Goal: Task Accomplishment & Management: Manage account settings

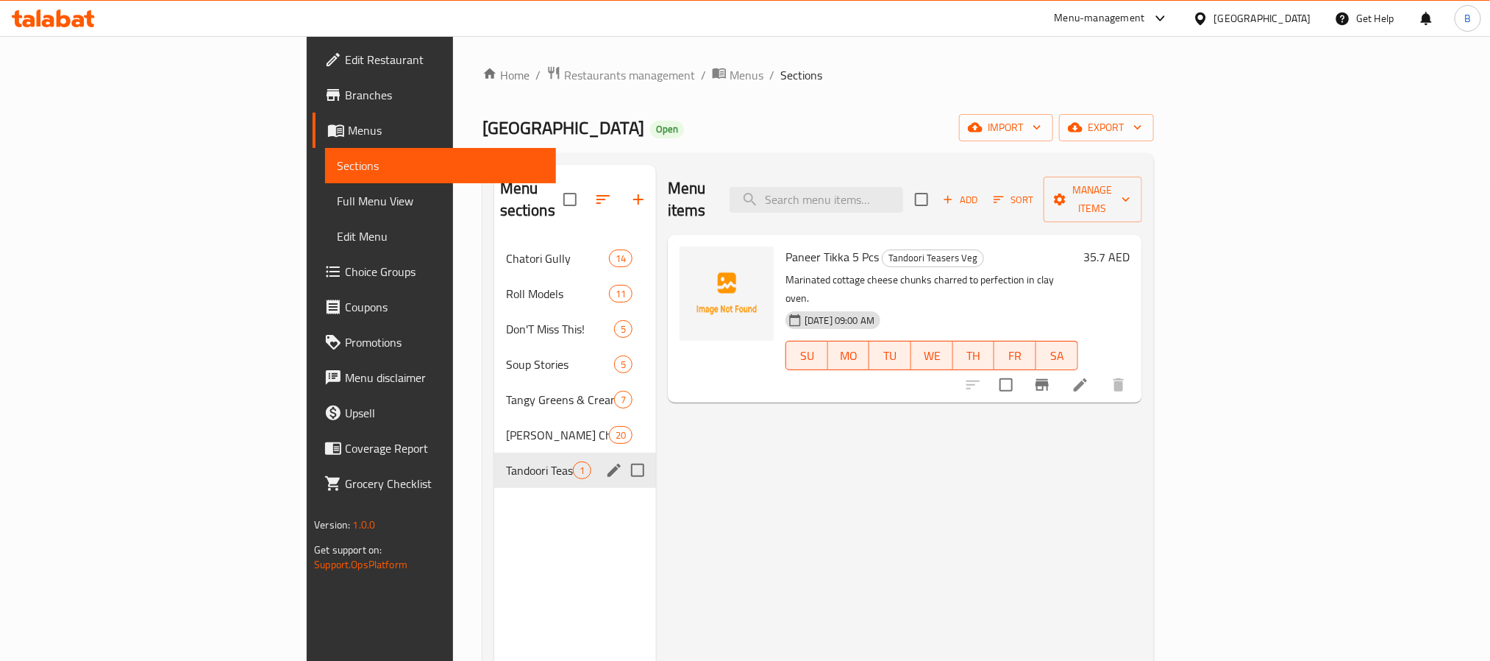
click at [519, 452] on div "Tandoori Teasers Veg 1" at bounding box center [575, 469] width 162 height 35
click at [603, 459] on button "edit" at bounding box center [614, 470] width 22 height 22
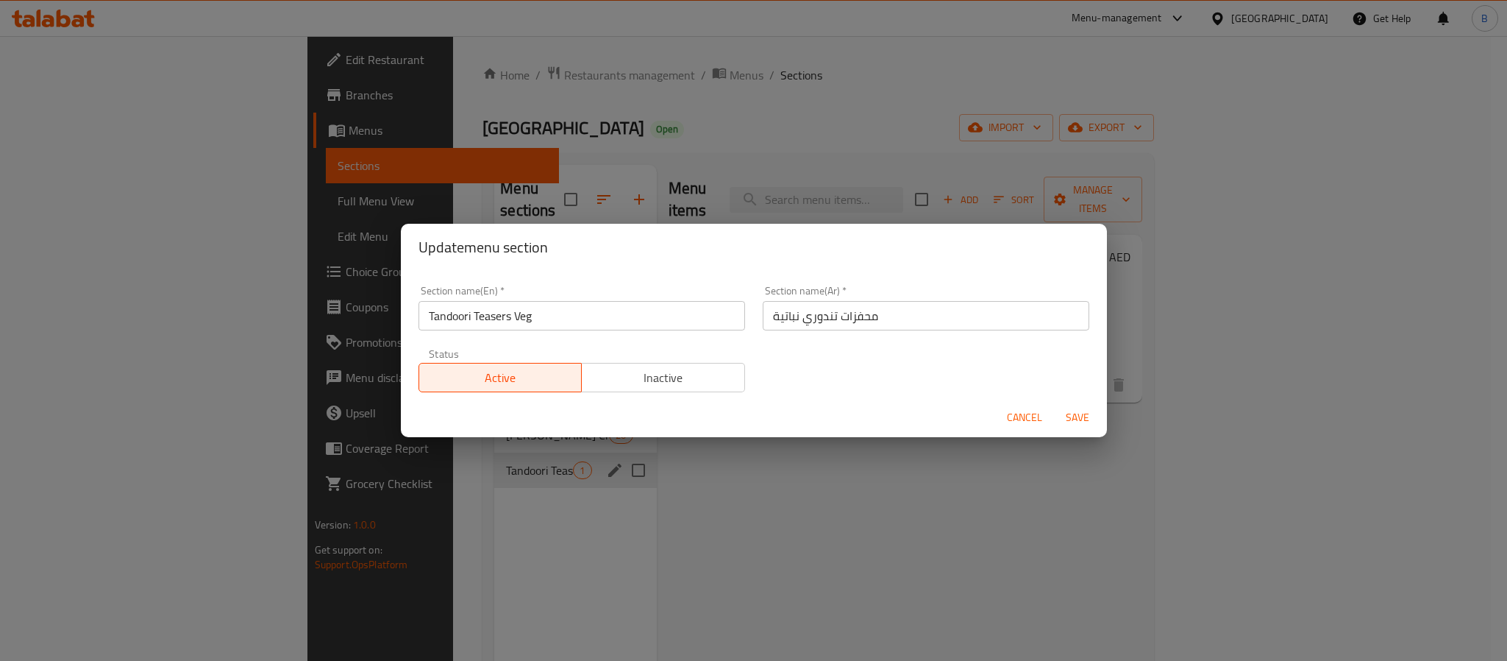
click at [1005, 419] on button "Cancel" at bounding box center [1024, 417] width 47 height 27
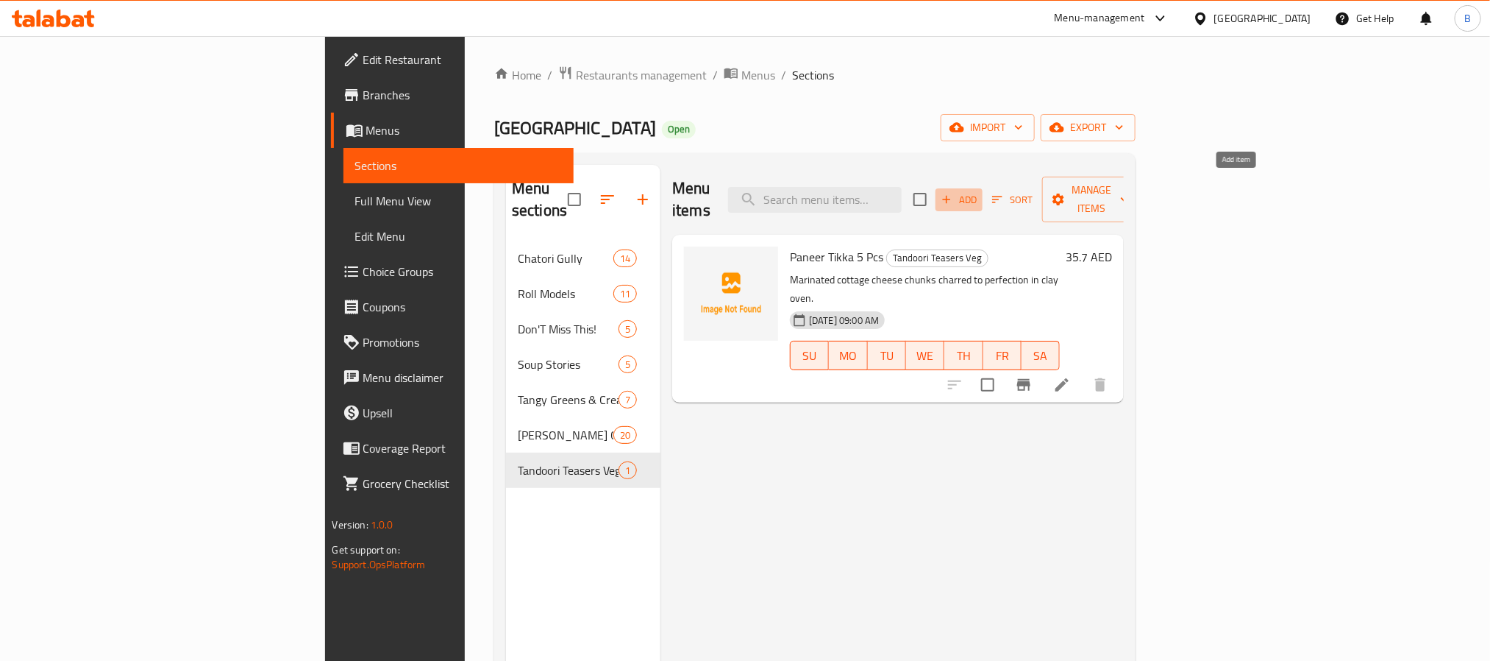
click at [979, 191] on span "Add" at bounding box center [959, 199] width 40 height 17
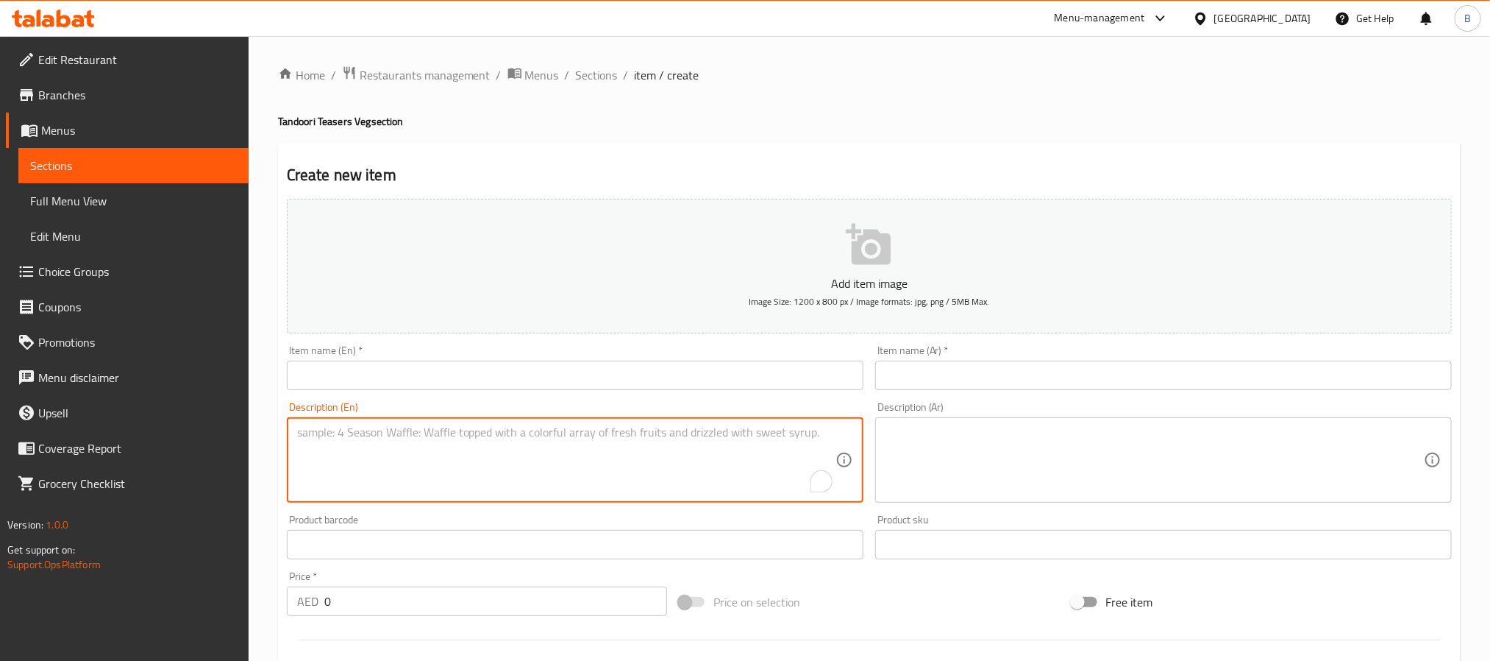
click at [393, 477] on textarea "To enrich screen reader interactions, please activate Accessibility in Grammarl…" at bounding box center [566, 460] width 539 height 70
paste textarea "Juicy Button Mushrooms Soaked In Masala And Grilled In Clay Oven"
type textarea "Juicy button mushrooms soaked in masala and grilled in clay oven"
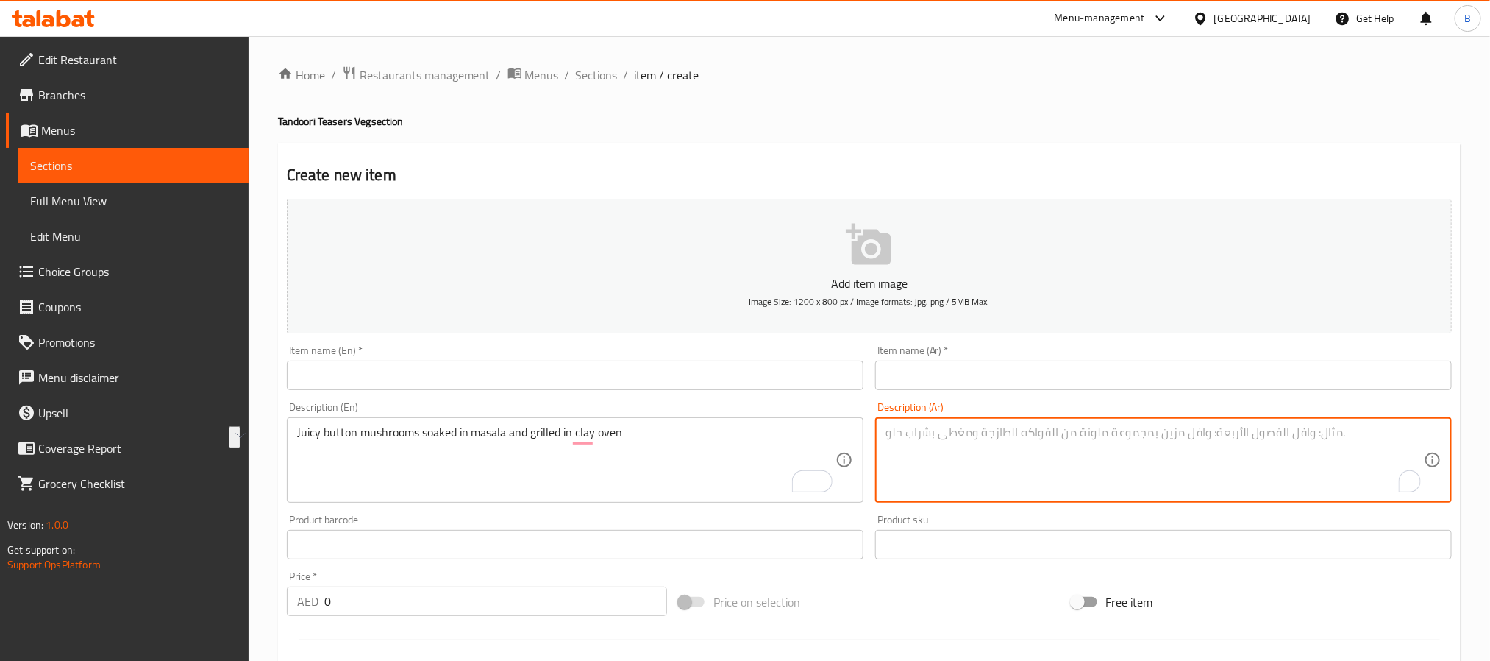
click at [962, 439] on textarea "To enrich screen reader interactions, please activate Accessibility in Grammarl…" at bounding box center [1155, 460] width 539 height 70
paste textarea "فطر أزرار شهي منقوع في ماسالا ومشوي في فرن طيني"
click at [1386, 433] on textarea "فطر أزرار شهي منقوع في ماسالا ومشوي في فرن طيني" at bounding box center [1155, 460] width 539 height 70
type textarea "فطر بوتون شهي منقوع في ماسالا ومشوي في فرن طيني"
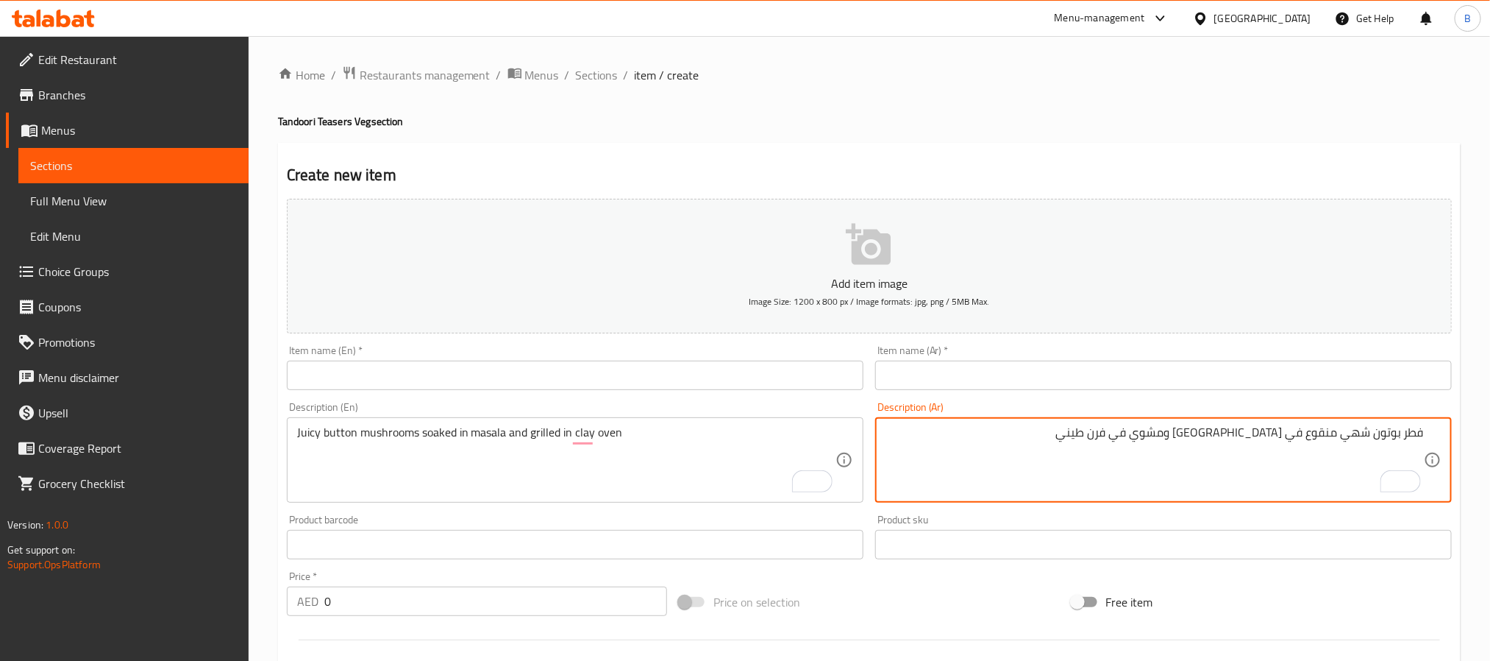
click at [532, 362] on input "text" at bounding box center [575, 374] width 577 height 29
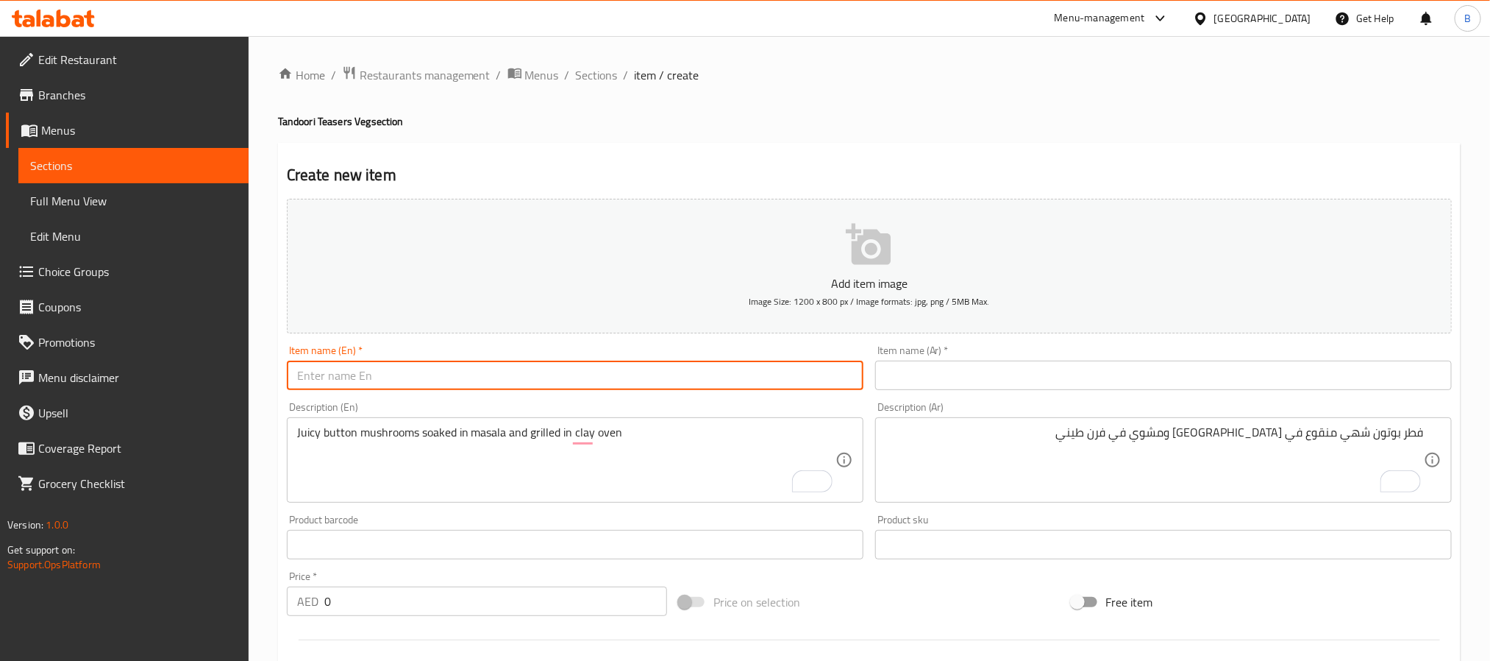
paste input "Tandoori Mushroom"
type input "Tandoori Mushroom"
click at [1082, 353] on div "Item name (Ar)   * Item name (Ar) *" at bounding box center [1163, 367] width 577 height 45
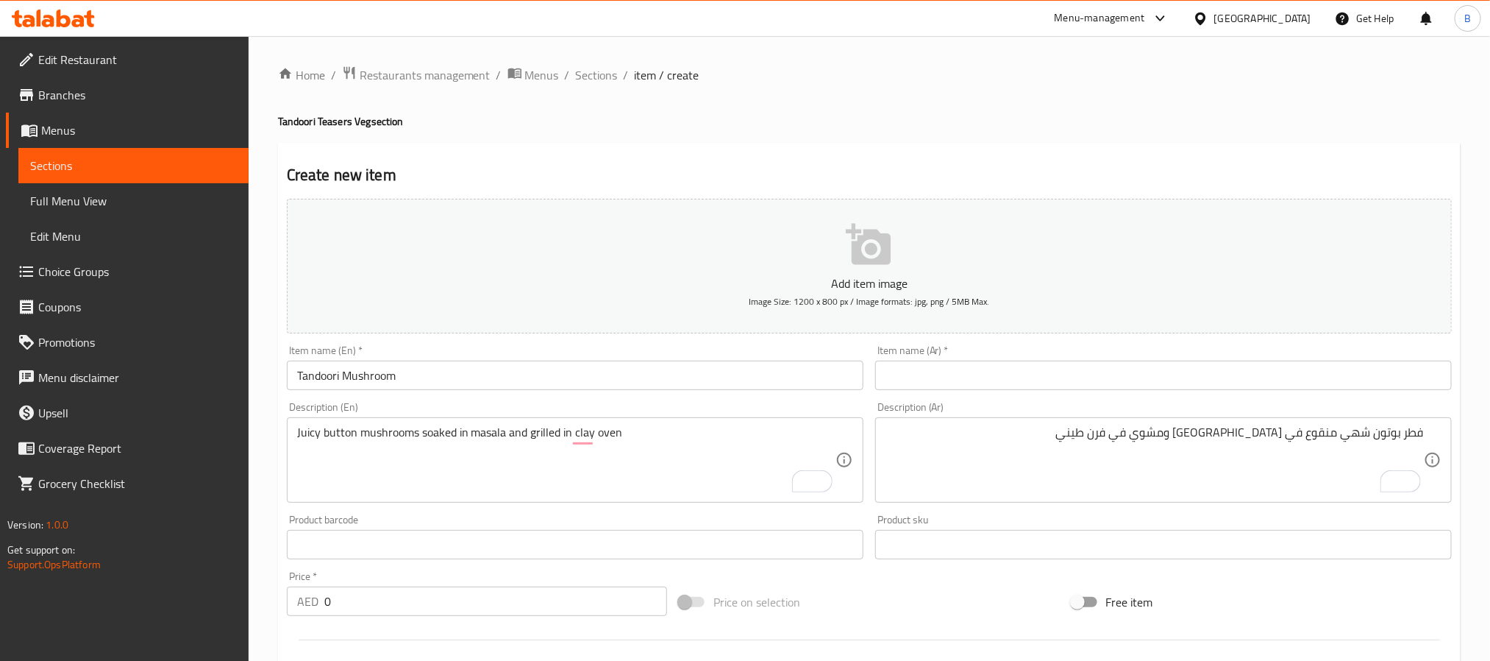
click at [1086, 363] on input "text" at bounding box center [1163, 374] width 577 height 29
paste input "فطر تندوري"
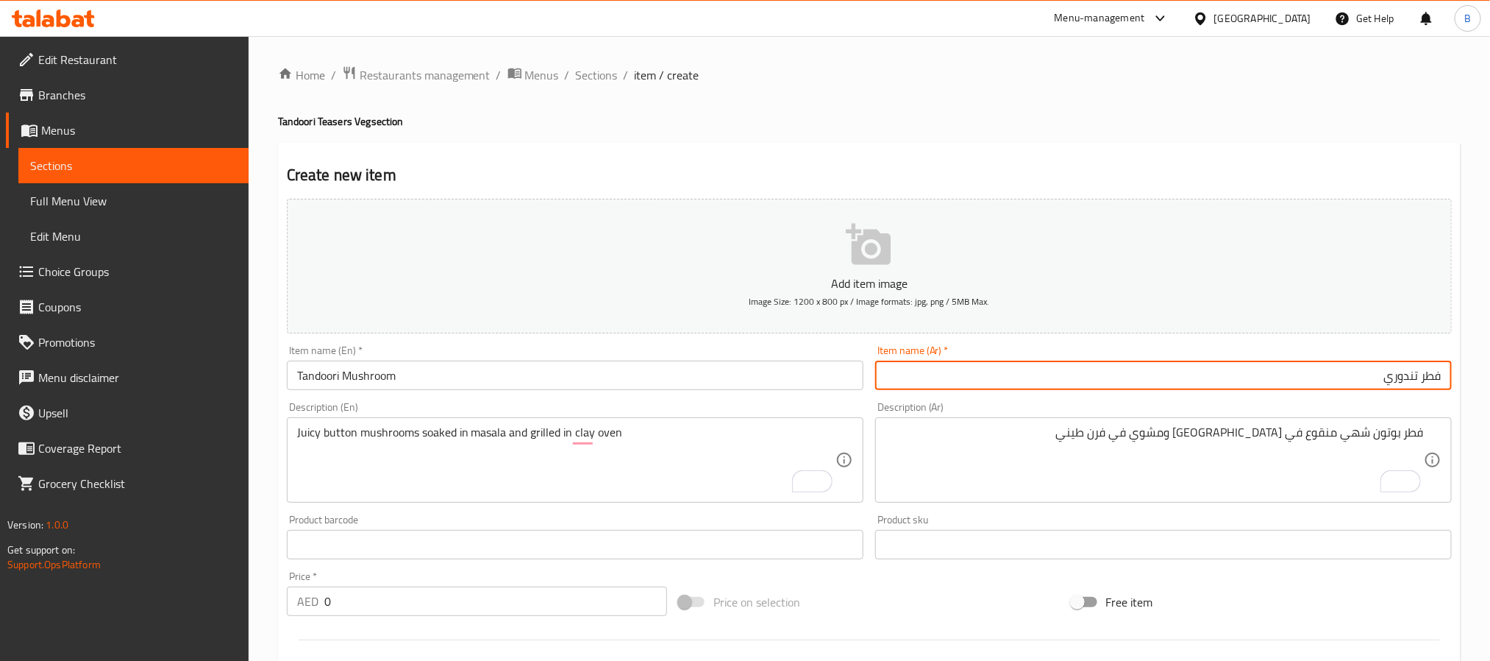
type input "فطر تندوري"
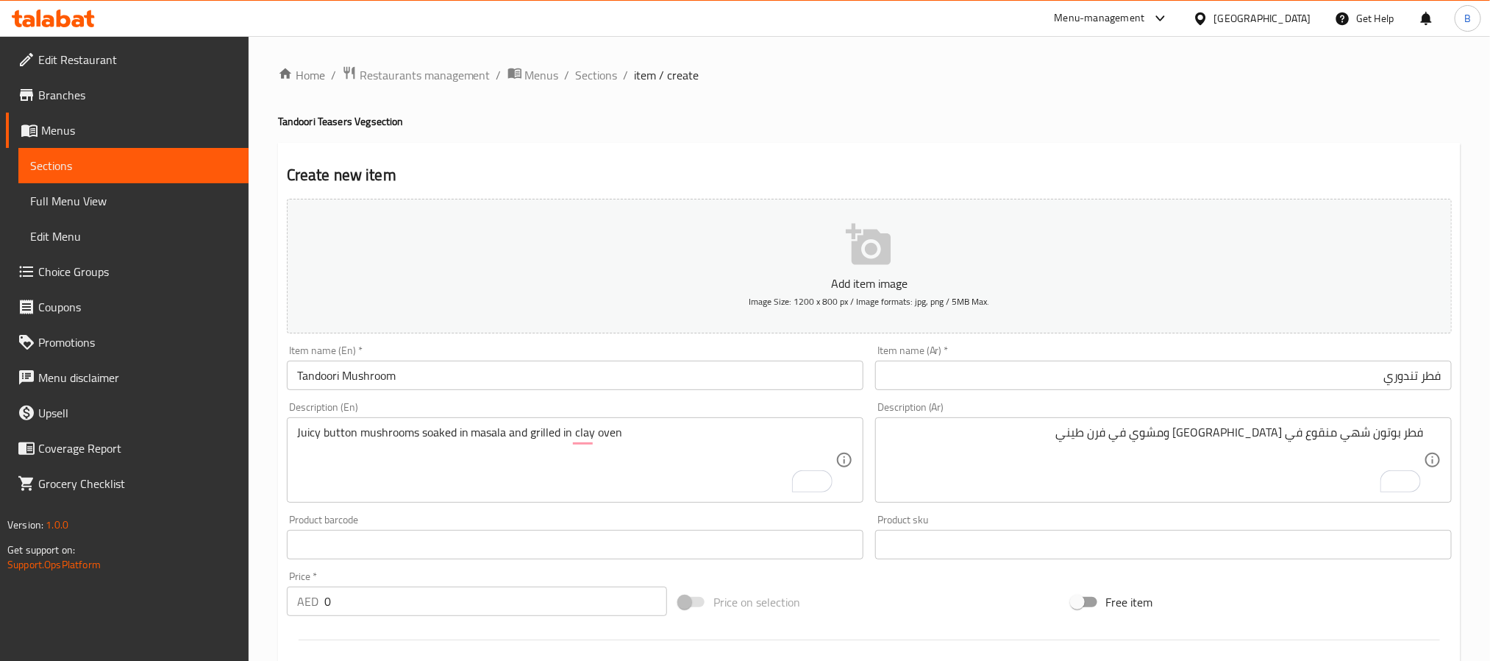
drag, startPoint x: 769, startPoint y: 102, endPoint x: 276, endPoint y: 68, distance: 494.0
click at [276, 68] on div "Home / Restaurants management / Menus / Sections / item / create Tandoori Tease…" at bounding box center [870, 537] width 1242 height 1003
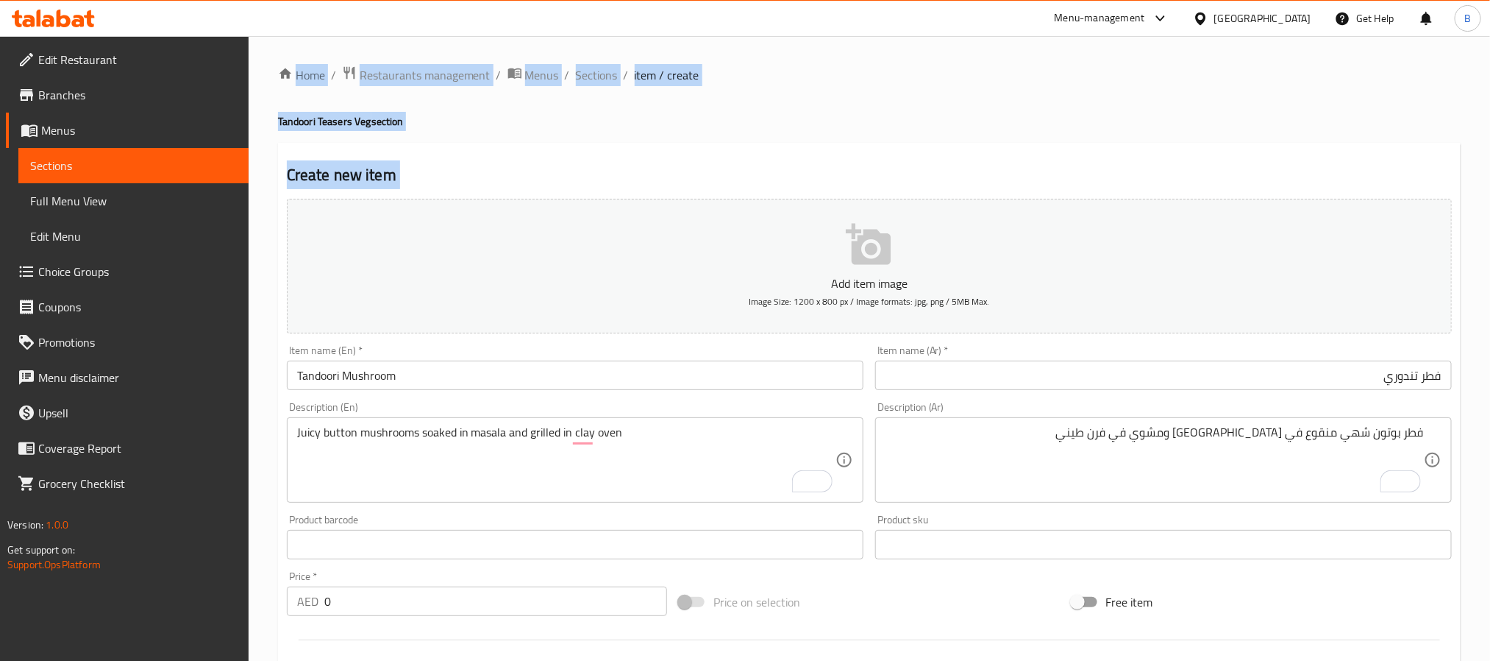
drag, startPoint x: 276, startPoint y: 68, endPoint x: 757, endPoint y: 160, distance: 489.7
click at [757, 160] on div "Home / Restaurants management / Menus / Sections / item / create Tandoori Tease…" at bounding box center [870, 537] width 1242 height 1003
click at [786, 130] on div "Home / Restaurants management / Menus / Sections / item / create Tandoori Tease…" at bounding box center [869, 537] width 1183 height 945
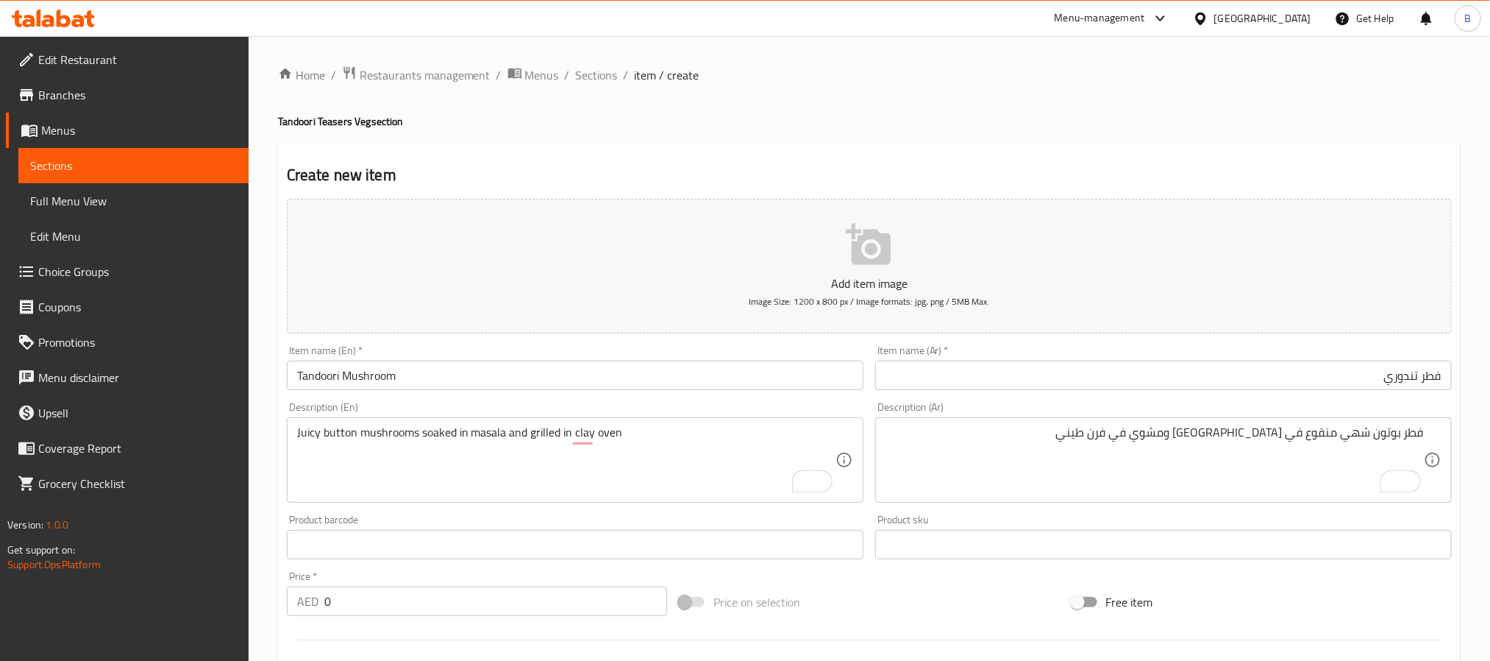
click at [1148, 402] on div "Description (Ar) فطر بوتون شهي منقوع في ماسالا ومشوي في فرن طيني Description (A…" at bounding box center [1163, 452] width 577 height 101
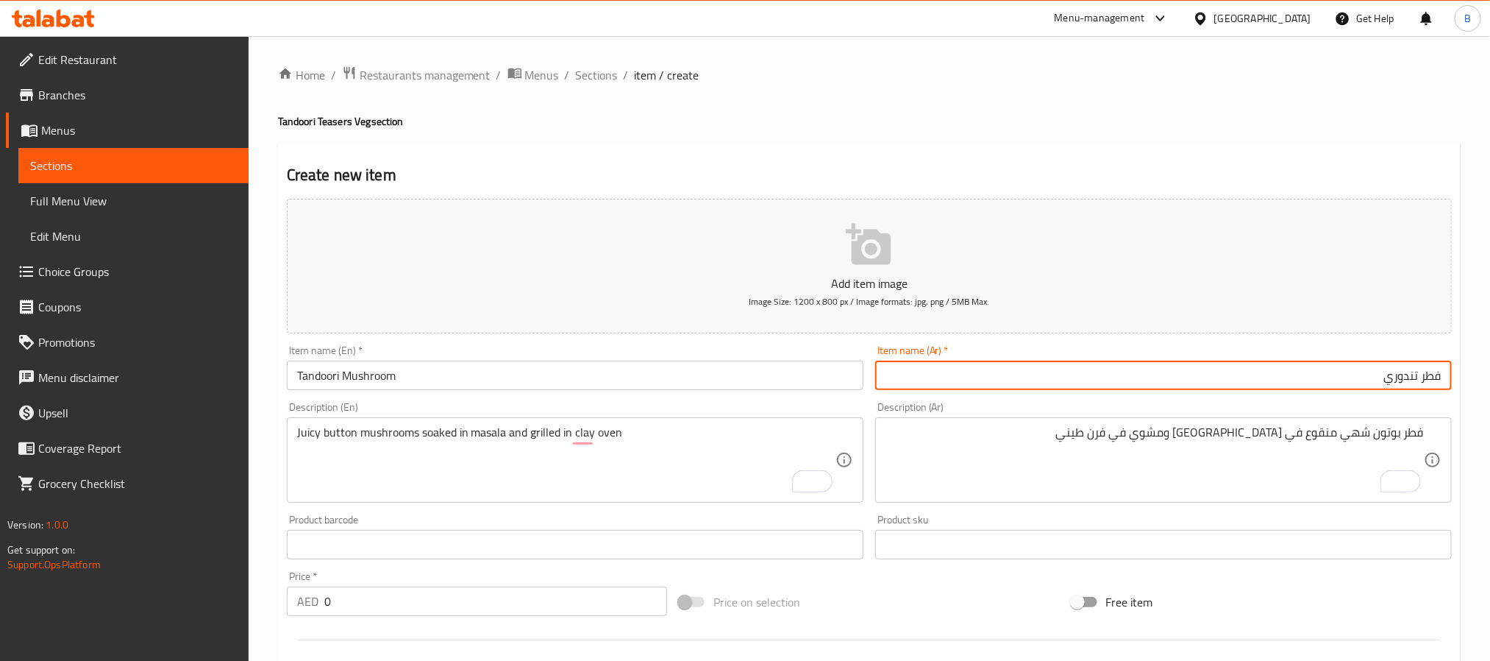
click at [1179, 390] on input "فطر تندوري" at bounding box center [1163, 374] width 577 height 29
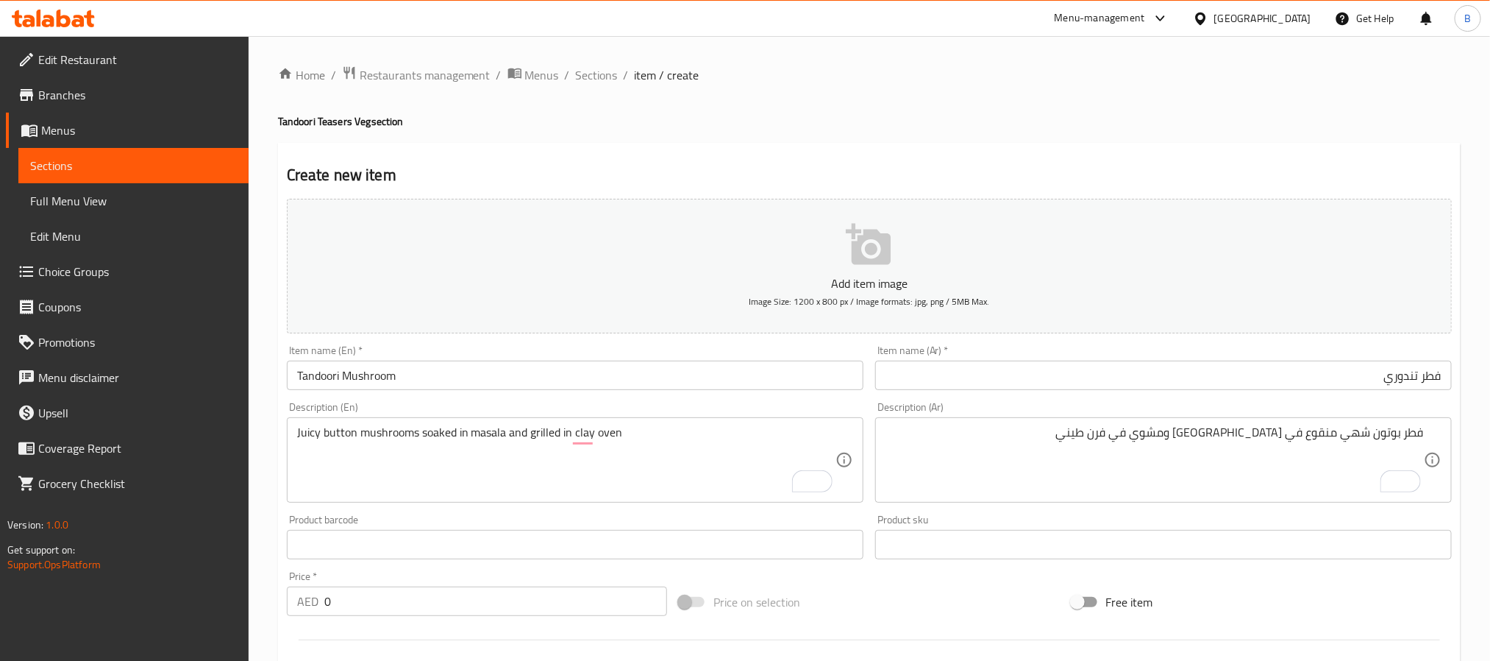
click at [618, 358] on div "Item name (En)   * Tandoori Mushroom Item name (En) *" at bounding box center [575, 367] width 577 height 45
click at [612, 376] on input "Tandoori Mushroom" at bounding box center [575, 374] width 577 height 29
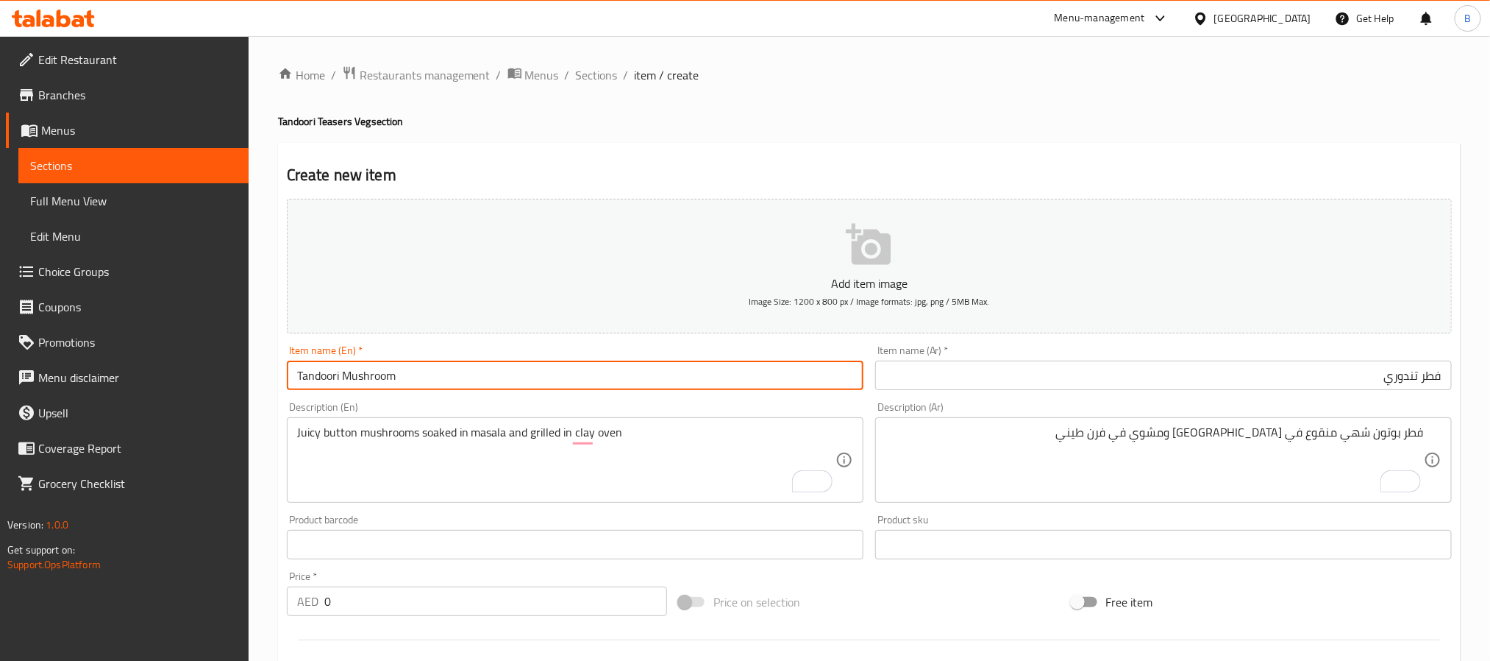
click at [612, 376] on input "Tandoori Mushroom" at bounding box center [575, 374] width 577 height 29
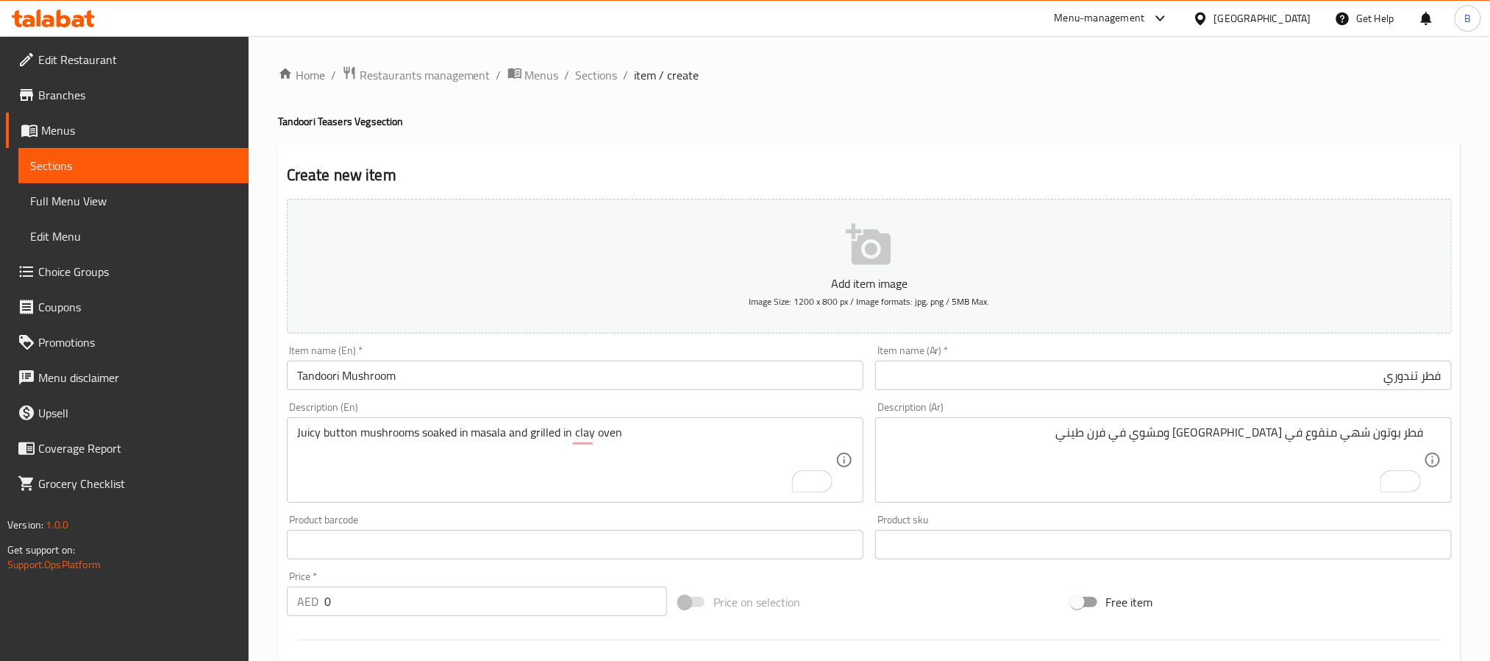
click at [627, 400] on div "Description (En) Juicy button mushrooms soaked in masala and grilled in clay ov…" at bounding box center [575, 452] width 589 height 113
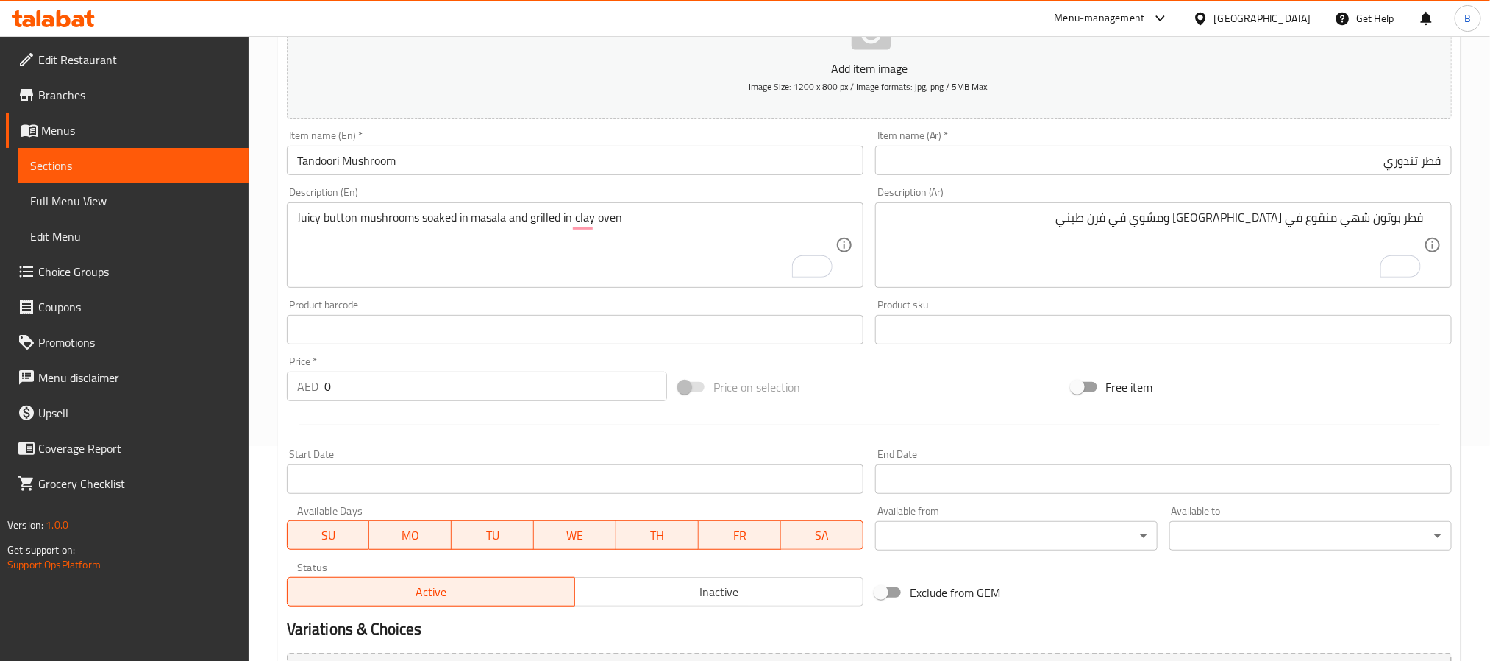
scroll to position [377, 0]
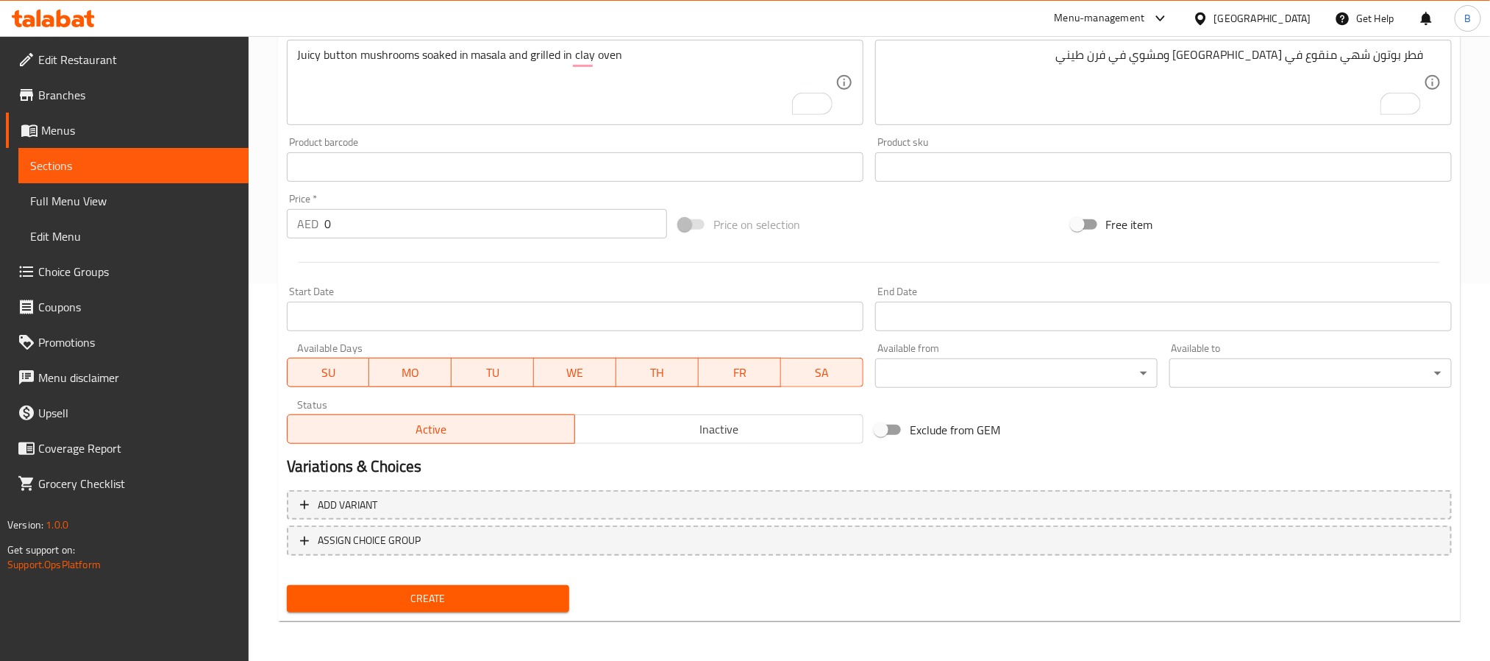
click at [480, 238] on input "0" at bounding box center [495, 223] width 343 height 29
paste input "33.6"
type input "33.60"
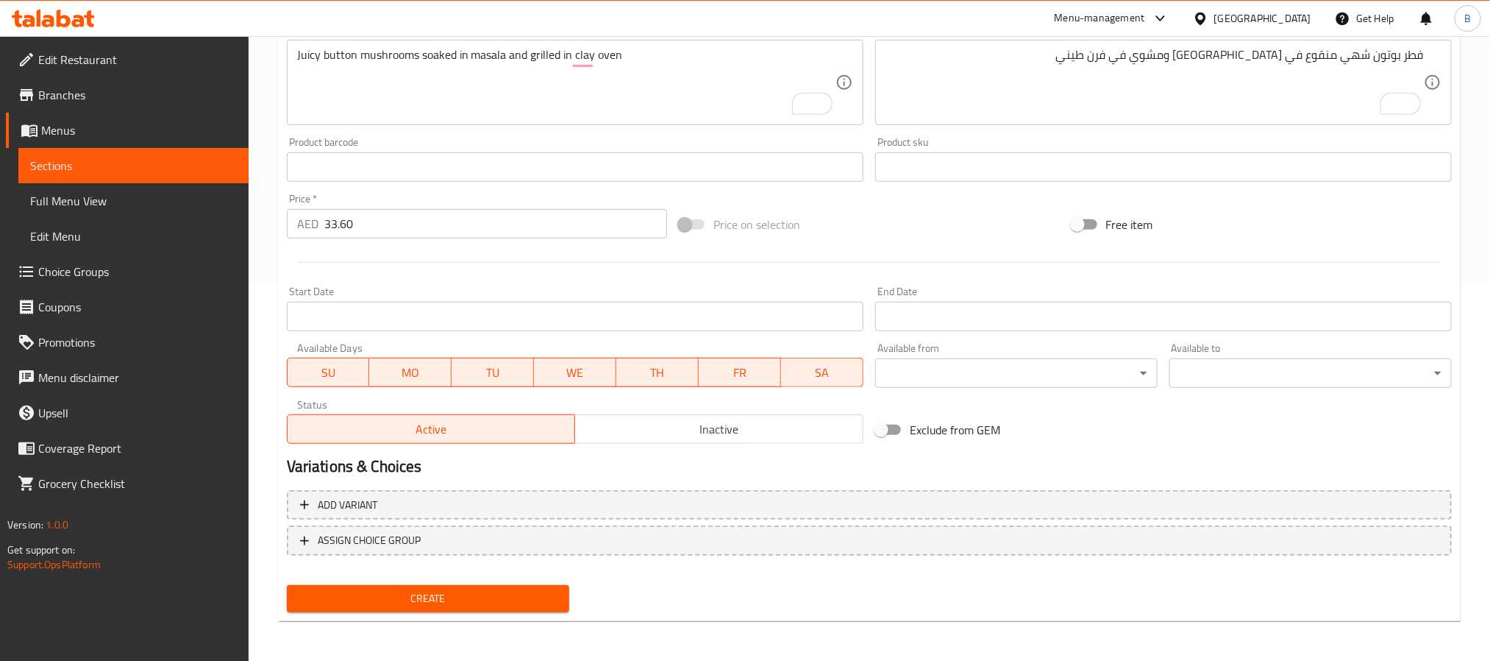
click at [850, 232] on div "Price on selection" at bounding box center [869, 225] width 392 height 40
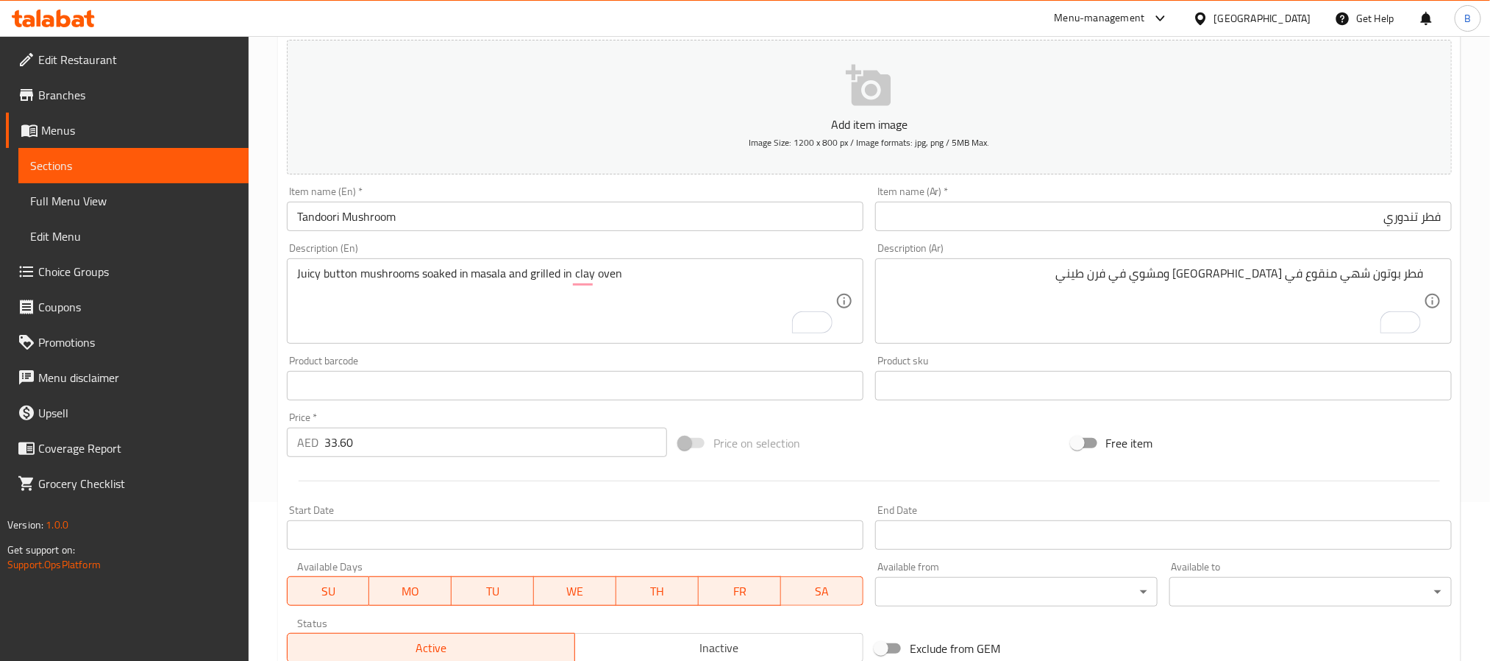
scroll to position [157, 0]
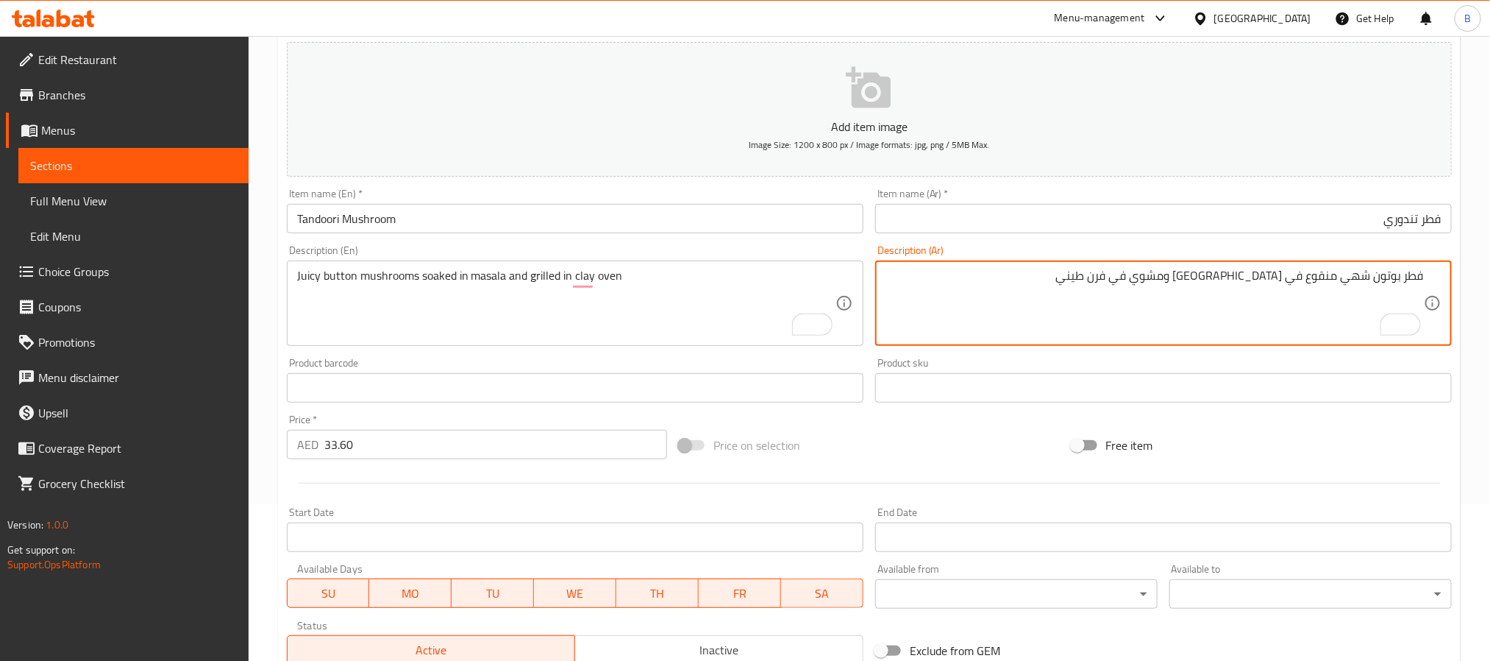
click at [1357, 279] on textarea "فطر بوتون شهي منقوع في ماسالا ومشوي في فرن طيني" at bounding box center [1155, 304] width 539 height 70
type textarea "فطر بوتون طري منقوع في ماسالا ومشوي في فرن طيني"
click at [1115, 291] on textarea "فطر بوتون طري منقوع في ماسالا ومشوي في فرن طيني" at bounding box center [1155, 304] width 539 height 70
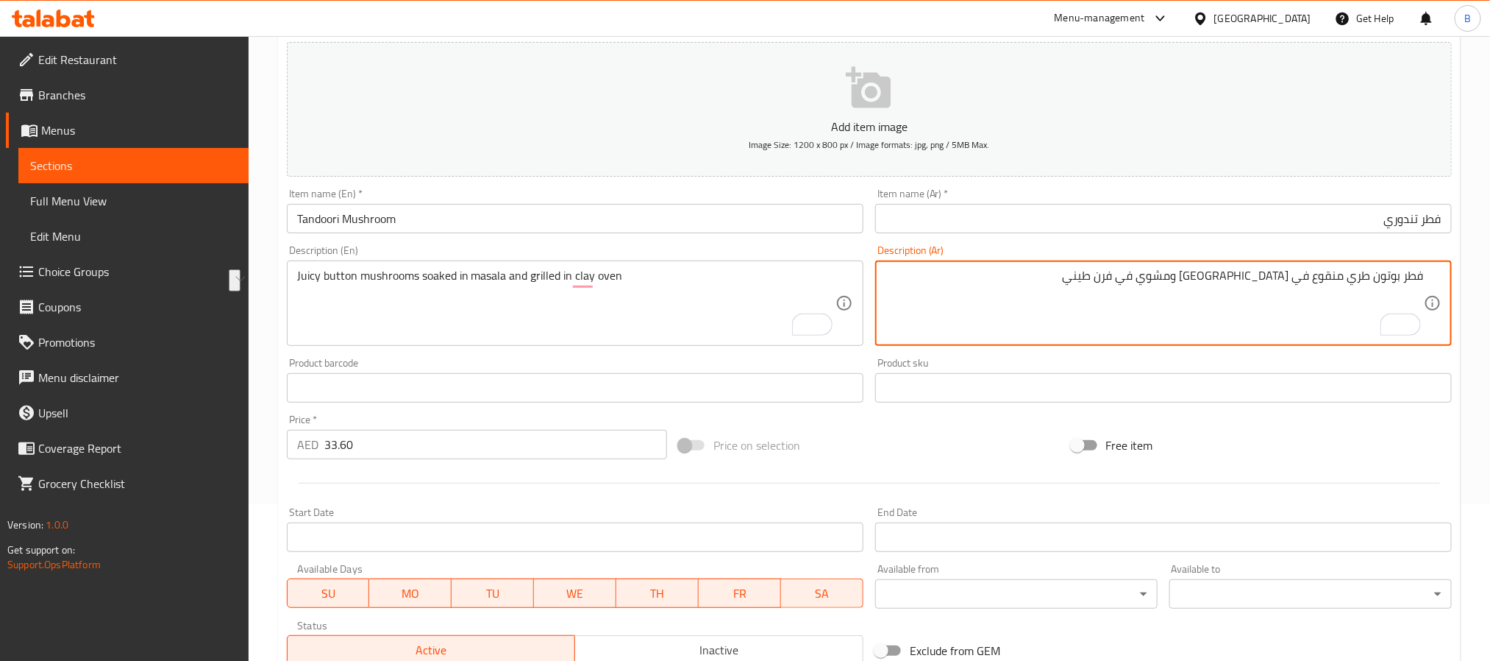
click at [1109, 296] on textarea "فطر بوتون طري منقوع في ماسالا ومشوي في فرن طيني" at bounding box center [1155, 304] width 539 height 70
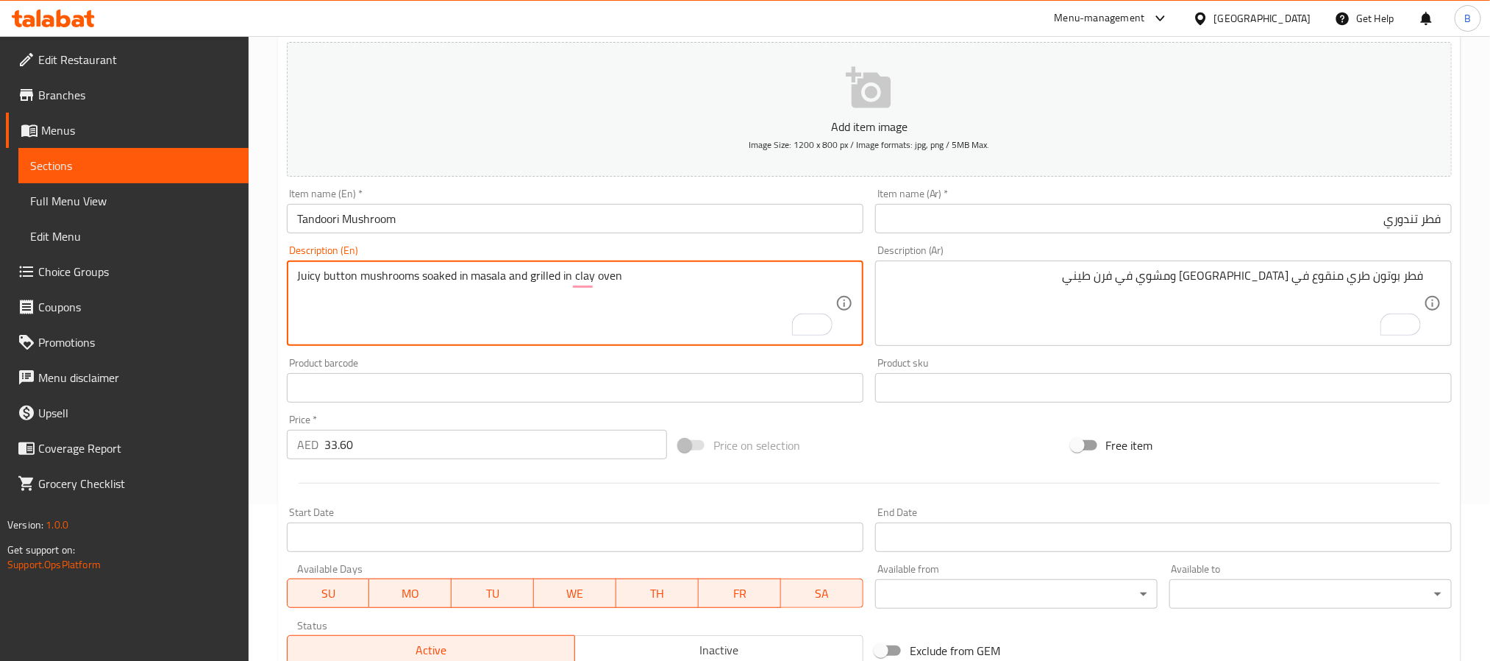
click at [719, 274] on textarea "Juicy button mushrooms soaked in masala and grilled in clay oven" at bounding box center [566, 304] width 539 height 70
click at [639, 300] on textarea "Juicy button mushrooms soaked in masala and grilled in clay oven" at bounding box center [566, 304] width 539 height 70
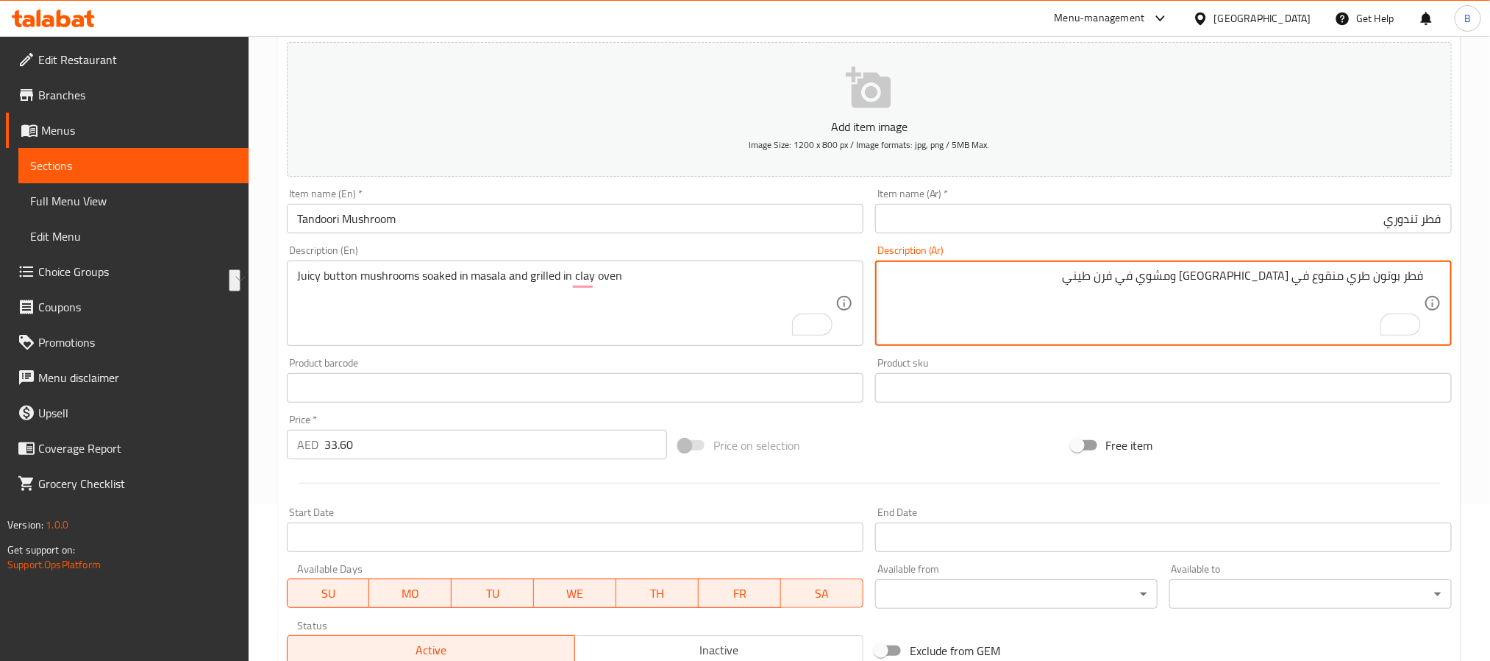
drag, startPoint x: 1393, startPoint y: 285, endPoint x: 1137, endPoint y: 283, distance: 256.0
click at [1137, 283] on textarea "فطر بوتون طري منقوع في ماسالا ومشوي في فرن طيني" at bounding box center [1155, 304] width 539 height 70
click at [1256, 270] on textarea "فطر بوتون طري منقوع في ماسالا ومشوي في فرن طيني" at bounding box center [1155, 304] width 539 height 70
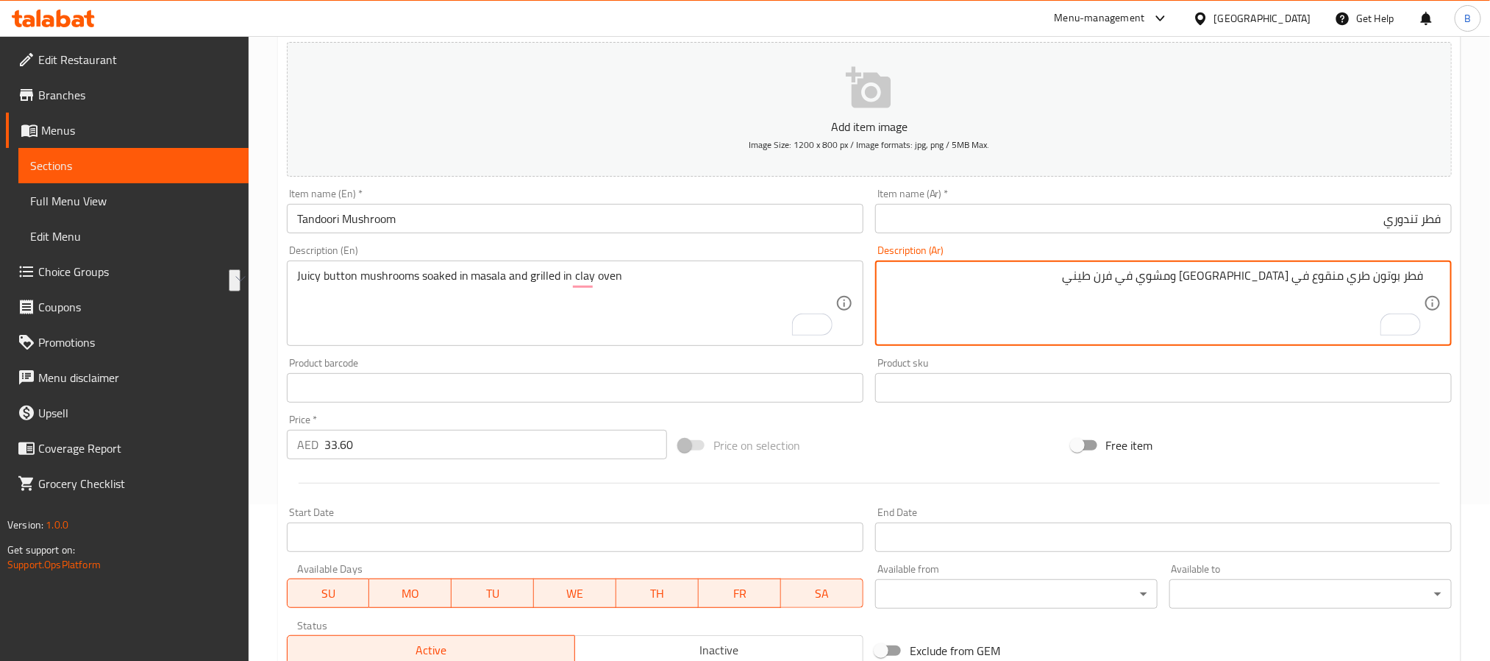
click at [1256, 270] on textarea "فطر بوتون طري منقوع في ماسالا ومشوي في فرن طيني" at bounding box center [1155, 304] width 539 height 70
click at [1249, 285] on textarea "فطر بوتون طري منقوع في ماسالا ومشوي في فرن طيني" at bounding box center [1155, 304] width 539 height 70
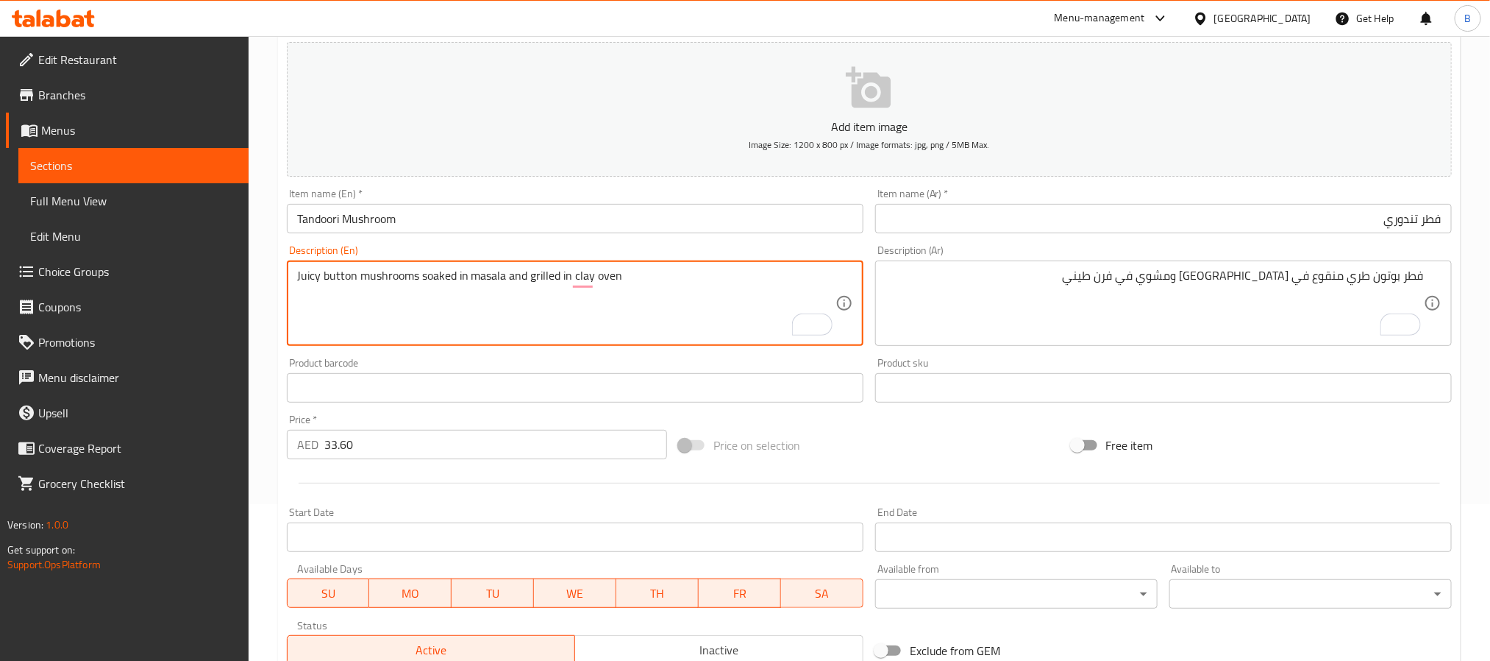
click at [463, 289] on textarea "Juicy button mushrooms soaked in masala and grilled in clay oven" at bounding box center [566, 304] width 539 height 70
click at [477, 276] on textarea "Juicy button mushrooms soaked in masala and grilled in clay oven" at bounding box center [566, 304] width 539 height 70
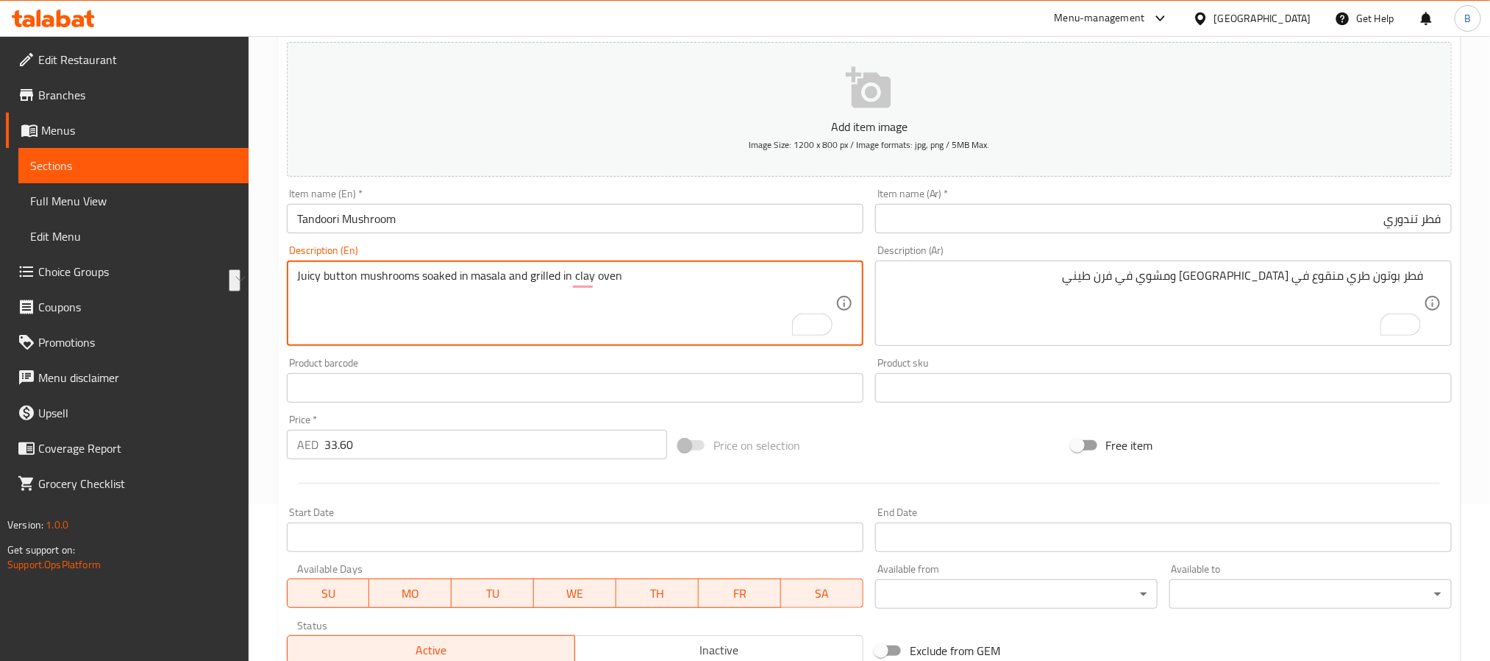
click at [530, 294] on textarea "Juicy button mushrooms soaked in masala and grilled in clay oven" at bounding box center [566, 304] width 539 height 70
drag, startPoint x: 516, startPoint y: 277, endPoint x: 658, endPoint y: 302, distance: 143.6
click at [658, 302] on textarea "Juicy button mushrooms soaked in masala and grilled in clay oven" at bounding box center [566, 304] width 539 height 70
click at [577, 274] on textarea "Juicy button mushrooms soaked in masala and grilled in clay oven" at bounding box center [566, 304] width 539 height 70
drag, startPoint x: 407, startPoint y: 285, endPoint x: 289, endPoint y: 276, distance: 118.0
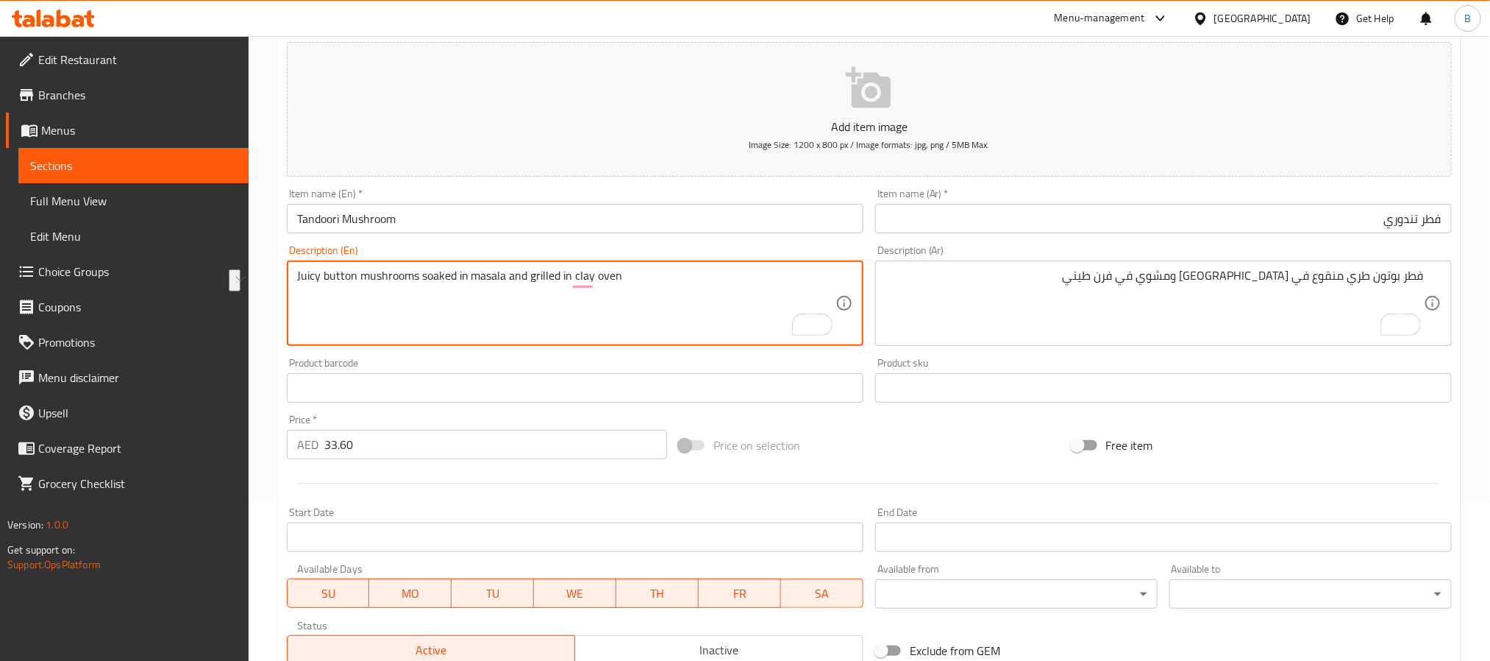
click at [289, 276] on div "Juicy button mushrooms soaked in masala and grilled in clay oven Description (E…" at bounding box center [575, 302] width 577 height 85
click at [391, 281] on textarea "Juicy button mushrooms soaked in masala and grilled in clay oven" at bounding box center [566, 304] width 539 height 70
click at [484, 287] on textarea "Juicy button mushrooms soaked in masala and grilled in clay oven" at bounding box center [566, 304] width 539 height 70
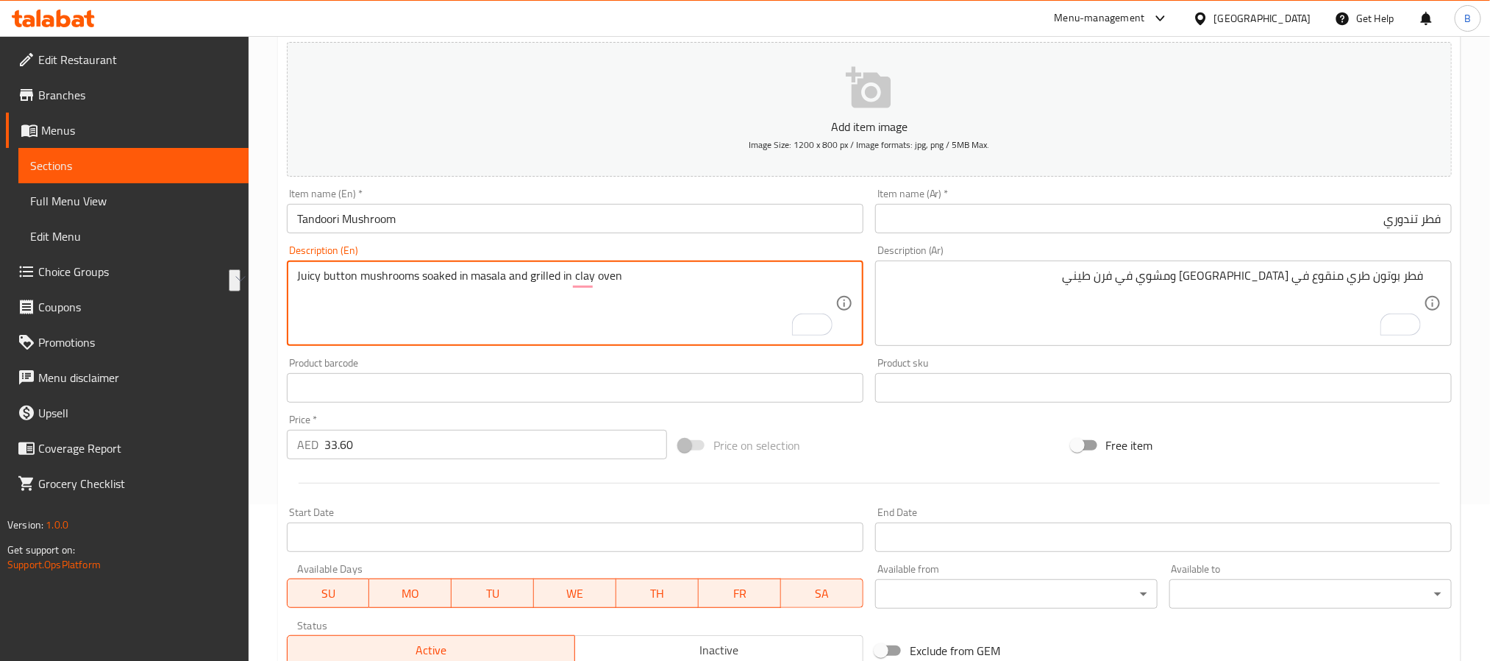
click at [451, 269] on textarea "Juicy button mushrooms soaked in masala and grilled in clay oven" at bounding box center [566, 304] width 539 height 70
click at [488, 272] on textarea "Juicy button mushrooms soaked in masala and grilled in clay oven" at bounding box center [566, 304] width 539 height 70
drag, startPoint x: 466, startPoint y: 277, endPoint x: 396, endPoint y: 272, distance: 70.0
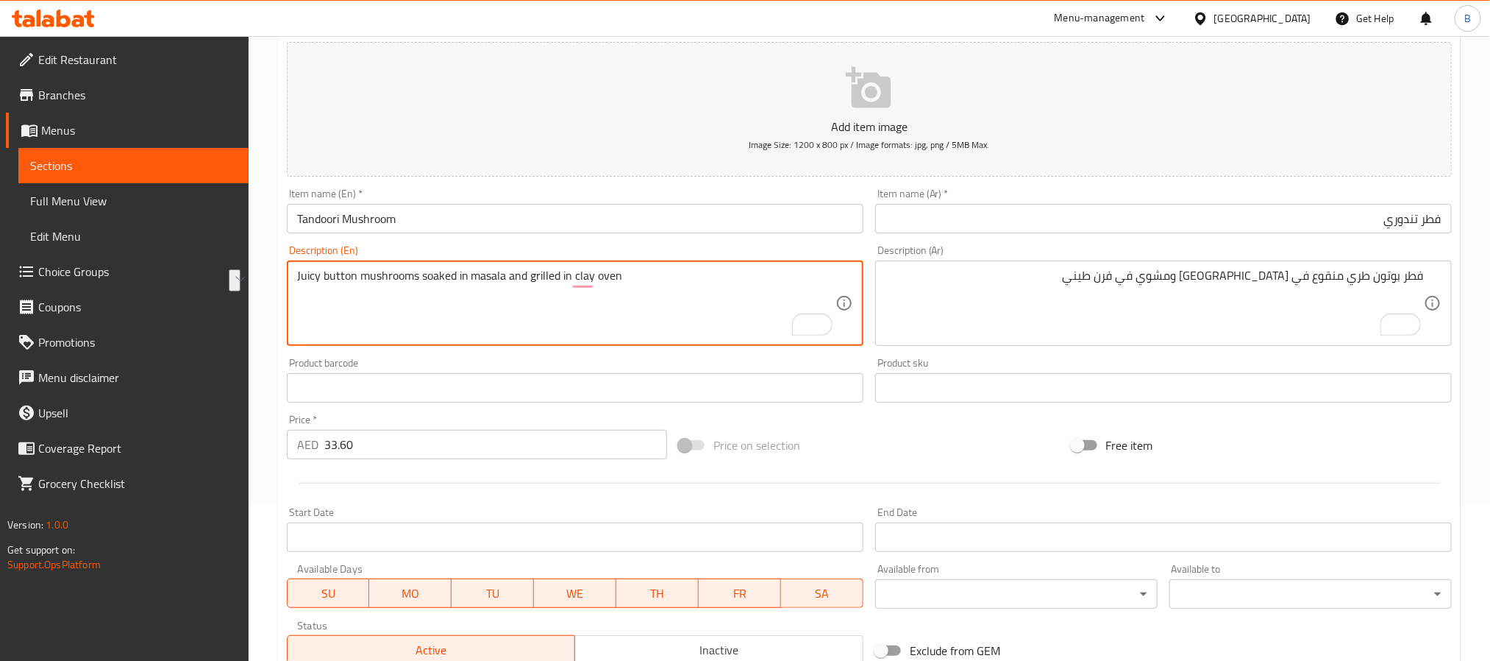
click at [396, 272] on textarea "Juicy button mushrooms soaked in masala and grilled in clay oven" at bounding box center [566, 304] width 539 height 70
click at [494, 279] on textarea "Juicy button mushrooms soaked in masala and grilled in clay oven" at bounding box center [566, 304] width 539 height 70
click at [539, 280] on textarea "Juicy button mushrooms soaked in masala and grilled in clay oven" at bounding box center [566, 304] width 539 height 70
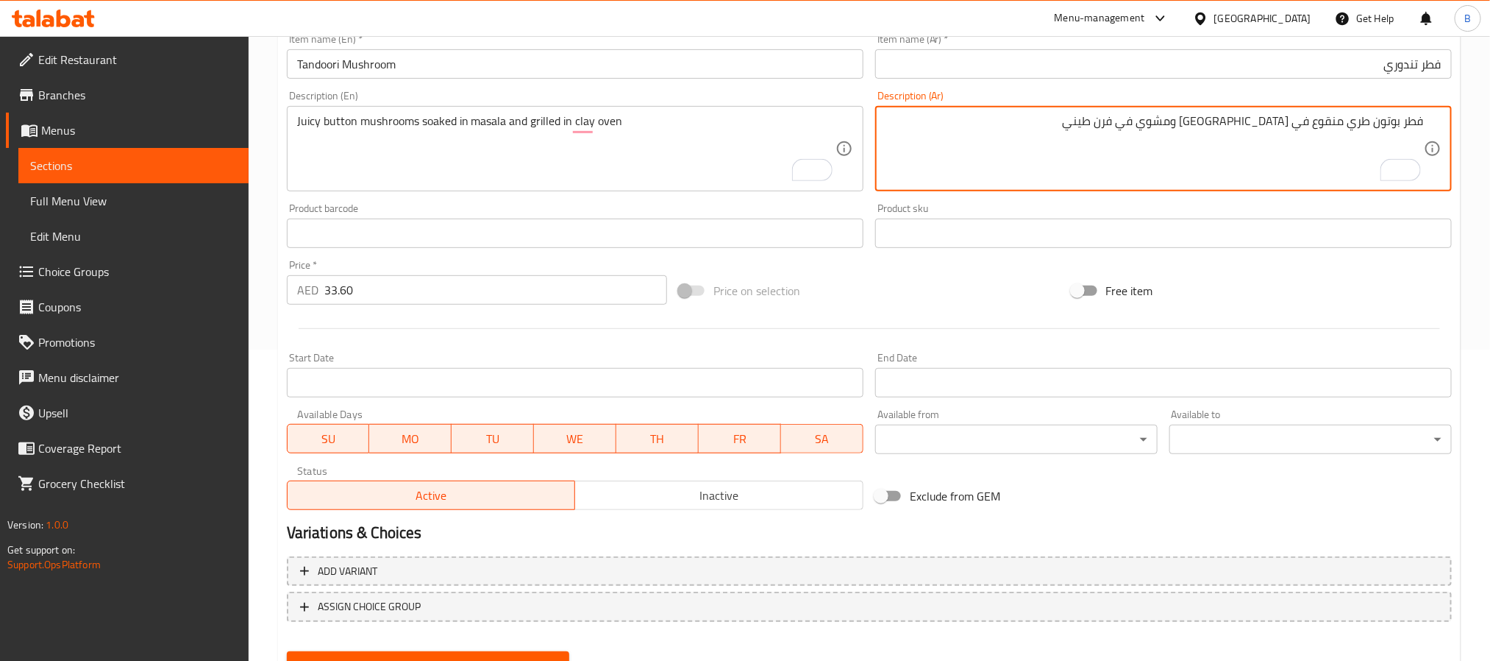
scroll to position [377, 0]
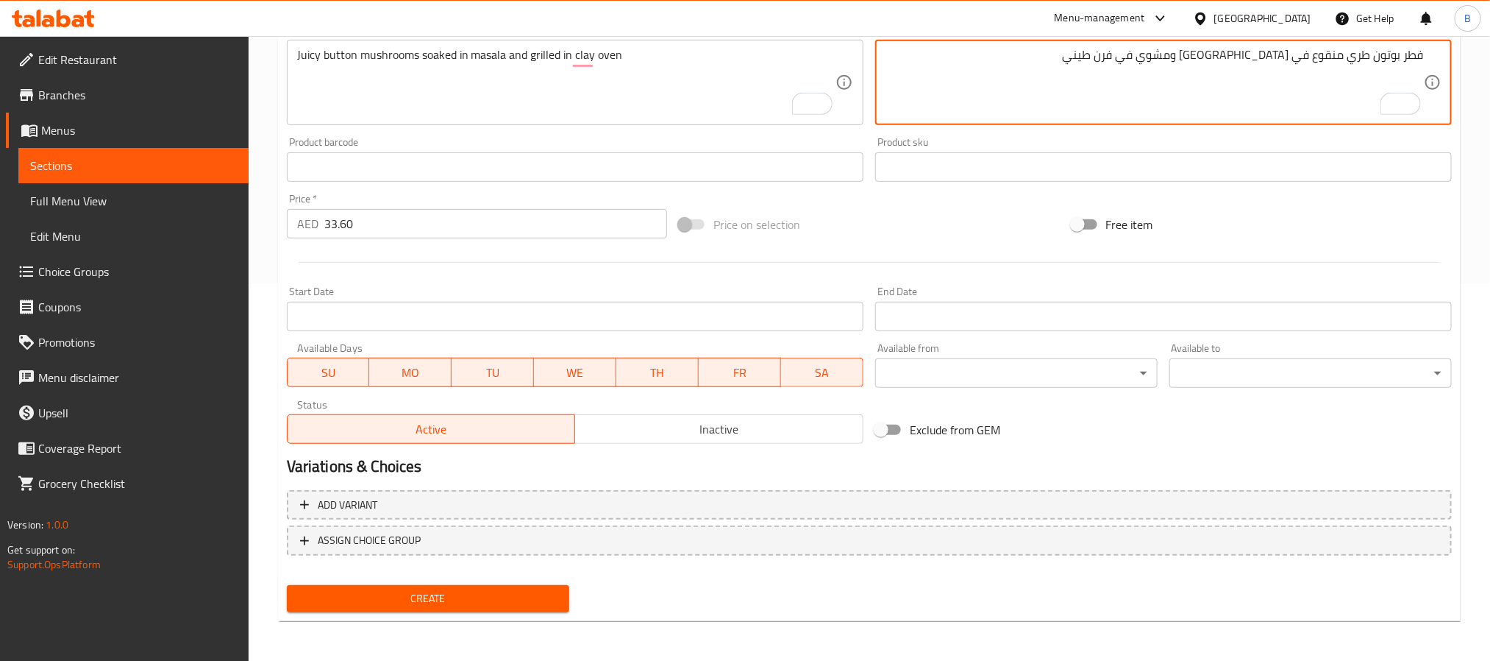
click at [515, 600] on span "Create" at bounding box center [428, 598] width 259 height 18
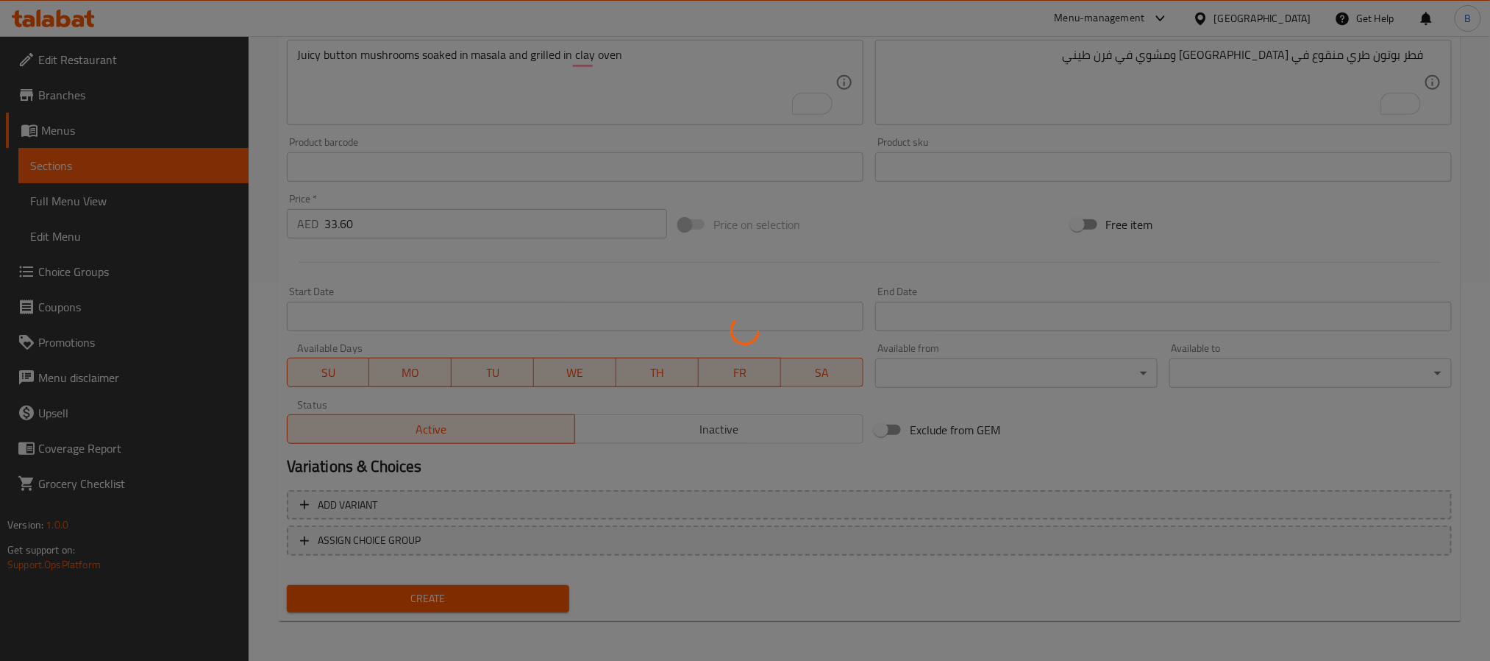
type input "0"
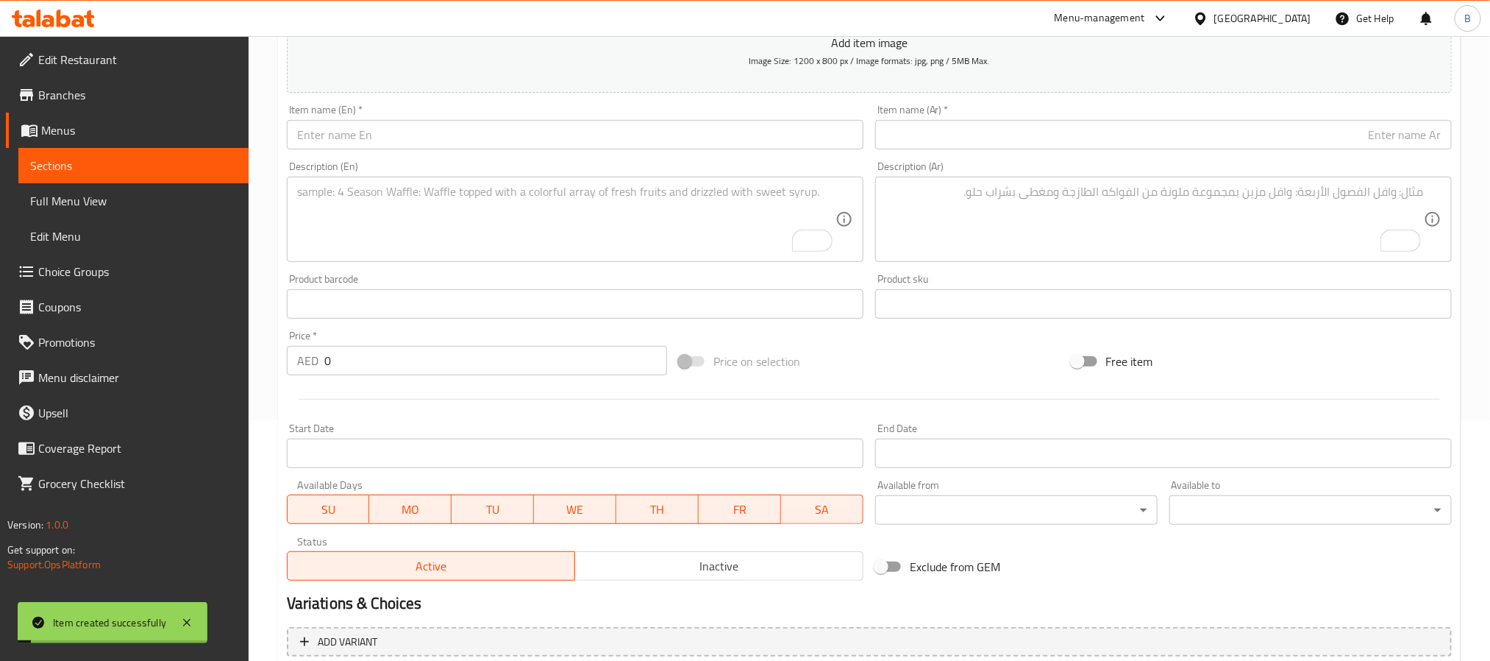
scroll to position [157, 0]
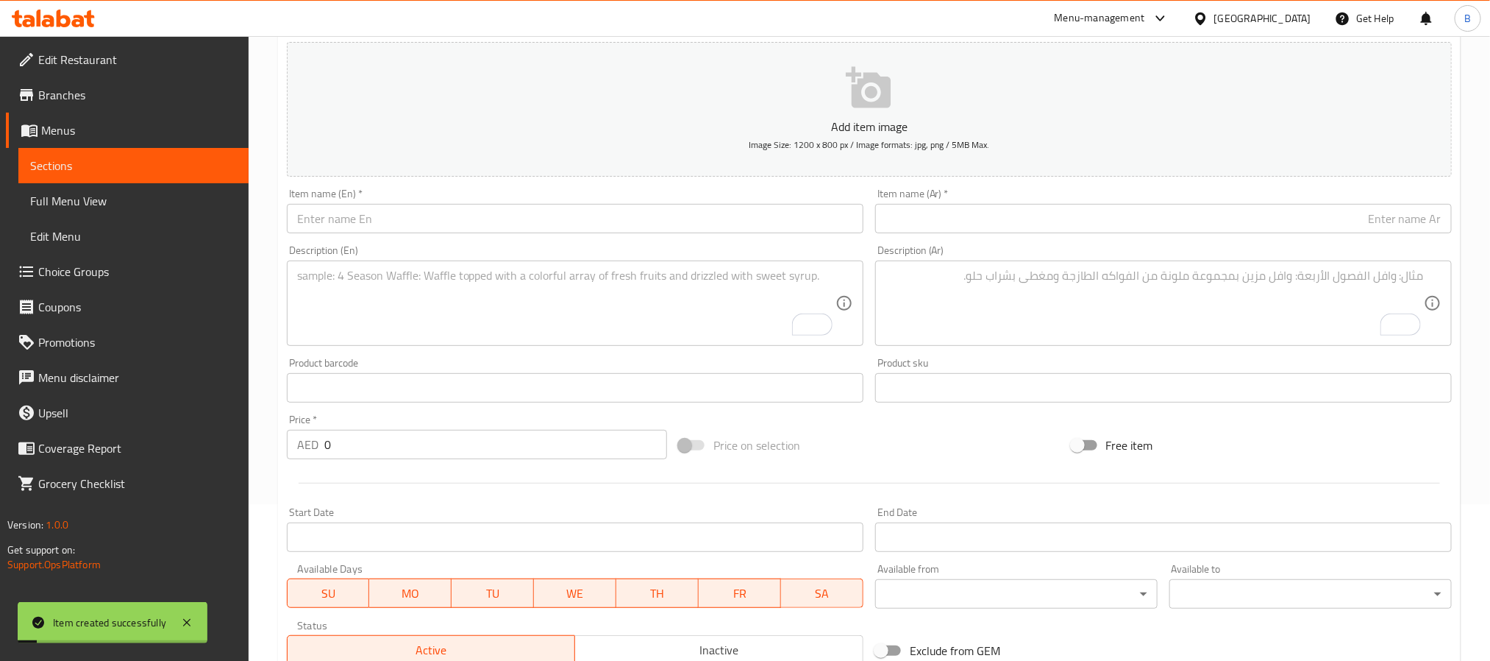
drag, startPoint x: 578, startPoint y: 272, endPoint x: 587, endPoint y: 245, distance: 28.6
click at [578, 272] on textarea "To enrich screen reader interactions, please activate Accessibility in Grammarl…" at bounding box center [566, 304] width 539 height 70
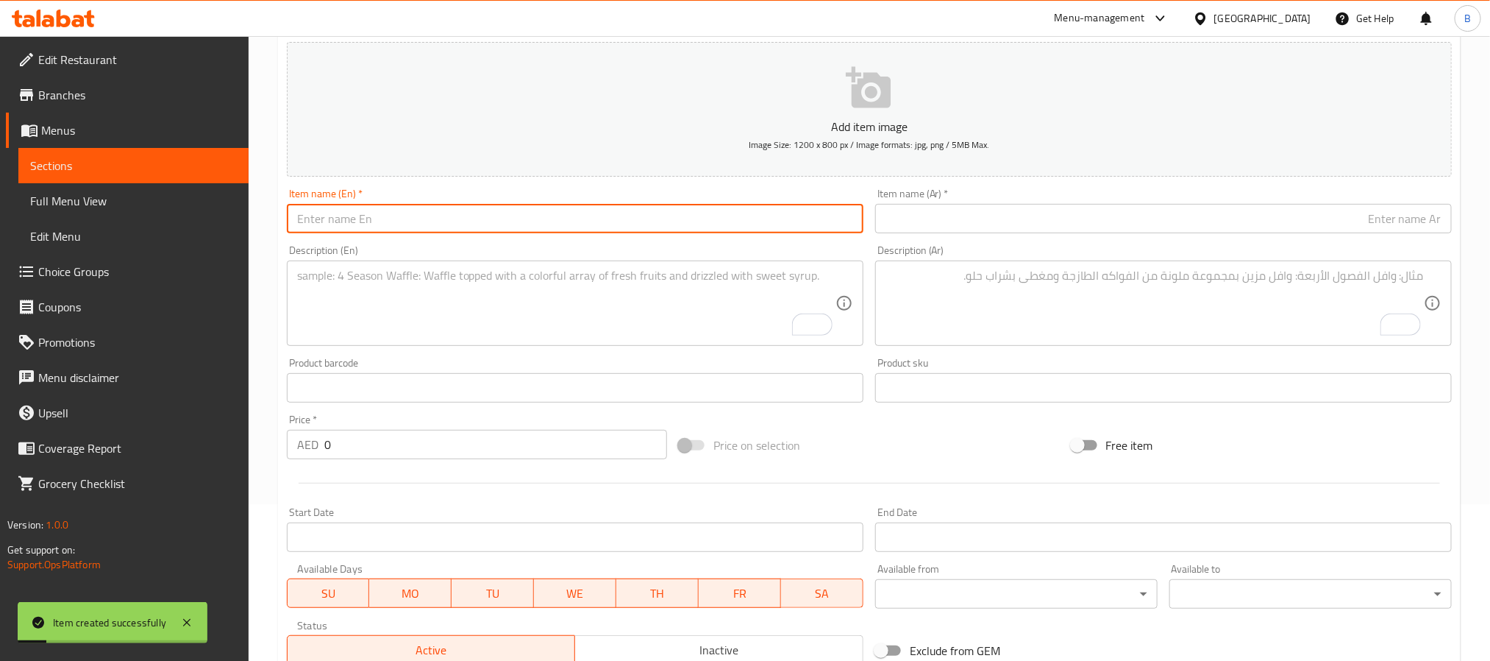
click at [591, 210] on input "text" at bounding box center [575, 218] width 577 height 29
paste input "Mushroom Galawathi Kabab"
type input "Mushroom Galawathi Kabab"
click at [996, 203] on div "Item name (Ar)   * Item name (Ar) *" at bounding box center [1163, 210] width 577 height 45
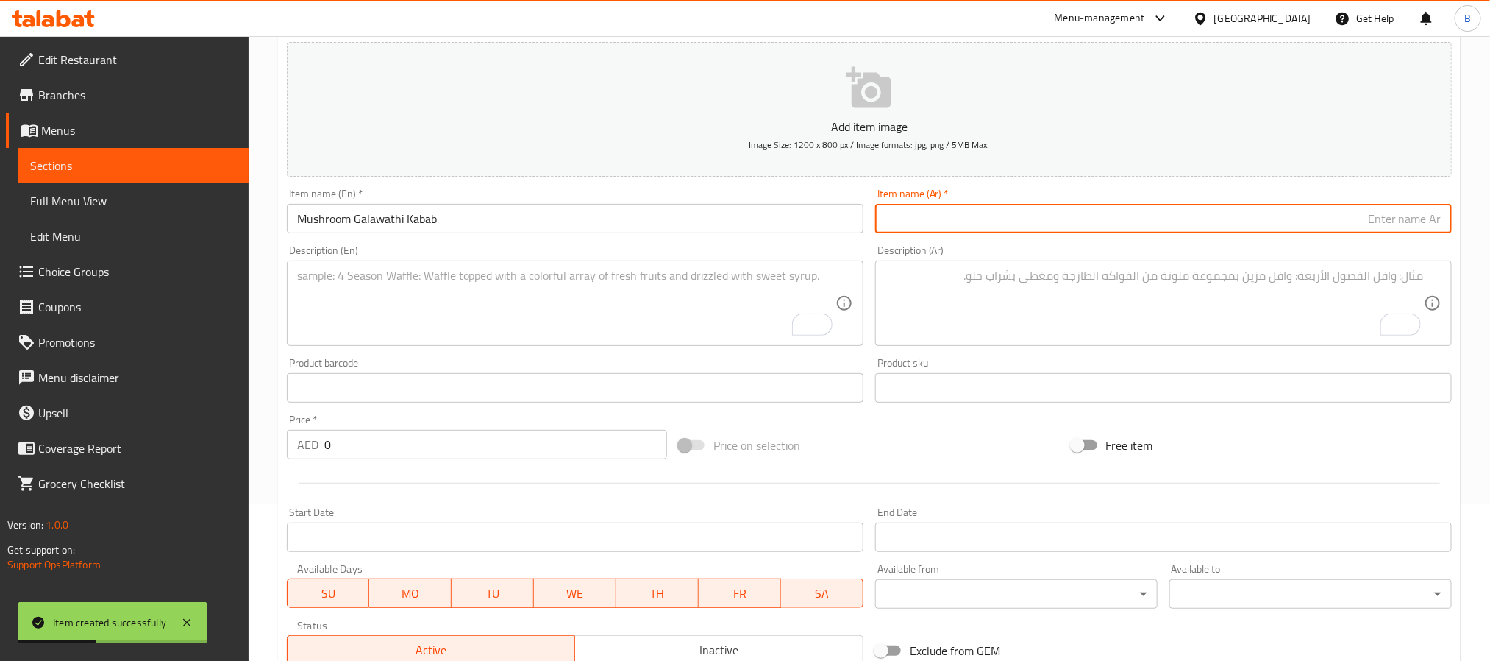
click at [995, 219] on input "text" at bounding box center [1163, 218] width 577 height 29
paste input "كباب غالاواتي بالفطر"
click at [1384, 224] on input "كباب غالاواتي بالفطر" at bounding box center [1163, 218] width 577 height 29
type input "كباب غالاواتي بالفطر"
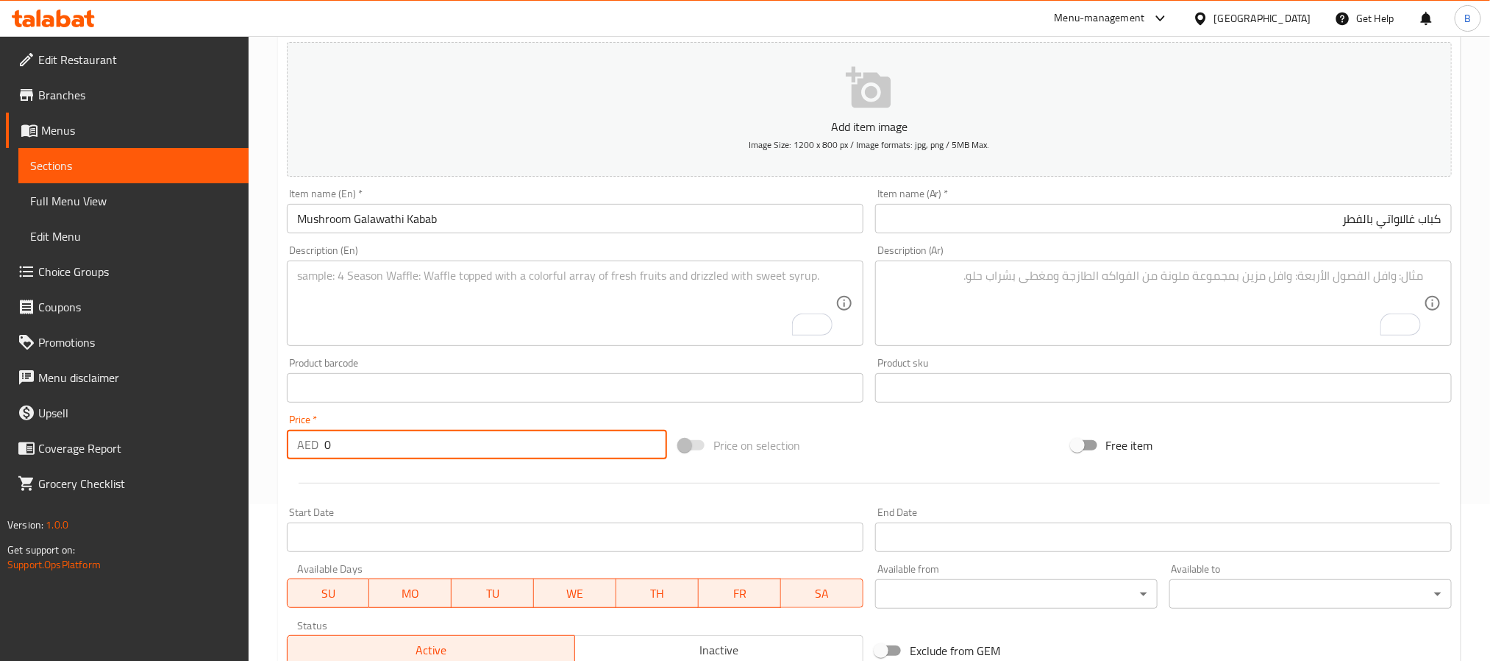
click at [419, 444] on input "0" at bounding box center [495, 444] width 343 height 29
paste input "37.8"
type input "37.80"
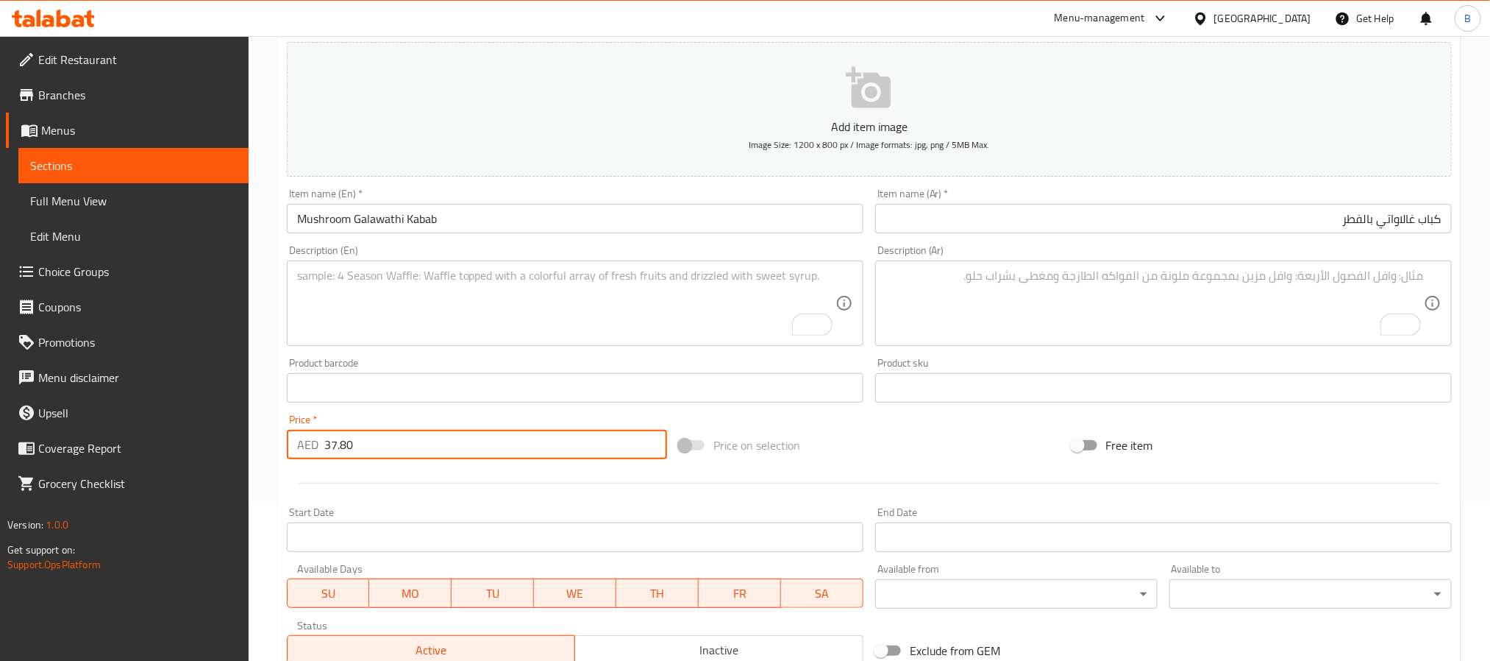
click at [495, 316] on textarea "To enrich screen reader interactions, please activate Accessibility in Grammarl…" at bounding box center [566, 304] width 539 height 70
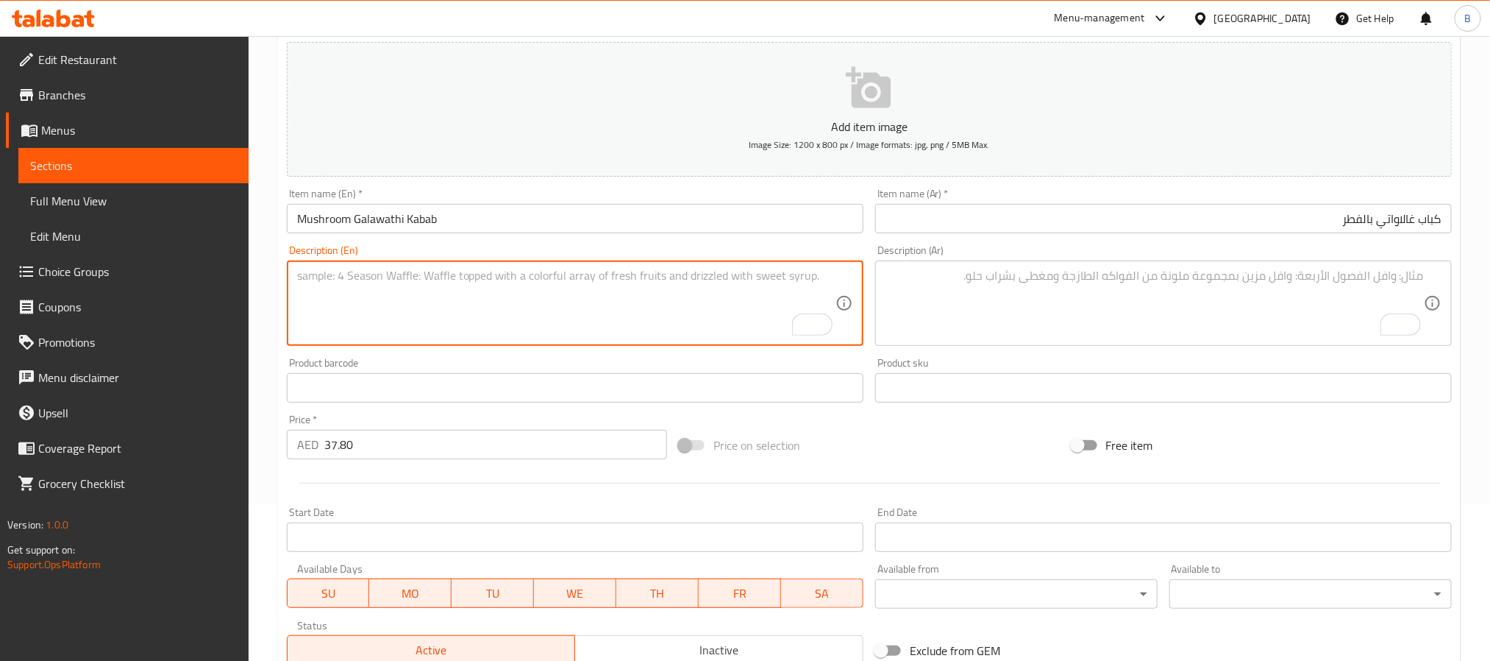
paste textarea "Soft Button Mushrooms Kabab Mixed With Awadhi Masala And Shallow Fried On Hot P…"
type textarea "Soft button mushrooms kabab mixed with awadhi masala and shallow fried on hot p…"
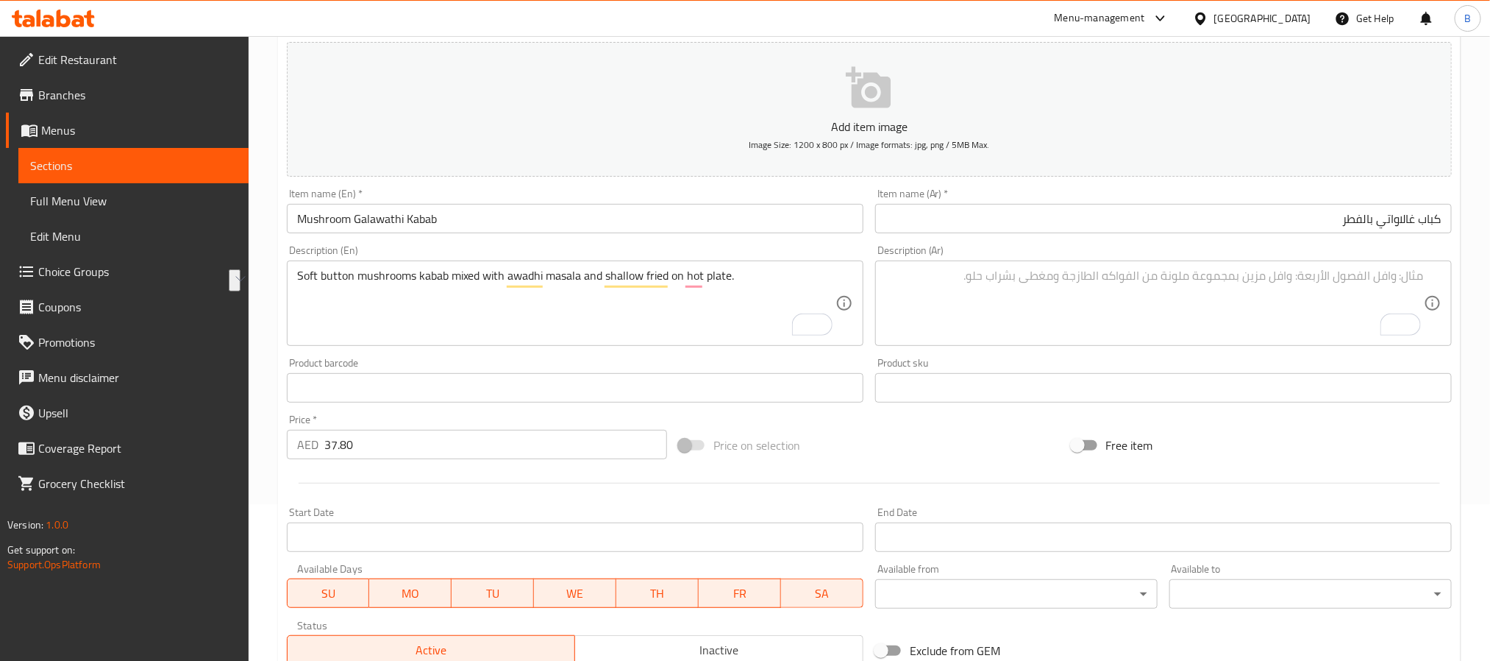
click at [965, 294] on textarea "To enrich screen reader interactions, please activate Accessibility in Grammarl…" at bounding box center [1155, 304] width 539 height 70
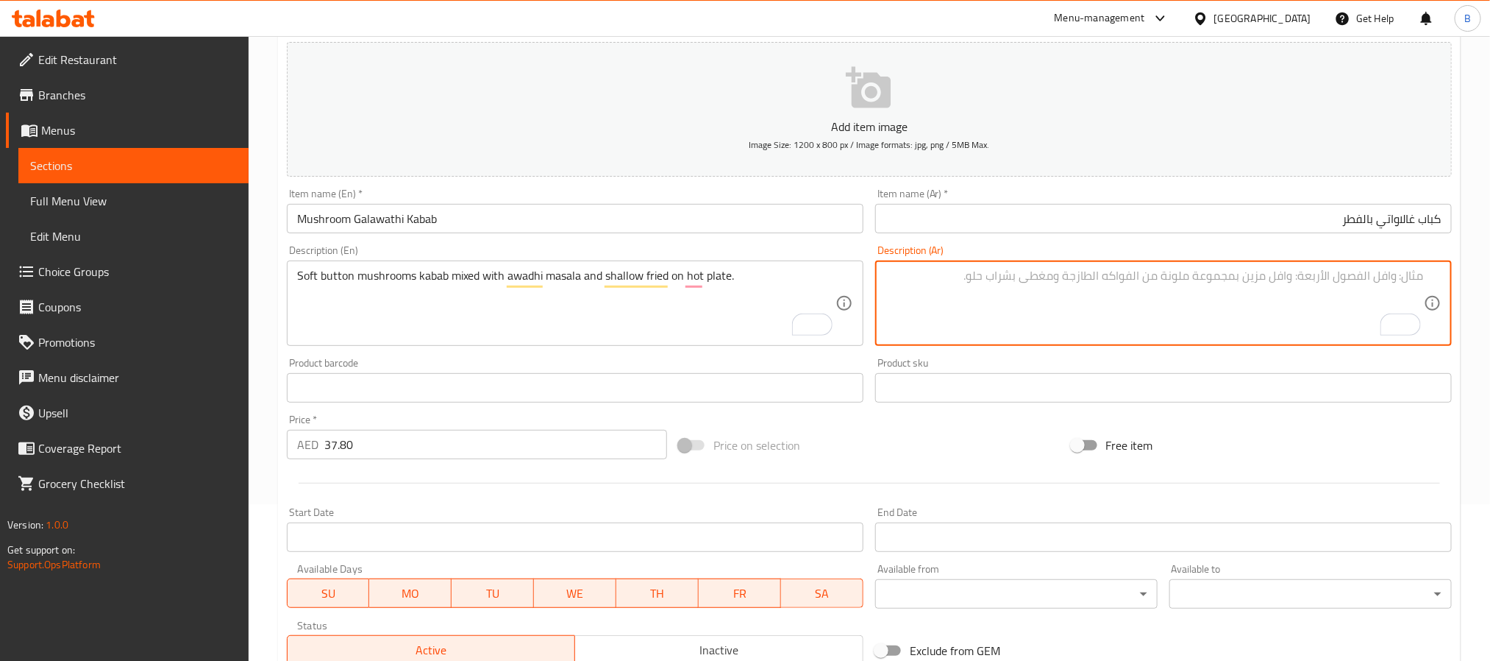
paste textarea "كباب الفطر الناعم المخلوط مع ماسالا أوادي والمقلي على طبق ساخن."
click at [1389, 271] on textarea "كباب الفطر الناعم المخلوط مع ماسالا أوادي والمقلي على طبق ساخن." at bounding box center [1155, 304] width 539 height 70
click at [1346, 258] on div "Description (Ar) كباب فطر الناعم المخلوط مع ماسالا أوادي والمقلي على طبق ساخن. …" at bounding box center [1163, 295] width 577 height 101
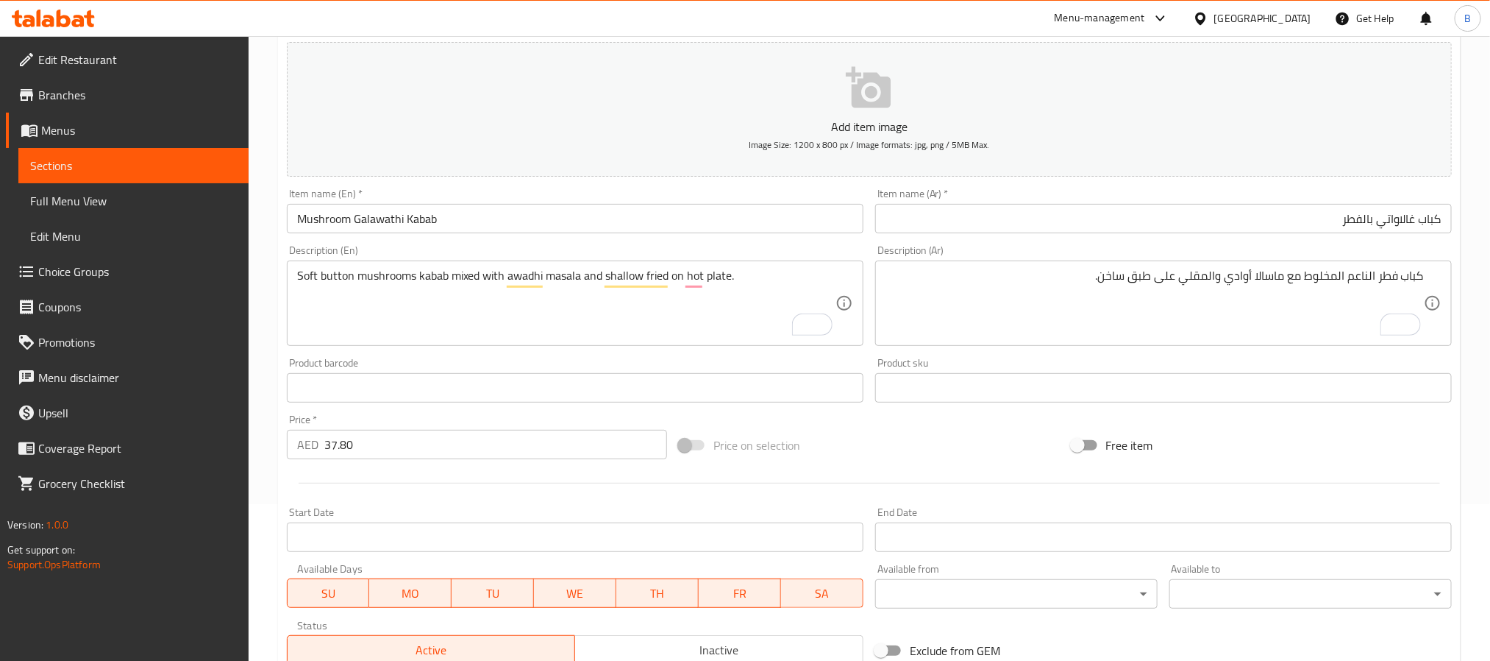
click at [1389, 266] on div "كباب فطر الناعم المخلوط مع ماسالا أوادي والمقلي على طبق ساخن. Description (Ar)" at bounding box center [1163, 302] width 577 height 85
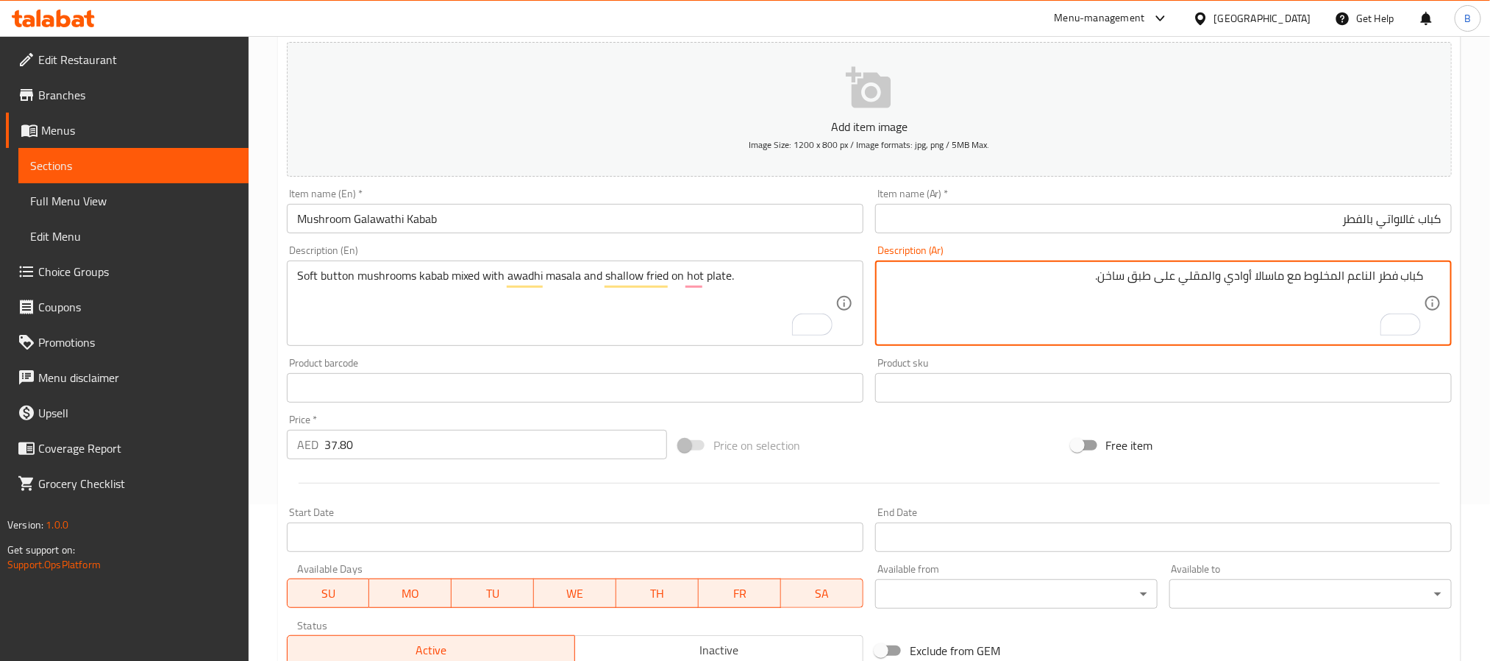
click at [1378, 285] on textarea "كباب فطر الناعم المخلوط مع ماسالا أوادي والمقلي على طبق ساخن." at bounding box center [1155, 304] width 539 height 70
click at [1312, 277] on textarea "كباب فطر بوتون ناعم المخلوط مع ماسالا أوادي والمقلي على طبق ساخن." at bounding box center [1155, 304] width 539 height 70
click at [1234, 279] on textarea "كباب فطر بوتون ناعم ممزوج مع ماسالا أوادي والمقلي على طبق ساخن." at bounding box center [1155, 304] width 539 height 70
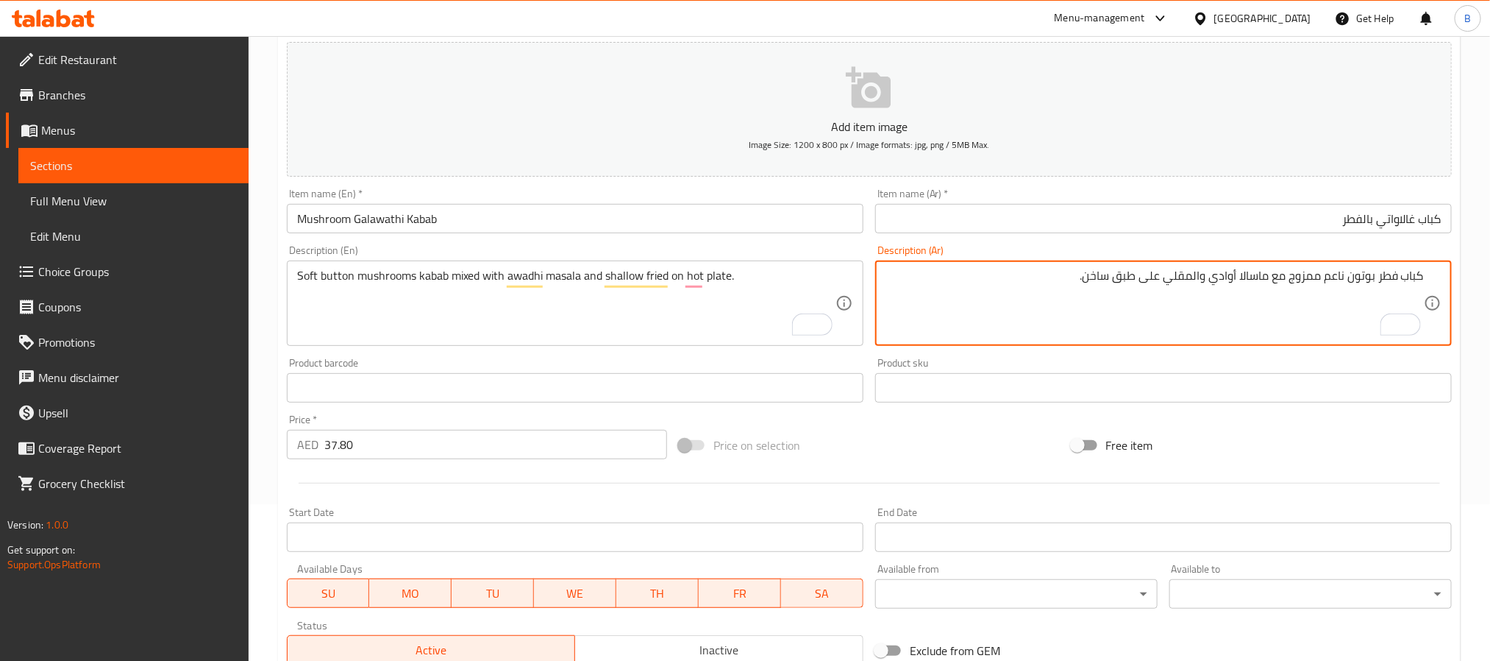
click at [1223, 307] on textarea "كباب فطر بوتون ناعم ممزوج مع ماسالا أوادي والمقلي على طبق ساخن." at bounding box center [1155, 304] width 539 height 70
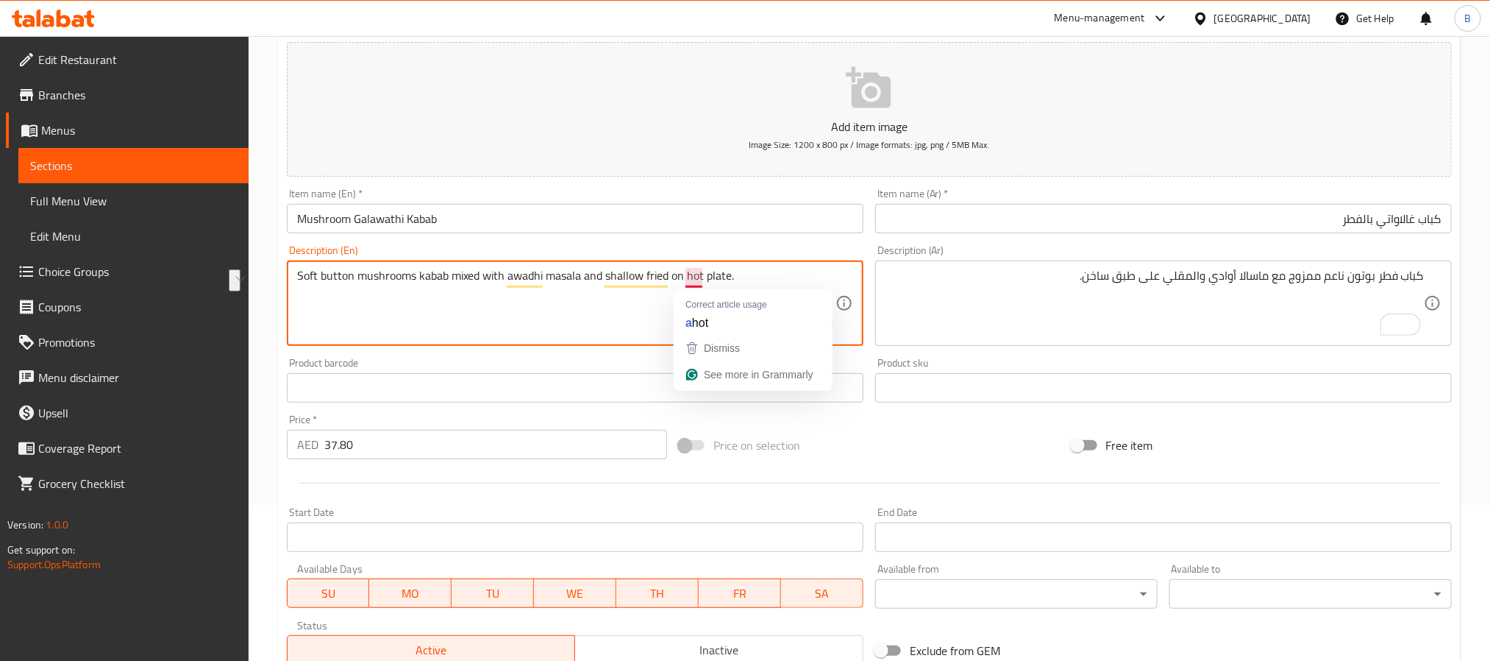
drag, startPoint x: 603, startPoint y: 276, endPoint x: 737, endPoint y: 285, distance: 134.2
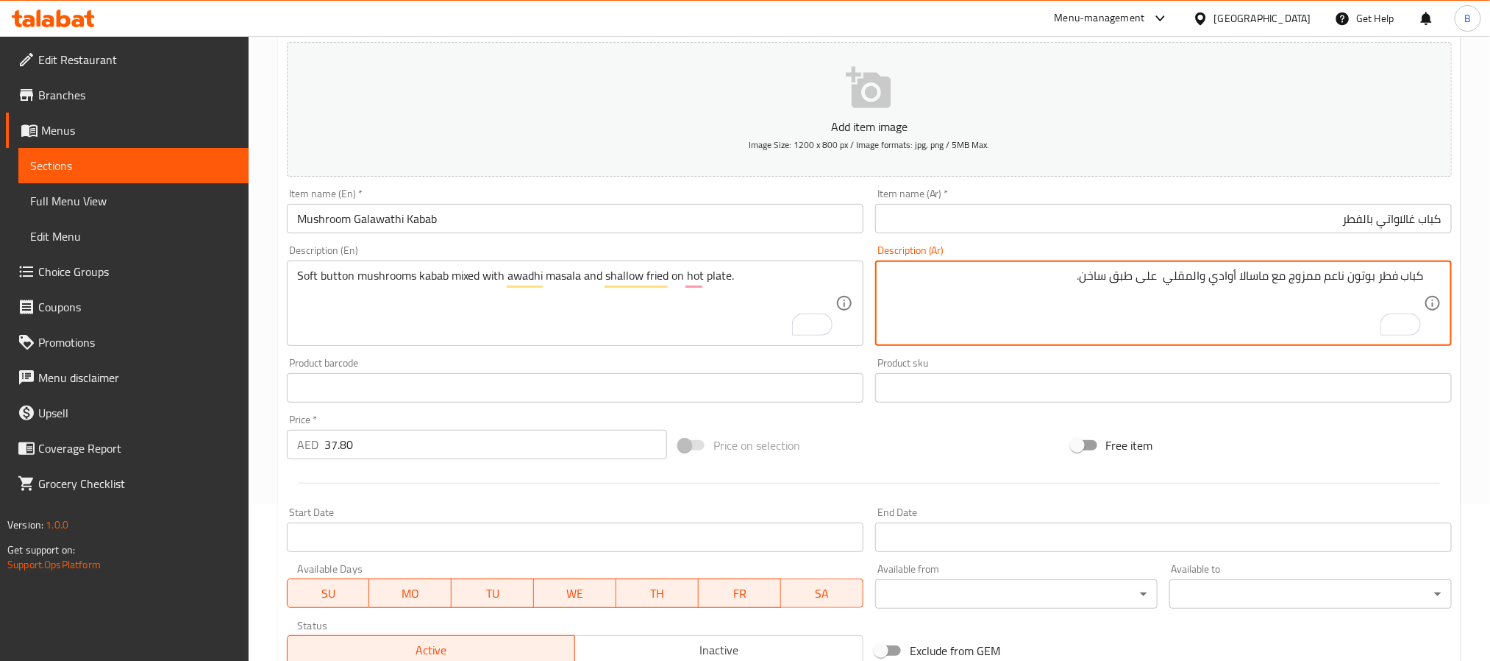
paste textarea "بشكل سطحي"
type textarea "كباب فطر بوتون ناعم ممزوج مع ماسالا أوادي والمقلي بشكل سطحي على طبق ساخن."
click at [1137, 272] on textarea "كباب فطر بوتون ناعم ممزوج مع ماسالا أوادي والمقلي بشكل سطحي على طبق ساخن." at bounding box center [1155, 304] width 539 height 70
click at [914, 279] on textarea "كباب فطر بوتون ناعم ممزوج مع ماسالا أوادي والمقلي بشكل سطحي على طبق ساخن." at bounding box center [1155, 304] width 539 height 70
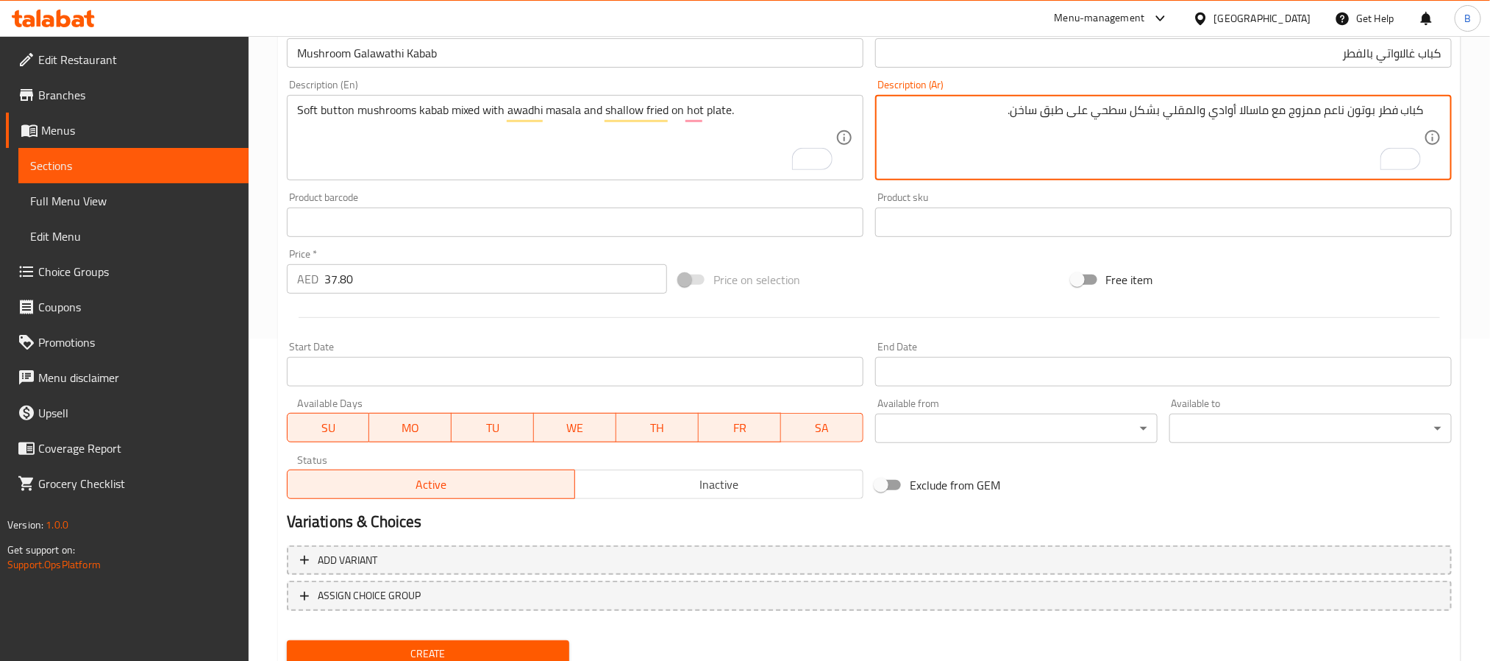
scroll to position [377, 0]
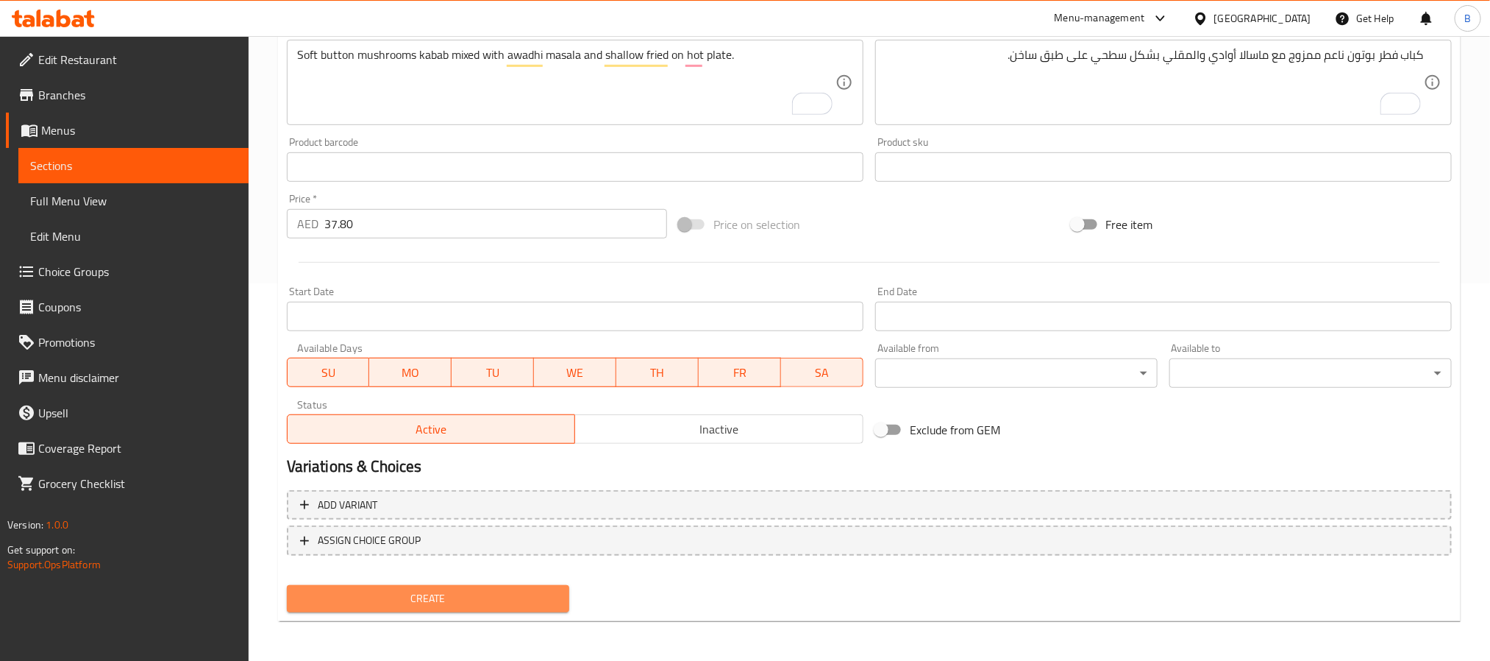
click at [511, 605] on span "Create" at bounding box center [428, 598] width 259 height 18
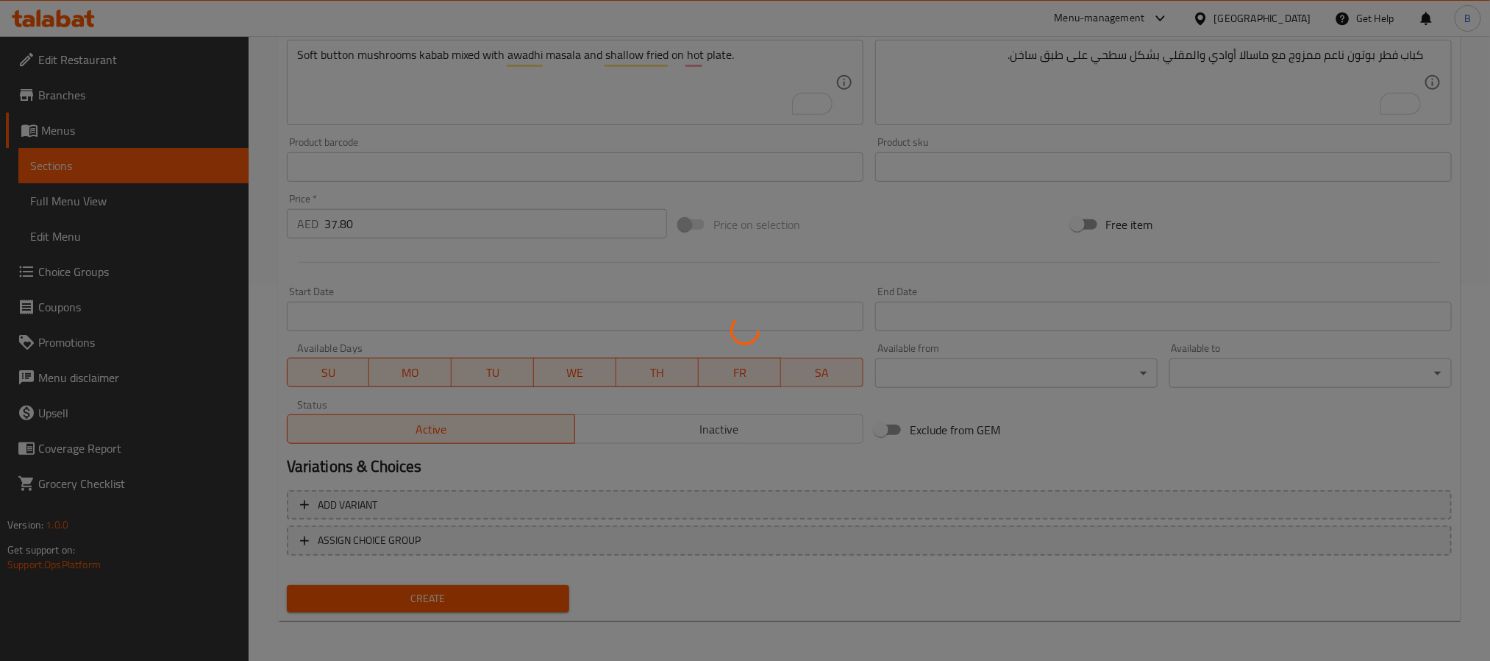
type input "0"
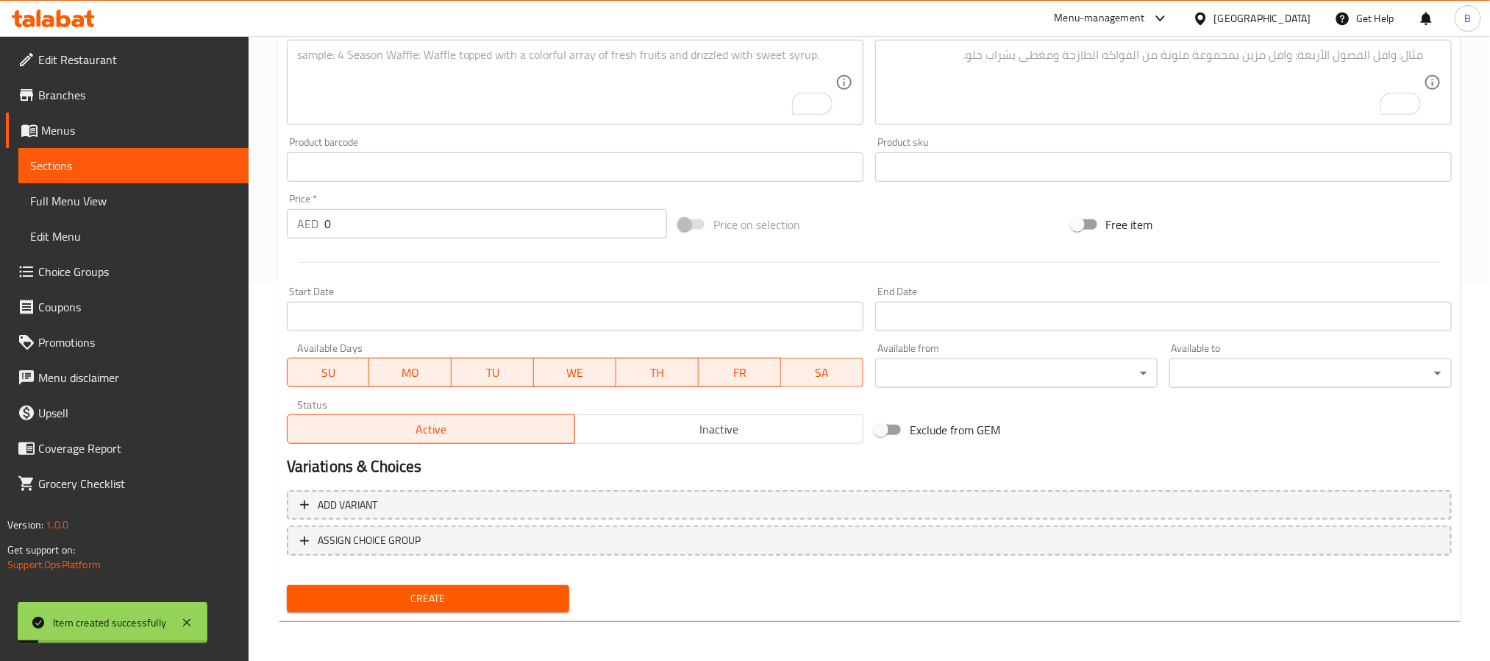
scroll to position [0, 0]
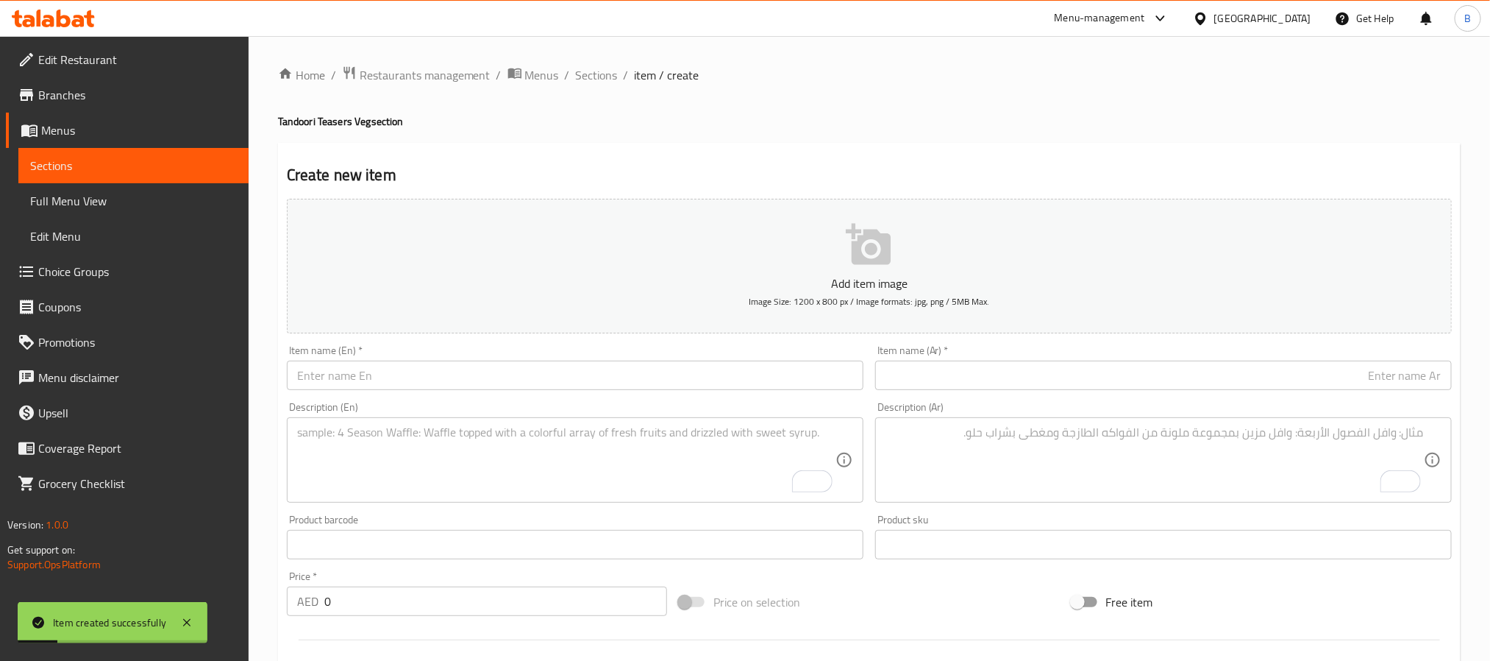
click at [481, 358] on div "Item name (En)   * Item name (En) *" at bounding box center [575, 367] width 577 height 45
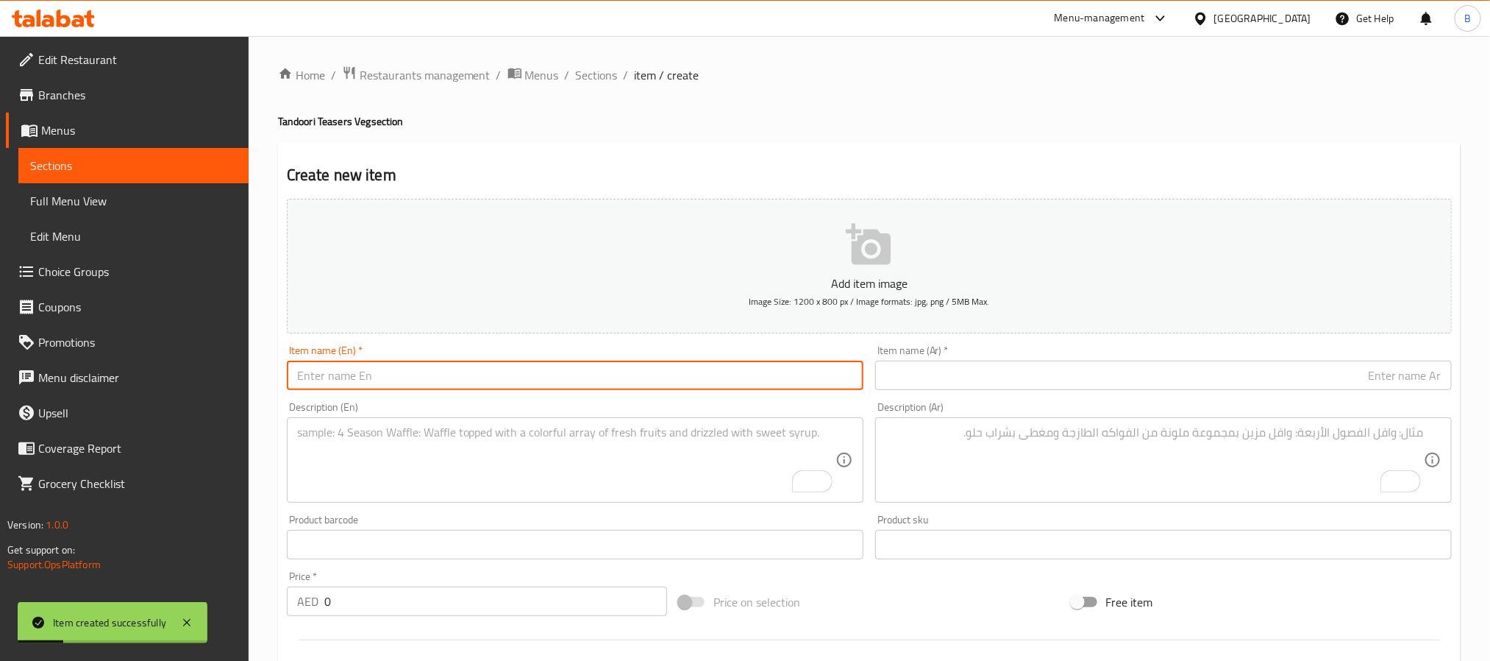
click at [484, 369] on input "text" at bounding box center [575, 374] width 577 height 29
paste input "Hara Bhara Kabab (4 Pcs)"
type input "Hara Bhara Kabab 4 Pcs"
click at [1018, 369] on input "text" at bounding box center [1163, 374] width 577 height 29
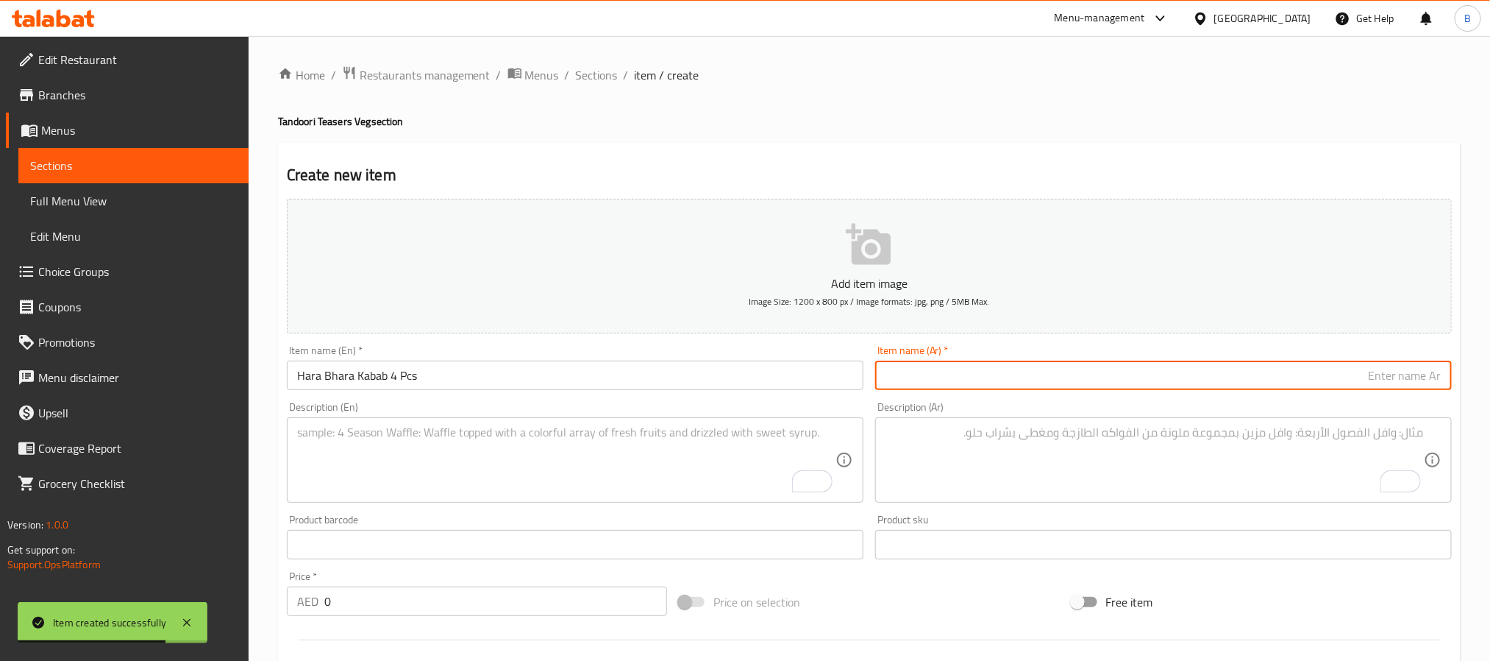
paste input "كباب هارا بهارا 4 قطع"
type input "كباب هارا بهارا 4 قطع"
click at [371, 611] on input "0" at bounding box center [495, 600] width 343 height 29
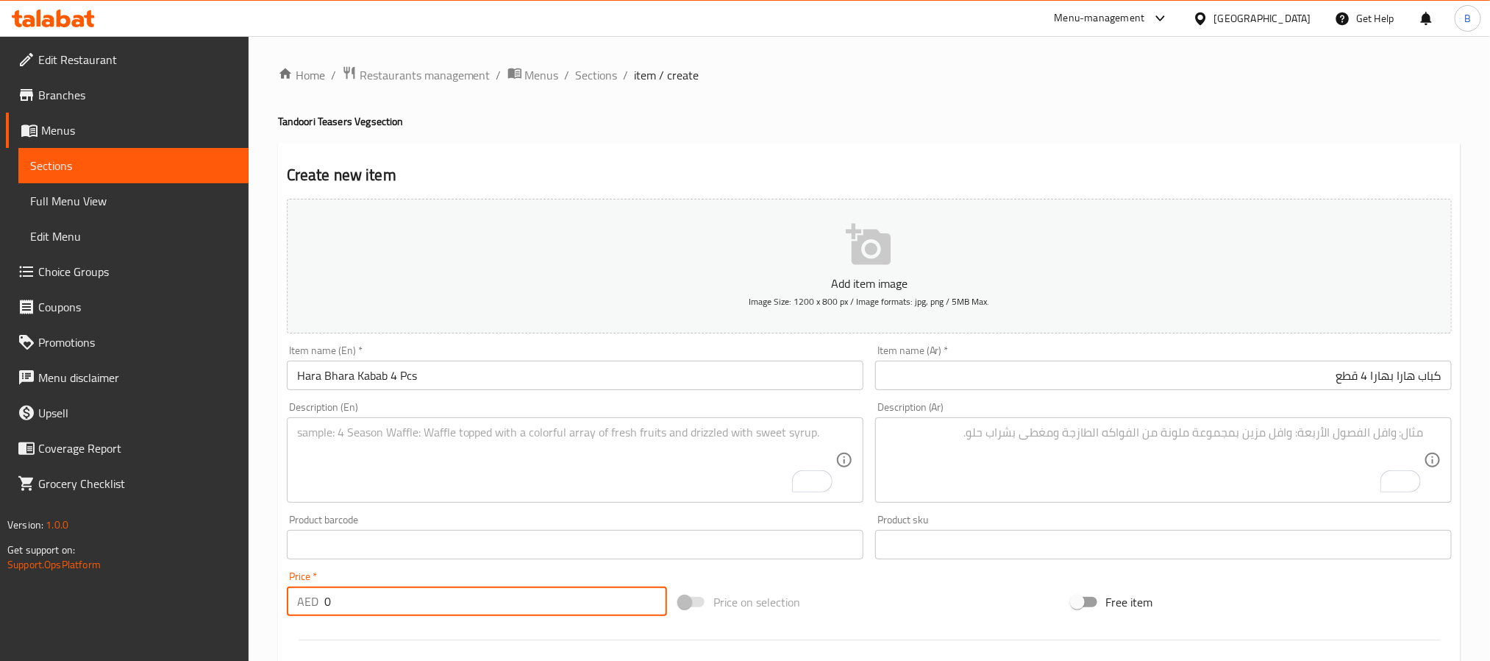
click at [371, 611] on input "0" at bounding box center [495, 600] width 343 height 29
paste input "35.7"
type input "35.70"
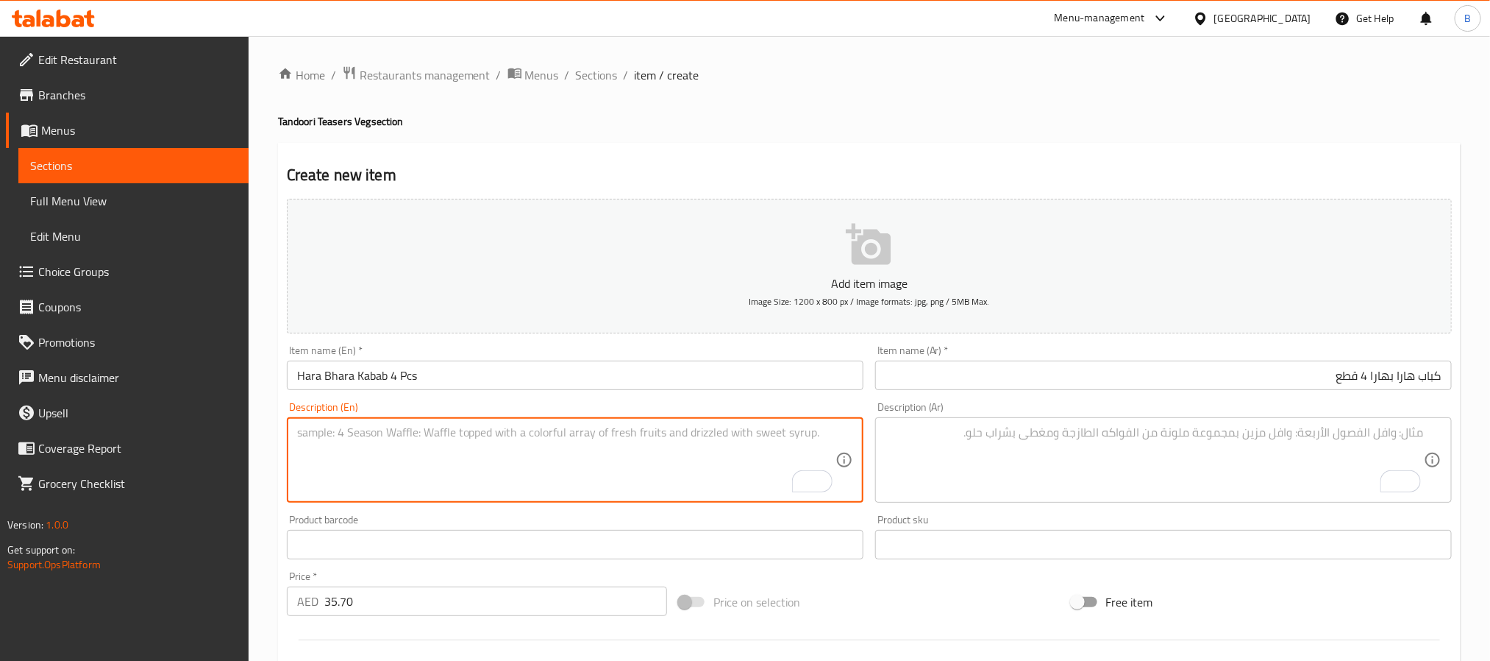
click at [483, 436] on textarea "To enrich screen reader interactions, please activate Accessibility in Grammarl…" at bounding box center [566, 460] width 539 height 70
paste textarea "Spinach,Lentil & Spices Made Into Green Kebab Bites. Healthy-Ish."
click at [575, 439] on textarea "Spinach,lentil & spices made into green kebab bites. Healthy-ish." at bounding box center [566, 460] width 539 height 70
click at [576, 439] on textarea "Spinach,lentil & spices made into green kebab bites. healthy-ish." at bounding box center [566, 460] width 539 height 70
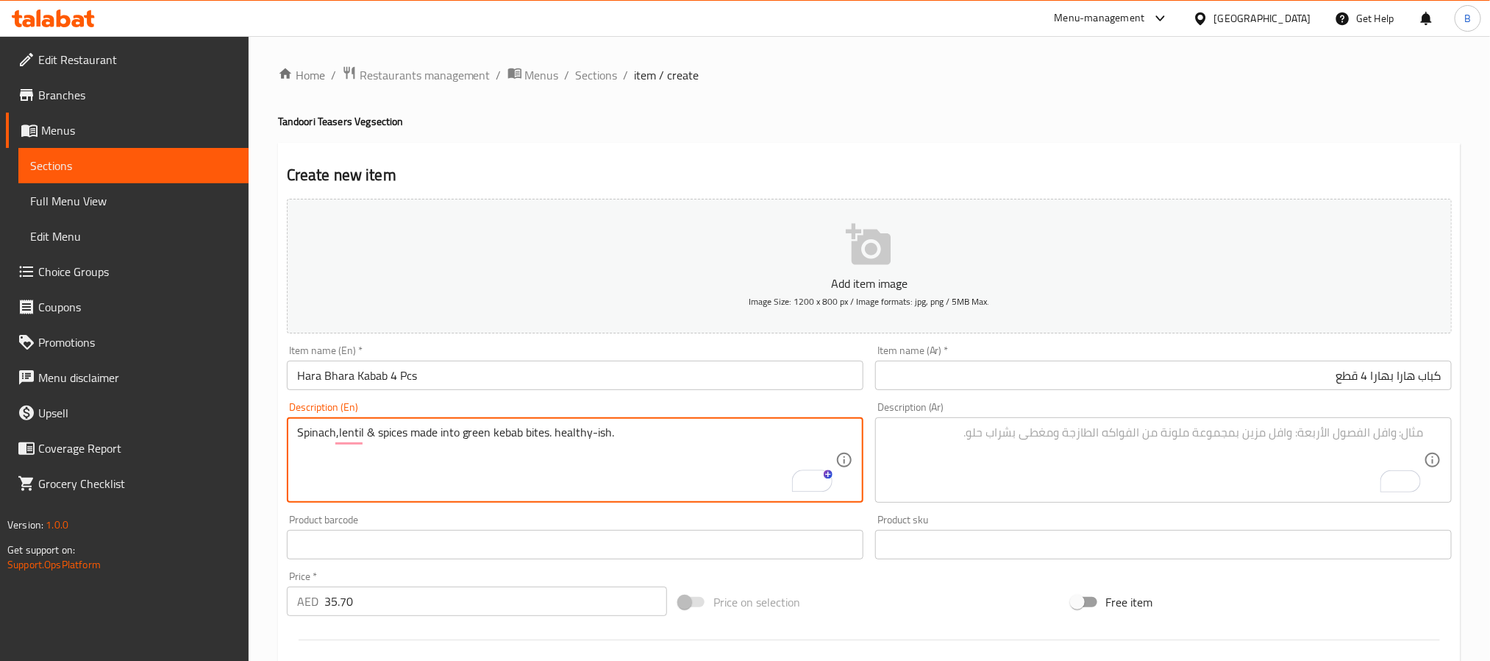
click at [576, 439] on textarea "Spinach,lentil & spices made into green kebab bites. healthy-ish." at bounding box center [566, 460] width 539 height 70
type textarea "Spinach,lentil & spices made into green kebab bites. healthy-ish."
click at [1150, 511] on div "Product sku Product sku" at bounding box center [1164, 536] width 589 height 57
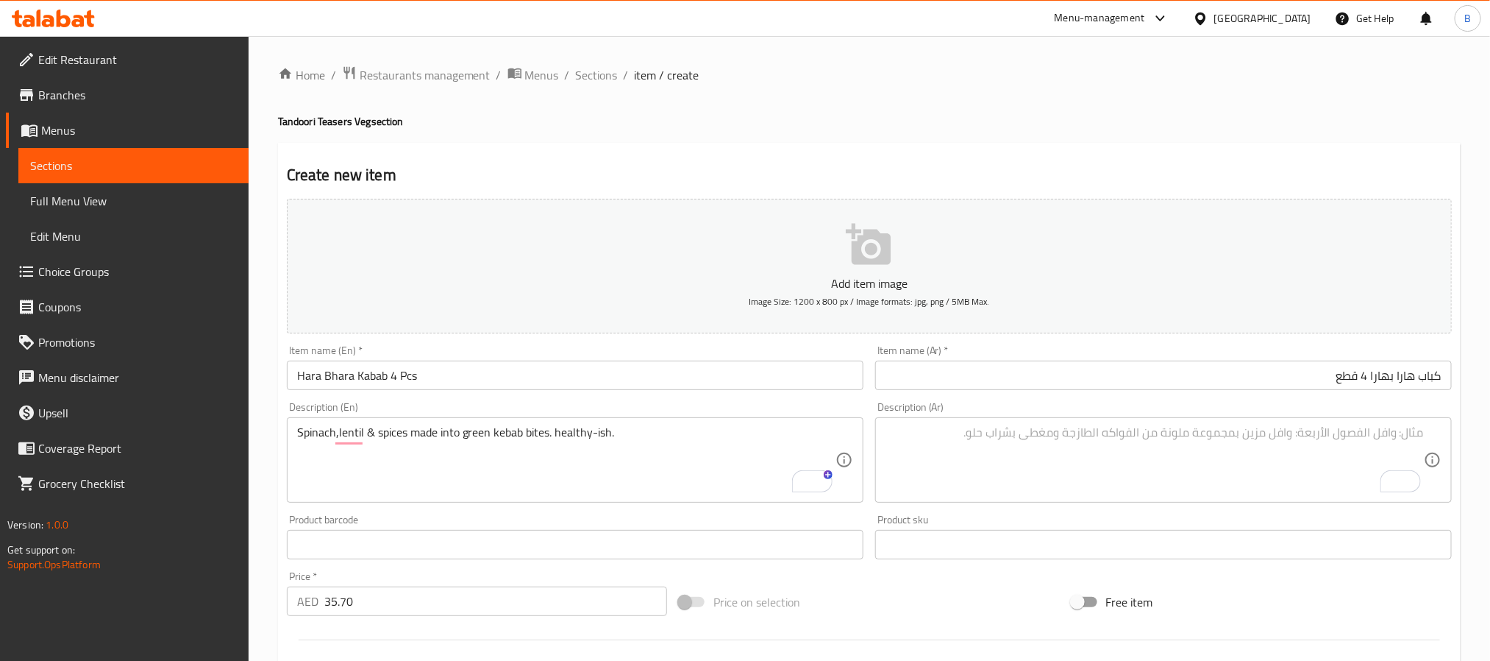
paste textarea "سبانخ، عدس وتوابل مصنوعة في قطع كباب خضراء. صحية إلى حد ما."
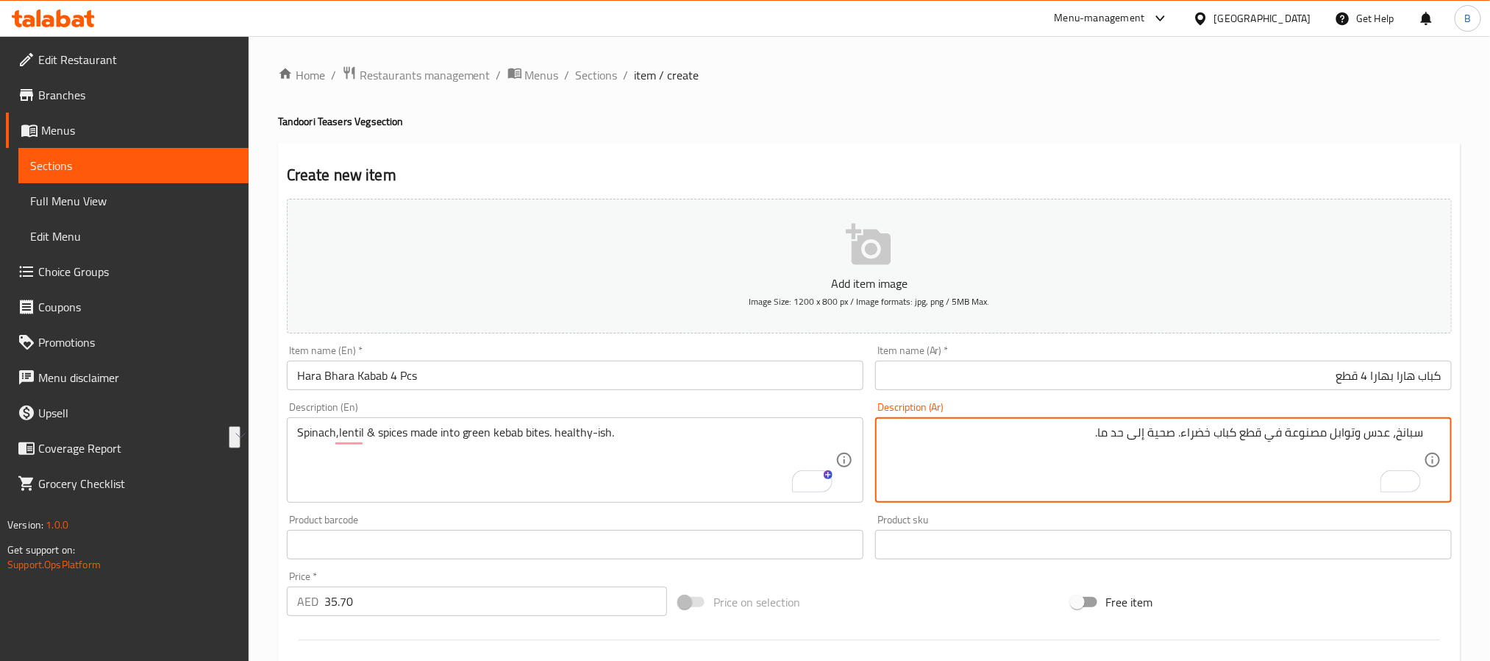
drag, startPoint x: 1154, startPoint y: 435, endPoint x: 1137, endPoint y: 442, distance: 18.5
click at [1135, 442] on textarea "سبانخ، عدس وتوابل مصنوعة في قطع كباب خضراء. صحية إلى حد ما." at bounding box center [1155, 460] width 539 height 70
click at [1140, 440] on textarea "سبانخ، عدس وتوابل مصنوعة في قطع كباب خضراء. صحية إلى حد ما." at bounding box center [1155, 460] width 539 height 70
drag, startPoint x: 1151, startPoint y: 433, endPoint x: 1104, endPoint y: 444, distance: 47.5
click at [1104, 444] on textarea "سبانخ، عدس وتوابل مصنوعة في قطع كباب خضراء. صحية إلى حد ما." at bounding box center [1155, 460] width 539 height 70
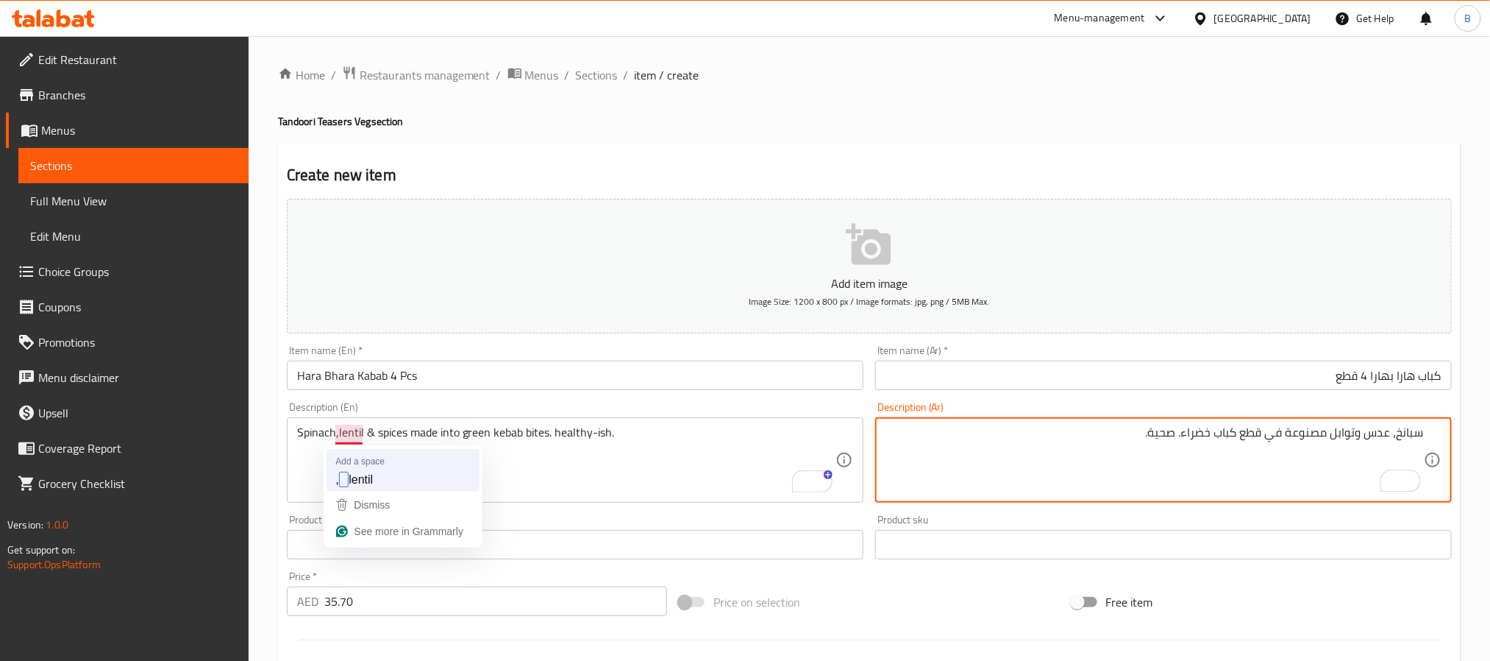
type textarea "سبانخ، عدس وتوابل مصنوعة في قطع كباب خضراء. صحية."
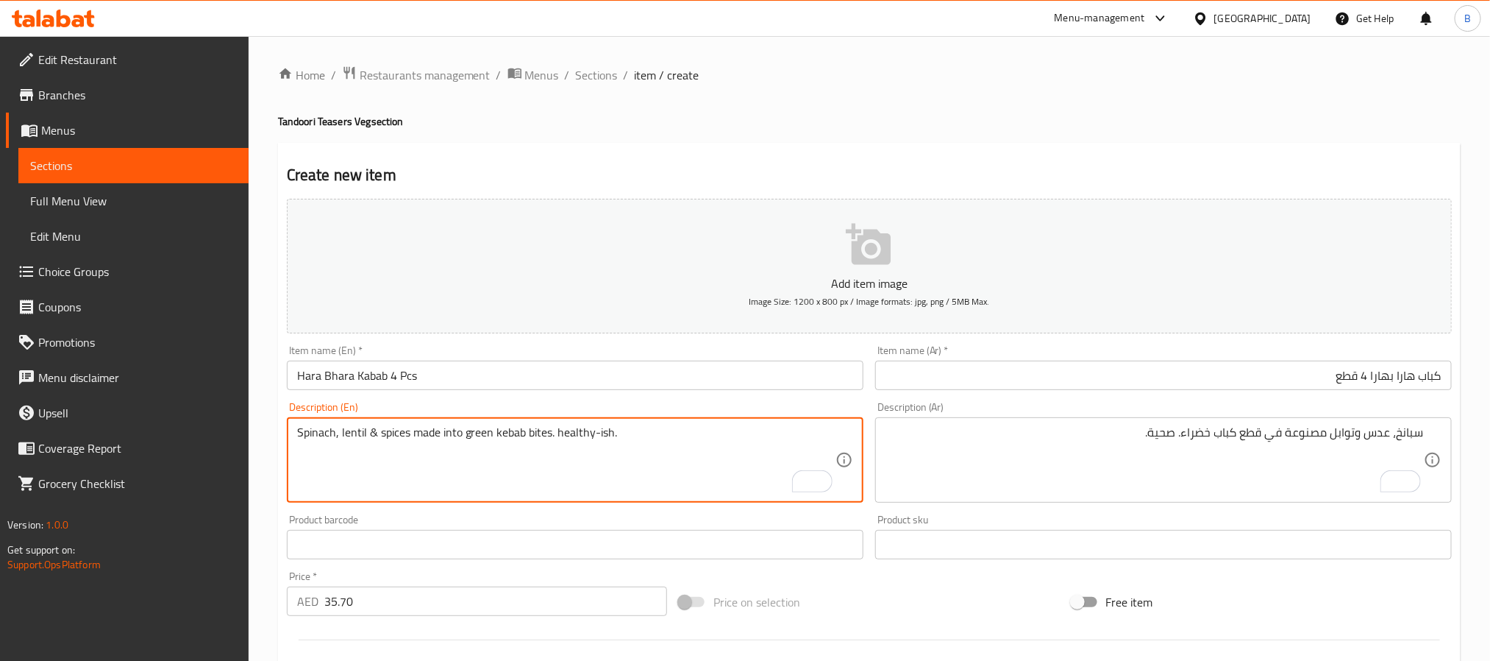
drag, startPoint x: 354, startPoint y: 433, endPoint x: 394, endPoint y: 415, distance: 43.5
click at [394, 415] on div "Description (En) Spinach, lentil & spices made into green kebab bites. healthy-…" at bounding box center [575, 452] width 577 height 101
click at [396, 431] on textarea "Spinach, lentil & spices made into green kebab bites. healthy-ish." at bounding box center [566, 460] width 539 height 70
click at [415, 433] on textarea "Spinach, lentil & spices made into green kebab bites. healthy-ish." at bounding box center [566, 460] width 539 height 70
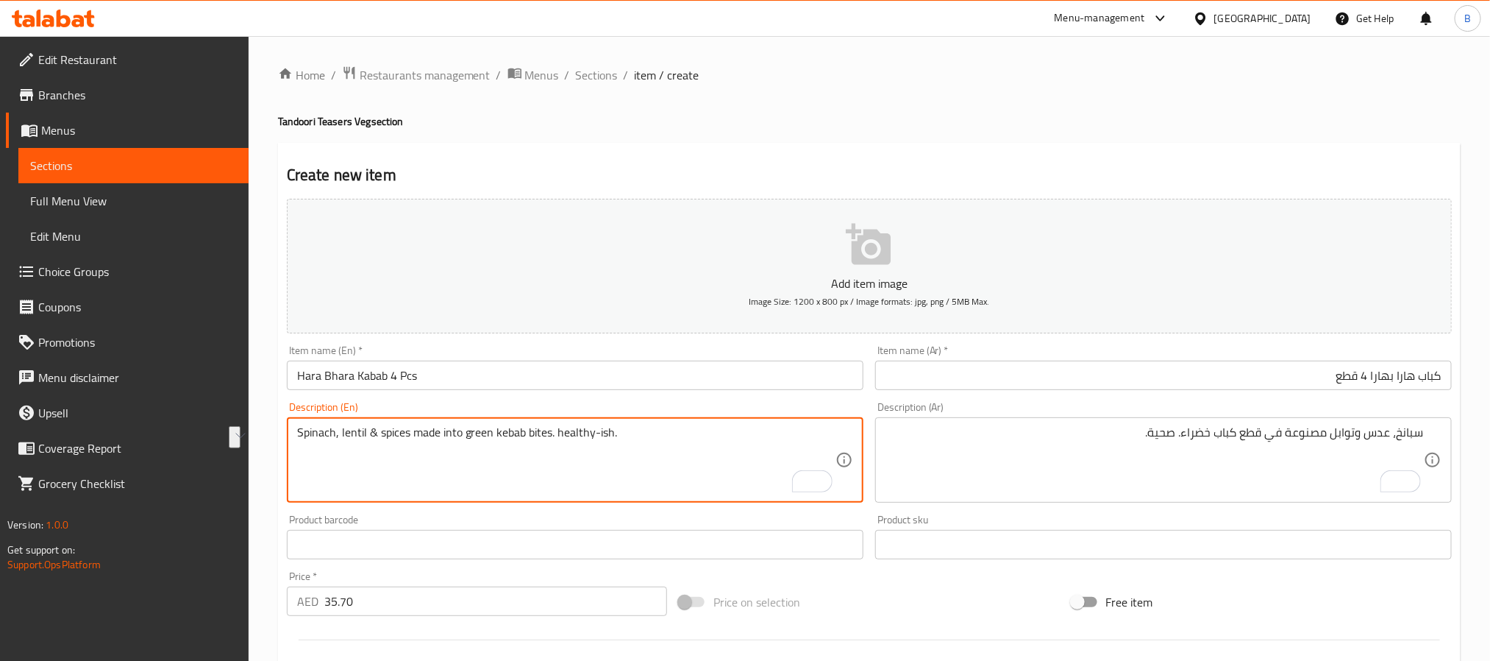
drag, startPoint x: 415, startPoint y: 433, endPoint x: 537, endPoint y: 433, distance: 122.1
click at [537, 433] on textarea "Spinach, lentil & spices made into green kebab bites. healthy-ish." at bounding box center [566, 460] width 539 height 70
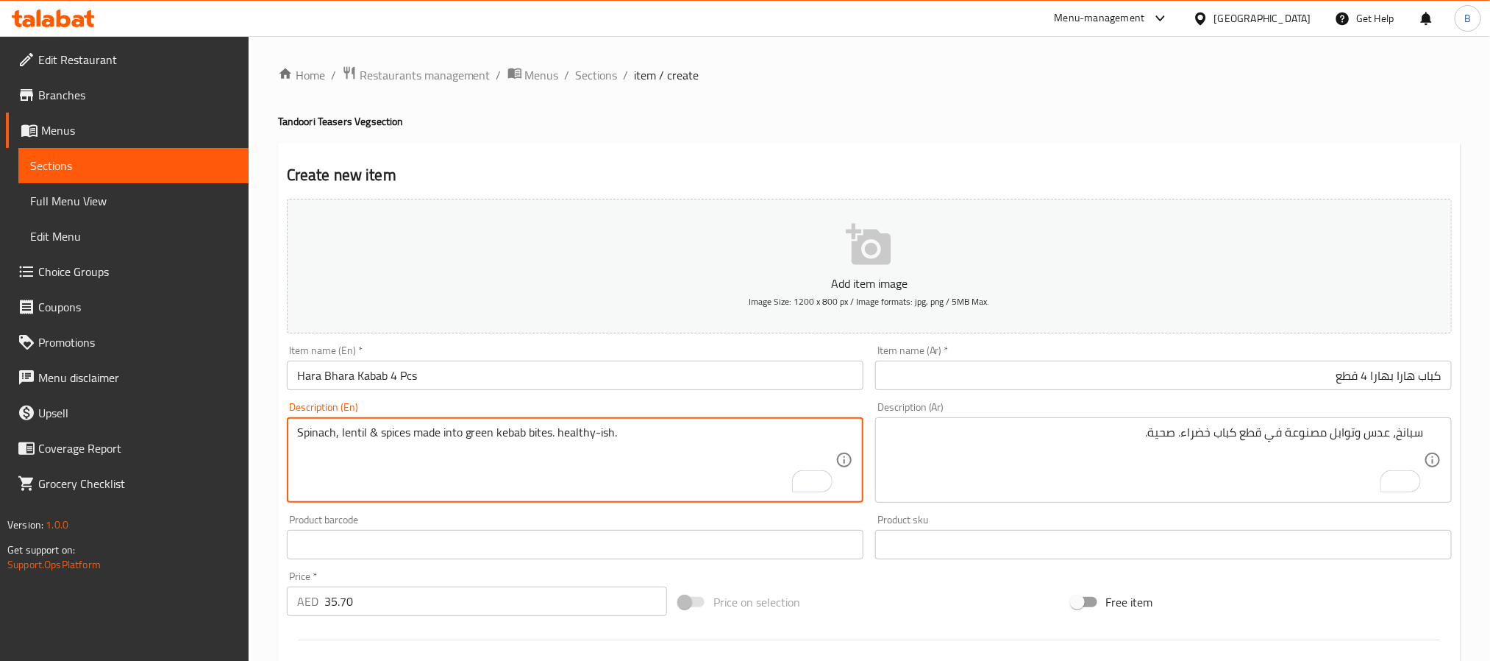
click at [537, 433] on textarea "Spinach, lentil & spices made into green kebab bites. healthy-ish." at bounding box center [566, 460] width 539 height 70
click at [519, 439] on textarea "Spinach, lentil & spices made into green kebab bites. healthy-ish." at bounding box center [566, 460] width 539 height 70
click at [559, 438] on textarea "Spinach, lentil & spices made into green kebab bites. healthy-ish." at bounding box center [566, 460] width 539 height 70
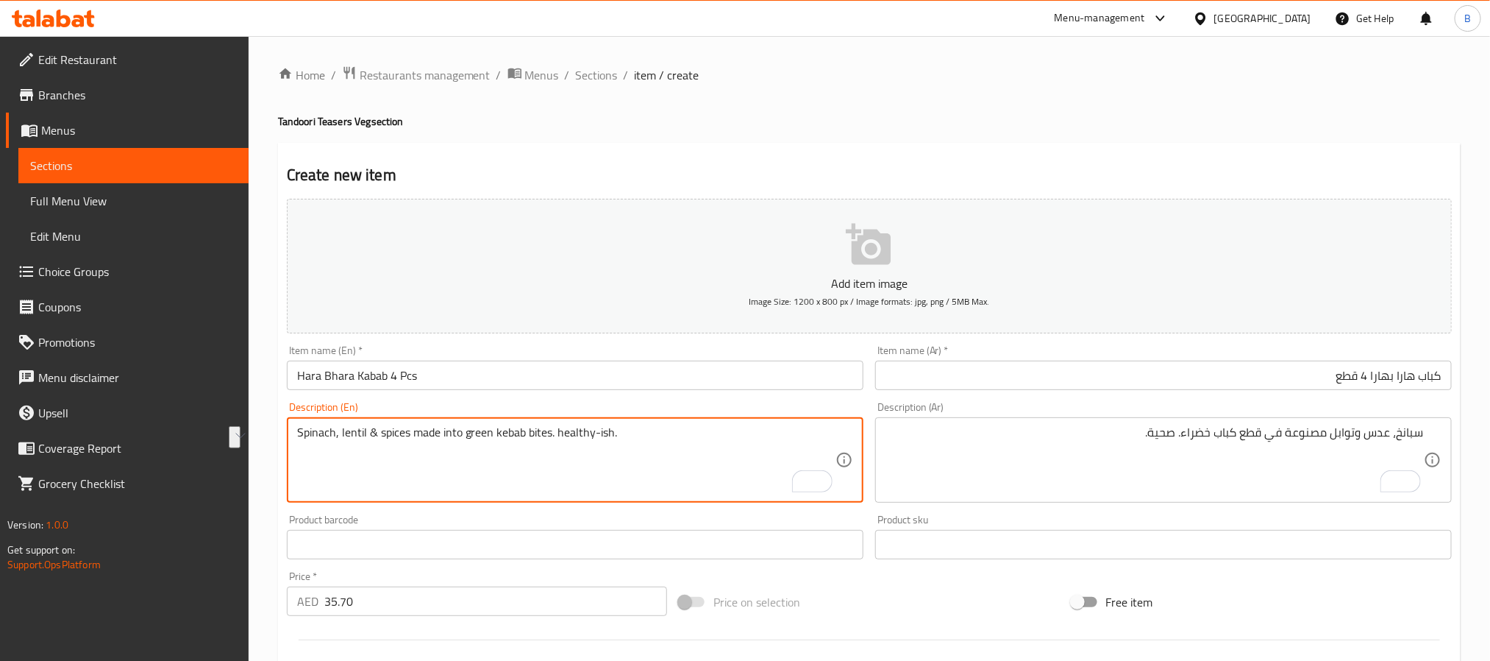
click at [559, 438] on textarea "Spinach, lentil & spices made into green kebab bites. healthy-ish." at bounding box center [566, 460] width 539 height 70
click at [513, 439] on textarea "Spinach, lentil & spices made into green kebab bites. healthy-ish." at bounding box center [566, 460] width 539 height 70
click at [532, 433] on textarea "Spinach, lentil & spices made into green kebab bites. healthy-ish." at bounding box center [566, 460] width 539 height 70
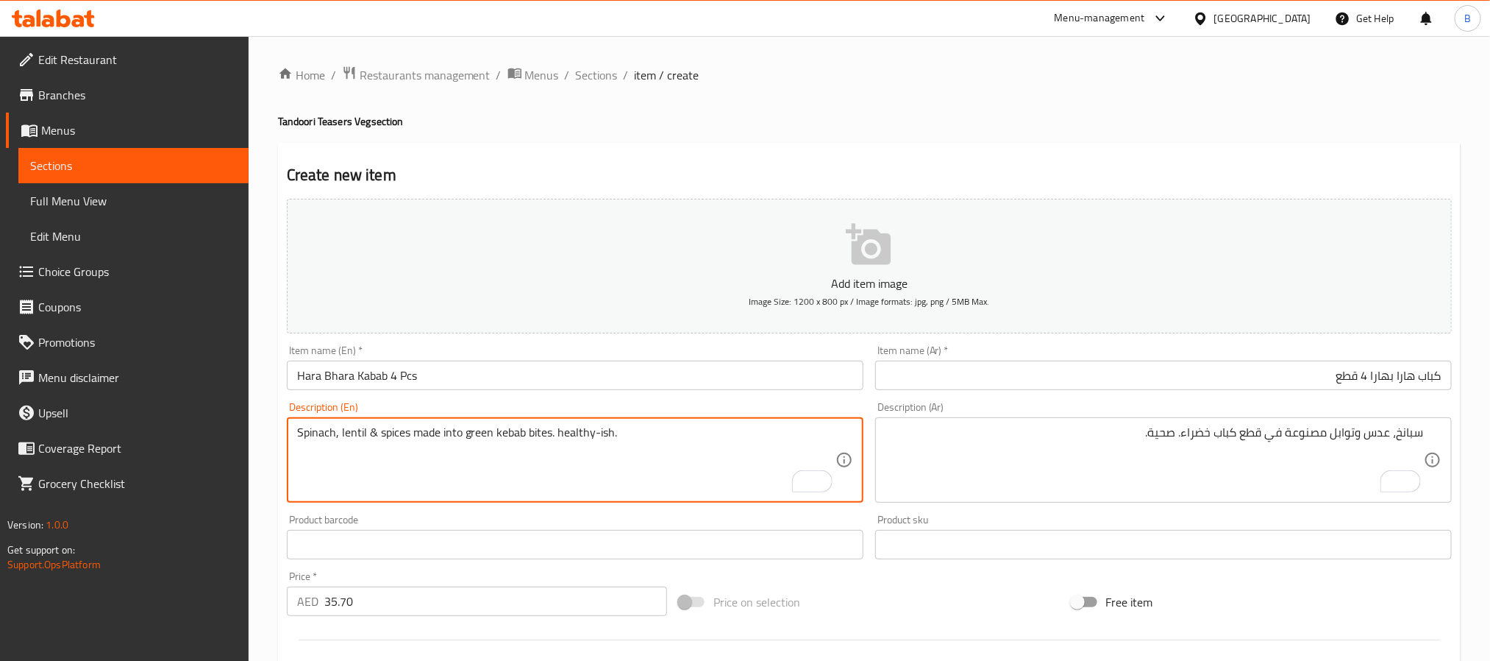
type textarea "Spinach, lentil & spices made into green kebab bites. healthy-ish."
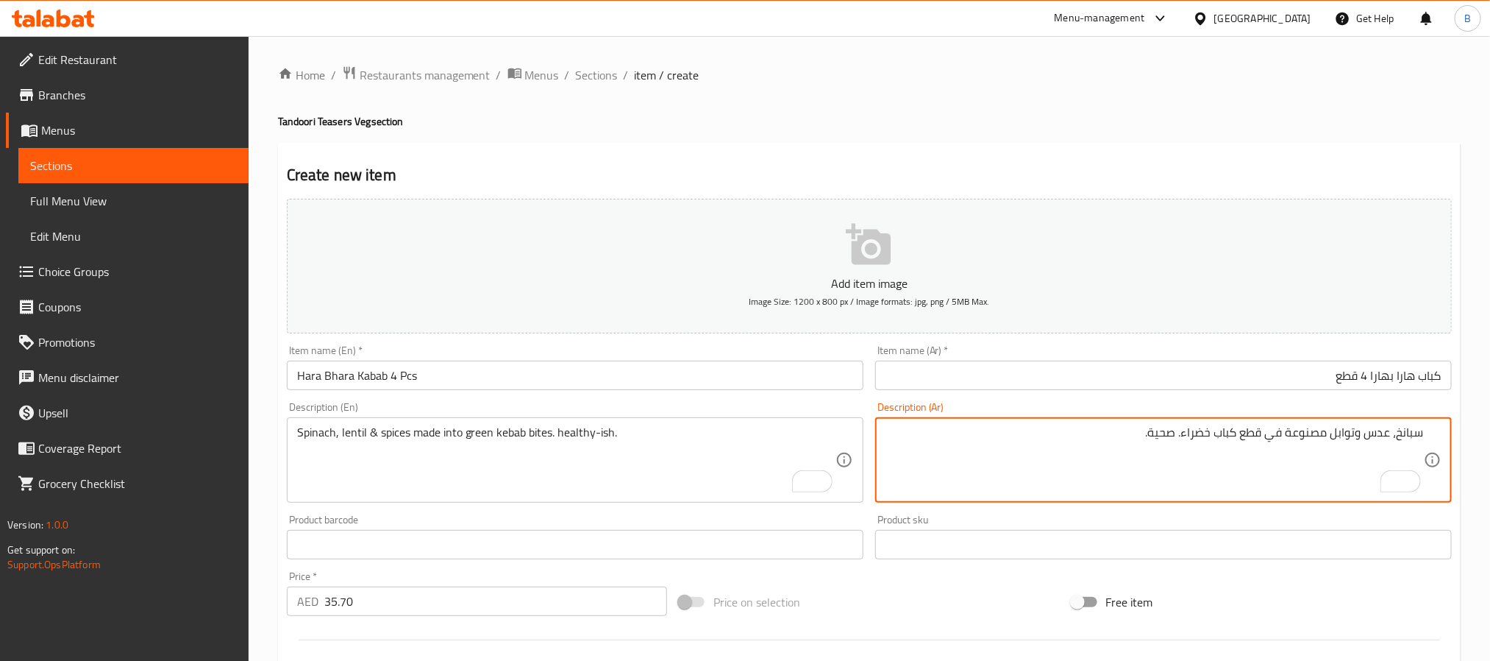
click at [1248, 436] on textarea "سبانخ، عدس وتوابل مصنوعة في قطع كباب خضراء. صحية." at bounding box center [1155, 460] width 539 height 70
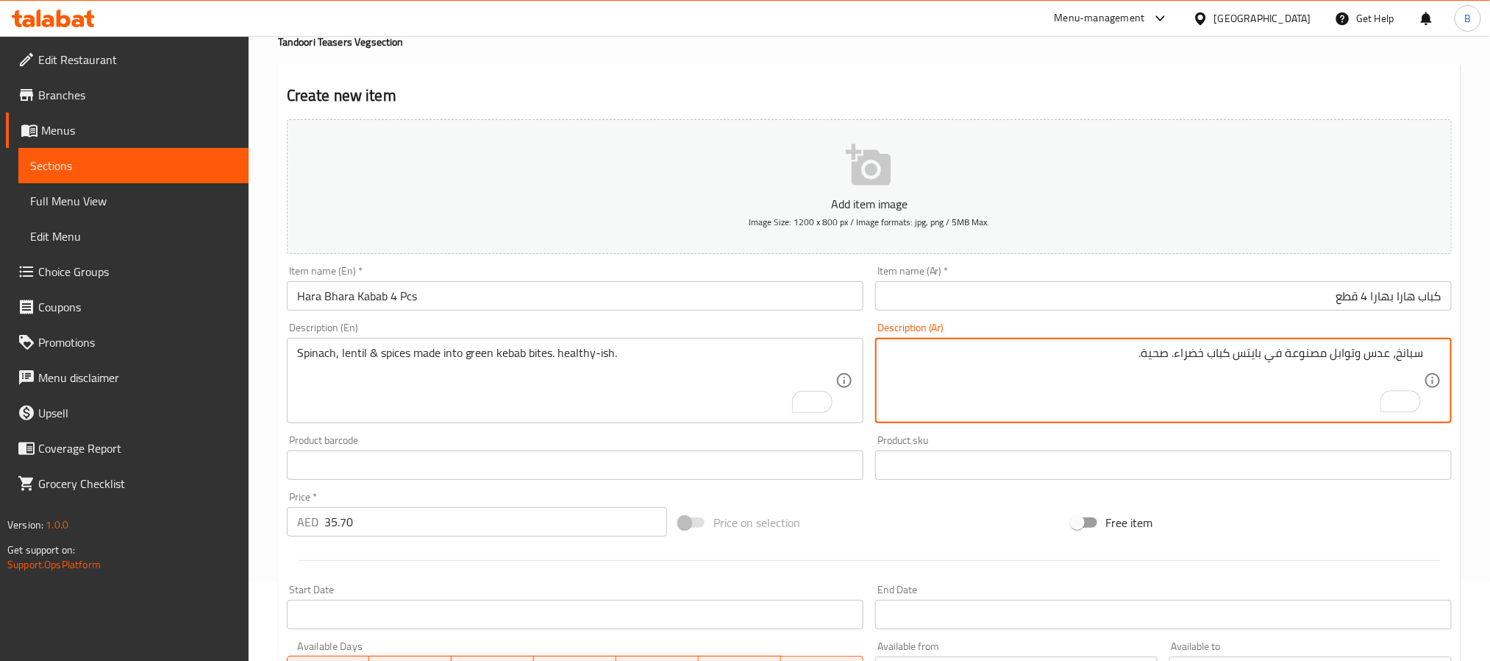
scroll to position [110, 0]
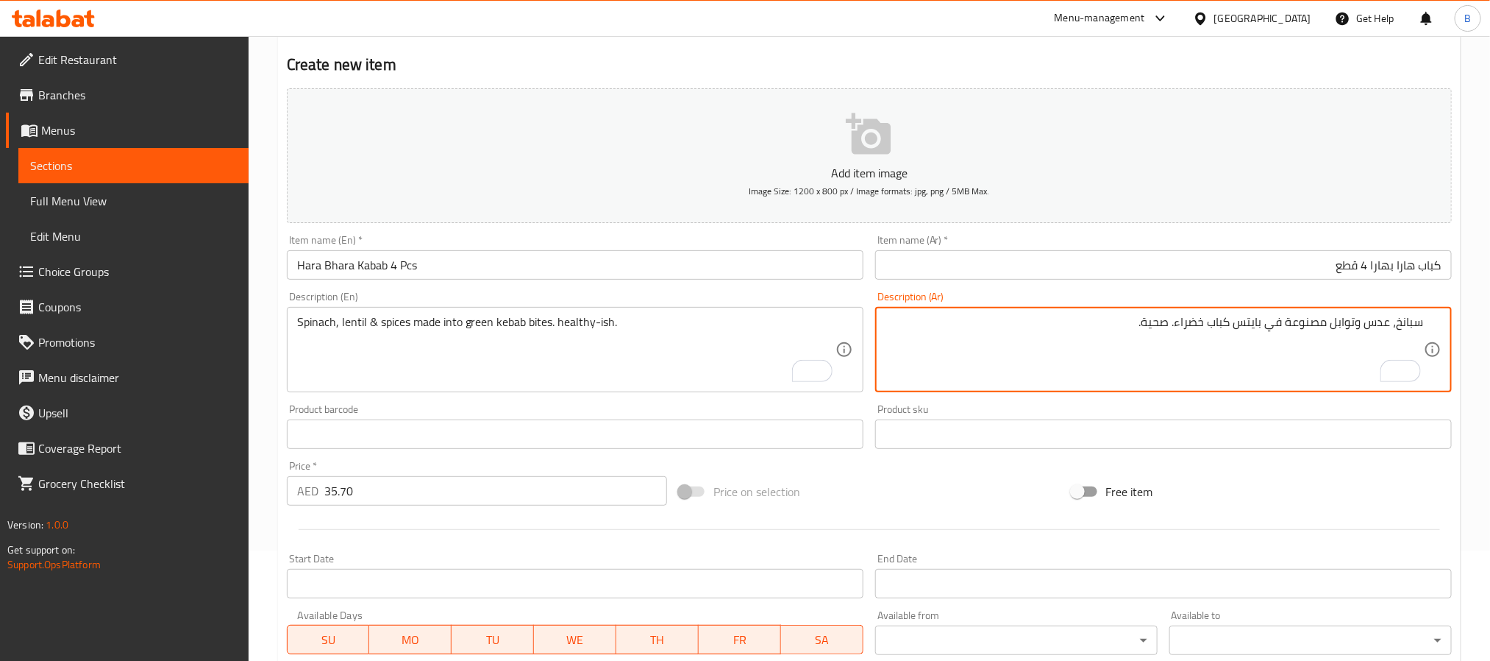
type textarea "سبانخ، عدس وتوابل مصنوعة في بايتس كباب خضراء. صحية."
click at [1093, 344] on textarea "سبانخ، عدس وتوابل مصنوعة في بايتس كباب خضراء. صحية." at bounding box center [1155, 350] width 539 height 70
click at [959, 385] on textarea "سبانخ، عدس وتوابل مصنوعة في بايتس كباب خضراء. صحية." at bounding box center [1155, 350] width 539 height 70
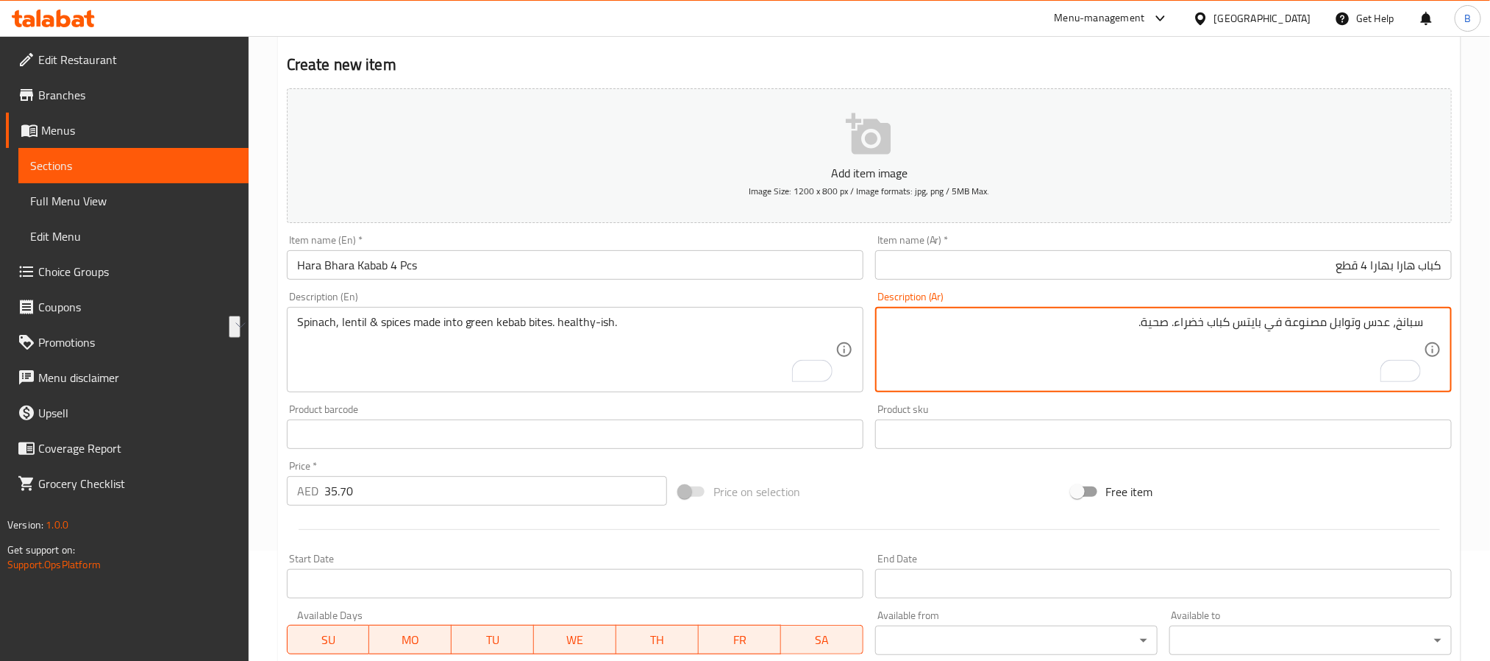
click at [963, 383] on textarea "سبانخ، عدس وتوابل مصنوعة في بايتس كباب خضراء. صحية." at bounding box center [1155, 350] width 539 height 70
click at [989, 344] on textarea "سبانخ، عدس وتوابل مصنوعة في بايتس كباب خضراء. صحية." at bounding box center [1155, 350] width 539 height 70
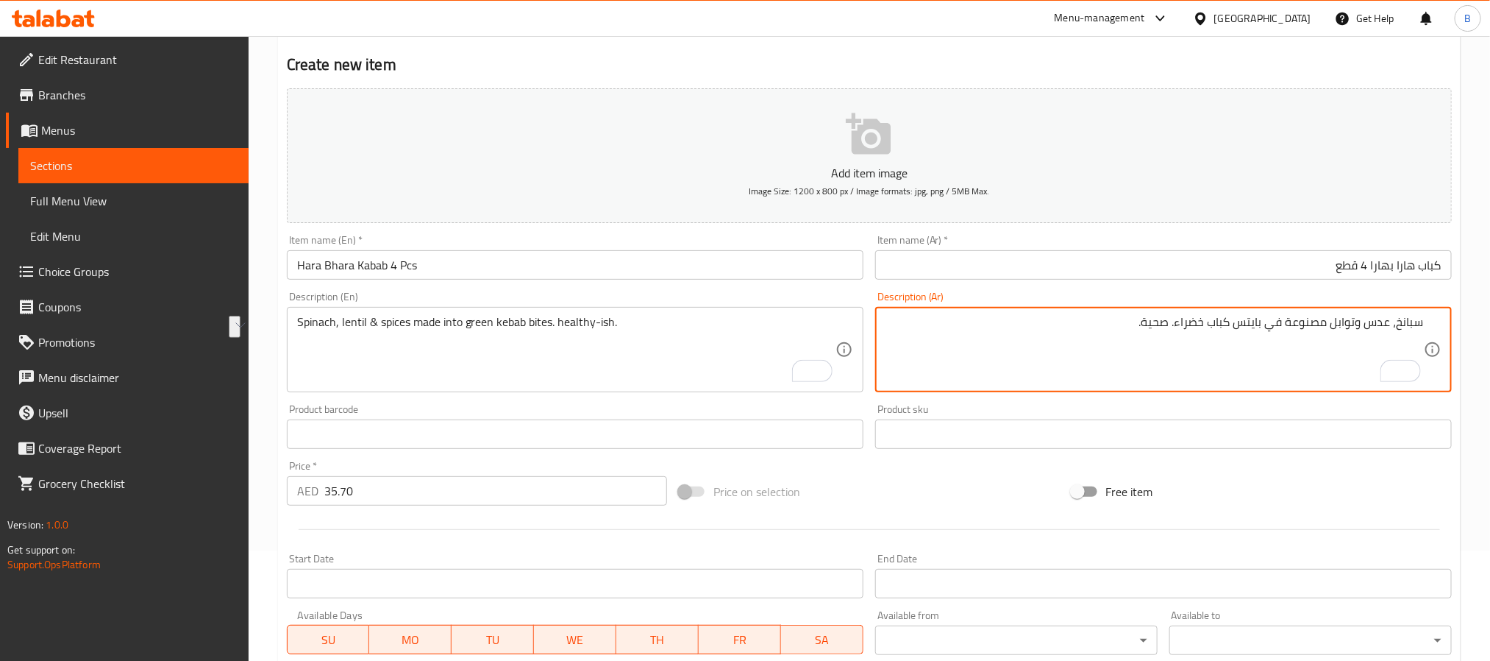
click at [973, 331] on textarea "سبانخ، عدس وتوابل مصنوعة في بايتس كباب خضراء. صحية." at bounding box center [1155, 350] width 539 height 70
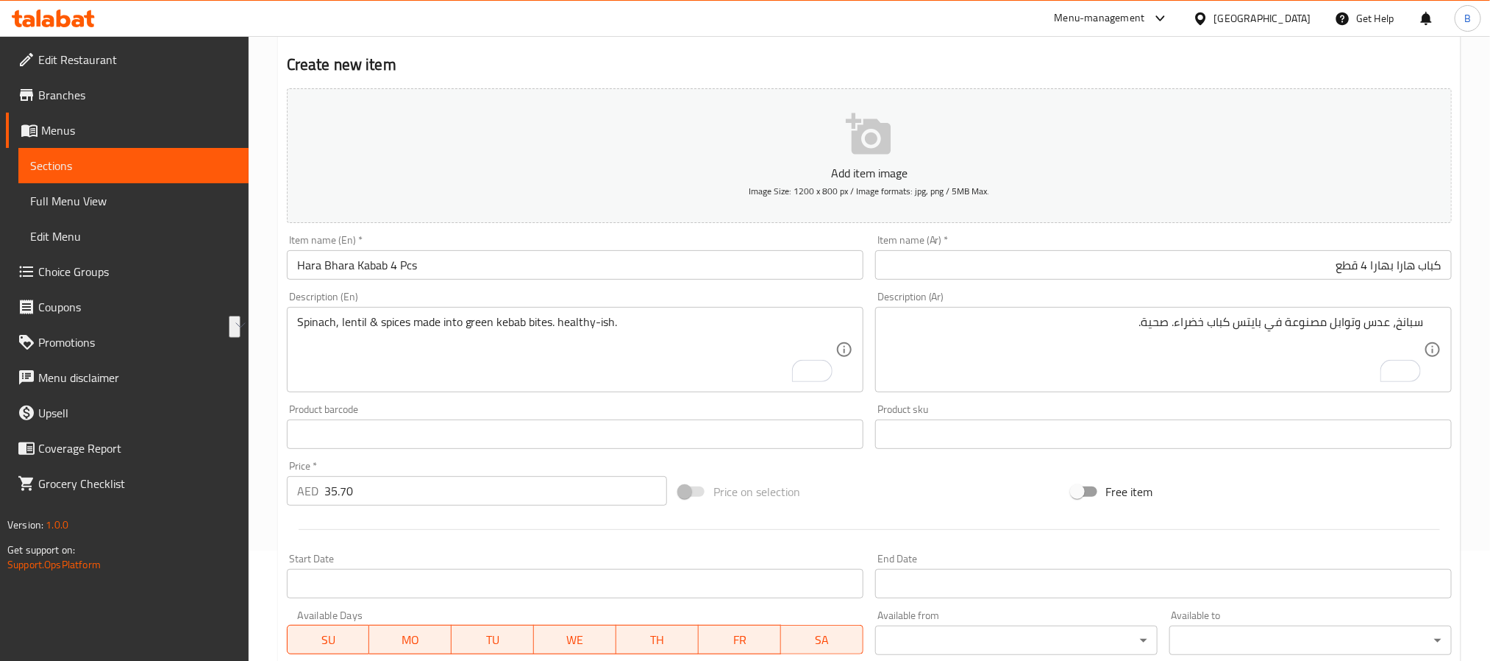
click at [1016, 311] on div "سبانخ، عدس وتوابل مصنوعة في بايتس كباب خضراء. صحية. Description (Ar)" at bounding box center [1163, 349] width 577 height 85
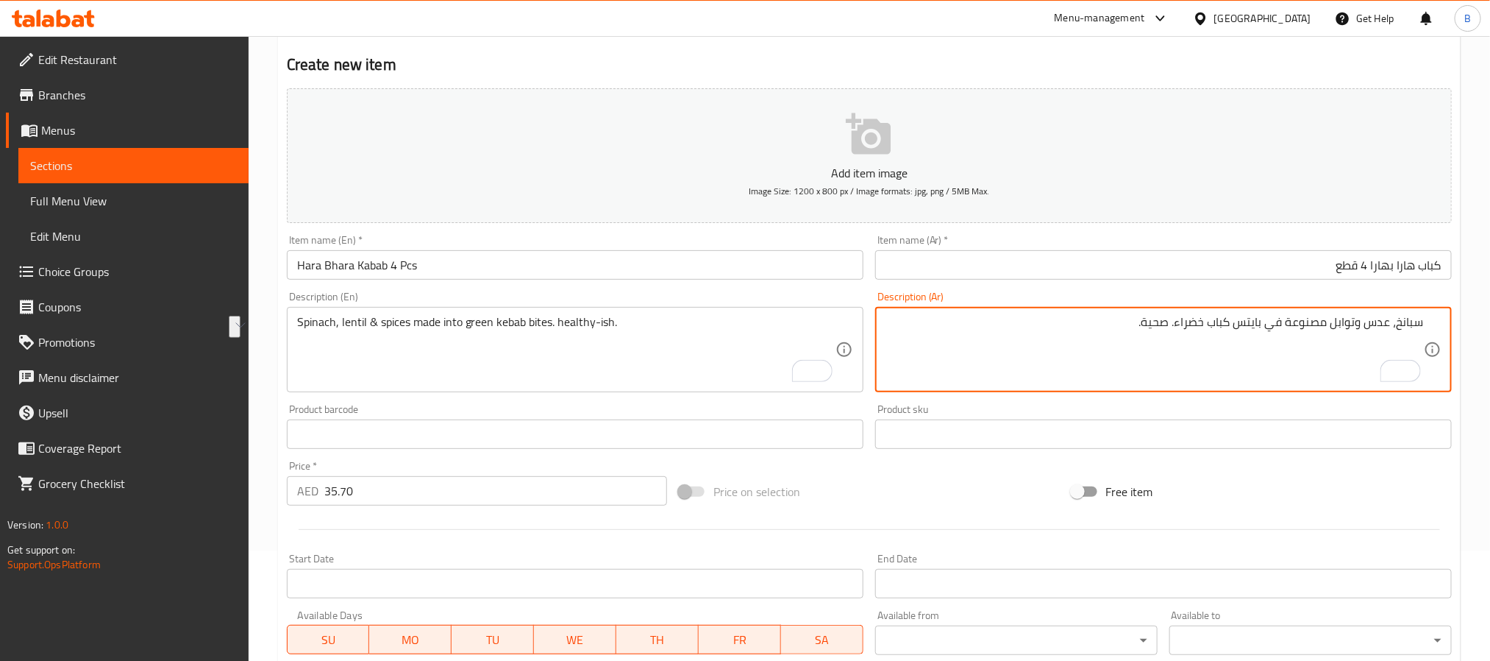
click at [1016, 325] on textarea "سبانخ، عدس وتوابل مصنوعة في بايتس كباب خضراء. صحية." at bounding box center [1155, 350] width 539 height 70
click at [1065, 280] on input "كباب هارا بهارا 4 قطع" at bounding box center [1163, 264] width 577 height 29
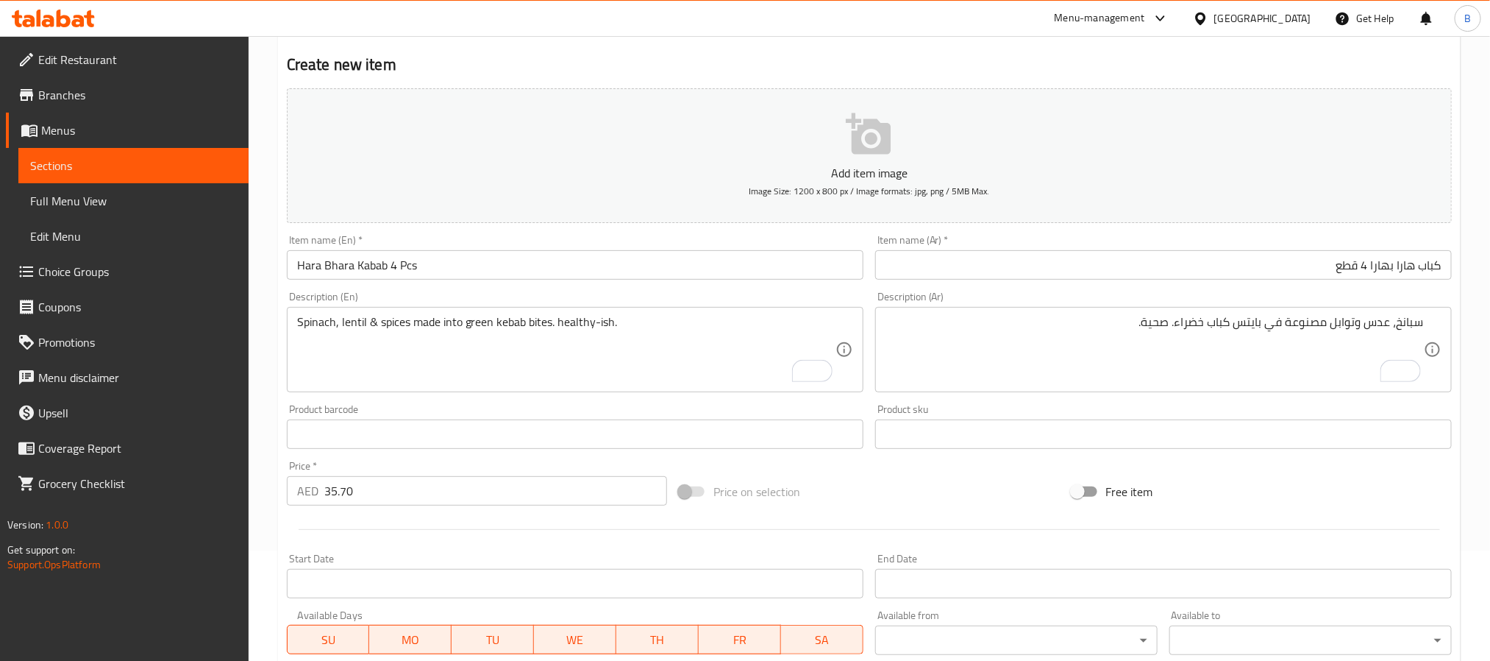
click at [1062, 296] on div "Description (Ar) سبانخ، عدس وتوابل مصنوعة في بايتس كباب خضراء. صحية. Descriptio…" at bounding box center [1163, 341] width 577 height 101
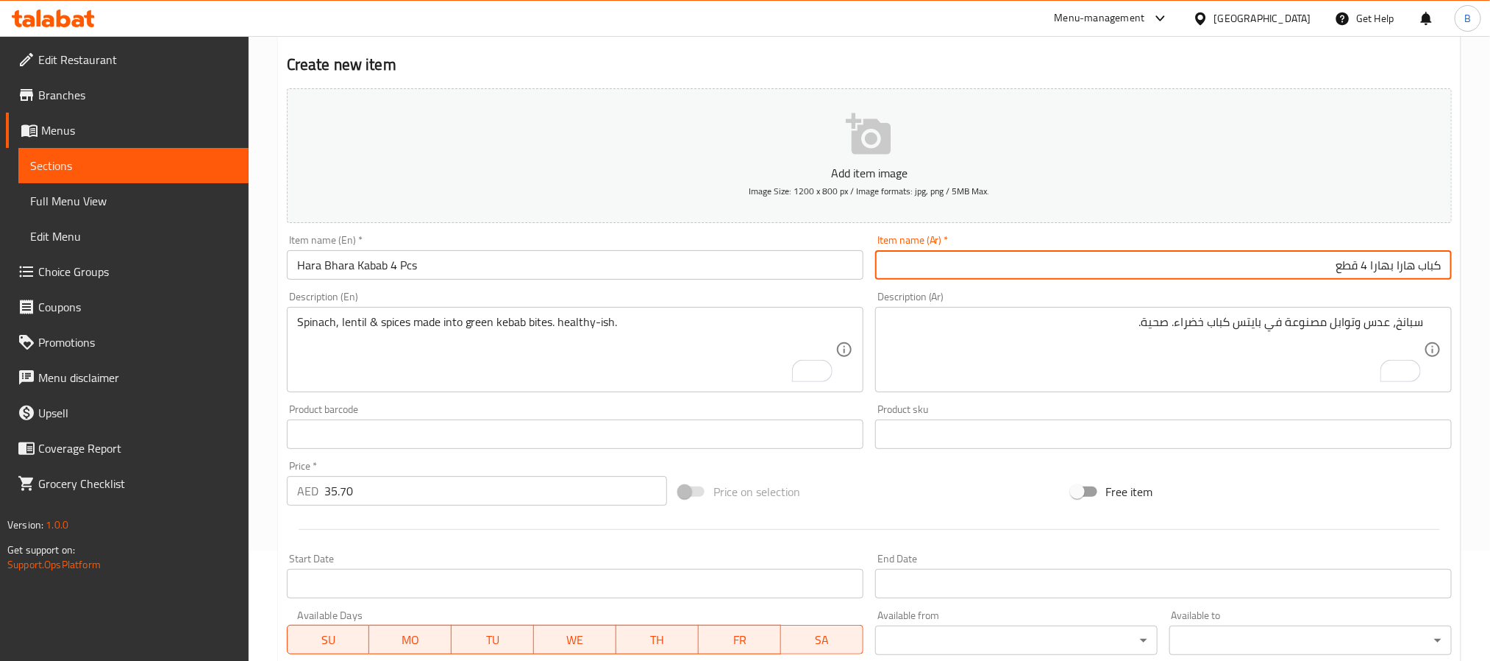
click at [1326, 269] on input "كباب هارا بهارا 4 قطع" at bounding box center [1163, 264] width 577 height 29
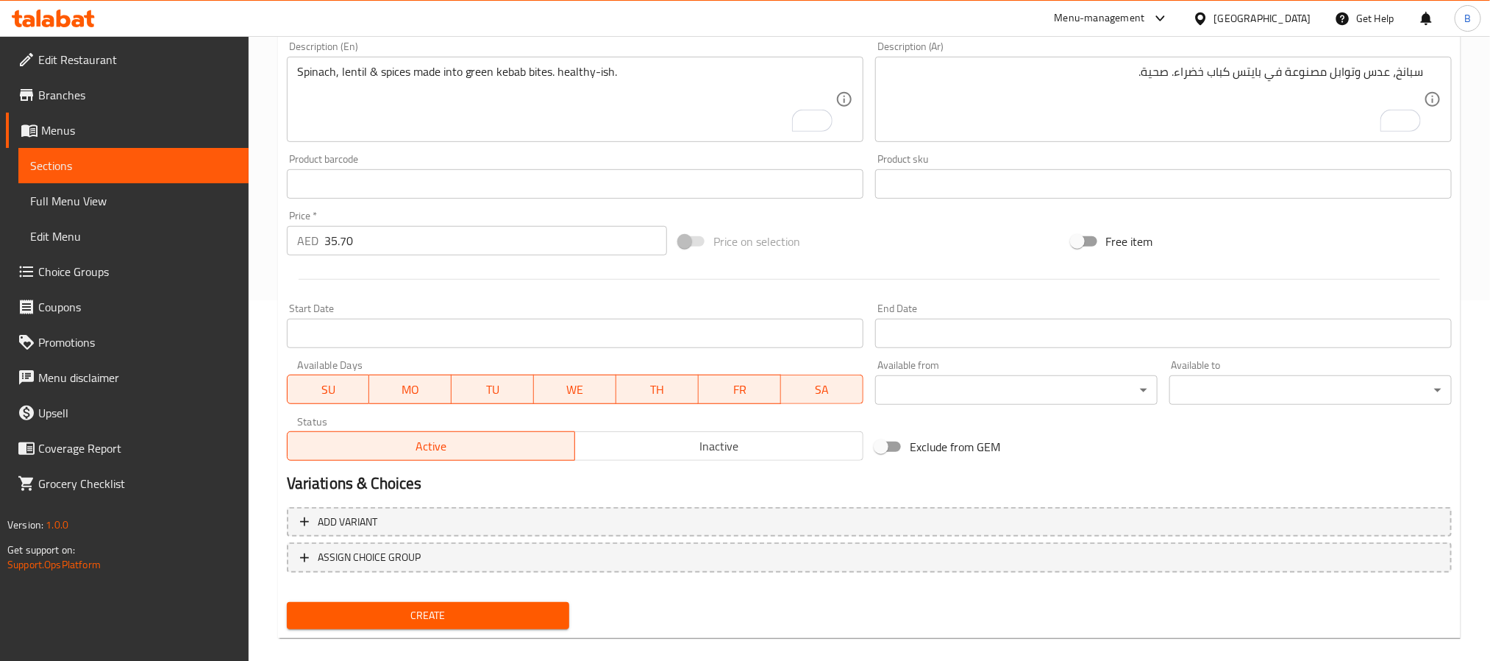
scroll to position [377, 0]
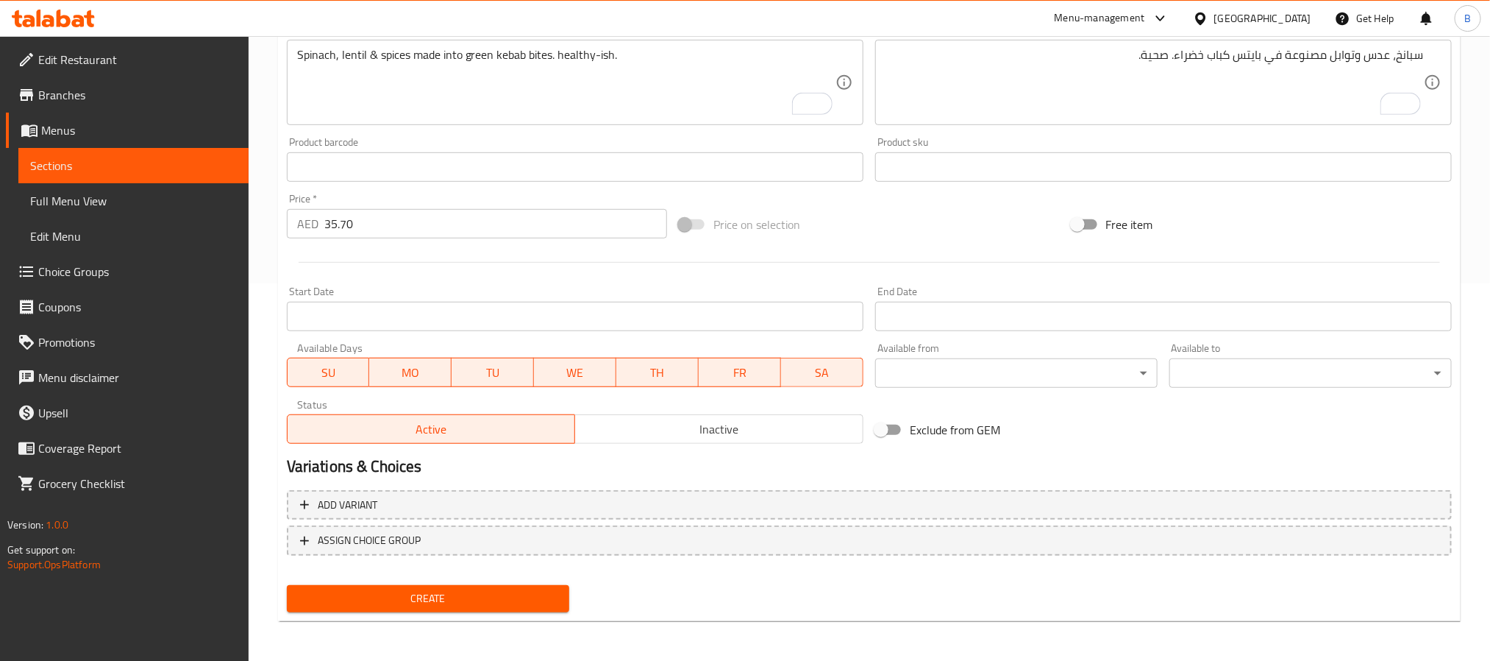
click at [477, 572] on div "Add variant ASSIGN CHOICE GROUP" at bounding box center [869, 532] width 1177 height 96
click at [488, 585] on button "Create" at bounding box center [428, 598] width 283 height 27
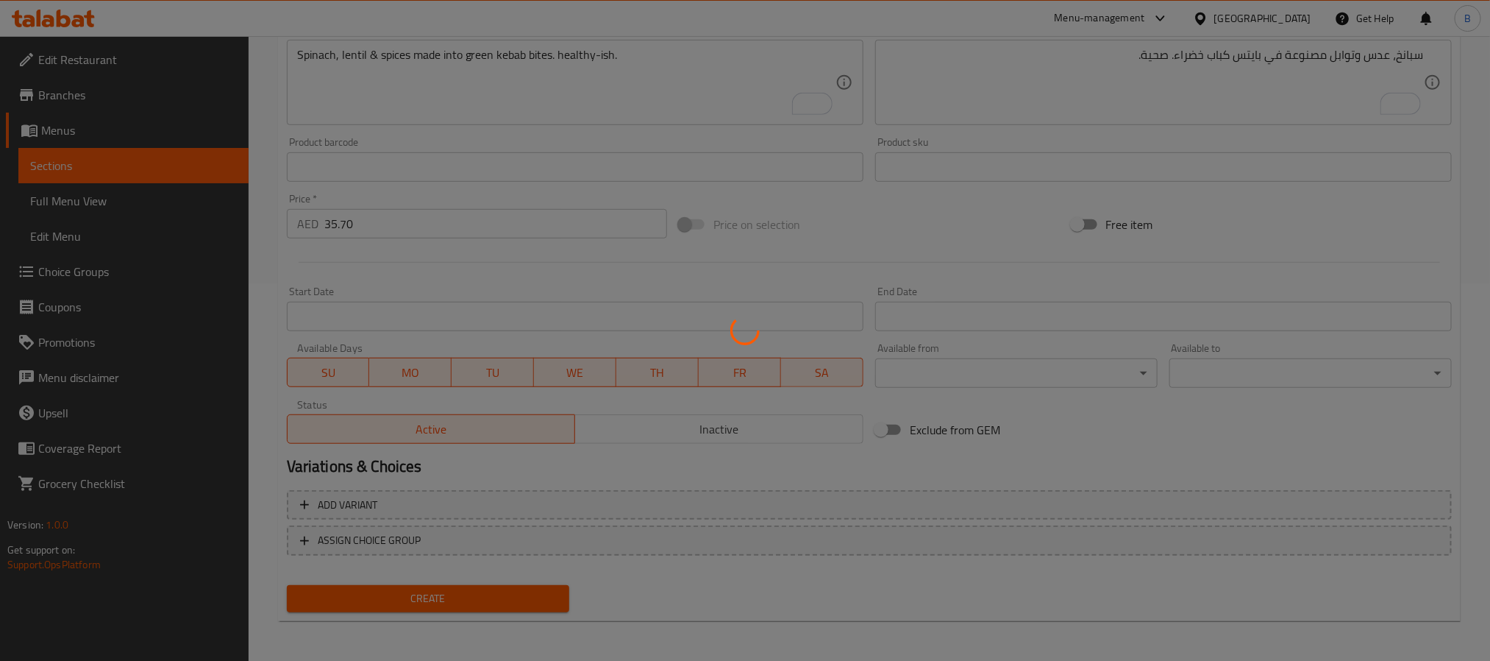
type input "0"
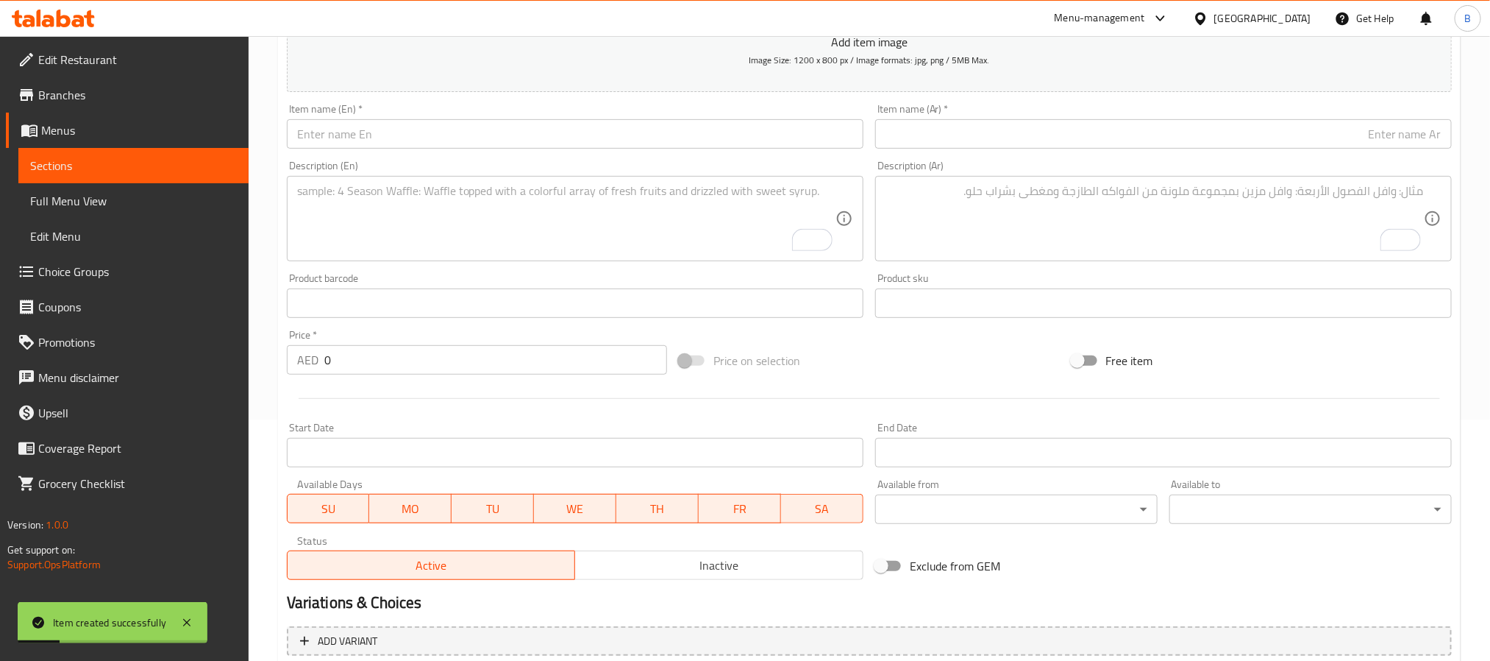
scroll to position [0, 0]
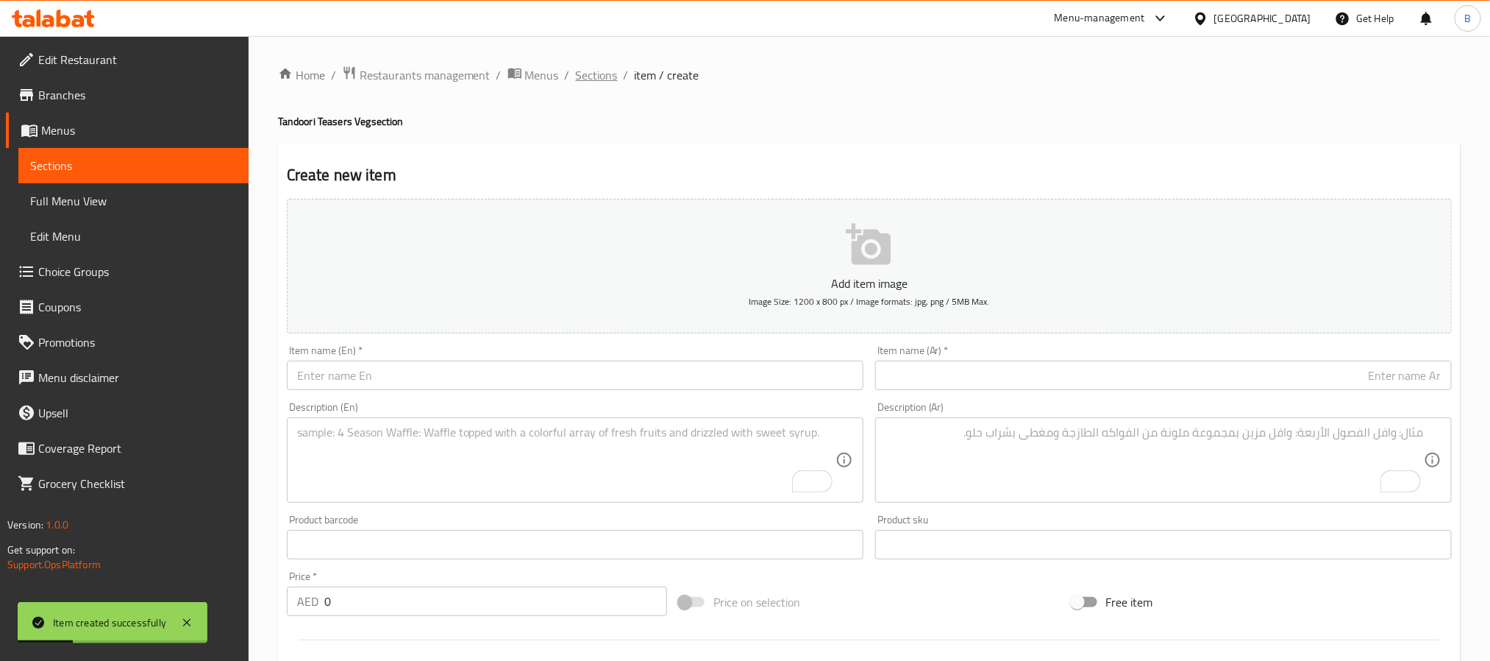
click at [585, 66] on span "Sections" at bounding box center [597, 75] width 42 height 18
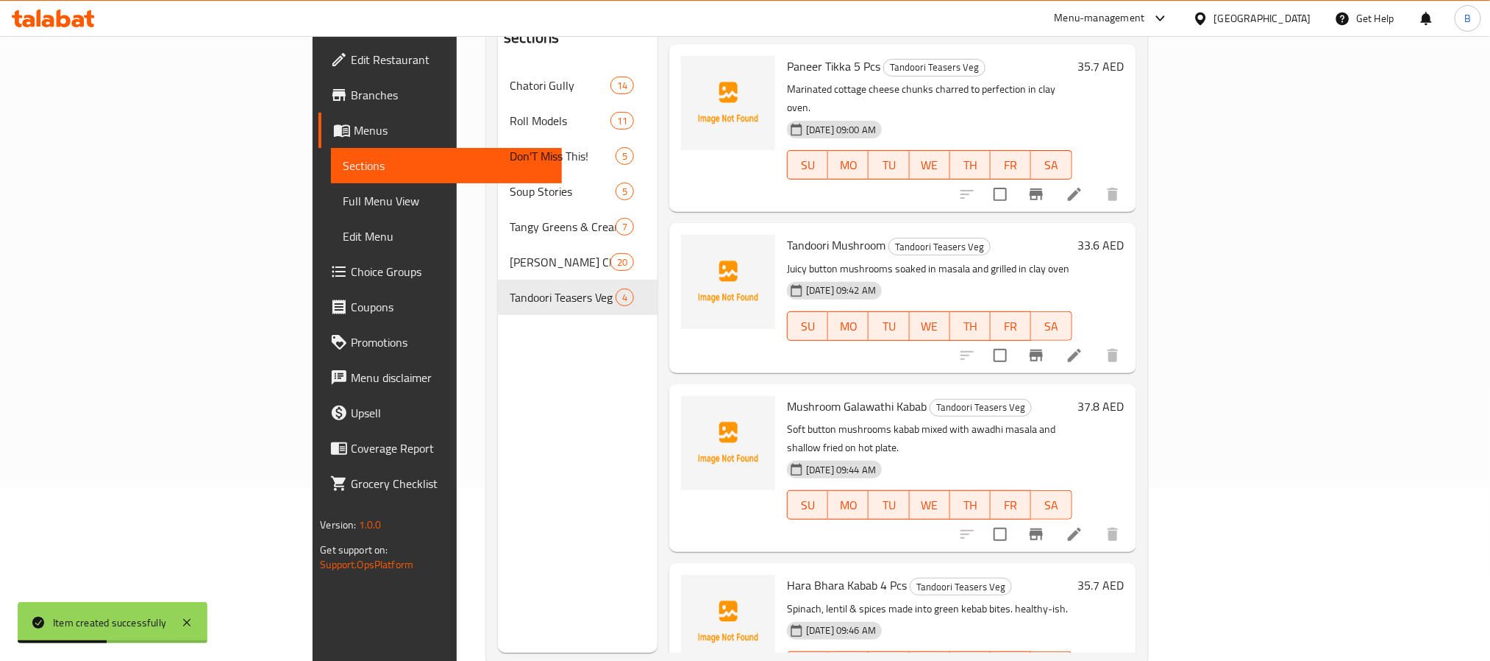
scroll to position [206, 0]
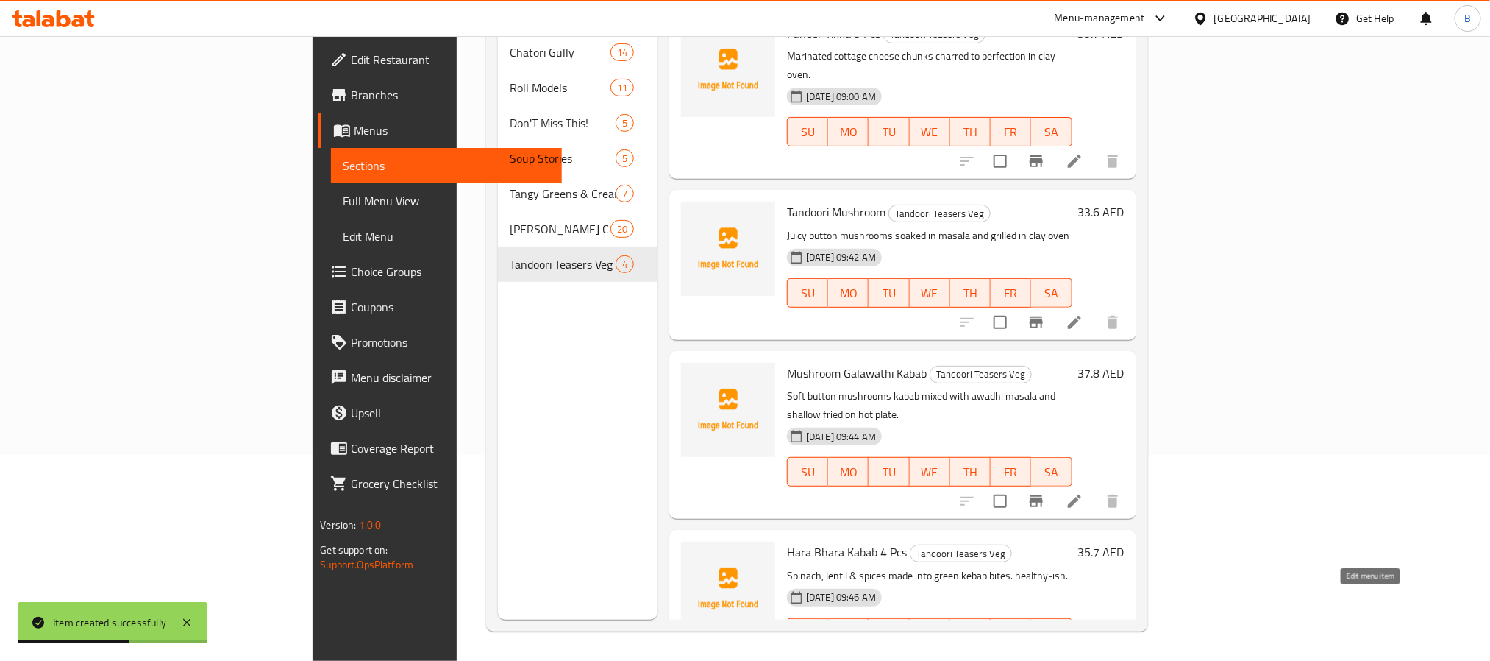
click at [1084, 653] on icon at bounding box center [1075, 662] width 18 height 18
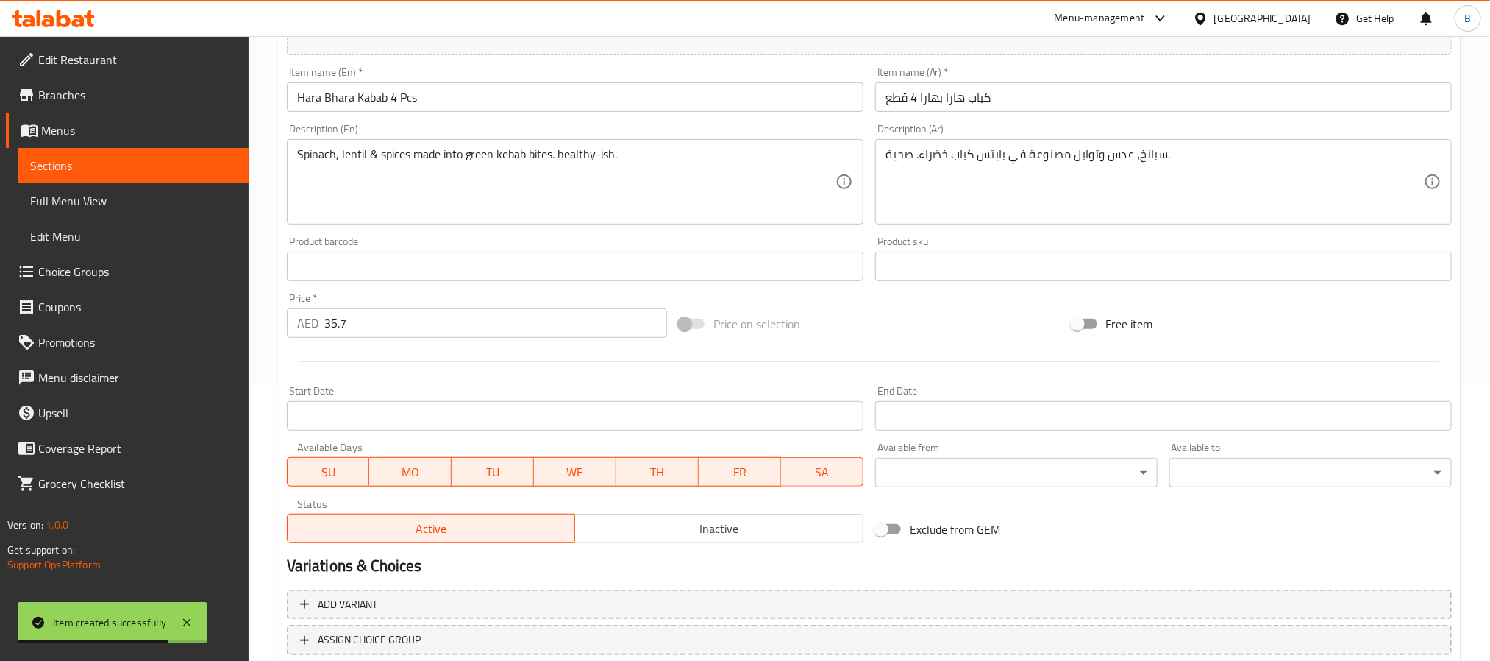
scroll to position [157, 0]
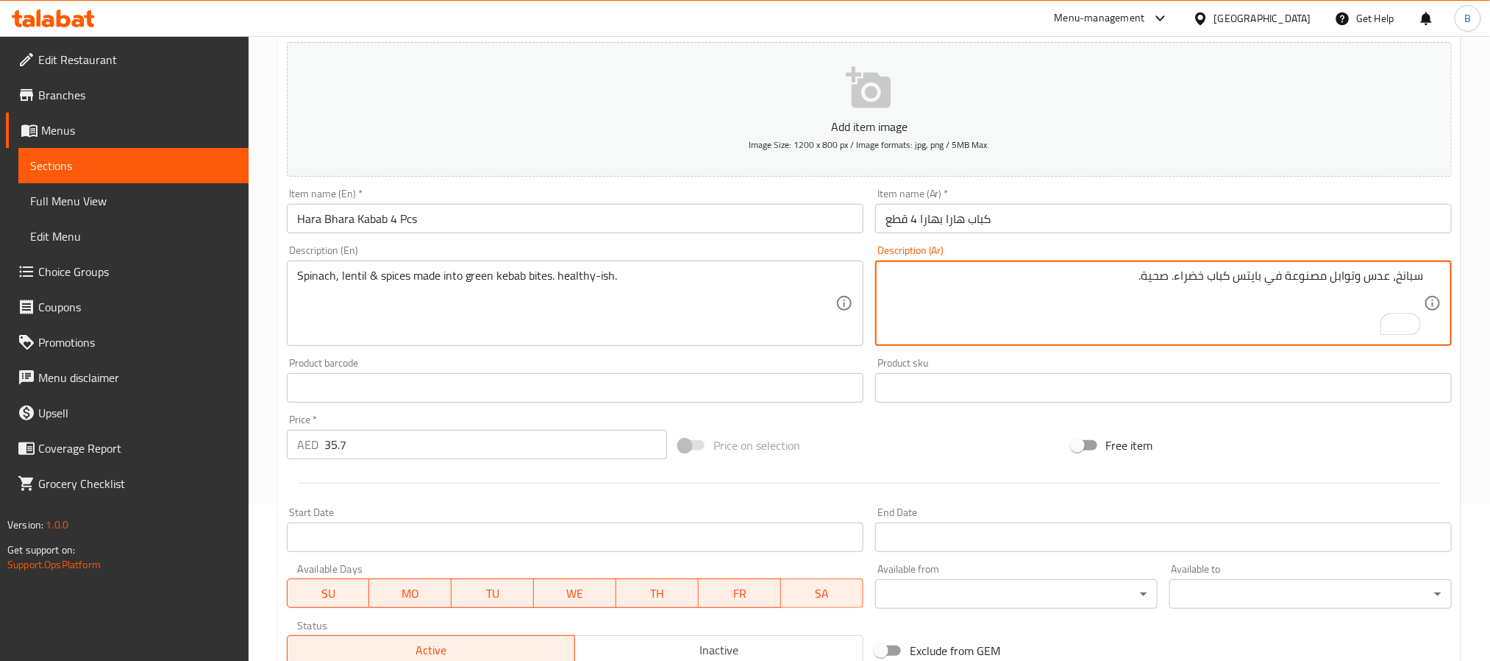
click at [1142, 272] on textarea "سبانخ، عدس وتوابل مصنوعة في بايتس كباب خضراء. صحية." at bounding box center [1155, 304] width 539 height 70
paste textarea "إلى حد ما"
type textarea "سبانخ، عدس وتوابل مصنوعة في بايتس كباب خضراء. صحية إلى حد ما."
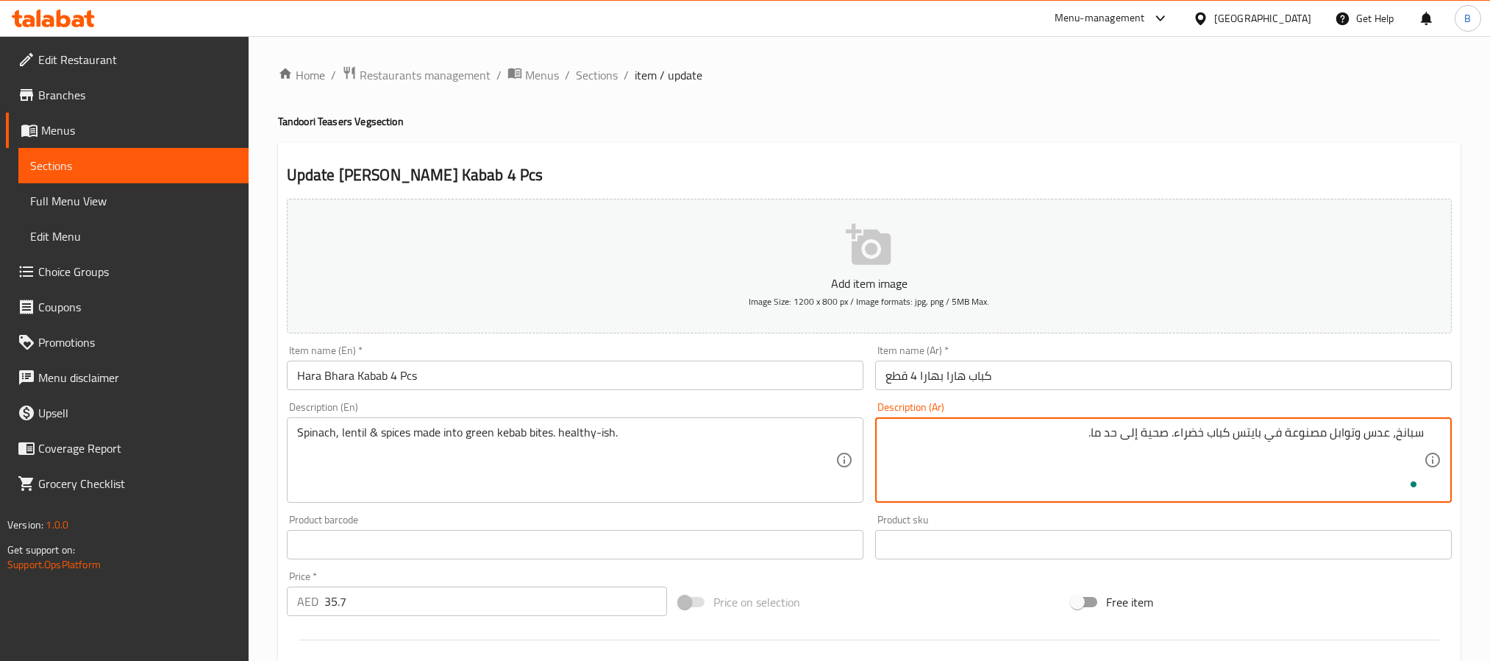
scroll to position [377, 0]
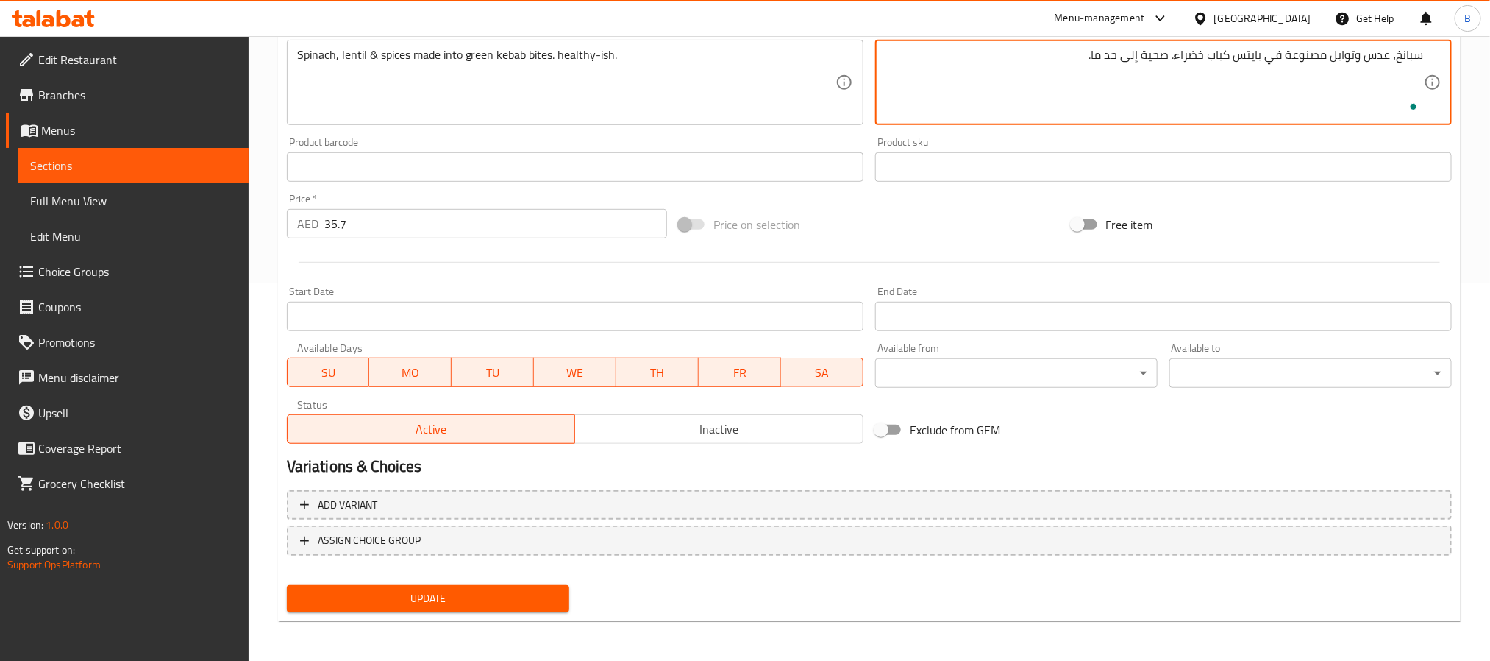
type textarea "سبانخ، عدس وتوابل مصنوعة في بايتس كباب خضراء. صحية إلى حد ما."
click at [479, 589] on span "Update" at bounding box center [428, 598] width 259 height 18
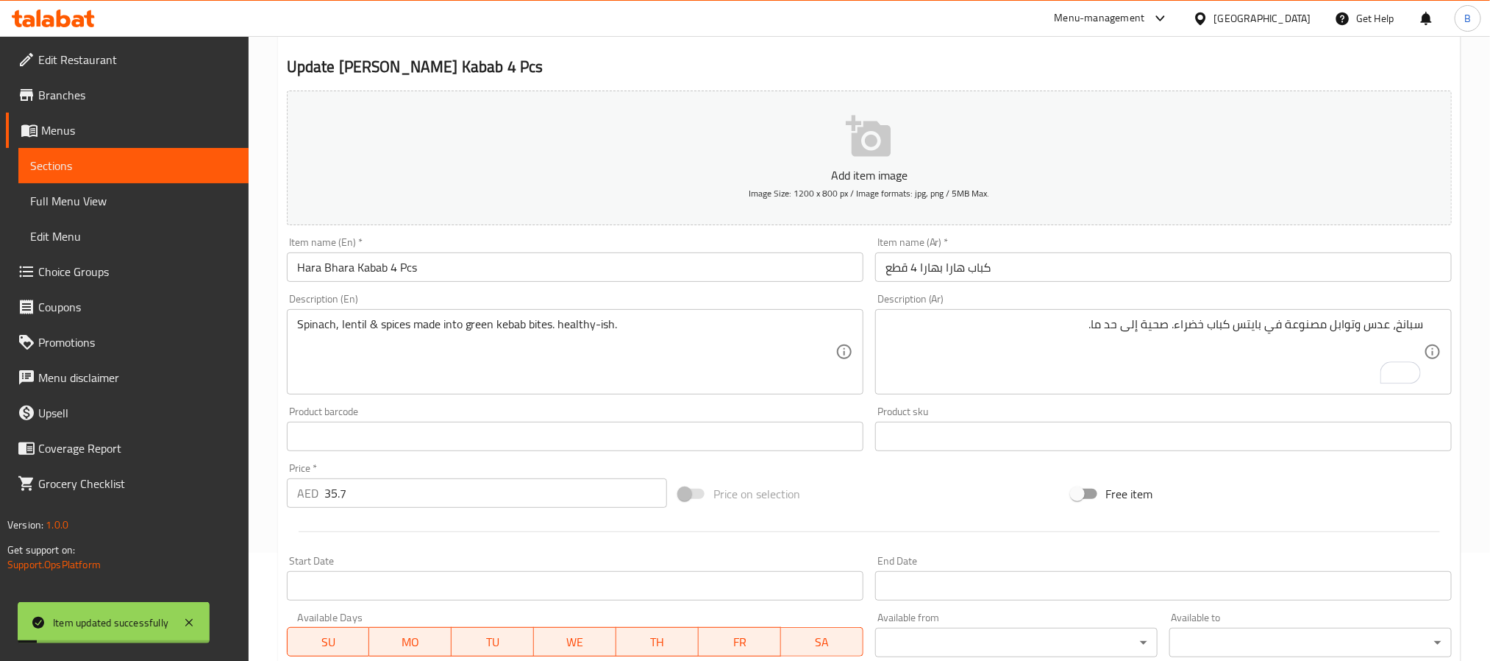
scroll to position [0, 0]
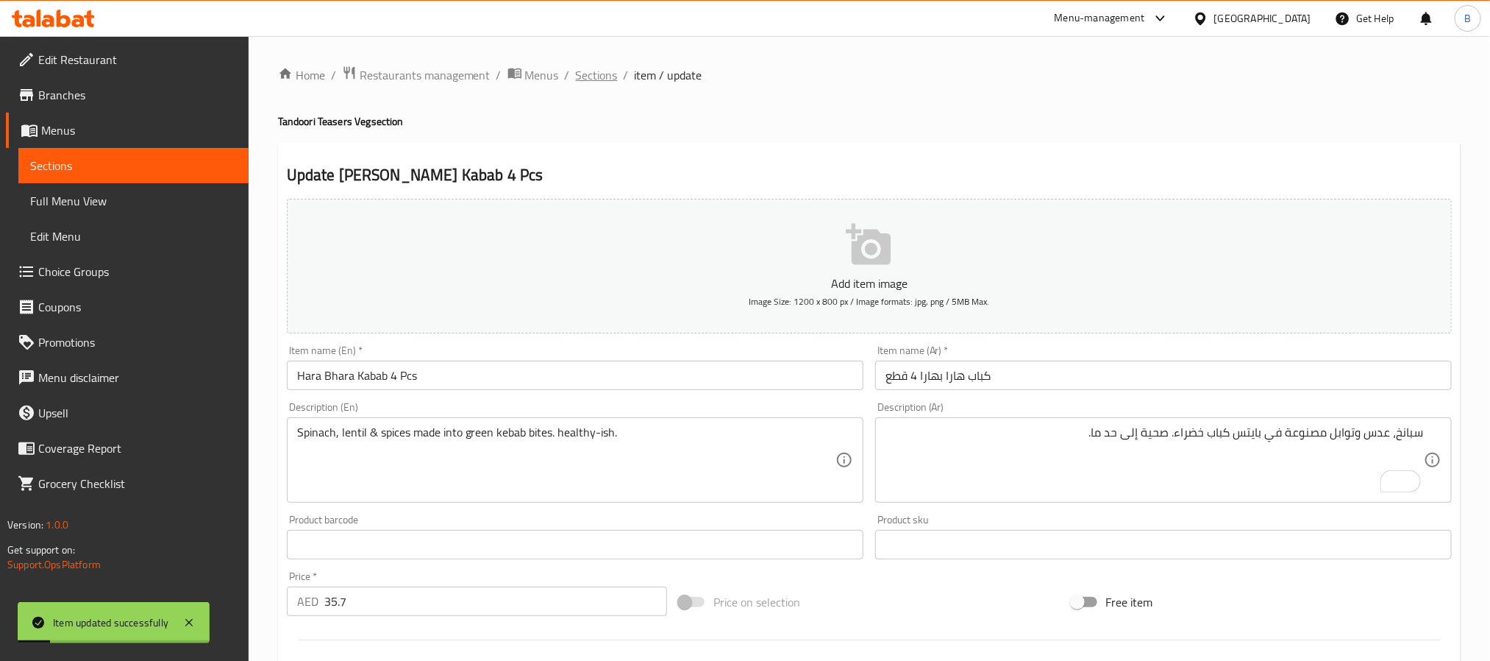
click at [605, 80] on span "Sections" at bounding box center [597, 75] width 42 height 18
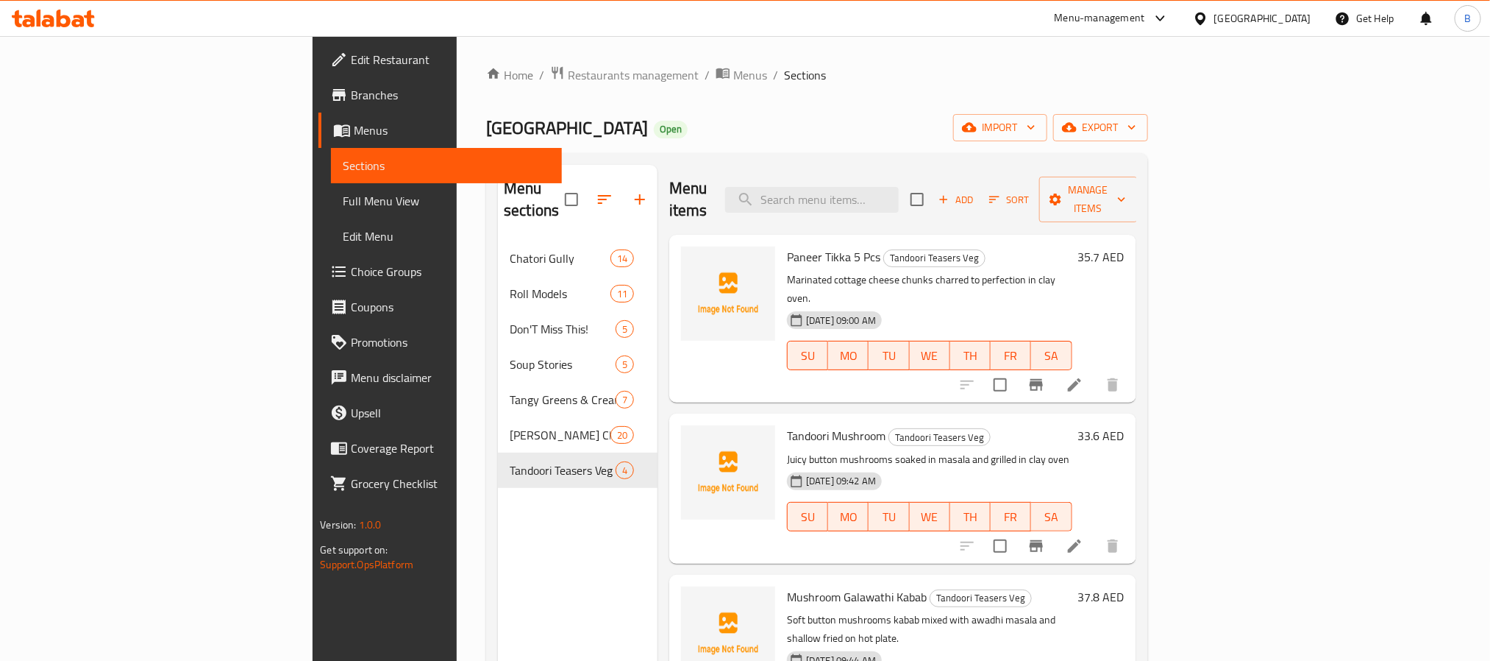
click at [1138, 177] on div "Add Sort Manage items" at bounding box center [1024, 200] width 227 height 46
click at [976, 191] on span "Add" at bounding box center [957, 199] width 40 height 17
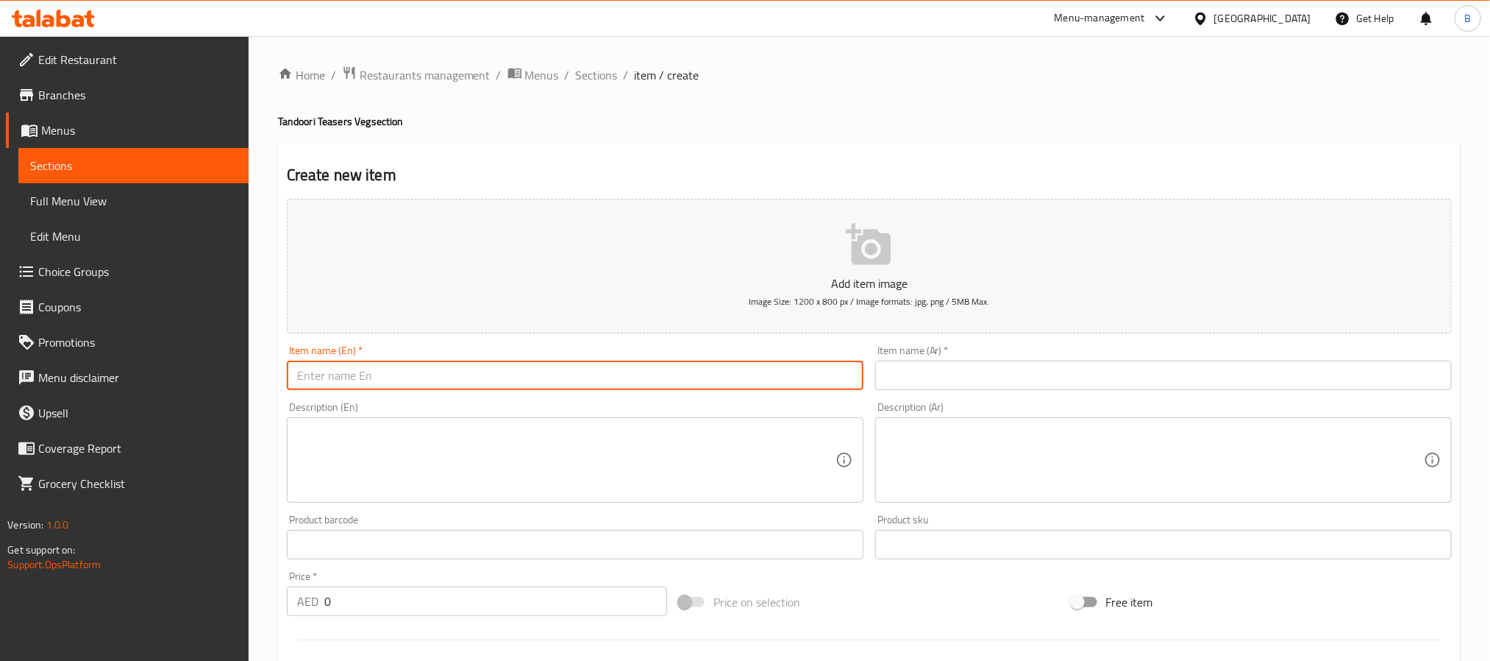
click at [608, 369] on input "text" at bounding box center [575, 374] width 577 height 29
paste input "Veg Platter"
type input "Veg Platter"
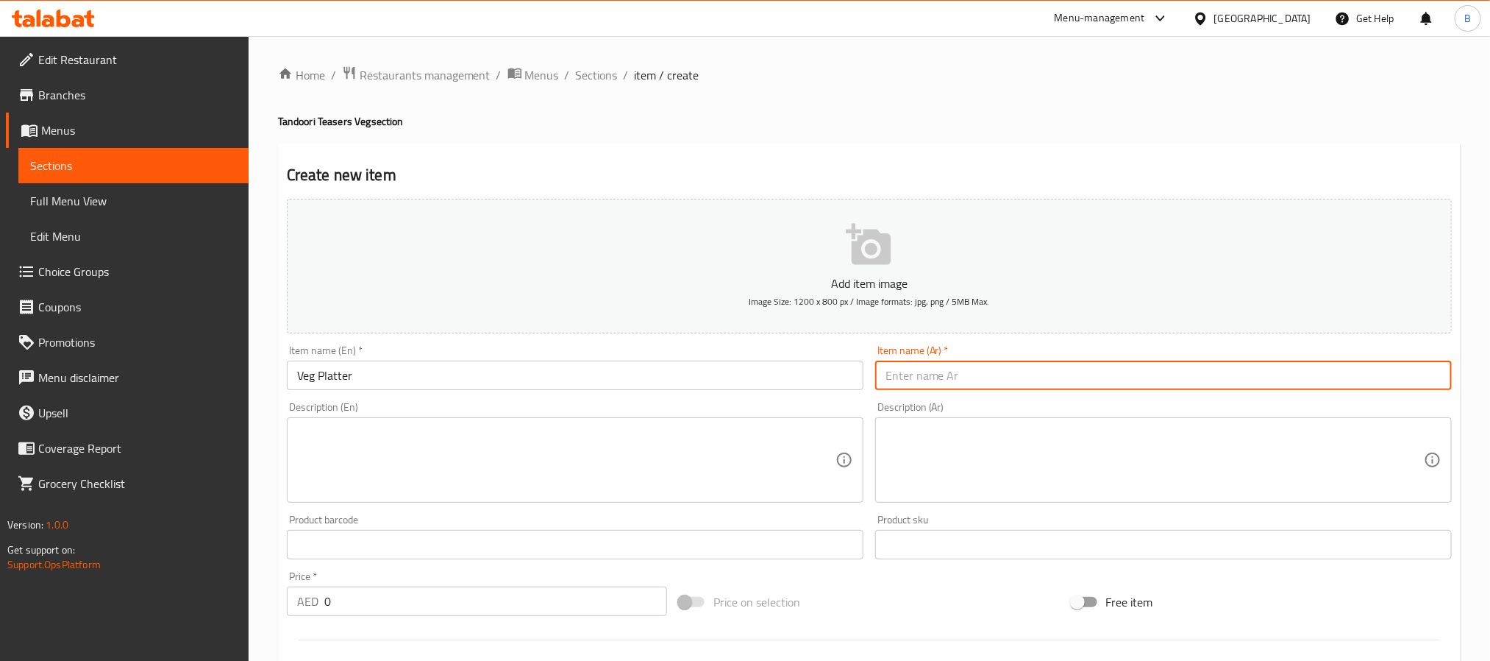
click at [1058, 362] on input "text" at bounding box center [1163, 374] width 577 height 29
paste input "طبق الخضار"
click at [1399, 377] on input "طبق الخضار" at bounding box center [1163, 374] width 577 height 29
click at [1413, 378] on input "طبق الخضار" at bounding box center [1163, 374] width 577 height 29
click at [1406, 374] on input "طبق الخضار" at bounding box center [1163, 374] width 577 height 29
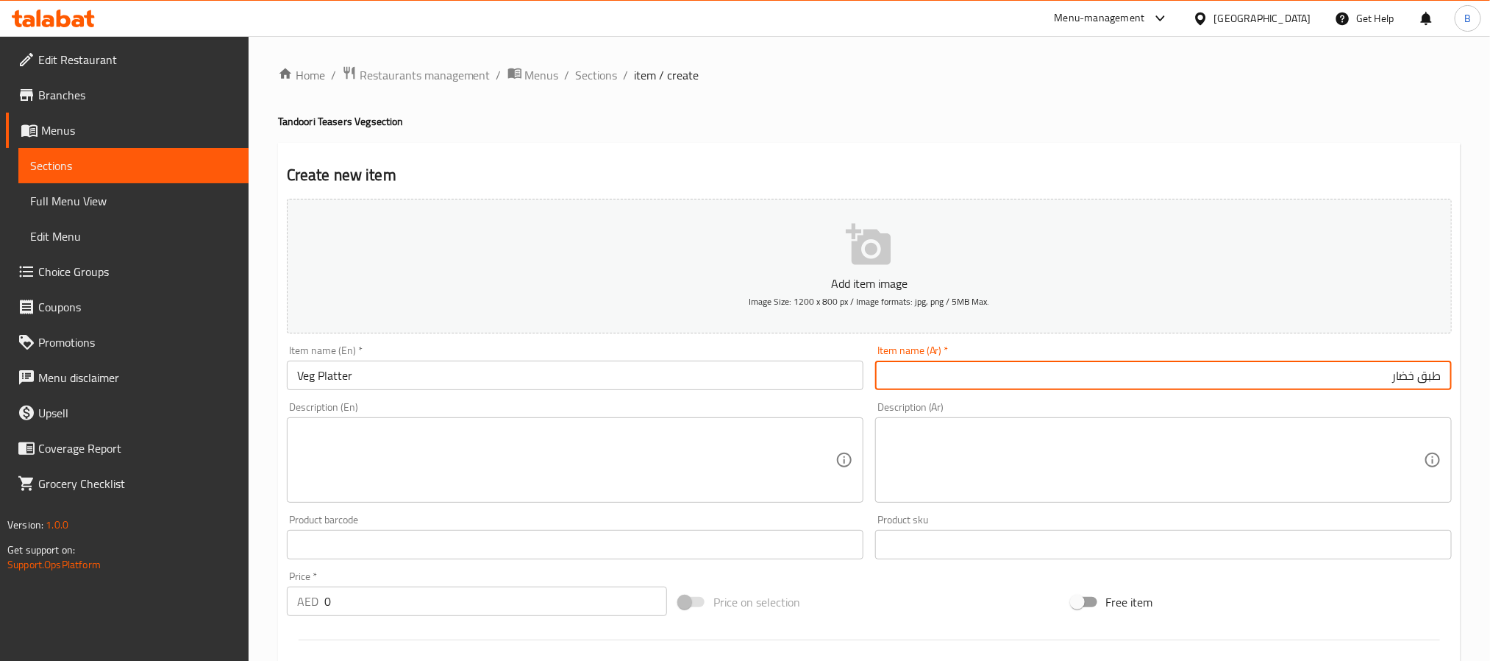
type input "طبق خضار"
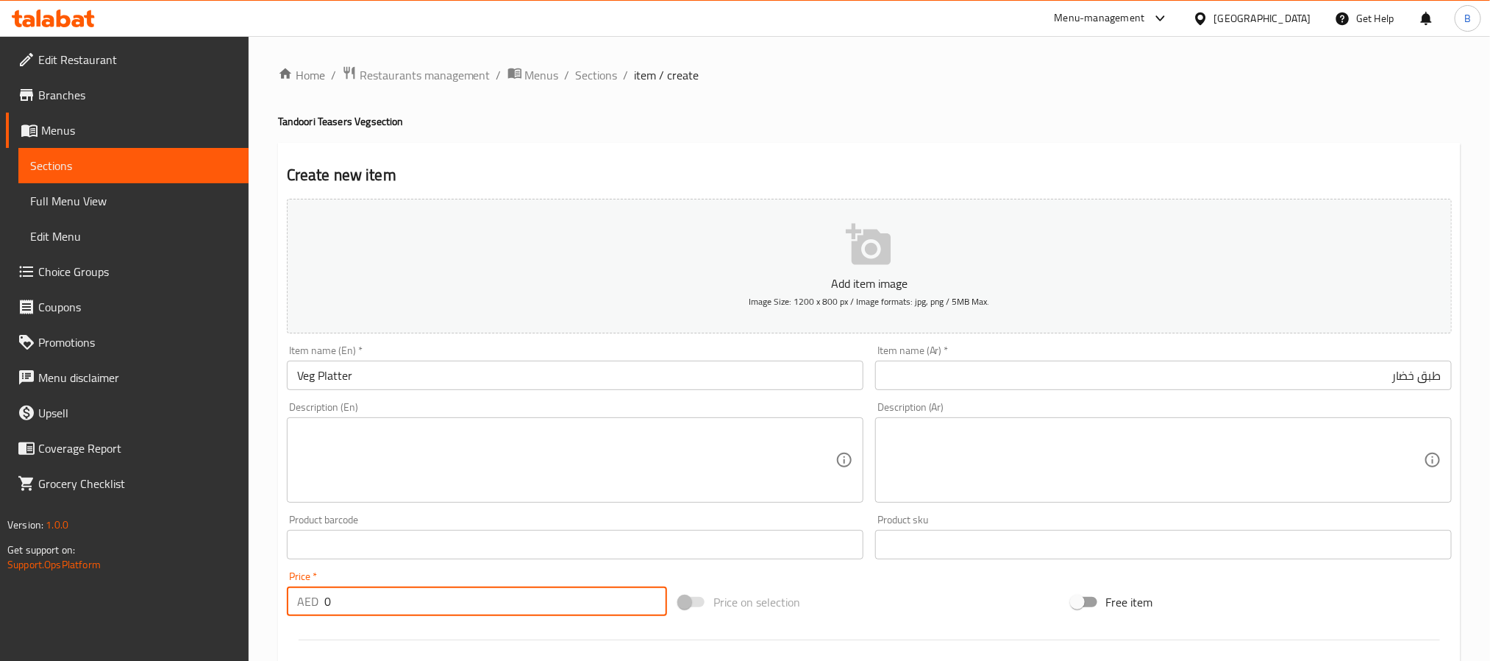
click at [453, 587] on input "0" at bounding box center [495, 600] width 343 height 29
click at [453, 588] on input "0" at bounding box center [495, 600] width 343 height 29
paste input "56.7"
type input "56.70"
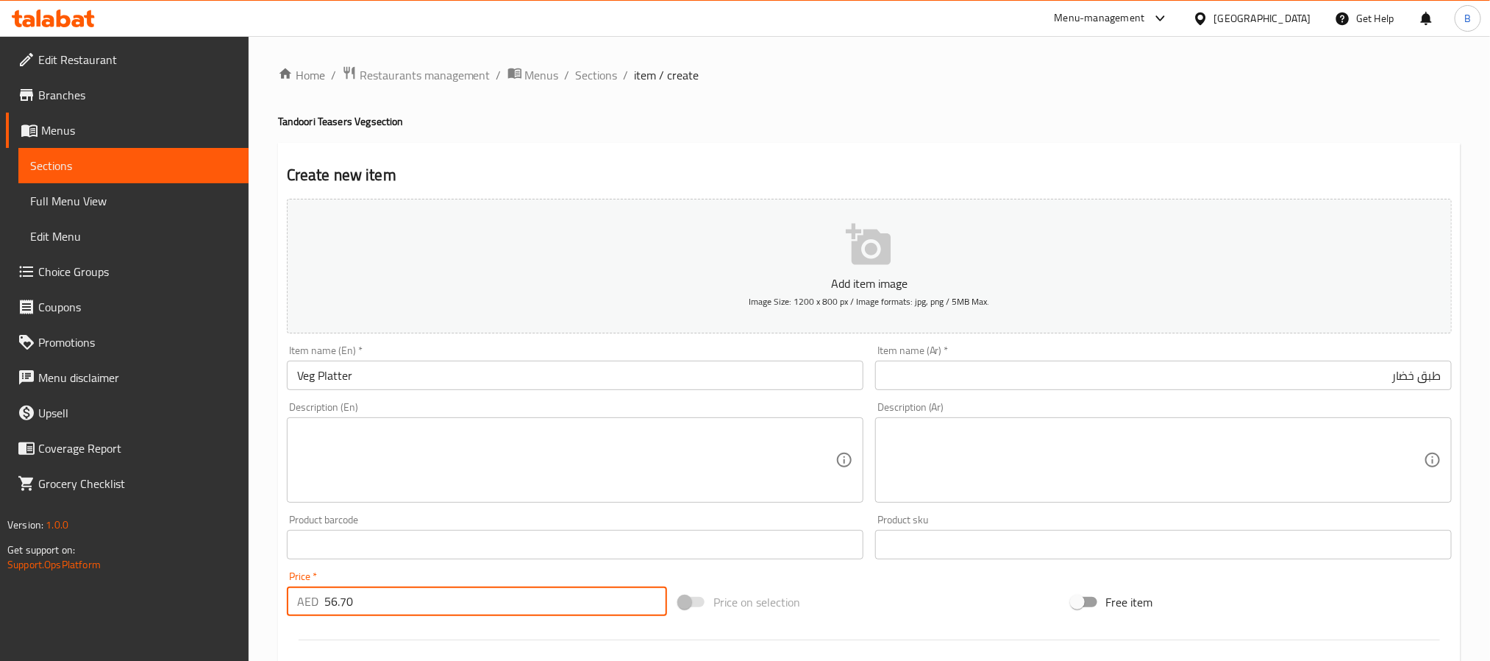
click at [644, 519] on div "Product barcode Product barcode" at bounding box center [575, 536] width 577 height 45
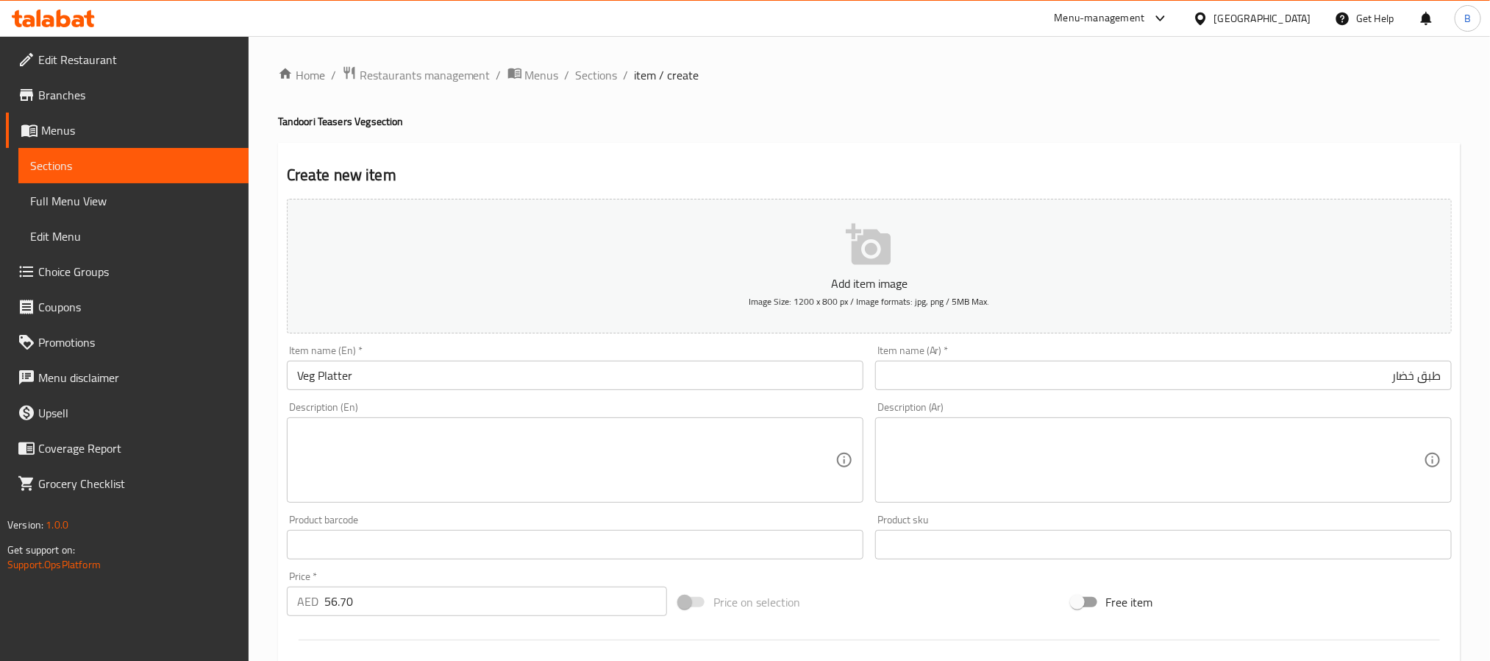
click at [658, 481] on textarea at bounding box center [566, 460] width 539 height 70
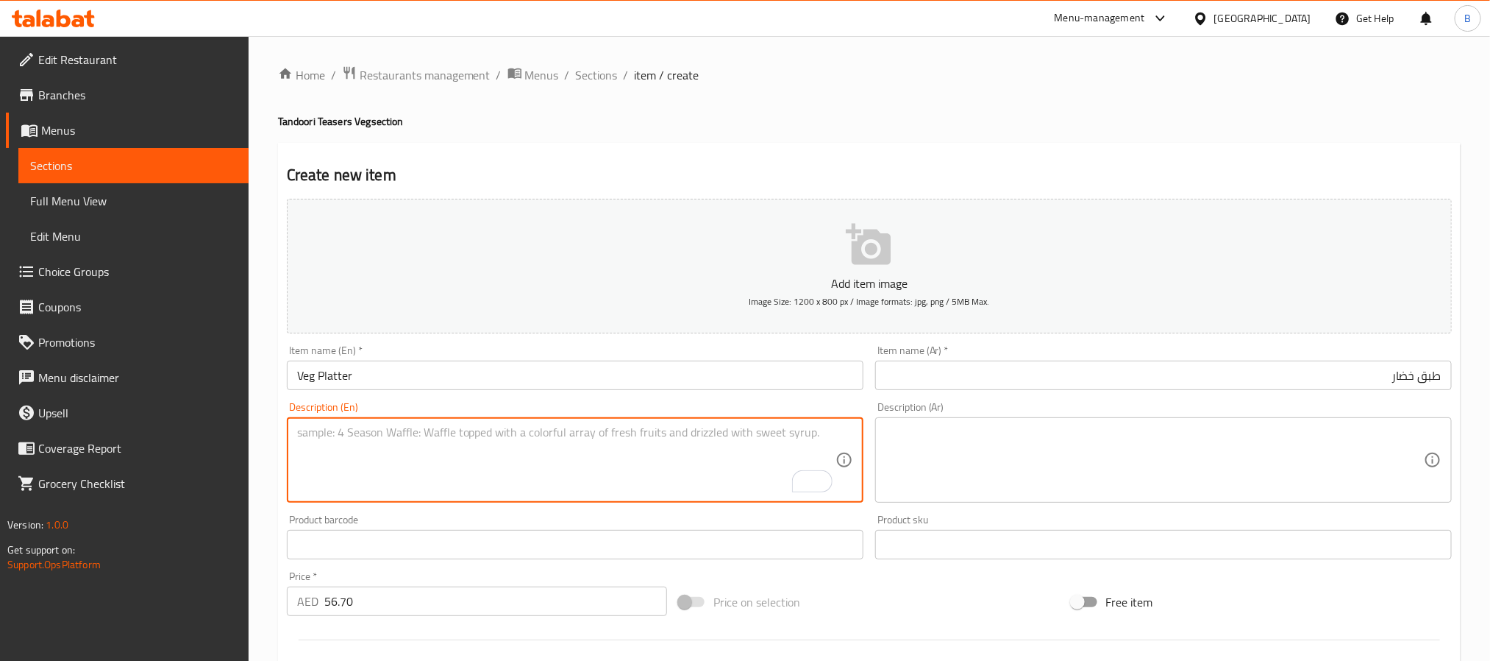
paste textarea "Grilled Platter With 3 Pcs Paneer Bhatti, 3 Soya Chaap, 3 Tandoori Mushroom, 2 …"
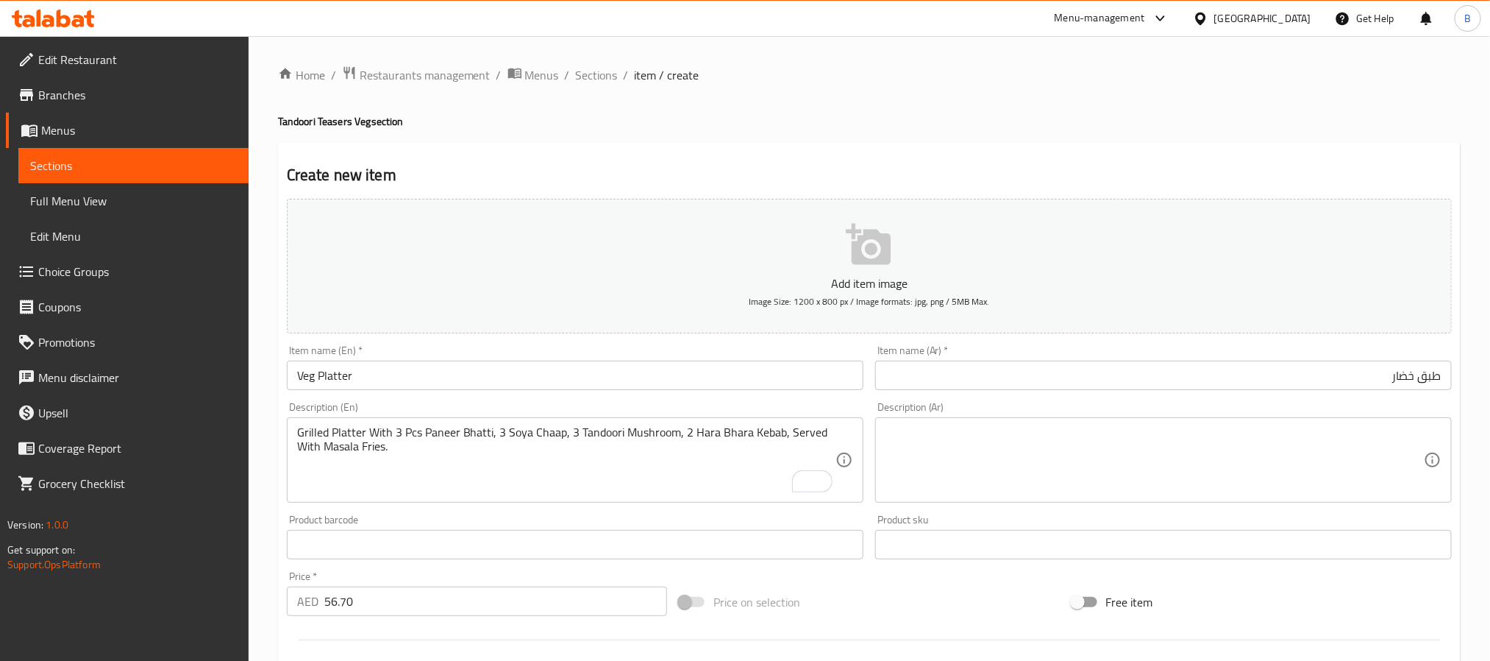
click at [292, 449] on div "Grilled Platter With 3 Pcs Paneer Bhatti, 3 Soya Chaap, 3 Tandoori Mushroom, 2 …" at bounding box center [575, 459] width 577 height 85
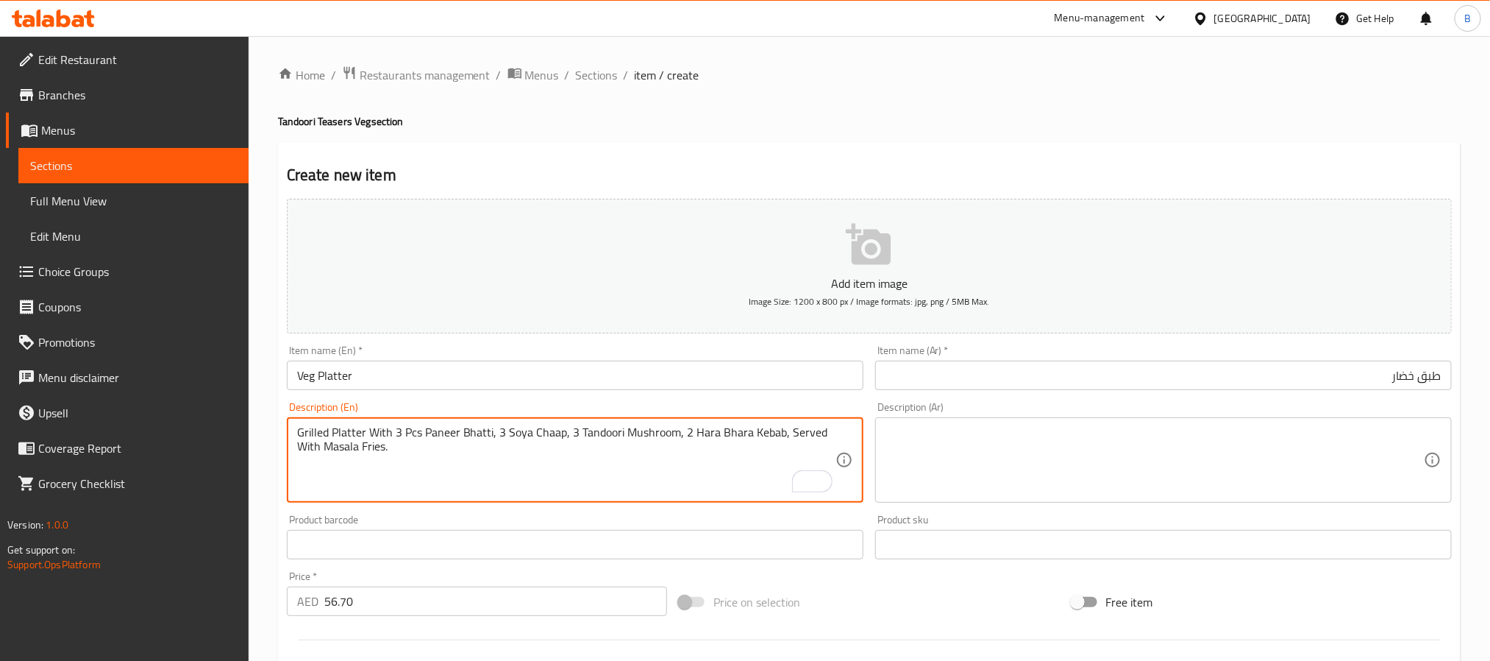
click at [297, 446] on textarea "Grilled Platter With 3 Pcs Paneer Bhatti, 3 Soya Chaap, 3 Tandoori Mushroom, 2 …" at bounding box center [566, 460] width 539 height 70
type textarea "Grilled platter with 3 pcs paneer bhatti, 3 soya chaap, 3 tandoori mushroom, 2 …"
click at [1055, 435] on textarea at bounding box center [1155, 460] width 539 height 70
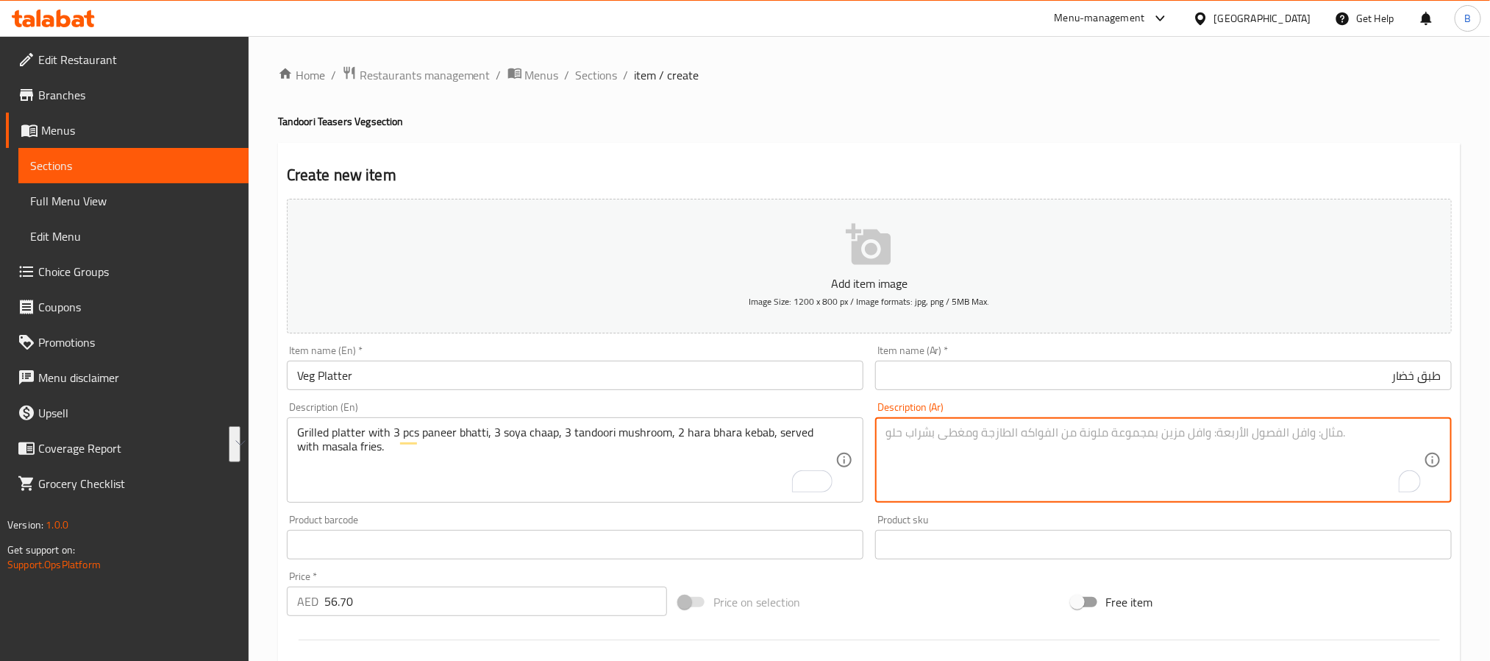
paste textarea "طبق مشوي مع 3 قطع بانير بهاتي، 3 قطع صويا شاب، 3 قطع فطر تندوري، 2 كباب هارا به…"
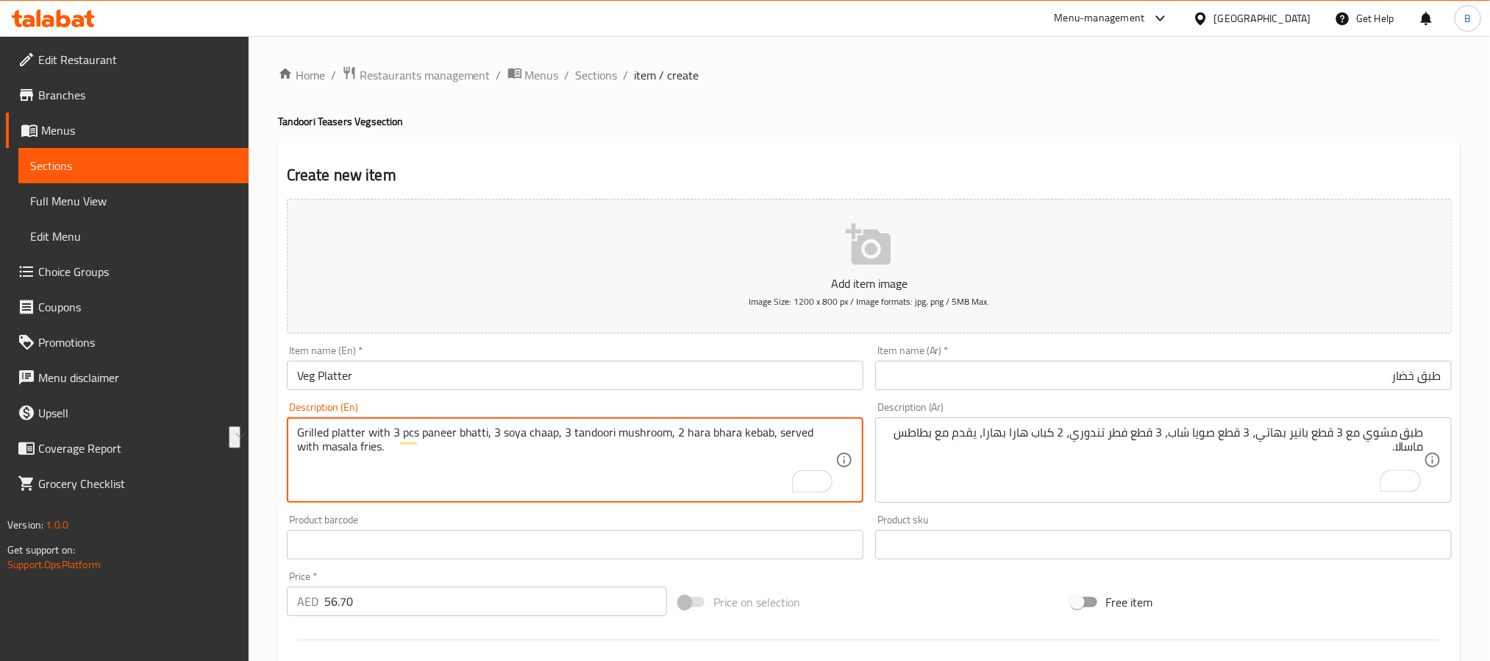
drag, startPoint x: 367, startPoint y: 436, endPoint x: 263, endPoint y: 430, distance: 103.9
click at [374, 431] on textarea "Grilled platter with 3 pcs paneer bhatti, 3 soya chaap, 3 tandoori mushroom, 2 …" at bounding box center [566, 460] width 539 height 70
drag, startPoint x: 424, startPoint y: 433, endPoint x: 466, endPoint y: 436, distance: 42.7
click at [466, 436] on textarea "Grilled platter with 3 pcs paneer bhatti, 3 soya chaap, 3 tandoori mushroom, 2 …" at bounding box center [566, 460] width 539 height 70
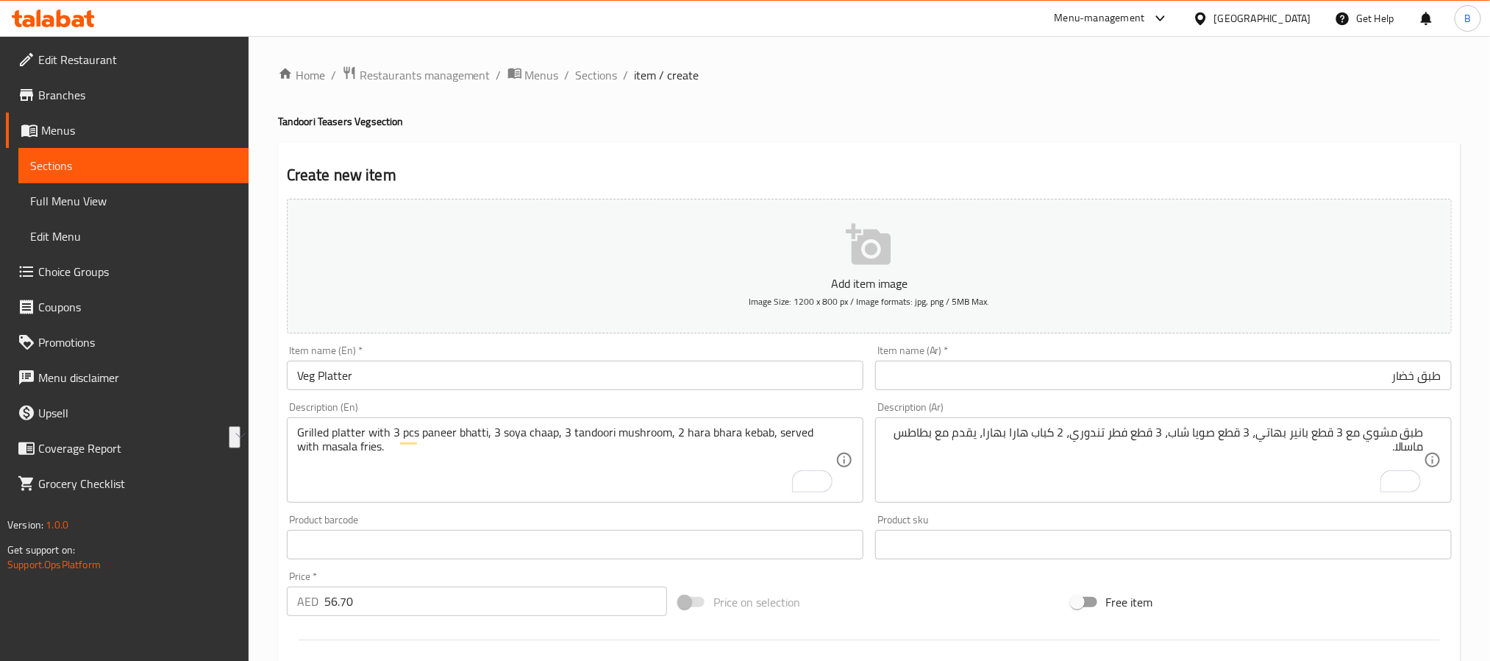
click at [1053, 497] on div "طبق مشوي مع 3 قطع بانير بهاتي، 3 قطع صويا شاب، 3 قطع فطر تندوري، 2 كباب هارا به…" at bounding box center [1163, 459] width 577 height 85
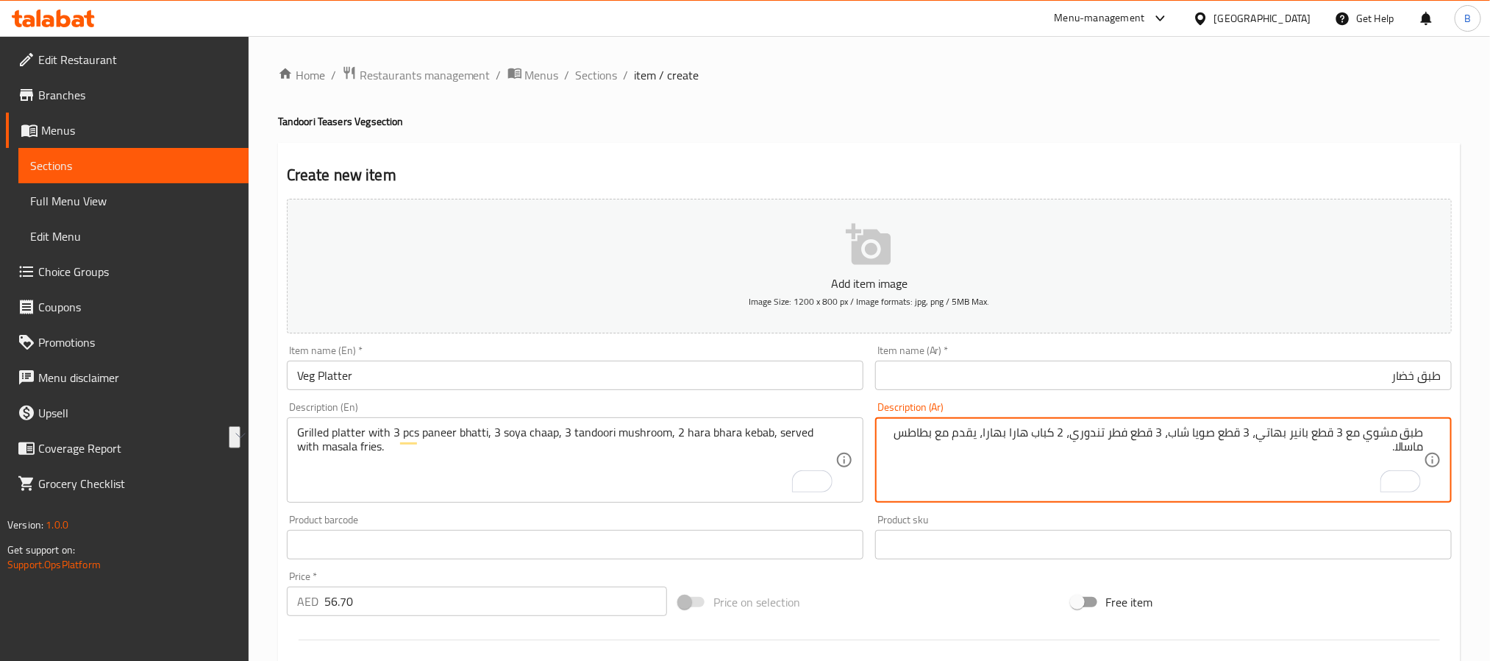
drag, startPoint x: 1334, startPoint y: 441, endPoint x: 1292, endPoint y: 428, distance: 44.0
click at [1292, 428] on textarea "طبق مشوي مع 3 قطع بانير بهاتي، 3 قطع صويا شاب، 3 قطع فطر تندوري، 2 كباب هارا به…" at bounding box center [1155, 460] width 539 height 70
click at [1263, 433] on textarea "طبق مشوي مع 3 قطع بانير بهاتي، 3 قطع صويا شاب، 3 قطع فطر تندوري، 2 كباب هارا به…" at bounding box center [1155, 460] width 539 height 70
click at [1271, 451] on textarea "طبق مشوي مع 3 قطع بانير بهاتي، 3 قطع صويا شاب، 3 قطع فطر تندوري، 2 كباب هارا به…" at bounding box center [1155, 460] width 539 height 70
drag, startPoint x: 1245, startPoint y: 428, endPoint x: 1164, endPoint y: 424, distance: 81.0
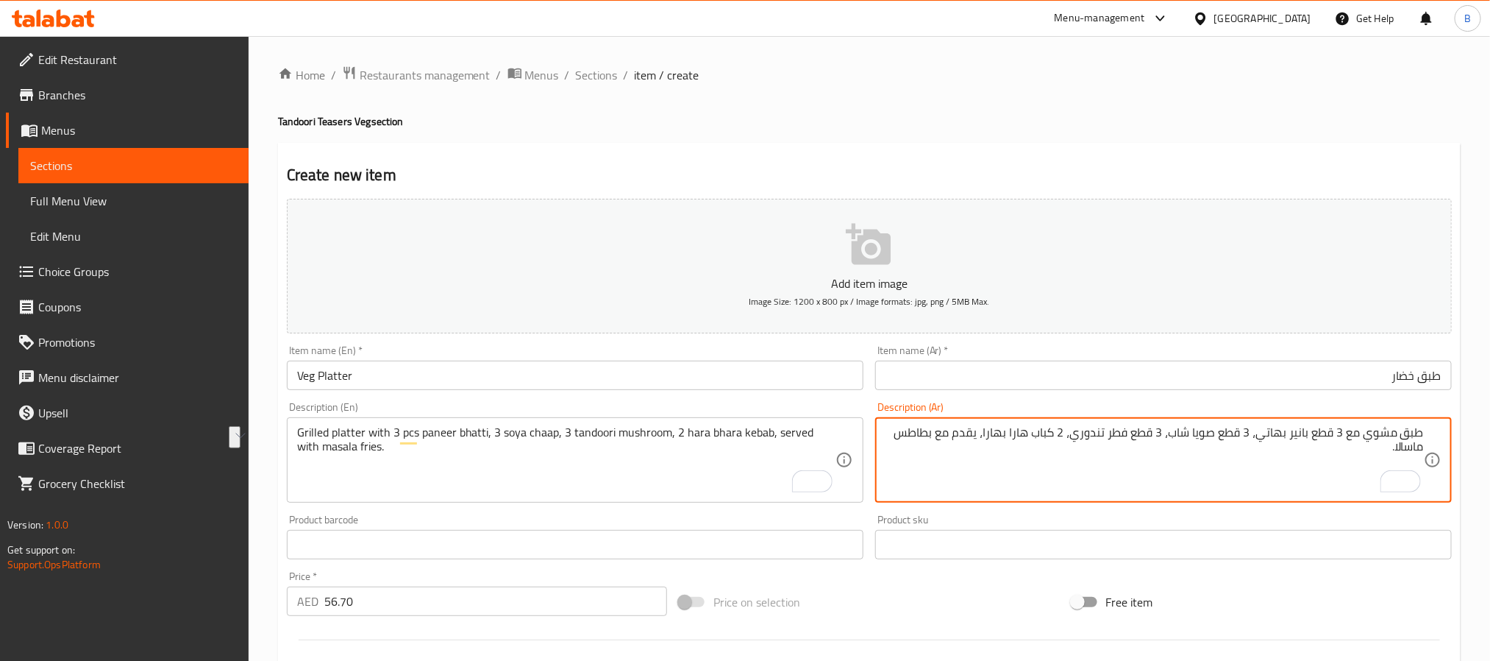
click at [1164, 425] on textarea "طبق مشوي مع 3 قطع بانير بهاتي، 3 قطع صويا شاب، 3 قطع فطر تندوري، 2 كباب هارا به…" at bounding box center [1155, 460] width 539 height 70
click at [1186, 429] on textarea "طبق مشوي مع 3 قطع بانير بهاتي، 3 قطع صويا شاب، 3 قطع فطر تندوري، 2 كباب هارا به…" at bounding box center [1155, 460] width 539 height 70
click at [1188, 431] on textarea "طبق مشوي مع 3 قطع بانير بهاتي، 3 قطع صويا شاب، 3 قطع فطر تندوري، 2 كباب هارا به…" at bounding box center [1155, 460] width 539 height 70
drag, startPoint x: 1152, startPoint y: 431, endPoint x: 1036, endPoint y: 419, distance: 116.8
click at [1036, 419] on div "طبق مشوي مع 3 قطع بانير بهاتي، 3 قطع صويا تشاب، 3 قطع فطر تندوري، 2 كباب هارا ب…" at bounding box center [1163, 459] width 577 height 85
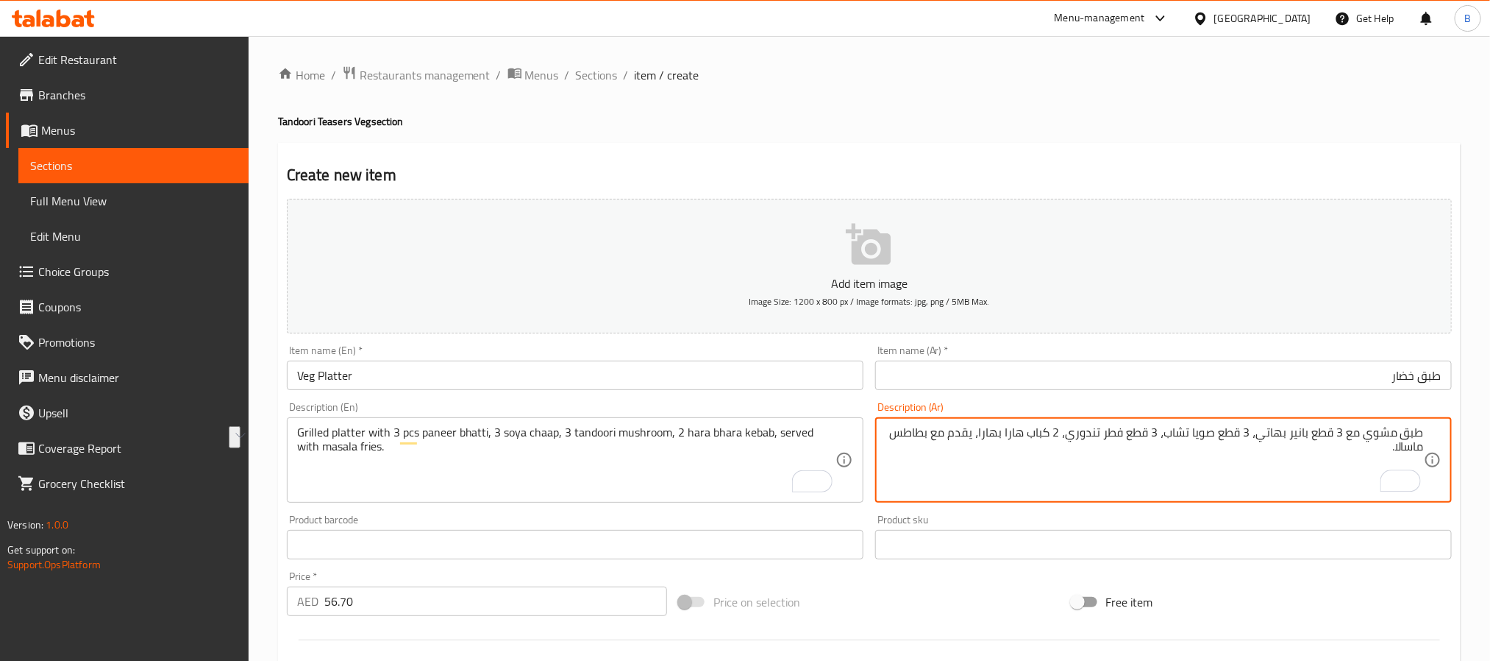
click at [1113, 433] on textarea "طبق مشوي مع 3 قطع بانير بهاتي، 3 قطع صويا تشاب، 3 قطع فطر تندوري، 2 كباب هارا ب…" at bounding box center [1155, 460] width 539 height 70
click at [1132, 429] on textarea "طبق مشوي مع 3 قطع بانير بهاتي، 3 قطع صويا تشاب، 3 قطع فطر تندوري، 2 كباب هارا ب…" at bounding box center [1155, 460] width 539 height 70
click at [1140, 436] on textarea "طبق مشوي مع 3 قطع بانير بهاتي، 3 قطع صويا تشاب، 3 قطع فطر تندوري، 2 كباب هارا ب…" at bounding box center [1155, 460] width 539 height 70
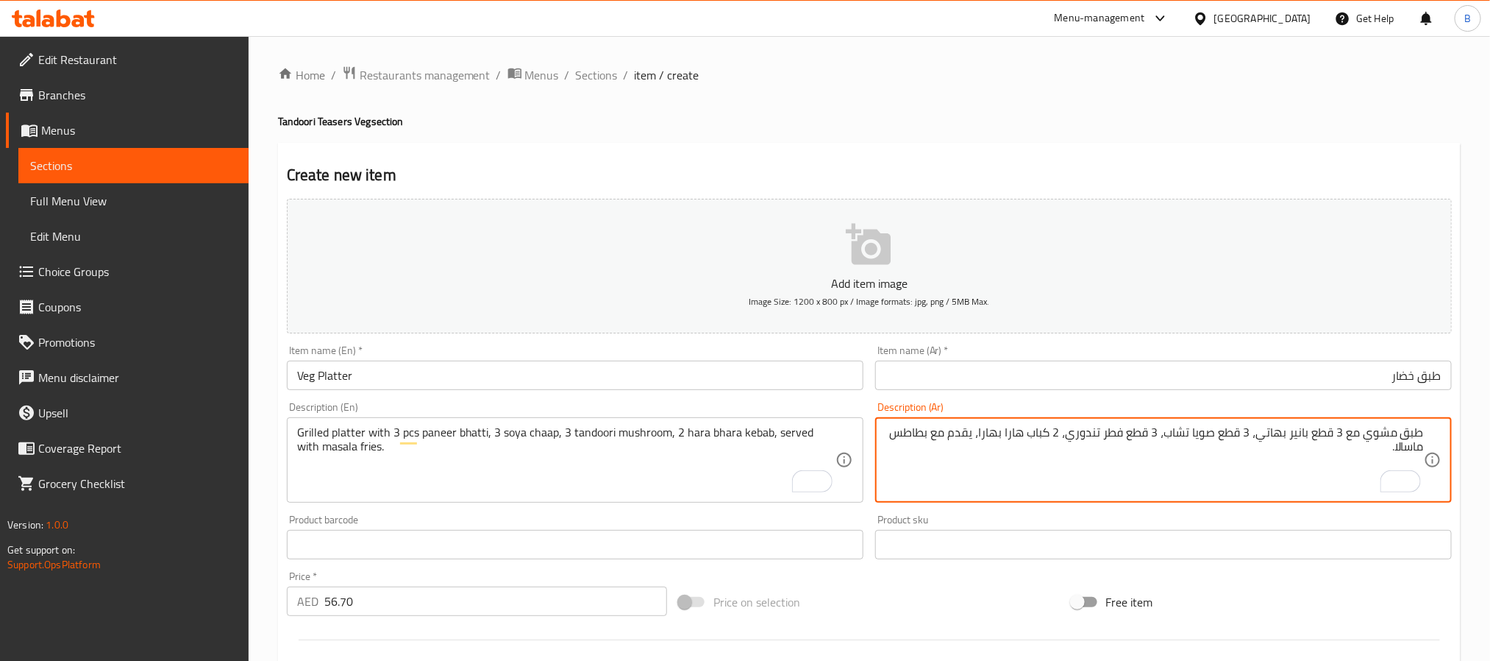
click at [1230, 437] on textarea "طبق مشوي مع 3 قطع بانير بهاتي، 3 قطع صويا تشاب، 3 قطع فطر تندوري، 2 كباب هارا ب…" at bounding box center [1155, 460] width 539 height 70
click at [1170, 437] on textarea "طبق مشوي مع 3 قطع بانير بهاتي، 3 صويا تشاب، 3 قطع فطر تندوري، 2 كباب هارا بهارا…" at bounding box center [1155, 460] width 539 height 70
click at [941, 436] on textarea "طبق مشوي مع 3 قطع بانير بهاتي، 3 صويا تشاب، 3 فطر تندوري، 2 كباب هارا بهارا، يق…" at bounding box center [1155, 460] width 539 height 70
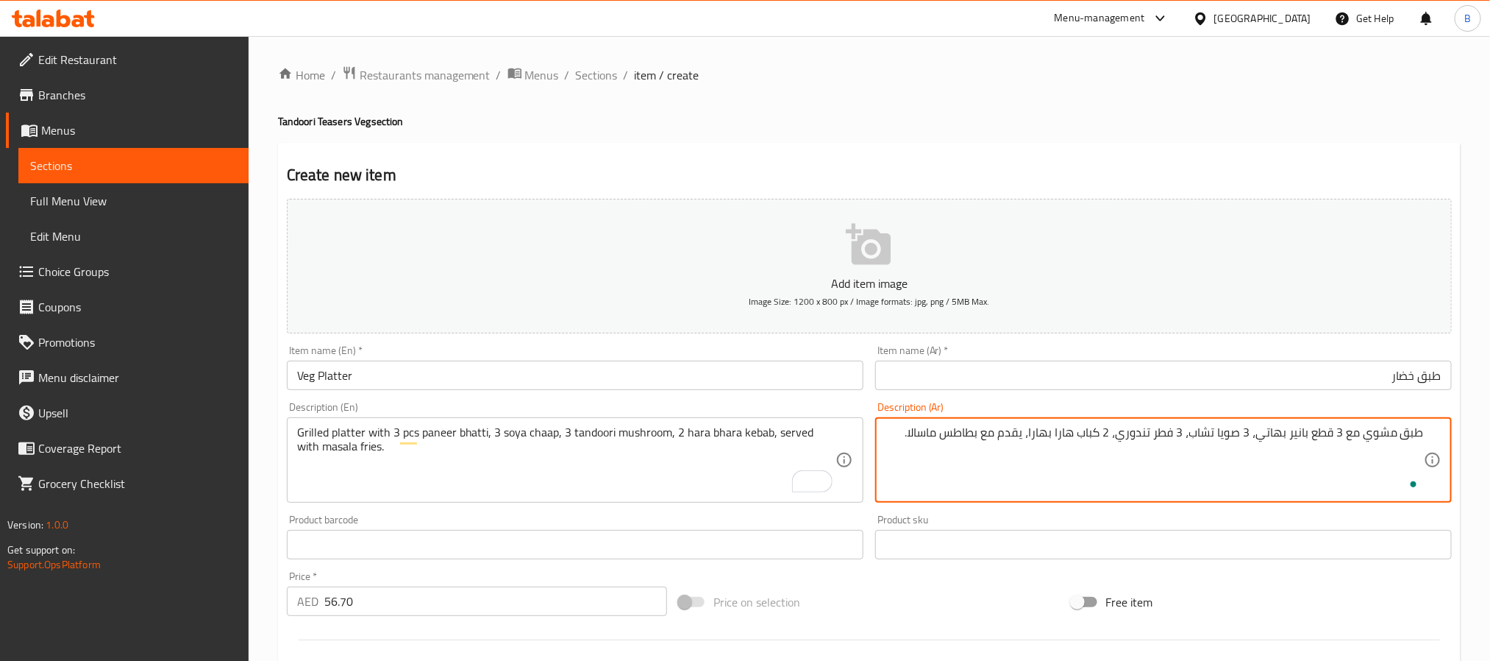
click at [918, 435] on textarea "طبق مشوي مع 3 قطع بانير بهاتي، 3 صويا تشاب، 3 فطر تندوري، 2 كباب هارا بهارا، يق…" at bounding box center [1155, 460] width 539 height 70
drag, startPoint x: 952, startPoint y: 427, endPoint x: 945, endPoint y: 430, distance: 7.6
click at [945, 430] on textarea "طبق مشوي مع 3 قطع بانير بهاتي، 3 صويا تشاب، 3 فطر تندوري، 2 كباب هارا بهارا، يق…" at bounding box center [1155, 460] width 539 height 70
click at [945, 441] on textarea "طبق مشوي مع 3 قطع بانير بهاتي، 3 صويا تشاب، 3 فطر تندوري، 2 كباب هارا بهارا، يق…" at bounding box center [1155, 460] width 539 height 70
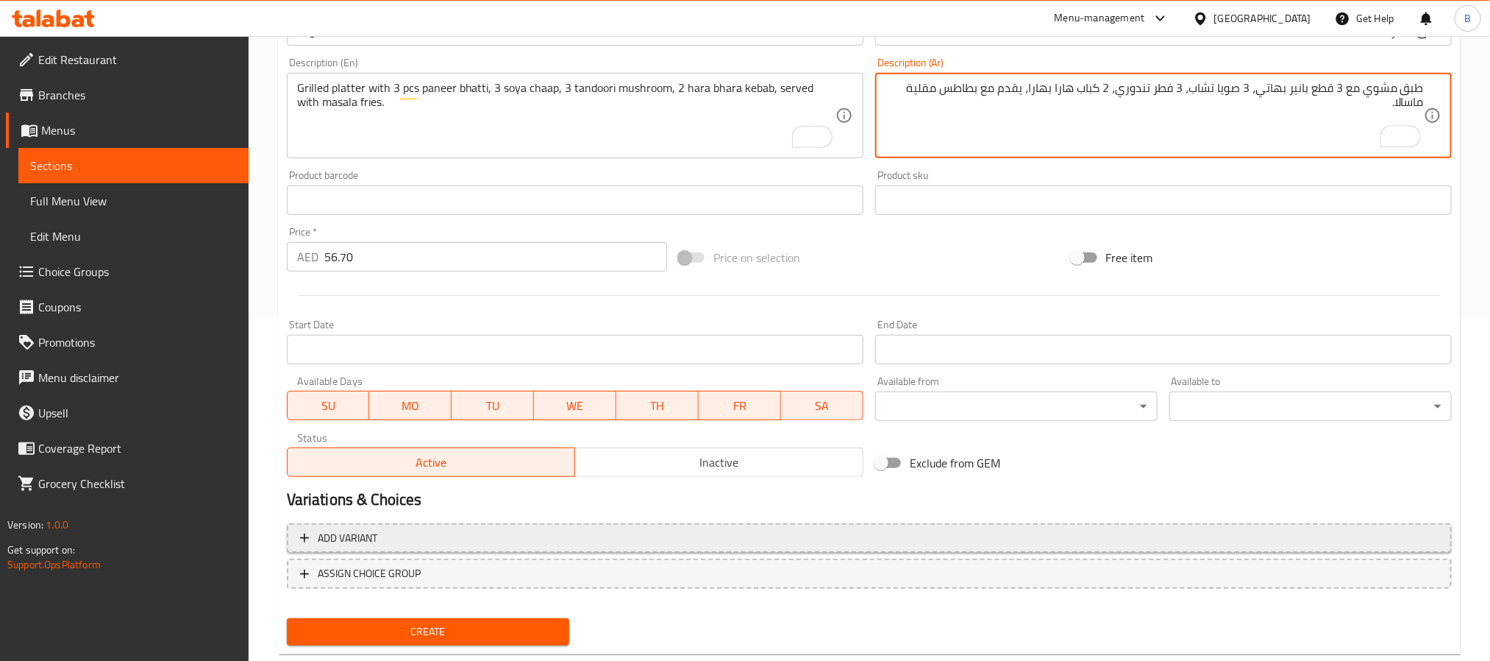
scroll to position [377, 0]
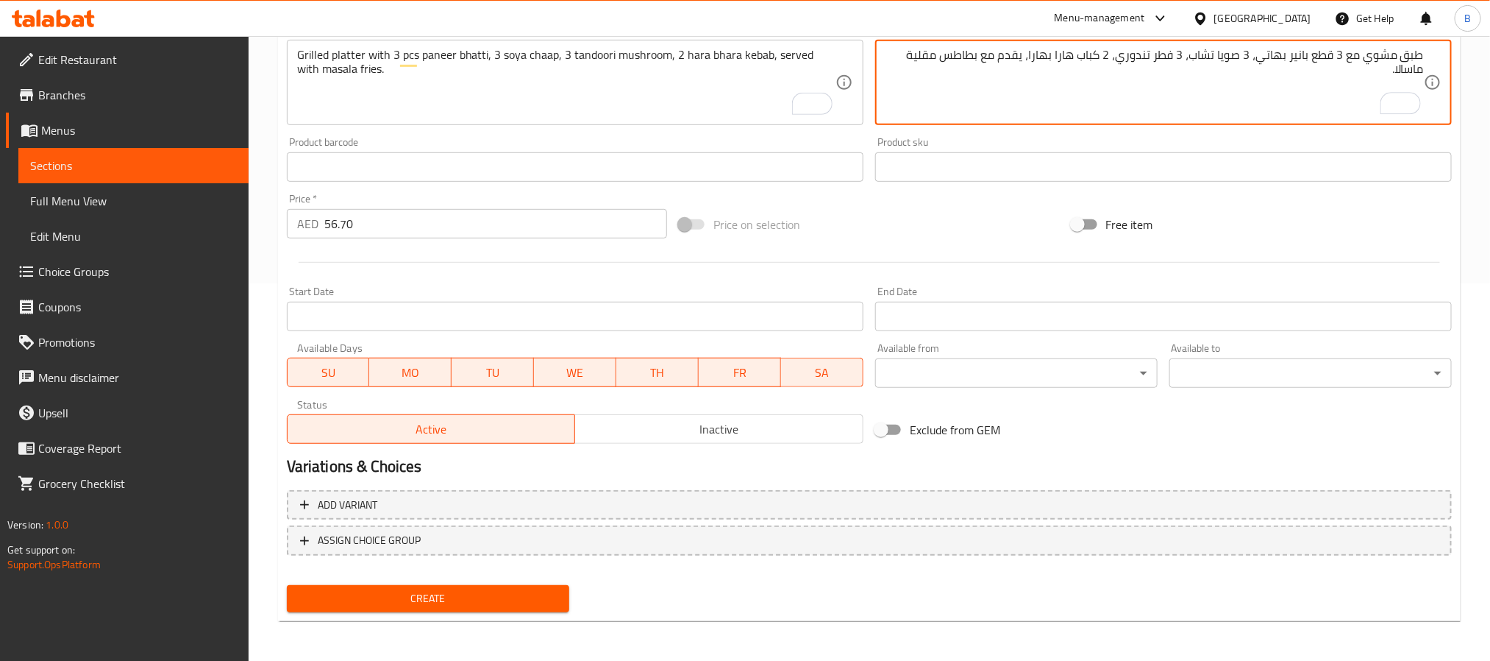
type textarea "طبق مشوي مع 3 قطع بانير بهاتي، 3 صويا تشاب، 3 فطر تندوري، 2 كباب هارا بهارا، يق…"
click at [488, 594] on span "Create" at bounding box center [428, 598] width 259 height 18
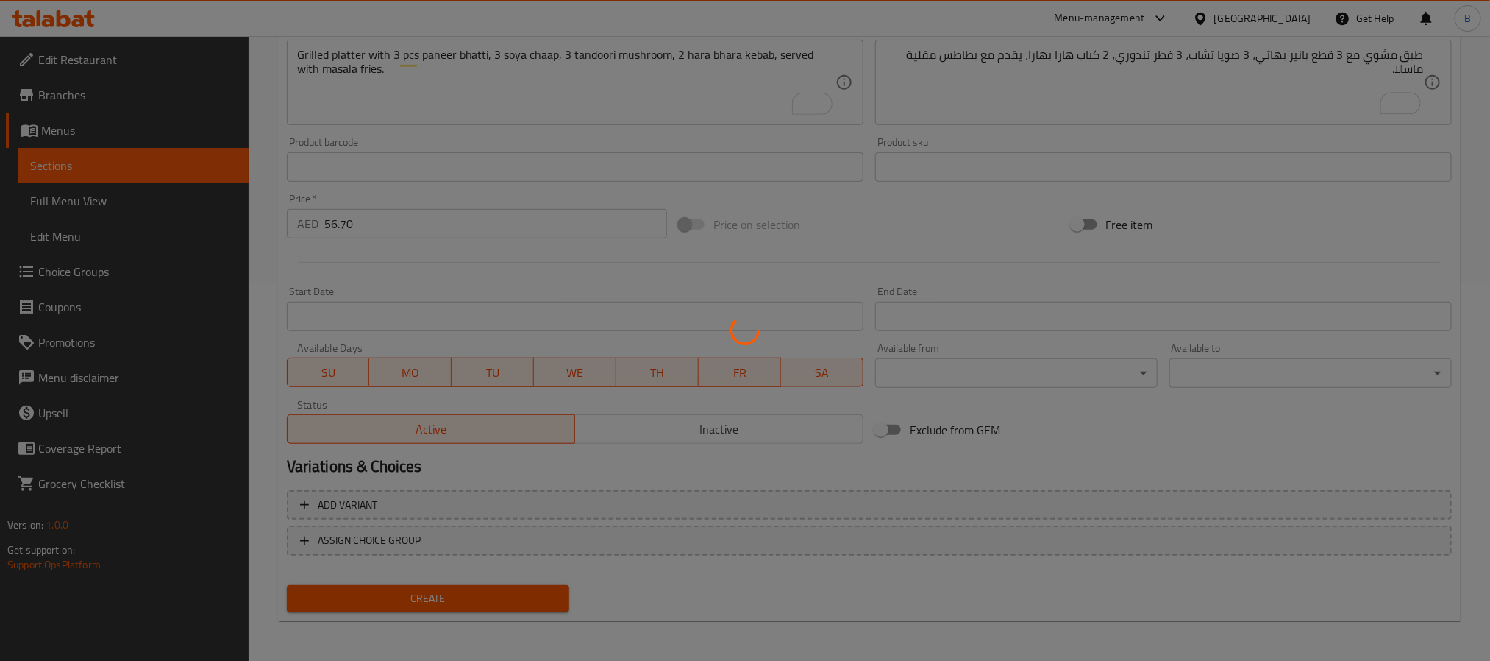
type input "0"
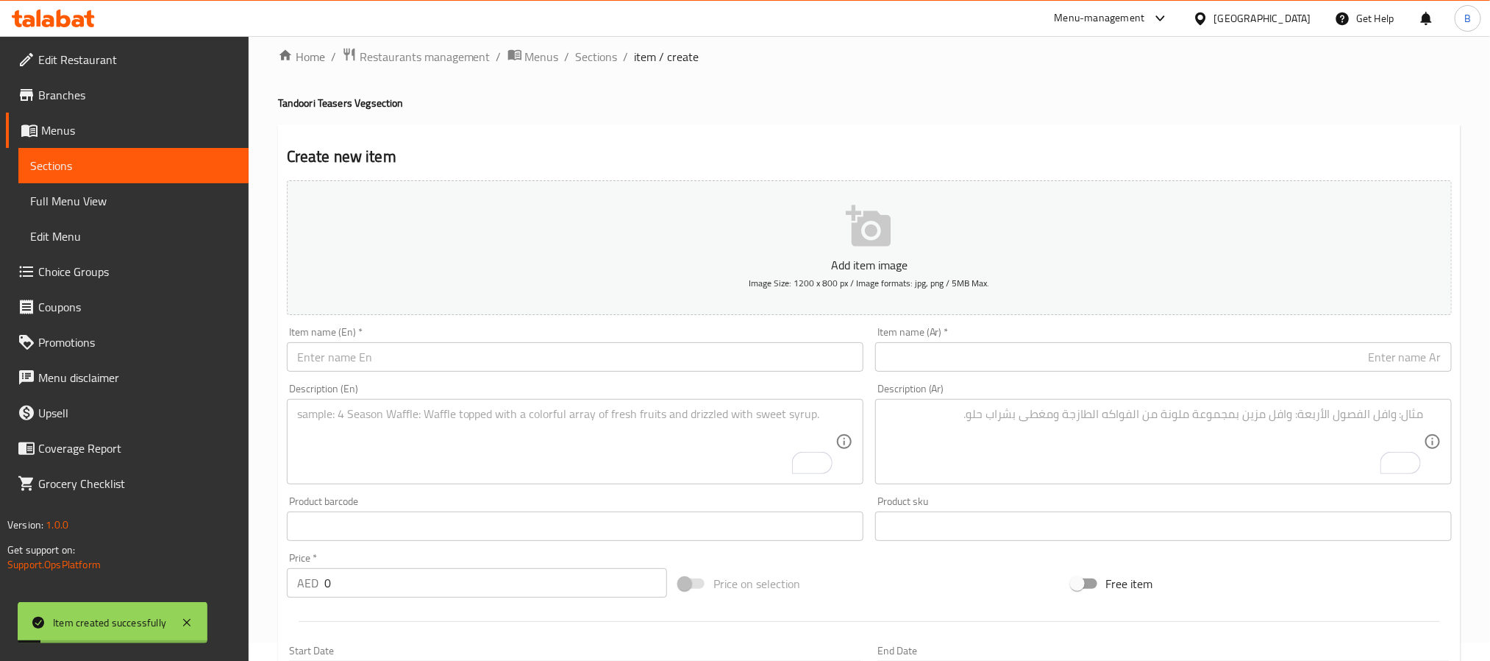
scroll to position [0, 0]
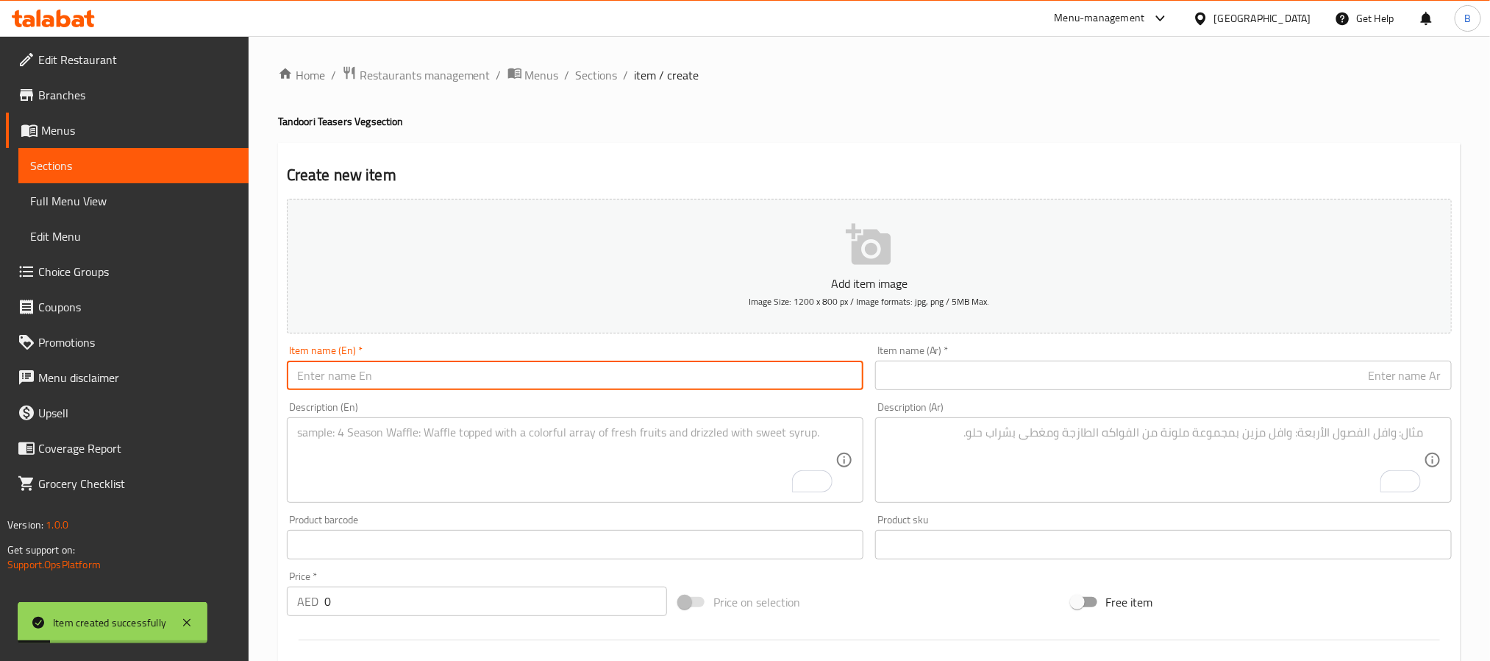
click at [491, 390] on input "text" at bounding box center [575, 374] width 577 height 29
paste input "Paneer Tikka Platter"
type input "Paneer Tikka Platter"
click at [1040, 358] on div "Item name (Ar)   * Item name (Ar) *" at bounding box center [1163, 367] width 577 height 45
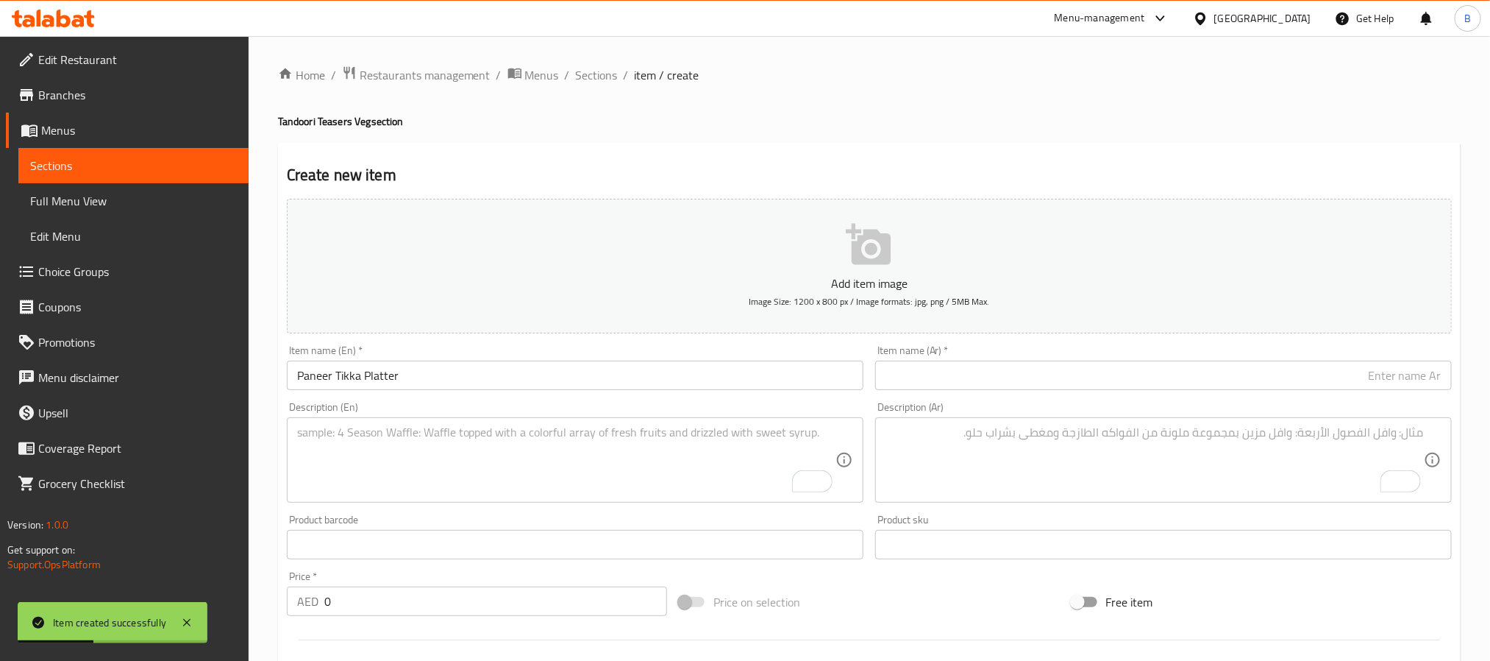
paste input "طبق بانير تيكا"
click at [1053, 371] on input "طبق بانير تيكا" at bounding box center [1163, 374] width 577 height 29
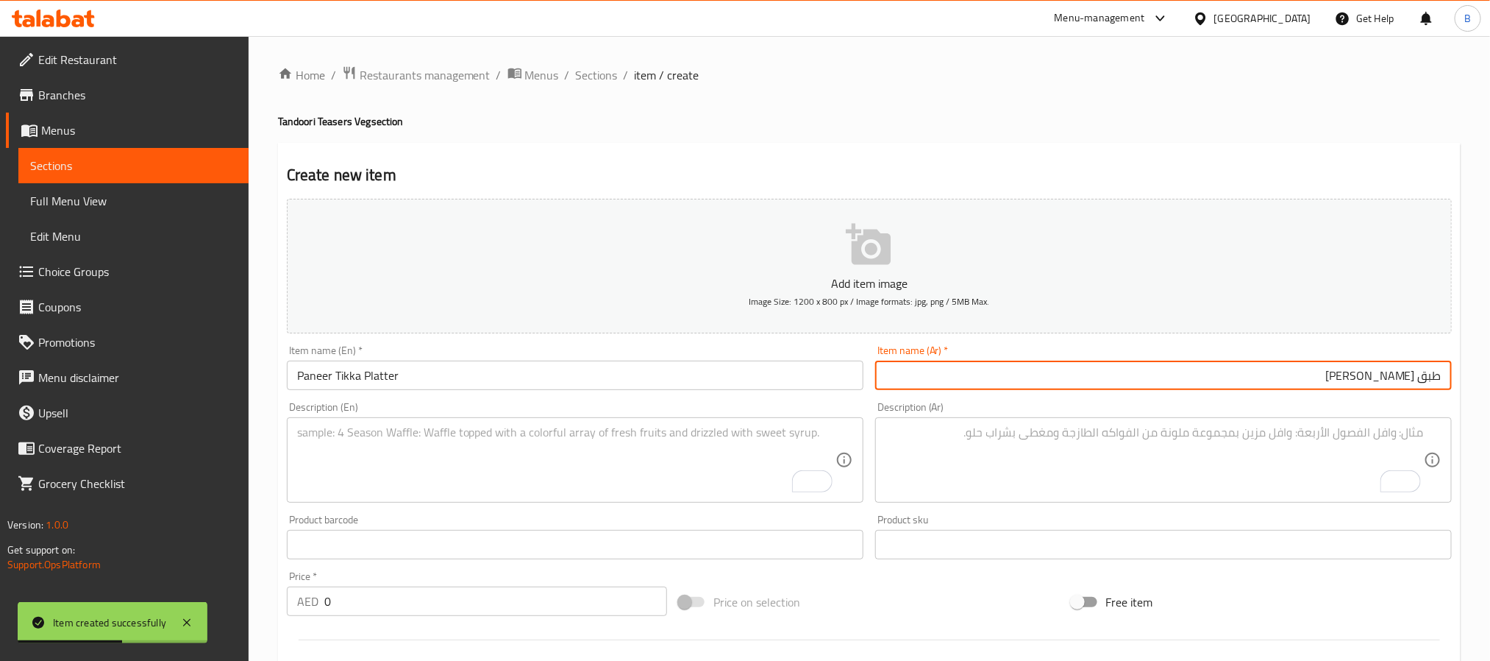
click at [1386, 377] on input "طبق بانير تيكا" at bounding box center [1163, 374] width 577 height 29
type input "طبق بانير تكا"
click at [353, 623] on div at bounding box center [869, 640] width 1177 height 36
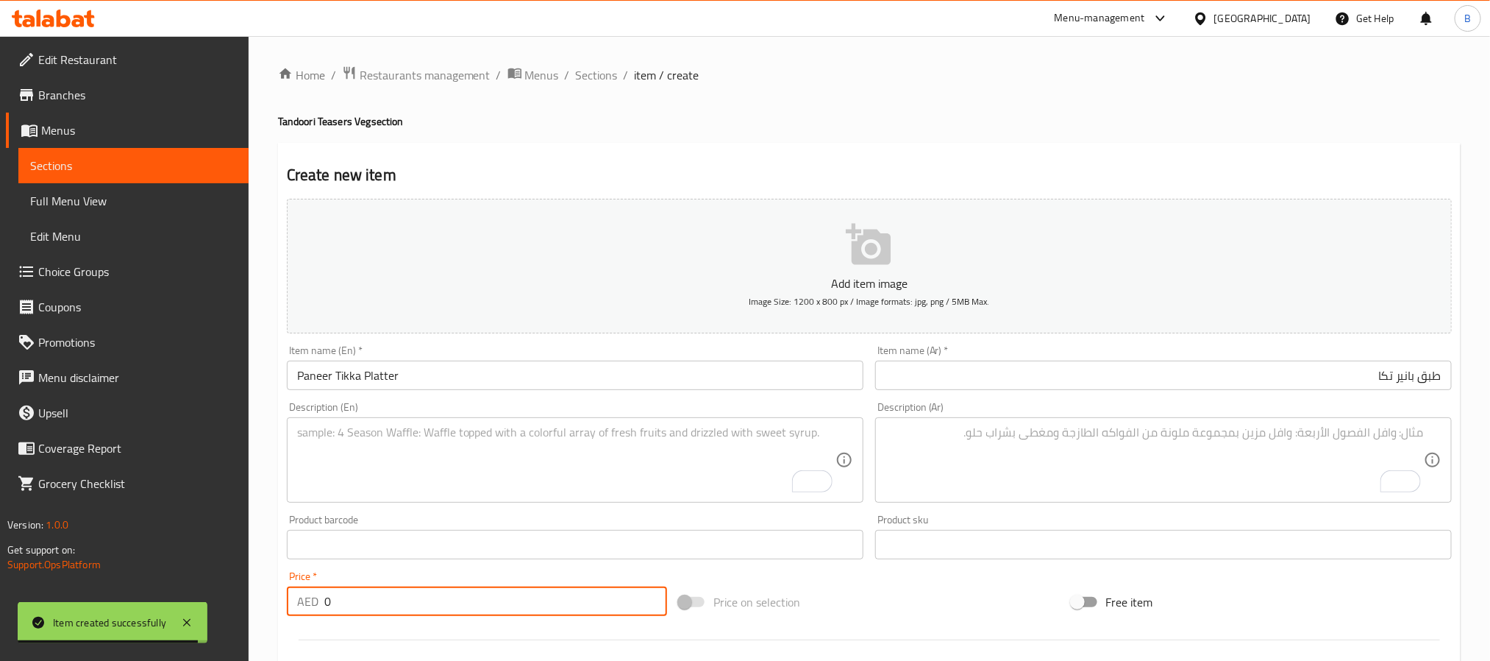
click at [369, 599] on input "0" at bounding box center [495, 600] width 343 height 29
paste input "54.6"
type input "54.60"
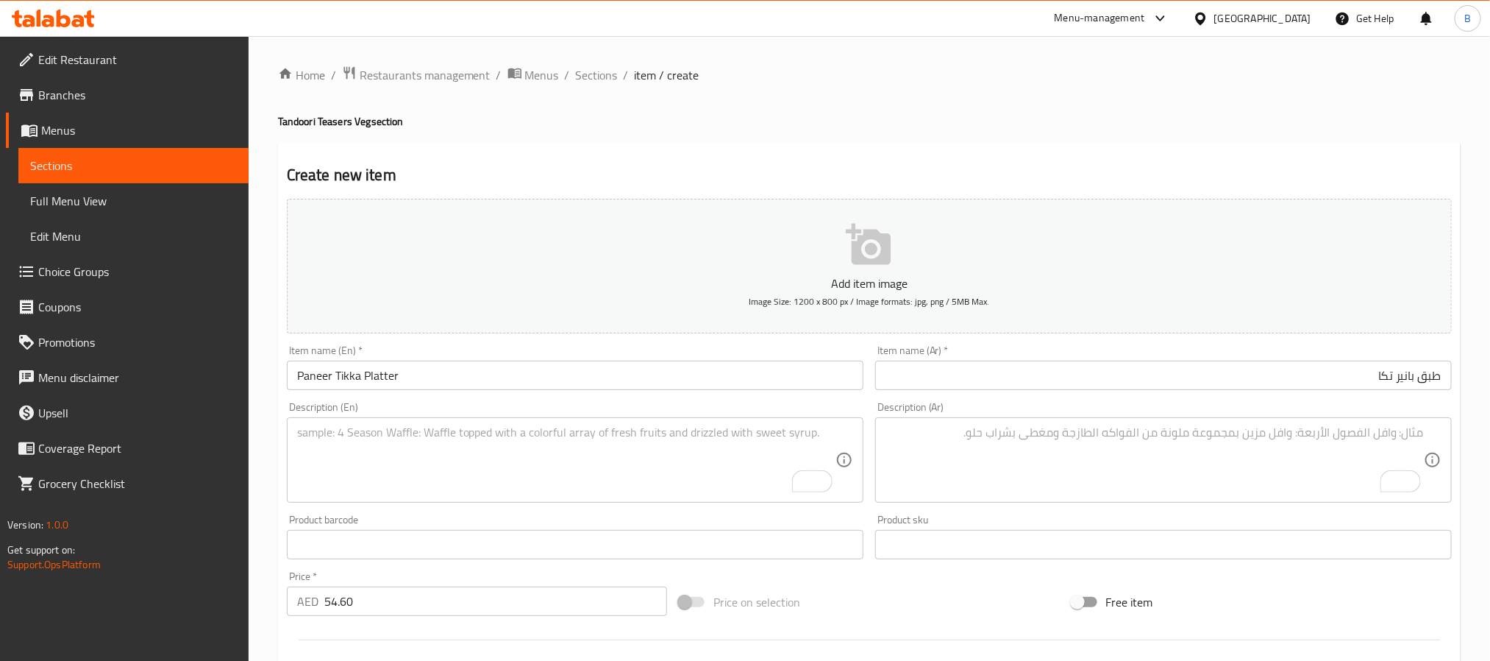
click at [470, 501] on div "Description (En)" at bounding box center [575, 459] width 577 height 85
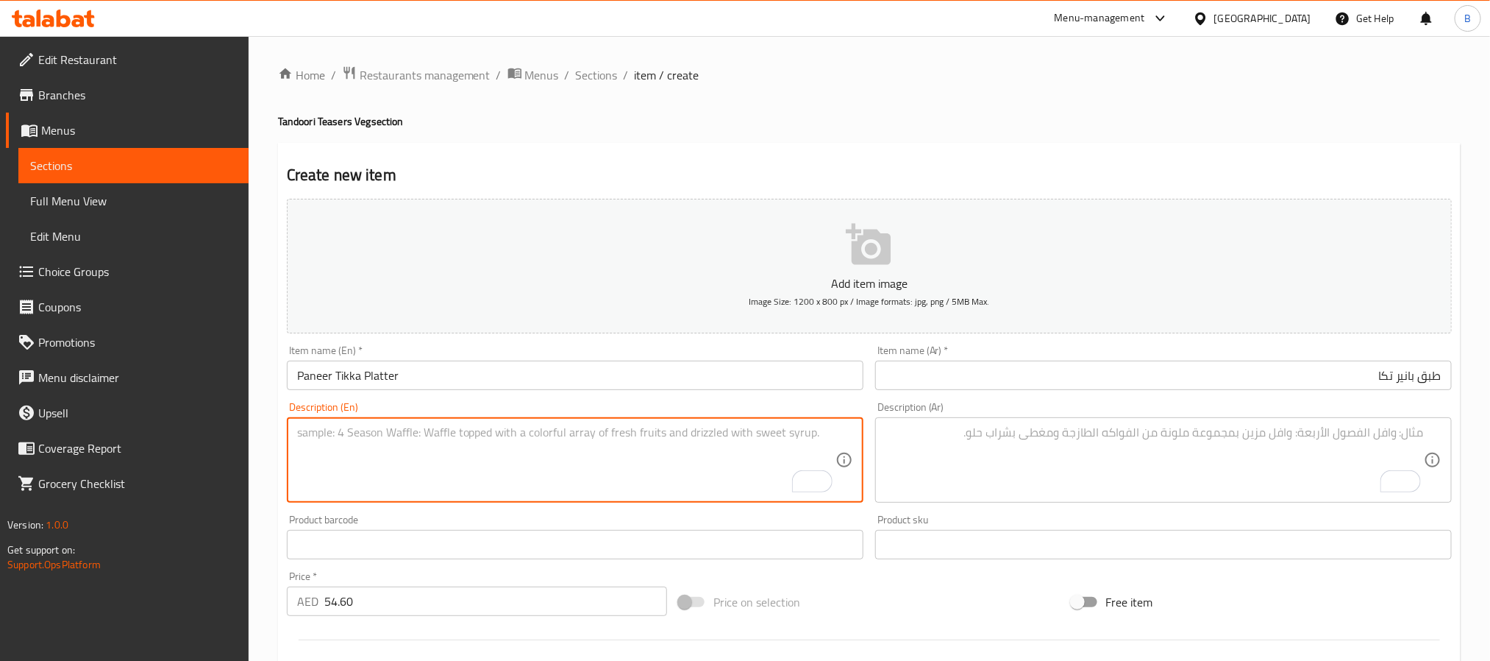
paste textarea "Skewers Platter With 3 Pcs Each Of Hariyali, Achari, And Lahsuni."
type textarea "Skewers platter with 3 pcs each of hariyali, achari, and lahsuni."
click at [991, 468] on textarea "To enrich screen reader interactions, please activate Accessibility in Grammarl…" at bounding box center [1155, 460] width 539 height 70
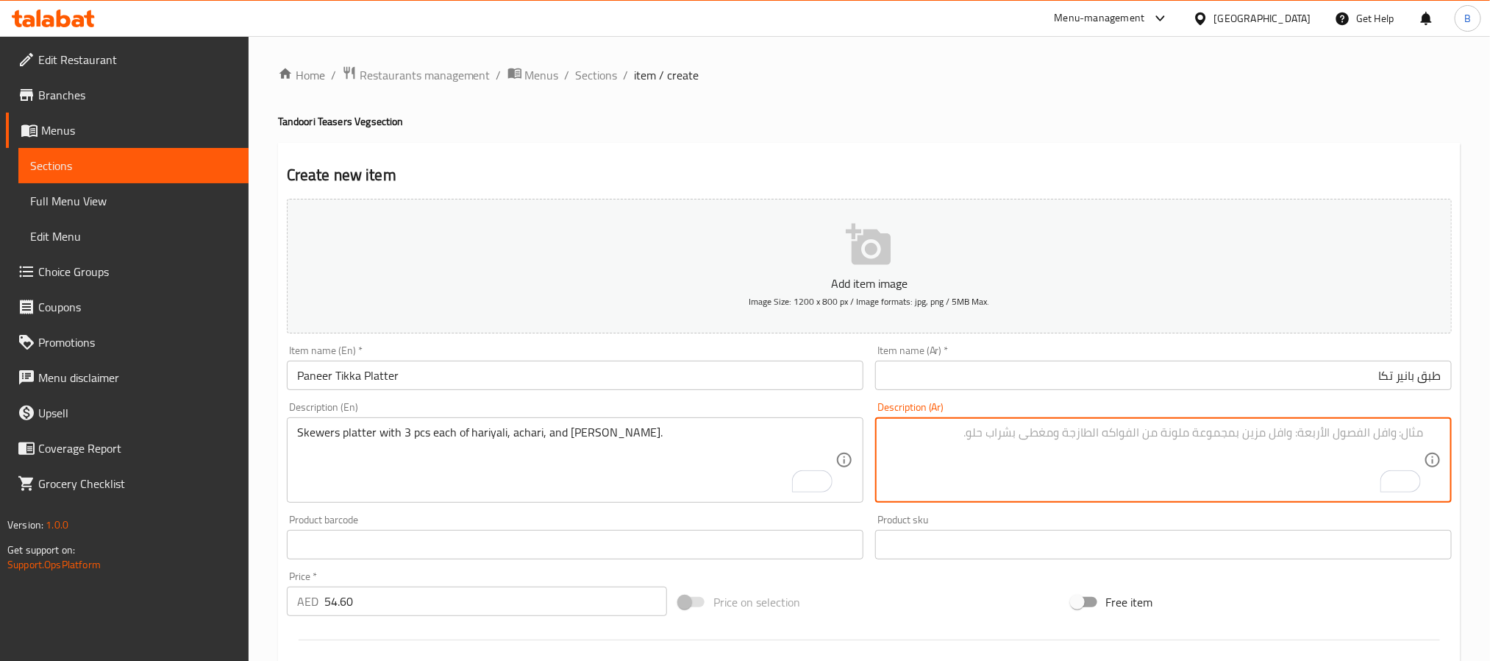
paste textarea "طبق أسياخ مع 3 قطع من كل من هاريالي وأشاري ولحسوني."
drag, startPoint x: 1362, startPoint y: 435, endPoint x: 1113, endPoint y: 430, distance: 249.4
click at [1113, 430] on textarea "طبق أسياخ مع 3 قطع من كل من هاريالي وأشاري ولحسوني." at bounding box center [1155, 460] width 539 height 70
type textarea "طبق أسياخ مع 3 قطع من كل من هاريالي وأشاري ولحسوني."
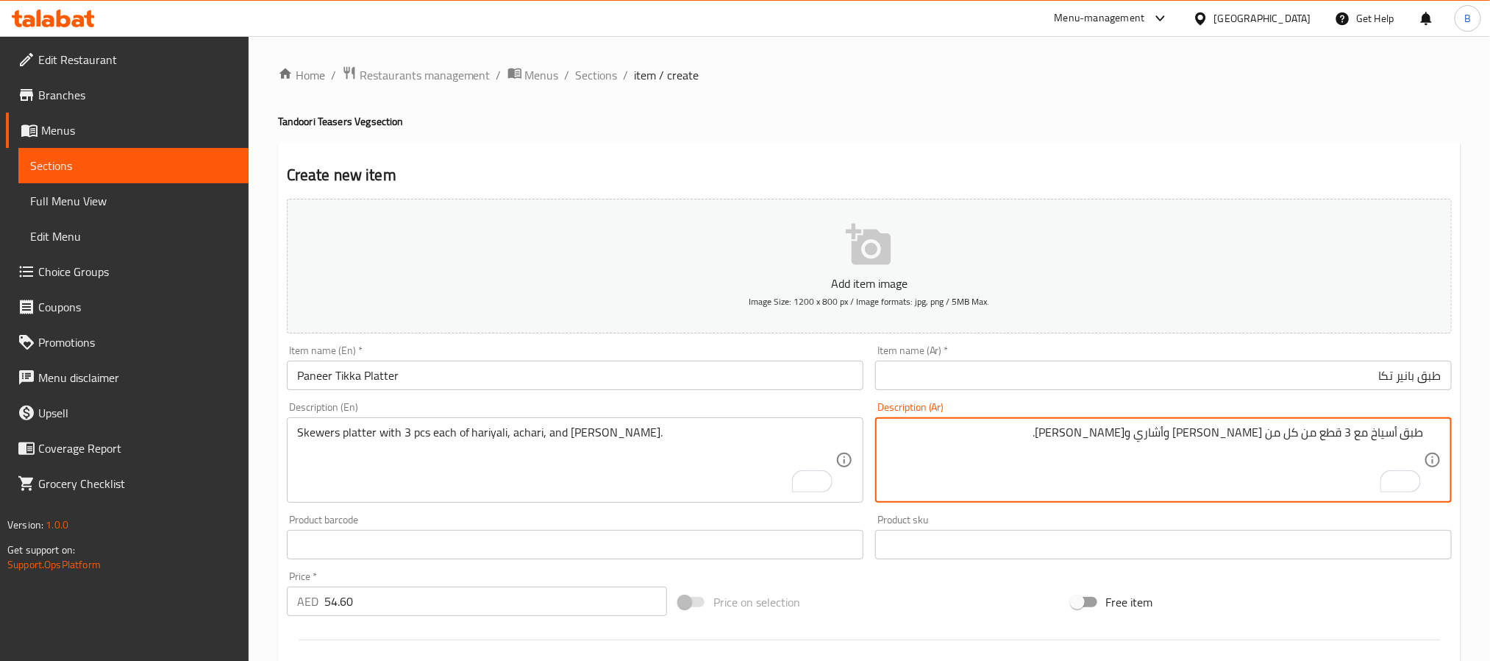
click at [1095, 413] on div "Description (Ar) طبق أسياخ مع 3 قطع من كل من هاريالي وأشاري ولحسوني. Descriptio…" at bounding box center [1163, 452] width 577 height 101
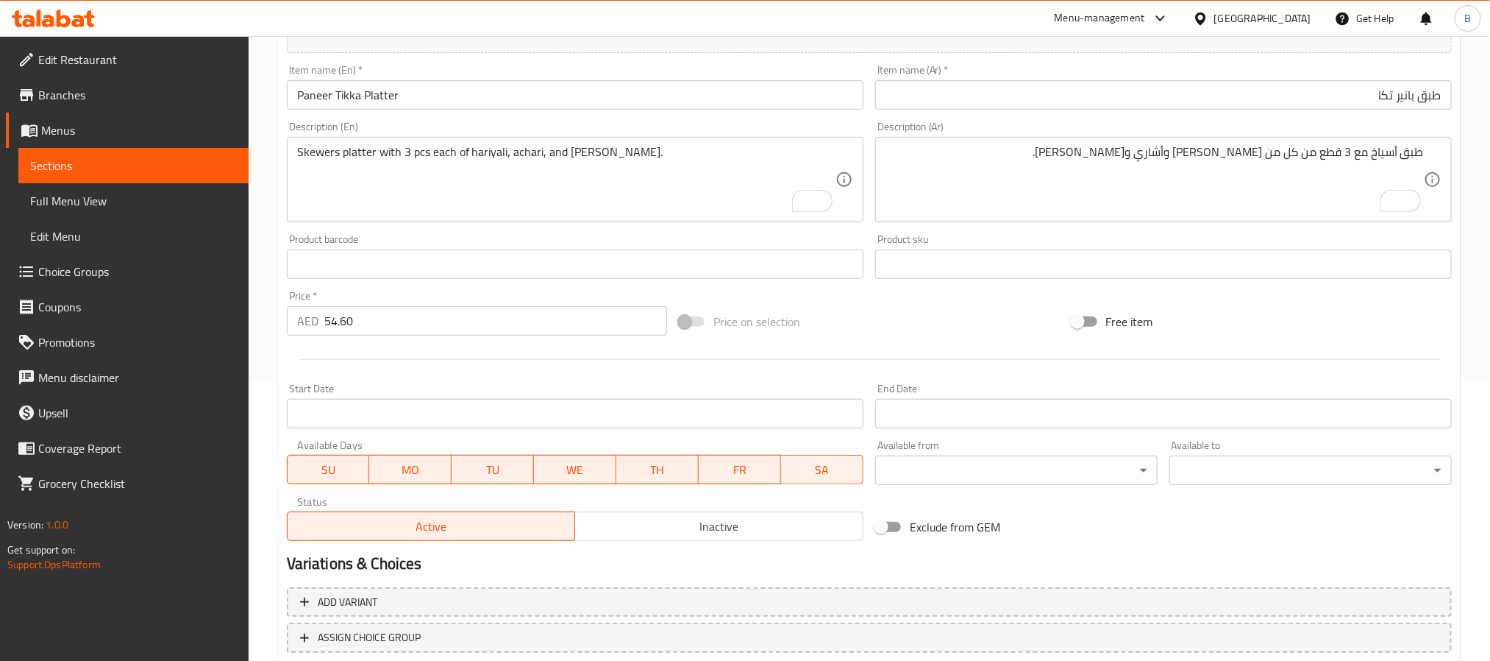
scroll to position [377, 0]
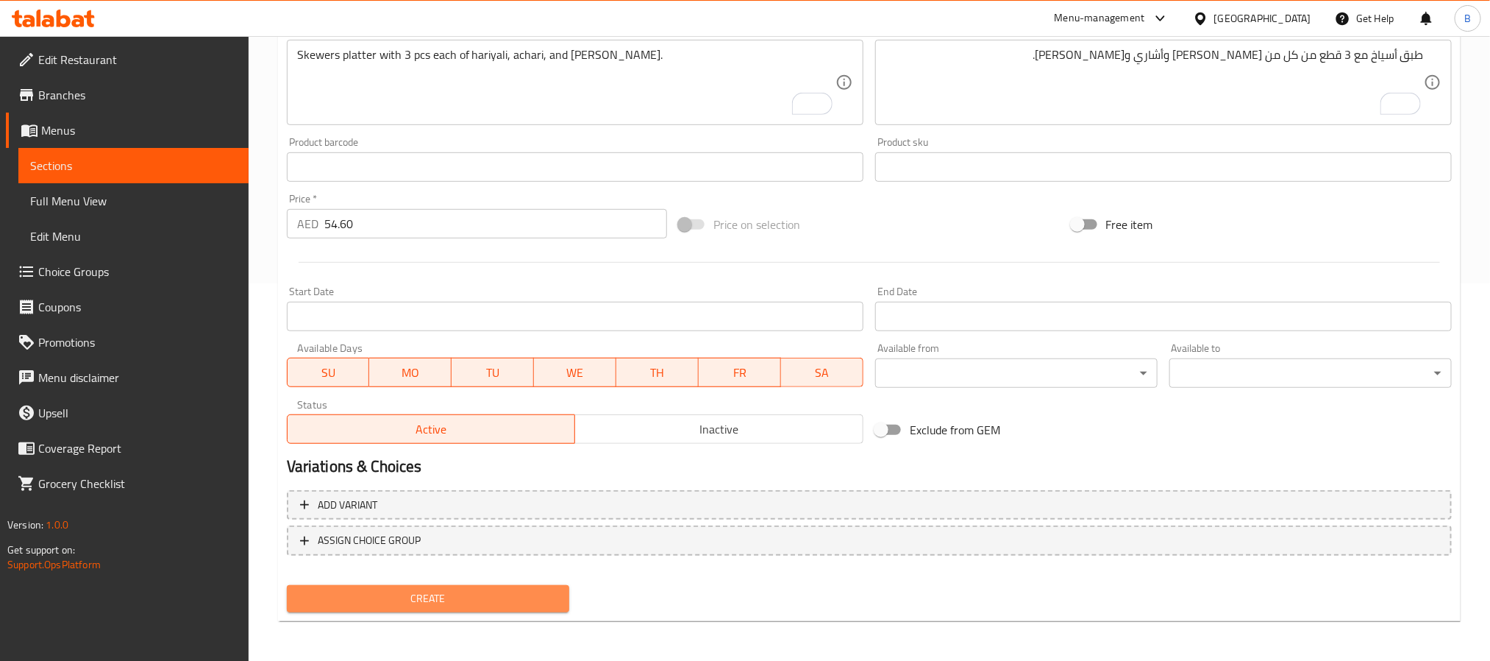
click at [459, 592] on span "Create" at bounding box center [428, 598] width 259 height 18
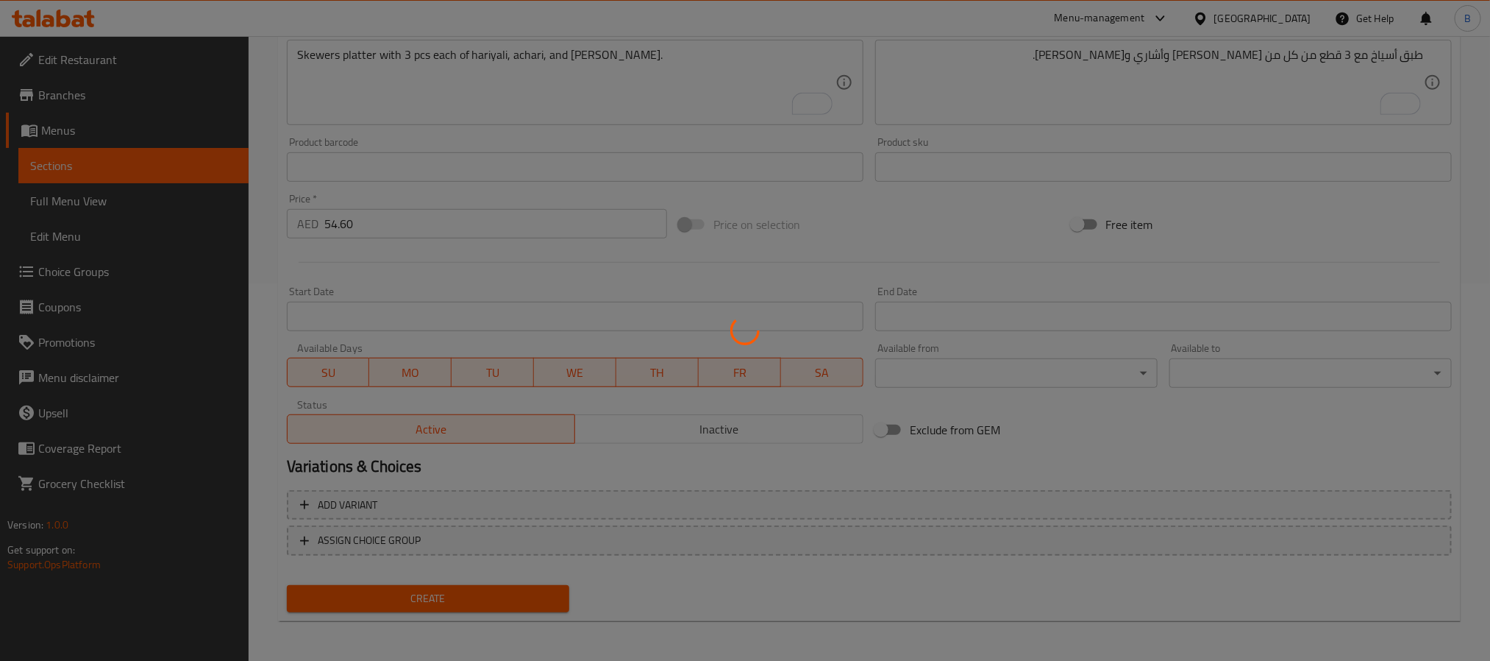
scroll to position [157, 0]
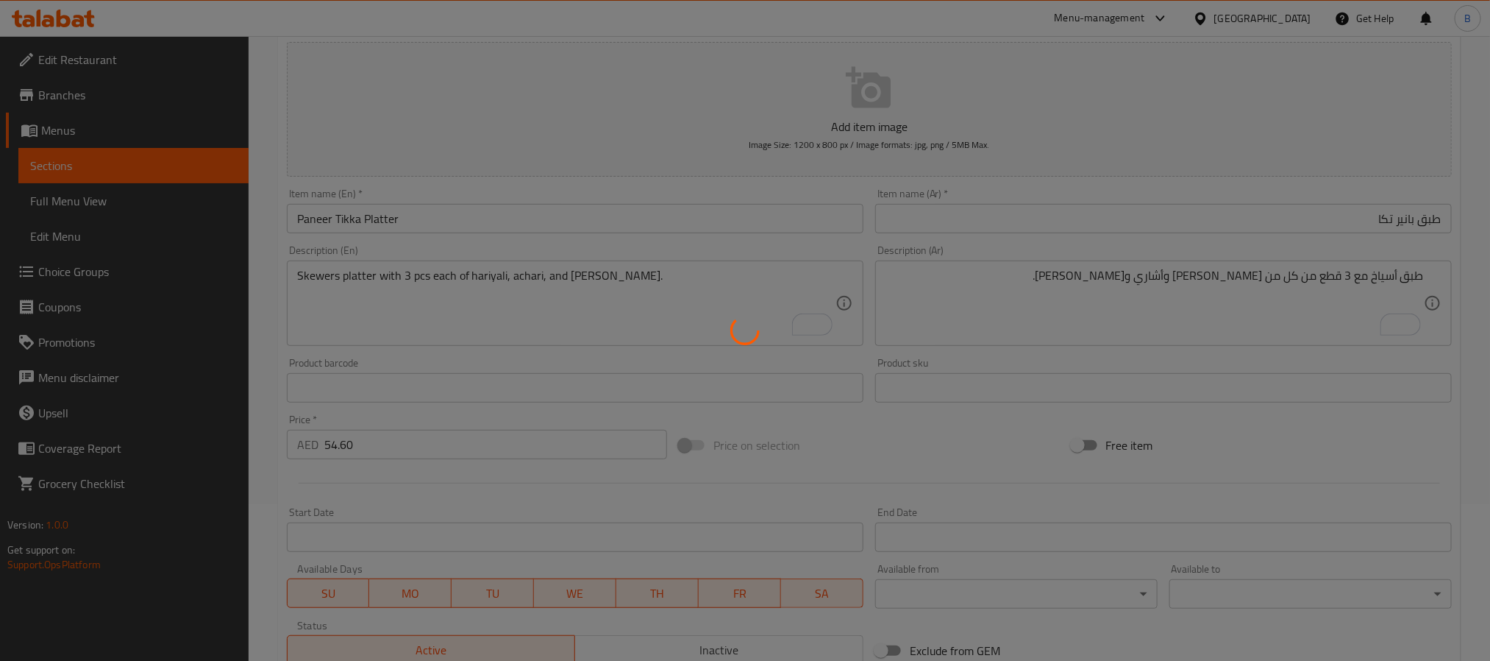
type input "0"
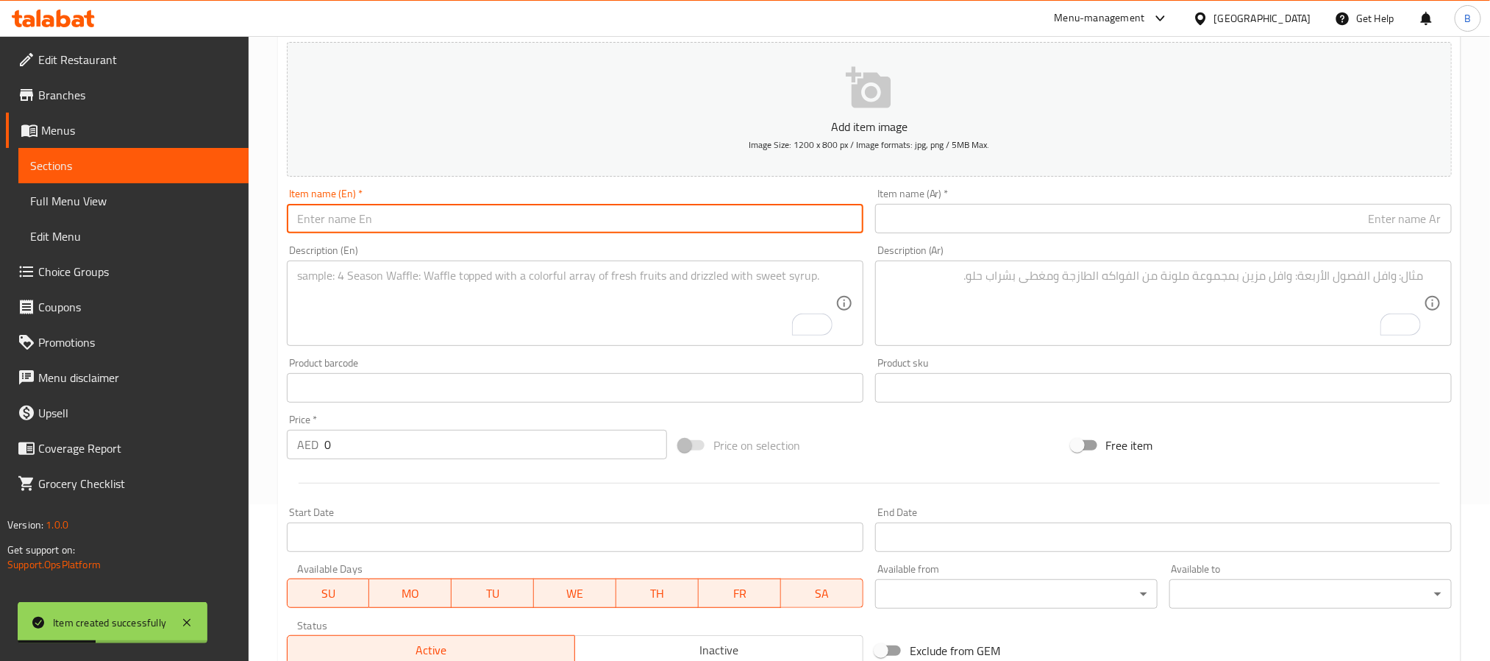
click at [513, 221] on input "text" at bounding box center [575, 218] width 577 height 29
paste input "Trilogy Soya Chaap Platter"
type input "Trilogy Soya Chaap Platter"
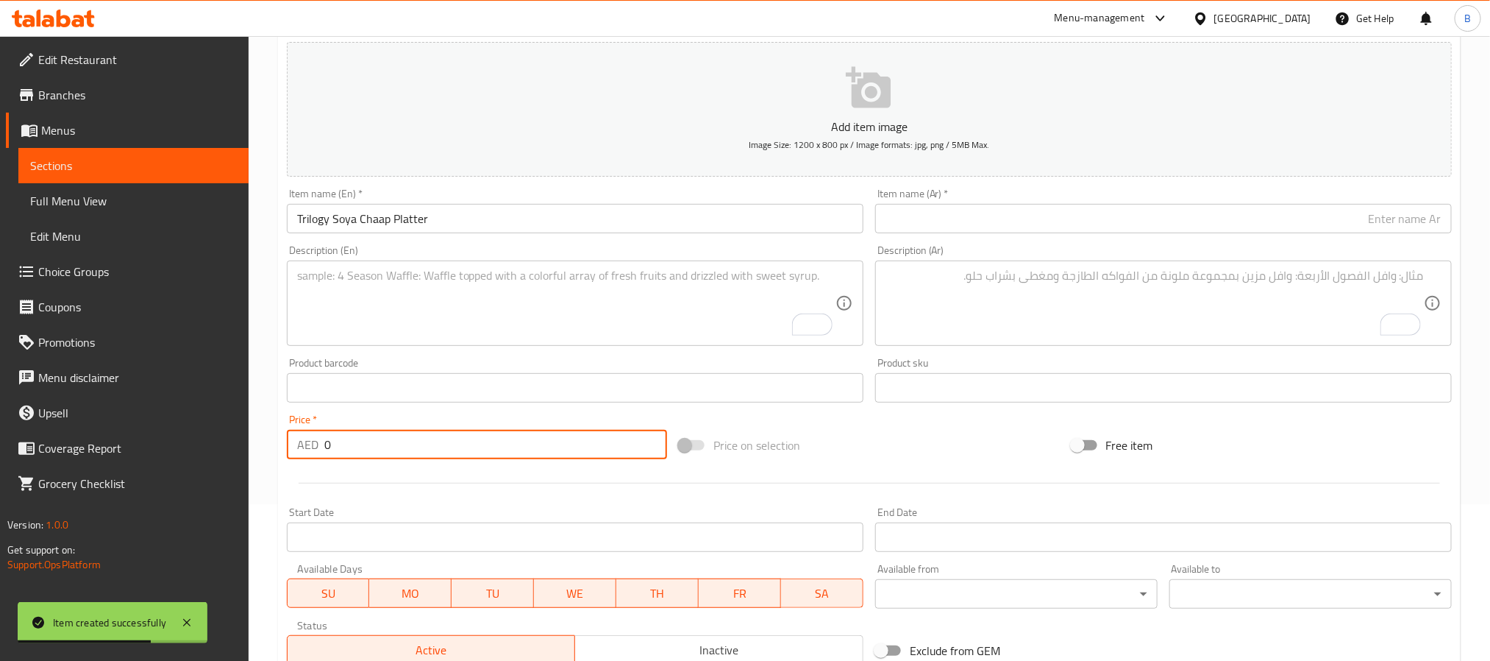
click at [484, 431] on input "0" at bounding box center [495, 444] width 343 height 29
paste input "44.1"
type input "44.10"
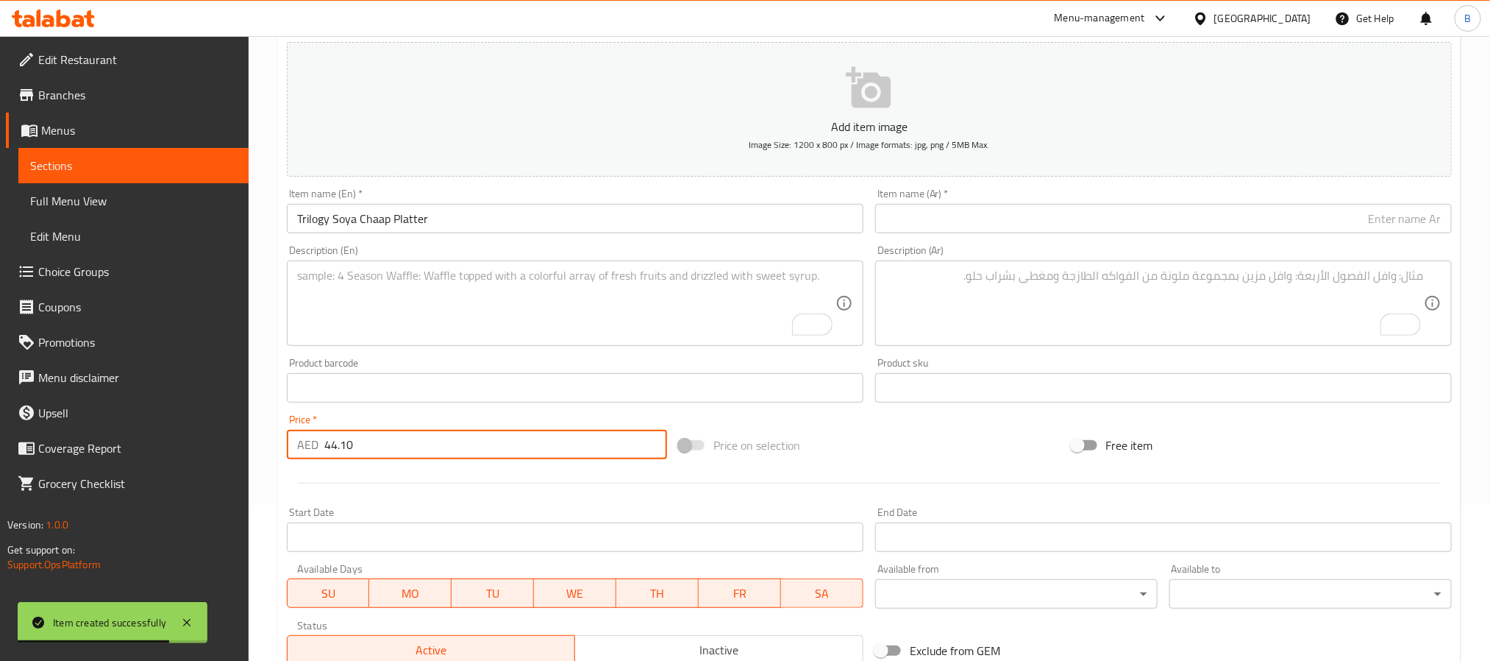
click at [672, 312] on textarea "To enrich screen reader interactions, please activate Accessibility in Grammarl…" at bounding box center [566, 304] width 539 height 70
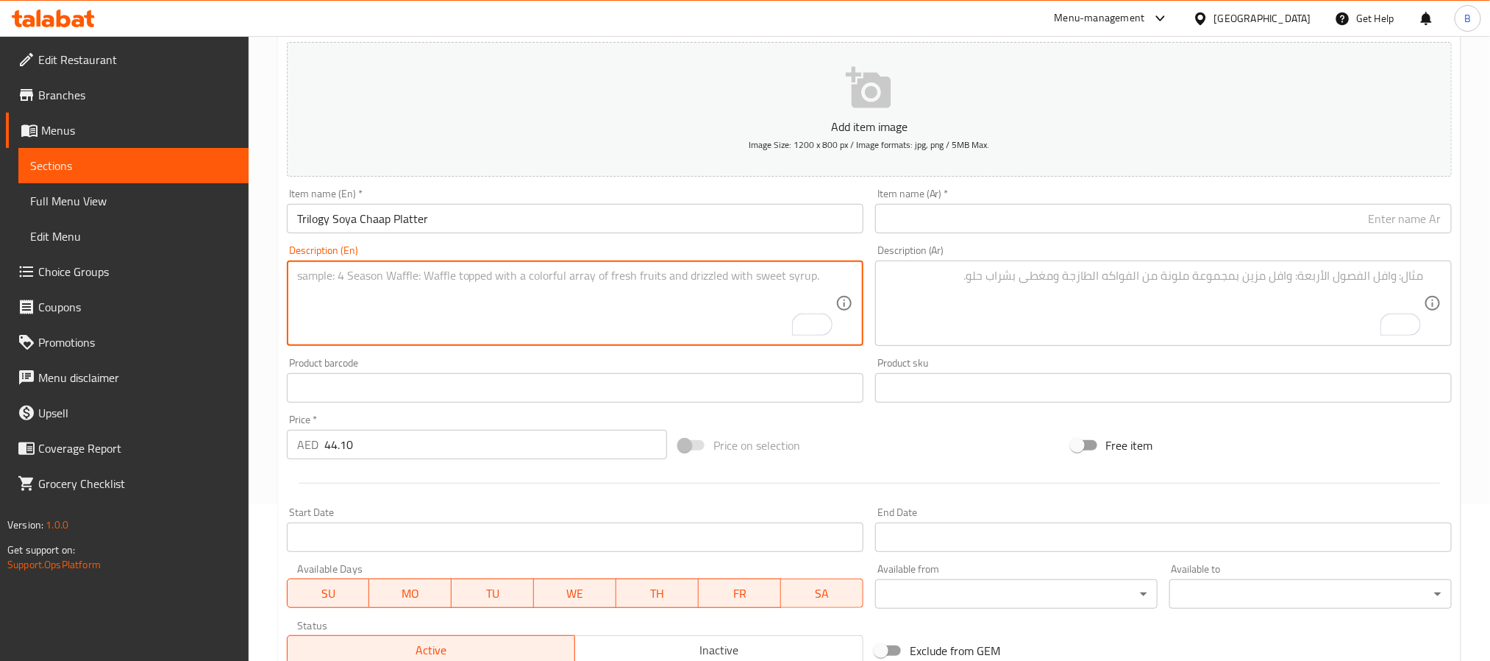
paste textarea "Grilled Soya Platter With 3 Pcs Each Of Malai Soya, Lahsuni Soya, And Hariyali …"
type textarea "Grilled soya platter with 3 pcs each of malai soya, lahsuni soya, and hariyali …"
click at [914, 305] on textarea "To enrich screen reader interactions, please activate Accessibility in Grammarl…" at bounding box center [1155, 304] width 539 height 70
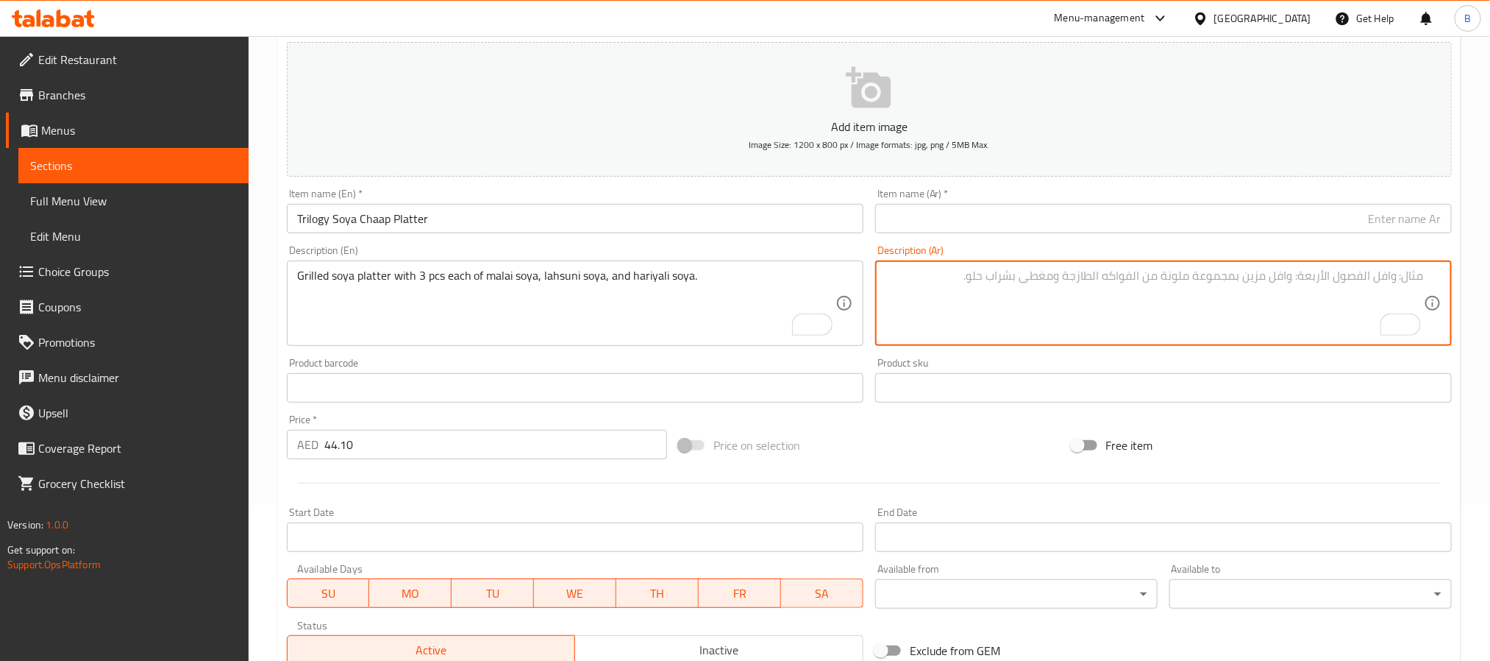
paste textarea "طبق صويا مشوي مع 3 قطع من صويا مالاي، صويا لاسوني، و صويا هاريالي."
type textarea "طبق صويا مشوي مع 3 قطع من صويا مالاي، صويا لاسوني، و صويا هاريالي."
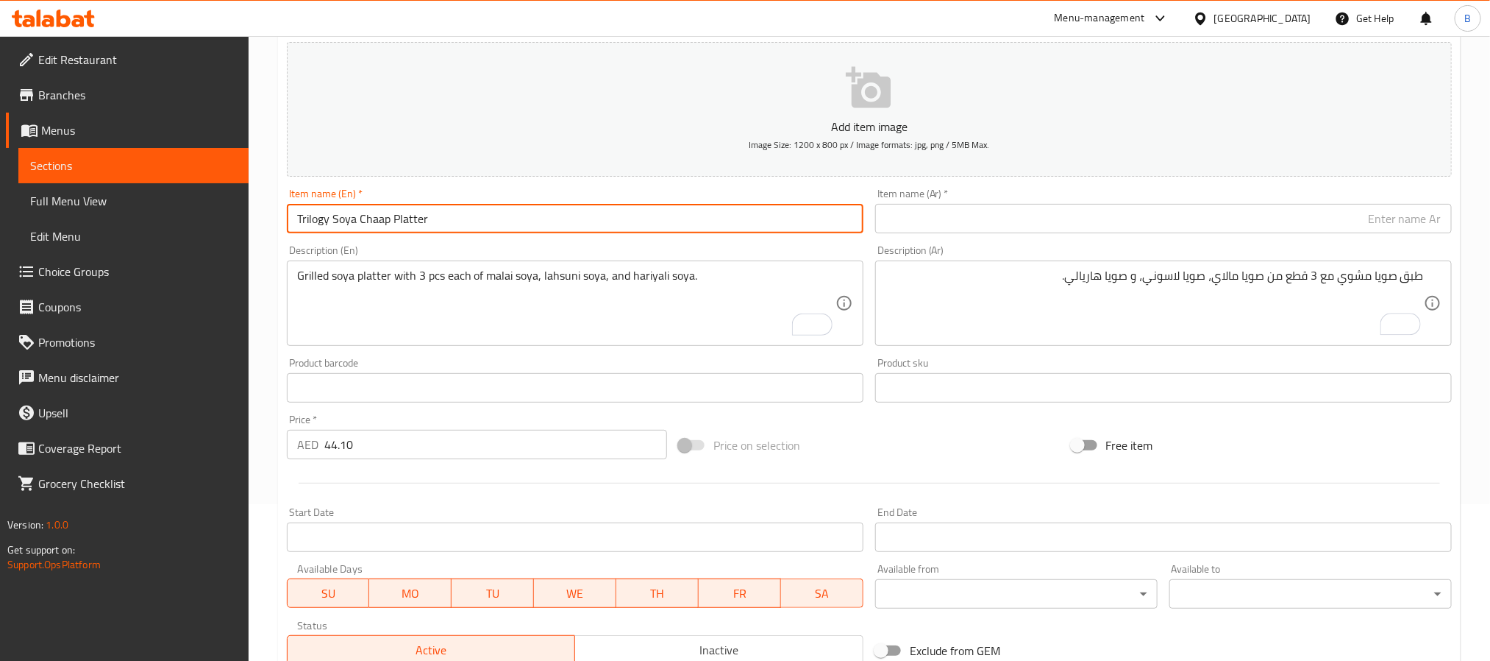
click at [720, 232] on input "Trilogy Soya Chaap Platter" at bounding box center [575, 218] width 577 height 29
click at [1049, 228] on input "text" at bounding box center [1163, 218] width 577 height 29
paste input "طبق صويا شاب ثلاثي"
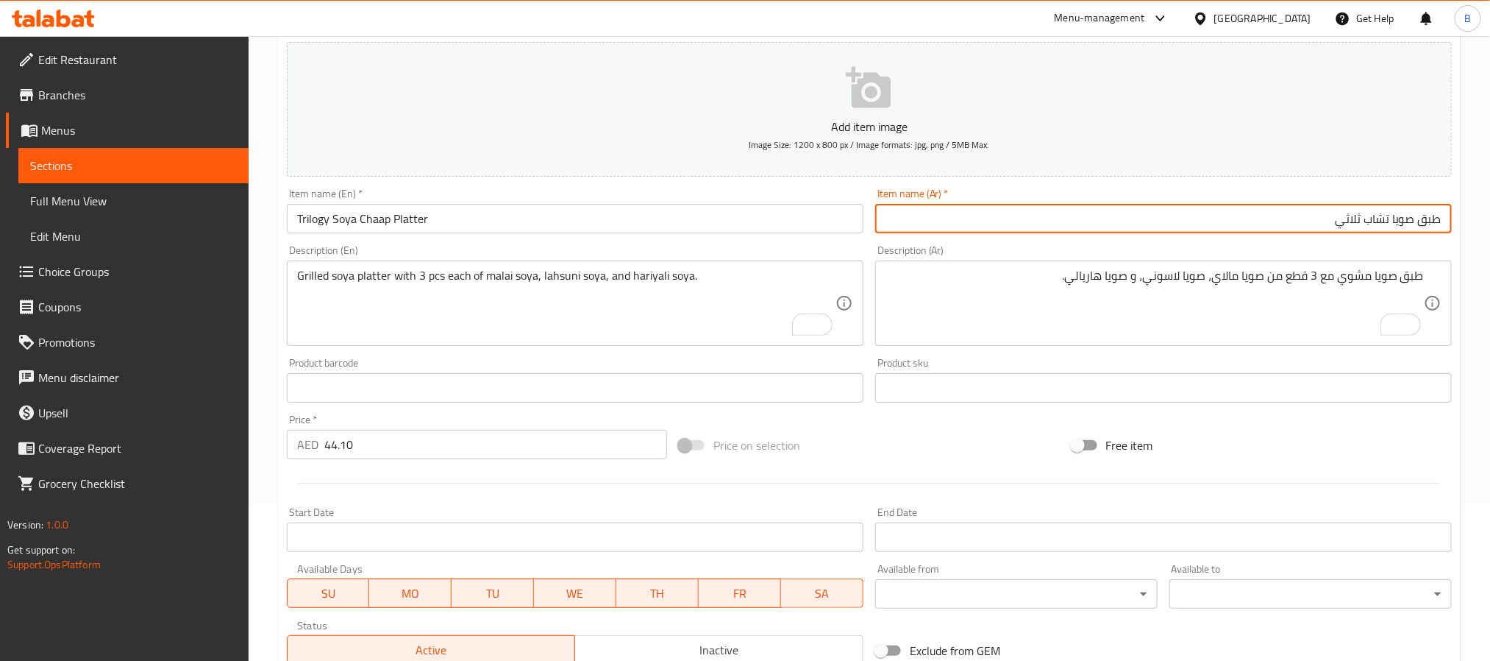
click at [1441, 213] on input "طبق صويا تشاب ثلاثي" at bounding box center [1163, 218] width 577 height 29
paste input "ثلاثية"
click at [1318, 218] on input "ثلاثية طبق صويا تشاب ثلاثي" at bounding box center [1163, 218] width 577 height 29
drag, startPoint x: 1430, startPoint y: 205, endPoint x: 1437, endPoint y: 232, distance: 27.3
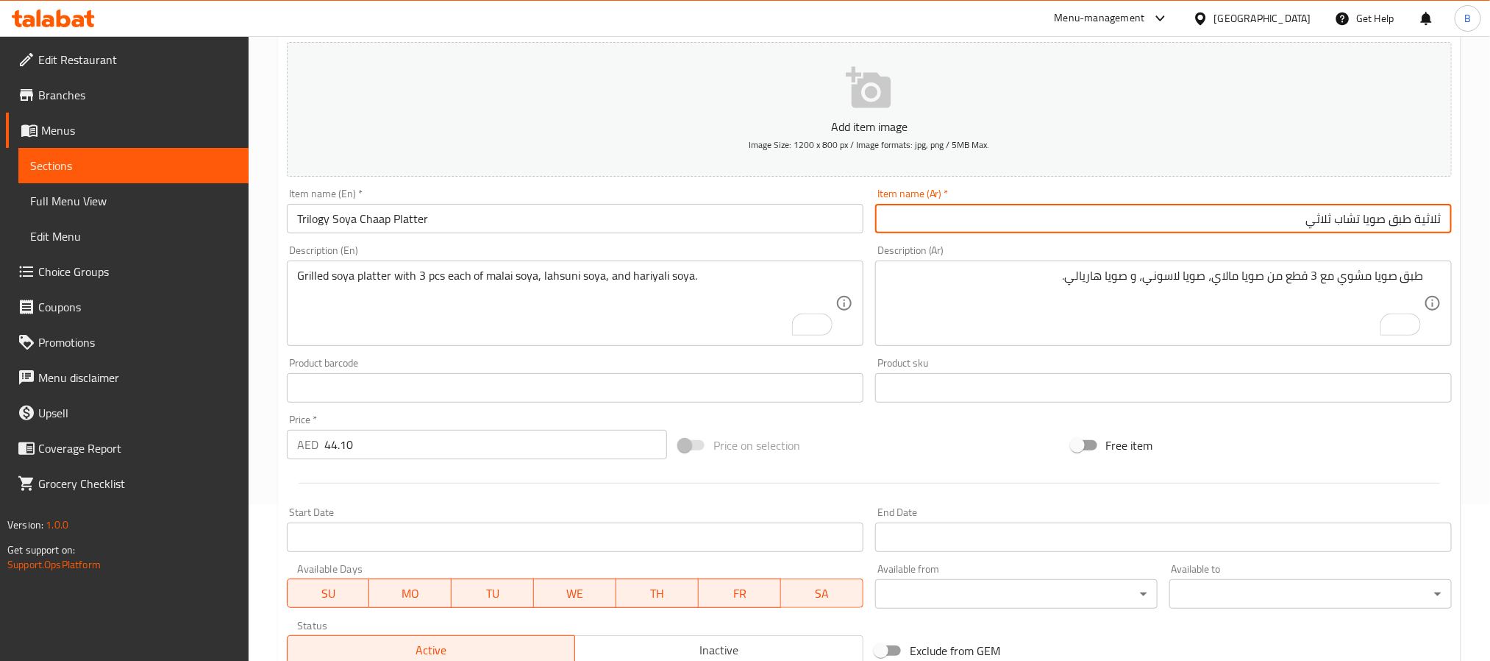
click at [1435, 230] on input "ثلاثية طبق صويا تشاب ثلاثي" at bounding box center [1163, 218] width 577 height 29
click at [1437, 216] on input "ثلاثية طبق صويا تشاب ثلاثي" at bounding box center [1163, 218] width 577 height 29
type input "طبق صويا تشاب ثلاثي"
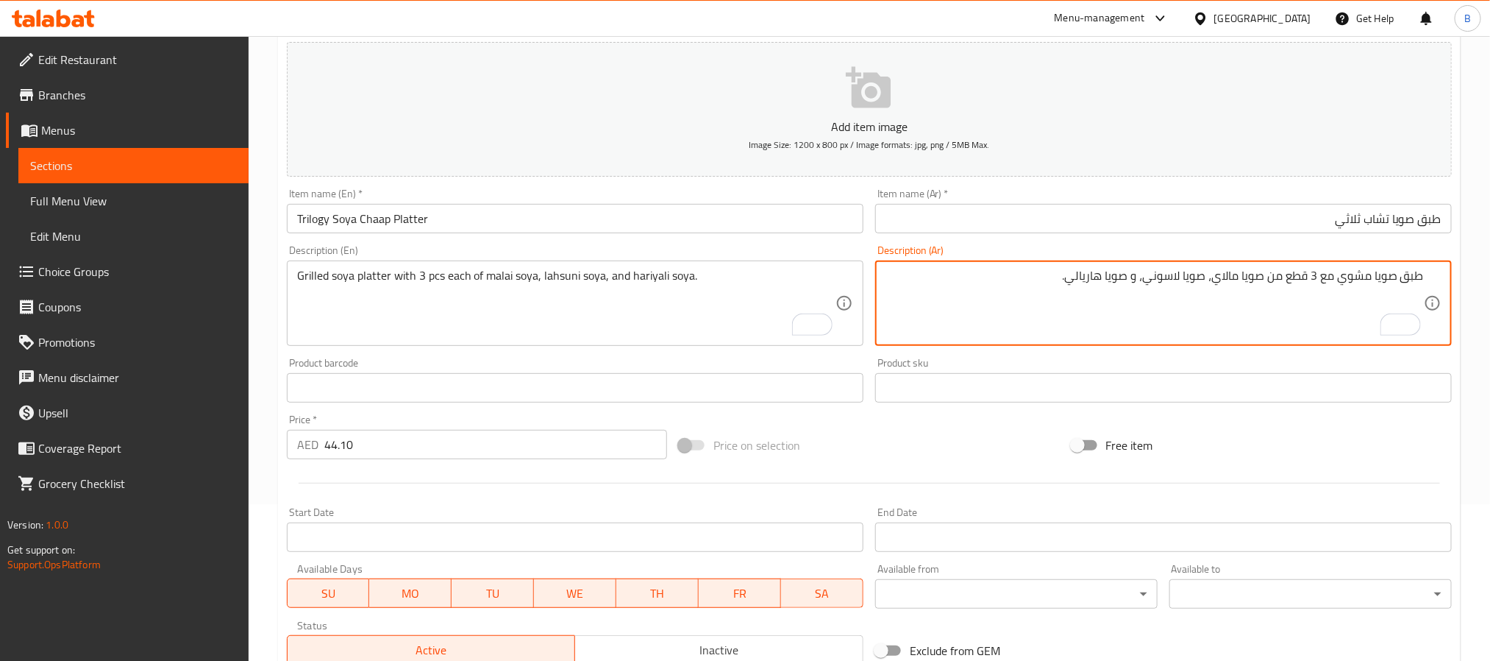
click at [983, 302] on textarea "طبق صويا مشوي مع 3 قطع من صويا مالاي، صويا لاسوني، و صويا هاريالي." at bounding box center [1155, 304] width 539 height 70
click at [1025, 285] on textarea "طبق صويا مشوي مع 3 قطع من صويا مالاي، صويا لاسوني، و صويا هاريالي." at bounding box center [1155, 304] width 539 height 70
click at [1095, 285] on textarea "طبق صويا مشوي مع 3 قطع من صويا مالاي، صويا لاسوني، و صويا هاريالي." at bounding box center [1155, 304] width 539 height 70
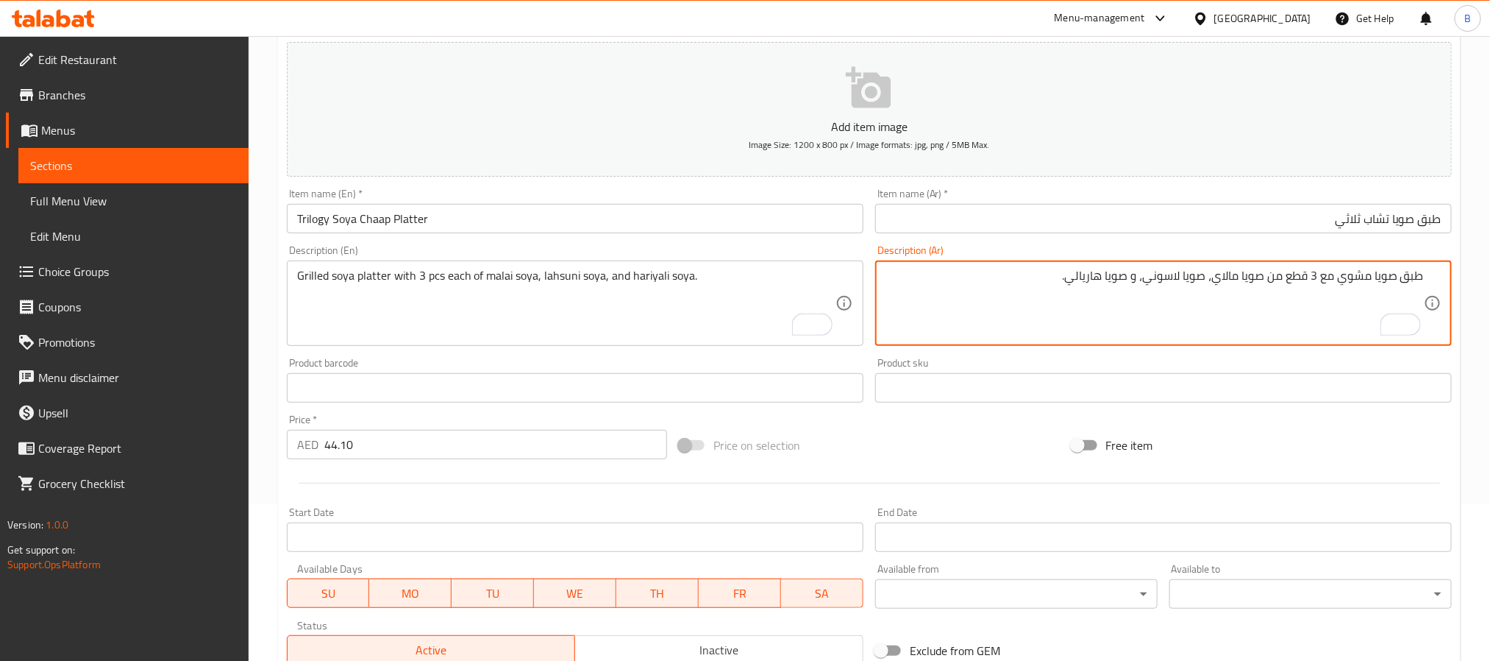
click at [1095, 285] on textarea "طبق صويا مشوي مع 3 قطع من صويا مالاي، صويا لاسوني، و صويا هاريالي." at bounding box center [1155, 304] width 539 height 70
click at [1016, 296] on textarea "طبق صويا مشوي مع 3 قطع من صويا مالاي، صويا لاسوني، و صويا هاريالي." at bounding box center [1155, 304] width 539 height 70
click at [1270, 290] on textarea "طبق صويا مشوي مع 3 قطع من صويا مالاي، صويا لاسوني، و صويا هاريالي." at bounding box center [1155, 304] width 539 height 70
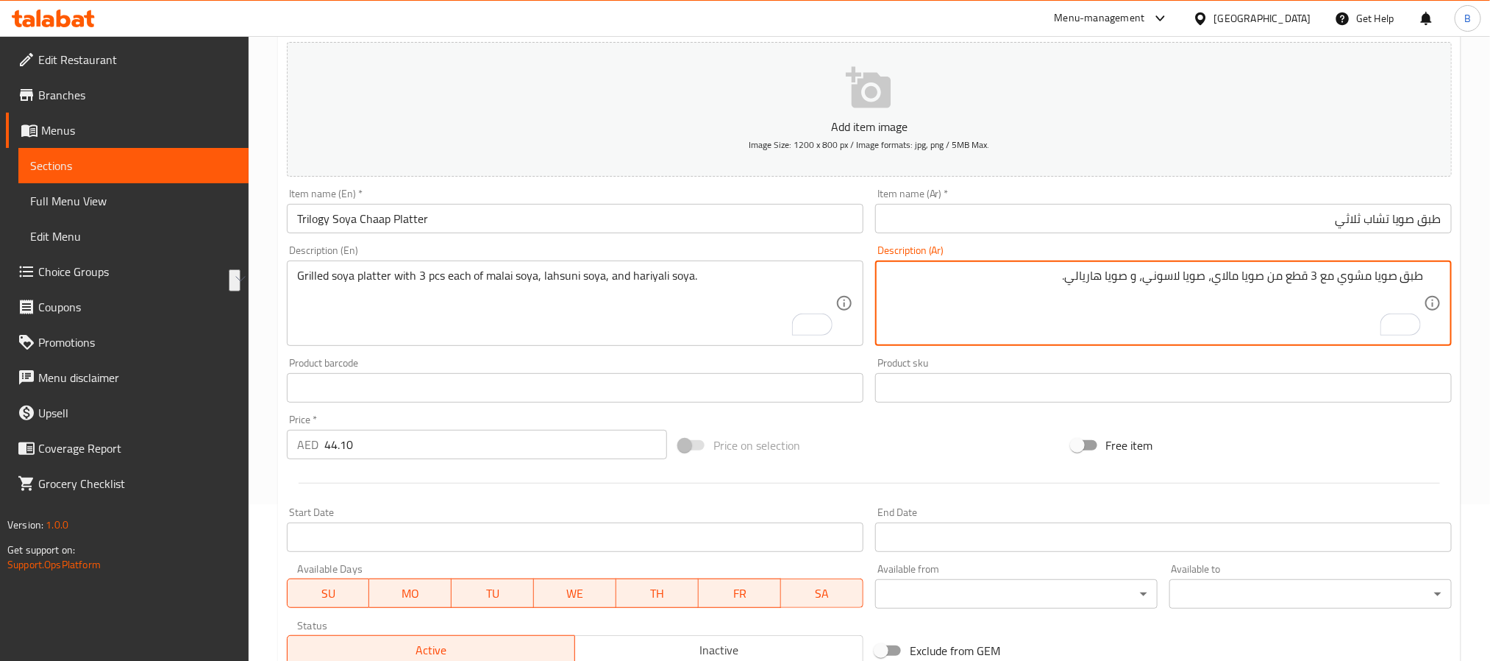
click at [1109, 288] on textarea "طبق صويا مشوي مع 3 قطع من صويا مالاي، صويا لاسوني، و صويا هاريالي." at bounding box center [1155, 304] width 539 height 70
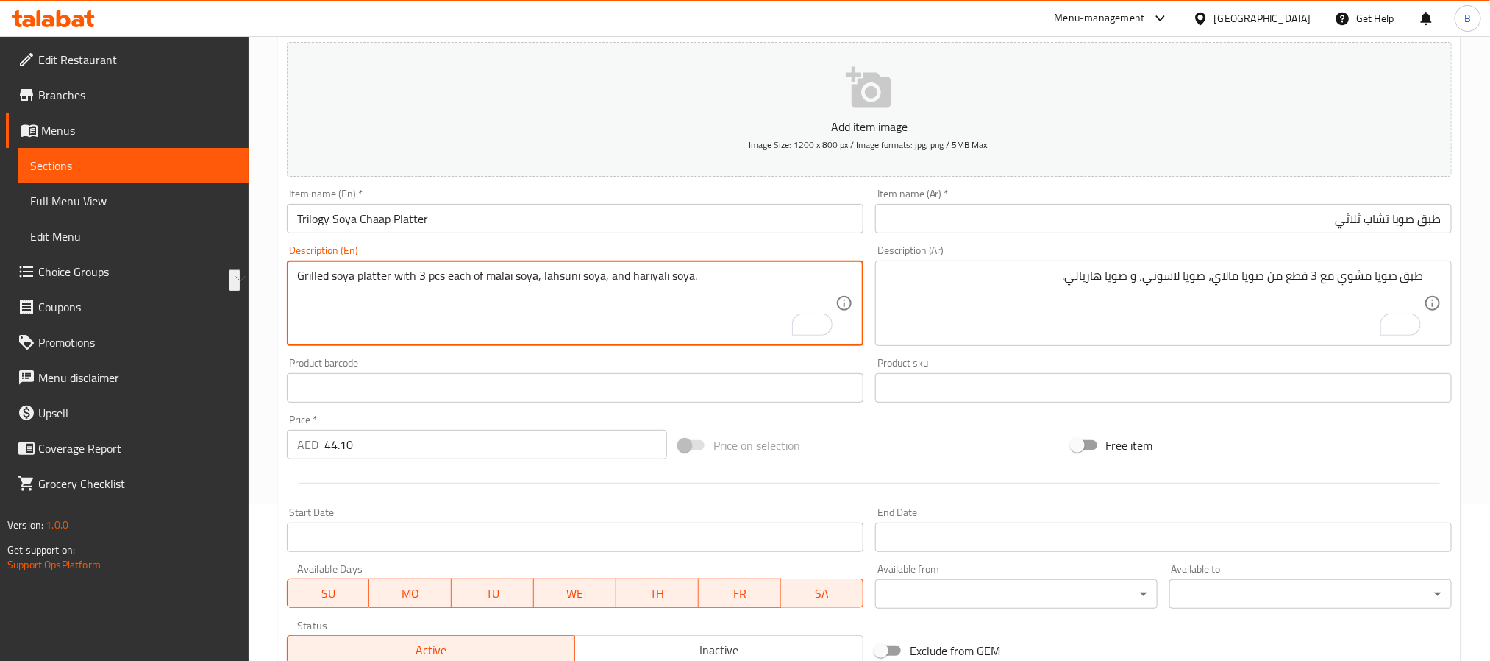
drag, startPoint x: 386, startPoint y: 274, endPoint x: 299, endPoint y: 274, distance: 87.5
drag, startPoint x: 377, startPoint y: 292, endPoint x: 391, endPoint y: 285, distance: 15.8
click at [378, 292] on textarea "Grilled soya platter with 3 pcs each of malai soya, lahsuni soya, and hariyali …" at bounding box center [566, 304] width 539 height 70
drag, startPoint x: 399, startPoint y: 278, endPoint x: 492, endPoint y: 281, distance: 92.7
click at [499, 277] on textarea "Grilled soya platter with 3 pcs each of malai soya, lahsuni soya, and hariyali …" at bounding box center [566, 304] width 539 height 70
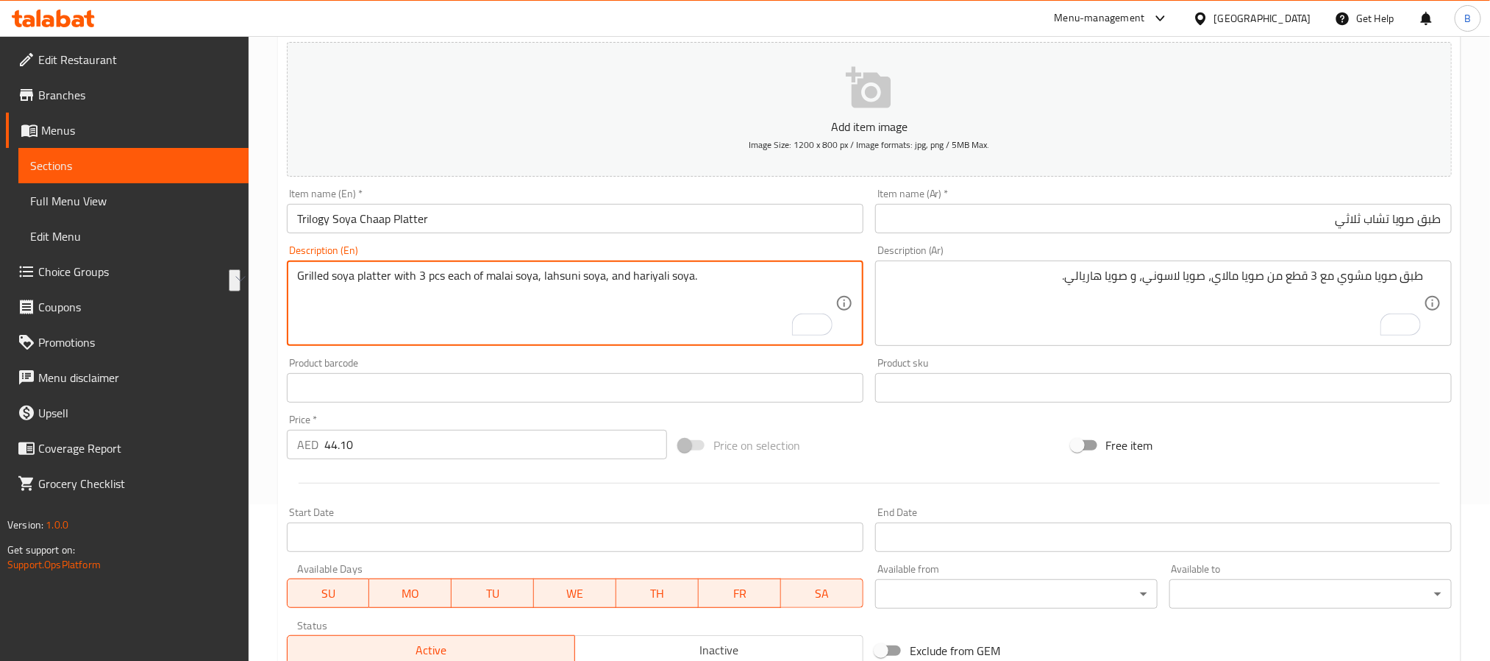
click at [492, 281] on textarea "Grilled soya platter with 3 pcs each of malai soya, lahsuni soya, and hariyali …" at bounding box center [566, 304] width 539 height 70
drag, startPoint x: 550, startPoint y: 281, endPoint x: 727, endPoint y: 280, distance: 177.3
click at [727, 280] on textarea "Grilled soya platter with 3 pcs each of malai soya, lahsuni soya, and hariyali …" at bounding box center [566, 304] width 539 height 70
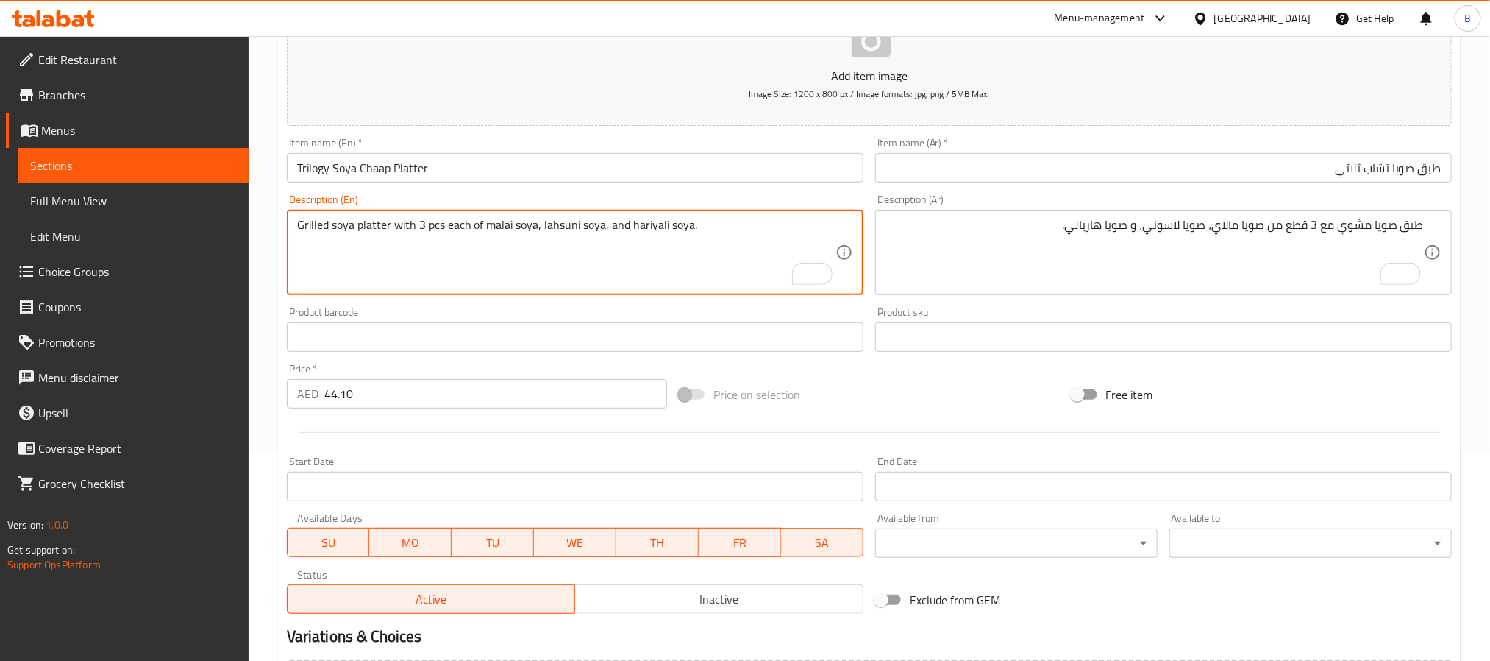
scroll to position [377, 0]
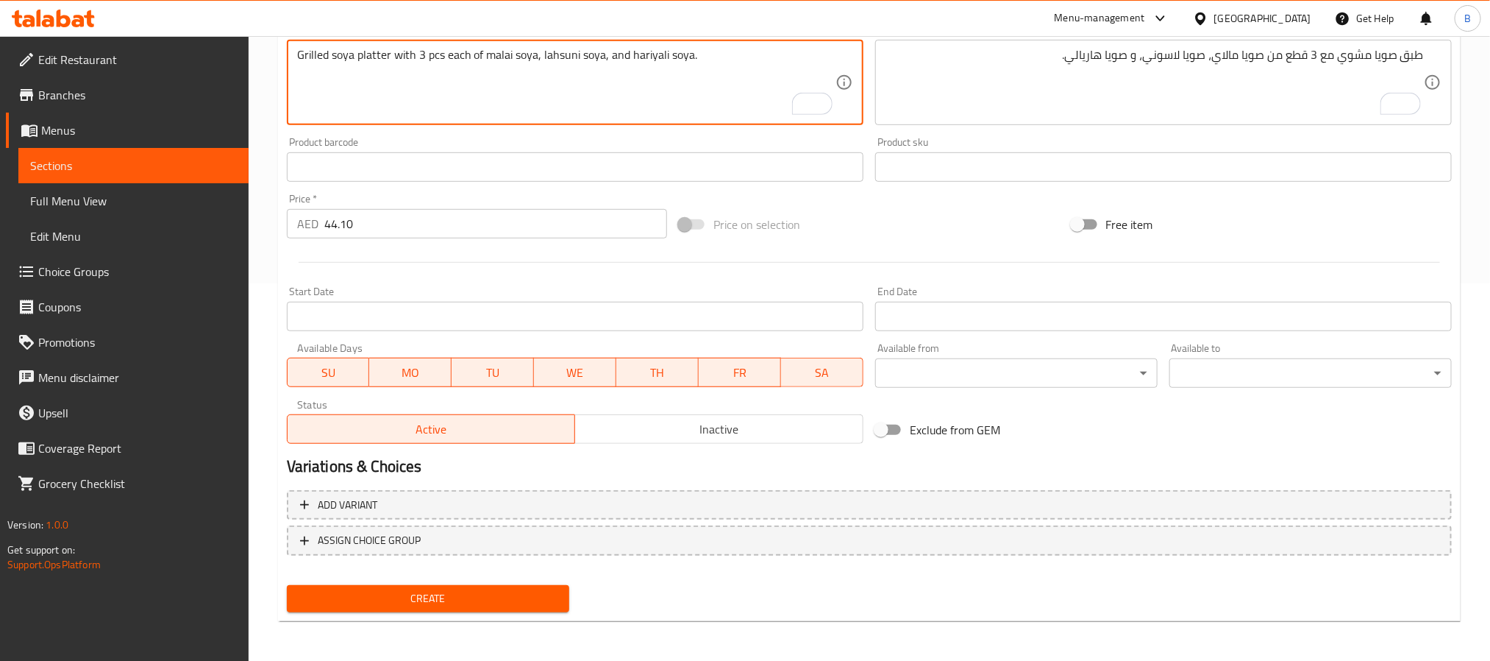
click at [490, 607] on button "Create" at bounding box center [428, 598] width 283 height 27
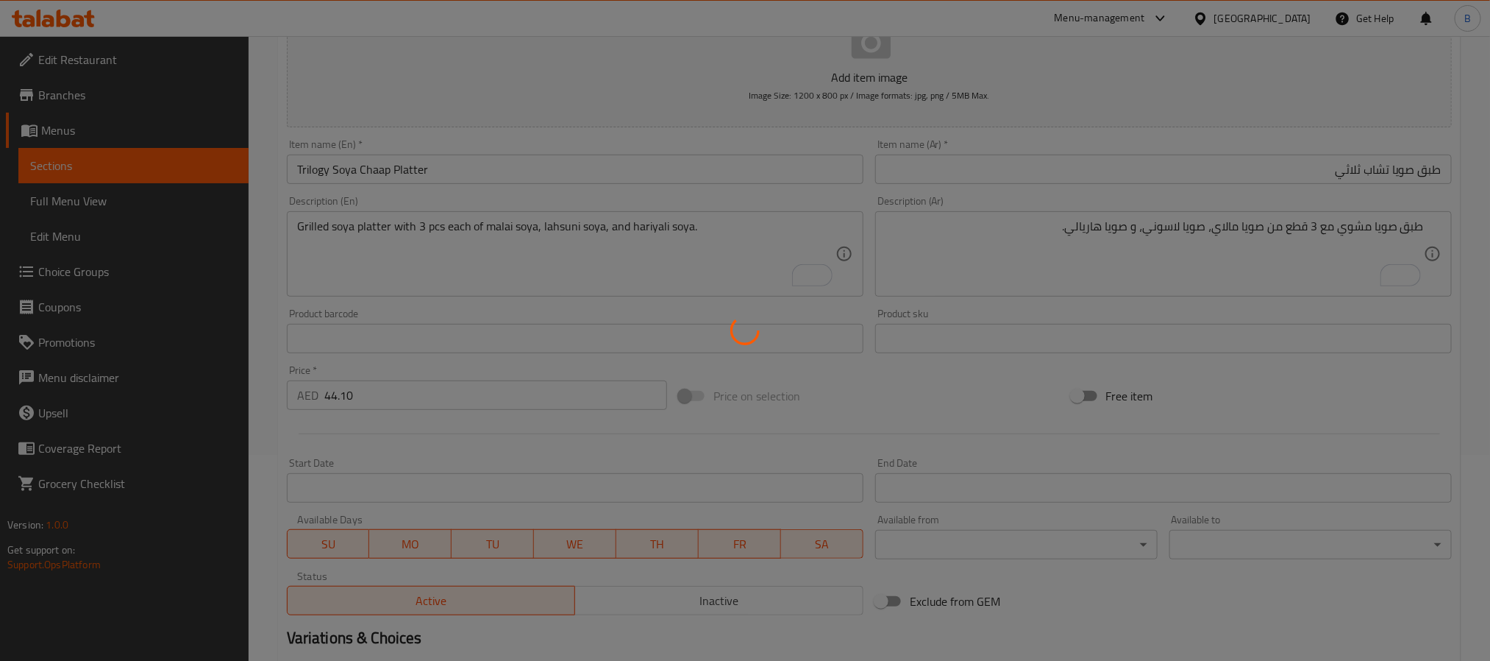
scroll to position [46, 0]
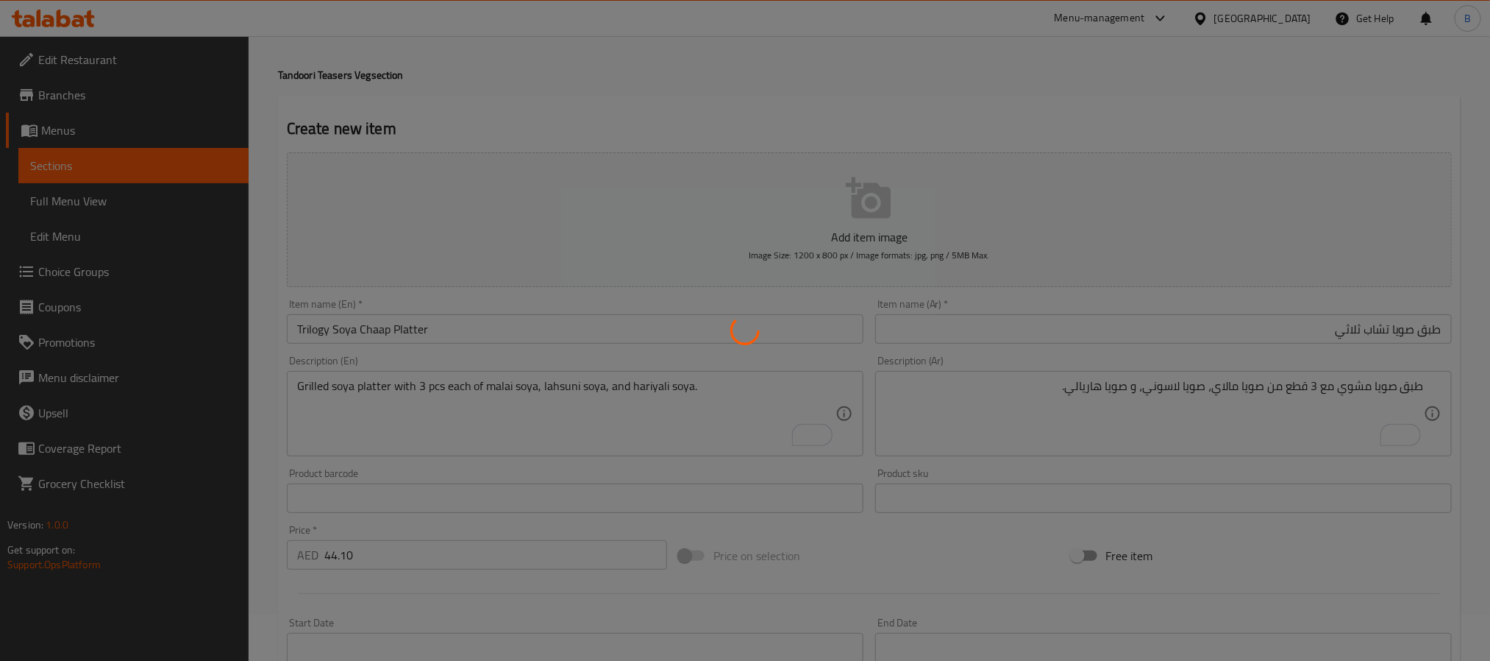
type input "0"
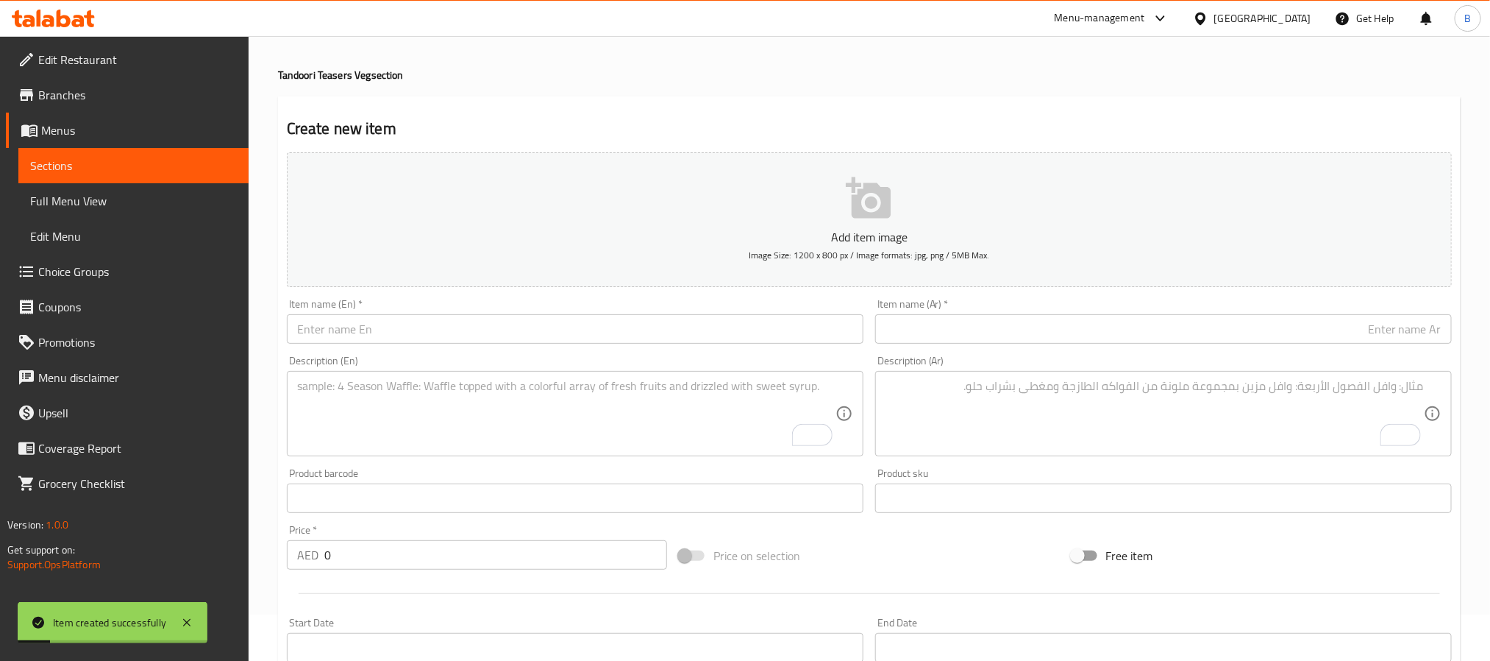
click at [374, 330] on input "text" at bounding box center [575, 328] width 577 height 29
paste input "Tandoori Fruit Chaat"
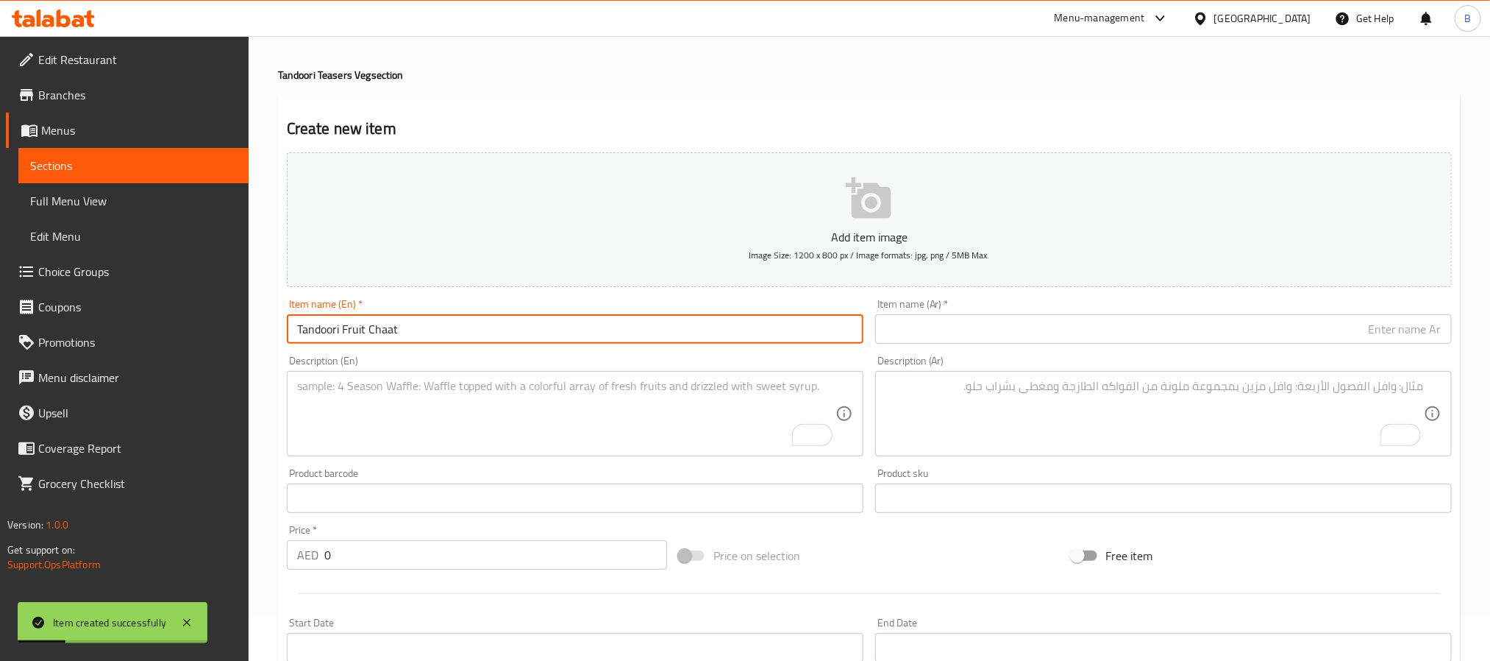
type input "Tandoori Fruit Chaat"
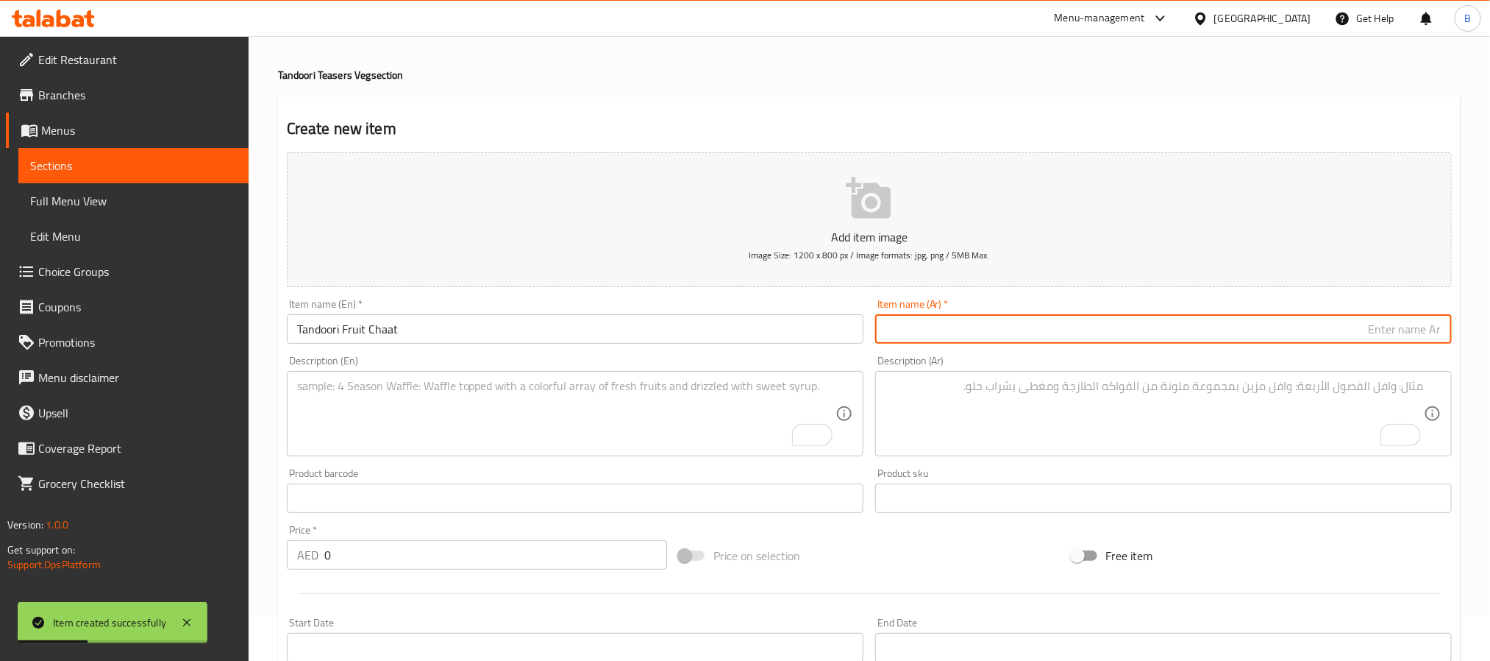
click at [1056, 338] on input "text" at bounding box center [1163, 328] width 577 height 29
paste input "تشات الفواكه التندوري"
click at [1371, 327] on input "تشات الفواكه التندوري" at bounding box center [1163, 328] width 577 height 29
type input "تشات فواكه تندوري"
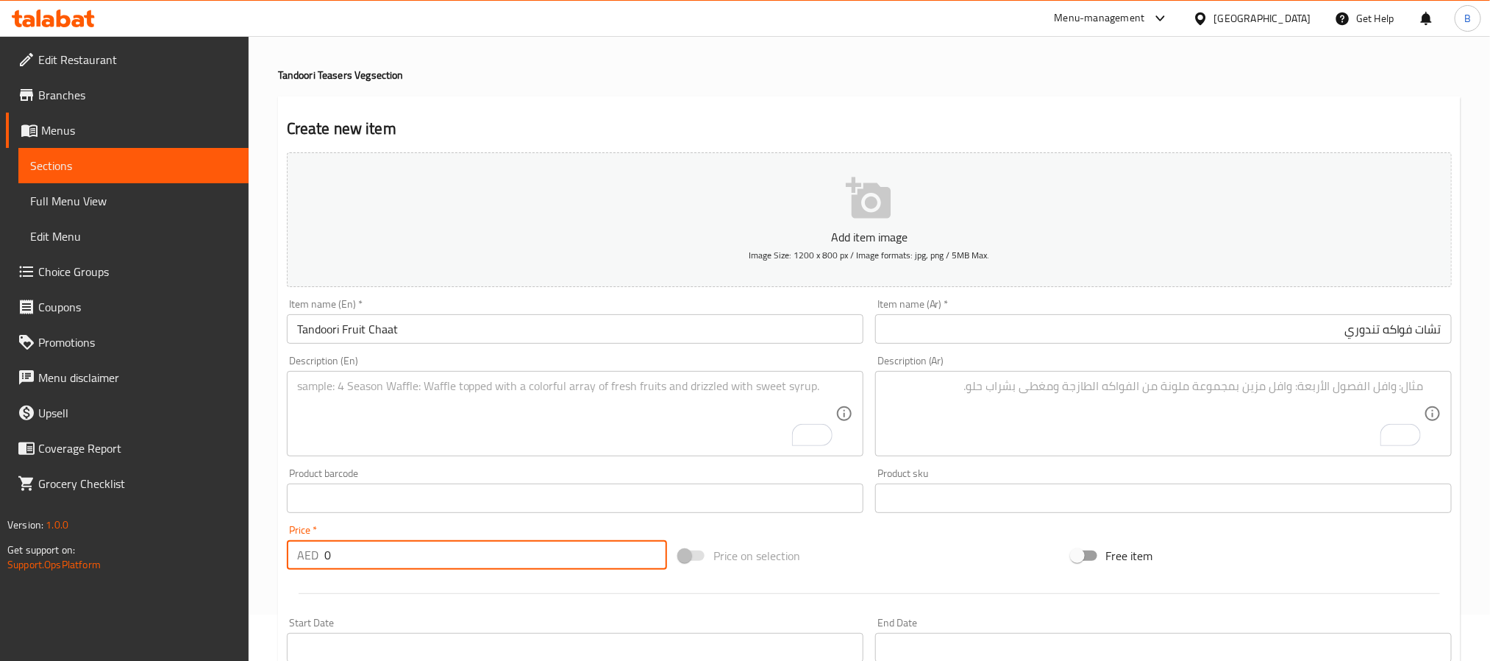
click at [500, 557] on input "0" at bounding box center [495, 554] width 343 height 29
paste input "35.7"
type input "35.70"
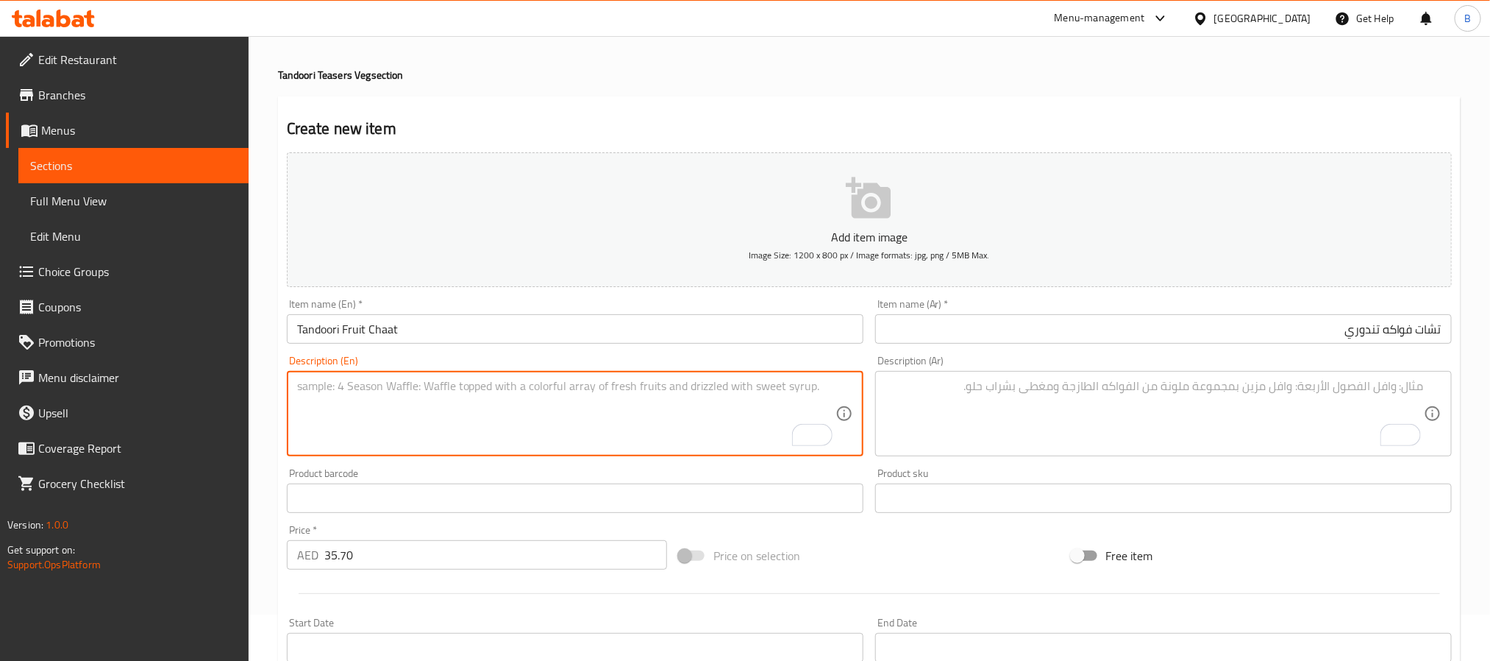
click at [572, 424] on textarea "To enrich screen reader interactions, please activate Accessibility in Grammarl…" at bounding box center [566, 414] width 539 height 70
paste textarea "Tandoori Roasted Seasonal Fruits Dusted With Masala. Sweet Meets Heat."
type textarea "Tandoori roasted seasonal fruits dusted with masala. Sweet meets heat."
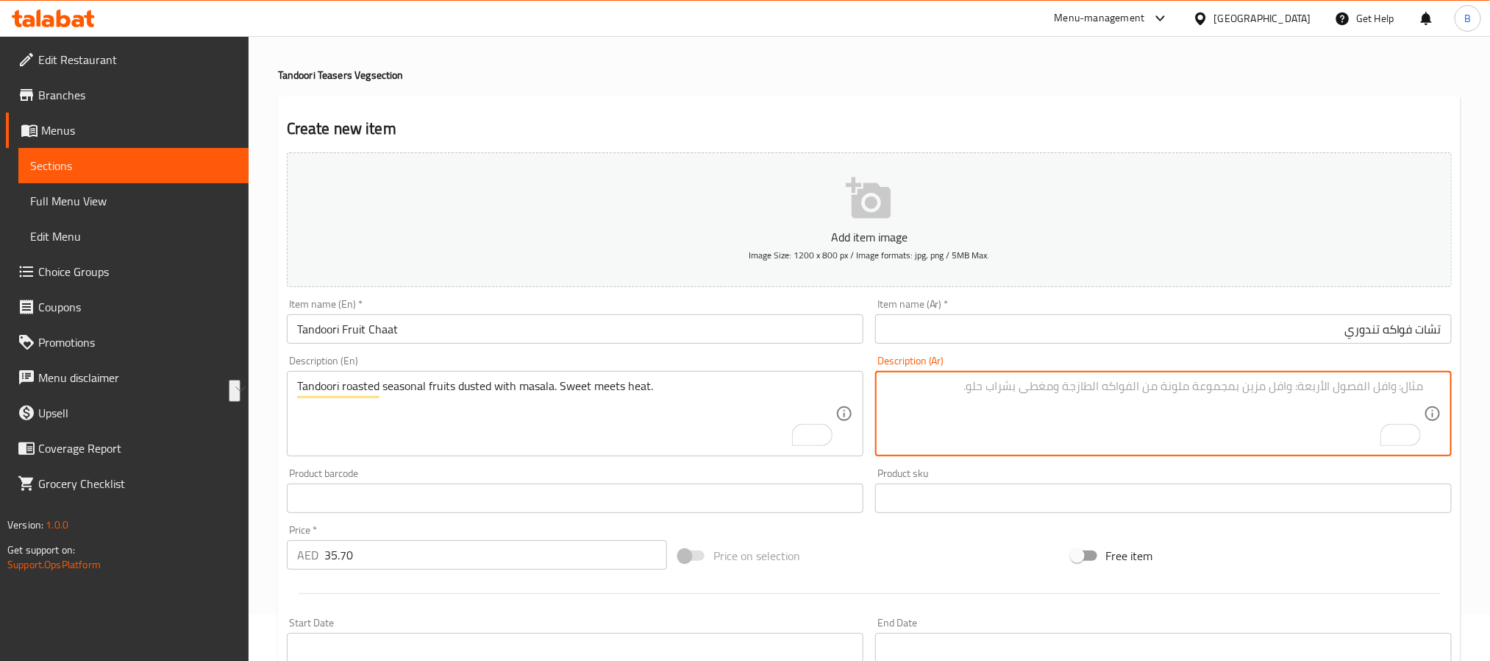
click at [950, 413] on textarea "To enrich screen reader interactions, please activate Accessibility in Grammarl…" at bounding box center [1155, 414] width 539 height 70
paste textarea "فواكه موسمية مشوية بالتندوري، مغموسة بالماسالا. مزيج حلو وحار."
drag, startPoint x: 1331, startPoint y: 386, endPoint x: 1265, endPoint y: 393, distance: 65.8
click at [1265, 393] on textarea "فواكه موسمية مشوية بالتندوري، مغموسة بالماسالا. مزيج حلو وحار." at bounding box center [1155, 414] width 539 height 70
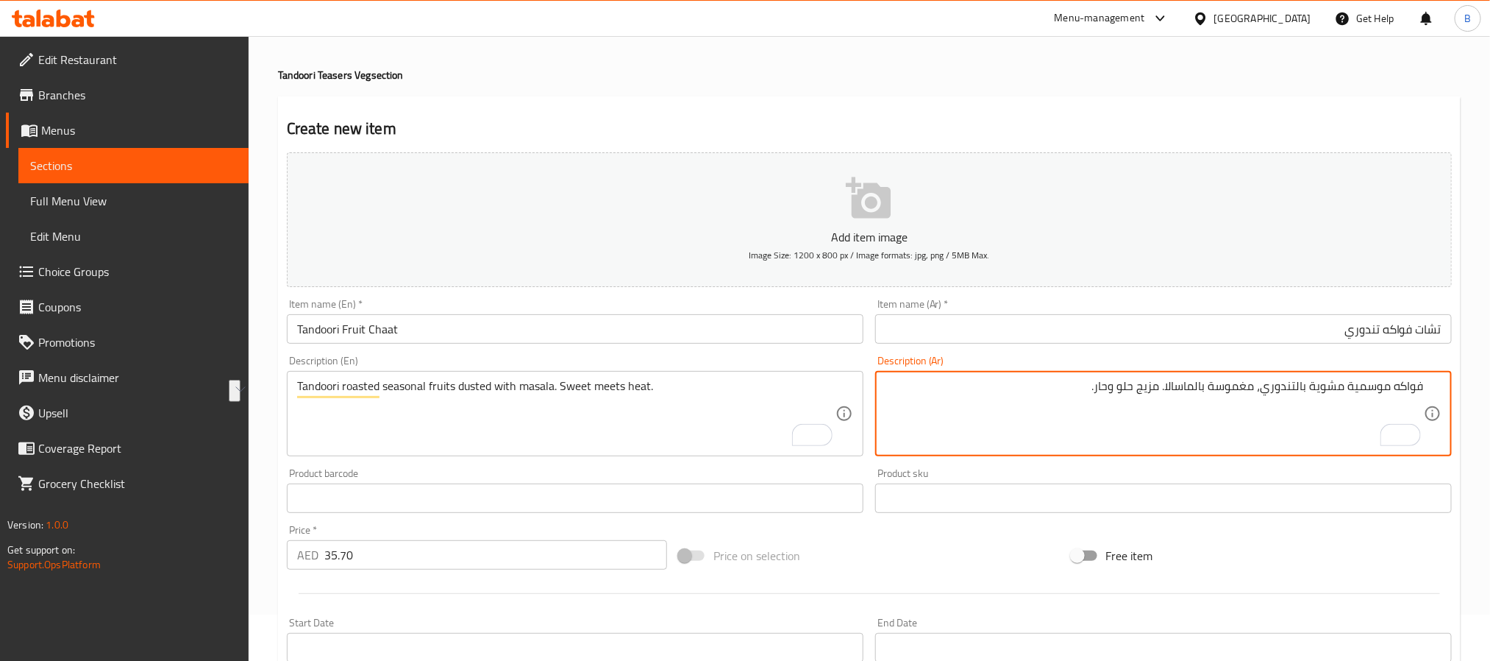
drag, startPoint x: 1262, startPoint y: 391, endPoint x: 1179, endPoint y: 389, distance: 83.1
click at [1179, 389] on textarea "فواكه موسمية مشوية بالتندوري، مغموسة بالماسالا. مزيج حلو وحار." at bounding box center [1155, 414] width 539 height 70
click at [1261, 395] on textarea "فواكه موسمية مشوية بالتندوري، مغموسة بالماسالا. مزيج حلو وحار." at bounding box center [1155, 414] width 539 height 70
click at [1168, 385] on textarea "فواكه موسمية مشوية بالتندوري مغموسة بالماسالا. مزيج حلو وحار." at bounding box center [1155, 414] width 539 height 70
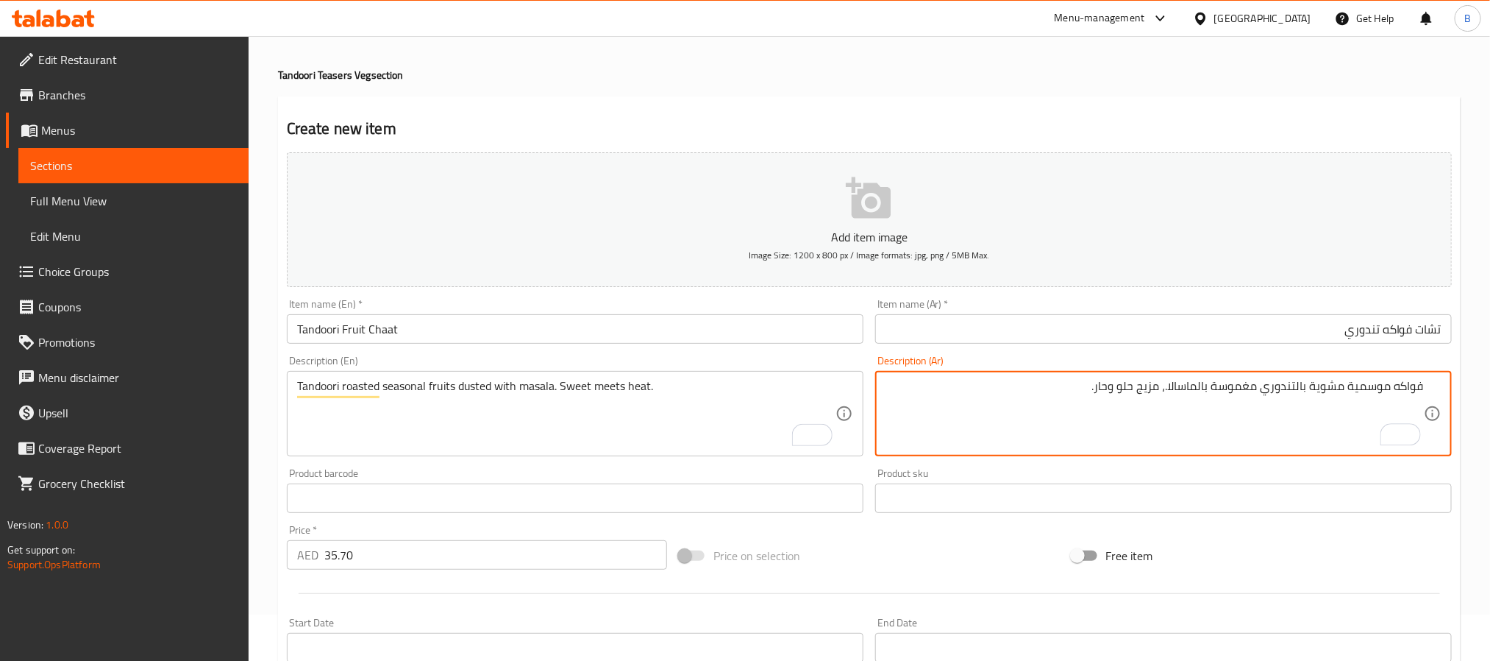
click at [1058, 382] on textarea "فواكه موسمية مشوية بالتندوري مغموسة بالماسالا.، مزيج حلو وحار." at bounding box center [1155, 414] width 539 height 70
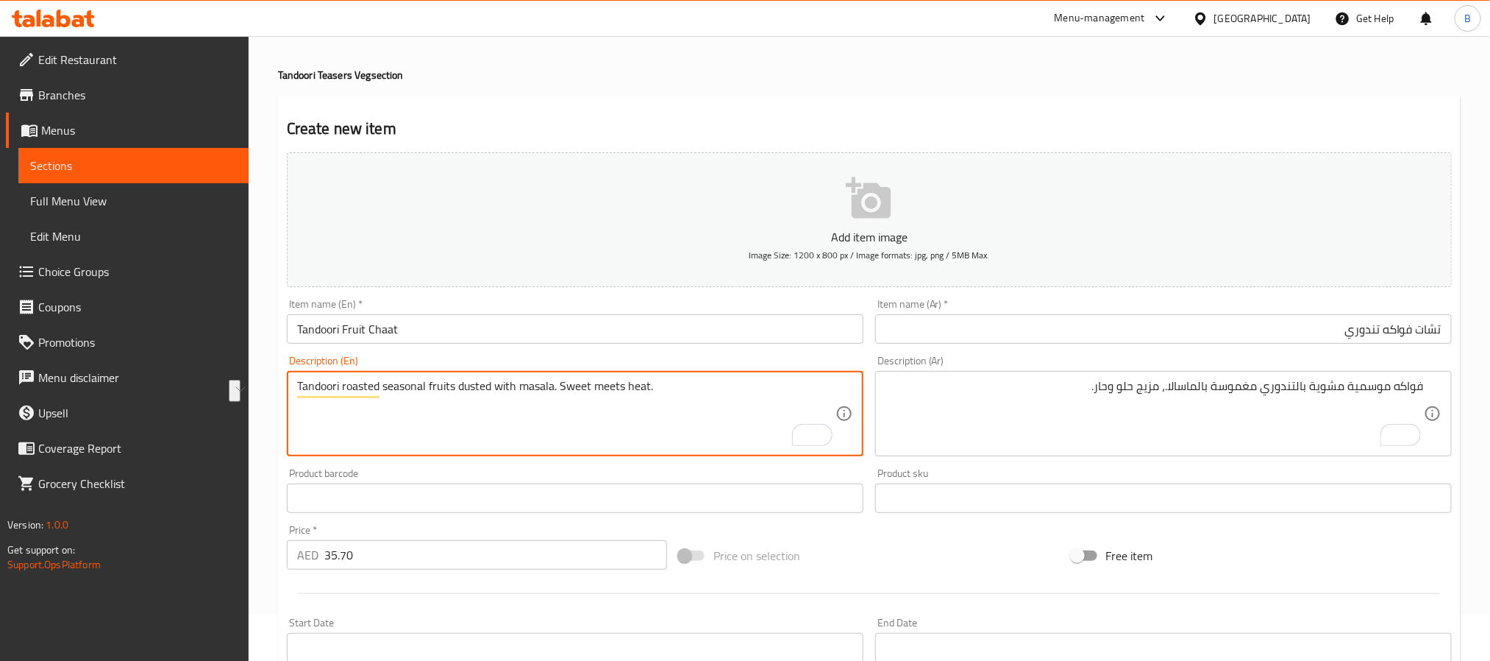
drag, startPoint x: 698, startPoint y: 382, endPoint x: 563, endPoint y: 391, distance: 135.7
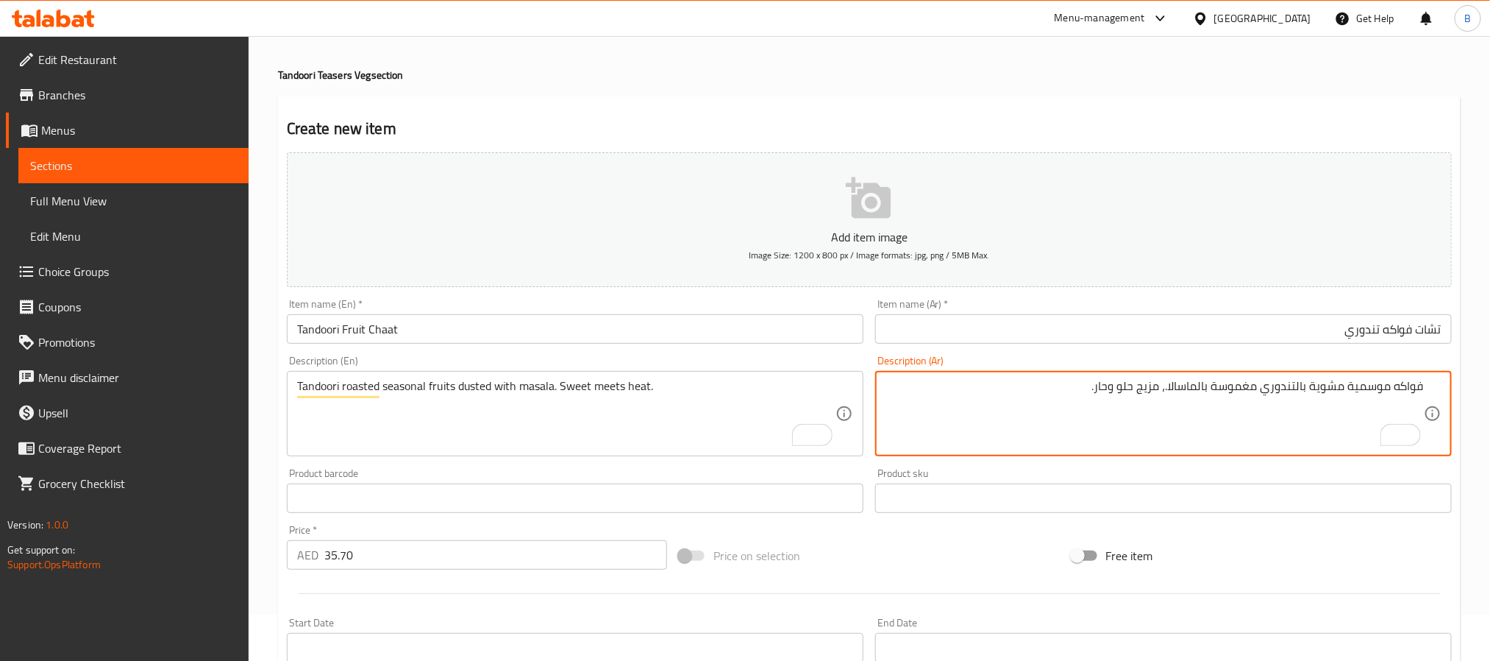
drag, startPoint x: 1113, startPoint y: 388, endPoint x: 1099, endPoint y: 385, distance: 14.5
click at [1128, 385] on textarea "فواكه موسمية مشوية بالتندوري مغموسة بالماسالا.، مزيج حلو وحار." at bounding box center [1155, 414] width 539 height 70
click at [1137, 389] on textarea "فواكه موسمية مشوية بالتندوري مغموسة بالماسالا.، مزيج حلو وحار." at bounding box center [1155, 414] width 539 height 70
paste textarea "لحرارة"
click at [1128, 382] on textarea "فواكه موسمية مشوية بالتندوري مغموسة بالماسالا.، مزيج لحرارة وحلو." at bounding box center [1155, 414] width 539 height 70
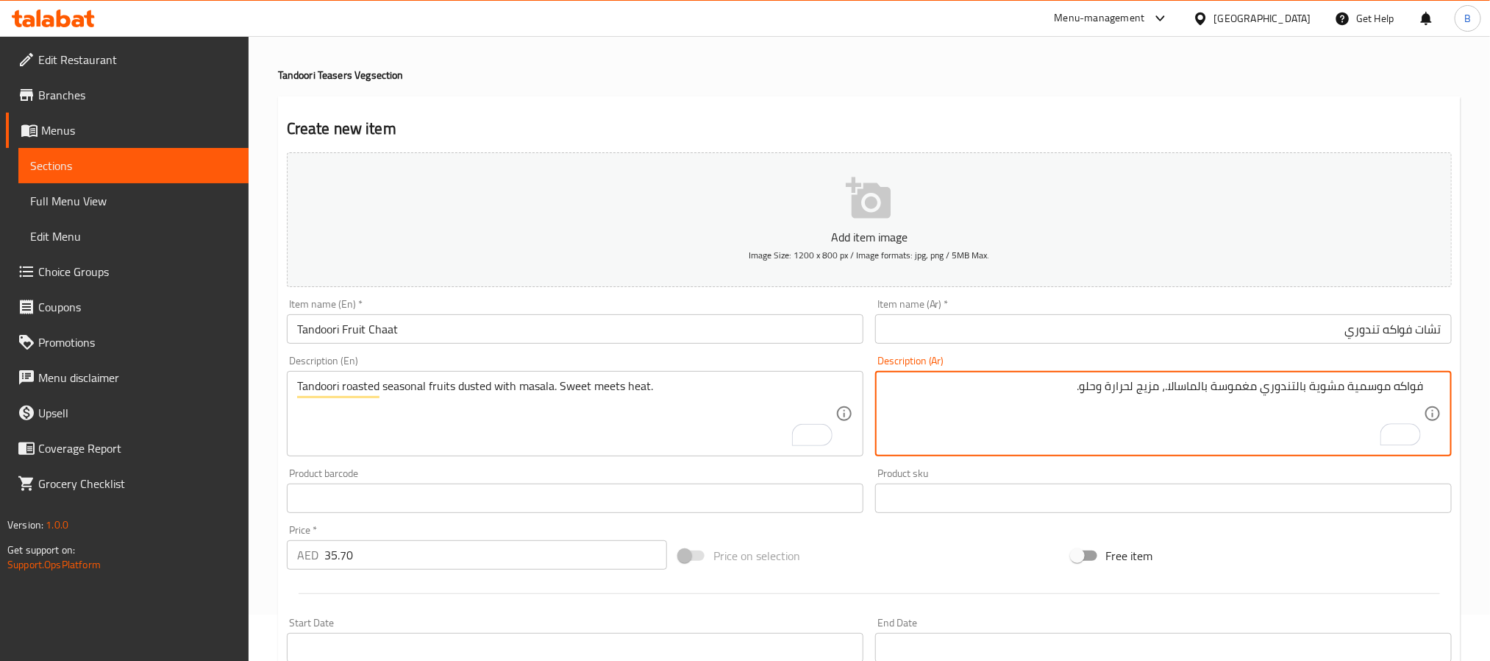
click at [1132, 396] on textarea "فواكه موسمية مشوية بالتندوري مغموسة بالماسالا.، مزيج لحرارة وحلو." at bounding box center [1155, 414] width 539 height 70
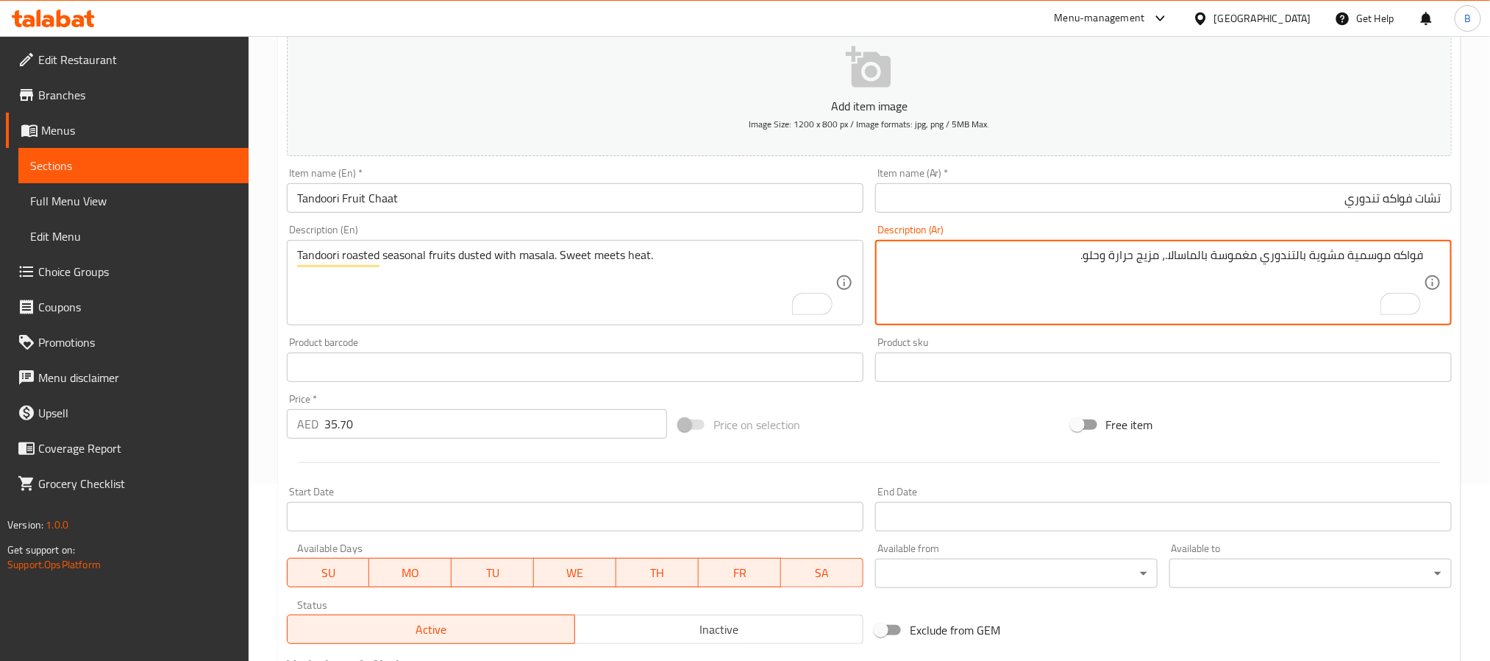
scroll to position [377, 0]
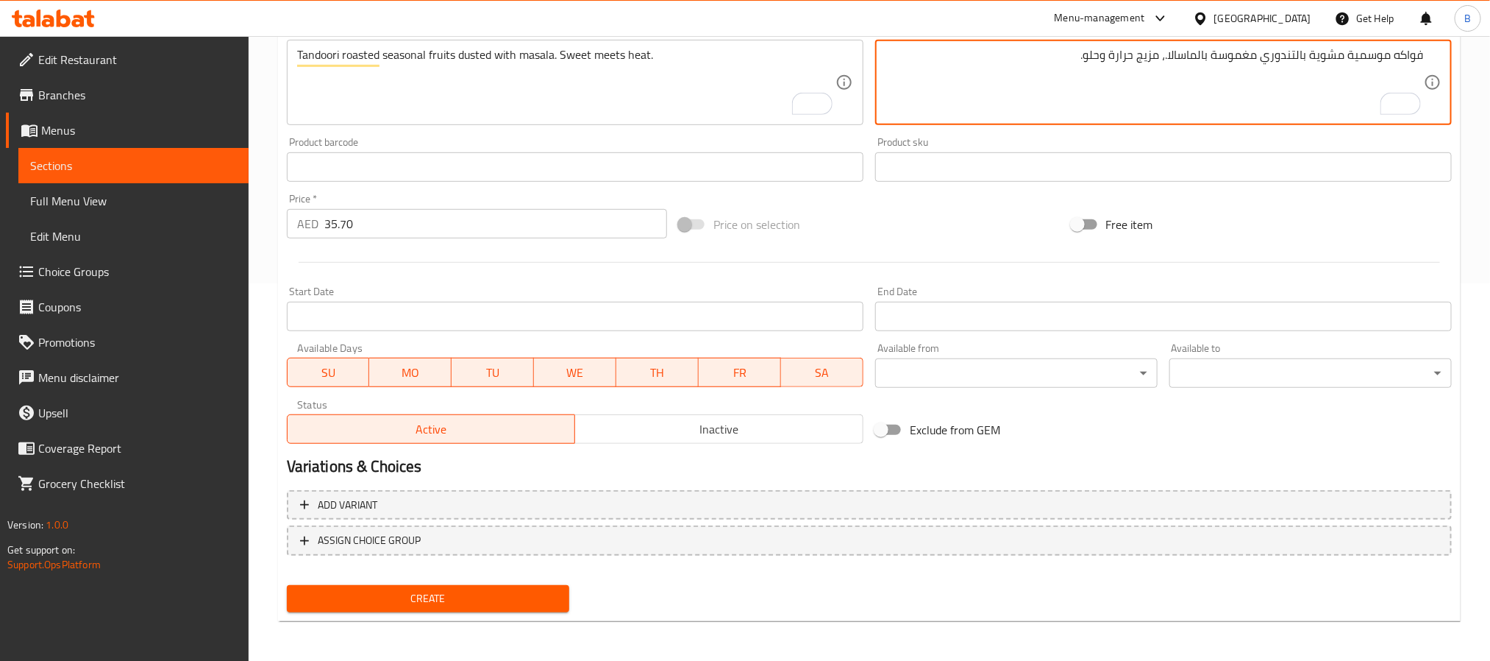
type textarea "فواكه موسمية مشوية بالتندوري مغموسة بالماسالا.، مزيج حرارة وحلو."
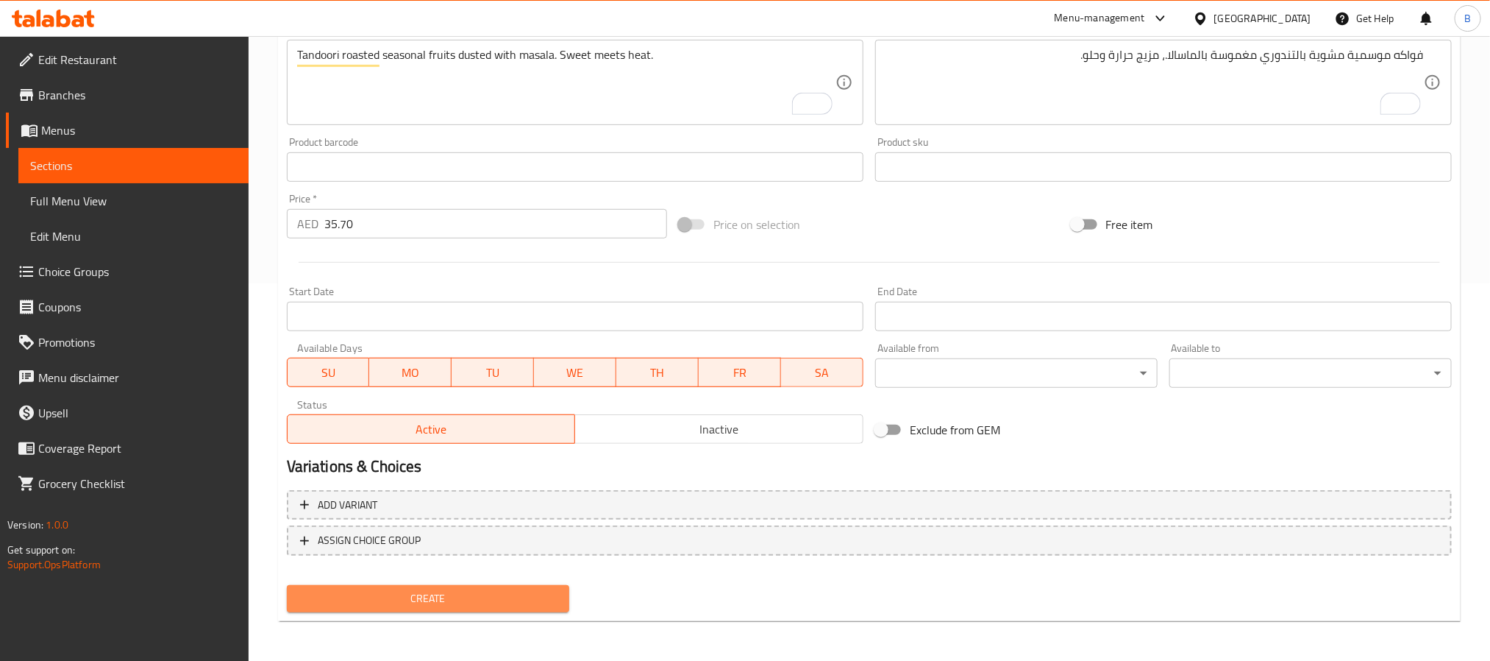
click at [513, 589] on span "Create" at bounding box center [428, 598] width 259 height 18
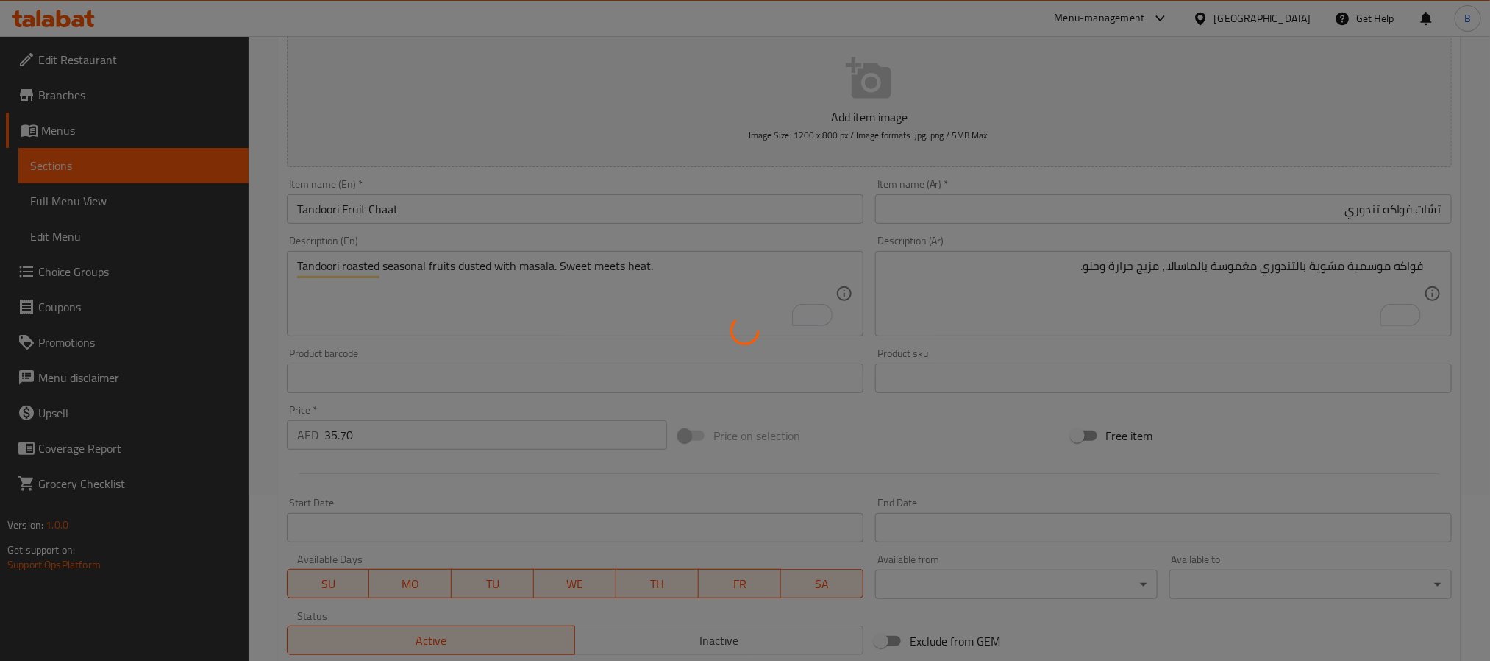
scroll to position [0, 0]
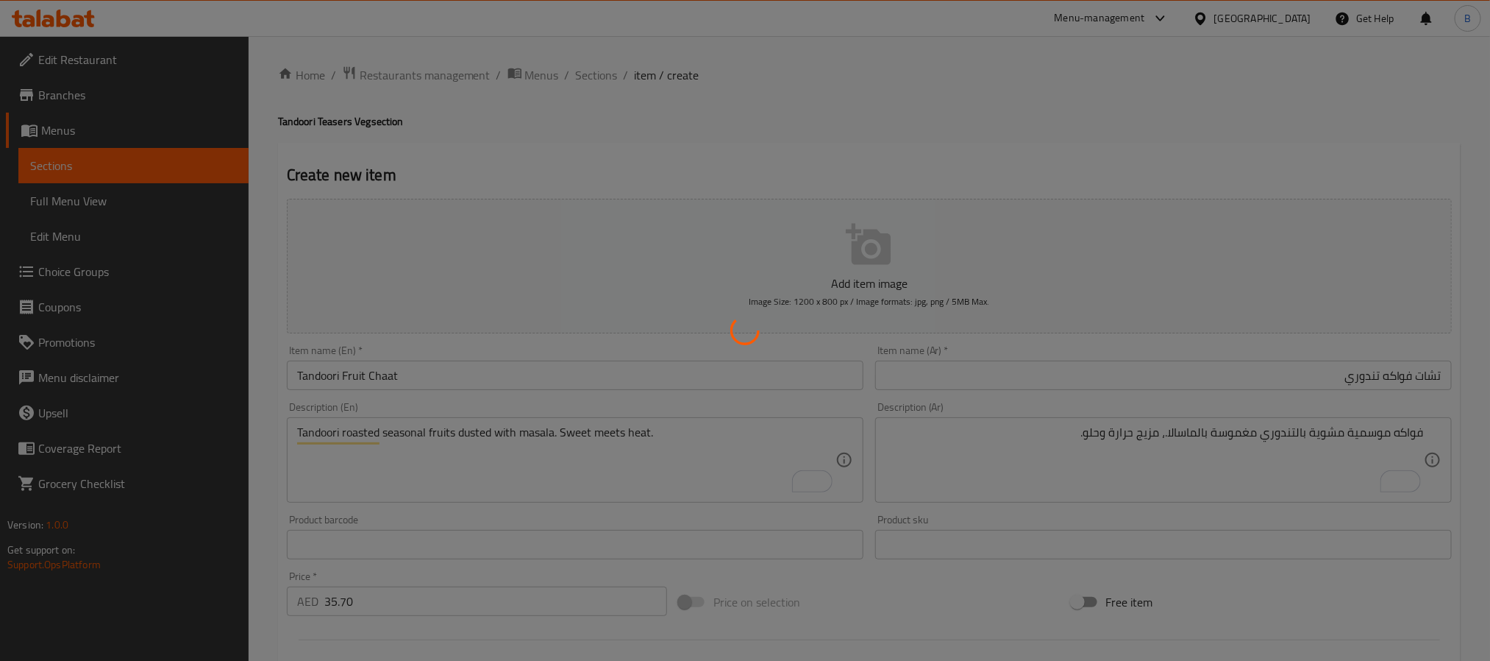
type input "0"
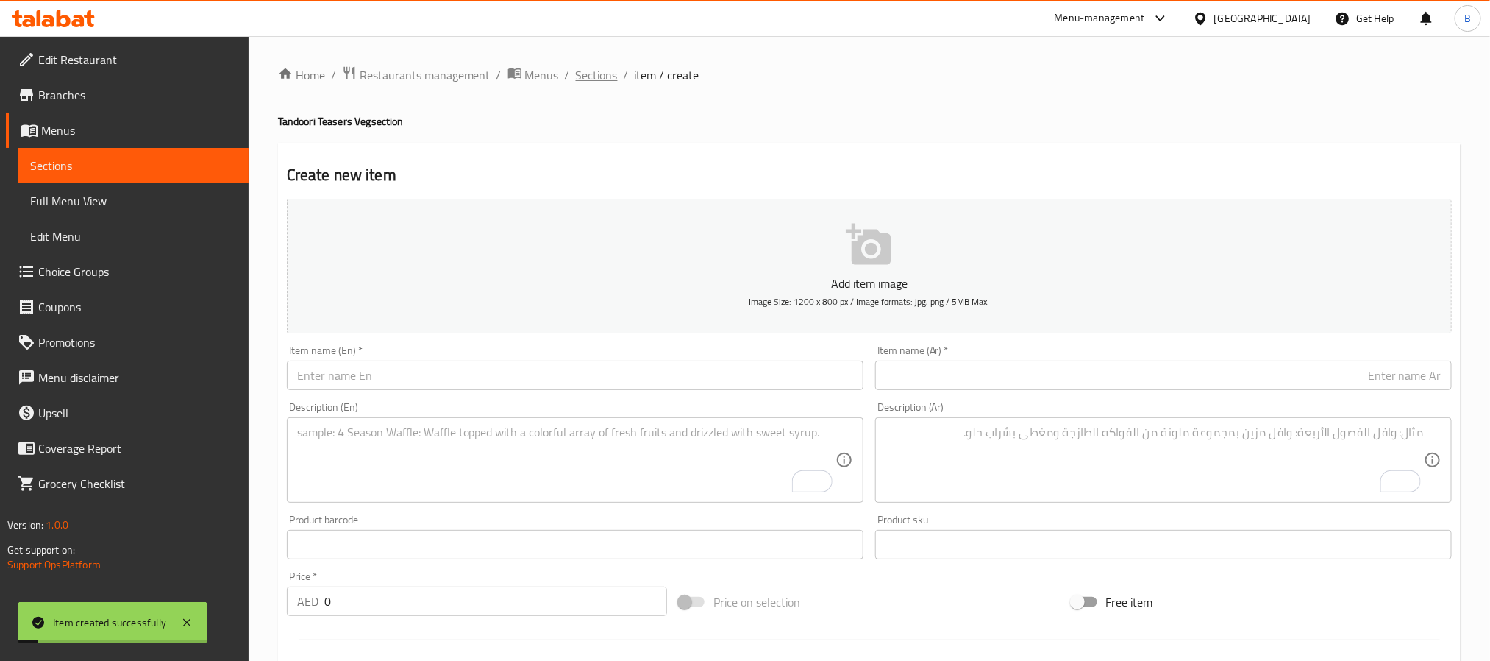
drag, startPoint x: 572, startPoint y: 87, endPoint x: 587, endPoint y: 78, distance: 17.2
click at [574, 86] on div "Home / Restaurants management / Menus / Sections / item / create Tandoori Tease…" at bounding box center [869, 537] width 1183 height 945
click at [589, 77] on span "Sections" at bounding box center [597, 75] width 42 height 18
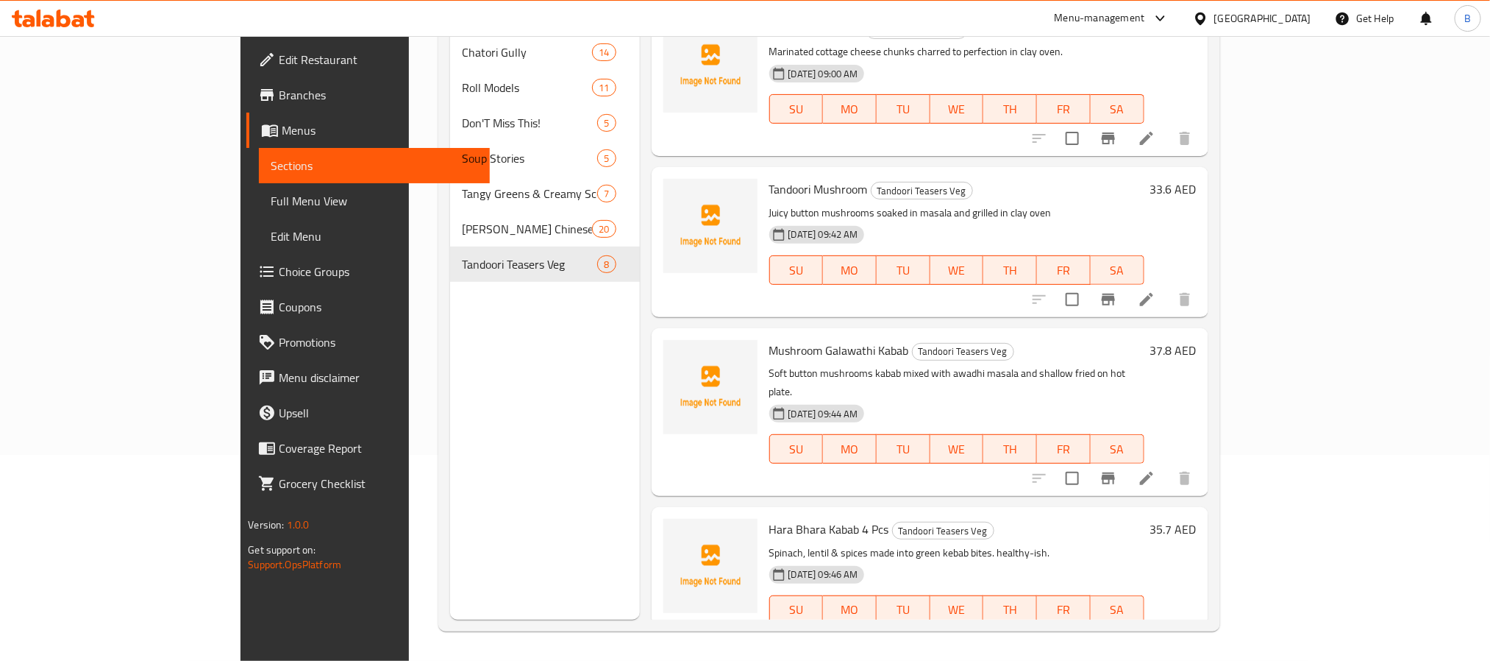
scroll to position [96, 0]
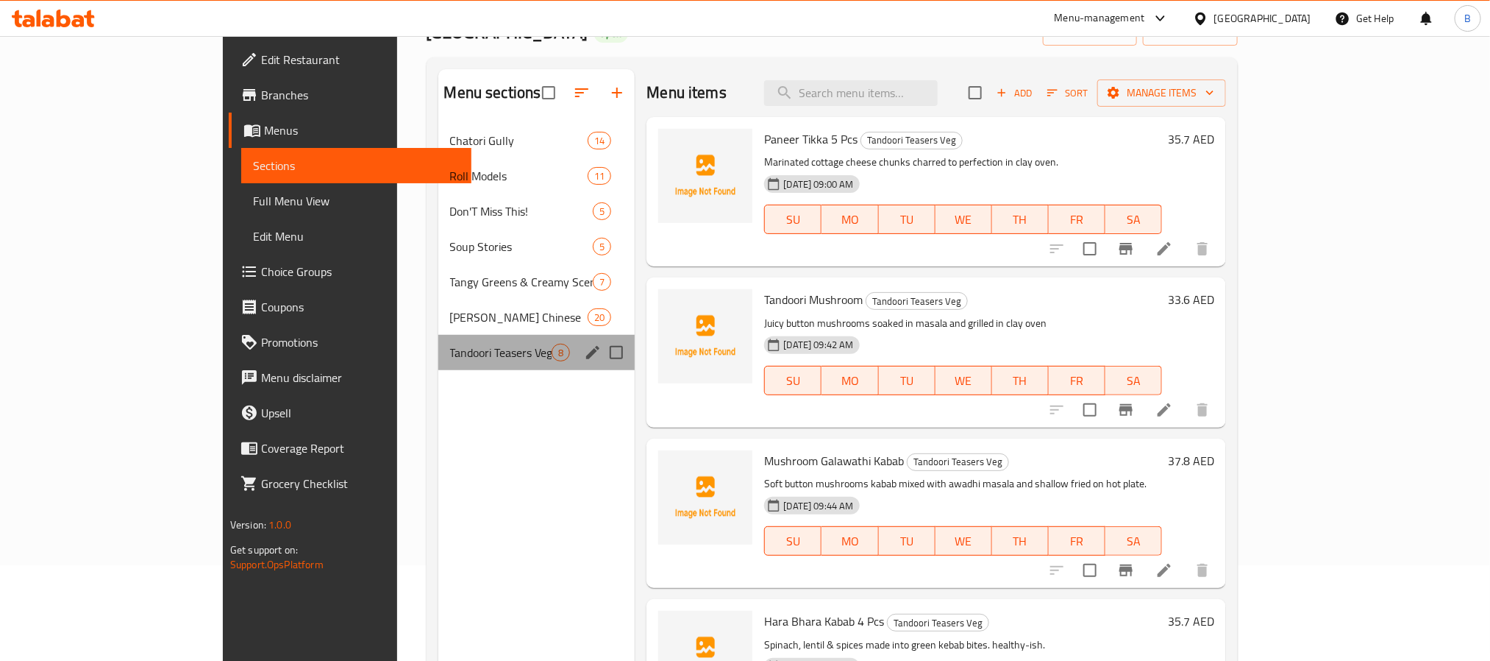
click at [524, 354] on div "Tandoori Teasers Veg 8" at bounding box center [536, 352] width 197 height 35
click at [582, 355] on button "edit" at bounding box center [593, 352] width 22 height 22
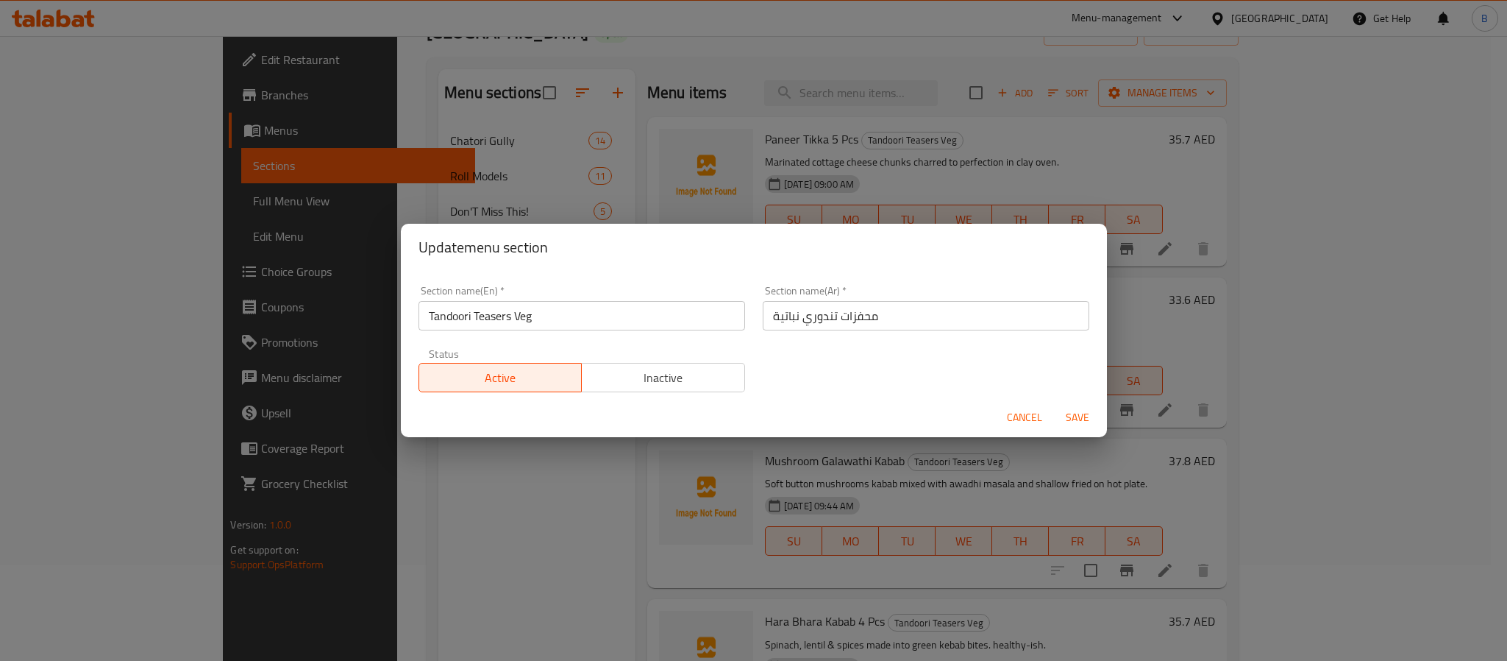
click at [614, 320] on input "Tandoori Teasers Veg" at bounding box center [582, 315] width 327 height 29
click at [930, 308] on input "محفزات تندوري نباتية" at bounding box center [926, 315] width 327 height 29
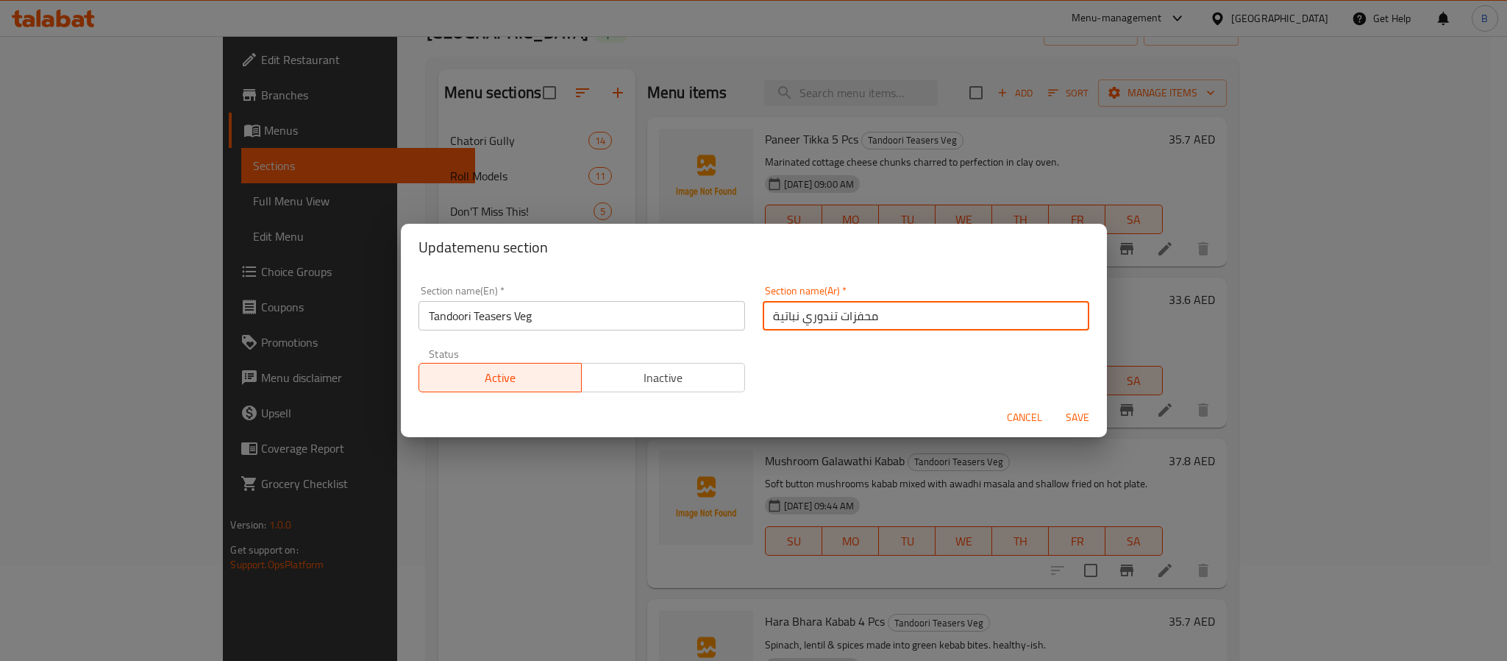
click at [930, 308] on input "محفزات تندوري نباتية" at bounding box center [926, 315] width 327 height 29
click at [457, 575] on div "Update menu section Section name(En)   * Tandoori Teasers Veg Section name(En) …" at bounding box center [753, 330] width 1507 height 661
drag, startPoint x: 1018, startPoint y: 404, endPoint x: 833, endPoint y: 290, distance: 217.7
click at [1020, 402] on div "Cancel Save" at bounding box center [754, 417] width 706 height 39
click at [1035, 413] on span "Cancel" at bounding box center [1024, 417] width 35 height 18
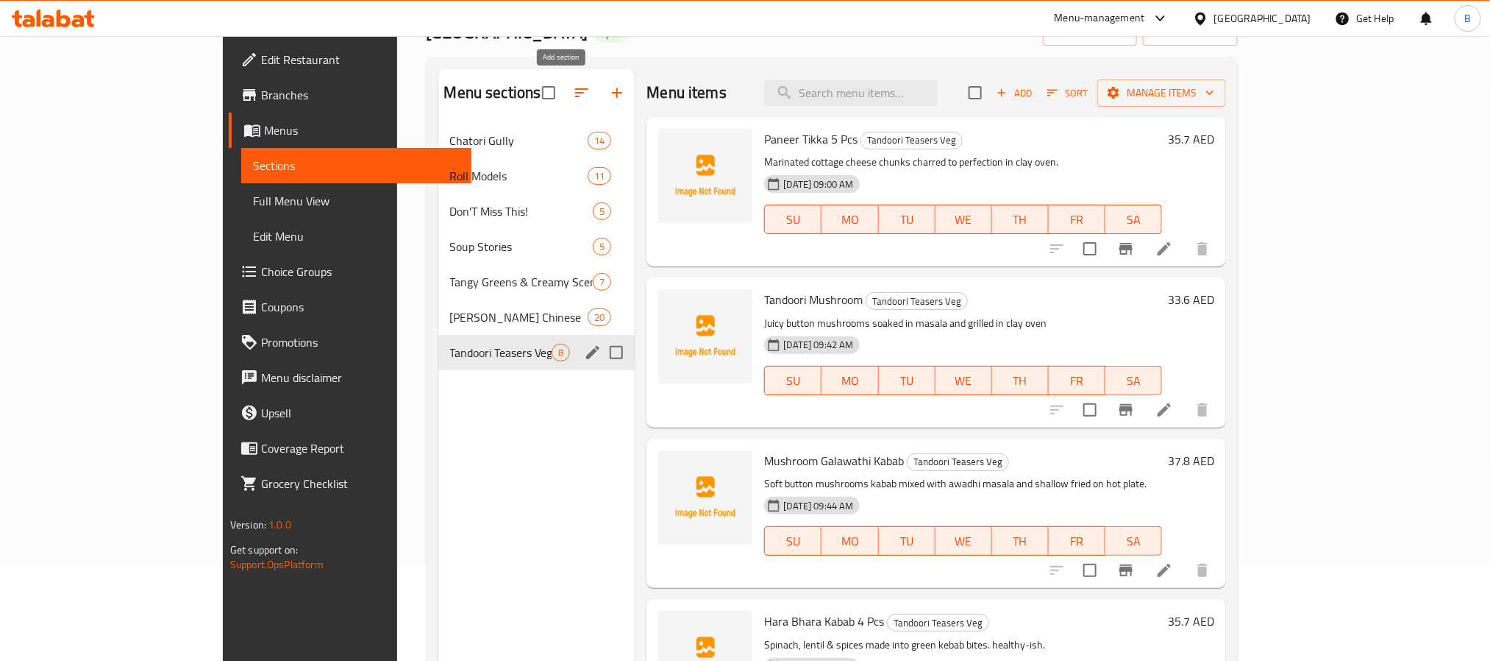
click at [600, 95] on button "button" at bounding box center [617, 92] width 35 height 35
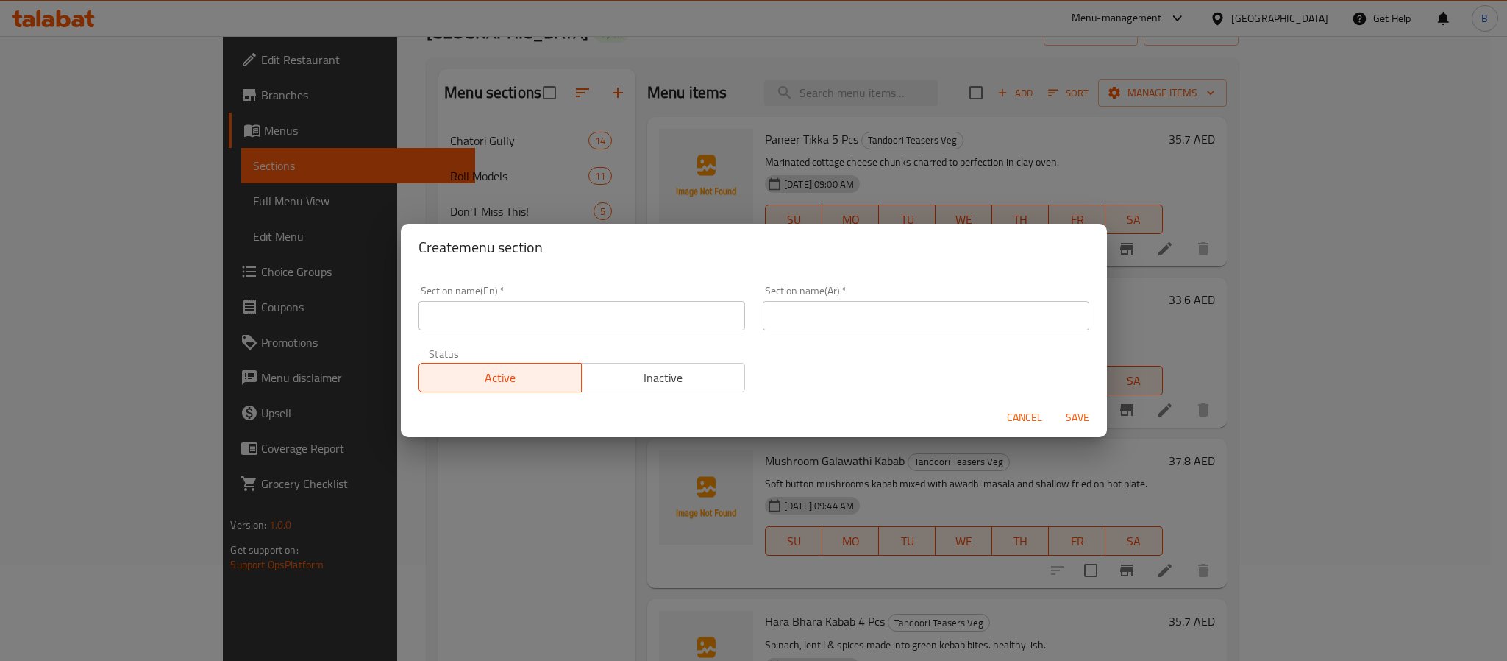
click at [607, 303] on input "text" at bounding box center [582, 315] width 327 height 29
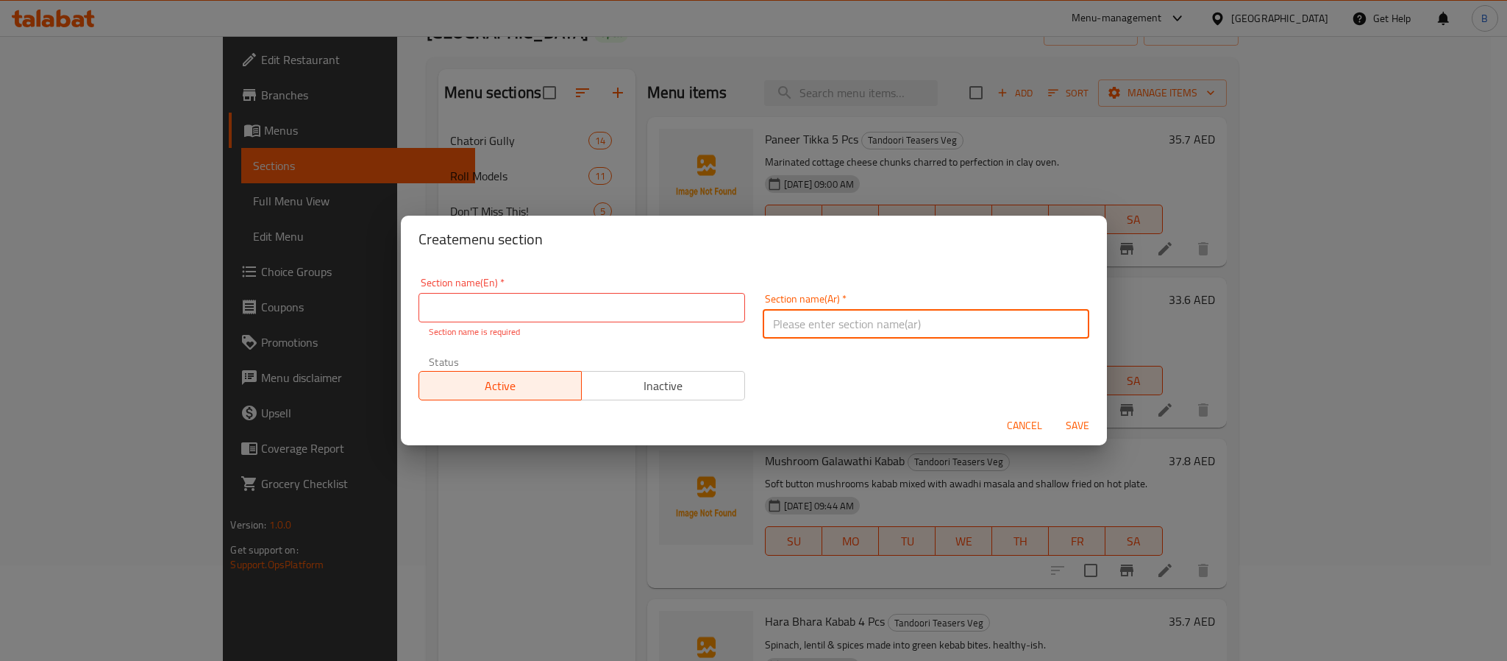
click at [797, 325] on input "text" at bounding box center [926, 323] width 327 height 29
paste input "محفزات تندوري نباتية"
type input "محفزات تندوري نباتية"
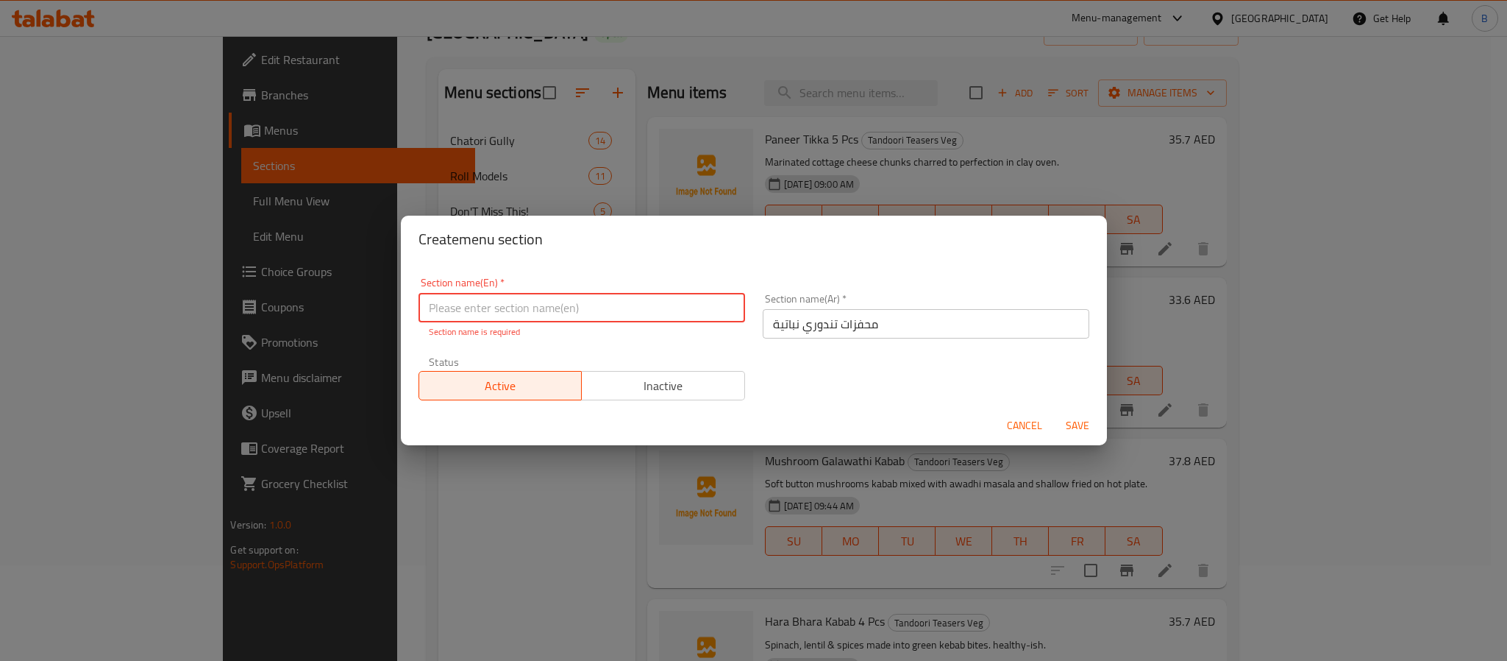
click at [667, 307] on input "text" at bounding box center [582, 307] width 327 height 29
paste input "Tandoori Teasers Veg"
click at [513, 313] on input "Tandoori Teasers Veg" at bounding box center [582, 307] width 327 height 29
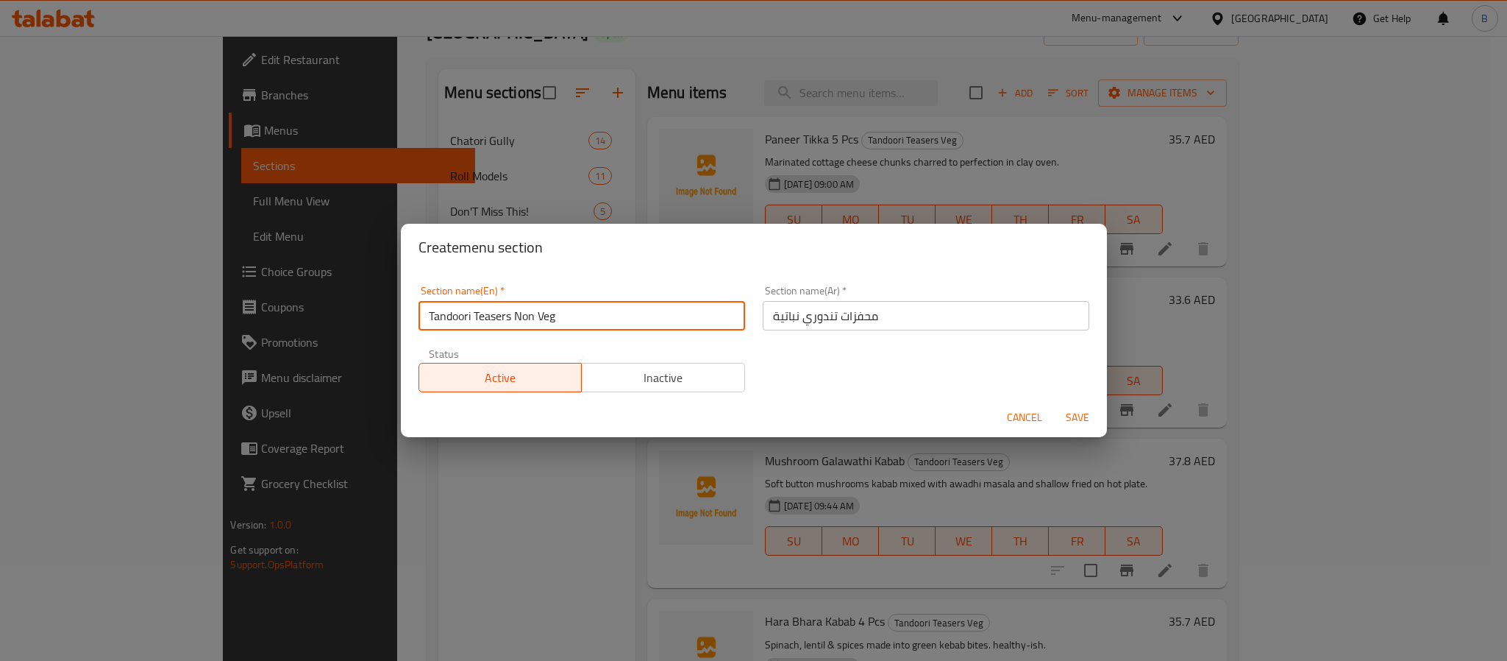
type input "Tandoori Teasers Non Veg"
click at [962, 330] on input "محفزات تندوري نباتية" at bounding box center [926, 315] width 327 height 29
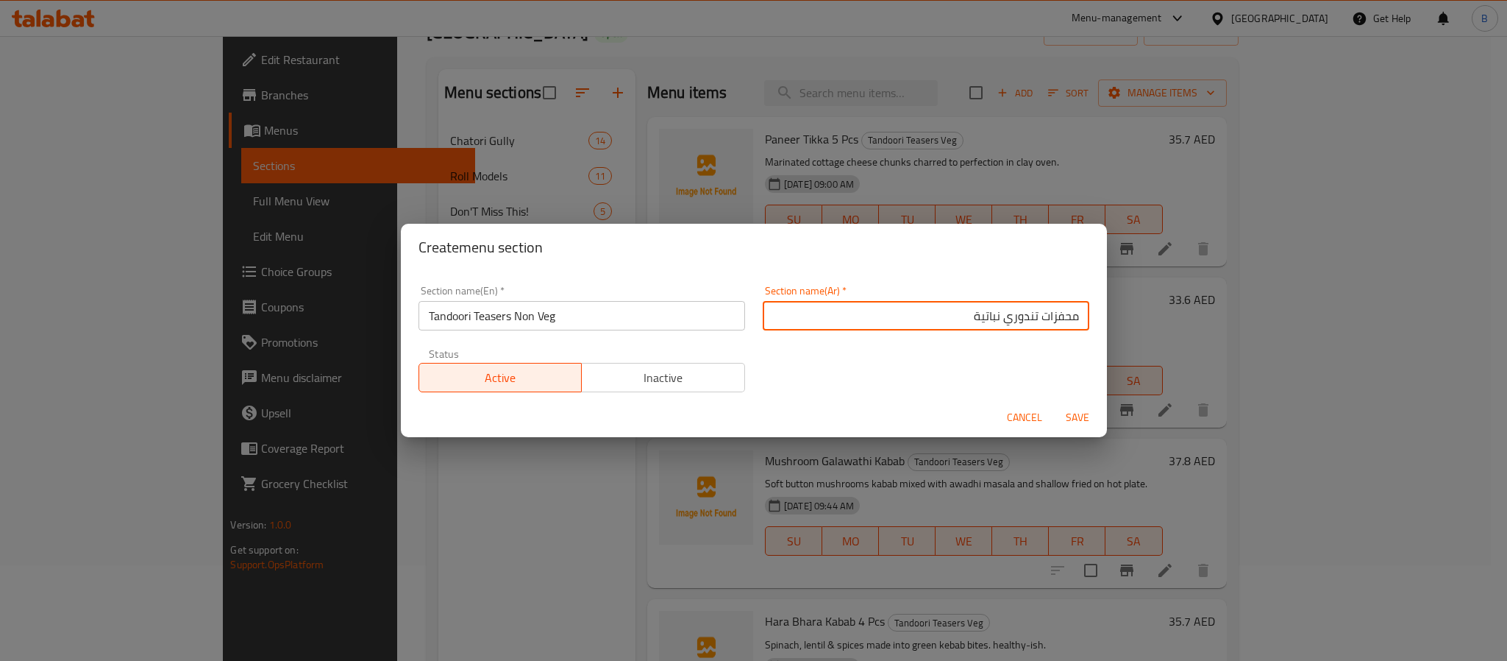
click at [989, 312] on input "محفزات تندوري نباتية" at bounding box center [926, 315] width 327 height 29
type input "محفزات تندوري غير نباتية"
click at [1060, 416] on span "Save" at bounding box center [1077, 417] width 35 height 18
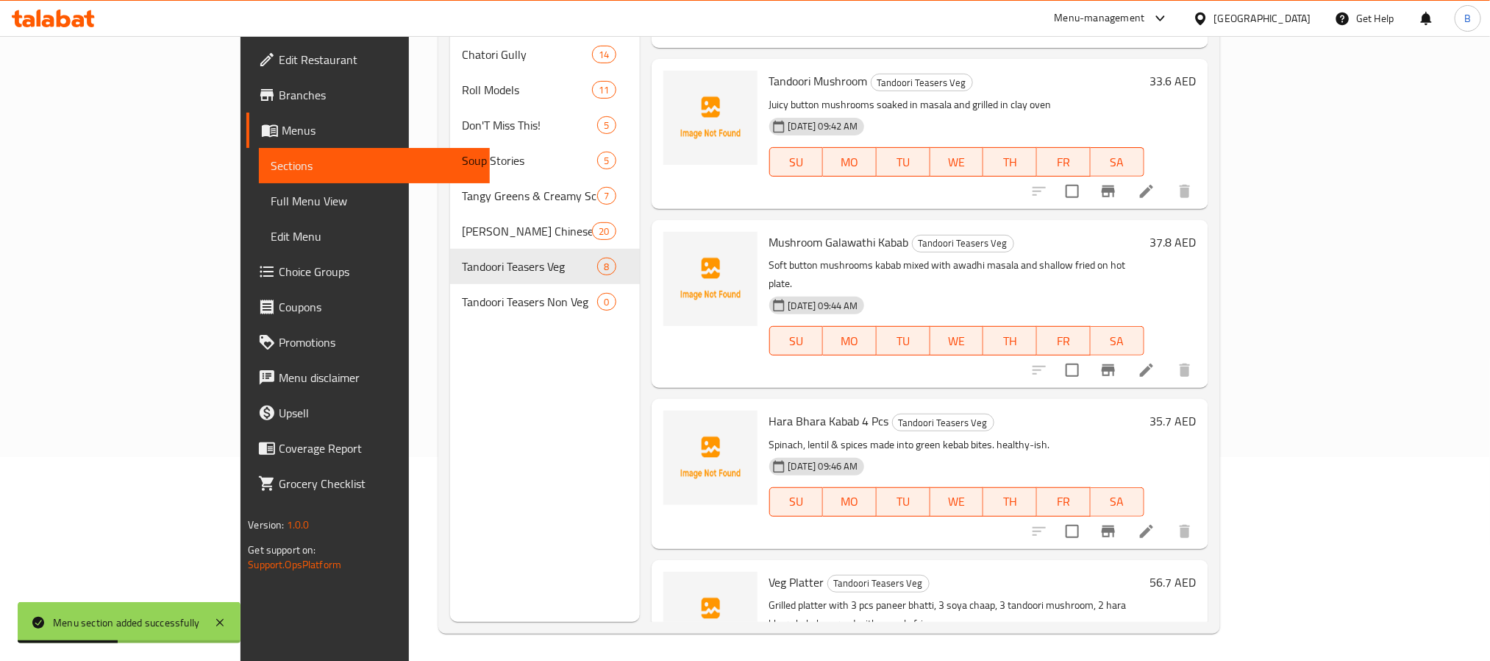
scroll to position [206, 0]
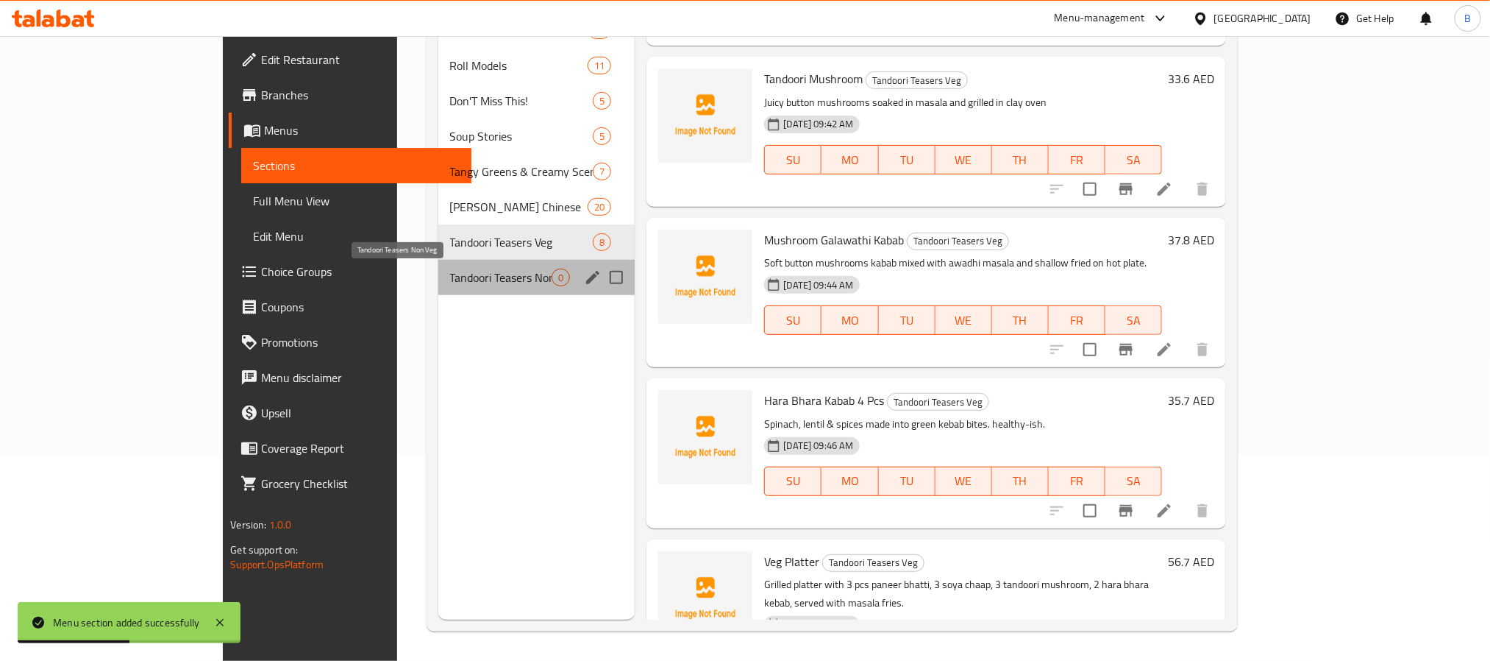
click at [472, 281] on span "Tandoori Teasers Non Veg" at bounding box center [501, 278] width 102 height 18
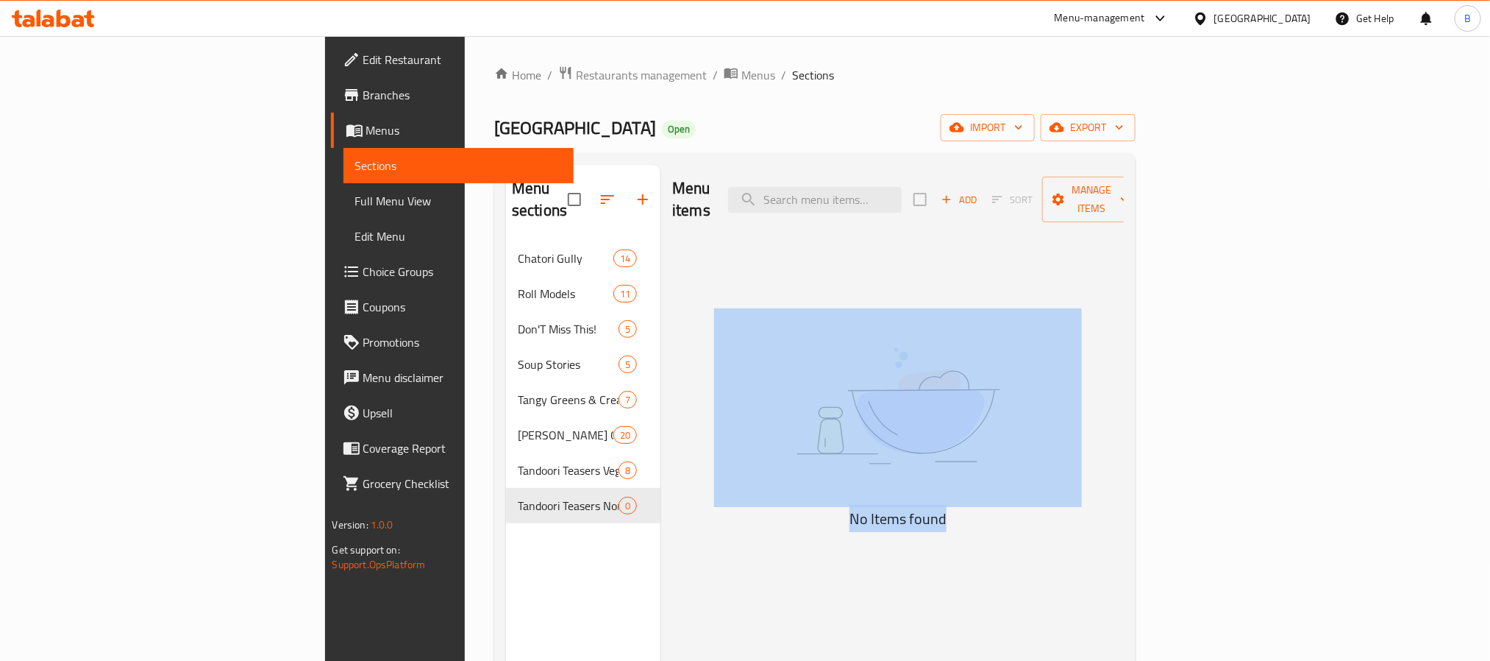
drag, startPoint x: 1100, startPoint y: 493, endPoint x: 861, endPoint y: 460, distance: 241.4
click at [861, 460] on div "No Items found" at bounding box center [898, 419] width 368 height 223
click at [878, 455] on img at bounding box center [898, 405] width 368 height 195
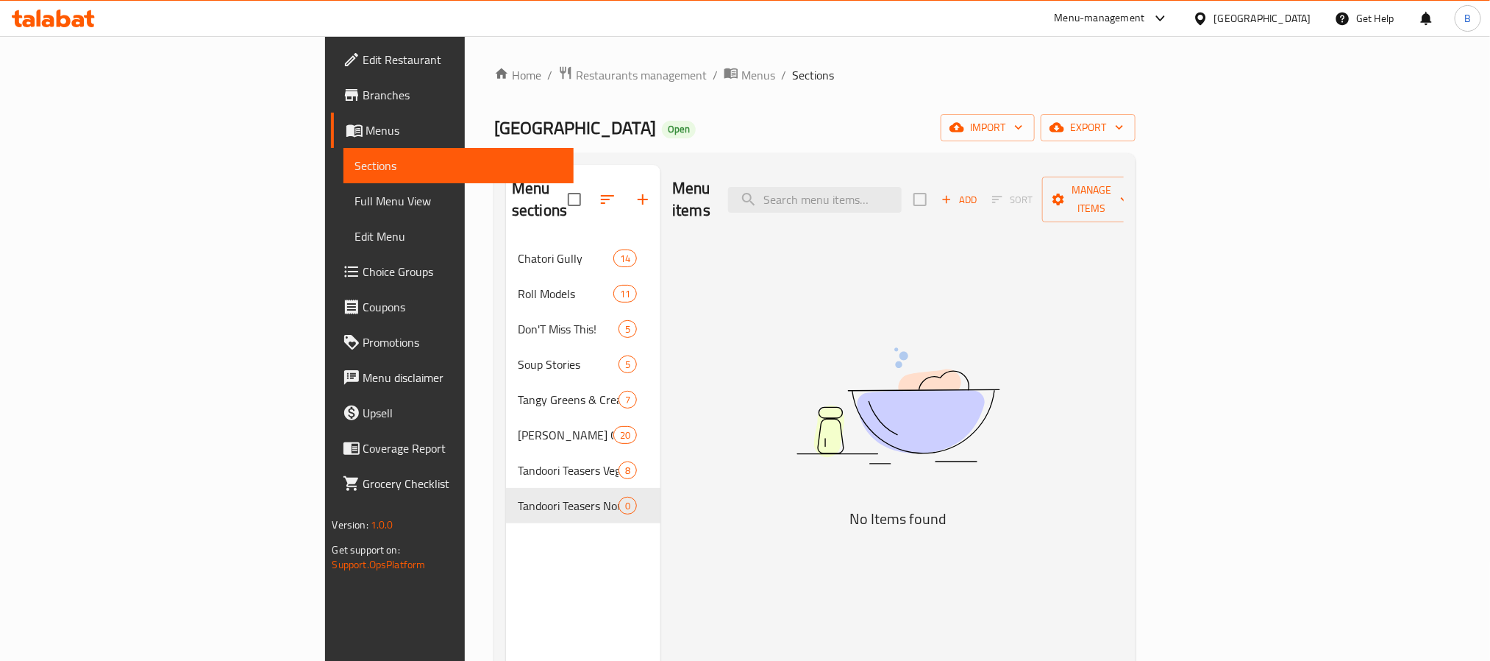
click at [998, 511] on div "Menu items Add Sort Manage items No Items found" at bounding box center [892, 495] width 463 height 661
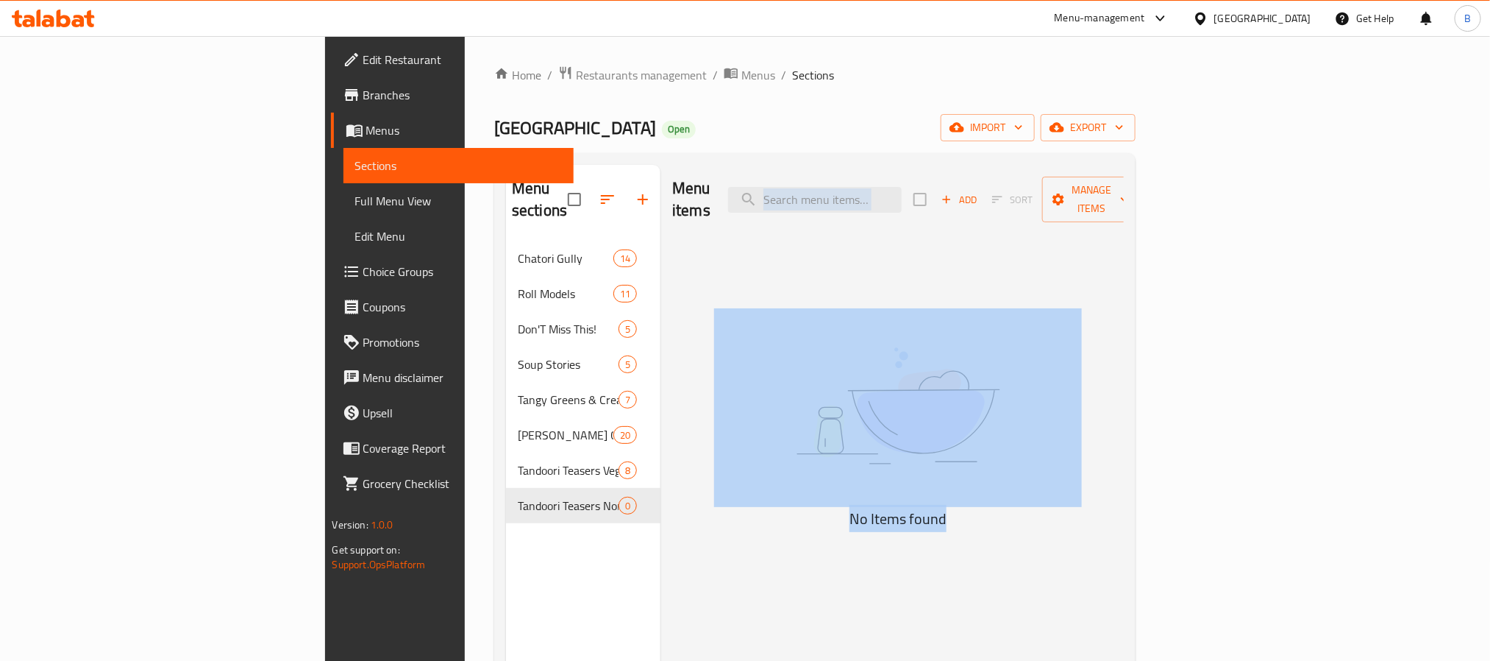
drag, startPoint x: 1067, startPoint y: 499, endPoint x: 793, endPoint y: 296, distance: 340.3
click at [795, 296] on div "Menu items Add Sort Manage items No Items found" at bounding box center [892, 495] width 463 height 661
click at [791, 296] on div "Menu items Add Sort Manage items No Items found" at bounding box center [892, 495] width 463 height 661
drag, startPoint x: 1089, startPoint y: 508, endPoint x: 762, endPoint y: 300, distance: 387.0
click at [784, 300] on div "Menu items Add Sort Manage items No Items found" at bounding box center [892, 495] width 463 height 661
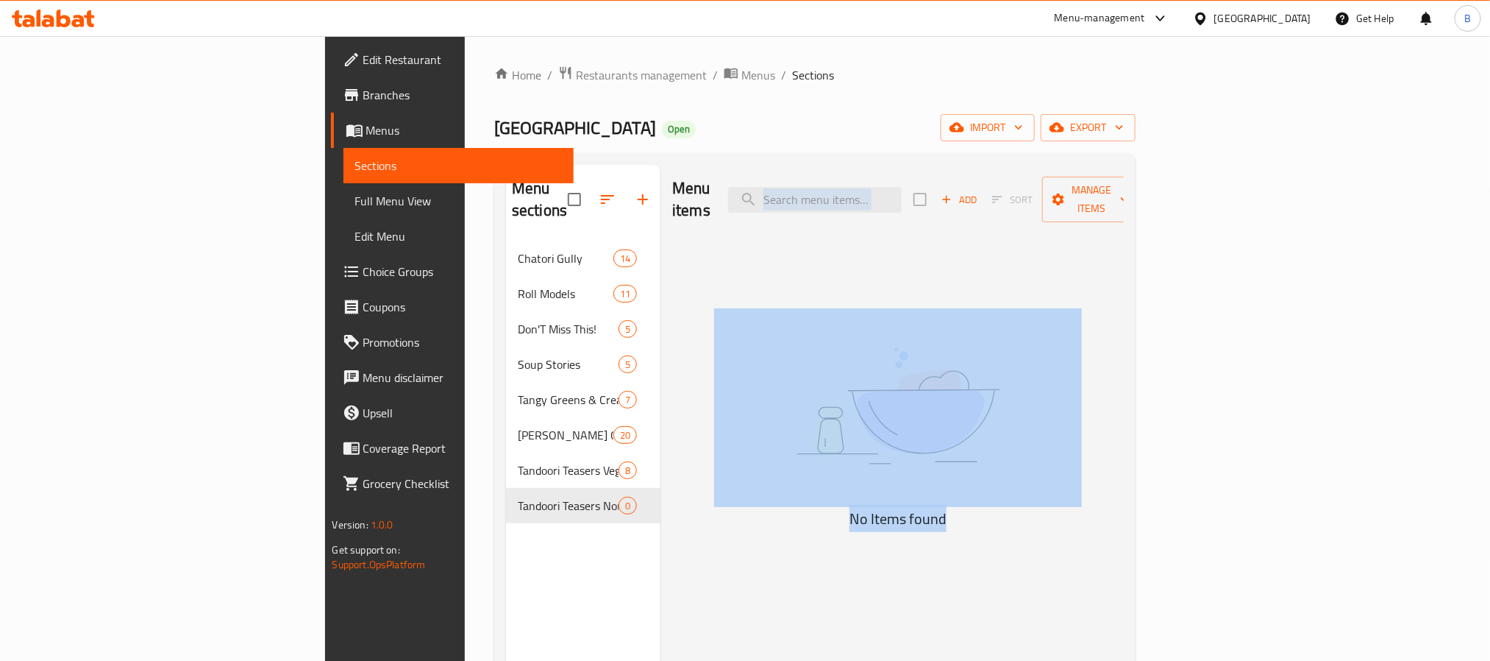
click at [760, 300] on div "Menu items Add Sort Manage items No Items found" at bounding box center [892, 495] width 463 height 661
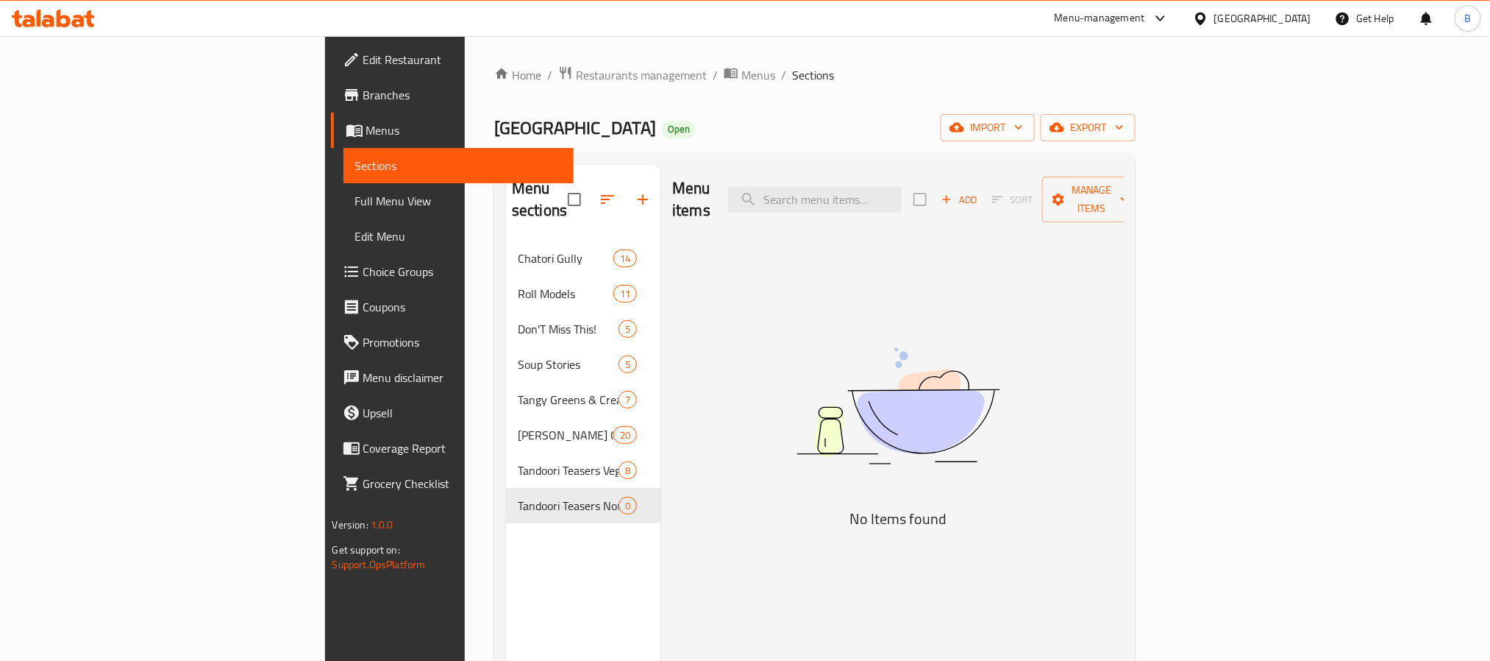
click at [953, 194] on icon "button" at bounding box center [946, 199] width 13 height 13
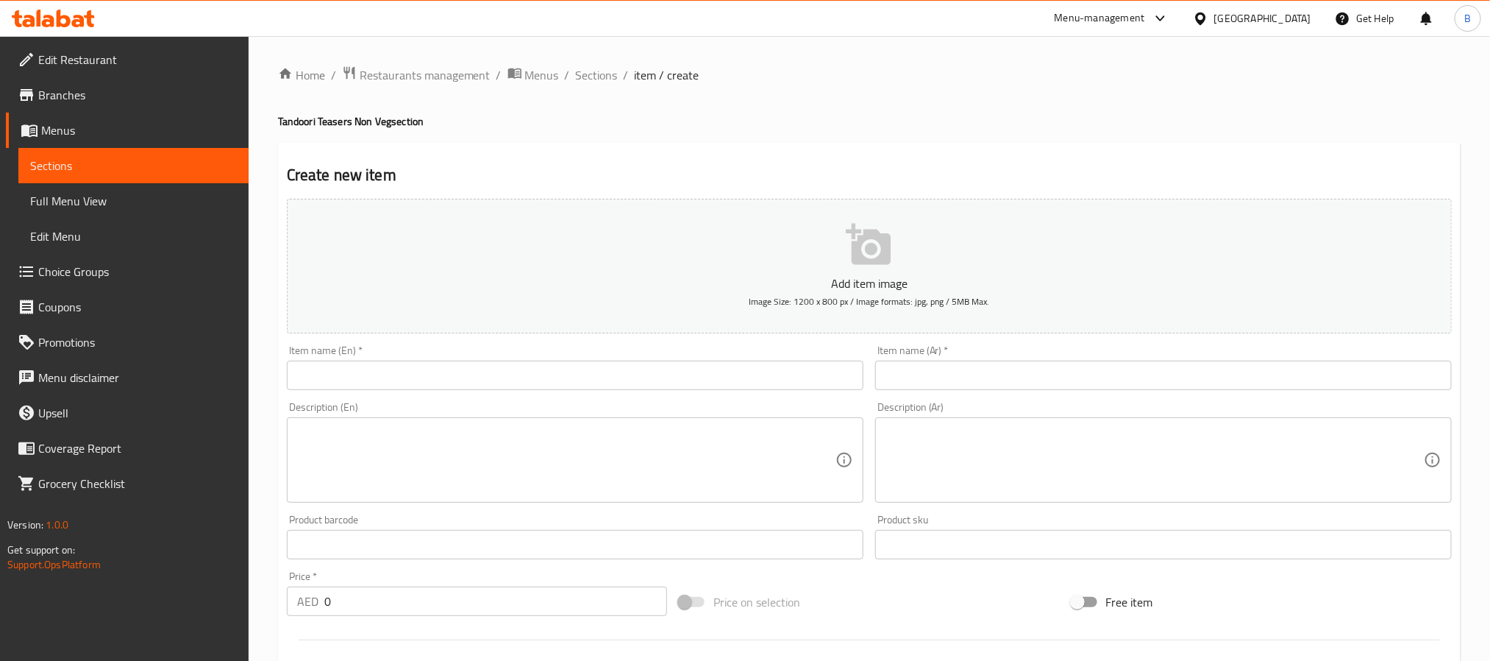
click at [770, 411] on div "Description (En) Description (En)" at bounding box center [575, 452] width 577 height 101
click at [415, 397] on div "Description (En) Description (En)" at bounding box center [575, 452] width 589 height 113
click at [436, 390] on input "text" at bounding box center [575, 374] width 577 height 29
paste input "Tandoori Chicken (4 Pcs)"
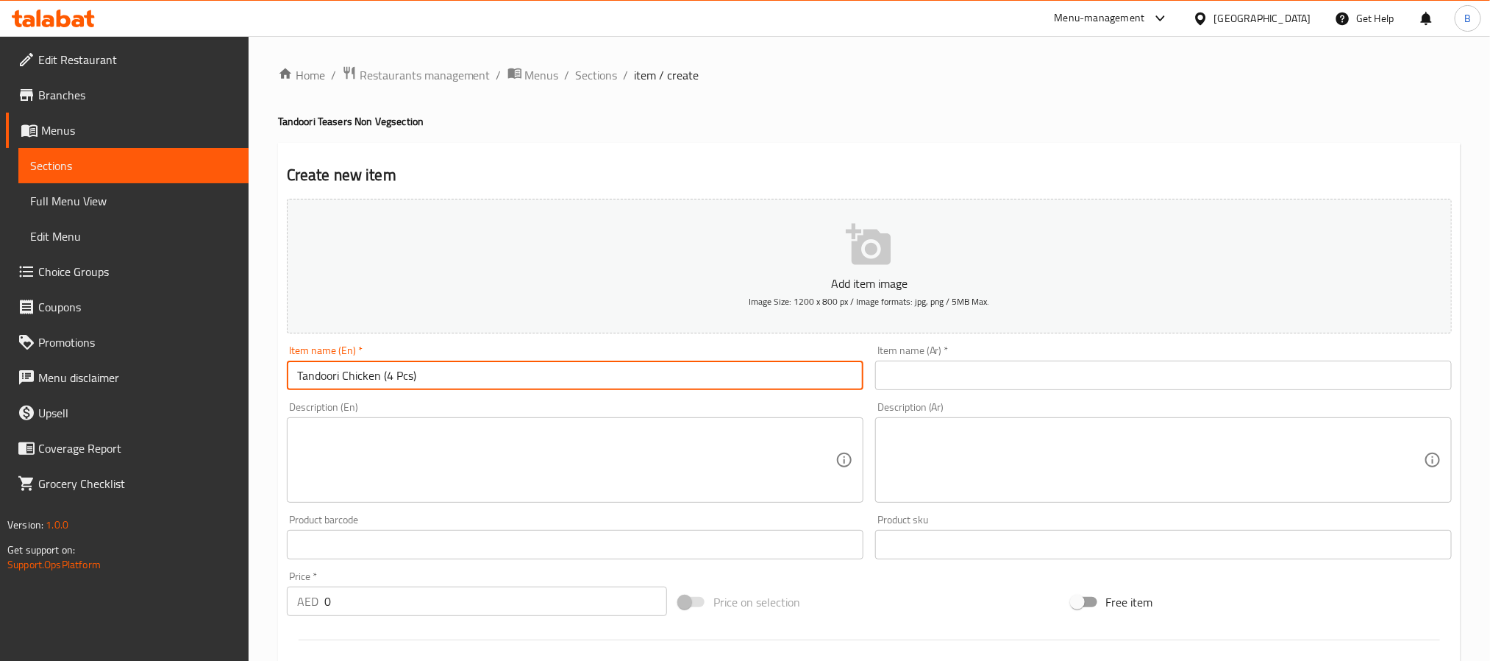
click at [713, 377] on input "Tandoori Chicken (4 Pcs)" at bounding box center [575, 374] width 577 height 29
paste input "Chicken Tikka (5"
type input "Chicken Tikka 5 Pcs"
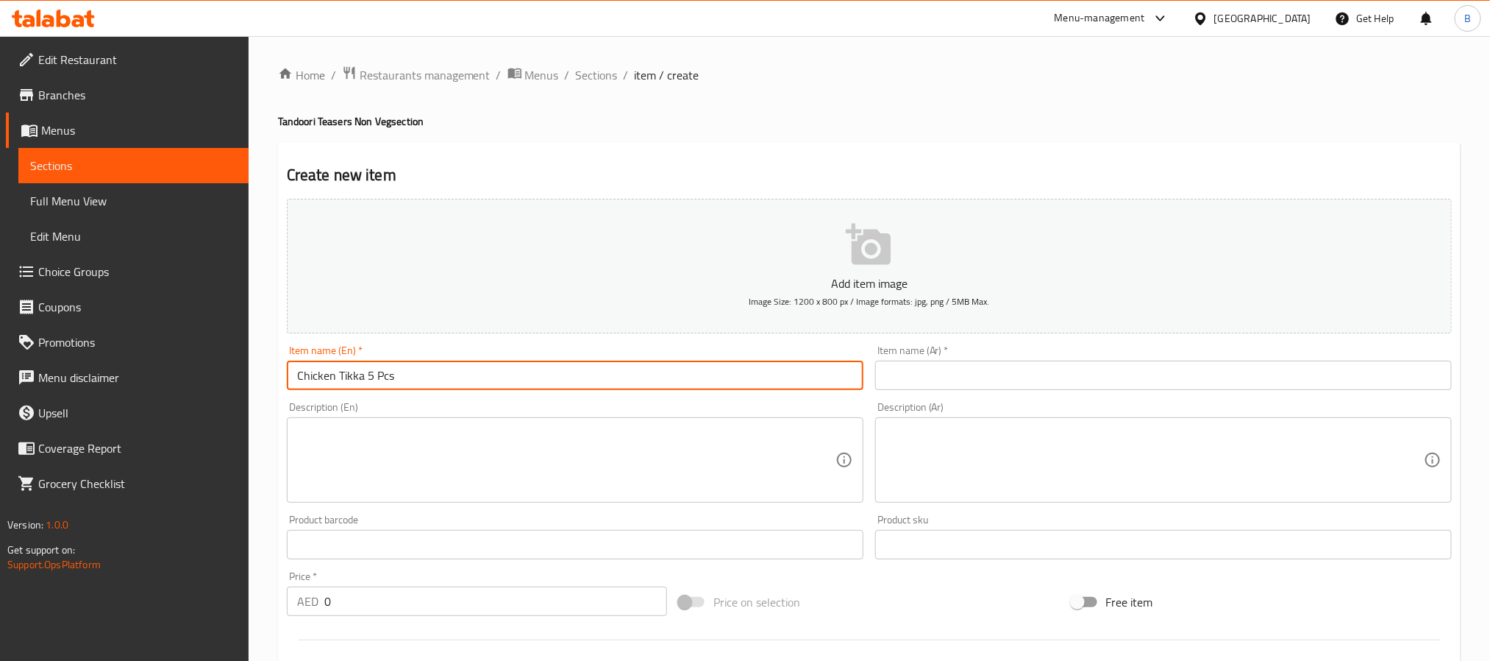
click at [1065, 385] on input "text" at bounding box center [1163, 374] width 577 height 29
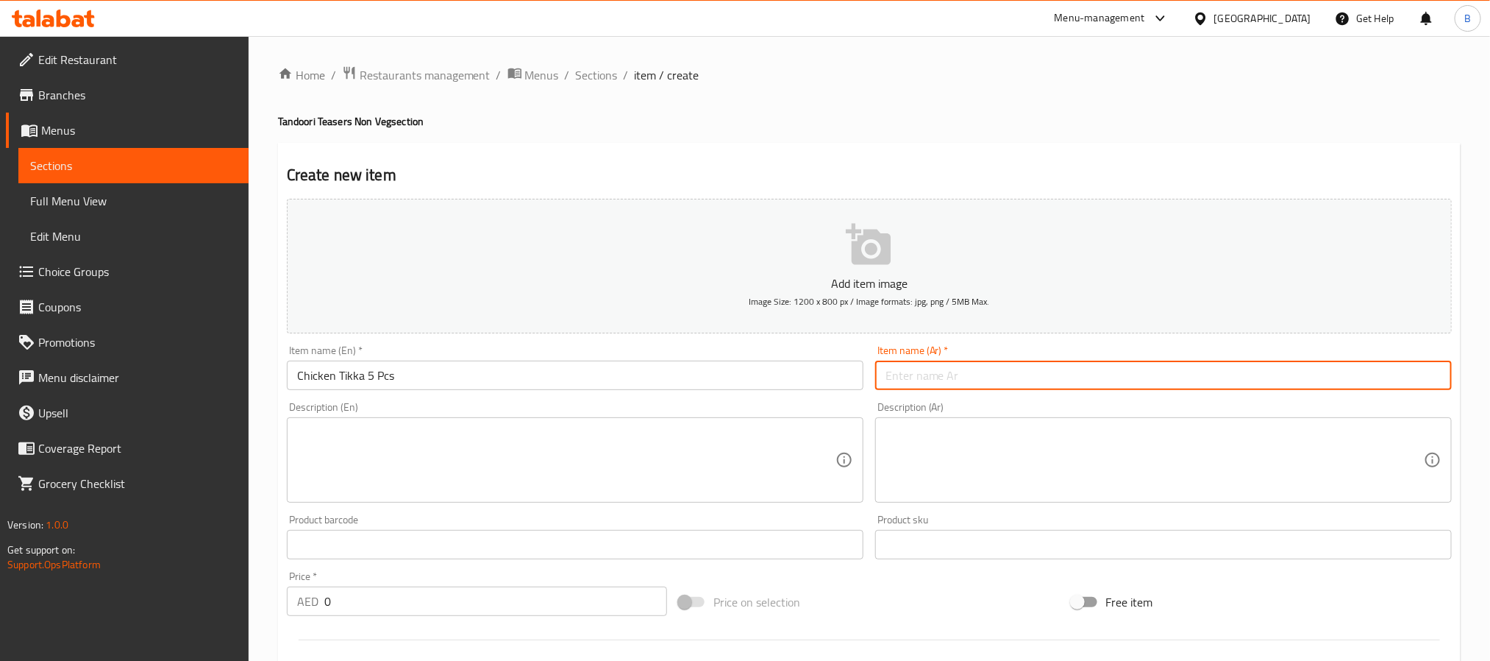
paste input "دجاج تكا 5 قطع"
type input "دجاج تكا 5 قطع"
click at [405, 605] on input "0" at bounding box center [495, 600] width 343 height 29
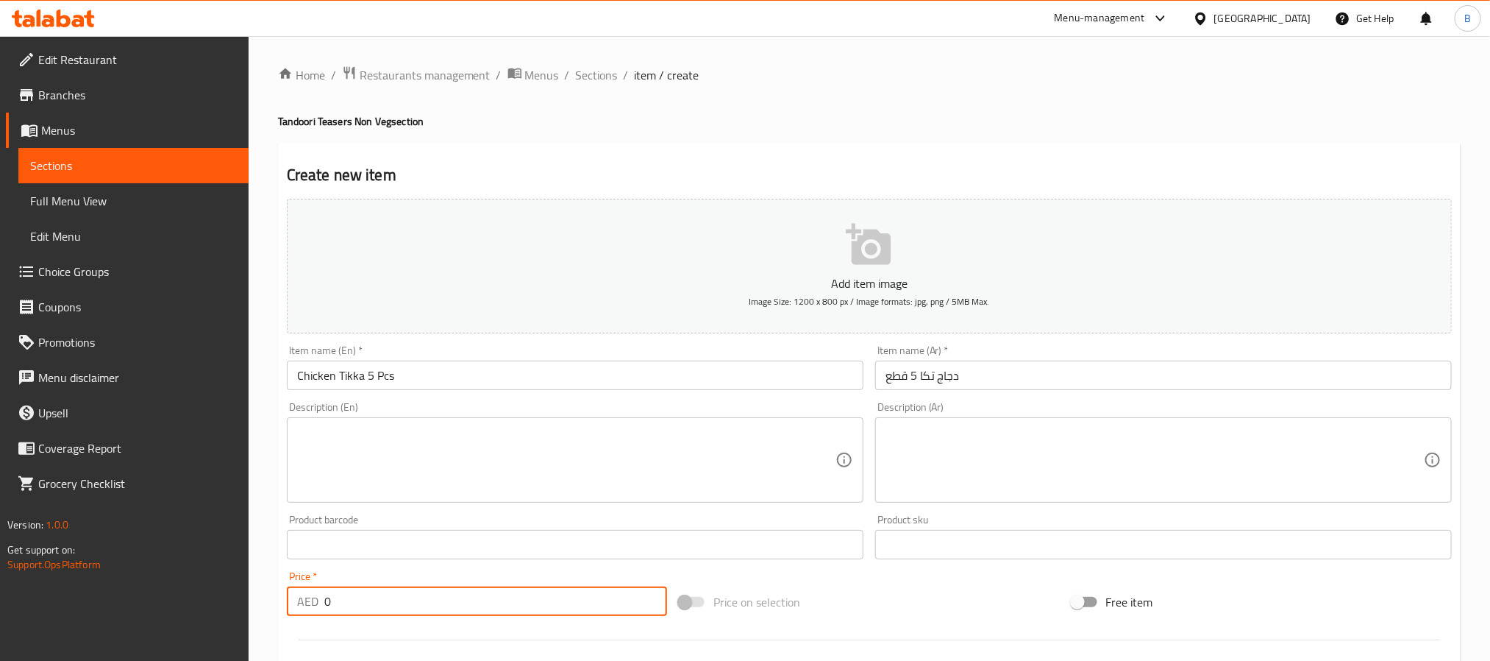
click at [405, 605] on input "0" at bounding box center [495, 600] width 343 height 29
paste input "38.85"
type input "38.85"
click at [628, 486] on textarea at bounding box center [566, 460] width 539 height 70
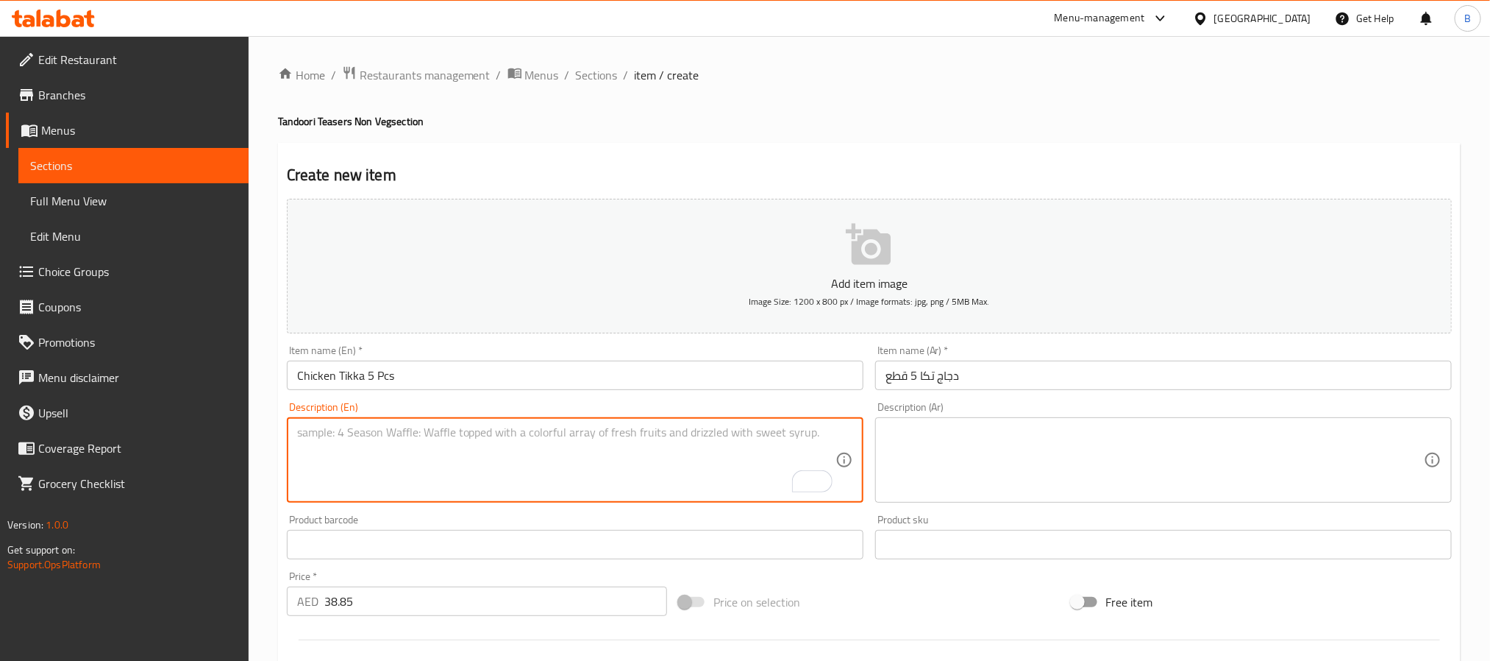
paste textarea "The Classic Starter, Done Right. Juicy, Spicy, Unforgettable Chicken Thighs ,Ch…"
type textarea "The classic starter, done right. Juicy, spicy, unforgettable chicken thighs ,ch…"
paste textarea "المقبلات الكلاسيكية، محضرة على أكمل وجه. أفخاذ دجاج شهية، حارة، لا تُنسى، مشوية…"
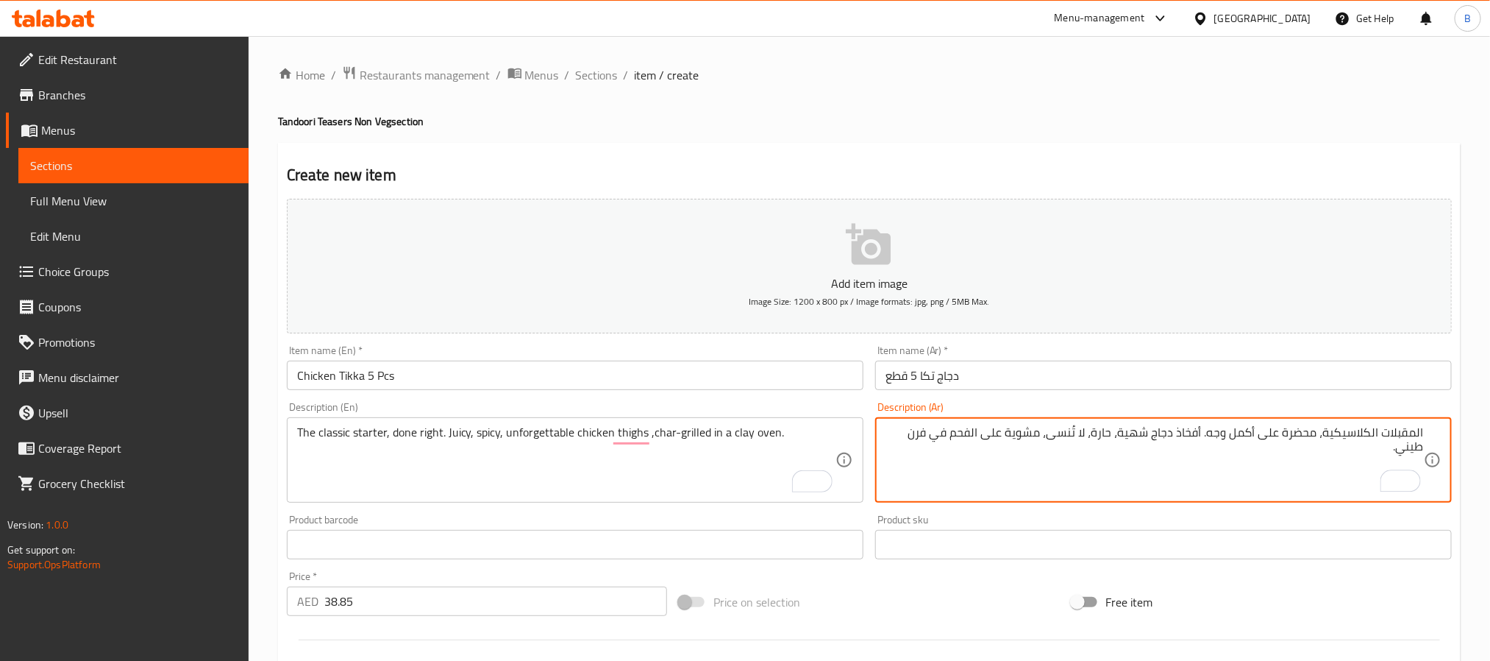
click at [1373, 436] on textarea "المقبلات الكلاسيكية، محضرة على أكمل وجه. أفخاذ دجاج شهية، حارة، لا تُنسى، مشوية…" at bounding box center [1155, 460] width 539 height 70
click at [1146, 433] on textarea "مقبلات كلاسيكية، محضرة على أكمل وجه. أفخاذ دجاج شهية، حارة، لا تُنسى، مشوية على…" at bounding box center [1155, 460] width 539 height 70
click at [1137, 442] on textarea "مقبلات كلاسيكية، محضرة على أكمل وجه. أفخاذ دجاج طرية، حارة، لا تُنسى، مشوية على…" at bounding box center [1155, 460] width 539 height 70
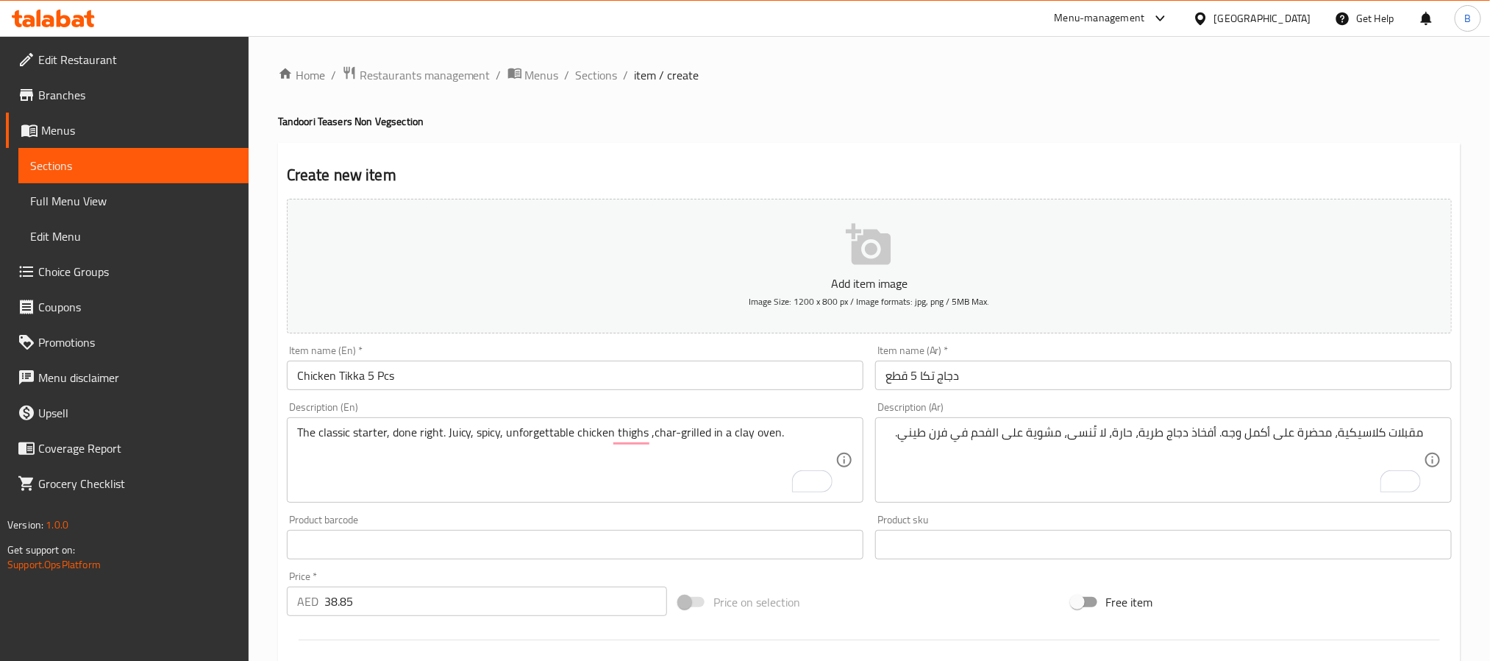
click at [1131, 391] on div "Item name (Ar)   * دجاج تكا 5 قطع Item name (Ar) *" at bounding box center [1164, 367] width 589 height 57
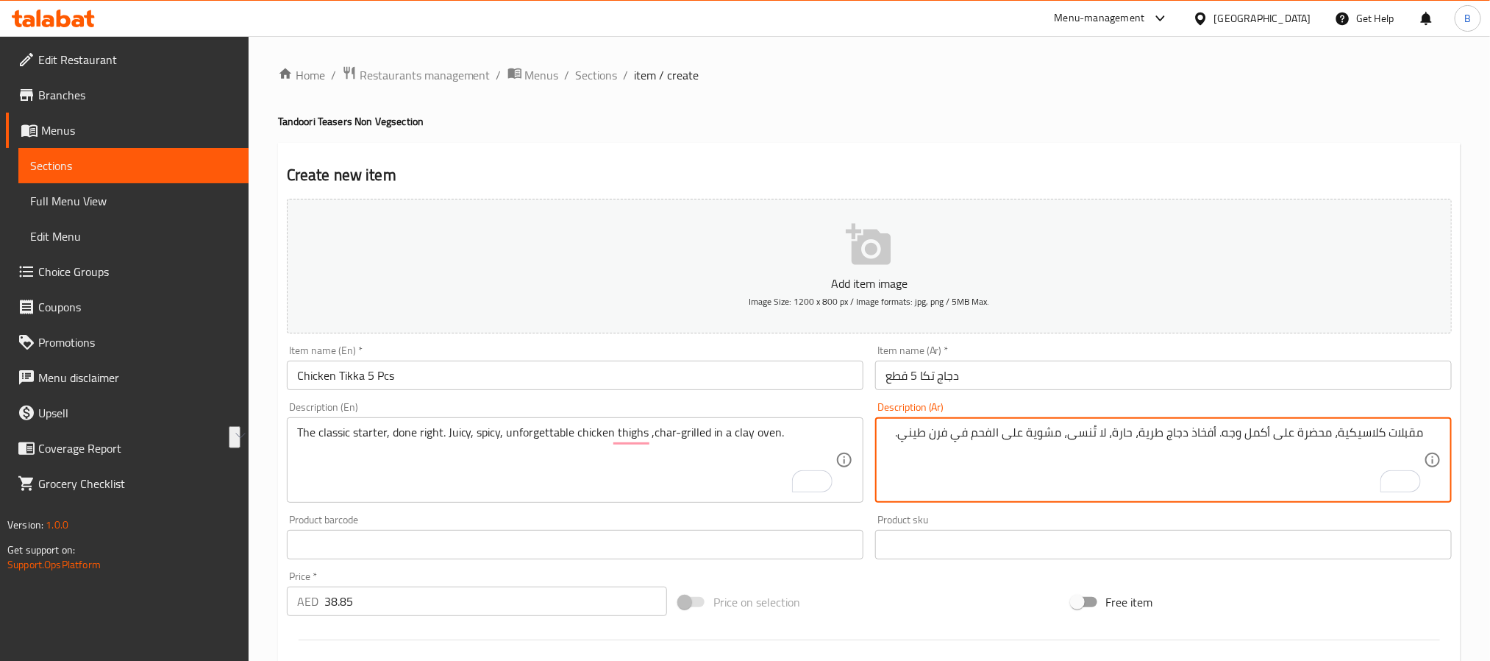
drag, startPoint x: 1143, startPoint y: 444, endPoint x: 876, endPoint y: 475, distance: 268.9
click at [918, 447] on textarea "مقبلات كلاسيكية، محضرة على أكمل وجه. أفخاذ دجاج طرية، حارة، لا تُنسى، مشوية على…" at bounding box center [1155, 460] width 539 height 70
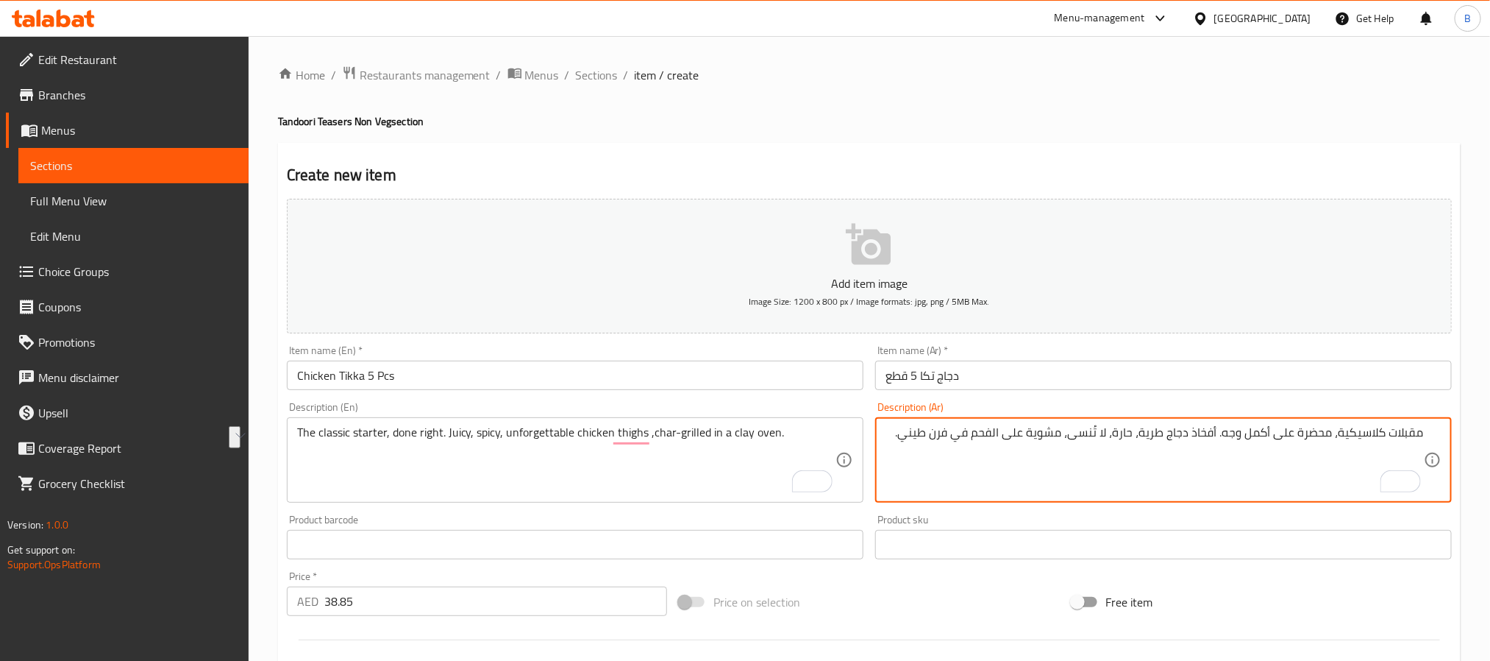
drag, startPoint x: 910, startPoint y: 433, endPoint x: 962, endPoint y: 475, distance: 67.0
click at [962, 475] on textarea "مقبلات كلاسيكية، محضرة على أكمل وجه. أفخاذ دجاج طرية، حارة، لا تُنسى، مشوية على…" at bounding box center [1155, 460] width 539 height 70
click at [965, 442] on textarea "مقبلات كلاسيكية، محضرة على أكمل وجه. أفخاذ دجاج طرية، حارة، لا تُنسى، مشوية على…" at bounding box center [1155, 460] width 539 height 70
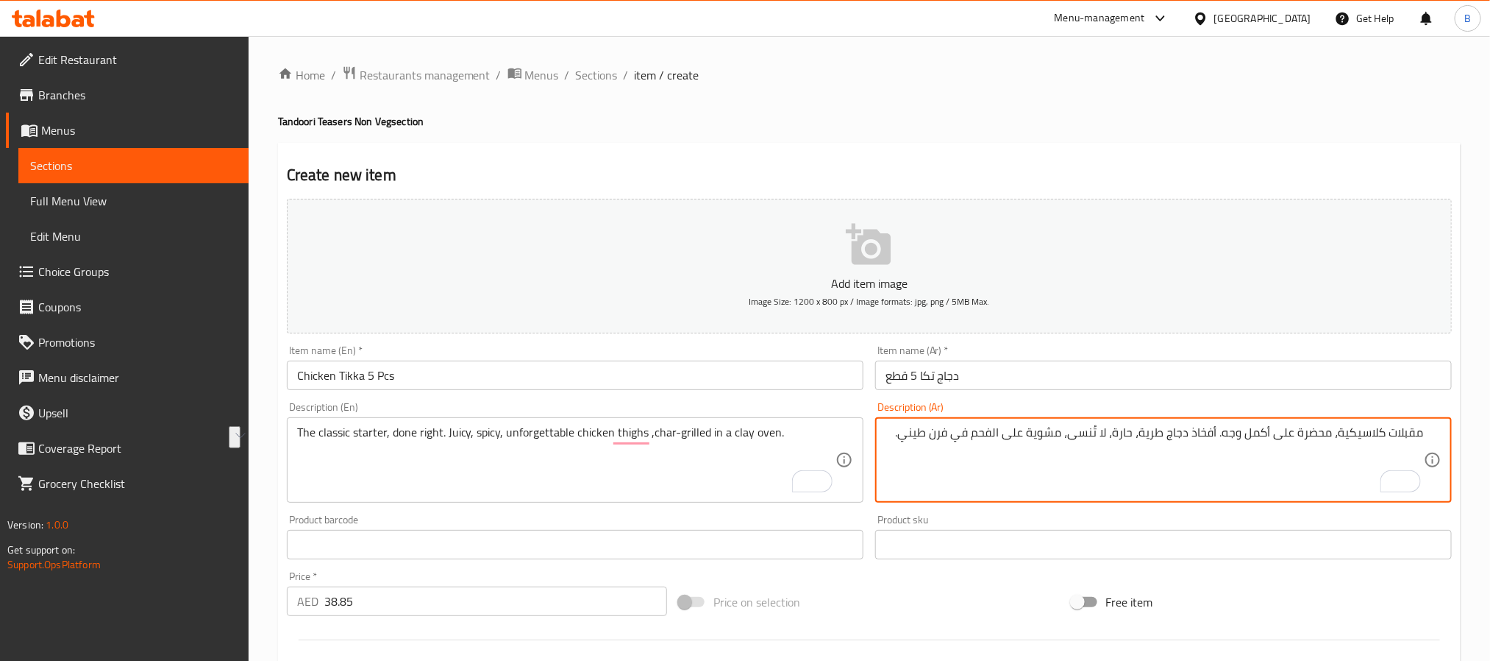
click at [965, 442] on textarea "مقبلات كلاسيكية، محضرة على أكمل وجه. أفخاذ دجاج طرية، حارة، لا تُنسى، مشوية على…" at bounding box center [1155, 460] width 539 height 70
click at [1020, 437] on textarea "مقبلات كلاسيكية، محضرة على أكمل وجه. أفخاذ دجاج طرية، حارة، لا تُنسى، مشوية على…" at bounding box center [1155, 460] width 539 height 70
click at [987, 447] on textarea "مقبلات كلاسيكية، محضرة على أكمل وجه. أفخاذ دجاج طرية، حارة، لا تُنسى، مشوية على…" at bounding box center [1155, 460] width 539 height 70
click at [1009, 436] on textarea "مقبلات كلاسيكية، محضرة على أكمل وجه. أفخاذ دجاج طرية، حارة، لا تُنسى، مشوية على…" at bounding box center [1155, 460] width 539 height 70
click at [998, 426] on textarea "مقبلات كلاسيكية، محضرة على أكمل وجه. أفخاذ دجاج طرية، حارة، لا تُنسى، مشوية على…" at bounding box center [1155, 460] width 539 height 70
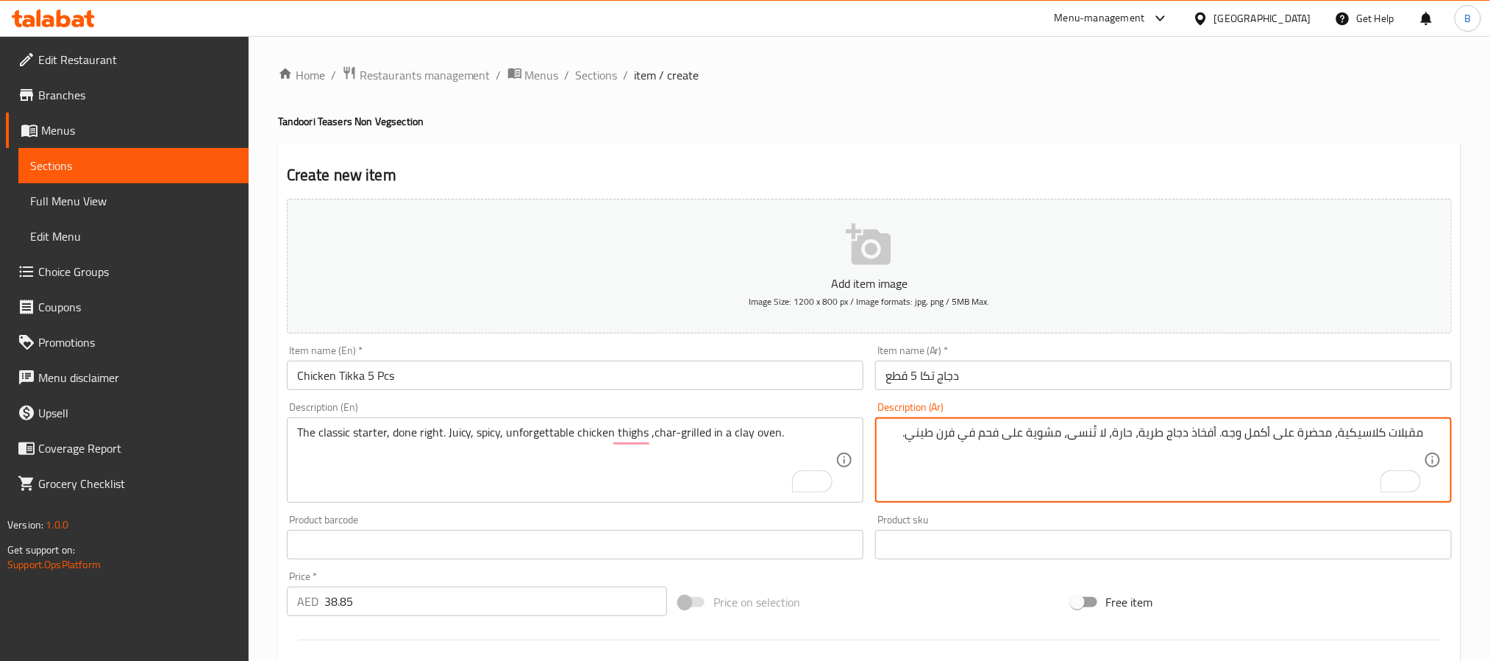
click at [1313, 464] on textarea "مقبلات كلاسيكية، محضرة على أكمل وجه. أفخاذ دجاج طرية، حارة، لا تُنسى، مشوية على…" at bounding box center [1155, 460] width 539 height 70
click at [1101, 442] on textarea "مقبلات كلاسيكية، محضرة على أكمل وجه. أفخاذ دجاج طرية، حارة، لا تُنسى، مشوية على…" at bounding box center [1155, 460] width 539 height 70
click at [1007, 437] on textarea "مقبلات كلاسيكية، محضرة على أكمل وجه. أفخاذ دجاج طرية، حارة، لا تُنسى، مشوية على…" at bounding box center [1155, 460] width 539 height 70
type textarea "مقبلات كلاسيكية، محضرة على أكمل وجه. أفخاذ دجاج طرية، حارة، لا تُنسى، مشوية على…"
click at [953, 386] on input "دجاج تكا 5 قطع" at bounding box center [1163, 374] width 577 height 29
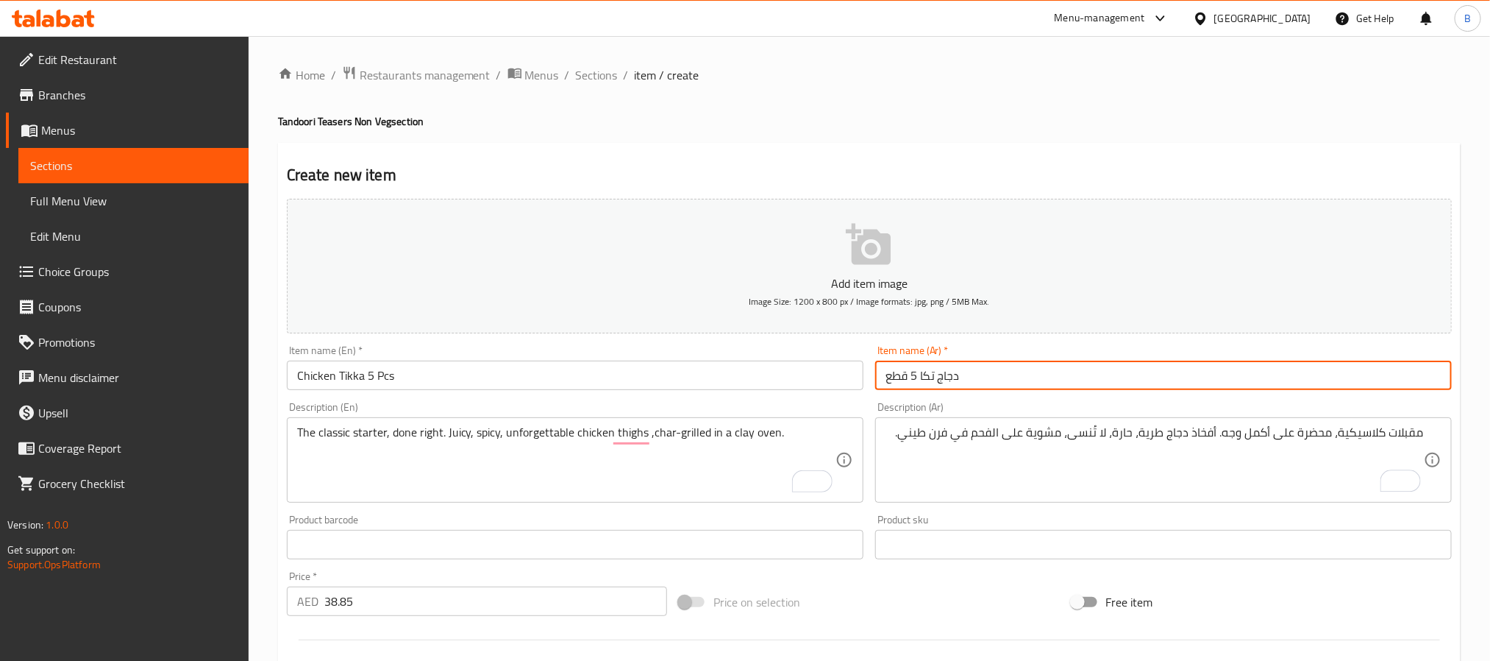
click at [1002, 385] on input "دجاج تكا 5 قطع" at bounding box center [1163, 374] width 577 height 29
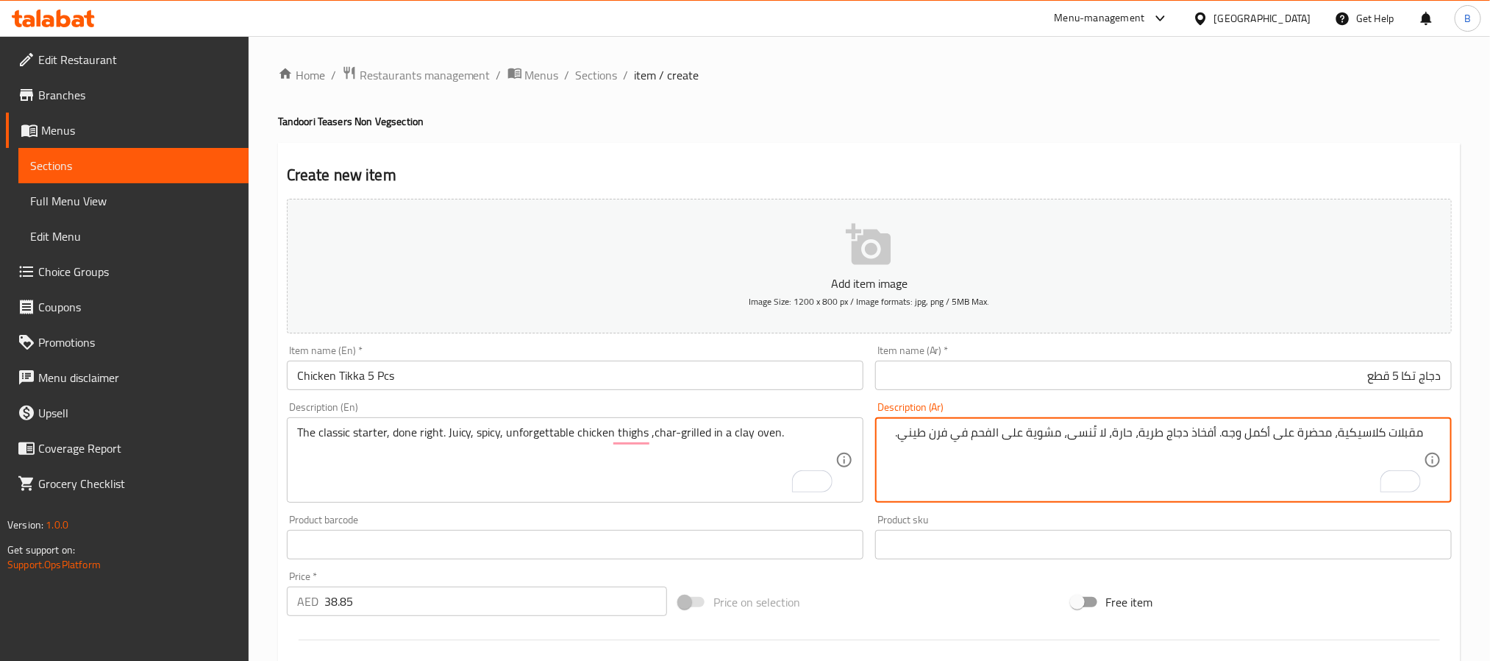
click at [1001, 464] on textarea "مقبلات كلاسيكية، محضرة على أكمل وجه. أفخاذ دجاج طرية، حارة، لا تُنسى، مشوية على…" at bounding box center [1155, 460] width 539 height 70
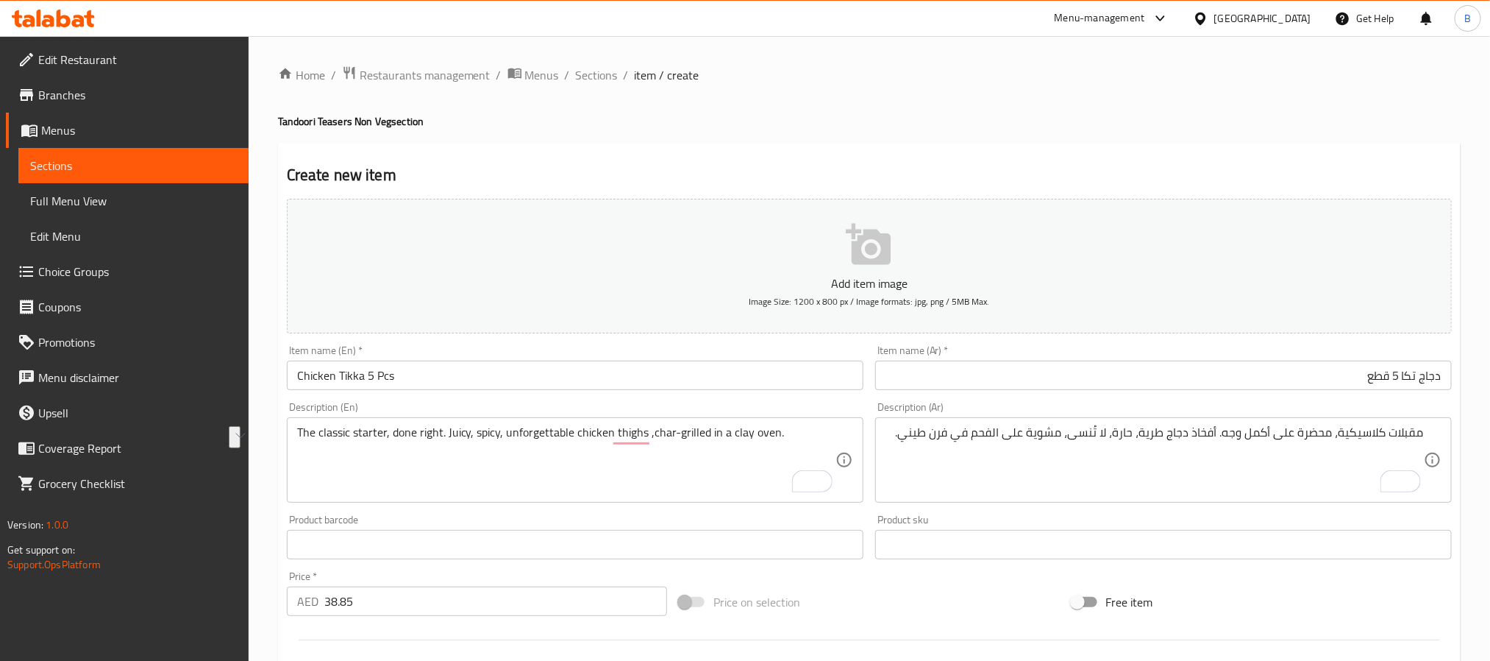
click at [887, 166] on h2 "Create new item" at bounding box center [869, 175] width 1165 height 22
drag, startPoint x: 441, startPoint y: 161, endPoint x: 283, endPoint y: 172, distance: 158.6
click at [283, 172] on div "Create new item Add item image Image Size: 1200 x 800 px / Image formats: jpg, …" at bounding box center [869, 571] width 1183 height 856
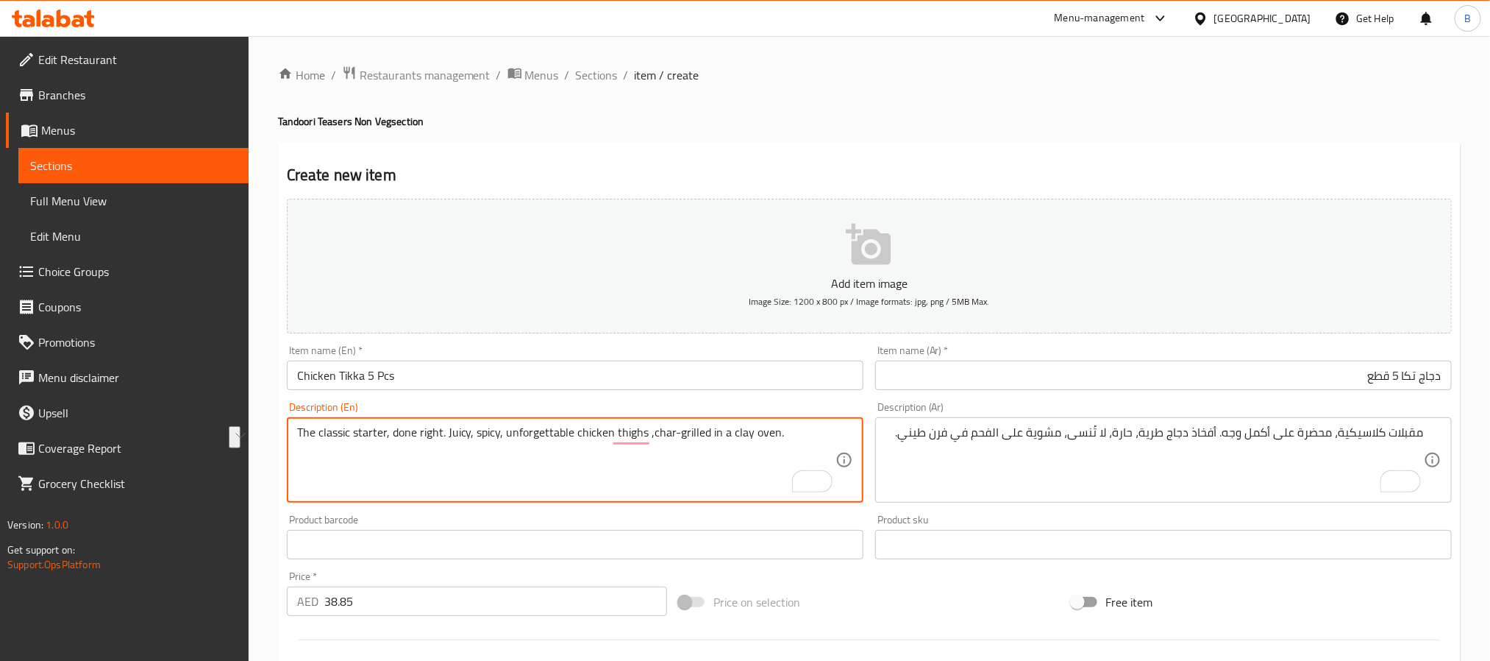
drag, startPoint x: 800, startPoint y: 424, endPoint x: 288, endPoint y: 430, distance: 512.1
click at [288, 430] on div "The classic starter, done right. Juicy, spicy, unforgettable chicken thighs ,ch…" at bounding box center [575, 459] width 577 height 85
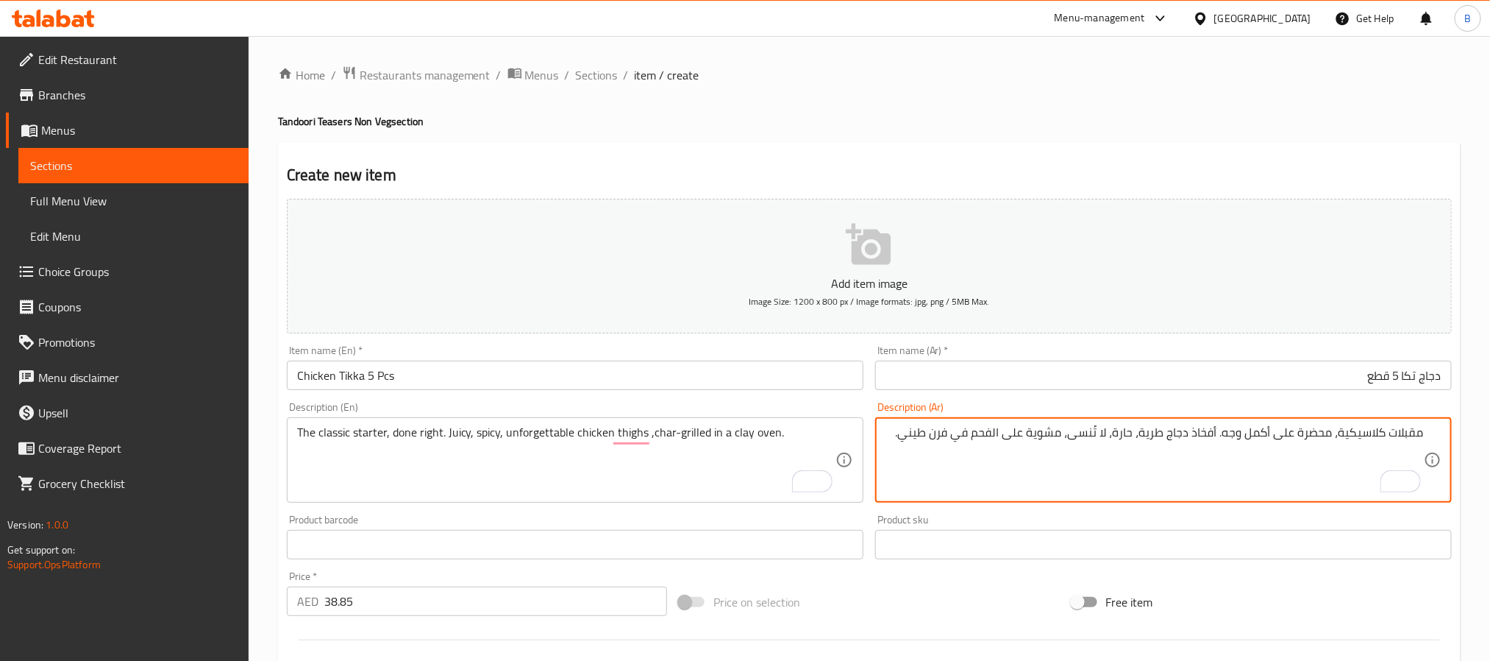
click at [1195, 461] on textarea "مقبلات كلاسيكية، محضرة على أكمل وجه. أفخاذ دجاج طرية، حارة، لا تُنسى، مشوية على…" at bounding box center [1155, 460] width 539 height 70
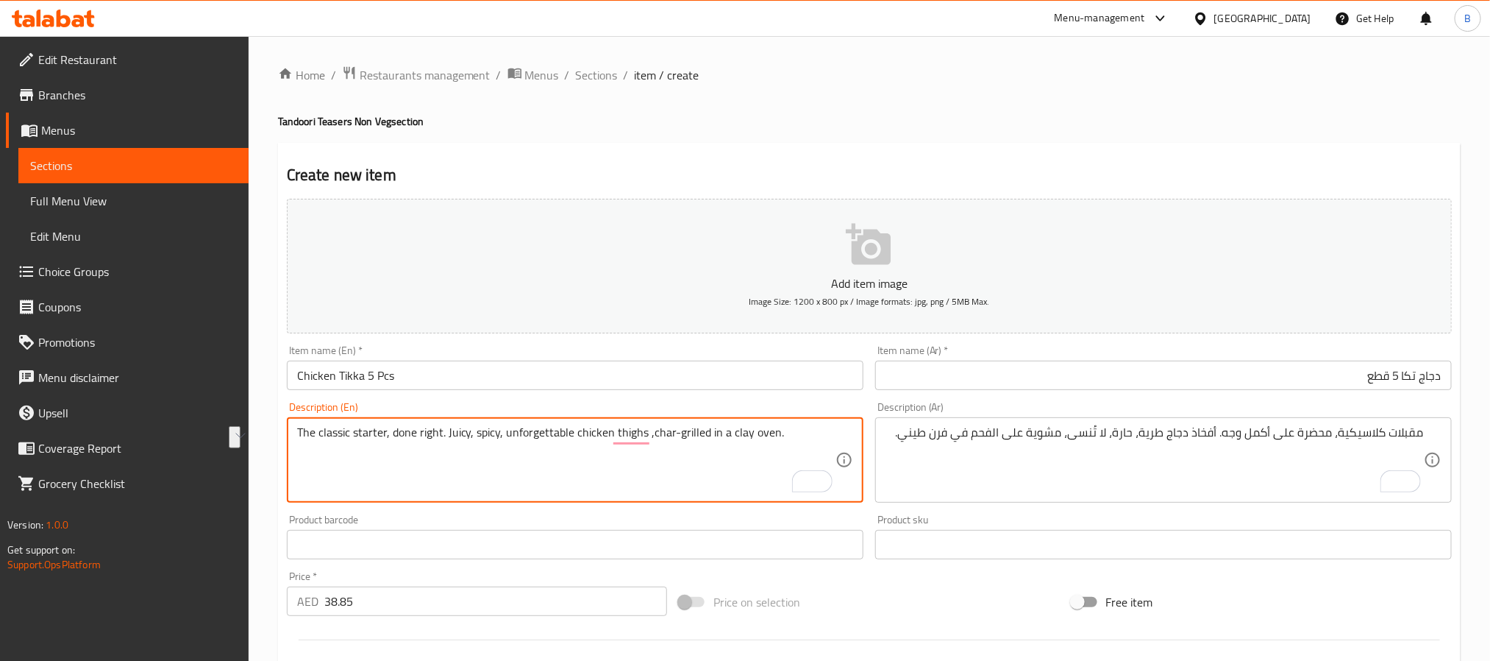
click at [826, 441] on textarea "The classic starter, done right. Juicy, spicy, unforgettable chicken thighs ,ch…" at bounding box center [566, 460] width 539 height 70
click at [817, 441] on textarea "The classic starter, done right. Juicy, spicy, unforgettable chicken thighs ,ch…" at bounding box center [566, 460] width 539 height 70
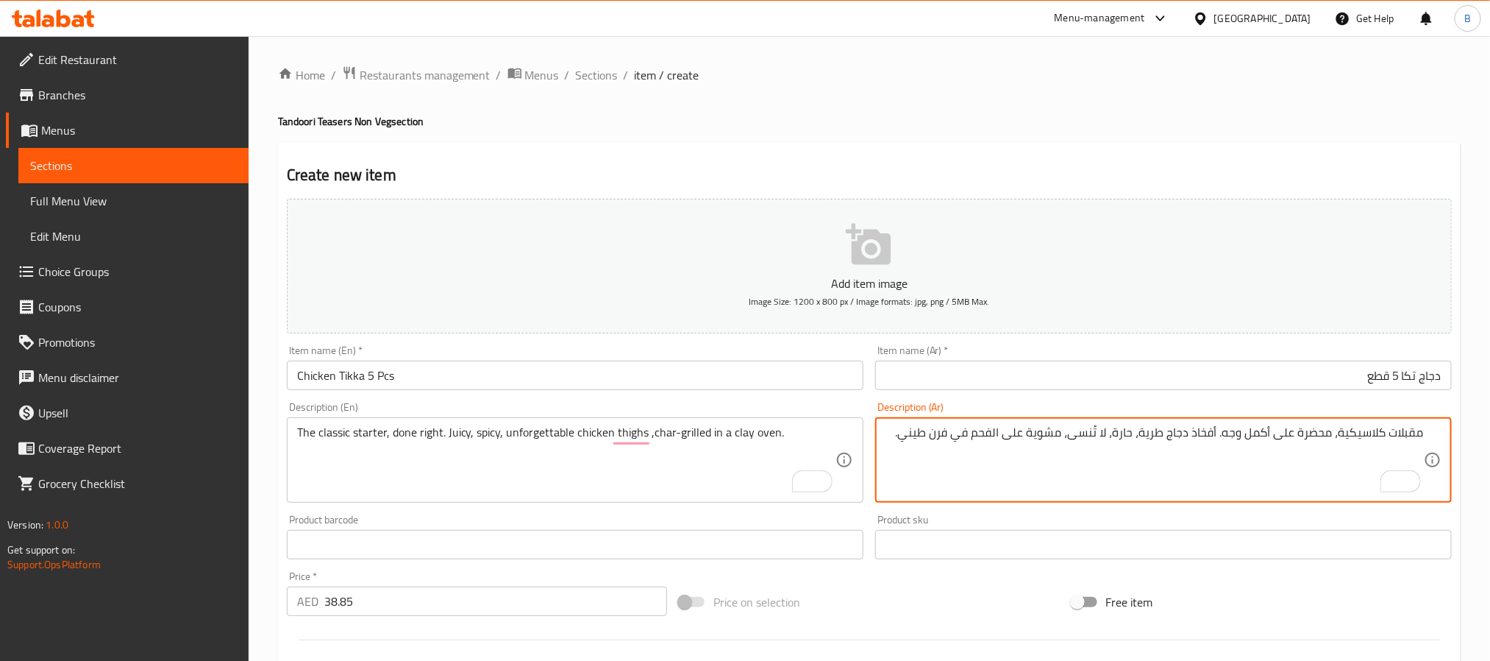
click at [917, 455] on textarea "مقبلات كلاسيكية، محضرة على أكمل وجه. أفخاذ دجاج طرية، حارة، لا تُنسى، مشوية على…" at bounding box center [1155, 460] width 539 height 70
click at [908, 439] on textarea "مقبلات كلاسيكية، محضرة على أكمل وجه. أفخاذ دجاج طرية، حارة، لا تُنسى، مشوية على…" at bounding box center [1155, 460] width 539 height 70
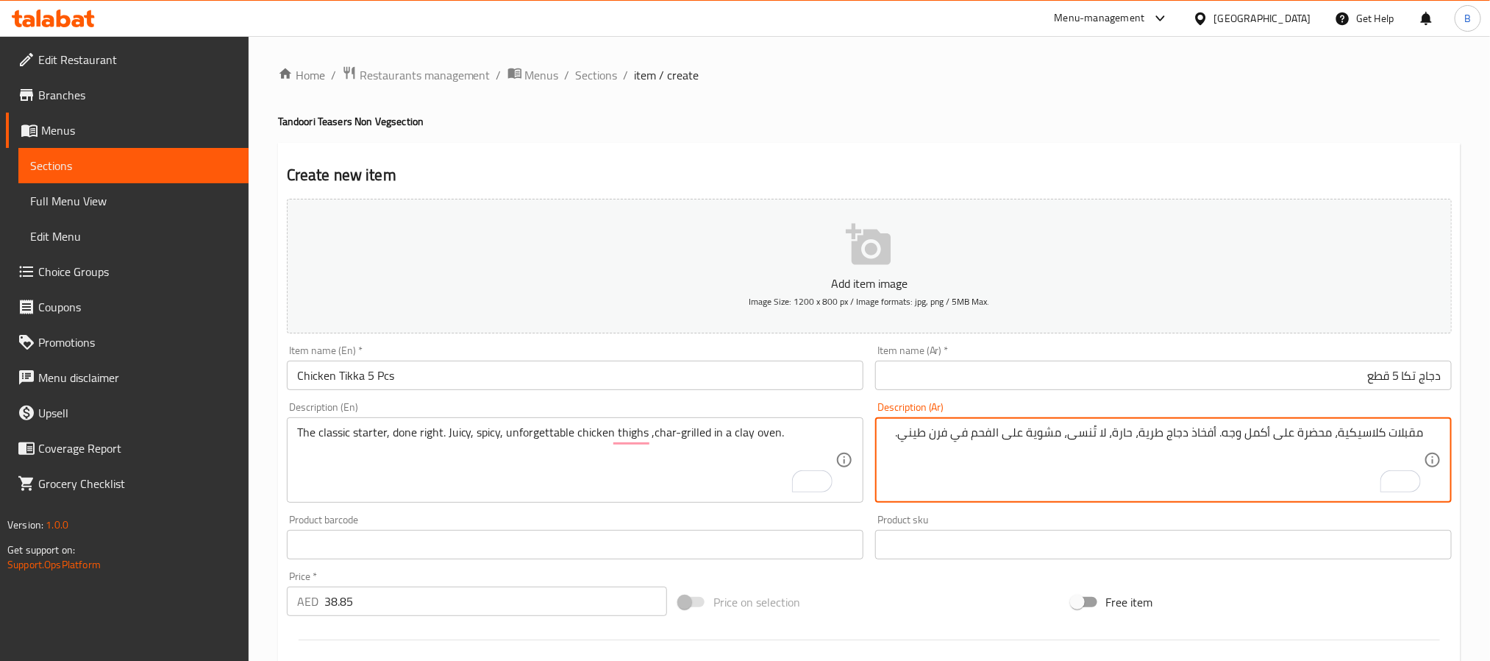
click at [908, 439] on textarea "مقبلات كلاسيكية، محضرة على أكمل وجه. أفخاذ دجاج طرية، حارة، لا تُنسى، مشوية على…" at bounding box center [1155, 460] width 539 height 70
click at [1338, 439] on textarea "مقبلات كلاسيكية، محضرة على أكمل وجه. أفخاذ دجاج طرية، حارة، لا تُنسى، مشوية على…" at bounding box center [1155, 460] width 539 height 70
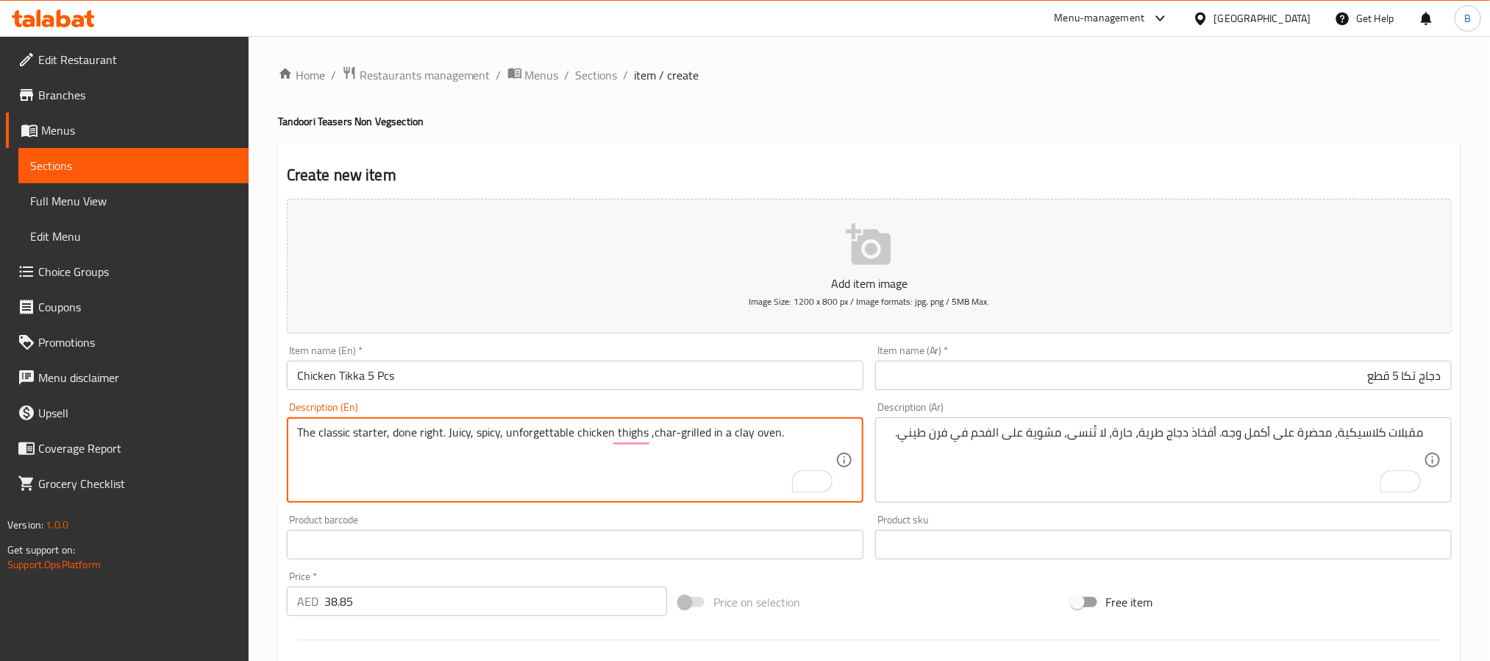
drag, startPoint x: 419, startPoint y: 438, endPoint x: 486, endPoint y: 436, distance: 66.2
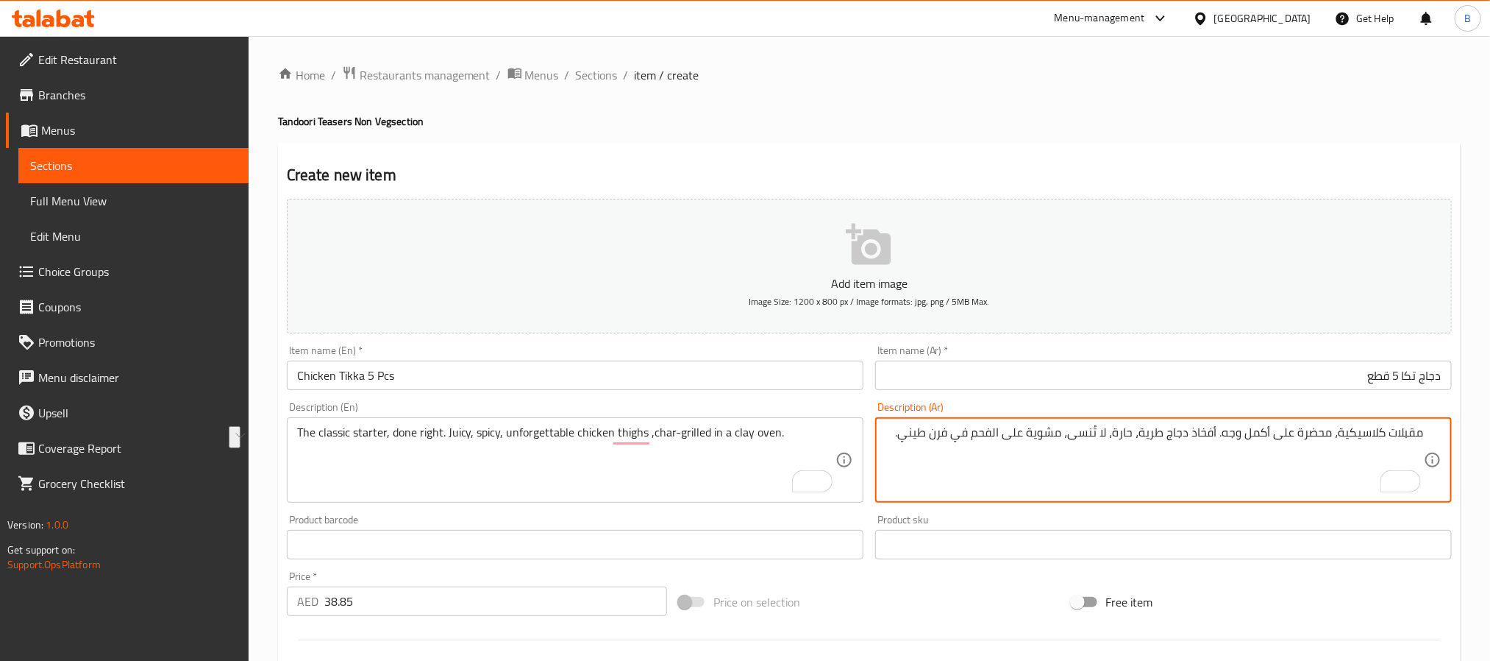
drag, startPoint x: 1134, startPoint y: 439, endPoint x: 890, endPoint y: 436, distance: 244.3
click at [890, 436] on textarea "مقبلات كلاسيكية، محضرة على أكمل وجه. أفخاذ دجاج طرية، حارة، لا تُنسى، مشوية على…" at bounding box center [1155, 460] width 539 height 70
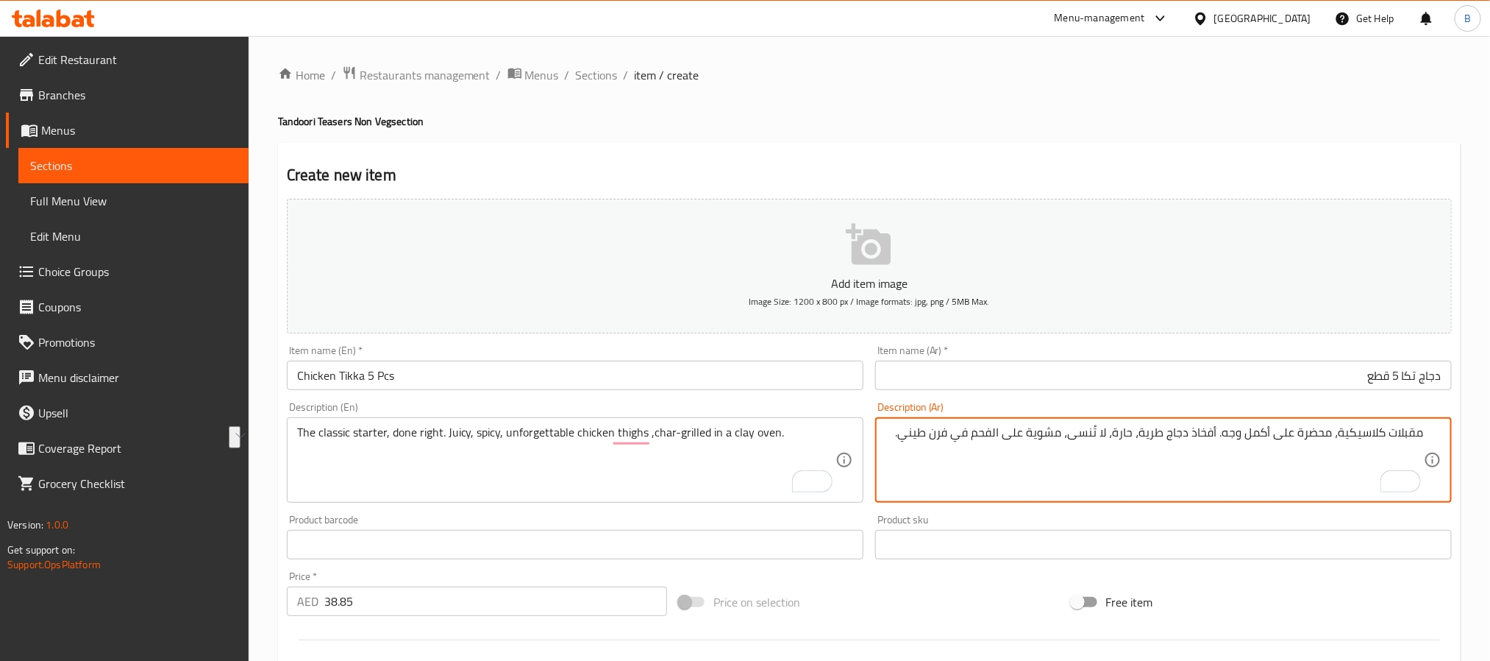
click at [912, 440] on textarea "مقبلات كلاسيكية، محضرة على أكمل وجه. أفخاذ دجاج طرية، حارة، لا تُنسى، مشوية على…" at bounding box center [1155, 460] width 539 height 70
click at [908, 444] on textarea "مقبلات كلاسيكية، محضرة على أكمل وجه. أفخاذ دجاج طرية، حارة، لا تُنسى، مشوية على…" at bounding box center [1155, 460] width 539 height 70
click at [806, 133] on div "Home / Restaurants management / Menus / Sections / item / create Tandoori Tease…" at bounding box center [869, 537] width 1183 height 945
click at [1081, 429] on textarea "مقبلات كلاسيكية، محضرة على أكمل وجه. أفخاذ دجاج طرية، حارة، لا تُنسى، مشوية على…" at bounding box center [1155, 460] width 539 height 70
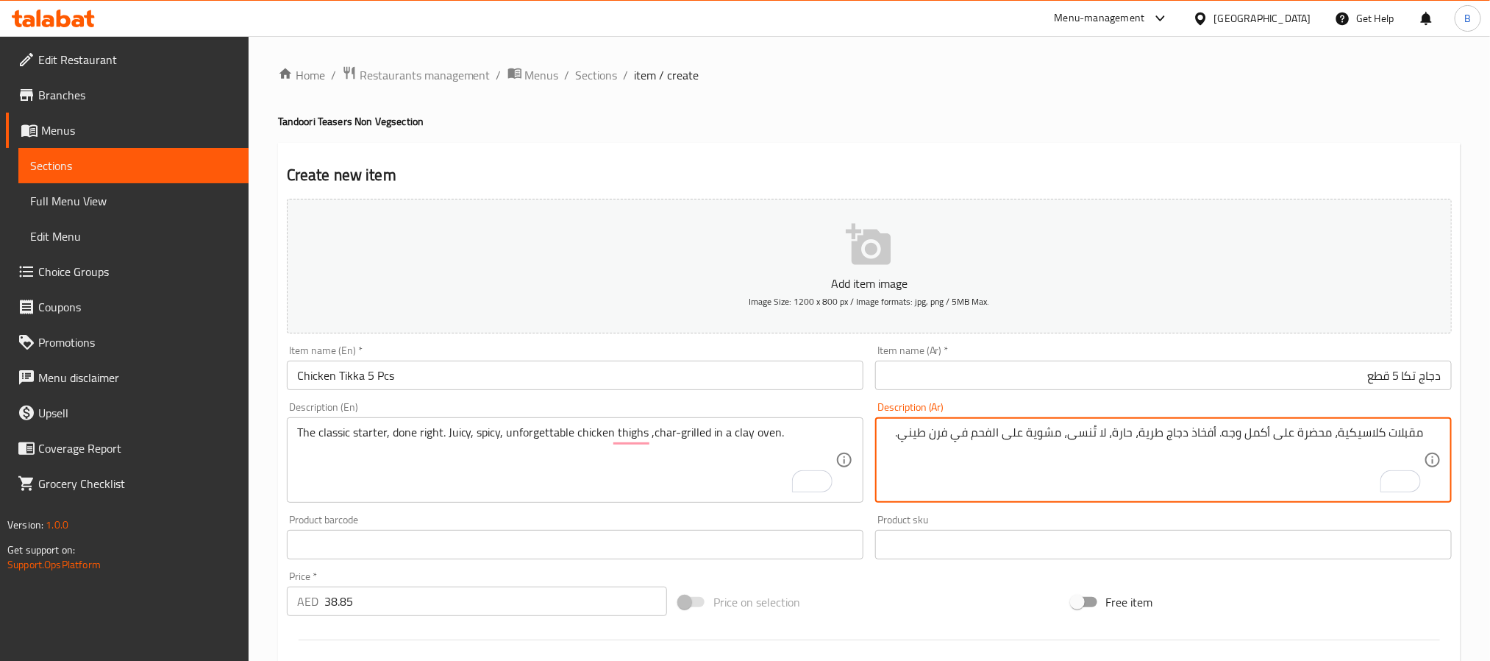
click at [1081, 429] on textarea "مقبلات كلاسيكية، محضرة على أكمل وجه. أفخاذ دجاج طرية، حارة، لا تُنسى، مشوية على…" at bounding box center [1155, 460] width 539 height 70
click at [1068, 444] on textarea "مقبلات كلاسيكية، محضرة على أكمل وجه. أفخاذ دجاج طرية، حارة، لا تُنسى، مشوية على…" at bounding box center [1155, 460] width 539 height 70
click at [996, 458] on textarea "مقبلات كلاسيكية، محضرة على أكمل وجه. أفخاذ دجاج طرية، حارة، لا تُنسى، مشوية على…" at bounding box center [1155, 460] width 539 height 70
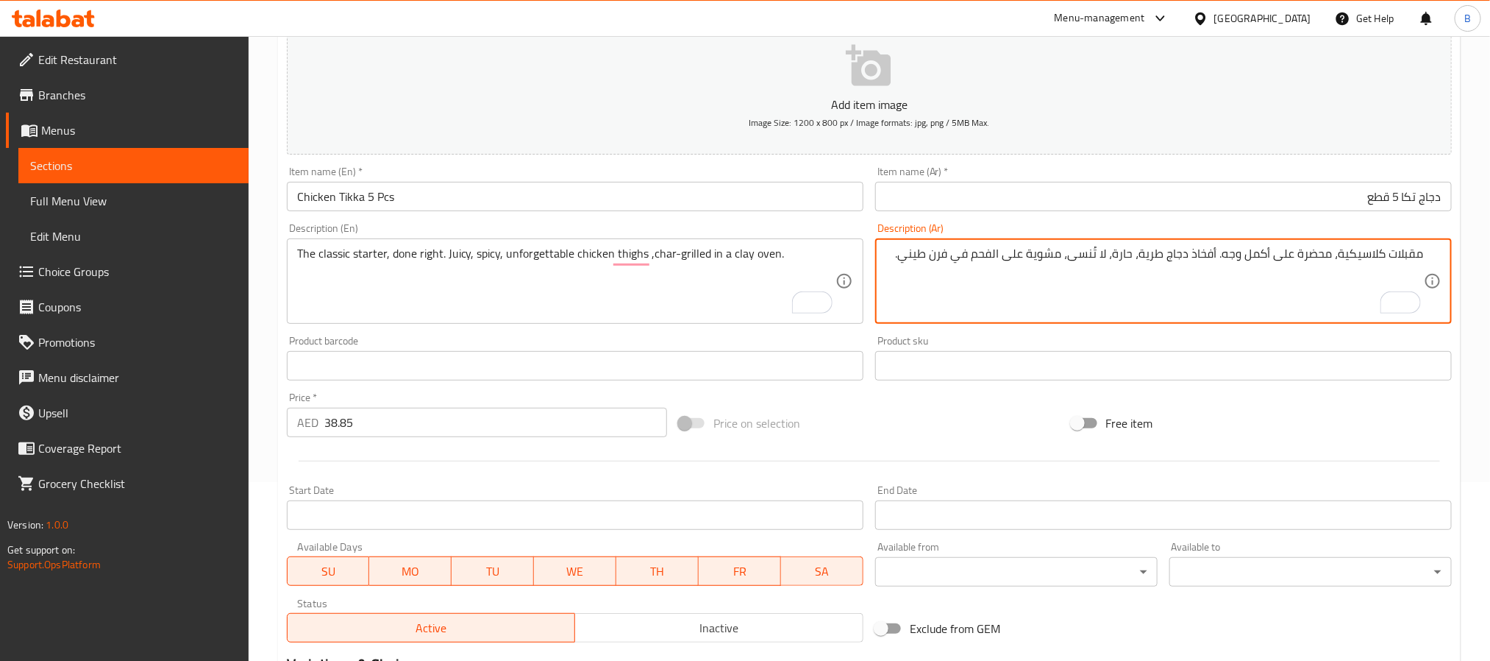
scroll to position [377, 0]
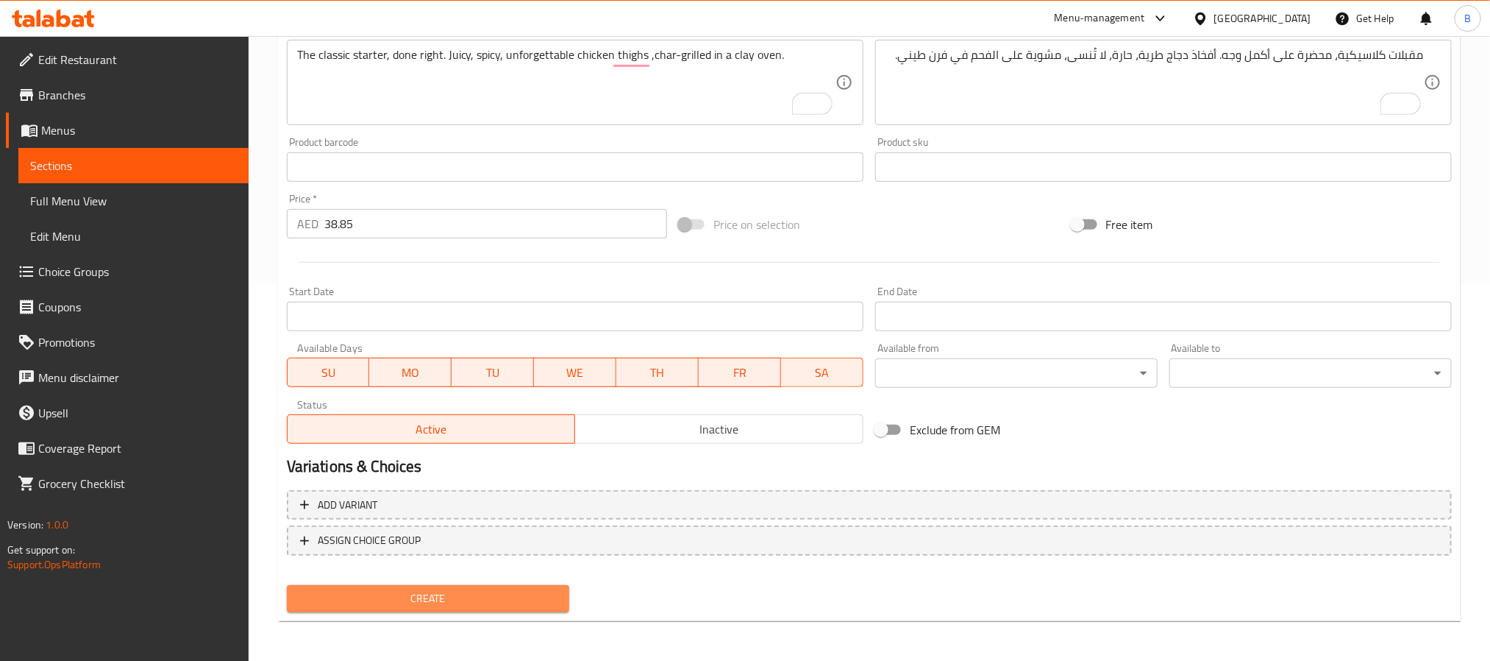
click at [495, 587] on button "Create" at bounding box center [428, 598] width 283 height 27
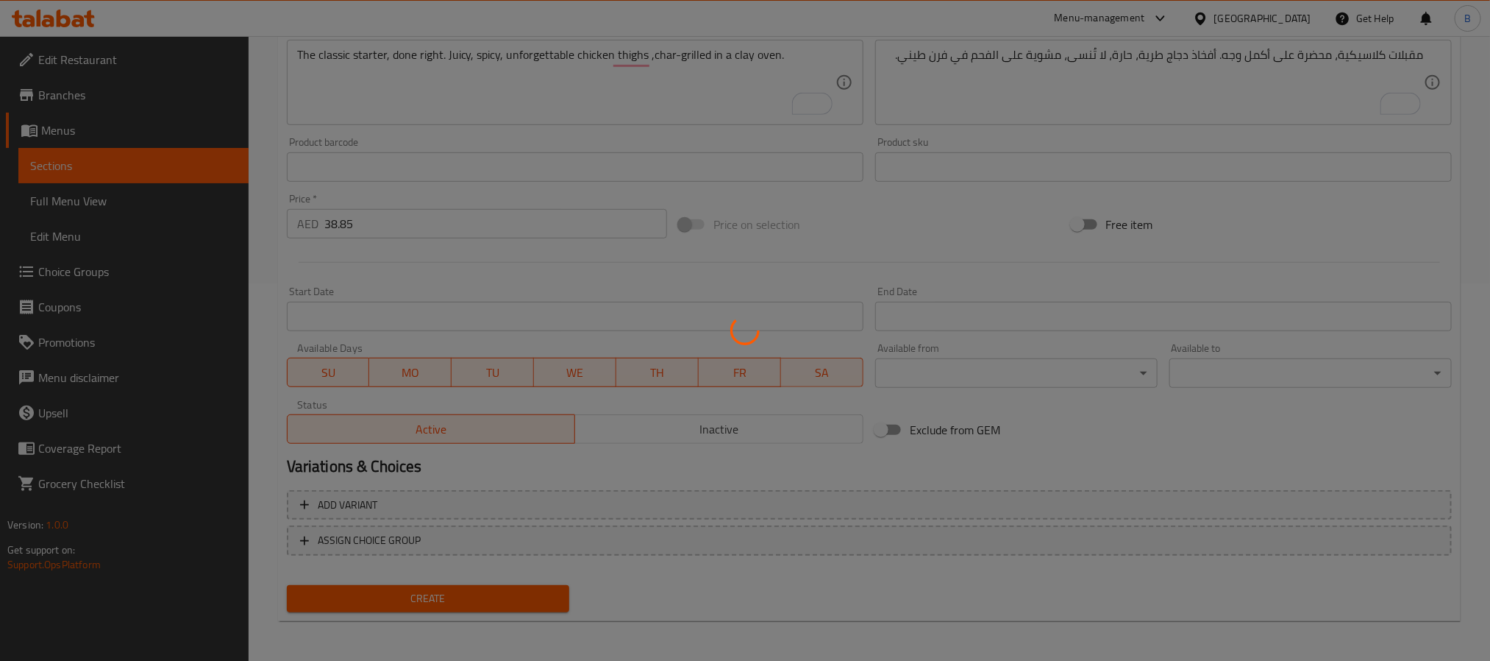
type input "0"
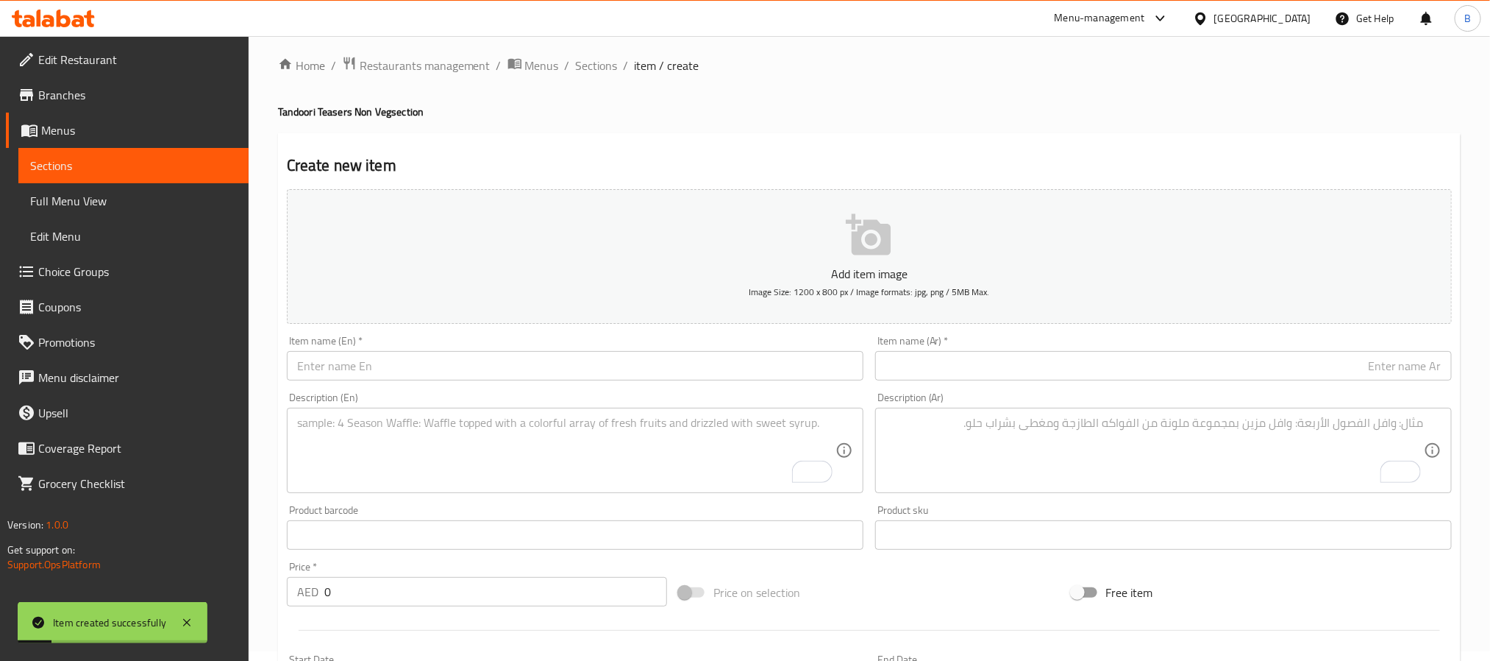
scroll to position [0, 0]
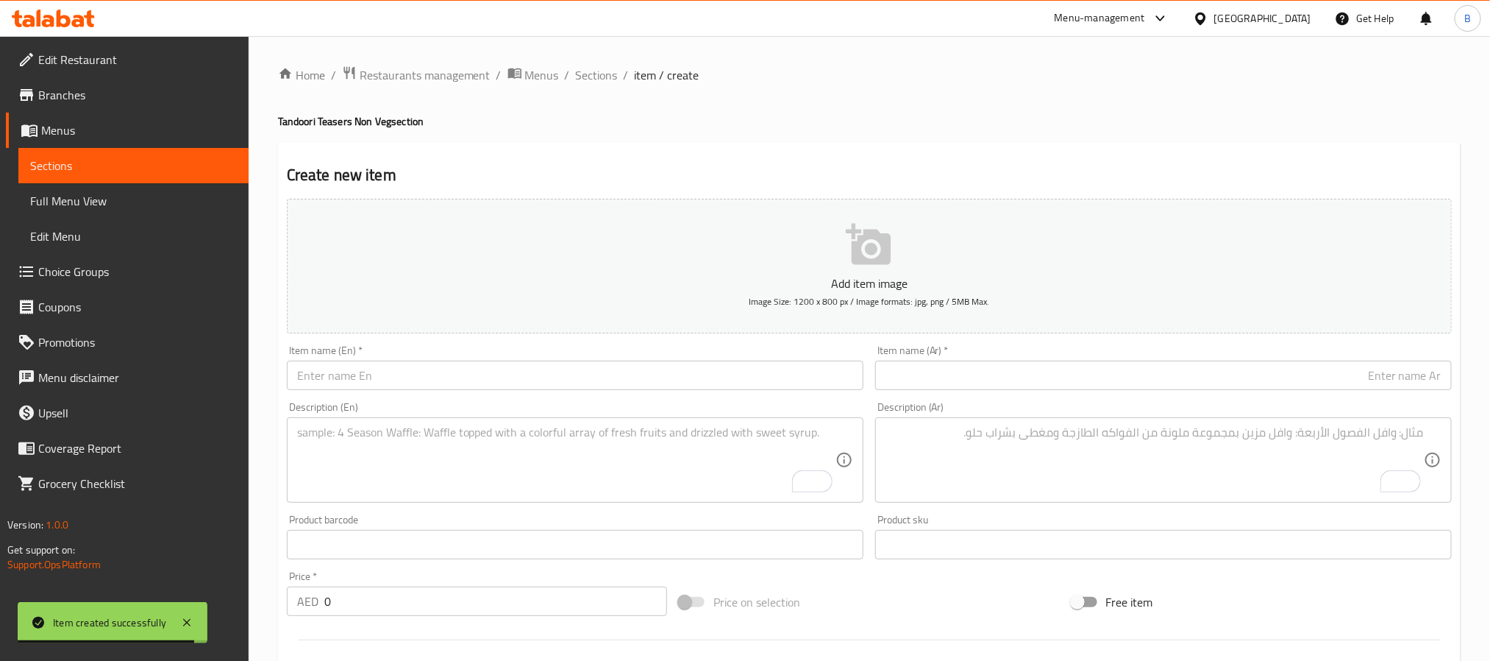
drag, startPoint x: 511, startPoint y: 413, endPoint x: 503, endPoint y: 397, distance: 17.1
click at [511, 413] on div "Description (En) Description (En)" at bounding box center [575, 452] width 577 height 101
click at [502, 391] on div "Item name (En)   * Item name (En) *" at bounding box center [575, 367] width 589 height 57
click at [541, 380] on input "text" at bounding box center [575, 374] width 577 height 29
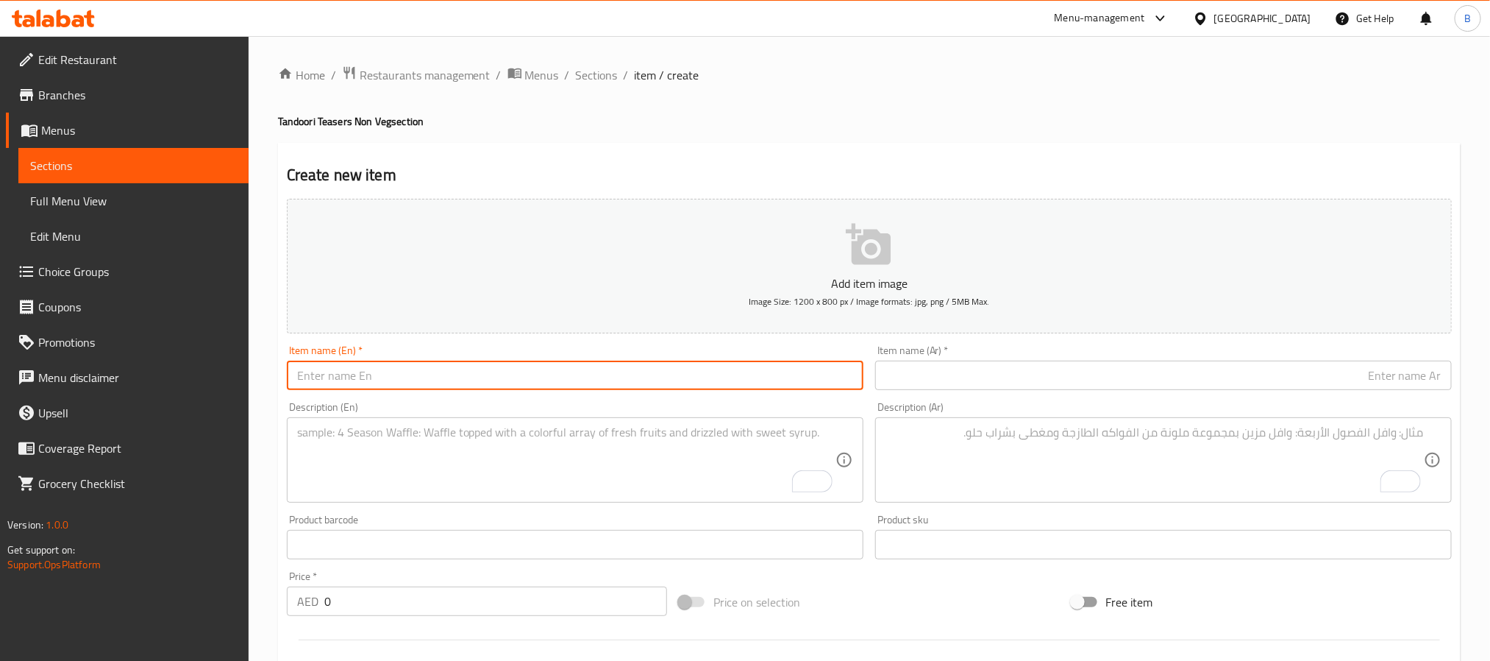
paste input "Chicken Hariyali Tikka (5 Pcs)"
type input "Chicken Hariyali Tikka 5 Pcs"
click at [383, 598] on input "0" at bounding box center [495, 600] width 343 height 29
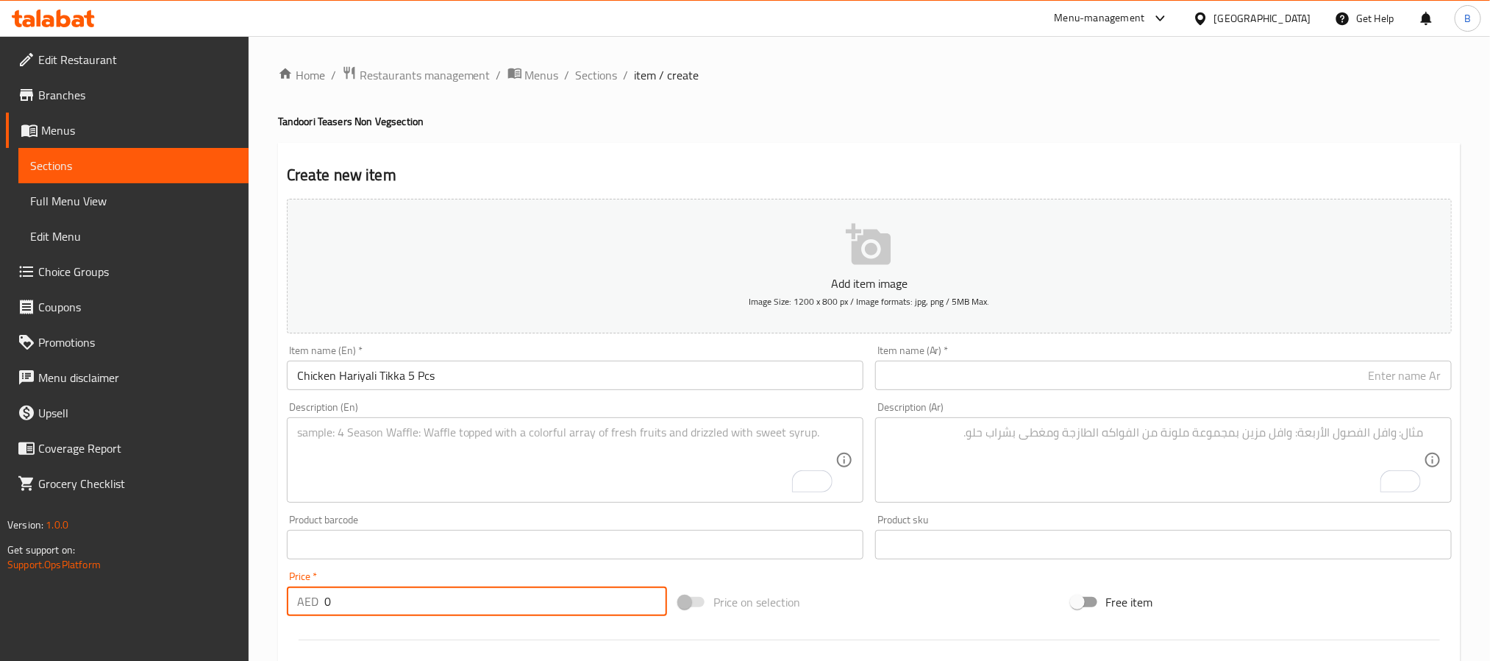
click at [383, 598] on input "0" at bounding box center [495, 600] width 343 height 29
paste input "38.85"
type input "38.85"
click at [550, 382] on input "Chicken Hariyali Tikka 5 Pcs" at bounding box center [575, 374] width 577 height 29
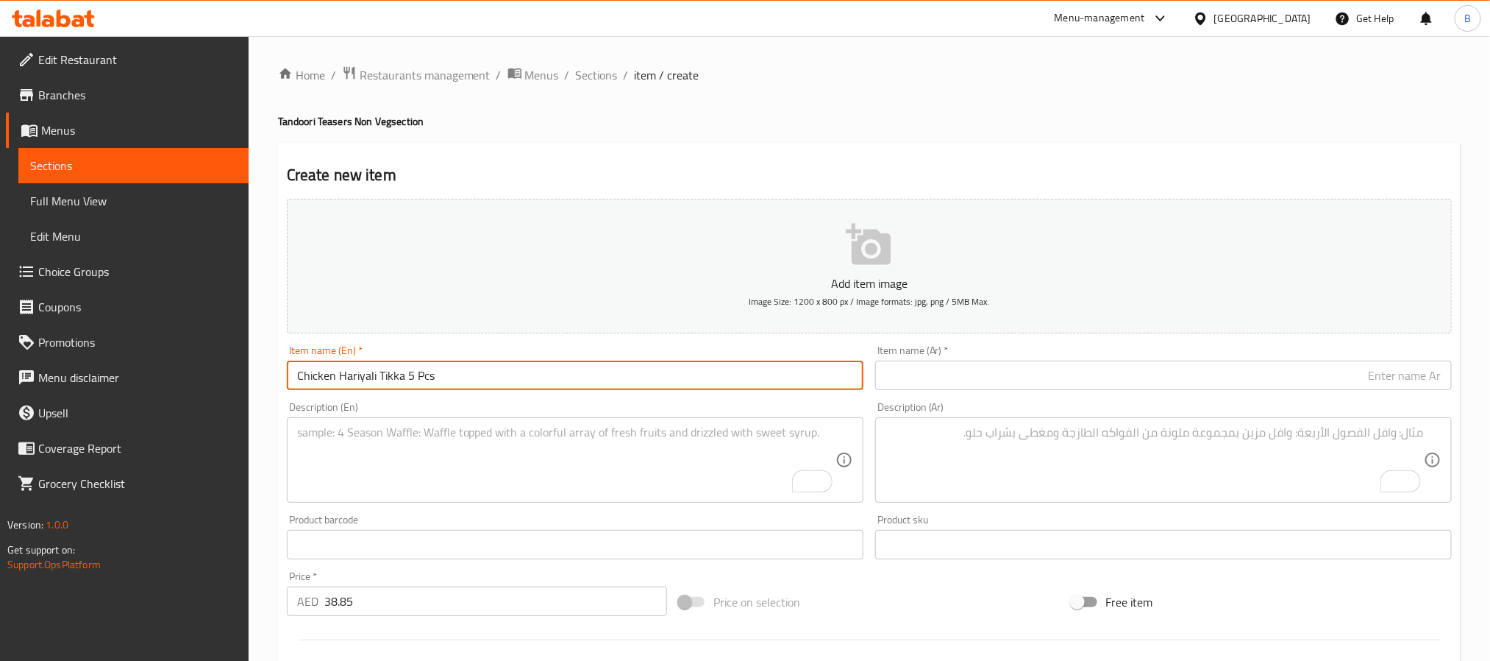
click at [550, 382] on input "Chicken Hariyali Tikka 5 Pcs" at bounding box center [575, 374] width 577 height 29
click at [1046, 374] on input "text" at bounding box center [1163, 374] width 577 height 29
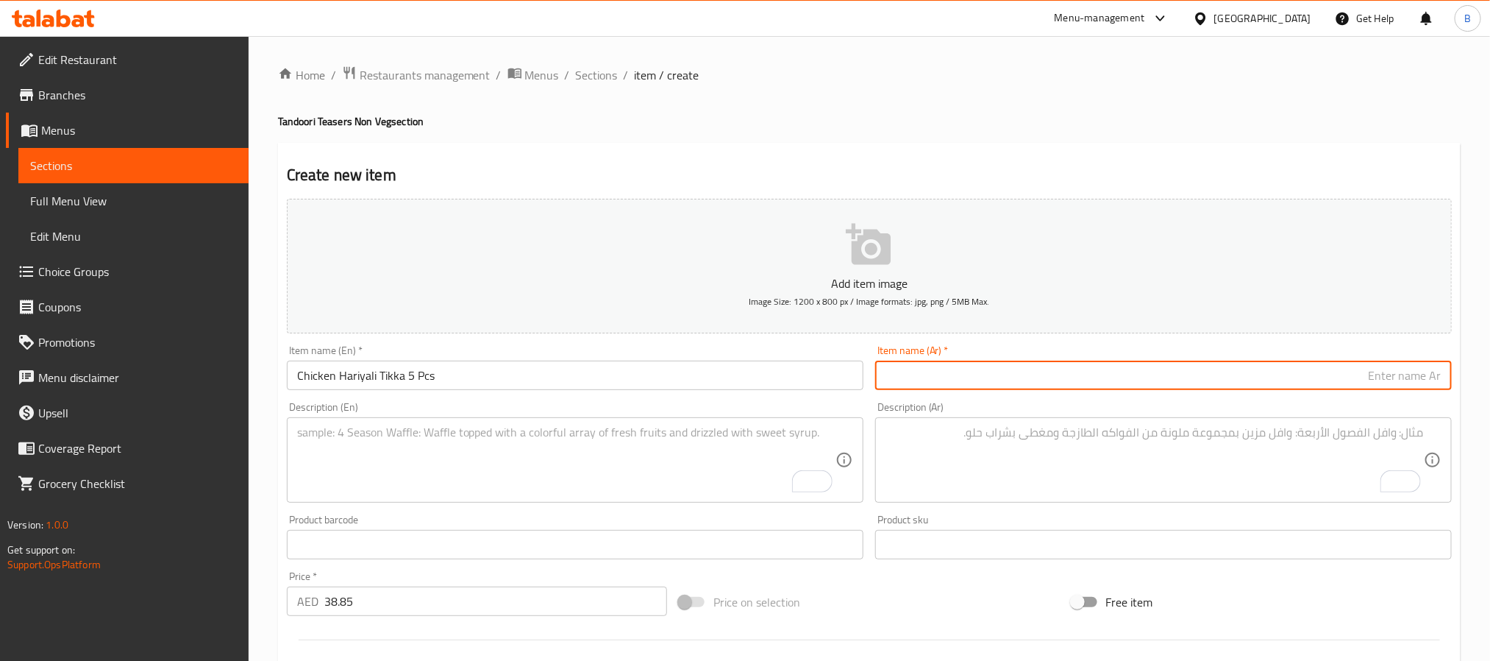
paste input "دجاج هاريالي تيكا 5 قطع"
click at [1046, 374] on input "دجاج هاريالي تيكا 5 قطع" at bounding box center [1163, 374] width 577 height 29
click at [1373, 367] on input "دجاج هاريالي تيكا 5 قطع" at bounding box center [1163, 374] width 577 height 29
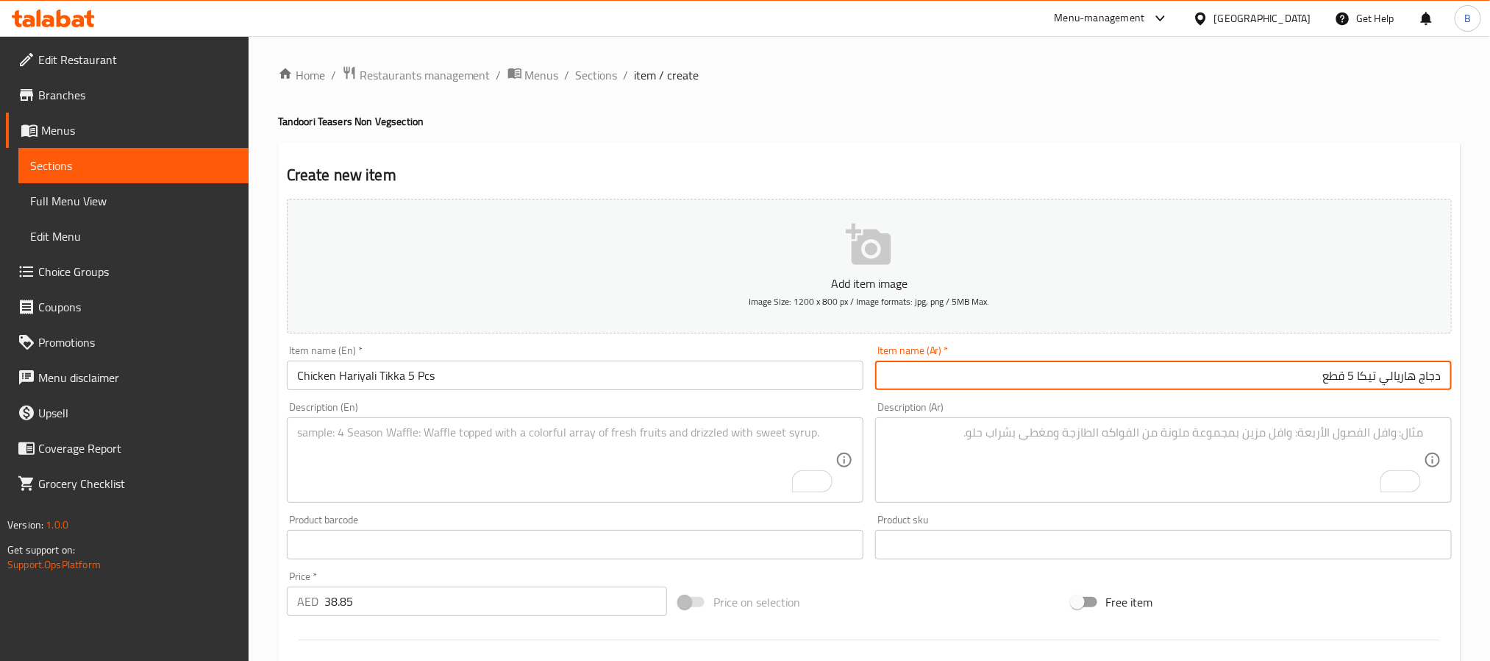
click at [1371, 369] on input "دجاج هاريالي تيكا 5 قطع" at bounding box center [1163, 374] width 577 height 29
type input "دجاج هاريالي تكا 5 قطع"
click at [475, 449] on textarea "To enrich screen reader interactions, please activate Accessibility in Grammarl…" at bounding box center [566, 460] width 539 height 70
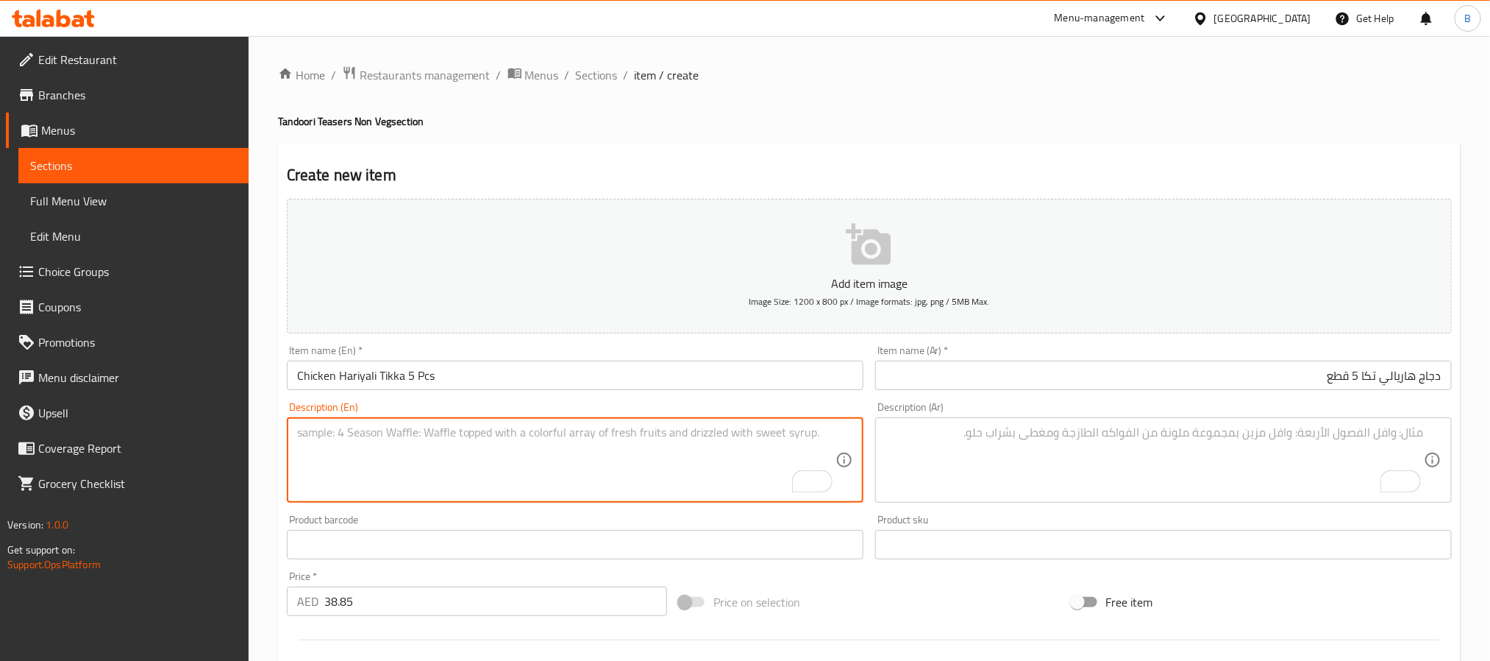
paste textarea "Chicken Thighs Tikka With A Twist-Minty, Herby And Green Cooked In Our Clay Ove…"
type textarea "Chicken thighs tikka with a twist-minty, herby and green cooked in our clay ove…"
click at [1206, 463] on textarea "To enrich screen reader interactions, please activate Accessibility in Grammarl…" at bounding box center [1155, 460] width 539 height 70
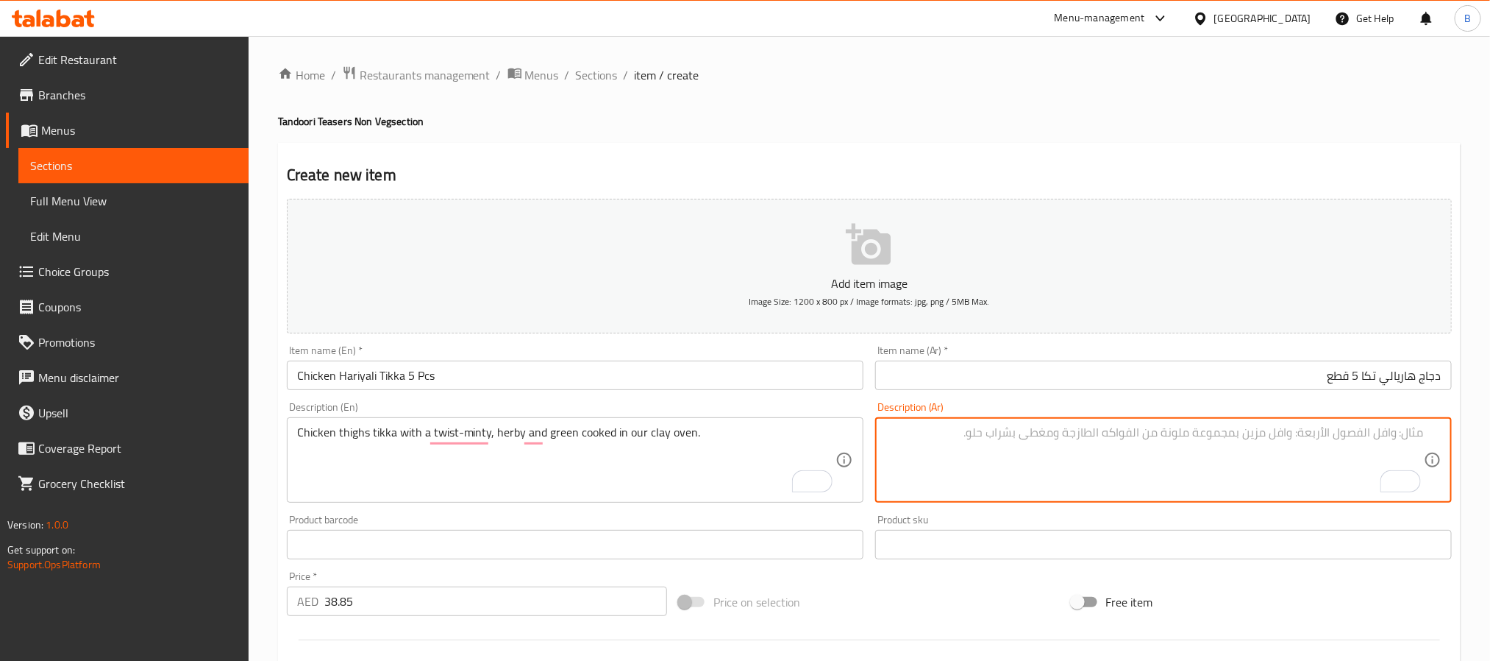
paste textarea "فخذ دجاج تيكا مع لمسة خاصة - نعناع، ​​أعشاب وخضراء مطبوخة في فرننا الطيني."
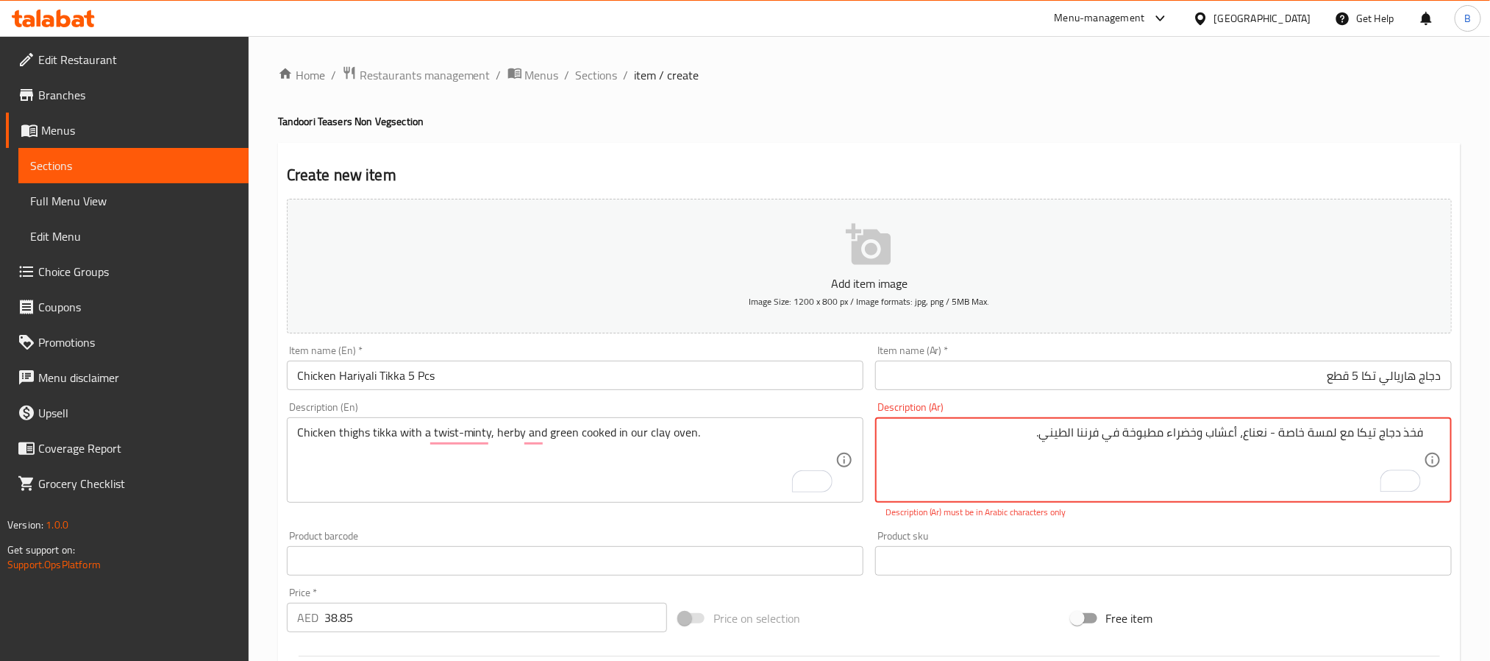
click at [1267, 435] on textarea "فخذ دجاج تيكا مع لمسة خاصة - نعناع، ​​أعشاب وخضراء مطبوخة في فرننا الطيني." at bounding box center [1155, 460] width 539 height 70
click at [1243, 517] on p "Description (Ar) must be in Arabic characters only" at bounding box center [1164, 511] width 556 height 13
click at [1143, 425] on textarea "فخذ دجاج تيكا مع لمسة خاصة - نعناع، ​​أعشاب وخضراء مطبوخة في فرننا الطيني." at bounding box center [1155, 460] width 539 height 70
drag, startPoint x: 1263, startPoint y: 439, endPoint x: 1070, endPoint y: 437, distance: 192.8
click at [1070, 437] on textarea "فخذ دجاج تيكا مع لمسة خاصة - نعناع، ​​أعشاب وخضراء مطبوخة في فرننا الطيني." at bounding box center [1155, 460] width 539 height 70
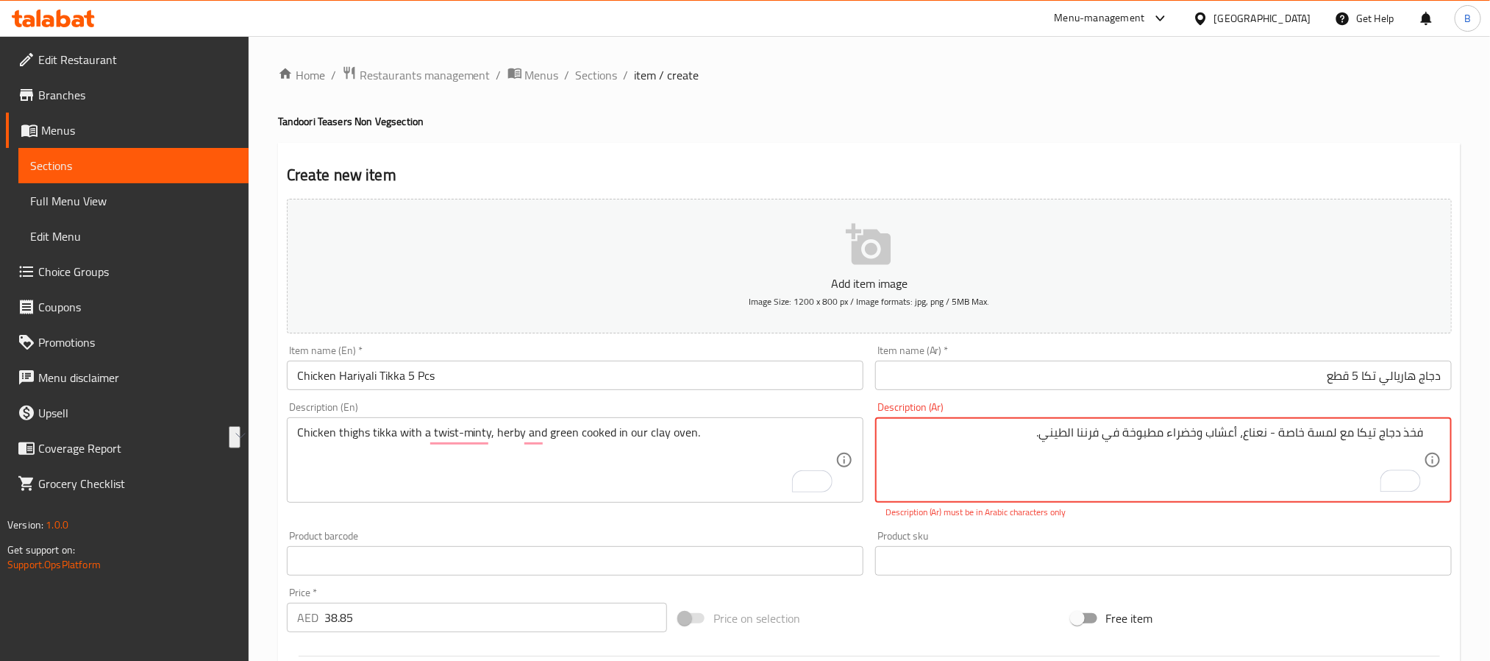
click at [1007, 444] on textarea "فخذ دجاج تيكا مع لمسة خاصة - نعناع، ​​أعشاب وخضراء مطبوخة في فرننا الطيني." at bounding box center [1155, 460] width 539 height 70
click at [1134, 436] on textarea "فخذ دجاج تيكا مع لمسة خاصة - نعناع، ​​أعشاب وخضراء مطبوخة في فرننا الطيني." at bounding box center [1155, 460] width 539 height 70
click at [1128, 430] on textarea "فخذ دجاج تيكا مع لمسة خاصة - نعناع، ​​أعشاب وخضراء مطبوخة في فرننا الطيني." at bounding box center [1155, 460] width 539 height 70
click at [1051, 442] on textarea "فخذ دجاج تيكا مع لمسة خاصة - نعناع، ​​أعشاب وخضراء مطبوخة في فرننا الطيني." at bounding box center [1155, 460] width 539 height 70
click at [1368, 435] on textarea "فخذ دجاج تيكا مع لمسة خاصة - نعناع، ​​أعشاب وخضراء مطبوخة في فرننا الطيني." at bounding box center [1155, 460] width 539 height 70
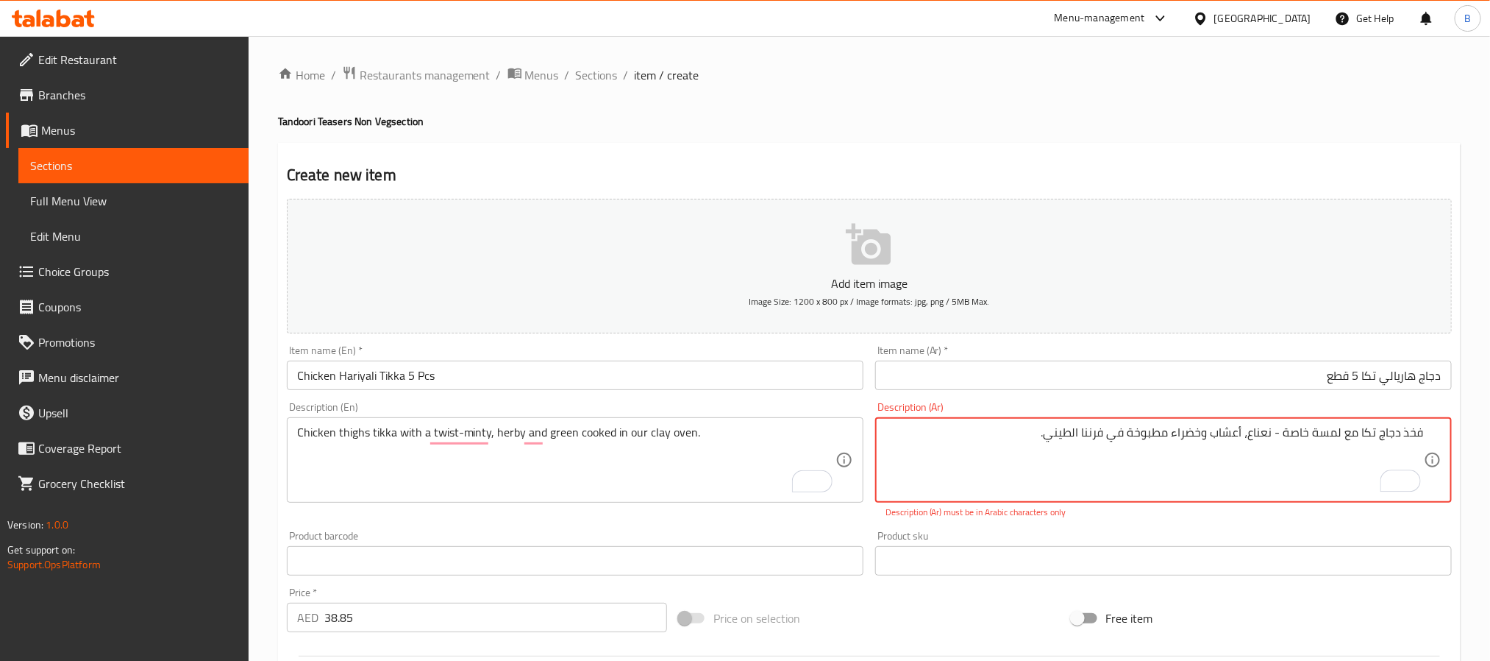
click at [1287, 431] on textarea "فخذ دجاج تكا مع لمسة خاصة - نعناع، ​​أعشاب وخضراء مطبوخة في فرننا الطيني." at bounding box center [1155, 460] width 539 height 70
click at [1296, 433] on textarea "فخذ دجاج تكا مع لمسة خاصة - نعناع، ​​أعشاب وخضراء مطبوخة في فرننا الطيني." at bounding box center [1155, 460] width 539 height 70
click at [1318, 427] on textarea "فخذ دجاج تكا مع لمسة خاصة - نعناع، ​​أعشاب وخضراء مطبوخة في فرننا الطيني." at bounding box center [1155, 460] width 539 height 70
click at [1226, 522] on div "Description (Ar) فخذ دجاج تكا مع لمسة خاصة - نعناع، ​​أعشاب وخضراء مطبوخة في فر…" at bounding box center [1164, 460] width 589 height 129
click at [1144, 109] on div "Home / Restaurants management / Menus / Sections / item / create Tandoori Tease…" at bounding box center [869, 545] width 1183 height 961
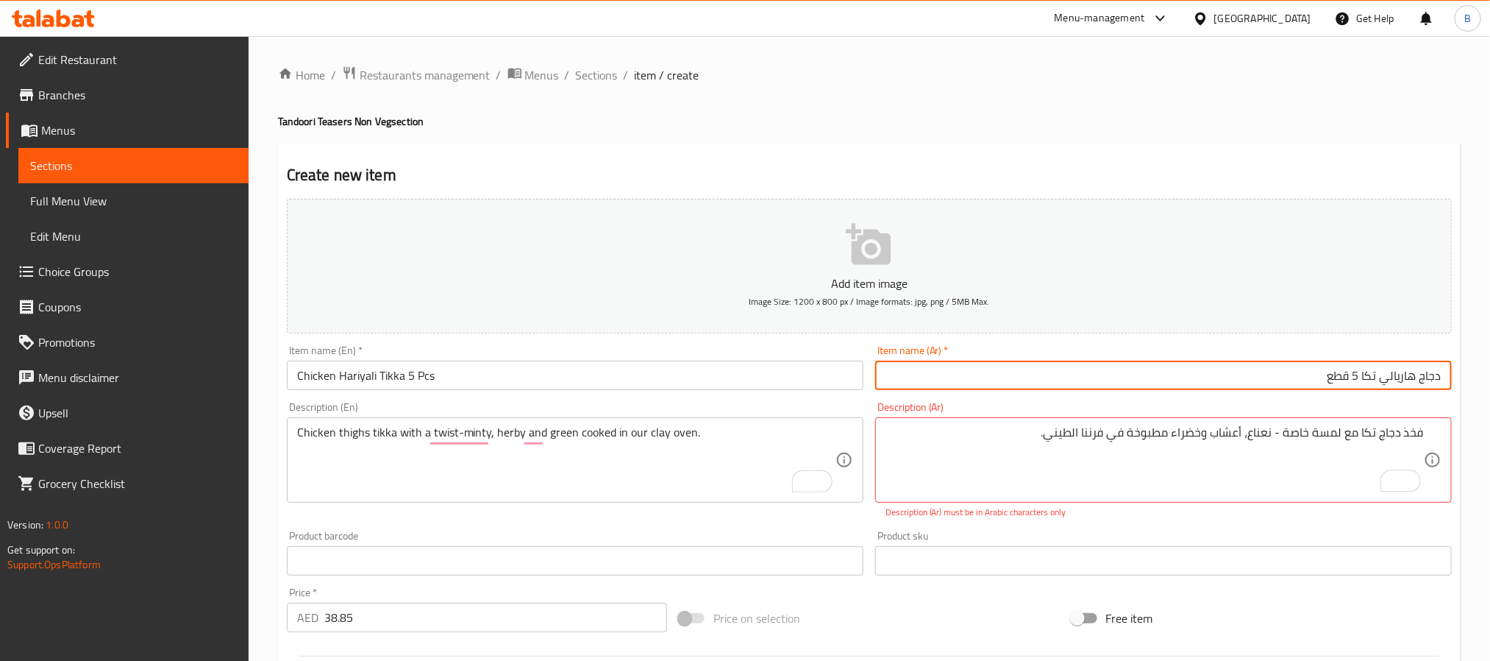
click at [1088, 375] on input "دجاج هاريالي تكا 5 قطع" at bounding box center [1163, 374] width 577 height 29
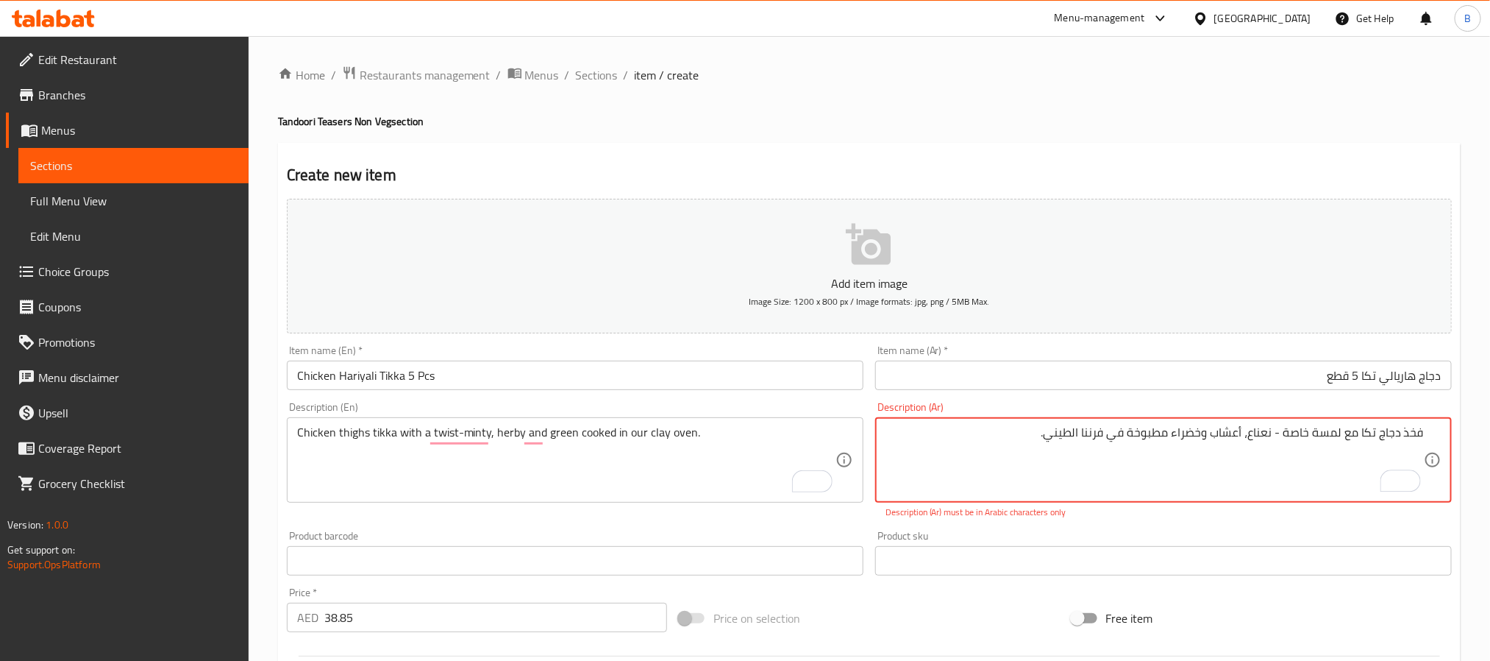
drag, startPoint x: 1129, startPoint y: 433, endPoint x: 1027, endPoint y: 442, distance: 101.9
click at [1053, 437] on textarea "فخذ دجاج تكا مع لمسة خاصة - نعناع، ​​أعشاب وخضراء مطبوخة في فرننا الطيني." at bounding box center [1155, 460] width 539 height 70
click at [1073, 448] on textarea "فخذ دجاج تكا مع لمسة خاصة - نعناع، ​​أعشاب وخضراء مطبوخة في فرننا الطيني." at bounding box center [1155, 460] width 539 height 70
click at [1060, 440] on textarea "فخذ دجاج تكا مع لمسة خاصة - نعناع، ​​أعشاب وخضراء مطبوخة في فرننا الطيني." at bounding box center [1155, 460] width 539 height 70
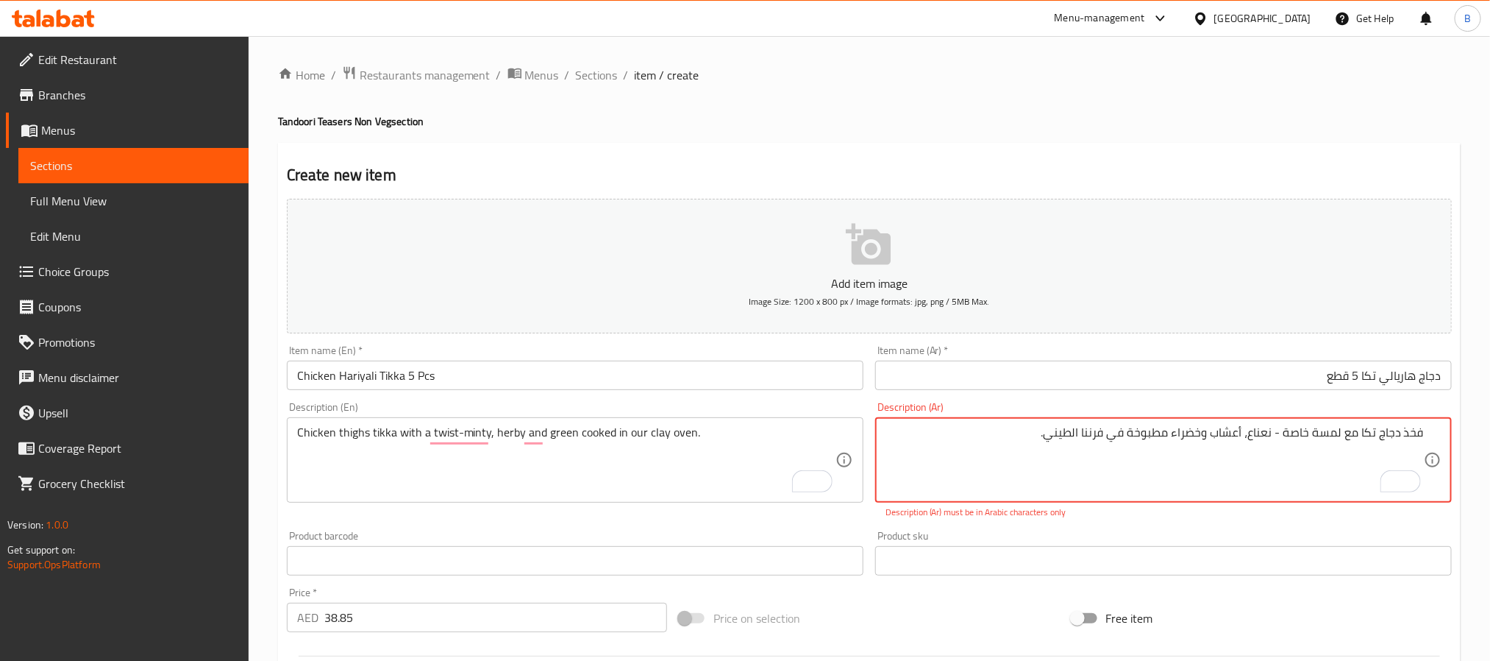
click at [1060, 440] on textarea "فخذ دجاج تكا مع لمسة خاصة - نعناع، ​​أعشاب وخضراء مطبوخة في فرننا الطيني." at bounding box center [1155, 460] width 539 height 70
click at [1084, 505] on p "Description (Ar) must be in Arabic characters only" at bounding box center [1164, 511] width 556 height 13
click at [1086, 525] on div "Product sku Product sku" at bounding box center [1164, 553] width 589 height 57
click at [1071, 437] on textarea "فخذ دجاج تكا مع لمسة خاصة - نعناع، ​​أعشاب وخضراء مطبوخة في فرننا الطين" at bounding box center [1155, 460] width 539 height 70
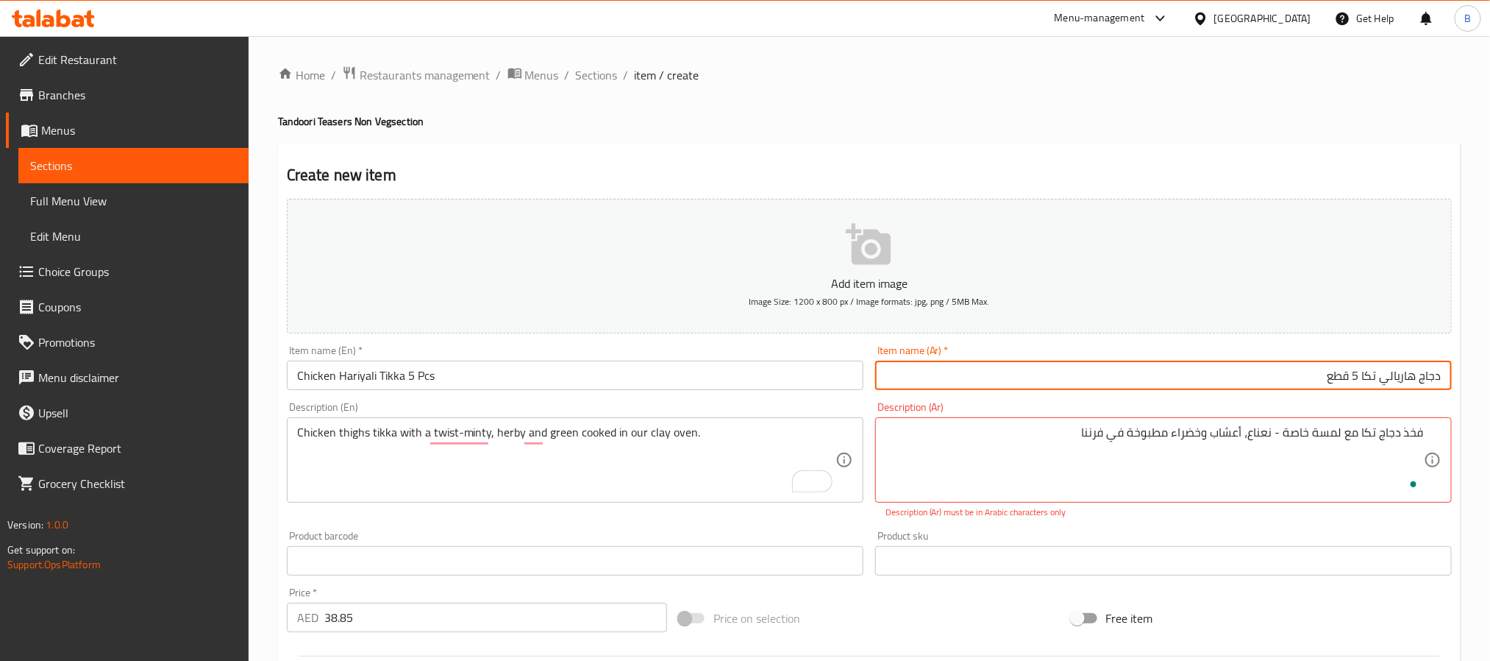
click at [1123, 365] on input "دجاج هاريالي تكا 5 قطع" at bounding box center [1163, 374] width 577 height 29
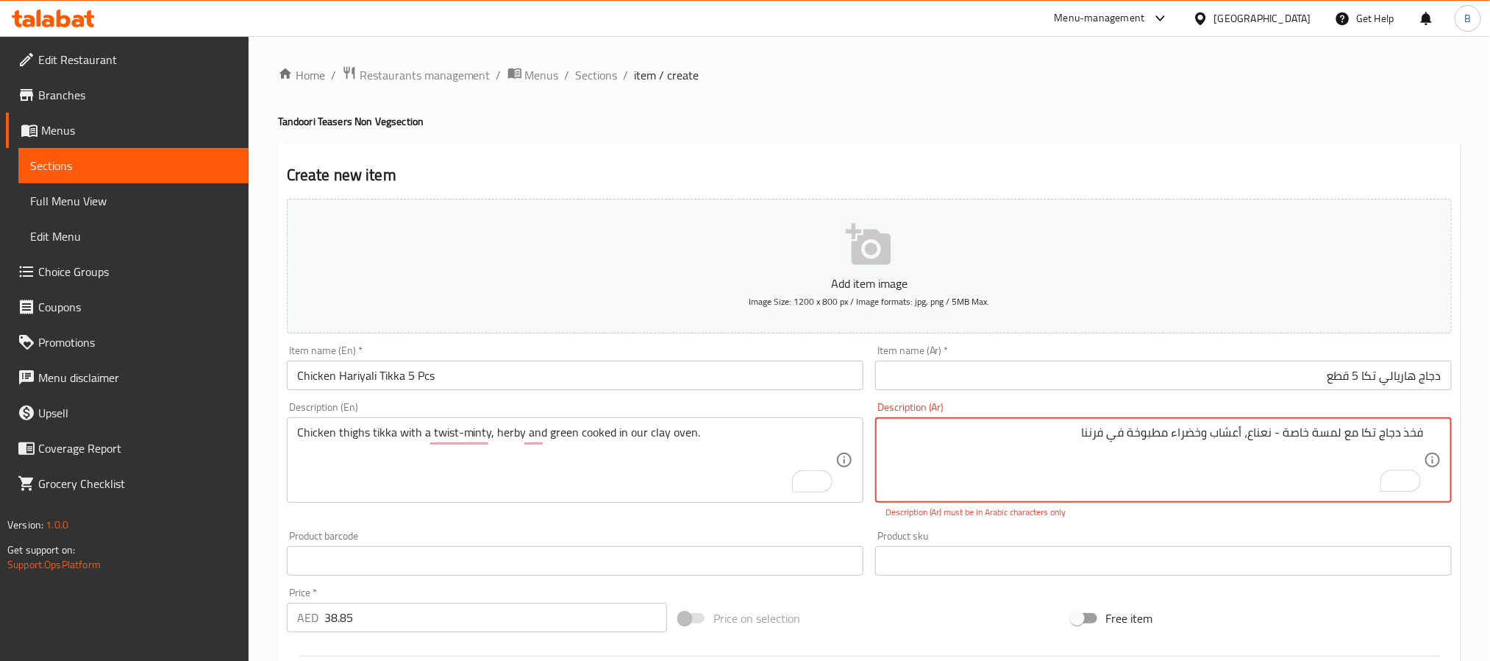
click at [1098, 437] on textarea "فخذ دجاج تكا مع لمسة خاصة - نعناع، ​​أعشاب وخضراء مطبوخة في فرننا" at bounding box center [1155, 460] width 539 height 70
click at [1051, 513] on p "Description (Ar) must be in Arabic characters only" at bounding box center [1164, 511] width 556 height 13
click at [1134, 517] on p "Description (Ar) must be in Arabic characters only" at bounding box center [1164, 511] width 556 height 13
click at [1140, 429] on textarea "فخذ دجاج تكا مع لمسة خاصة - نعناع، ​​أعشاب وخضراء مطبوخة" at bounding box center [1155, 460] width 539 height 70
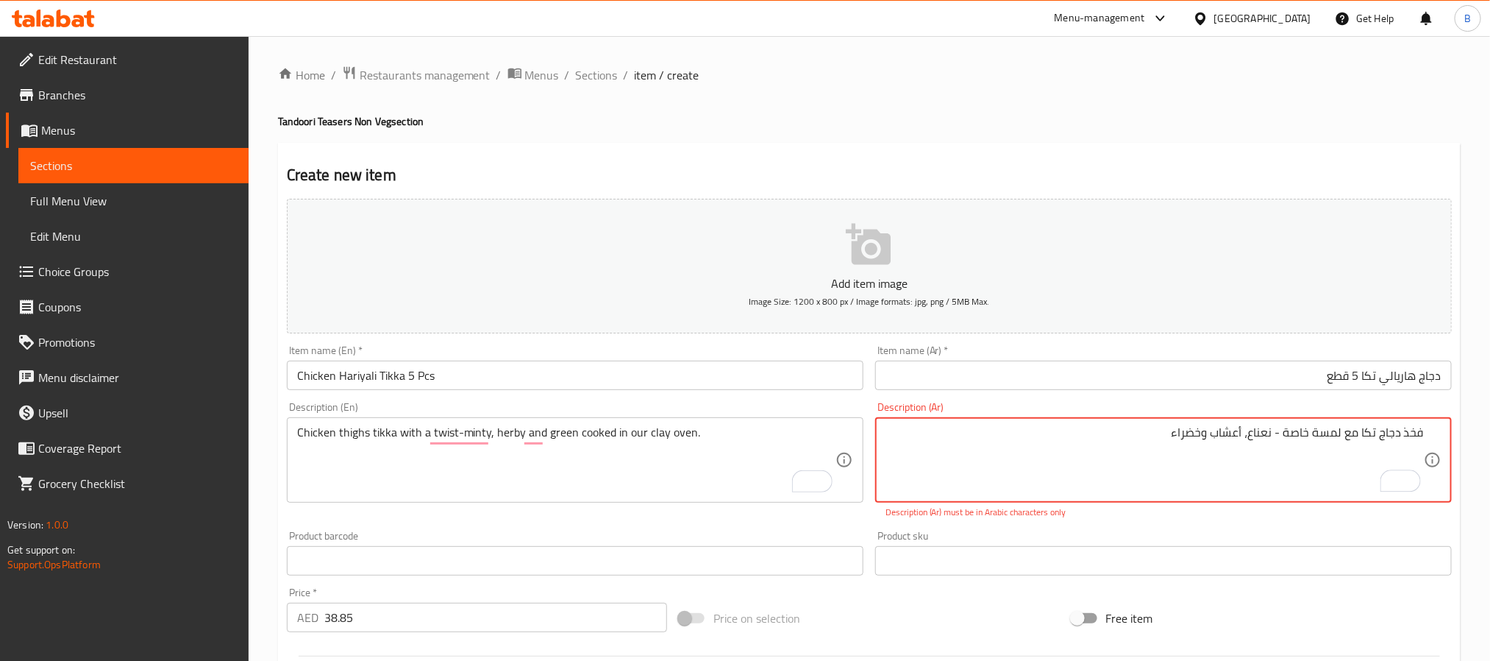
click at [1251, 522] on div "Description (Ar) فخذ دجاج تكا مع لمسة خاصة - نعناع، ​​أعشاب وخضراء Description …" at bounding box center [1164, 460] width 589 height 129
click at [1188, 433] on textarea "فخذ دجاج تكا مع لمسة خاصة - نعناع، ​​أعشاب وخضراء" at bounding box center [1155, 460] width 539 height 70
click at [1148, 530] on div "Product sku Product sku" at bounding box center [1163, 552] width 577 height 45
click at [1238, 419] on div "فخذ دجاج تكا مع لمسة خاصة - نعناع، ​​أعشاب Description (Ar)" at bounding box center [1163, 459] width 577 height 85
click at [1236, 438] on textarea "فخذ دجاج تكا مع لمسة خاصة - نعناع، ​​أعشاب" at bounding box center [1155, 460] width 539 height 70
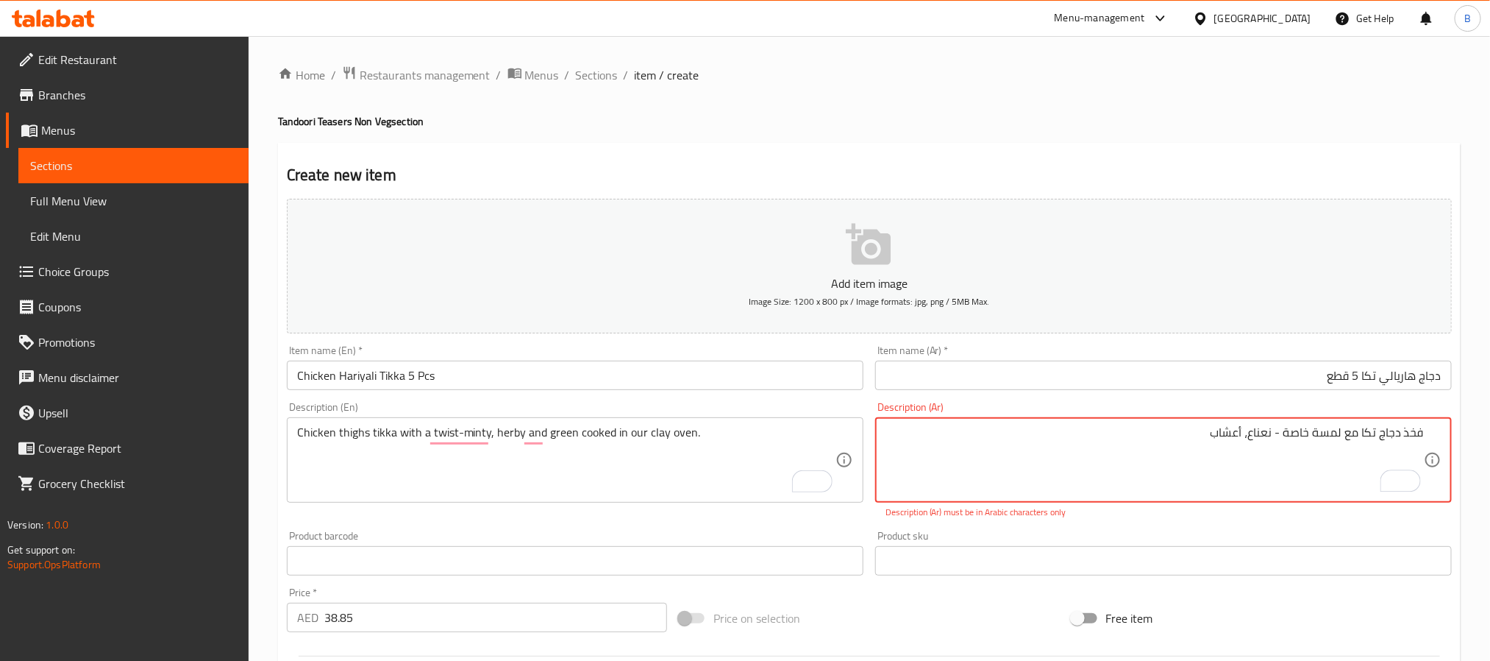
click at [1236, 438] on textarea "فخذ دجاج تكا مع لمسة خاصة - نعناع، ​​أعشاب" at bounding box center [1155, 460] width 539 height 70
click at [947, 515] on p "Description (Ar) must be in Arabic characters only" at bounding box center [1164, 511] width 556 height 13
click at [1079, 526] on div "Product sku Product sku" at bounding box center [1164, 553] width 589 height 57
drag, startPoint x: 1267, startPoint y: 424, endPoint x: 1249, endPoint y: 436, distance: 20.8
click at [1249, 436] on textarea "فخذ دجاج تكا مع لمسة خاصة - نعناع، ​​" at bounding box center [1155, 460] width 539 height 70
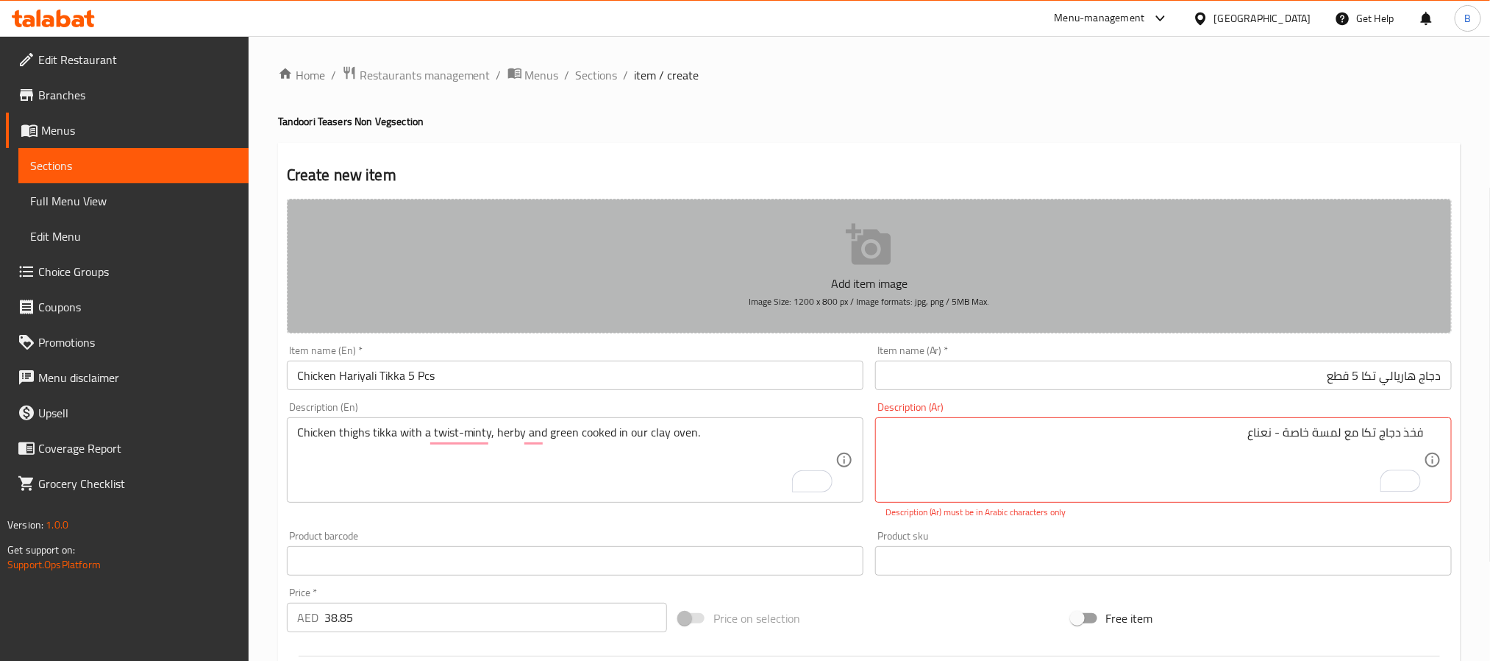
click at [1318, 294] on button "Add item image Image Size: 1200 x 800 px / Image formats: jpg, png / 5MB Max." at bounding box center [869, 266] width 1165 height 135
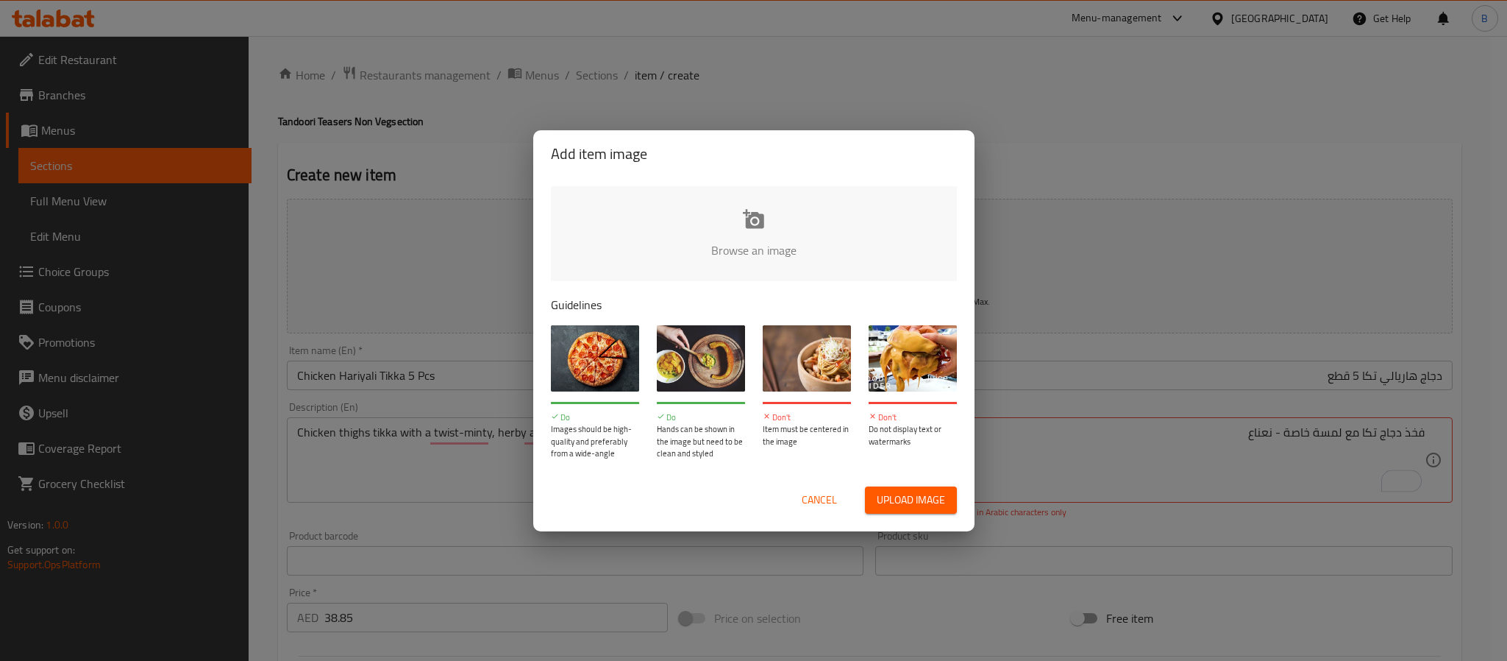
click at [817, 491] on span "Cancel" at bounding box center [819, 500] width 35 height 18
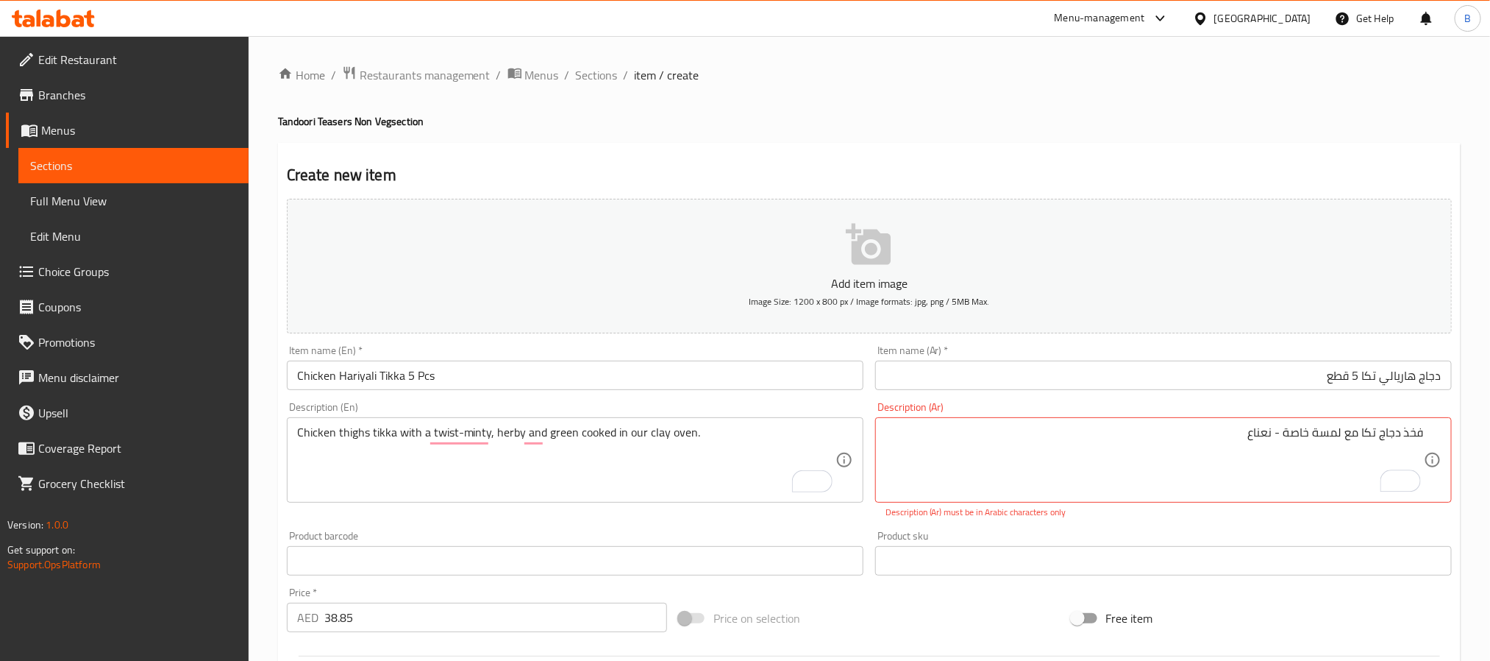
click at [1044, 530] on div "Product sku Product sku" at bounding box center [1164, 553] width 589 height 57
click at [1265, 435] on textarea "فخذ دجاج تكا مع لمسة خاصة - نعناع ​​" at bounding box center [1155, 460] width 539 height 70
click at [1267, 519] on div "Description (Ar) فخذ دجاج تكا مع​​ Description (Ar) Description (Ar) must be in…" at bounding box center [1164, 460] width 589 height 129
click at [1355, 426] on textarea "فخذ دجاج تكا مع​​" at bounding box center [1155, 460] width 539 height 70
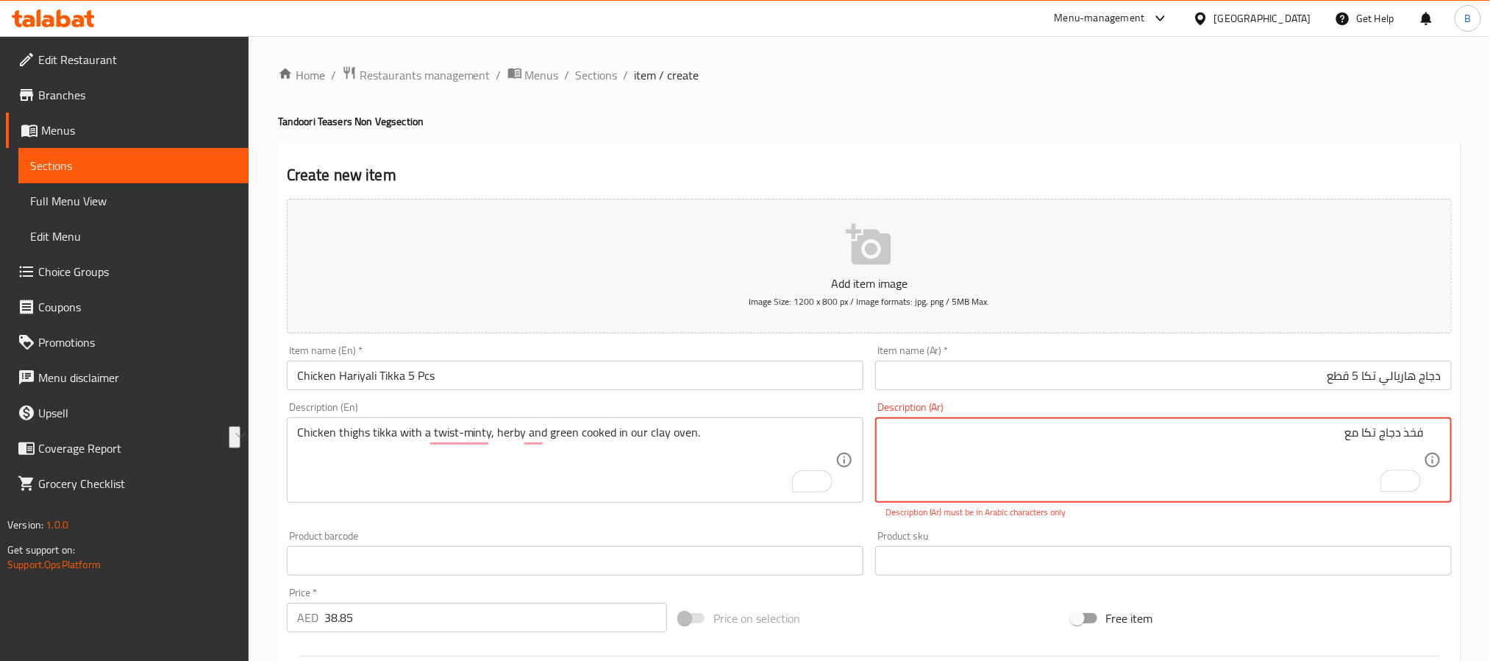
click at [1355, 426] on textarea "فخذ دجاج تكا مع​​" at bounding box center [1155, 460] width 539 height 70
click at [1349, 430] on textarea "فخذ دجاج تكا مع​​" at bounding box center [1155, 460] width 539 height 70
click at [1280, 543] on div "Product sku Product sku" at bounding box center [1163, 552] width 577 height 45
click at [1389, 425] on textarea "فخذ دجاج ​" at bounding box center [1155, 460] width 539 height 70
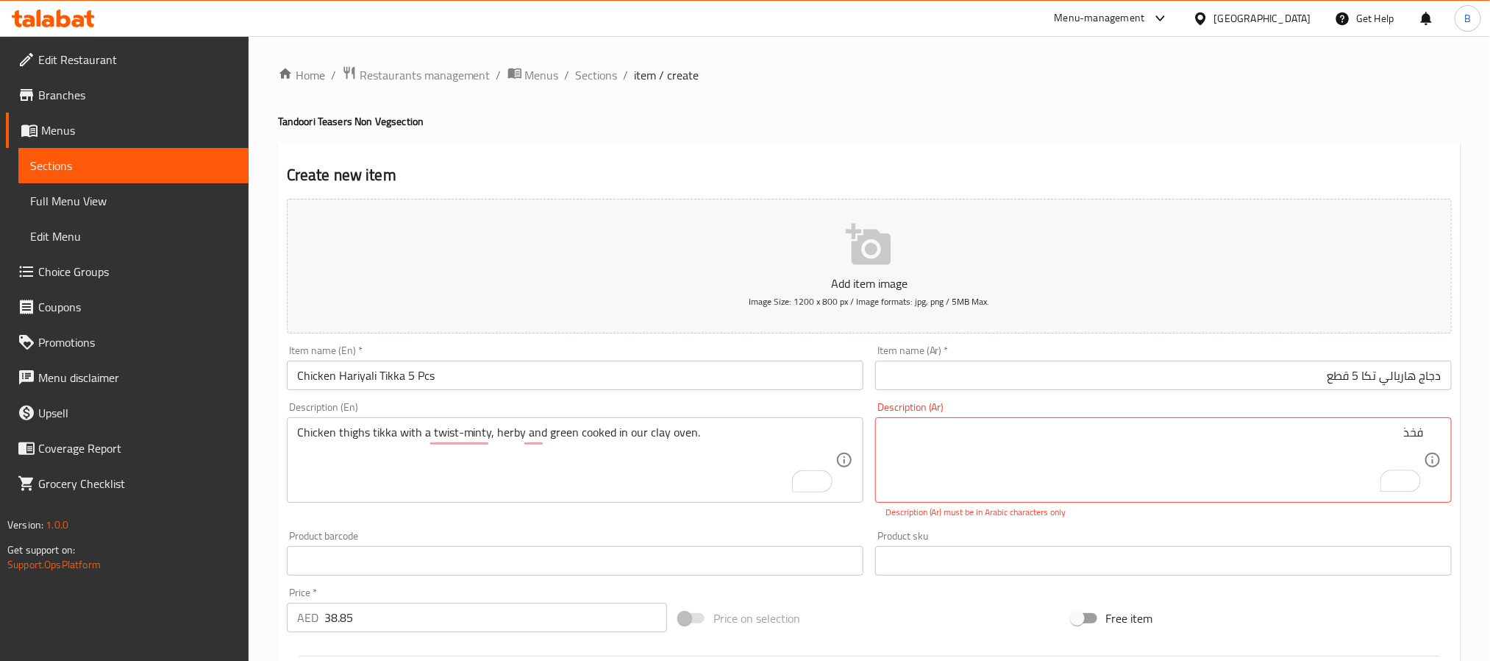
click at [1252, 151] on div "Create new item Add item image Image Size: 1200 x 800 px / Image formats: jpg, …" at bounding box center [869, 579] width 1183 height 873
click at [1404, 422] on div "فخذ ​ Description (Ar)" at bounding box center [1163, 459] width 577 height 85
click at [1121, 154] on div "Create new item Add item image Image Size: 1200 x 800 px / Image formats: jpg, …" at bounding box center [869, 579] width 1183 height 873
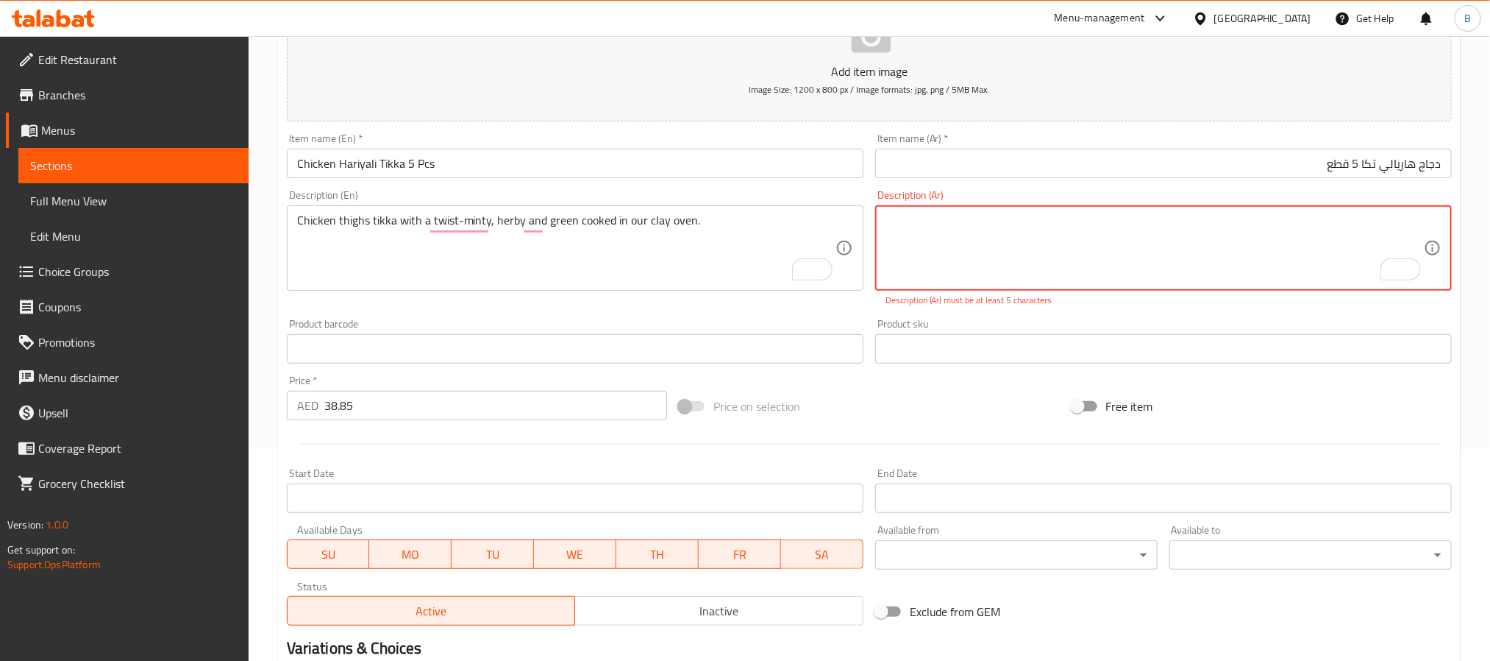
scroll to position [331, 0]
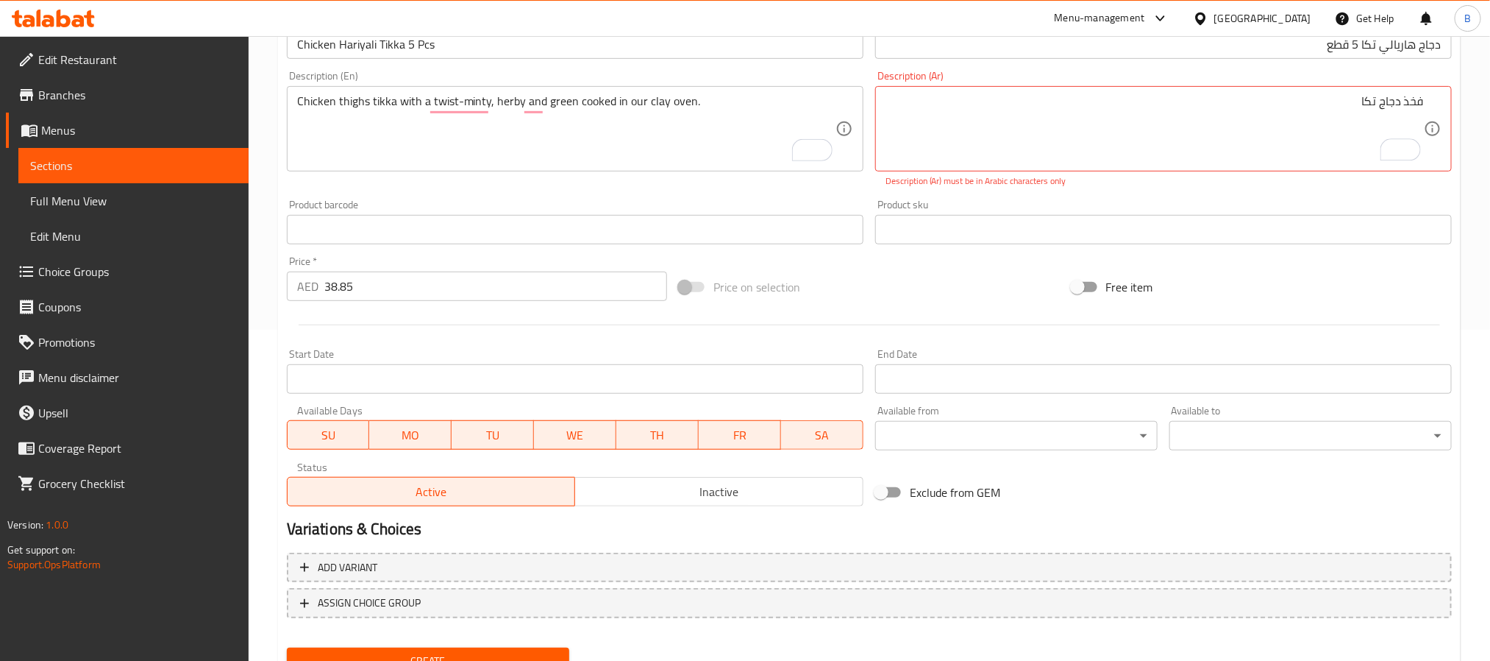
click at [1098, 188] on p "Description (Ar) must be in Arabic characters only" at bounding box center [1164, 180] width 556 height 13
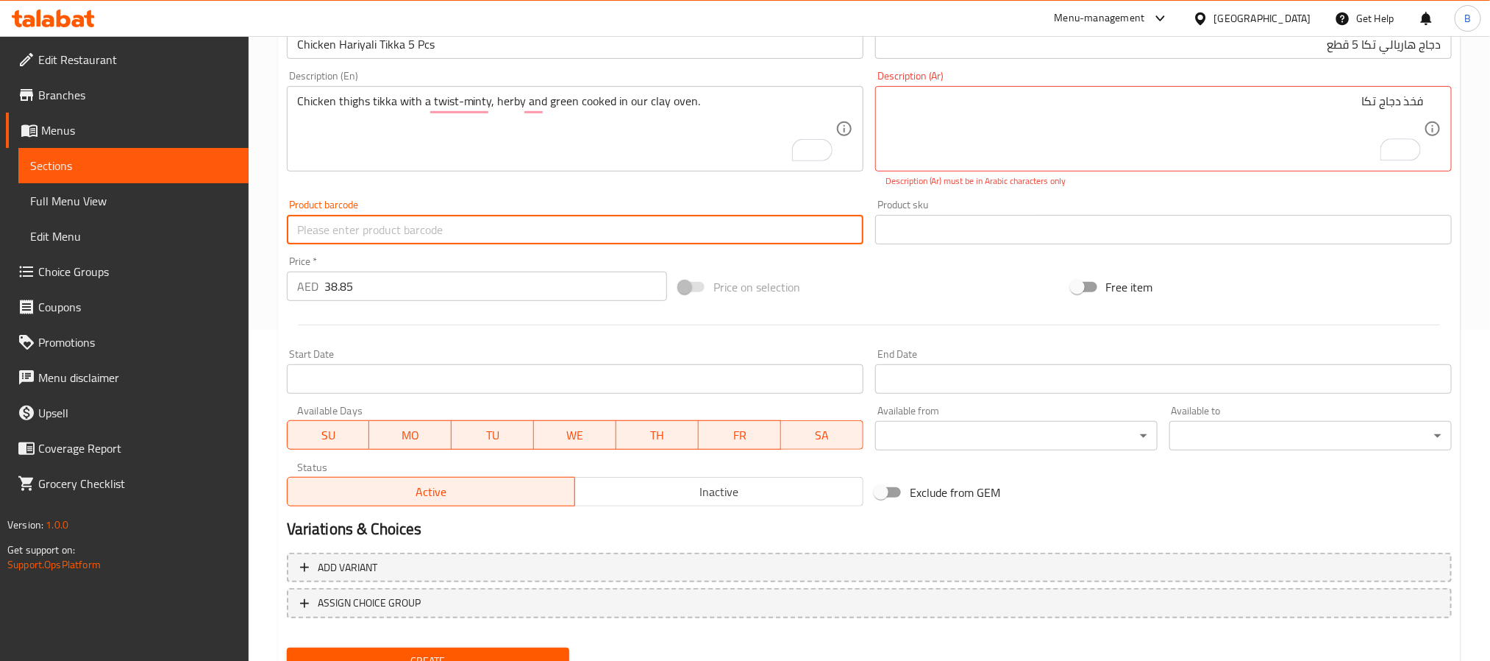
click at [784, 235] on input "text" at bounding box center [575, 229] width 577 height 29
drag, startPoint x: 961, startPoint y: 243, endPoint x: 972, endPoint y: 203, distance: 41.2
click at [961, 243] on input "text" at bounding box center [1163, 229] width 577 height 29
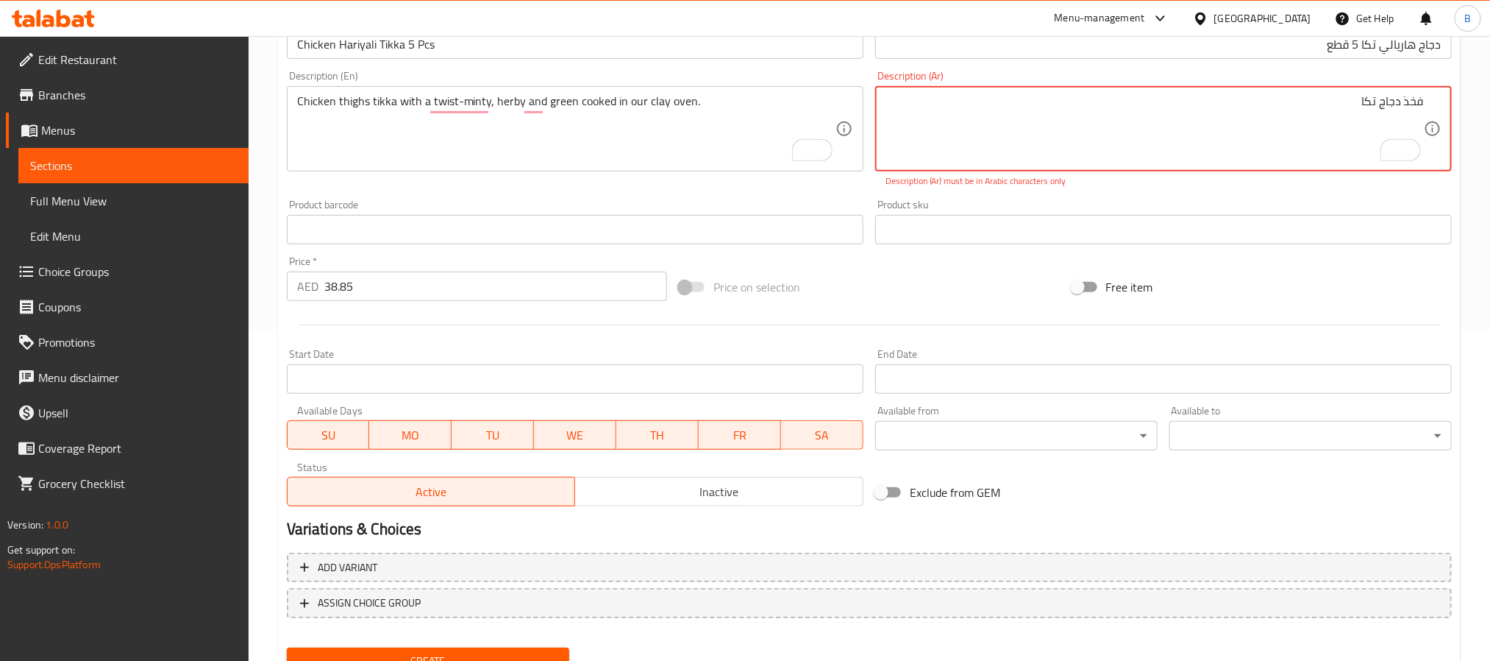
click at [1376, 113] on textarea "​فخذ دجاج تكا" at bounding box center [1155, 129] width 539 height 70
paste textarea "فخذ دجاج تيكا مع لمسة خاصة - نعناع، ​​أعشاب وخضراء مطبوخة في فرننا الطيني."
click at [1369, 93] on div "فخذ دجاج تيكا مع لمسة خاصة - نعناع، ​​أعشاب وخضراء مطبوخة في فرننا الطيني. Desc…" at bounding box center [1163, 128] width 577 height 85
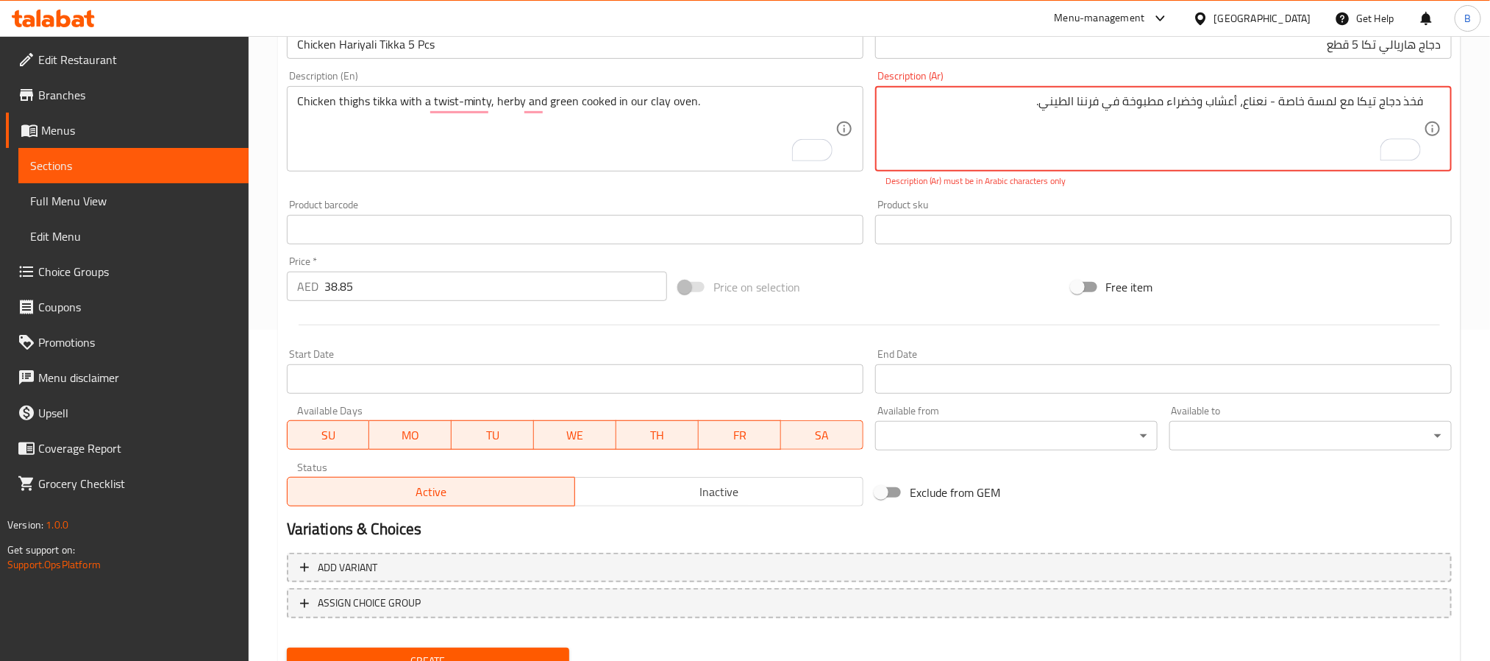
click at [1369, 104] on textarea "فخذ دجاج تيكا مع لمسة خاصة - نعناع، ​​أعشاب وخضراء مطبوخة في فرننا الطيني." at bounding box center [1155, 129] width 539 height 70
type textarea "فخذ دجاج تكا مع لمسة خاصة - نعناع، ​​أعشاب وخضراء مطبوخة في فرننا الطيني."
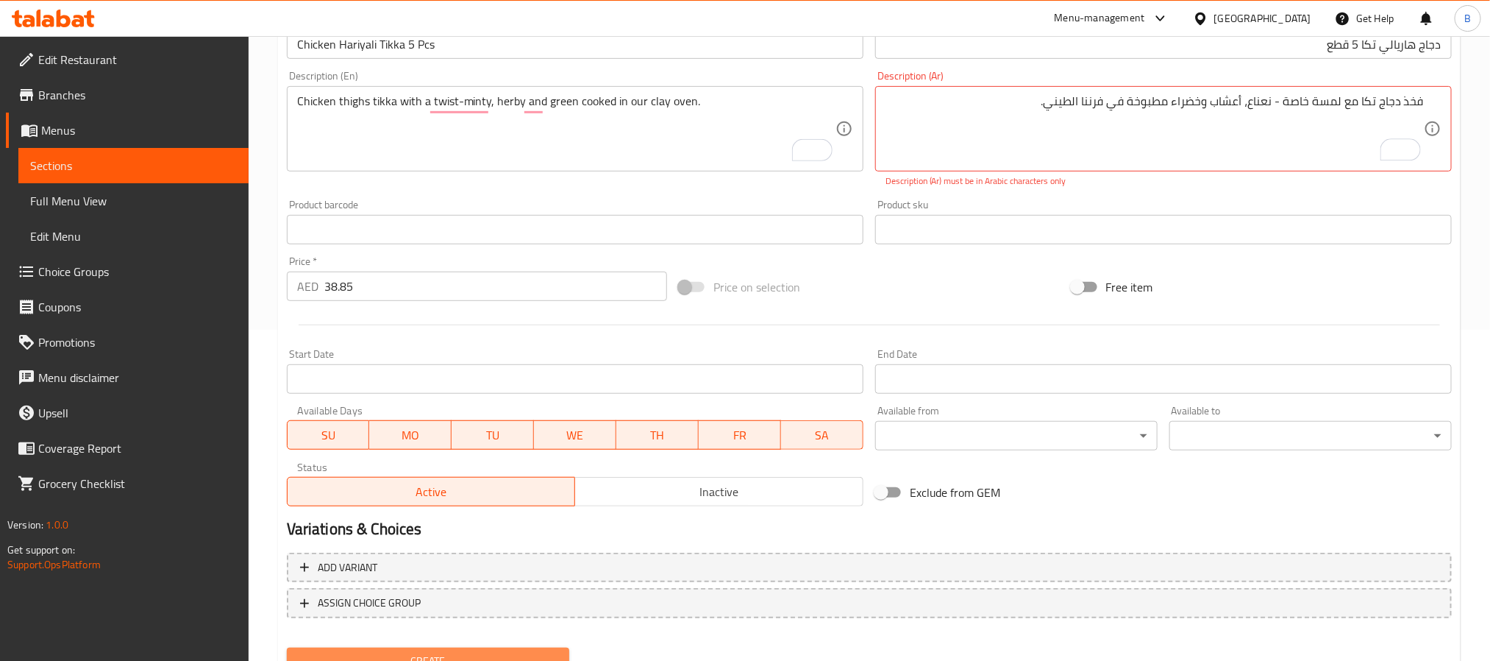
click at [463, 660] on span "Create" at bounding box center [428, 661] width 259 height 18
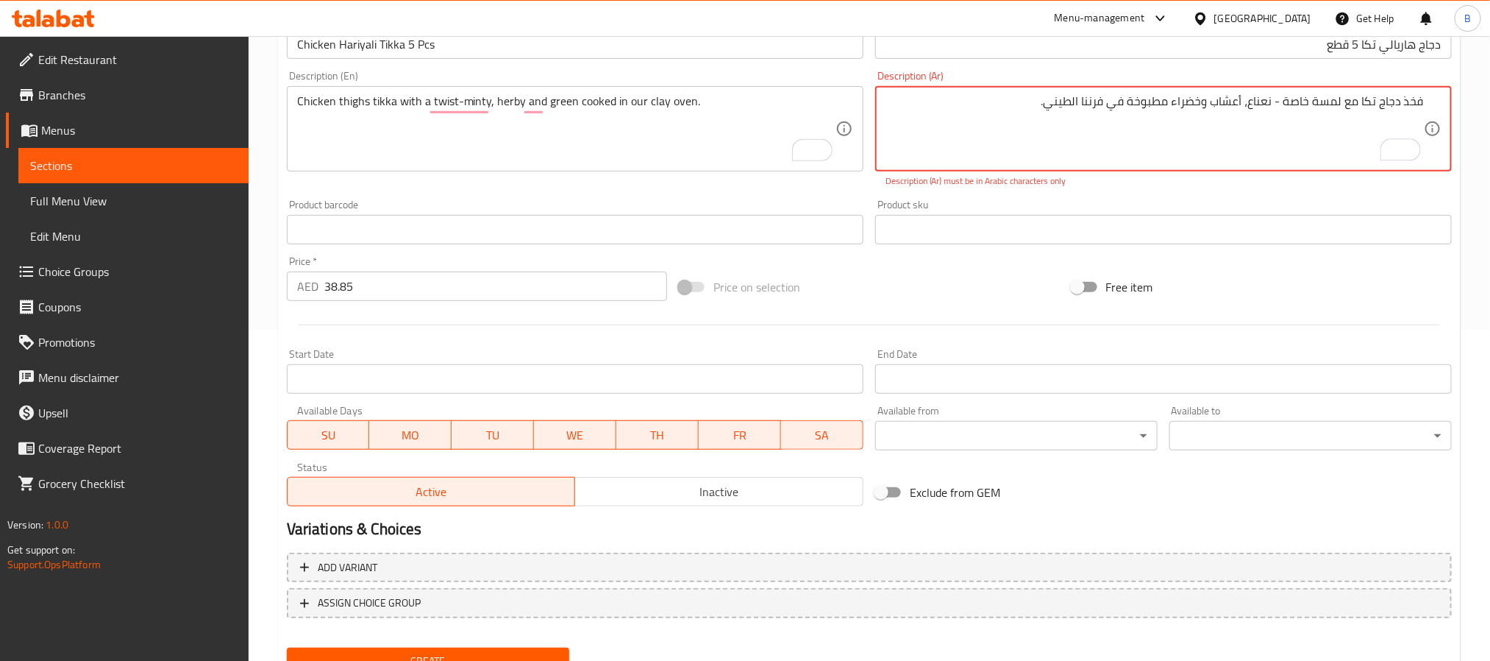
click at [492, 647] on button "Create" at bounding box center [428, 660] width 283 height 27
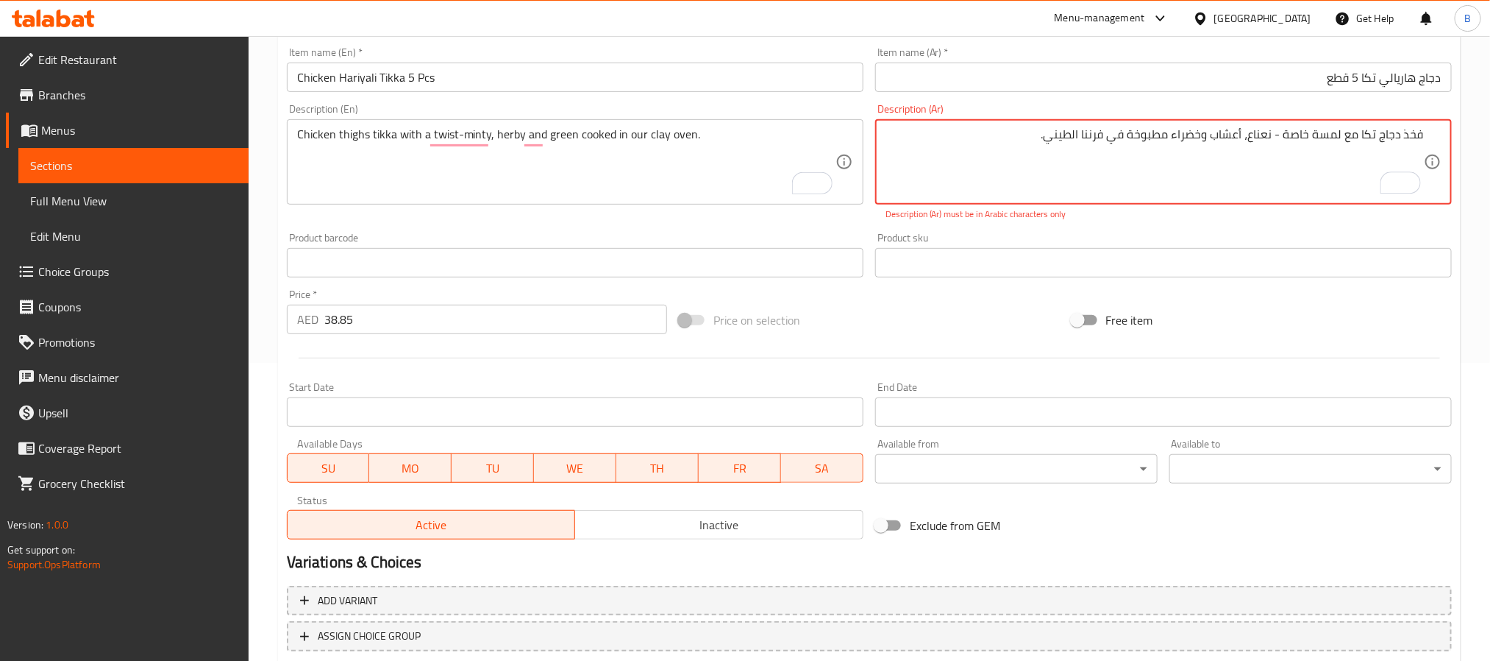
scroll to position [173, 0]
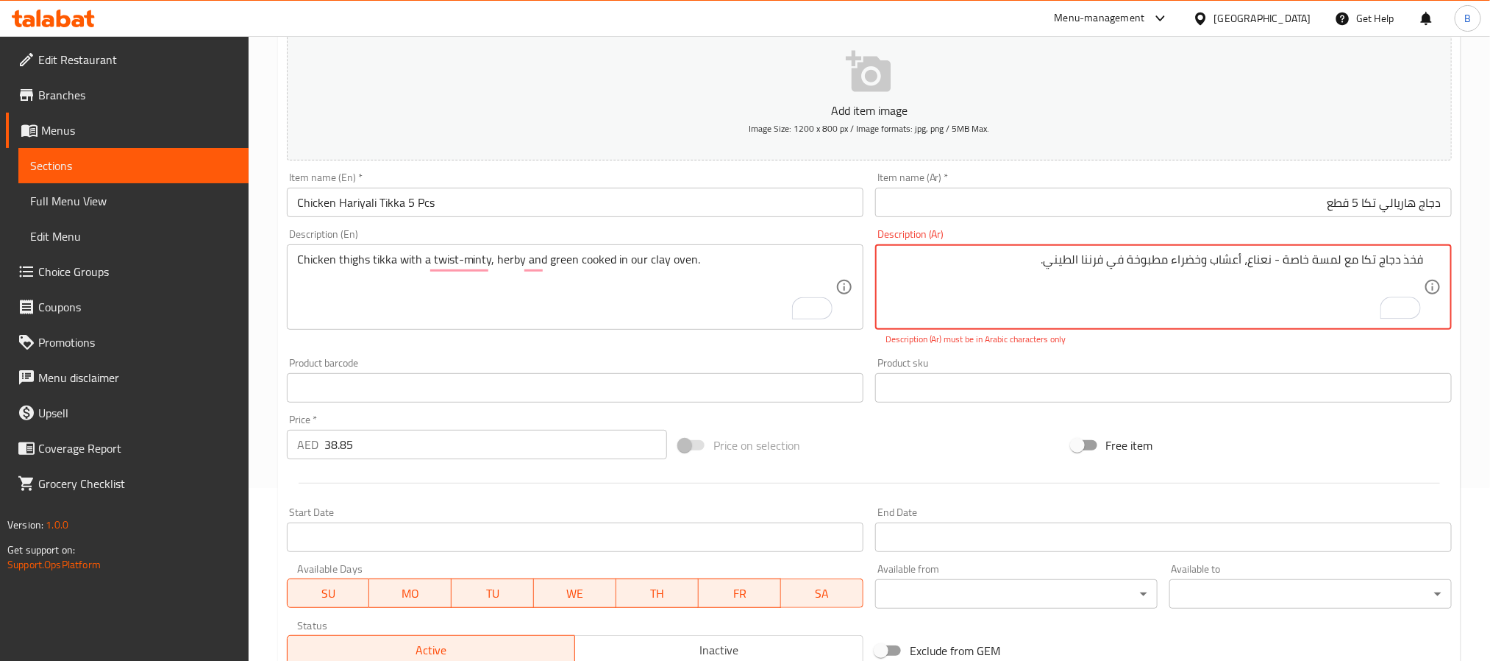
click at [952, 290] on textarea "فخذ دجاج تكا مع لمسة خاصة - نعناع، ​​أعشاب وخضراء مطبوخة في فرننا الطيني." at bounding box center [1155, 287] width 539 height 70
click at [1051, 263] on textarea "فخذ دجاج تكا مع لمسة خاصة - نعناع، ​​أعشاب وخضراء مطبوخة في فرننا الطيني." at bounding box center [1155, 287] width 539 height 70
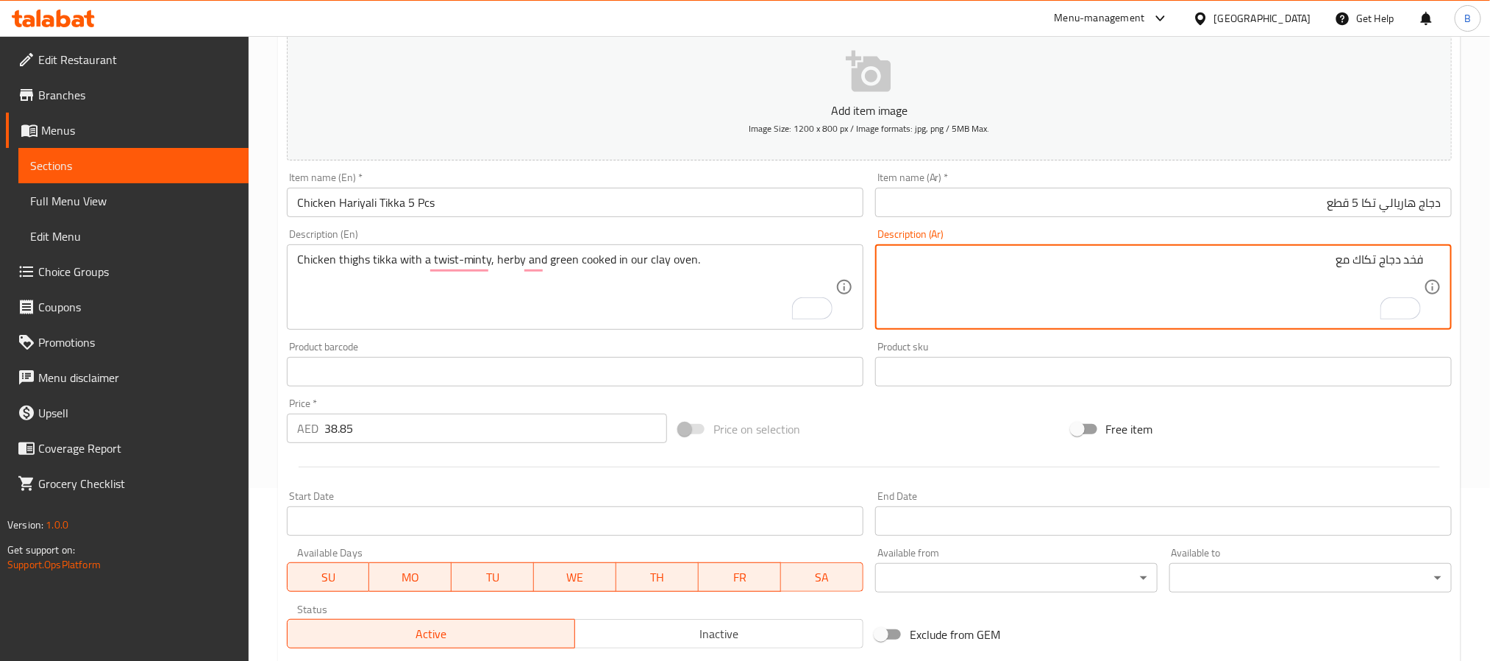
paste textarea "لمسة خاصة"
click at [1193, 336] on div "Product sku Product sku" at bounding box center [1164, 363] width 589 height 57
drag, startPoint x: 1316, startPoint y: 268, endPoint x: 1232, endPoint y: 271, distance: 84.7
paste textarea "​​أعشاب وخضراء مطبوخة في فرننا الطيني."
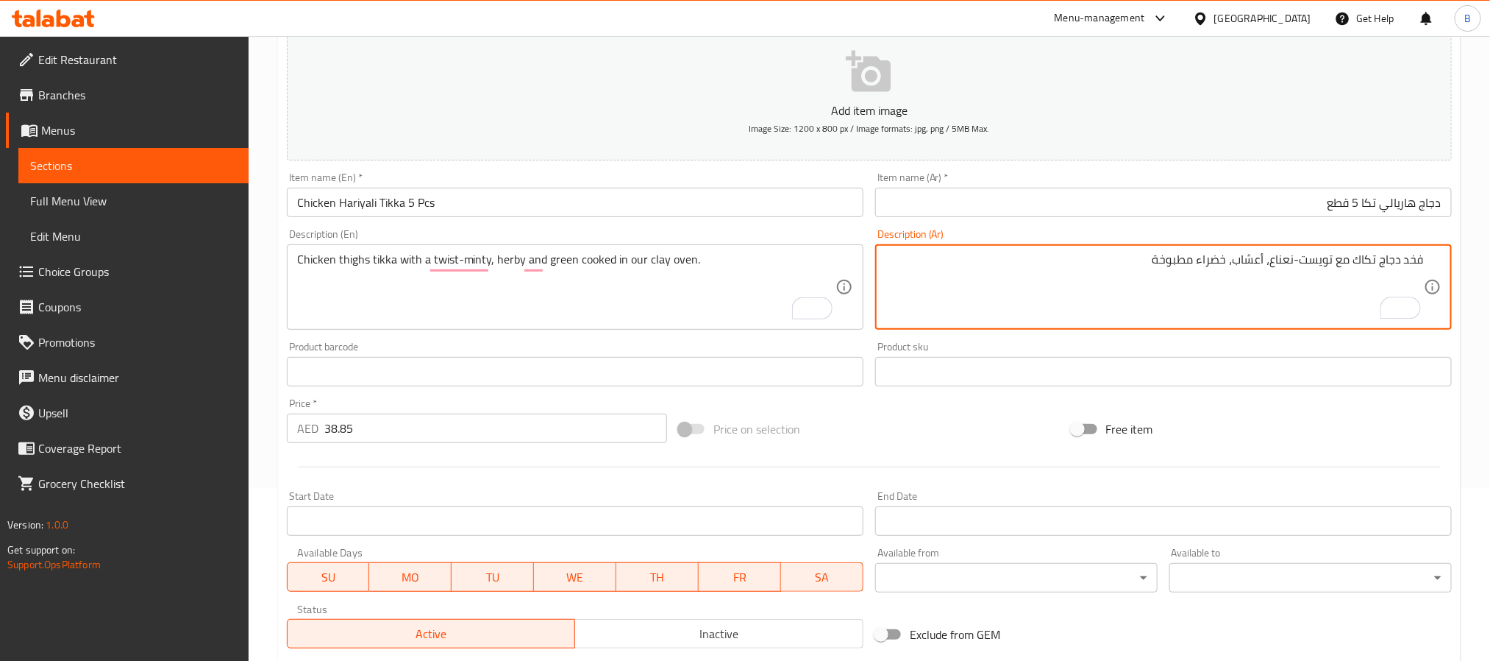
paste textarea "في فرننا الطيني."
type textarea "فخد دجاج تكاك مع تويست-نعناع، أعشاب، خضراء مطبوخة في فرننا الطيني."
click at [987, 357] on input "text" at bounding box center [1163, 371] width 577 height 29
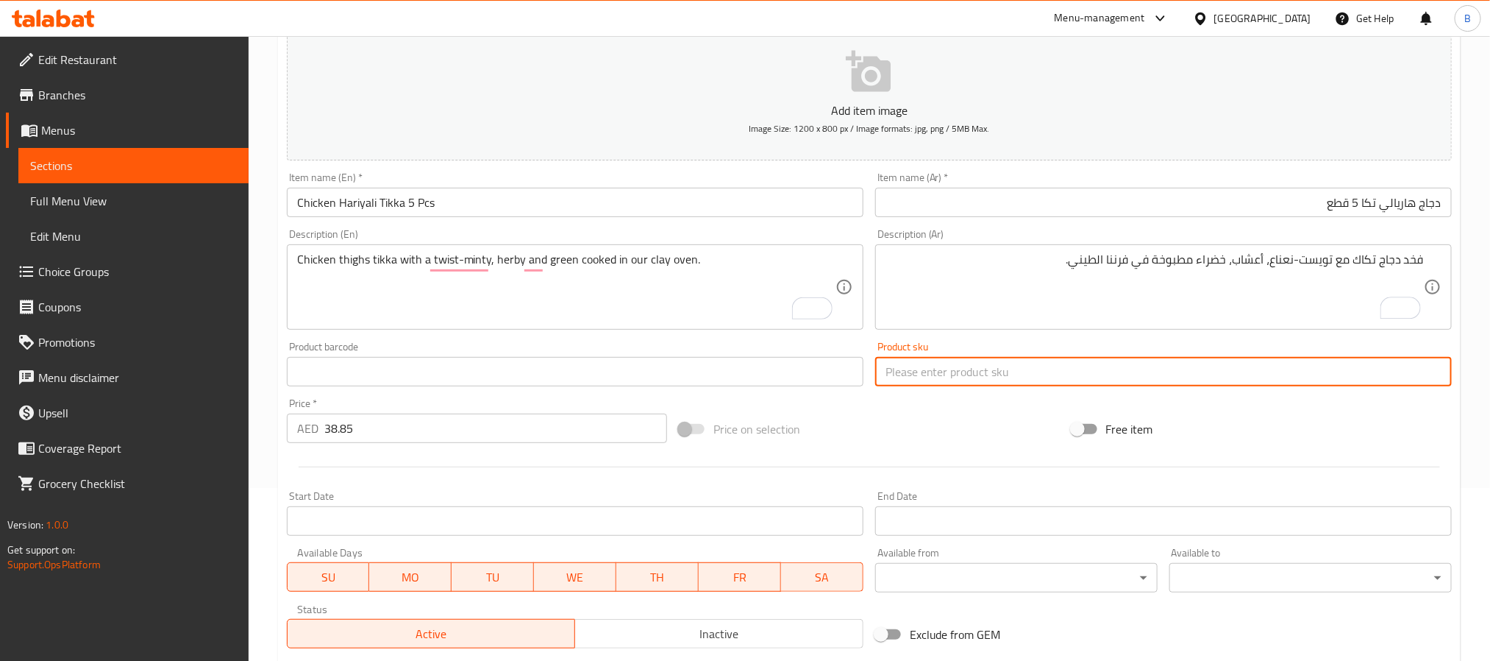
click at [984, 349] on div "Product sku Product sku" at bounding box center [1163, 363] width 577 height 45
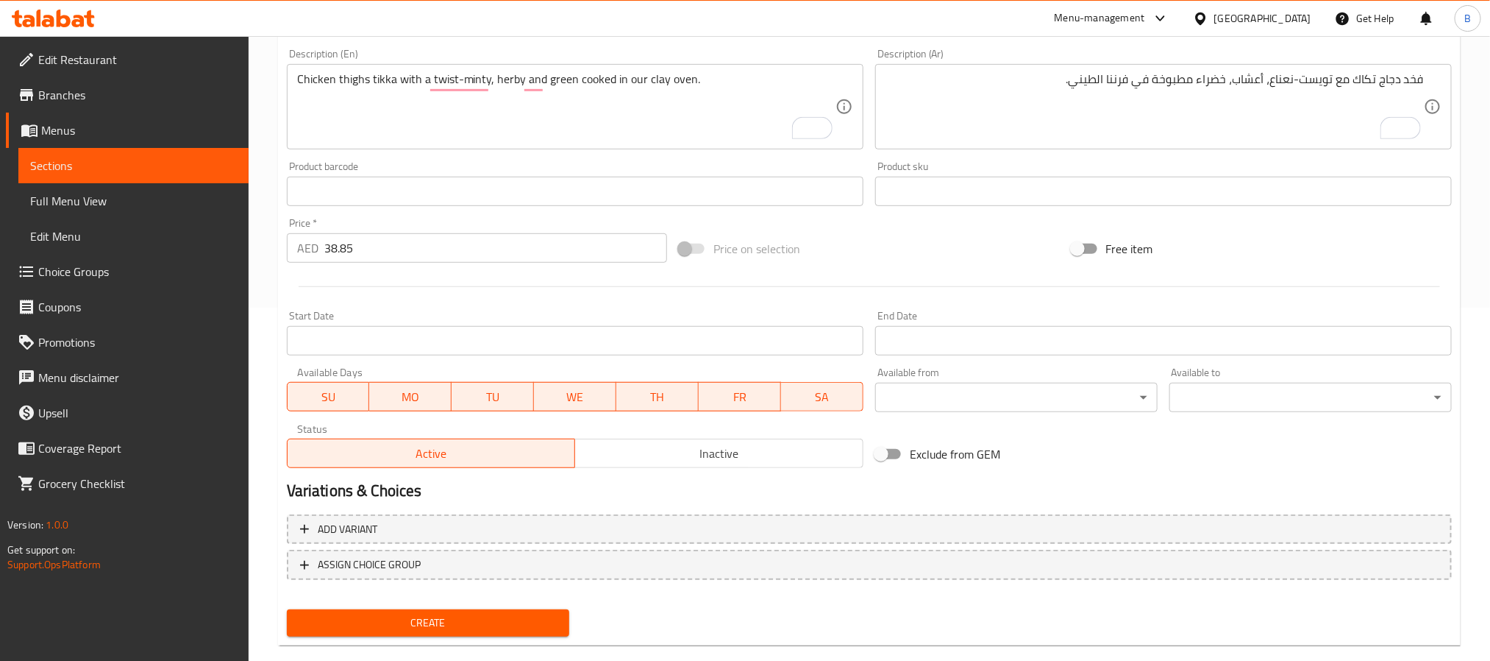
scroll to position [377, 0]
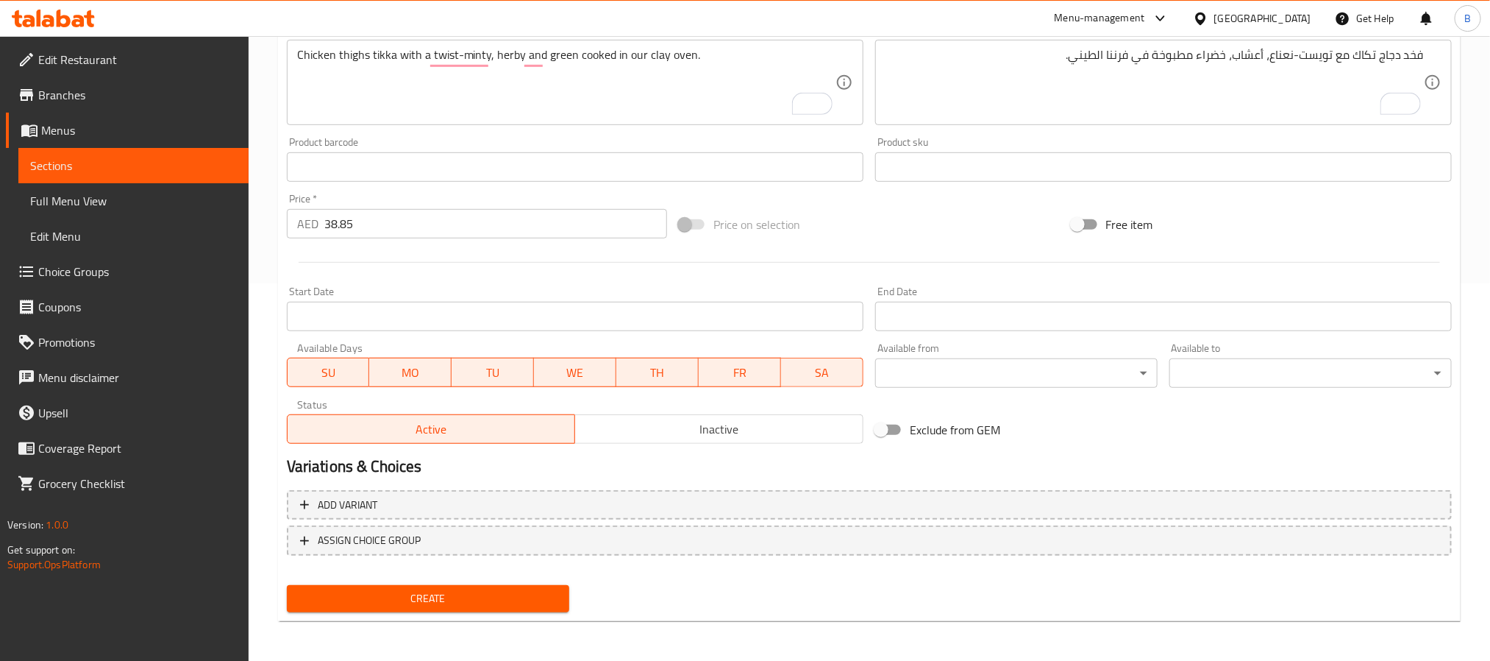
click at [441, 603] on span "Create" at bounding box center [428, 598] width 259 height 18
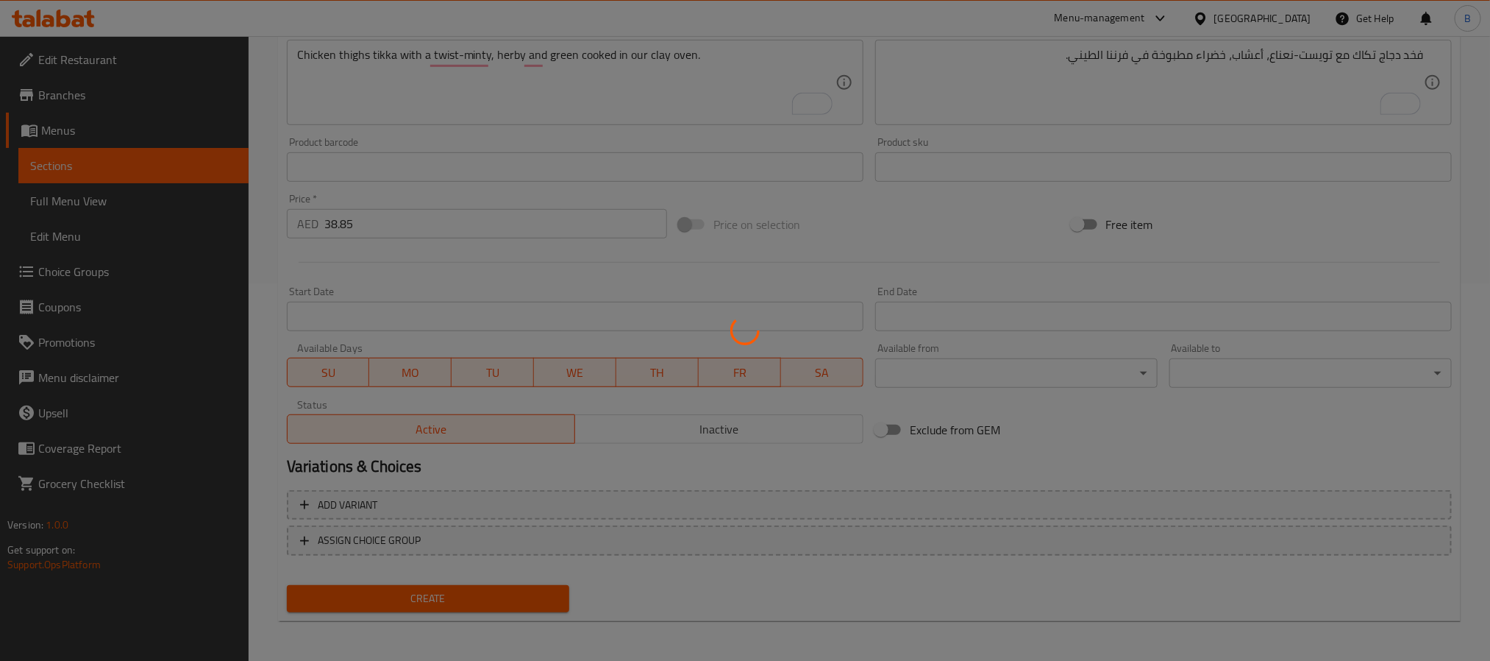
type input "0"
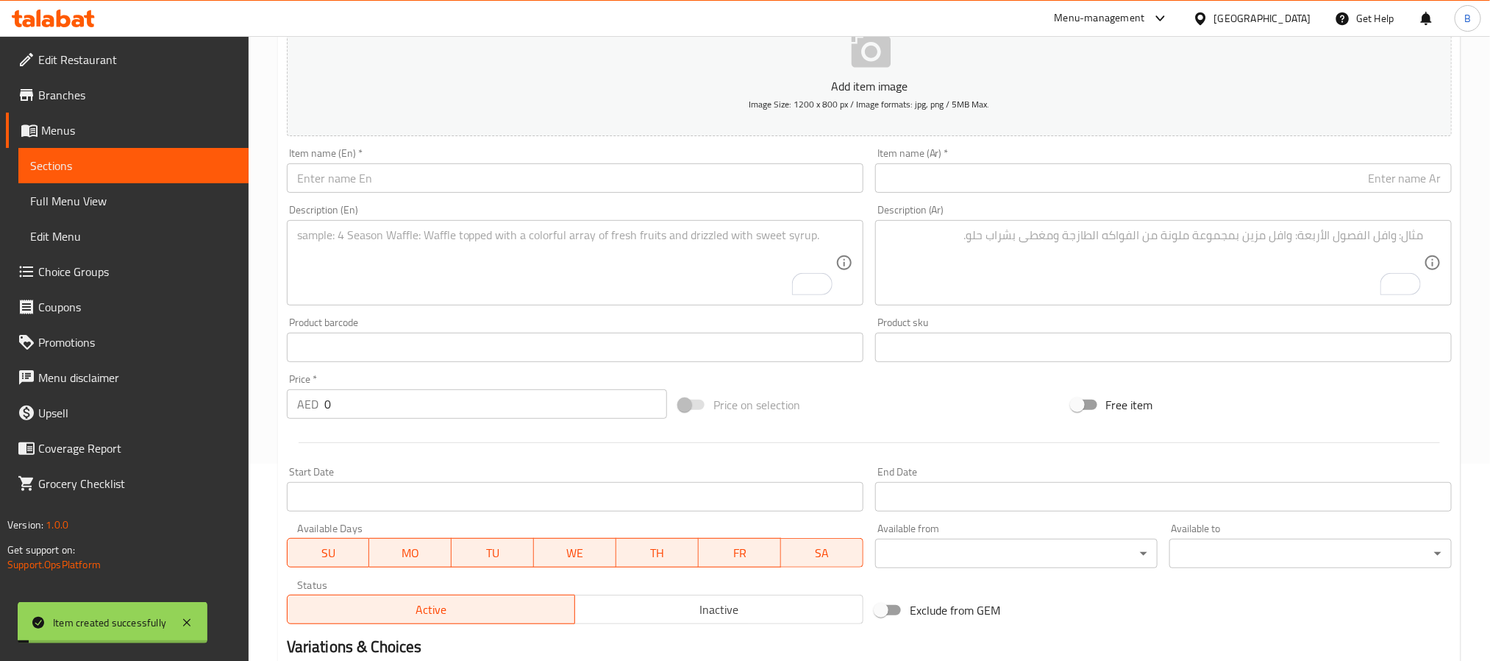
scroll to position [0, 0]
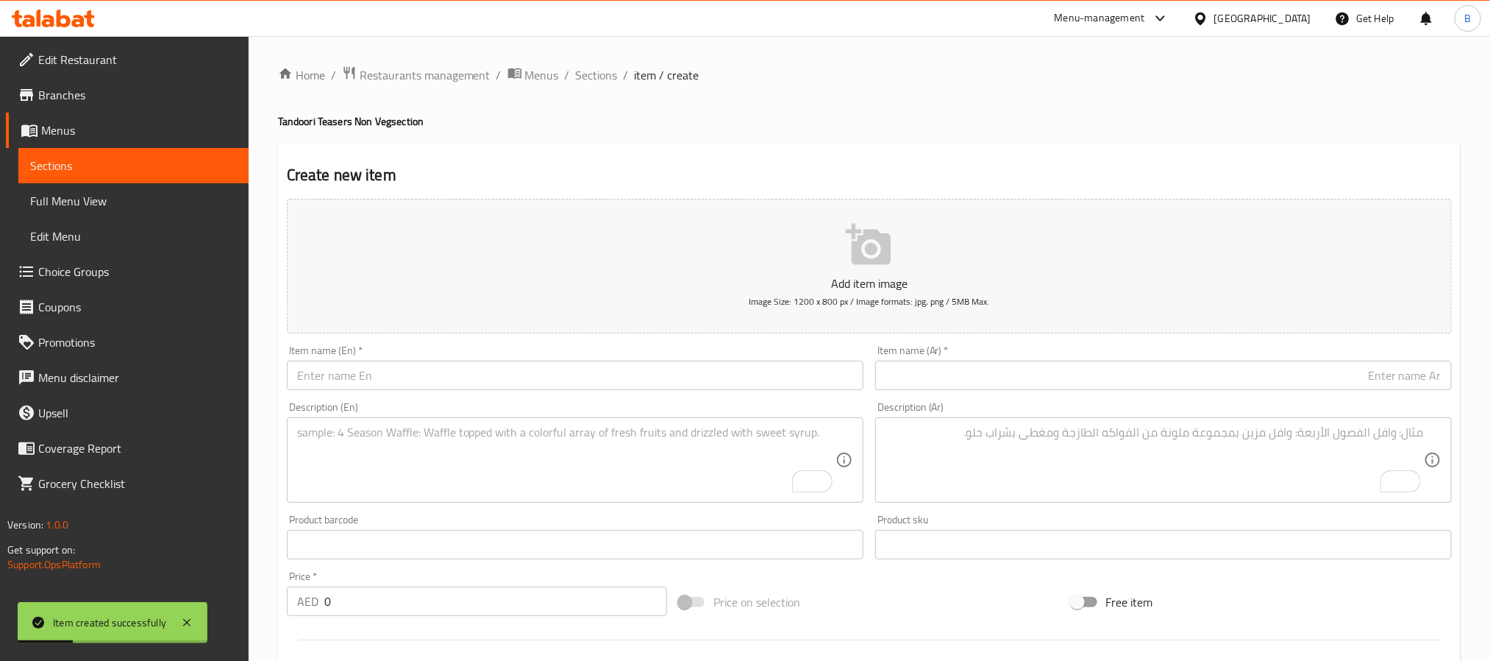
click at [436, 369] on input "text" at bounding box center [575, 374] width 577 height 29
paste input "Chicken Malai /Lahsuni Tikka (5 Pcs)"
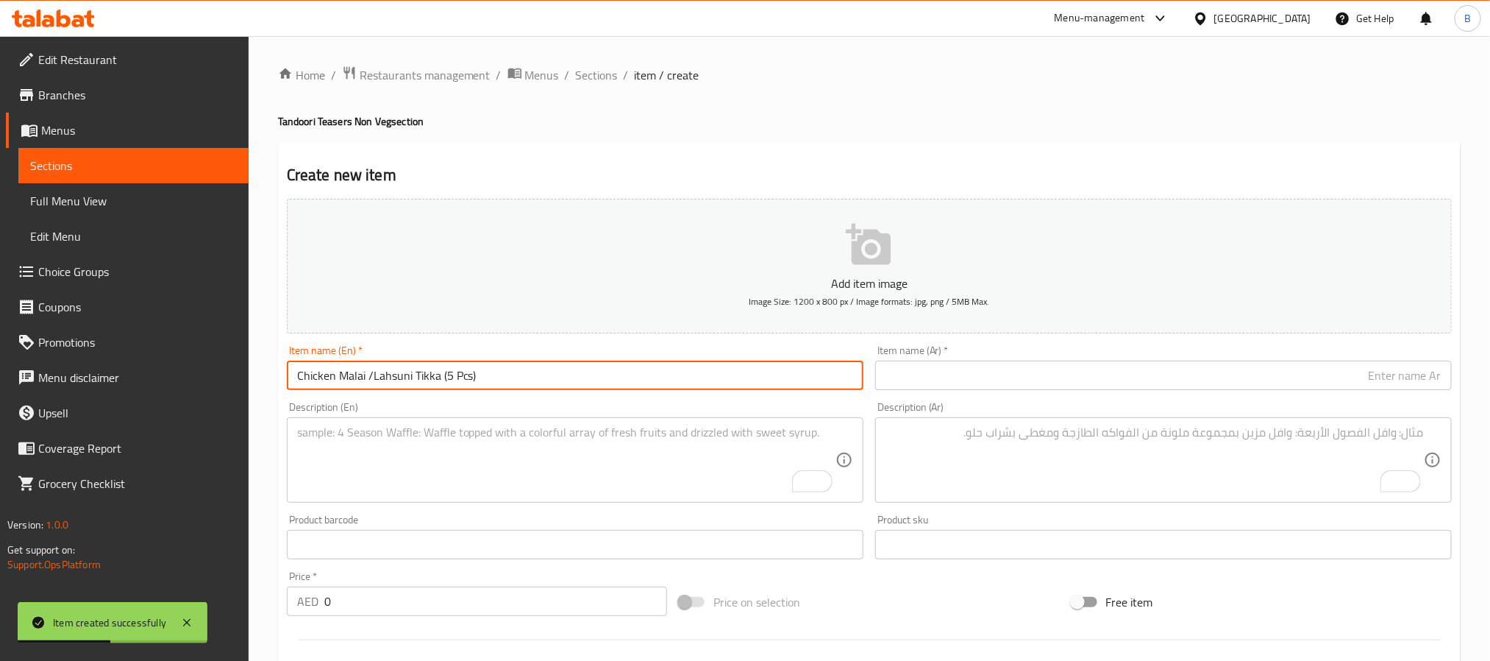
type input "Chicken Malai /Lahsuni Tikka (5 Pcs)"
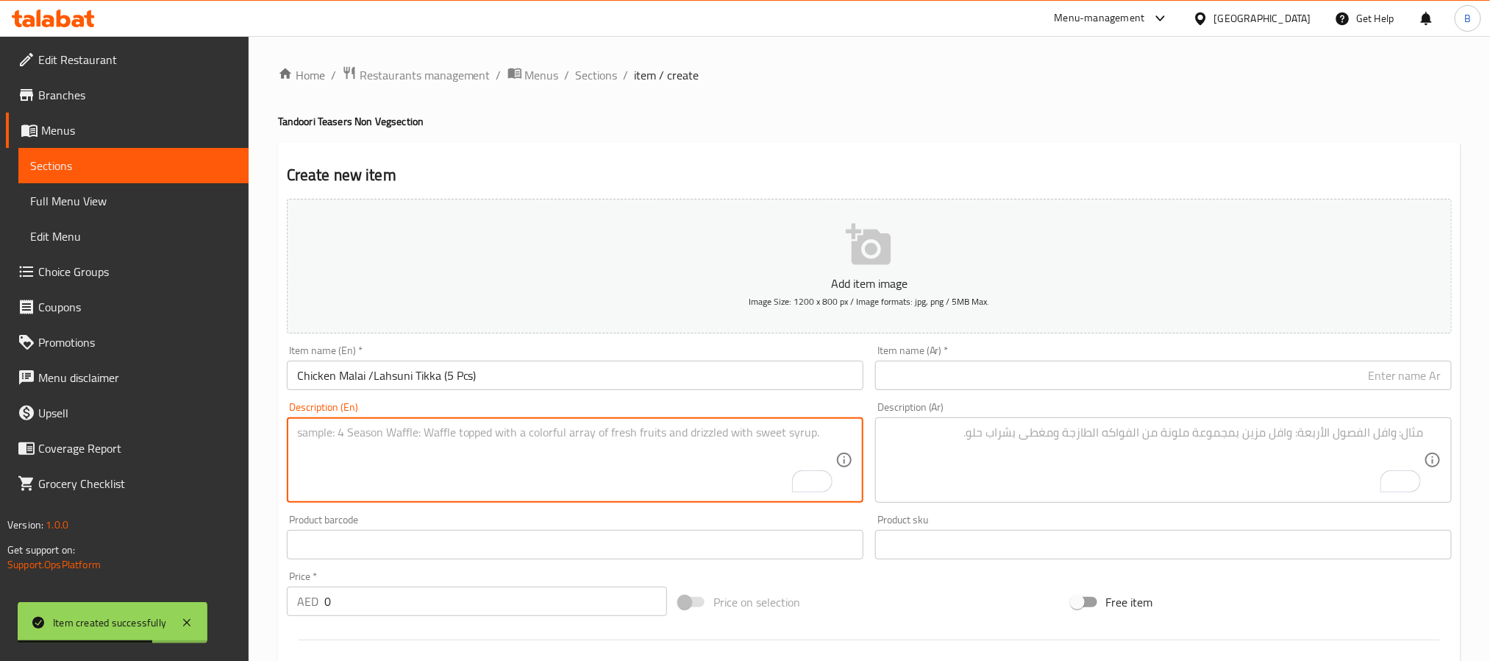
click at [583, 461] on textarea "To enrich screen reader interactions, please activate Accessibility in Grammarl…" at bounding box center [566, 460] width 539 height 70
paste textarea "Choose Creamy Malai Or Garlicky Punch. Both Melt In The Mouth Cooked To Perfect…"
type textarea "Choose Creamy Malai Or Garlicky Punch. Both Melt In The Mouth Cooked To Perfect…"
click at [394, 380] on input "Chicken Malai /Lahsuni Tikka (5 Pcs)" at bounding box center [575, 374] width 577 height 29
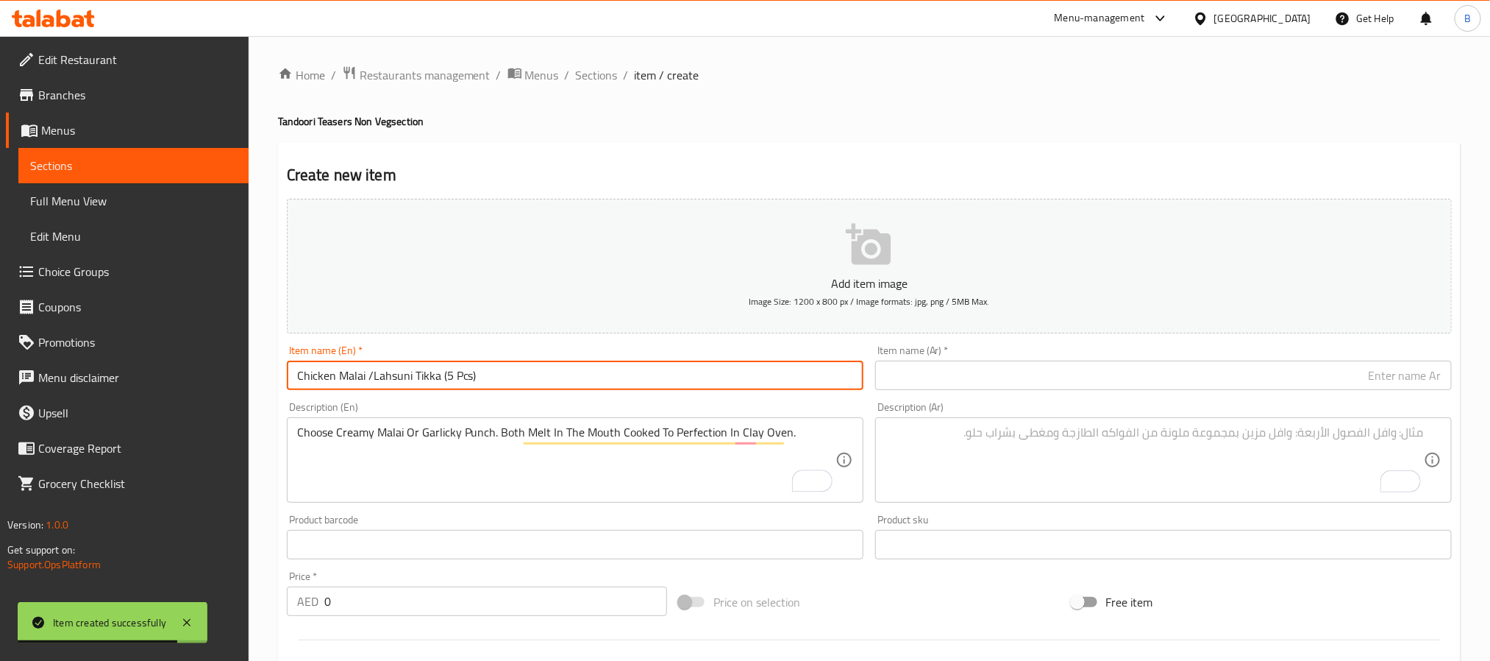
click at [394, 380] on input "Chicken Malai /Lahsuni Tikka (5 Pcs)" at bounding box center [575, 374] width 577 height 29
drag, startPoint x: 497, startPoint y: 384, endPoint x: 429, endPoint y: 374, distance: 69.2
click at [429, 374] on input "Chicken Malai /Lahsuni Tikka (5 Pcs)" at bounding box center [575, 374] width 577 height 29
click at [449, 377] on input "Chicken Malai /Lahsuni Tikka (5 Pcs)" at bounding box center [575, 374] width 577 height 29
click at [448, 377] on input "Chicken Malai /Lahsuni Tikka (5 Pcs)" at bounding box center [575, 374] width 577 height 29
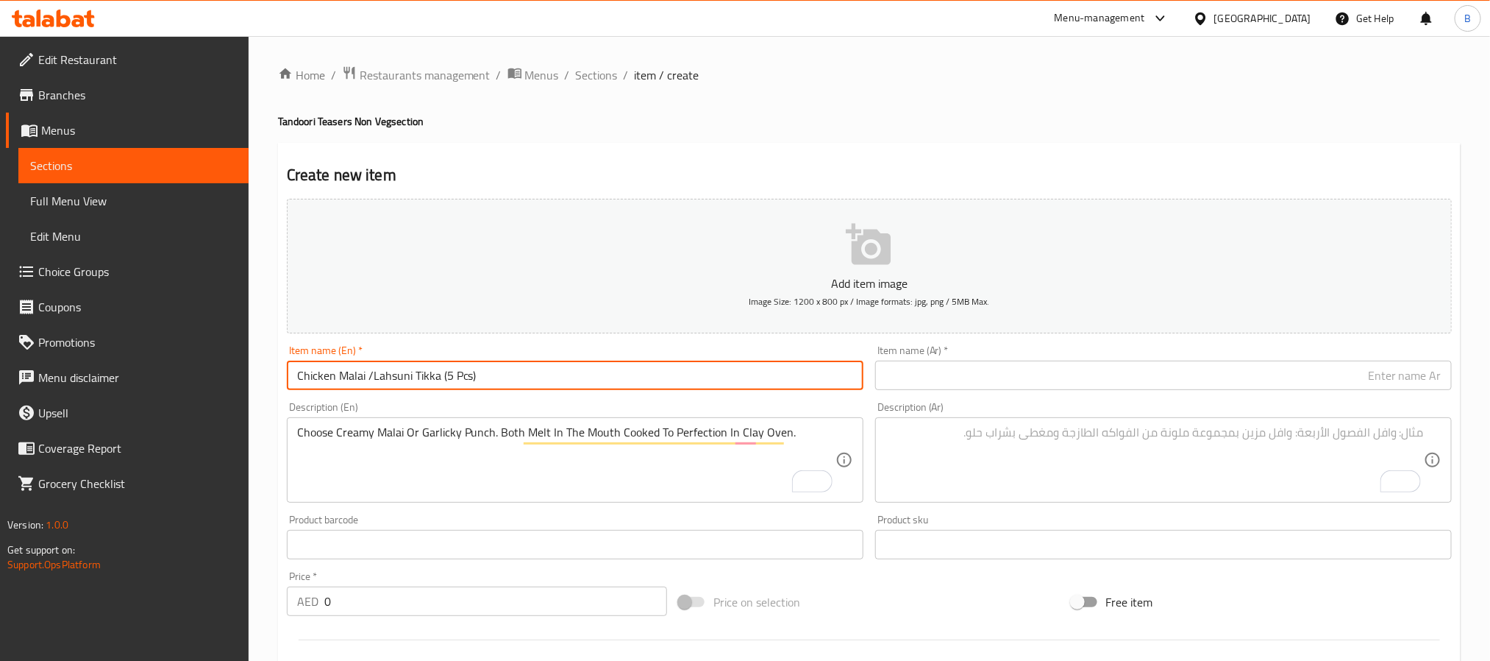
click at [448, 378] on input "Chicken Malai /Lahsuni Tikka (5 Pcs)" at bounding box center [575, 374] width 577 height 29
click at [444, 375] on input "Chicken Malai /Lahsuni Tikka (5 Pcs)" at bounding box center [575, 374] width 577 height 29
click at [537, 375] on input "Chicken Malai /Lahsuni Tikka 5 Pcs)" at bounding box center [575, 374] width 577 height 29
type input "Chicken Malai /Lahsuni Tikka 5 Pcs"
click at [1053, 396] on div "Description (Ar) Description (Ar)" at bounding box center [1164, 452] width 589 height 113
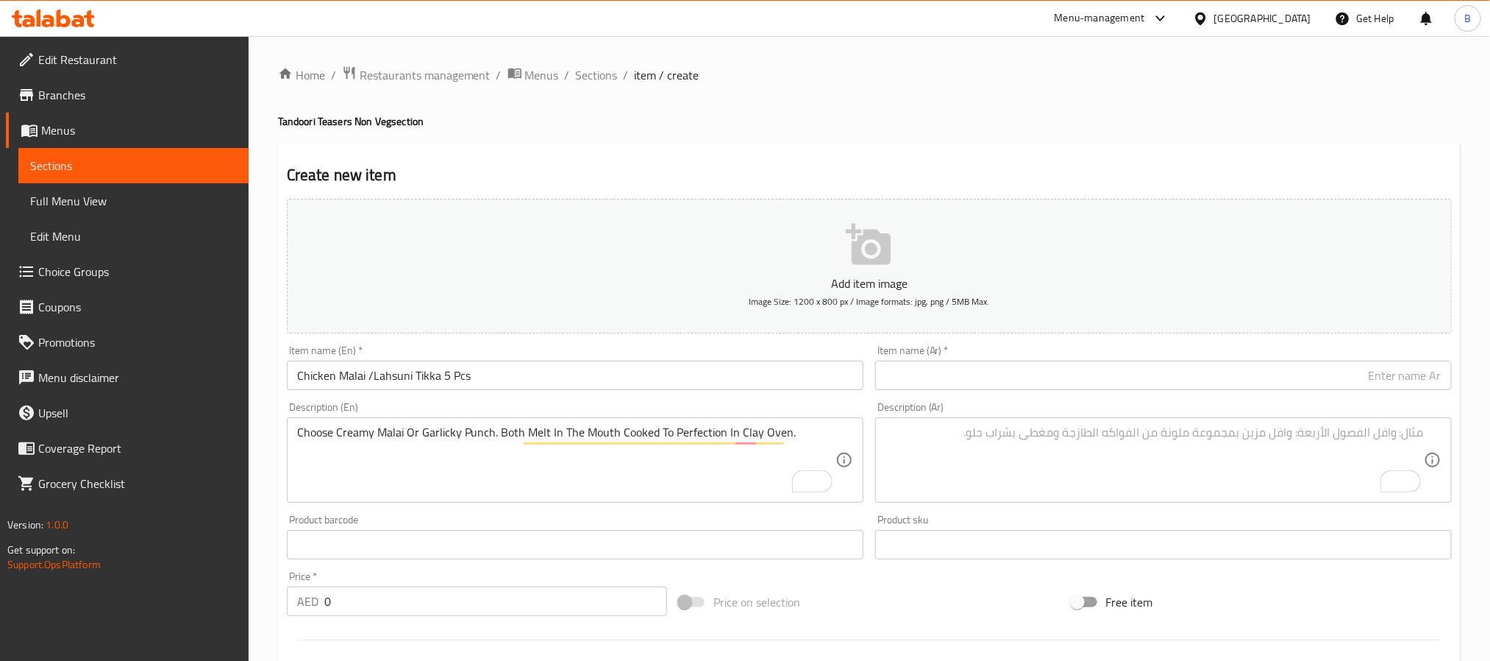
paste input "دجاج مالاي / لاحسوني تكا 5 قطع"
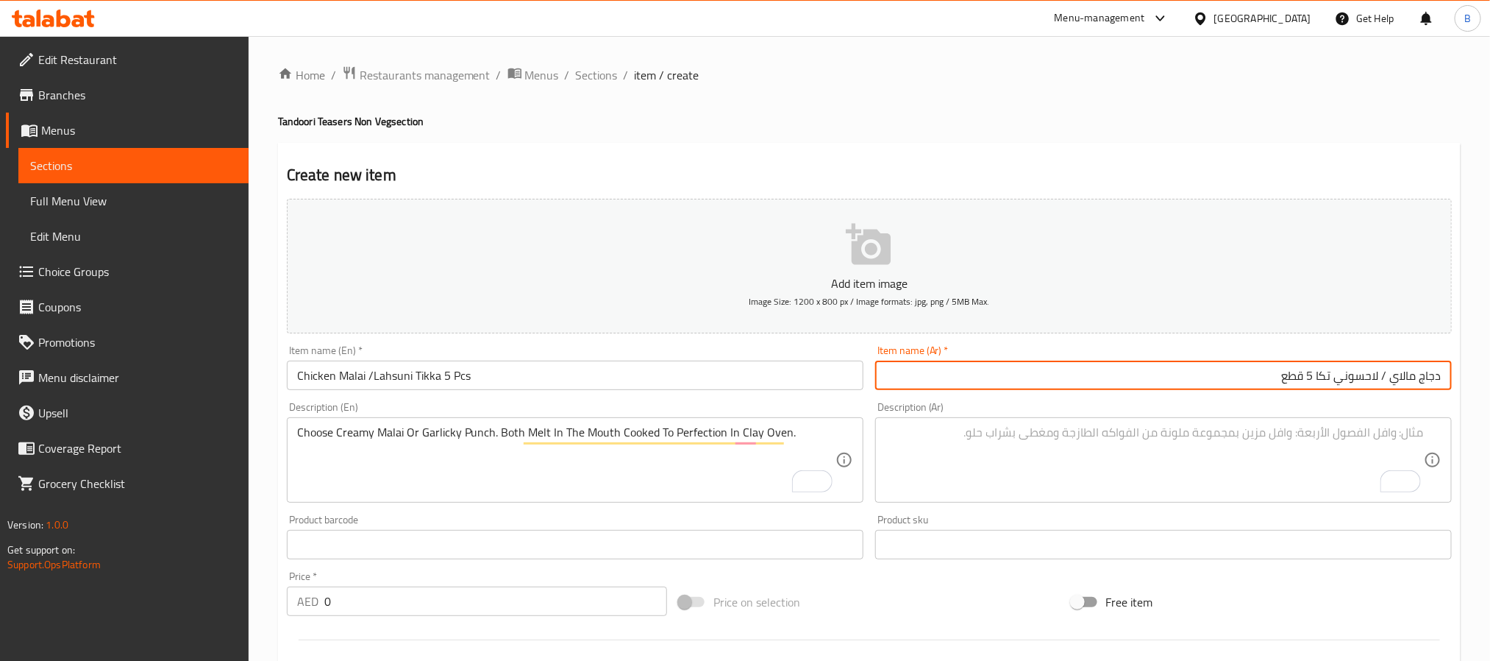
click at [1060, 373] on input "دجاج مالاي / لاحسوني تكا 5 قطع" at bounding box center [1163, 374] width 577 height 29
type input "دجاج مالاي / لاحسوني تكا 5 قطع"
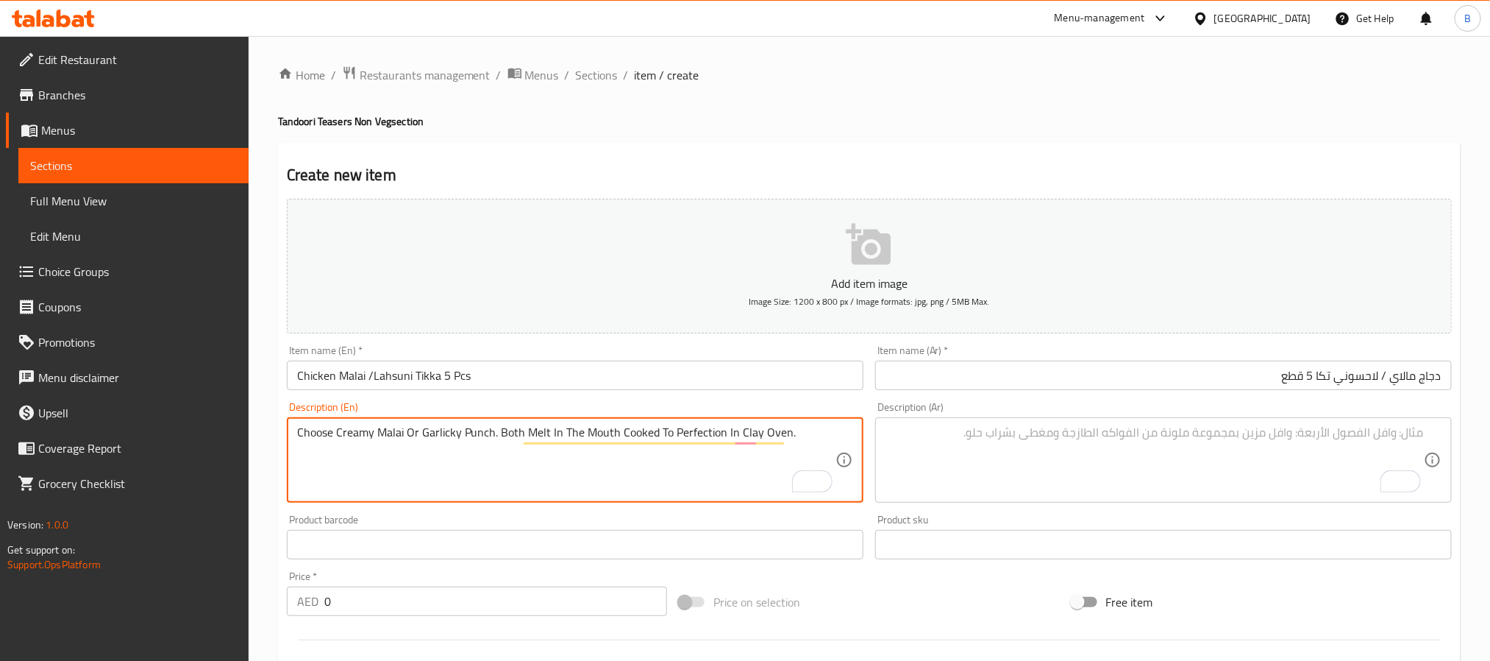
click at [396, 448] on textarea "Choose Creamy Malai Or Garlicky Punch. Both Melt In The Mouth Cooked To Perfect…" at bounding box center [566, 460] width 539 height 70
type textarea "Choose creamy malai or garlicky punch. Both melt in the mouth cooked to perfect…"
click at [960, 466] on textarea "To enrich screen reader interactions, please activate Accessibility in Grammarl…" at bounding box center [1155, 460] width 539 height 70
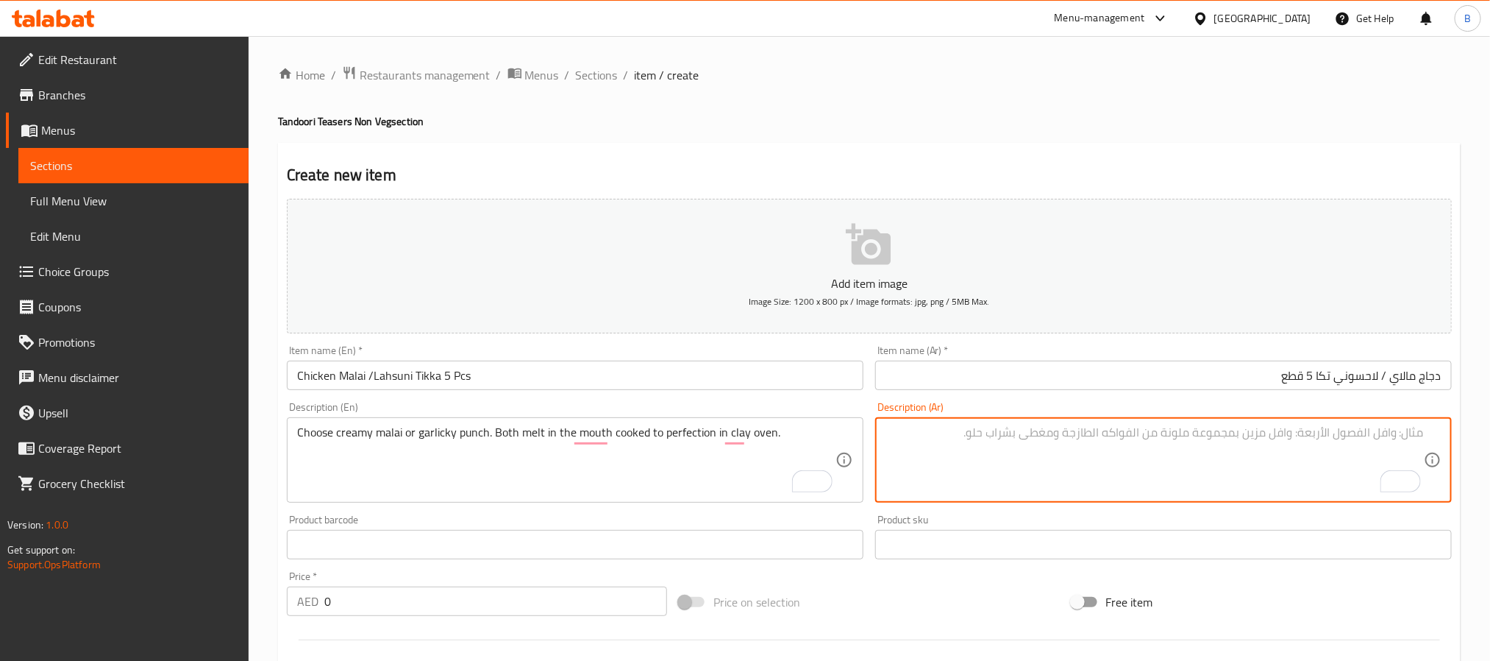
paste textarea "اختر نكهة مالاي الكريمية أو نكهة الثوم. كلاهما يذوب في الفم، مطبوخ بإتقان في فر…"
click at [931, 439] on textarea "اختر نكهة مالاي الكريمية أو نكهة الثوم. كلاهما يذوب في الفم، مطبوخ بإتقان في فر…" at bounding box center [1155, 460] width 539 height 70
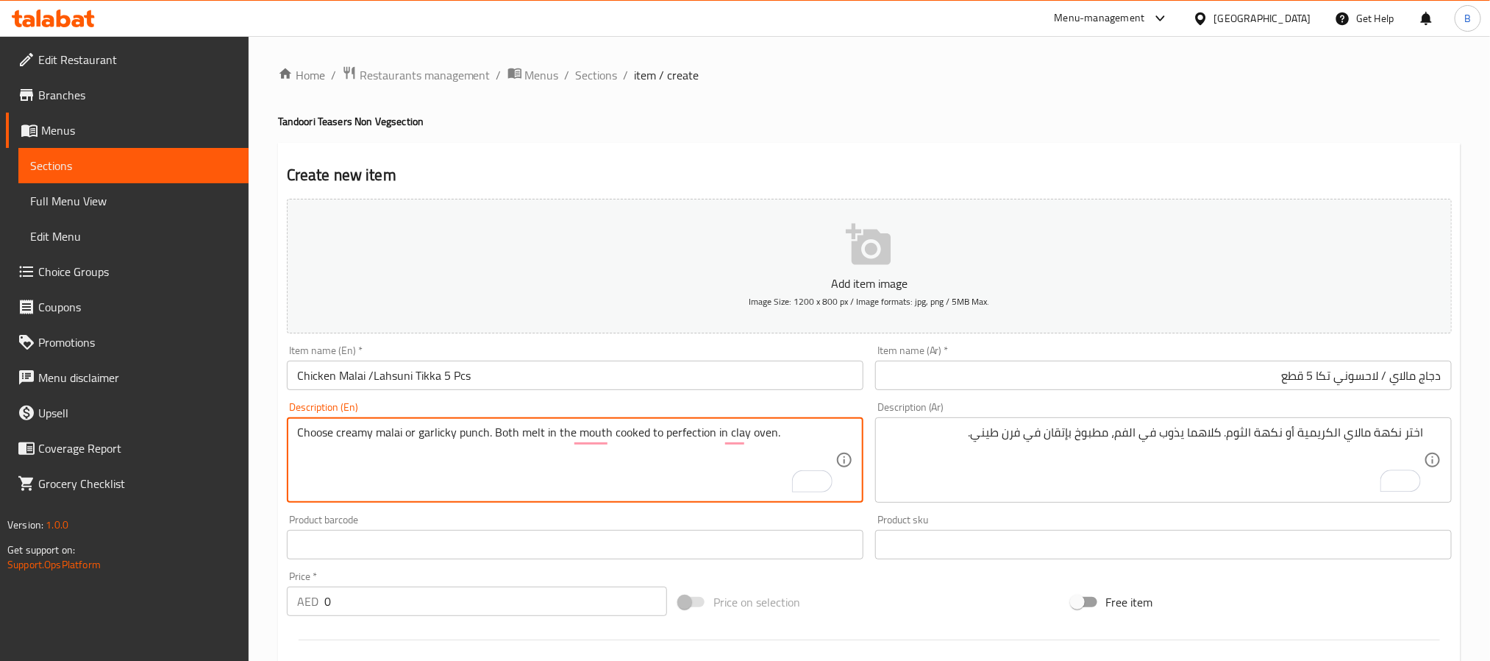
click at [821, 444] on textarea "Choose creamy malai or garlicky punch. Both melt in the mouth cooked to perfect…" at bounding box center [566, 460] width 539 height 70
click at [784, 405] on div "Description (En) Choose creamy malai or garlicky punch. Both melt in the mouth …" at bounding box center [575, 452] width 577 height 101
click at [784, 444] on textarea "Choose creamy malai or garlicky punch. Both melt in the mouth cooked to perfect…" at bounding box center [566, 460] width 539 height 70
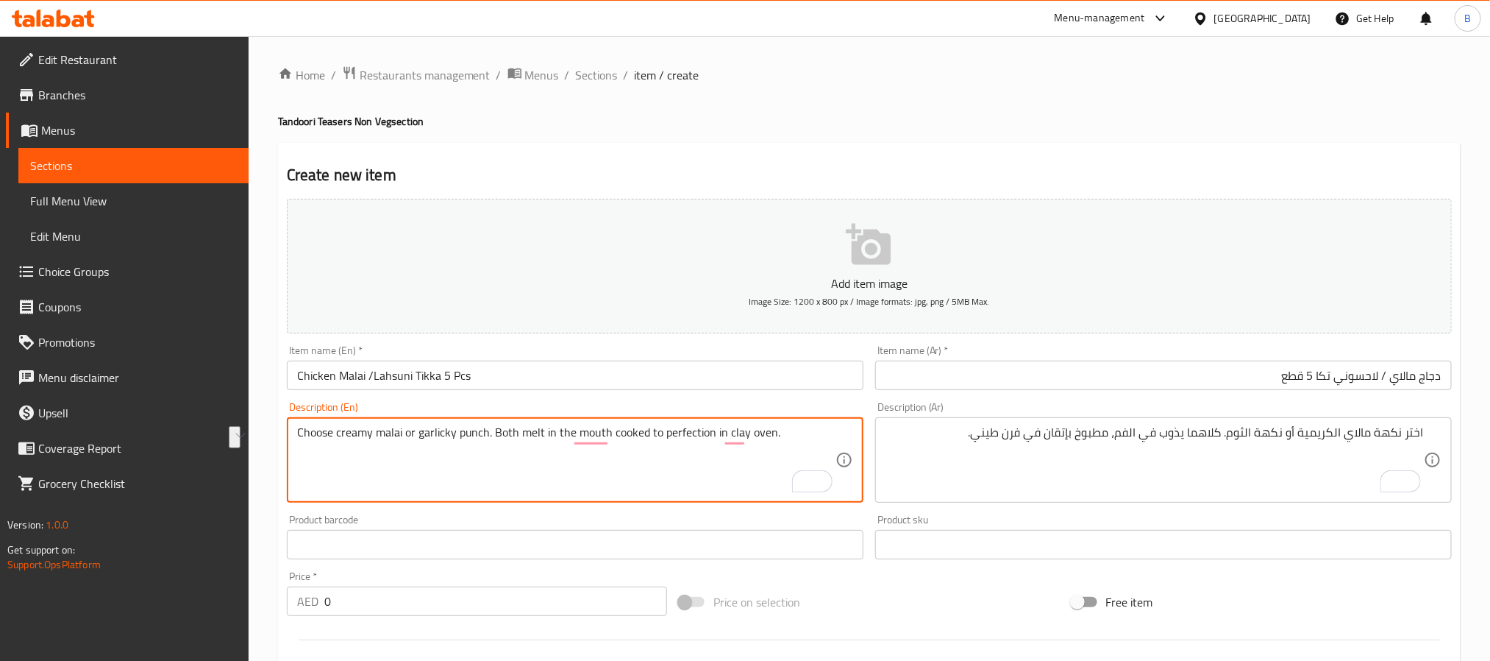
click at [784, 444] on textarea "Choose creamy malai or garlicky punch. Both melt in the mouth cooked to perfect…" at bounding box center [566, 460] width 539 height 70
click at [512, 458] on textarea "Choose creamy malai or garlicky punch. Both melt in the mouth cooked to perfect…" at bounding box center [566, 460] width 539 height 70
click at [1371, 396] on div "Description (Ar) اختر نكهة مالاي الكريمية أو نكهة الثوم. كلاهما يذوب في الفم، م…" at bounding box center [1164, 452] width 589 height 113
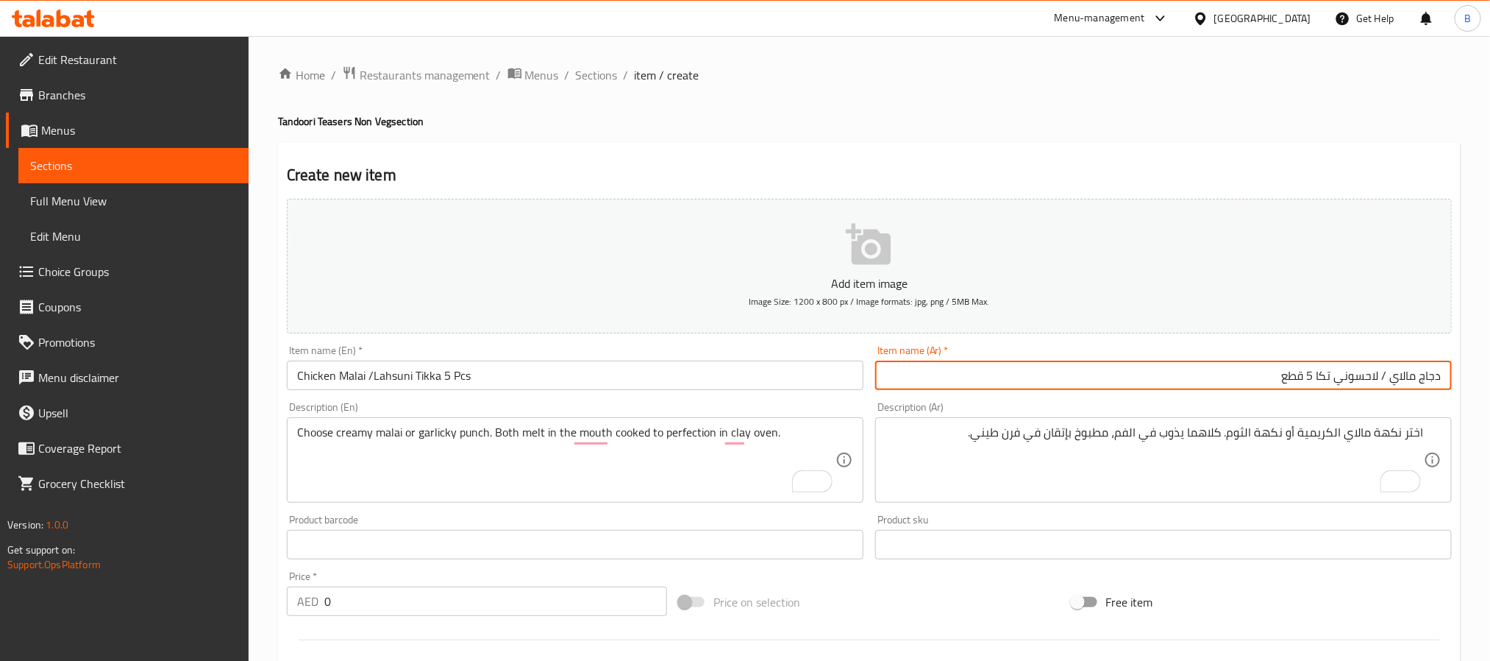
drag, startPoint x: 1354, startPoint y: 380, endPoint x: 1144, endPoint y: 388, distance: 209.8
click at [1144, 388] on input "دجاج مالاي / لاحسوني تكا 5 قطع" at bounding box center [1163, 374] width 577 height 29
click at [1210, 366] on input "دجاج مالاي / لاحسوني تكا 5 قطع" at bounding box center [1163, 374] width 577 height 29
click at [1208, 367] on input "دجاج مالاي / لاحسوني تكا 5 قطع" at bounding box center [1163, 374] width 577 height 29
click at [1203, 372] on input "دجاج مالاي / لاحسوني تكا 5 قطع" at bounding box center [1163, 374] width 577 height 29
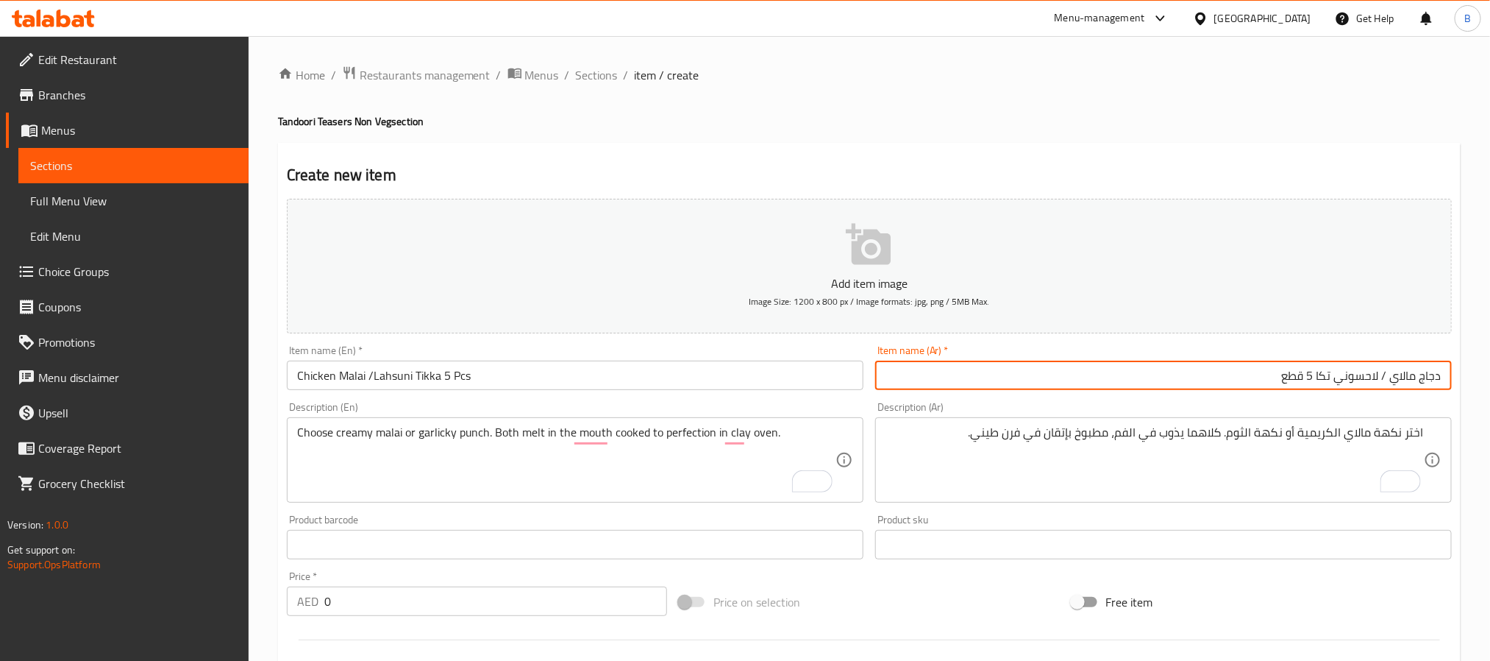
click at [1203, 372] on input "دجاج مالاي / لاحسوني تكا 5 قطع" at bounding box center [1163, 374] width 577 height 29
click at [1130, 385] on input "دجاج مالاي / لاحسوني تكا 5 قطع" at bounding box center [1163, 374] width 577 height 29
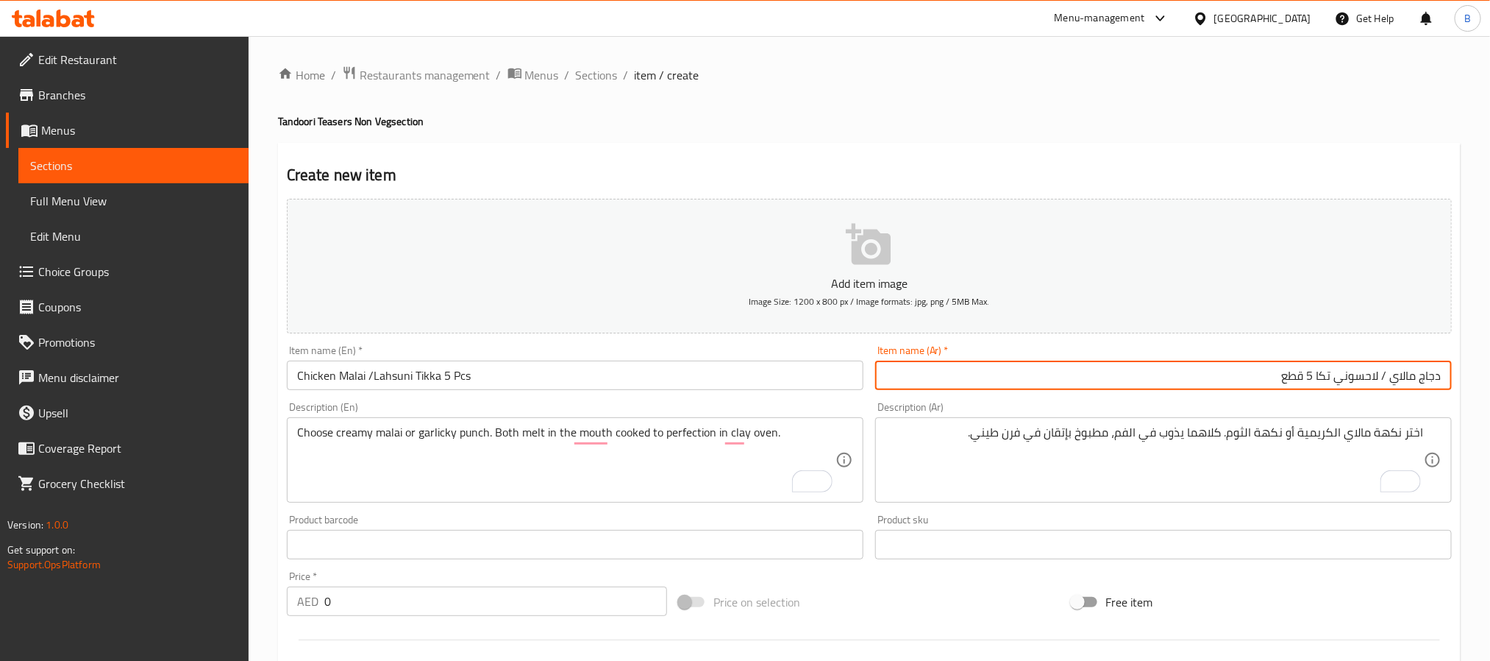
click at [1130, 385] on input "دجاج مالاي / لاحسوني تكا 5 قطع" at bounding box center [1163, 374] width 577 height 29
click at [1020, 378] on input "دجاج مالاي / لاحسوني تكا 5 قطع" at bounding box center [1163, 374] width 577 height 29
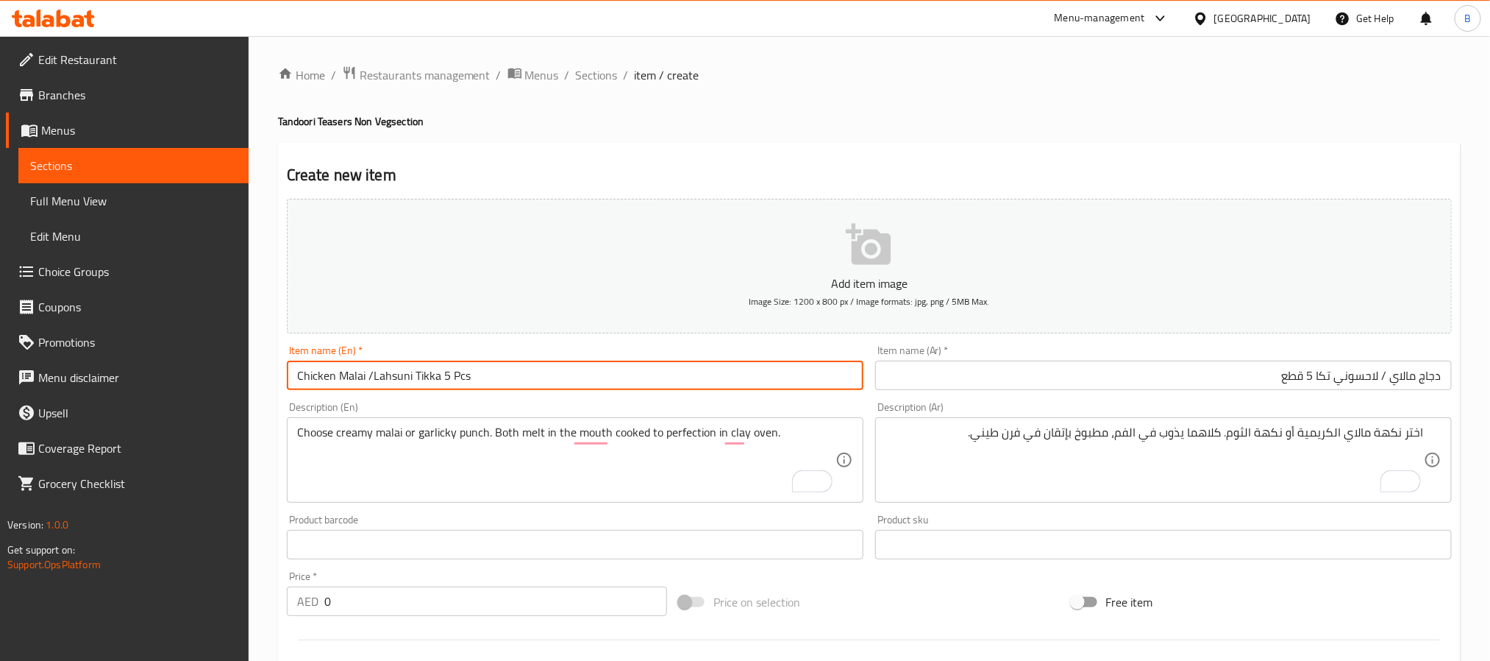
click at [620, 387] on input "Chicken Malai /Lahsuni Tikka 5 Pcs" at bounding box center [575, 374] width 577 height 29
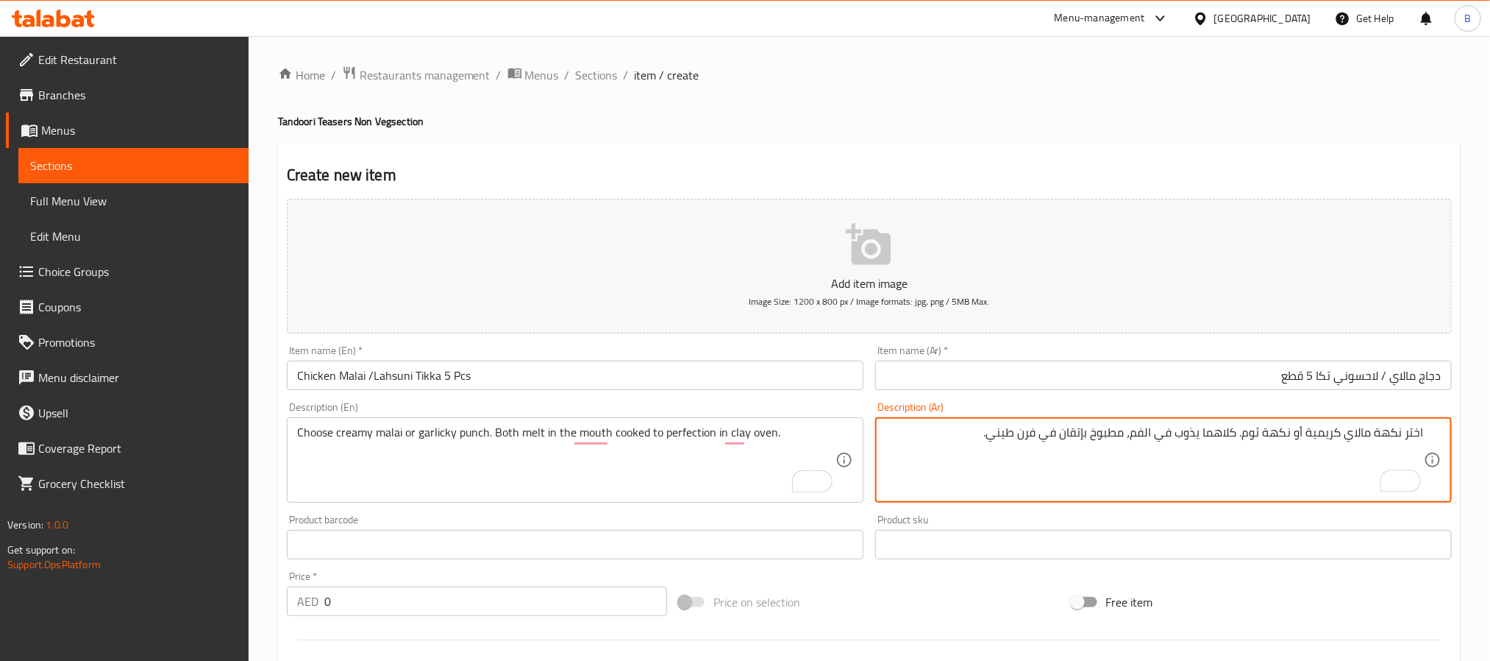
click at [1278, 439] on textarea "اختر نكهة مالاي كريمية أو نكهة ثوم. كلاهما يذوب في الفم، مطبوخ بإتقان في فرن طي…" at bounding box center [1155, 460] width 539 height 70
type textarea "اختر نكهة مالاي كريمية أو نكهة ثوم. كلاهما يذوب في الفم، مطبوخ بإتقان في فرن طي…"
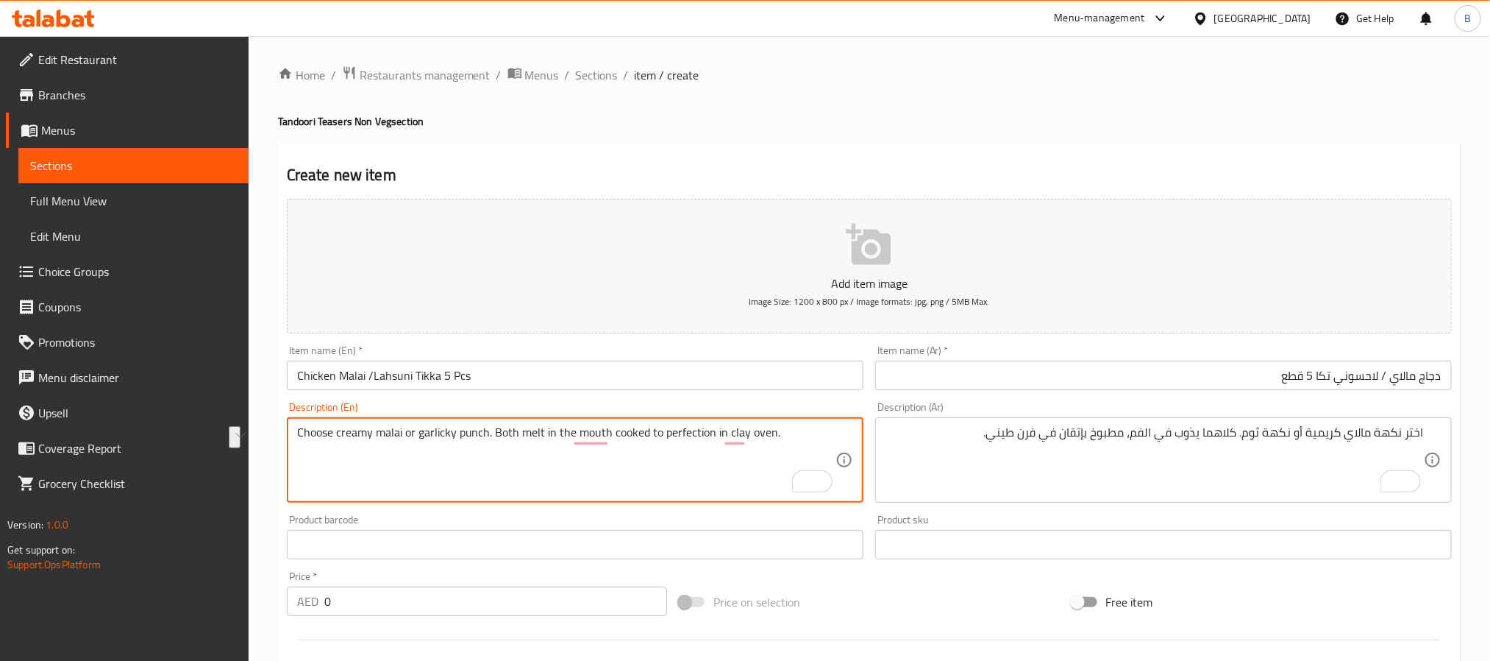
drag, startPoint x: 488, startPoint y: 438, endPoint x: 418, endPoint y: 438, distance: 69.9
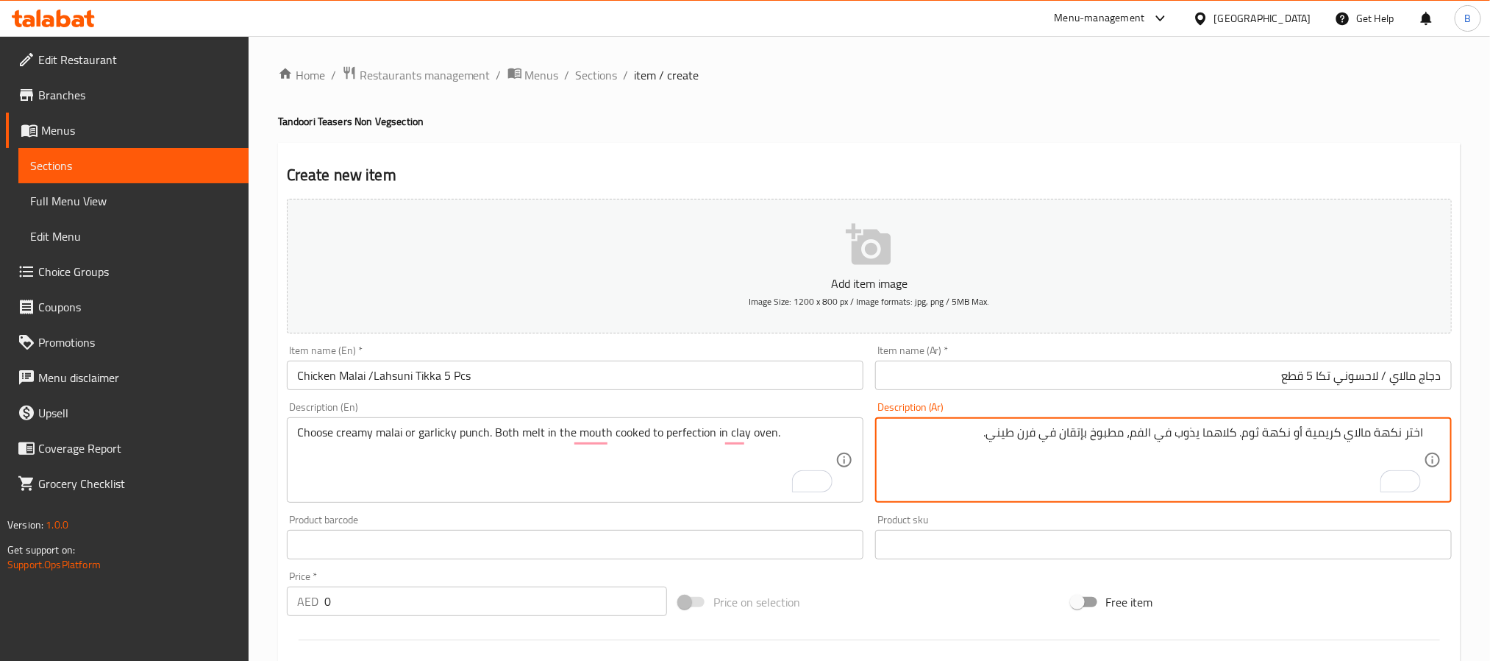
click at [1273, 429] on textarea "اختر نكهة مالاي كريمية أو نكهة ثوم. كلاهما يذوب في الفم، مطبوخ بإتقان في فرن طي…" at bounding box center [1155, 460] width 539 height 70
click at [1243, 430] on textarea "اختر نكهة مالاي كريمية أو نكهة ثوم. كلاهما يذوب في الفم، مطبوخ بإتقان في فرن طي…" at bounding box center [1155, 460] width 539 height 70
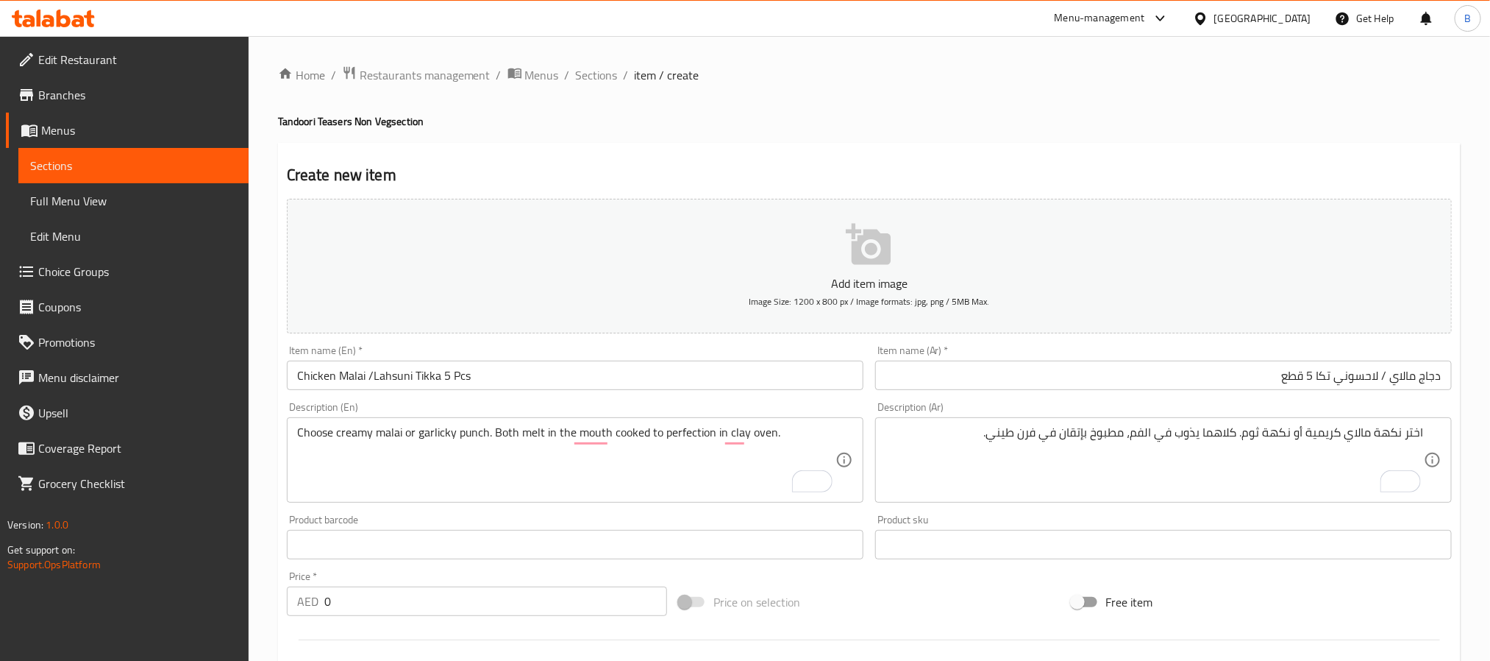
click at [402, 416] on div "Description (En) Choose creamy malai or garlicky punch. Both melt in the mouth …" at bounding box center [575, 452] width 577 height 101
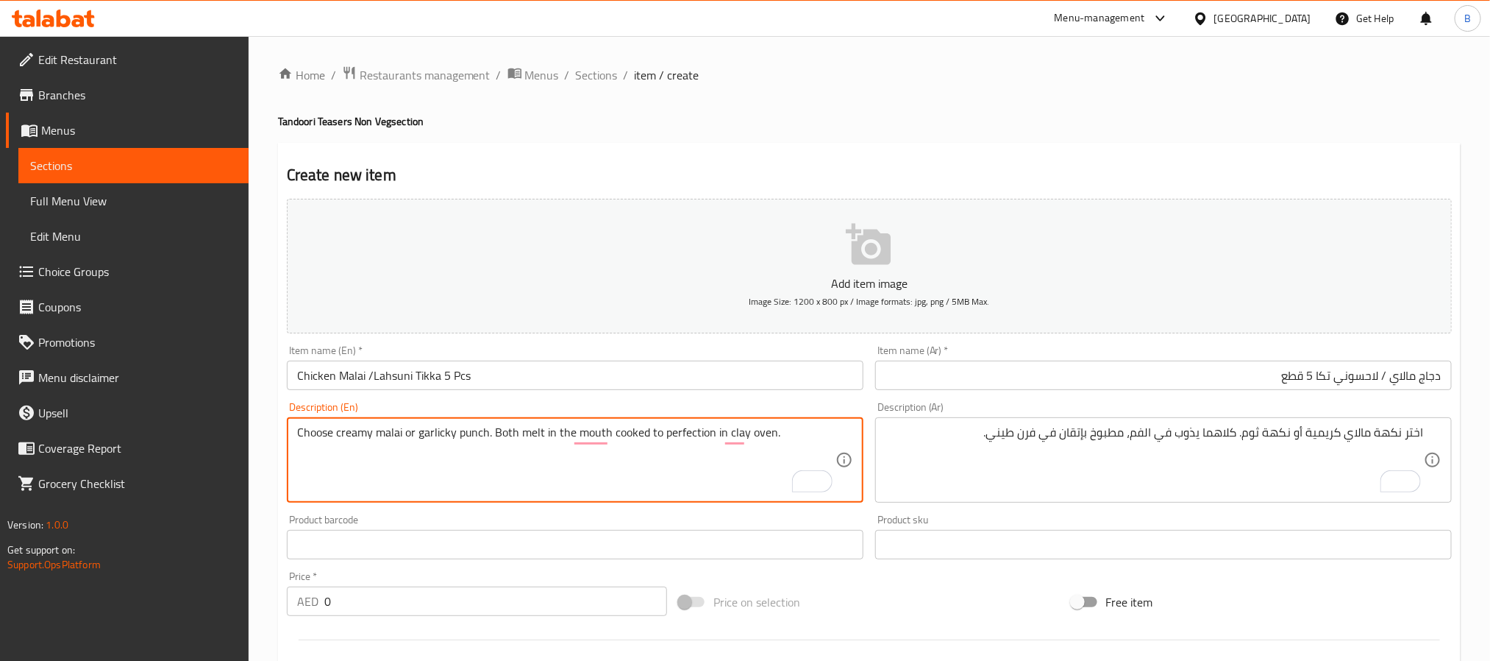
click at [380, 448] on textarea "Choose creamy malai or garlicky punch. Both melt in the mouth cooked to perfect…" at bounding box center [566, 460] width 539 height 70
click at [468, 438] on textarea "Choose creamy malai or garlicky punch. Both melt in the mouth cooked to perfect…" at bounding box center [566, 460] width 539 height 70
click at [383, 459] on textarea "Choose creamy malai or garlicky punch. Both melt in the mouth cooked to perfect…" at bounding box center [566, 460] width 539 height 70
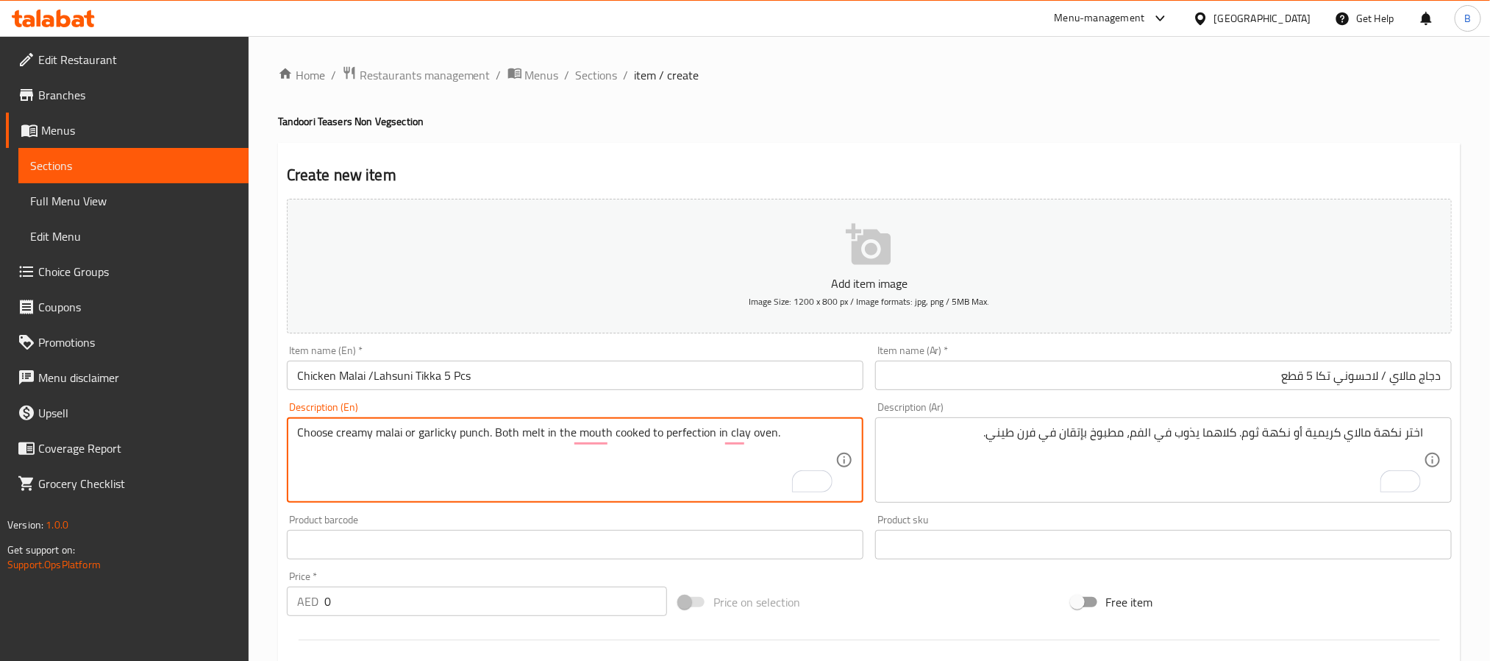
click at [369, 462] on textarea "Choose creamy malai or garlicky punch. Both melt in the mouth cooked to perfect…" at bounding box center [566, 460] width 539 height 70
type textarea "Choose creamy malai or garlicky punch. Both melt in the mouth cooked to perfect…"
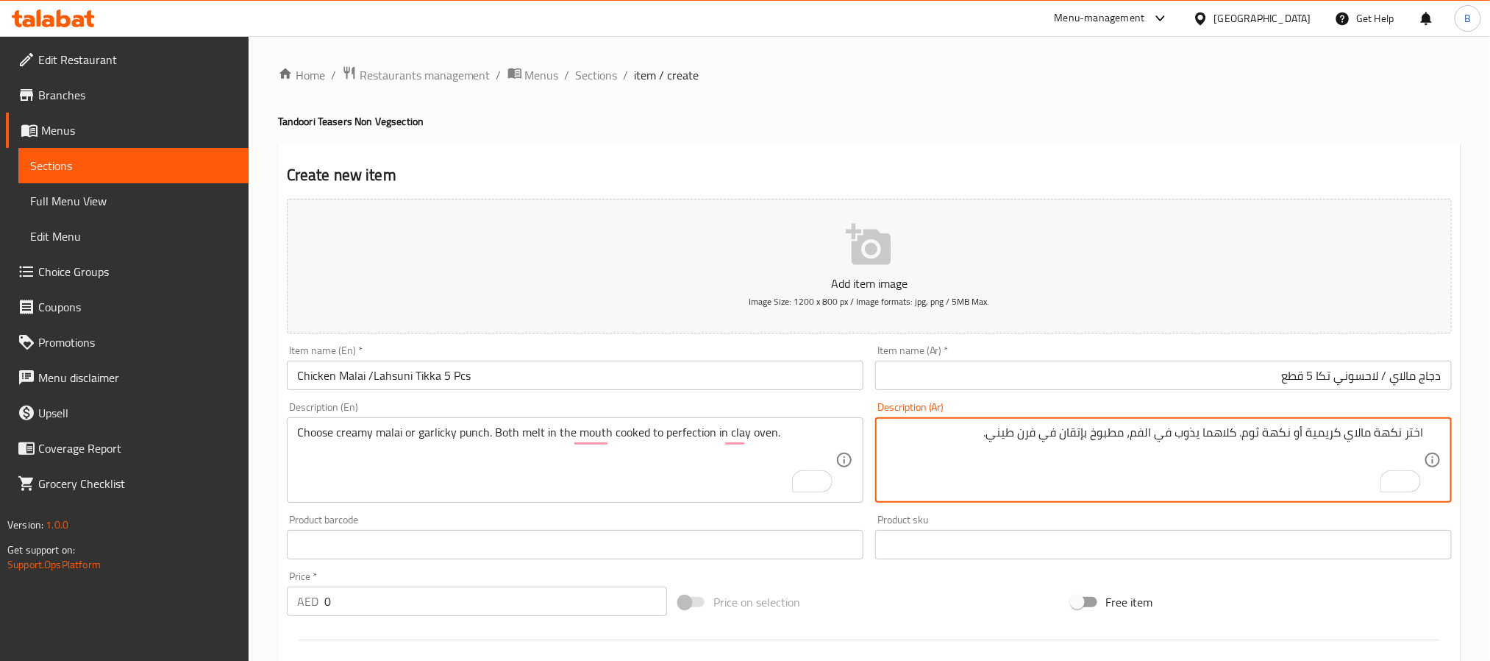
click at [953, 451] on textarea "اختر نكهة مالاي كريمية أو نكهة ثوم. كلاهما يذوب في الفم، مطبوخ بإتقان في فرن طي…" at bounding box center [1155, 460] width 539 height 70
click at [1076, 444] on textarea "اختر نكهة مالاي كريمية أو نكهة ثوم. كلاهما يذوب في الفم، مطبوخ بإتقان في فرن طي…" at bounding box center [1155, 460] width 539 height 70
click at [1183, 455] on textarea "اختر نكهة مالاي كريمية أو نكهة ثوم. كلاهما يذوب في الفم، مطبوخ بإتقان في فرن طي…" at bounding box center [1155, 460] width 539 height 70
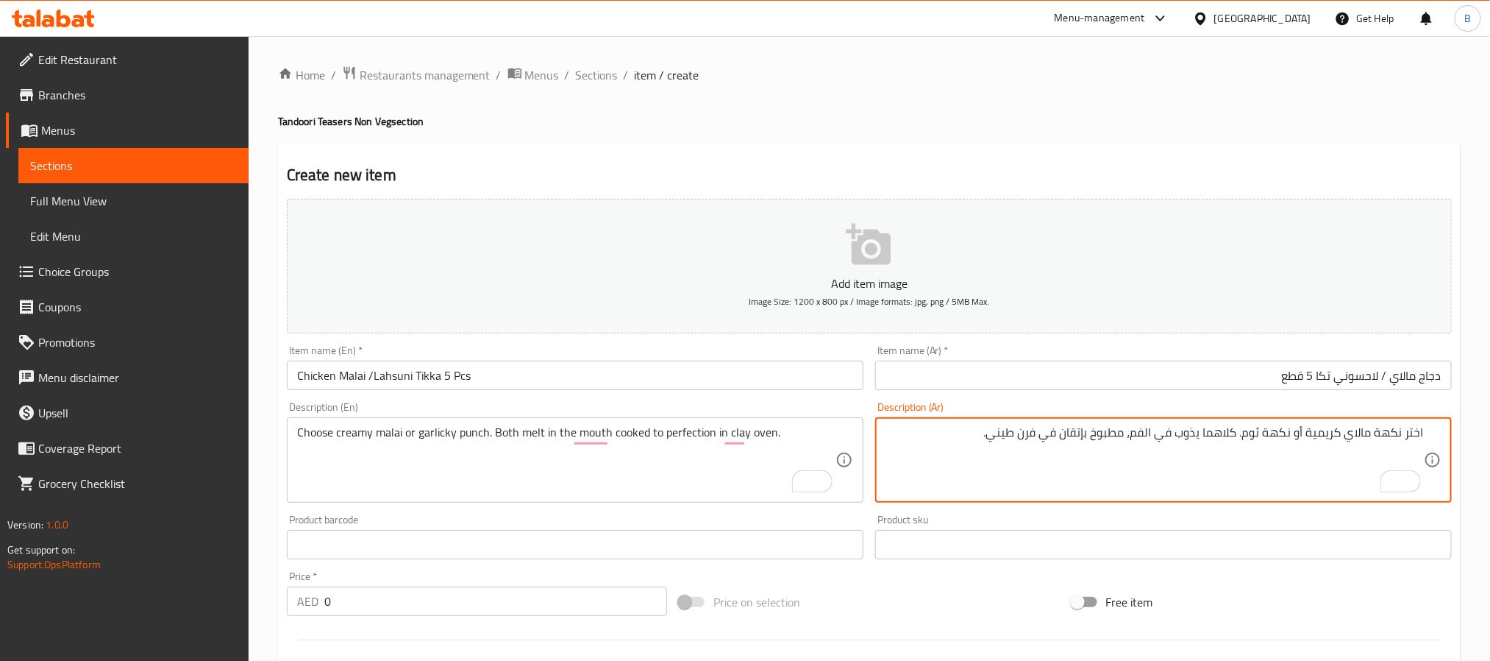
drag, startPoint x: 1371, startPoint y: 440, endPoint x: 989, endPoint y: 436, distance: 381.8
click at [989, 436] on textarea "اختر نكهة مالاي كريمية أو نكهة ثوم. كلاهما يذوب في الفم، مطبوخ بإتقان في فرن طي…" at bounding box center [1155, 460] width 539 height 70
drag, startPoint x: 1371, startPoint y: 444, endPoint x: 1004, endPoint y: 433, distance: 366.5
click at [1004, 433] on textarea "اختر نكهة مالاي كريمية أو نكهة ثوم. كلاهما يذوب في الفم، مطبوخ بإتقان في فرن طي…" at bounding box center [1155, 460] width 539 height 70
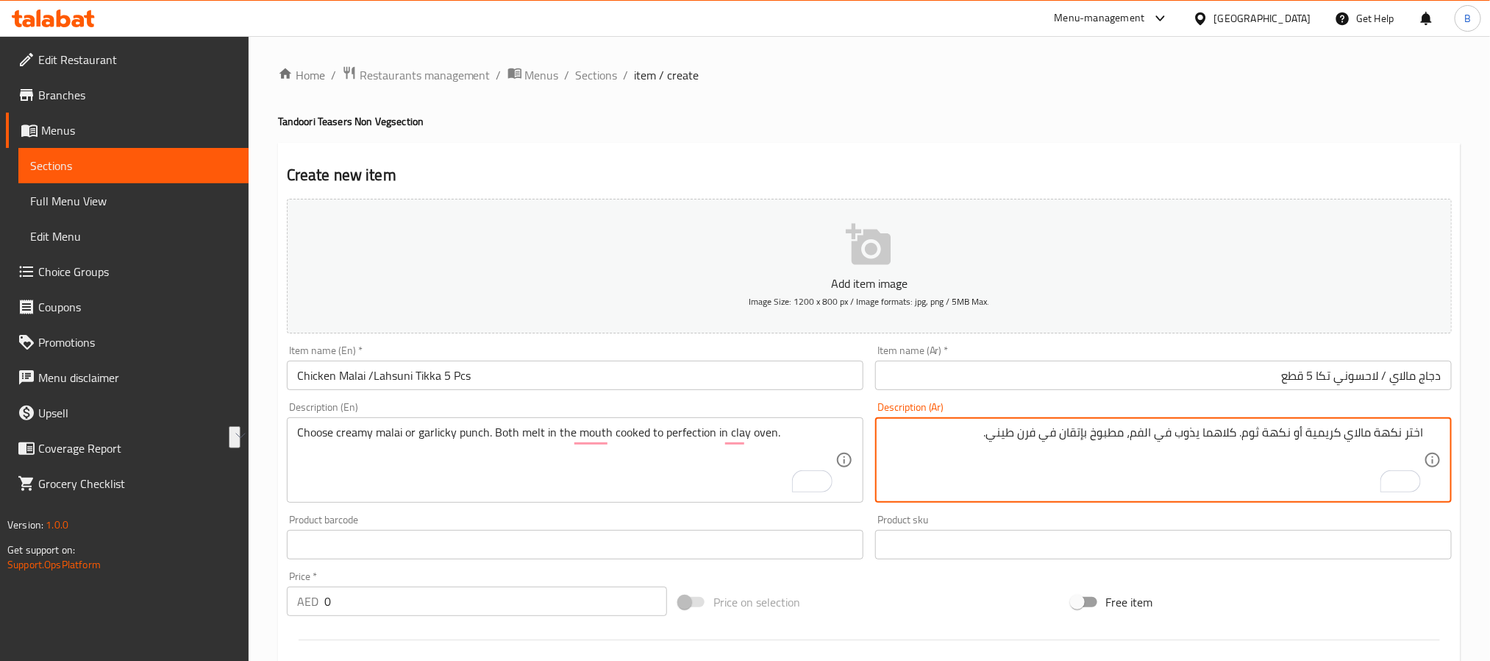
click at [1004, 433] on textarea "اختر نكهة مالاي كريمية أو نكهة ثوم. كلاهما يذوب في الفم، مطبوخ بإتقان في فرن طي…" at bounding box center [1155, 460] width 539 height 70
click at [1157, 444] on textarea "اختر نكهة مالاي كريمية أو نكهة ثوم. كلاهما يذوب في الفم، مطبوخ بإتقان في فرن طي…" at bounding box center [1155, 460] width 539 height 70
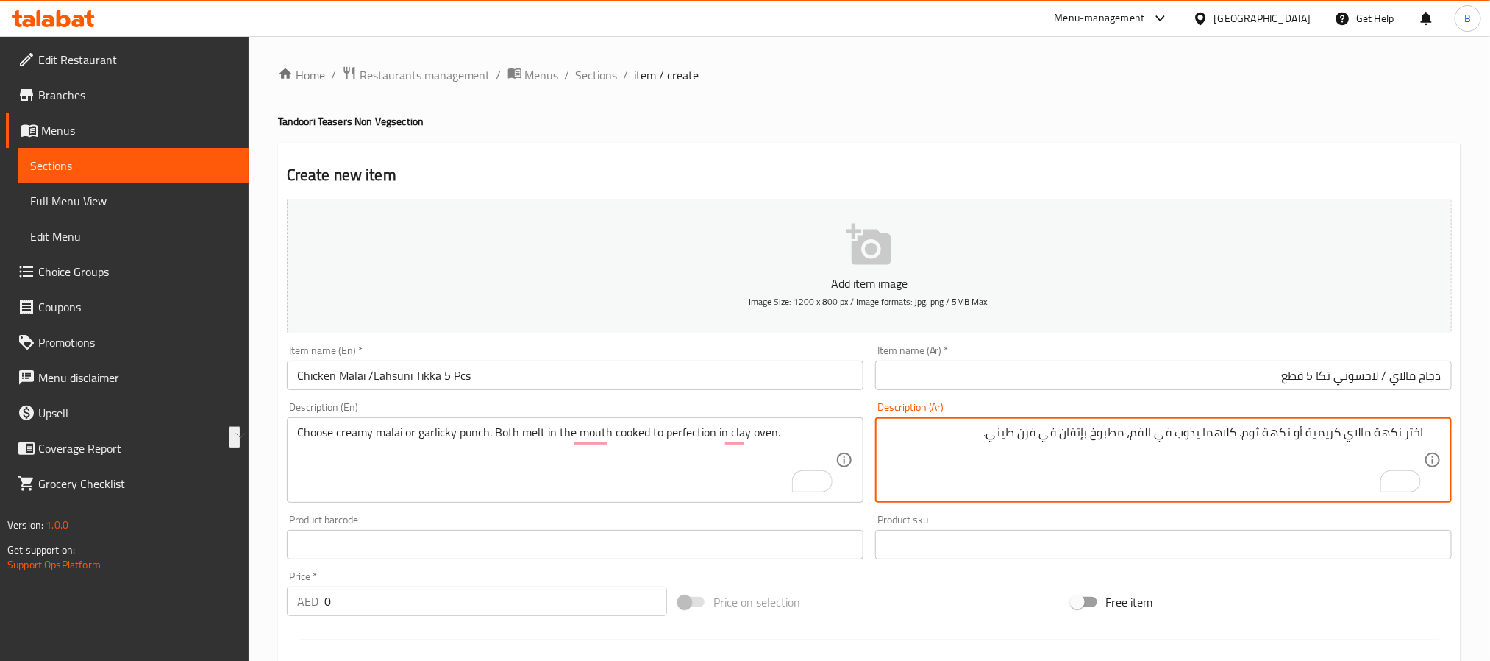
click at [1157, 444] on textarea "اختر نكهة مالاي كريمية أو نكهة ثوم. كلاهما يذوب في الفم، مطبوخ بإتقان في فرن طي…" at bounding box center [1155, 460] width 539 height 70
click at [1064, 444] on textarea "اختر نكهة مالاي كريمية أو نكهة ثوم. كلاهما يذوب في الفم، مطبوخ بإتقان في فرن طي…" at bounding box center [1155, 460] width 539 height 70
drag, startPoint x: 1170, startPoint y: 437, endPoint x: 910, endPoint y: 426, distance: 259.9
click at [910, 426] on textarea "اختر نكهة مالاي كريمية أو نكهة ثوم. كلاهما يذوب في الفم، مطبوخ بإتقان في فرن طي…" at bounding box center [1155, 460] width 539 height 70
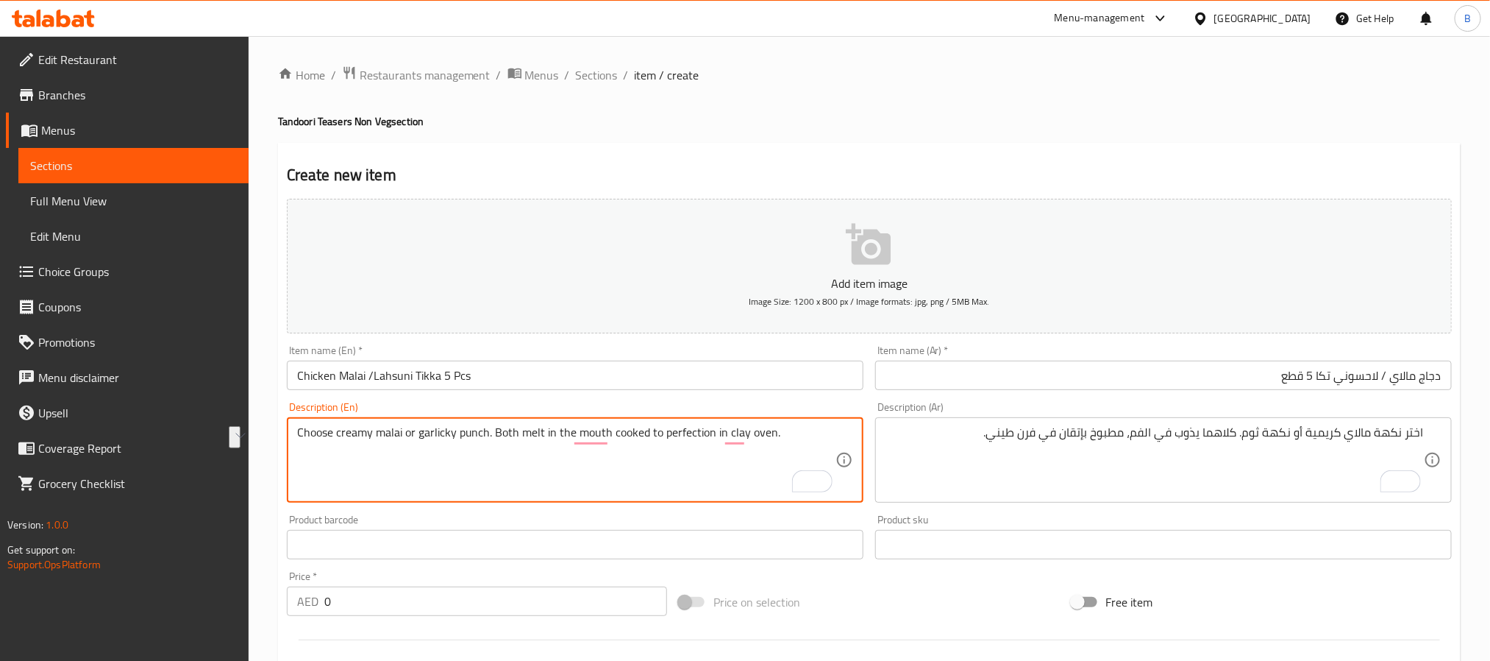
click at [698, 440] on textarea "Choose creamy malai or garlicky punch. Both melt in the mouth cooked to perfect…" at bounding box center [566, 460] width 539 height 70
click at [554, 440] on textarea "Choose creamy malai or garlicky punch. Both melt in the mouth cooked to perfect…" at bounding box center [566, 460] width 539 height 70
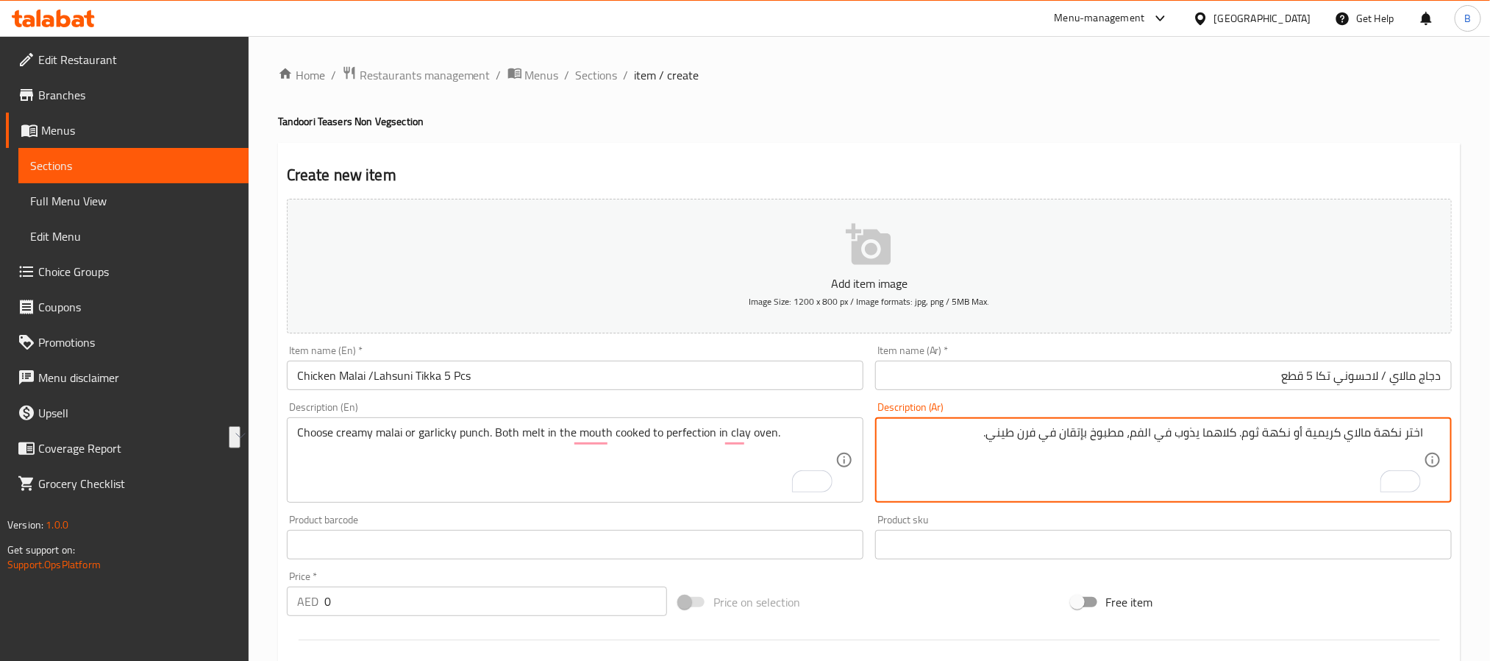
drag, startPoint x: 1325, startPoint y: 436, endPoint x: 856, endPoint y: 436, distance: 468.6
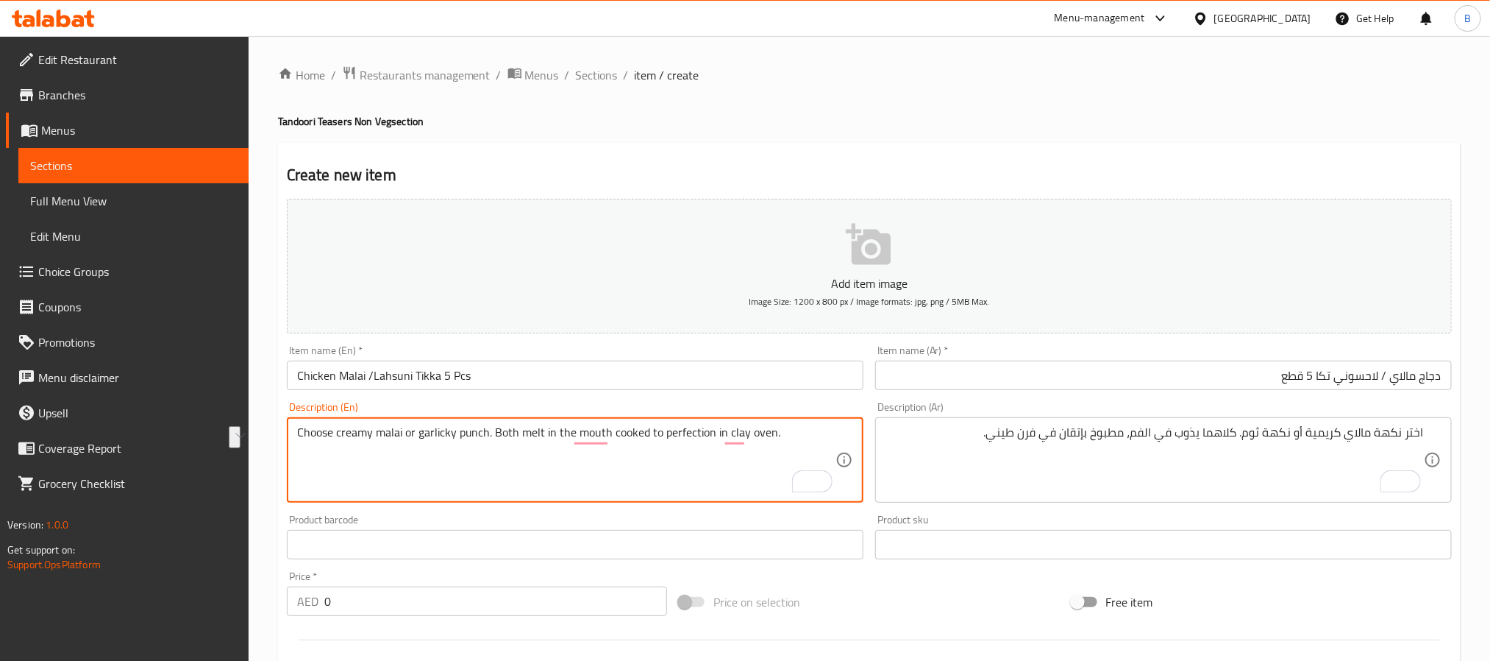
drag, startPoint x: 797, startPoint y: 444, endPoint x: 470, endPoint y: 448, distance: 327.4
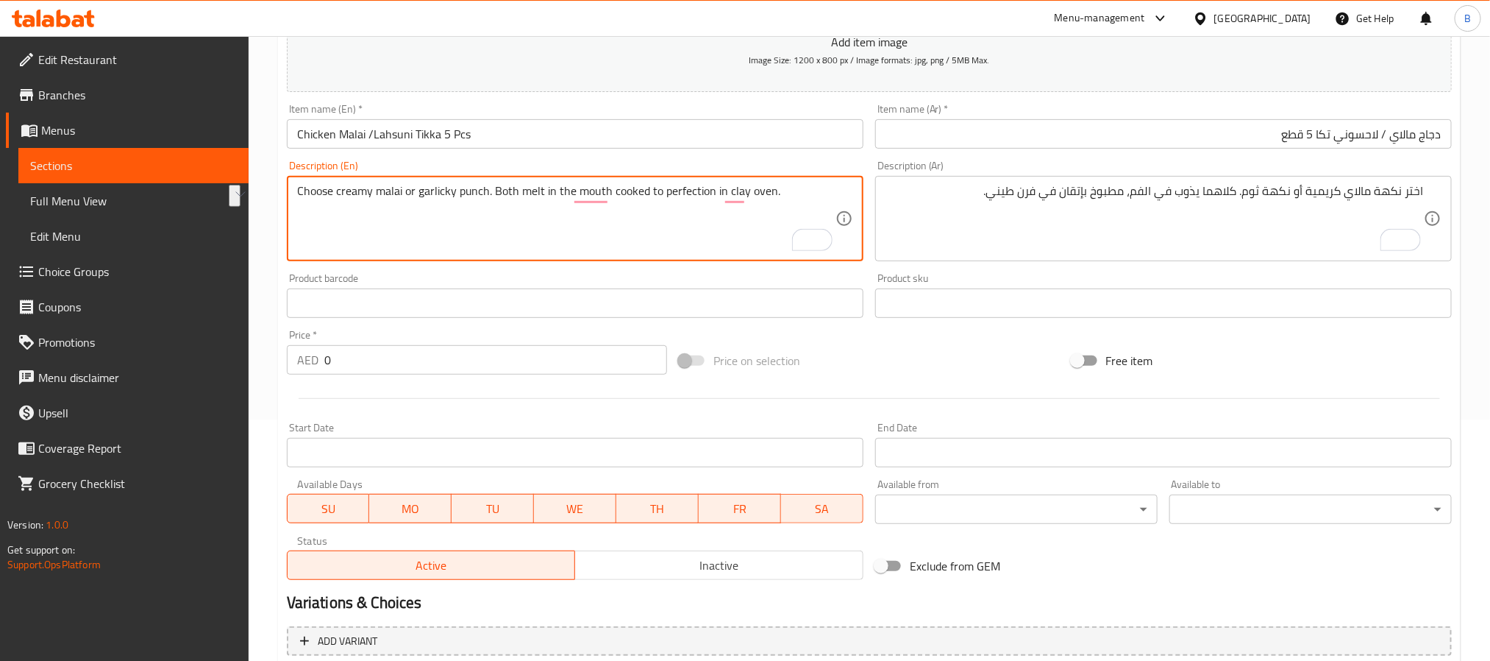
scroll to position [377, 0]
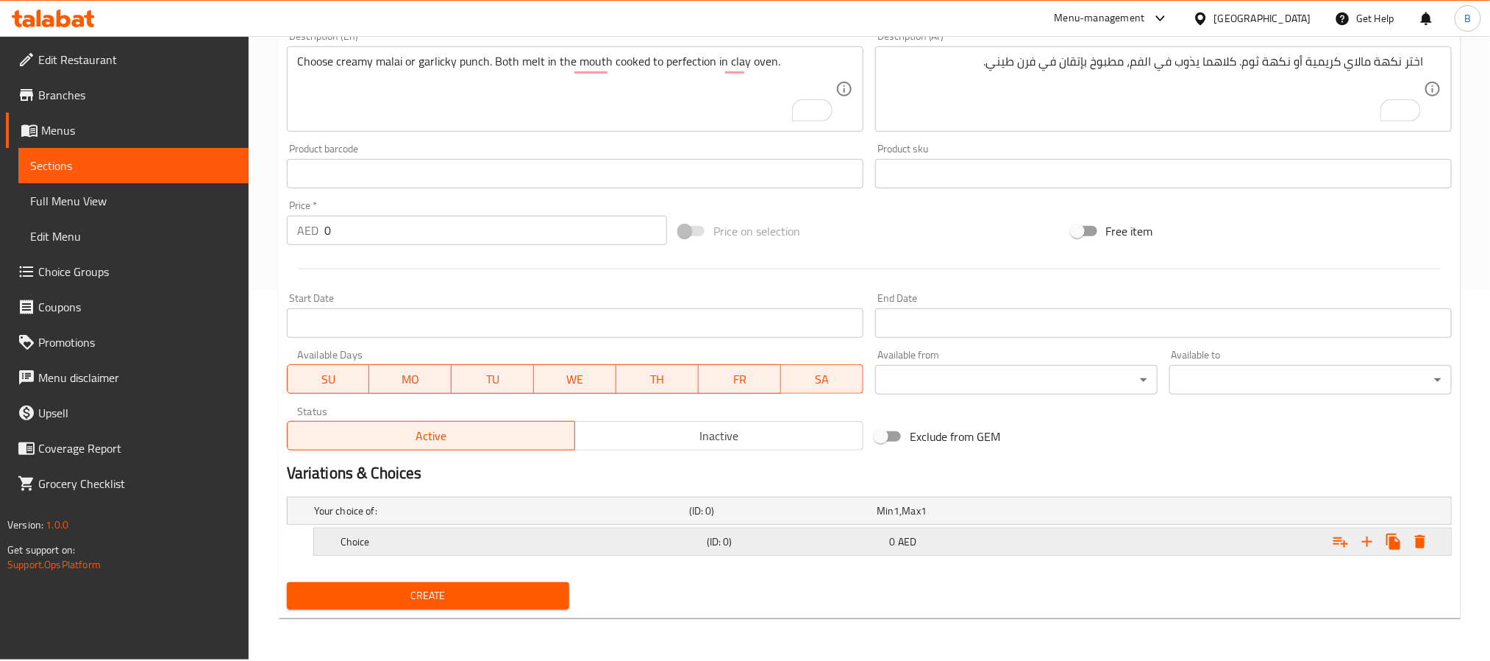
click at [1401, 541] on icon "Expand" at bounding box center [1394, 542] width 18 height 18
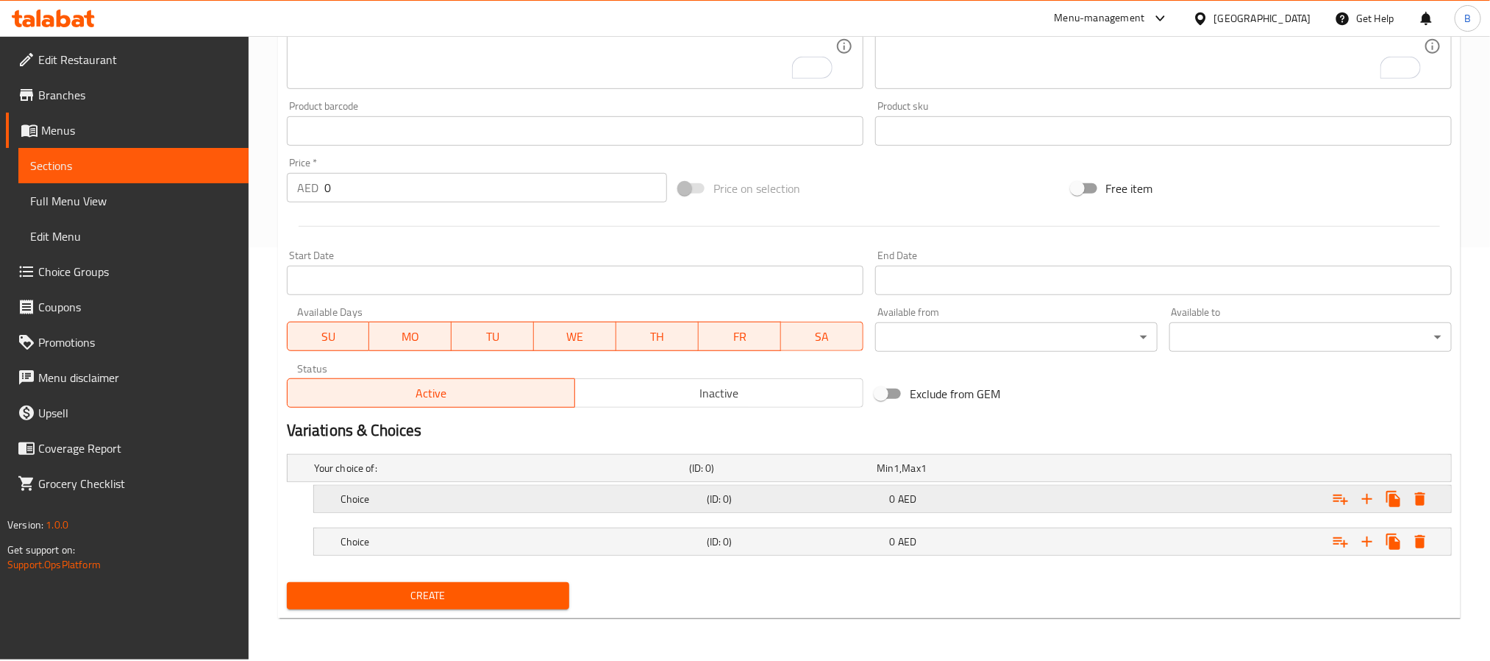
click at [835, 497] on h5 "(ID: 0)" at bounding box center [795, 498] width 177 height 15
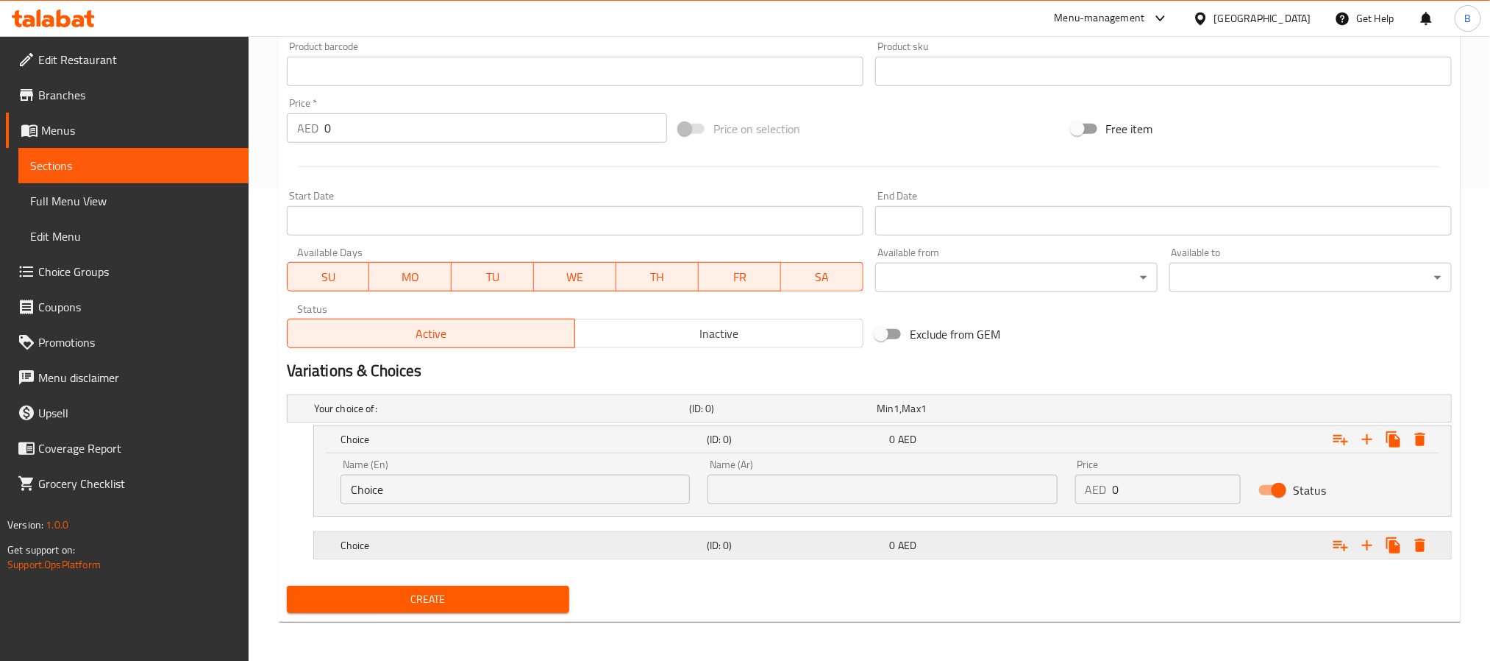
click at [811, 547] on h5 "(ID: 0)" at bounding box center [795, 545] width 177 height 15
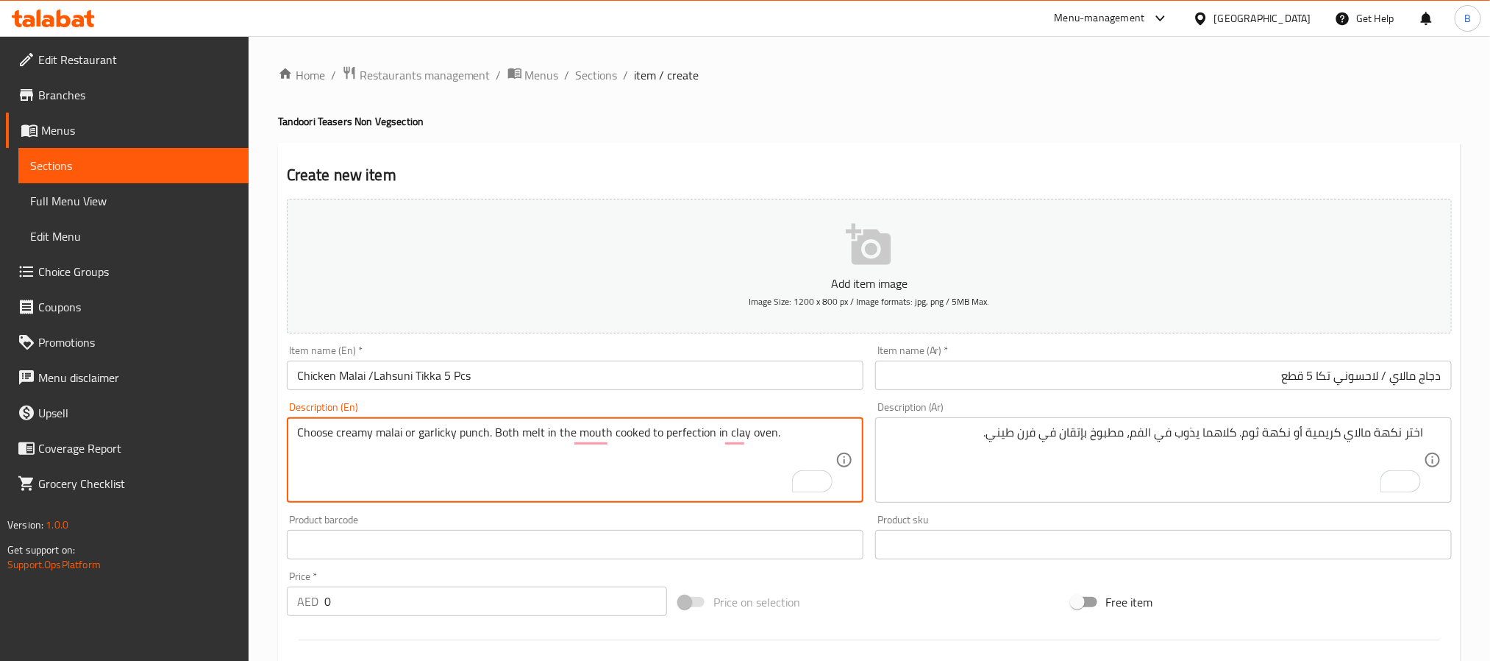
click at [802, 446] on textarea "Choose creamy malai or garlicky punch. Both melt in the mouth cooked to perfect…" at bounding box center [566, 460] width 539 height 70
paste textarea "Malai / Lahsuni"
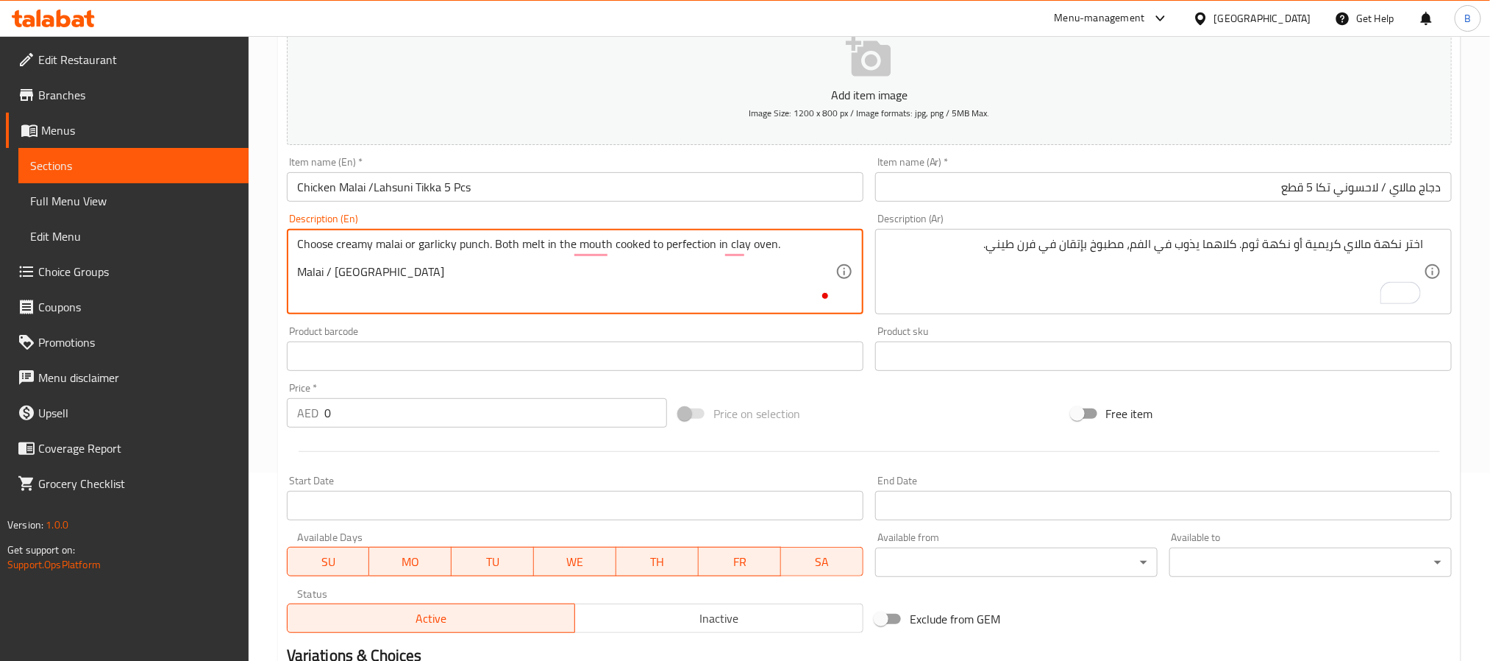
scroll to position [331, 0]
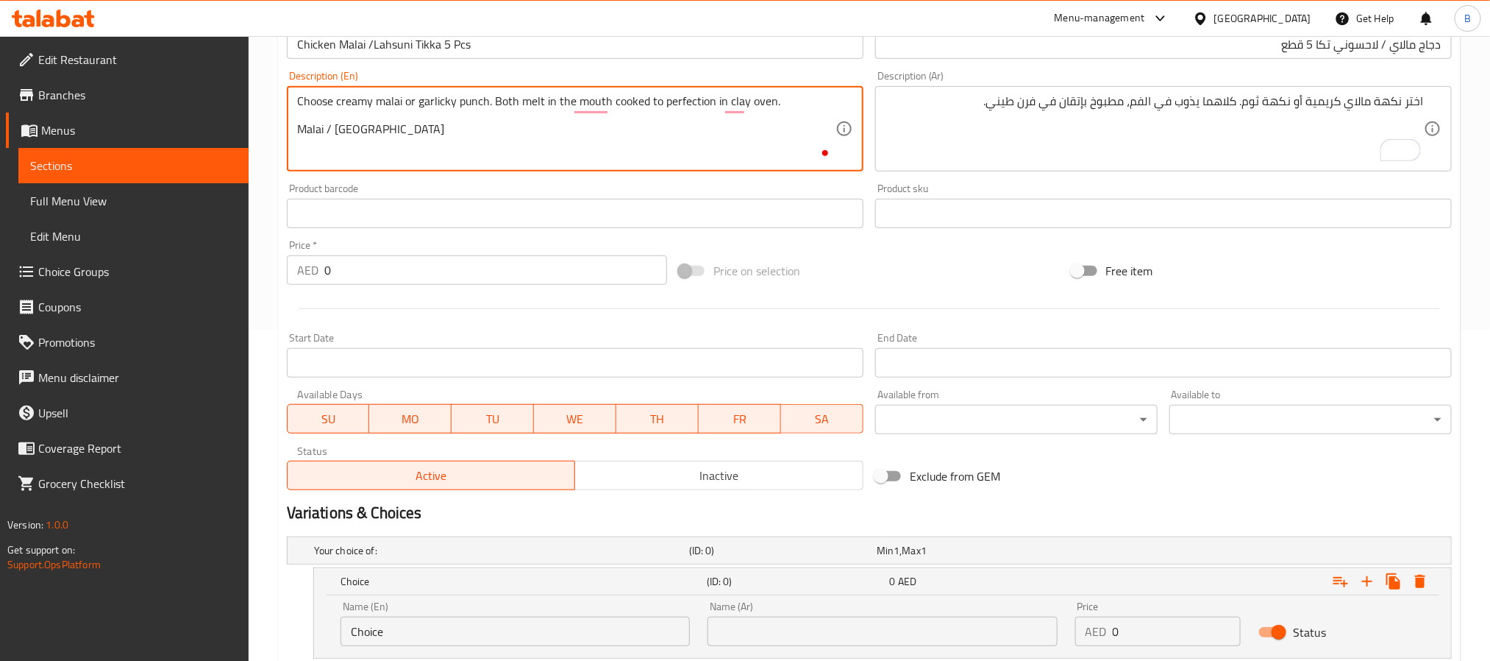
click at [310, 128] on textarea "Choose creamy malai or garlicky punch. Both melt in the mouth cooked to perfect…" at bounding box center [566, 129] width 539 height 70
type textarea "Choose creamy malai or garlicky punch. Both melt in the mouth cooked to perfect…"
click at [501, 633] on input "Choice" at bounding box center [515, 631] width 349 height 29
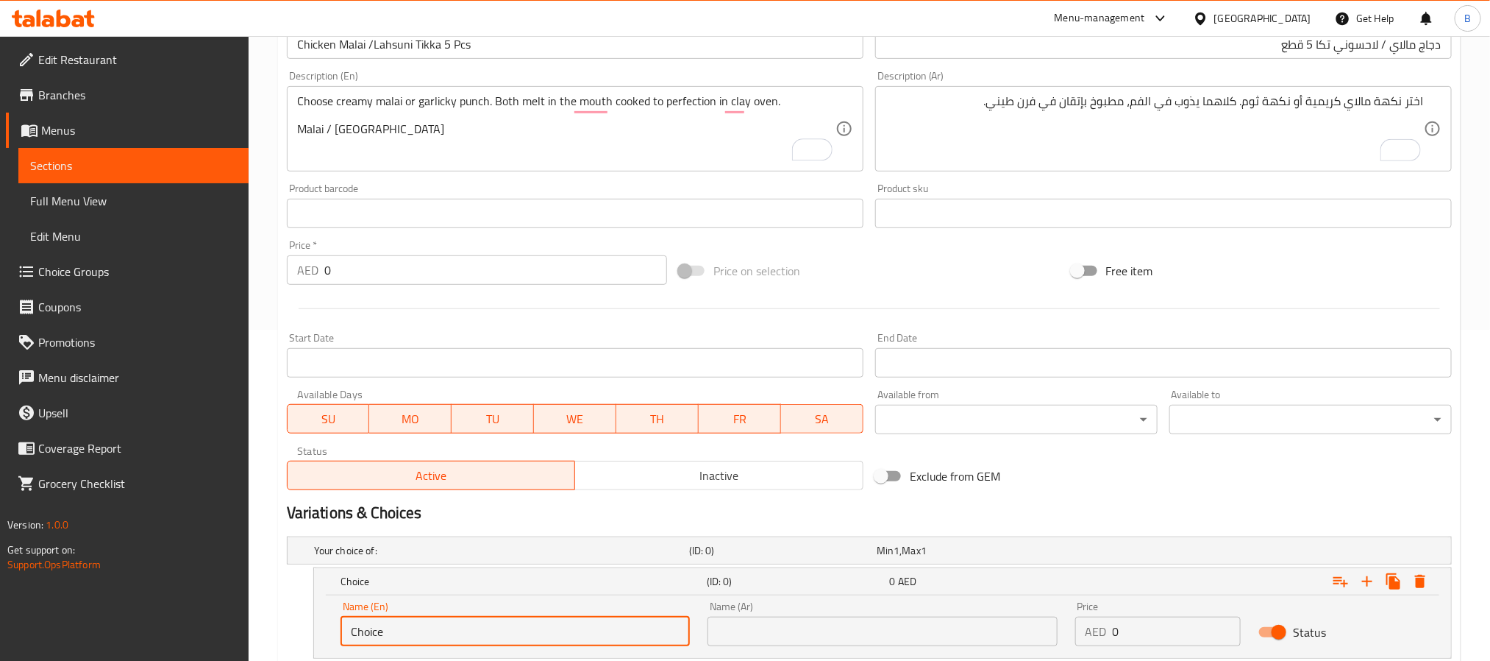
click at [501, 633] on input "Choice" at bounding box center [515, 631] width 349 height 29
paste input "Malai"
type input "Malai"
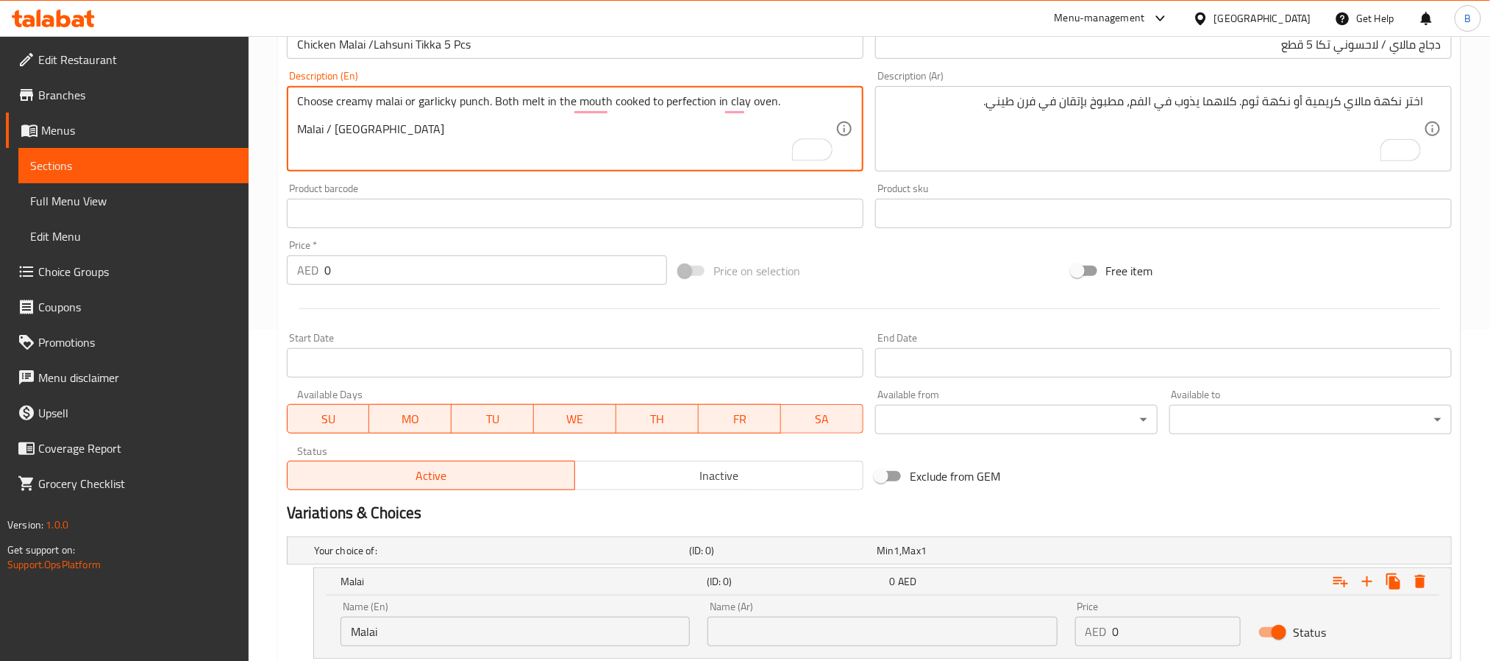
click at [338, 132] on textarea "Choose creamy malai or garlicky punch. Both melt in the mouth cooked to perfect…" at bounding box center [566, 129] width 539 height 70
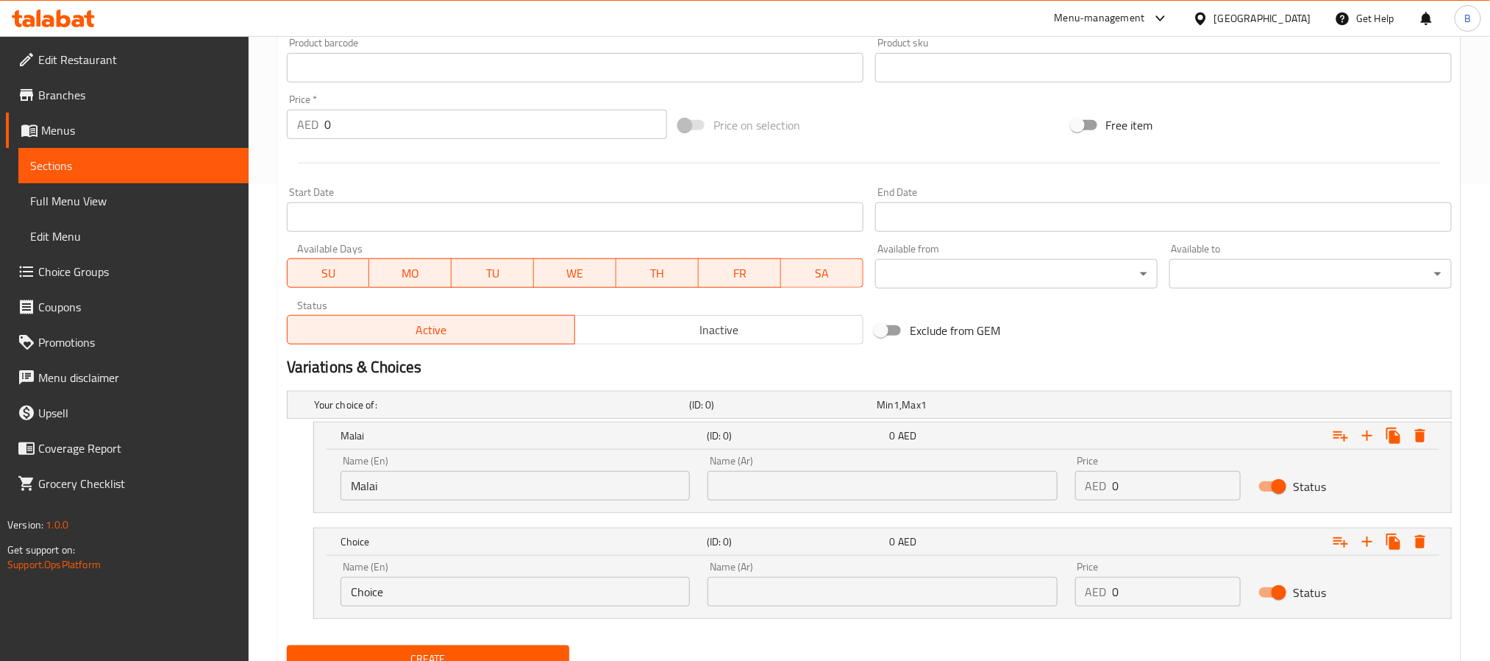
scroll to position [539, 0]
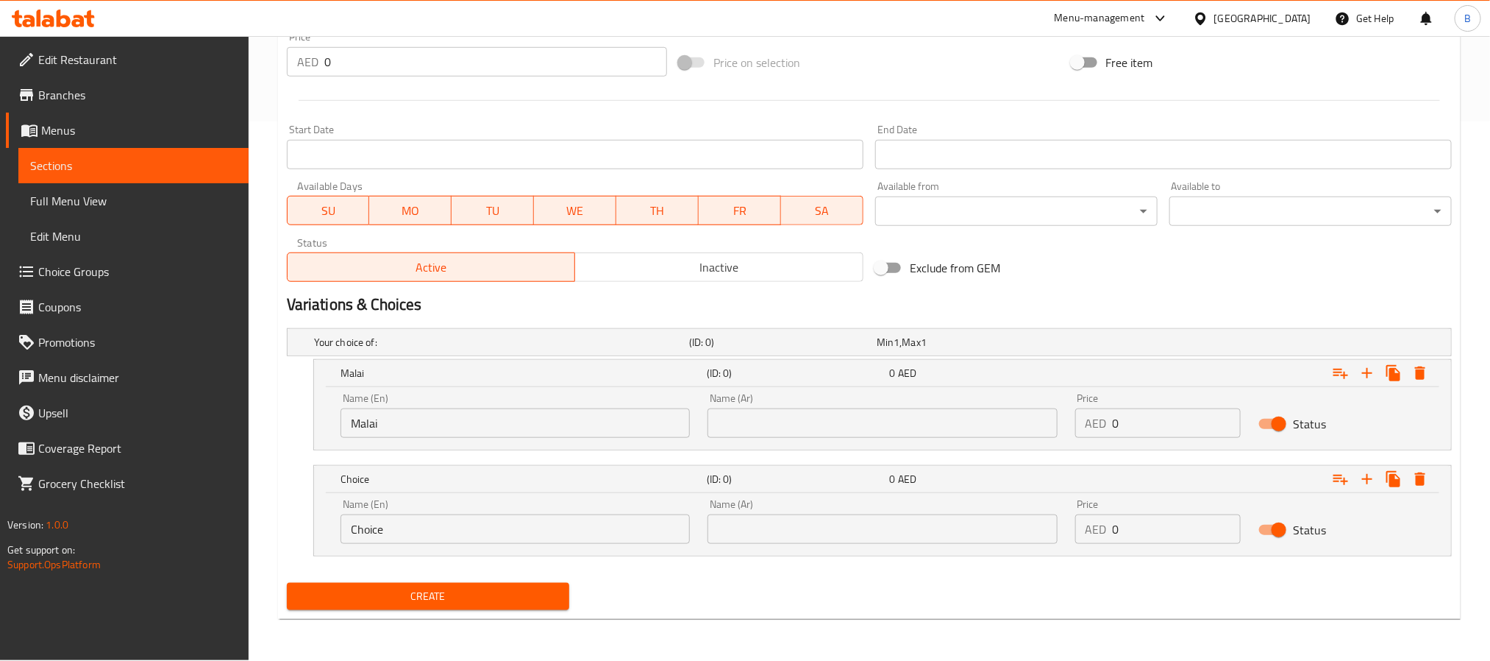
click at [473, 530] on input "Choice" at bounding box center [515, 528] width 349 height 29
paste input "Lahsuni"
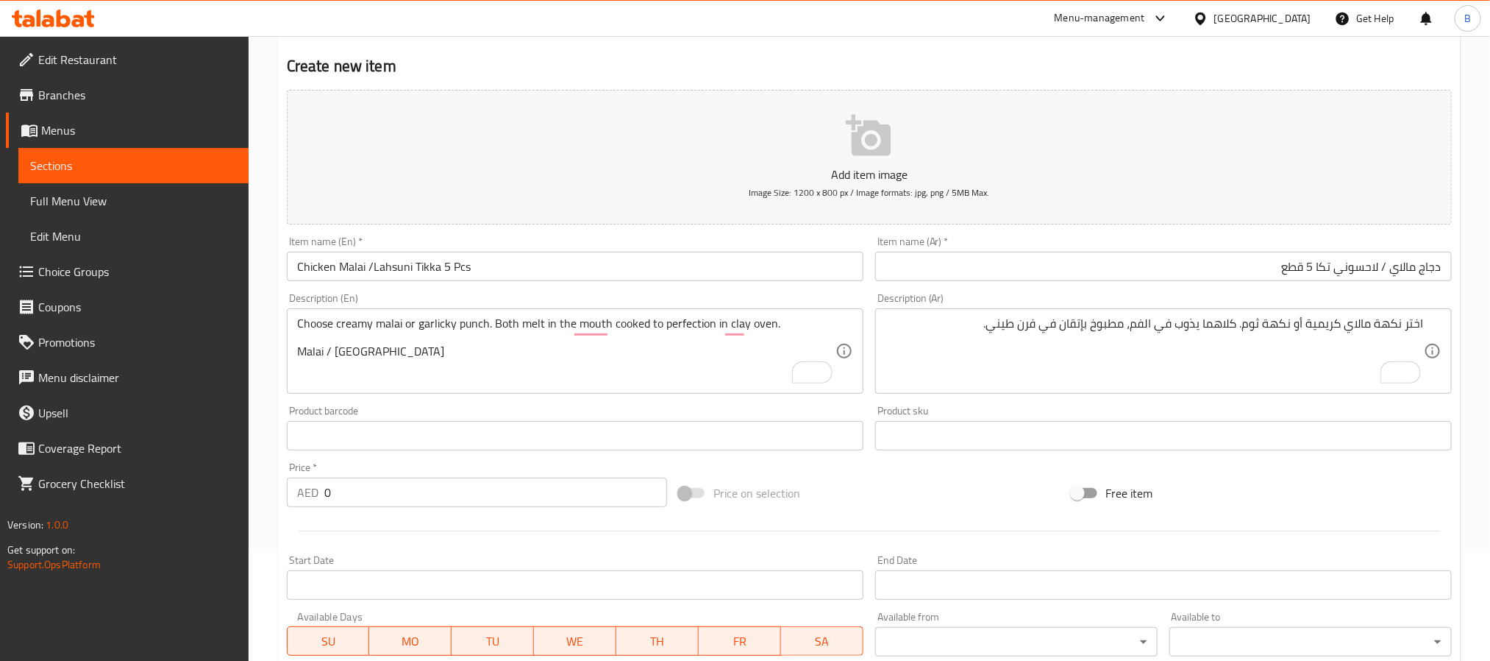
scroll to position [98, 0]
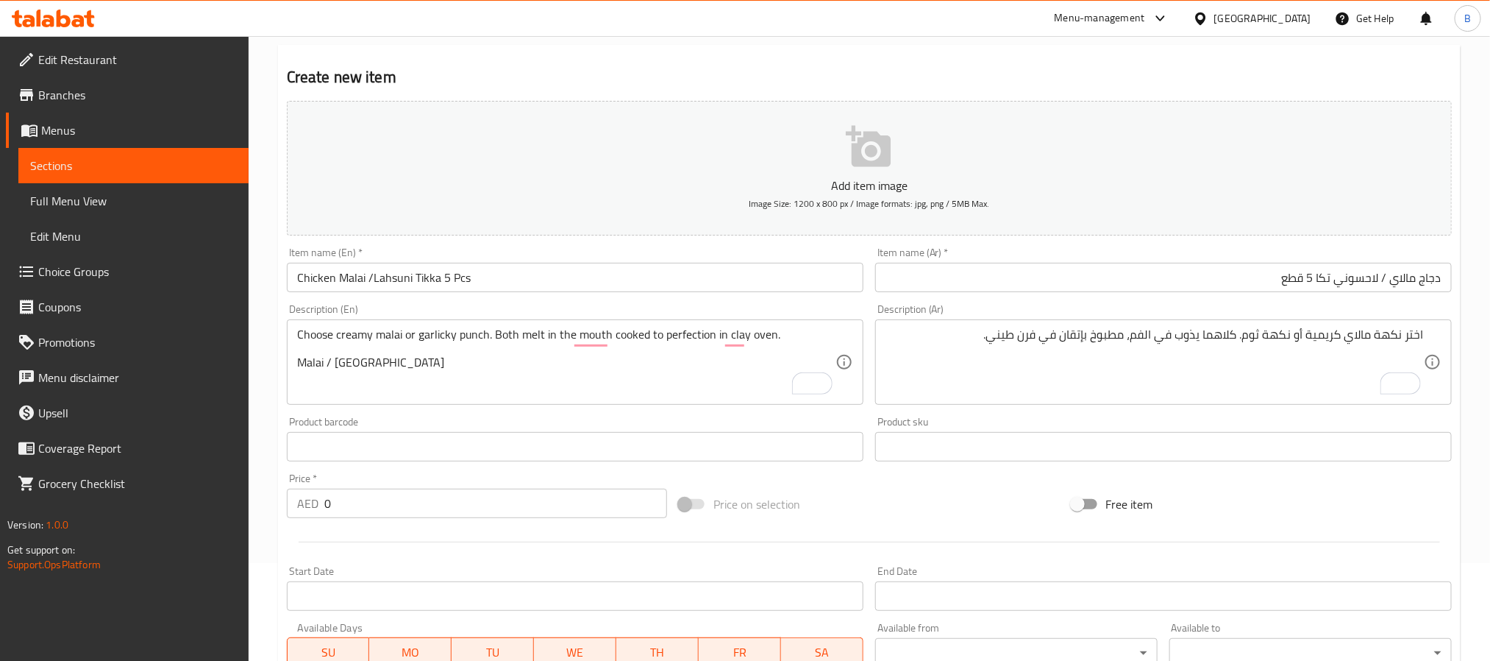
type input "Lahsuni"
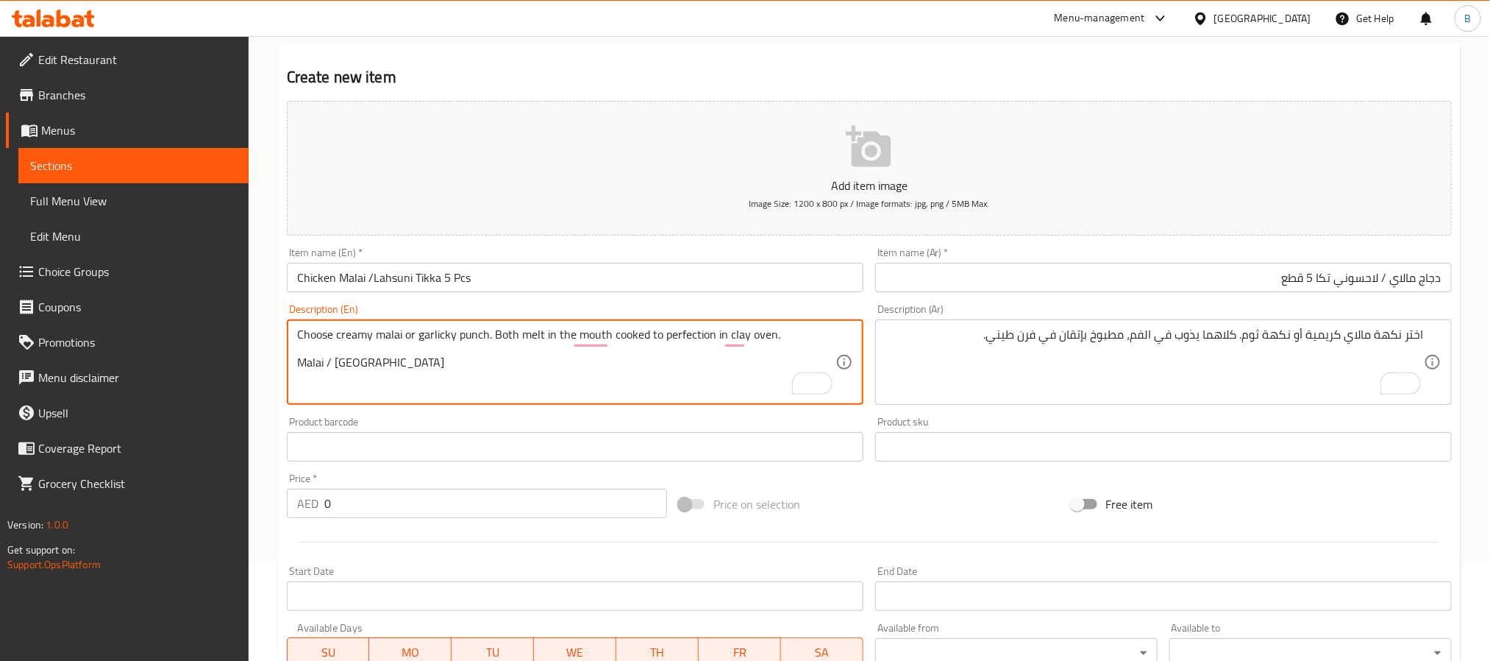
click at [362, 356] on textarea "Choose creamy malai or garlicky punch. Both melt in the mouth cooked to perfect…" at bounding box center [566, 362] width 539 height 70
type textarea "Choose creamy malai or garlicky punch. Both melt in the mouth cooked to perfect…"
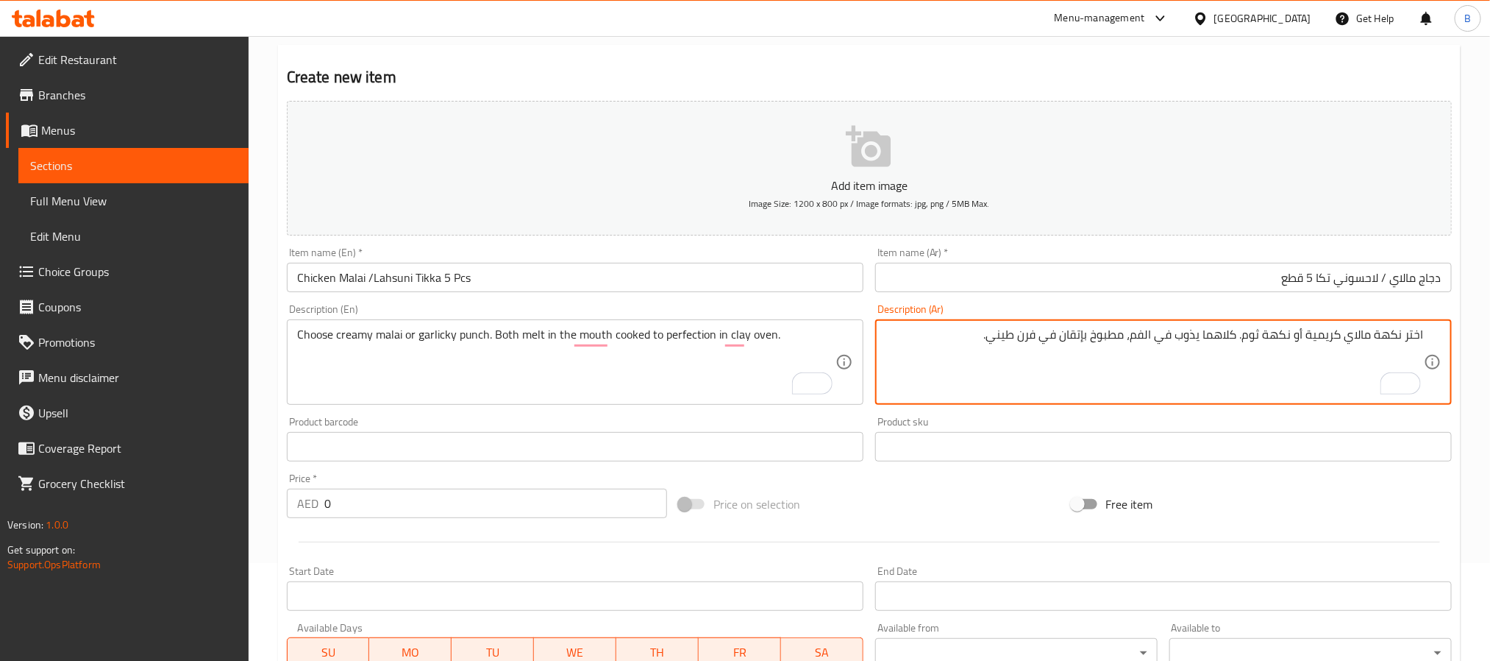
click at [1351, 330] on textarea "اختر نكهة مالاي كريمية أو نكهة ثوم. كلاهما يذوب في الفم، مطبوخ بإتقان في فرن طي…" at bounding box center [1155, 362] width 539 height 70
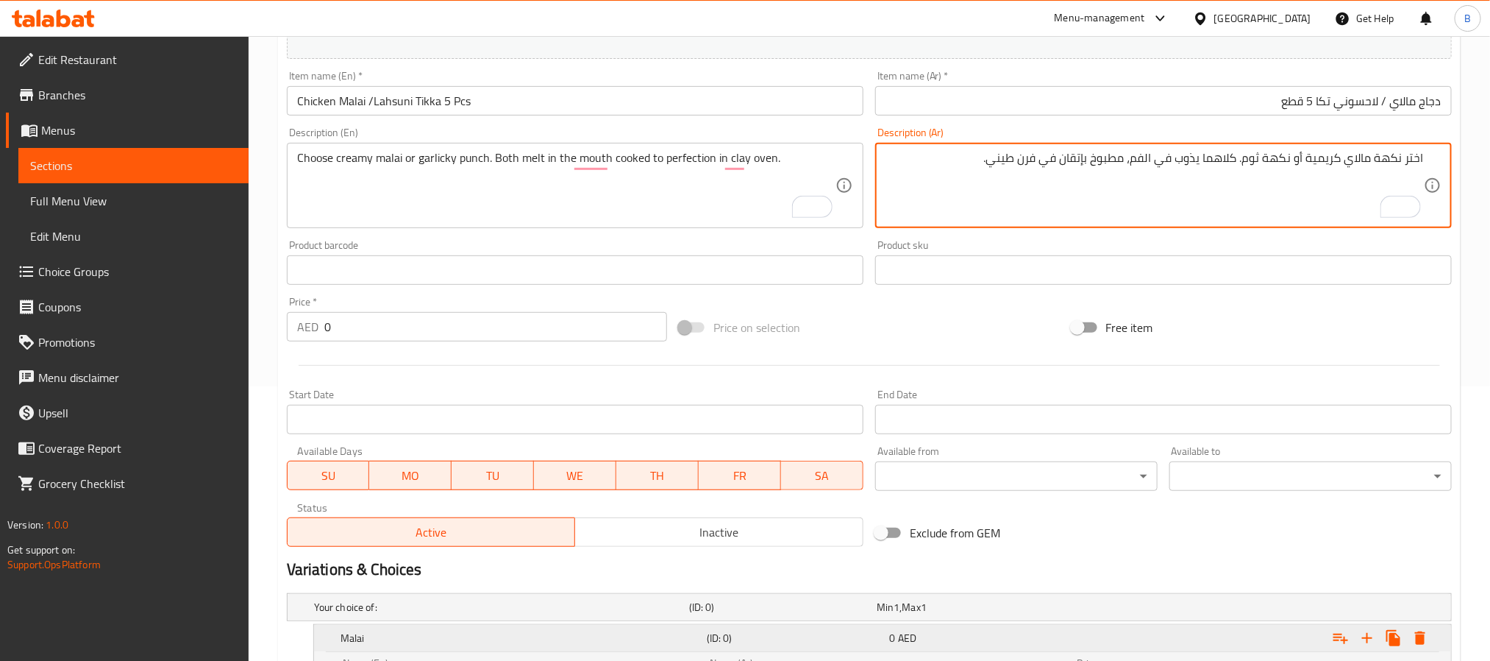
scroll to position [319, 0]
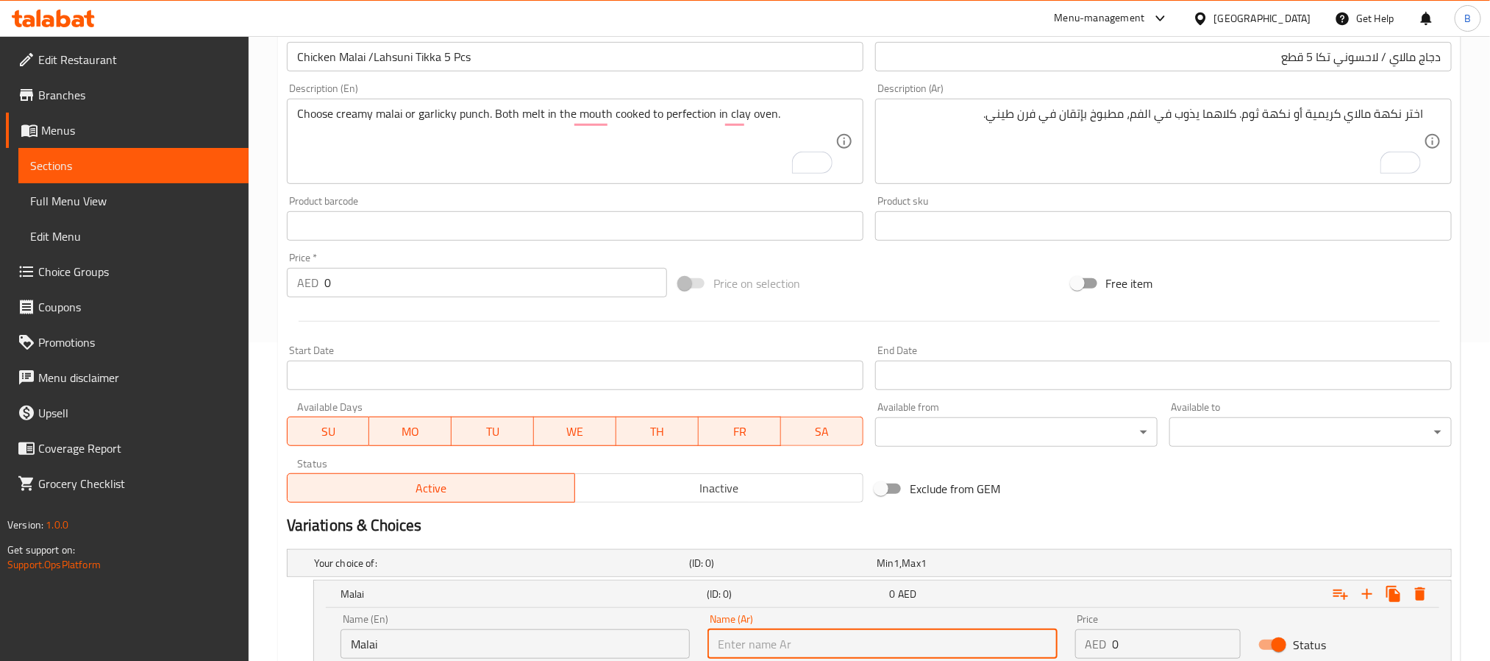
click at [856, 633] on input "text" at bounding box center [882, 643] width 349 height 29
paste input "مالاي"
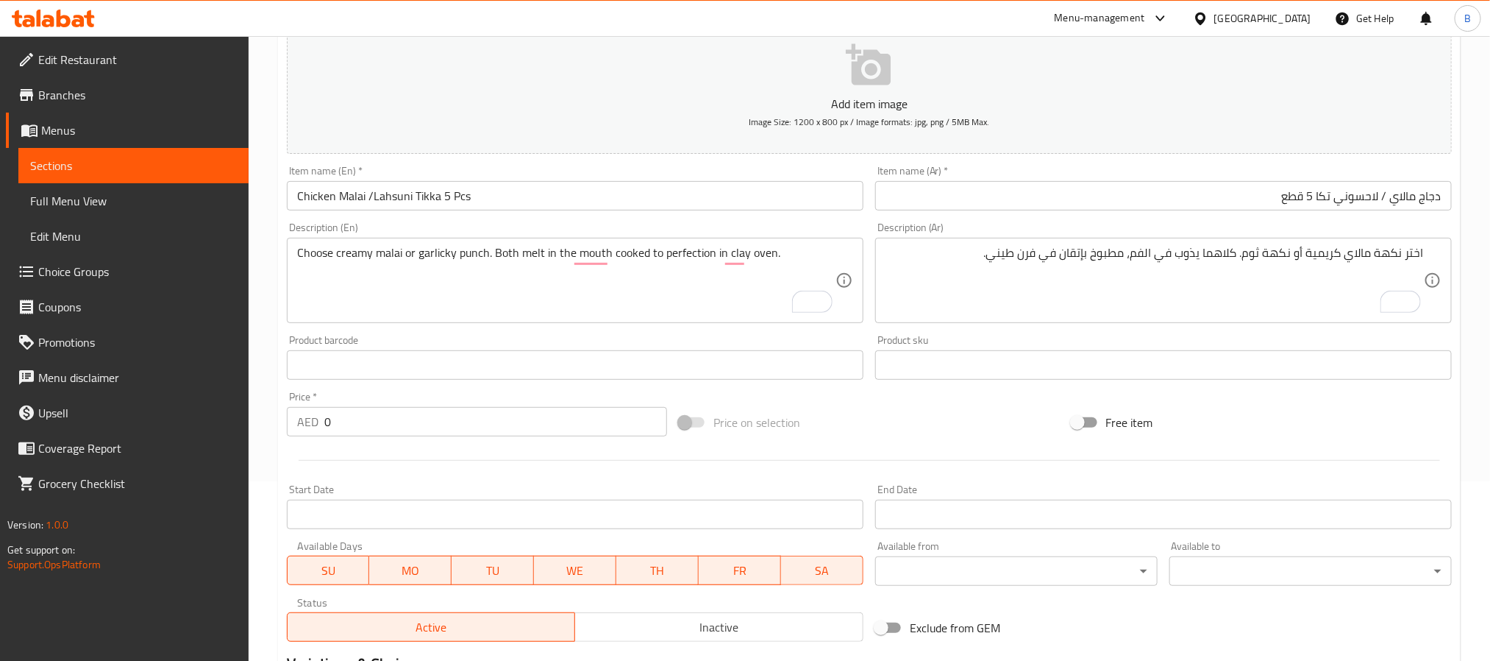
scroll to position [0, 0]
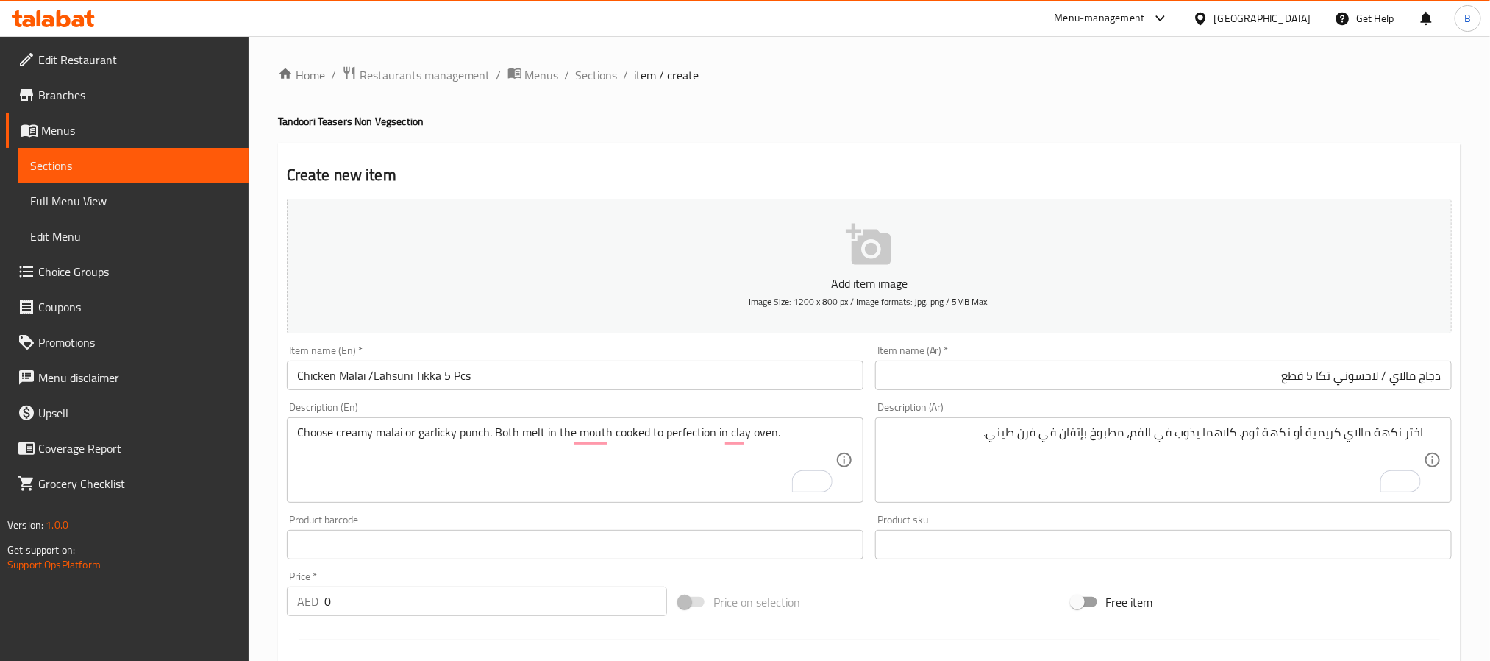
type input "مالاي"
drag, startPoint x: 1369, startPoint y: 362, endPoint x: 1368, endPoint y: 378, distance: 16.2
click at [1369, 377] on input "دجاج مالاي / لاحسوني تكا 5 قطع" at bounding box center [1163, 374] width 577 height 29
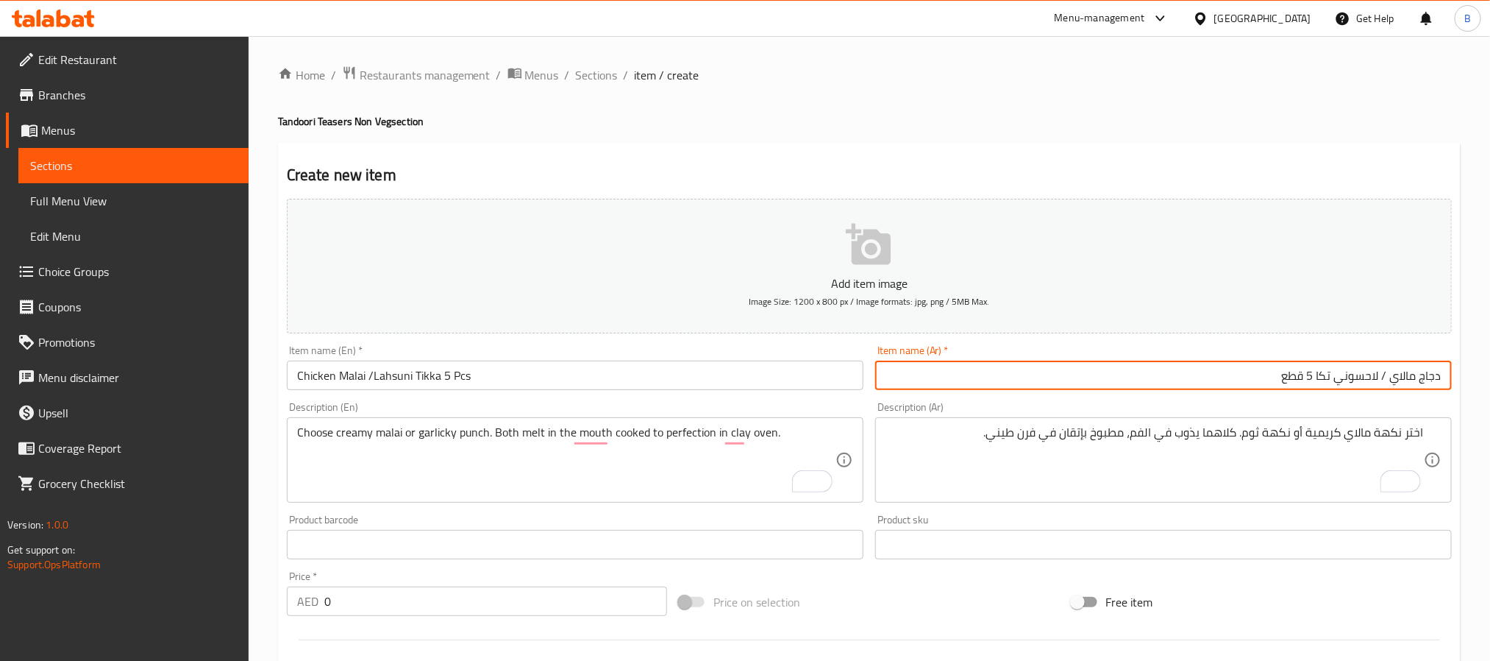
click at [1368, 378] on input "دجاج مالاي / لاحسوني تكا 5 قطع" at bounding box center [1163, 374] width 577 height 29
paste input "الا"
type input "دجاج مالاي / لاحسوني تكا 5 قطع"
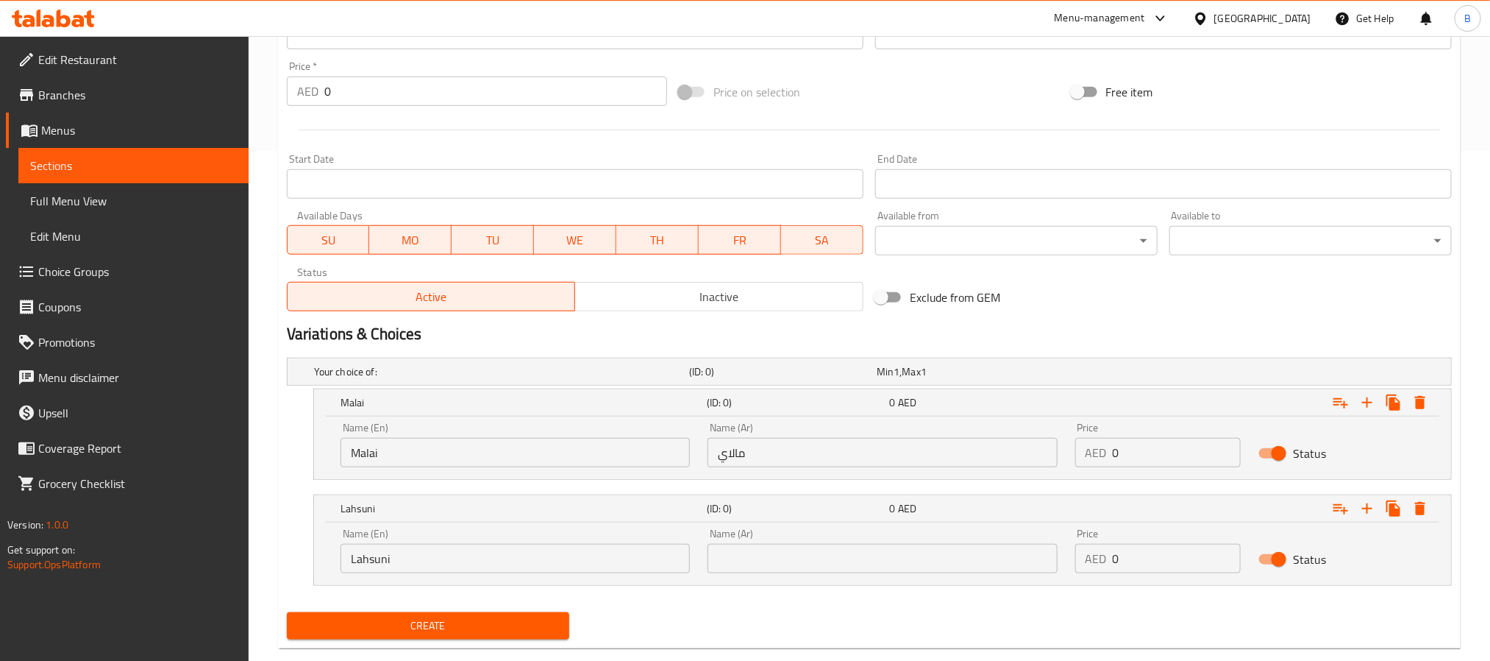
scroll to position [539, 0]
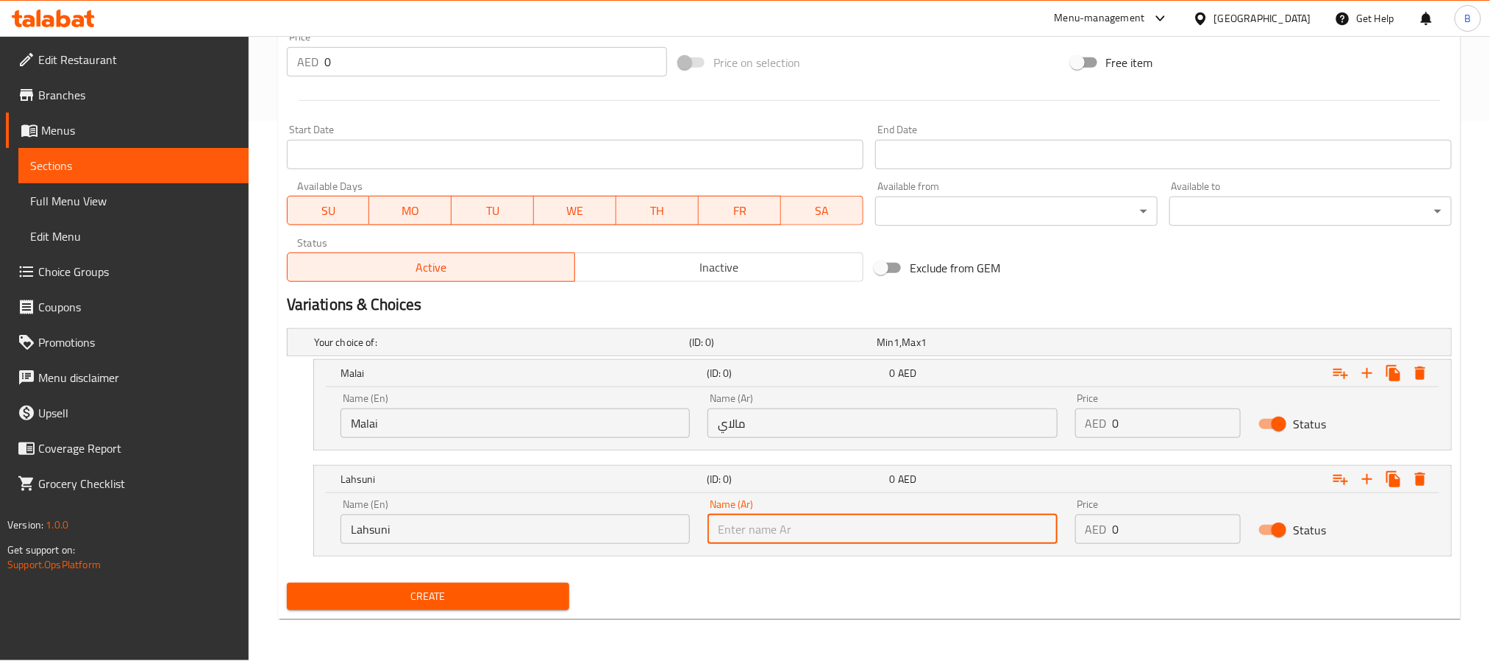
click at [1013, 527] on input "text" at bounding box center [882, 528] width 349 height 29
paste input "لاحسوني"
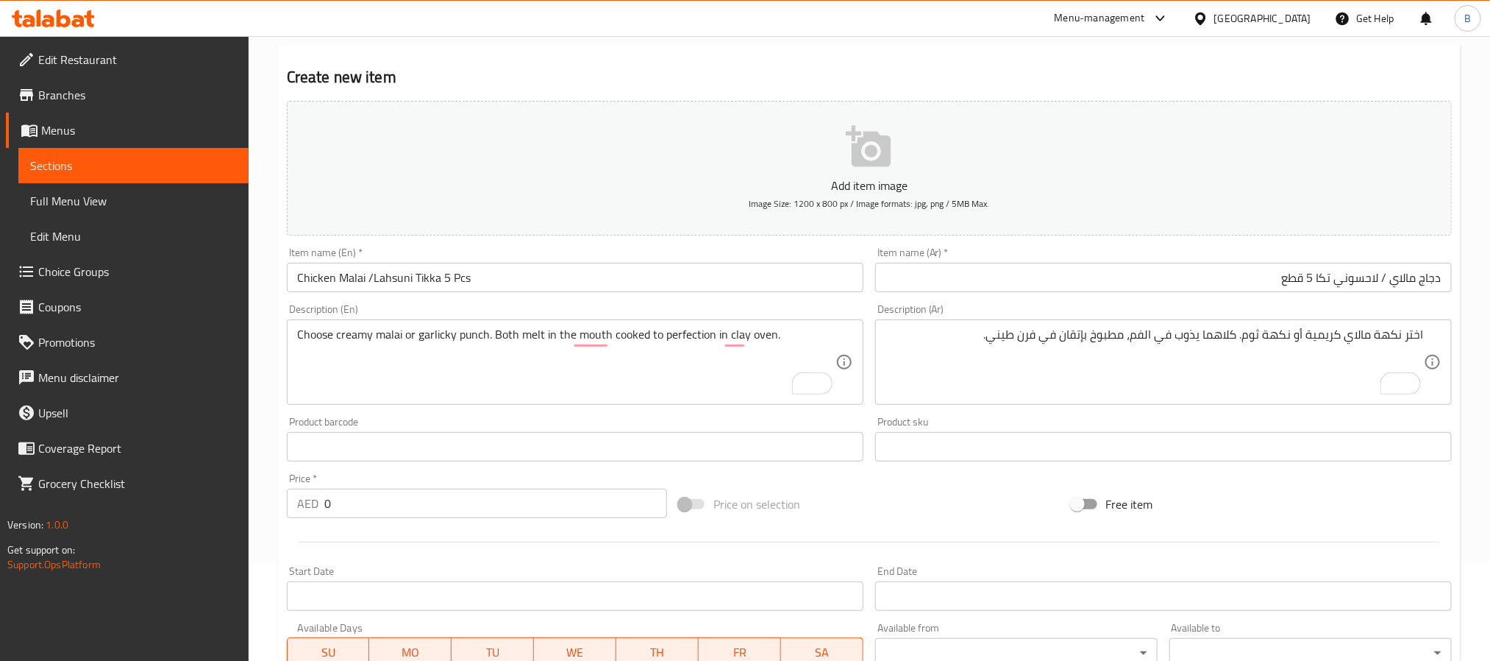
type input "لاحسوني"
click at [380, 274] on input "Chicken Malai /Lahsuni Tikka 5 Pcs" at bounding box center [575, 277] width 577 height 29
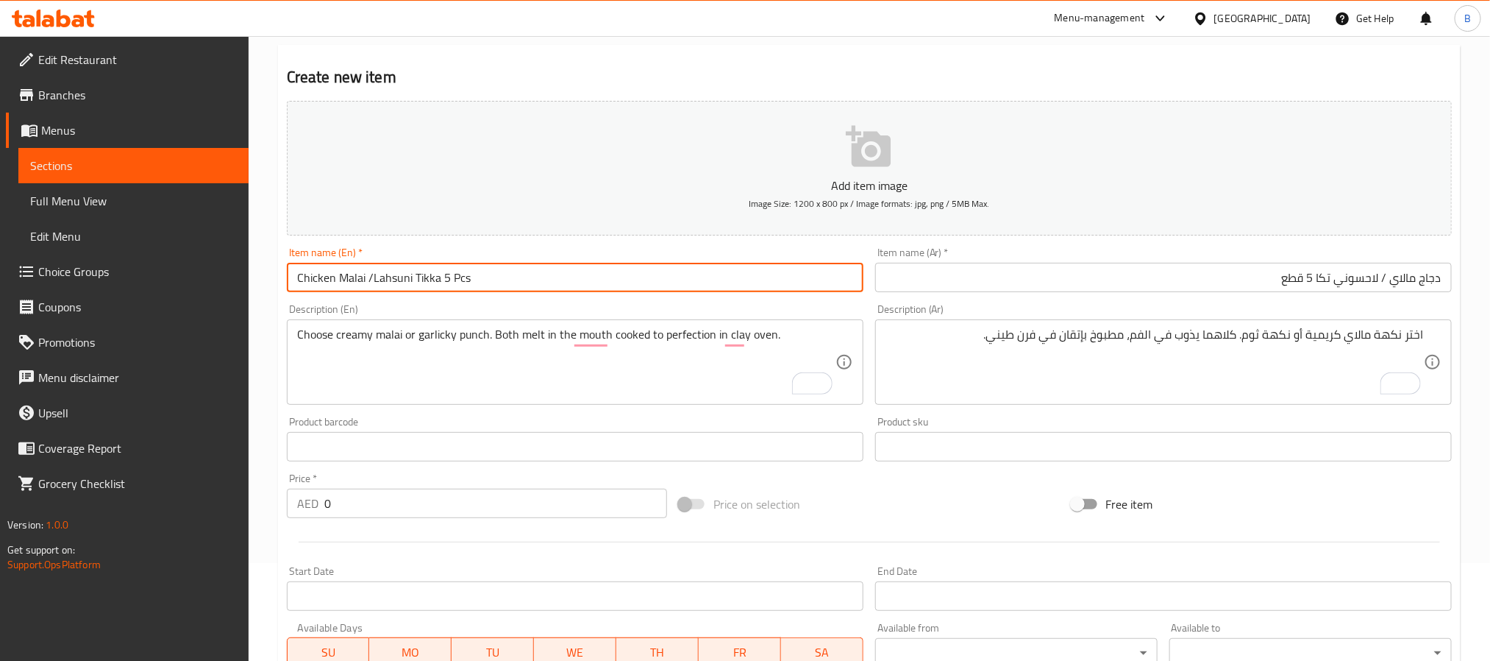
click at [380, 274] on input "Chicken Malai /Lahsuni Tikka 5 Pcs" at bounding box center [575, 277] width 577 height 29
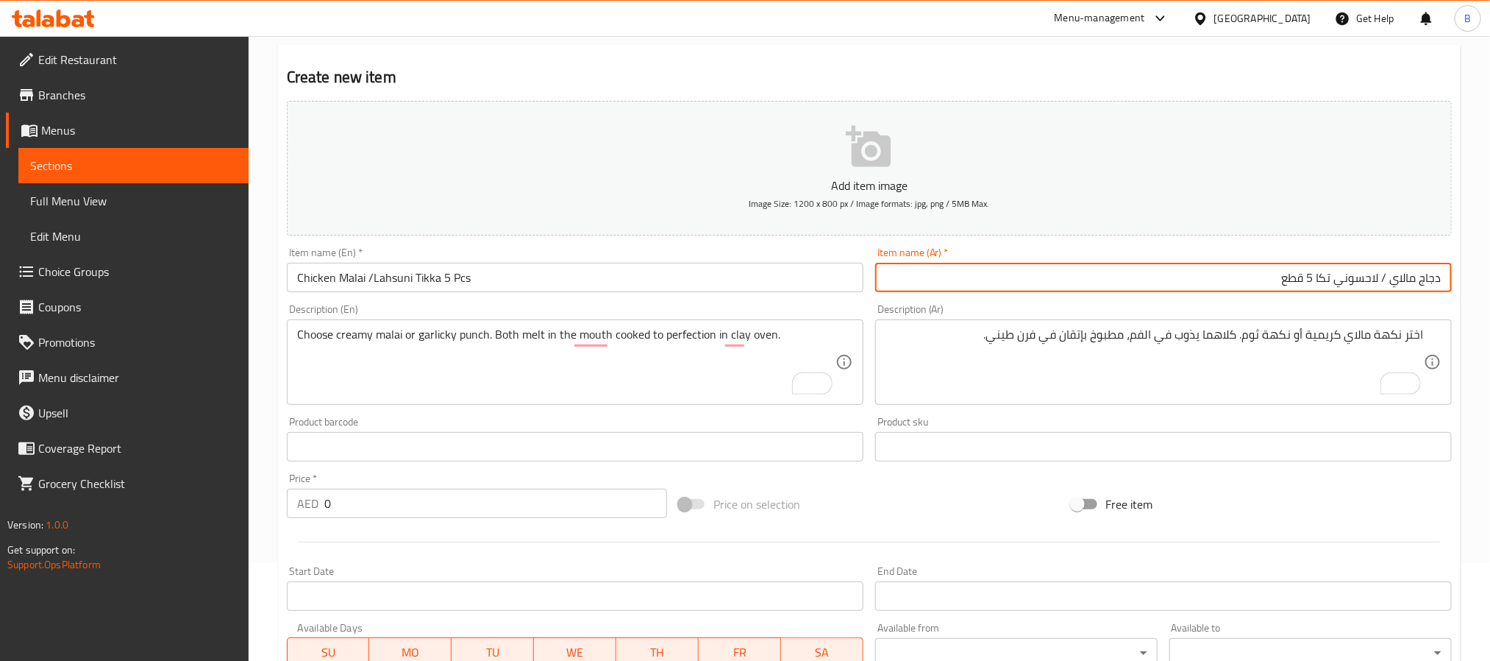
click at [1366, 280] on input "دجاج مالاي / لاحسوني تكا 5 قطع" at bounding box center [1163, 277] width 577 height 29
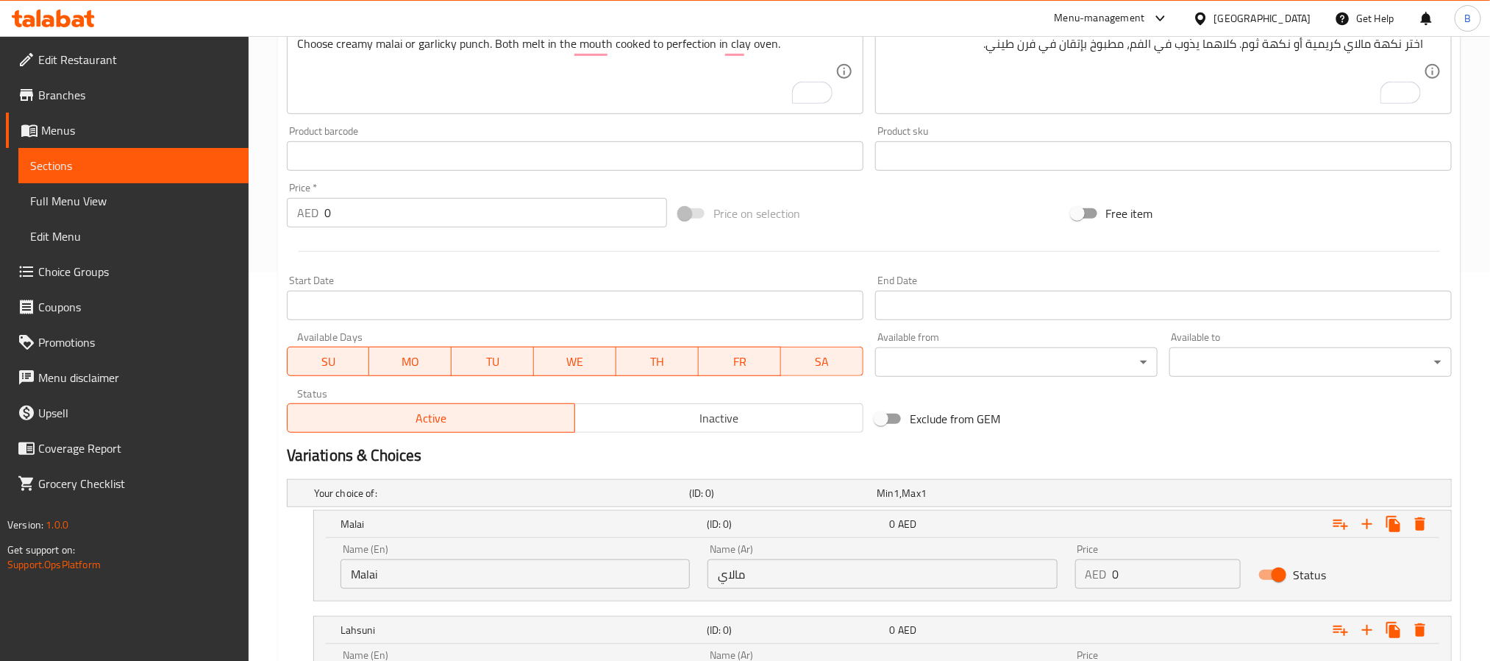
scroll to position [539, 0]
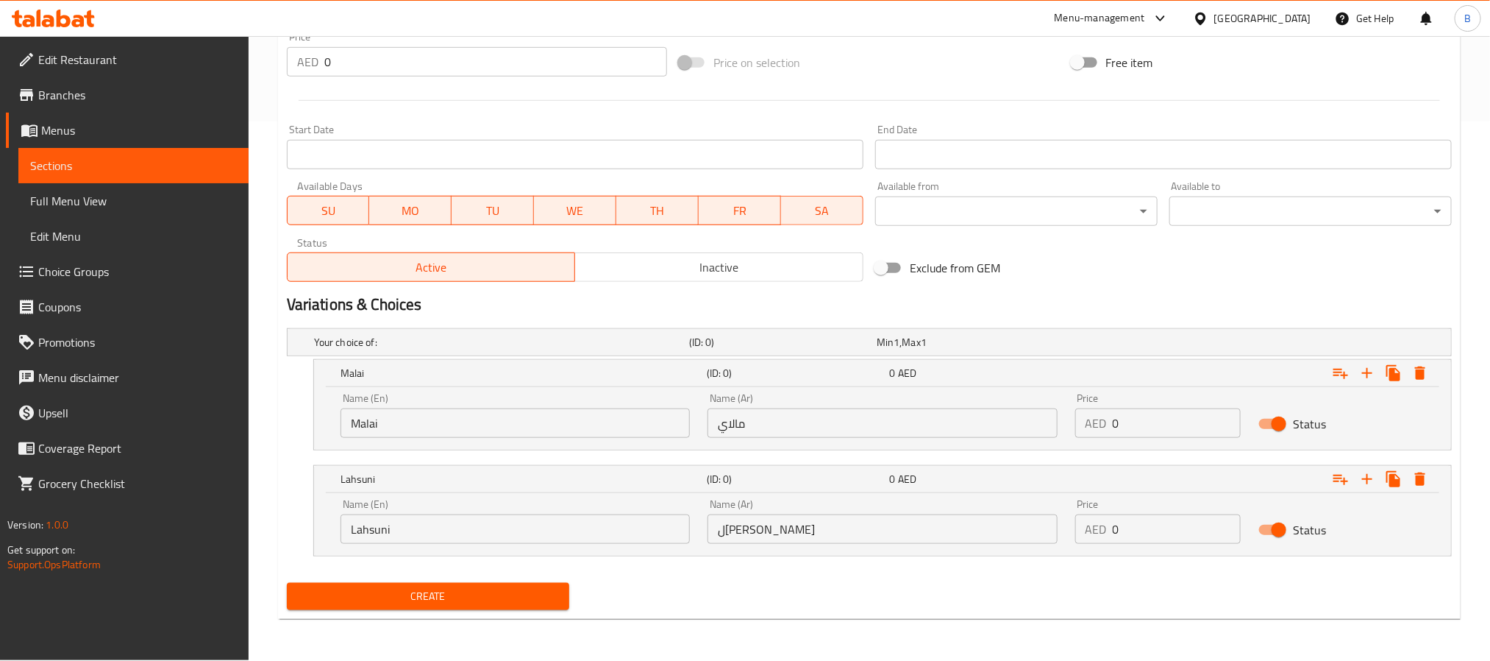
type input "دجاج مالاي / لاهسوني تكا 5 قطع"
click at [749, 532] on input "لاحسوني" at bounding box center [882, 528] width 349 height 29
type input "لاهسوني"
click at [1092, 639] on div "Home / Restaurants management / Menus / Sections / item / create Tandoori Tease…" at bounding box center [870, 78] width 1242 height 1163
click at [1152, 419] on input "0" at bounding box center [1177, 422] width 129 height 29
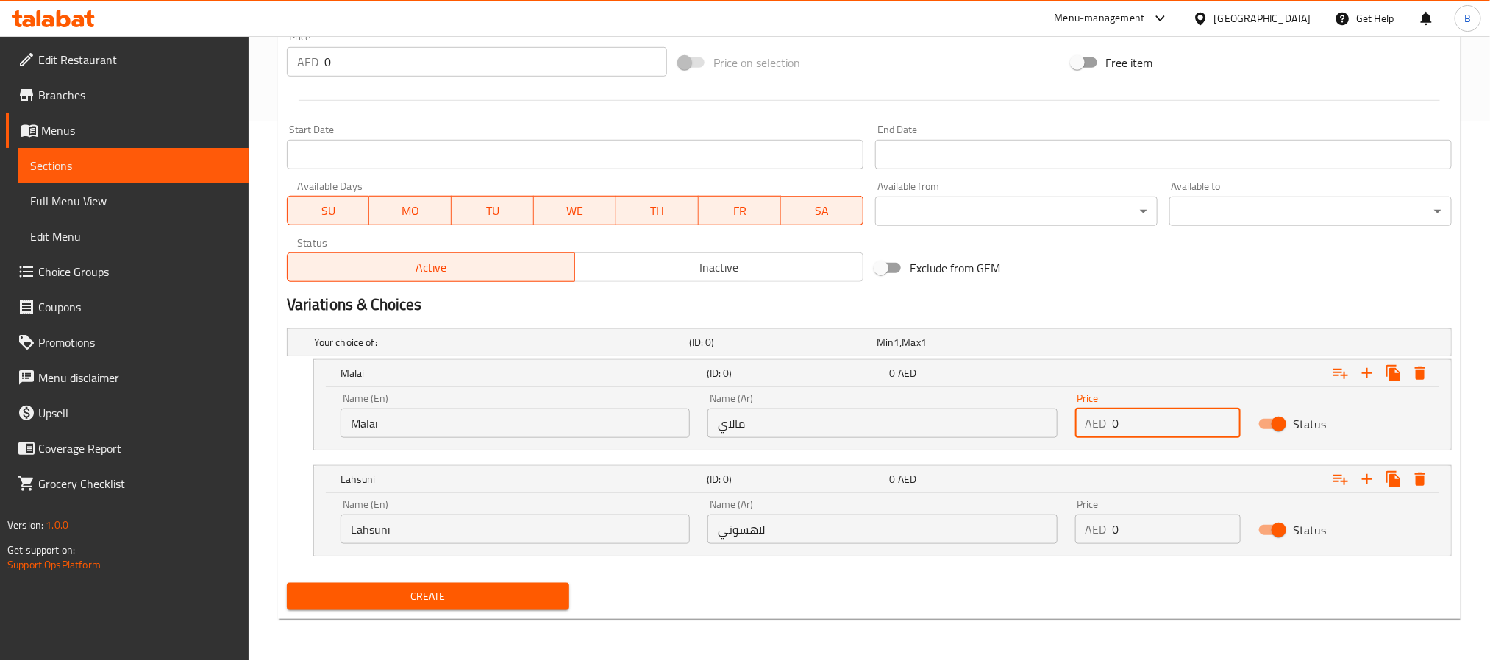
click at [1152, 419] on input "0" at bounding box center [1177, 422] width 129 height 29
paste input "38.85"
type input "38.85"
click at [1148, 527] on input "0" at bounding box center [1177, 528] width 129 height 29
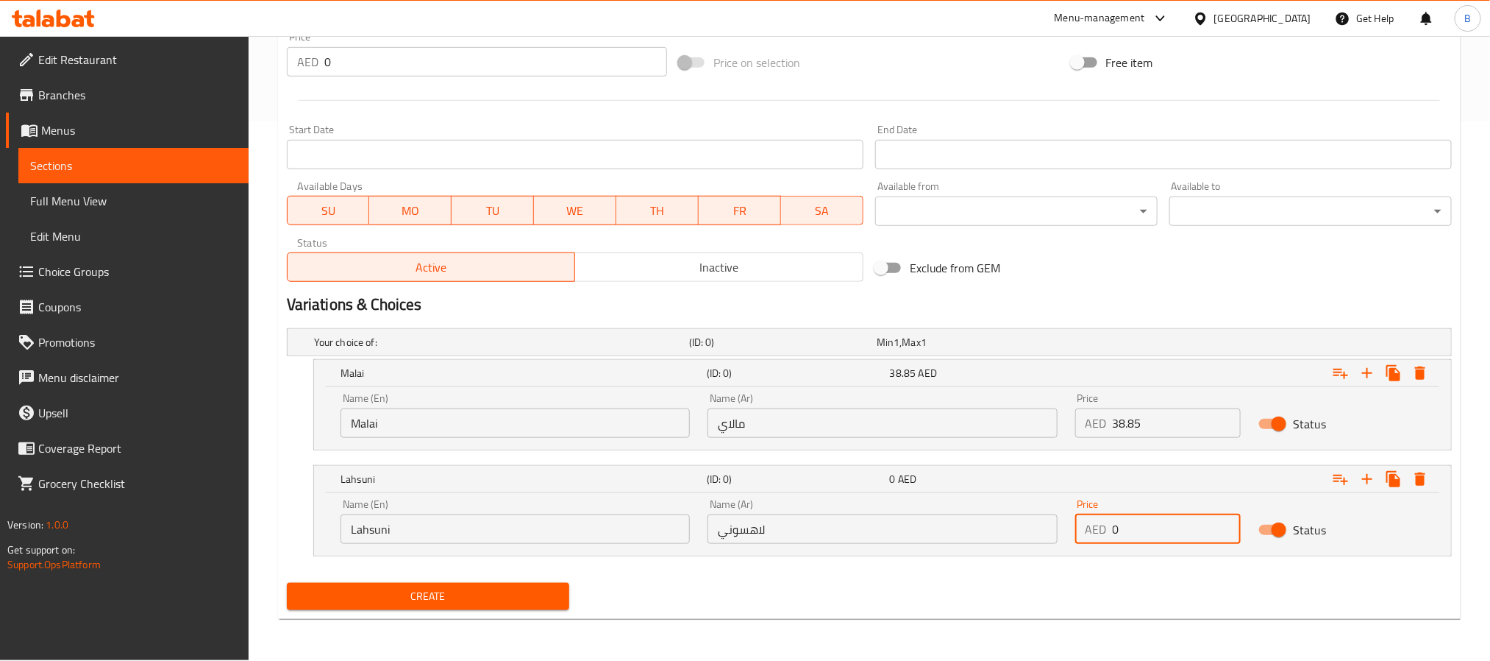
click at [1148, 527] on input "0" at bounding box center [1177, 528] width 129 height 29
paste input "38.85"
click at [1148, 527] on input "0" at bounding box center [1177, 528] width 129 height 29
type input "38.85"
click at [1236, 288] on div "Variations & Choices" at bounding box center [869, 305] width 1177 height 34
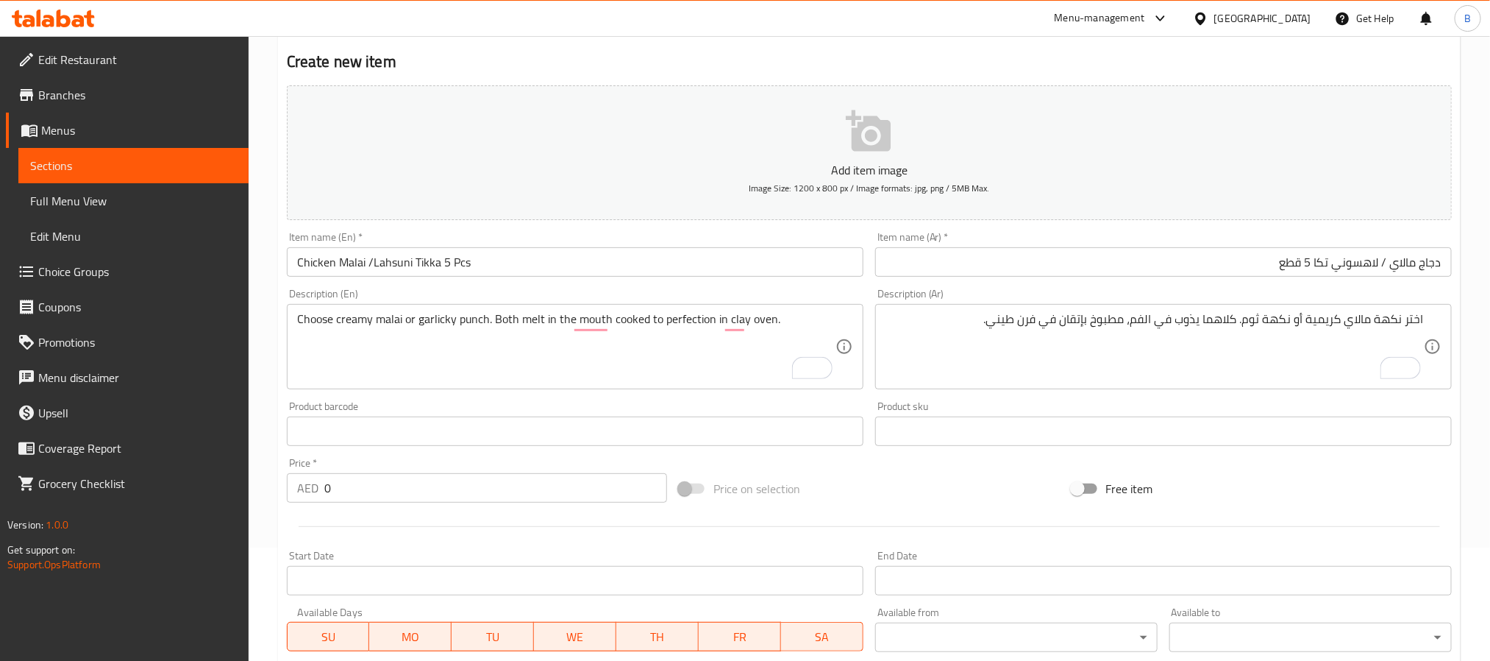
scroll to position [98, 0]
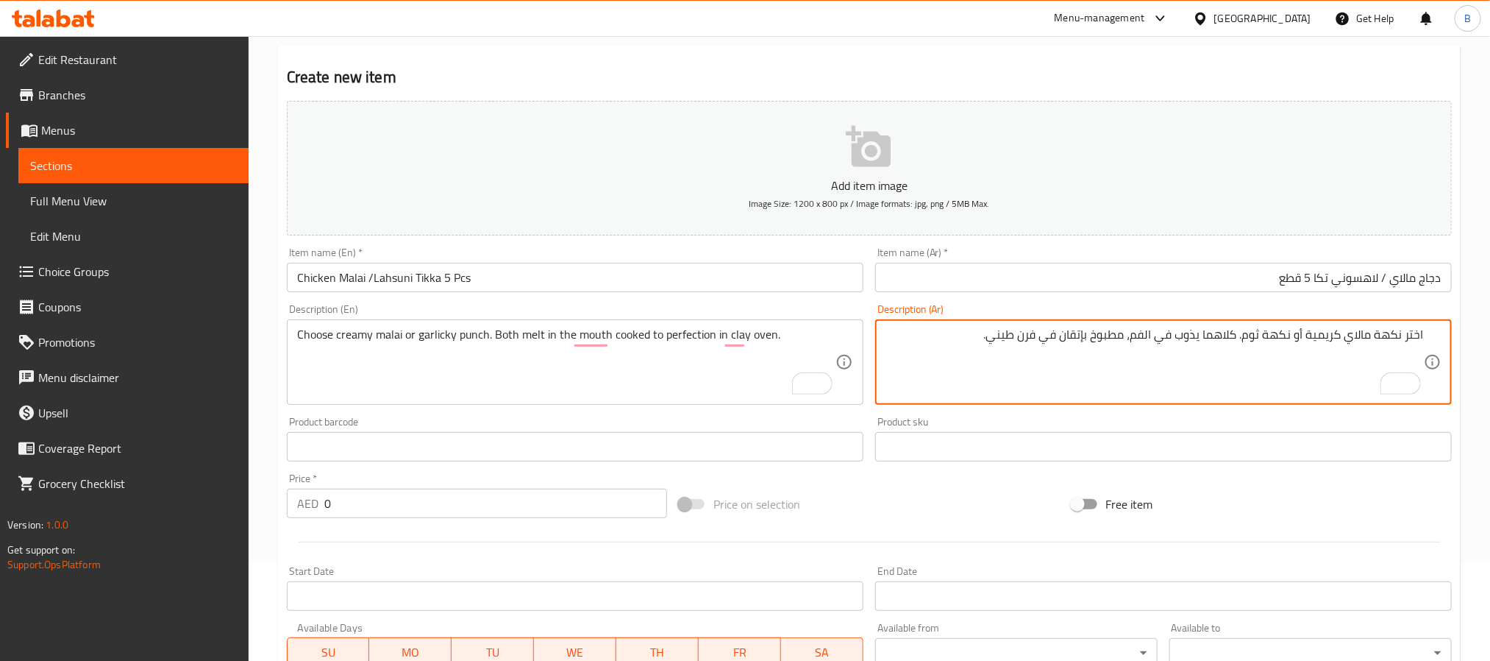
click at [1080, 330] on textarea "اختر نكهة مالاي كريمية أو نكهة ثوم. كلاهما يذوب في الفم، مطبوخ بإتقان في فرن طي…" at bounding box center [1155, 362] width 539 height 70
type textarea "اختر نكهة مالاي كريمية أو نكهة ثوم. كلاهما يذوب في الفم، مطبوخ إلى حد الكمال في…"
click at [364, 278] on input "Chicken Malai /Lahsuni Tikka 5 Pcs" at bounding box center [575, 277] width 577 height 29
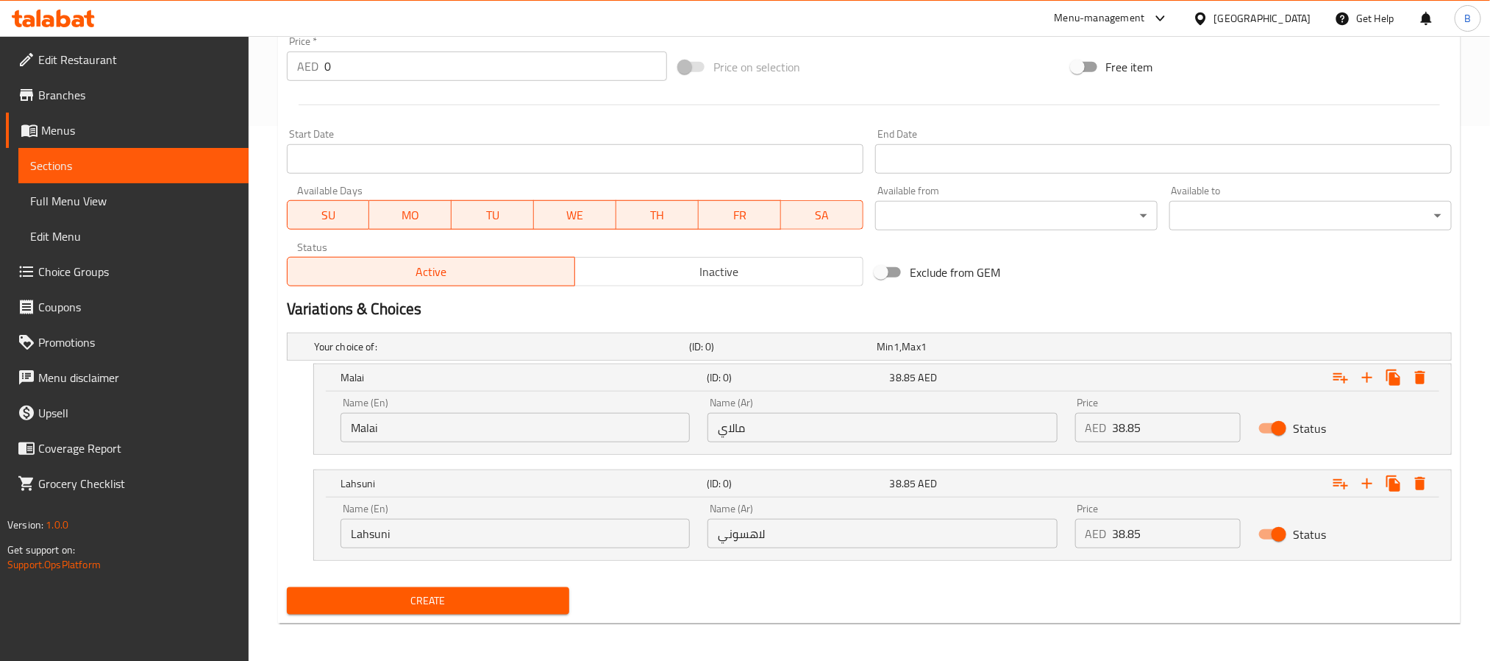
scroll to position [539, 0]
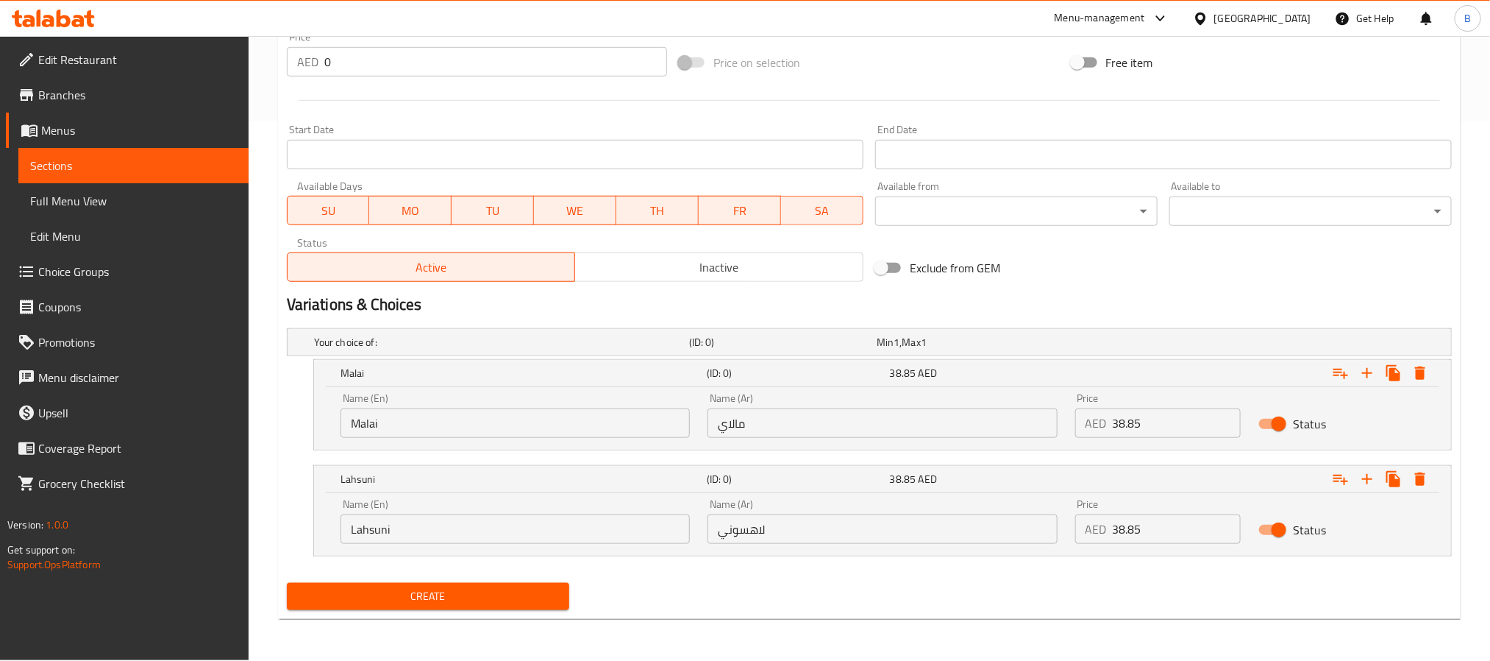
type input "Chicken Malai/Lahsuni Tikka 5 Pcs"
click at [486, 587] on button "Create" at bounding box center [428, 596] width 283 height 27
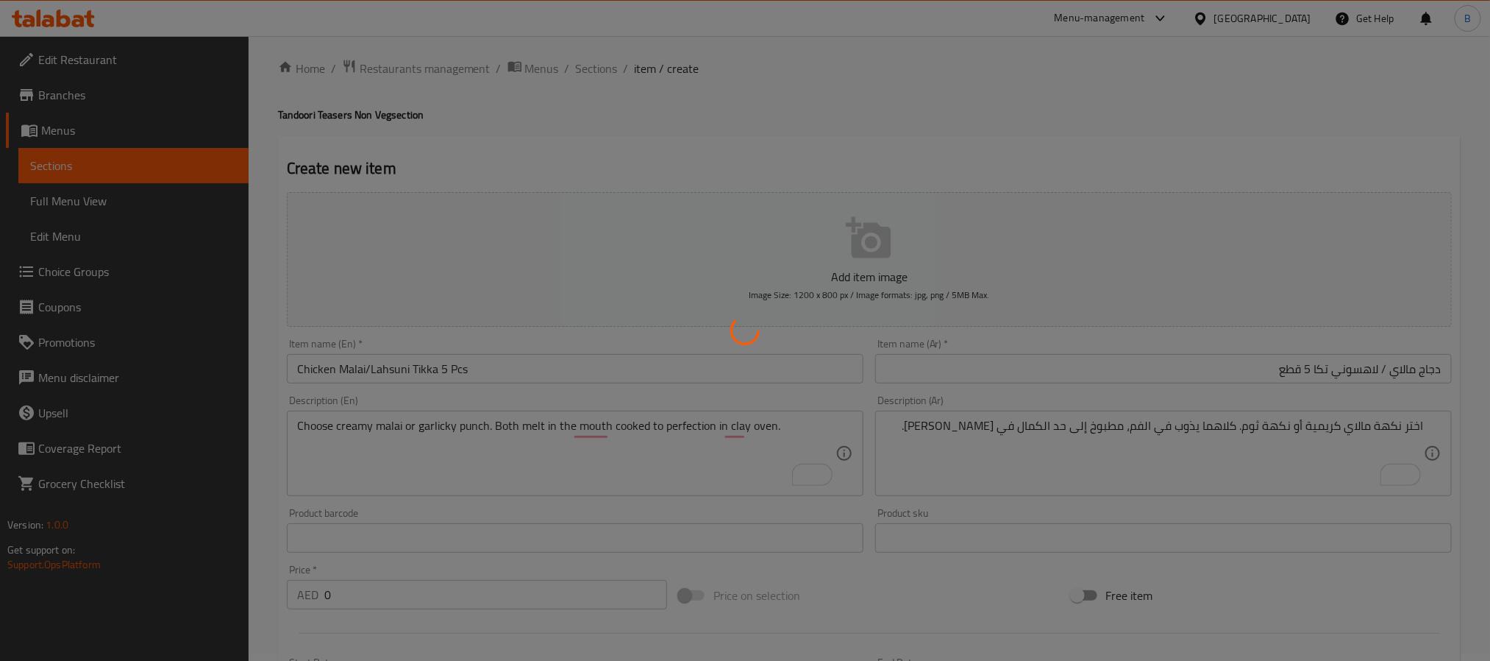
scroll to position [0, 0]
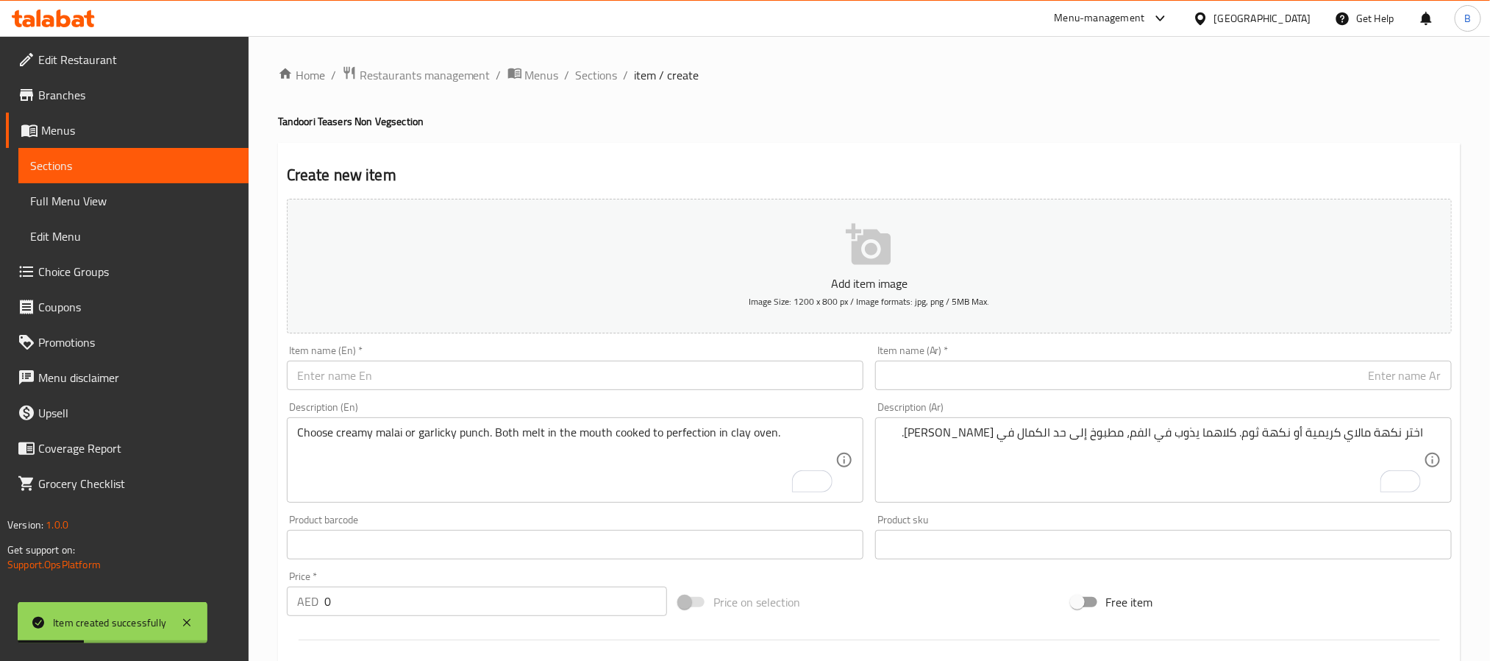
click at [430, 377] on input "text" at bounding box center [575, 374] width 577 height 29
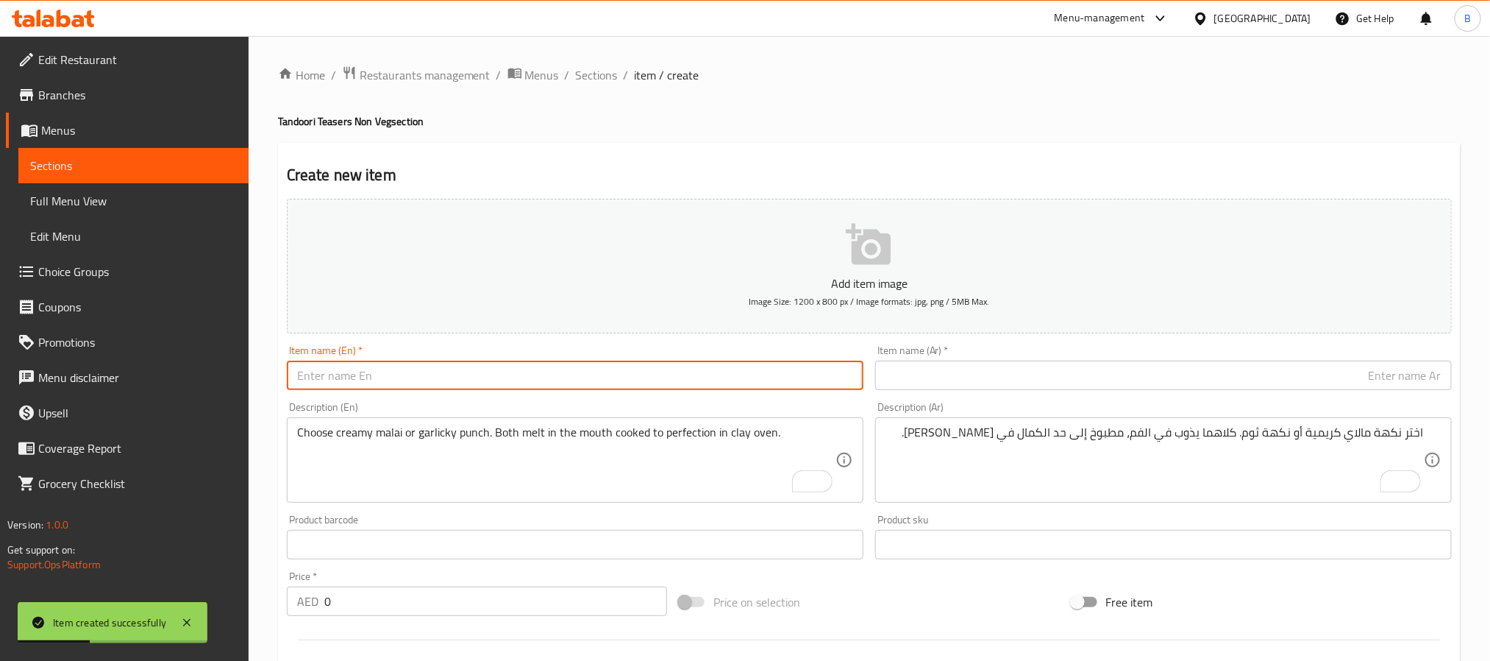
paste input "Chicken Seekh Kabab (4 Pcs)"
type input "Chicken Seekh Kabab 4 Pcs"
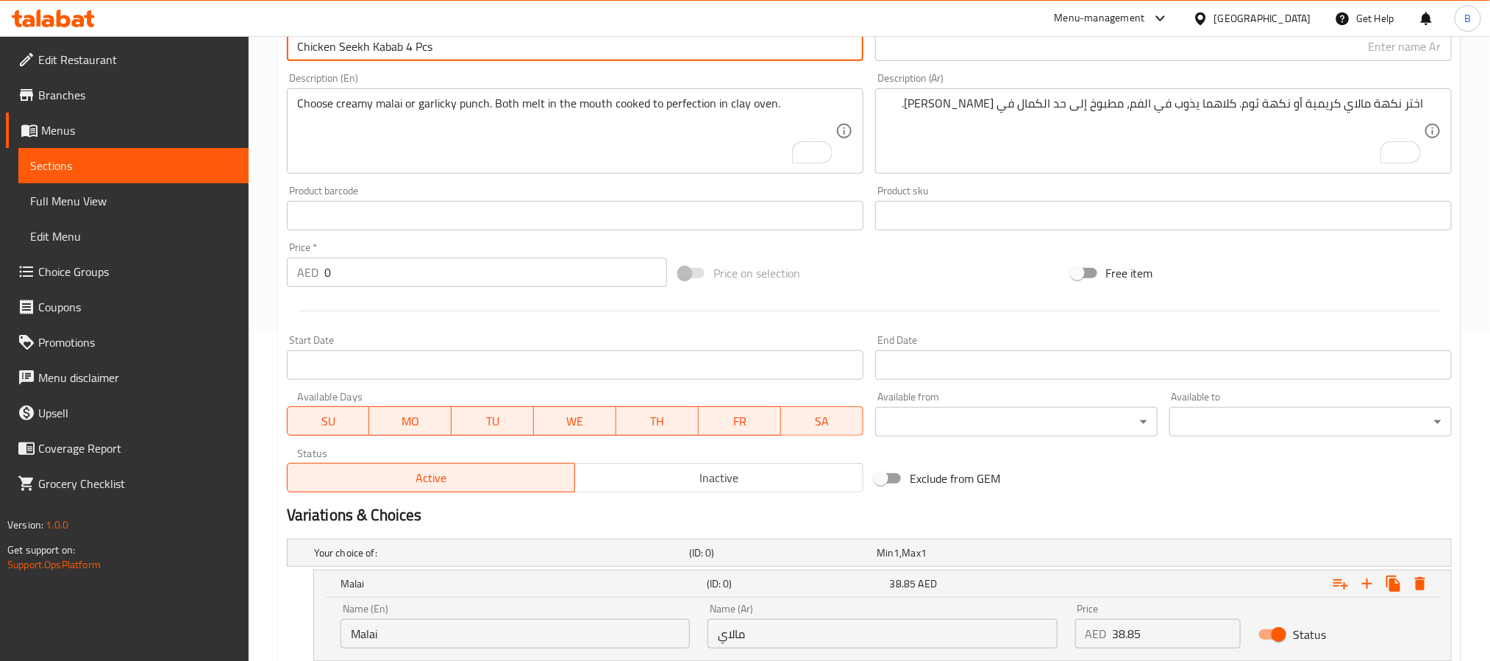
scroll to position [331, 0]
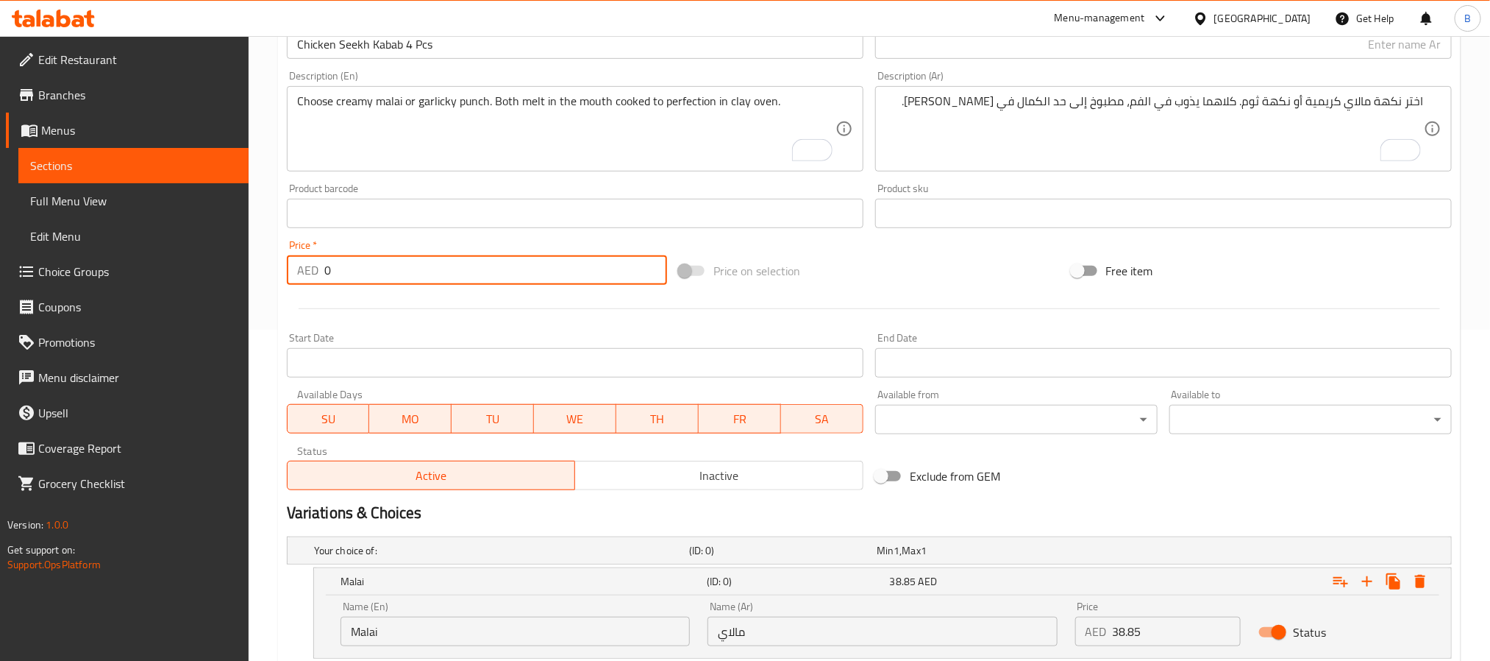
click at [528, 260] on input "0" at bounding box center [495, 269] width 343 height 29
paste input "42.0"
type input "42.00"
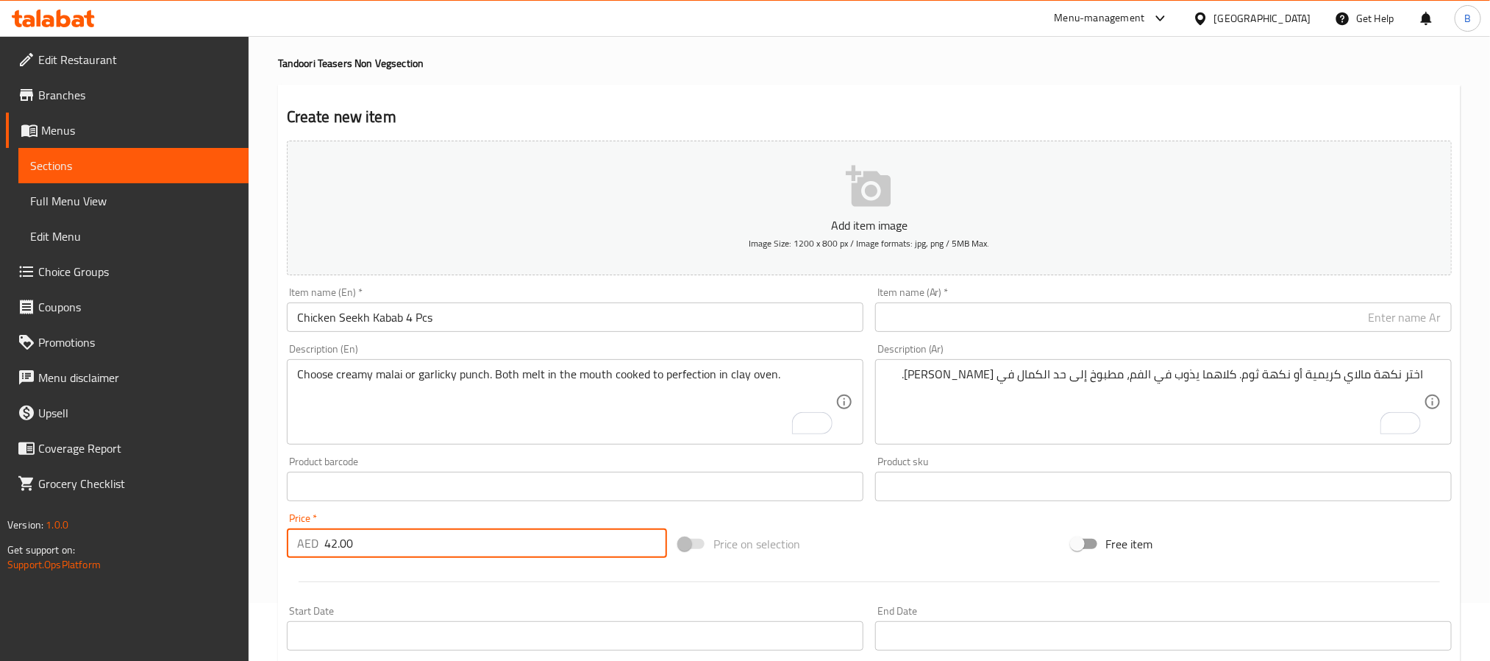
scroll to position [0, 0]
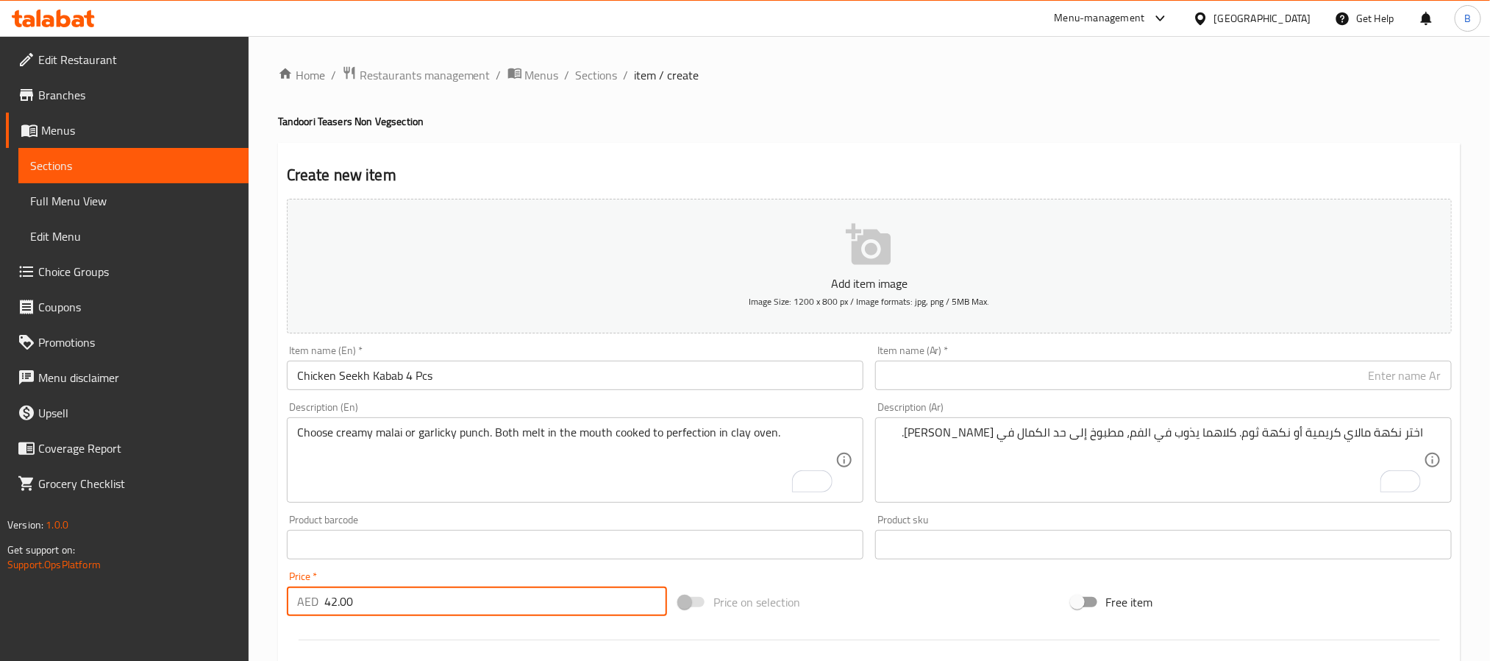
click at [555, 461] on textarea "Choose creamy malai or garlicky punch. Both melt in the mouth cooked to perfect…" at bounding box center [566, 460] width 539 height 70
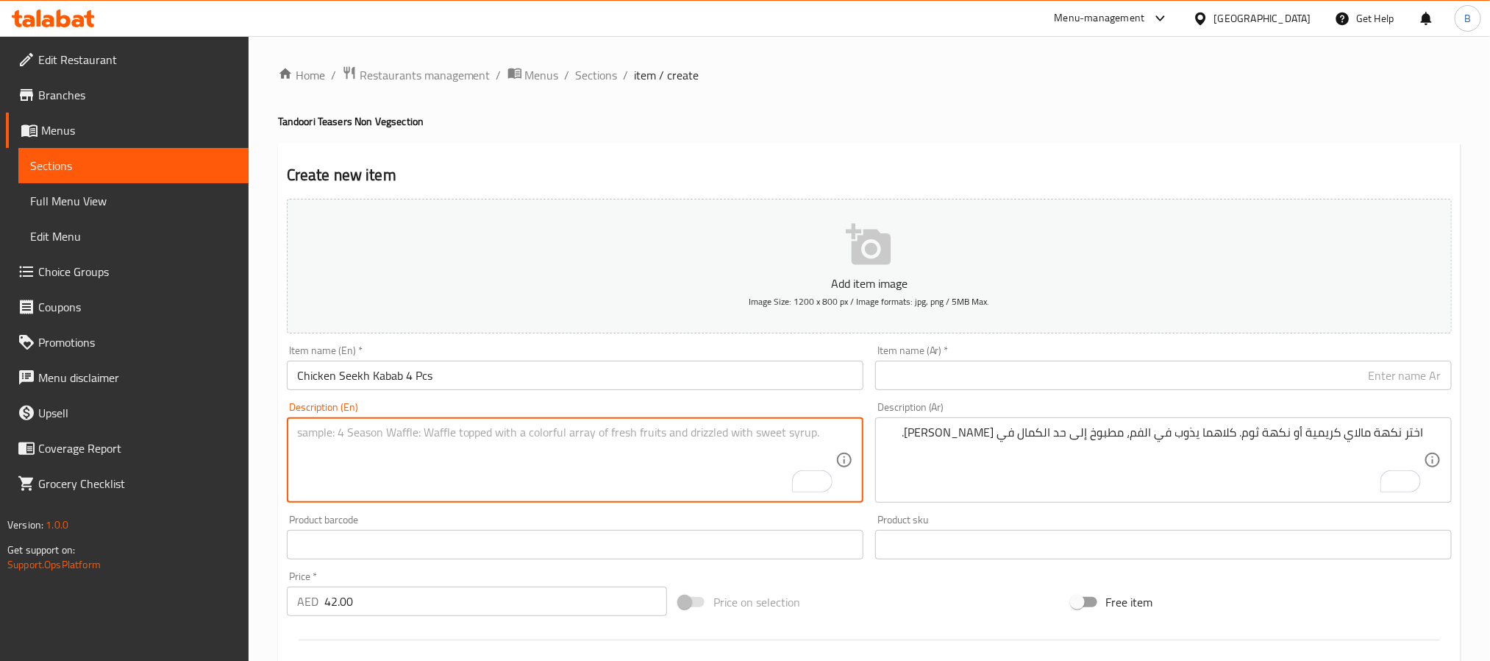
paste textarea "Minced Chicken Skewers Infused With Delhi-Style Spice Cooked In Clay Oven."
type textarea "Minced chicken skewers infused with delhi-style spice cooked in clay oven."
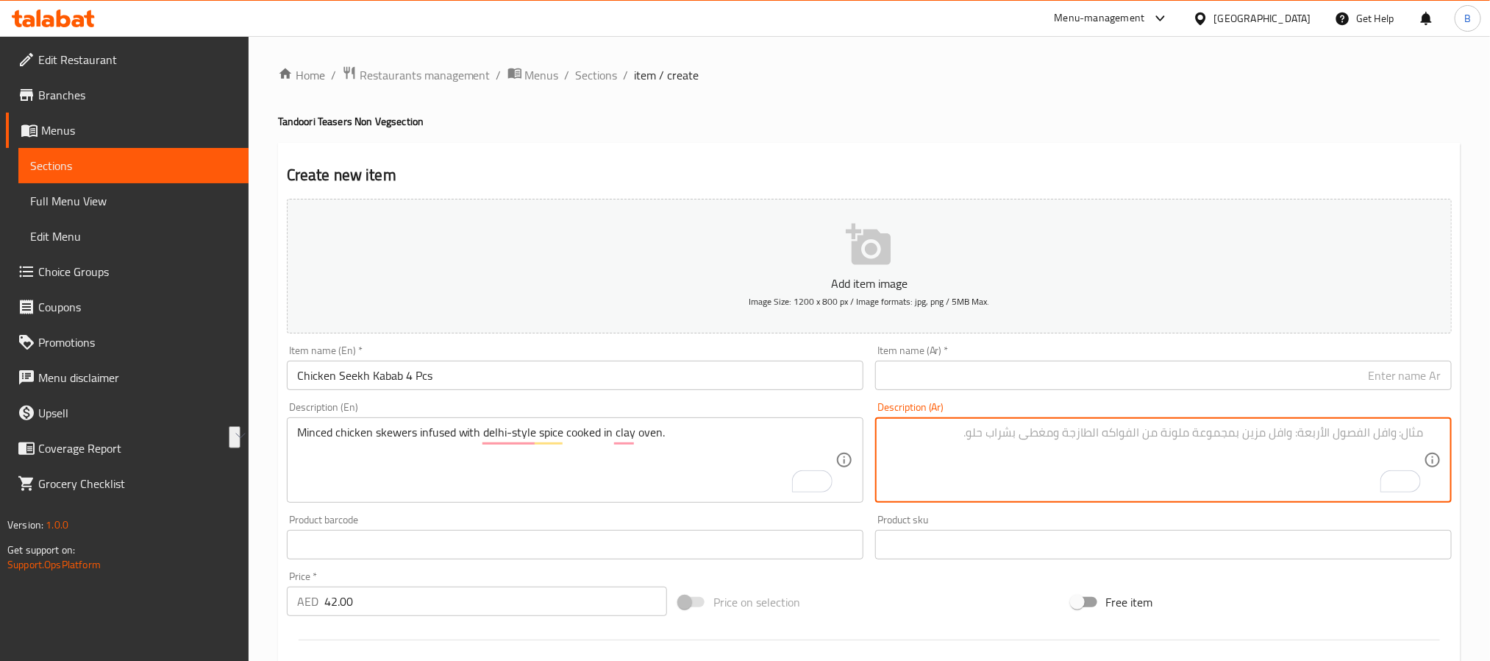
click at [996, 455] on textarea "To enrich screen reader interactions, please activate Accessibility in Grammarl…" at bounding box center [1155, 460] width 539 height 70
paste textarea "أسياخ الدجاج المفروم المتبلة بالتوابل على طريقة دلهي والمطبوخة في فرن طيني."
type textarea "أسياخ الدجاج المفروم المتبلة بالتوابل على طريقة دلهي والمطبوخة في فرن طيني."
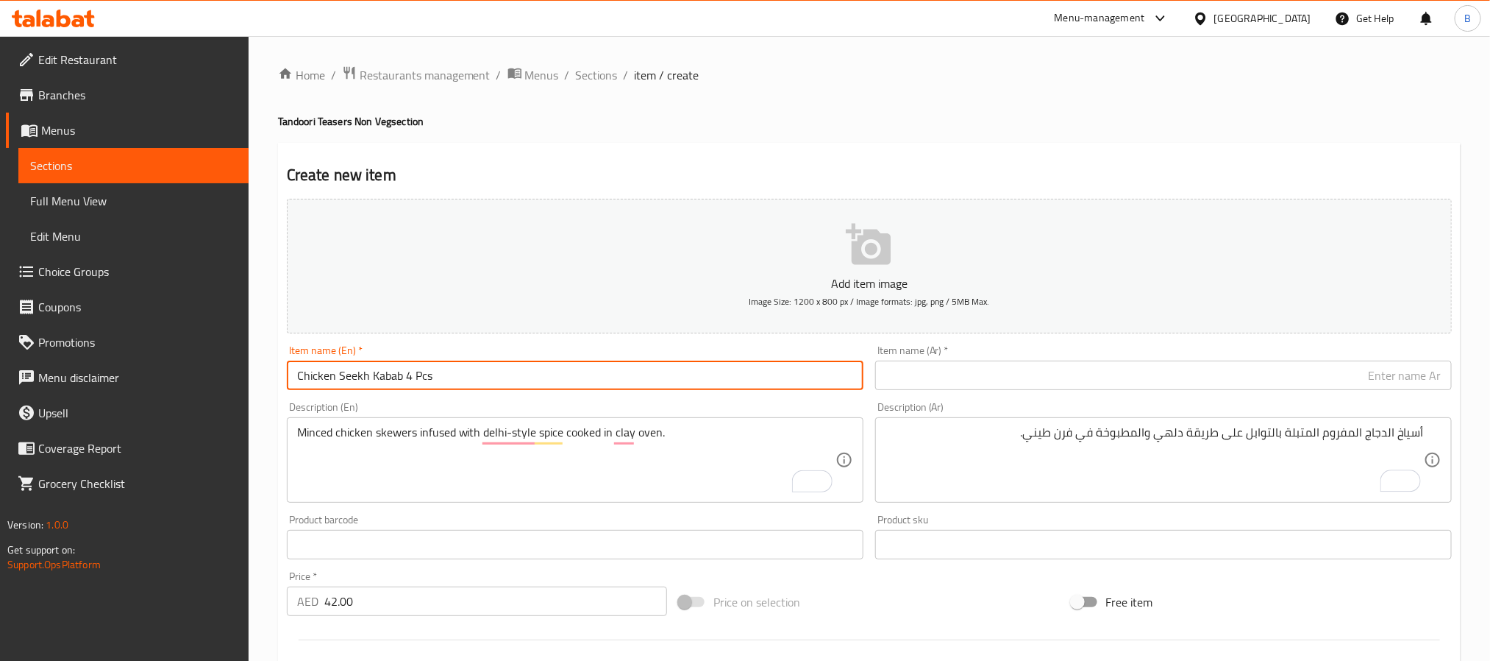
click at [722, 367] on input "Chicken Seekh Kabab 4 Pcs" at bounding box center [575, 374] width 577 height 29
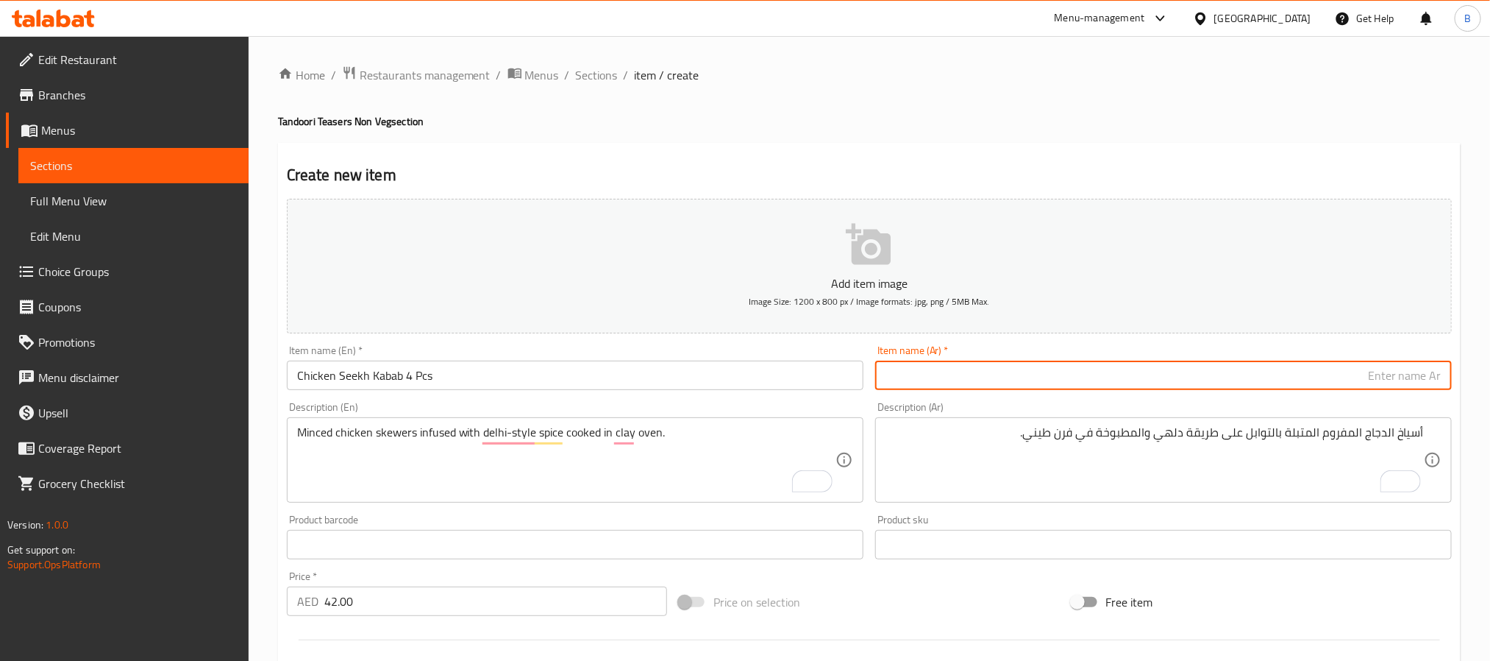
click at [1207, 376] on input "text" at bounding box center [1163, 374] width 577 height 29
paste input "سيخ كباب دجاج 4 قطع"
type input "سيخ كباب دجاج 4 قطع"
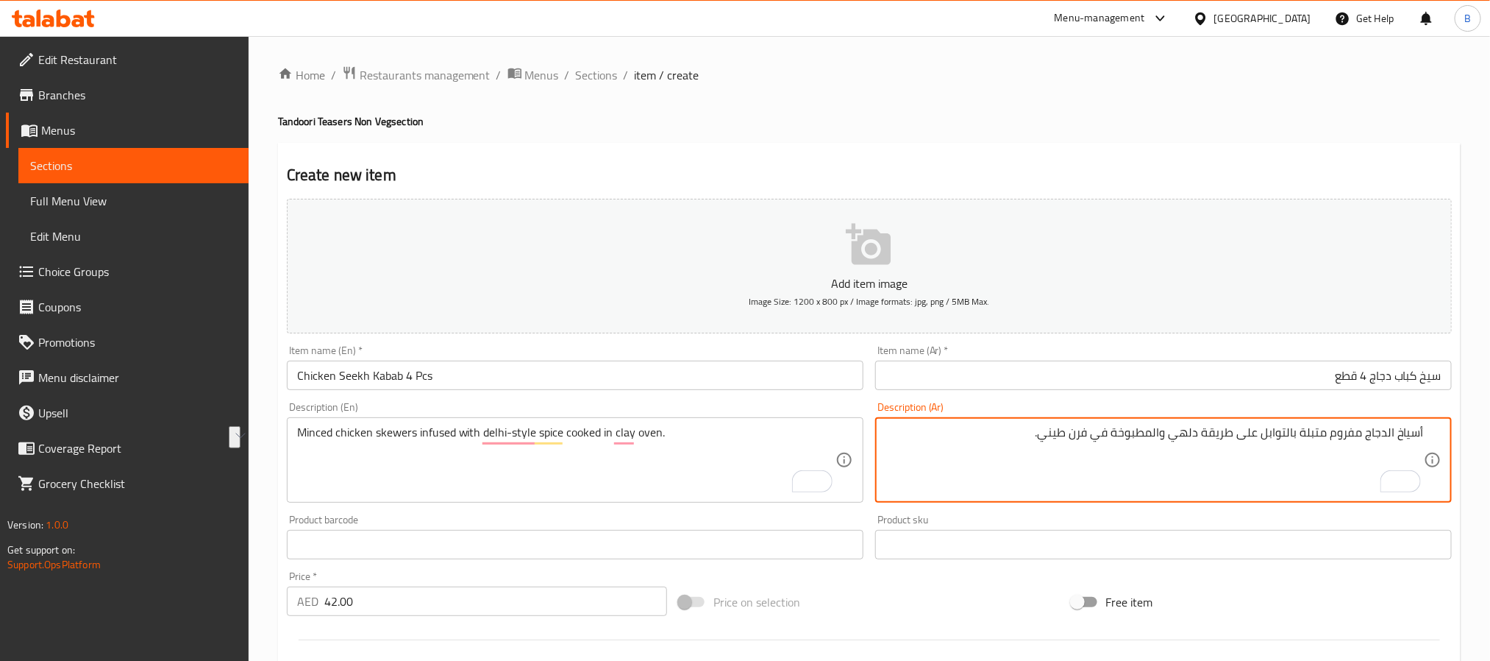
drag, startPoint x: 1141, startPoint y: 433, endPoint x: 1011, endPoint y: 428, distance: 130.3
click at [1011, 428] on textarea "أسياخ الدجاج مفروم متبلة بالتوابل على طريقة دلهي والمطبوخة في فرن طيني." at bounding box center [1155, 460] width 539 height 70
click at [1031, 441] on textarea "أسياخ الدجاج مفروم متبلة بالتوابل على طريقة دلهي والمطبوخة في فرن طيني." at bounding box center [1155, 460] width 539 height 70
click at [1157, 433] on textarea "أسياخ الدجاج مفروم متبلة بالتوابل على طريقة دلهي والمطبوخة في فرن طيني." at bounding box center [1155, 460] width 539 height 70
click at [855, 135] on div "Home / Restaurants management / Menus / Sections / item / create Tandoori Tease…" at bounding box center [869, 617] width 1183 height 1104
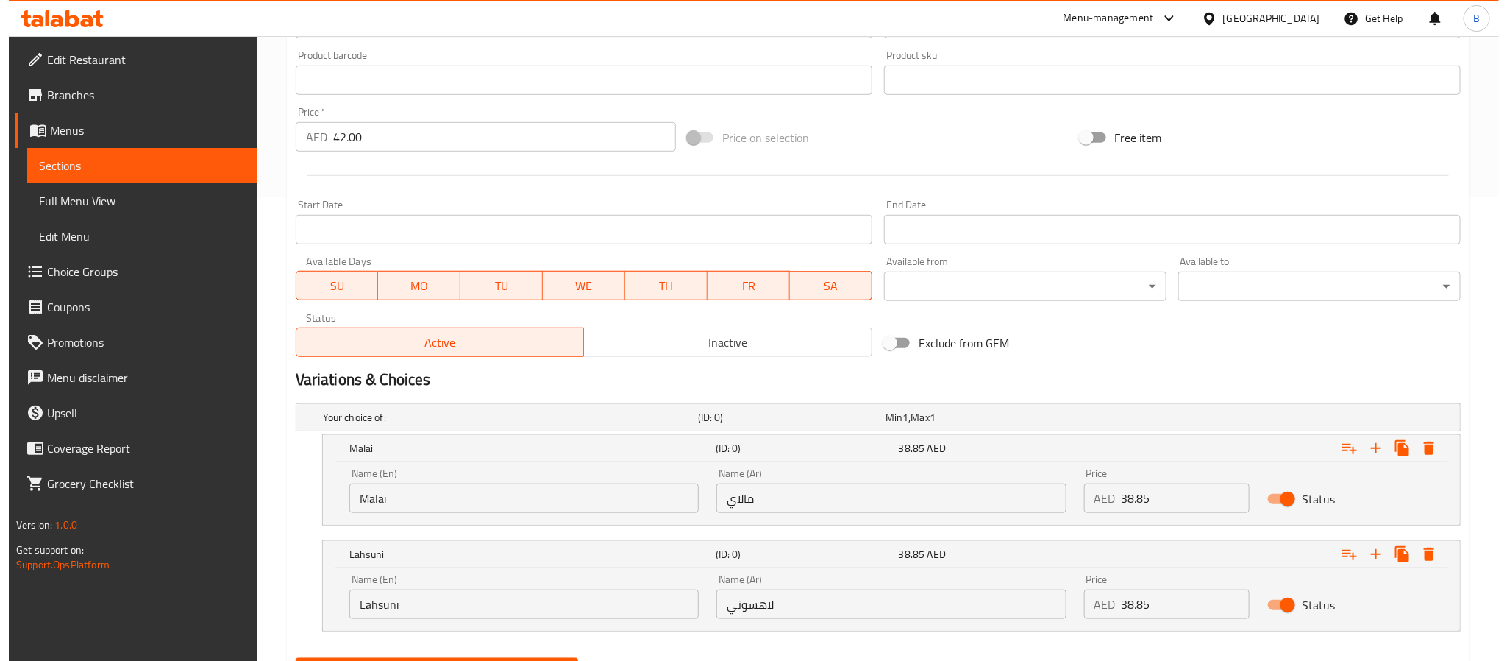
scroll to position [539, 0]
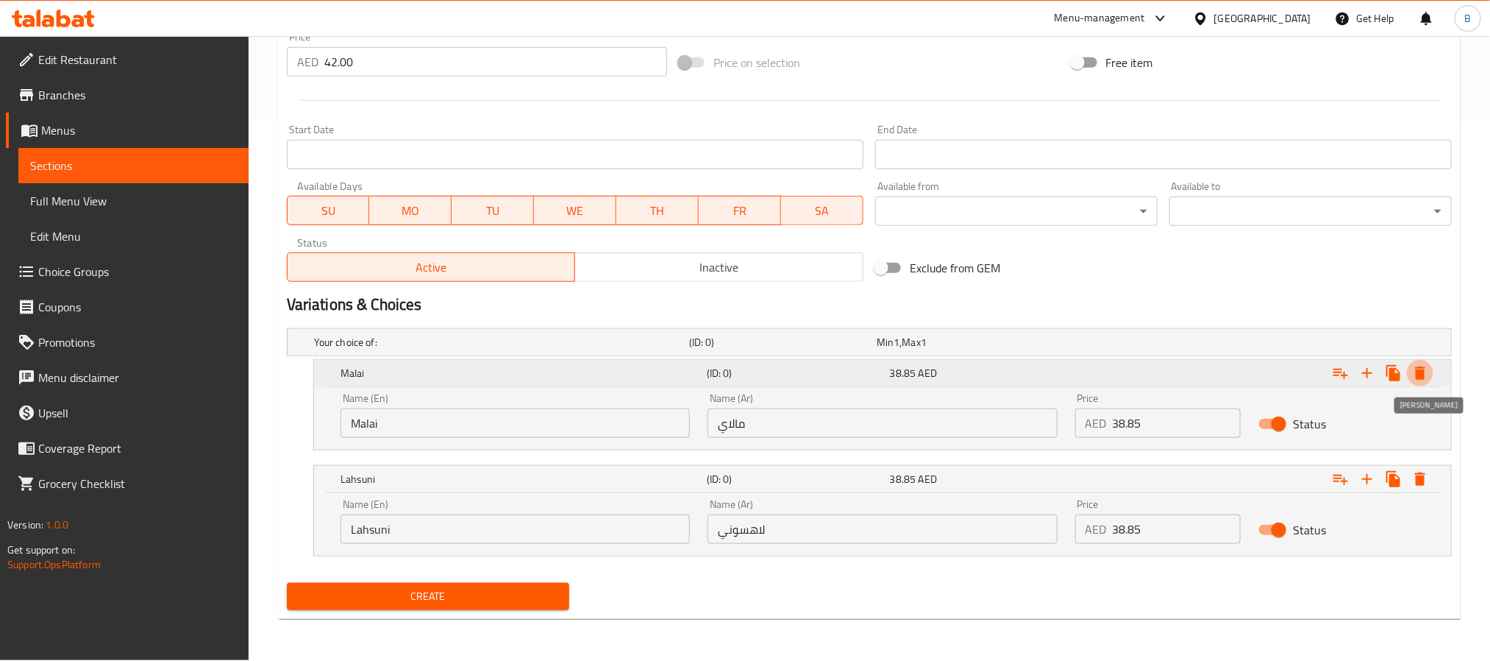
click at [1429, 374] on icon "Expand" at bounding box center [1421, 373] width 18 height 18
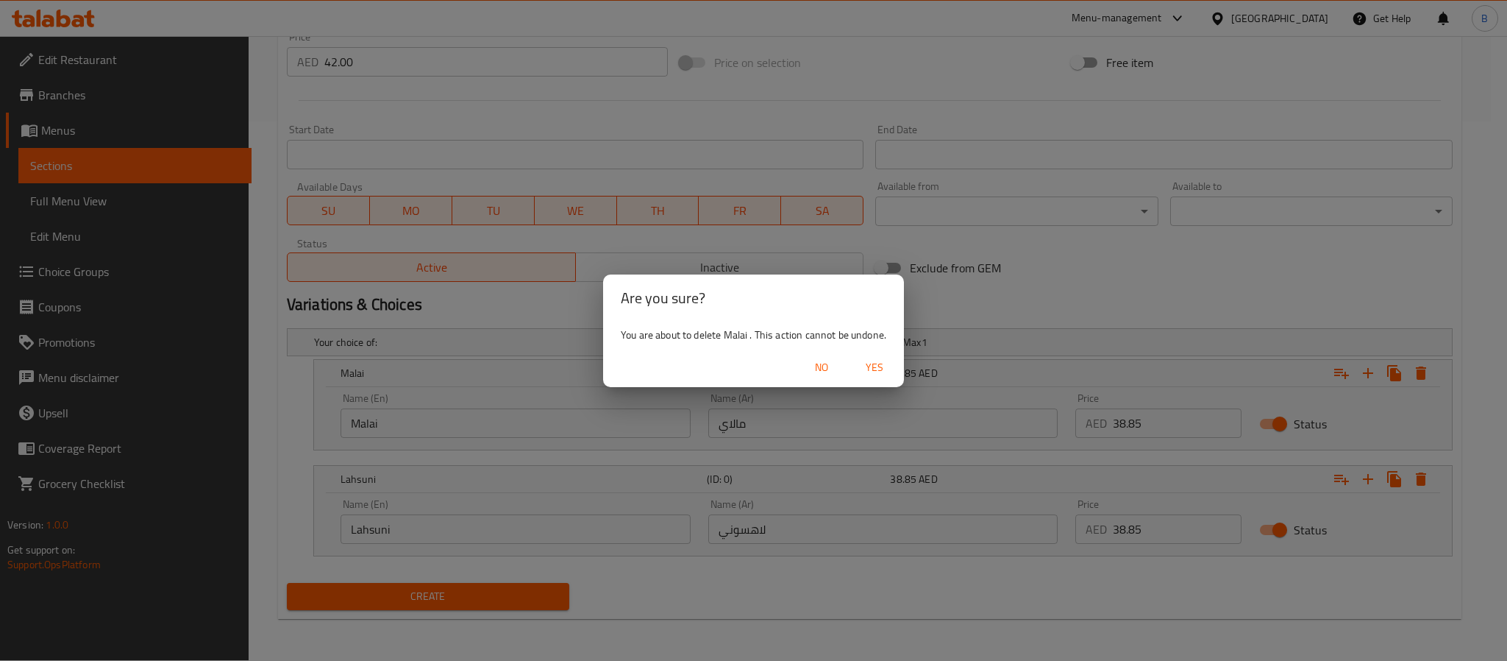
click at [887, 366] on span "Yes" at bounding box center [874, 367] width 35 height 18
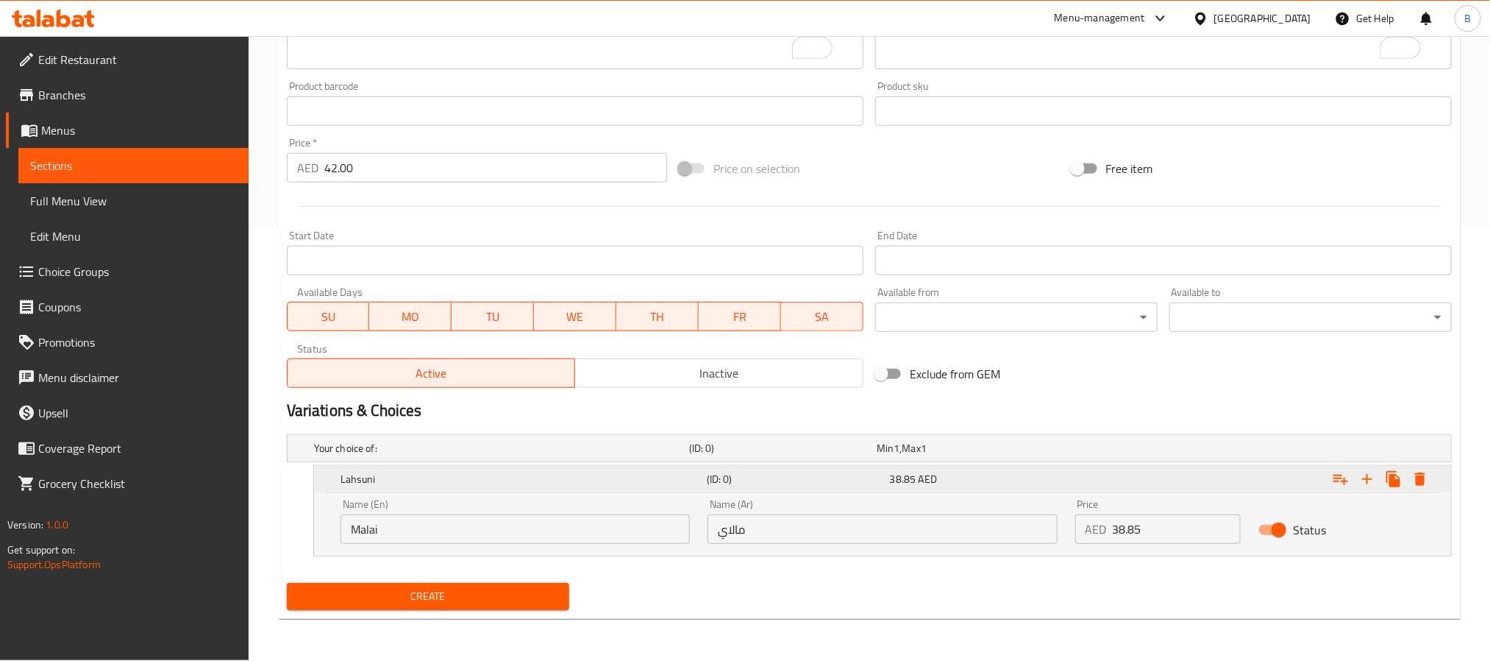
click at [1420, 475] on icon "Expand" at bounding box center [1420, 478] width 10 height 13
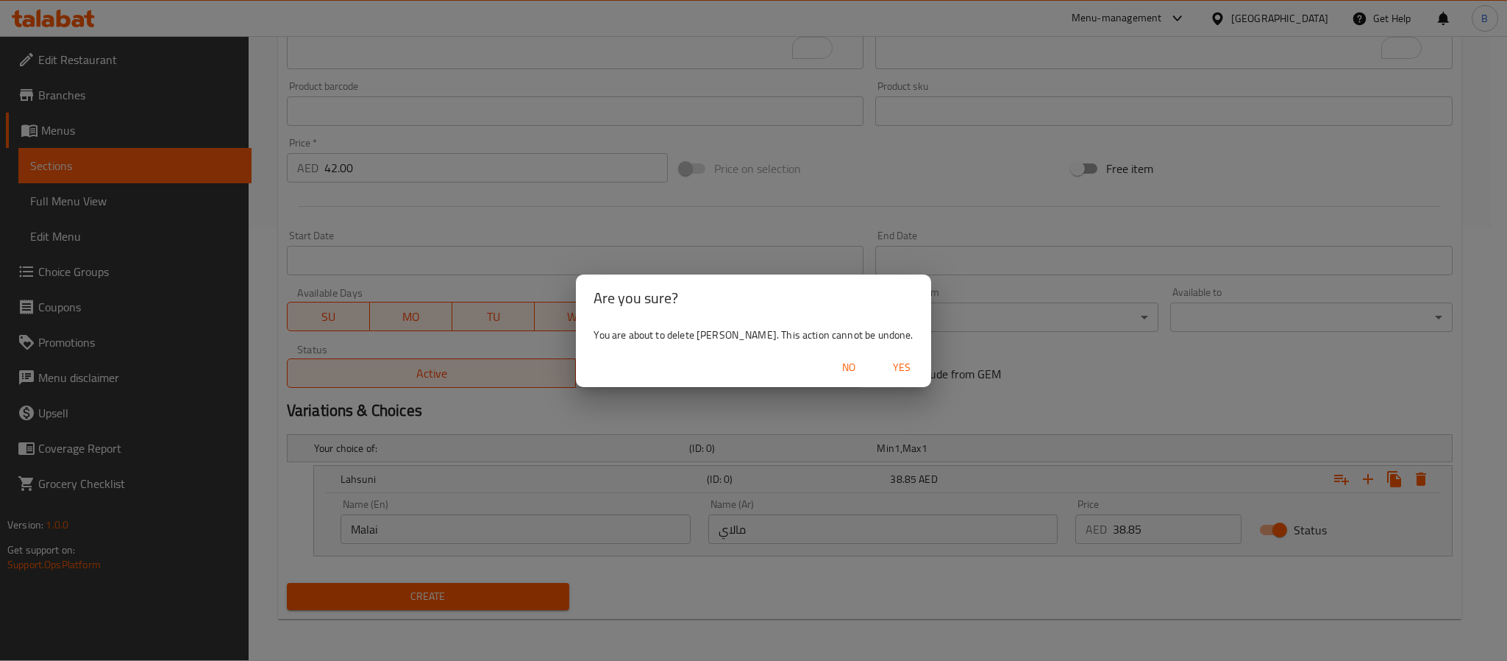
click at [884, 362] on span "Yes" at bounding box center [901, 367] width 35 height 18
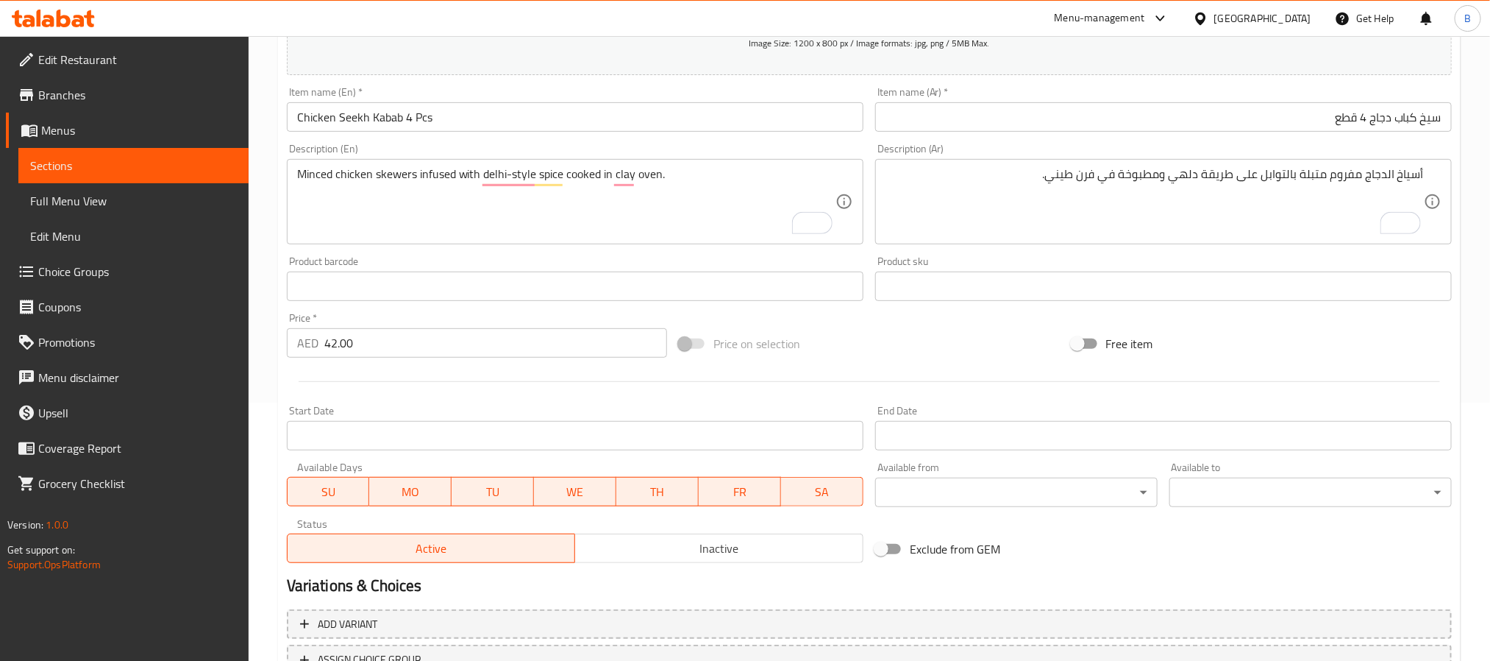
scroll to position [157, 0]
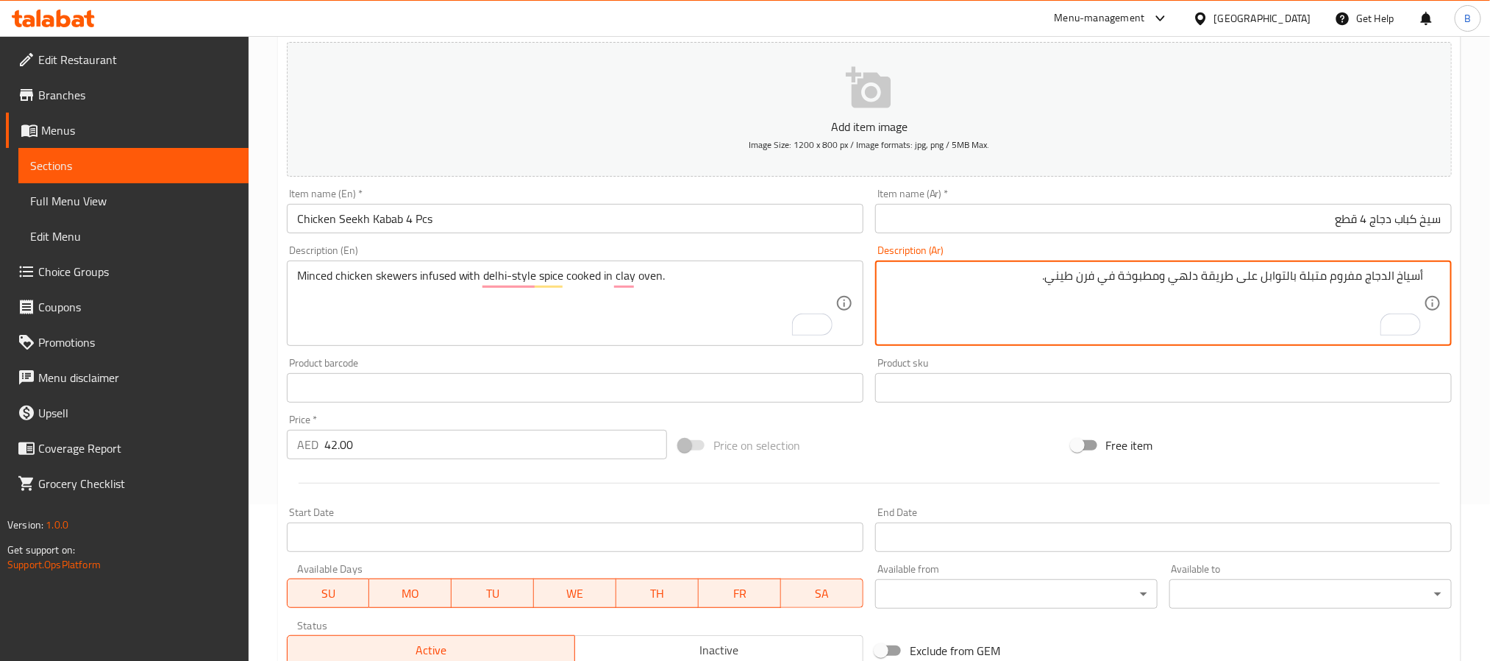
click at [1274, 294] on textarea "أسياخ الدجاج مفروم متبلة بالتوابل على طريقة دلهي ومطبوخة في فرن طيني." at bounding box center [1155, 304] width 539 height 70
click at [1215, 285] on textarea "أسياخ الدجاج مفروم متبلة بالتوابل على طريقة دلهي ومطبوخة في فرن طيني." at bounding box center [1155, 304] width 539 height 70
click at [1354, 294] on textarea "أسياخ الدجاج مفروم متبلة بالتوابل على طريقة دلهي ومطبوخة في فرن طيني." at bounding box center [1155, 304] width 539 height 70
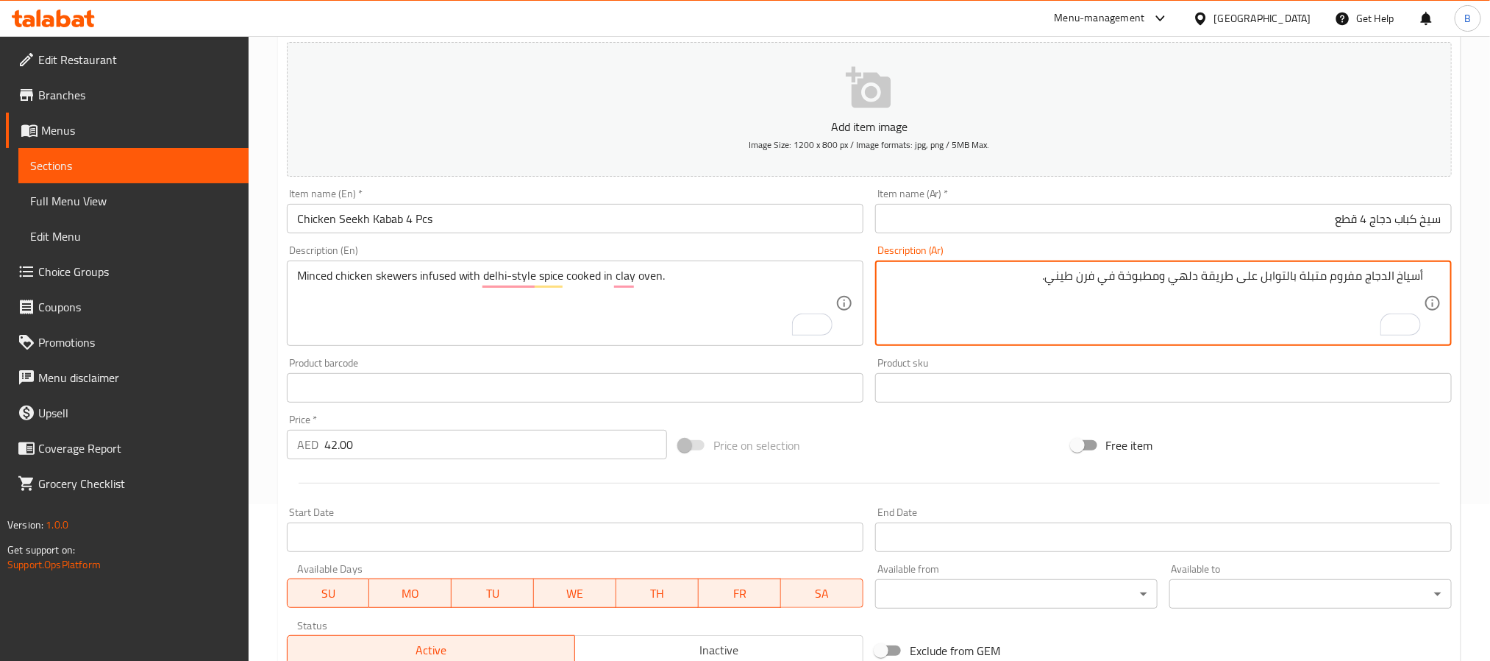
click at [1354, 294] on textarea "أسياخ الدجاج مفروم متبلة بالتوابل على طريقة دلهي ومطبوخة في فرن طيني." at bounding box center [1155, 304] width 539 height 70
click at [1258, 312] on textarea "أسياخ الدجاج مفروم متبلة بالتوابل على طريقة دلهي ومطبوخة في فرن طيني." at bounding box center [1155, 304] width 539 height 70
drag, startPoint x: 1398, startPoint y: 270, endPoint x: 1009, endPoint y: 280, distance: 389.3
click at [1009, 280] on textarea "أسياخ الدجاج مفروم متبلة بالتوابل على طريقة دلهي ومطبوخة في فرن طيني." at bounding box center [1155, 304] width 539 height 70
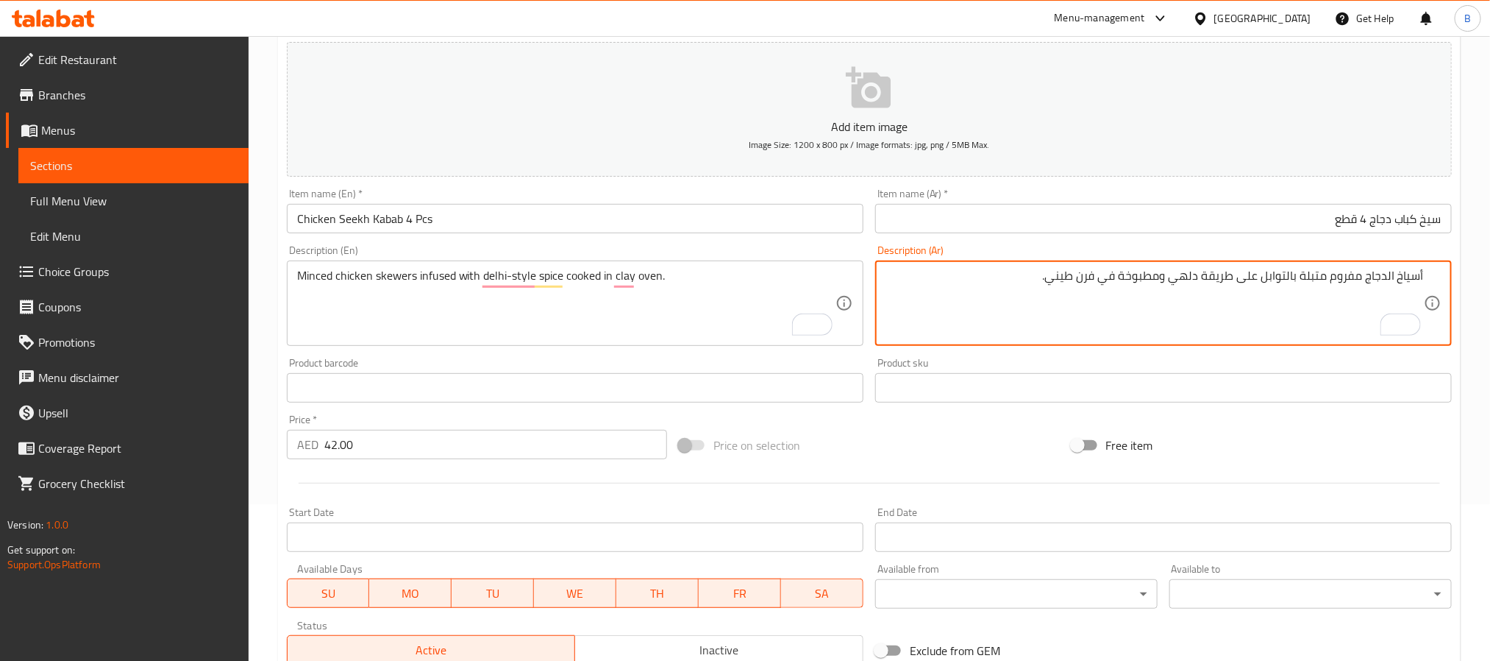
click at [1009, 280] on textarea "أسياخ الدجاج مفروم متبلة بالتوابل على طريقة دلهي ومطبوخة في فرن طيني." at bounding box center [1155, 304] width 539 height 70
click at [1000, 285] on textarea "أسياخ الدجاج مفروم متبلة بالتوابل على طريقة دلهي ومطبوخة في فرن طيني." at bounding box center [1155, 304] width 539 height 70
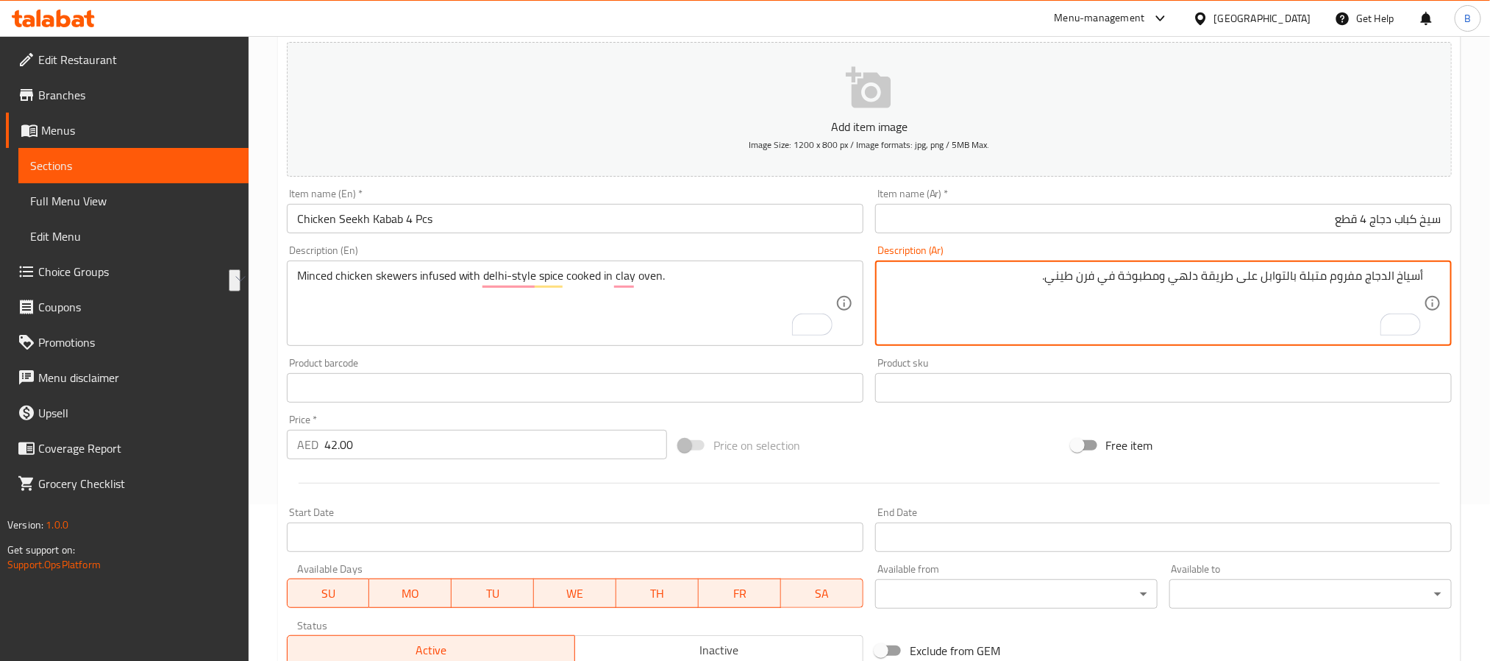
click at [1000, 285] on textarea "أسياخ الدجاج مفروم متبلة بالتوابل على طريقة دلهي ومطبوخة في فرن طيني." at bounding box center [1155, 304] width 539 height 70
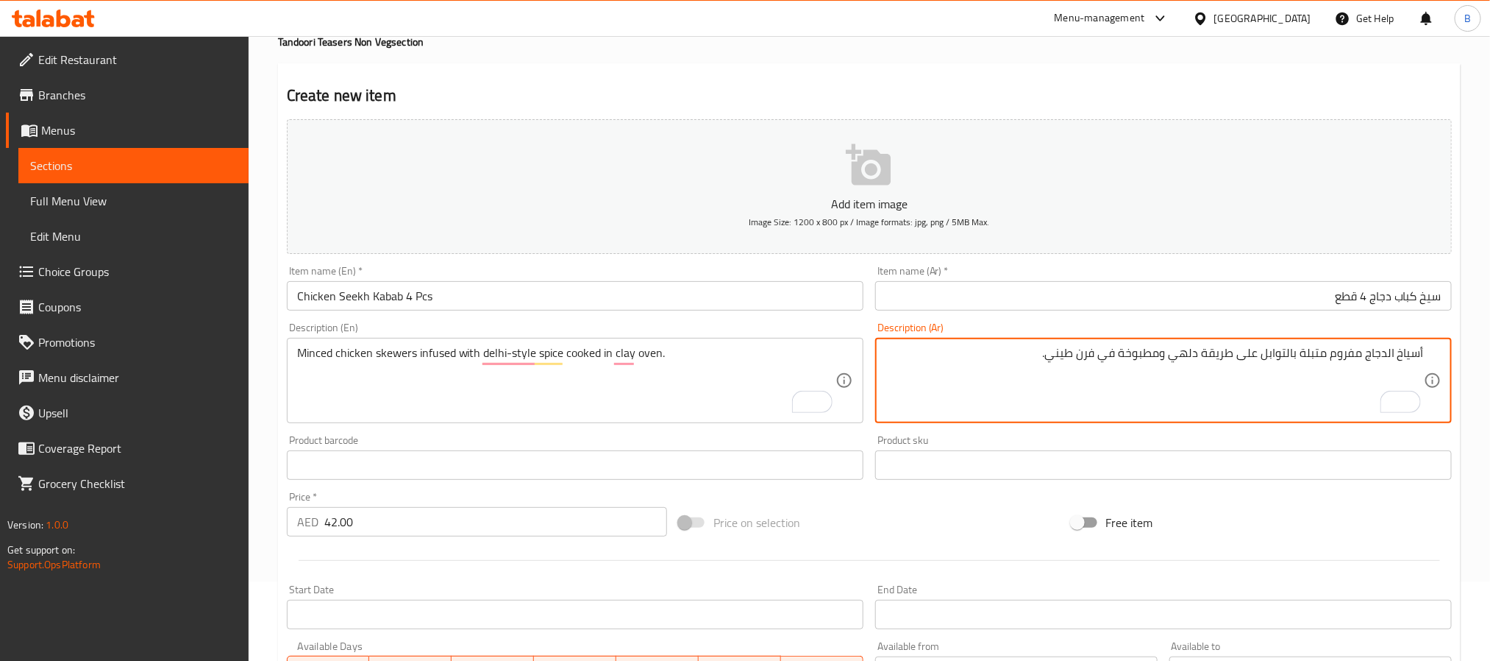
scroll to position [46, 0]
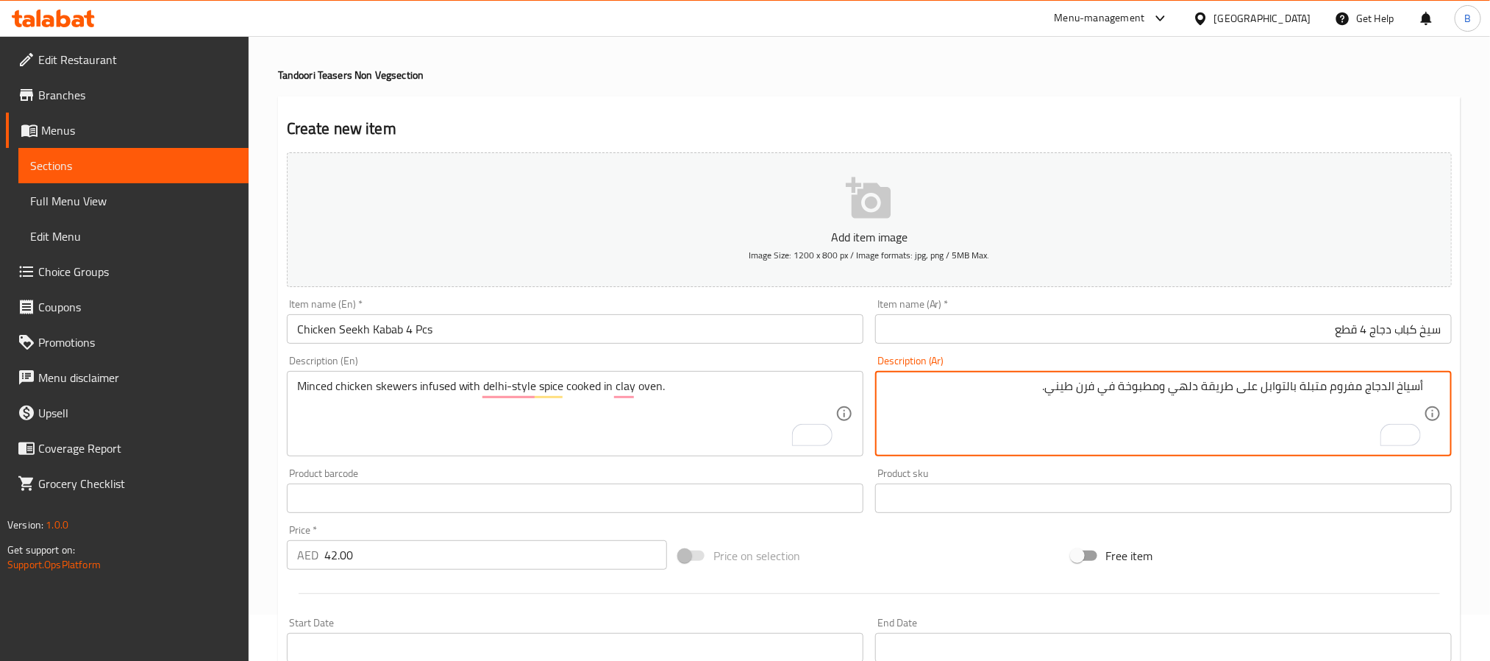
click at [1287, 420] on textarea "أسياخ الدجاج مفروم متبلة بالتوابل على طريقة دلهي ومطبوخة في فرن طيني." at bounding box center [1155, 414] width 539 height 70
click at [1388, 384] on textarea "أسياخ الدجاج مفروم متبلة بالتوابل على طريقة دلهي ومطبوخة في فرن طيني." at bounding box center [1155, 414] width 539 height 70
click at [1197, 407] on textarea "أسياخ دجاج مفروم متبلة بالتوابل على طريقة دلهي ومطبوخة في فرن طيني." at bounding box center [1155, 414] width 539 height 70
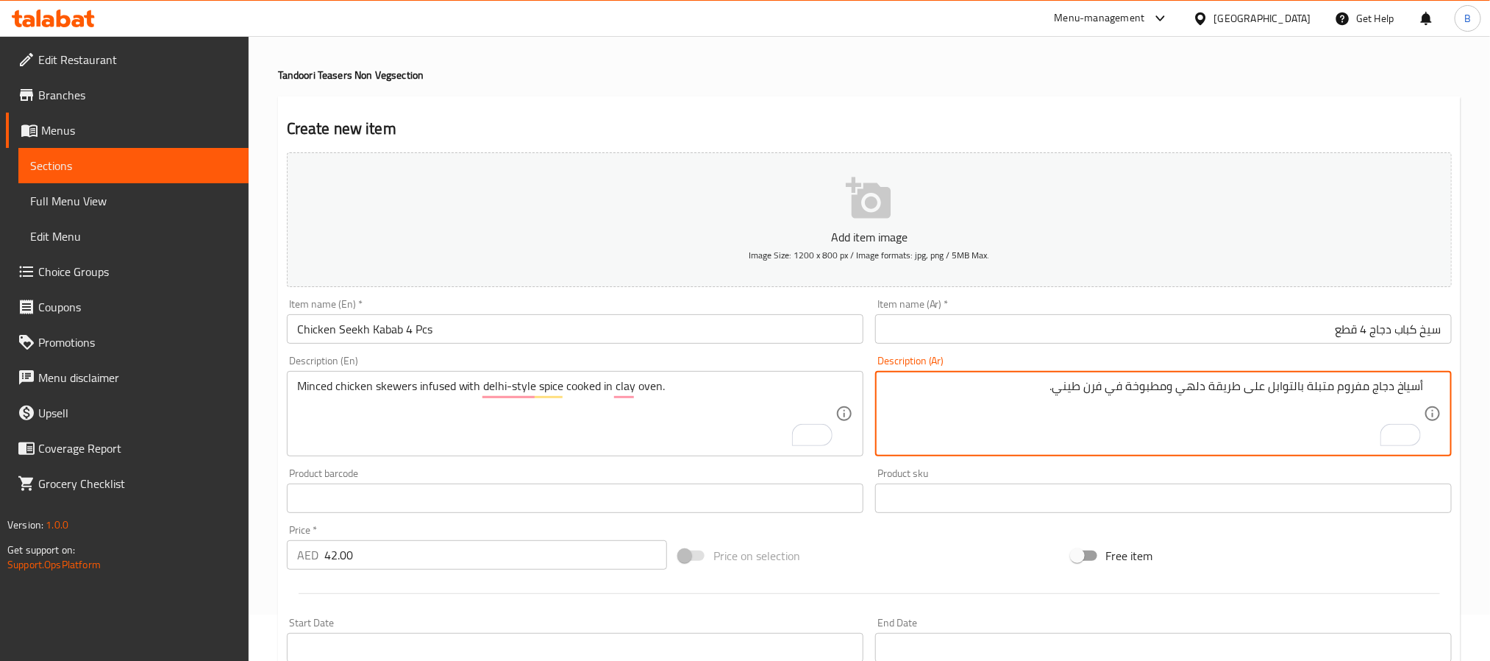
click at [1197, 407] on textarea "أسياخ دجاج مفروم متبلة بالتوابل على طريقة دلهي ومطبوخة في فرن طيني." at bounding box center [1155, 414] width 539 height 70
click at [1087, 386] on textarea "أسياخ دجاج مفروم متبلة بالتوابل على طريقة دلهي ومطبوخة في فرن طيني." at bounding box center [1155, 414] width 539 height 70
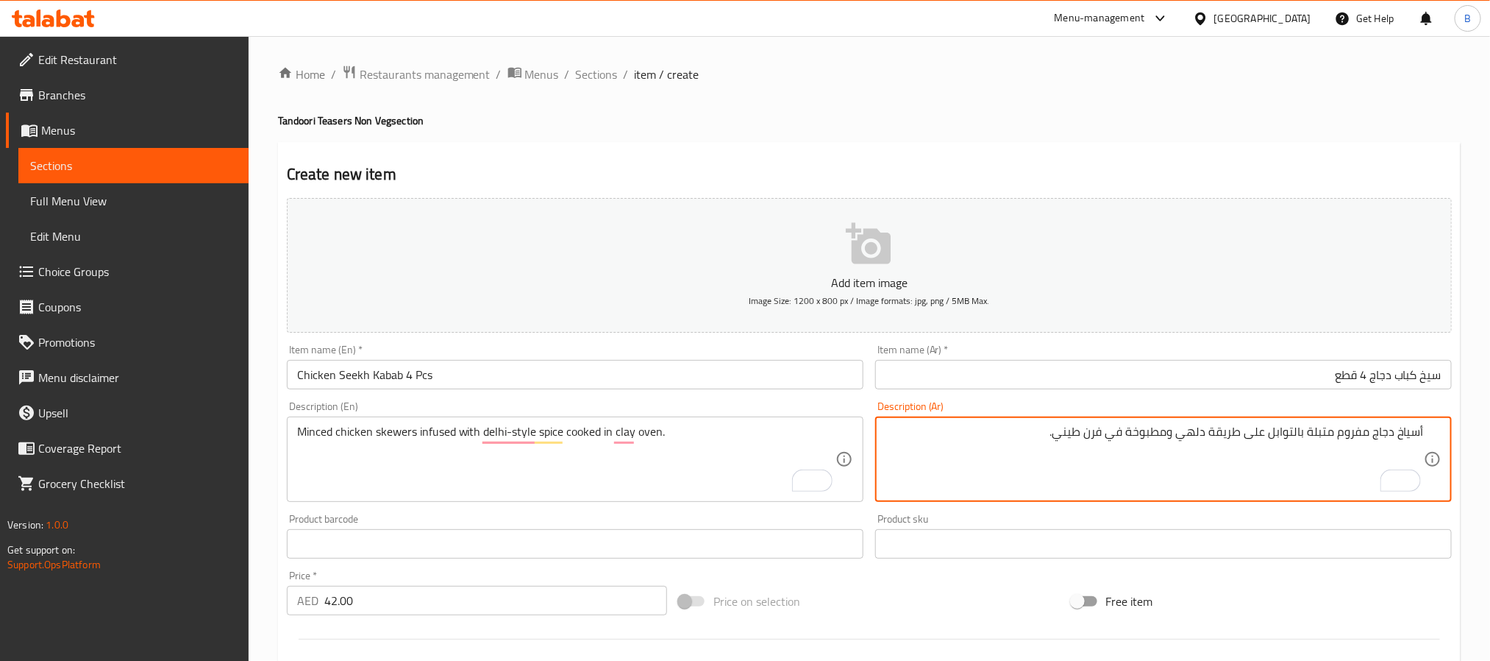
scroll to position [0, 0]
type textarea "أسياخ دجاج مفروم متبلة بالتوابل على طريقة دلهي ومطبوخة في فرن طيني."
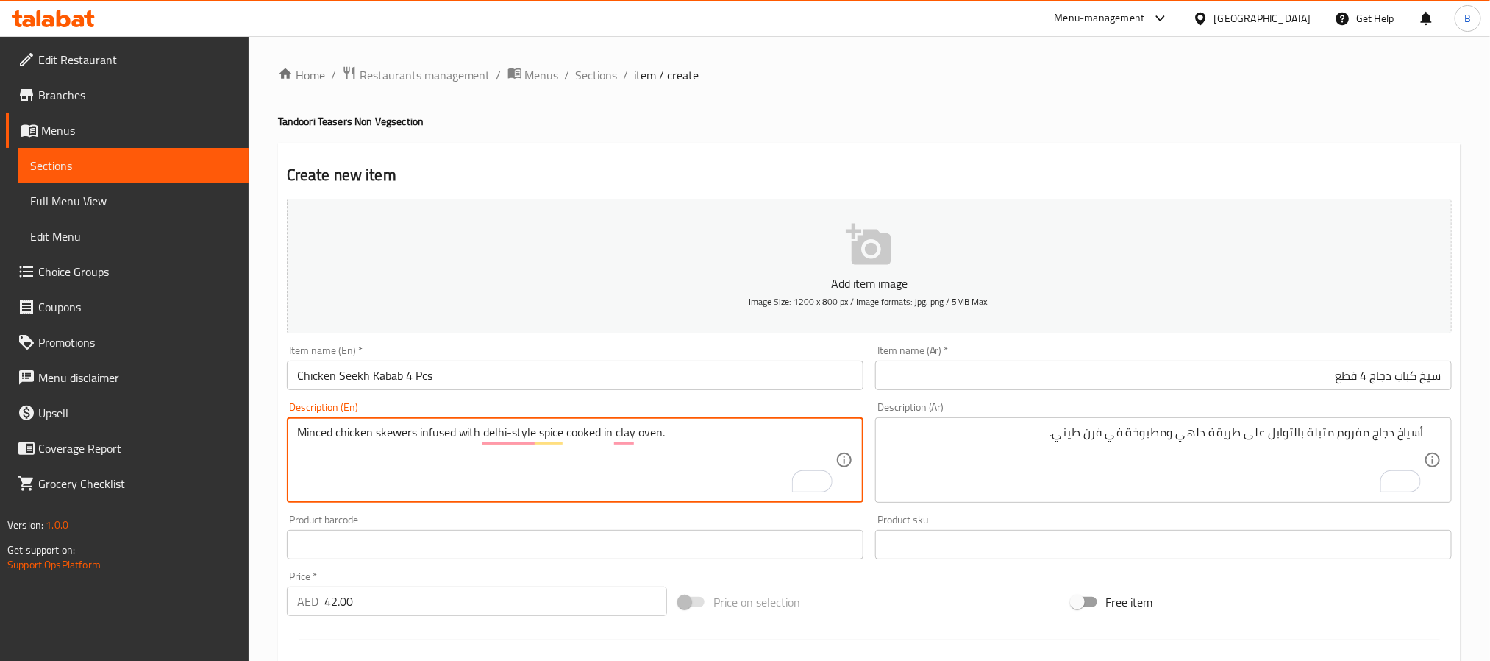
click at [656, 442] on textarea "Minced chicken skewers infused with delhi-style spice cooked in clay oven." at bounding box center [566, 460] width 539 height 70
click at [547, 442] on textarea "Minced chicken skewers infused with delhi-style spice cooked in clay oven." at bounding box center [566, 460] width 539 height 70
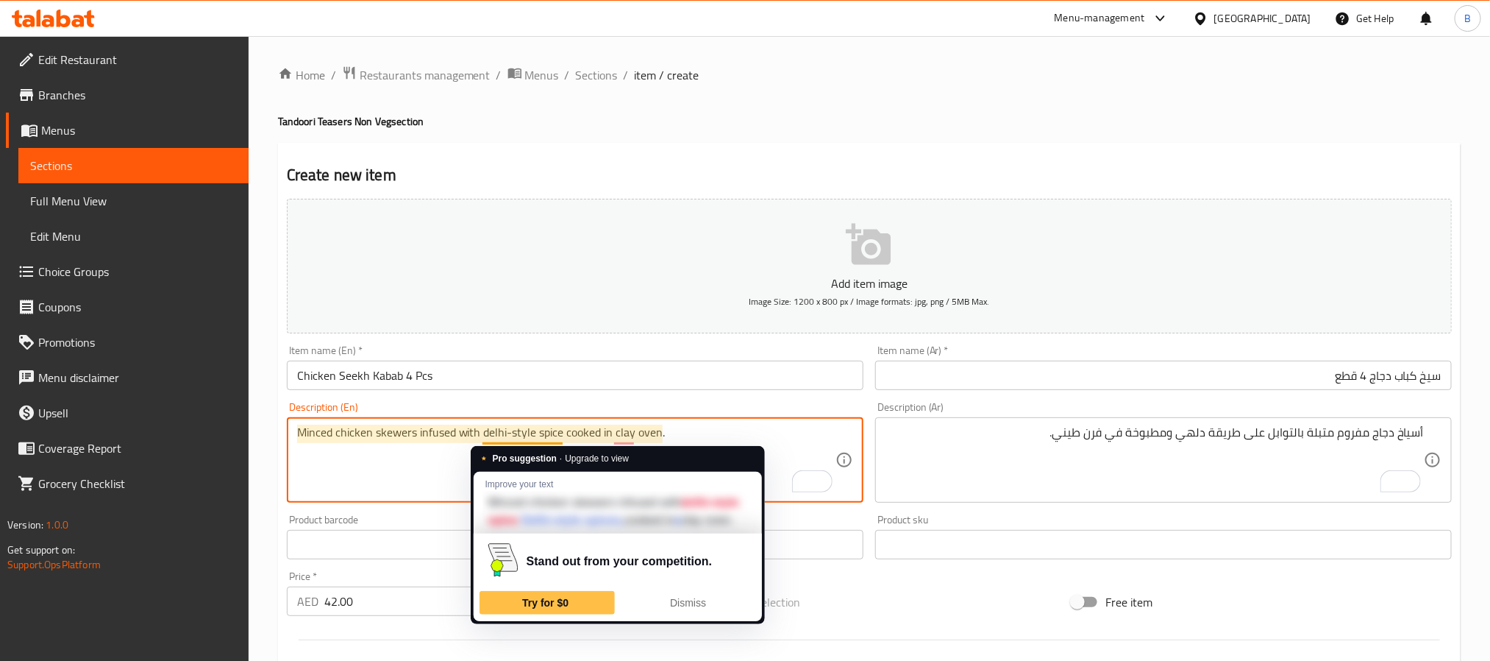
click at [547, 442] on textarea "Minced chicken skewers infused with delhi-style spice cooked in clay oven." at bounding box center [566, 460] width 539 height 70
click at [630, 440] on textarea "Minced chicken skewers infused with delhi-style spice cooked in clay oven." at bounding box center [566, 460] width 539 height 70
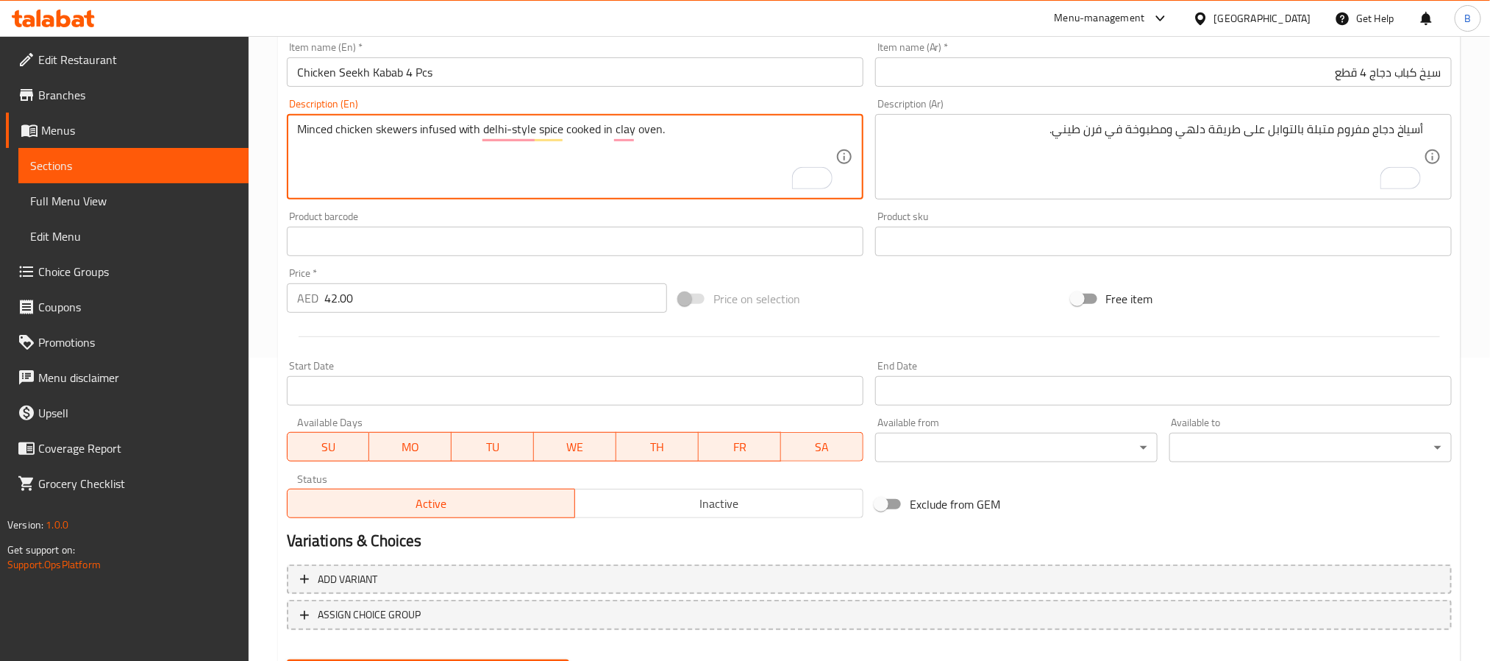
scroll to position [267, 0]
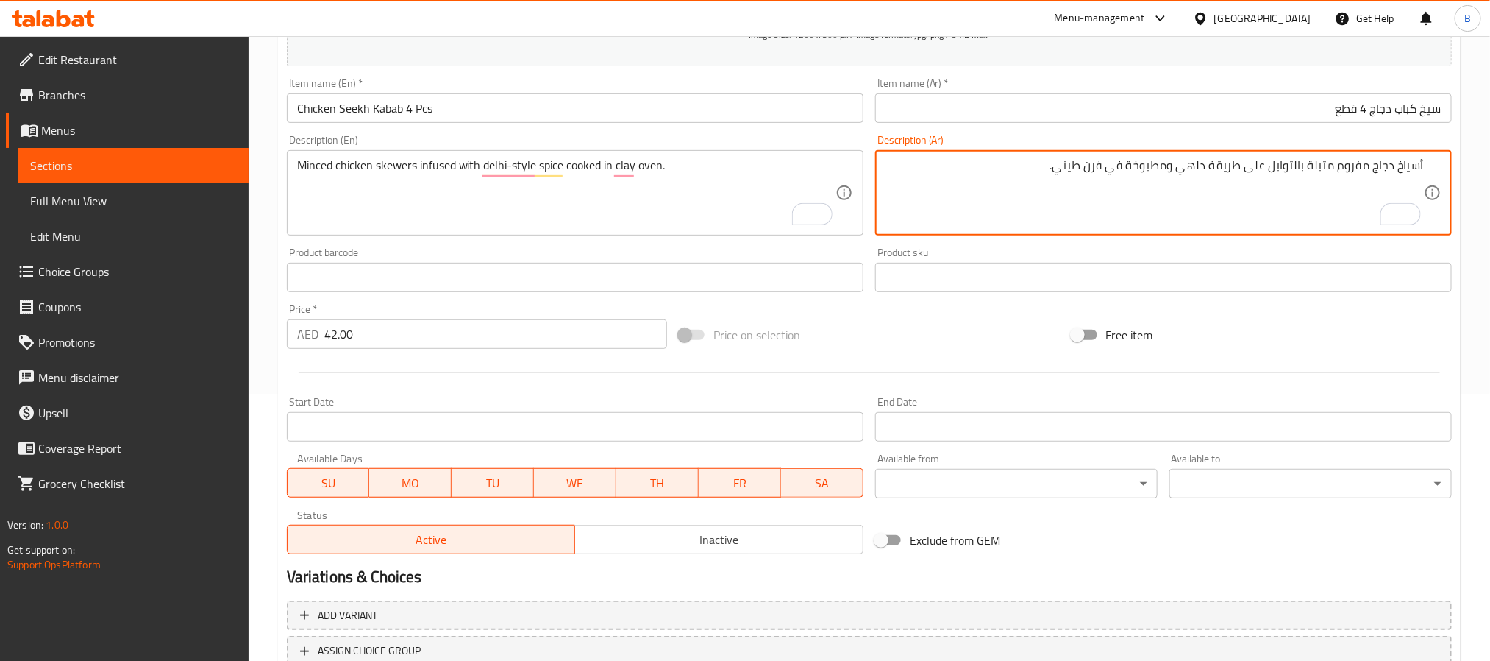
click at [1042, 160] on textarea "أسياخ دجاج مفروم متبلة بالتوابل على طريقة دلهي ومطبوخة في فرن طيني." at bounding box center [1155, 193] width 539 height 70
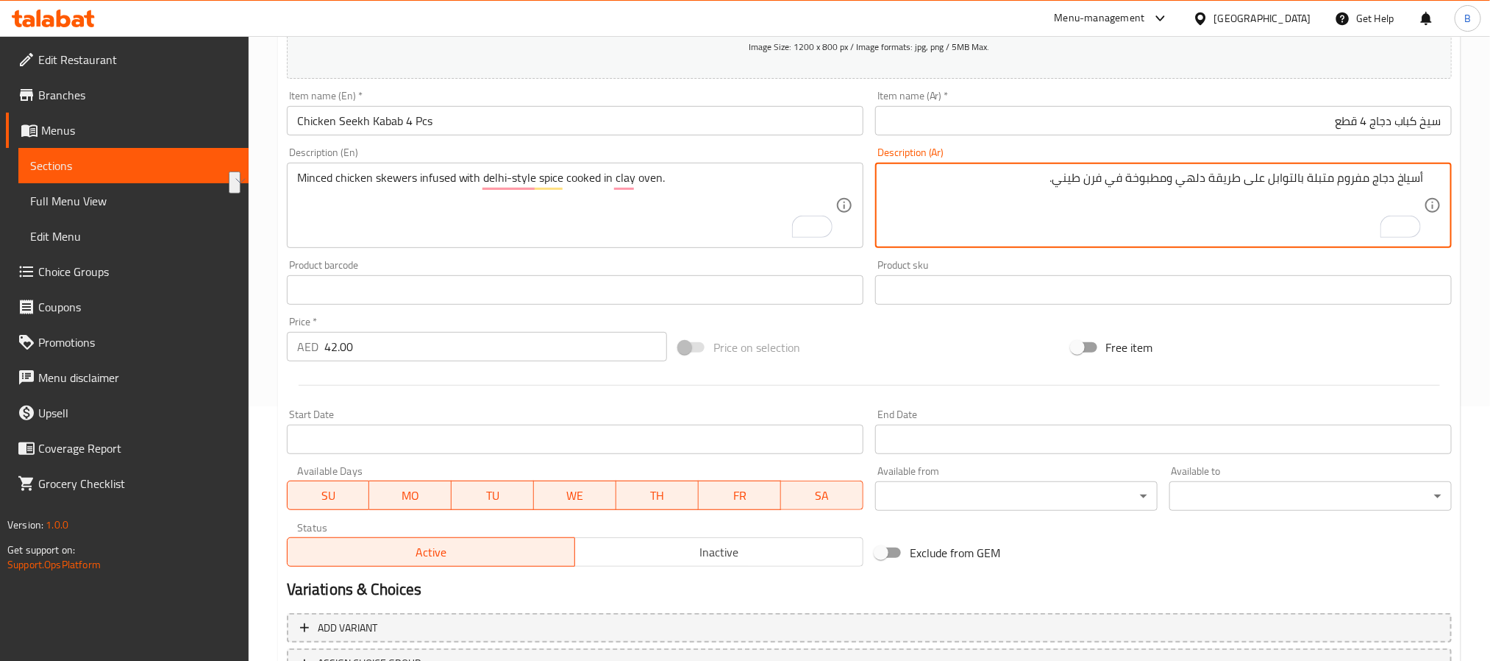
scroll to position [377, 0]
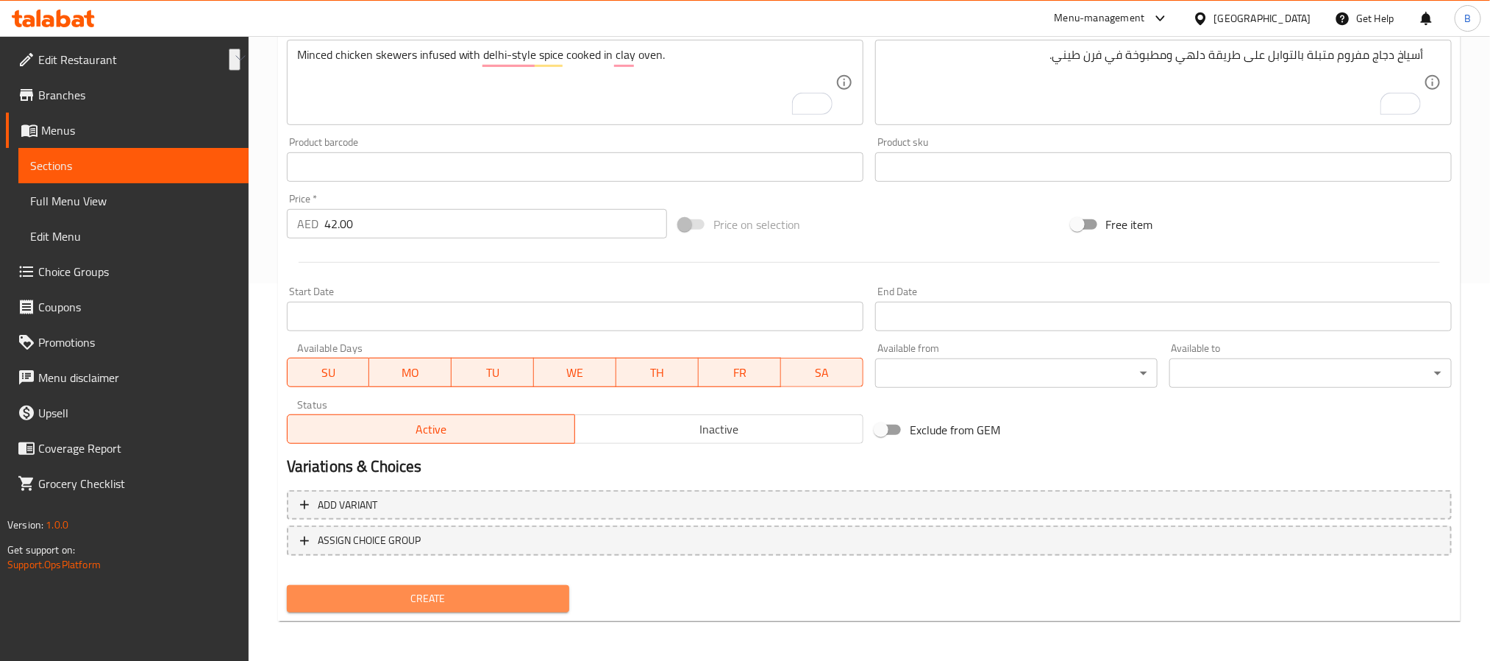
click at [430, 605] on span "Create" at bounding box center [428, 598] width 259 height 18
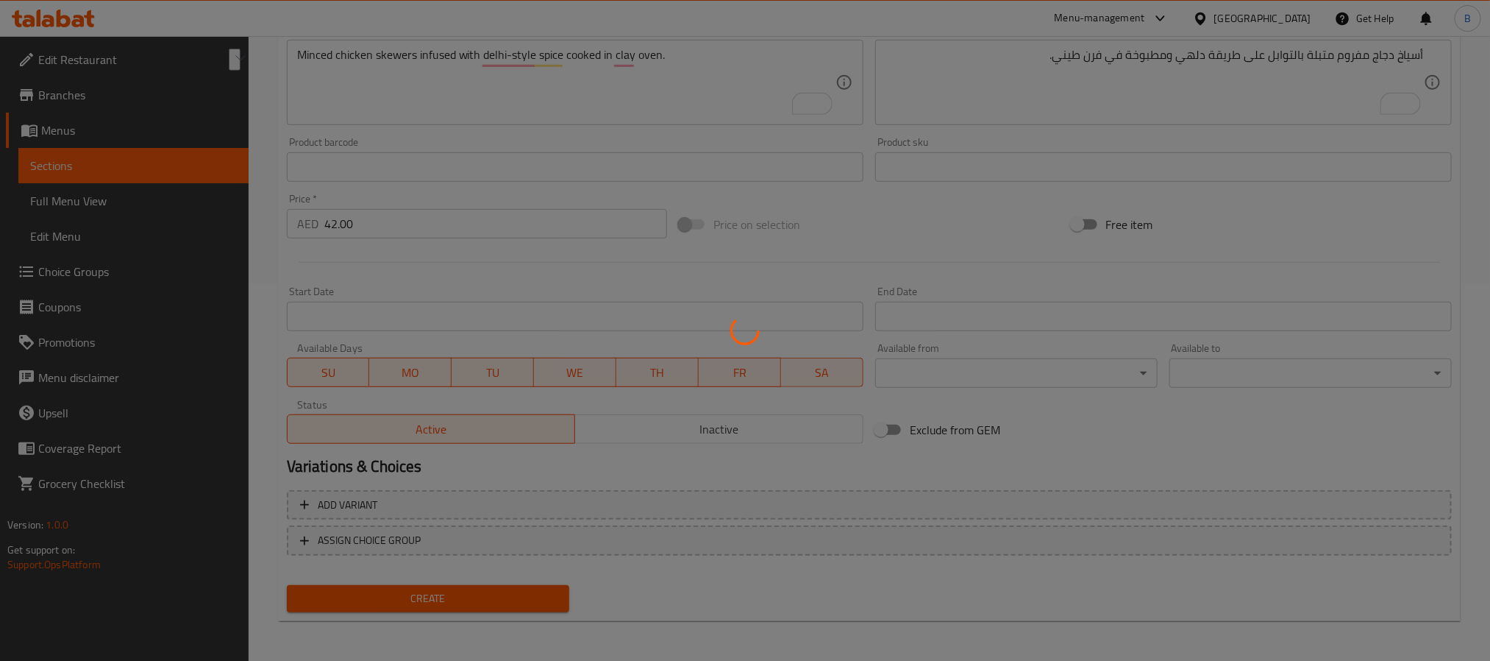
type input "0"
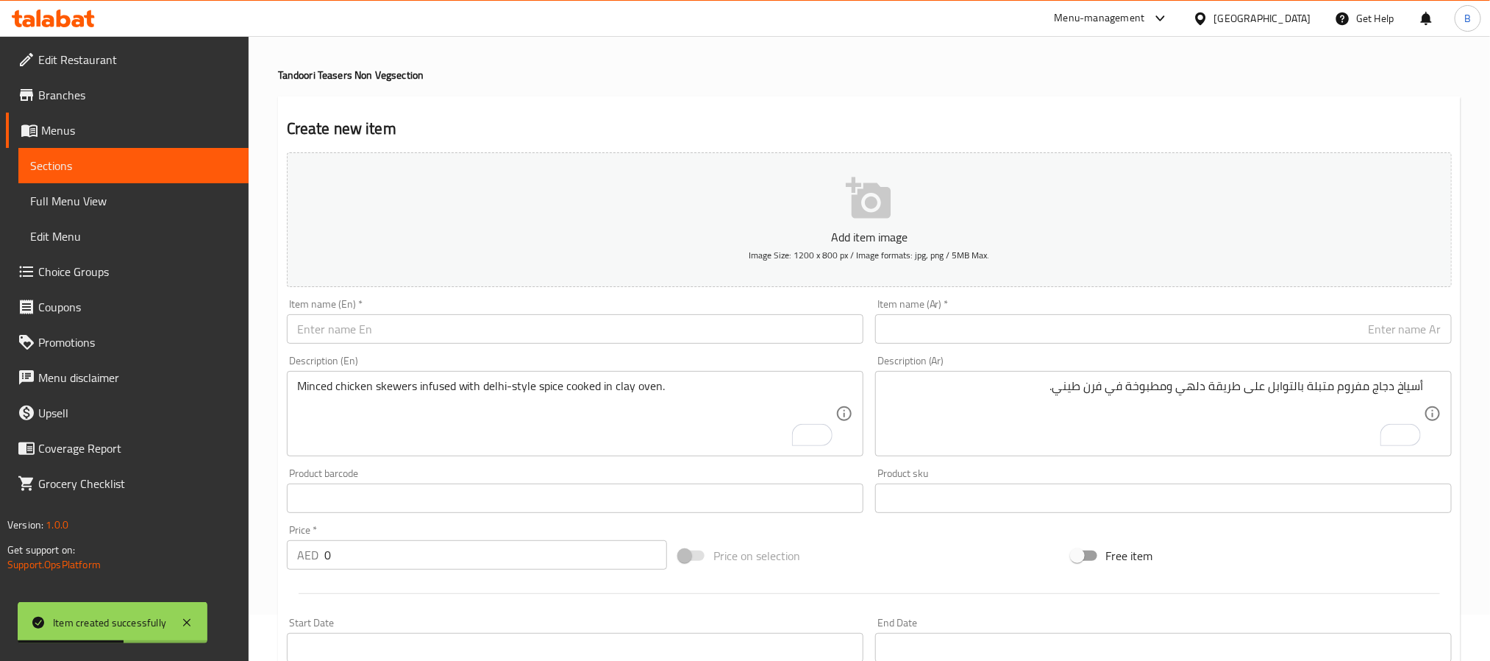
click at [572, 343] on input "text" at bounding box center [575, 328] width 577 height 29
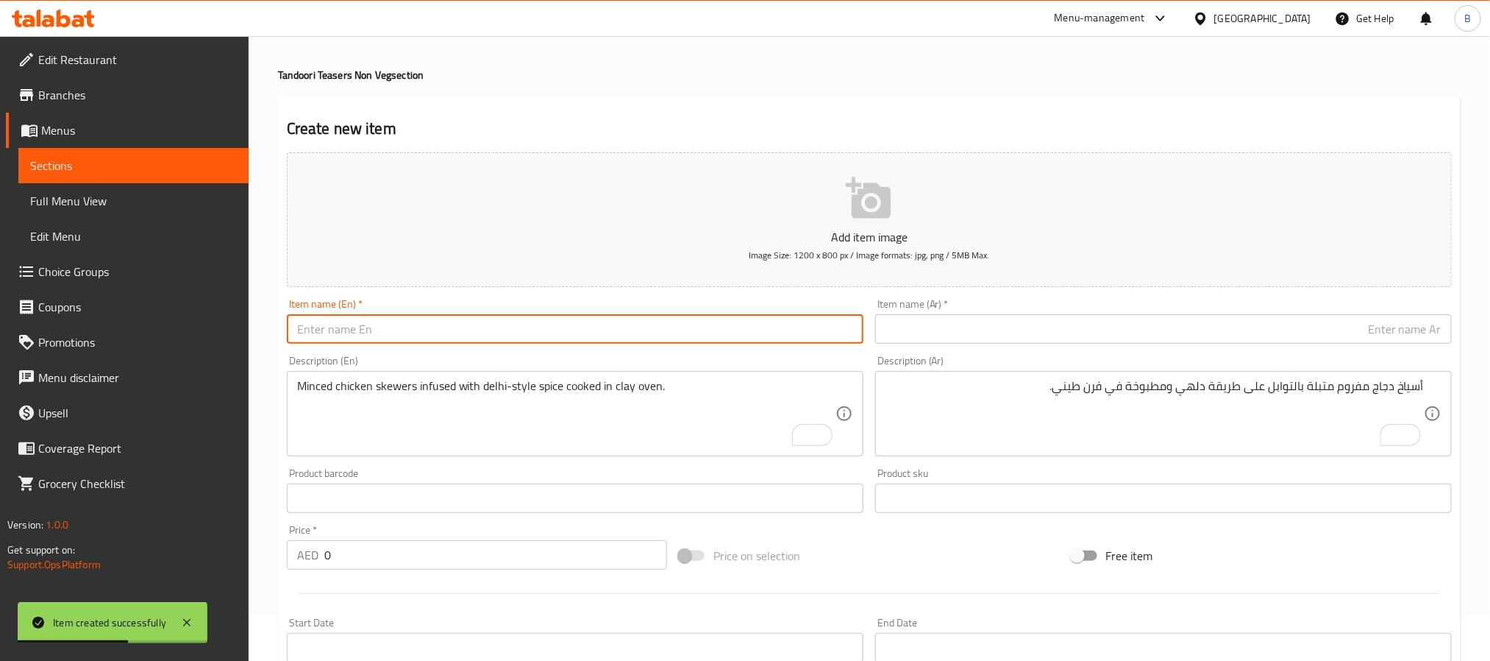
paste input "Mutton Seekh Kabab (4 Pcs)"
type input "Mutton Seekh Kabab 4 Pcs"
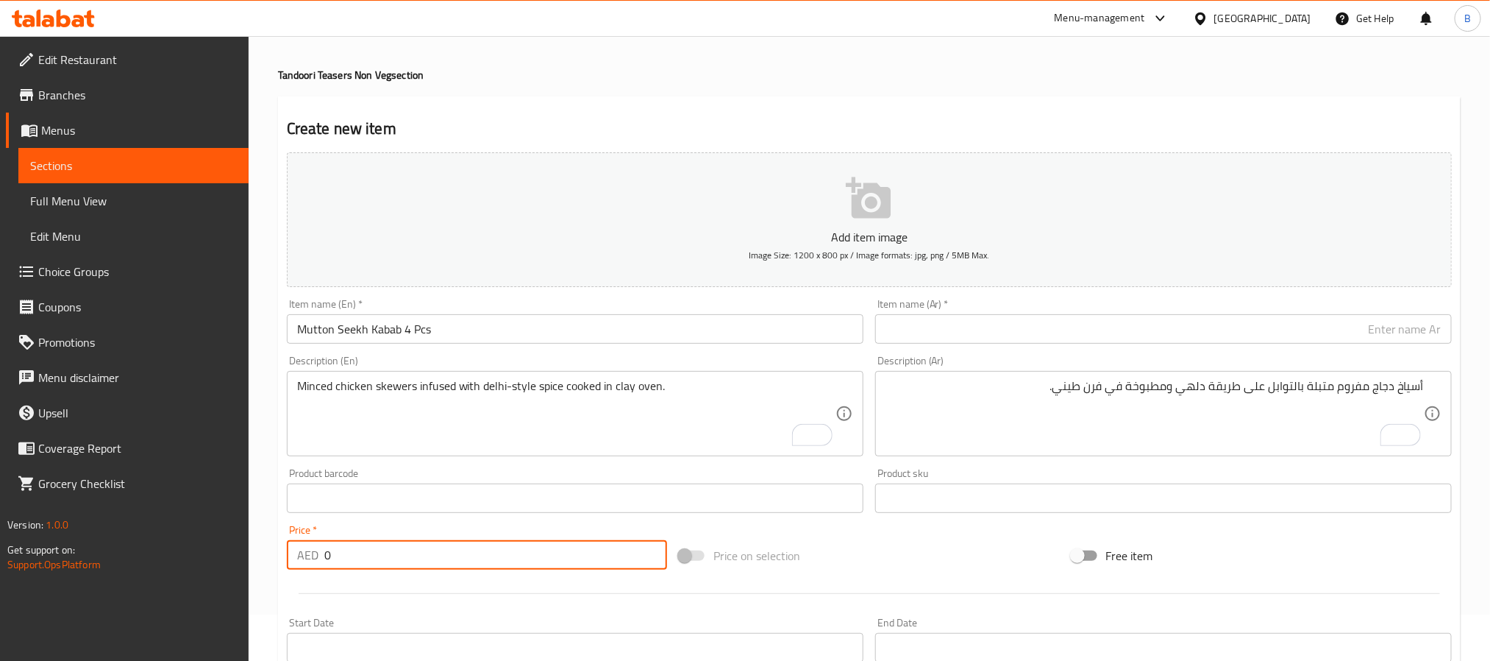
click at [513, 559] on input "0" at bounding box center [495, 554] width 343 height 29
paste input "44.1"
type input "44.10"
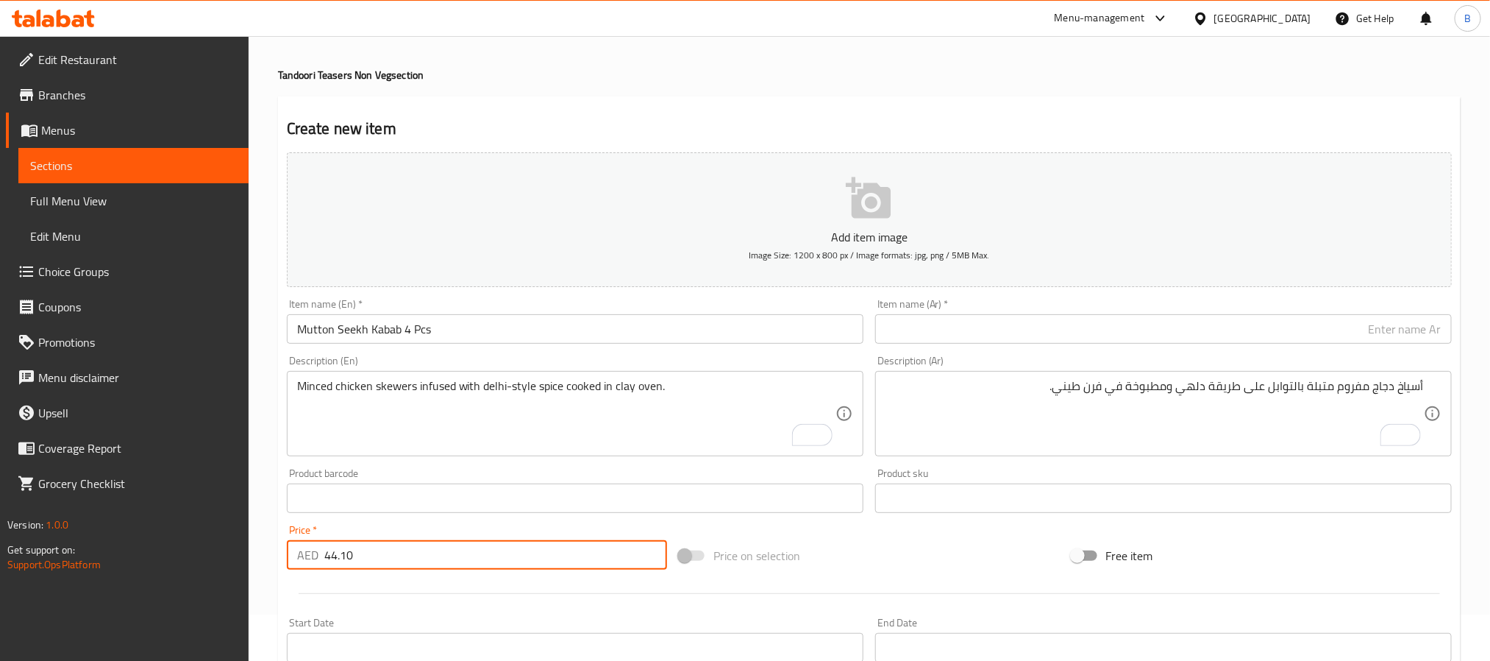
click at [554, 343] on input "Mutton Seekh Kabab 4 Pcs" at bounding box center [575, 328] width 577 height 29
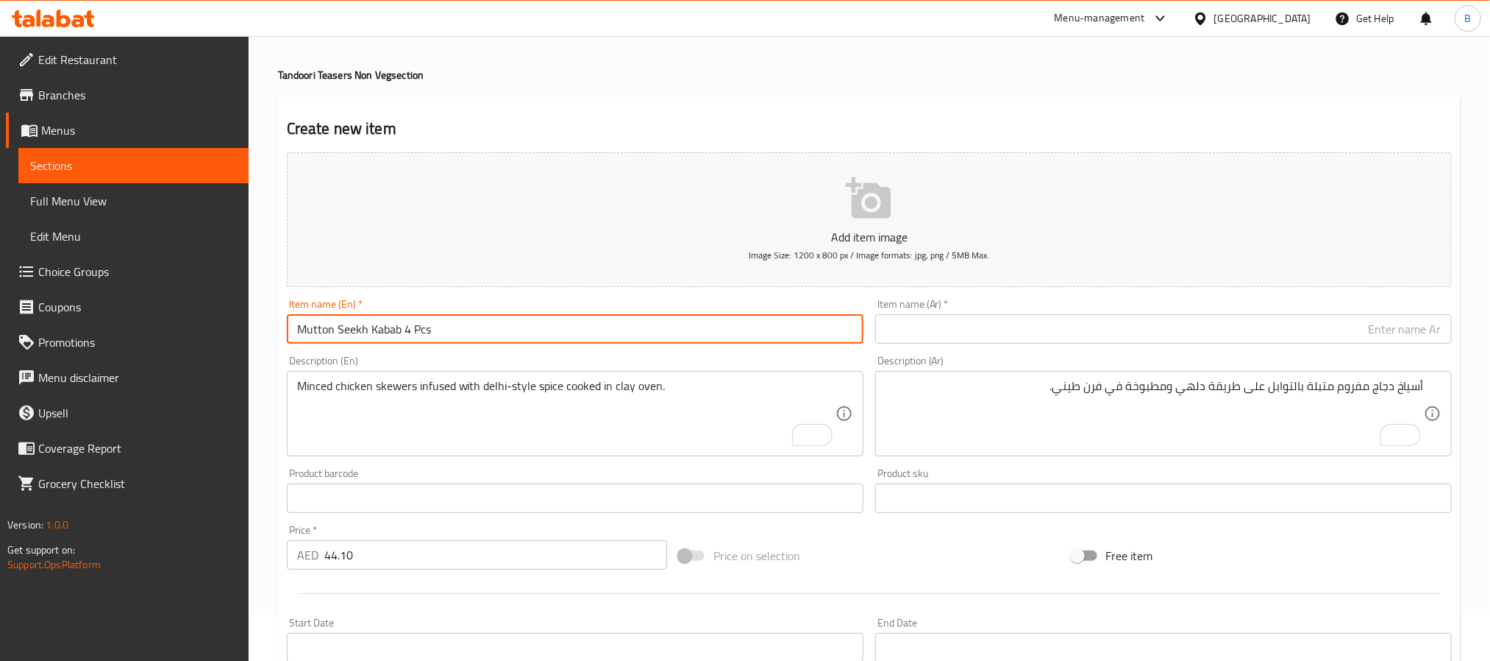
click at [554, 343] on input "Mutton Seekh Kabab 4 Pcs" at bounding box center [575, 328] width 577 height 29
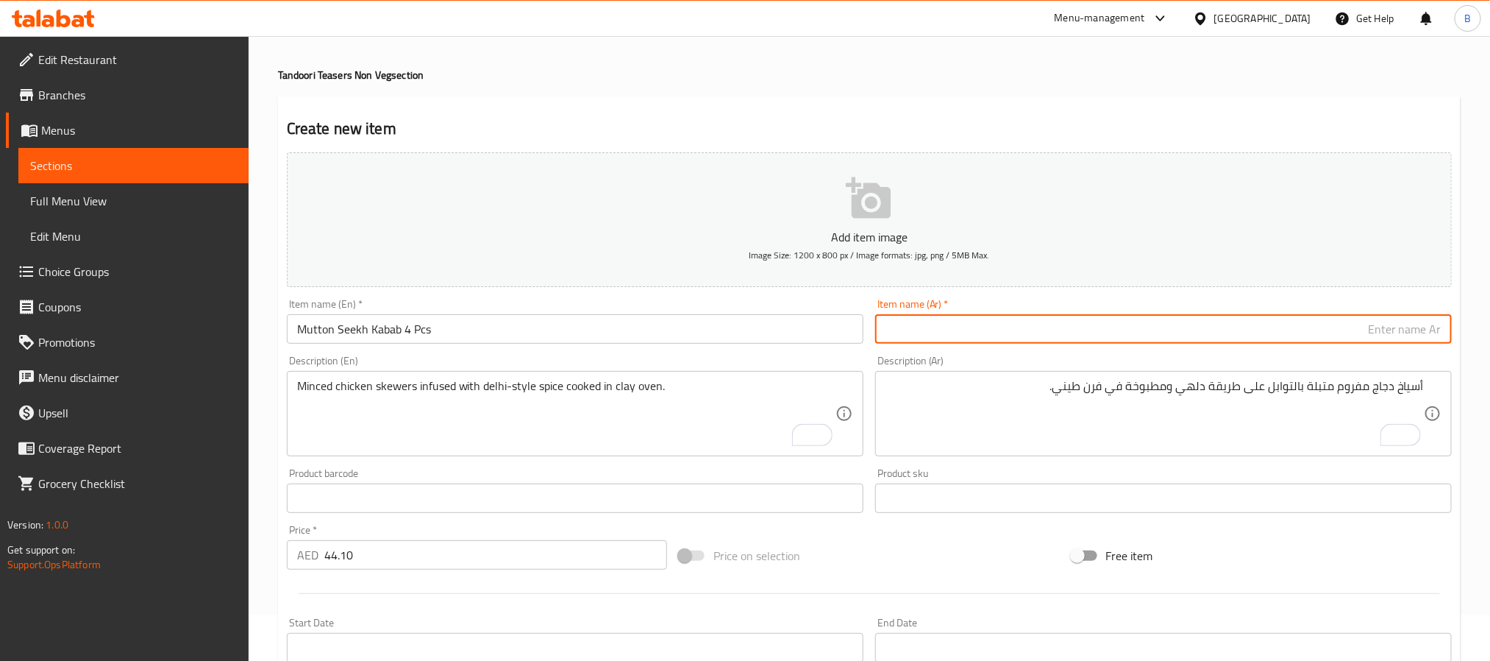
click at [1091, 335] on input "text" at bounding box center [1163, 328] width 577 height 29
paste input "سيخ كباب لحم ضأن 4 قطع"
type input "سيخ كباب لحم ضأن 4 قطع"
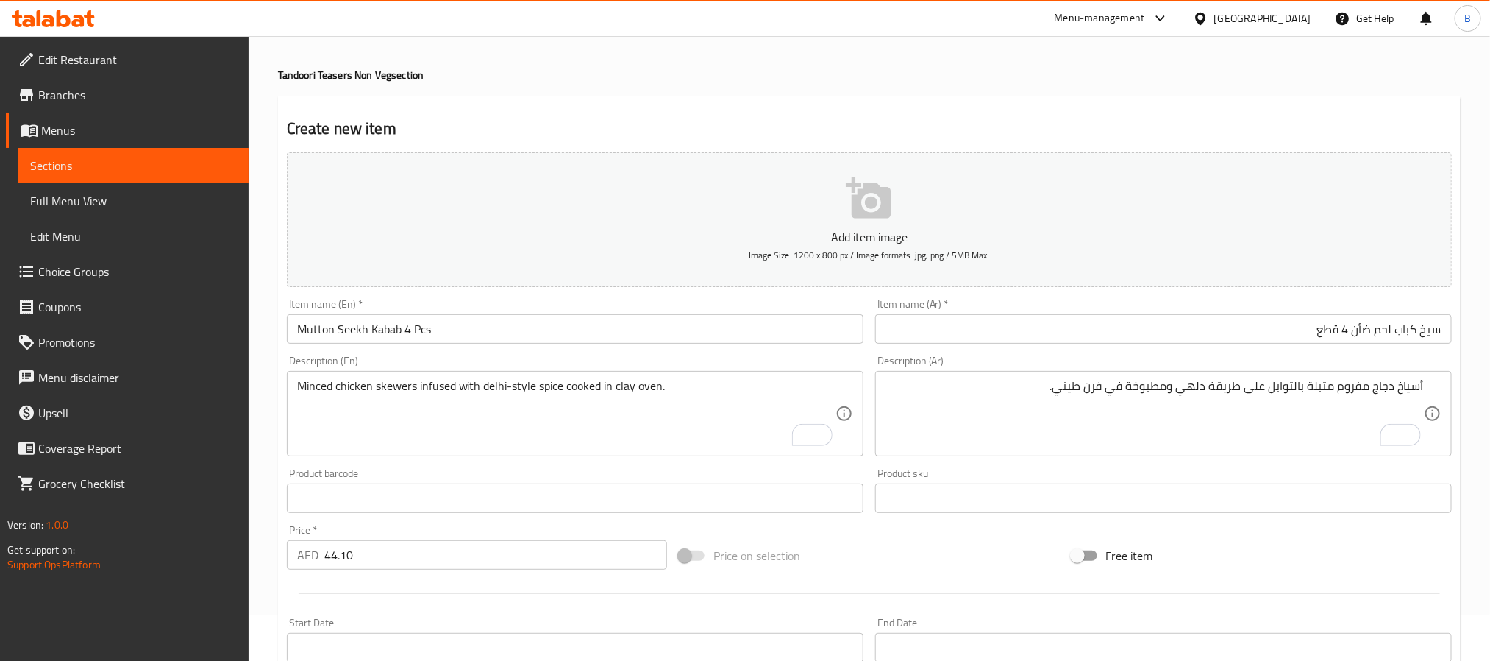
click at [580, 380] on div "Minced chicken skewers infused with delhi-style spice cooked in clay oven. Desc…" at bounding box center [575, 413] width 577 height 85
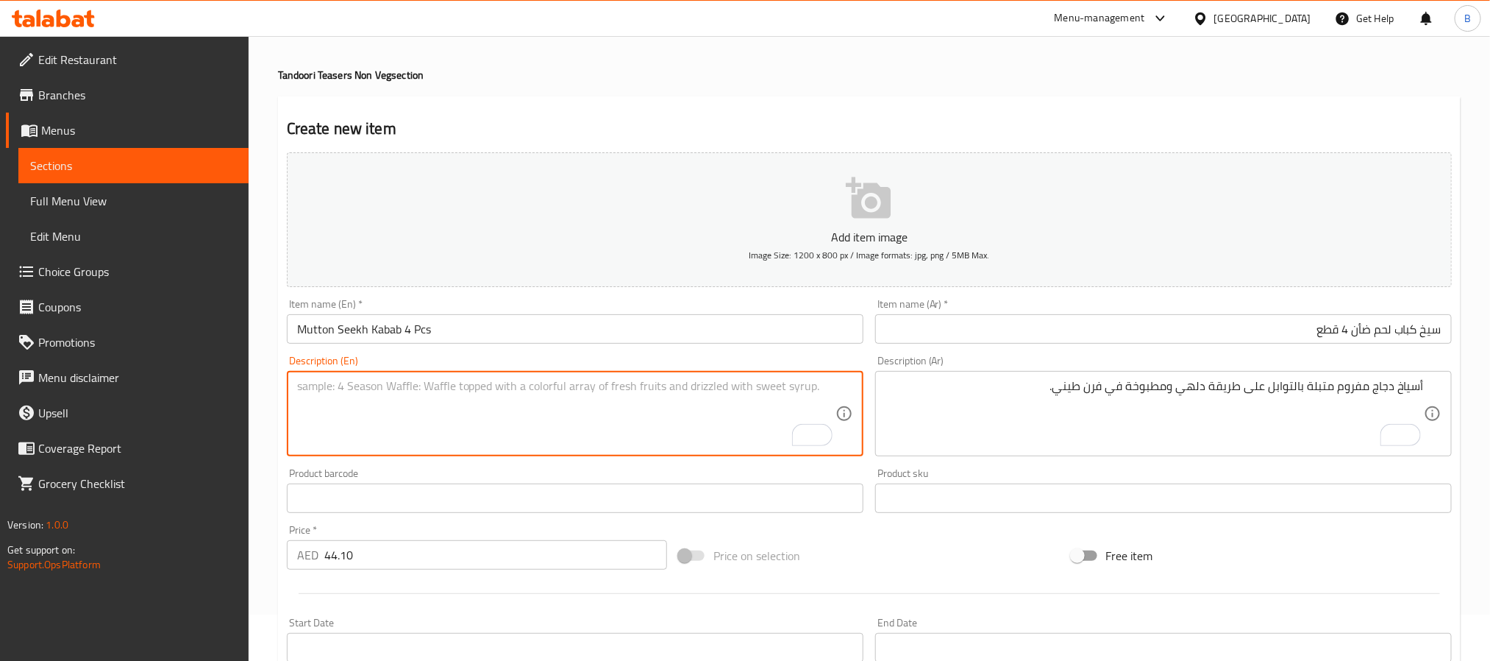
paste textarea "Bold, Meaty And Masaledar. Kebab Royalty Cooked In Clay Oven."
type textarea "Bold, meaty and masaledar. Kebab royalty cooked in clay oven."
click at [984, 419] on textarea "To enrich screen reader interactions, please activate Accessibility in Grammarl…" at bounding box center [1155, 414] width 539 height 70
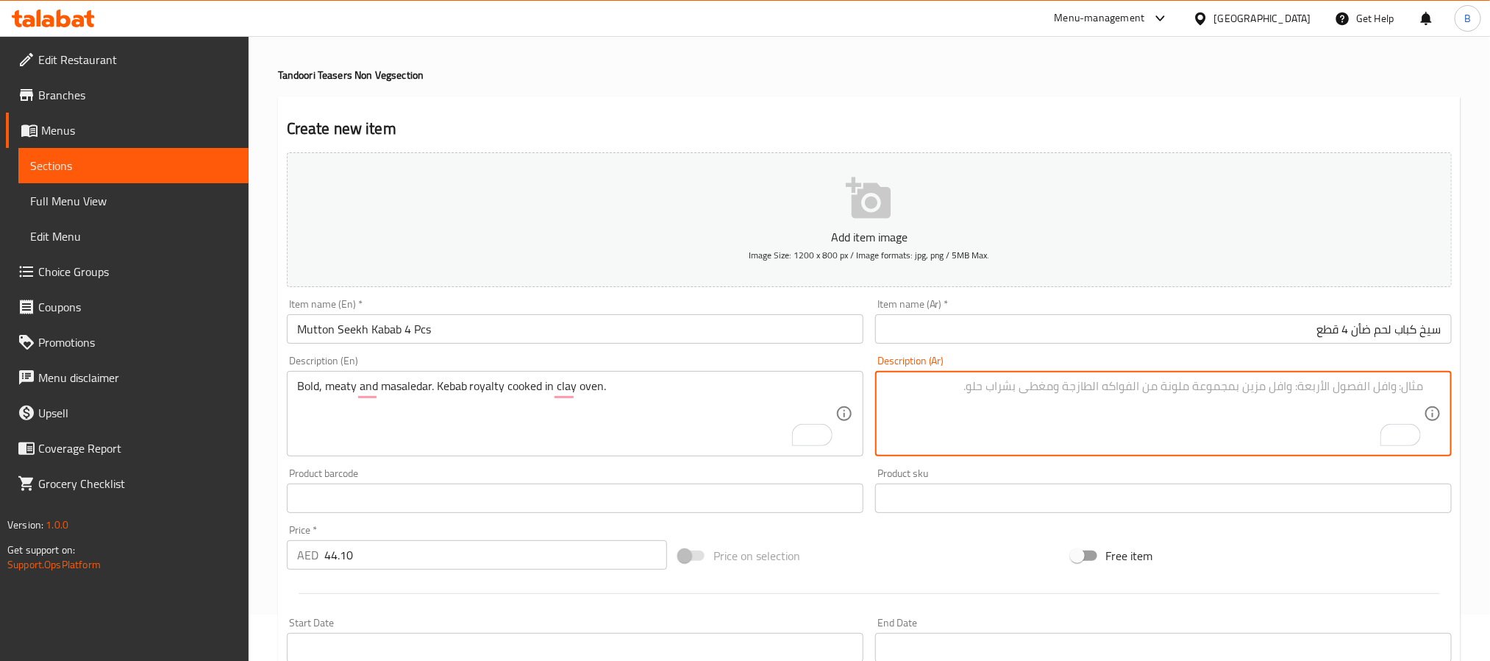
paste textarea "جريء، غني باللحم ومسالدار. كباب ملكي مطبوخ في فرن طيني."
type textarea "جريء، غني باللحم ومسالدار. كباب ملكي مطبوخ في فرن طيني."
drag, startPoint x: 1396, startPoint y: 369, endPoint x: 1380, endPoint y: 391, distance: 26.9
click at [1390, 374] on div "Description (Ar) جريء، غني باللحم ومسالدار. كباب ملكي مطبوخ في فرن طيني. Descri…" at bounding box center [1163, 405] width 577 height 101
drag, startPoint x: 1393, startPoint y: 384, endPoint x: 1362, endPoint y: 375, distance: 32.1
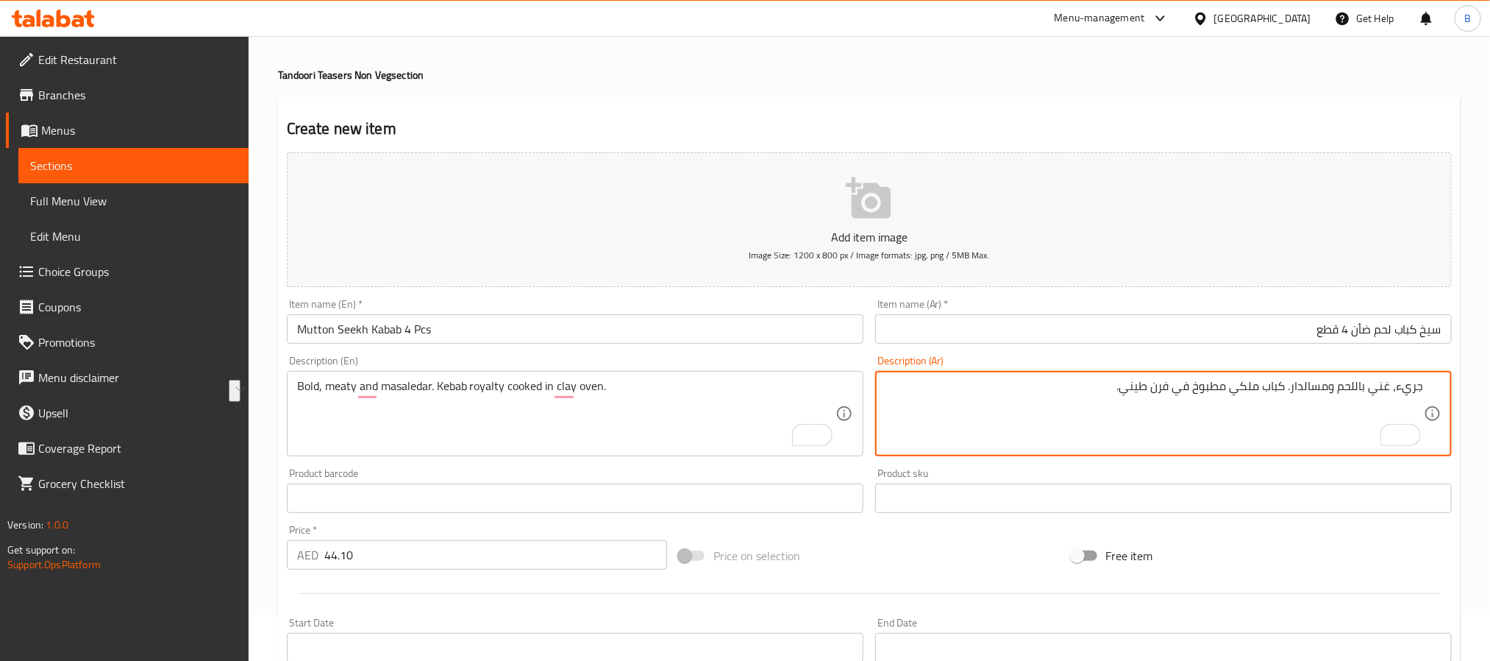
click at [1342, 391] on textarea "جريء، غني باللحم ومسالدار. كباب ملكي مطبوخ في فرن طيني." at bounding box center [1155, 414] width 539 height 70
drag, startPoint x: 1304, startPoint y: 384, endPoint x: 1273, endPoint y: 380, distance: 31.1
click at [1273, 380] on textarea "جريء، غني باللحم ومسالدار. كباب ملكي مطبوخ في فرن طيني." at bounding box center [1155, 414] width 539 height 70
drag, startPoint x: 1273, startPoint y: 380, endPoint x: 1011, endPoint y: 347, distance: 264.7
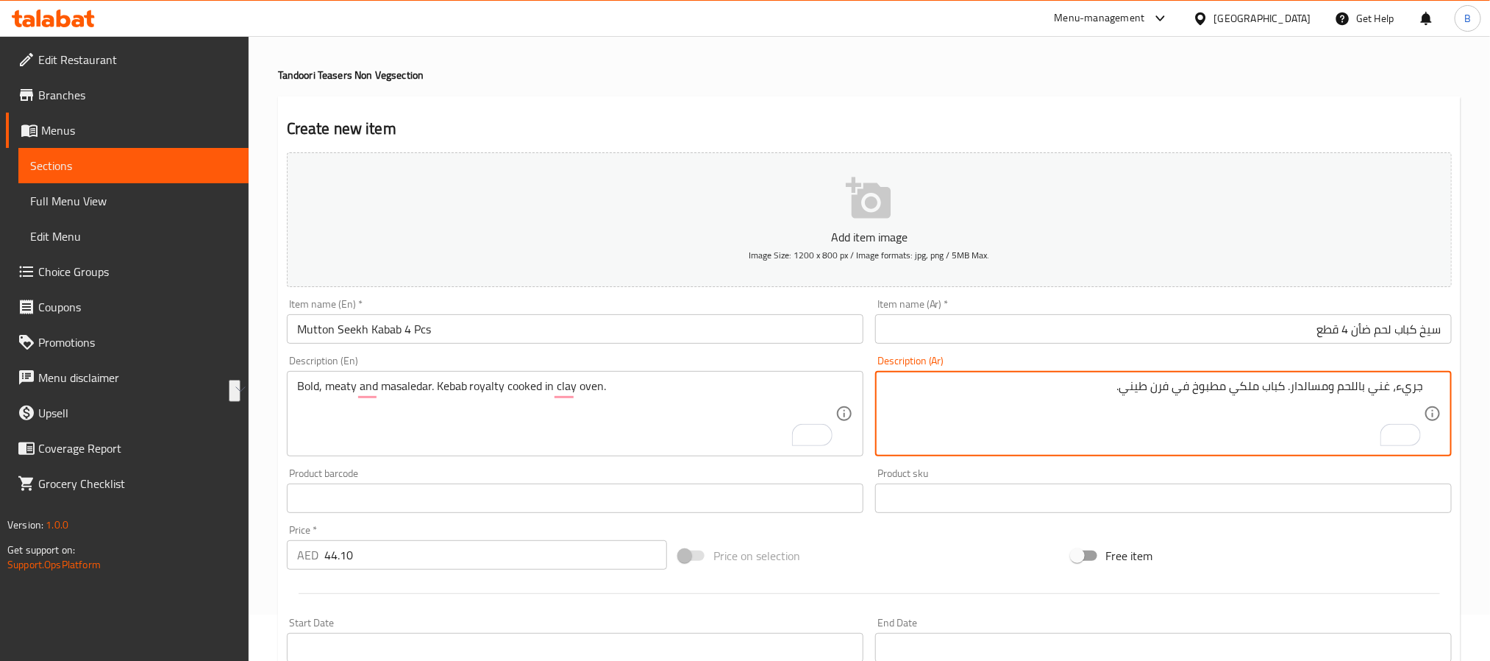
click at [1060, 338] on div "Add item image Image Size: 1200 x 800 px / Image formats: jpg, png / 5MB Max. I…" at bounding box center [869, 463] width 1177 height 634
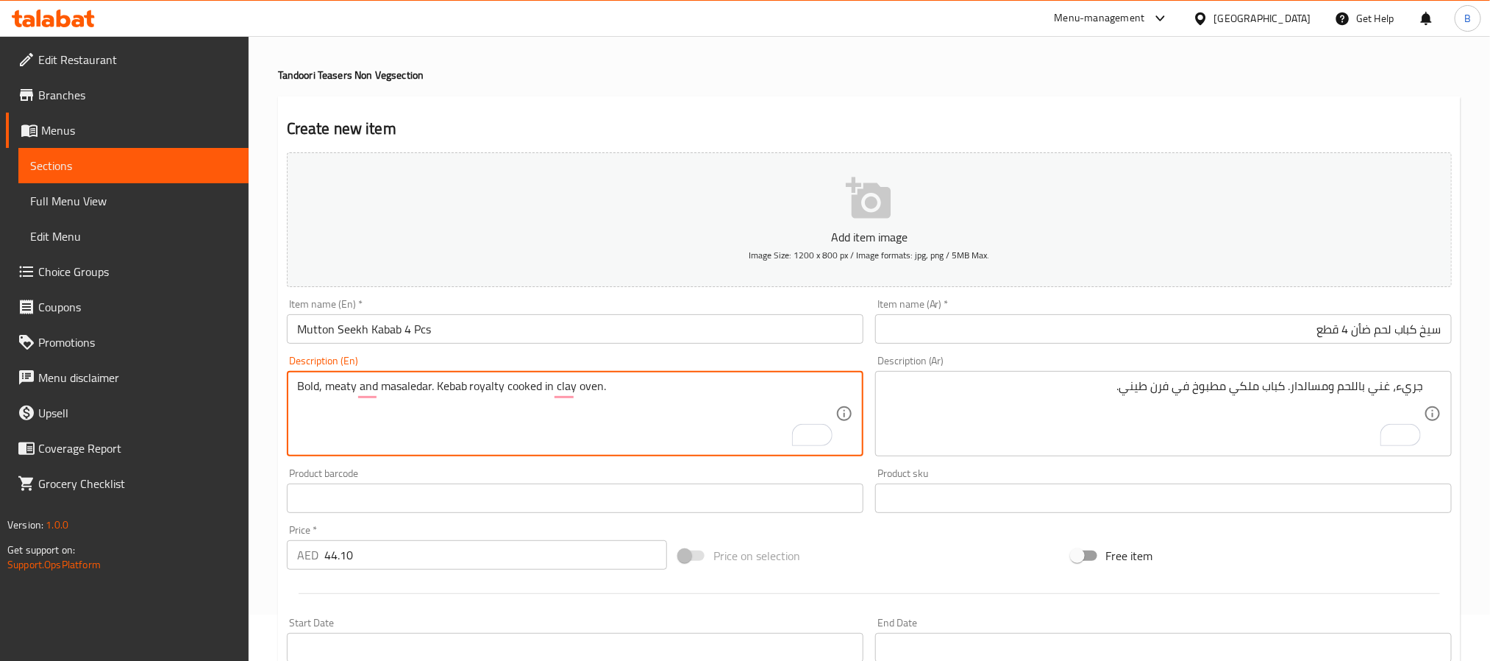
click at [555, 391] on textarea "Bold, meaty and masaledar. Kebab royalty cooked in clay oven." at bounding box center [566, 414] width 539 height 70
click at [533, 397] on textarea "Bold, meaty and masaledar. Kebab royalty cooked in clay oven." at bounding box center [566, 414] width 539 height 70
click at [614, 380] on textarea "Bold, meaty and masaledar. Kebab royalty cooked in clay oven." at bounding box center [566, 414] width 539 height 70
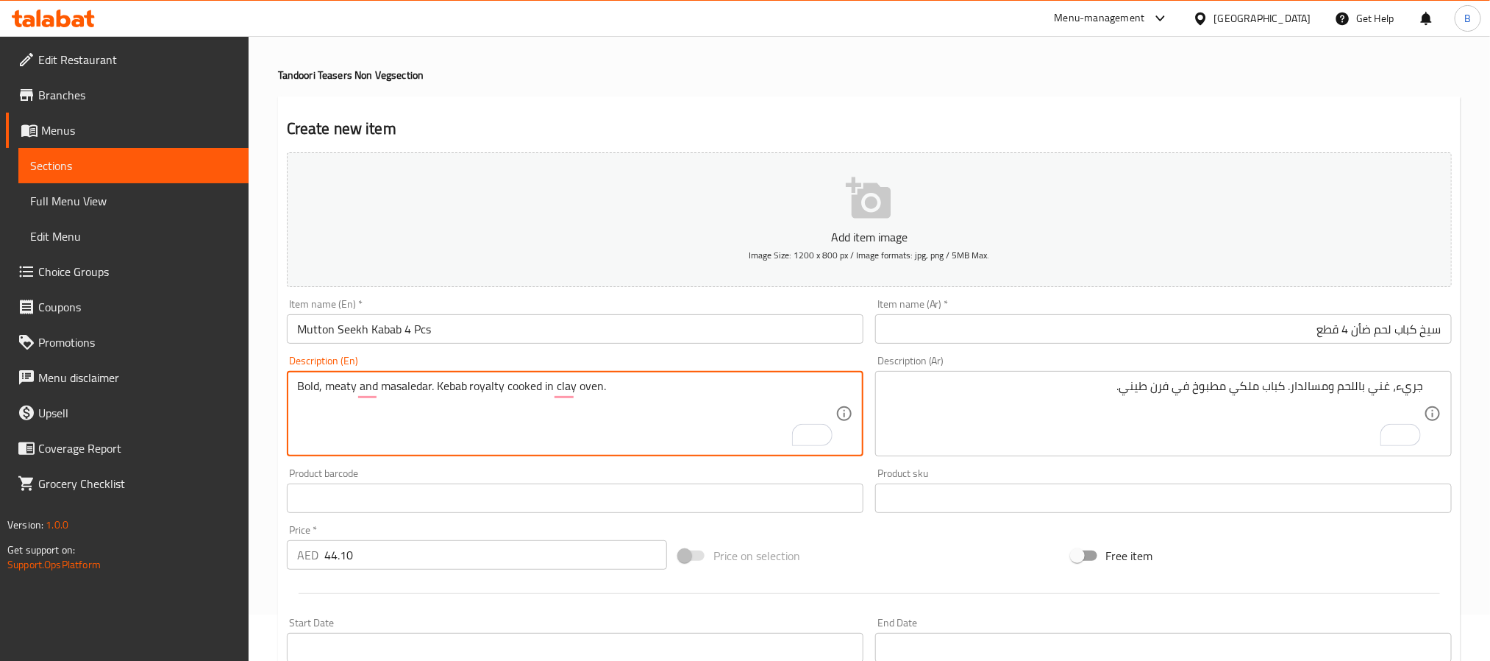
click at [614, 380] on textarea "Bold, meaty and masaledar. Kebab royalty cooked in clay oven." at bounding box center [566, 414] width 539 height 70
click at [616, 385] on textarea "Bold, meaty and masaledar. Kebab royalty cooked in clay oven." at bounding box center [566, 414] width 539 height 70
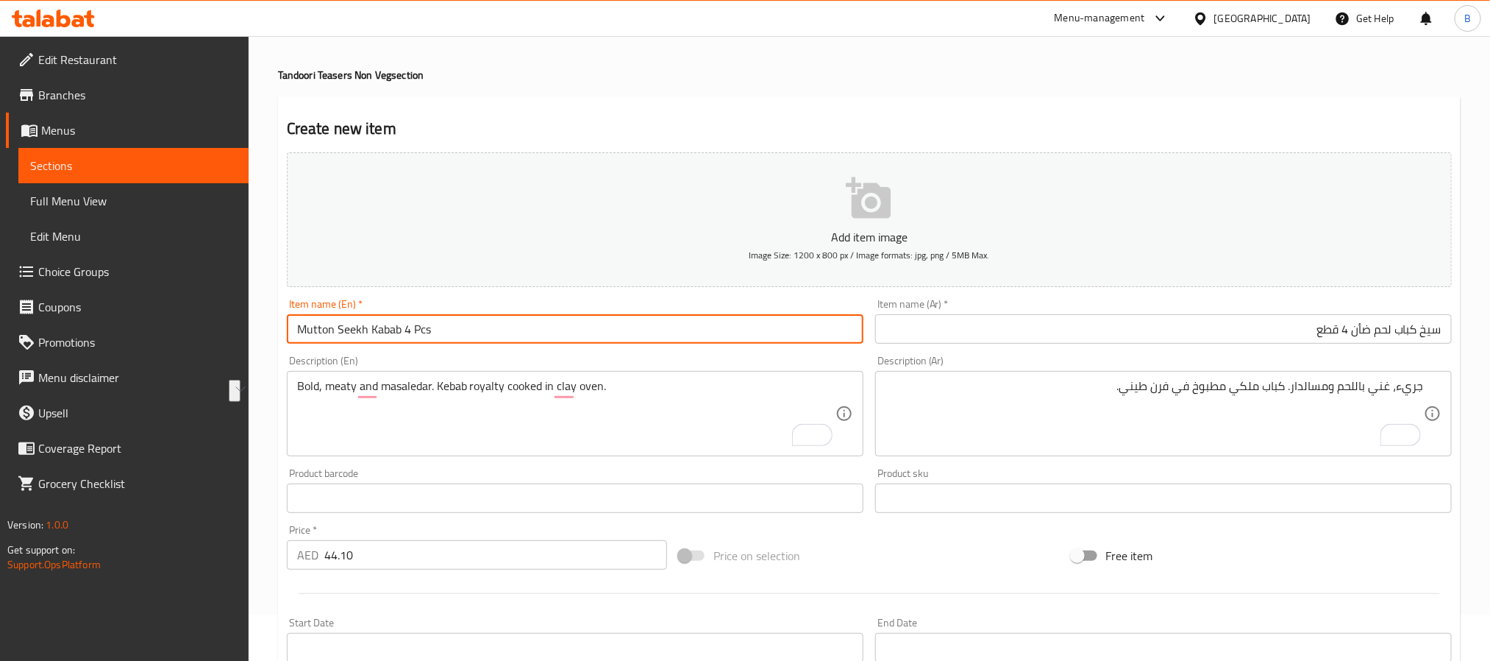
click at [649, 322] on input "Mutton Seekh Kabab 4 Pcs" at bounding box center [575, 328] width 577 height 29
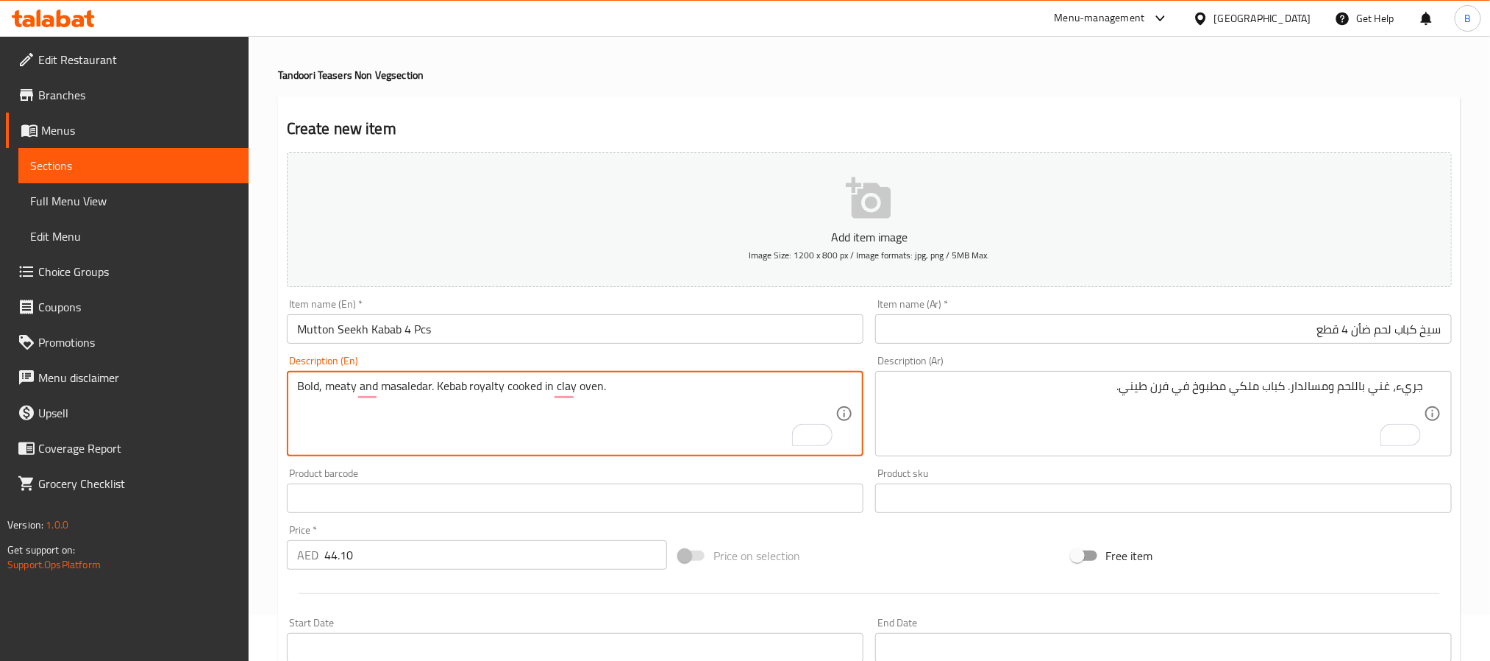
click at [1141, 334] on input "سيخ كباب لحم ضأن 4 قطع" at bounding box center [1163, 328] width 577 height 29
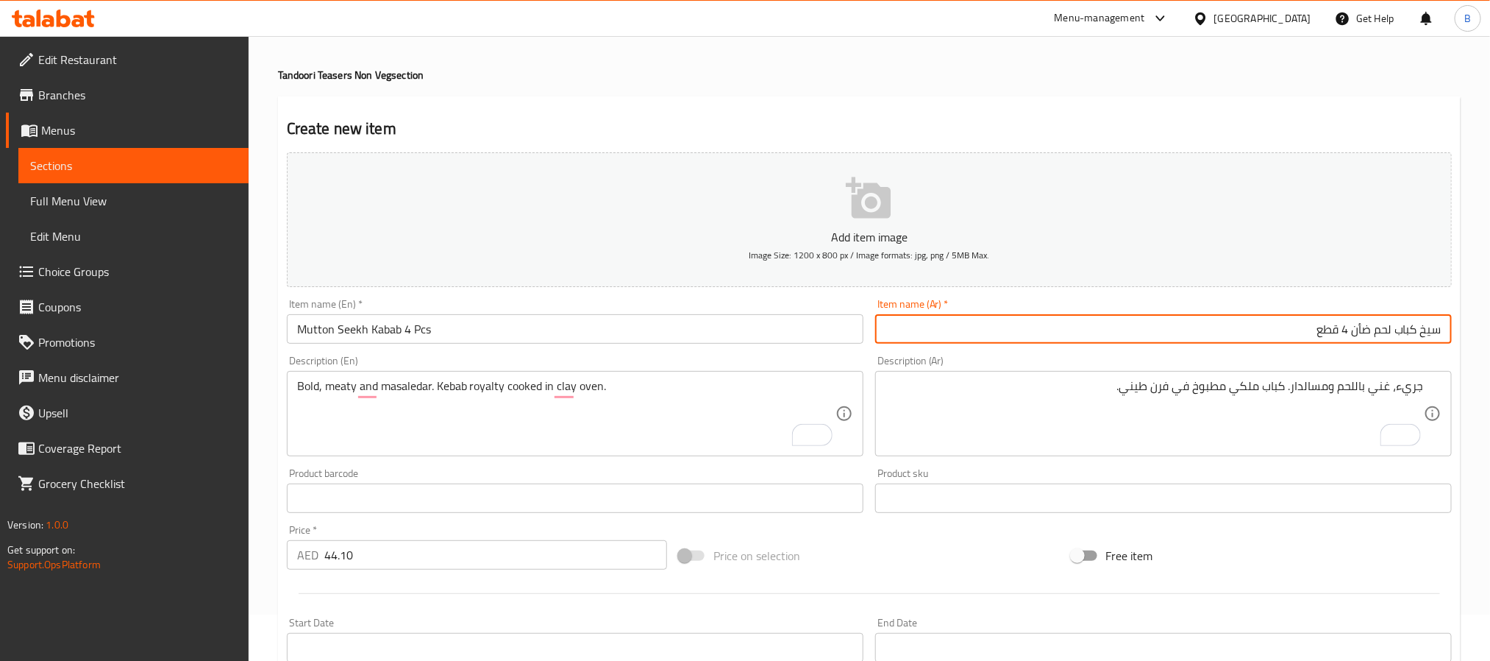
click at [1141, 334] on input "سيخ كباب لحم ضأن 4 قطع" at bounding box center [1163, 328] width 577 height 29
click at [1115, 338] on input "سيخ كباب لحم ضأن 4 قطع" at bounding box center [1163, 328] width 577 height 29
click at [733, 319] on input "Mutton Seekh Kabab 4 Pcs" at bounding box center [575, 328] width 577 height 29
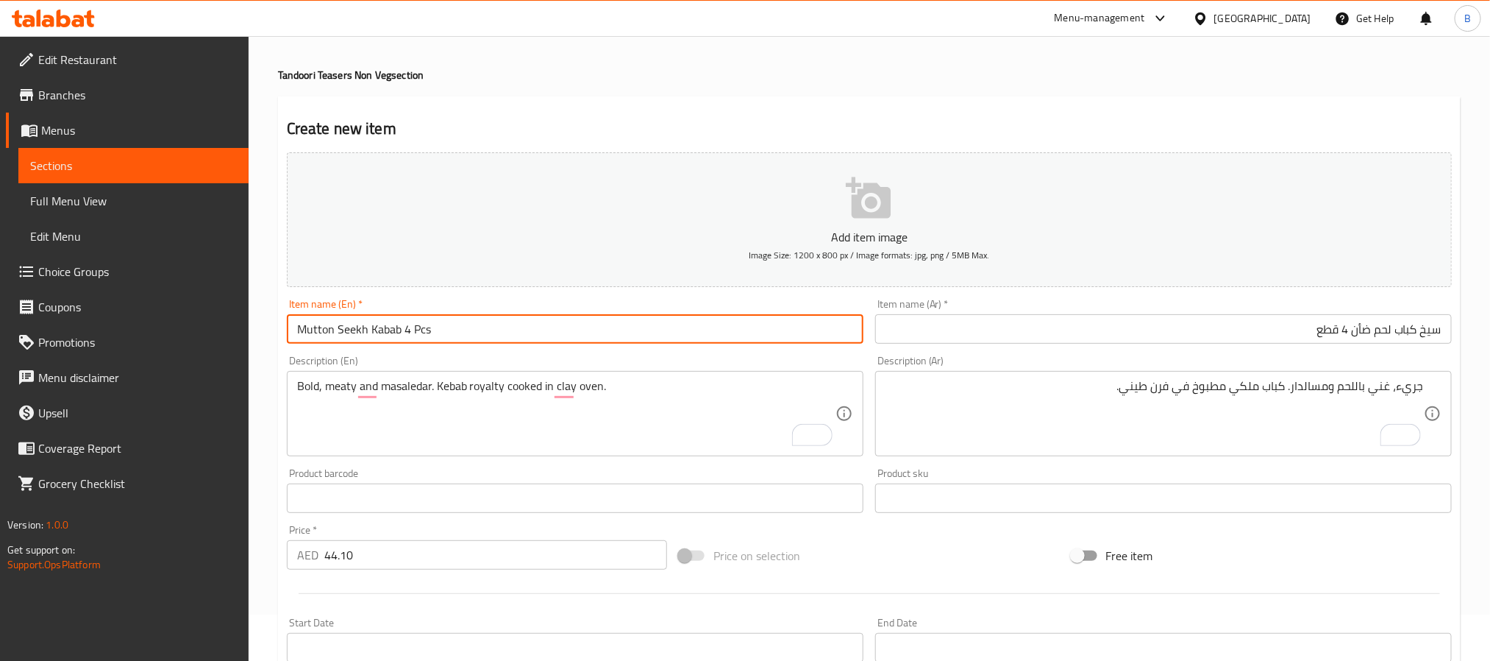
click at [733, 319] on input "Mutton Seekh Kabab 4 Pcs" at bounding box center [575, 328] width 577 height 29
click at [1066, 344] on input "سيخ كباب لحم ضأن 4 قطع" at bounding box center [1163, 328] width 577 height 29
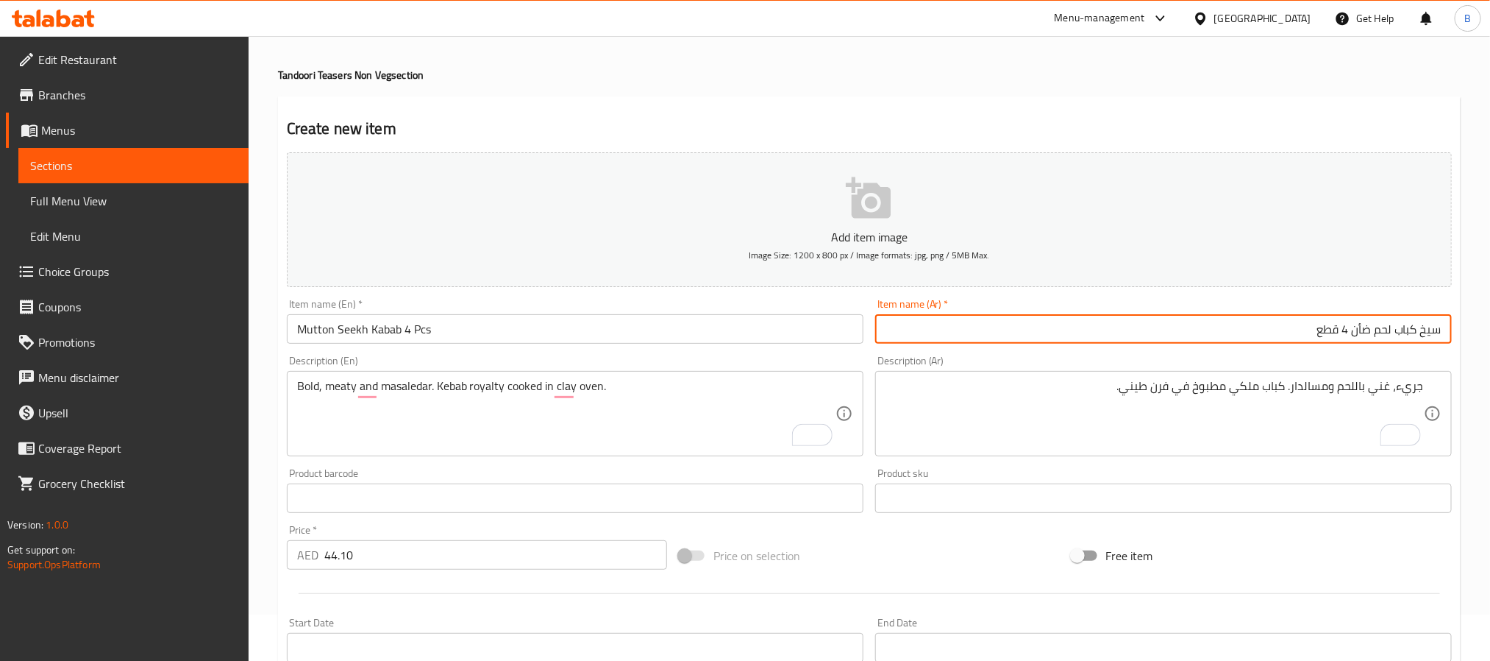
click at [1066, 344] on input "سيخ كباب لحم ضأن 4 قطع" at bounding box center [1163, 328] width 577 height 29
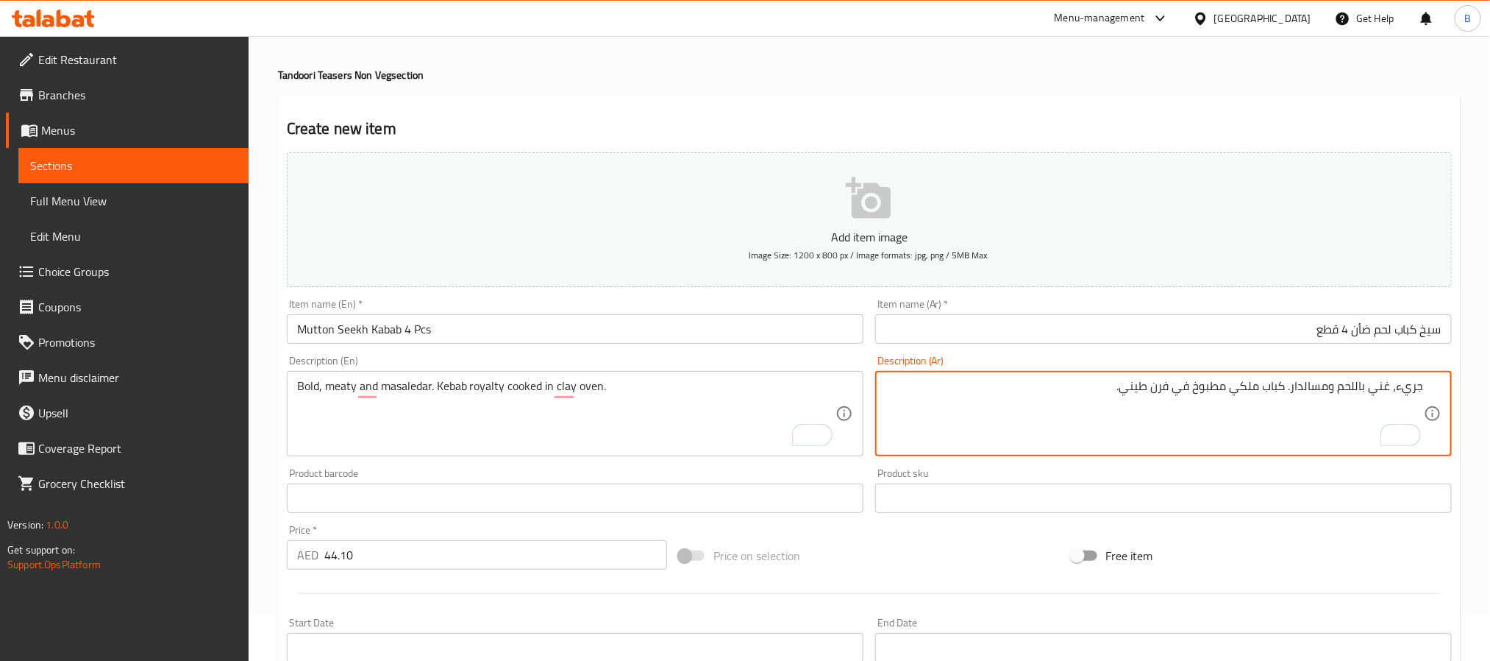
click at [1015, 430] on textarea "جريء، غني باللحم ومسالدار. كباب ملكي مطبوخ في فرن طيني." at bounding box center [1155, 414] width 539 height 70
click at [387, 374] on div "Bold, meaty and masaledar. Kebab royalty cooked in clay oven. Description (En)" at bounding box center [575, 413] width 577 height 85
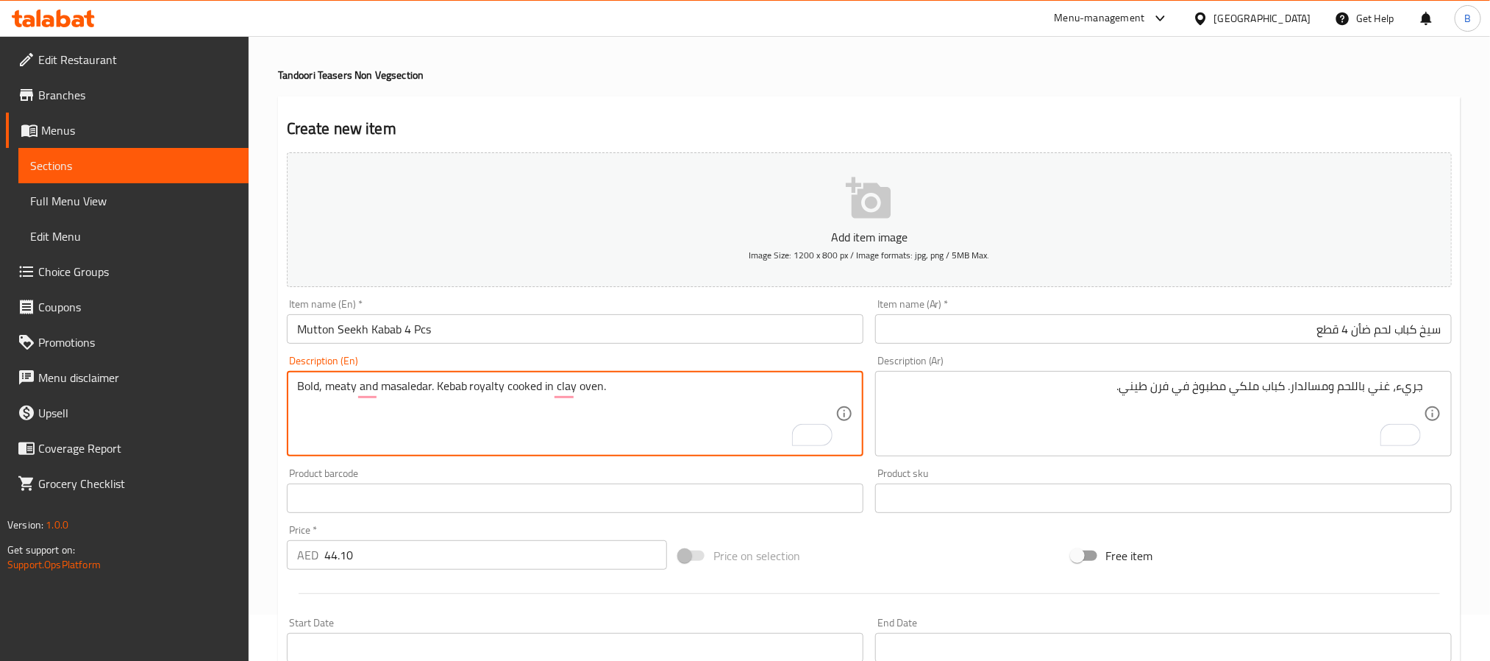
click at [387, 374] on div "Bold, meaty and masaledar. Kebab royalty cooked in clay oven. Description (En)" at bounding box center [575, 413] width 577 height 85
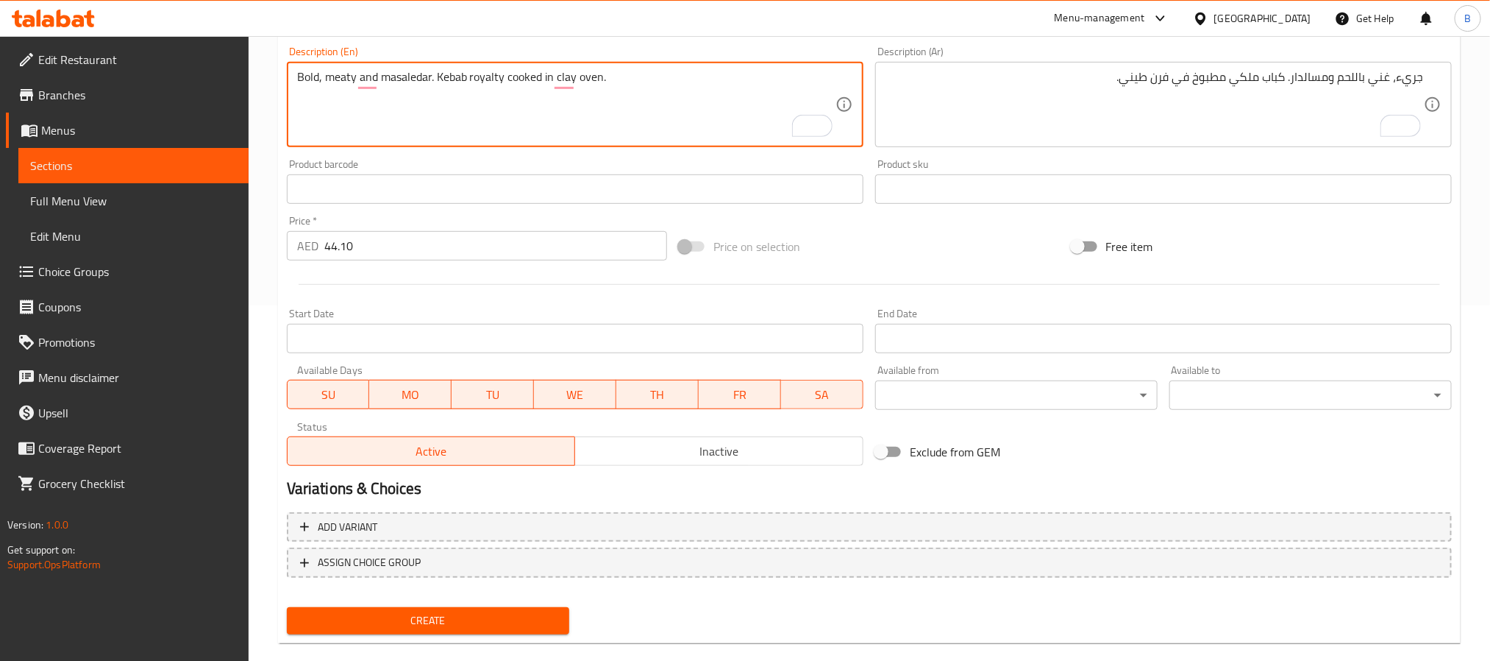
scroll to position [377, 0]
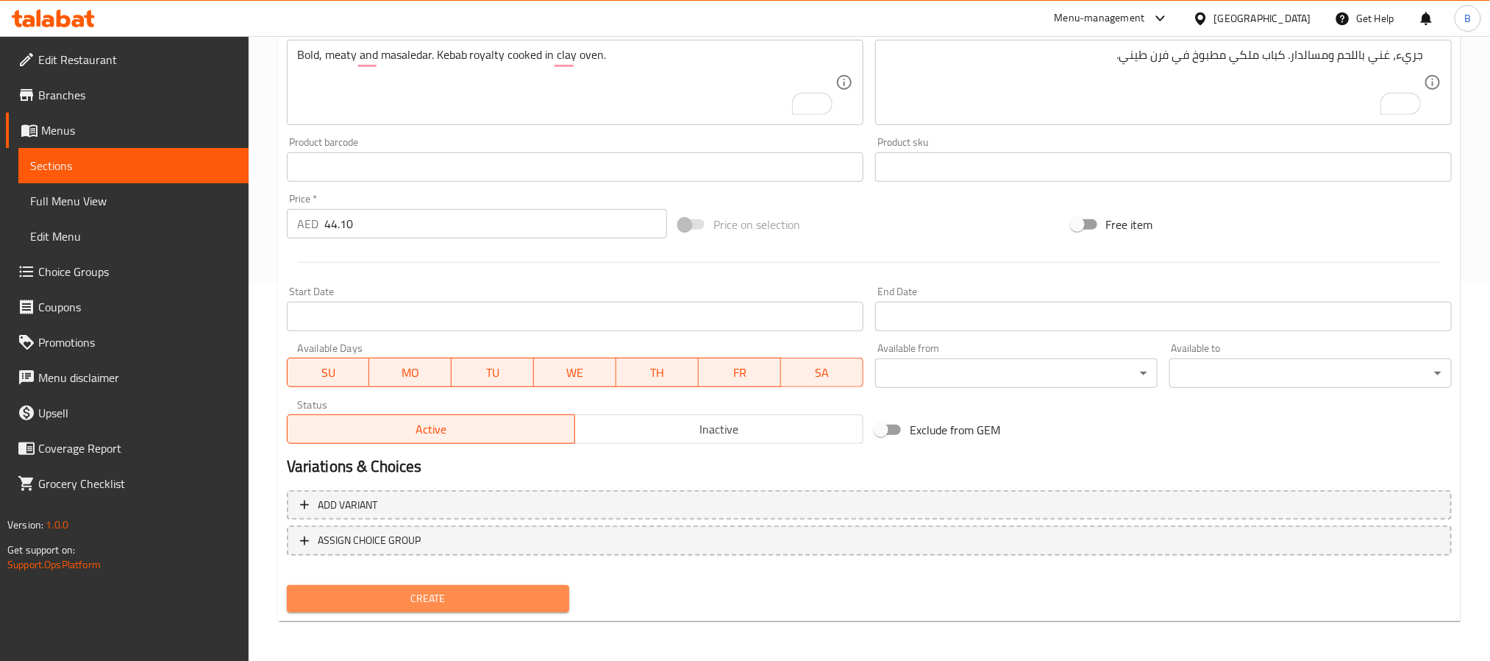
click at [400, 591] on span "Create" at bounding box center [428, 598] width 259 height 18
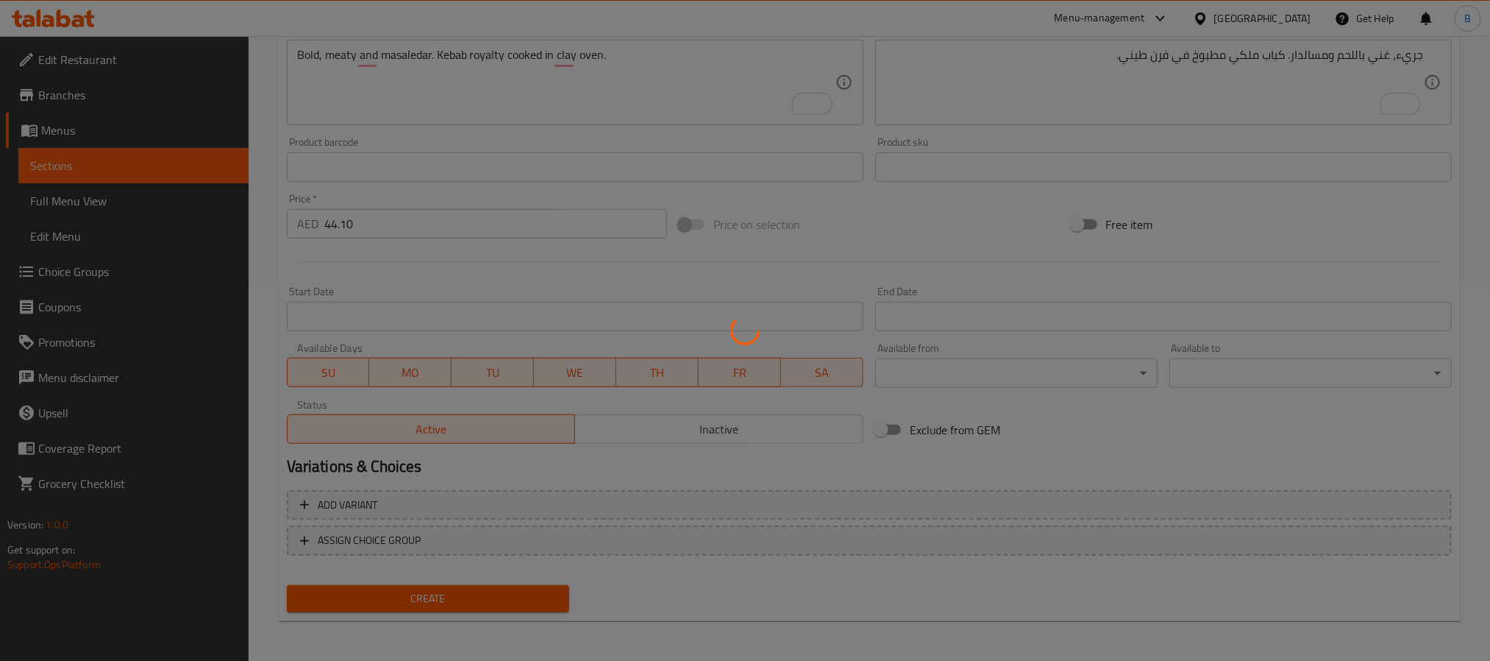
type input "0"
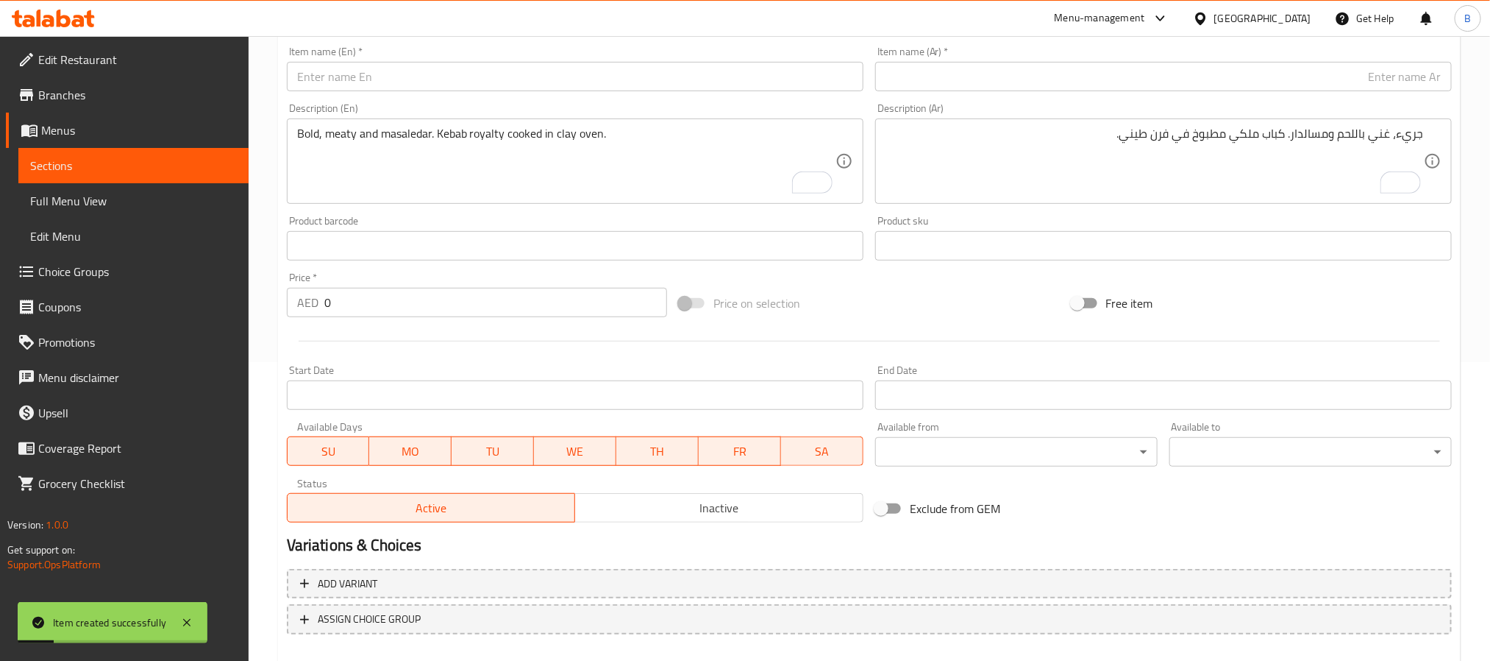
scroll to position [267, 0]
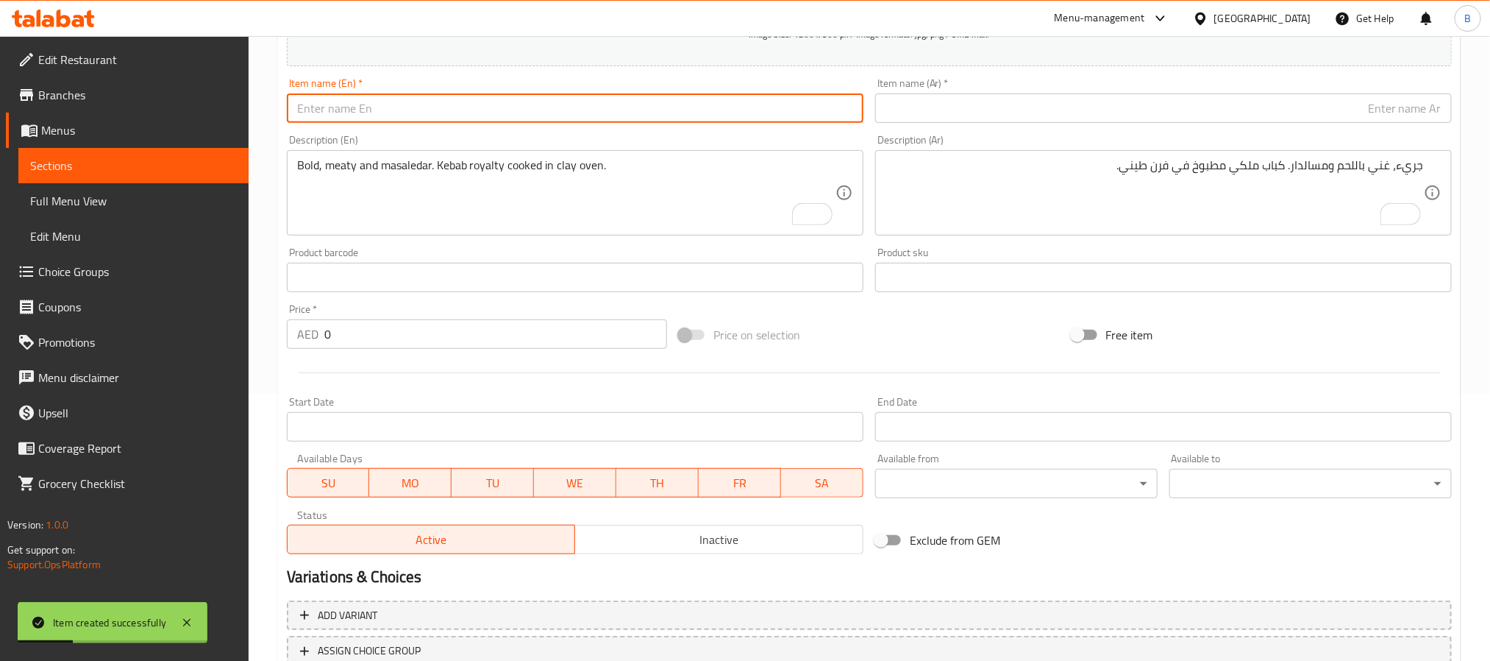
click at [516, 110] on input "text" at bounding box center [575, 107] width 577 height 29
paste input "Galawathi Kabab (4 Pcs)"
type input "Galawathi Kabab 4 Pcs"
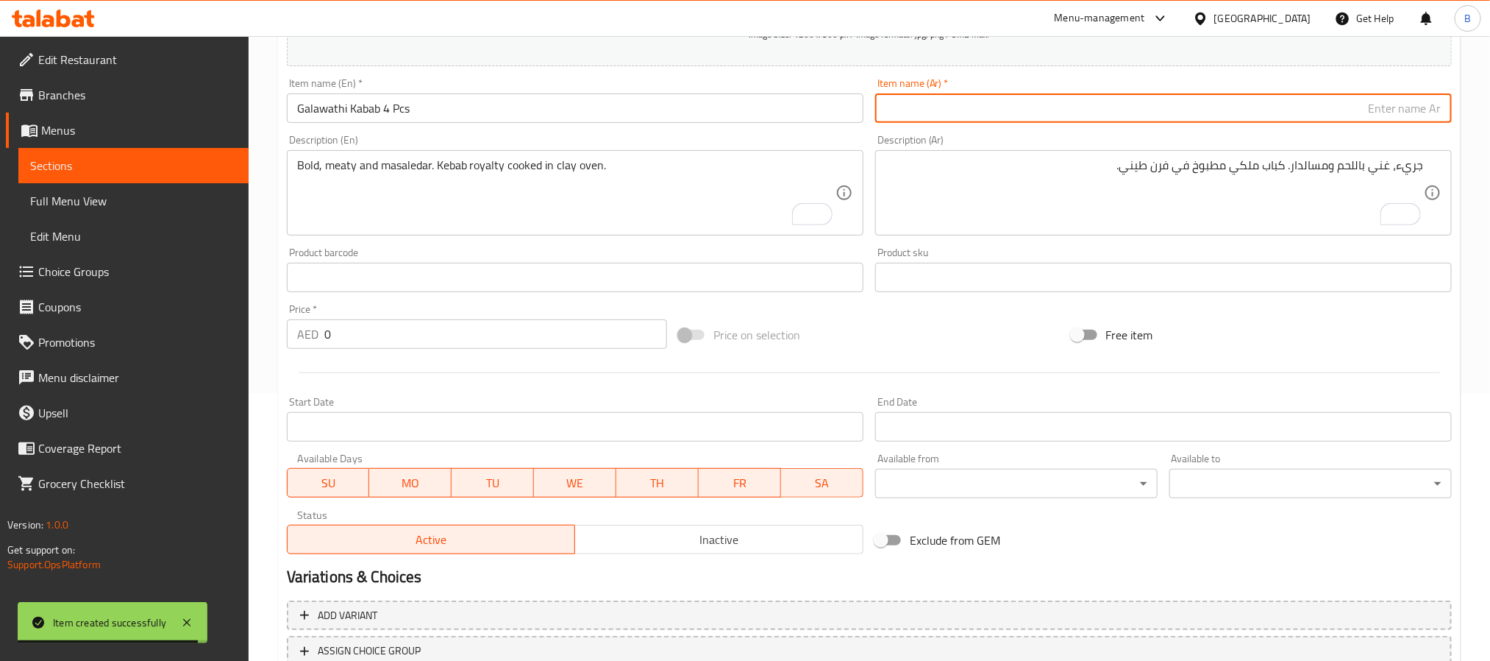
click at [1028, 122] on input "text" at bounding box center [1163, 107] width 577 height 29
paste input "كباب جالاواتي 4 قطع"
type input "كباب جالاواتي 4 قطع"
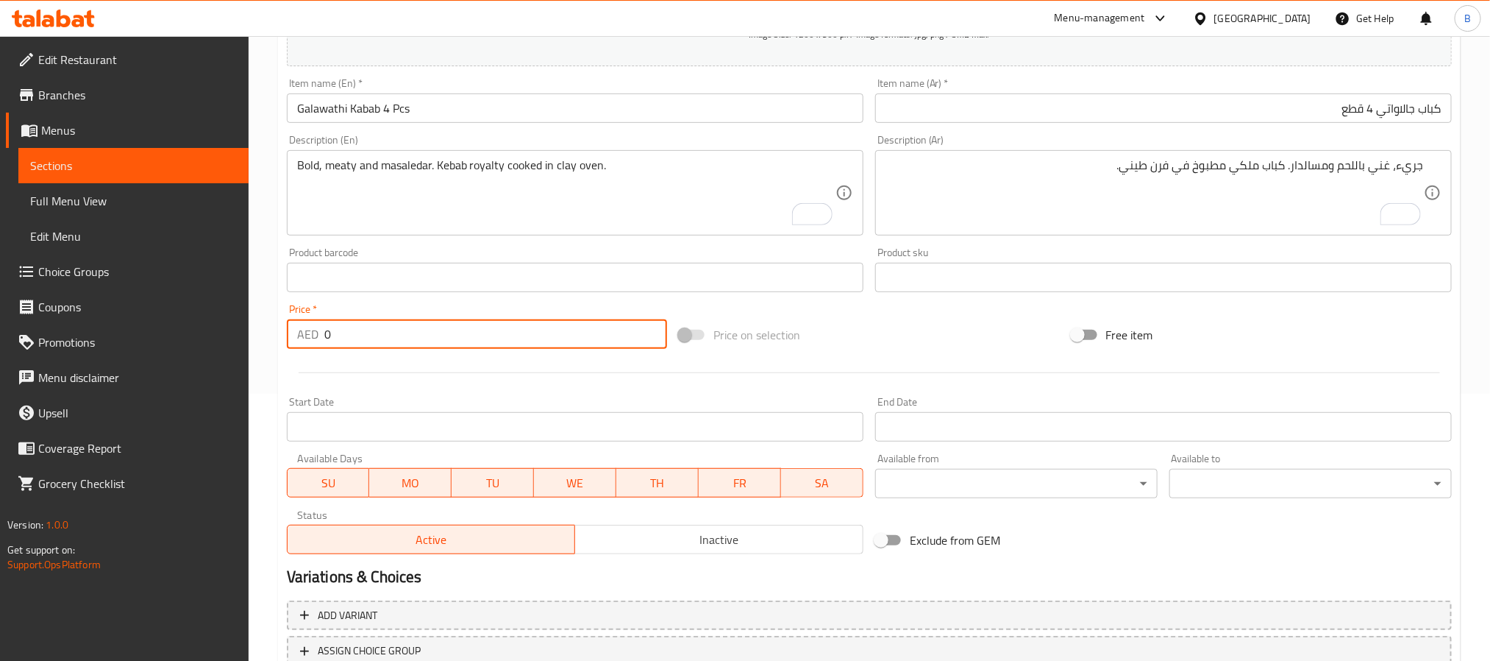
click at [506, 324] on input "0" at bounding box center [495, 333] width 343 height 29
paste input "46.2"
type input "46.20"
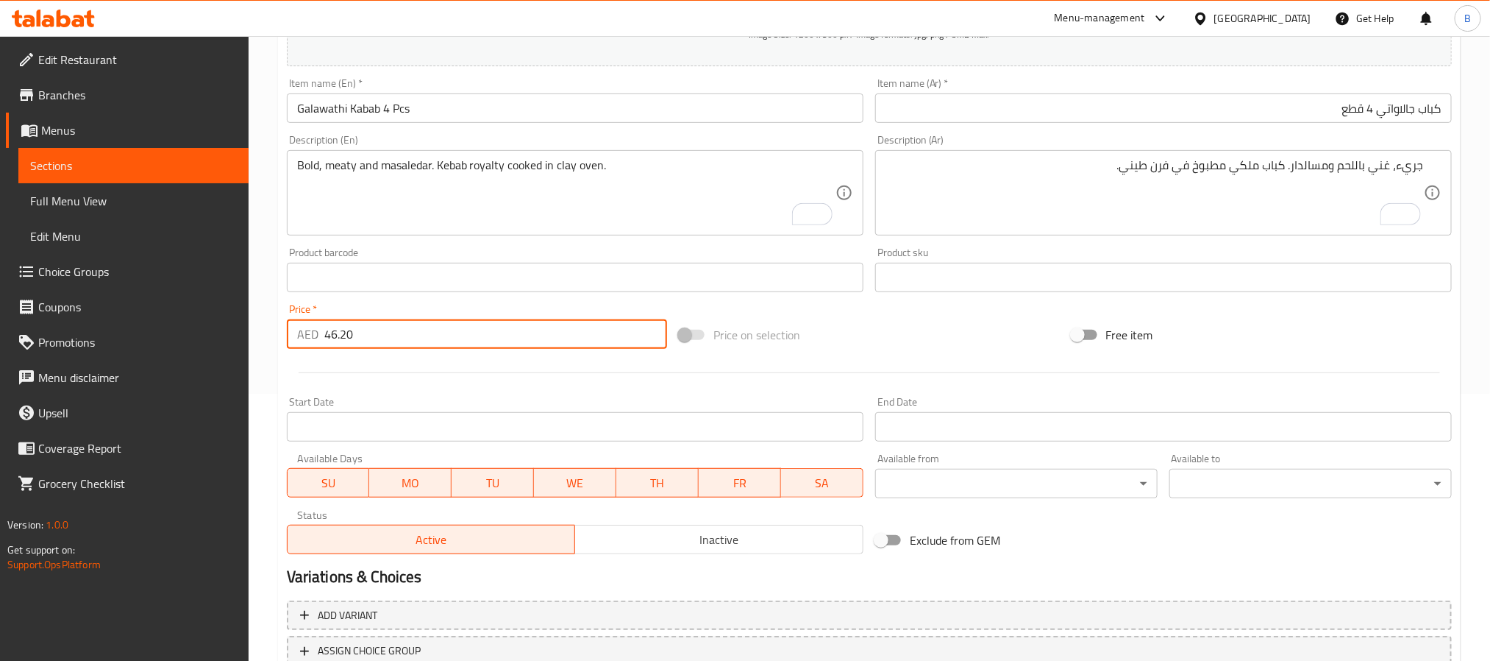
click at [537, 208] on textarea "Bold, meaty and masaledar. Kebab royalty cooked in clay oven." at bounding box center [566, 193] width 539 height 70
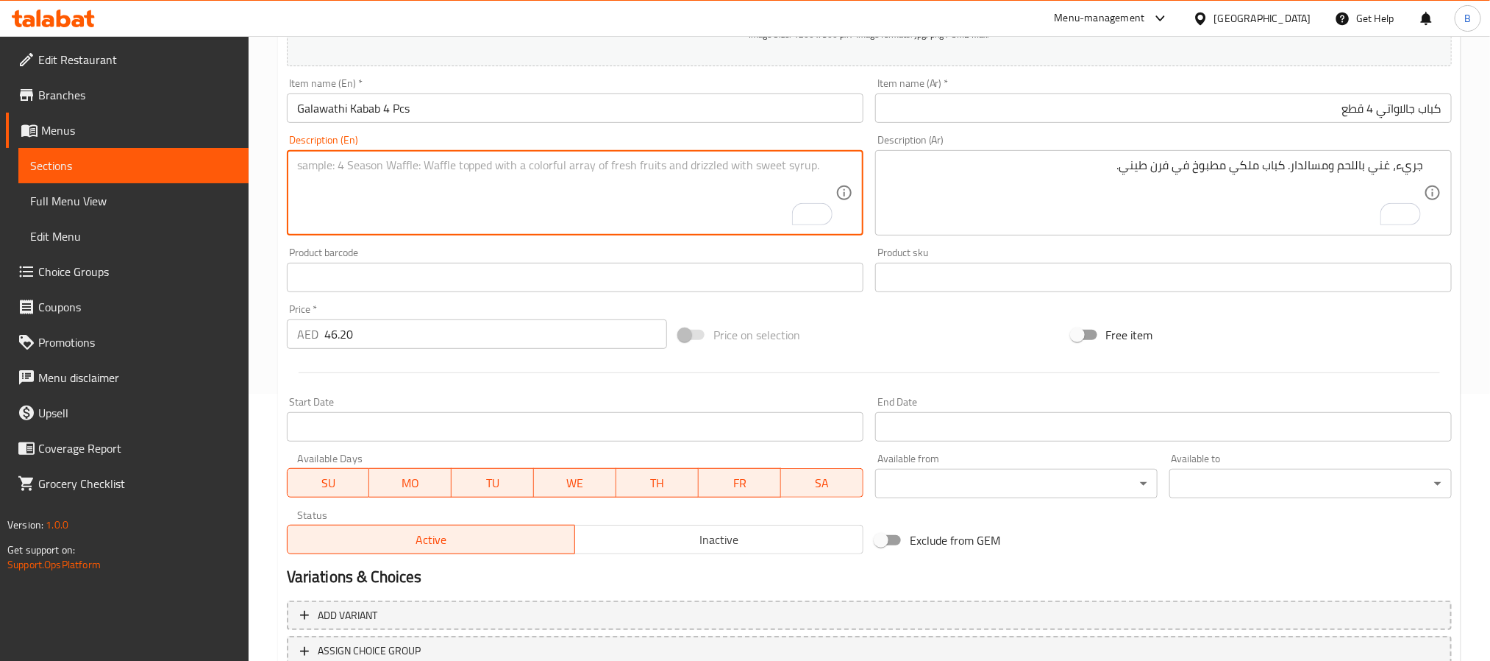
paste textarea "Shallow Fried Melt In Mouth Kebabs Made Of Minced Meat, Raw Papaya, Spices & Sm…"
type textarea "Shallow fried melt in mouth kebabs made of minced meat, raw papaya, spices & sm…"
paste textarea "كباب مقلي يذوب في الفم مصنوع من اللحم المفروم والبابايا النيئة والتوابل والمدخن…"
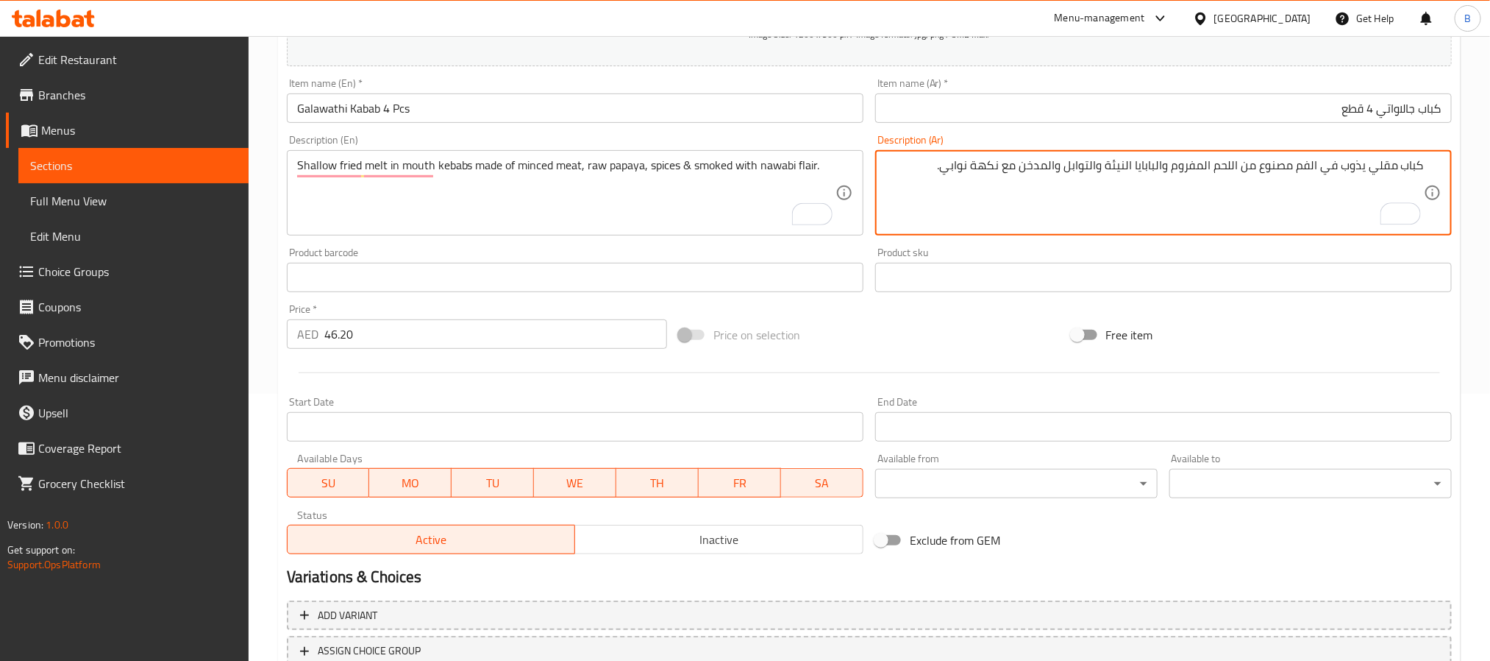
click at [1073, 191] on textarea "كباب مقلي يذوب في الفم مصنوع من اللحم المفروم والبابايا النيئة والتوابل والمدخن…" at bounding box center [1155, 193] width 539 height 70
drag, startPoint x: 1367, startPoint y: 168, endPoint x: 1369, endPoint y: 199, distance: 31.0
click at [1367, 184] on textarea "كباب مقلي يذوب في الفم مصنوع من اللحم المفروم والبابايا النيئة والتوابل والمدخن…" at bounding box center [1155, 193] width 539 height 70
click at [1161, 166] on textarea "كباب مقلي بشكل سطحي يذوب في الفم مصنوع من اللحم المفروم والبابايا النيئة والتوا…" at bounding box center [1155, 193] width 539 height 70
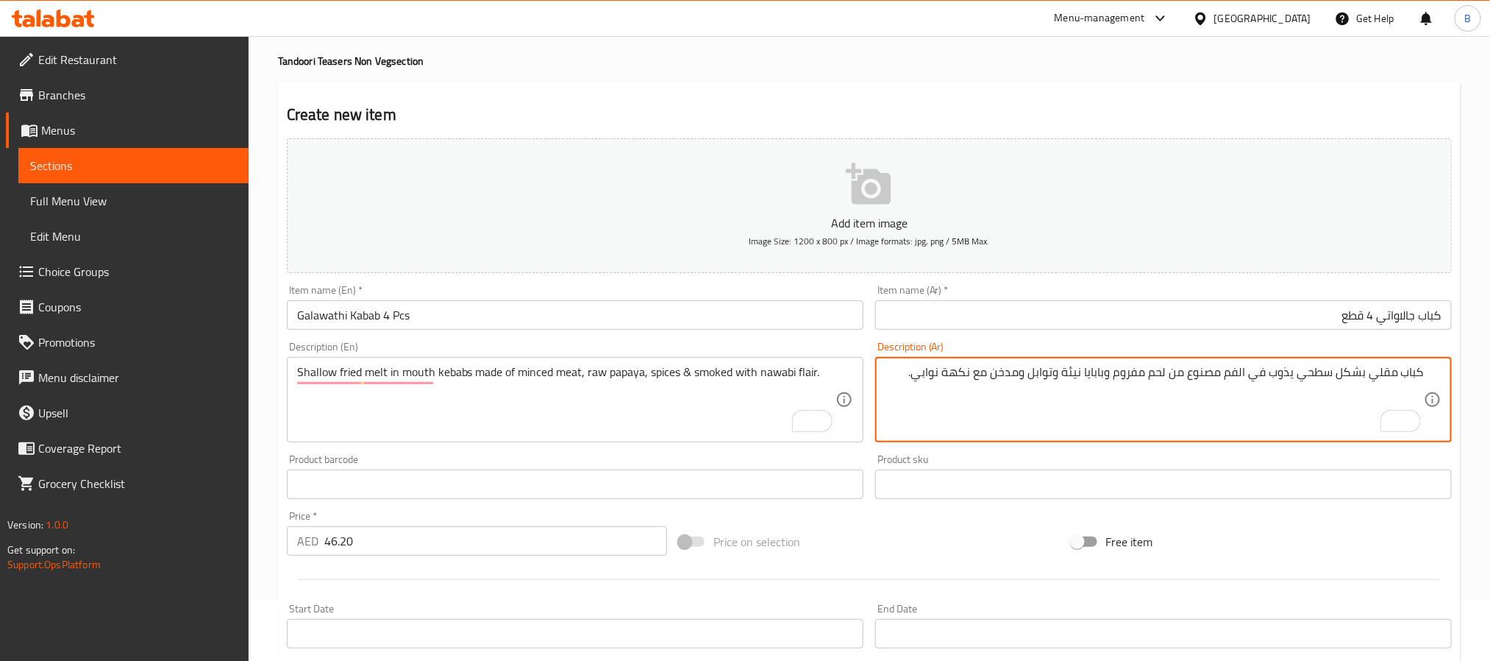
scroll to position [46, 0]
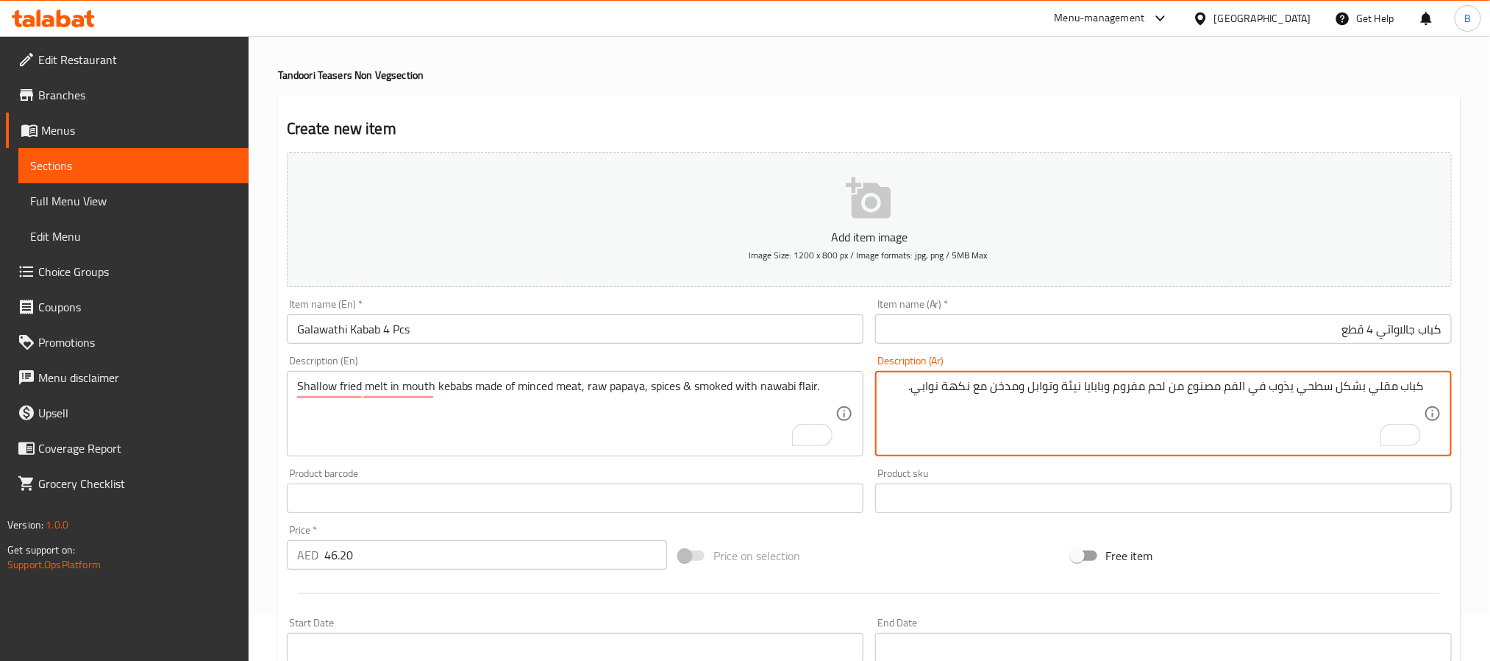
type textarea "كباب مقلي بشكل سطحي يذوب في الفم مصنوع من لحم مفروم وبابايا نيئة وتوابل ومدخن م…"
click at [937, 438] on textarea "كباب مقلي بشكل سطحي يذوب في الفم مصنوع من لحم مفروم وبابايا نيئة وتوابل ومدخن م…" at bounding box center [1155, 414] width 539 height 70
click at [936, 377] on div "كباب مقلي بشكل سطحي يذوب في الفم مصنوع من لحم مفروم وبابايا نيئة وتوابل ومدخن م…" at bounding box center [1163, 413] width 577 height 85
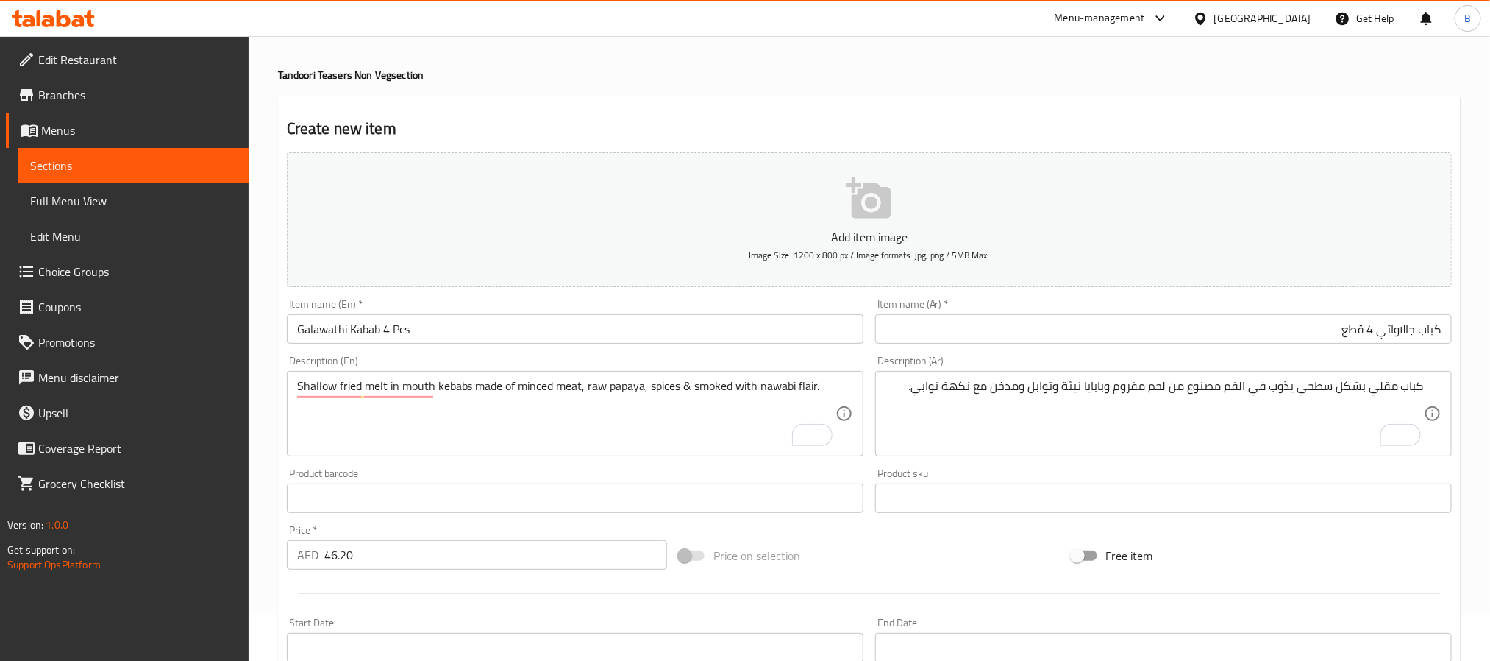
click at [936, 377] on div "كباب مقلي بشكل سطحي يذوب في الفم مصنوع من لحم مفروم وبابايا نيئة وتوابل ومدخن م…" at bounding box center [1163, 413] width 577 height 85
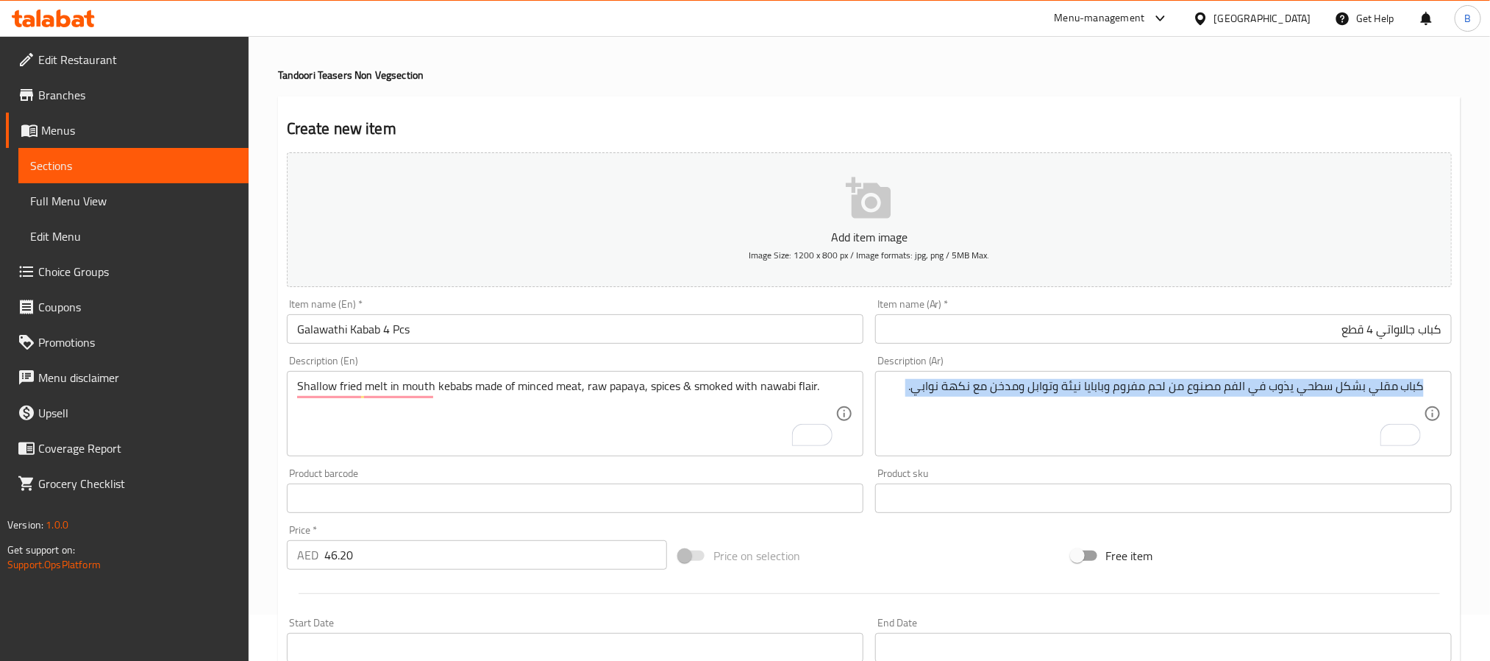
click at [936, 377] on div "كباب مقلي بشكل سطحي يذوب في الفم مصنوع من لحم مفروم وبابايا نيئة وتوابل ومدخن م…" at bounding box center [1163, 413] width 577 height 85
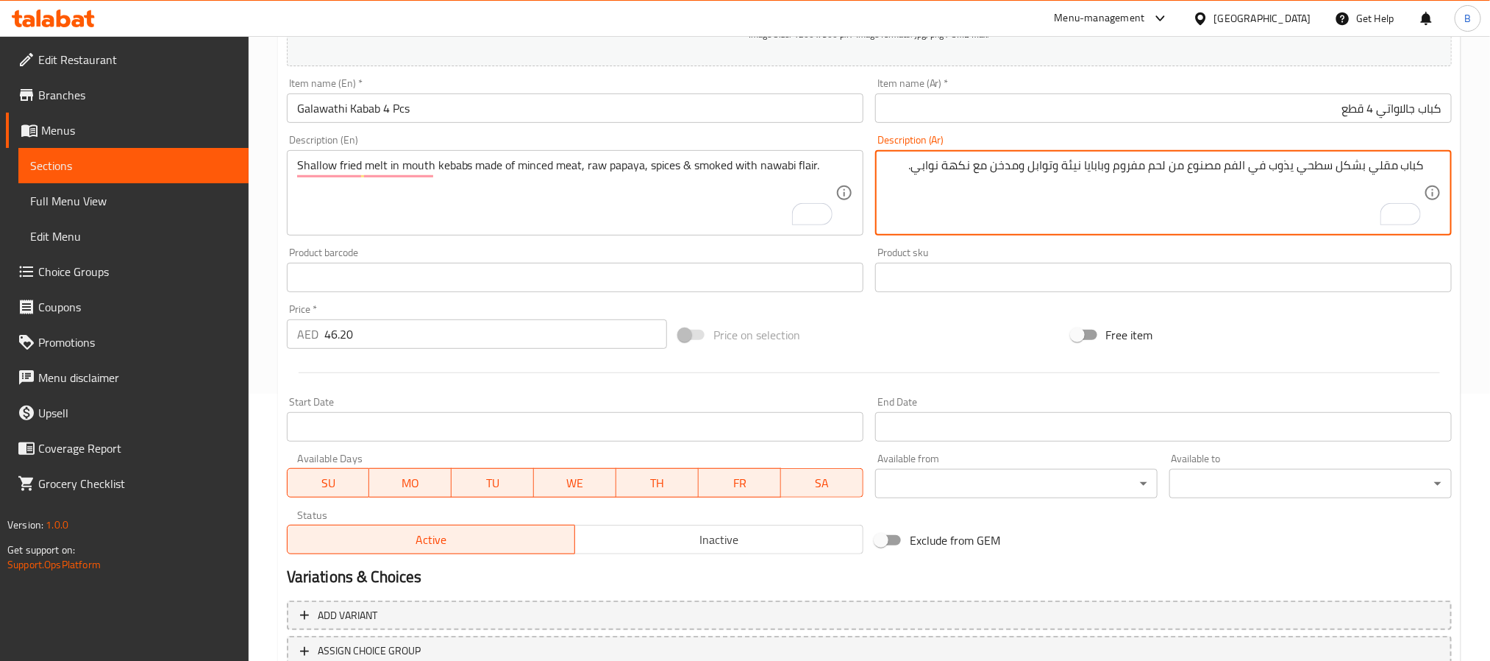
scroll to position [377, 0]
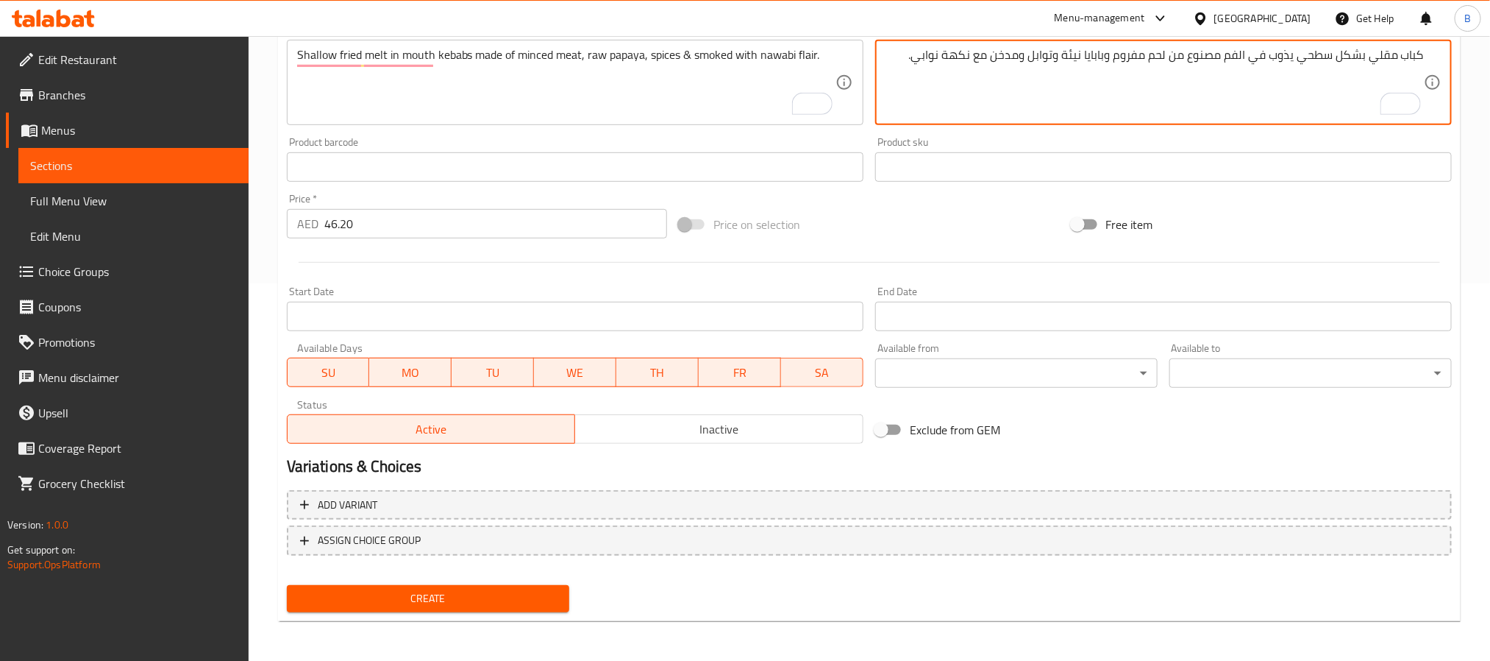
click at [494, 612] on div "Create" at bounding box center [428, 598] width 294 height 39
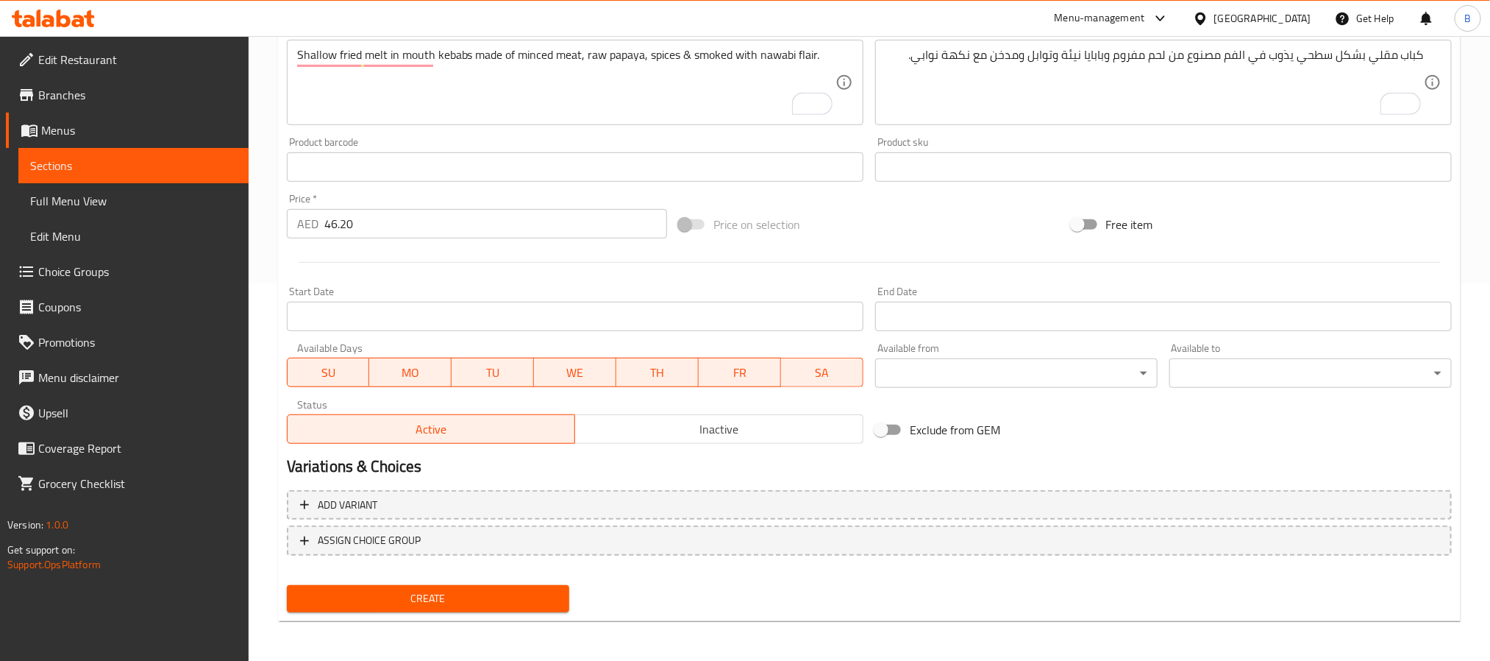
click at [490, 605] on span "Create" at bounding box center [428, 598] width 259 height 18
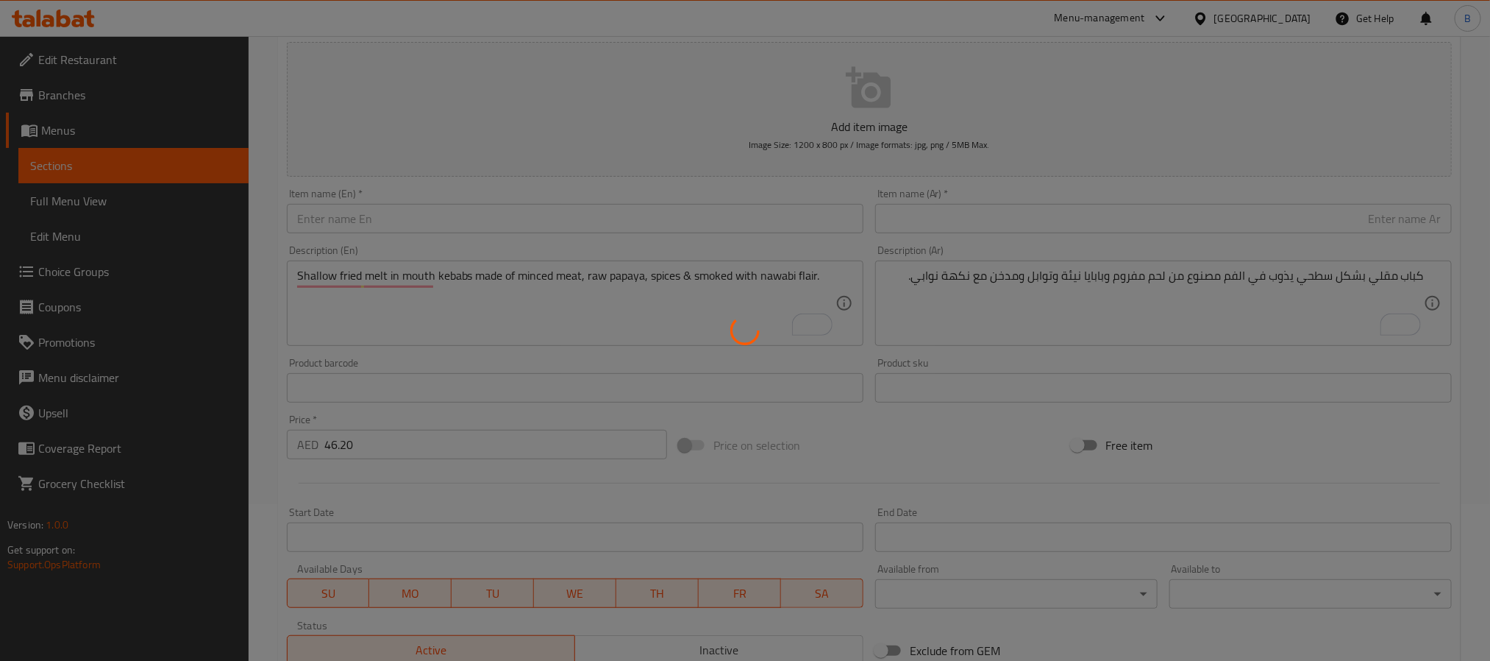
type input "0"
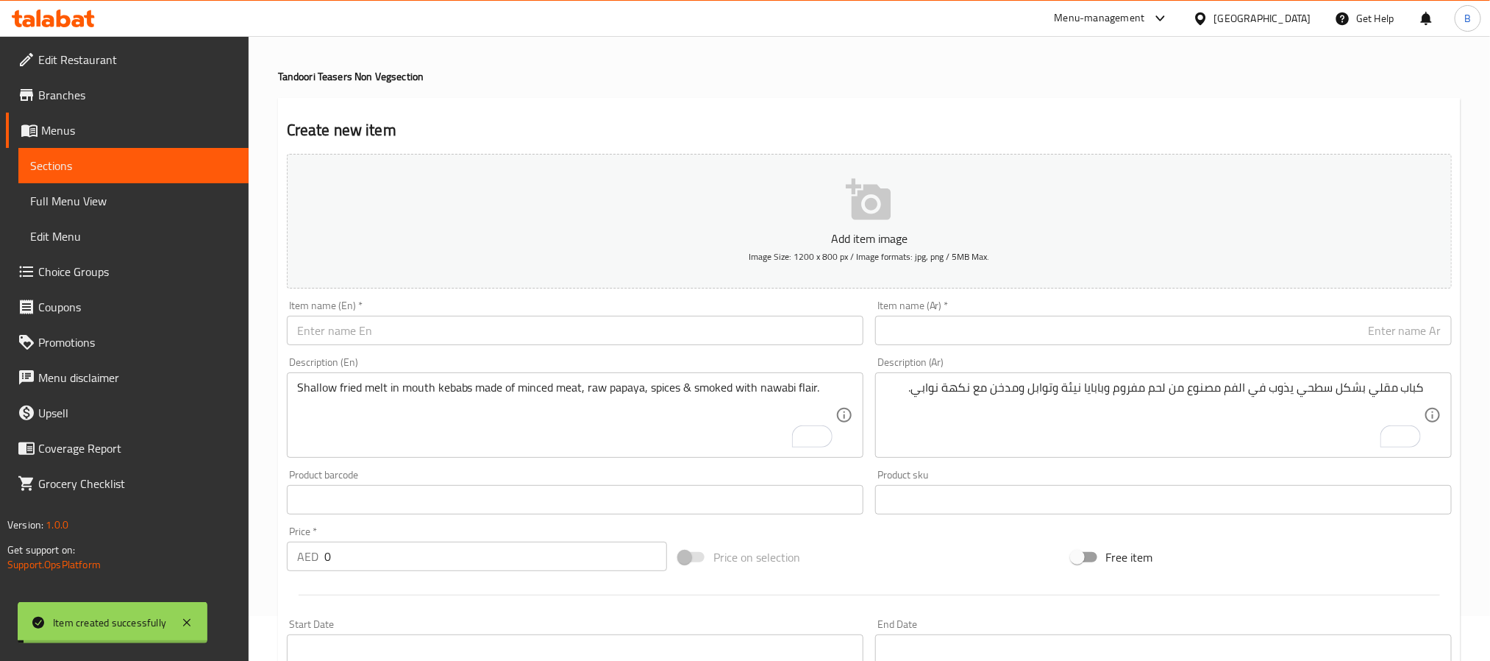
scroll to position [0, 0]
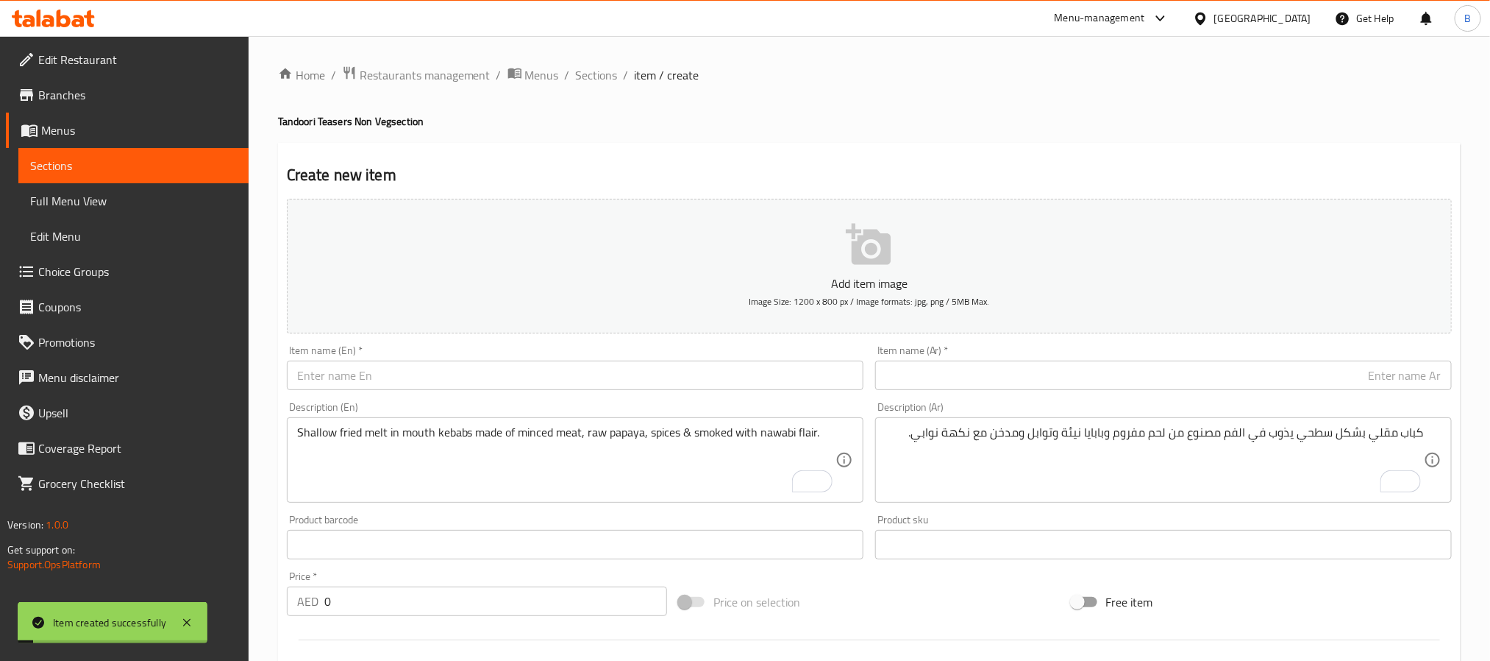
click at [618, 84] on ol "Home / Restaurants management / Menus / Sections / item / create" at bounding box center [869, 74] width 1183 height 19
click at [609, 76] on span "Sections" at bounding box center [597, 75] width 42 height 18
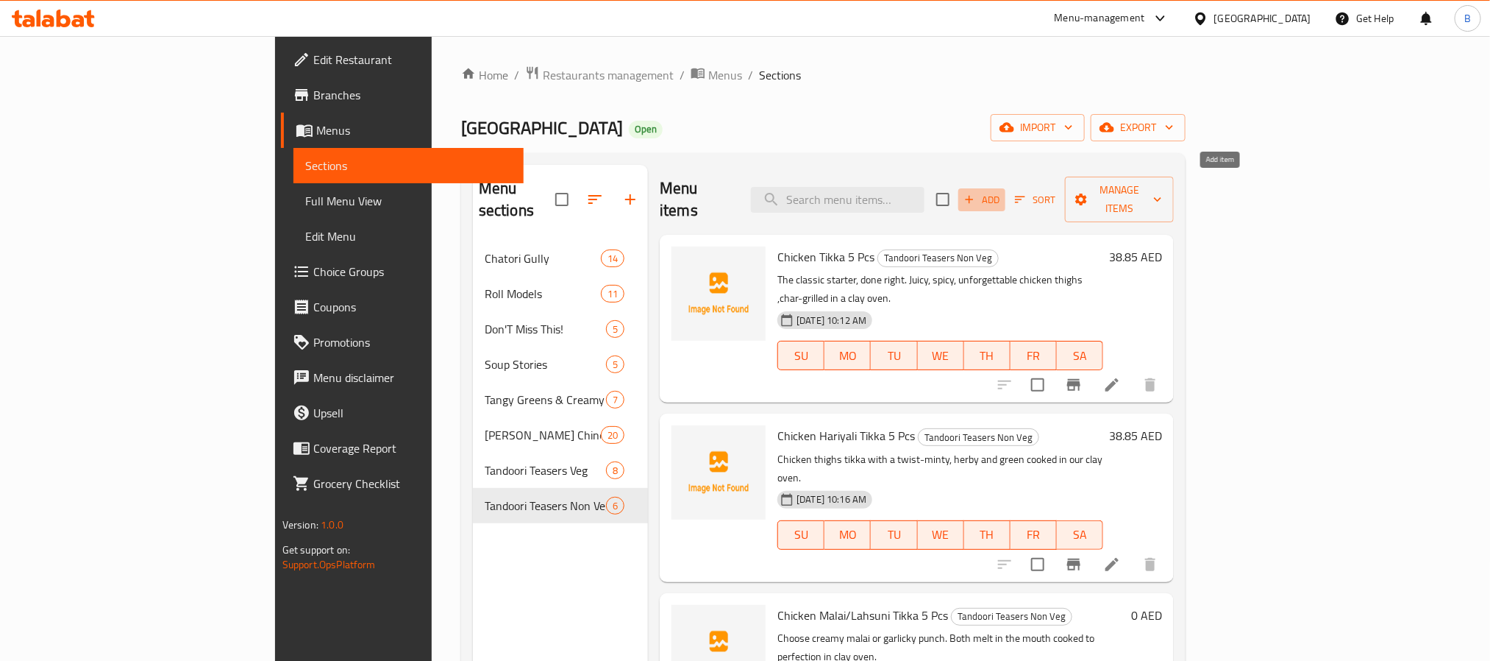
click at [1002, 191] on span "Add" at bounding box center [982, 199] width 40 height 17
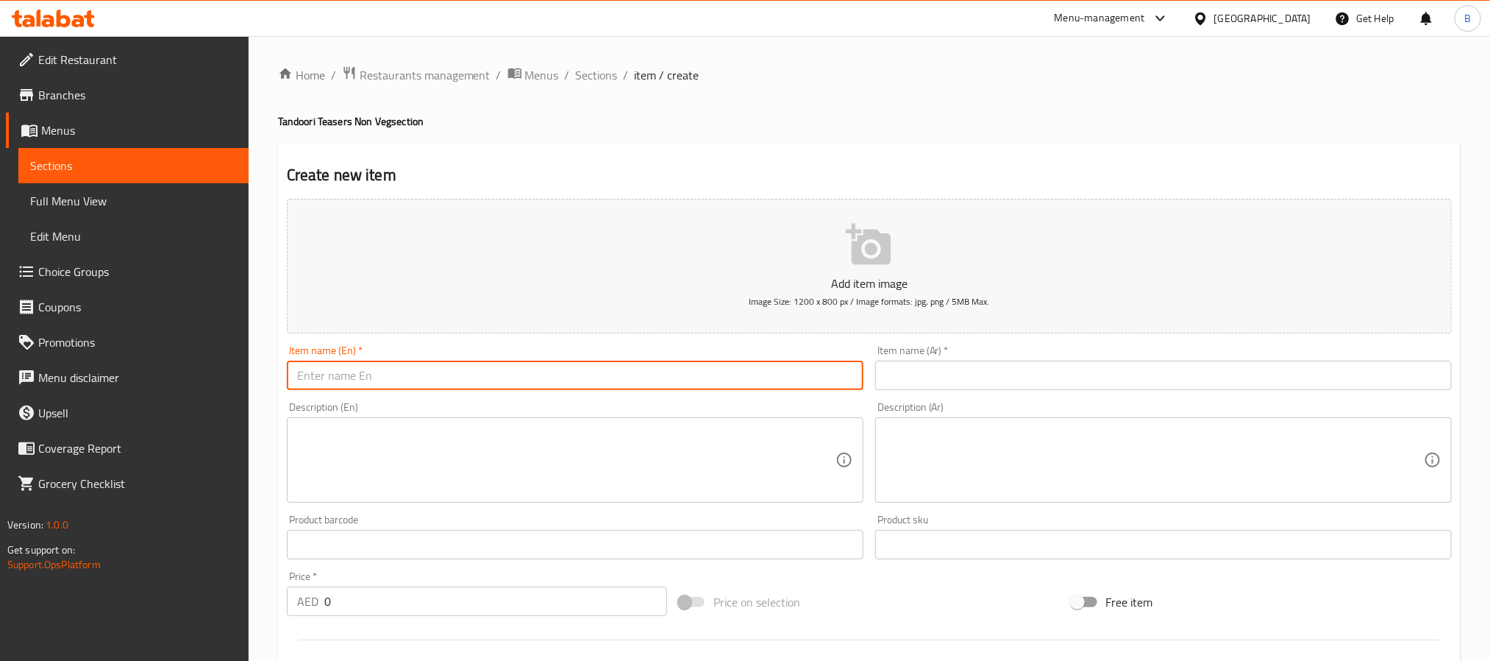
click at [583, 384] on input "text" at bounding box center [575, 374] width 577 height 29
paste input "Zafrani Mutton Seekh Kabab (4 Pcs)"
type input "[PERSON_NAME] Seekh Kabab 4 Pcs"
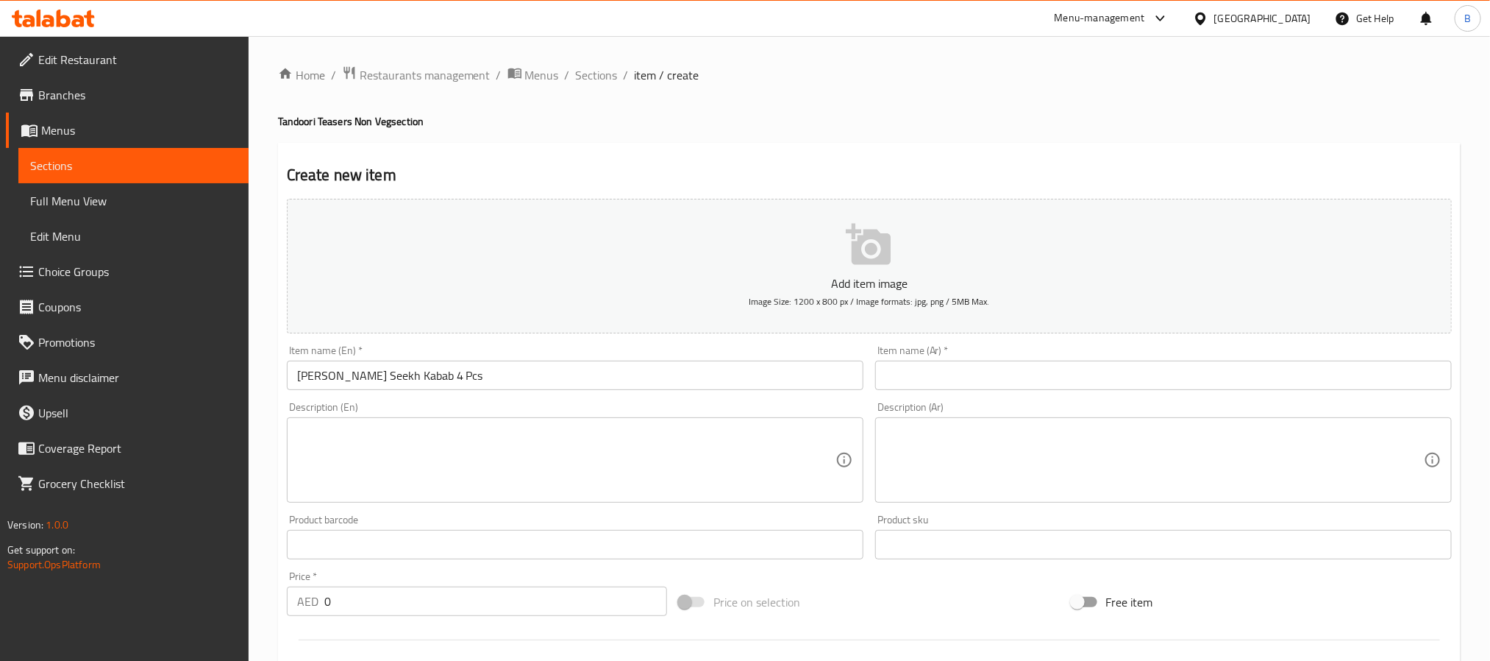
click at [1002, 355] on div "Item name (Ar)   * Item name (Ar) *" at bounding box center [1163, 367] width 577 height 45
click at [1002, 377] on input "text" at bounding box center [1163, 374] width 577 height 29
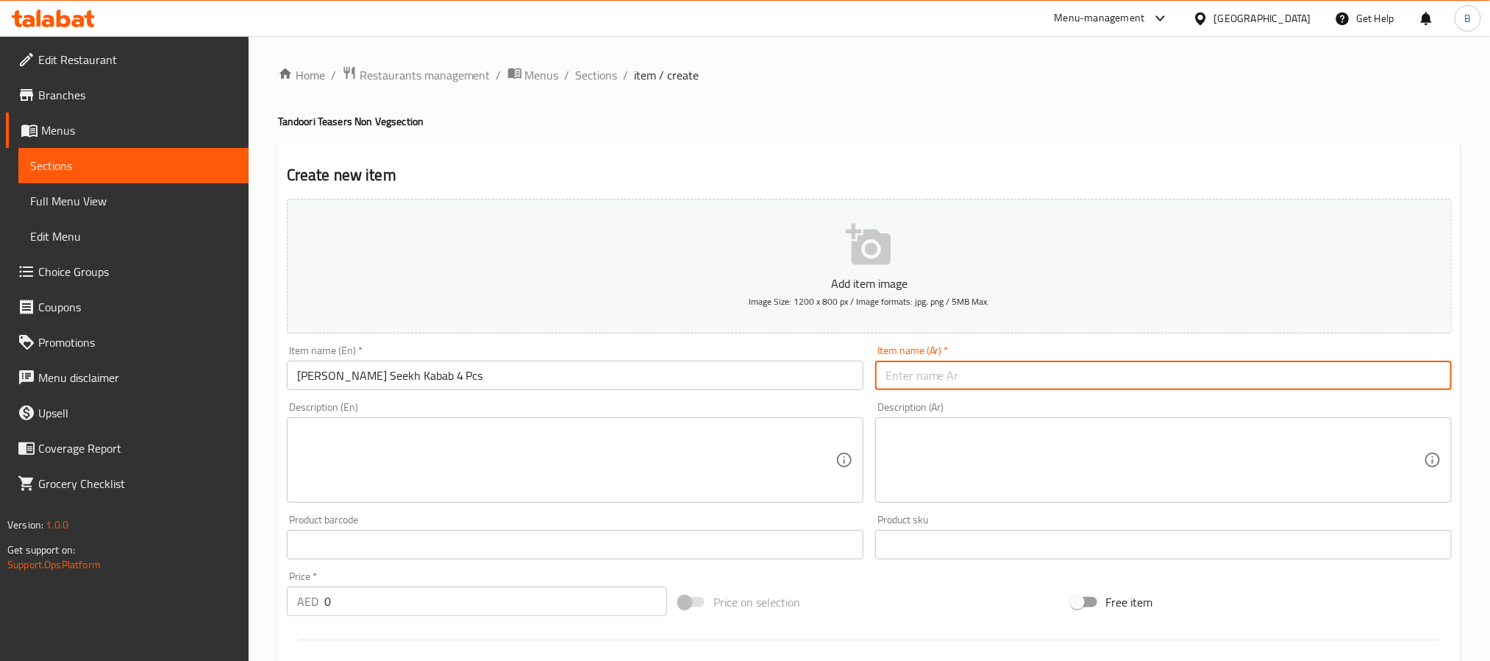
paste input "زعفراني لحم ضأن سيخ كباب 4 قطع"
type input "زعفراني لحم ضأن سيخ كباب 4 قطع"
click at [388, 603] on input "0" at bounding box center [495, 600] width 343 height 29
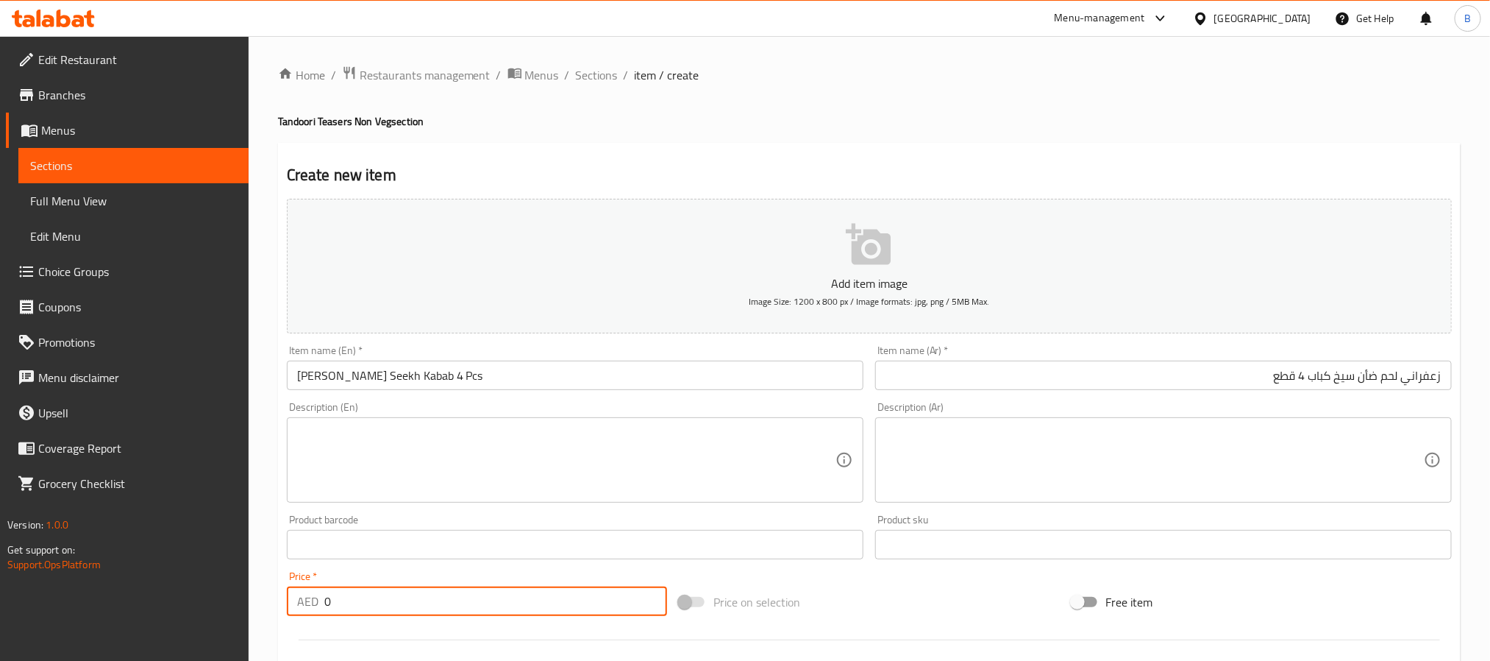
click at [388, 603] on input "0" at bounding box center [495, 600] width 343 height 29
paste input "48.3"
type input "48.30"
click at [491, 468] on textarea at bounding box center [566, 460] width 539 height 70
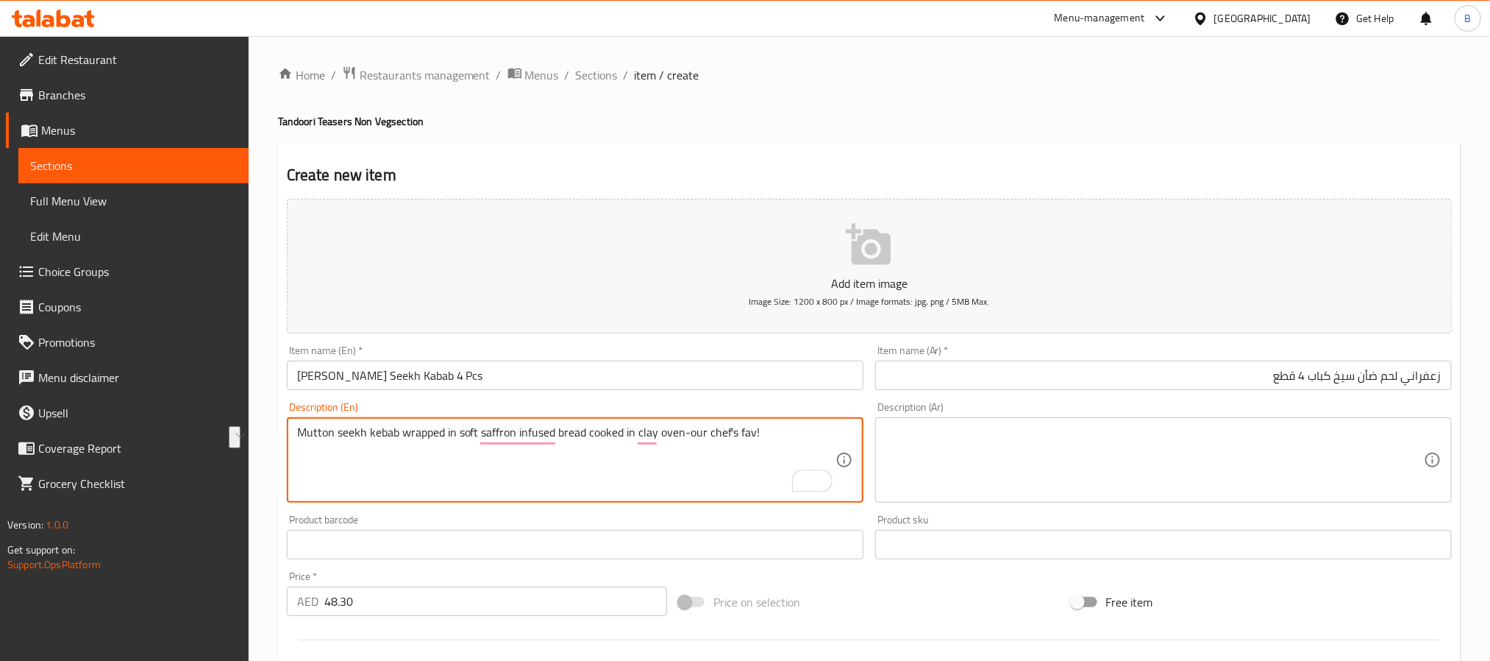
type textarea "Mutton seekh kebab wrapped in soft saffron infused bread cooked in clay oven-ou…"
click at [989, 450] on textarea at bounding box center [1155, 460] width 539 height 70
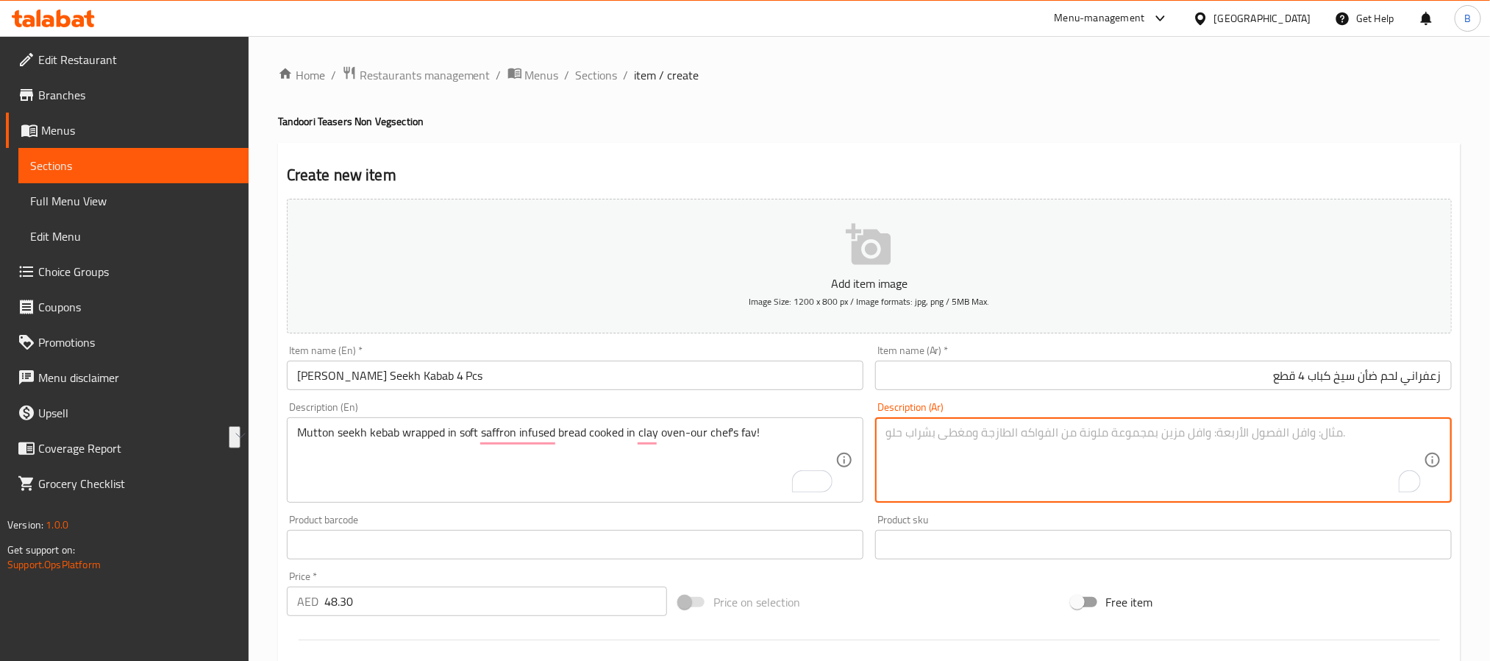
paste textarea "سيخ كباب لحم الضأن ملفوف في خبز ناعم منقوع بالزعفران مطبوخ في فرن طيني - المفضل…"
click at [1393, 447] on textarea "سيخ كباب لحم الضأن ملفوف في خبز ناعم منقوع بالزعفران مطبوخ في فرن طيني - المفضل…" at bounding box center [1155, 460] width 539 height 70
type textarea "سيخ كباب لحم الضأن ملفوف في خبز ناعم منقوع بالزعفران مطبوخ في فرن طيني - المفضل…"
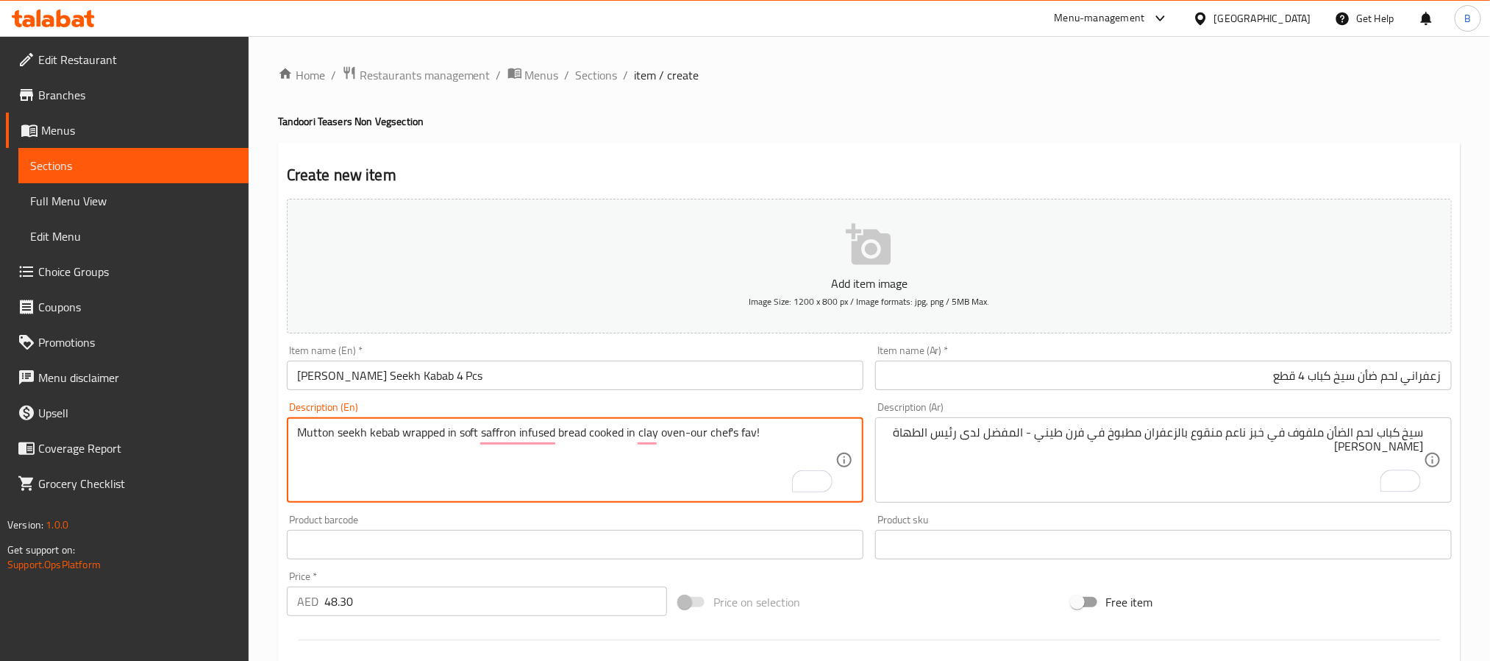
click at [808, 430] on textarea "Mutton seekh kebab wrapped in soft saffron infused bread cooked in clay oven-ou…" at bounding box center [566, 460] width 539 height 70
type textarea "Mutton seekh kebab wrapped in soft saffron infused bread cooked in clay oven-ou…"
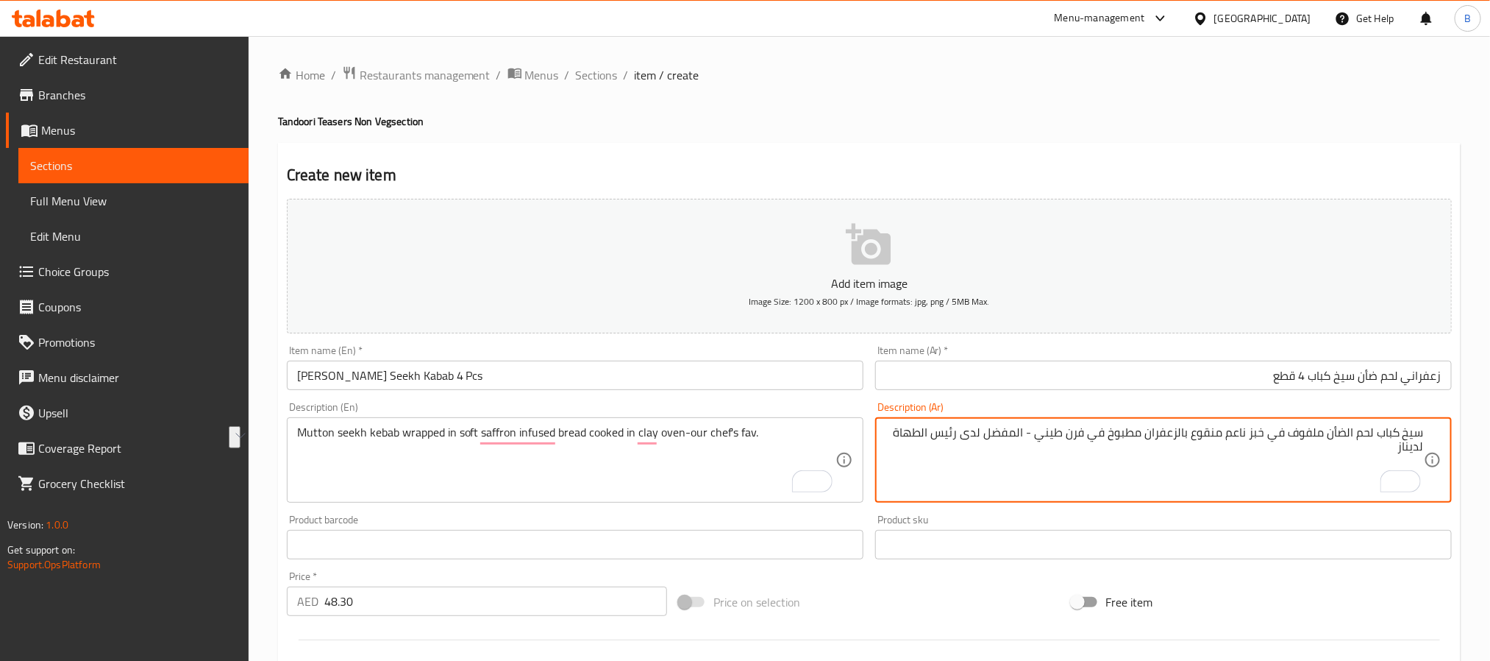
drag, startPoint x: 962, startPoint y: 436, endPoint x: 899, endPoint y: 433, distance: 63.3
click at [899, 433] on textarea "سيخ كباب لحم الضأن ملفوف في خبز ناعم منقوع بالزعفران مطبوخ في فرن طيني - المفضل…" at bounding box center [1155, 460] width 539 height 70
drag, startPoint x: 1404, startPoint y: 428, endPoint x: 945, endPoint y: 463, distance: 461.2
click at [945, 463] on textarea "سيخ كباب لحم الضأن ملفوف في خبز ناعم منقوع بالزعفران مطبوخ في فرن طيني - المفضل…" at bounding box center [1155, 460] width 539 height 70
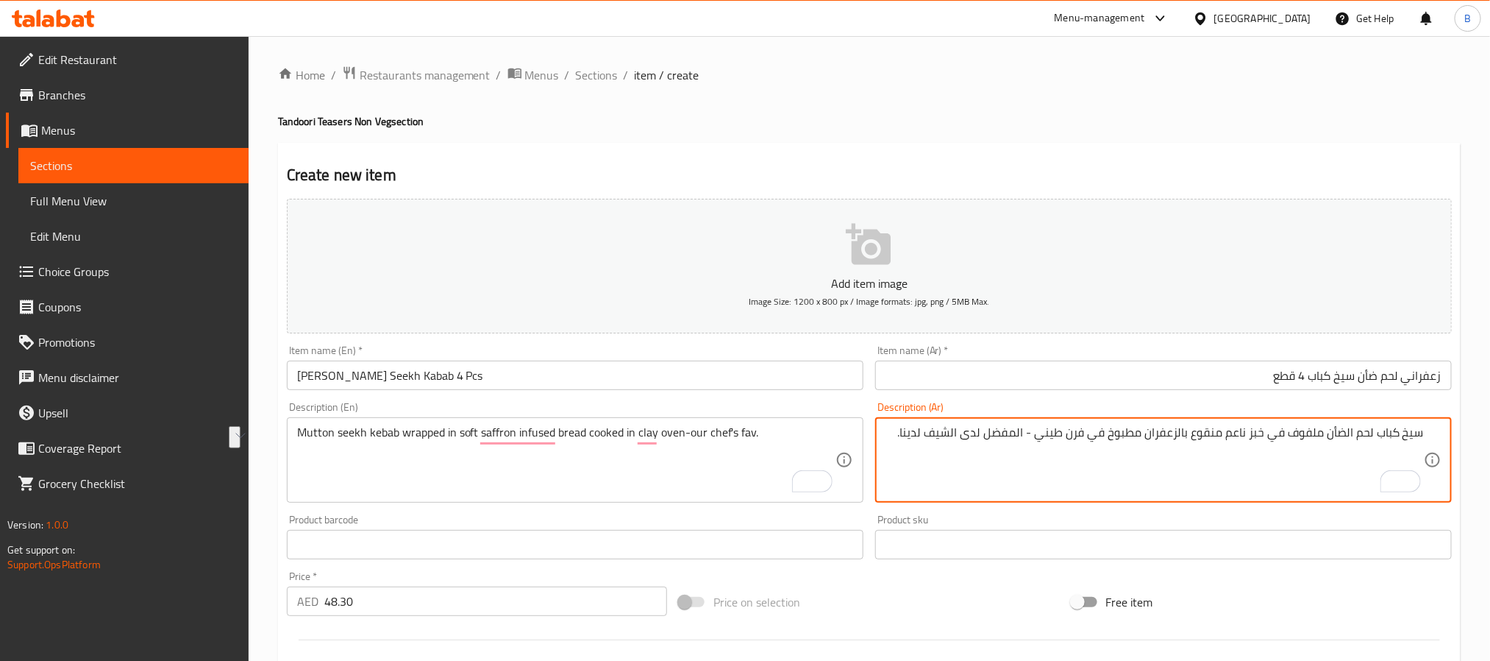
click at [1382, 435] on textarea "سيخ كباب لحم الضأن ملفوف في خبز ناعم منقوع بالزعفران مطبوخ في فرن طيني - المفضل…" at bounding box center [1155, 460] width 539 height 70
click at [1293, 433] on textarea "سيخ كباب لحم الضأن ملفوف في خبز ناعم منقوع بالزعفران مطبوخ في فرن طيني - المفضل…" at bounding box center [1155, 460] width 539 height 70
click at [1267, 433] on textarea "سيخ كباب لحم الضأن ملفوف في خبز ناعم منقوع بالزعفران مطبوخ في فرن طيني - المفضل…" at bounding box center [1155, 460] width 539 height 70
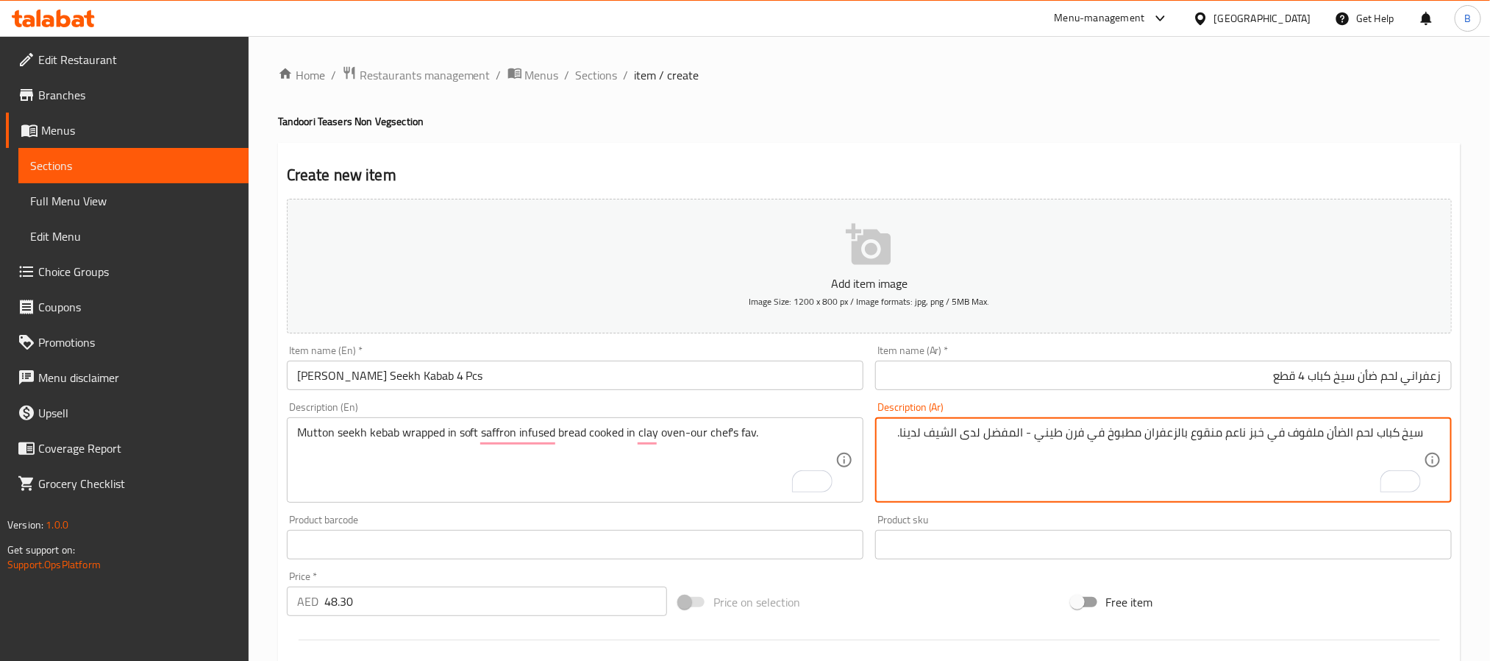
click at [1254, 437] on textarea "سيخ كباب لحم الضأن ملفوف في خبز ناعم منقوع بالزعفران مطبوخ في فرن طيني - المفضل…" at bounding box center [1155, 460] width 539 height 70
click at [1252, 438] on textarea "سيخ كباب لحم الضأن ملفوف في خبز ناعم منقوع بالزعفران مطبوخ في فرن طيني - المفضل…" at bounding box center [1155, 460] width 539 height 70
click at [1227, 435] on textarea "سيخ كباب لحم الضأن ملفوف في خبز ناعم منقوع بالزعفران مطبوخ في فرن طيني - المفضل…" at bounding box center [1155, 460] width 539 height 70
click at [1201, 435] on textarea "سيخ كباب لحم الضأن ملفوف في خبز ناعم منقوع بالزعفران مطبوخ في فرن طيني - المفضل…" at bounding box center [1155, 460] width 539 height 70
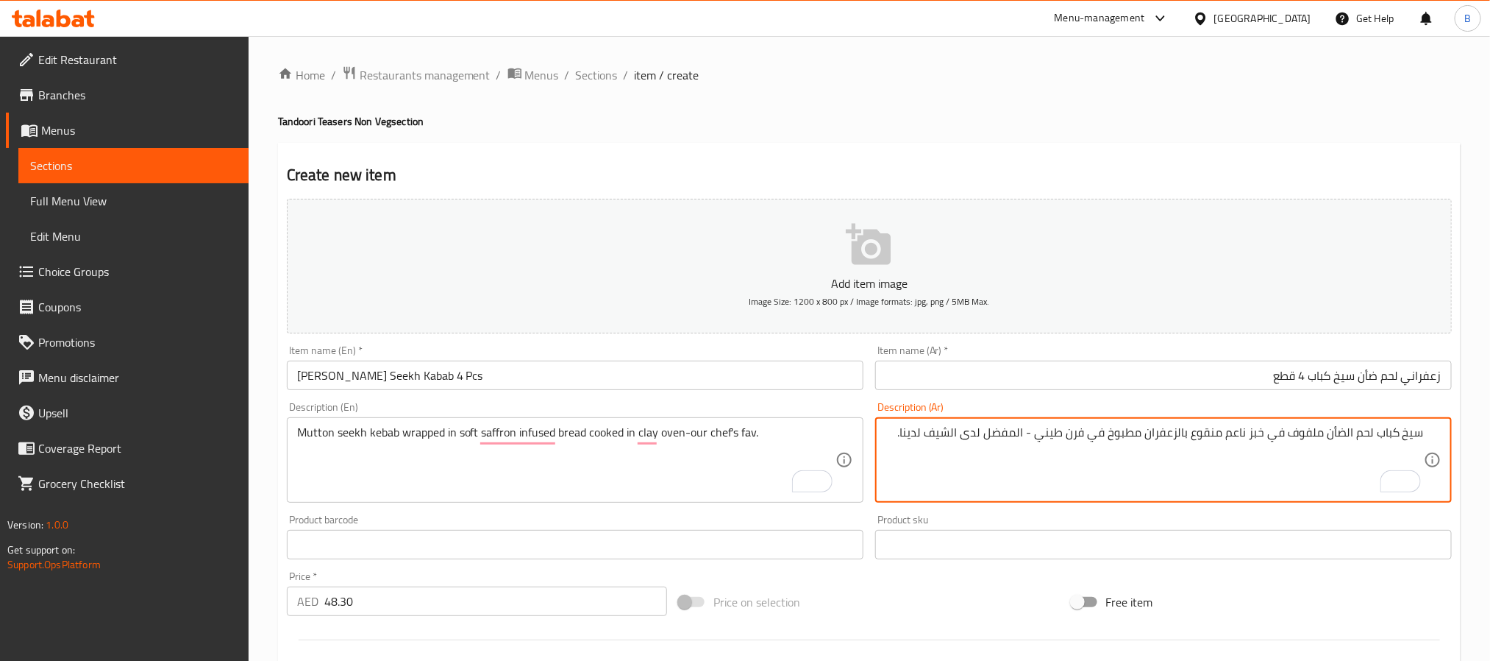
click at [1201, 435] on textarea "سيخ كباب لحم الضأن ملفوف في خبز ناعم منقوع بالزعفران مطبوخ في فرن طيني - المفضل…" at bounding box center [1155, 460] width 539 height 70
click at [1173, 435] on textarea "سيخ كباب لحم الضأن ملفوف في خبز ناعم منقوع بالزعفران مطبوخ في فرن طيني - المفضل…" at bounding box center [1155, 460] width 539 height 70
click at [1263, 436] on textarea "سيخ كباب لحم الضأن ملفوف في خبز ناعم منقوع بالزعفران مطبوخ في فرن طيني - المفضل…" at bounding box center [1155, 460] width 539 height 70
drag, startPoint x: 1254, startPoint y: 436, endPoint x: 1212, endPoint y: 436, distance: 41.2
click at [1212, 436] on textarea "سيخ كباب لحم الضأن ملفوف في خبز ناعم منقوع بالزعفران مطبوخ في فرن طيني - المفضل…" at bounding box center [1155, 460] width 539 height 70
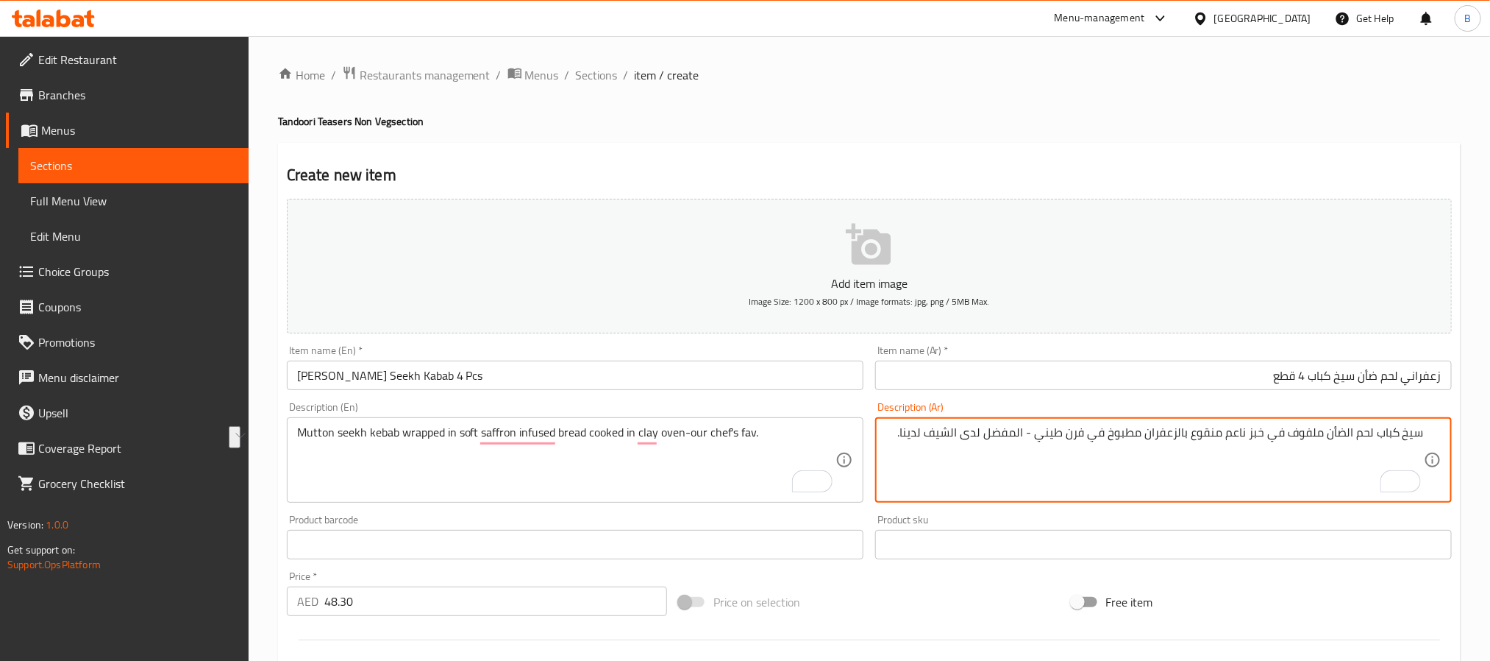
click at [1239, 435] on textarea "سيخ كباب لحم الضأن ملفوف في خبز ناعم منقوع بالزعفران مطبوخ في فرن طيني - المفضل…" at bounding box center [1155, 460] width 539 height 70
drag, startPoint x: 1212, startPoint y: 436, endPoint x: 1168, endPoint y: 436, distance: 44.1
click at [1168, 436] on textarea "سيخ كباب لحم الضأن ملفوف في خبز ناعم منقوع بالزعفران مطبوخ في فرن طيني - المفضل…" at bounding box center [1155, 460] width 539 height 70
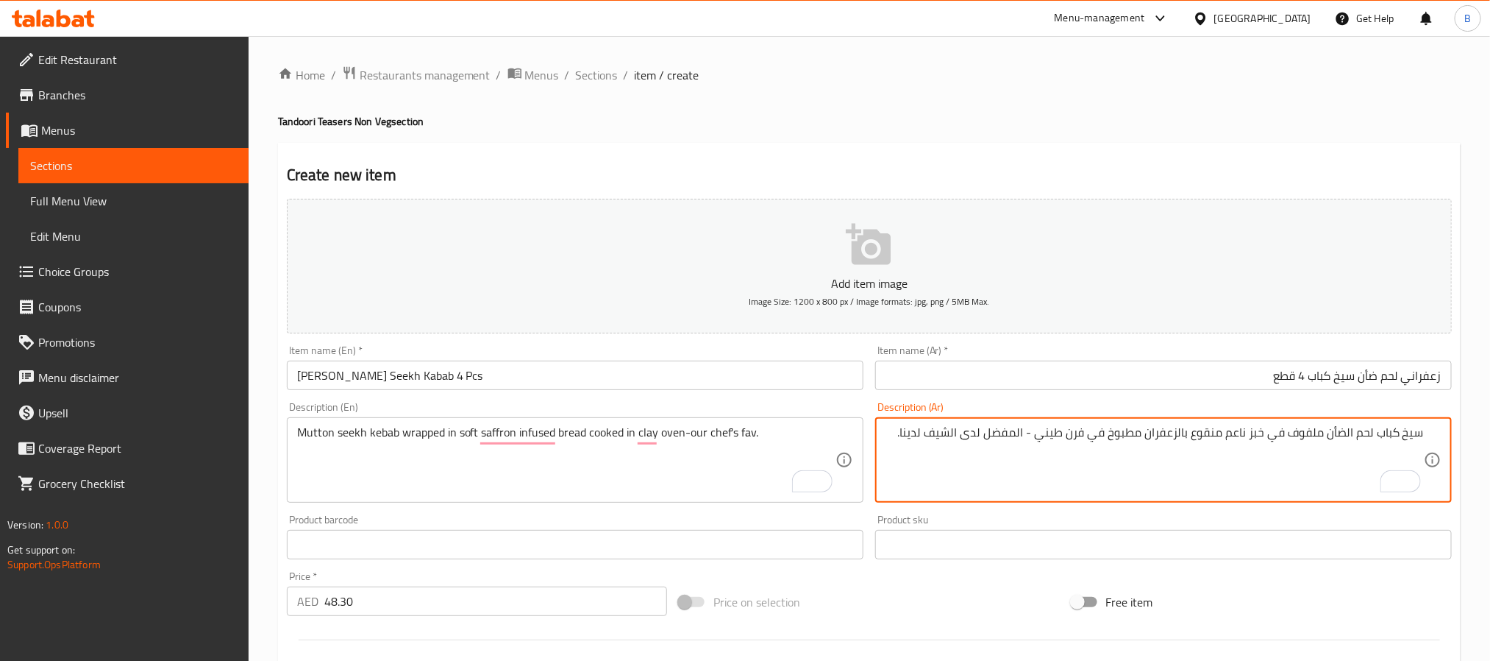
click at [1126, 433] on textarea "سيخ كباب لحم الضأن ملفوف في خبز ناعم منقوع بالزعفران مطبوخ في فرن طيني - المفضل…" at bounding box center [1155, 460] width 539 height 70
click at [1109, 429] on textarea "سيخ كباب لحم الضأن ملفوف في خبز ناعم منقوع بالزعفران مطبوخ في فرن طيني - المفضل…" at bounding box center [1155, 460] width 539 height 70
drag, startPoint x: 1129, startPoint y: 429, endPoint x: 1166, endPoint y: 424, distance: 37.8
click at [1166, 425] on textarea "سيخ كباب لحم الضأن ملفوف في خبز ناعم منقوع بالزعفران مطبوخ في فرن طيني - المفضل…" at bounding box center [1155, 460] width 539 height 70
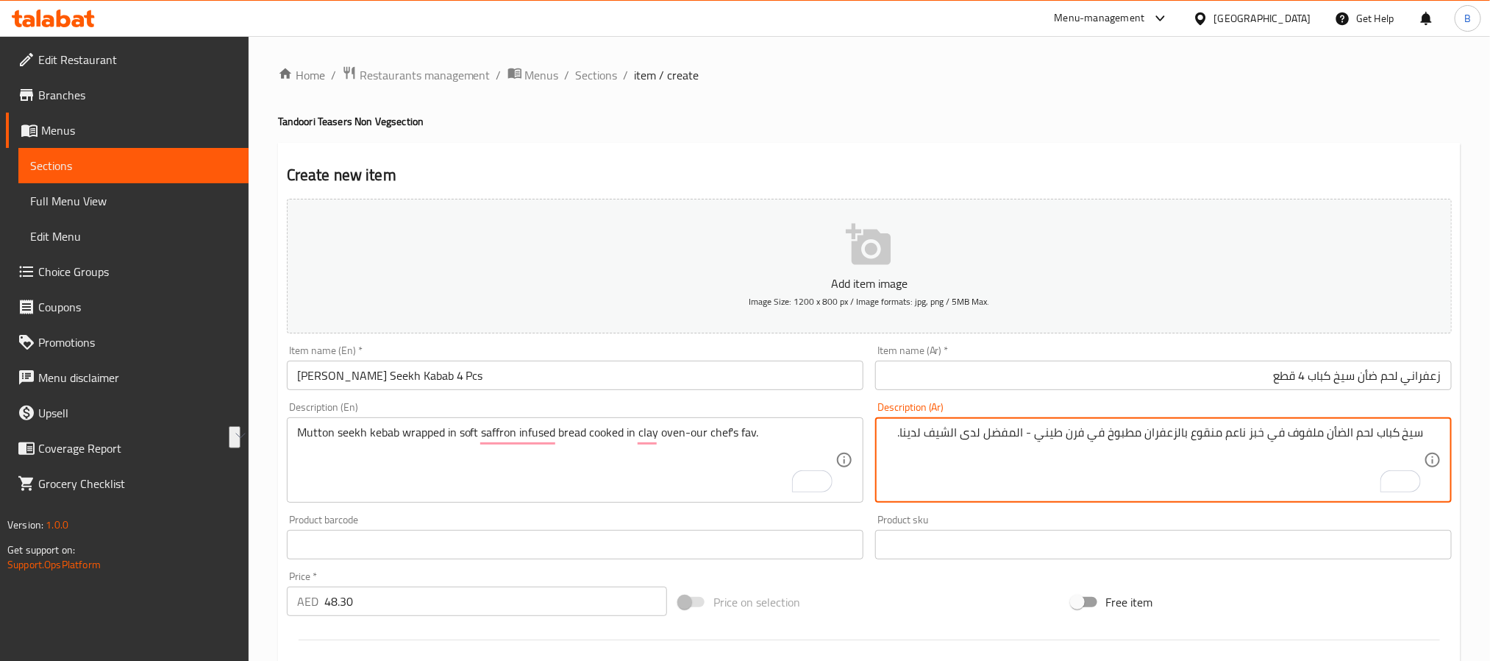
click at [1120, 430] on textarea "سيخ كباب لحم الضأن ملفوف في خبز ناعم منقوع بالزعفران مطبوخ في فرن طيني - المفضل…" at bounding box center [1155, 460] width 539 height 70
drag, startPoint x: 1120, startPoint y: 430, endPoint x: 906, endPoint y: 437, distance: 214.2
click at [906, 437] on textarea "سيخ كباب لحم الضأن ملفوف في خبز ناعم منقوع بالزعفران مطبوخ في فرن طيني - المفضل…" at bounding box center [1155, 460] width 539 height 70
click at [1024, 428] on textarea "سيخ كباب لحم الضأن ملفوف في خبز ناعم منقوع بالزعفران مطبوخ في فرن طيني - المفضل…" at bounding box center [1155, 460] width 539 height 70
click at [970, 433] on textarea "سيخ كباب لحم الضأن ملفوف في خبز ناعم منقوع بالزعفران مطبوخ في فرن طيني - المفضل…" at bounding box center [1155, 460] width 539 height 70
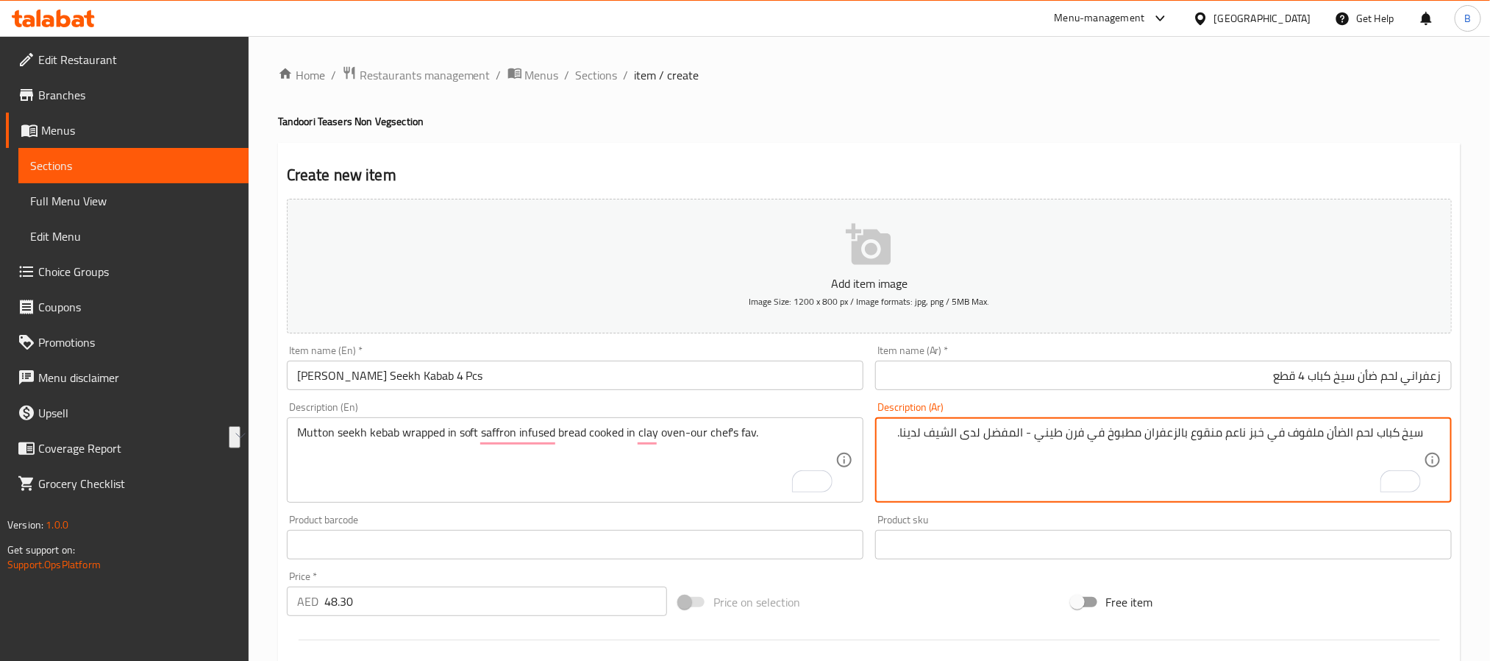
type textarea "سيخ كباب لحم الضأن ملفوف في خبز ناعم منقوع بالزعفران مطبوخ في فرن طيني - المفضل…"
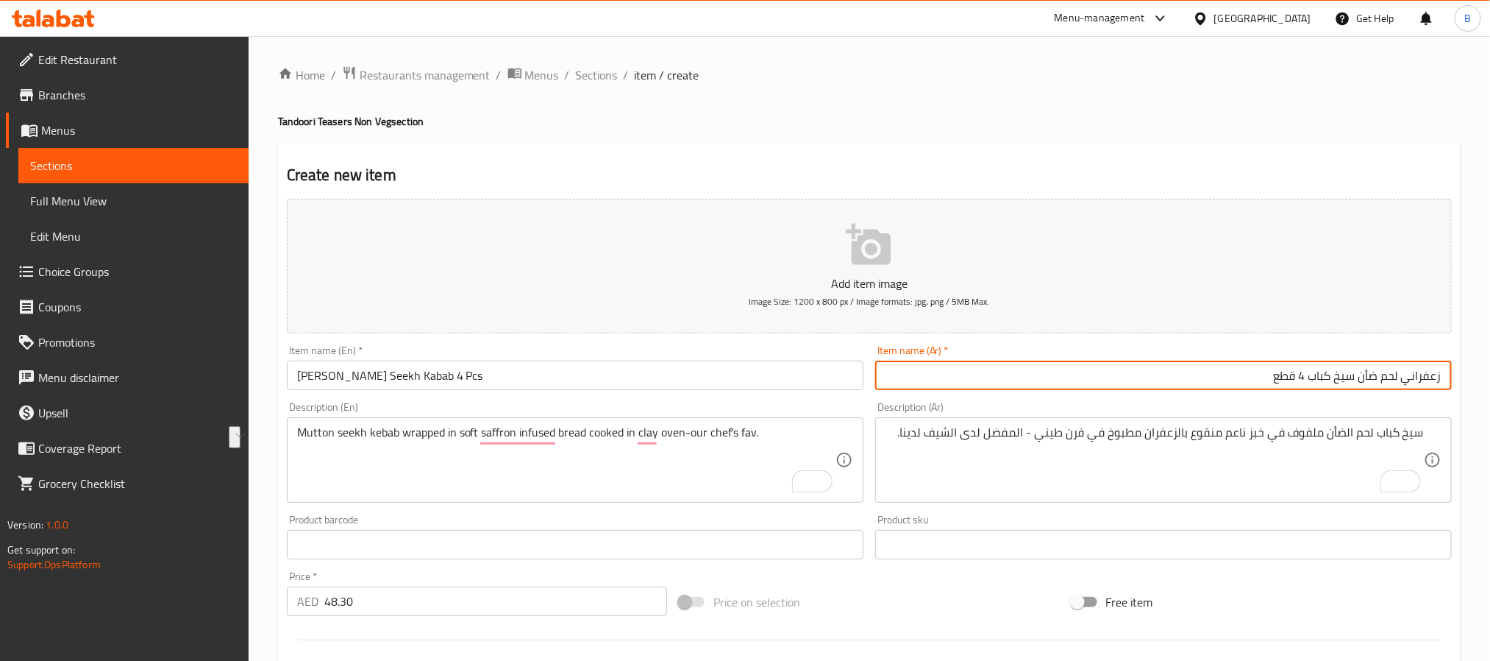
click at [982, 385] on input "زعفراني لحم ضأن سيخ كباب 4 قطع" at bounding box center [1163, 374] width 577 height 29
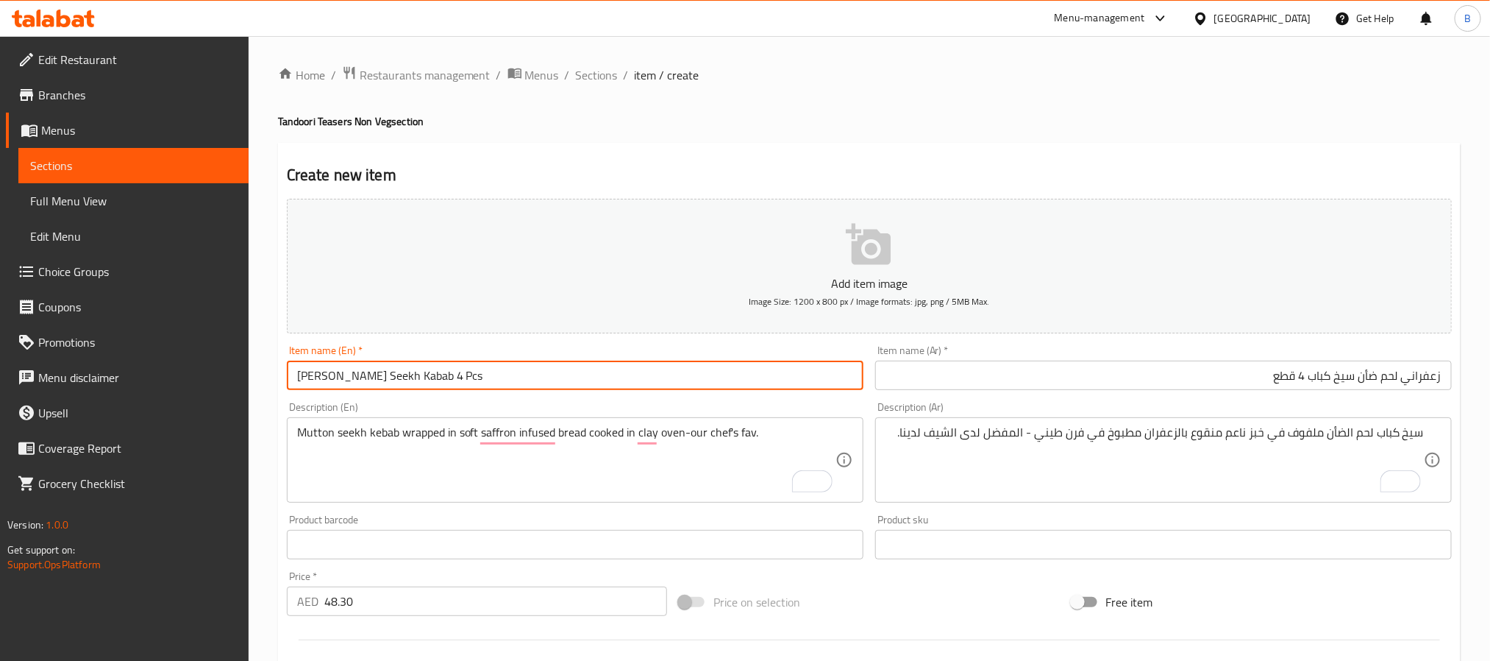
click at [832, 385] on input "Zafrani Mutton Seekh Kabab 4 Pcs" at bounding box center [575, 374] width 577 height 29
click at [1055, 373] on input "زعفراني لحم ضأن سيخ كباب 4 قطع" at bounding box center [1163, 374] width 577 height 29
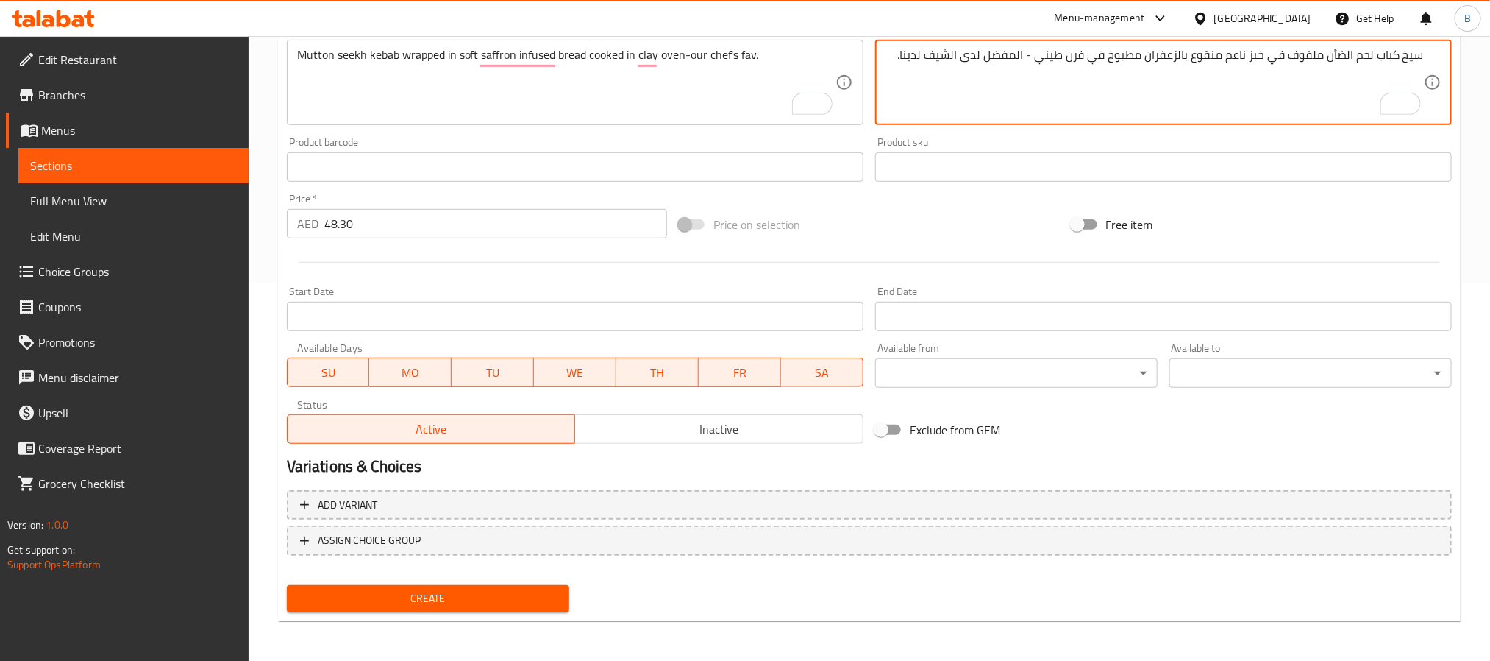
scroll to position [267, 0]
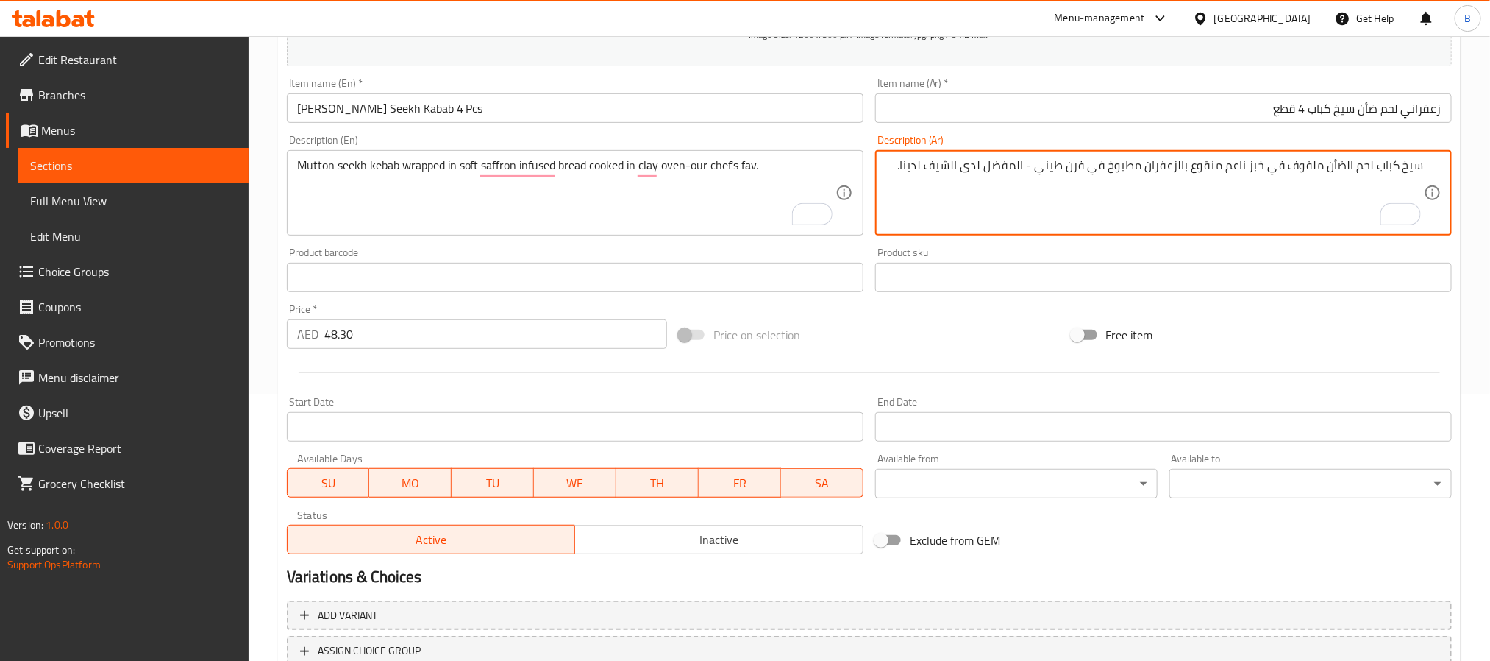
click at [1153, 119] on input "زعفراني لحم ضأن سيخ كباب 4 قطع" at bounding box center [1163, 107] width 577 height 29
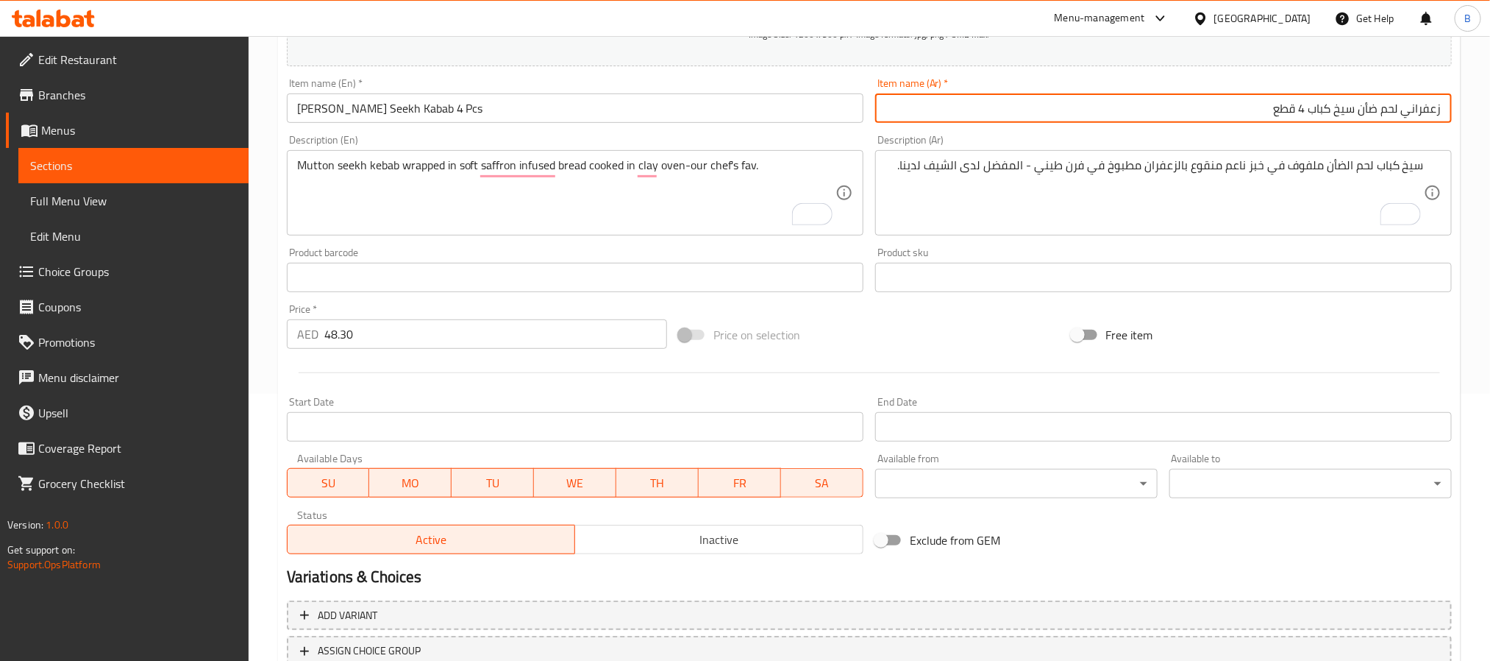
click at [1153, 119] on input "زعفراني لحم ضأن سيخ كباب 4 قطع" at bounding box center [1163, 107] width 577 height 29
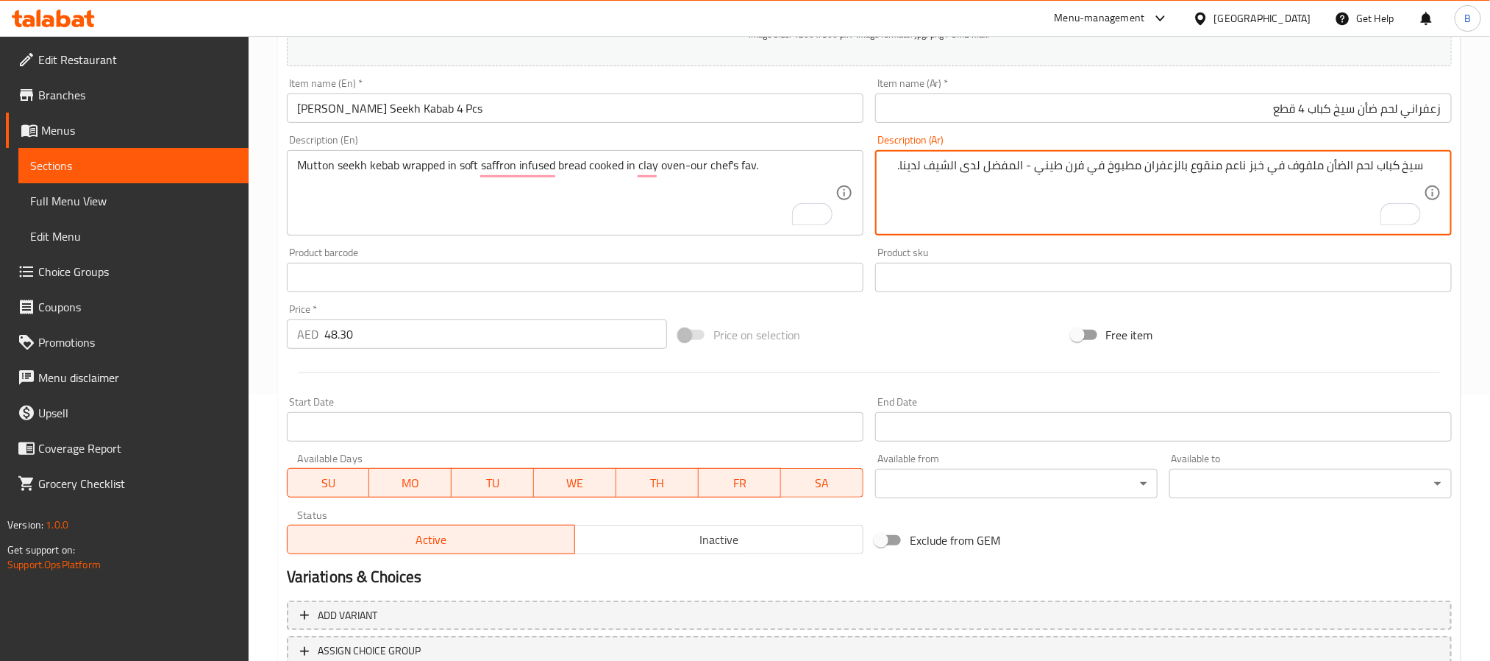
click at [943, 192] on textarea "سيخ كباب لحم الضأن ملفوف في خبز ناعم منقوع بالزعفران مطبوخ في فرن طيني - المفضل…" at bounding box center [1155, 193] width 539 height 70
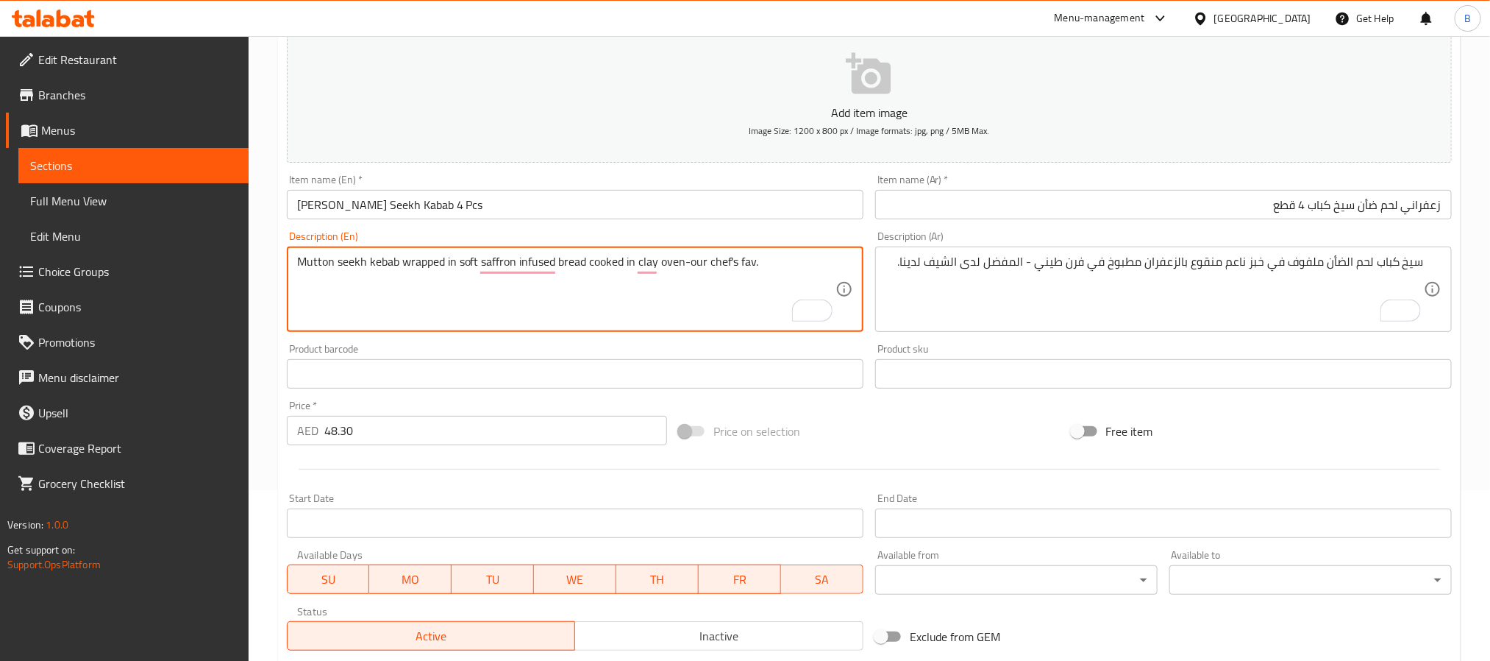
scroll to position [377, 0]
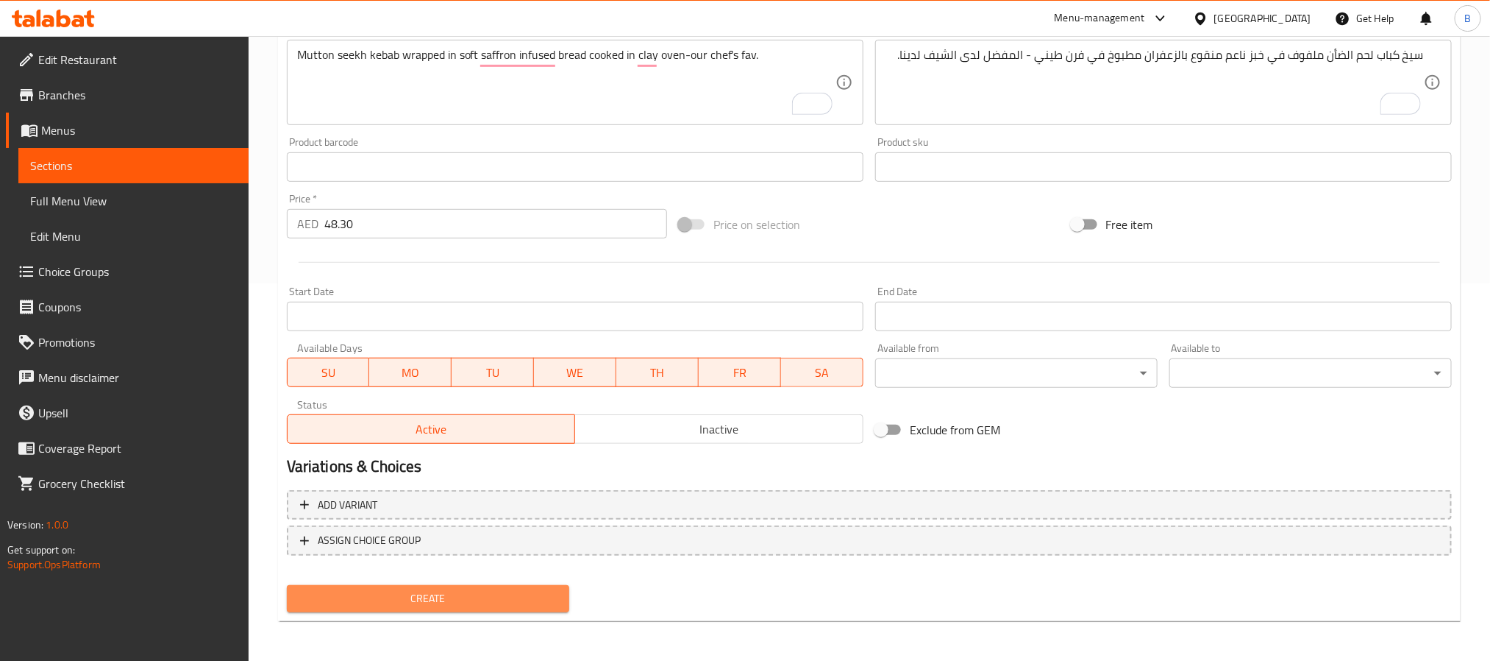
click at [455, 594] on span "Create" at bounding box center [428, 598] width 259 height 18
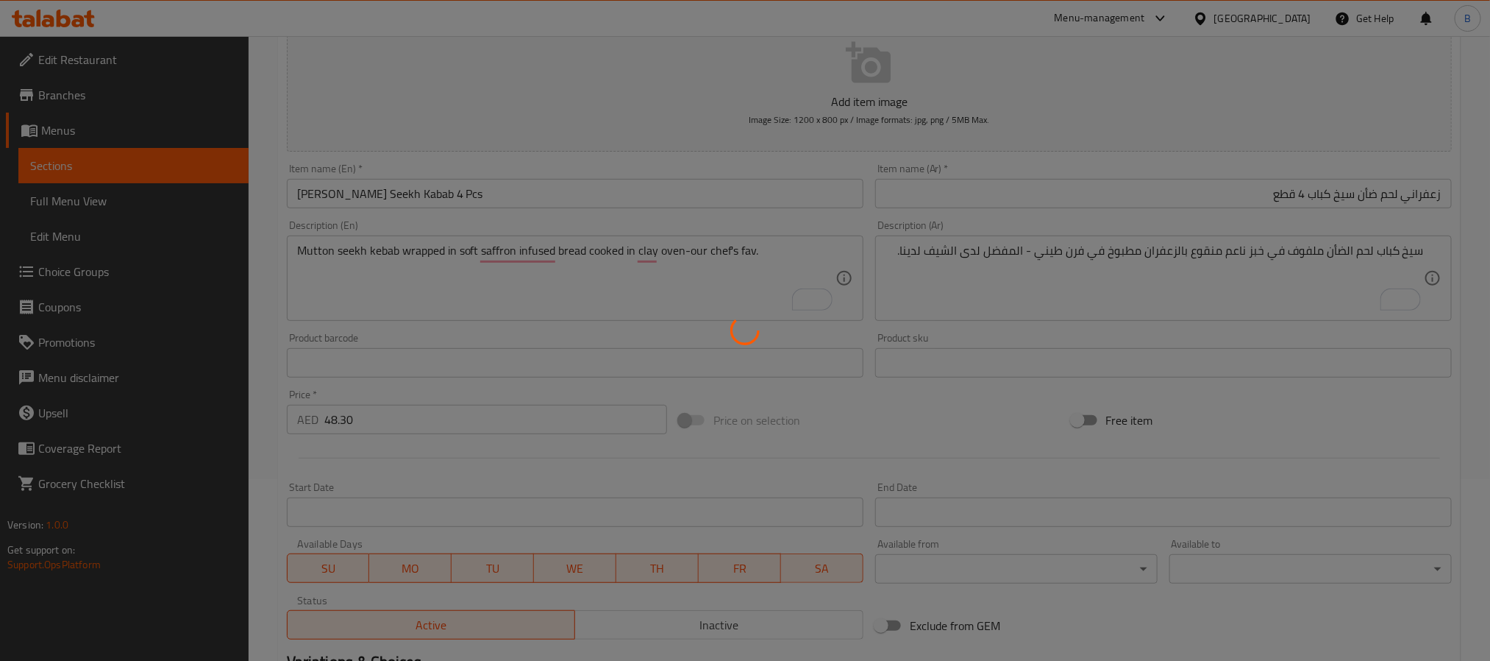
scroll to position [0, 0]
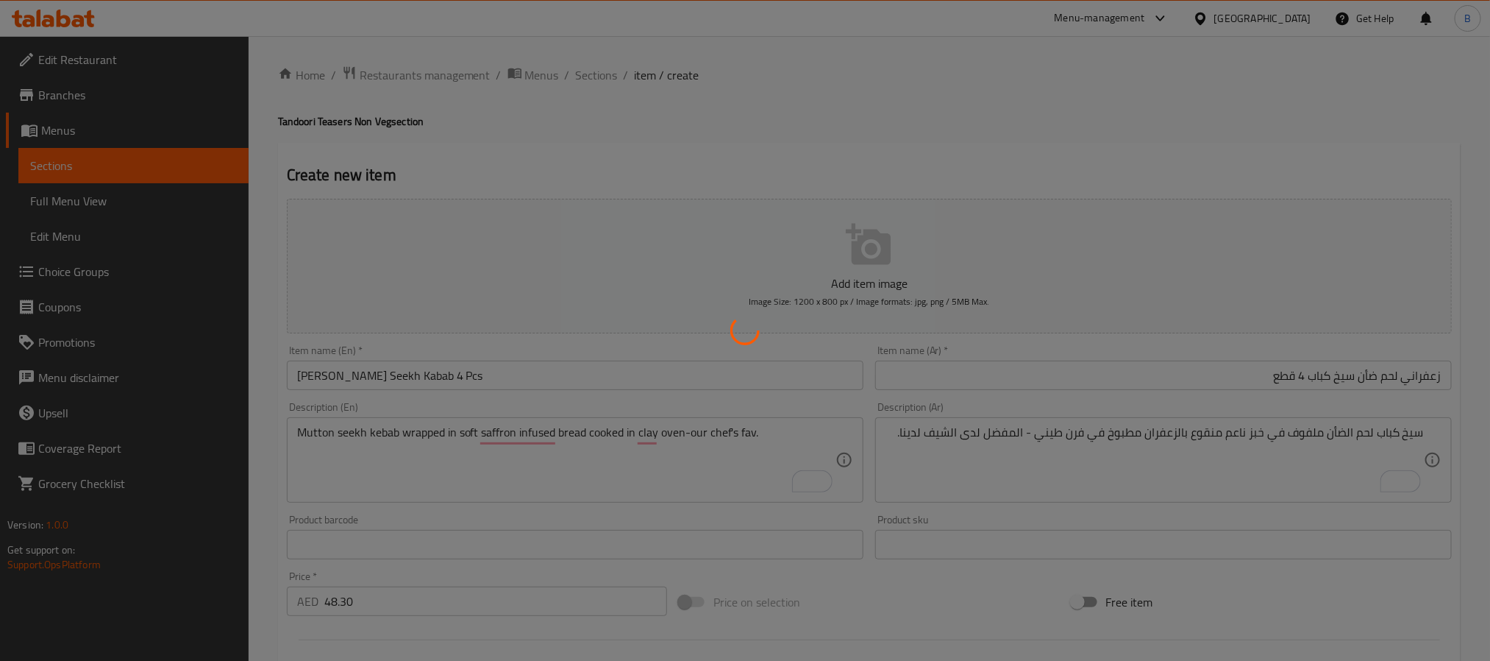
type input "0"
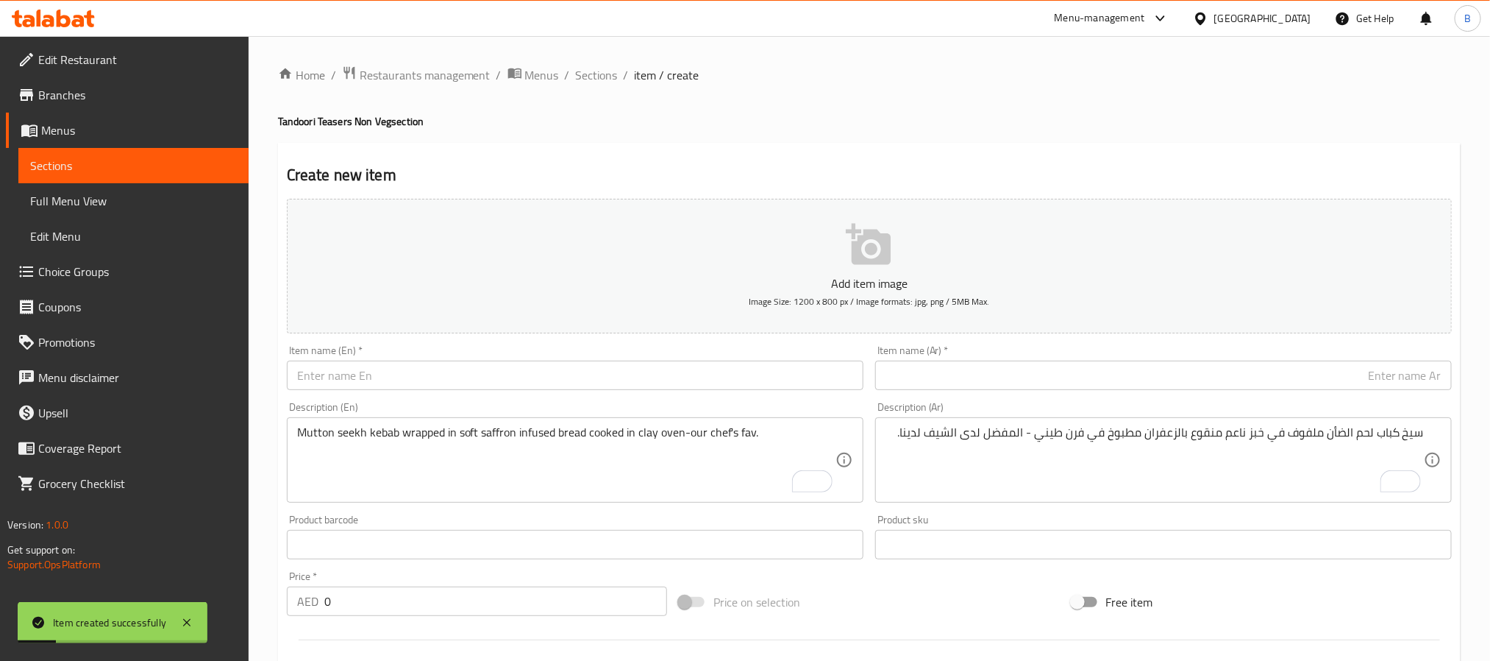
click at [457, 397] on div "Description (En) Mutton seekh kebab wrapped in soft saffron infused bread cooke…" at bounding box center [575, 452] width 589 height 113
paste input "Lahsuni Fish Tikka (5 Pcs)"
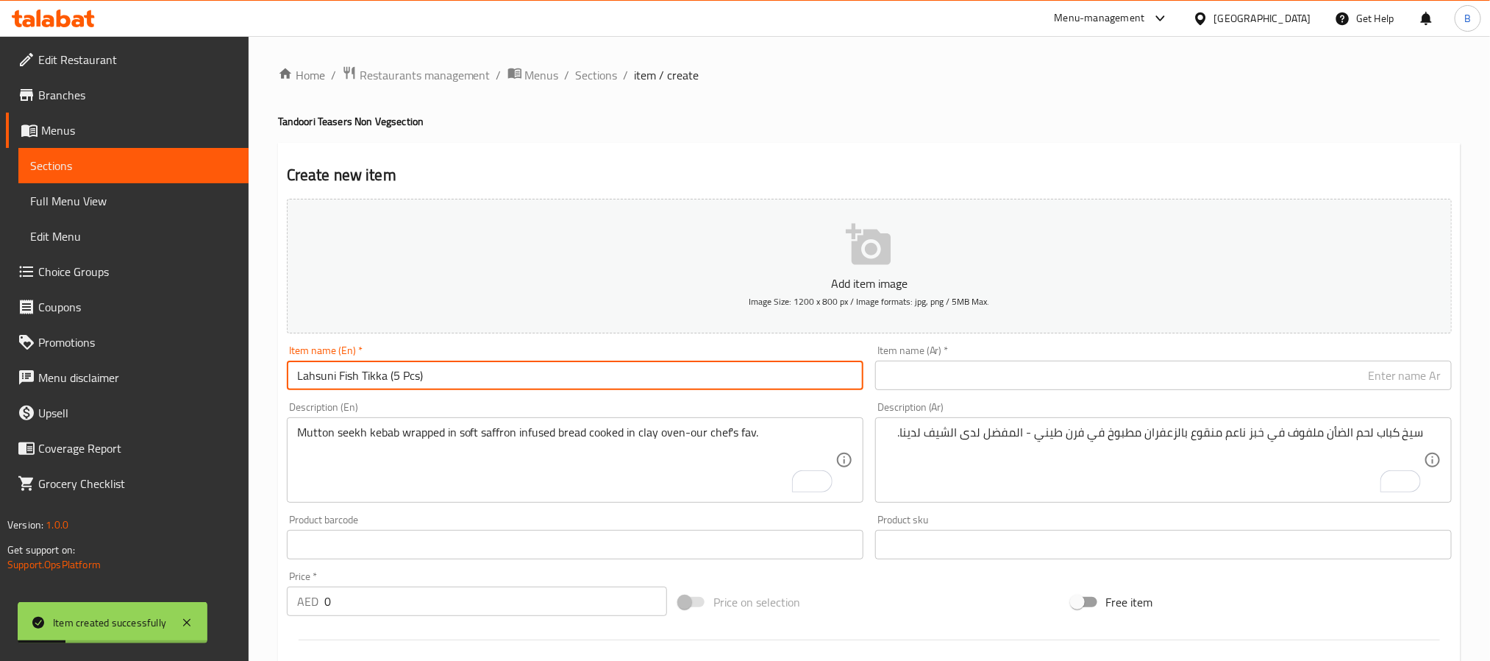
click at [484, 380] on input "Lahsuni Fish Tikka (5 Pcs)" at bounding box center [575, 374] width 577 height 29
type input "Lahsuni Fish Tikka 5 Pcs"
click at [1088, 394] on div "Item name (Ar)   * Item name (Ar) *" at bounding box center [1164, 367] width 589 height 57
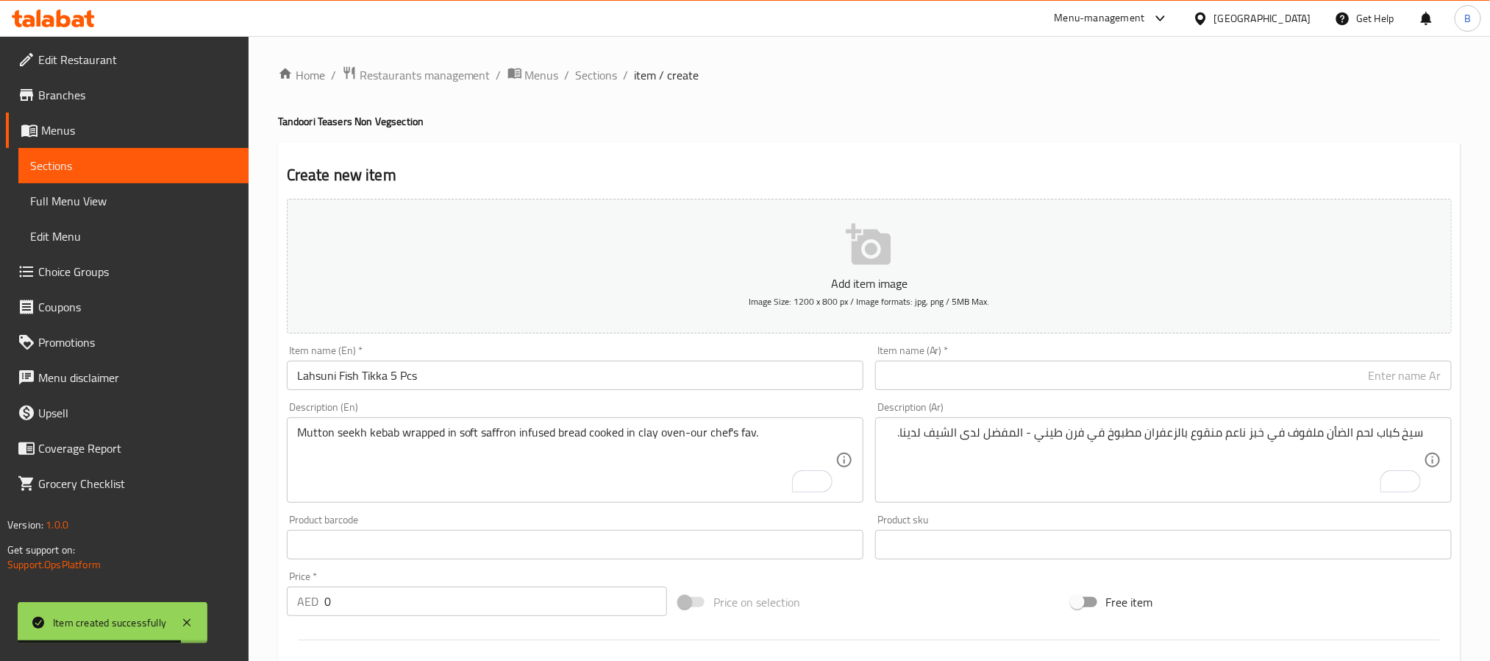
drag, startPoint x: 1088, startPoint y: 394, endPoint x: 1126, endPoint y: 375, distance: 42.4
click at [1095, 387] on div "Item name (Ar)   * Item name (Ar) *" at bounding box center [1164, 367] width 589 height 57
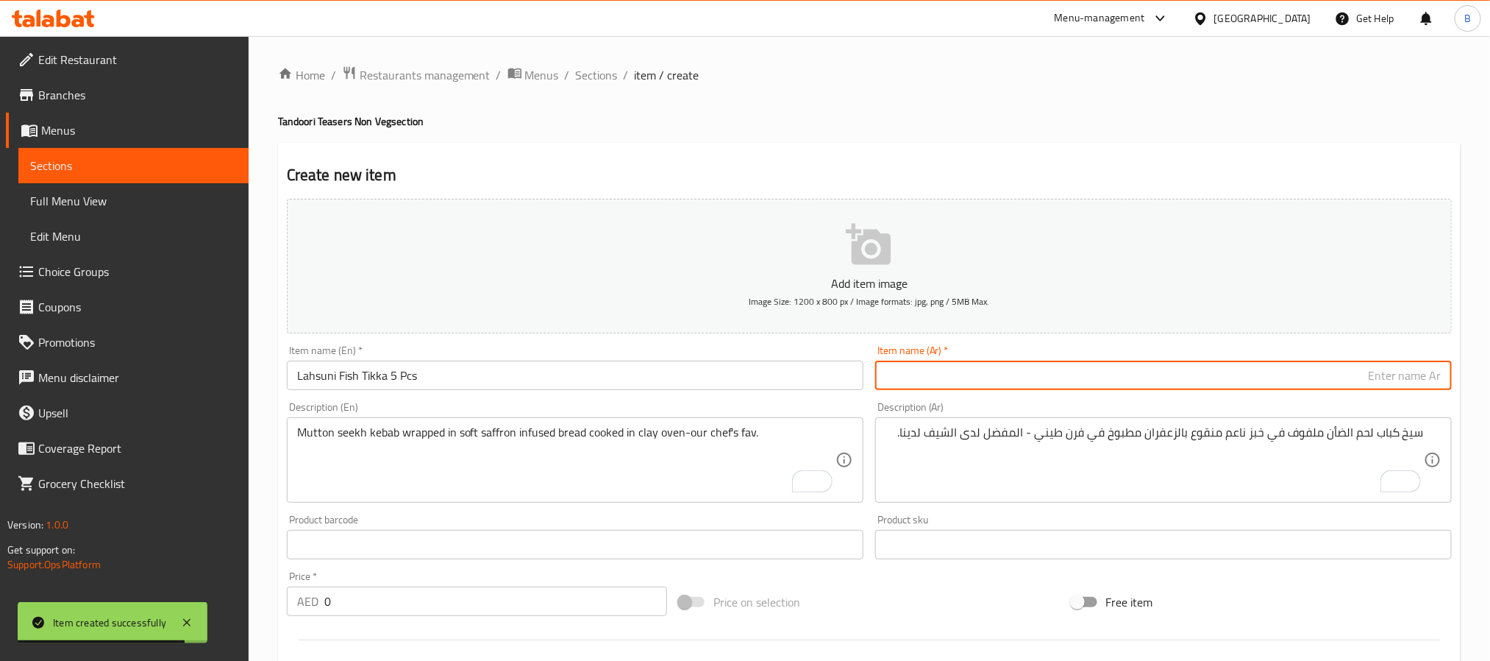
click at [1126, 375] on input "text" at bounding box center [1163, 374] width 577 height 29
paste input "سمك لاهسوني تيكا 5 قطع"
click at [1354, 378] on input "سمك لاهسوني تيكا 5 قطع" at bounding box center [1163, 374] width 577 height 29
type input "سمك لاهسوني تكا 5 قطع"
click at [444, 578] on div "Price   * AED 0 Price *" at bounding box center [477, 593] width 380 height 45
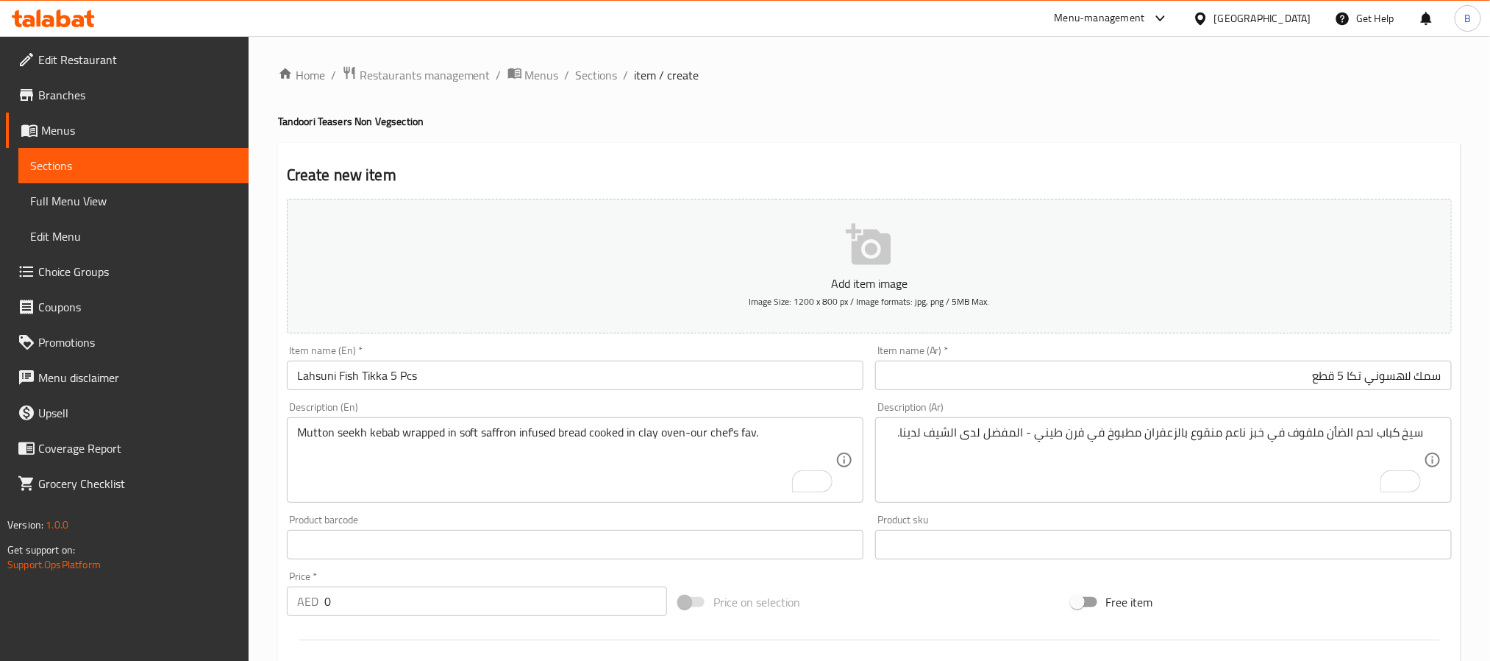
click at [435, 603] on input "0" at bounding box center [495, 600] width 343 height 29
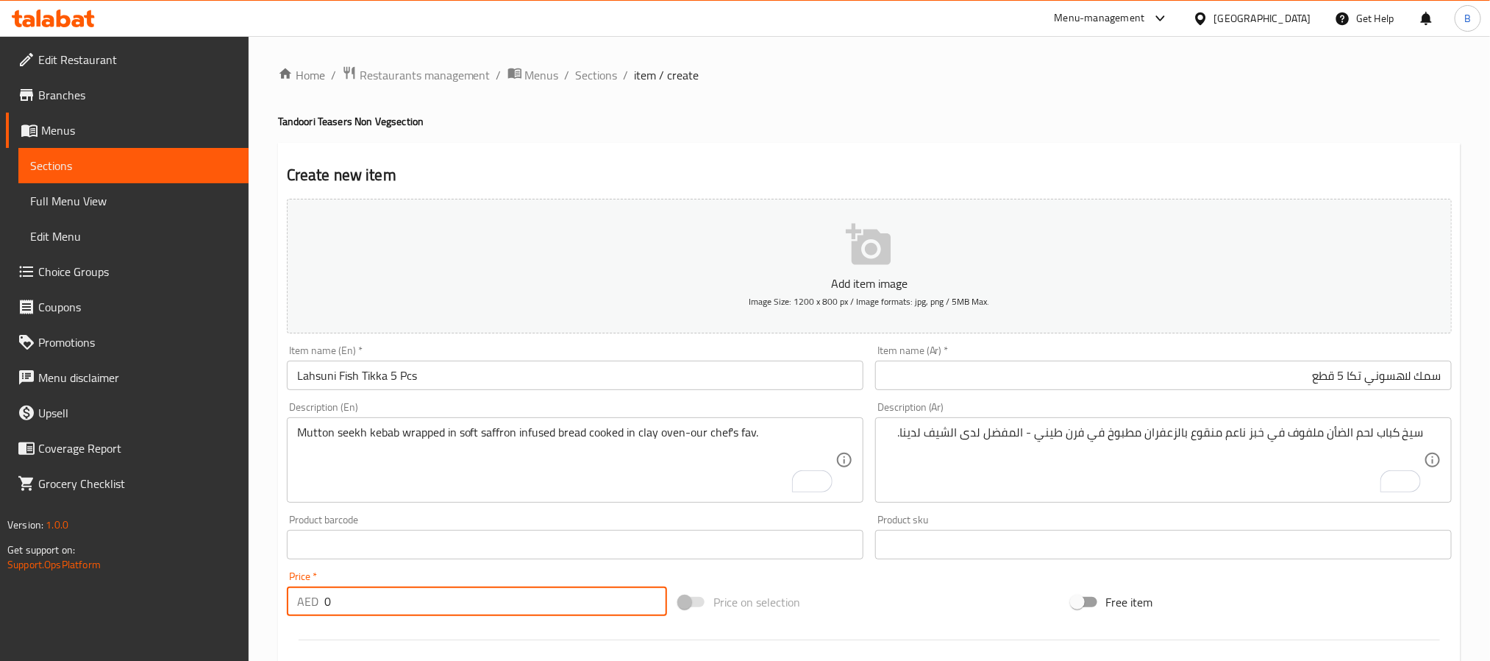
click at [435, 603] on input "0" at bounding box center [495, 600] width 343 height 29
paste input "44.1"
type input "44.10"
click at [565, 468] on textarea "Mutton seekh kebab wrapped in soft saffron infused bread cooked in clay oven-ou…" at bounding box center [566, 460] width 539 height 70
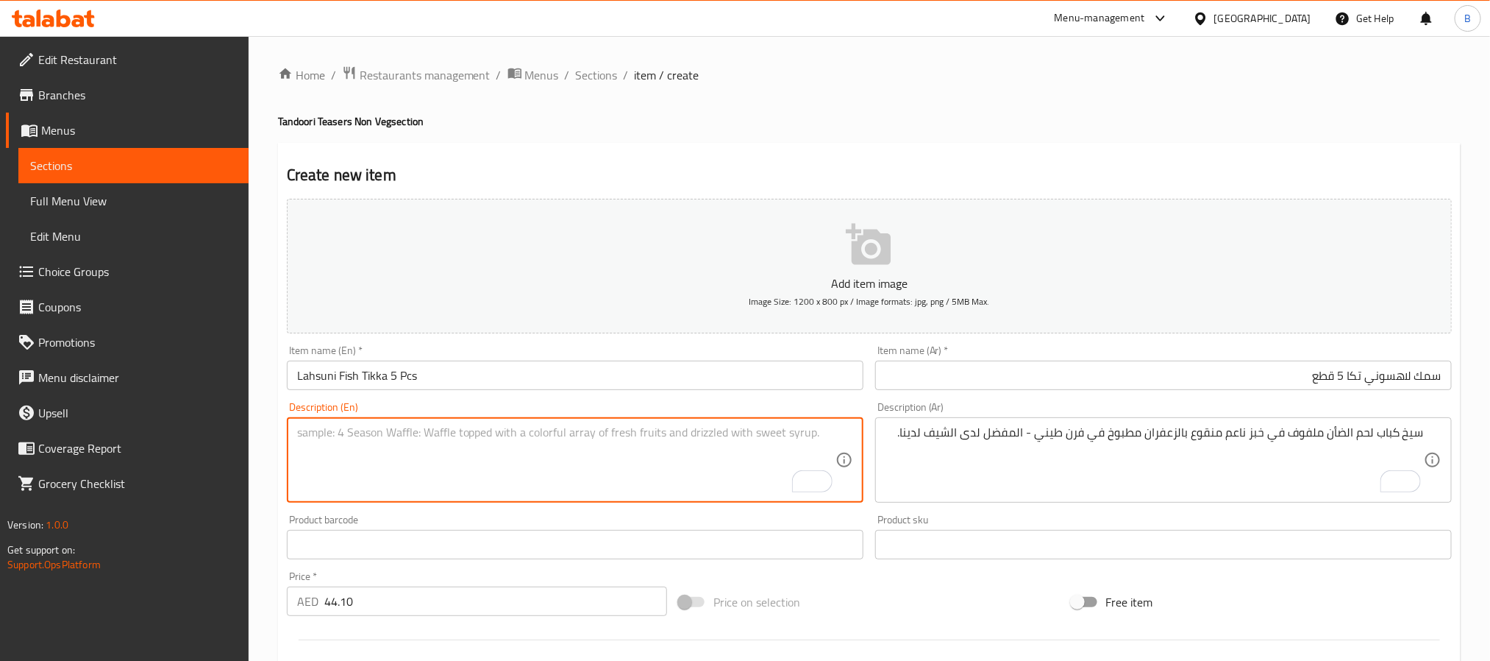
paste textarea "Fish Marinated In Garlic And Lemon, Tandoor-Roasted To Flaky Delight."
type textarea "Fish marinated in garlic and lemon, tandoor-roasted to flaky delight."
click at [1109, 446] on textarea "To enrich screen reader interactions, please activate Accessibility in Grammarl…" at bounding box center [1155, 460] width 539 height 70
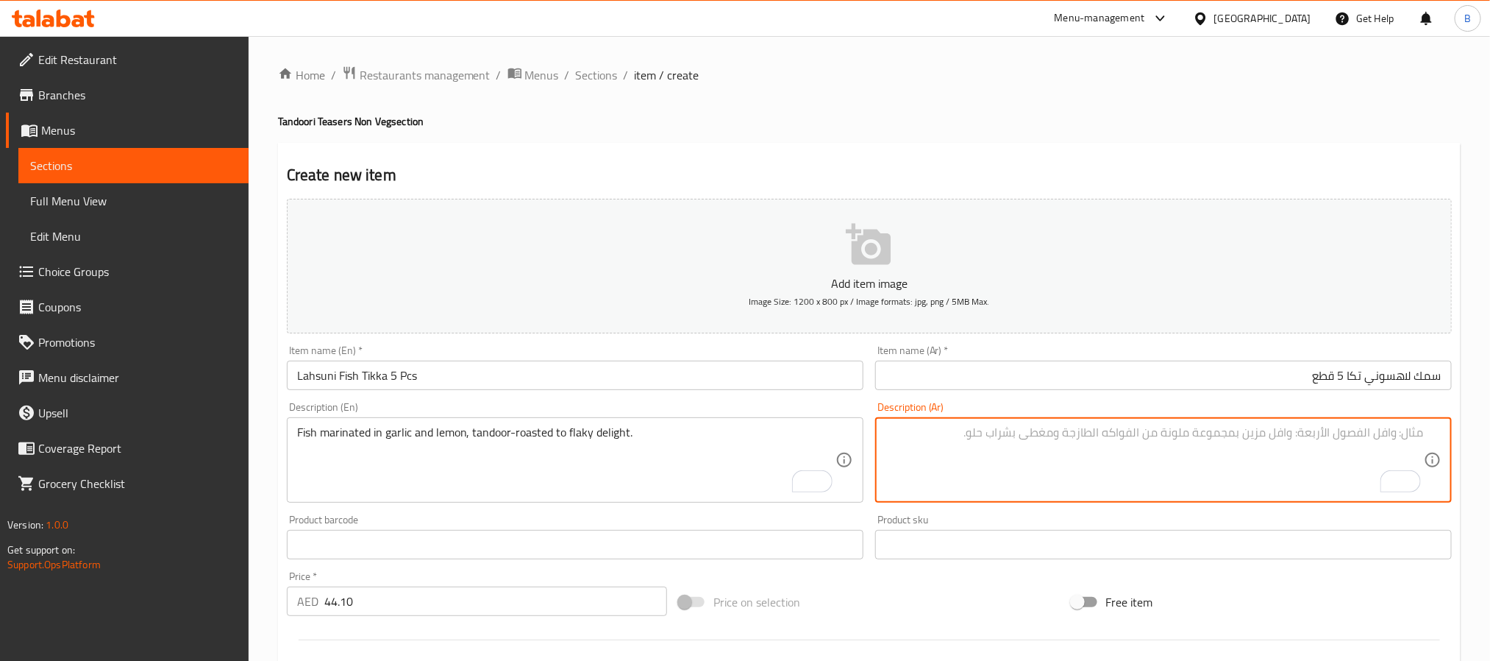
paste textarea "سمك متبل بالثوم والليمون ومشوي في التندور حتى يصبح مقرمشًا ولذيذًا."
click at [1324, 437] on textarea "سمك متبل بالثوم والليمون ومشوي في التندور حتى يصبح مقرمشًا ولذيذًا." at bounding box center [1155, 460] width 539 height 70
click at [1227, 438] on textarea "سمك متبل بالثوم وليمون ومشوي في التندور حتى يصبح مقرمشًا ولذيذًا." at bounding box center [1155, 460] width 539 height 70
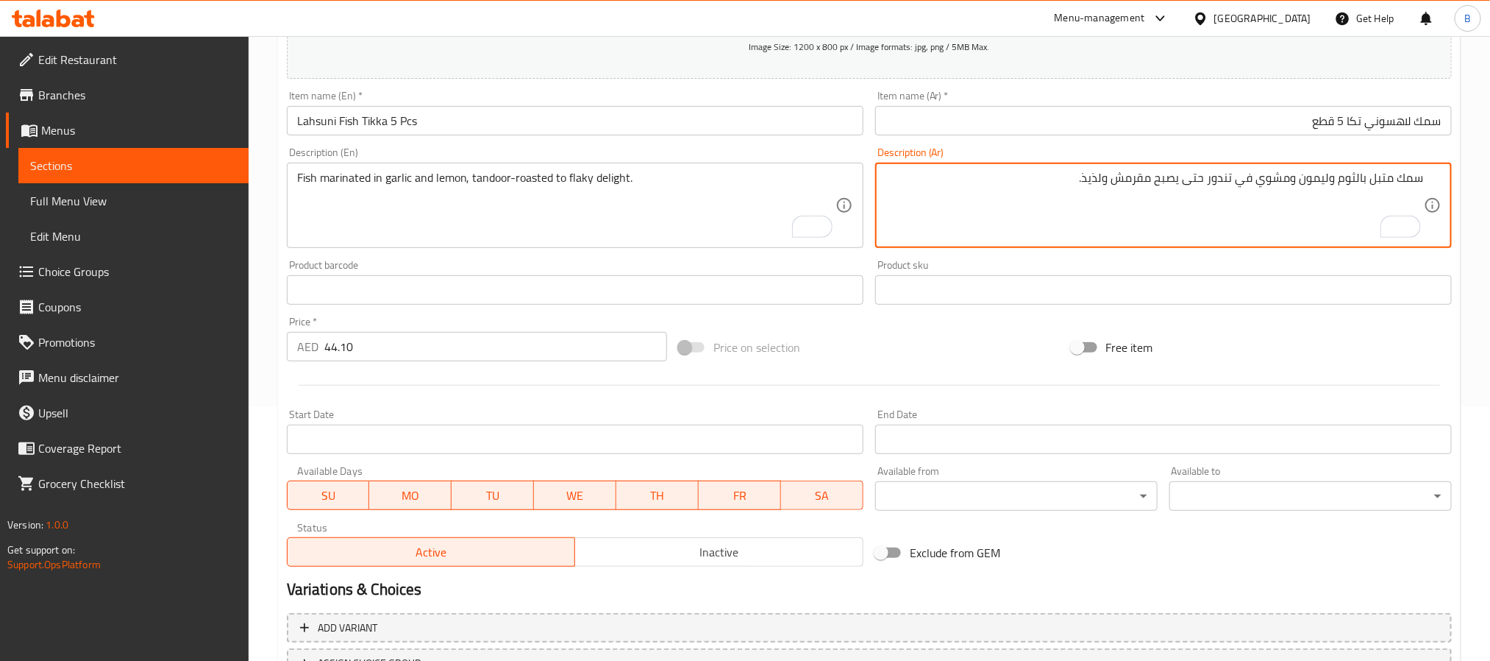
scroll to position [377, 0]
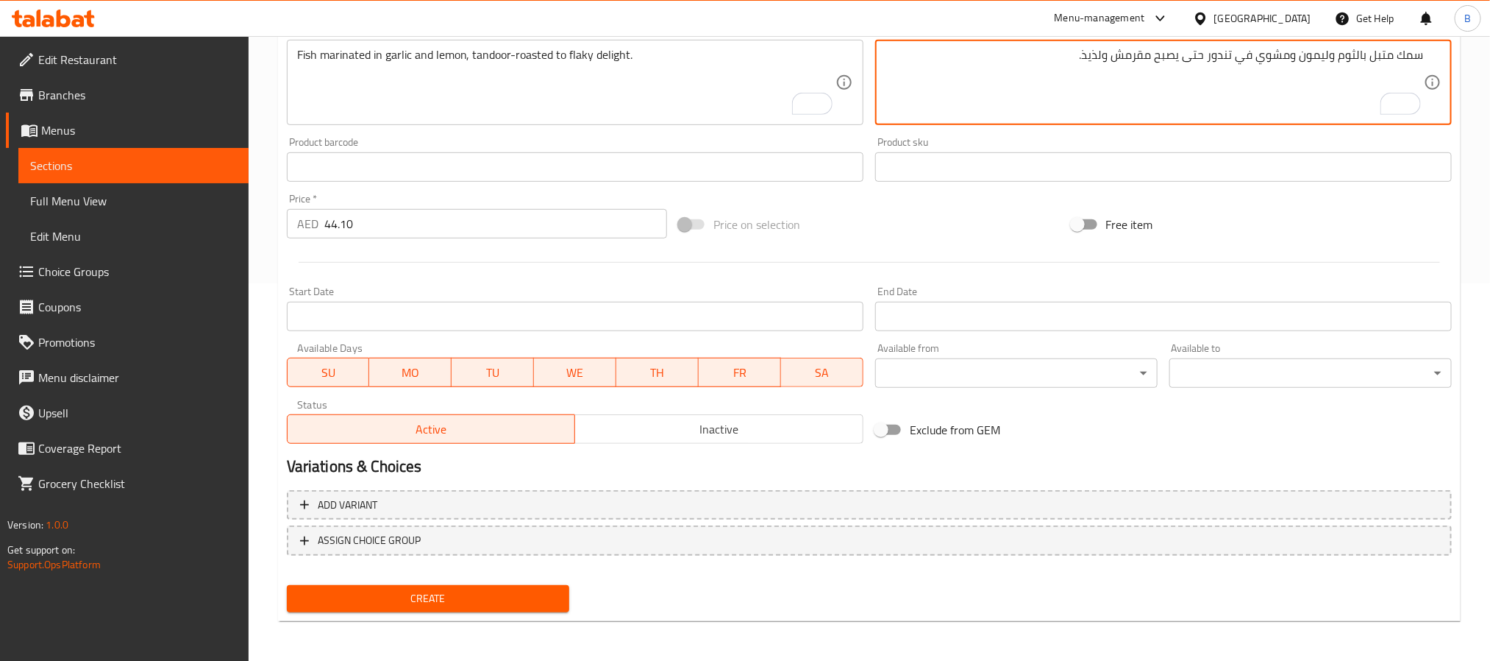
type textarea "سمك متبل بالثوم وليمون ومشوي في تندور حتى يصبح مقرمش ولذيذ."
click at [388, 603] on span "Create" at bounding box center [428, 598] width 259 height 18
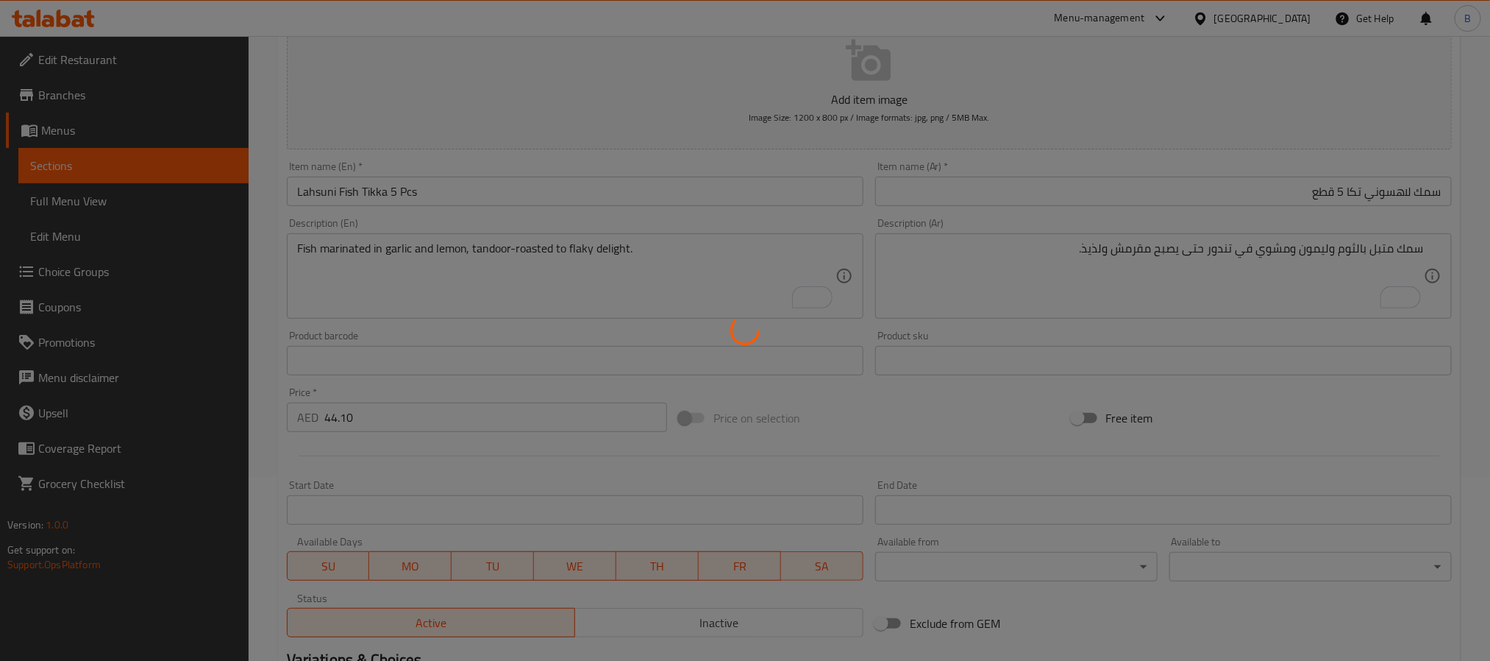
scroll to position [0, 0]
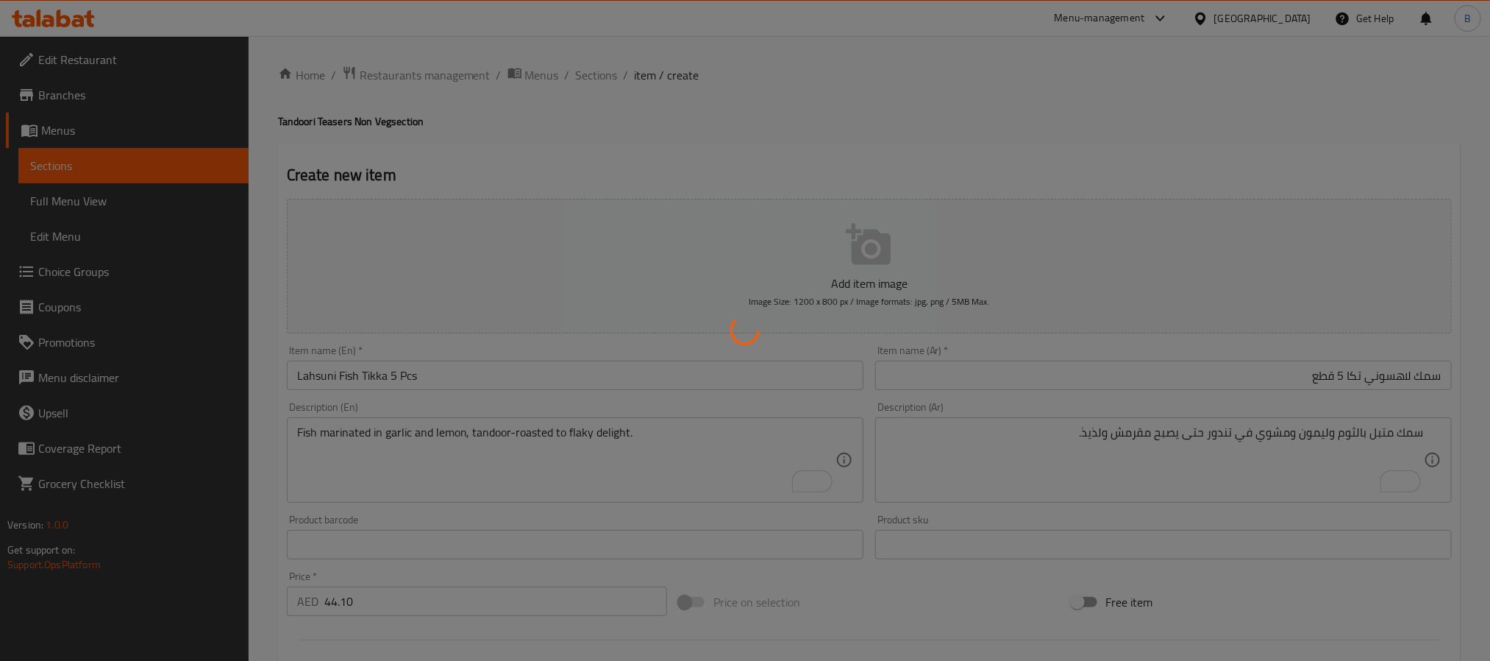
type input "0"
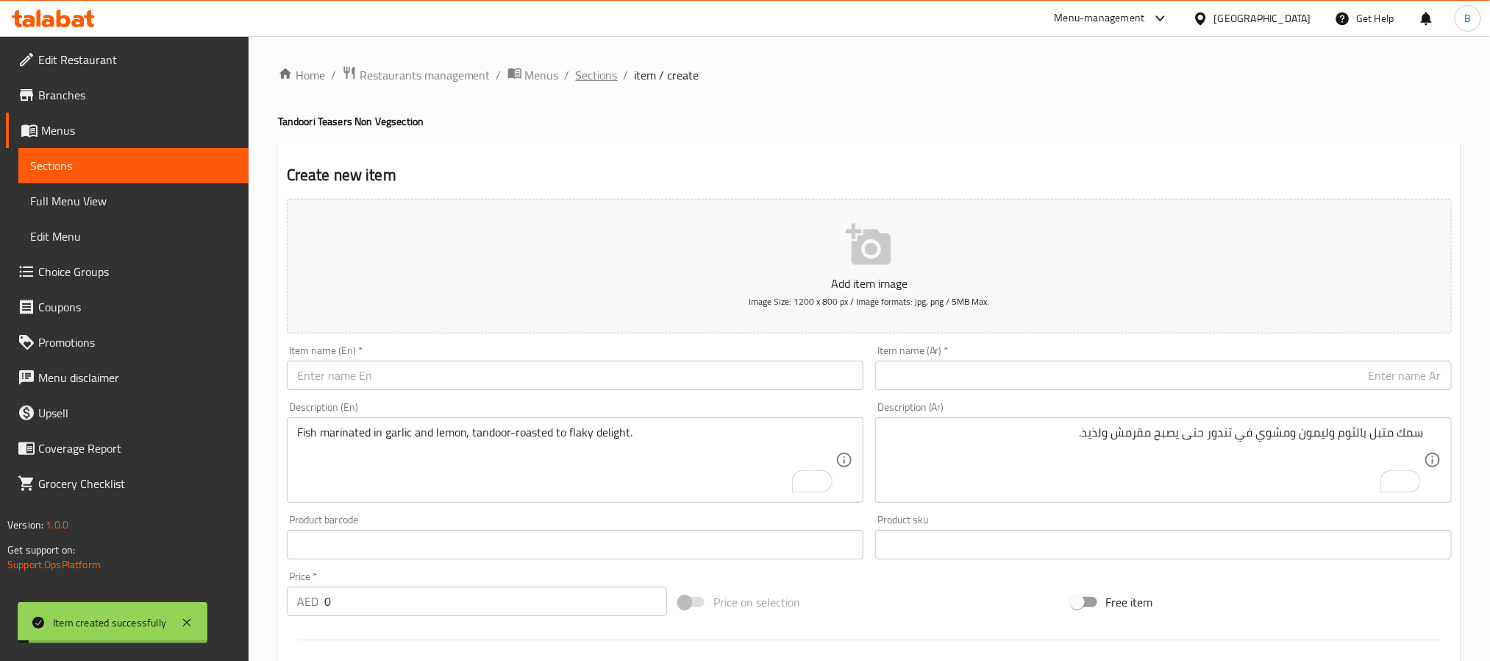
click at [599, 73] on span "Sections" at bounding box center [597, 75] width 42 height 18
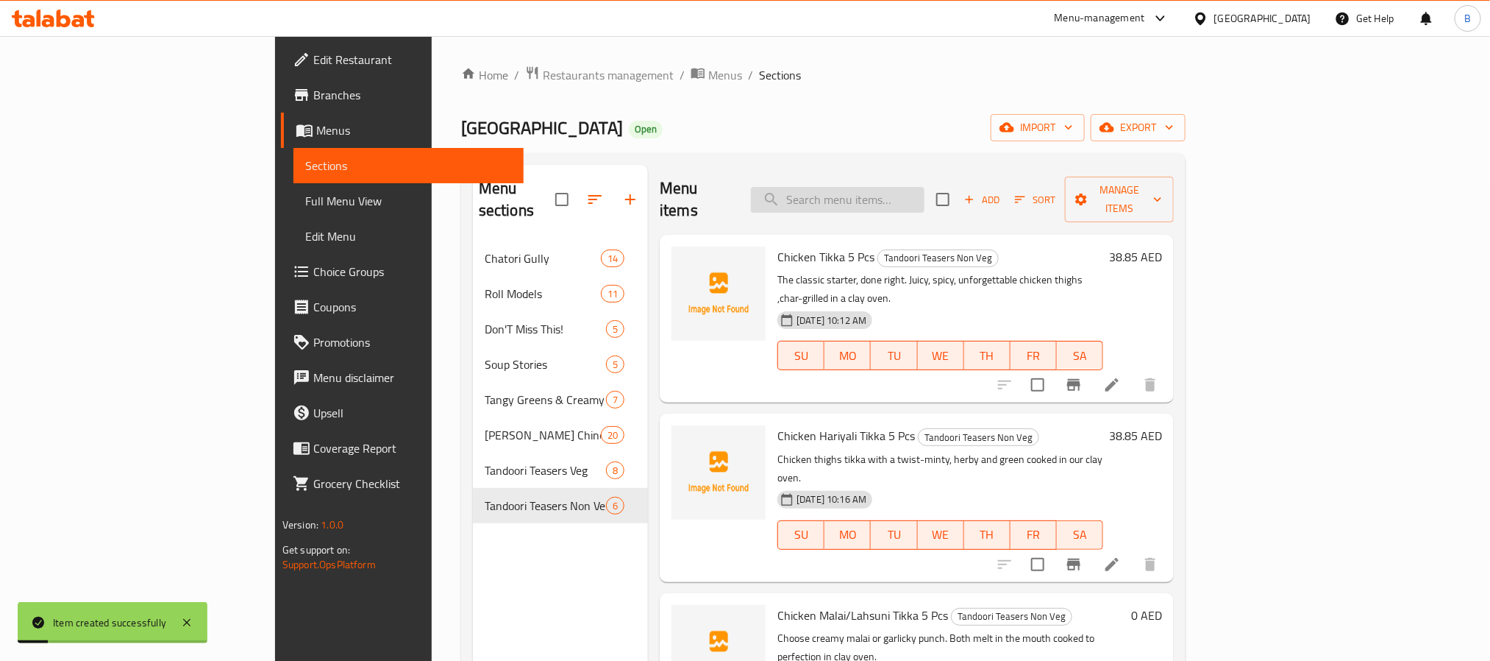
click at [925, 195] on input "search" at bounding box center [838, 200] width 174 height 26
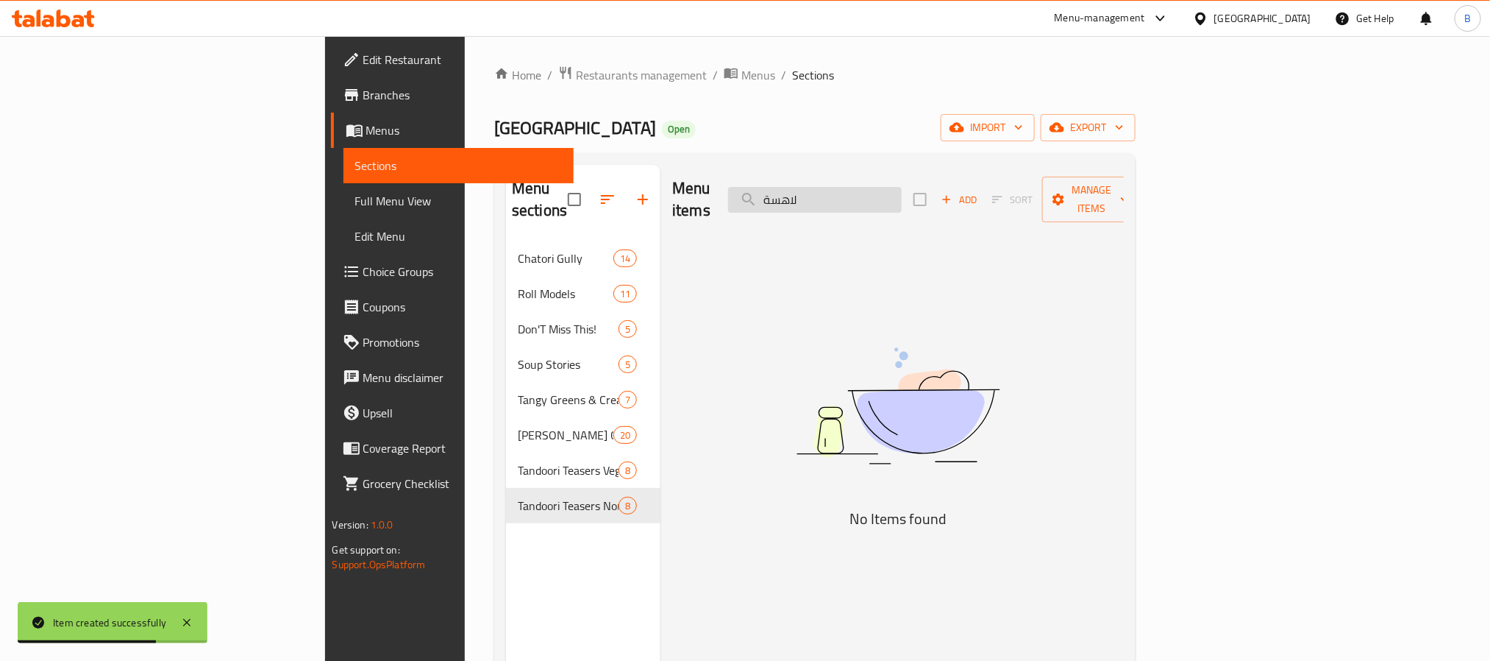
type input "لاهس"
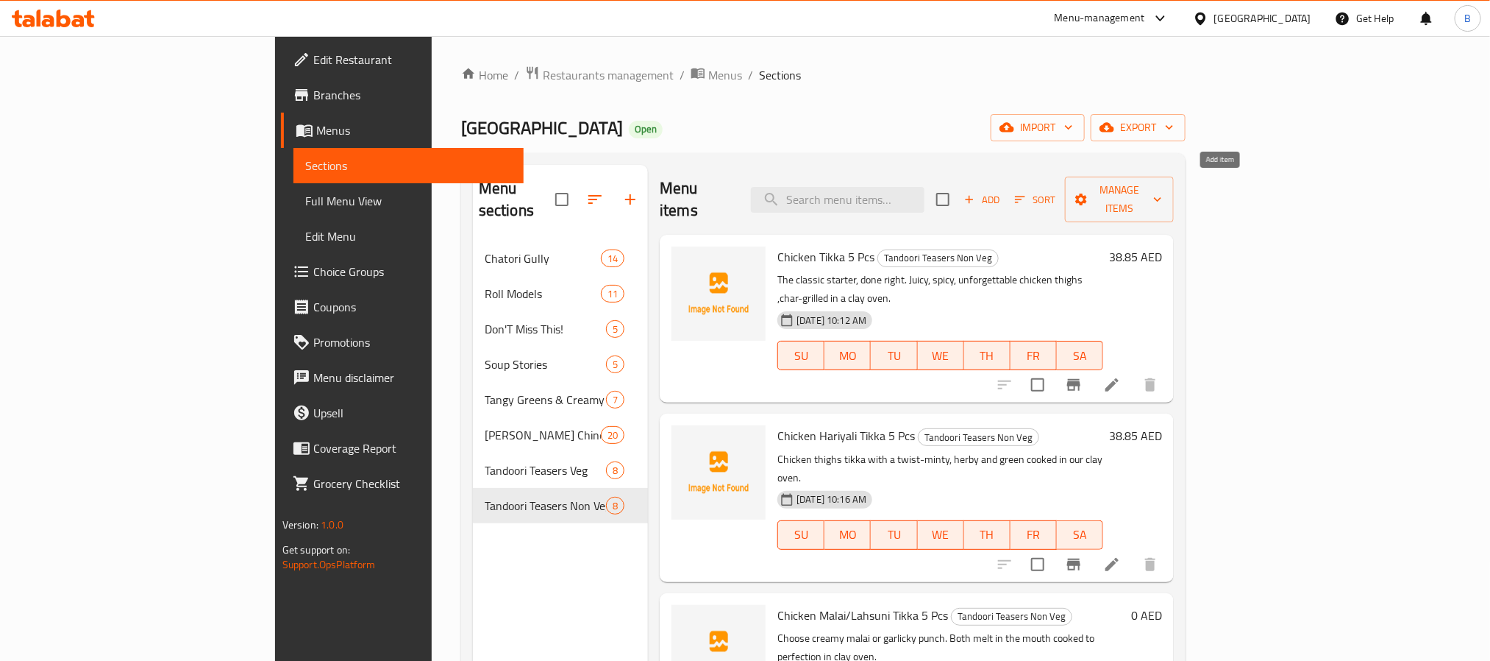
click at [1002, 191] on span "Add" at bounding box center [982, 199] width 40 height 17
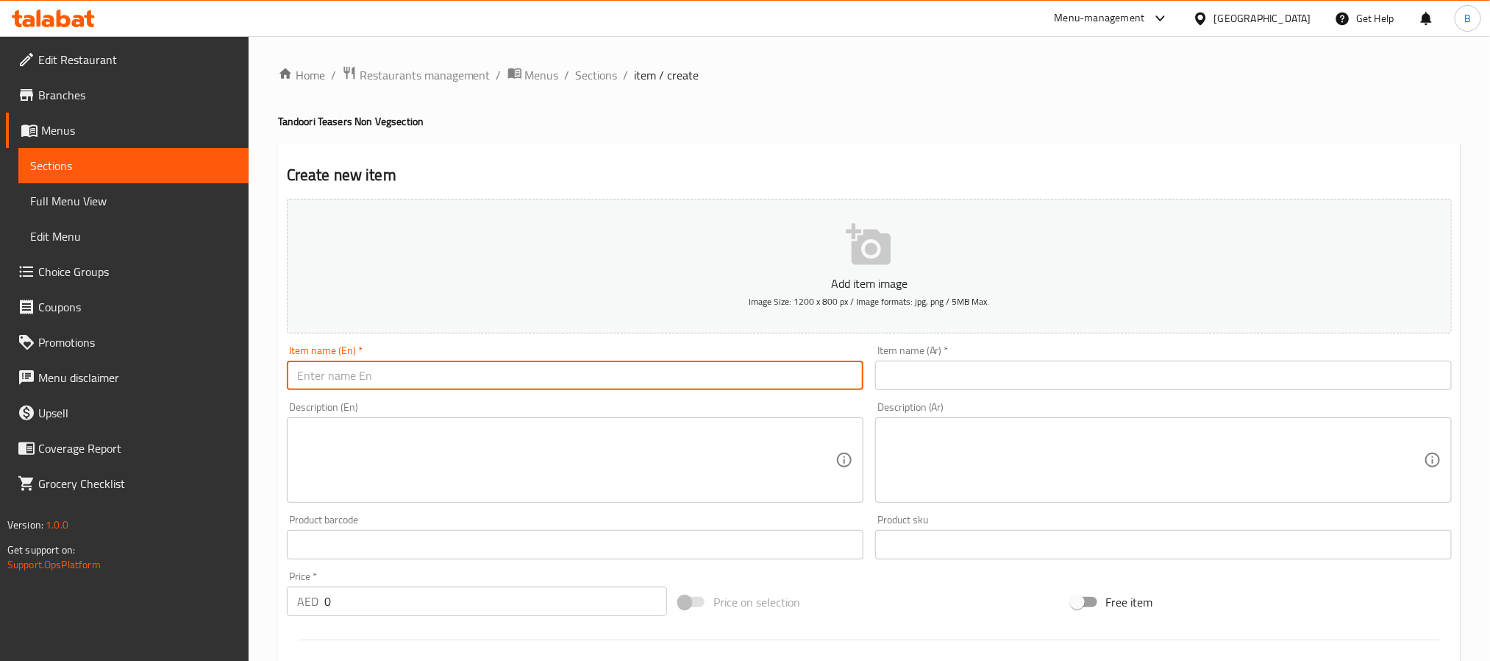
click at [497, 383] on input "text" at bounding box center [575, 374] width 577 height 29
paste input "Amritsari Macchi"
type input "Amritsari Macchi"
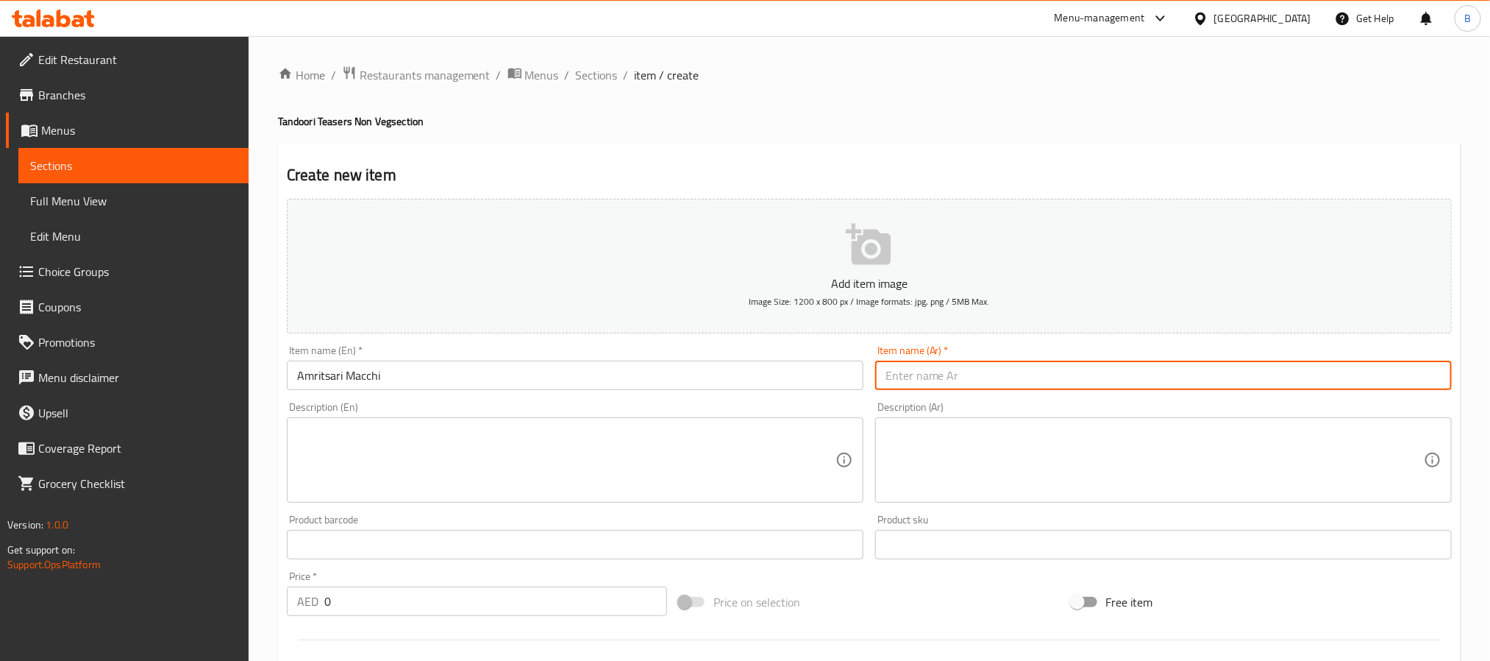
click at [958, 376] on input "text" at bounding box center [1163, 374] width 577 height 29
paste input "أمريتساري ماتشي"
type input "أمريتساري ماتشي"
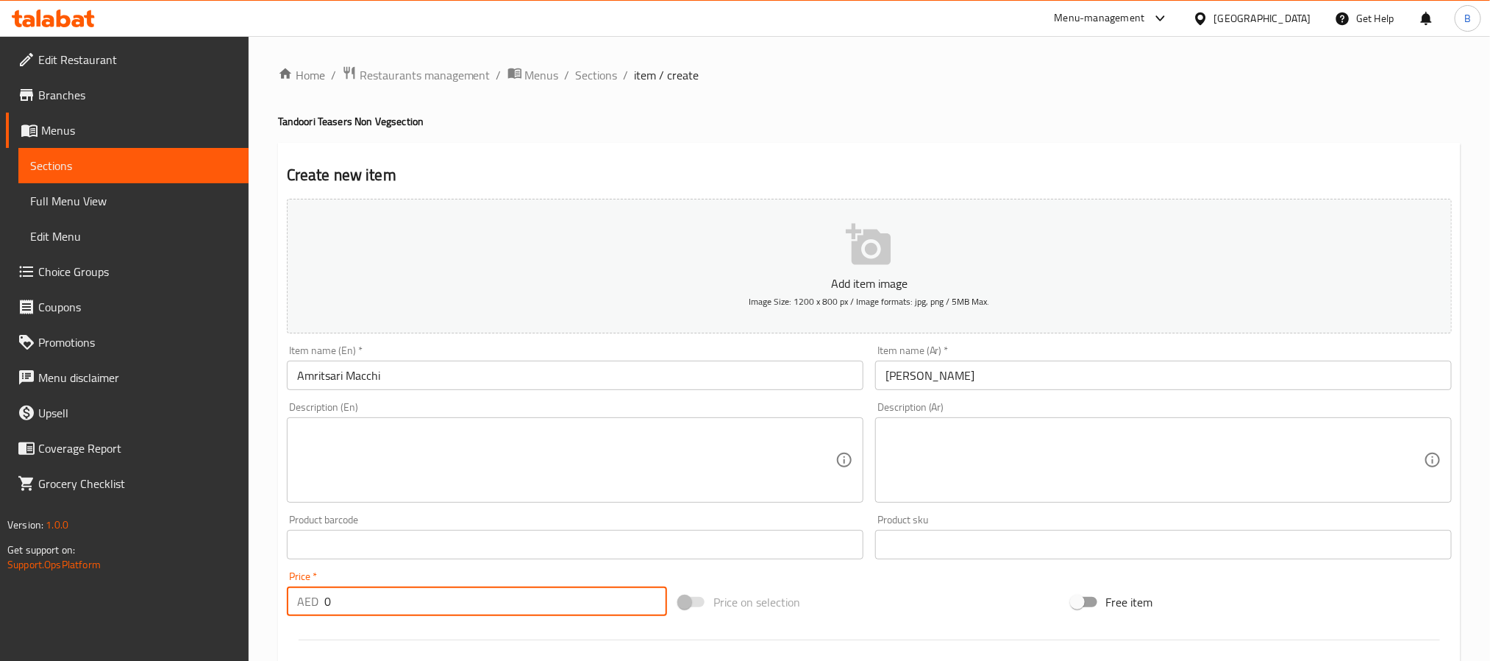
click at [338, 594] on input "0" at bounding box center [495, 600] width 343 height 29
click at [415, 491] on textarea at bounding box center [566, 460] width 539 height 70
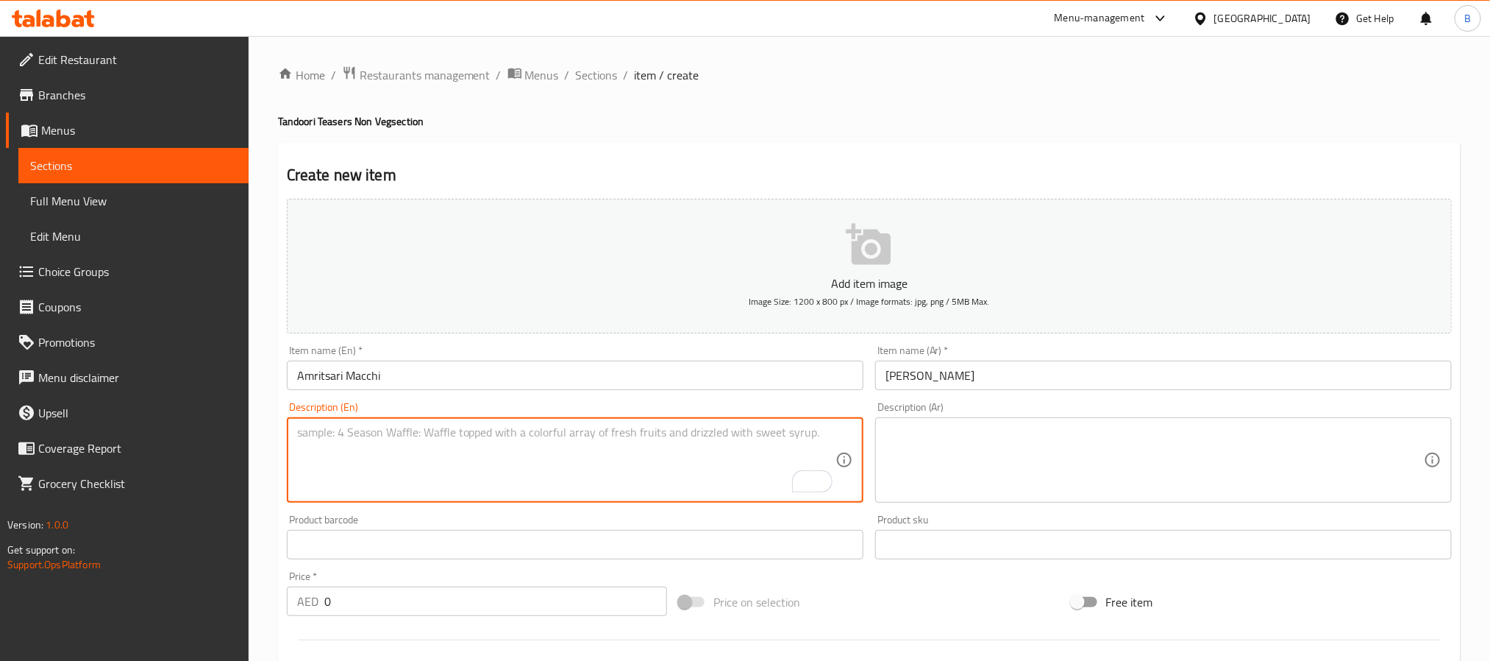
click at [464, 605] on input "0" at bounding box center [495, 600] width 343 height 29
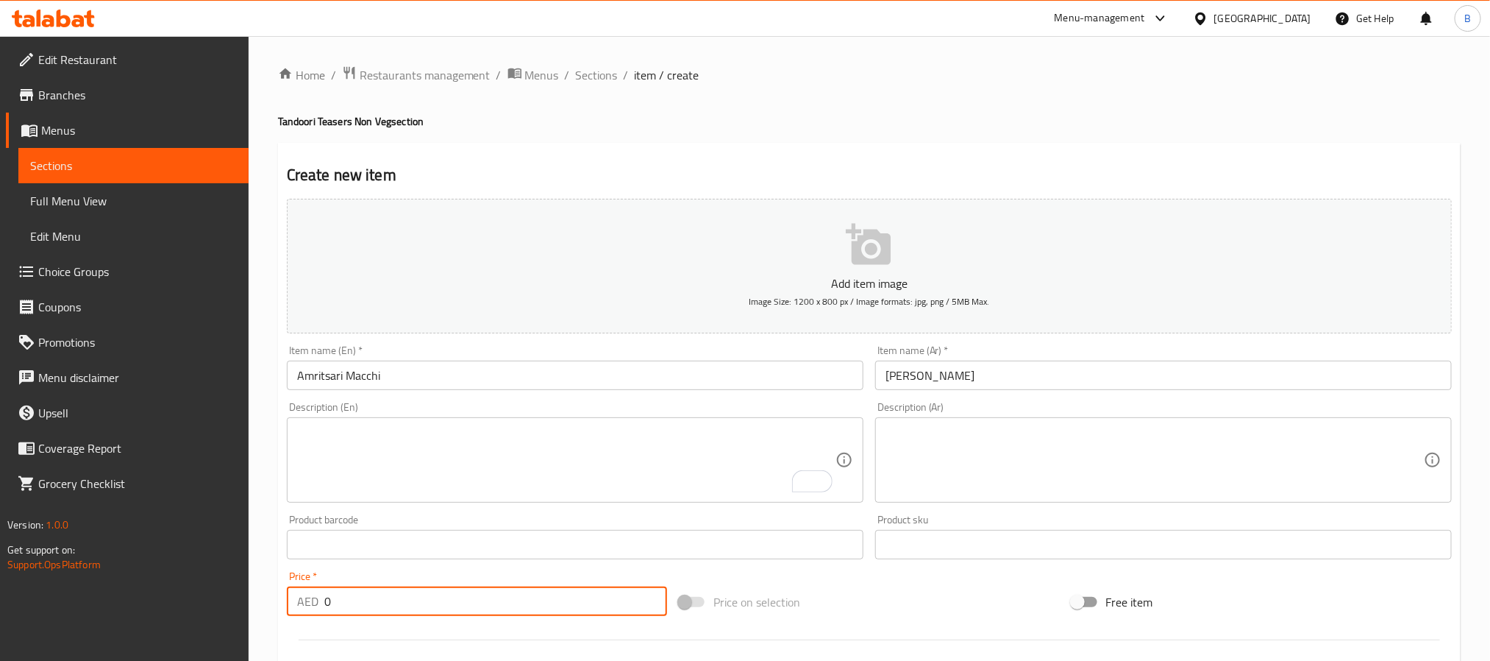
click at [464, 605] on input "0" at bounding box center [495, 600] width 343 height 29
paste input "44.1"
type input "44.10"
click at [684, 475] on textarea "To enrich screen reader interactions, please activate Accessibility in Grammarl…" at bounding box center [566, 460] width 539 height 70
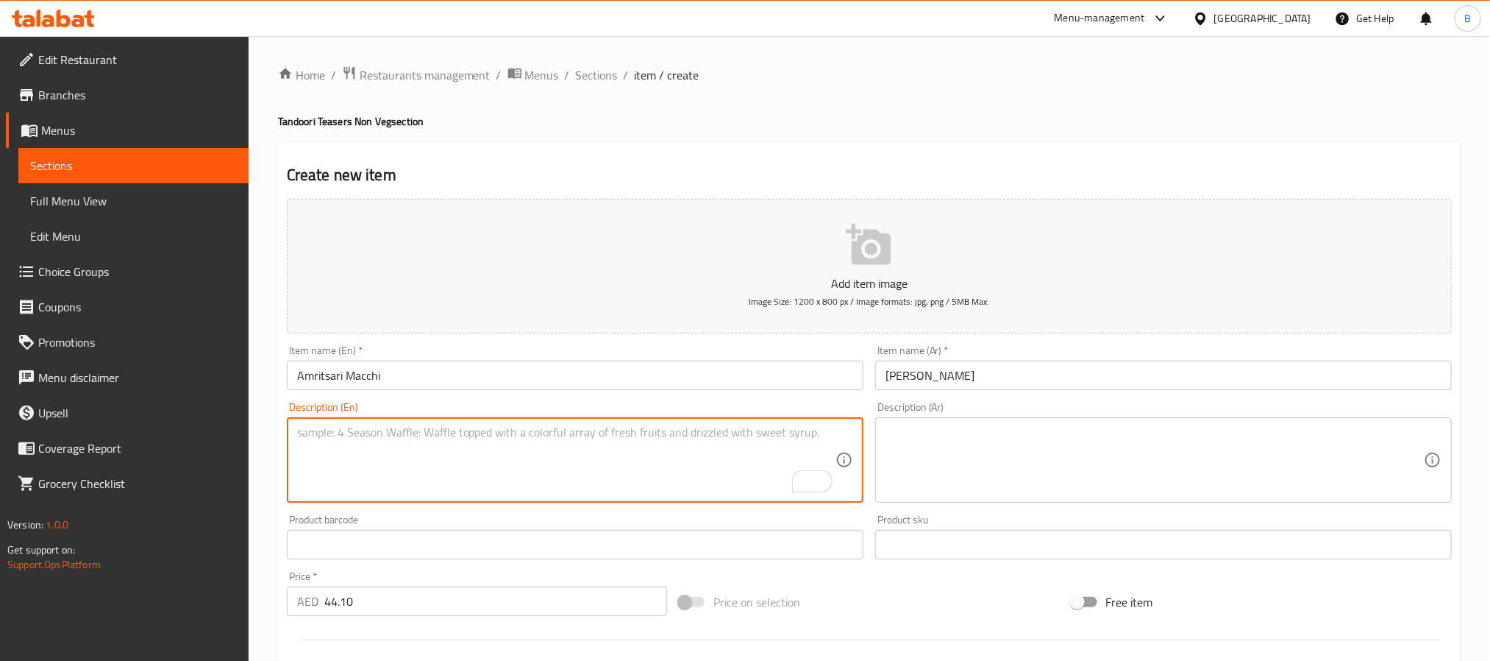
paste textarea "Classic Batter-Fried Fish With Punjabi Zing."
type textarea "Classic batter-fried fish with punjabi zing."
click at [1031, 479] on textarea at bounding box center [1155, 460] width 539 height 70
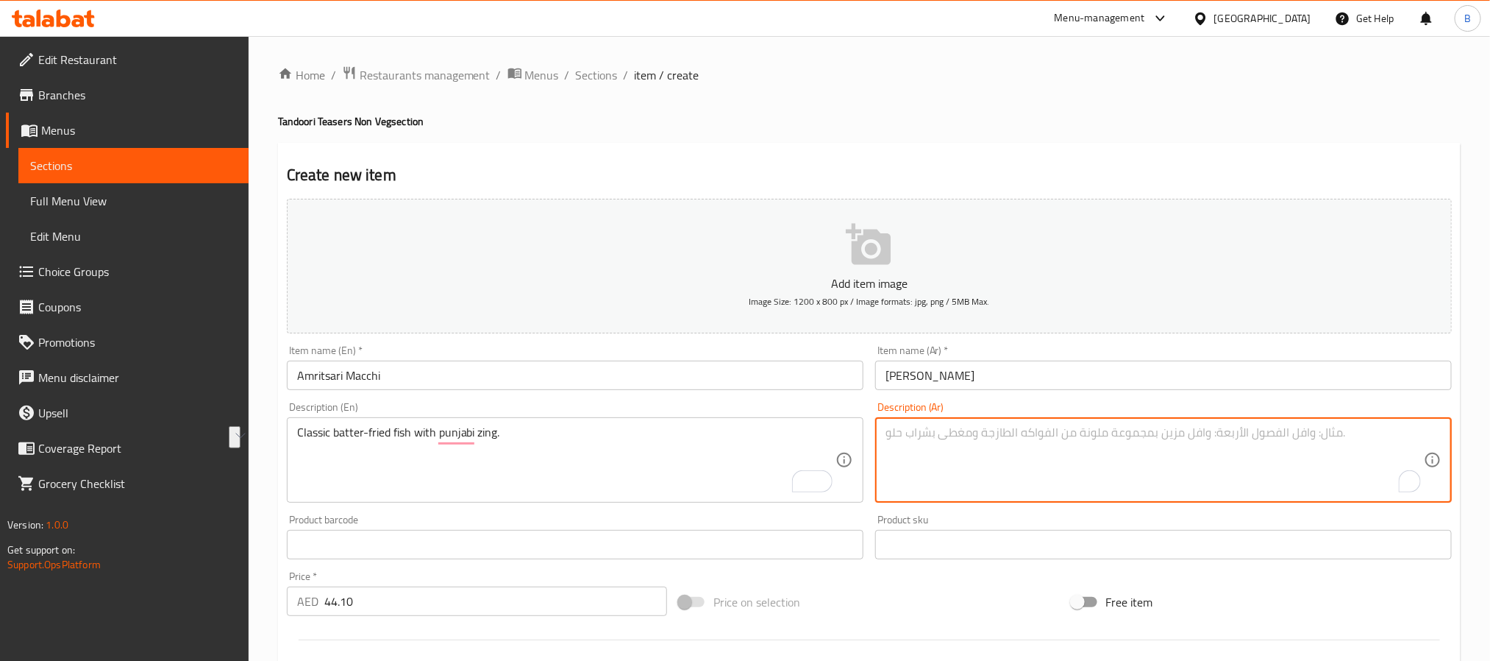
paste textarea "سمك مقلي على الطريقة الكلاسيكية مع نكهة البنجابية."
click at [1209, 429] on textarea "سمك مقلي على الطريقة الكلاسيكية مع نكهة البنجابية." at bounding box center [1155, 460] width 539 height 70
paste textarea "زينغ"
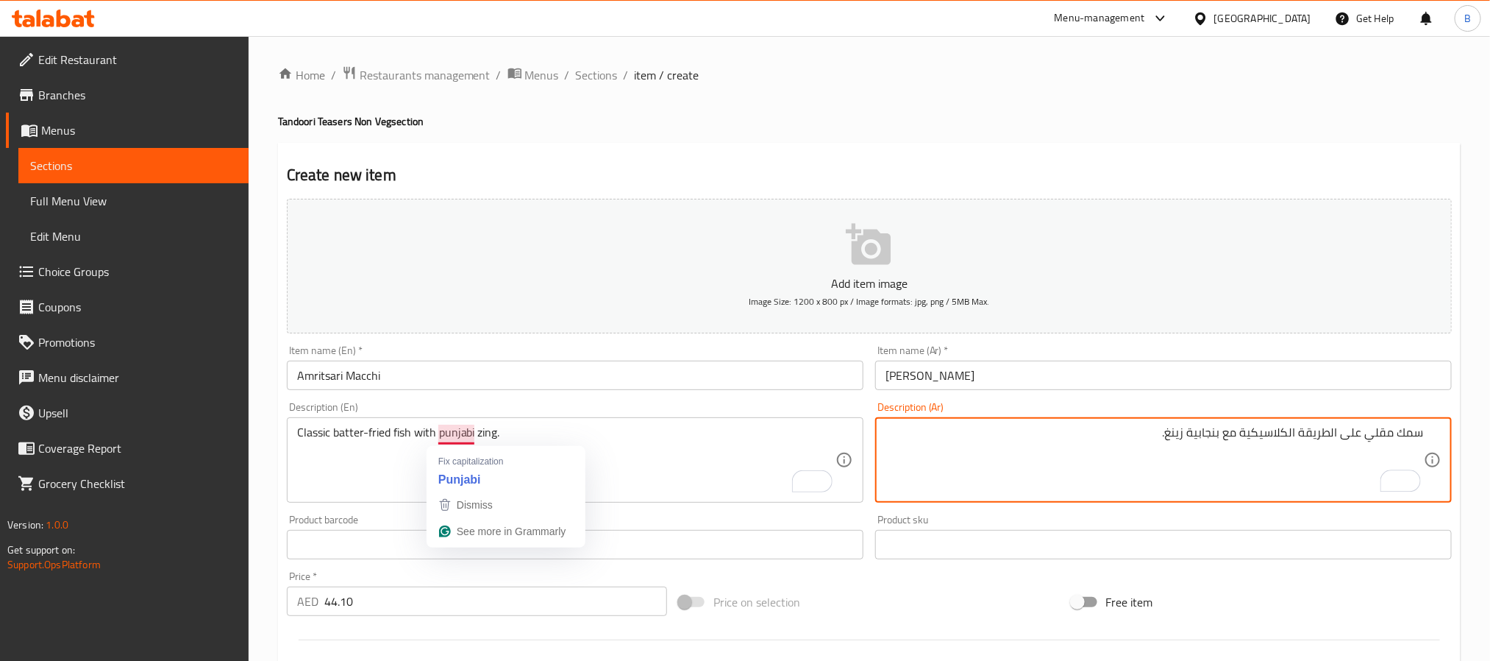
type textarea "سمك مقلي على الطريقة الكلاسيكية مع بنجابية زينغ."
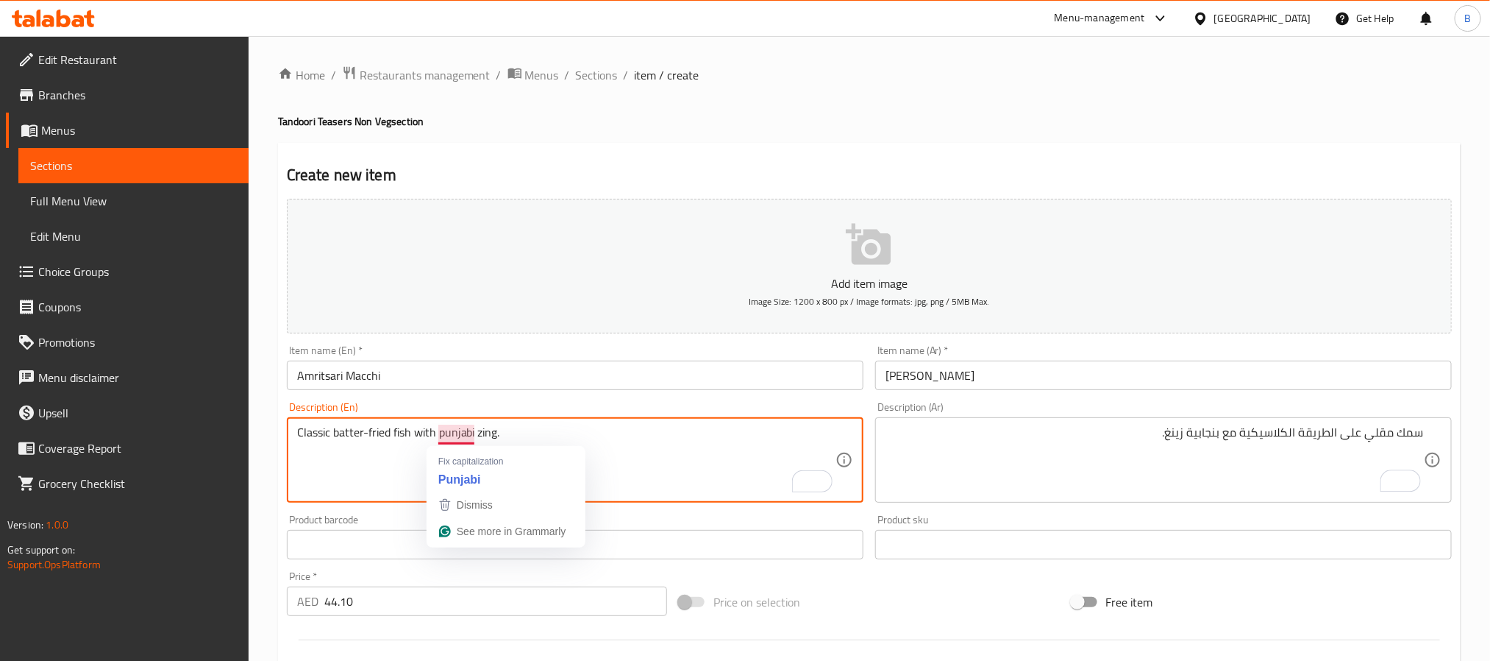
click at [461, 435] on textarea "Classic batter-fried fish with punjabi zing." at bounding box center [566, 460] width 539 height 70
click at [462, 433] on textarea "Classic batter-fried fish with punjabi zing." at bounding box center [566, 460] width 539 height 70
type textarea "Classic batter-fried fish with Punjabi zing."
click at [599, 431] on textarea "Classic batter-fried fish with Punjabi zing." at bounding box center [566, 460] width 539 height 70
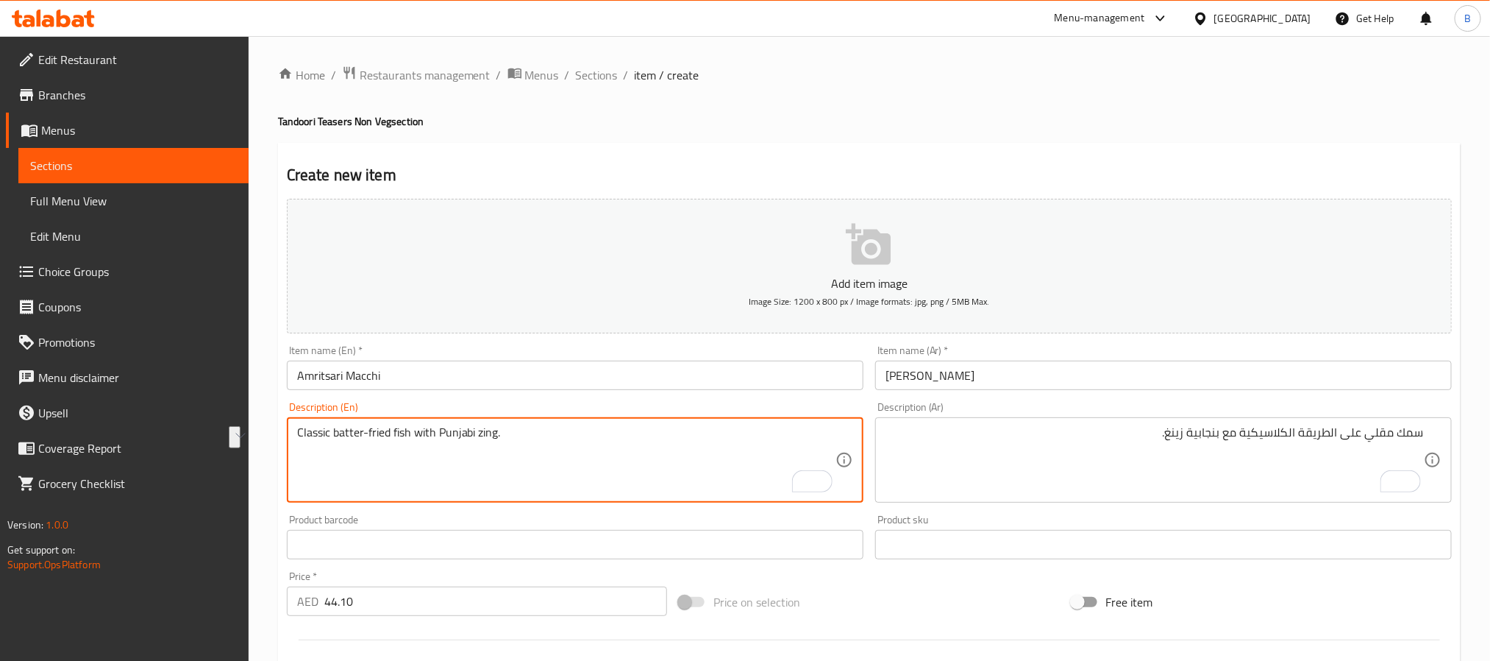
drag, startPoint x: 521, startPoint y: 433, endPoint x: 364, endPoint y: 437, distance: 156.7
click at [364, 437] on textarea "Classic batter-fried fish with Punjabi zing." at bounding box center [566, 460] width 539 height 70
drag, startPoint x: 364, startPoint y: 437, endPoint x: 280, endPoint y: 429, distance: 84.3
click at [281, 429] on div "Description (En) Classic batter-fried fish with Punjabi zing. Description (En)" at bounding box center [575, 452] width 589 height 113
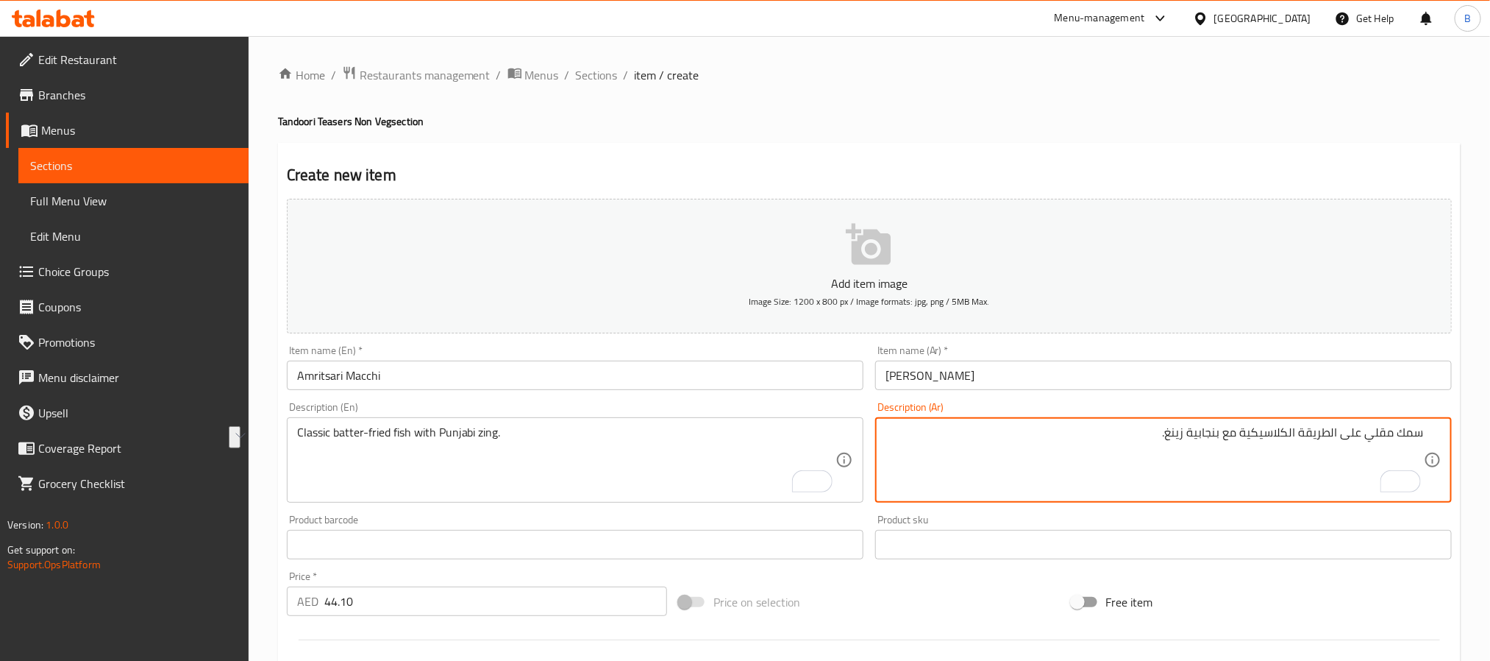
drag, startPoint x: 1366, startPoint y: 433, endPoint x: 1291, endPoint y: 437, distance: 75.2
click at [1291, 437] on textarea "سمك مقلي على الطريقة الكلاسيكية مع بنجابية زينغ." at bounding box center [1155, 460] width 539 height 70
paste textarea "بالعجين"
click at [1292, 430] on textarea "سمك مقلي بالعجين كلاسيكية مع بنجابية زينغ." at bounding box center [1155, 460] width 539 height 70
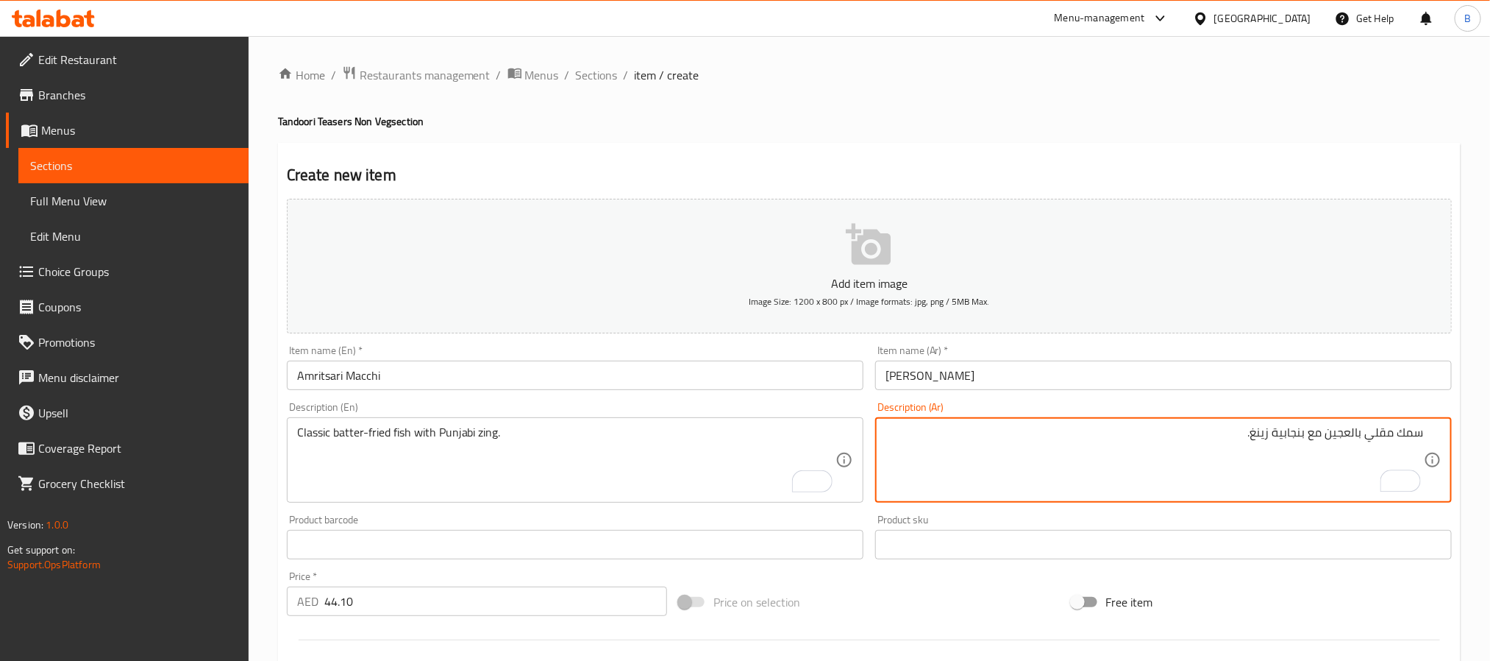
click at [1413, 433] on textarea "سمك مقلي بالعجين مع بنجابية زينغ." at bounding box center [1155, 460] width 539 height 70
drag, startPoint x: 1386, startPoint y: 435, endPoint x: 1397, endPoint y: 462, distance: 29.4
click at [1386, 438] on textarea "سمك مقلي بالعجين مع بنجابية زينغ." at bounding box center [1155, 460] width 539 height 70
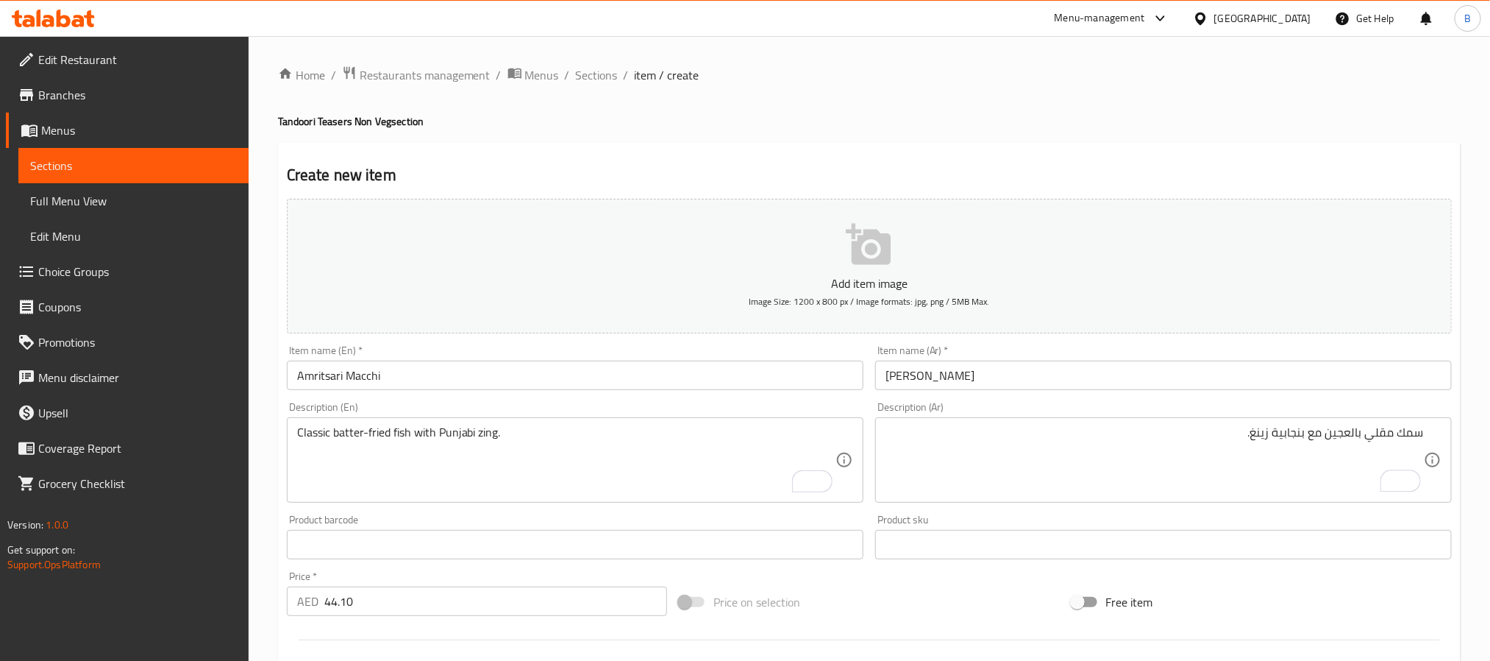
click at [1393, 422] on div "سمك مقلي بالعجين مع بنجابية زينغ. Description (Ar)" at bounding box center [1163, 459] width 577 height 85
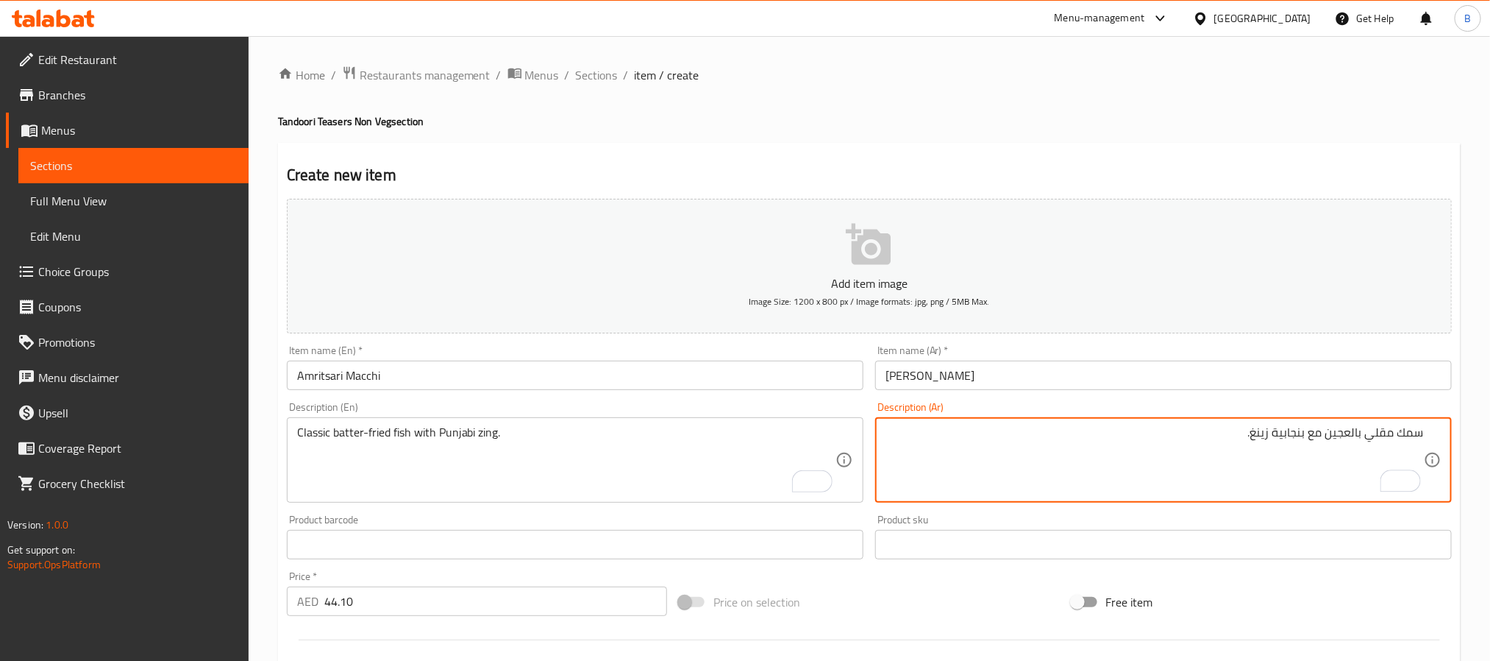
click at [1398, 433] on textarea "سمك مقلي بالعجين مع بنجابية زينغ." at bounding box center [1155, 460] width 539 height 70
paste textarea "كلاسيكية"
click at [1292, 437] on textarea "سمك كلاسيك مقلي بالعجين مع بنجابية زينغ." at bounding box center [1155, 460] width 539 height 70
click at [1316, 436] on textarea "سمك كلاسيك مقلي بالعجين مع بنجابية زينغ." at bounding box center [1155, 460] width 539 height 70
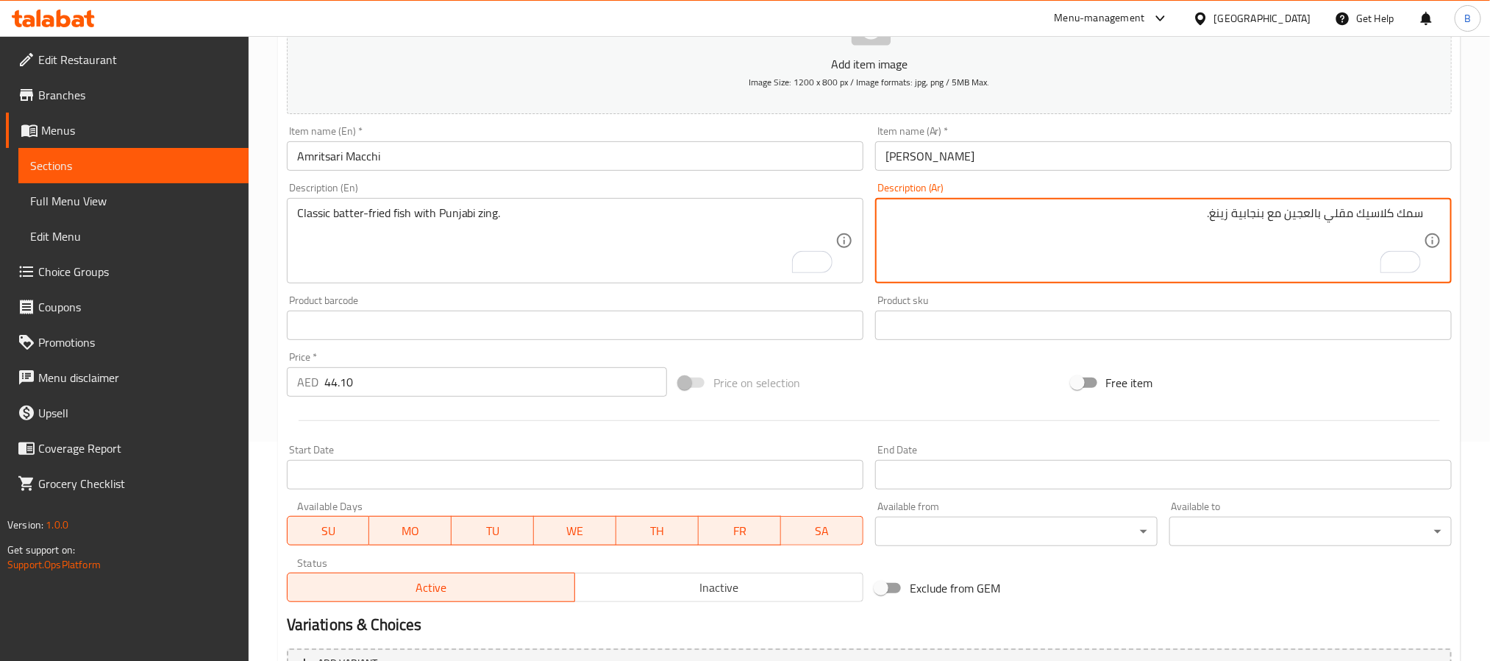
scroll to position [377, 0]
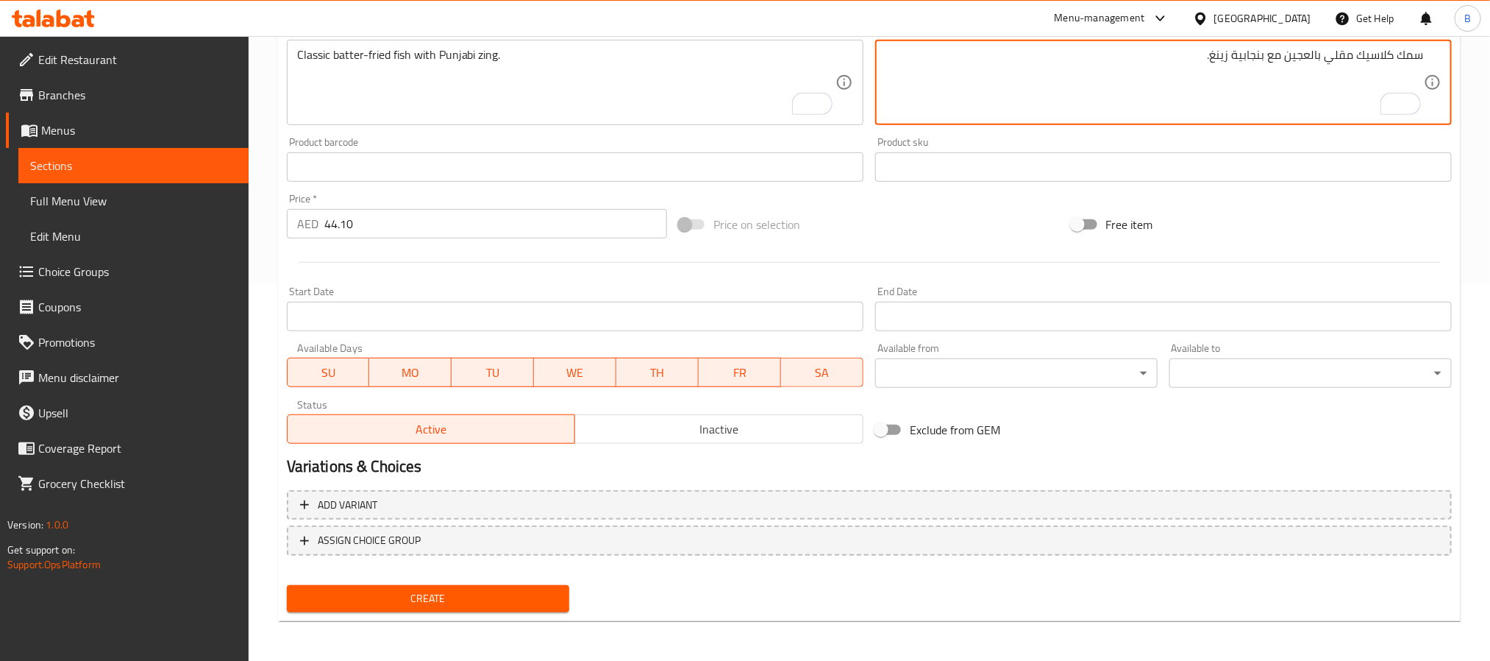
type textarea "سمك كلاسيك مقلي بالعجين مع بنجابية زينغ."
click at [452, 599] on span "Create" at bounding box center [428, 598] width 259 height 18
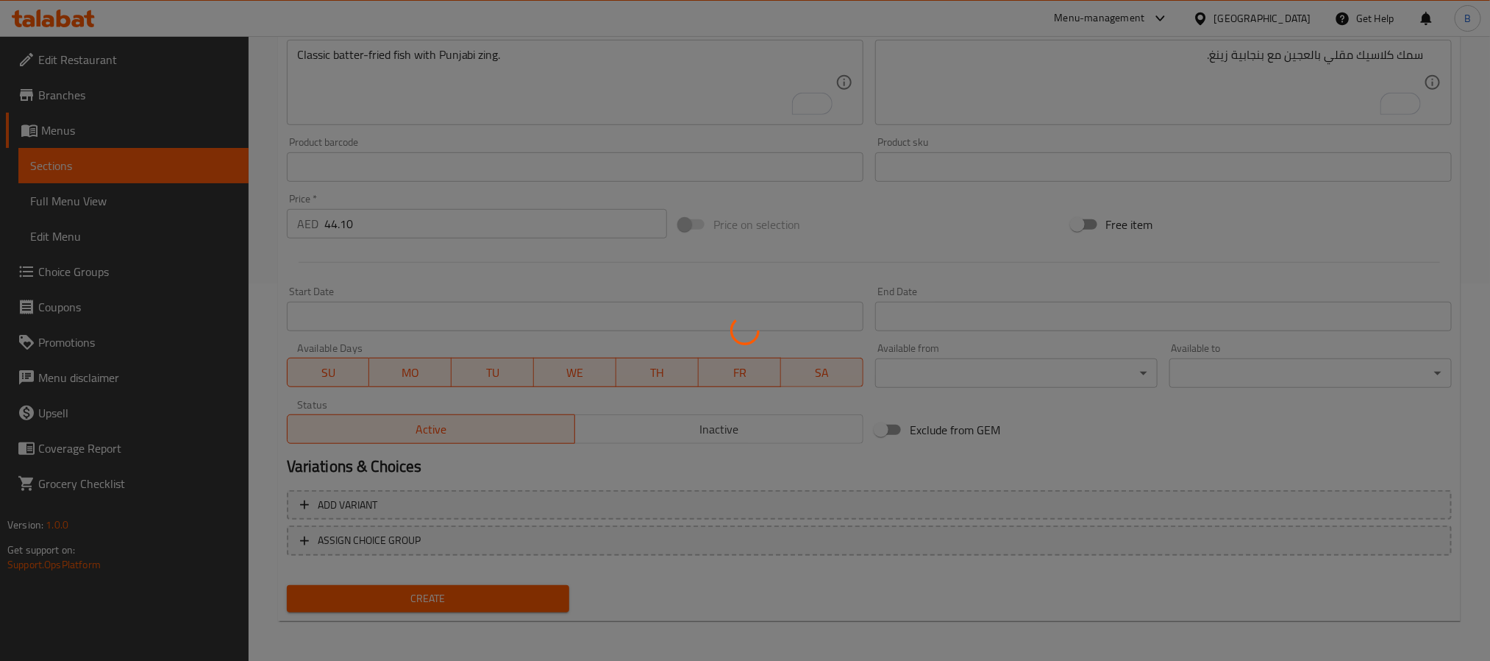
type input "0"
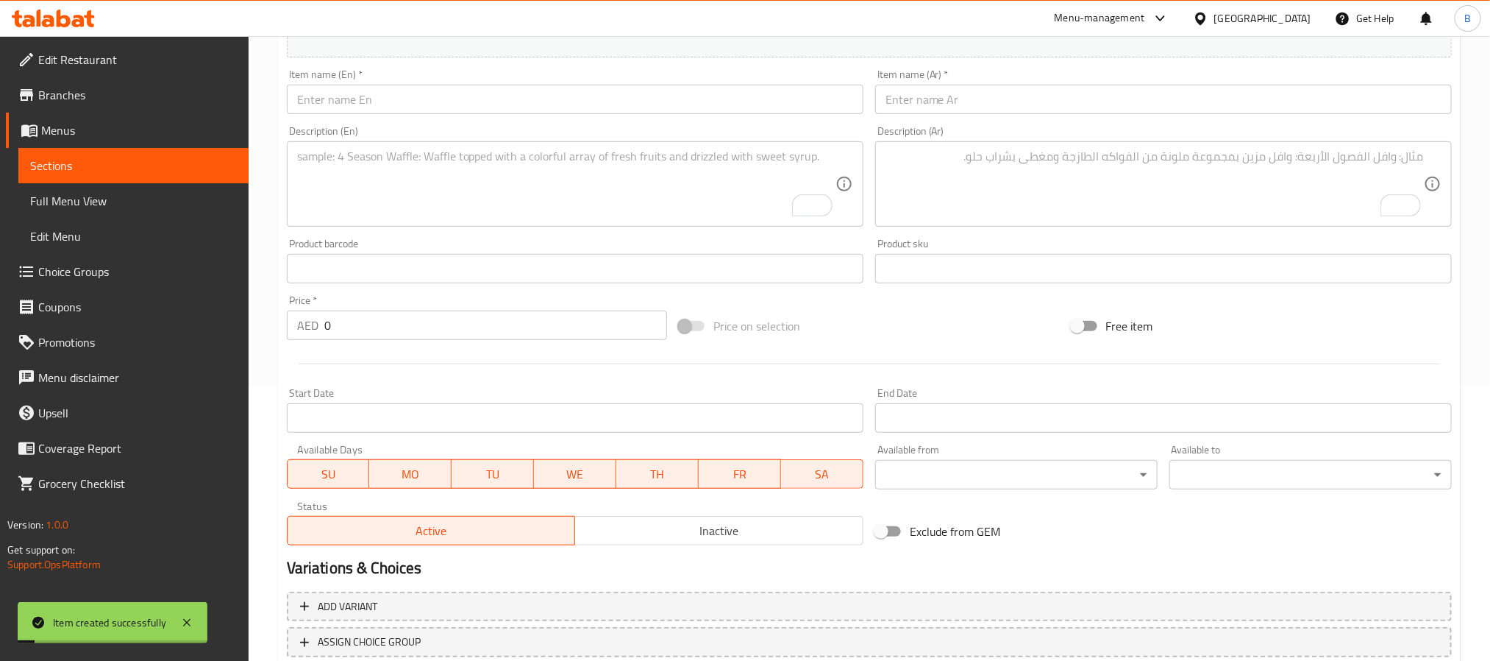
scroll to position [267, 0]
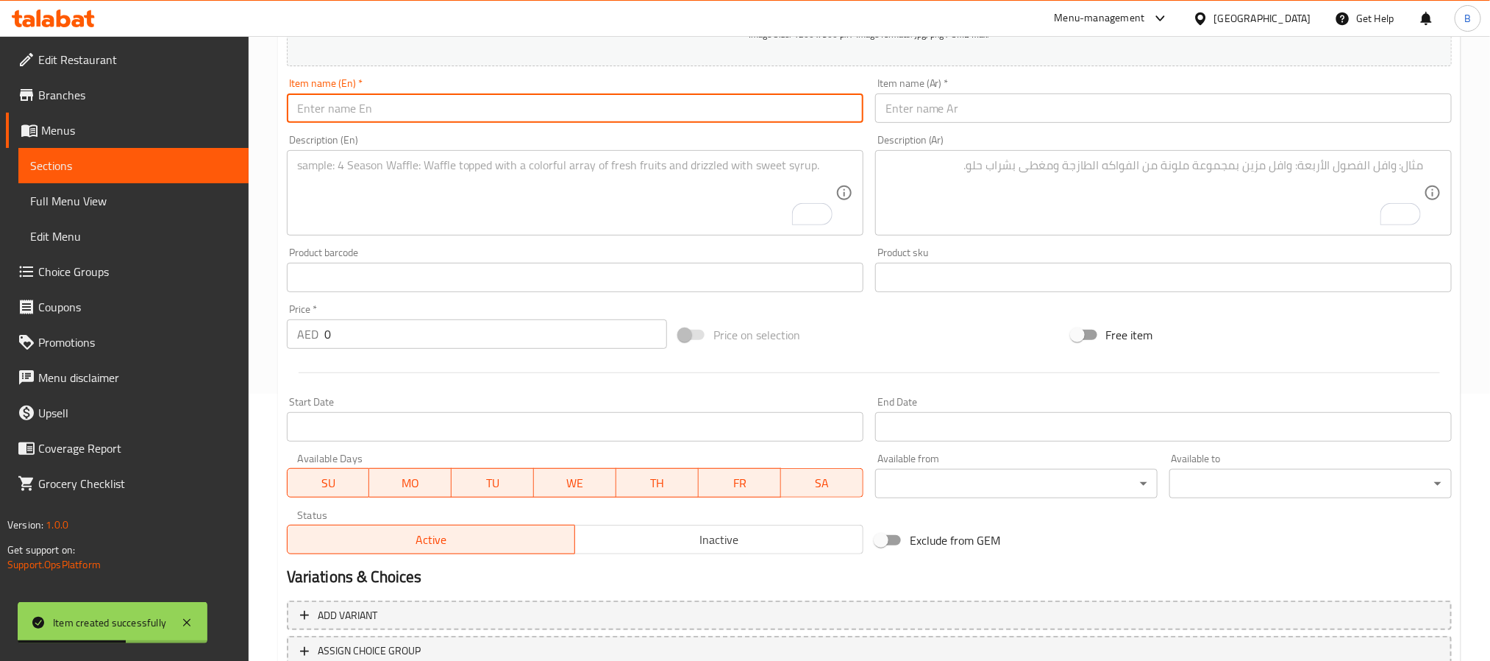
click at [482, 107] on input "text" at bounding box center [575, 107] width 577 height 29
paste input "Tandoori Prawn"
type input "Tandoori Prawn"
click at [1058, 124] on div "Item name (Ar)   * Item name (Ar) *" at bounding box center [1164, 100] width 589 height 57
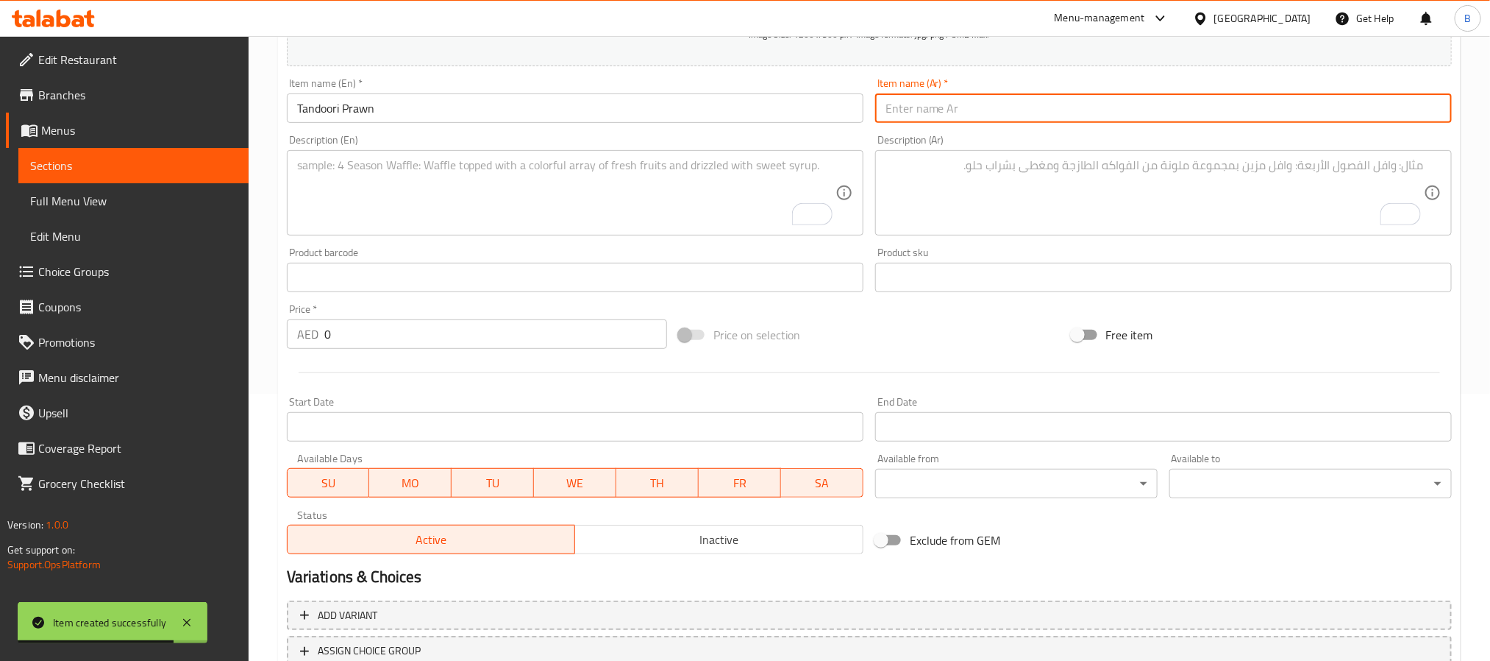
paste input "روبيان تندوري"
click at [1062, 113] on input "text" at bounding box center [1163, 107] width 577 height 29
type input "روبيان تندوري"
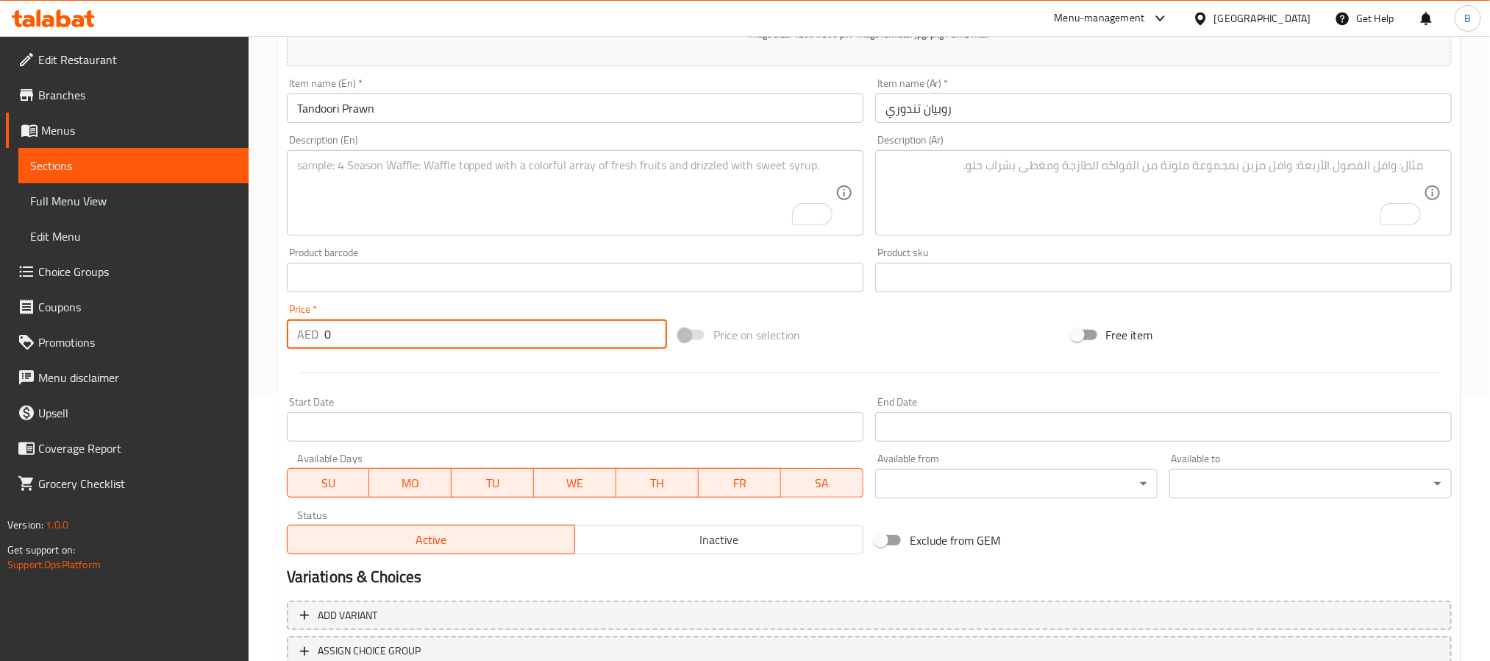
click at [377, 341] on input "0" at bounding box center [495, 333] width 343 height 29
paste input "52.5"
type input "52.50"
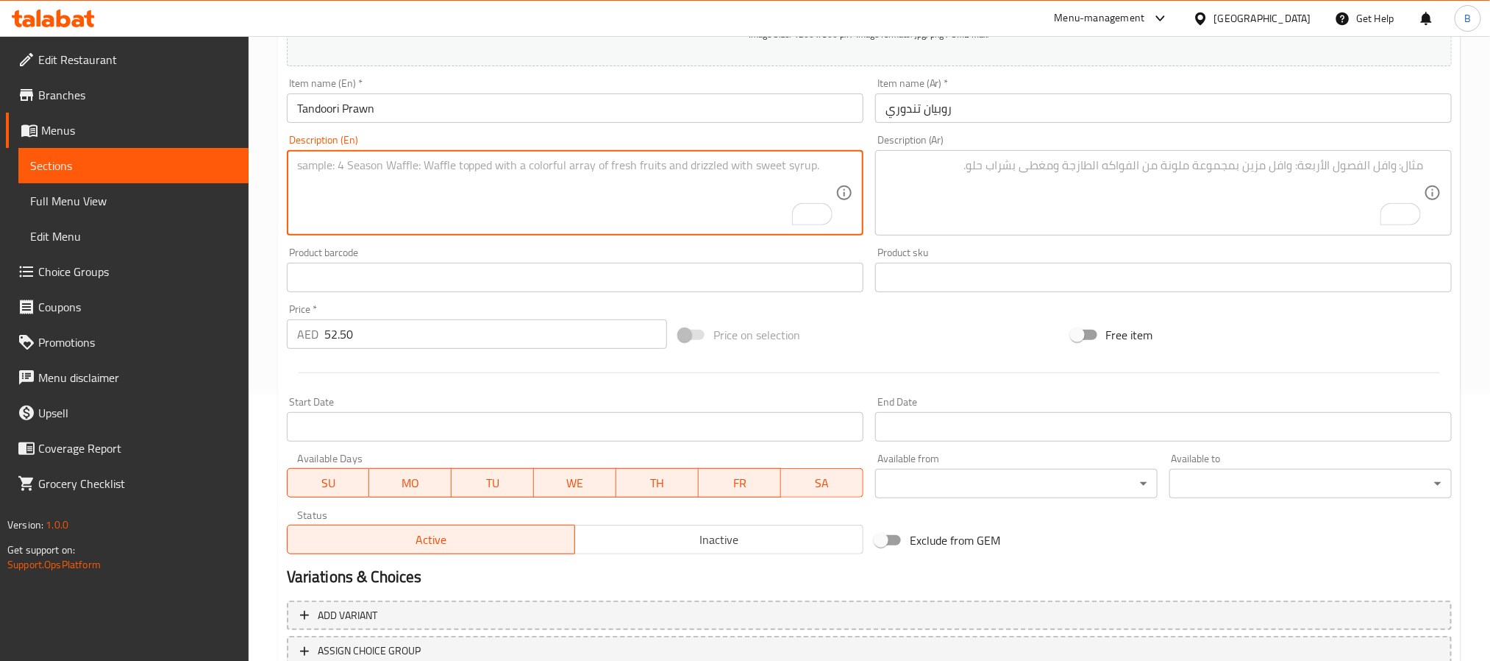
click at [382, 218] on textarea "To enrich screen reader interactions, please activate Accessibility in Grammarl…" at bounding box center [566, 193] width 539 height 70
paste textarea "King Prawns Char-Grilled In A Clay Oven With Zesty Masalas. A Seafood Celebrati…"
type textarea "King prawns char-grilled in a clay oven with zesty masalas. A seafood celebrati…"
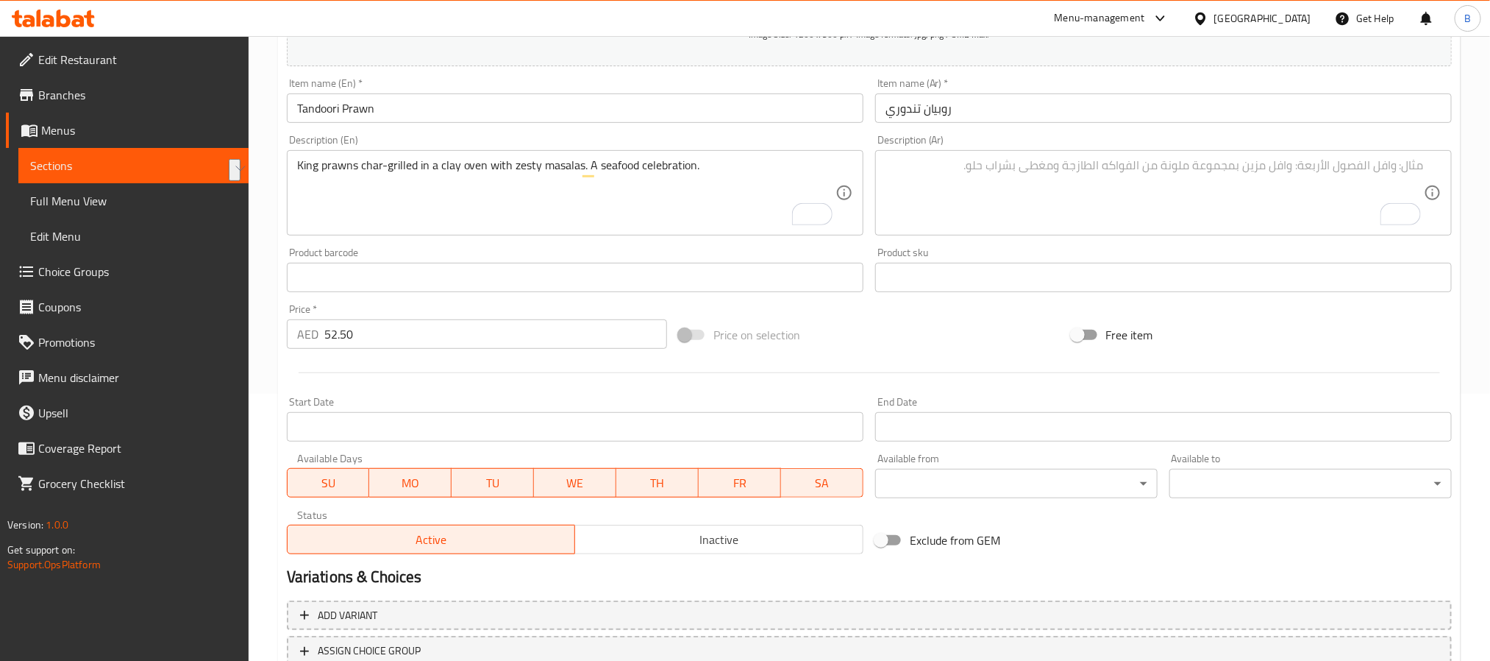
click at [547, 230] on div "King prawns char-grilled in a clay oven with zesty masalas. A seafood celebrati…" at bounding box center [575, 192] width 577 height 85
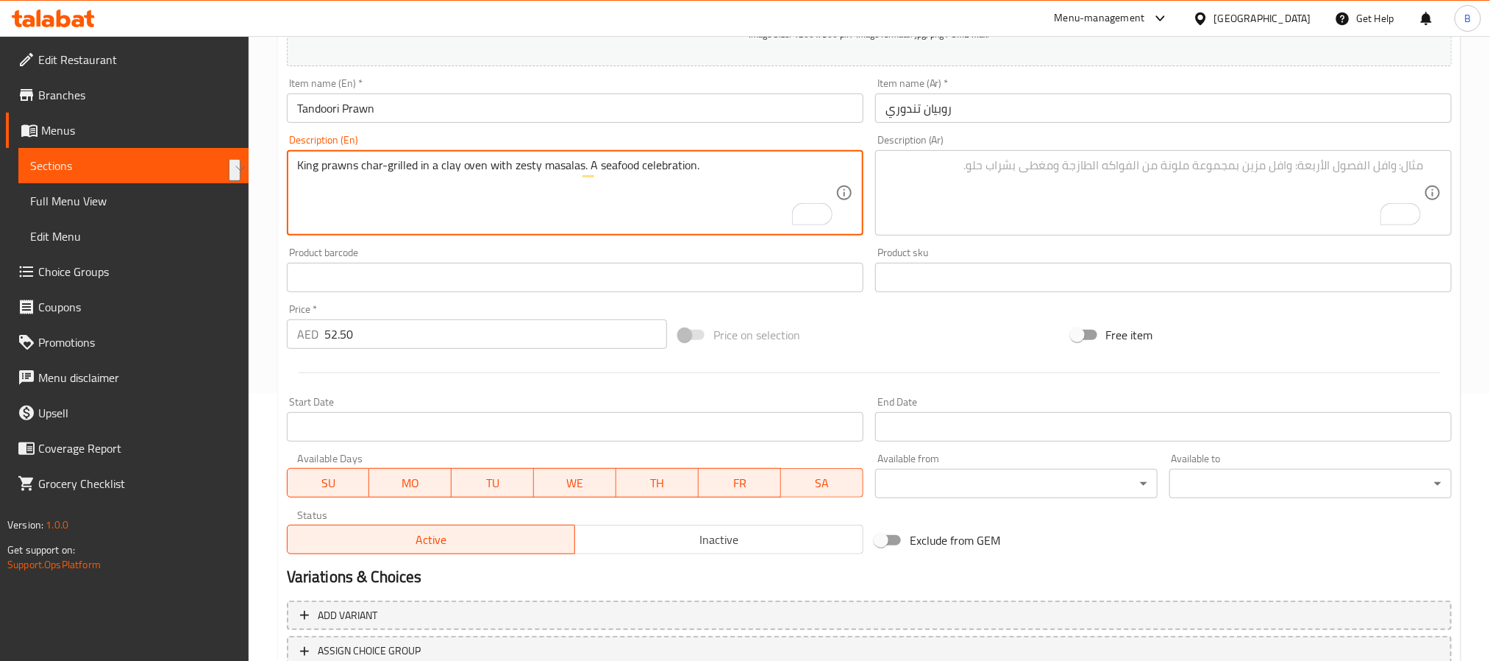
click at [428, 227] on textarea "King prawns char-grilled in a clay oven with zesty masalas. A seafood celebrati…" at bounding box center [566, 193] width 539 height 70
click at [394, 163] on textarea "King prawns char-grilled in a clay oven with zesty masalas. A seafood celebrati…" at bounding box center [566, 193] width 539 height 70
click at [480, 199] on textarea "King prawns char-grilled in a clay oven with zesty masalas. A seafood celebrati…" at bounding box center [566, 193] width 539 height 70
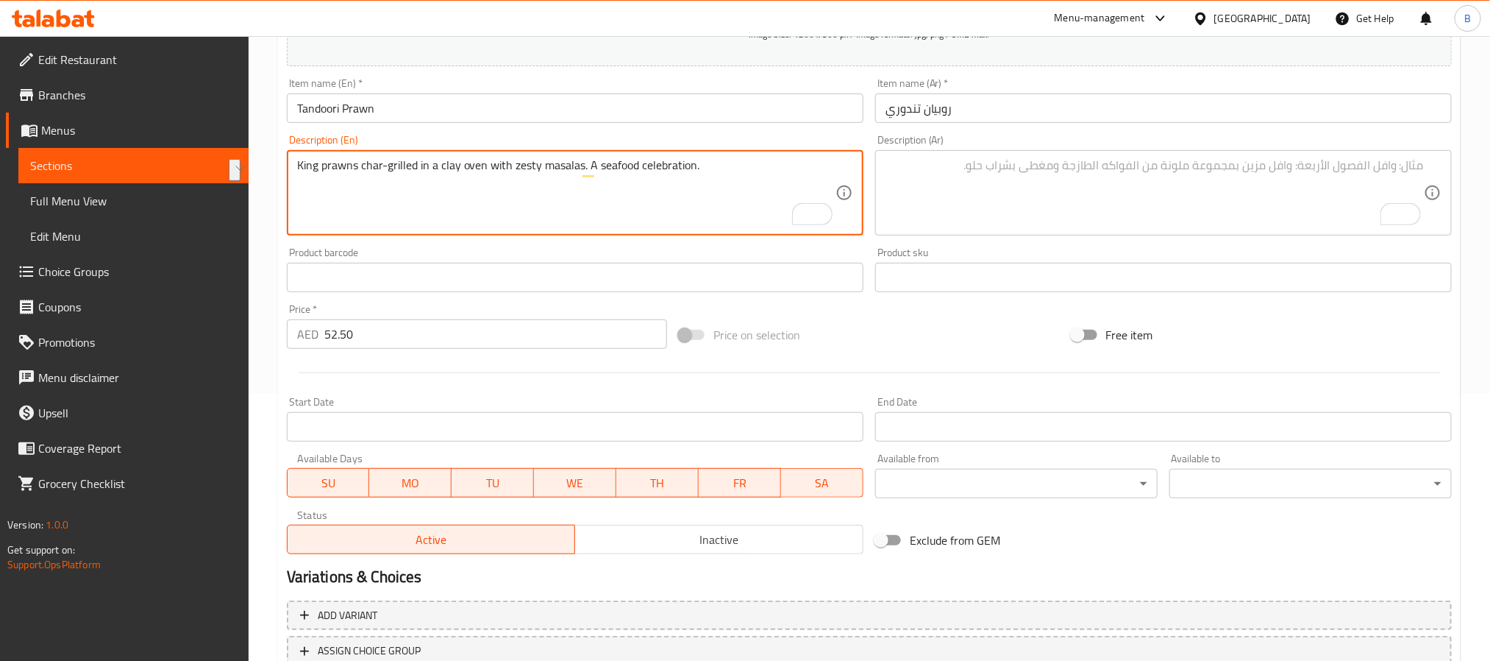
drag, startPoint x: 545, startPoint y: 166, endPoint x: 745, endPoint y: 182, distance: 200.0
click at [745, 182] on textarea "King prawns char-grilled in a clay oven with zesty masalas. A seafood celebrati…" at bounding box center [566, 193] width 539 height 70
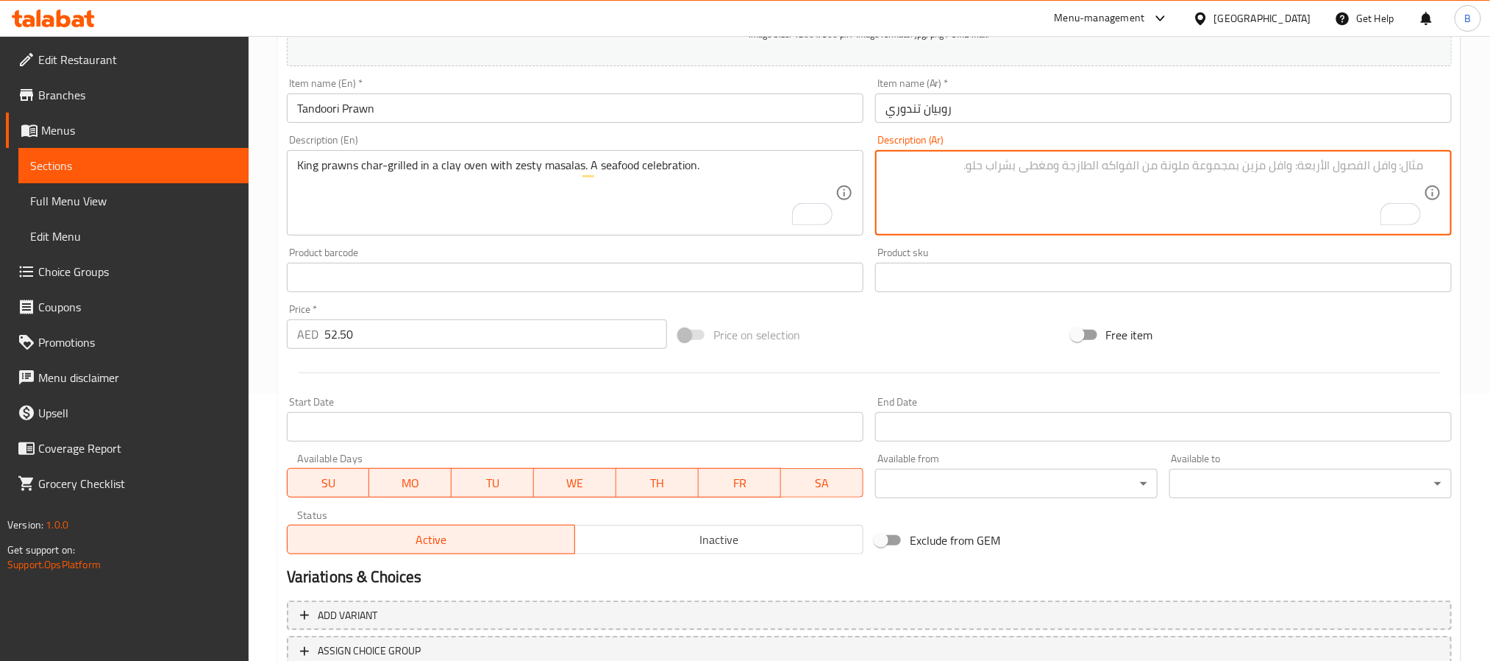
click at [1022, 208] on textarea "To enrich screen reader interactions, please activate Accessibility in Grammarl…" at bounding box center [1155, 193] width 539 height 70
paste textarea "روبيان ملكي مشوي في فرن طيني مع بهارات ماسالا حارة. احتفال بالمأكولات البحرية."
click at [1327, 162] on textarea "روبيان ملكي مشوي في فرن طيني مع بهارات ماسالا حارة. احتفال بالمأكولات البحرية." at bounding box center [1155, 193] width 539 height 70
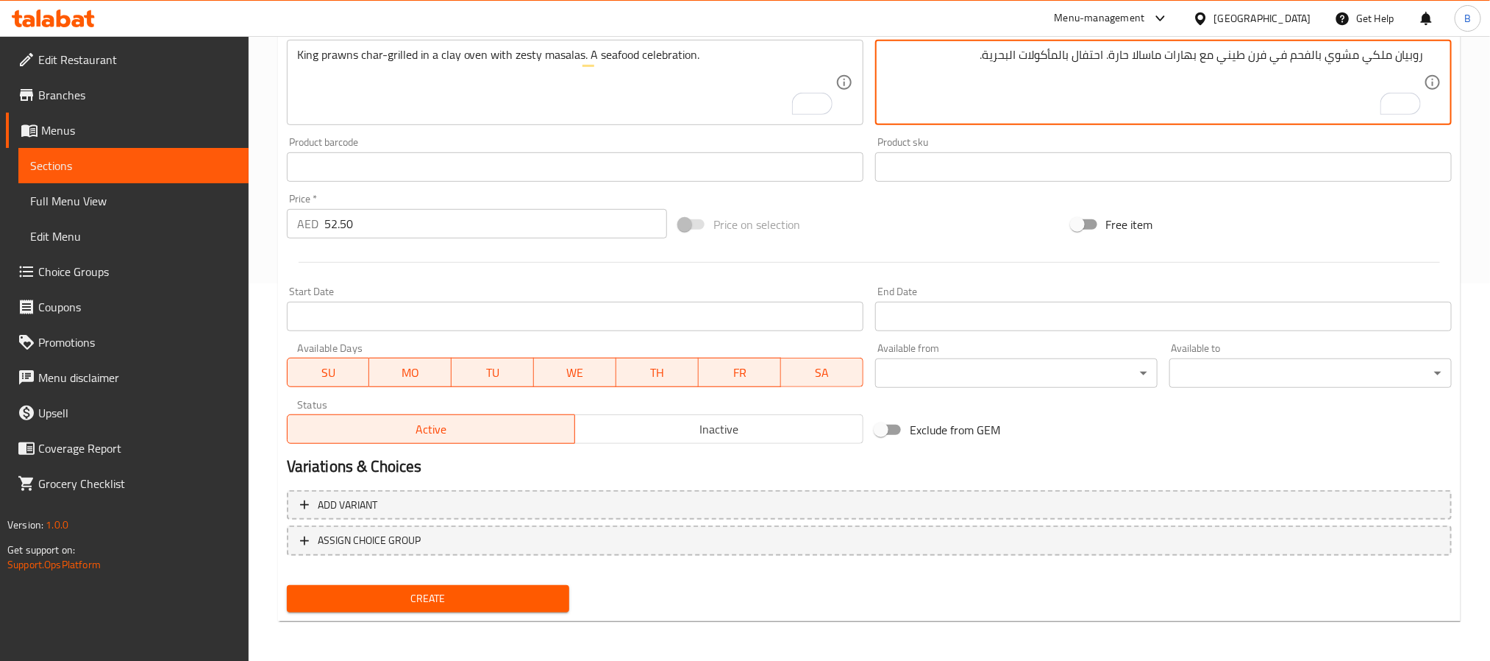
type textarea "روبيان ملكي مشوي بالفحم في فرن طيني مع بهارات ماسالا حارة. احتفال بالمأكولات ال…"
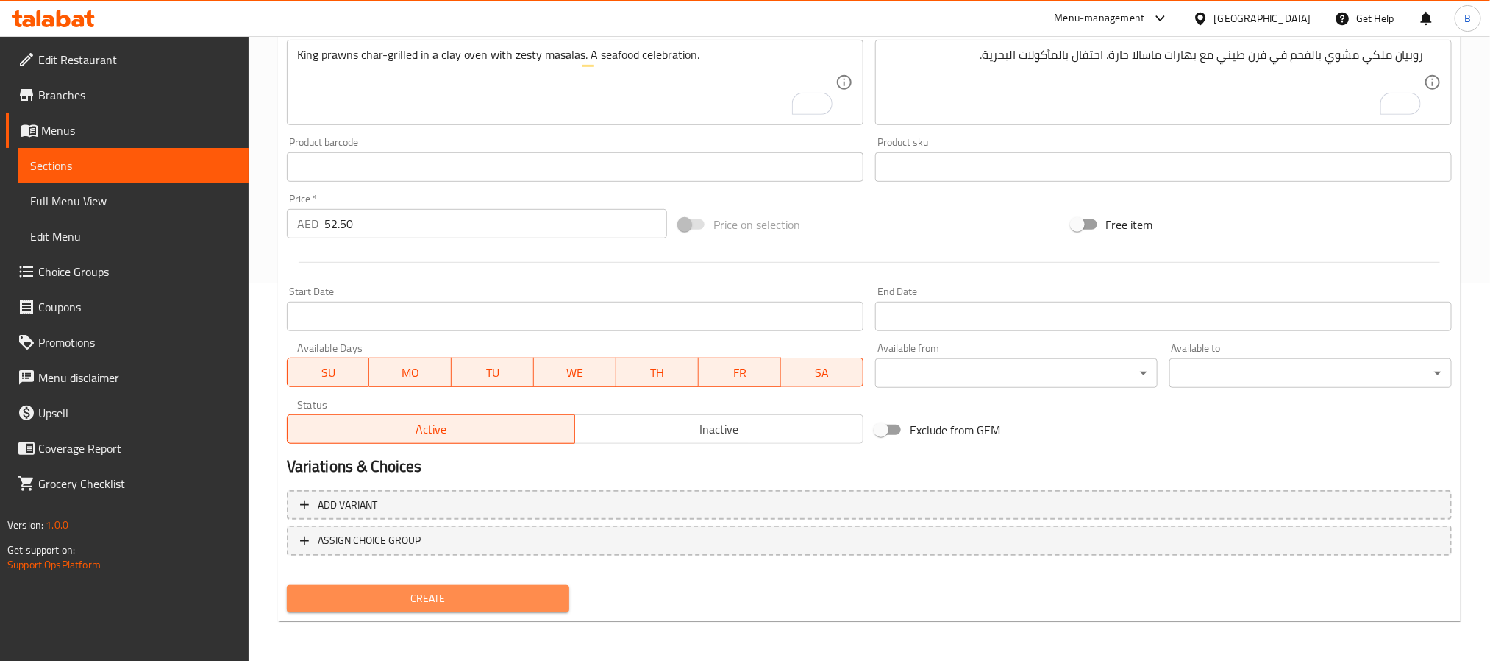
click at [488, 607] on button "Create" at bounding box center [428, 598] width 283 height 27
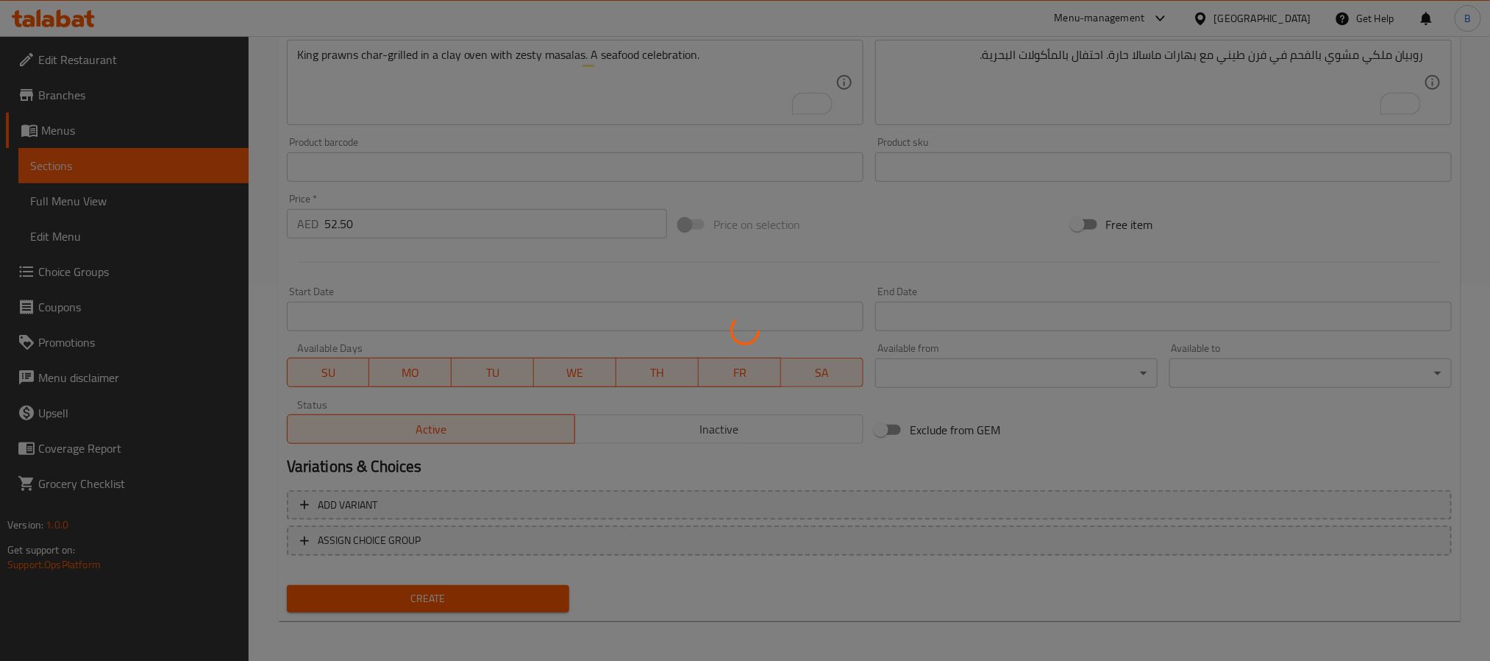
type input "0"
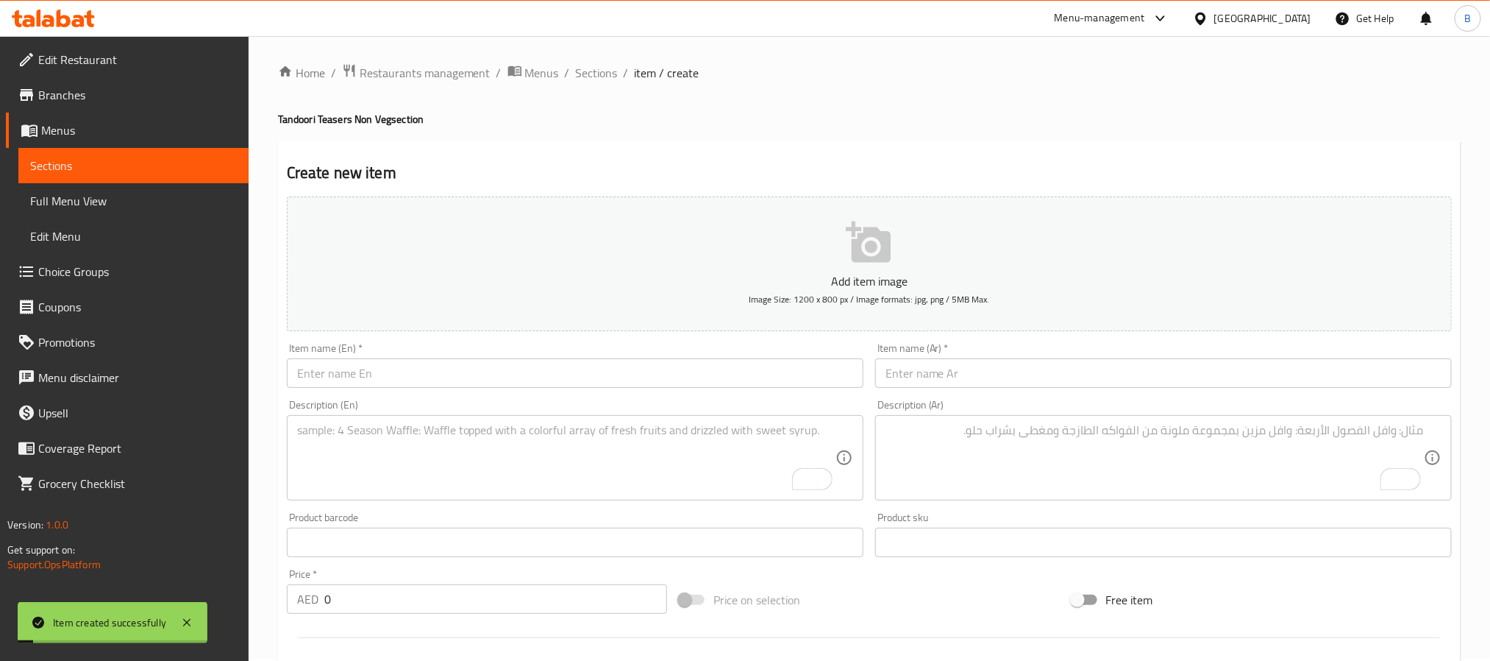
scroll to position [0, 0]
click at [612, 77] on span "Sections" at bounding box center [597, 75] width 42 height 18
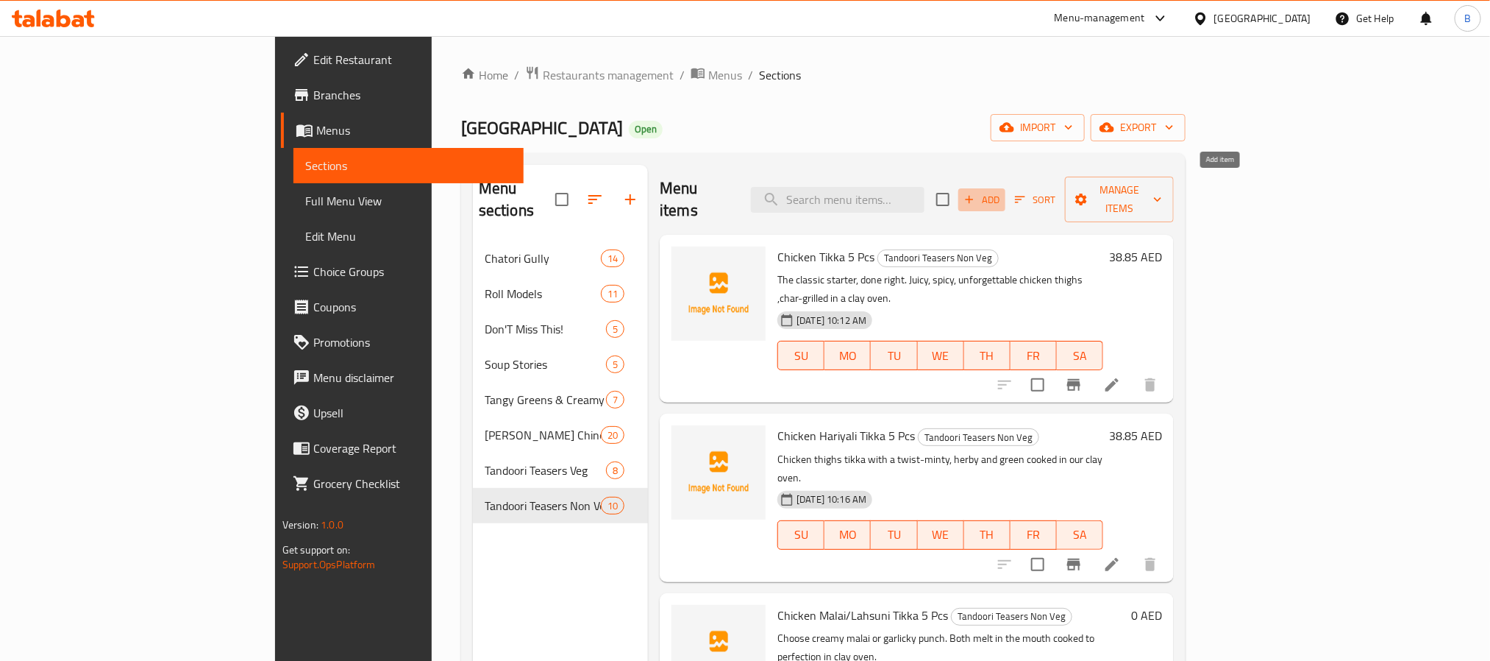
click at [1002, 191] on span "Add" at bounding box center [982, 199] width 40 height 17
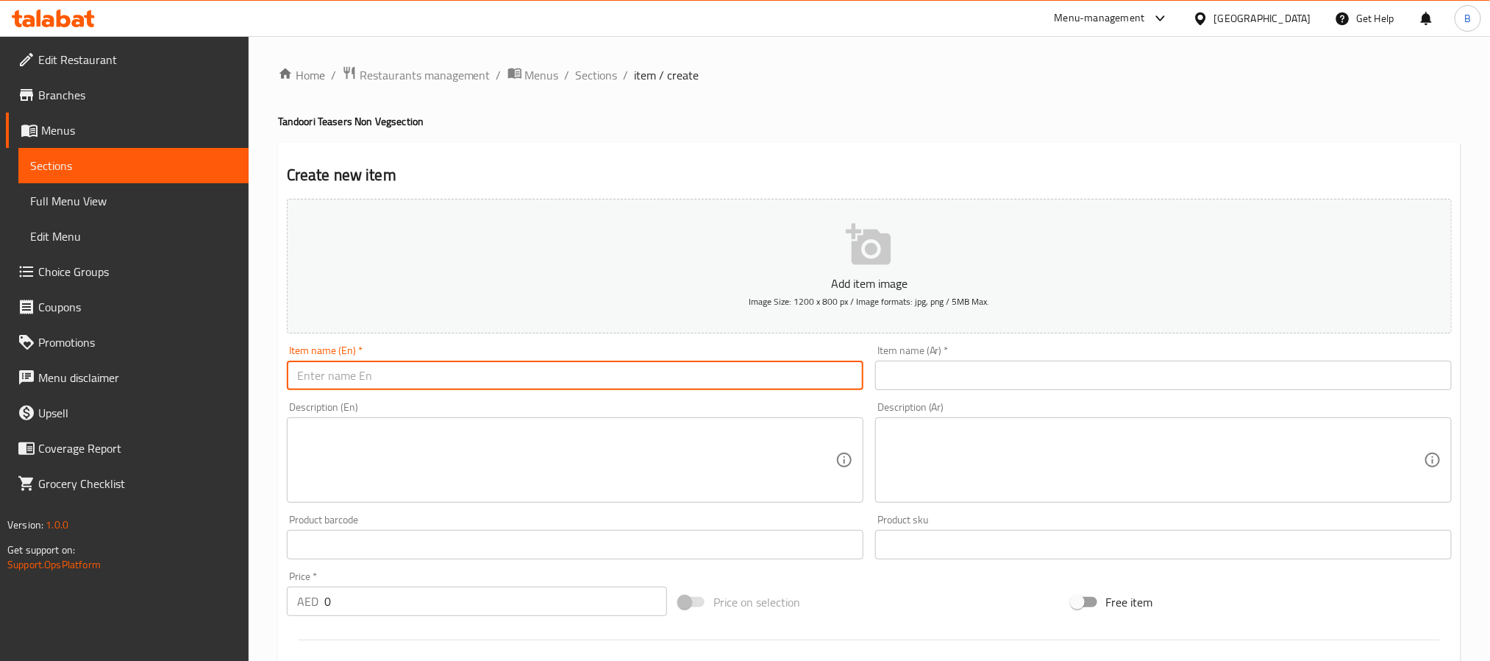
click at [745, 382] on input "text" at bounding box center [575, 374] width 577 height 29
paste input "Non Veg Platter"
type input "Non Veg Platter"
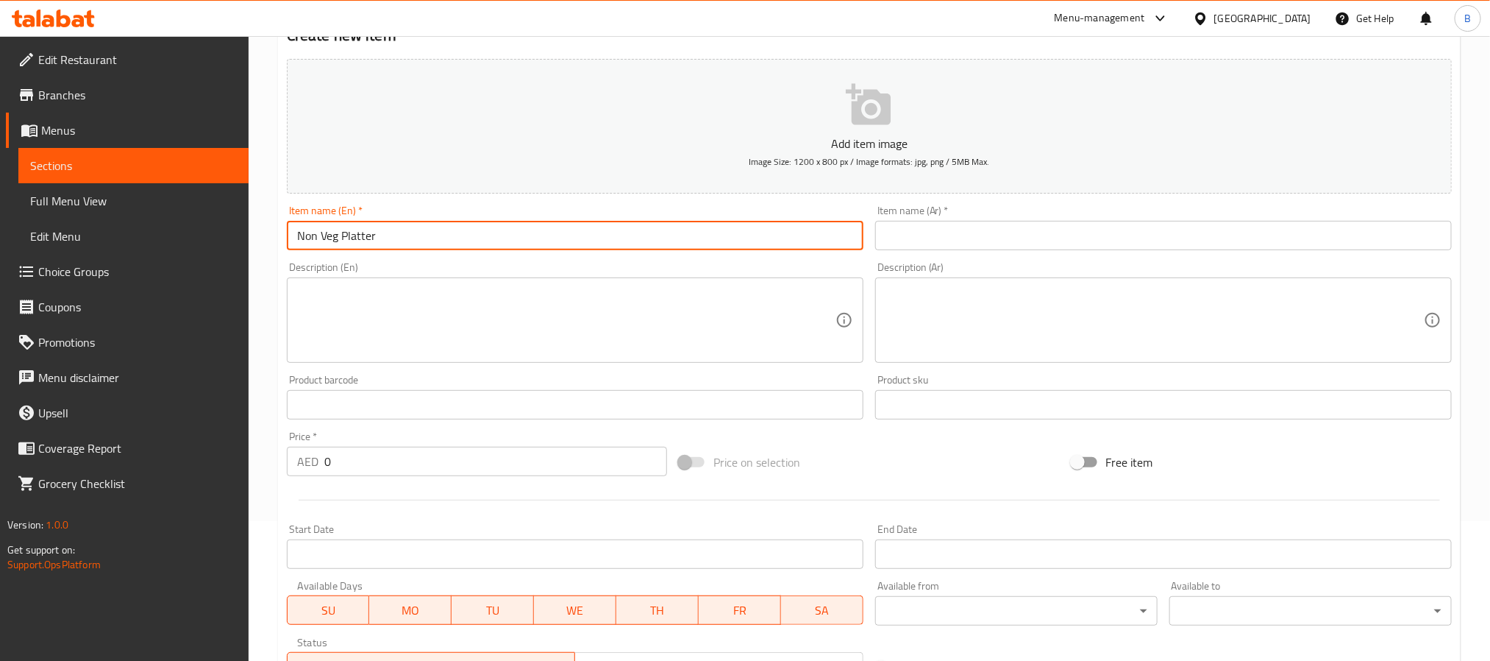
scroll to position [221, 0]
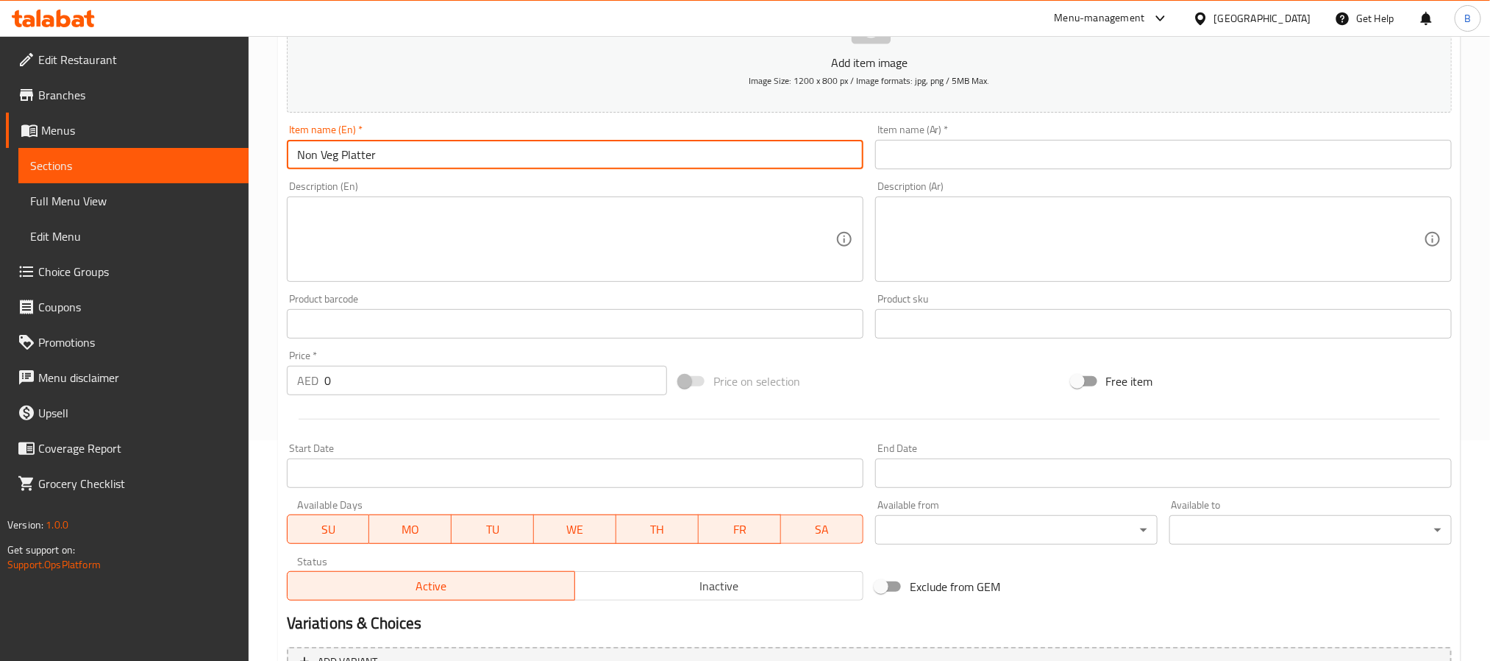
click at [431, 391] on input "0" at bounding box center [495, 380] width 343 height 29
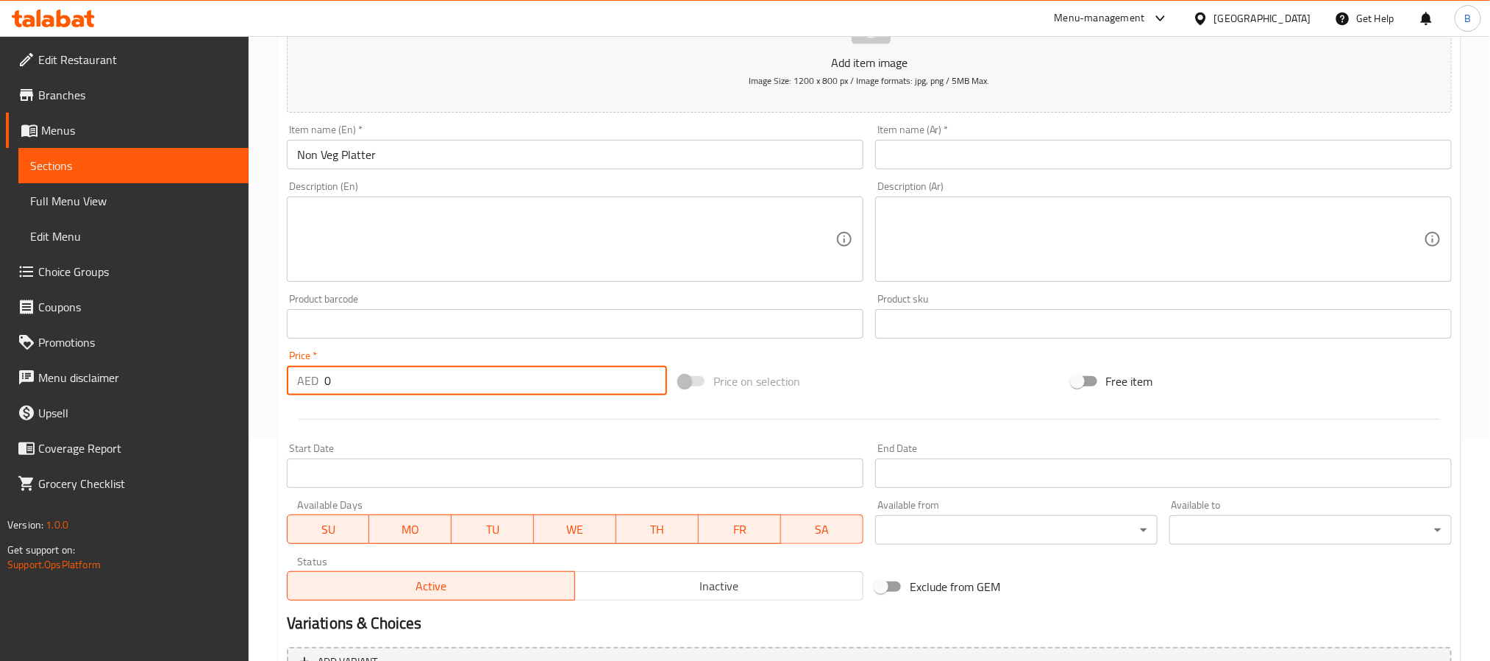
click at [431, 391] on input "0" at bounding box center [495, 380] width 343 height 29
paste input "69.3"
type input "69.30"
click at [483, 173] on div "Item name (En)   * Non Veg Platter Item name (En) *" at bounding box center [575, 146] width 589 height 57
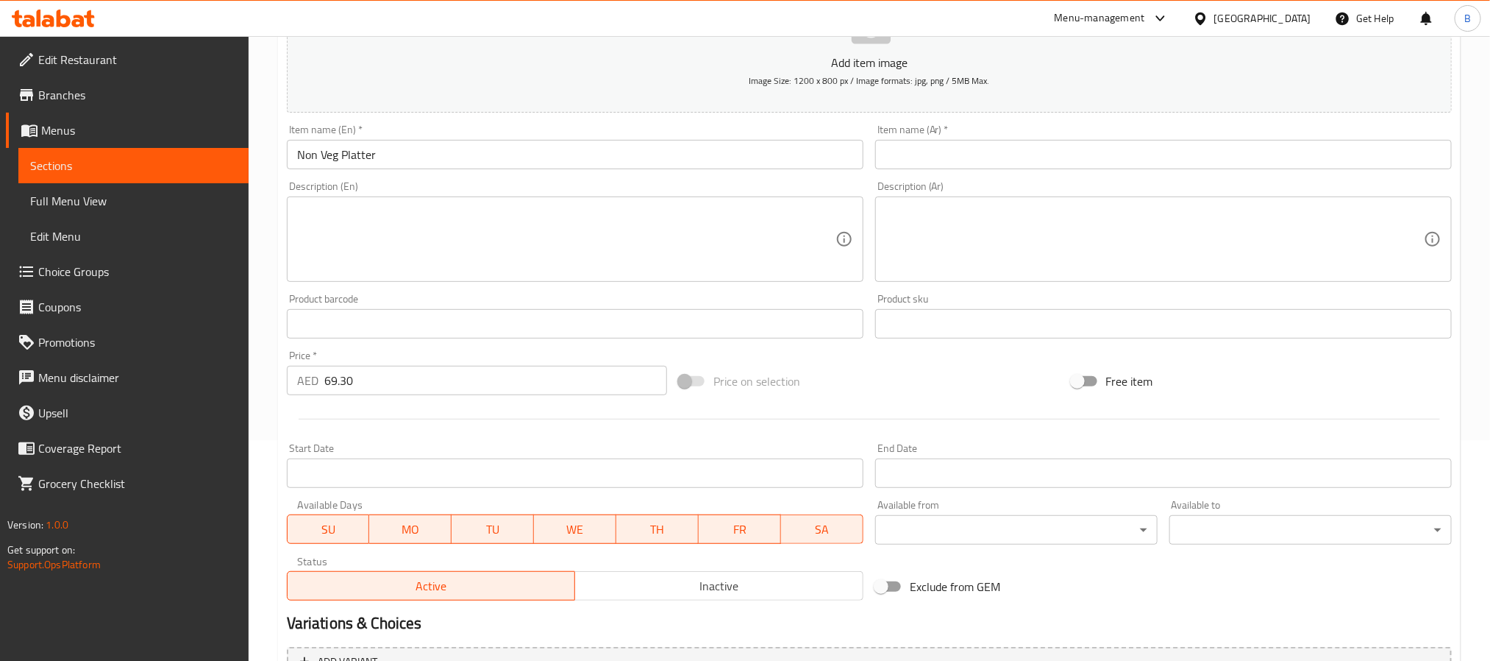
click at [482, 157] on input "Non Veg Platter" at bounding box center [575, 154] width 577 height 29
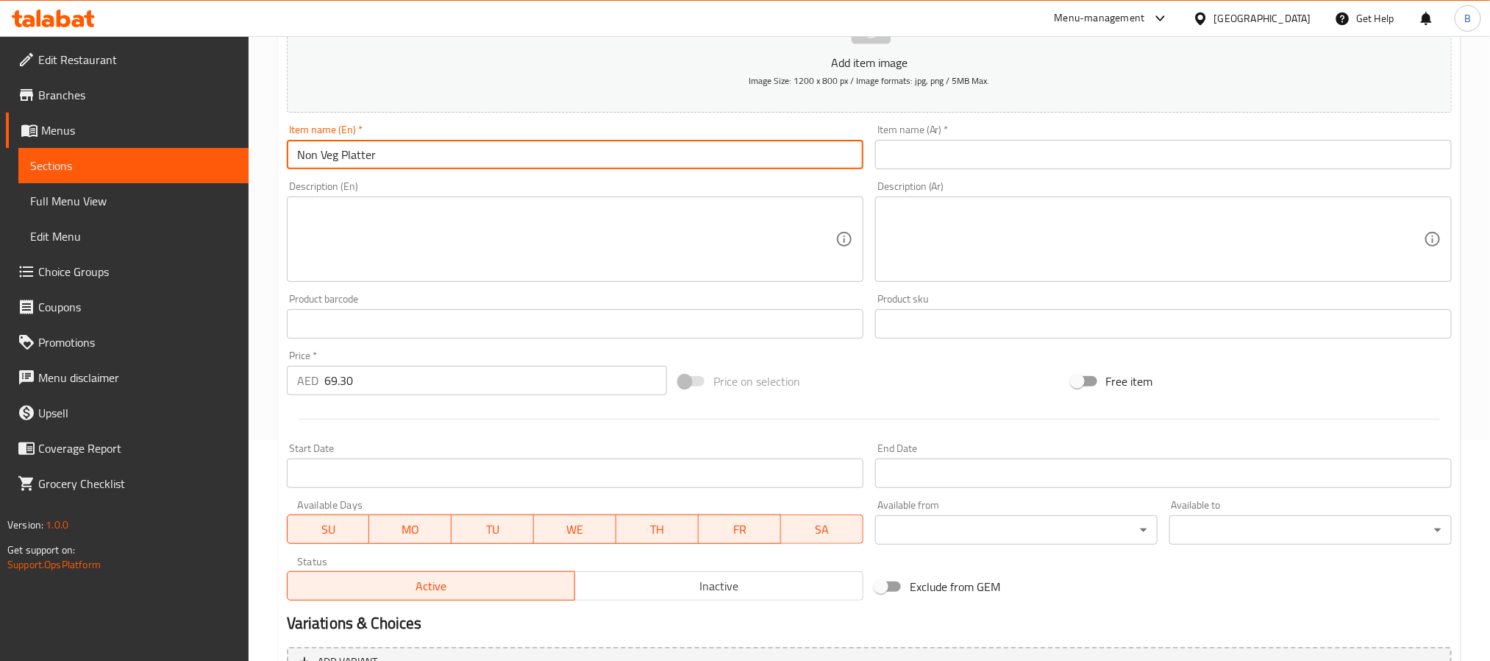
click at [482, 157] on input "Non Veg Platter" at bounding box center [575, 154] width 577 height 29
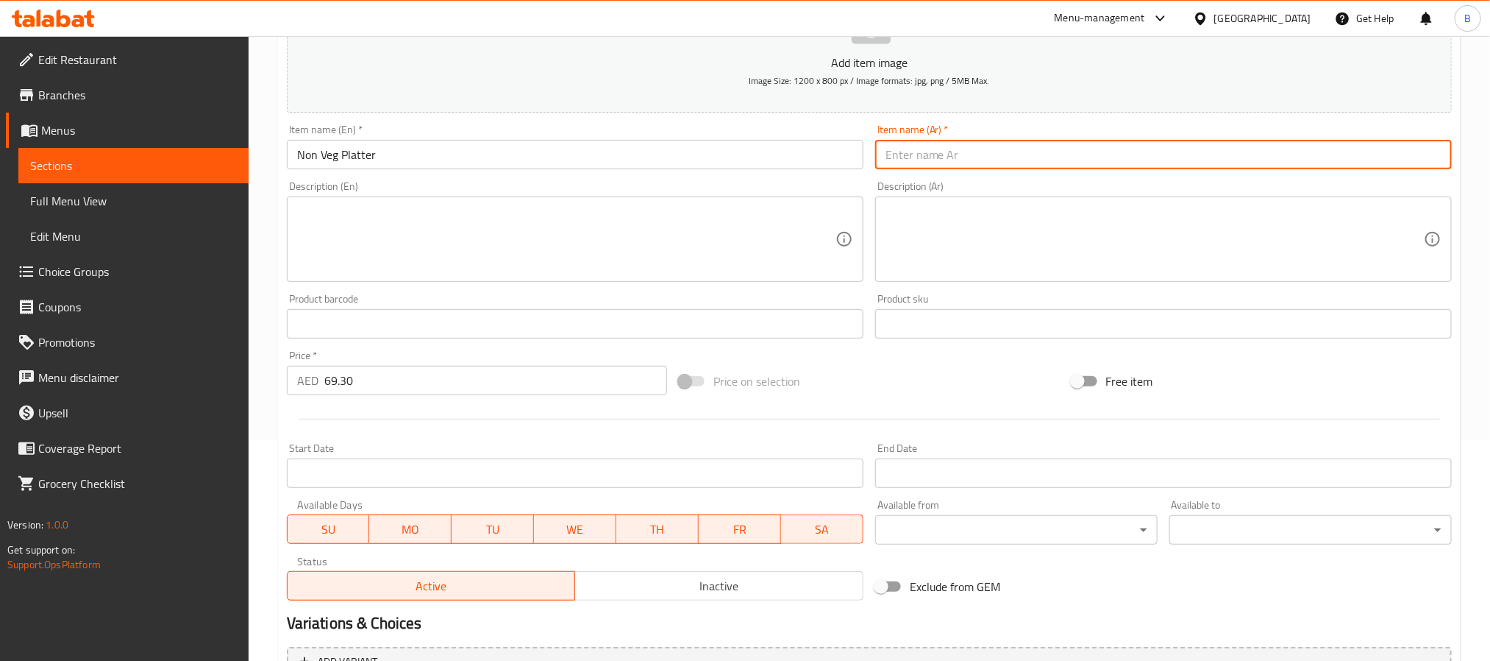
click at [989, 162] on input "text" at bounding box center [1163, 154] width 577 height 29
paste input "طبق غير نباتي"
type input "طبق غير نباتي"
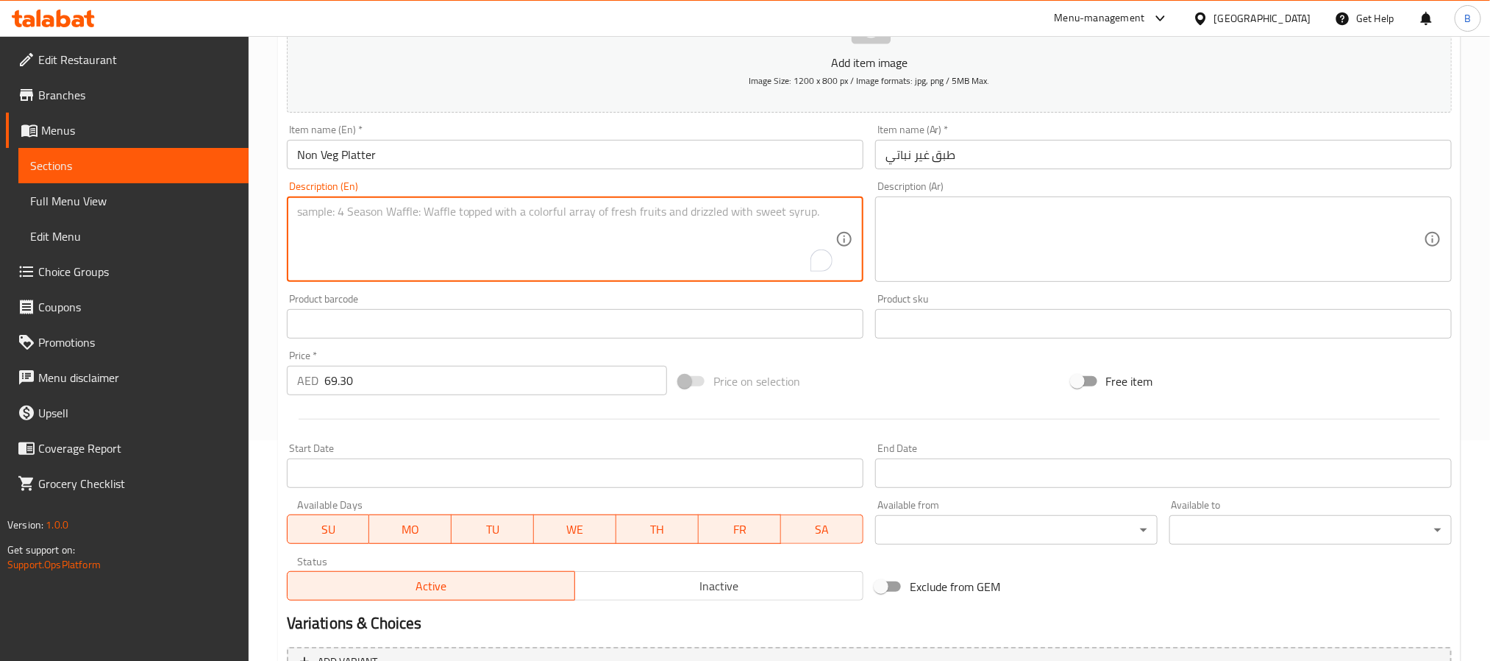
click at [655, 250] on textarea "To enrich screen reader interactions, please activate Accessibility in Grammarl…" at bounding box center [566, 240] width 539 height 70
paste textarea "(3 Chicken Tikka,3 Mutton Seekh, 3 Fish Tikka, 3 Prawns & Masala Chips"
type textarea "(3 chicken tikka,3 mutton seekh, 3 fish tikka, 3 prawns & masala chips"
click at [700, 228] on textarea "(3 chicken tikka,3 mutton seekh, 3 fish tikka, 3 prawns & masala chips" at bounding box center [566, 240] width 539 height 70
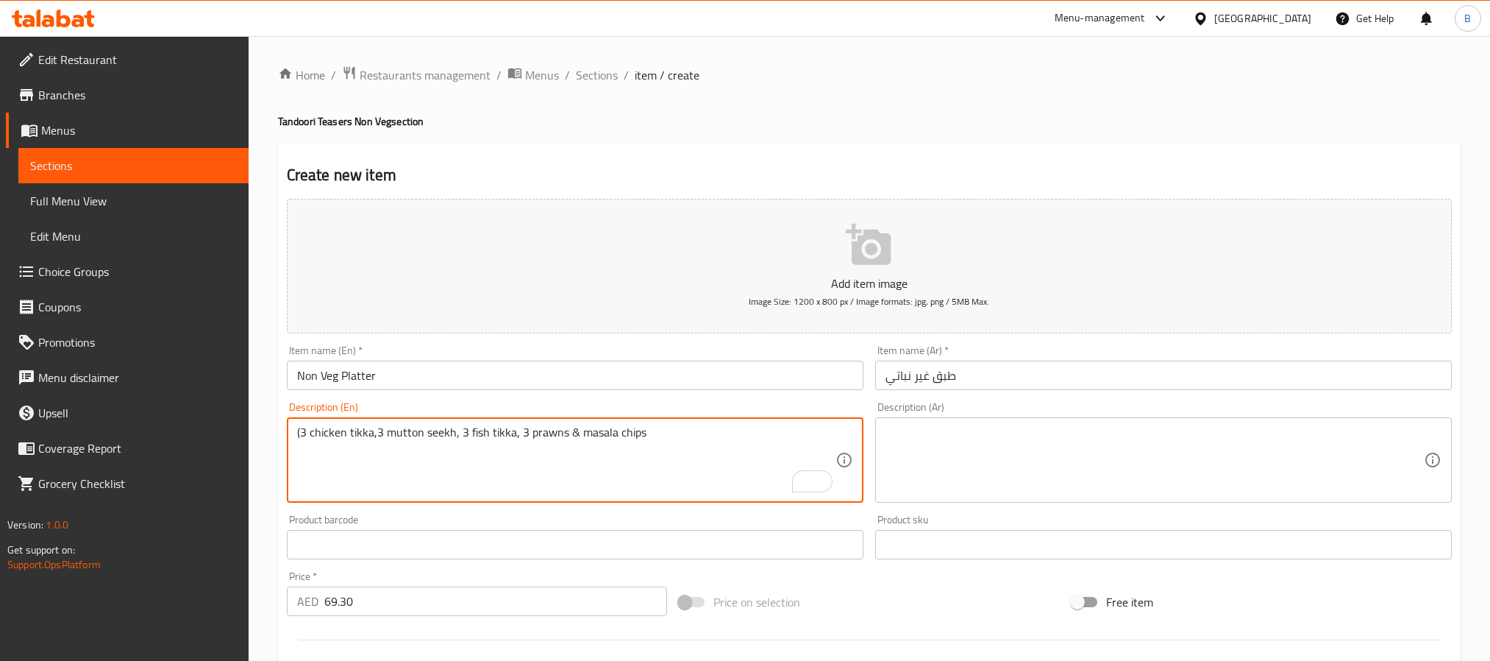
click at [302, 425] on textarea "(3 chicken tikka,3 mutton seekh, 3 fish tikka, 3 prawns & masala chips" at bounding box center [566, 460] width 539 height 70
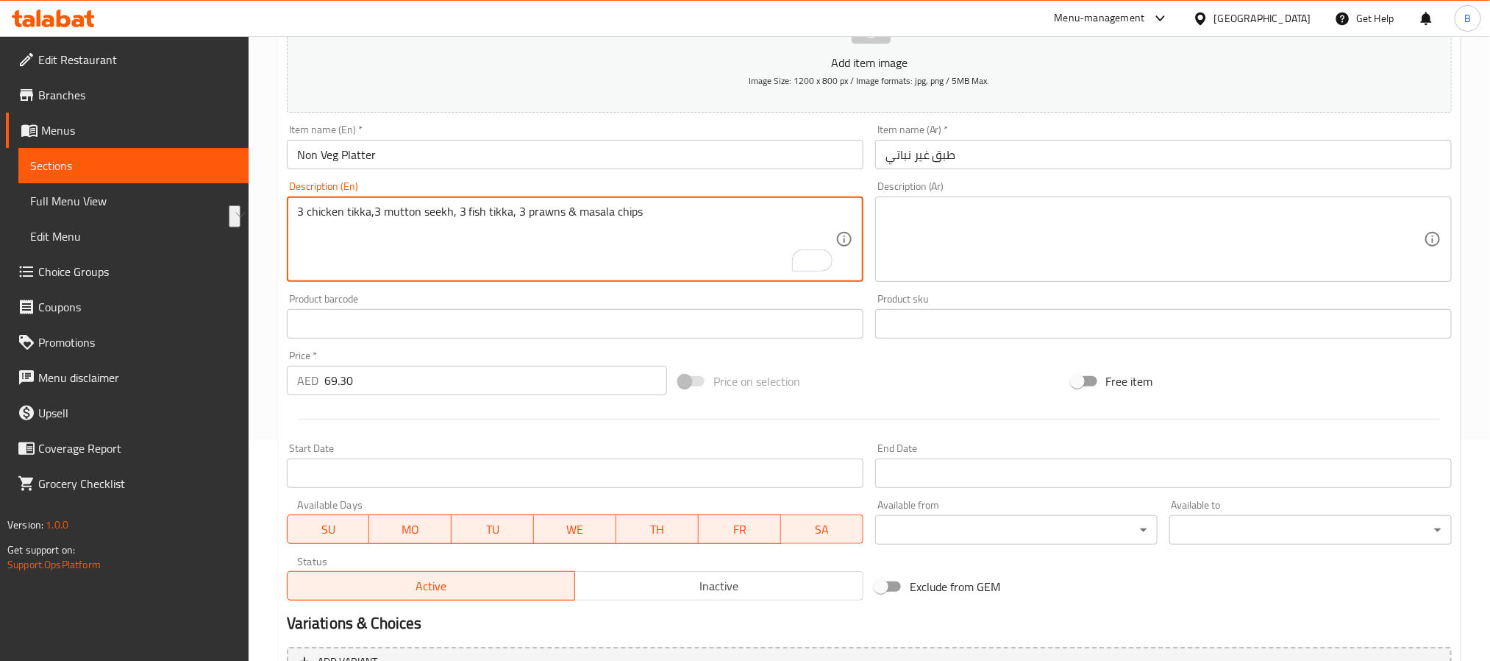
click at [329, 219] on textarea "3 chicken tikka,3 mutton seekh, 3 fish tikka, 3 prawns & masala chips" at bounding box center [566, 240] width 539 height 70
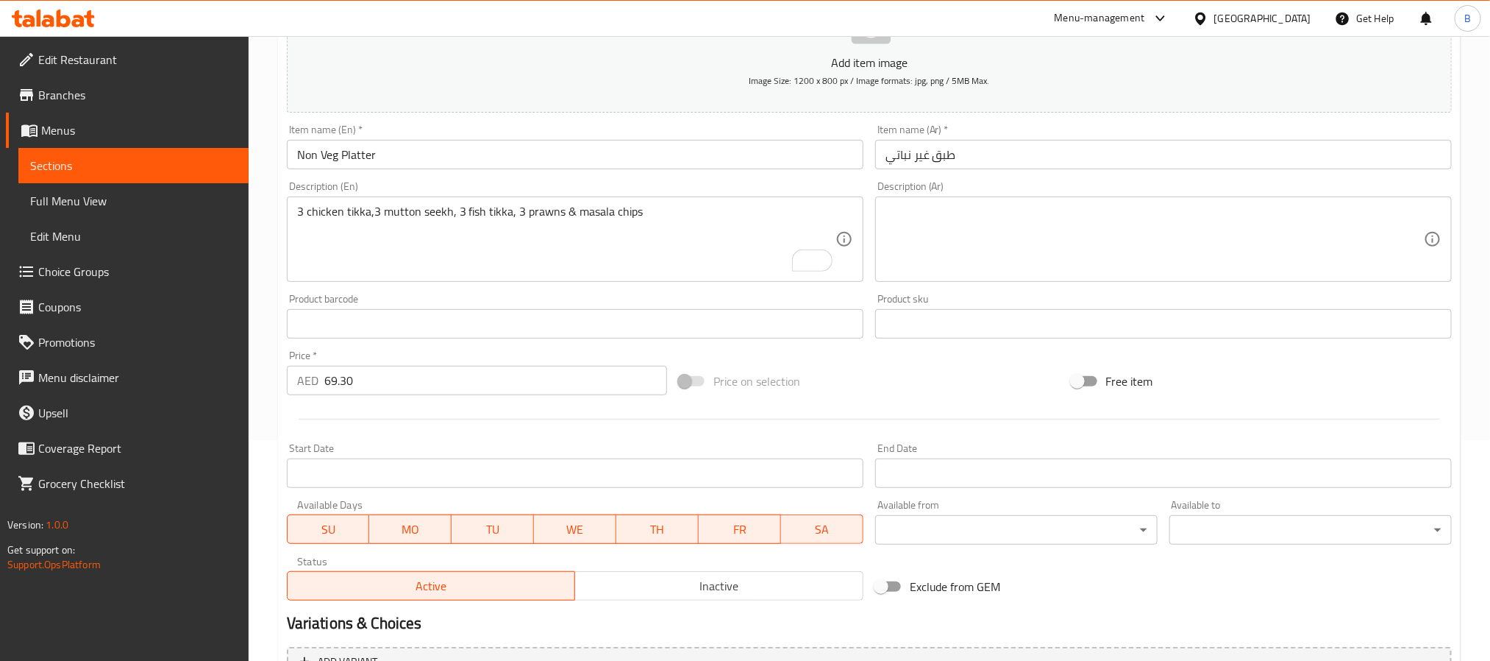
click at [329, 219] on textarea "3 chicken tikka,3 mutton seekh, 3 fish tikka, 3 prawns & masala chips" at bounding box center [566, 240] width 539 height 70
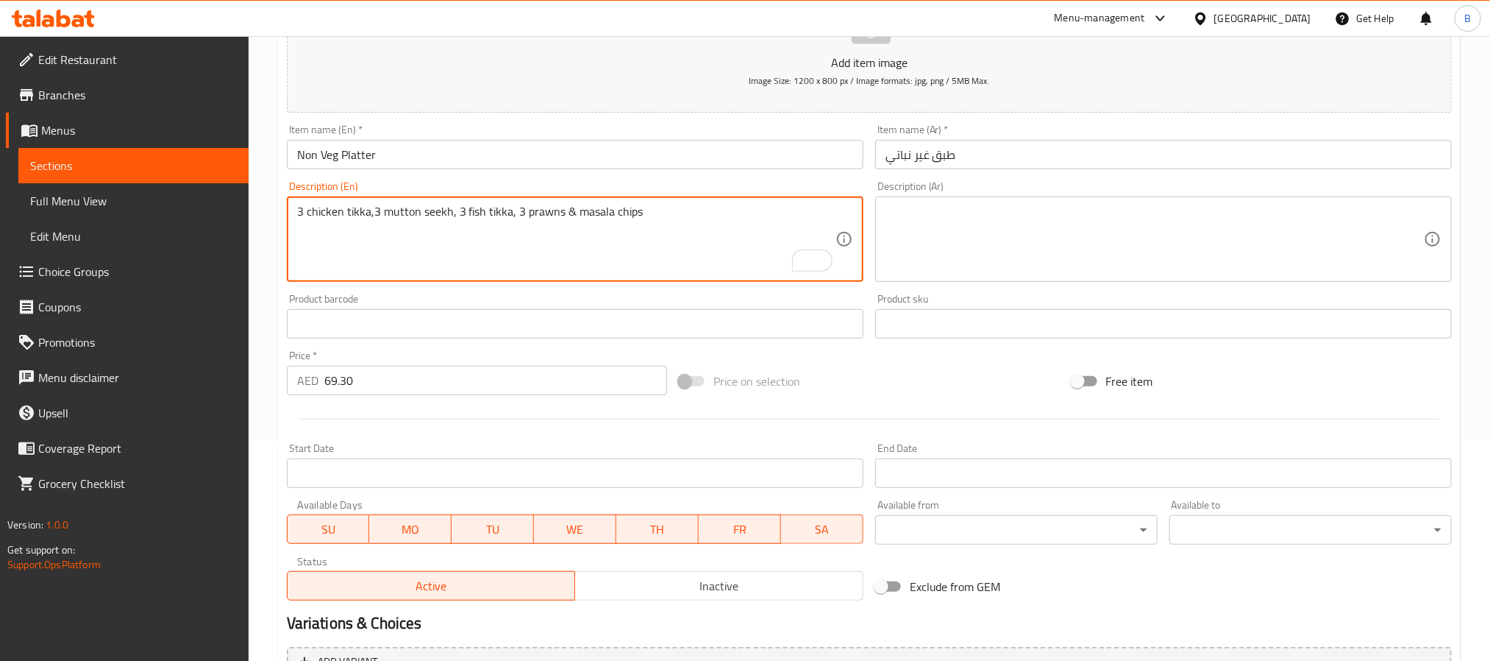
click at [329, 219] on textarea "3 chicken tikka,3 mutton seekh, 3 fish tikka, 3 prawns & masala chips" at bounding box center [566, 240] width 539 height 70
type textarea "3 Chicken tikka,3 mutton seekh, 3 fish tikka, 3 prawns & masala chips"
click at [775, 217] on textarea "3 Chicken tikka,3 mutton seekh, 3 fish tikka, 3 prawns & masala chips" at bounding box center [566, 240] width 539 height 70
click at [1049, 239] on textarea at bounding box center [1155, 240] width 539 height 70
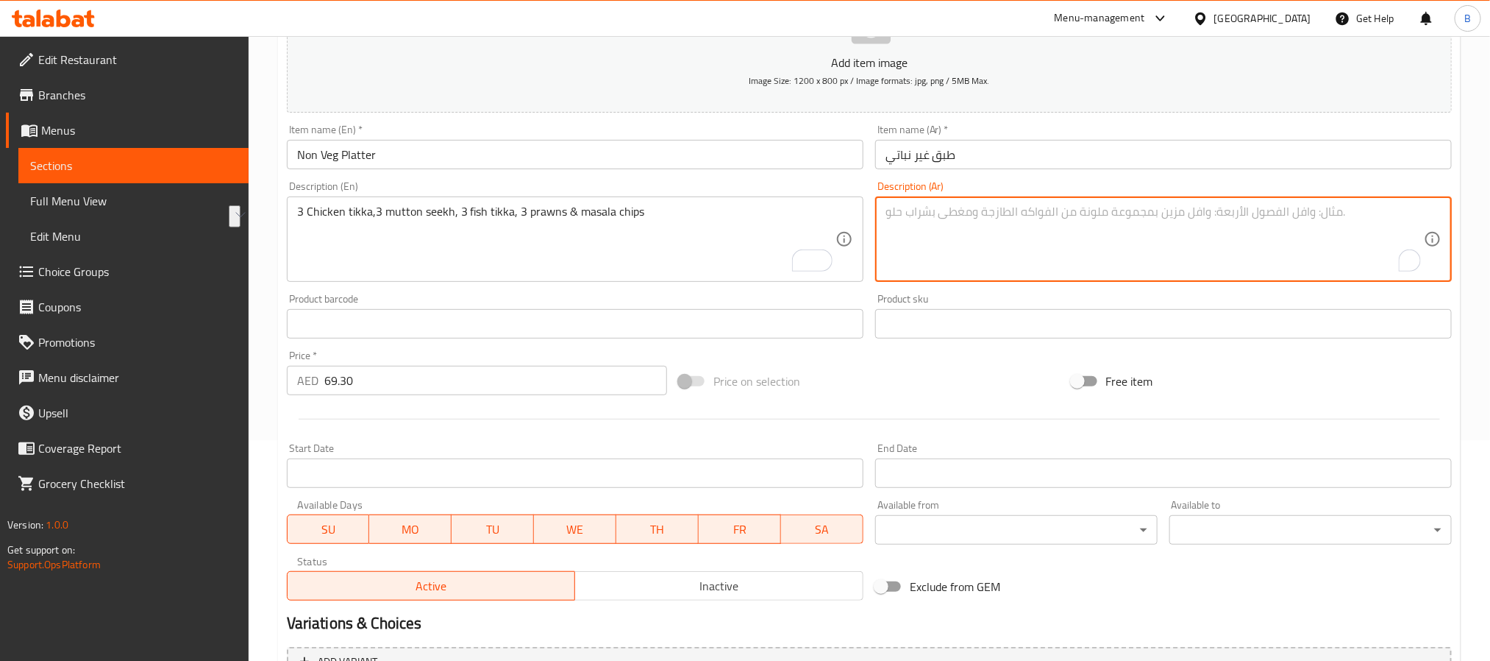
paste textarea "3 دجاج تكا، 3 سيخ لحم ضأن، 3 سمك تكا، 3 روبيان و رقائق ماسالا"
type textarea "3 دجاج تكا، 3 سيخ لحم ضأن، 3 سمك تكا، 3 روبيان و رقائق ماسالا"
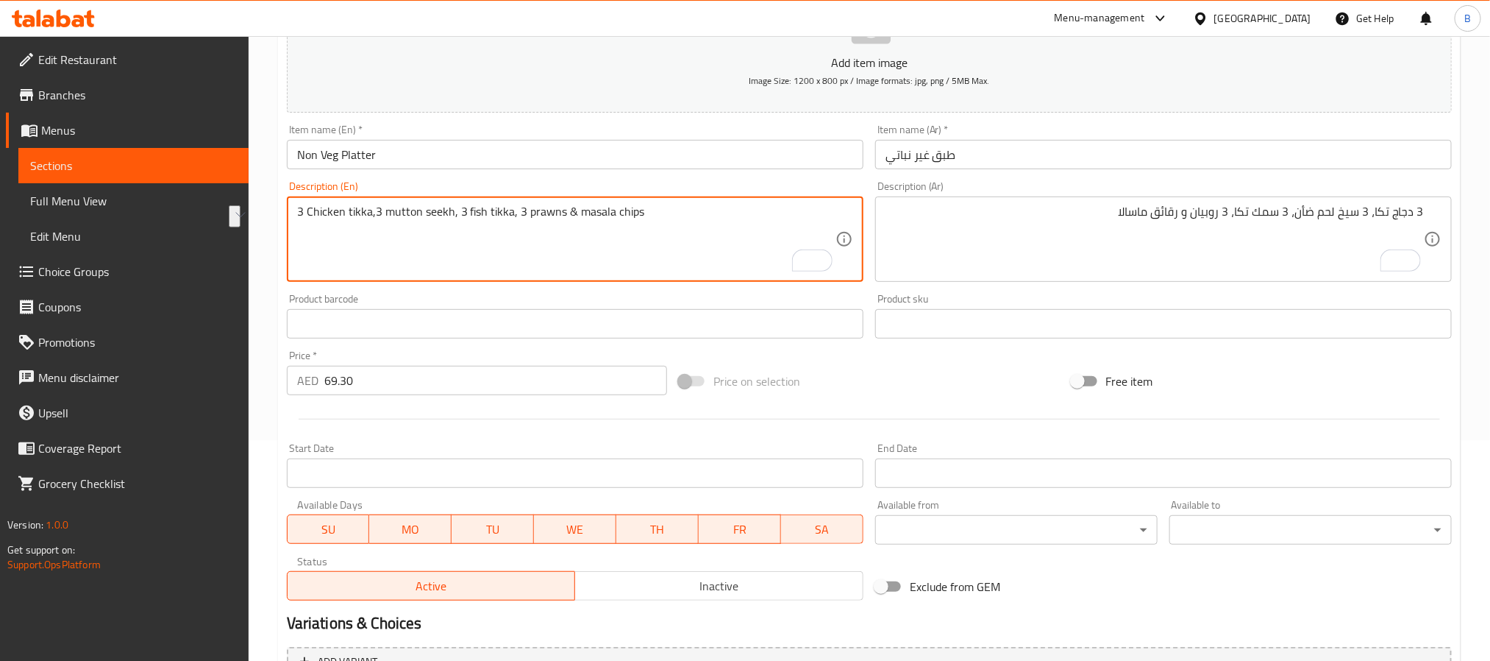
drag, startPoint x: 376, startPoint y: 210, endPoint x: 419, endPoint y: 186, distance: 49.4
click at [376, 210] on textarea "3 Chicken tikka,3 mutton seekh, 3 fish tikka, 3 prawns & masala chips" at bounding box center [566, 240] width 539 height 70
drag, startPoint x: 411, startPoint y: 214, endPoint x: 621, endPoint y: 224, distance: 210.6
click at [621, 224] on textarea "3 Chicken tikka, 3 mutton seekh, 3 fish tikka, 3 prawns & masala chips" at bounding box center [566, 240] width 539 height 70
click at [477, 206] on textarea "3 Chicken tikka, 3 mutton seekh, 3 fish tikka, 3 prawns & masala chips" at bounding box center [566, 240] width 539 height 70
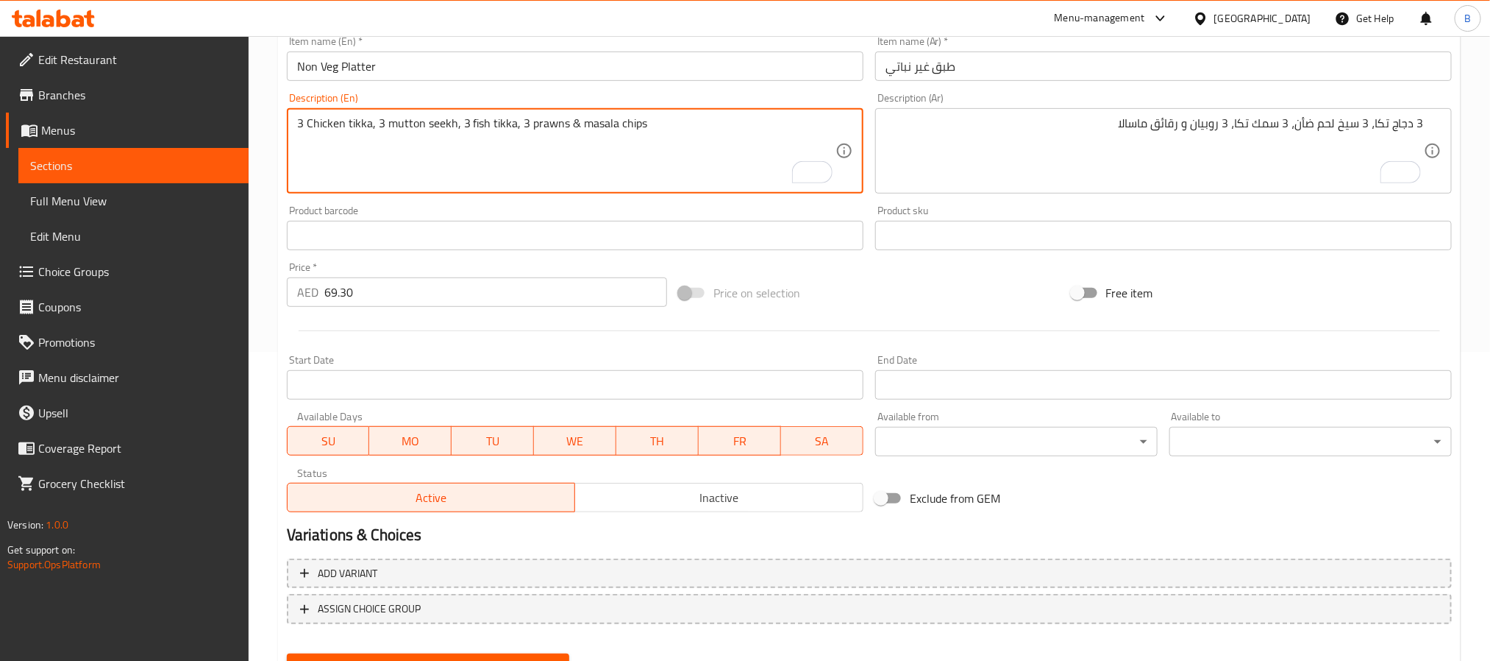
scroll to position [377, 0]
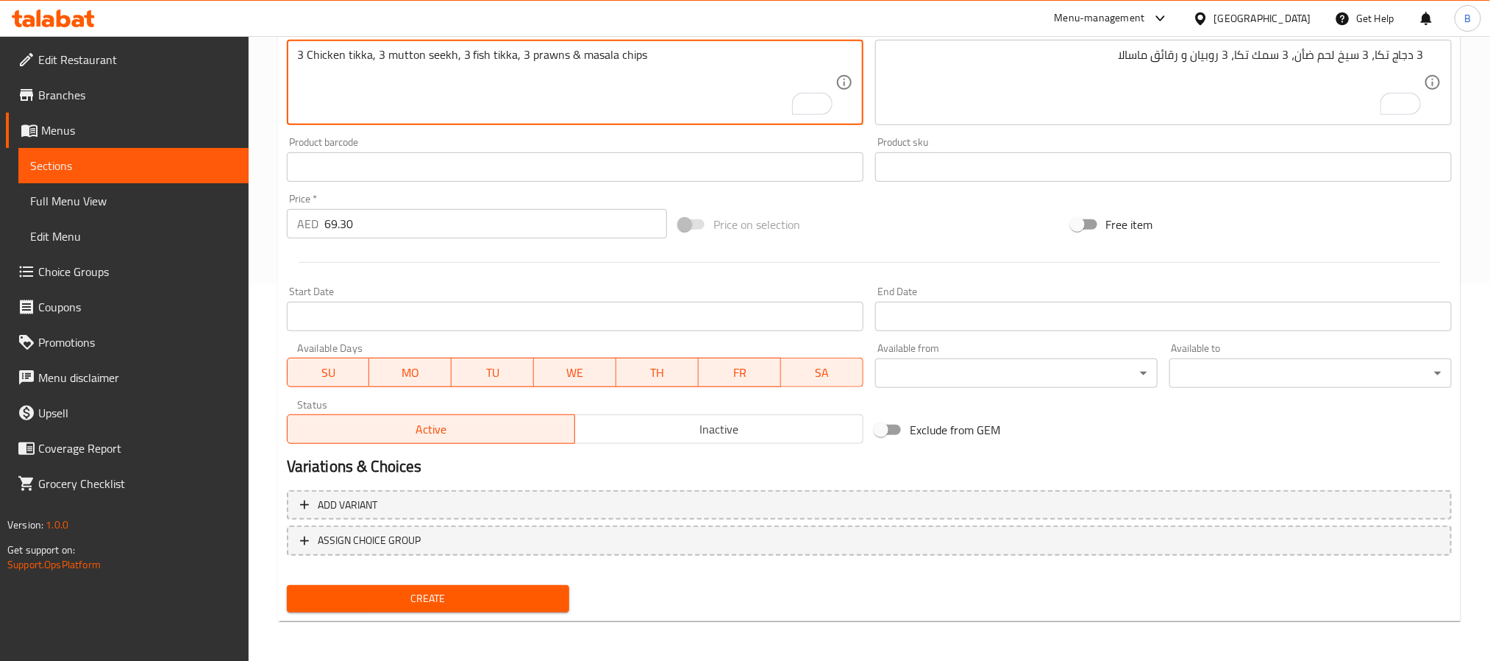
type textarea "3 Chicken tikka, 3 mutton seekh, 3 fish tikka, 3 prawns & masala chips"
click at [481, 591] on span "Create" at bounding box center [428, 598] width 259 height 18
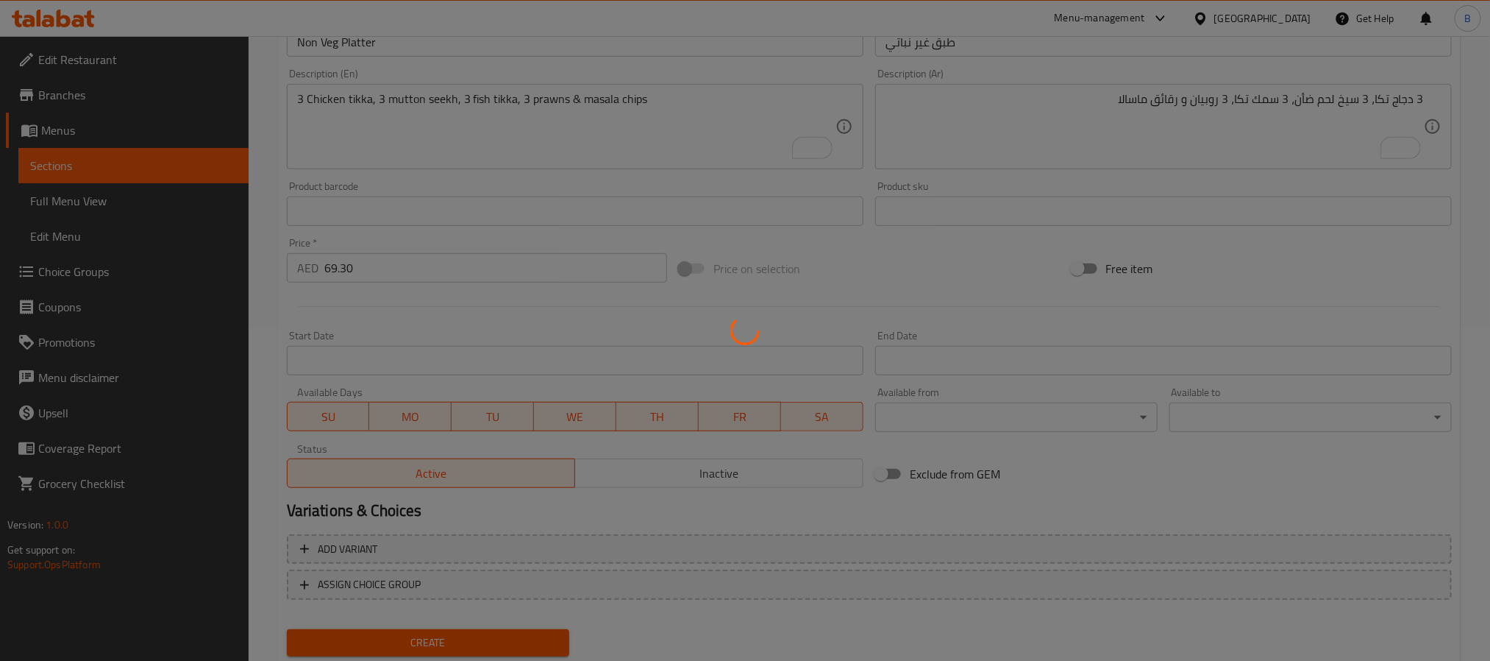
scroll to position [0, 0]
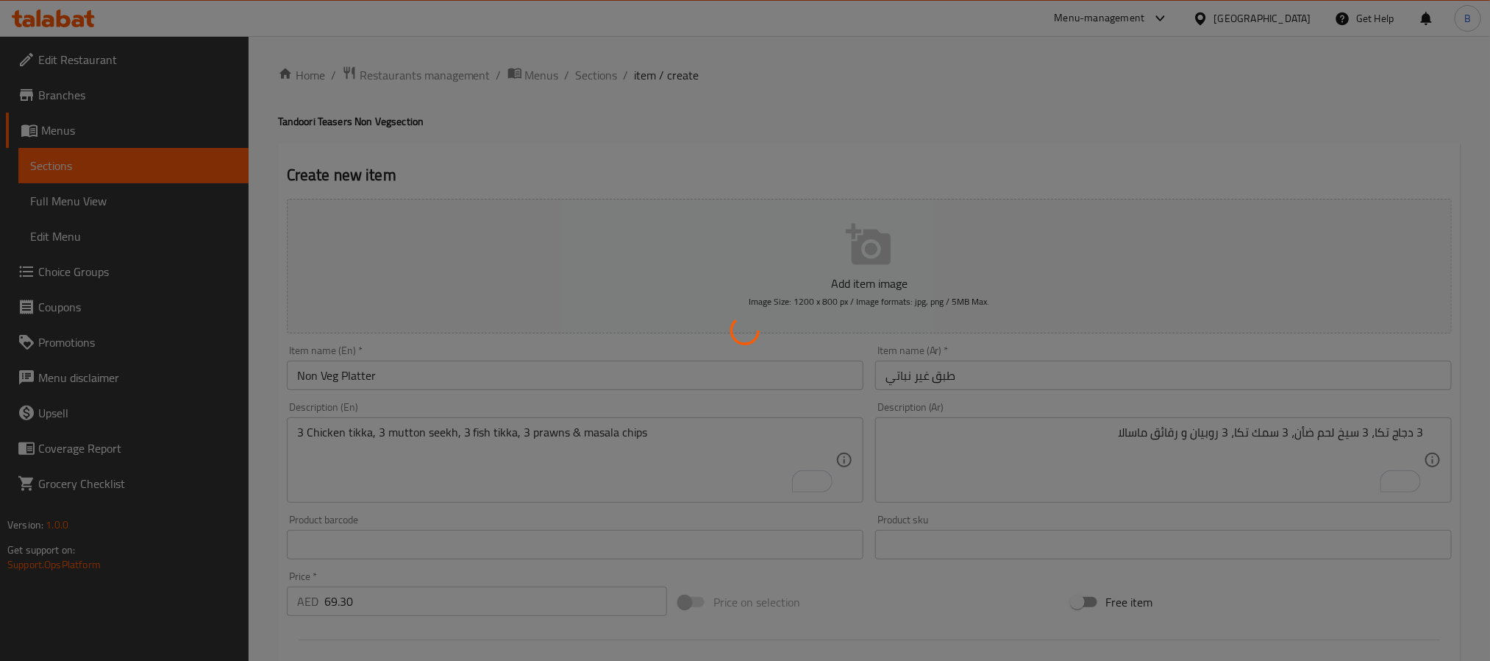
type input "0"
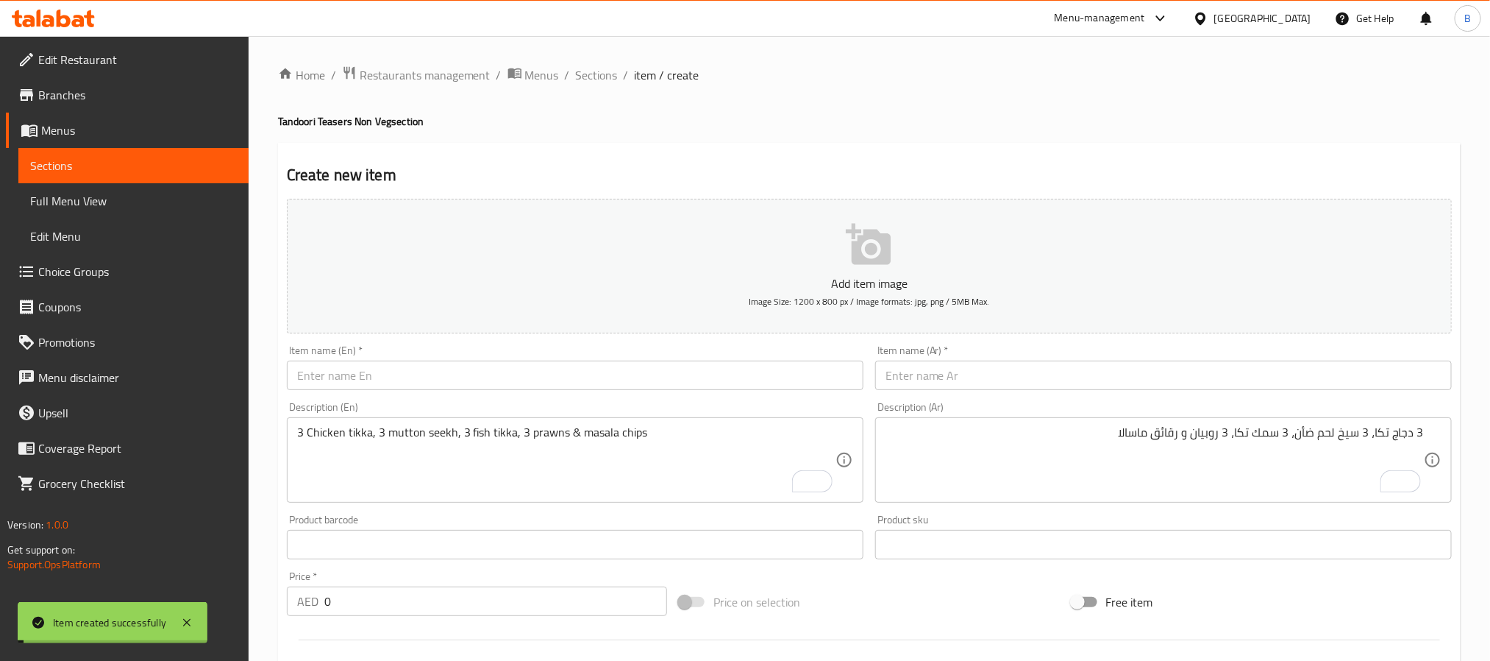
click at [588, 58] on div "Home / Restaurants management / Menus / Sections / item / create Tandoori Tease…" at bounding box center [870, 537] width 1242 height 1003
click at [590, 66] on span "Sections" at bounding box center [597, 75] width 42 height 18
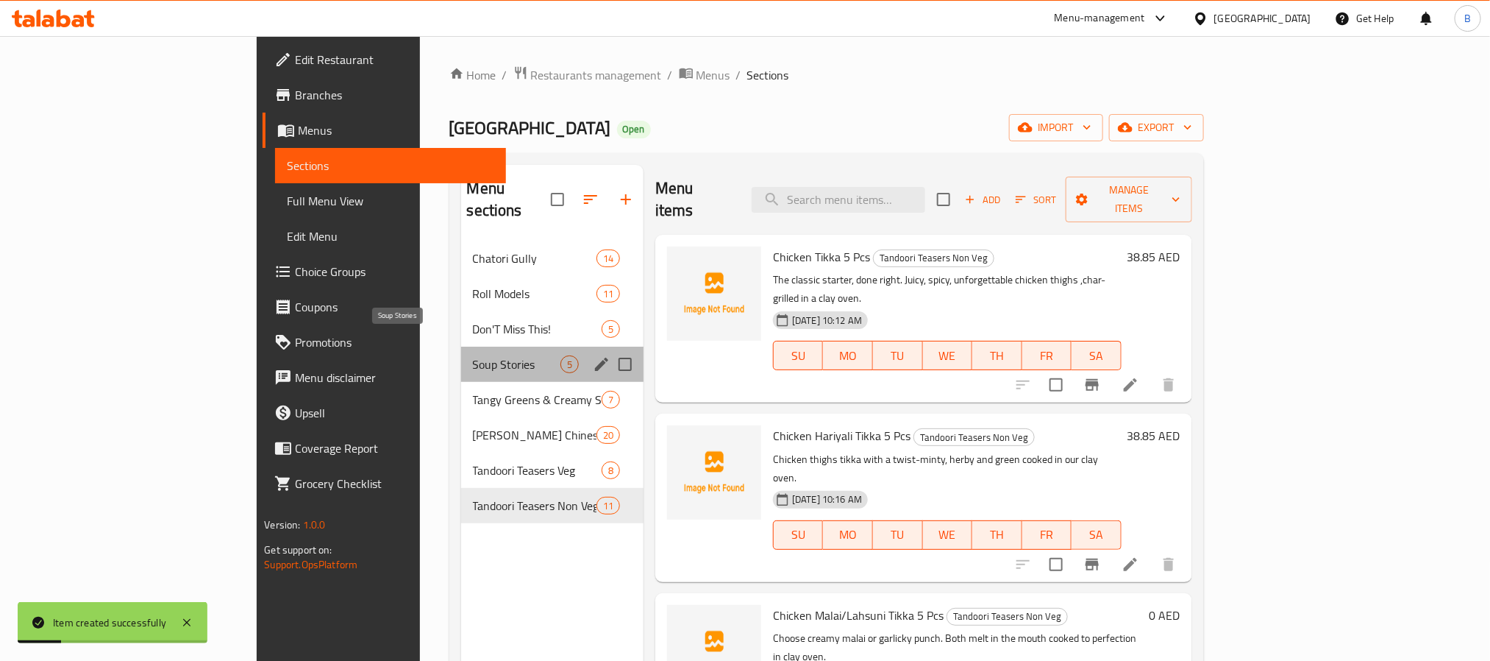
click at [473, 355] on span "Soup Stories" at bounding box center [517, 364] width 88 height 18
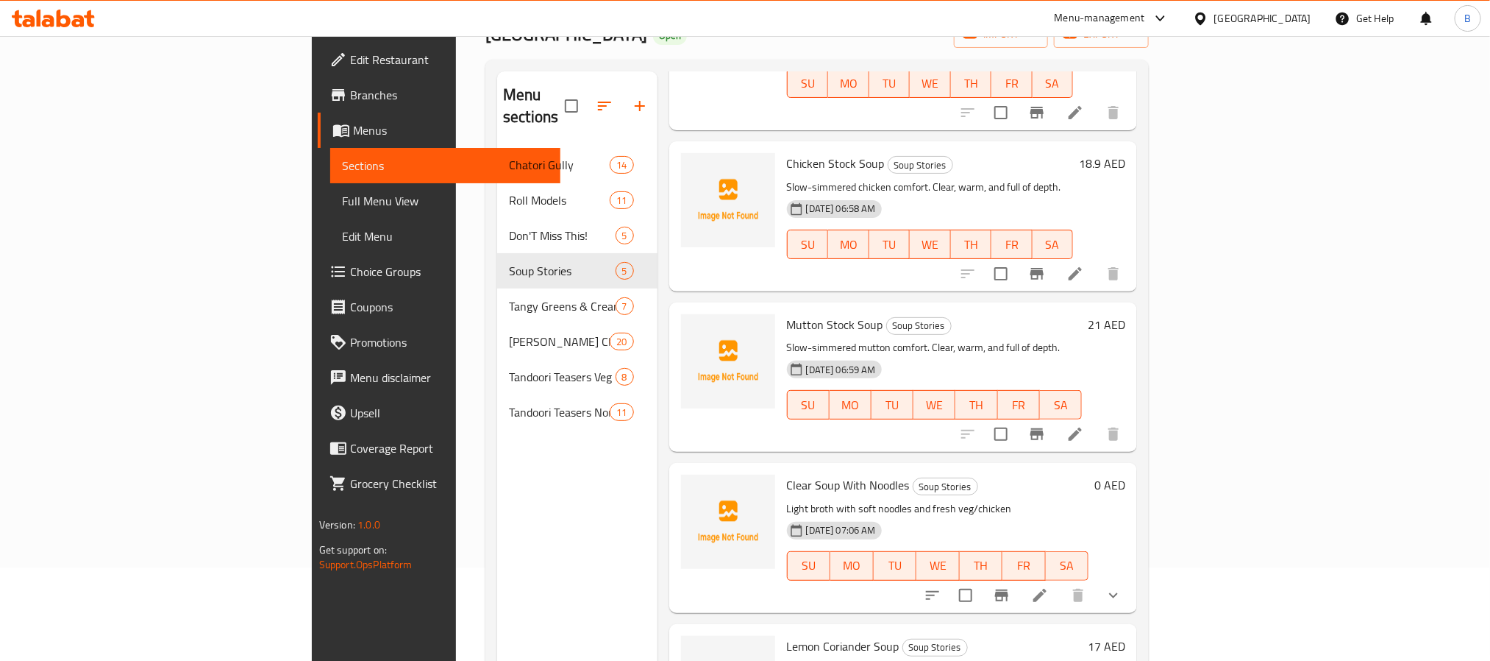
scroll to position [206, 0]
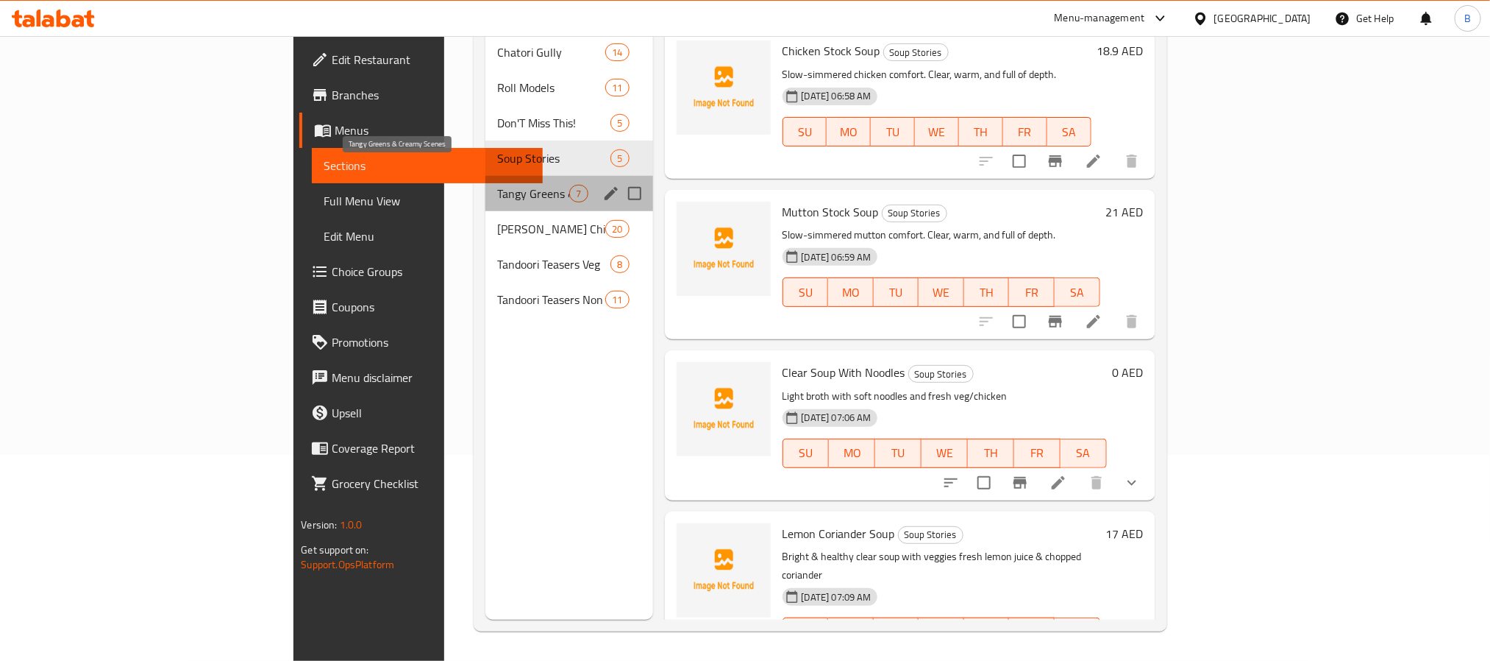
click at [497, 185] on span "Tangy Greens & Creamy Scenes" at bounding box center [533, 194] width 73 height 18
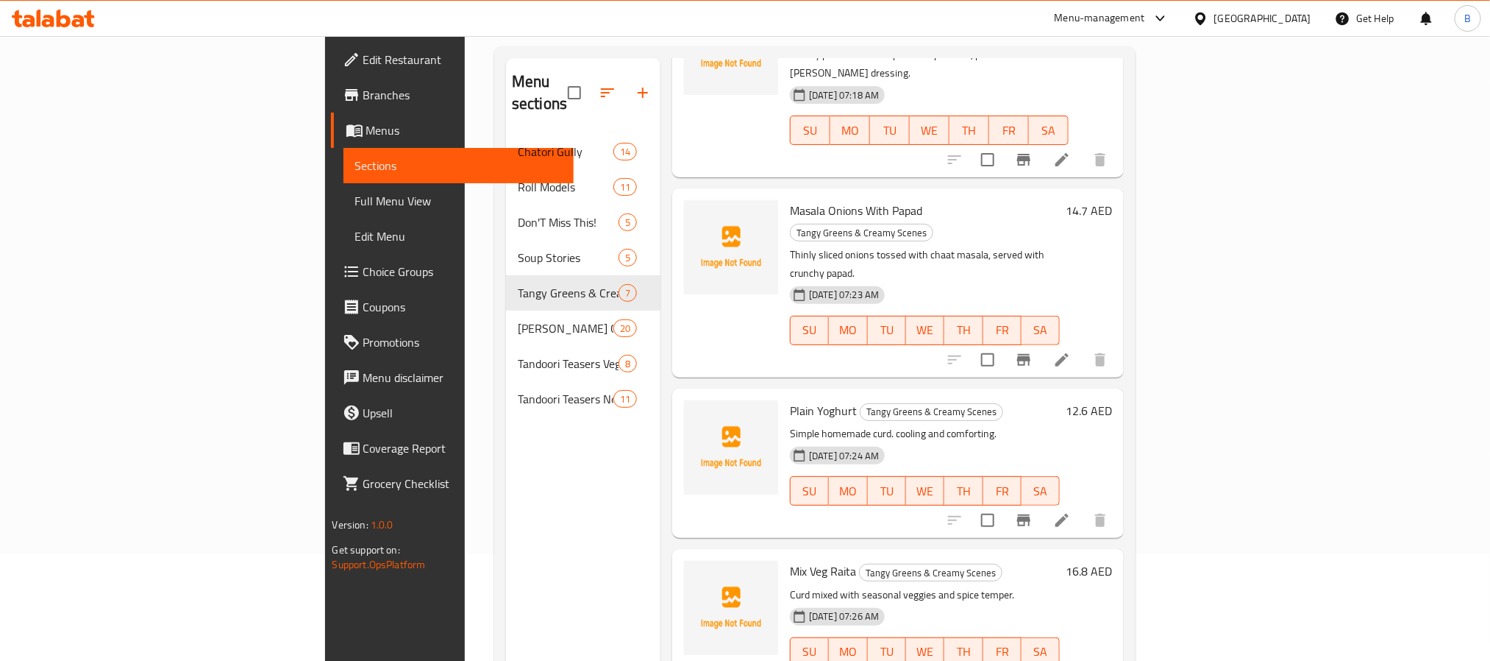
scroll to position [206, 0]
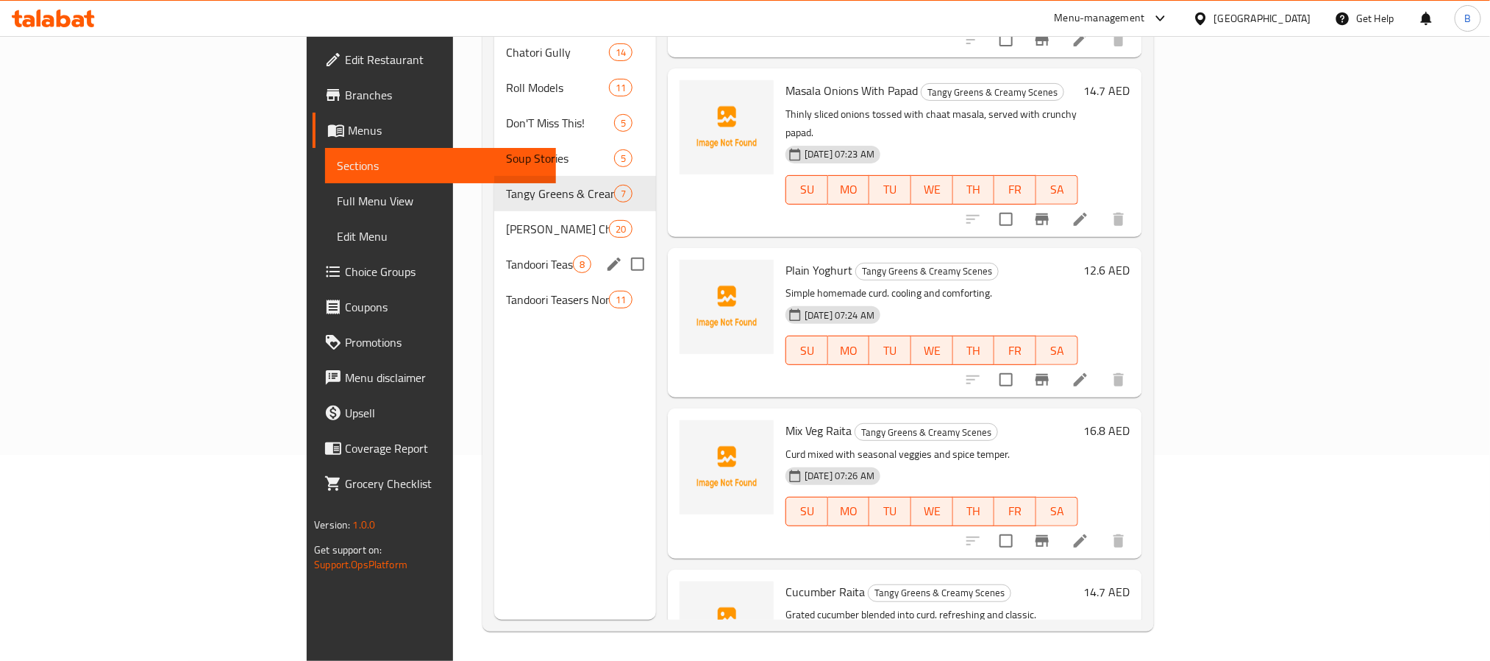
click at [494, 246] on div "Tandoori Teasers Veg 8" at bounding box center [575, 263] width 162 height 35
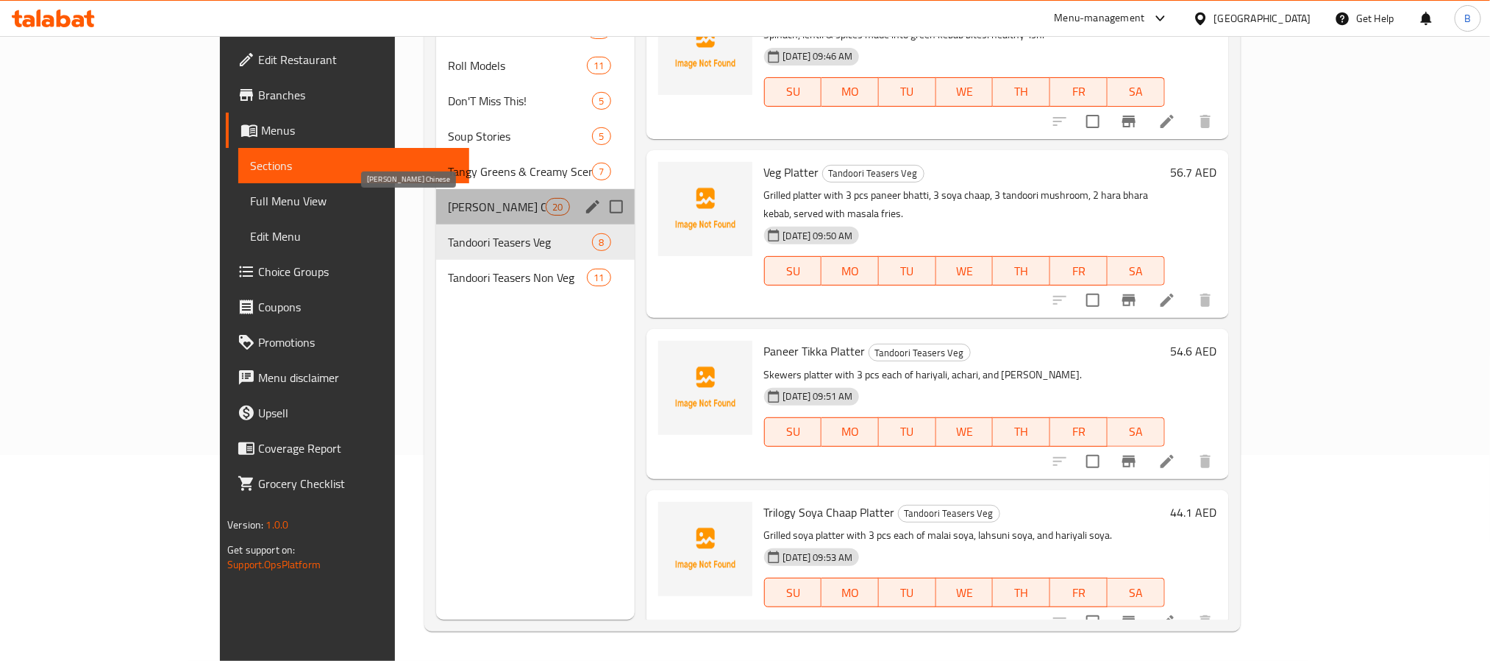
click at [451, 210] on span "[PERSON_NAME] Chinese" at bounding box center [497, 207] width 98 height 18
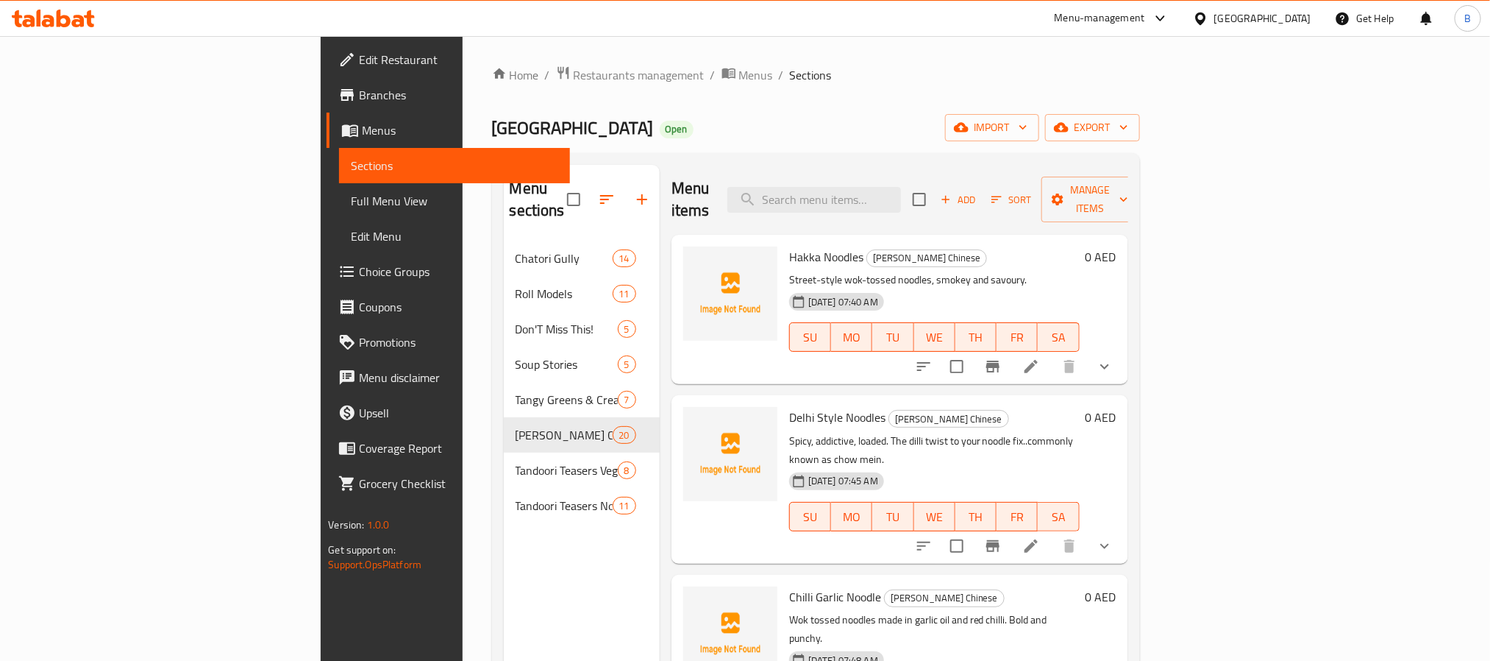
click at [1129, 344] on div "Hakka Noodles Van Wala Chinese Street-style wok-tossed noodles, smokey and savo…" at bounding box center [900, 309] width 457 height 149
click at [1123, 349] on button "show more" at bounding box center [1104, 366] width 35 height 35
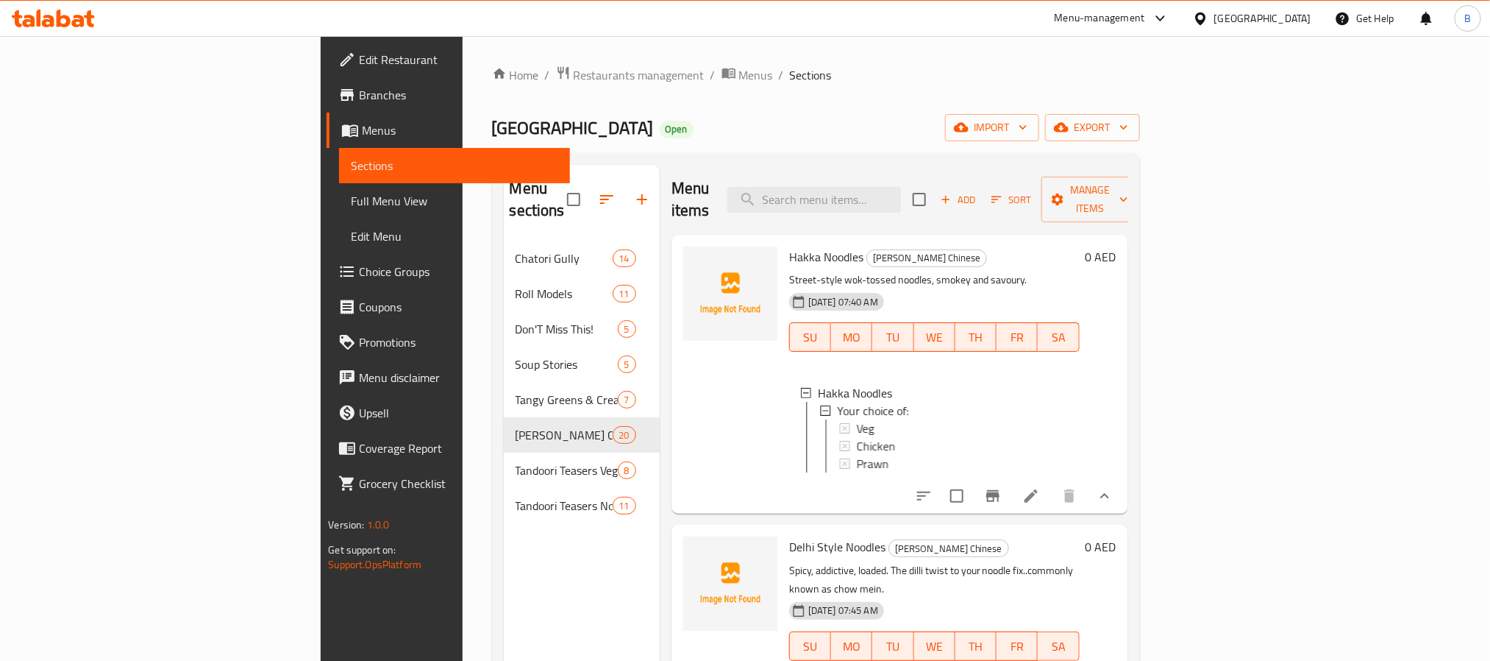
scroll to position [2, 0]
click at [1068, 417] on div "Veg" at bounding box center [962, 426] width 212 height 18
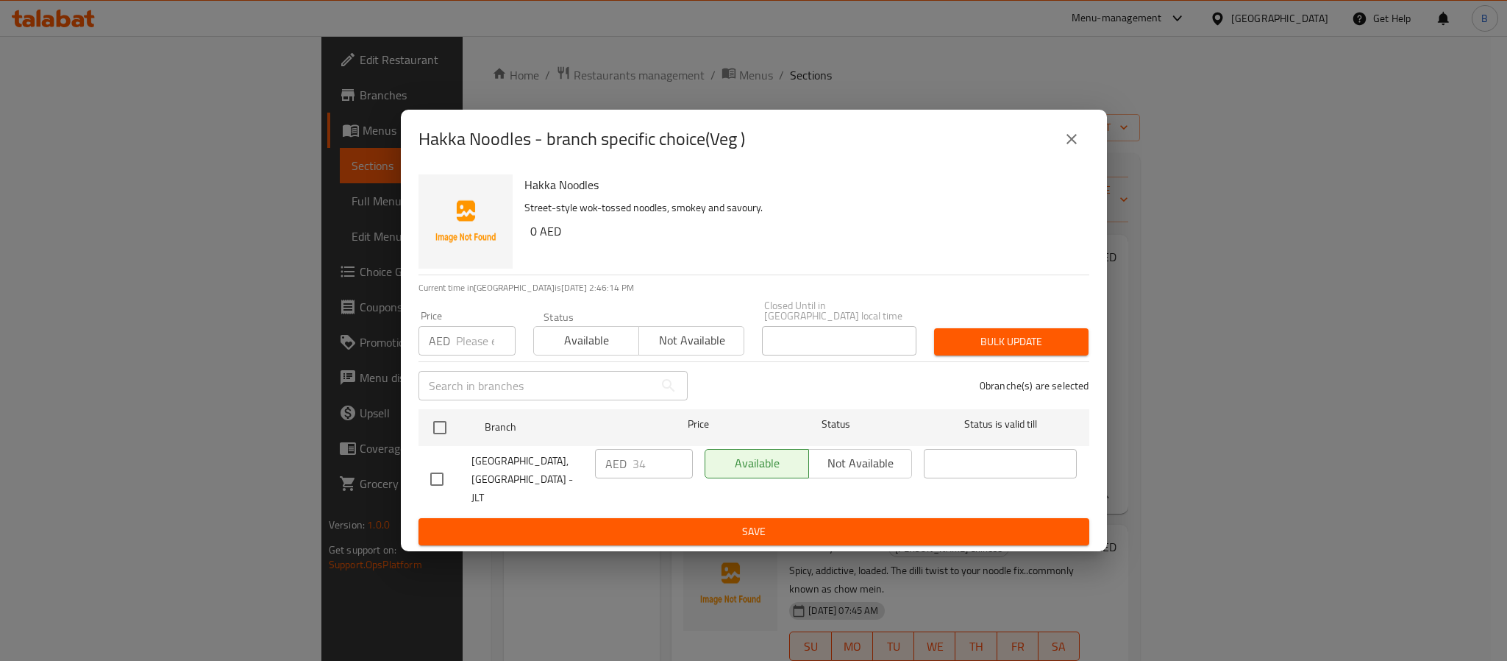
click at [1078, 155] on div "Hakka Noodles - branch specific choice(Veg )" at bounding box center [754, 138] width 671 height 35
click at [1077, 148] on button "close" at bounding box center [1071, 138] width 35 height 35
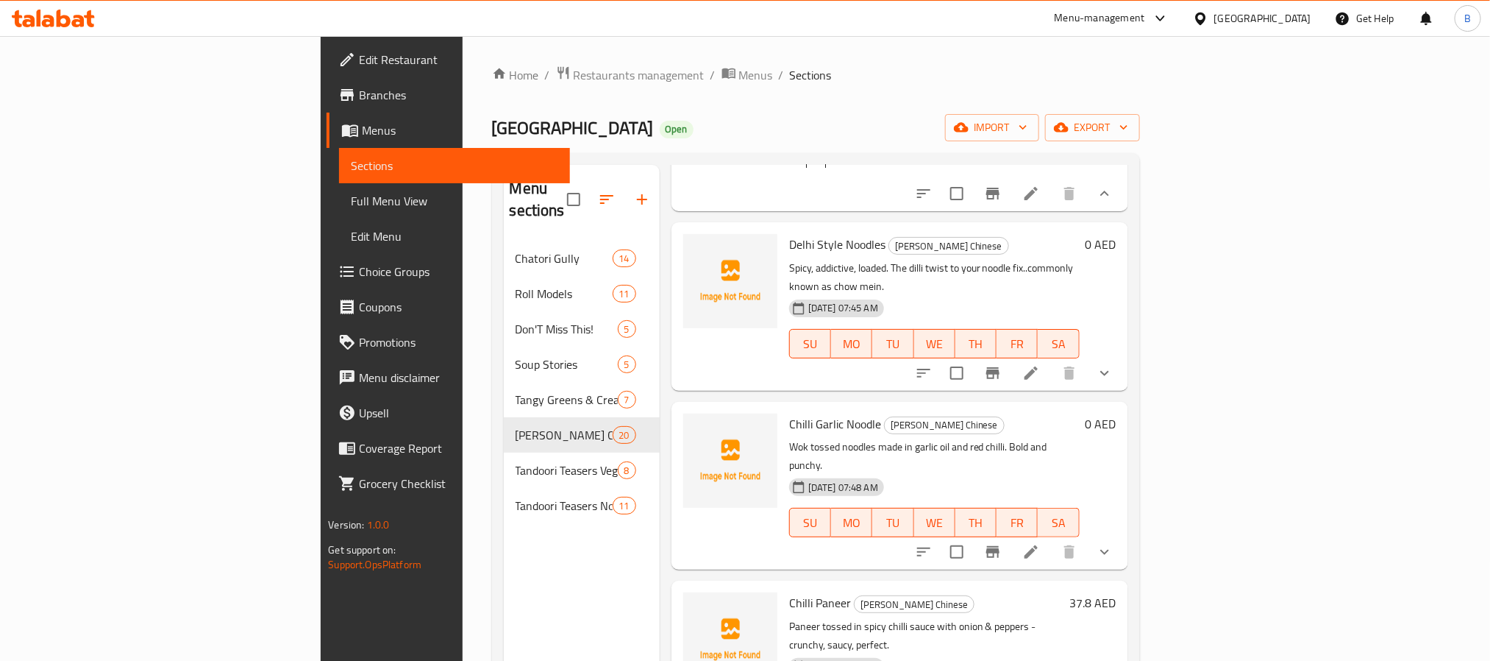
scroll to position [331, 0]
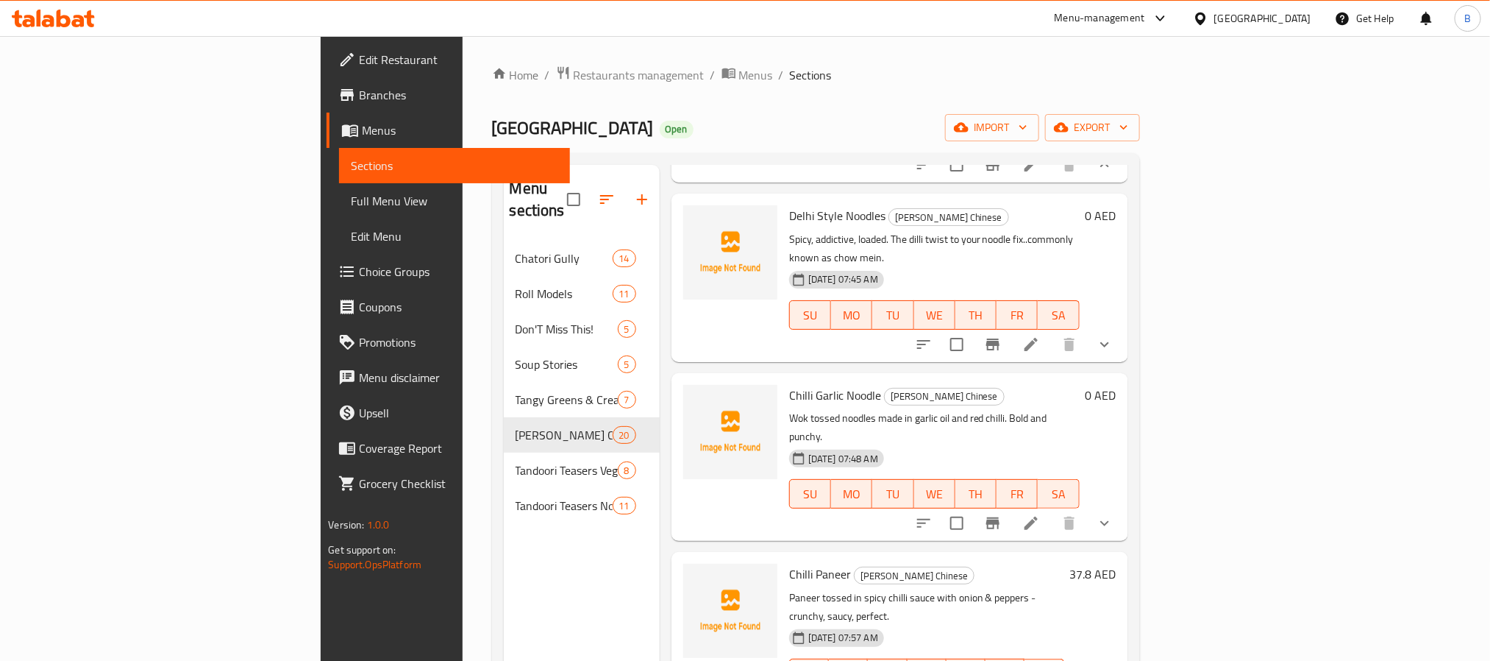
click at [1123, 330] on button "show more" at bounding box center [1104, 344] width 35 height 35
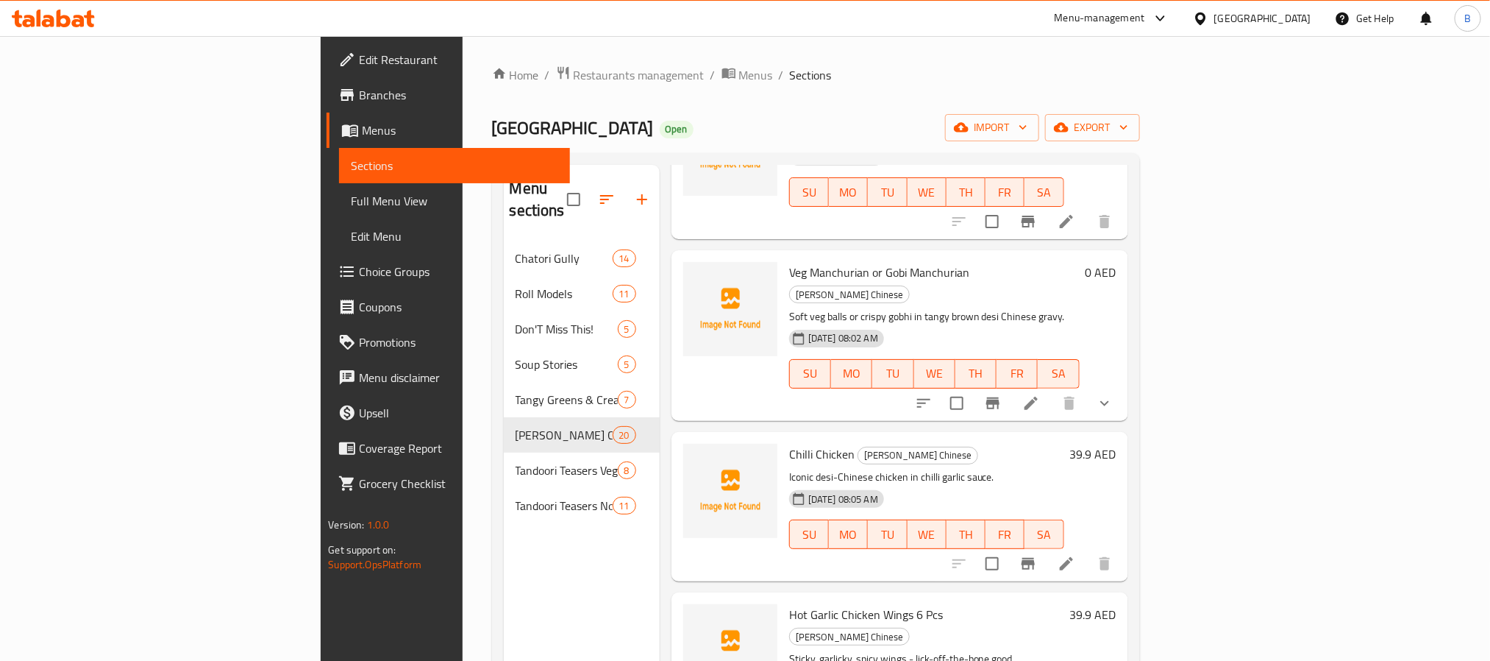
scroll to position [1104, 0]
click at [1123, 384] on button "show more" at bounding box center [1104, 401] width 35 height 35
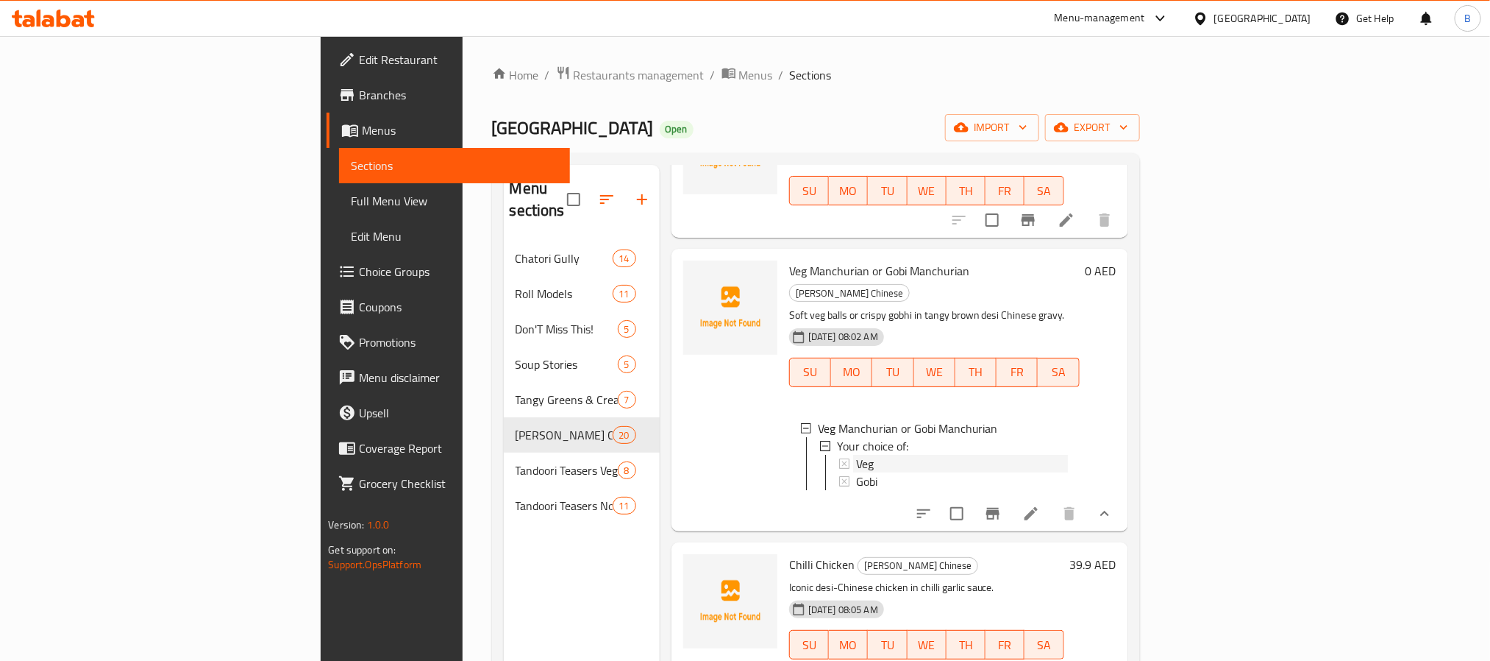
click at [1068, 455] on div "Veg" at bounding box center [962, 464] width 212 height 18
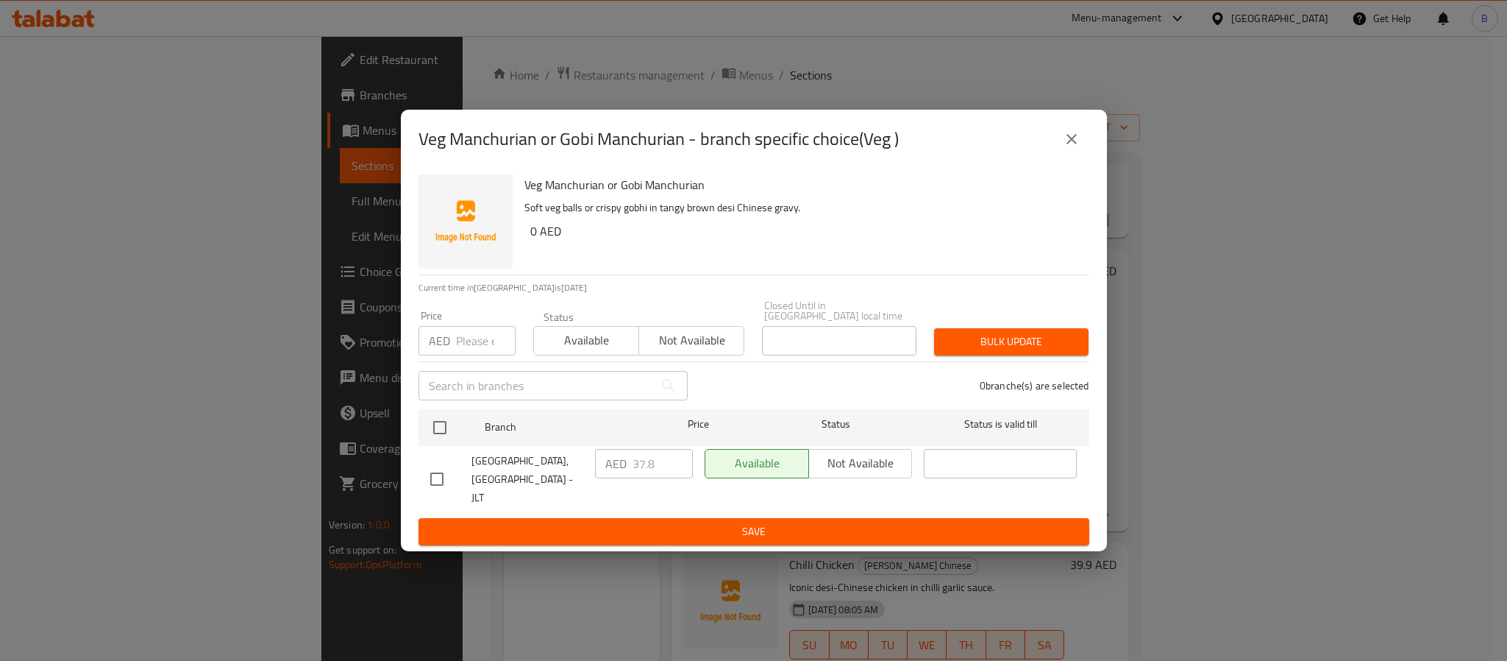
click at [1065, 107] on div "Veg Manchurian or Gobi [GEOGRAPHIC_DATA] - branch specific choice(Veg ) Veg Man…" at bounding box center [753, 330] width 1507 height 661
click at [1066, 135] on icon "close" at bounding box center [1072, 139] width 18 height 18
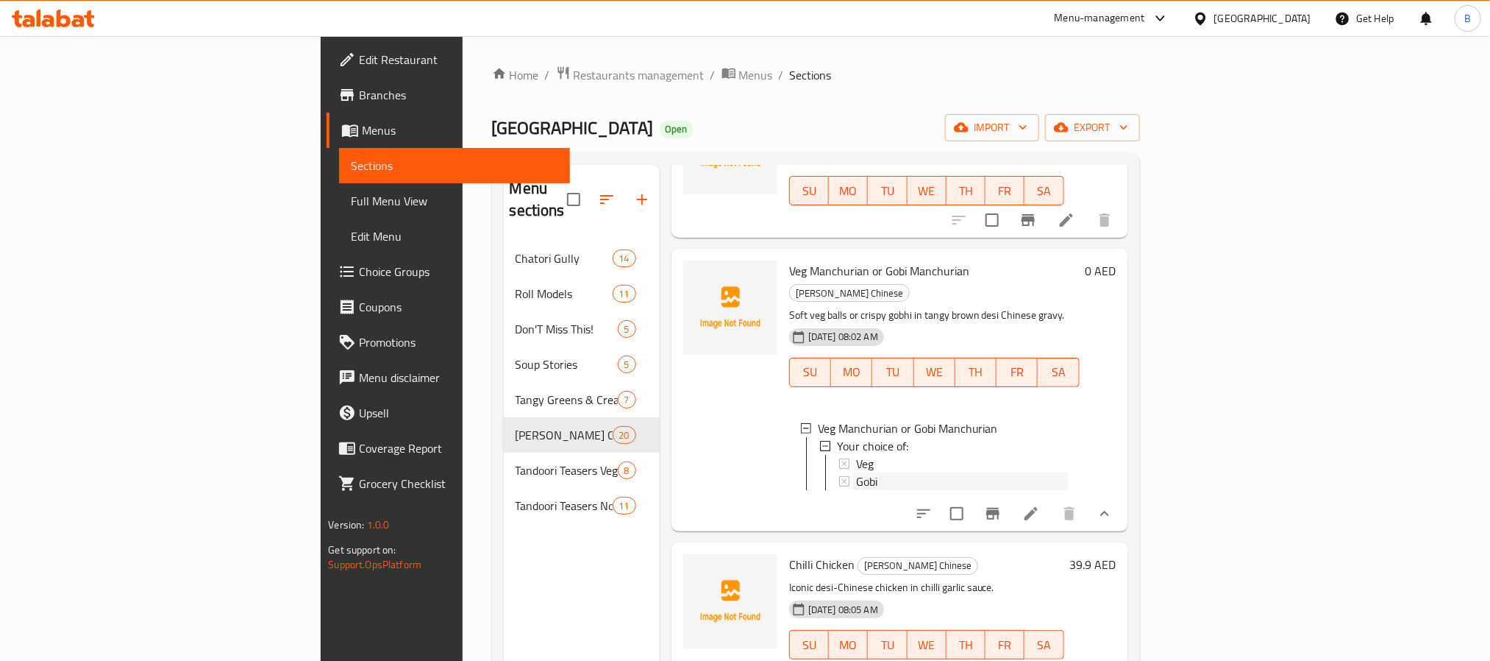
click at [857, 472] on div "Gobi" at bounding box center [962, 481] width 212 height 18
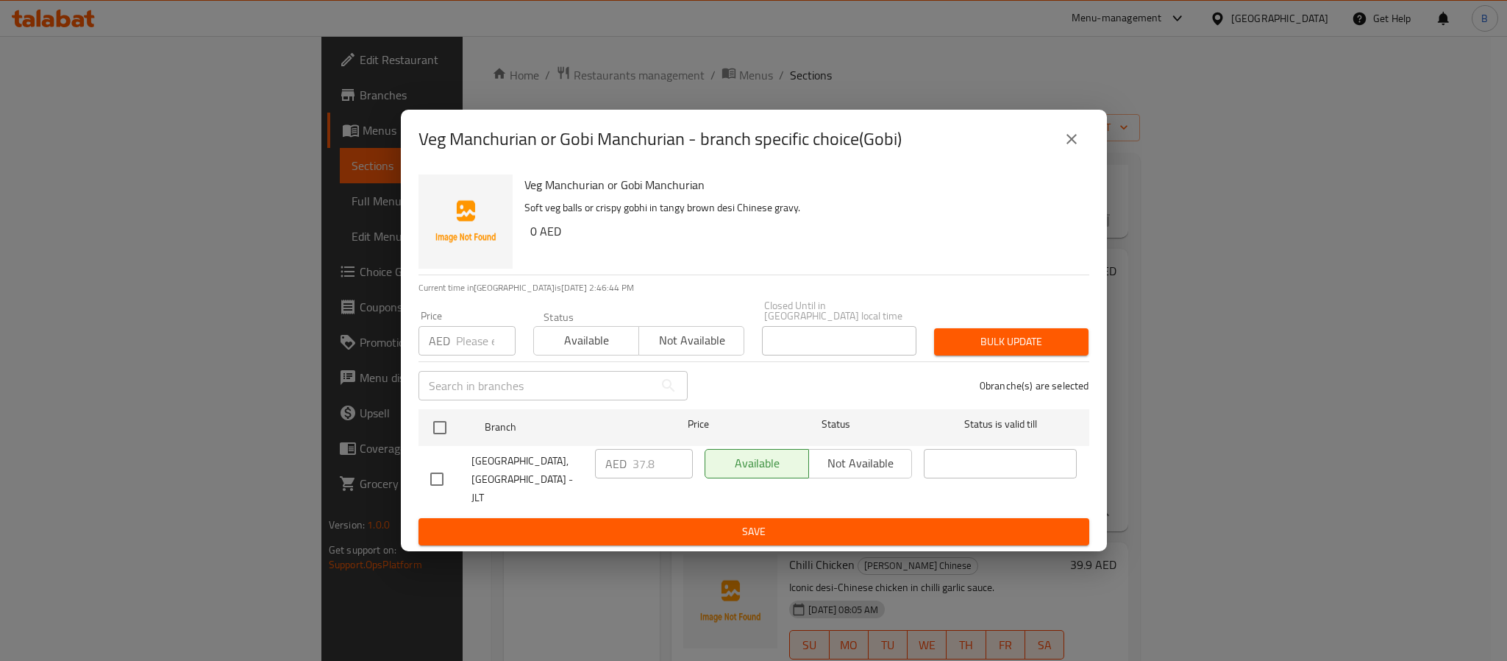
click at [1075, 131] on icon "close" at bounding box center [1072, 139] width 18 height 18
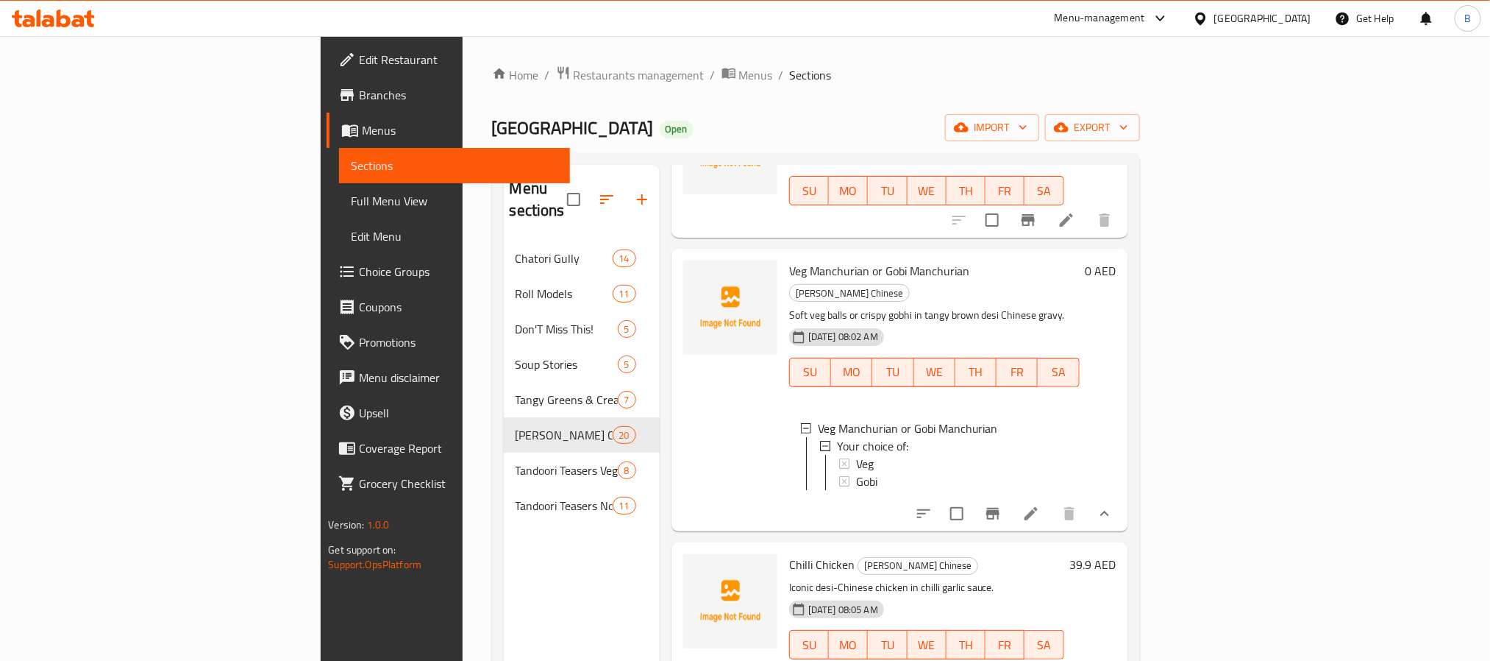
click at [1114, 505] on icon "show more" at bounding box center [1105, 514] width 18 height 18
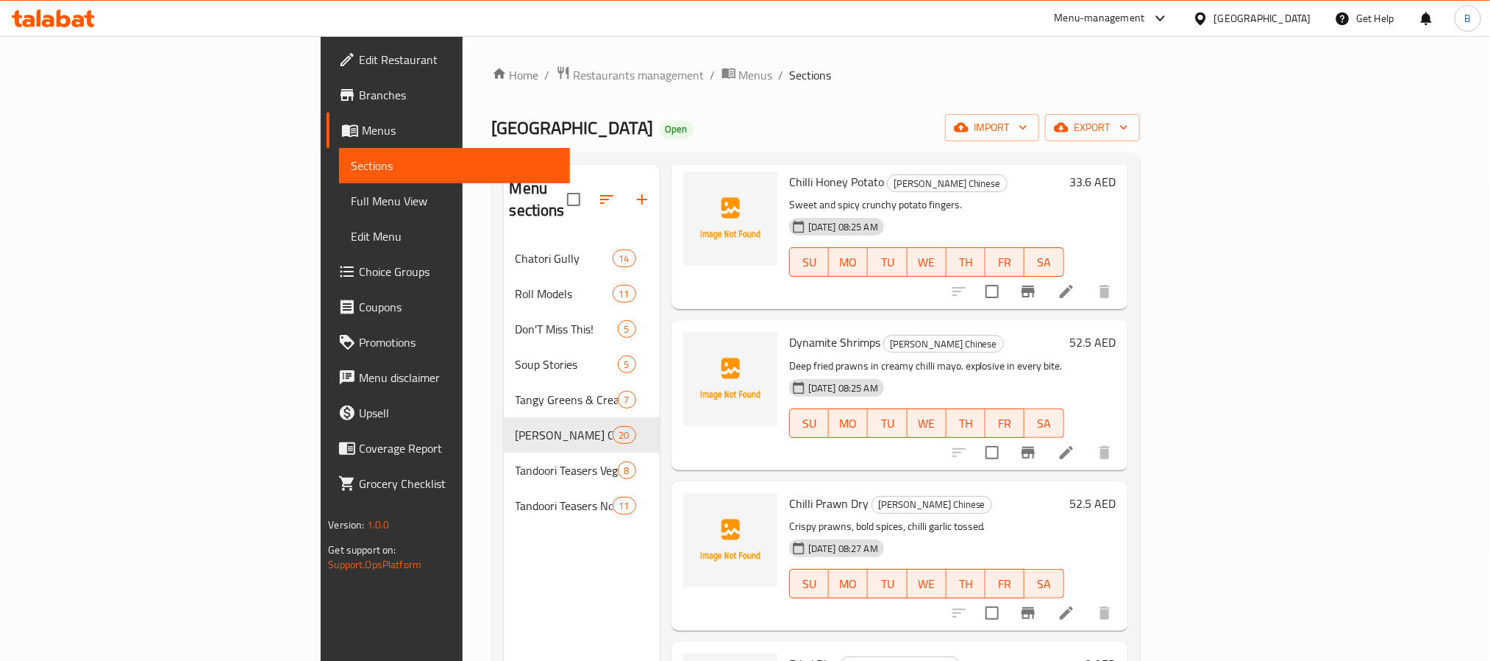
scroll to position [2869, 0]
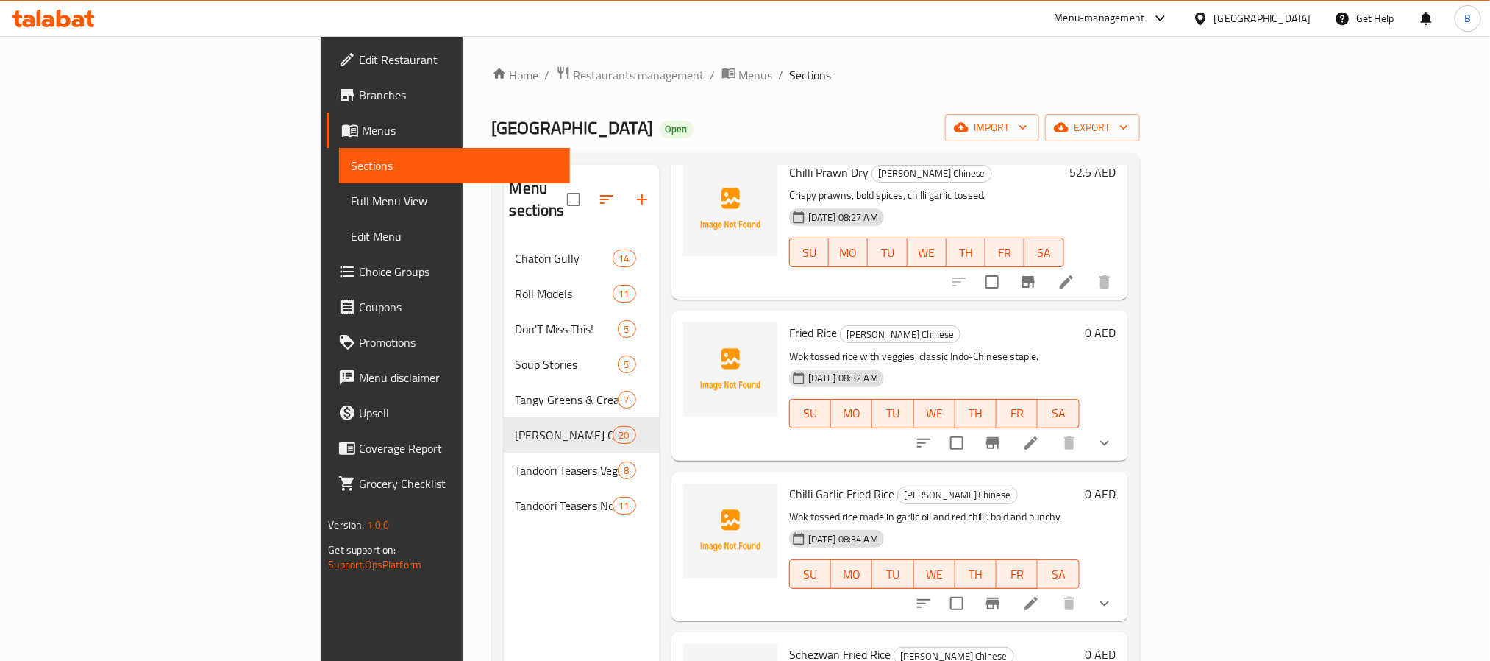
click at [1114, 434] on icon "show more" at bounding box center [1105, 443] width 18 height 18
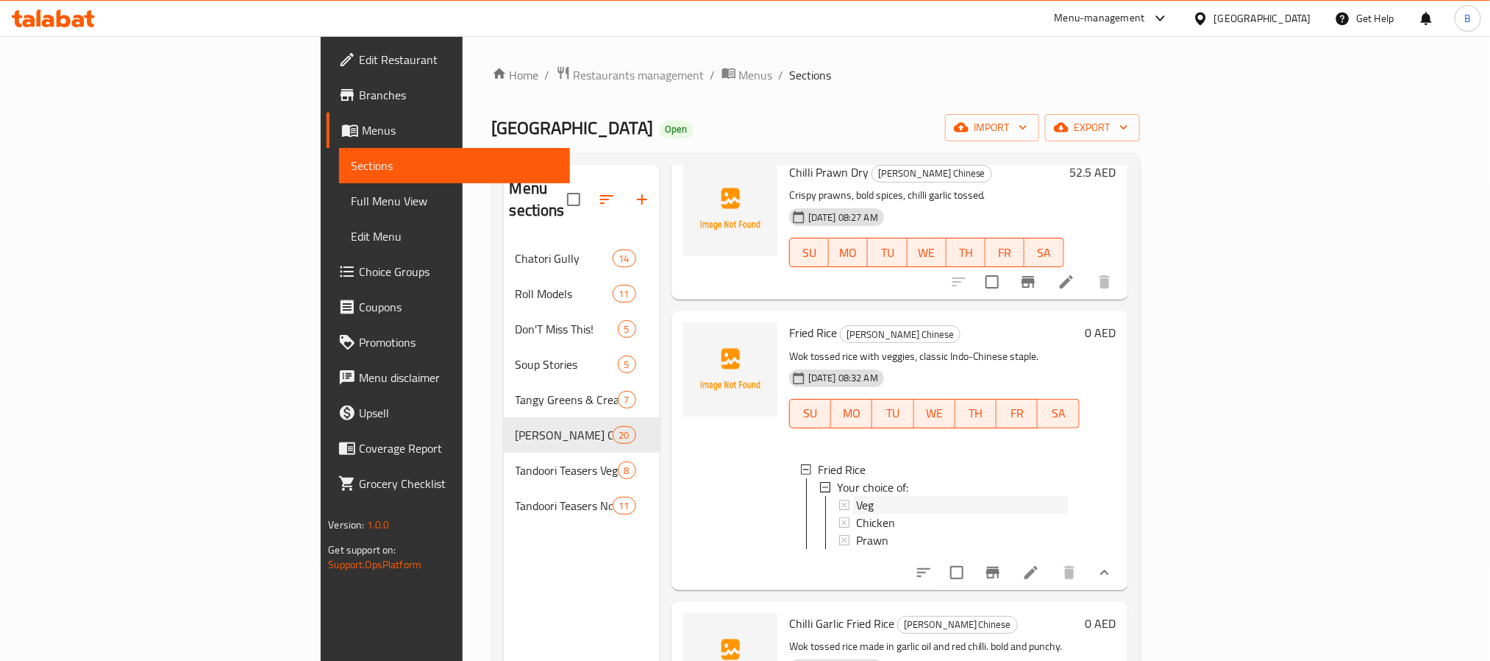
click at [856, 496] on span "Veg" at bounding box center [865, 505] width 18 height 18
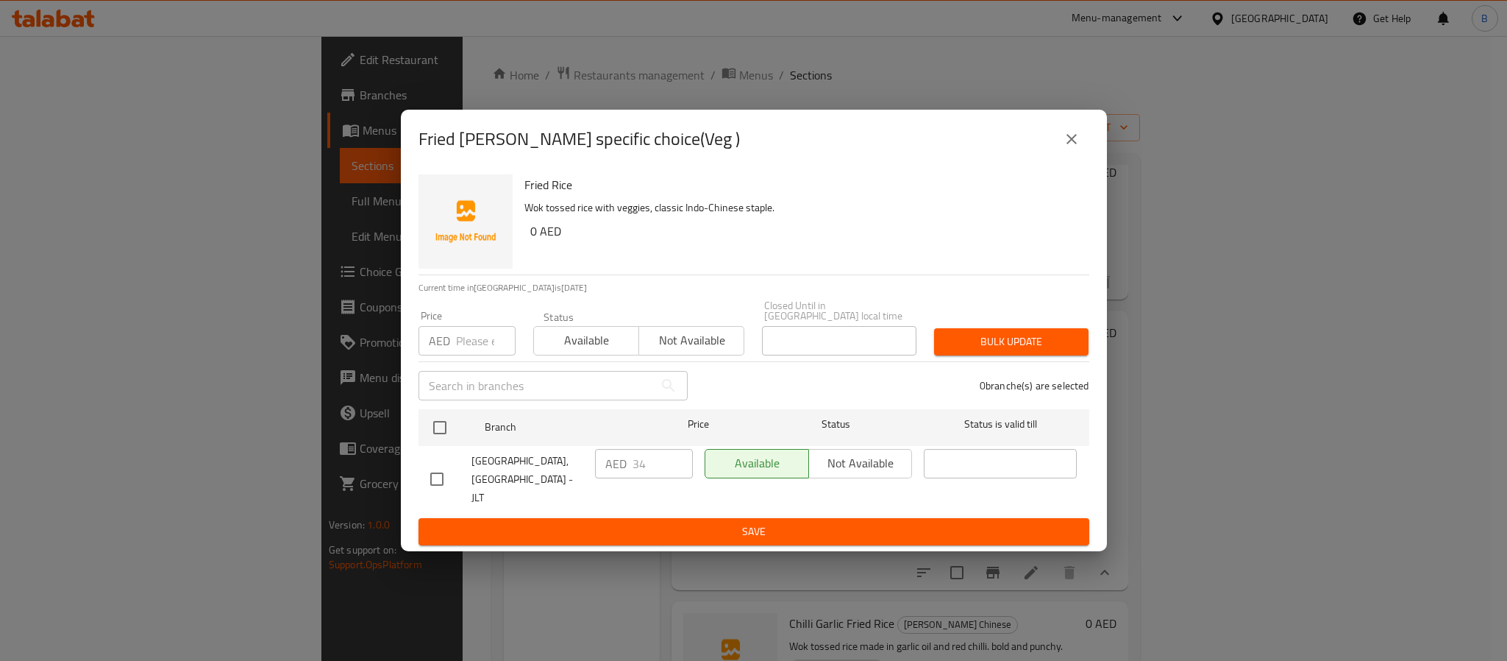
click at [1077, 119] on div "Fried Rice - branch specific choice(Veg )" at bounding box center [754, 139] width 706 height 59
click at [1071, 124] on button "close" at bounding box center [1071, 138] width 35 height 35
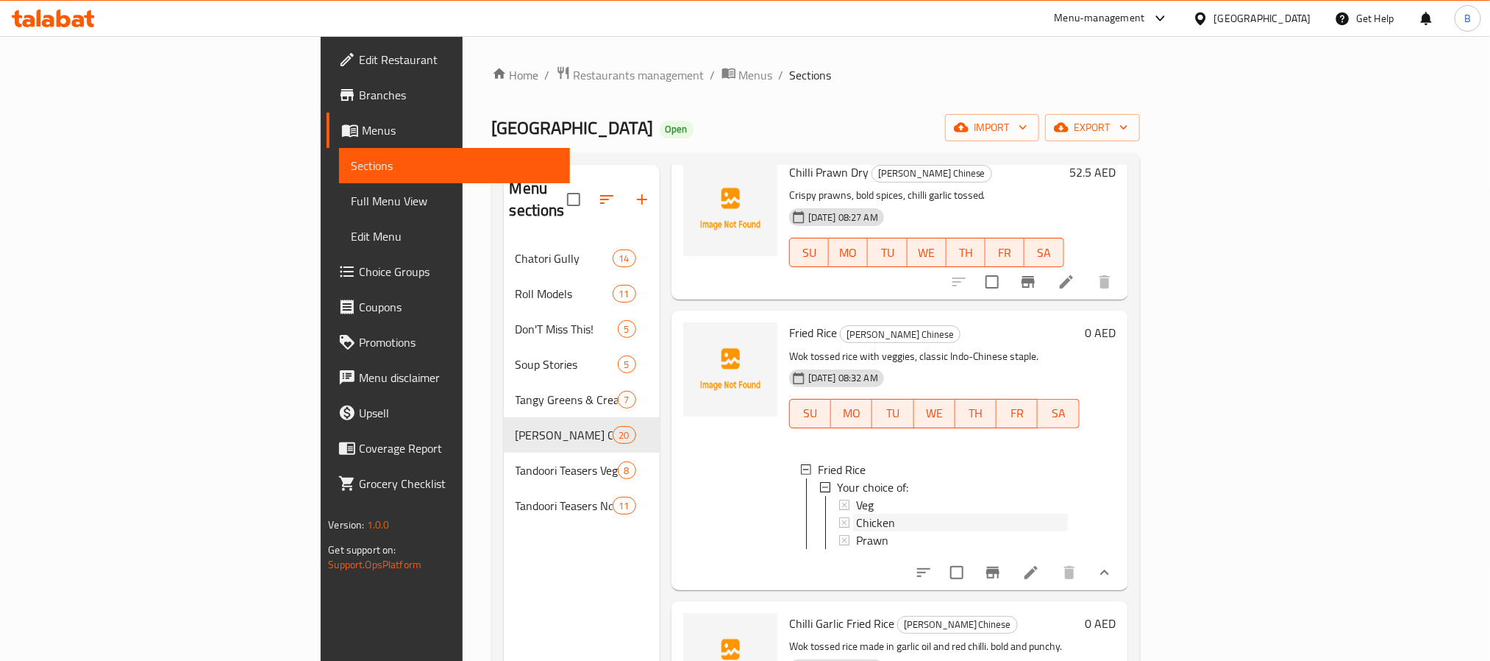
click at [856, 514] on span "Chicken" at bounding box center [875, 523] width 39 height 18
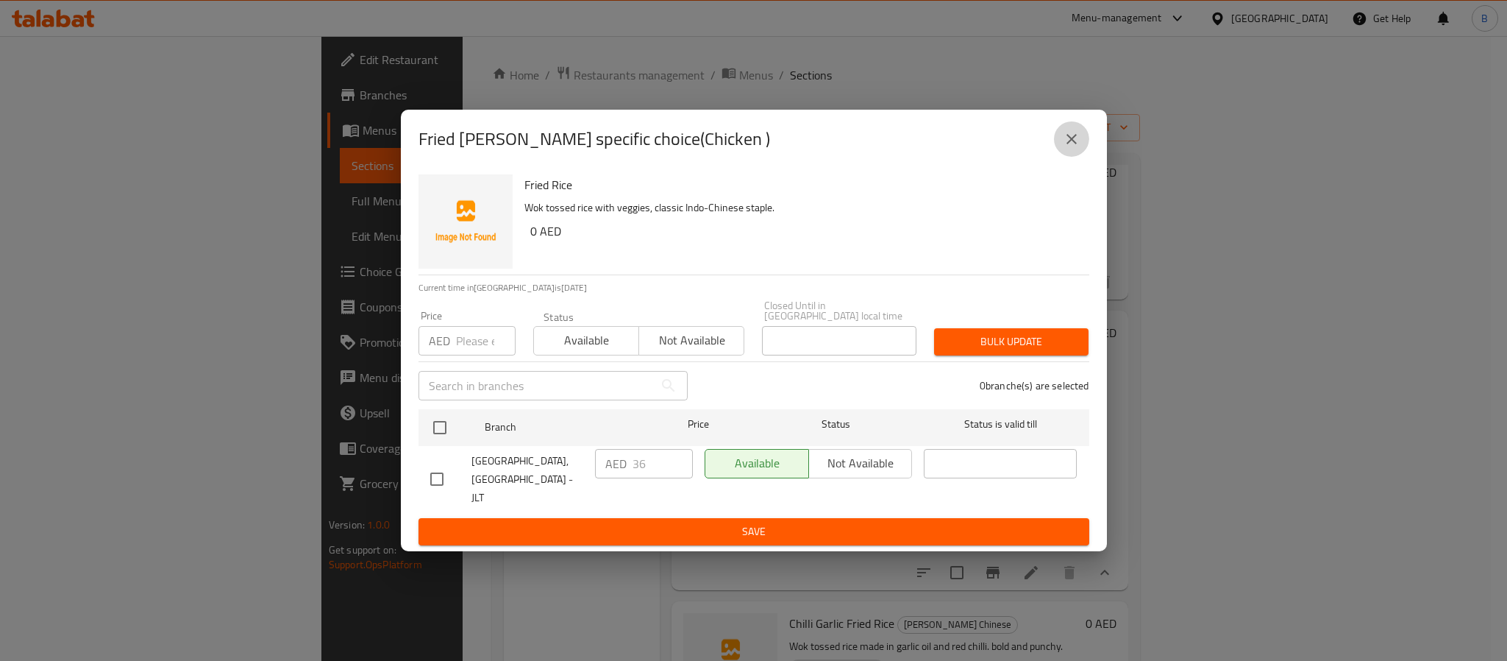
click at [1075, 126] on button "close" at bounding box center [1071, 138] width 35 height 35
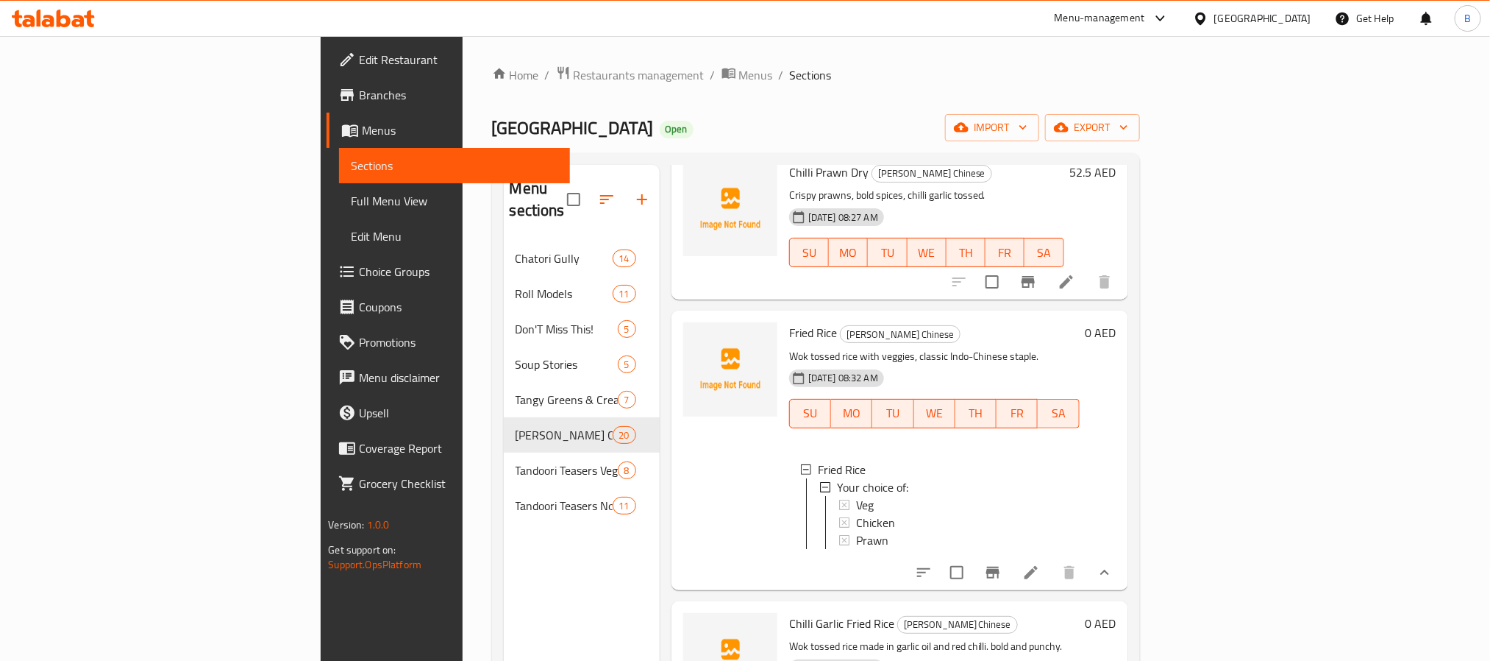
drag, startPoint x: 792, startPoint y: 422, endPoint x: 795, endPoint y: 431, distance: 9.1
click at [839, 496] on div "Veg Chicken Prawn" at bounding box center [953, 522] width 229 height 53
click at [856, 531] on span "Prawn" at bounding box center [872, 540] width 32 height 18
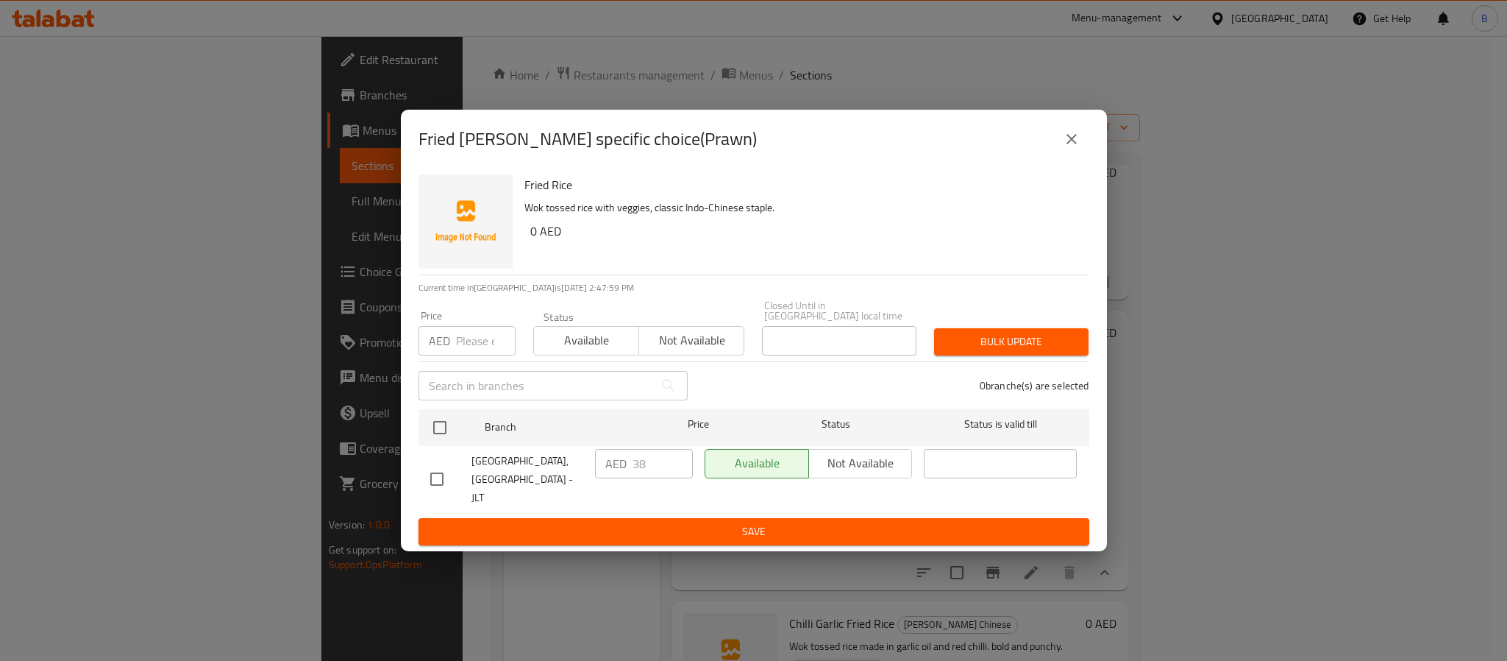
click at [1076, 143] on icon "close" at bounding box center [1072, 139] width 18 height 18
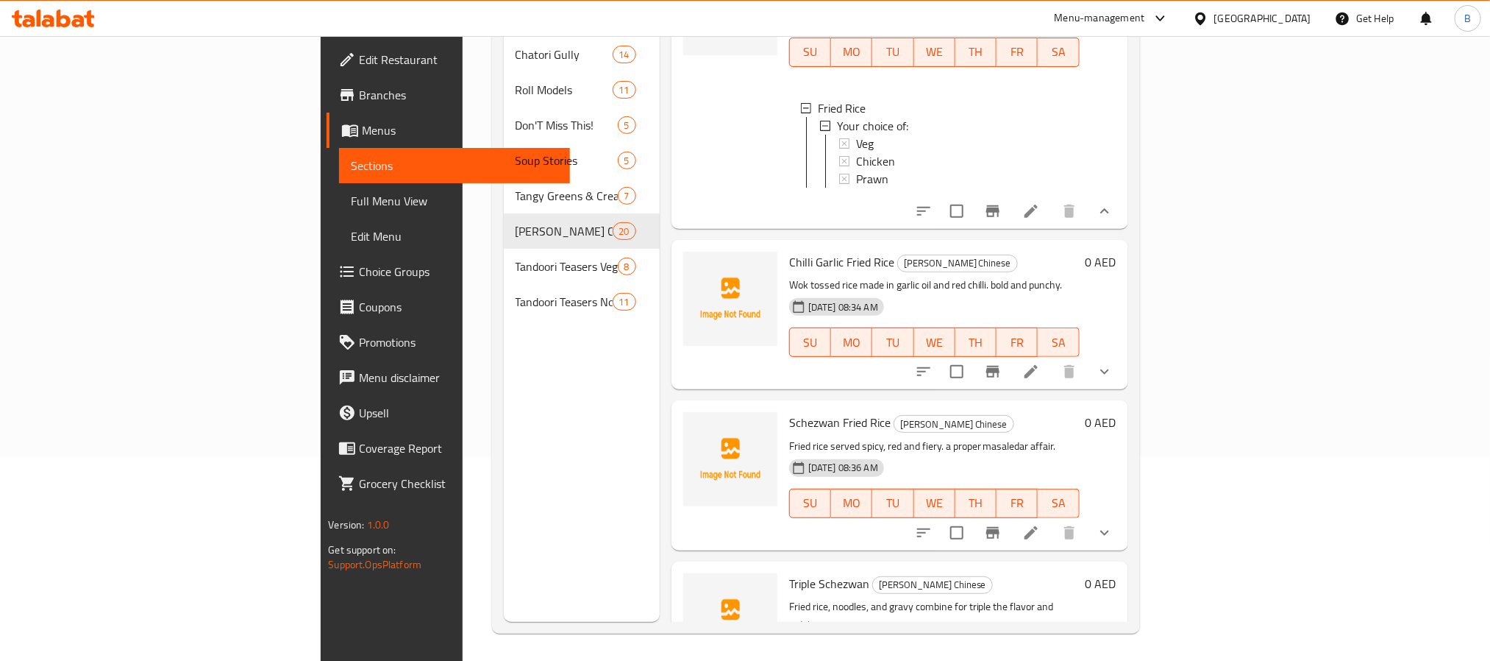
scroll to position [206, 0]
click at [1123, 352] on button "show more" at bounding box center [1104, 369] width 35 height 35
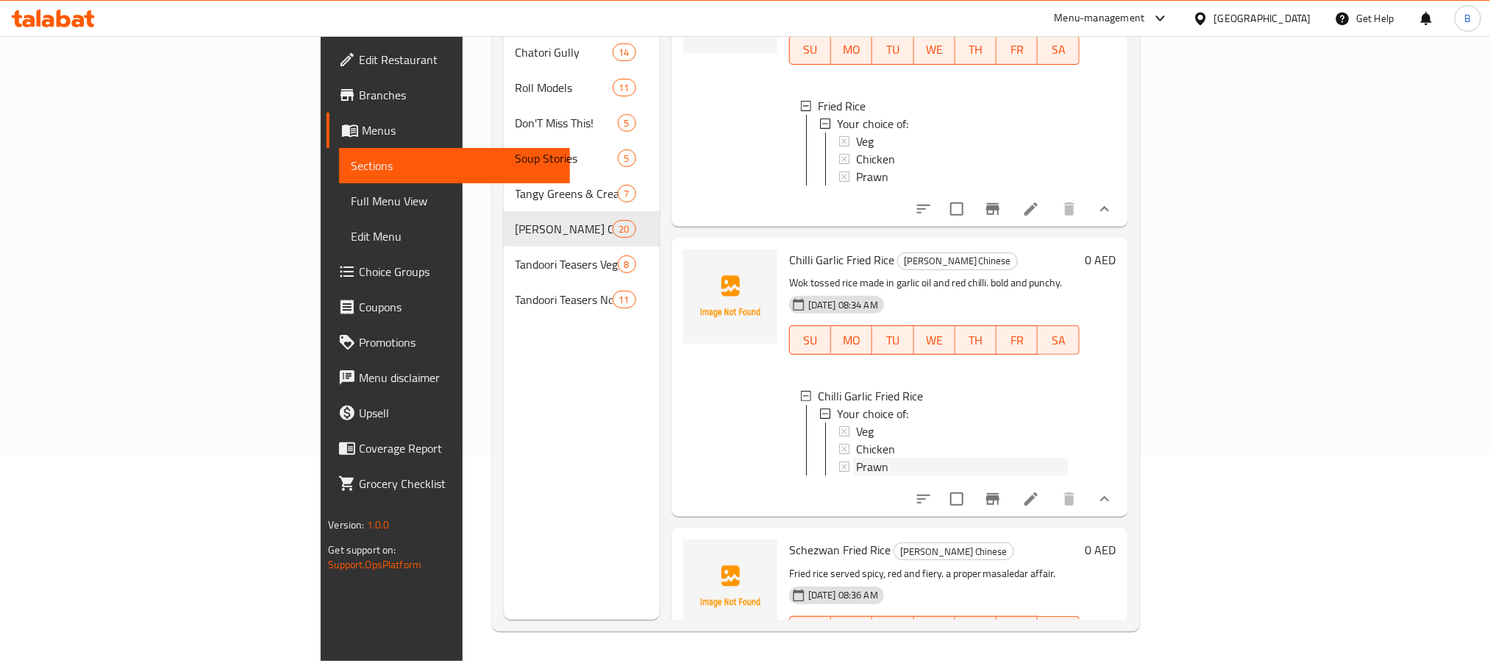
click at [856, 458] on div "Prawn" at bounding box center [962, 467] width 212 height 18
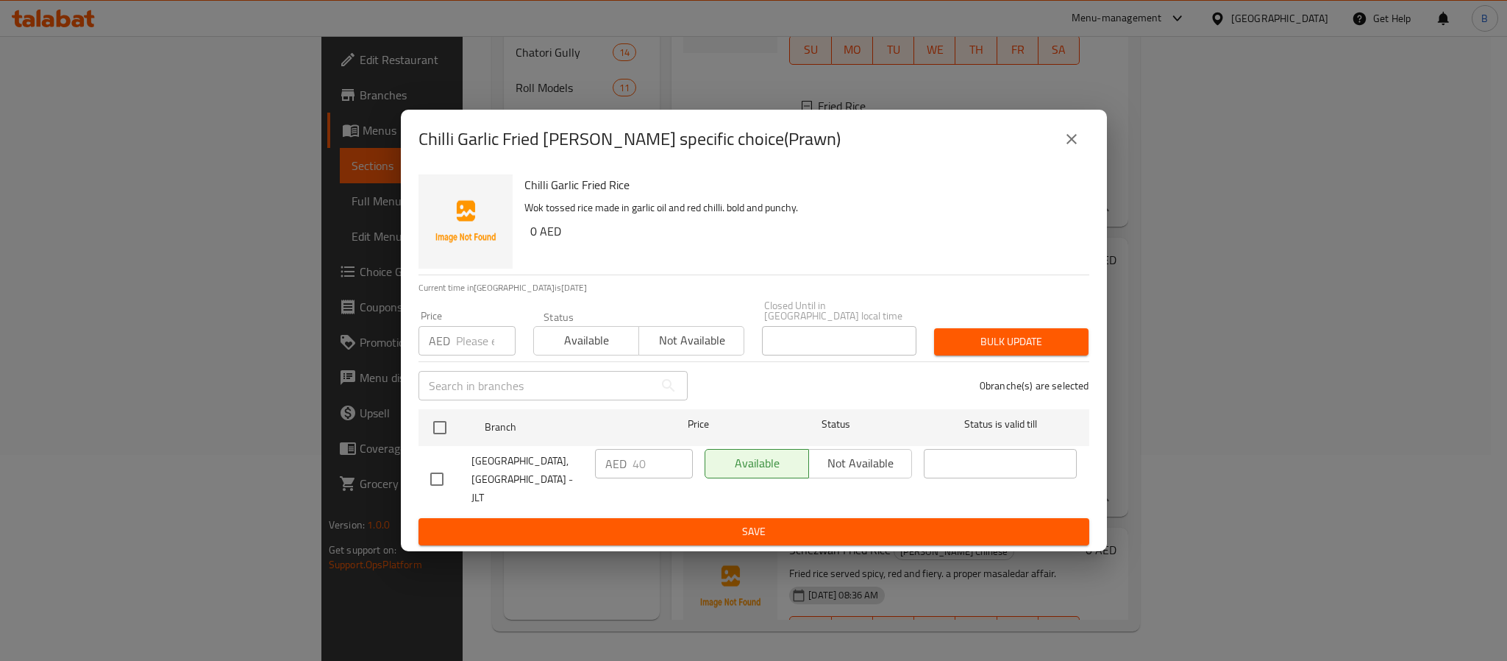
click at [1051, 162] on div "Chilli Garlic Fried Rice - branch specific choice(Prawn)" at bounding box center [754, 139] width 706 height 59
click at [1054, 141] on button "close" at bounding box center [1071, 138] width 35 height 35
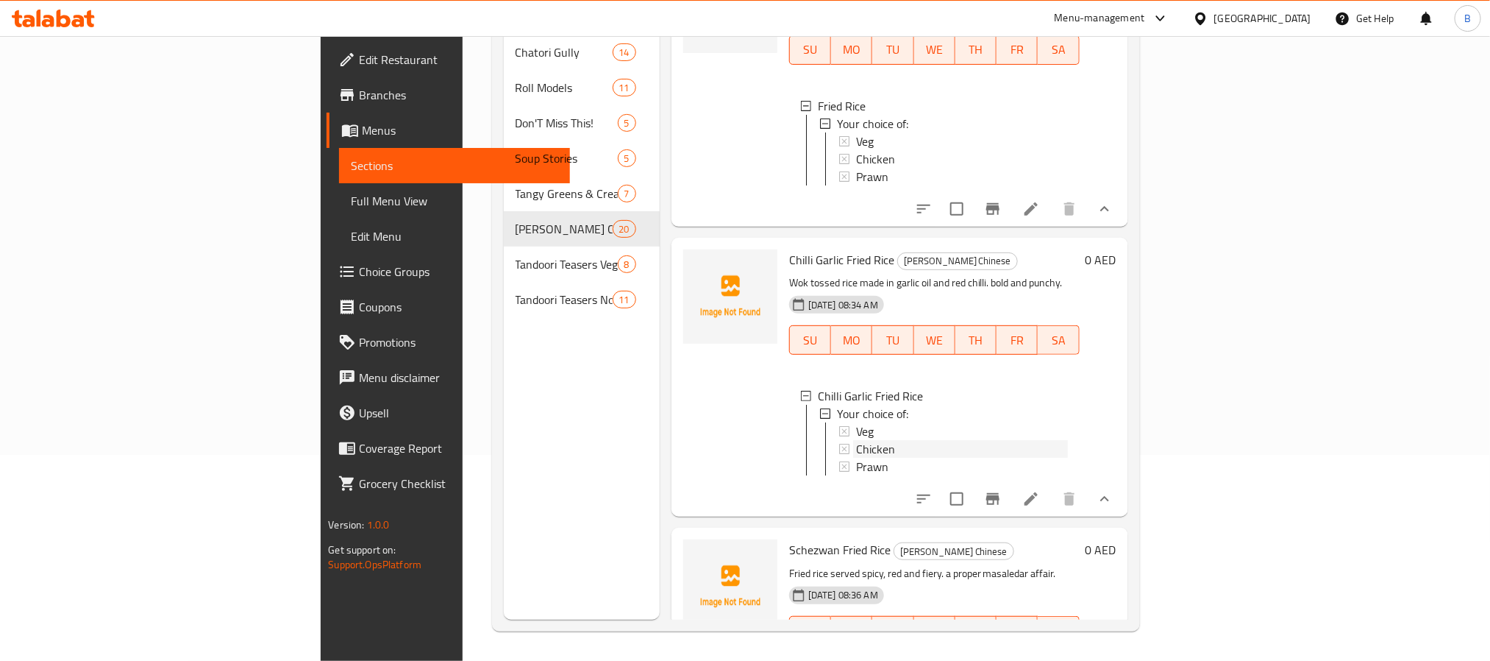
click at [866, 440] on div "Chicken" at bounding box center [962, 449] width 212 height 18
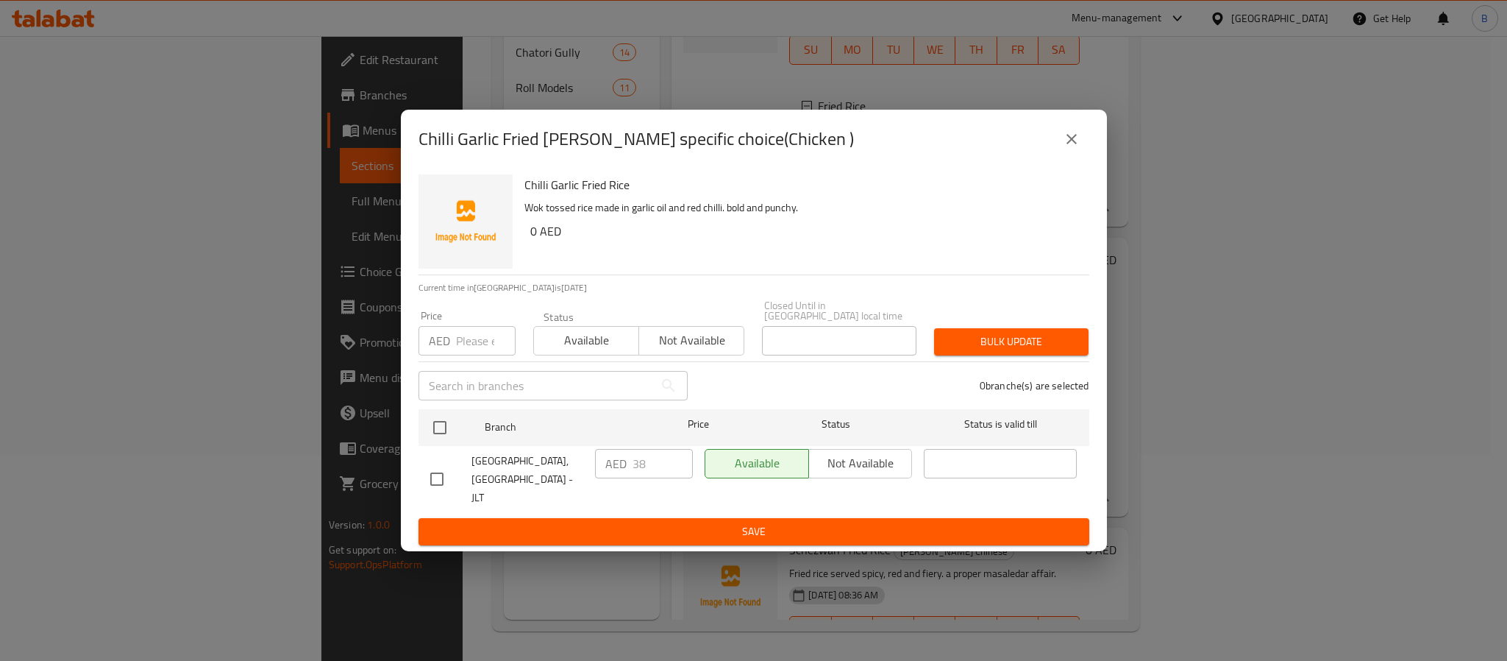
click at [1076, 157] on div "Chilli Garlic Fried Rice - branch specific choice(Chicken )" at bounding box center [754, 139] width 706 height 59
click at [1071, 142] on icon "close" at bounding box center [1072, 139] width 18 height 18
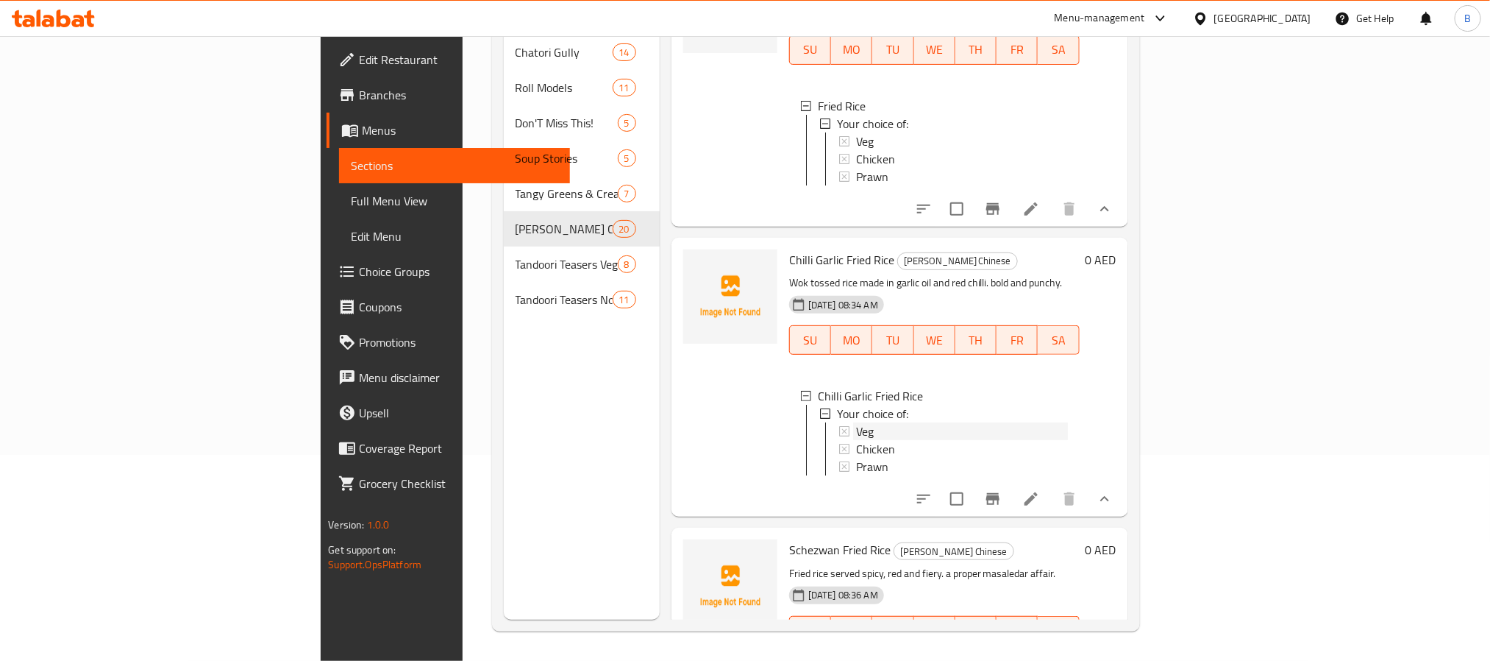
click at [856, 422] on div "Veg" at bounding box center [962, 431] width 212 height 18
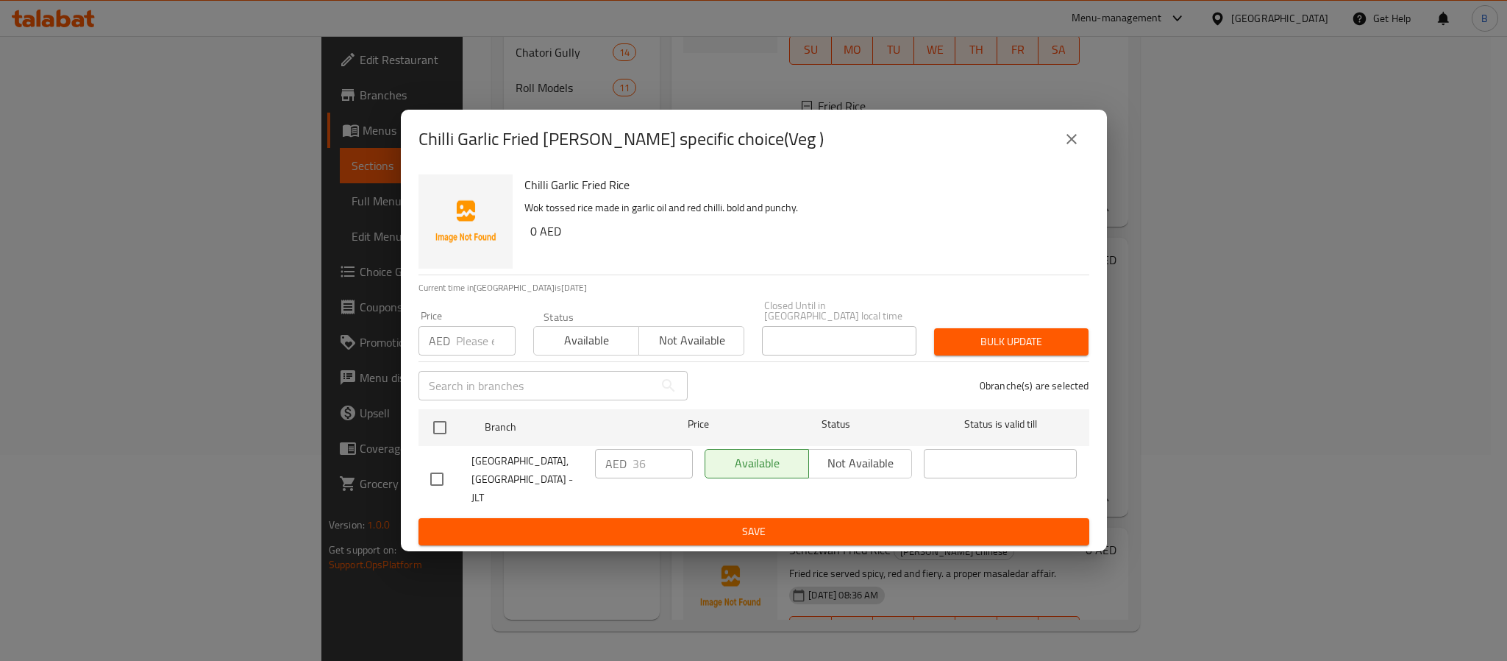
click at [1084, 150] on button "close" at bounding box center [1071, 138] width 35 height 35
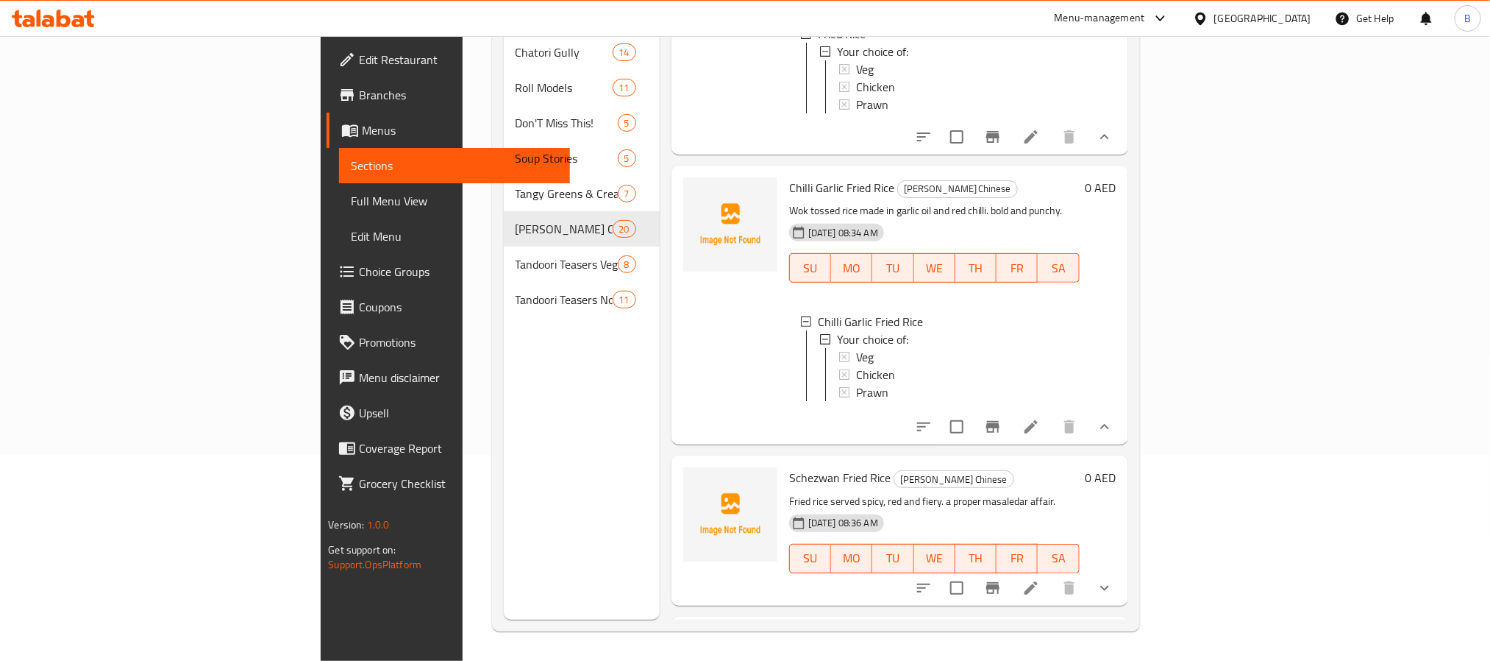
scroll to position [3172, 0]
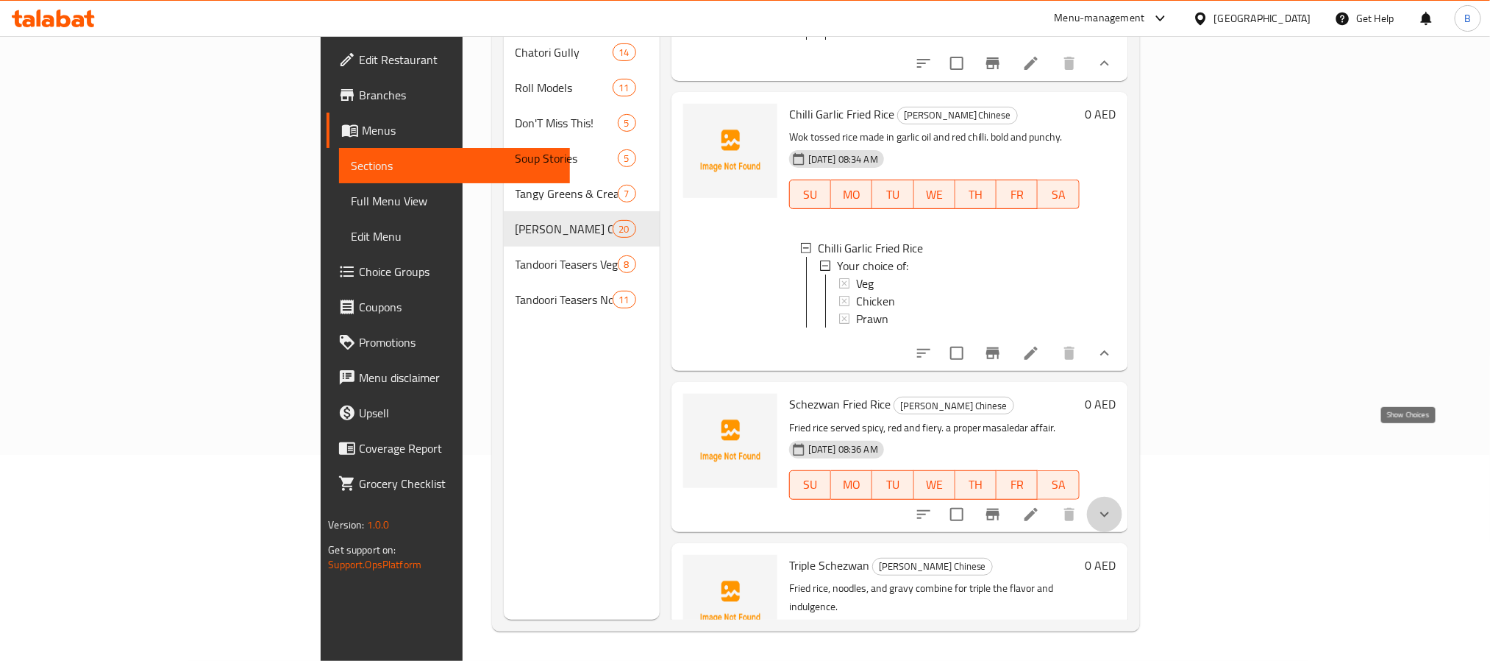
click at [1114, 505] on icon "show more" at bounding box center [1105, 514] width 18 height 18
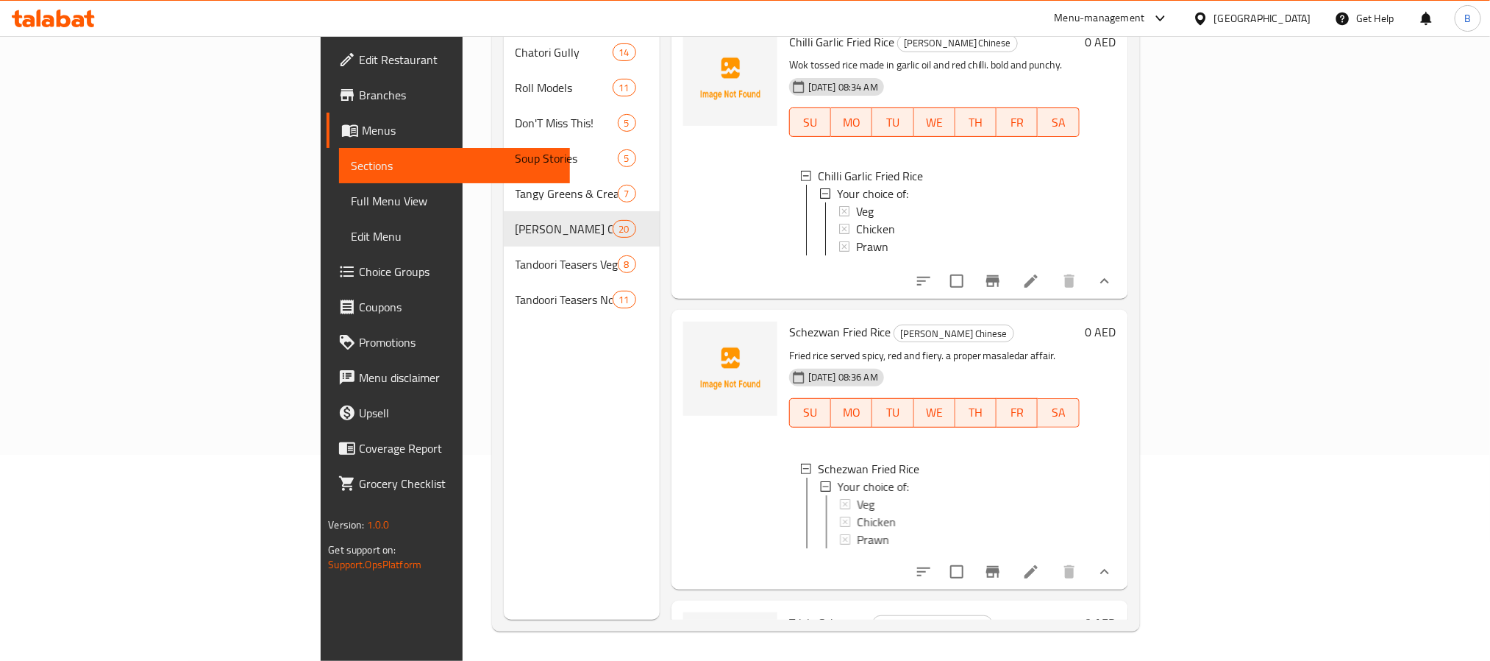
scroll to position [3318, 0]
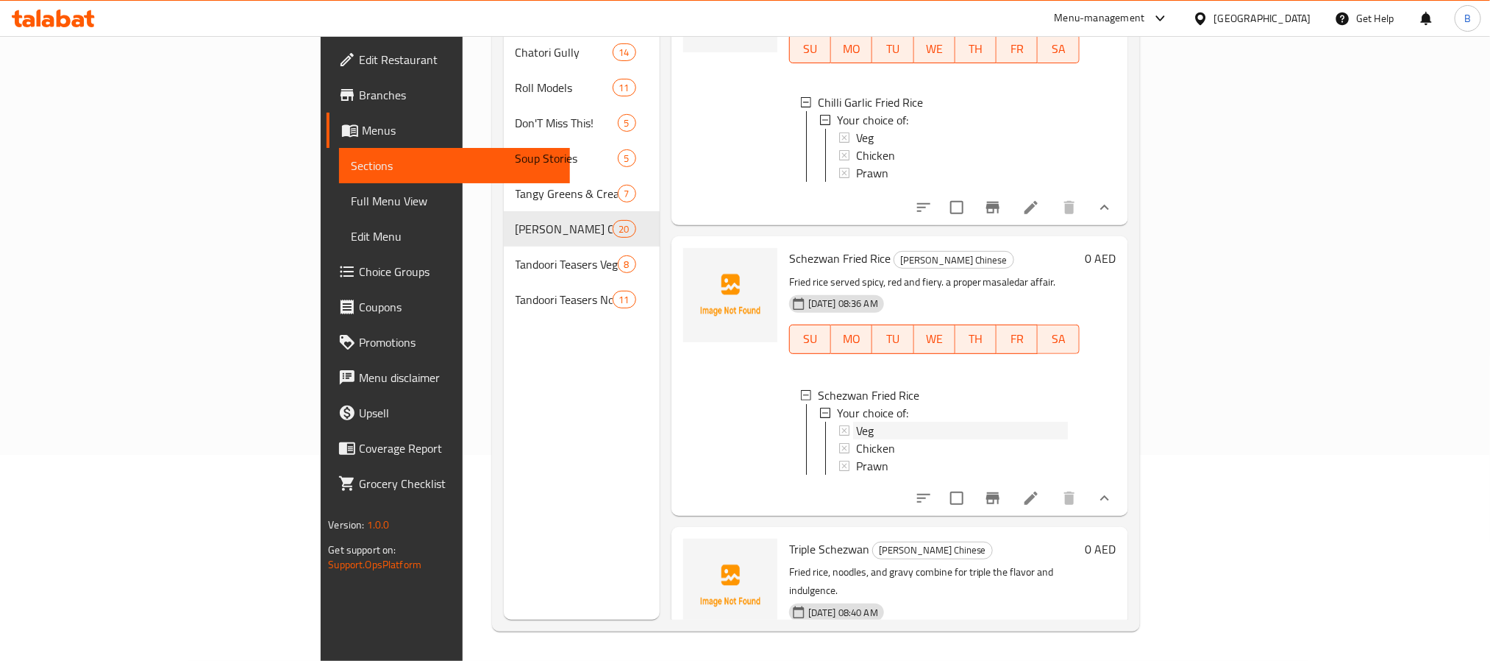
click at [856, 422] on div "Veg" at bounding box center [962, 431] width 212 height 18
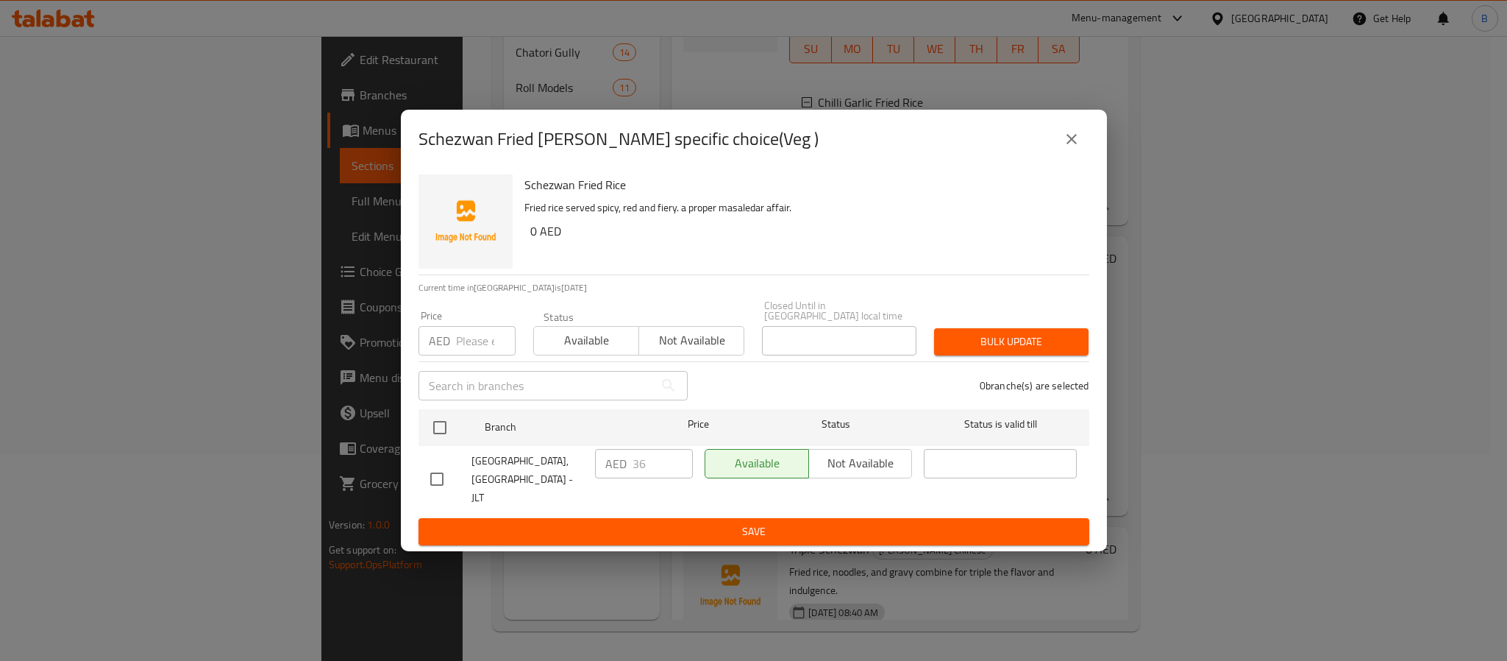
click at [1066, 154] on button "close" at bounding box center [1071, 138] width 35 height 35
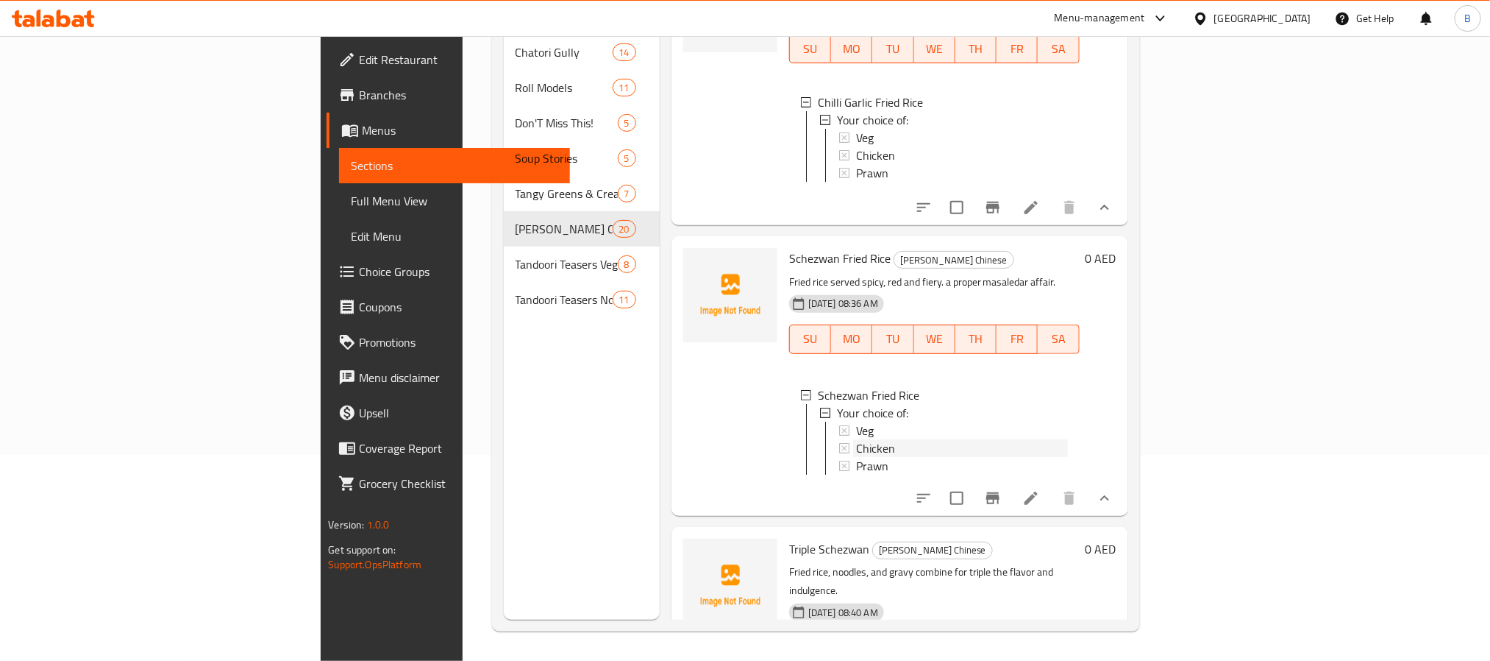
click at [870, 439] on div "Chicken" at bounding box center [962, 448] width 212 height 18
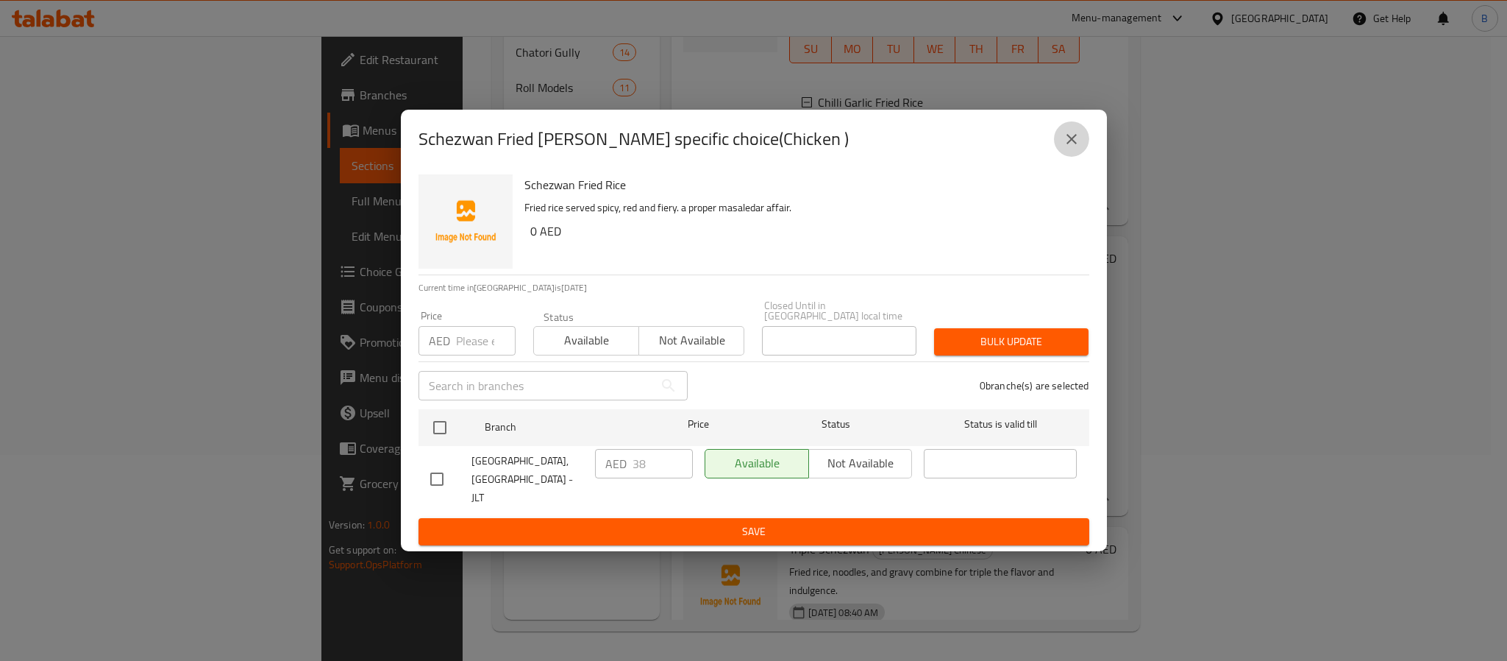
drag, startPoint x: 1062, startPoint y: 141, endPoint x: 1070, endPoint y: 118, distance: 24.9
click at [1065, 132] on icon "close" at bounding box center [1072, 139] width 18 height 18
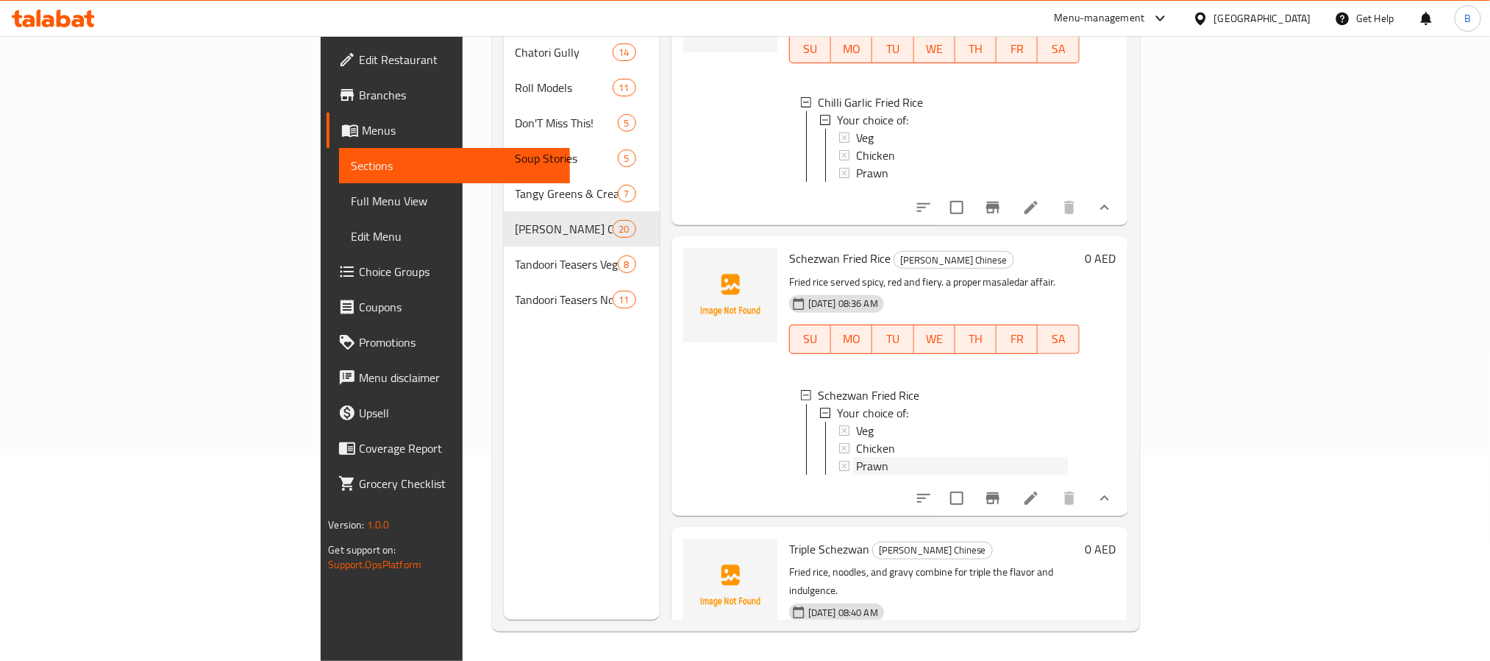
click at [856, 457] on span "Prawn" at bounding box center [872, 466] width 32 height 18
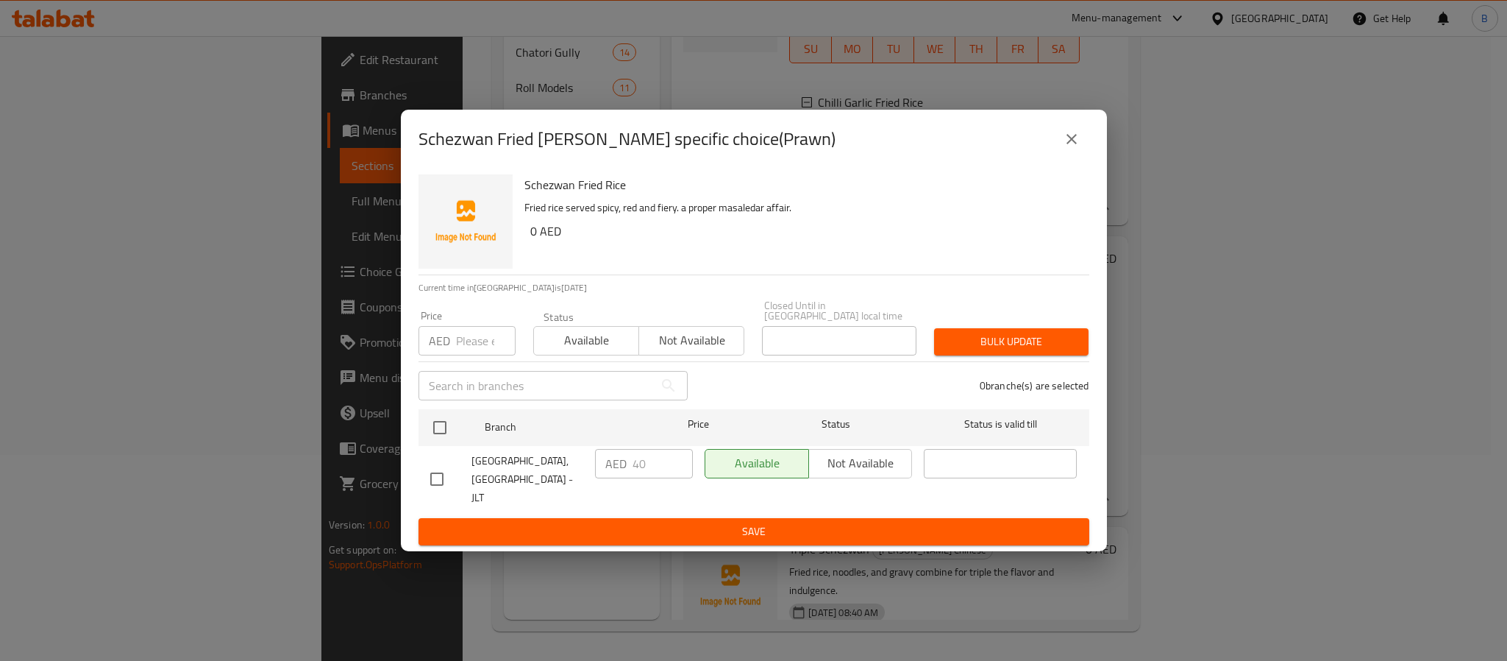
click at [1089, 111] on div "Schezwan Fried Rice - branch specific choice(Prawn)" at bounding box center [754, 139] width 706 height 59
click at [1086, 132] on button "close" at bounding box center [1071, 138] width 35 height 35
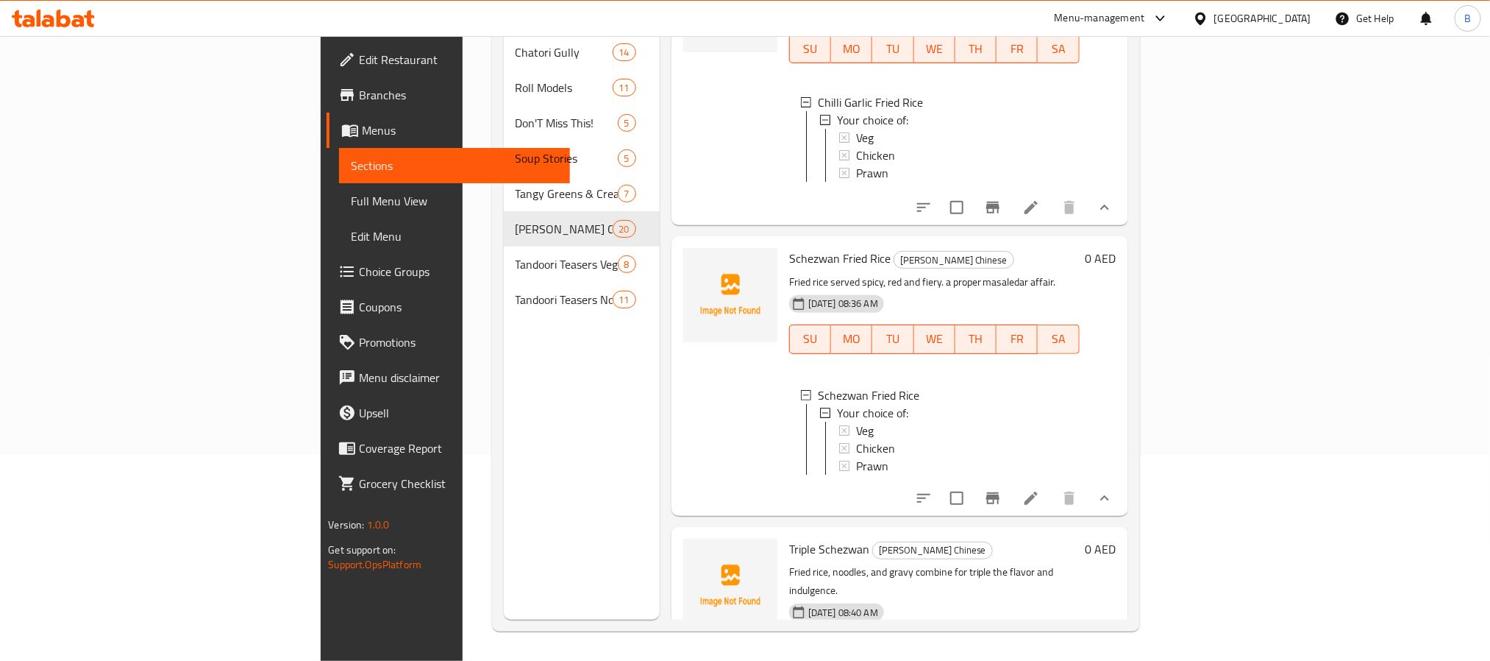
drag, startPoint x: 1397, startPoint y: 594, endPoint x: 1408, endPoint y: 607, distance: 16.7
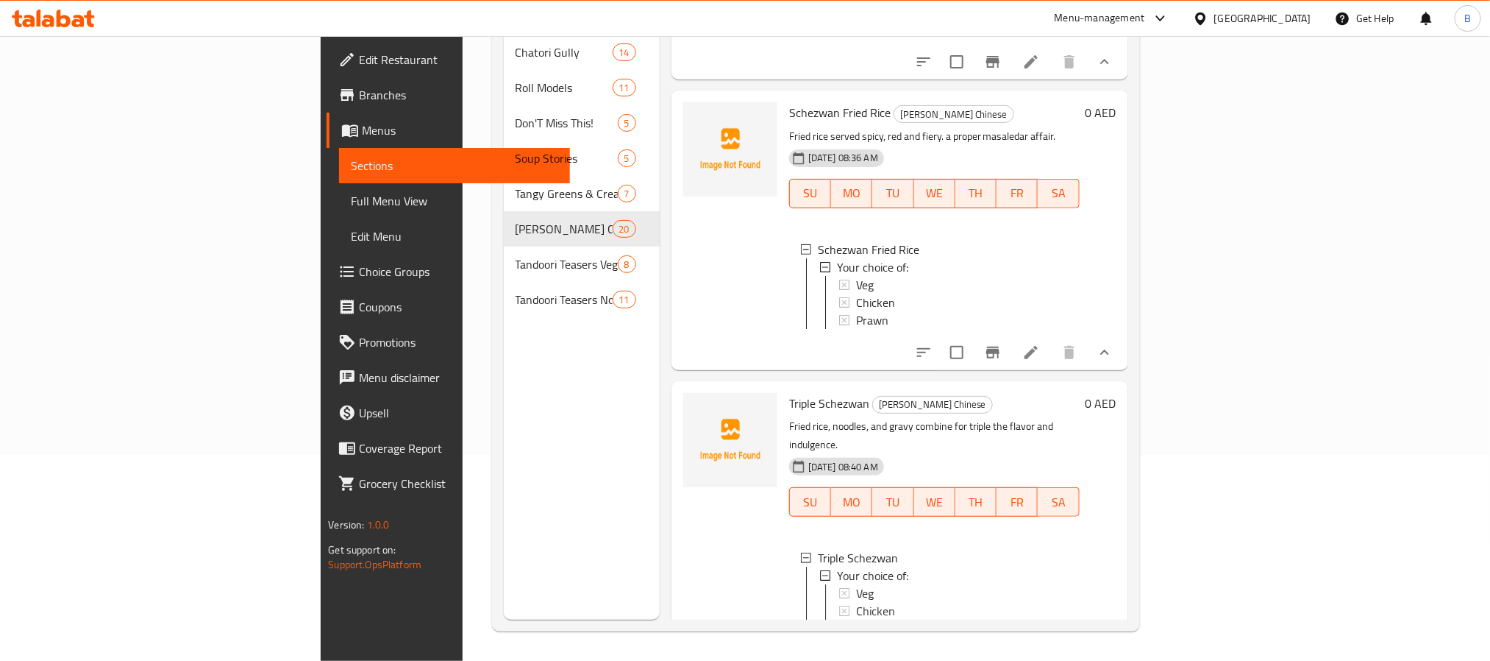
scroll to position [3465, 0]
click at [856, 583] on div "Veg" at bounding box center [962, 592] width 212 height 18
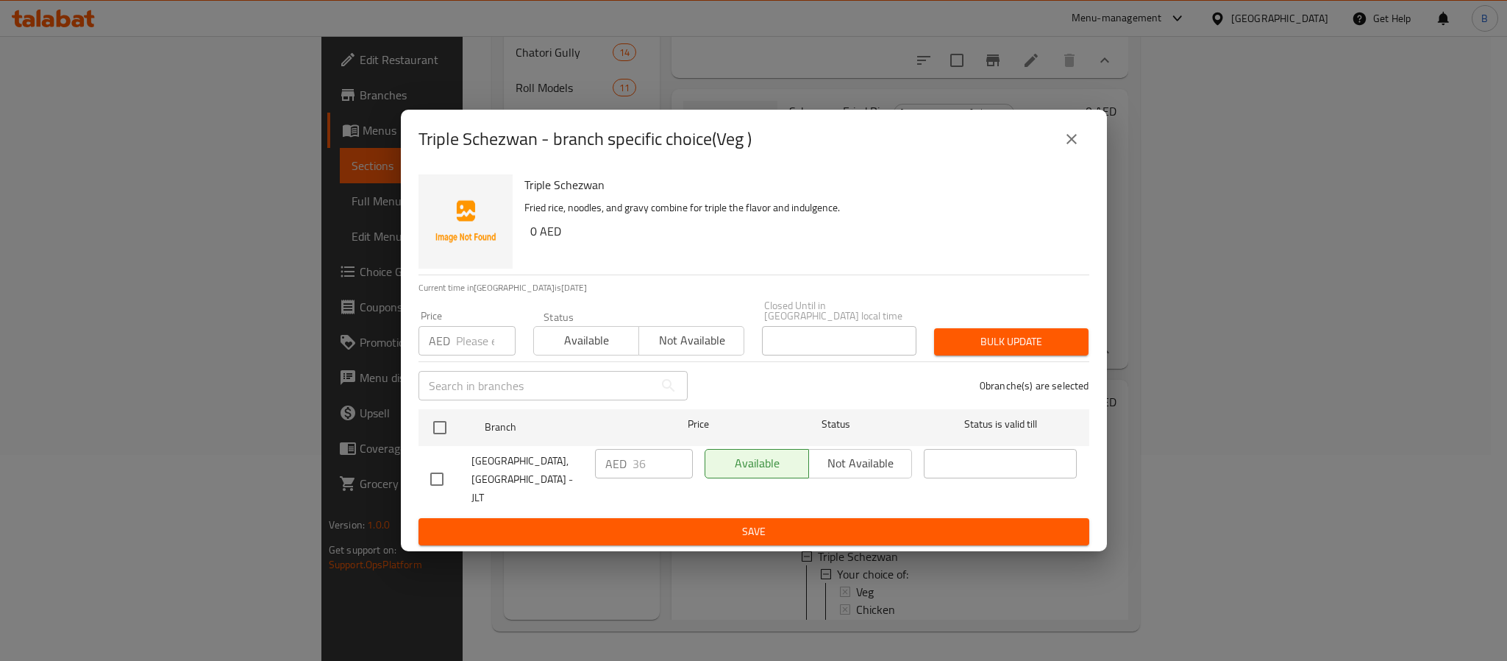
drag, startPoint x: 1205, startPoint y: 503, endPoint x: 873, endPoint y: 302, distance: 388.5
click at [1203, 503] on div "Triple Schezwan - branch specific choice(Veg ) Triple Schezwan Fried rice, nood…" at bounding box center [753, 330] width 1507 height 661
click at [1080, 144] on button "close" at bounding box center [1071, 138] width 35 height 35
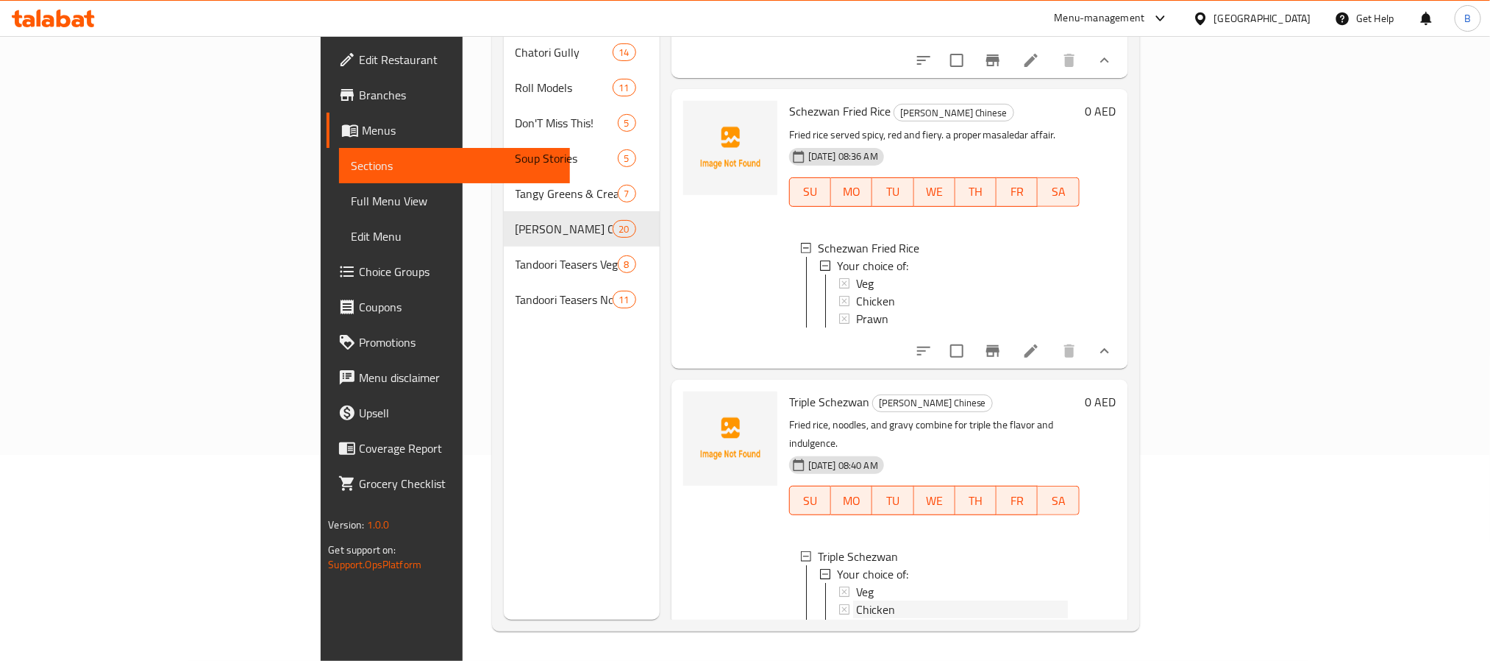
click at [878, 600] on div "Chicken" at bounding box center [962, 609] width 212 height 18
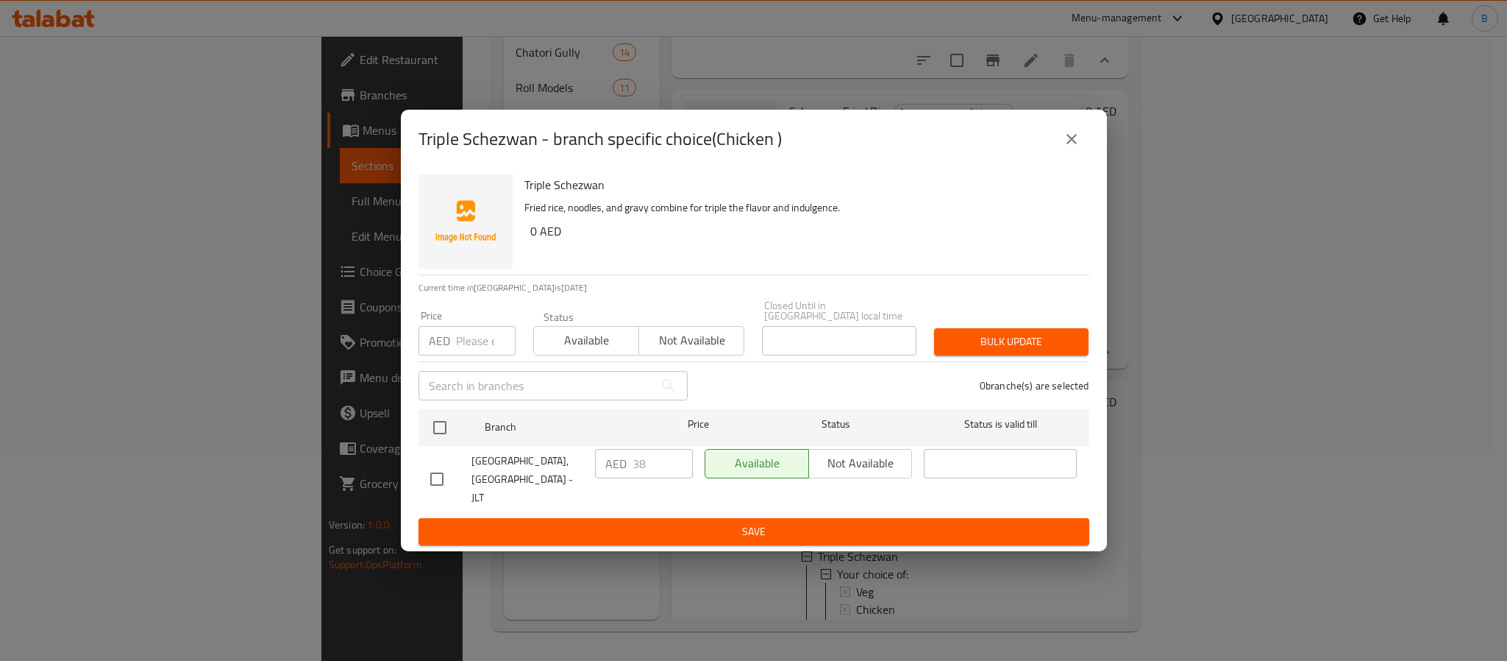
drag, startPoint x: 1046, startPoint y: 121, endPoint x: 1073, endPoint y: 143, distance: 35.0
click at [1055, 128] on div "Triple Schezwan - branch specific choice(Chicken )" at bounding box center [754, 138] width 671 height 35
drag, startPoint x: 1073, startPoint y: 143, endPoint x: 978, endPoint y: 298, distance: 181.3
click at [1073, 144] on icon "close" at bounding box center [1072, 139] width 18 height 18
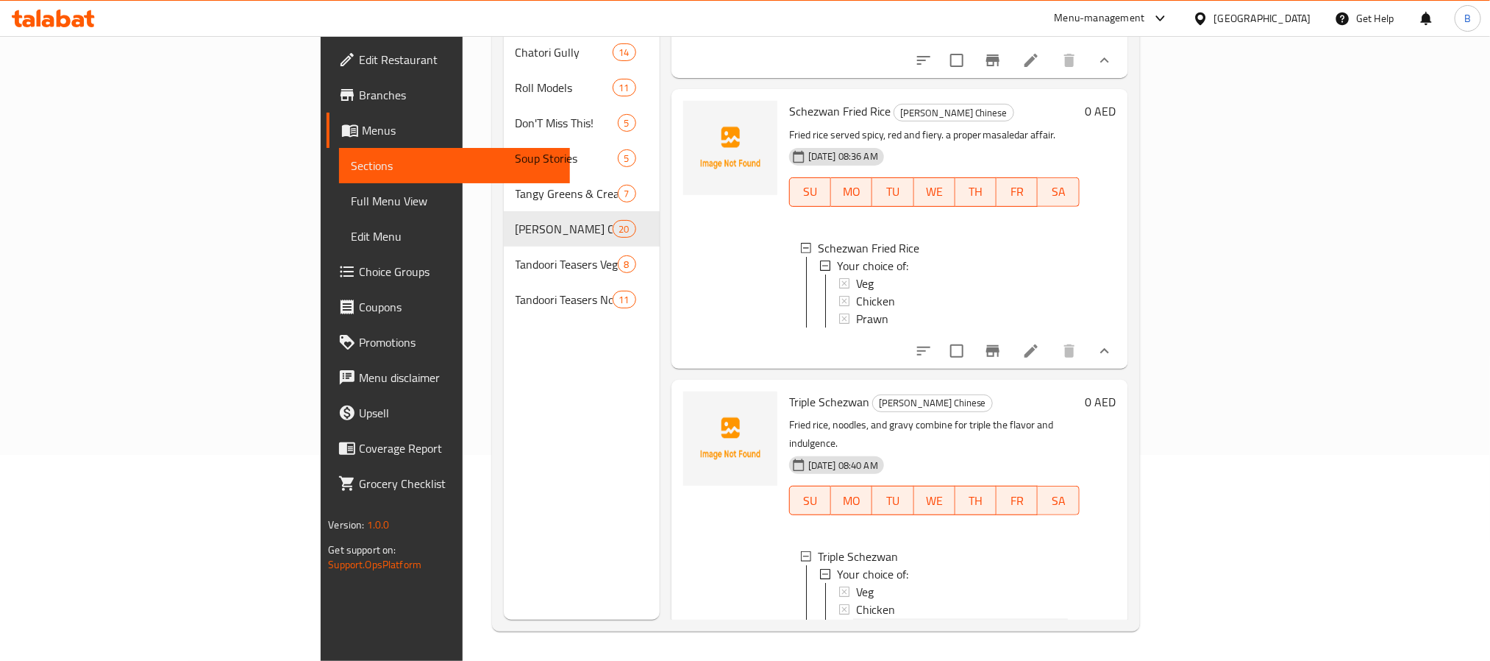
click at [856, 618] on div "Prawn" at bounding box center [962, 627] width 212 height 18
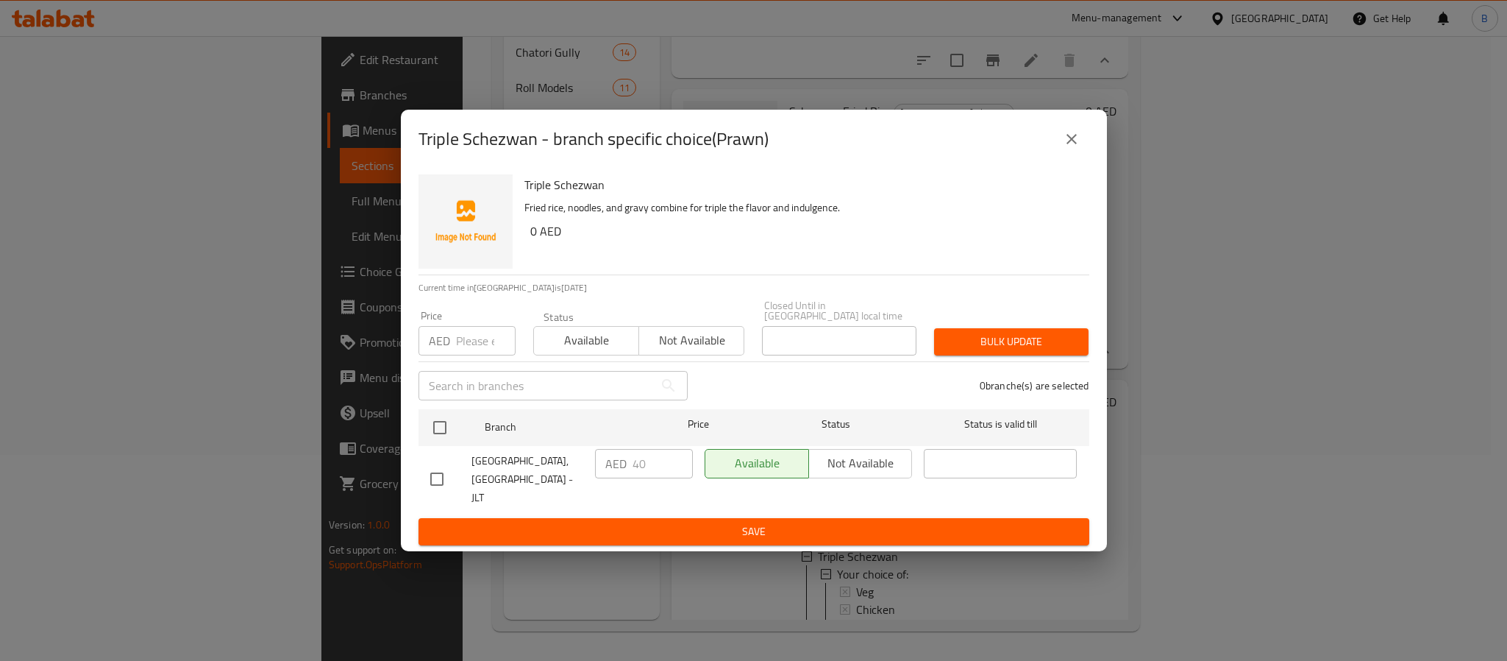
click at [1097, 143] on div "Triple Schezwan - branch specific choice(Prawn)" at bounding box center [754, 139] width 706 height 59
click at [1060, 127] on button "close" at bounding box center [1071, 138] width 35 height 35
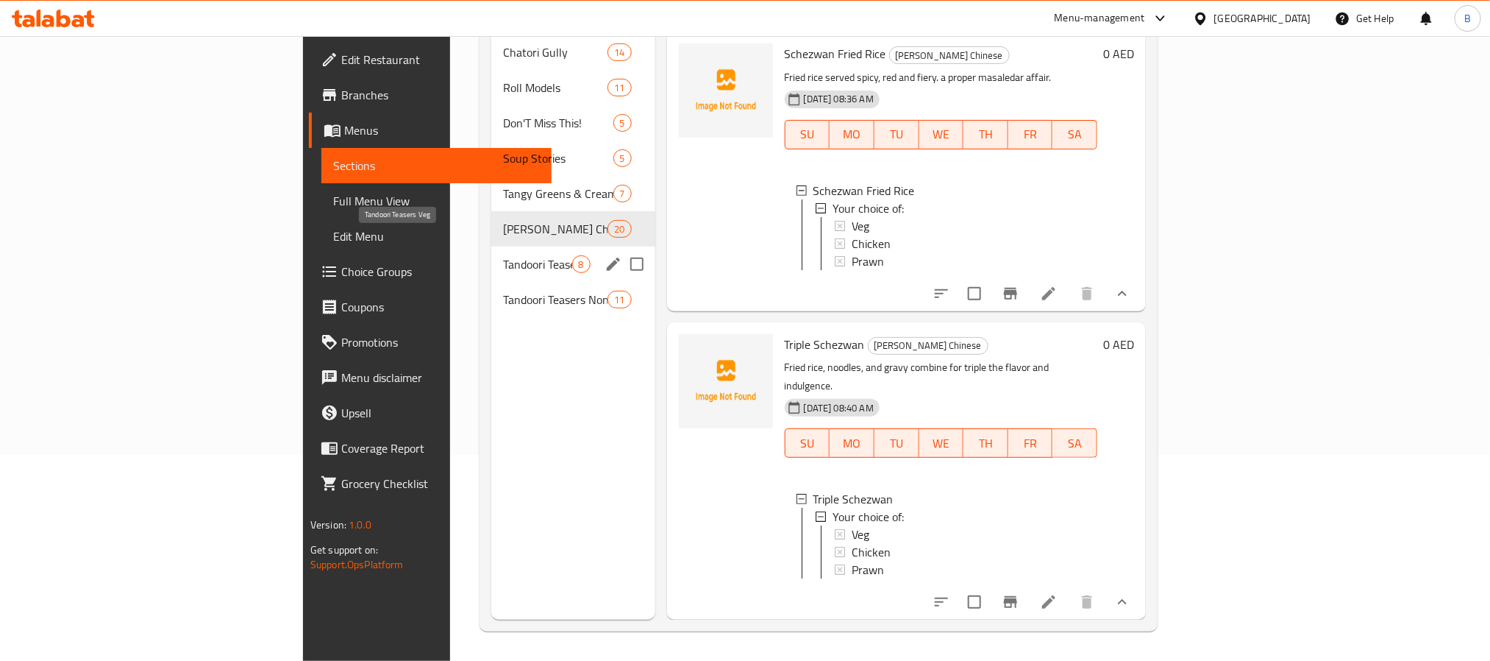
click at [503, 255] on span "Tandoori Teasers Veg" at bounding box center [537, 264] width 68 height 18
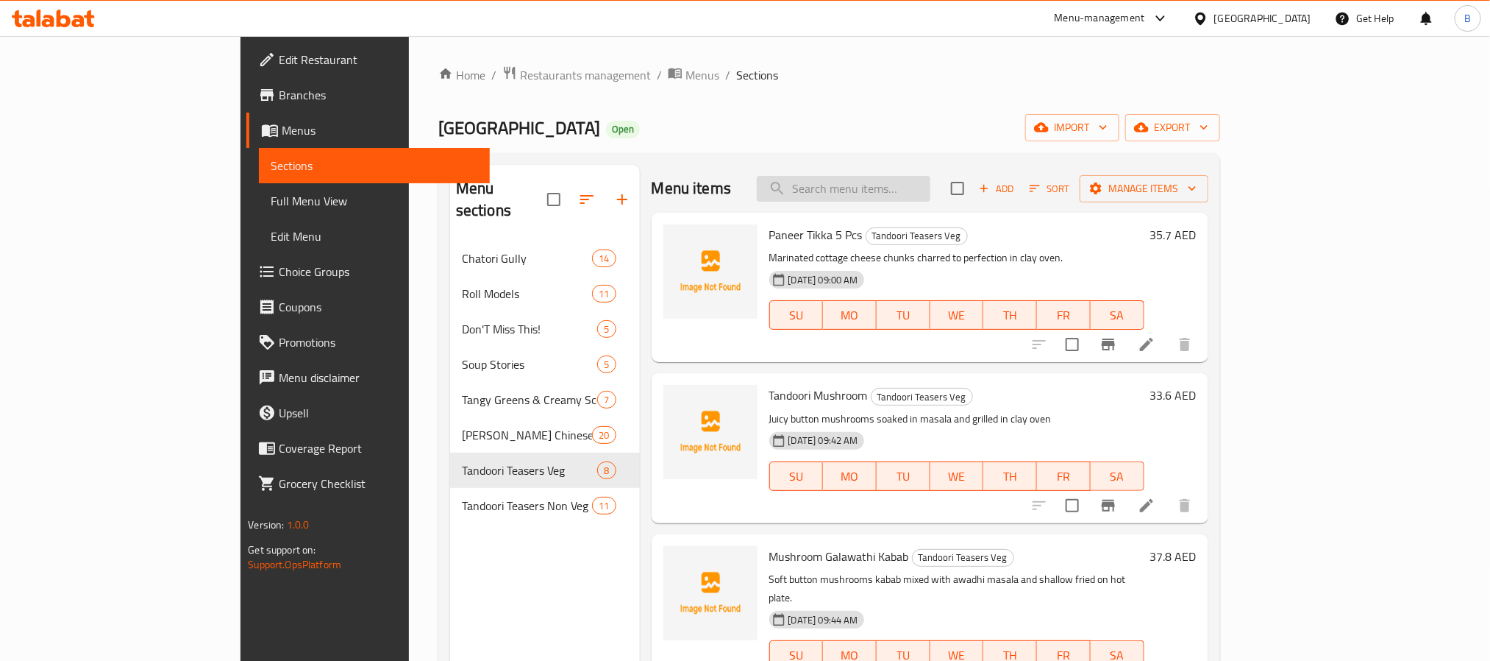
click at [931, 190] on input "search" at bounding box center [844, 189] width 174 height 26
paste input "Paneer Bhatti Da (5 Pcs)"
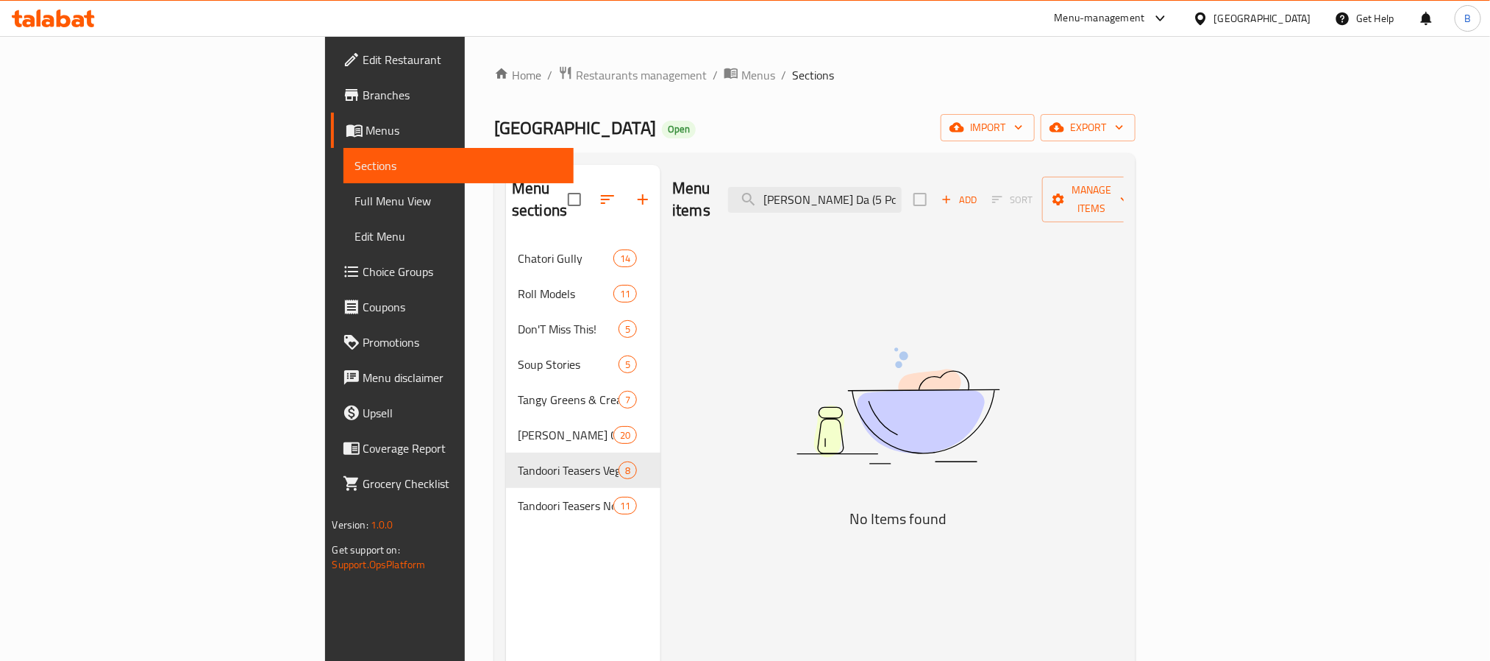
drag, startPoint x: 971, startPoint y: 192, endPoint x: 1022, endPoint y: 192, distance: 50.8
click at [1022, 192] on div "Menu items Paneer Bhatti Da (5 Pcs) Add Sort Manage items" at bounding box center [898, 200] width 452 height 70
type input "Paneer Bhatti Da"
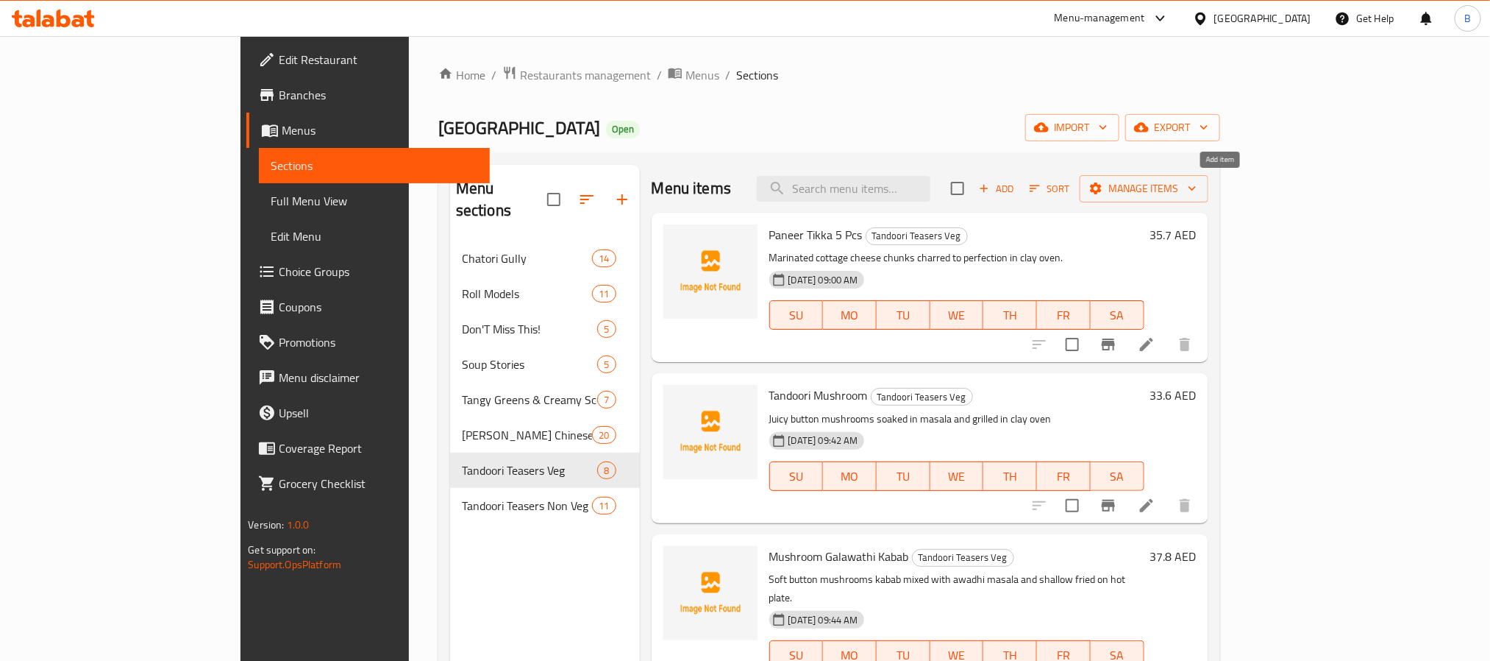
click at [1017, 181] on span "Add" at bounding box center [997, 188] width 40 height 17
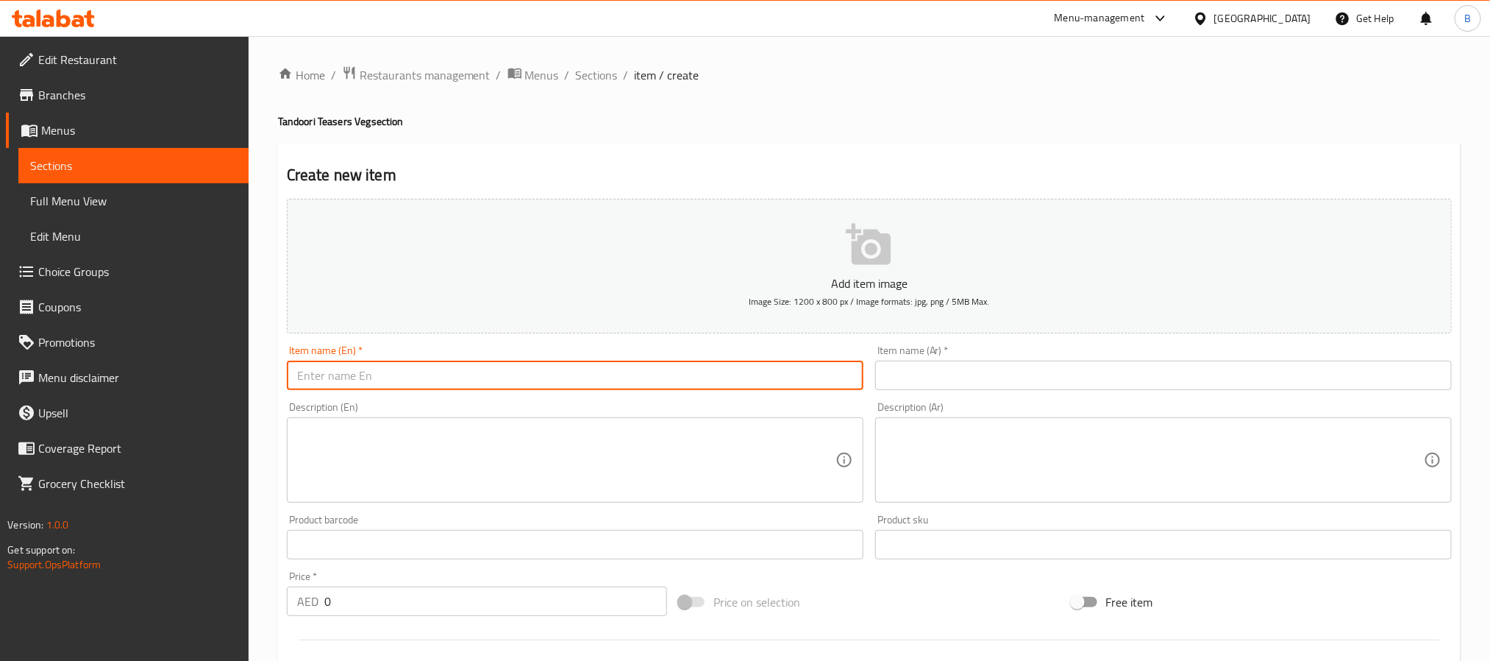
click at [493, 366] on input "text" at bounding box center [575, 374] width 577 height 29
paste input "Paneer Bhatti Da (5 Pcs)"
type input "Paneer Bhatti Da 5 Pcs"
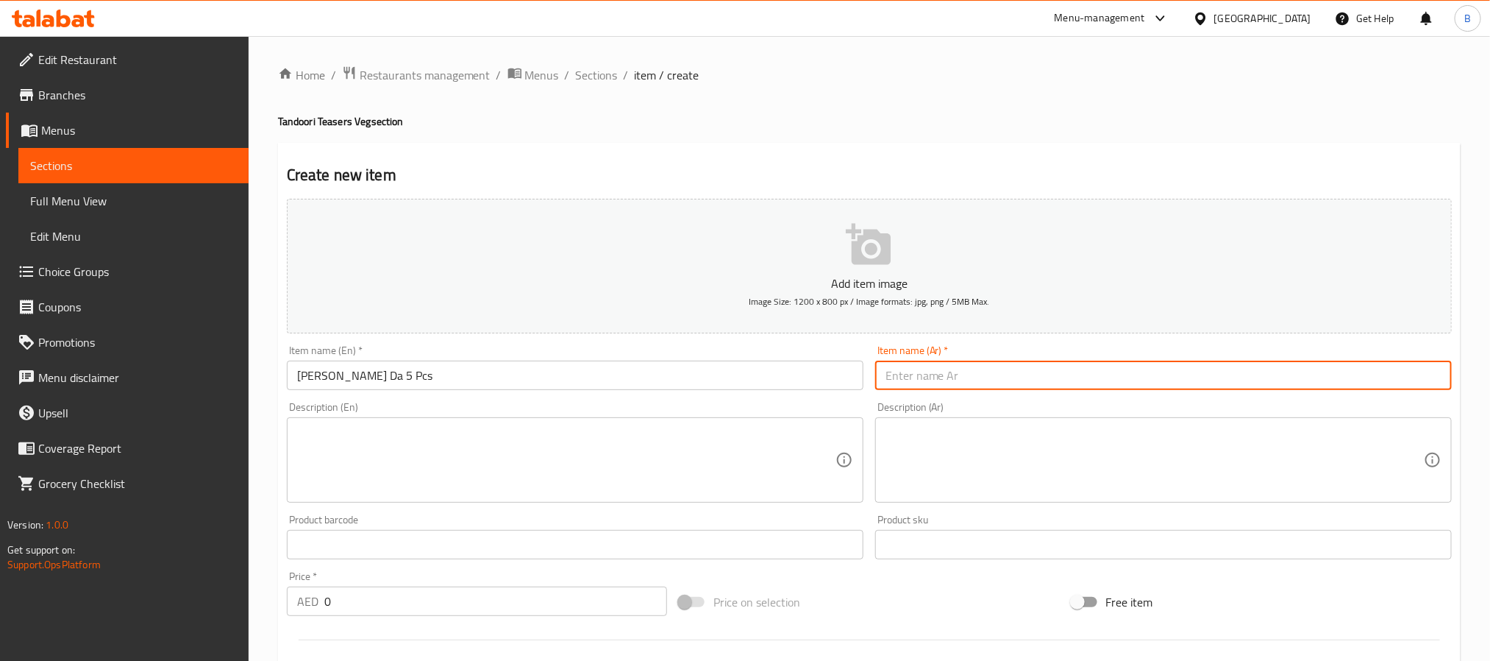
click at [1036, 367] on input "text" at bounding box center [1163, 374] width 577 height 29
paste input "بانير بهاتي دا (5 قطع)"
type input "بانير بهاتي دا 5 قطع"
click at [614, 433] on textarea at bounding box center [566, 460] width 539 height 70
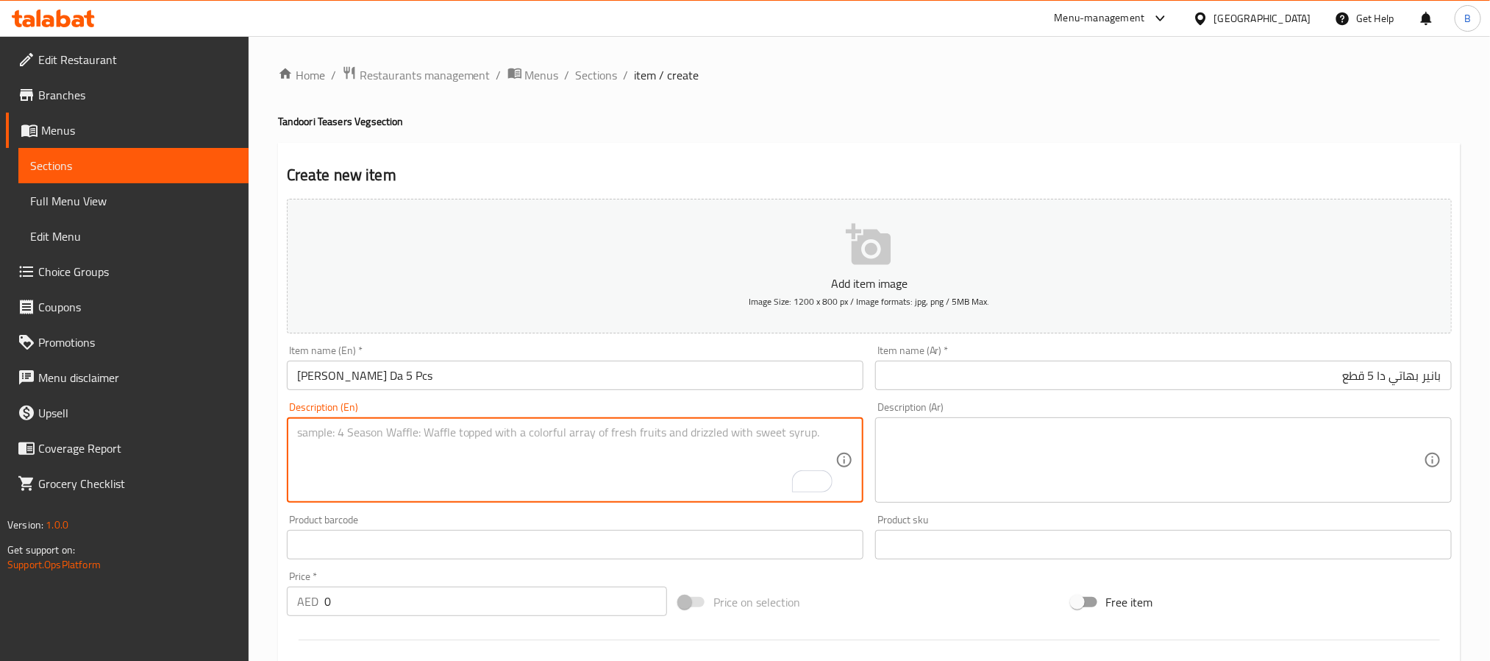
click at [424, 594] on input "0" at bounding box center [495, 600] width 343 height 29
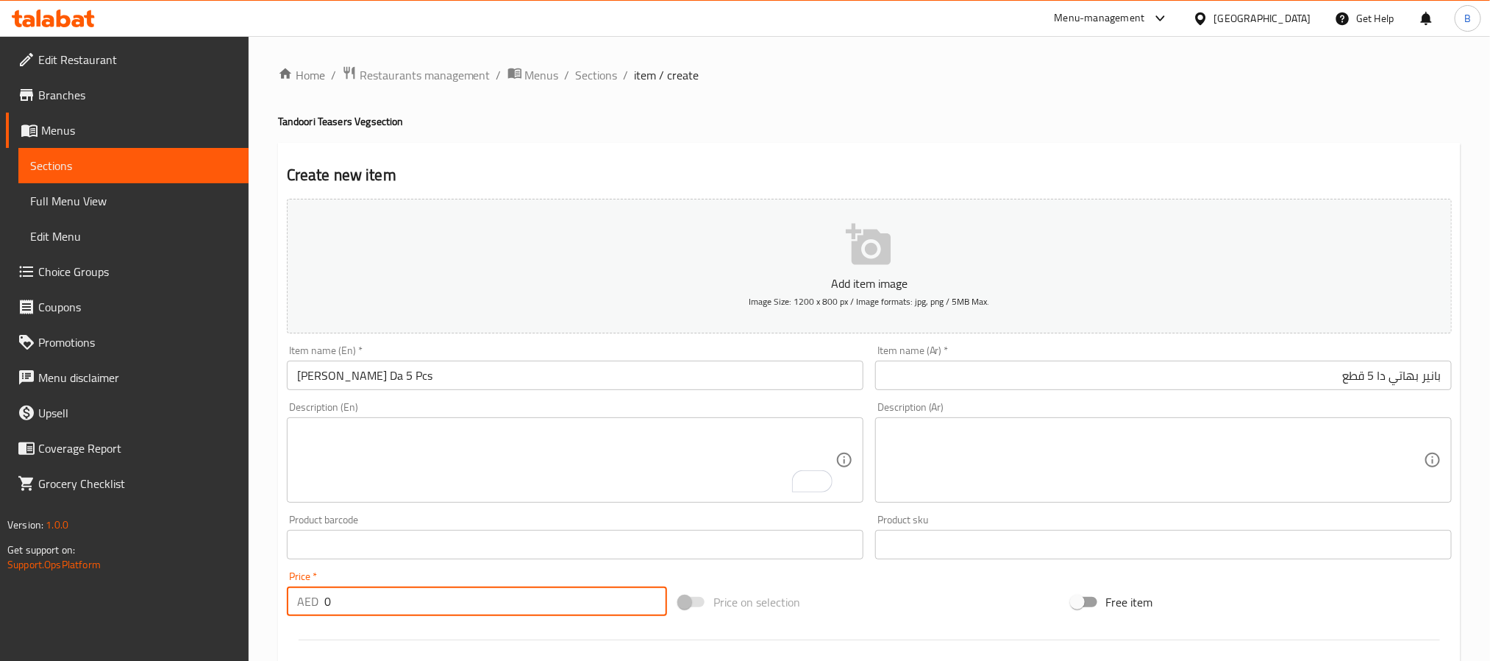
click at [424, 594] on input "0" at bounding box center [495, 600] width 343 height 29
paste input "37.8"
type input "37.80"
click at [661, 466] on textarea "To enrich screen reader interactions, please activate Accessibility in Grammarl…" at bounding box center [566, 460] width 539 height 70
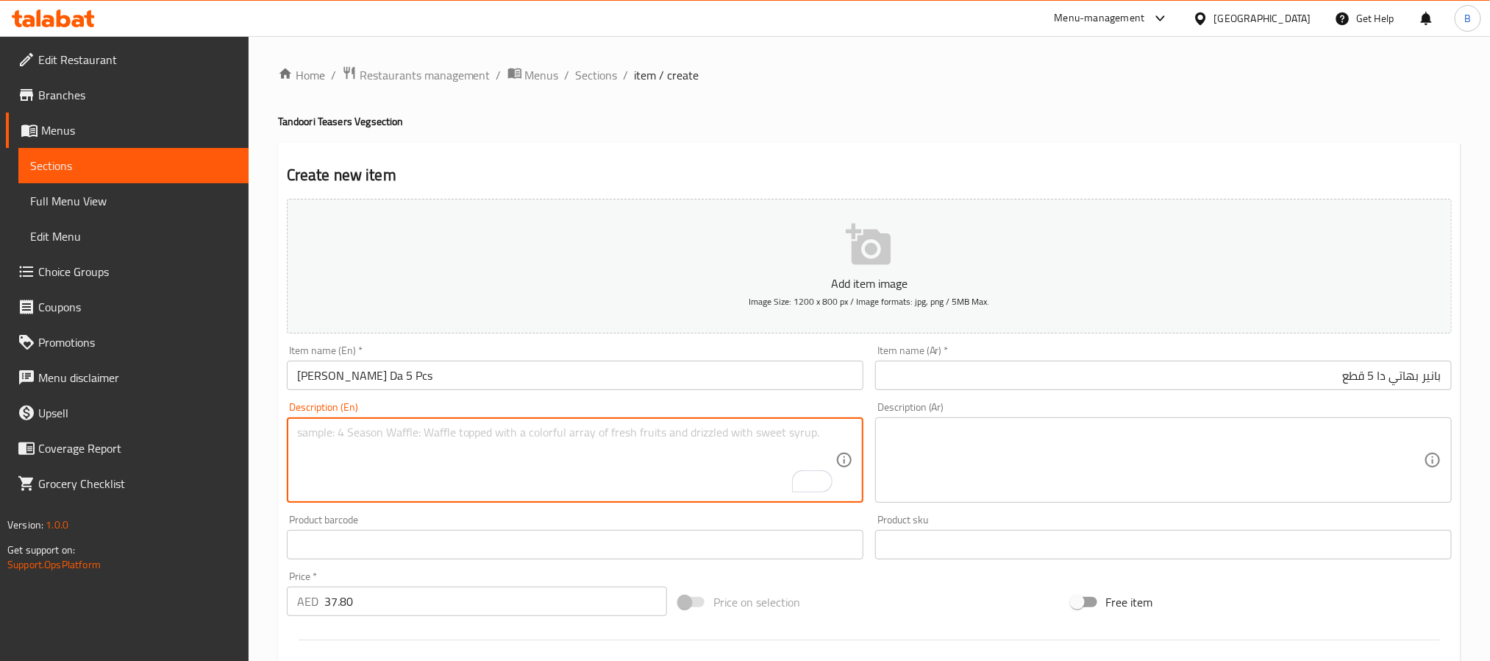
paste textarea "Clay Oven-Roasted Paneer In Bold North Indian Marinade."
type textarea "Clay oven-roasted paneer in bold north indian marinade."
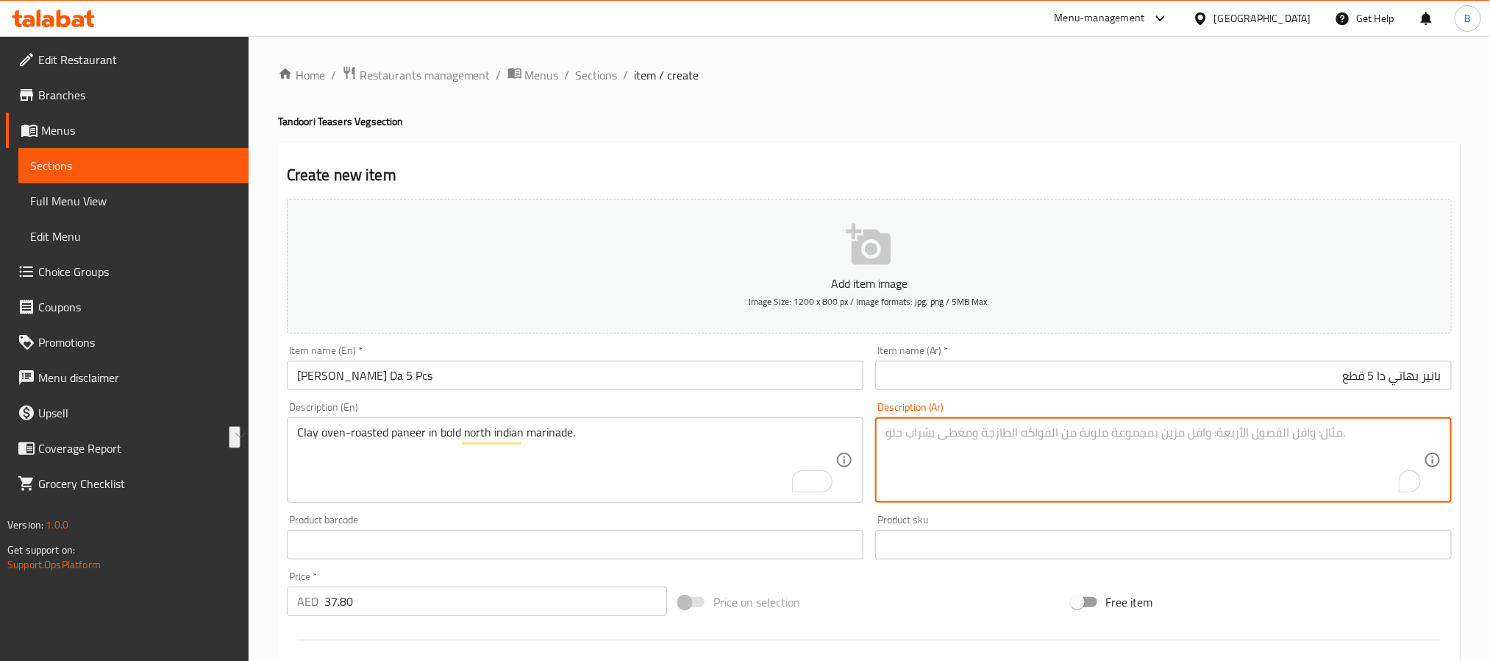
click at [978, 466] on textarea "To enrich screen reader interactions, please activate Accessibility in Grammarl…" at bounding box center [1155, 460] width 539 height 70
paste textarea "جبن بانير مشوي في الفرن مع تتبيلة شمال الهند الجريئة."
click at [1419, 428] on textarea "جبن بانير مشوي في الفرن مع تتبيلة شمال الهند الجريئة." at bounding box center [1155, 460] width 539 height 70
drag, startPoint x: 1340, startPoint y: 431, endPoint x: 1344, endPoint y: 448, distance: 17.5
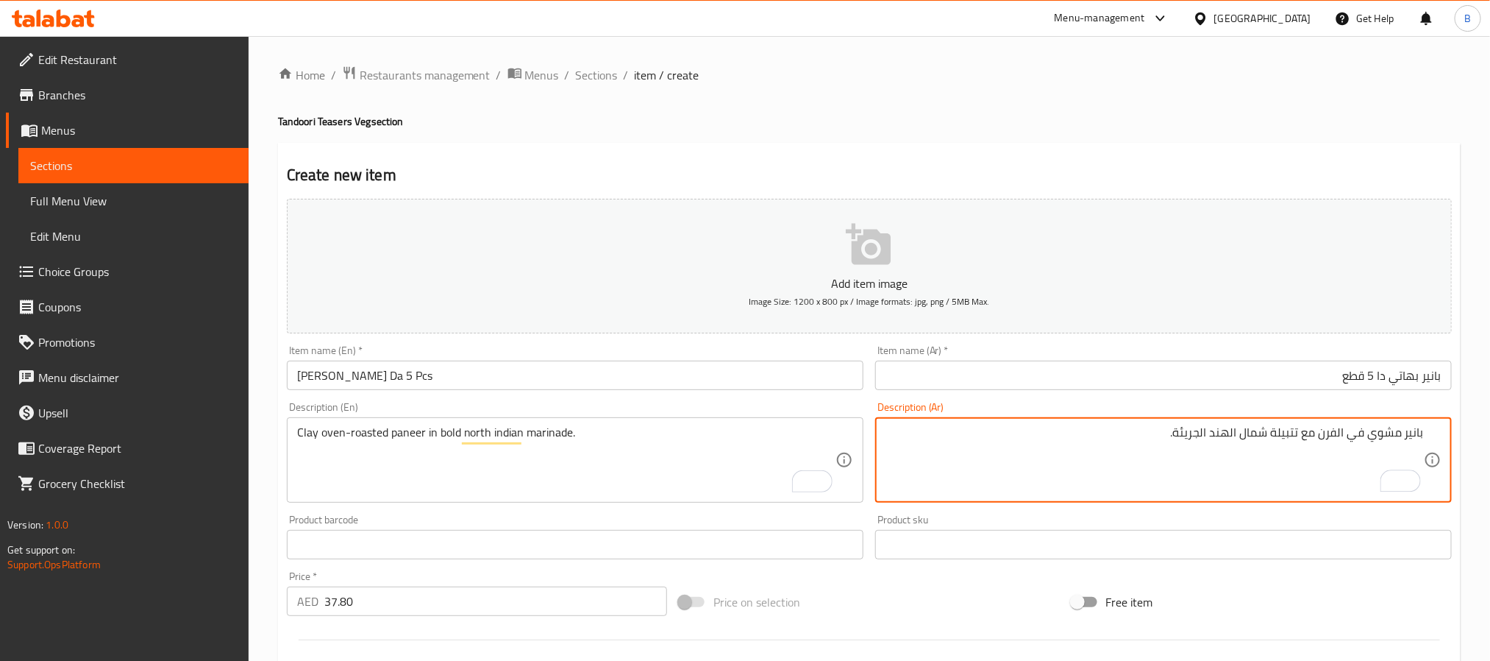
click at [1338, 431] on textarea "بانير مشوي في الفرن مع تتبيلة شمال الهند الجريئة." at bounding box center [1155, 460] width 539 height 70
type textarea "بانير مشوي في الفرن مع تتبيلة شمال الهند الجريئة."
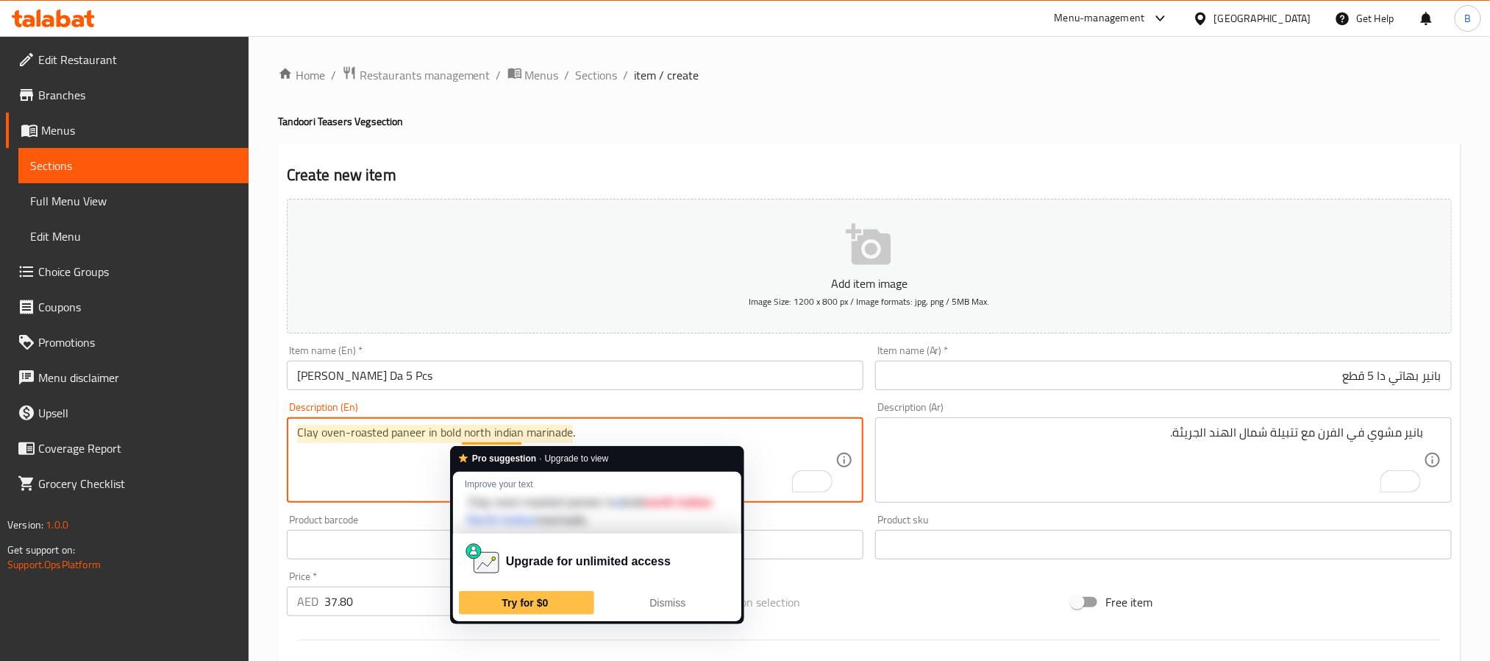
click at [512, 431] on textarea "Clay oven-roasted paneer in bold north indian marinade." at bounding box center [566, 460] width 539 height 70
type textarea "Clay oven-roasted paneer in bold north Indian marinade."
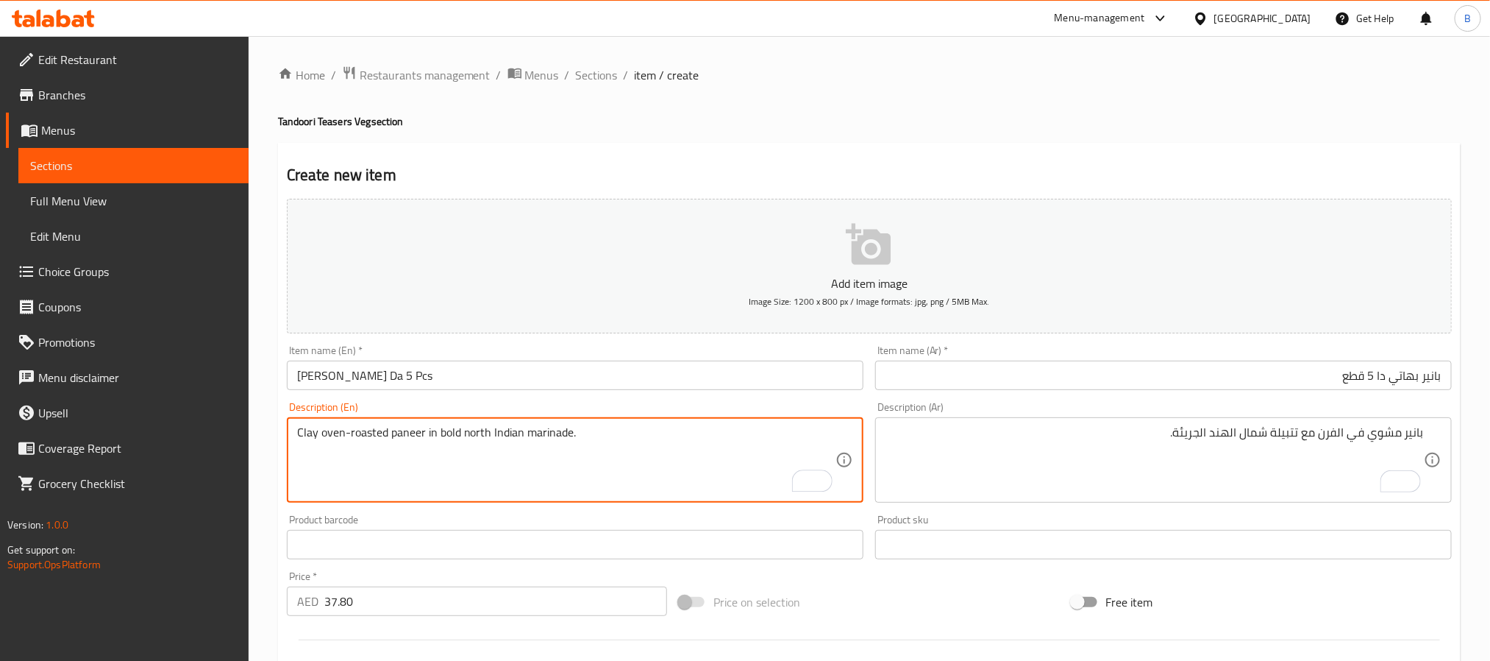
click at [576, 369] on input "Paneer Bhatti Da 5 Pcs" at bounding box center [575, 374] width 577 height 29
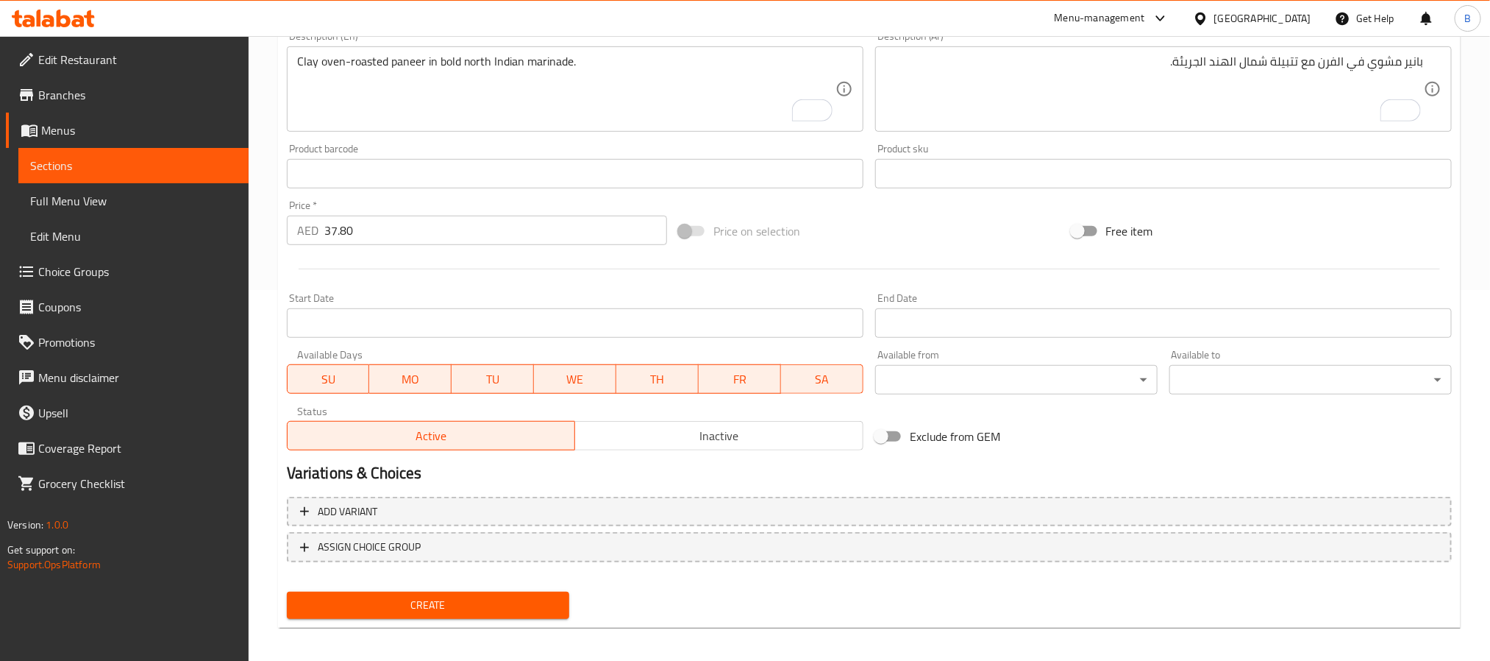
scroll to position [377, 0]
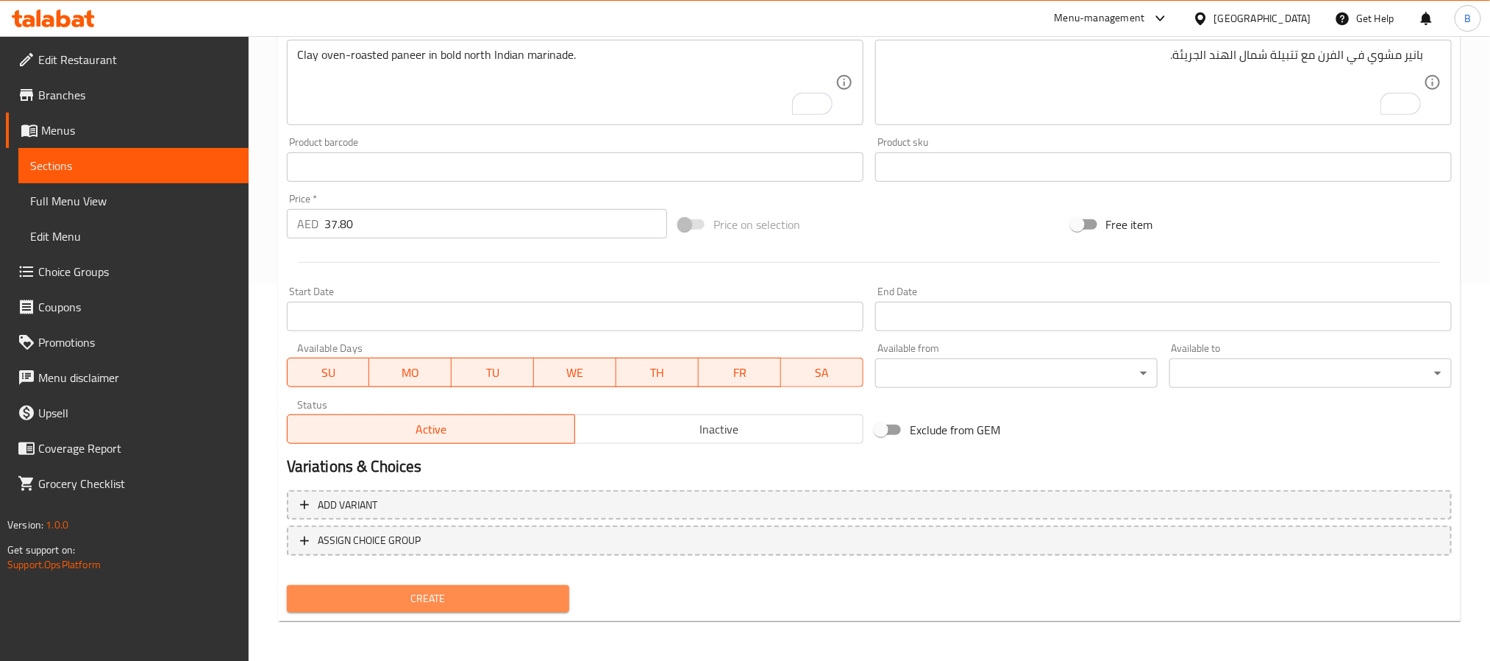
click at [415, 601] on span "Create" at bounding box center [428, 598] width 259 height 18
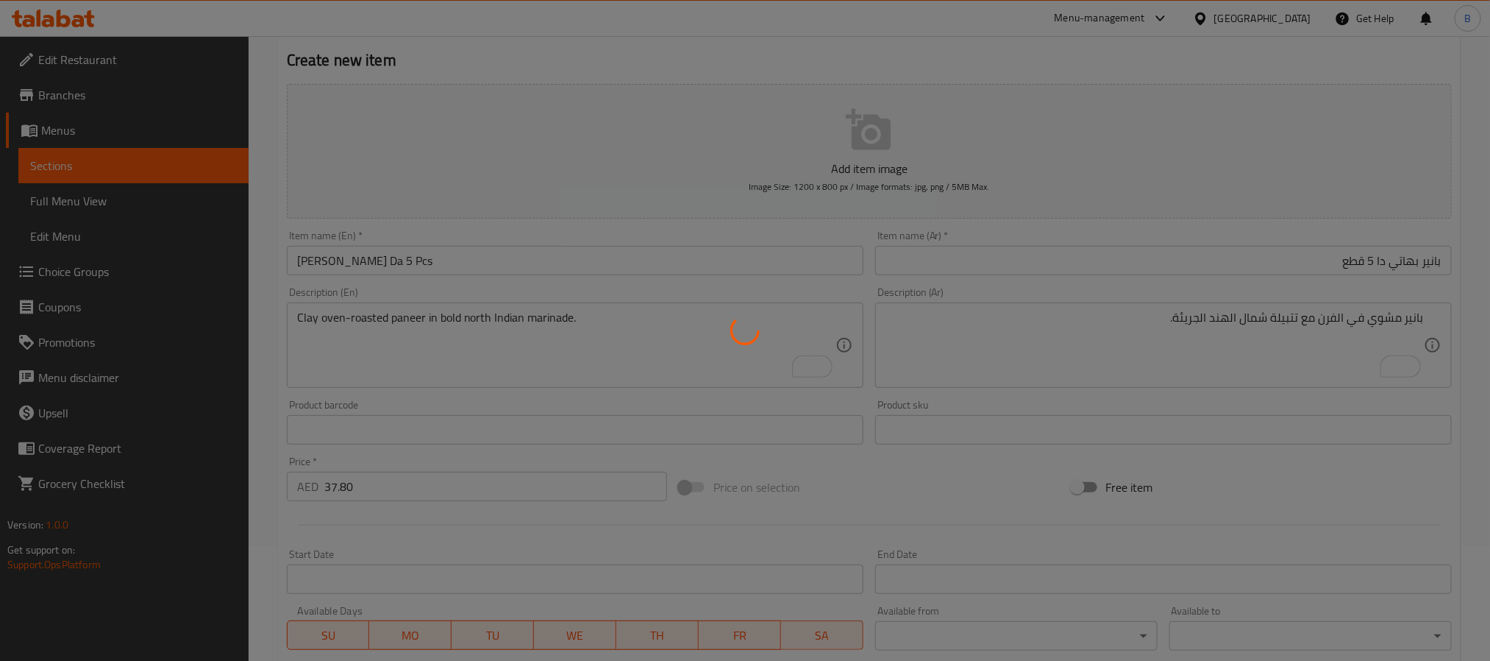
scroll to position [0, 0]
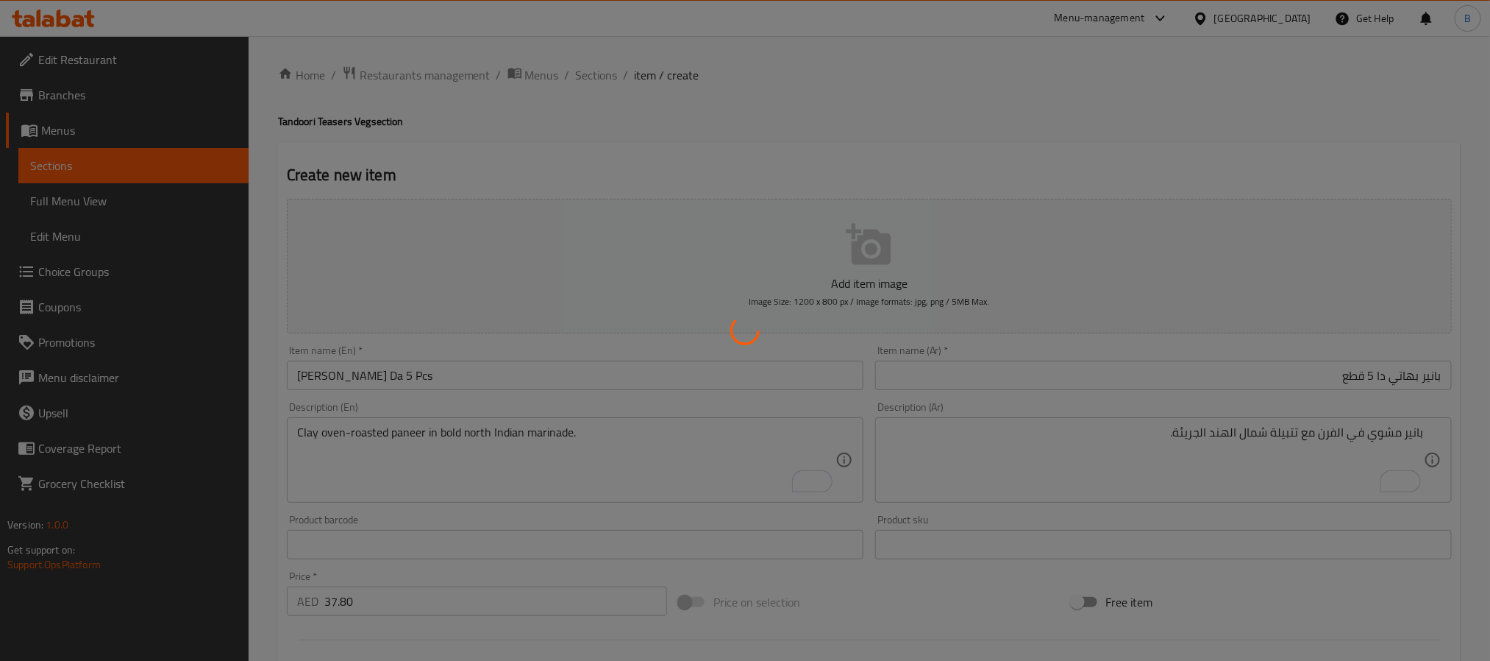
type input "0"
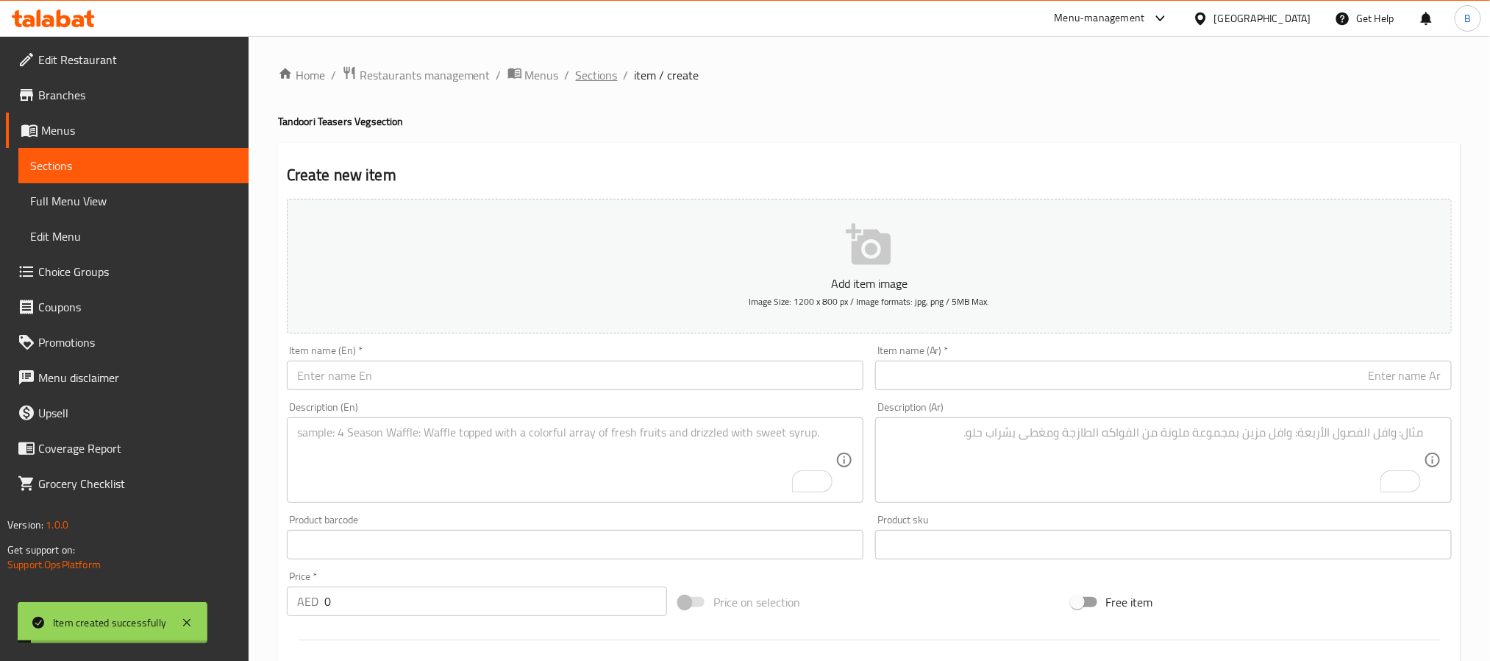
click at [591, 73] on span "Sections" at bounding box center [597, 75] width 42 height 18
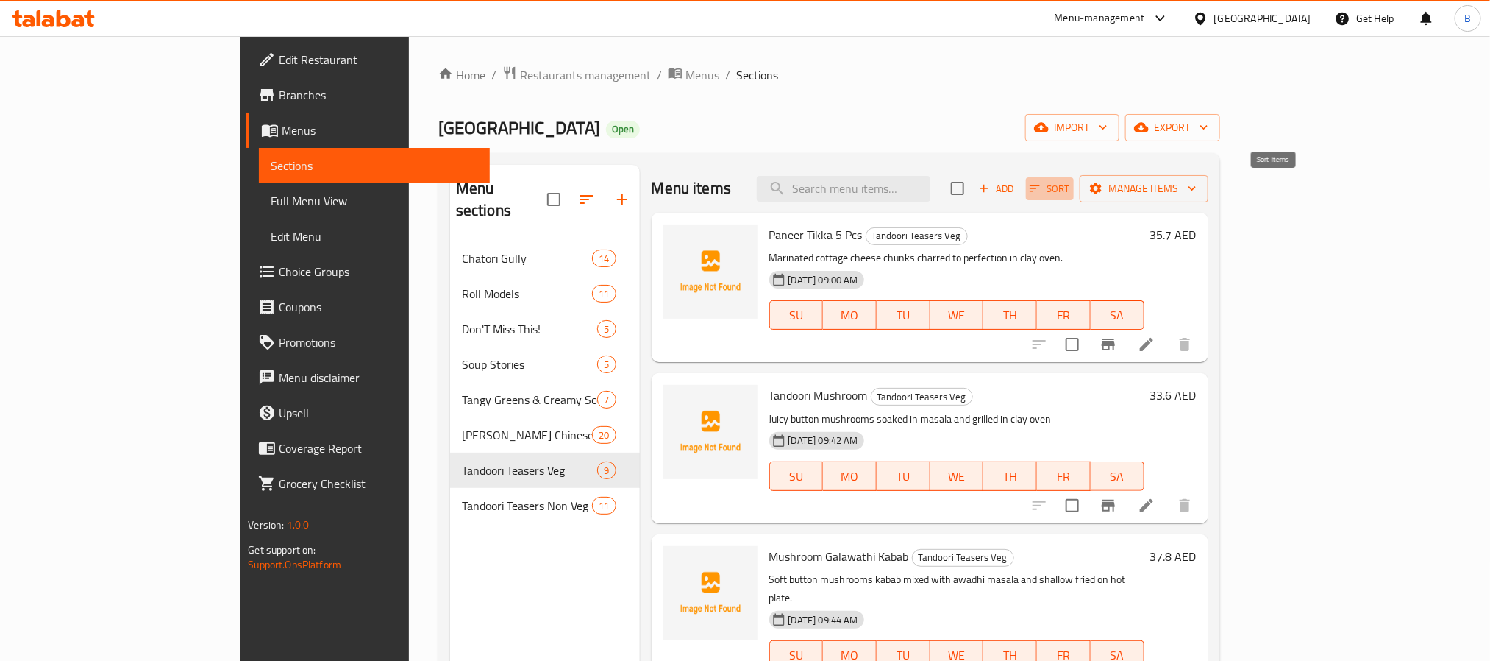
click at [1070, 180] on span "Sort" at bounding box center [1050, 188] width 40 height 17
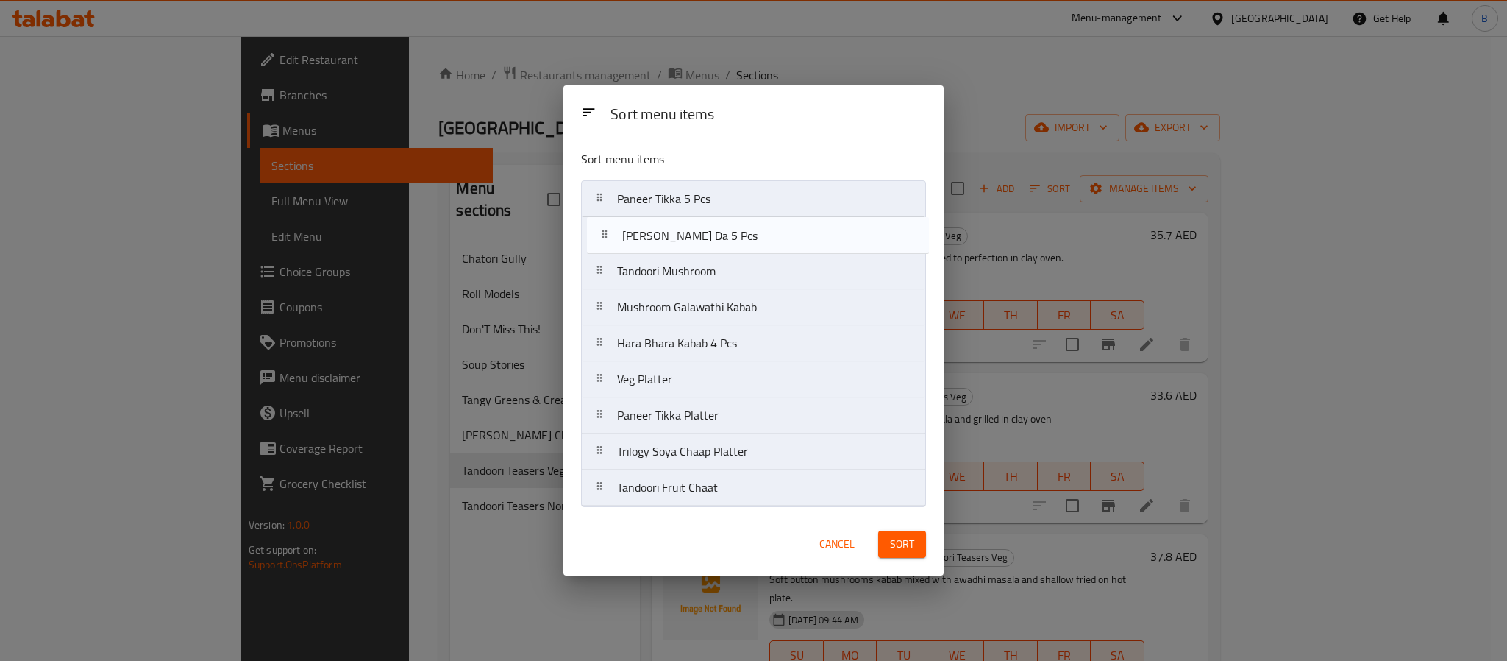
drag, startPoint x: 708, startPoint y: 492, endPoint x: 713, endPoint y: 230, distance: 261.9
click at [713, 230] on nav "Paneer Tikka 5 Pcs Tandoori Mushroom Mushroom Galawathi Kabab Hara Bhara Kabab …" at bounding box center [753, 343] width 345 height 326
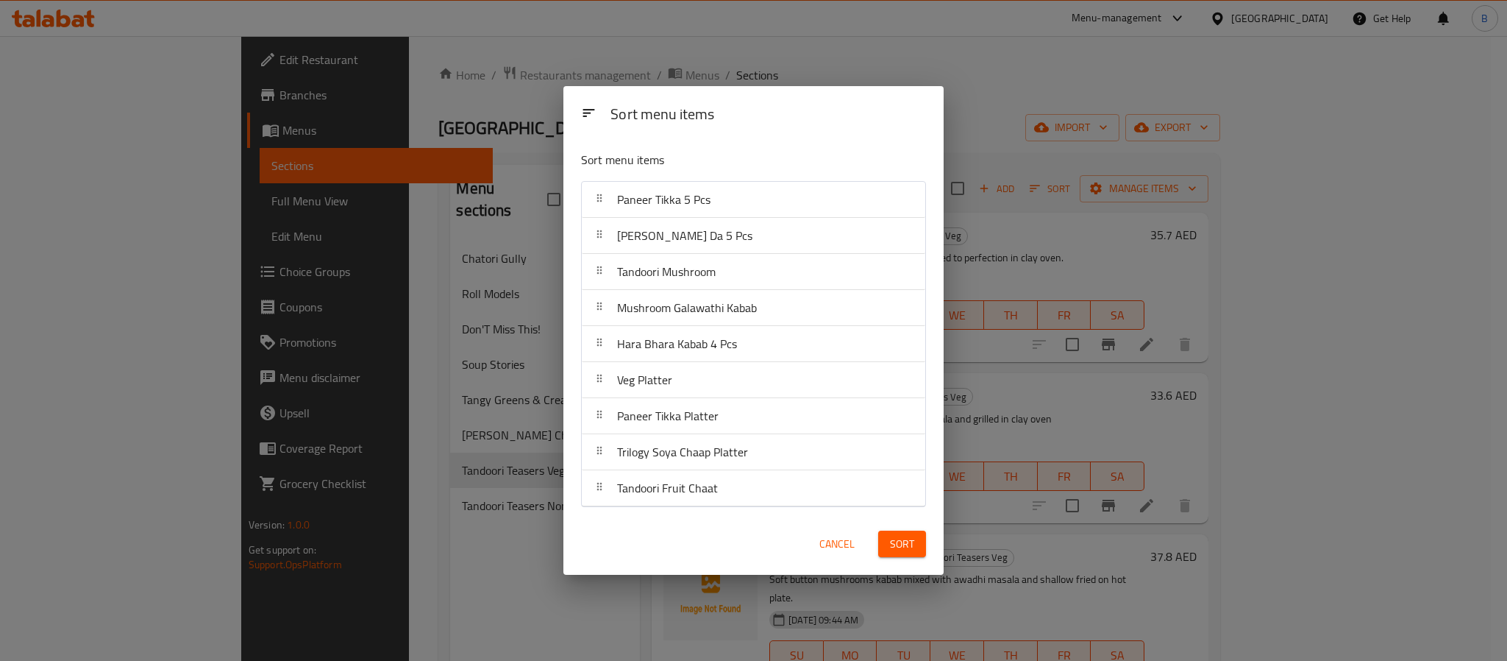
click at [888, 536] on button "Sort" at bounding box center [902, 543] width 48 height 27
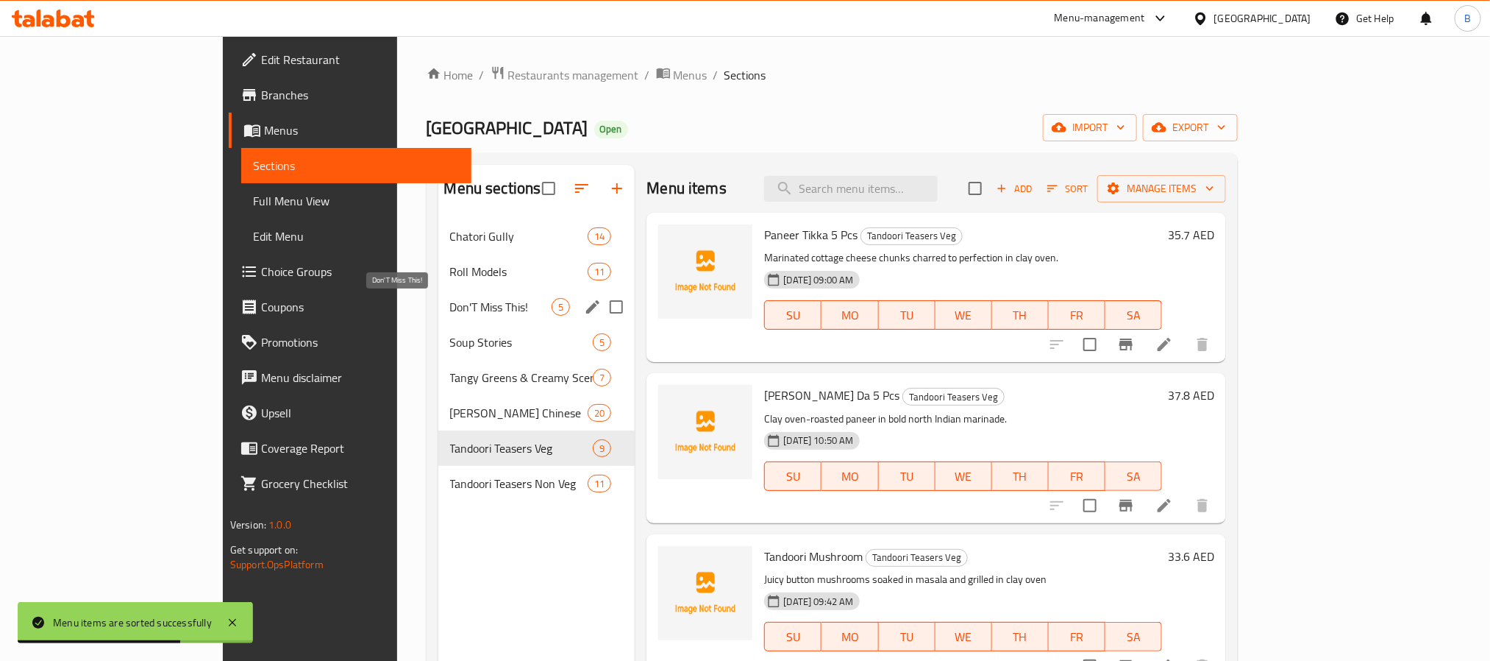
click at [469, 299] on span "Don'T Miss This!" at bounding box center [501, 307] width 102 height 18
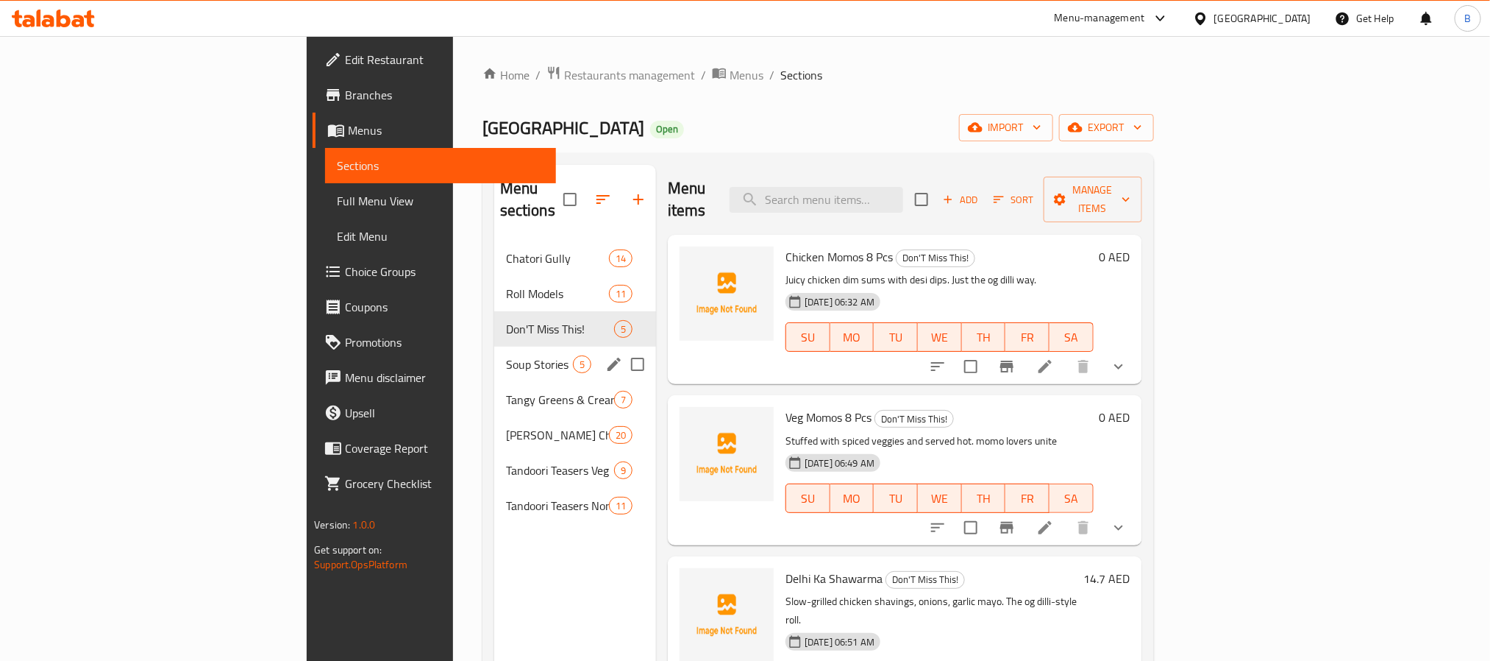
click at [494, 347] on div "Soup Stories 5" at bounding box center [575, 364] width 162 height 35
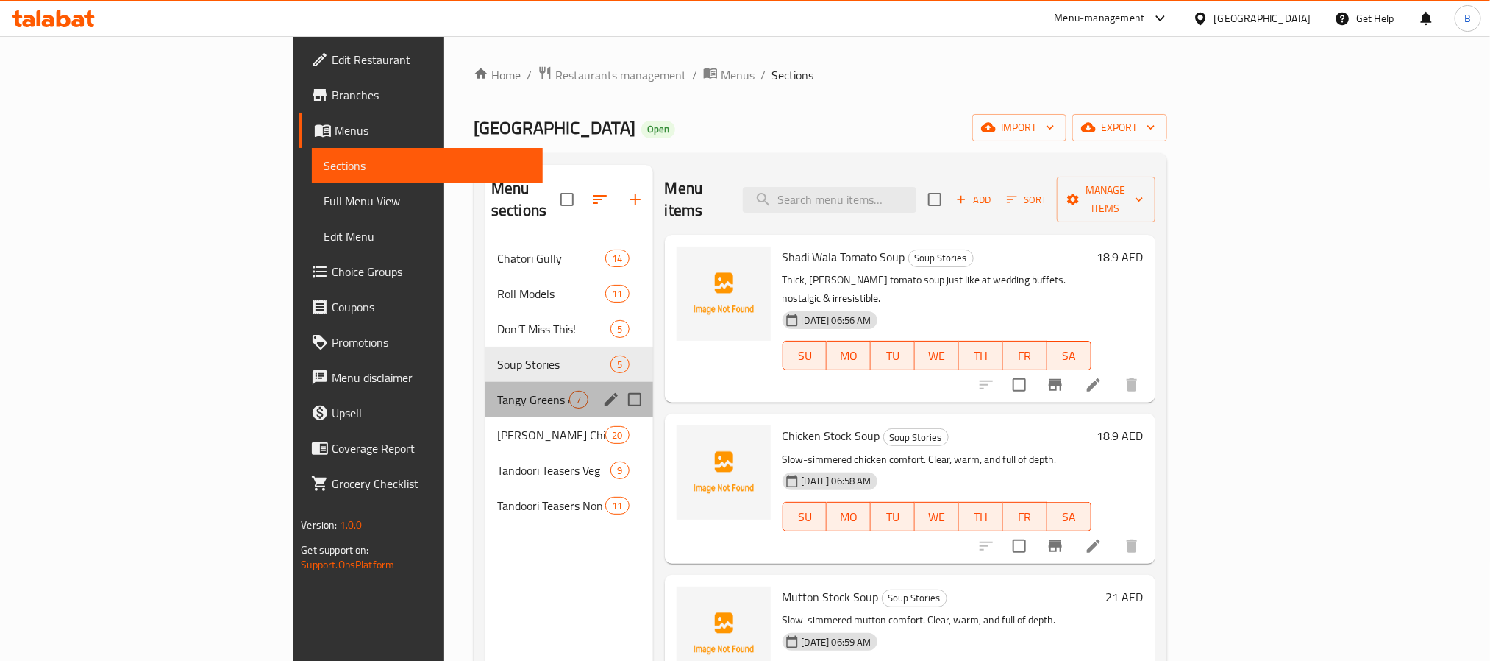
click at [486, 382] on div "Tangy Greens & Creamy Scenes 7" at bounding box center [570, 399] width 168 height 35
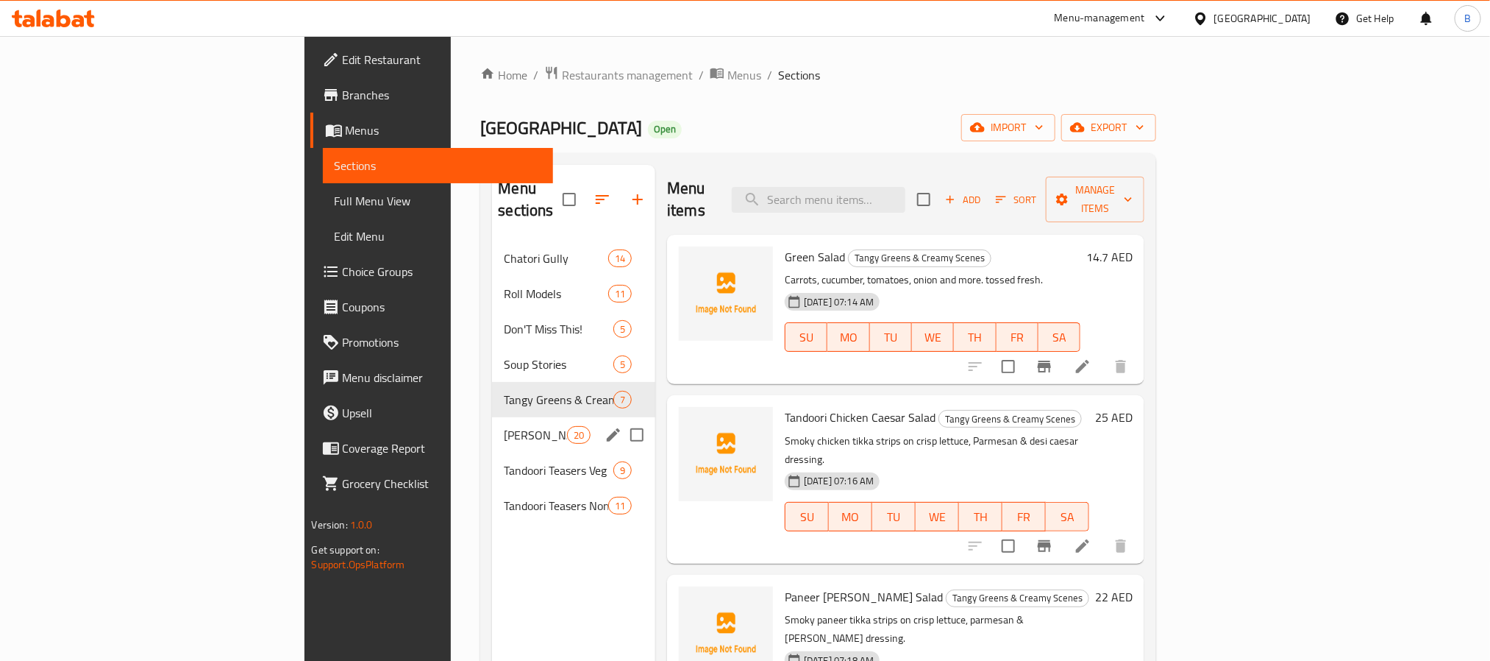
click at [504, 426] on span "[PERSON_NAME] Chinese" at bounding box center [535, 435] width 63 height 18
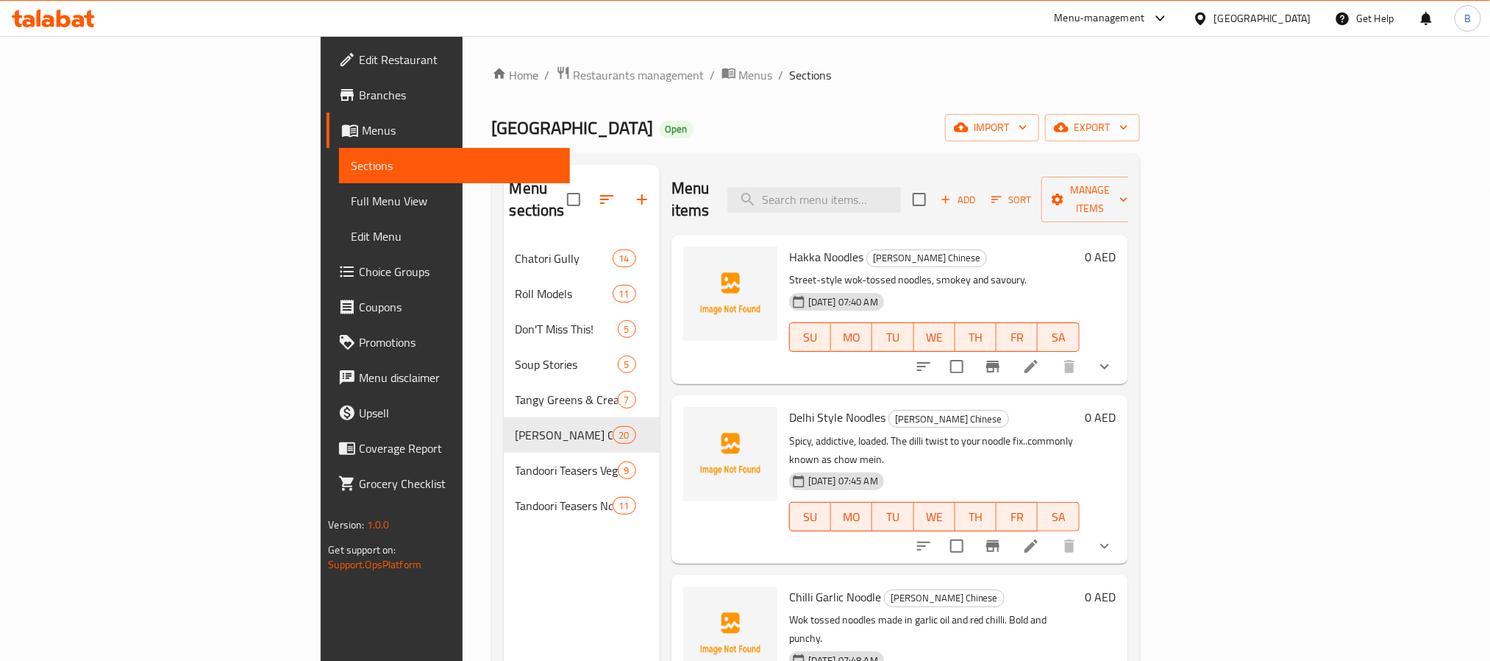
click at [678, 401] on div at bounding box center [731, 479] width 106 height 156
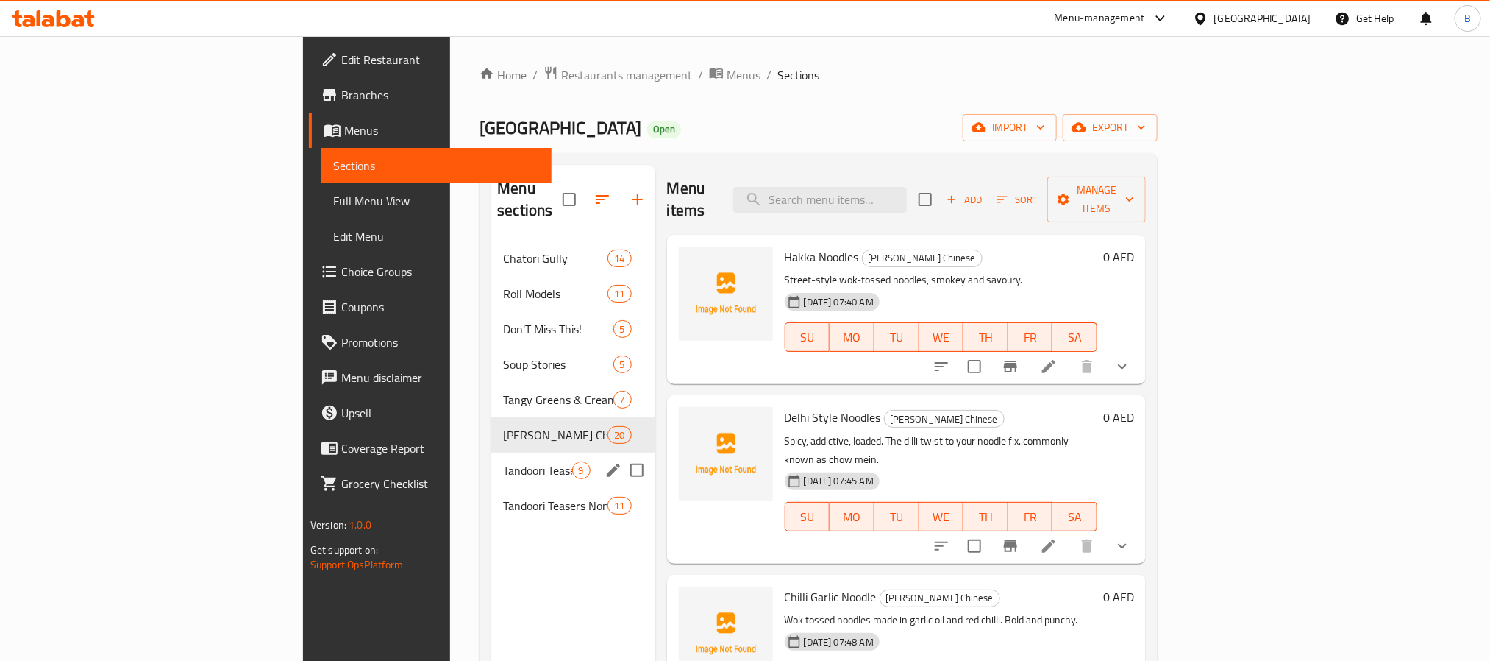
click at [503, 461] on span "Tandoori Teasers Veg" at bounding box center [537, 470] width 68 height 18
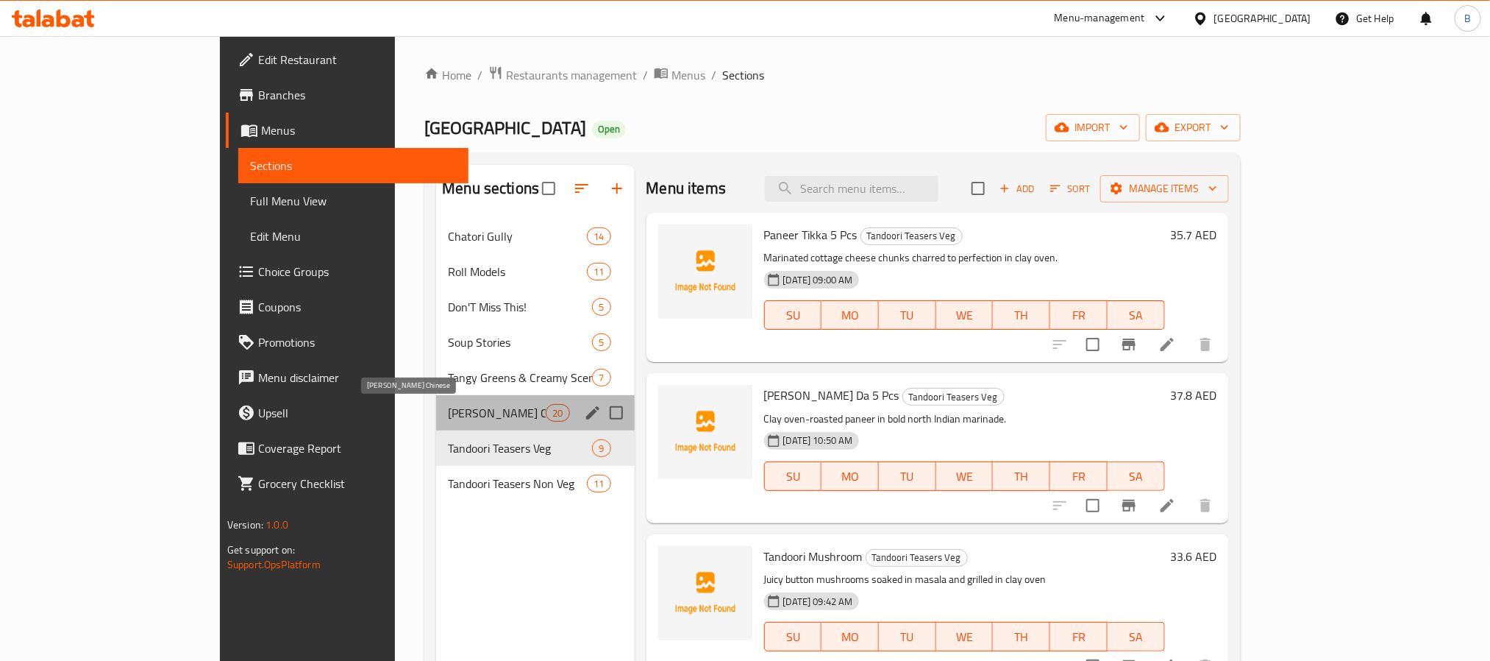
click at [448, 419] on span "[PERSON_NAME] Chinese" at bounding box center [497, 413] width 98 height 18
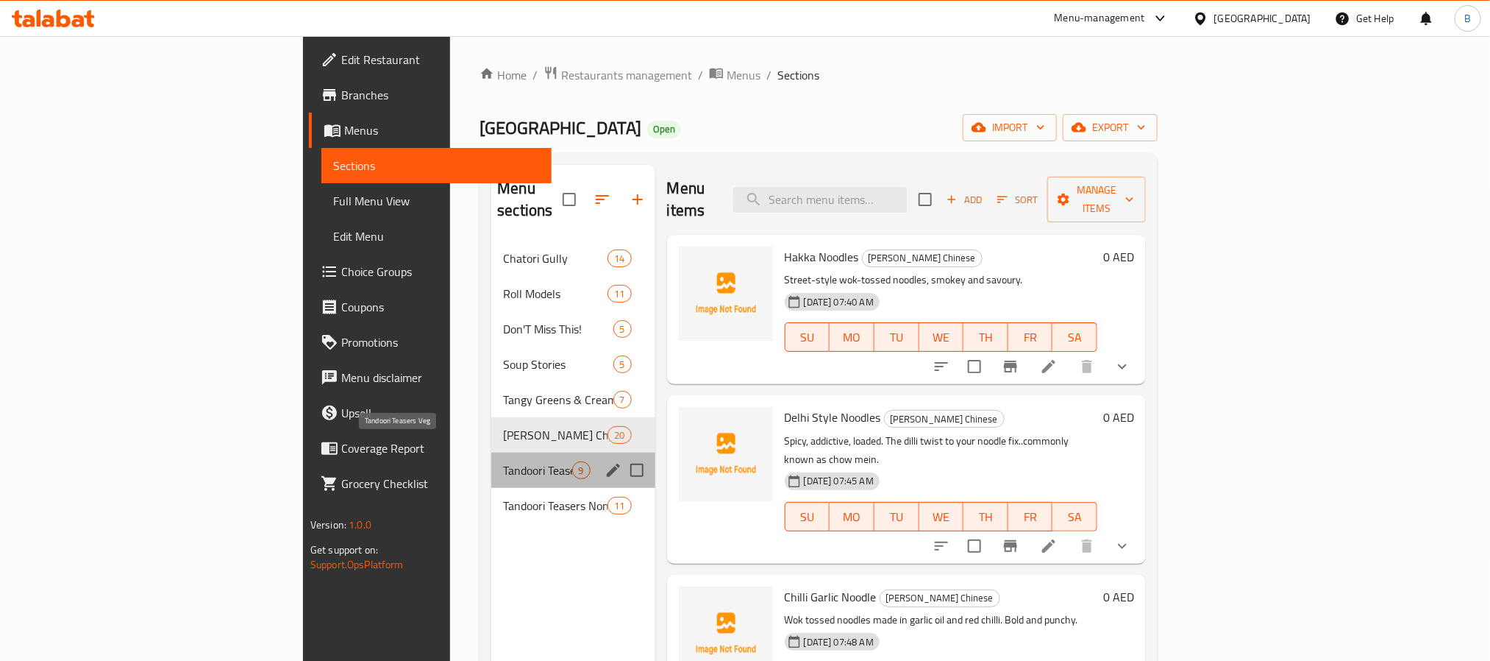
click at [503, 461] on span "Tandoori Teasers Veg" at bounding box center [537, 470] width 68 height 18
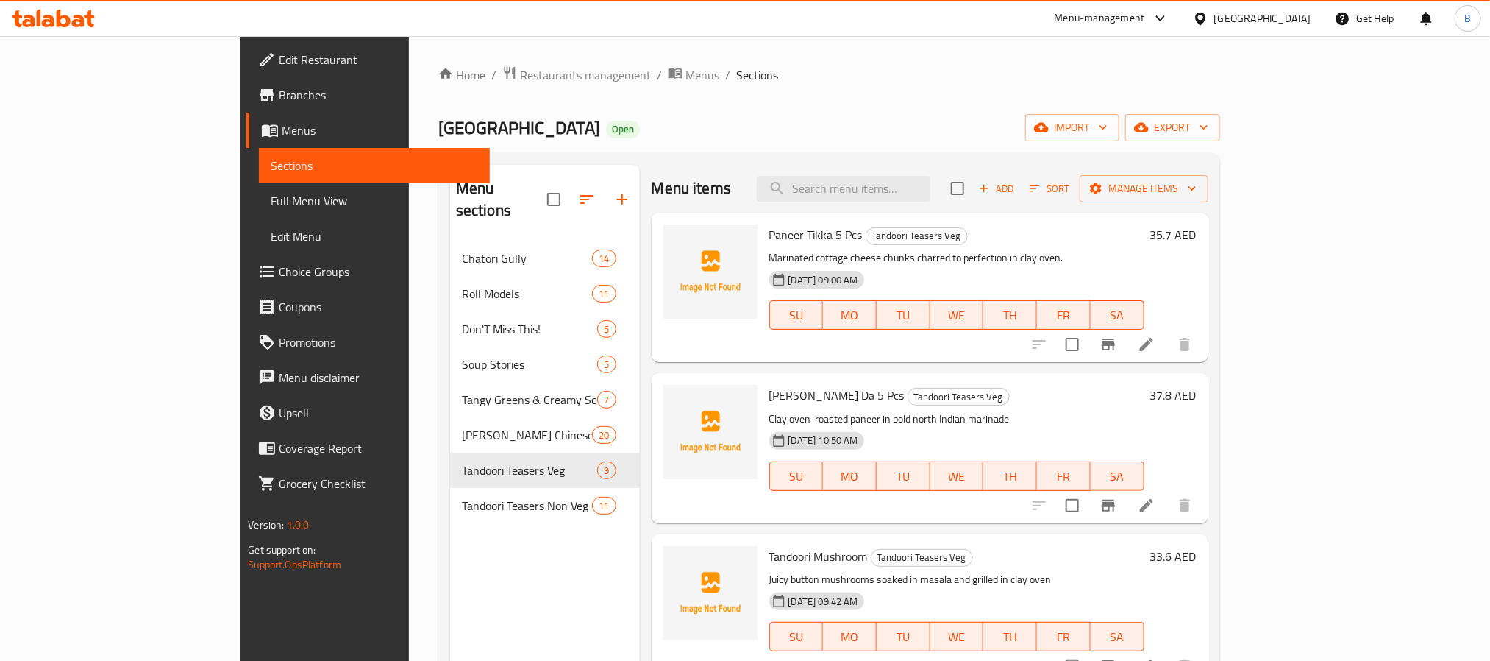
click at [508, 605] on div "Menu sections Chatori Gully 14 Roll Models 11 Don'T Miss This! 5 Soup Stories 5…" at bounding box center [545, 495] width 190 height 661
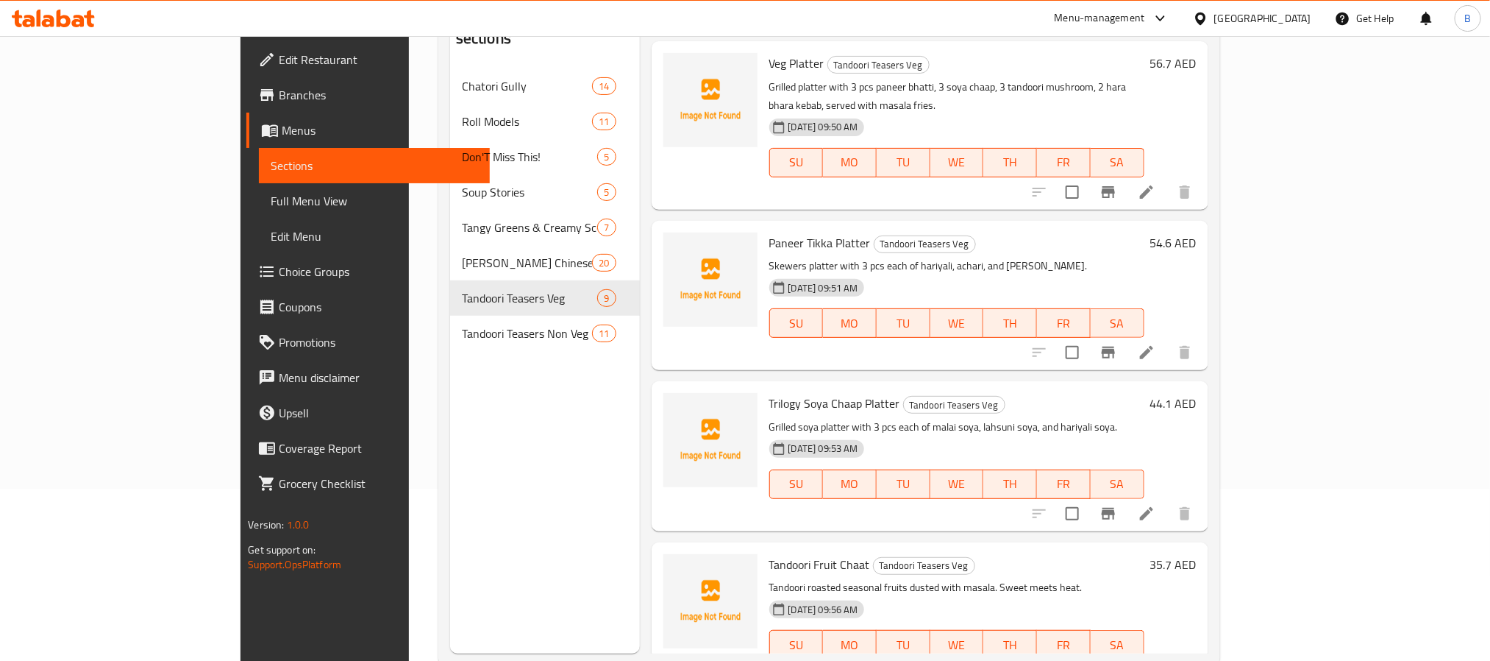
scroll to position [206, 0]
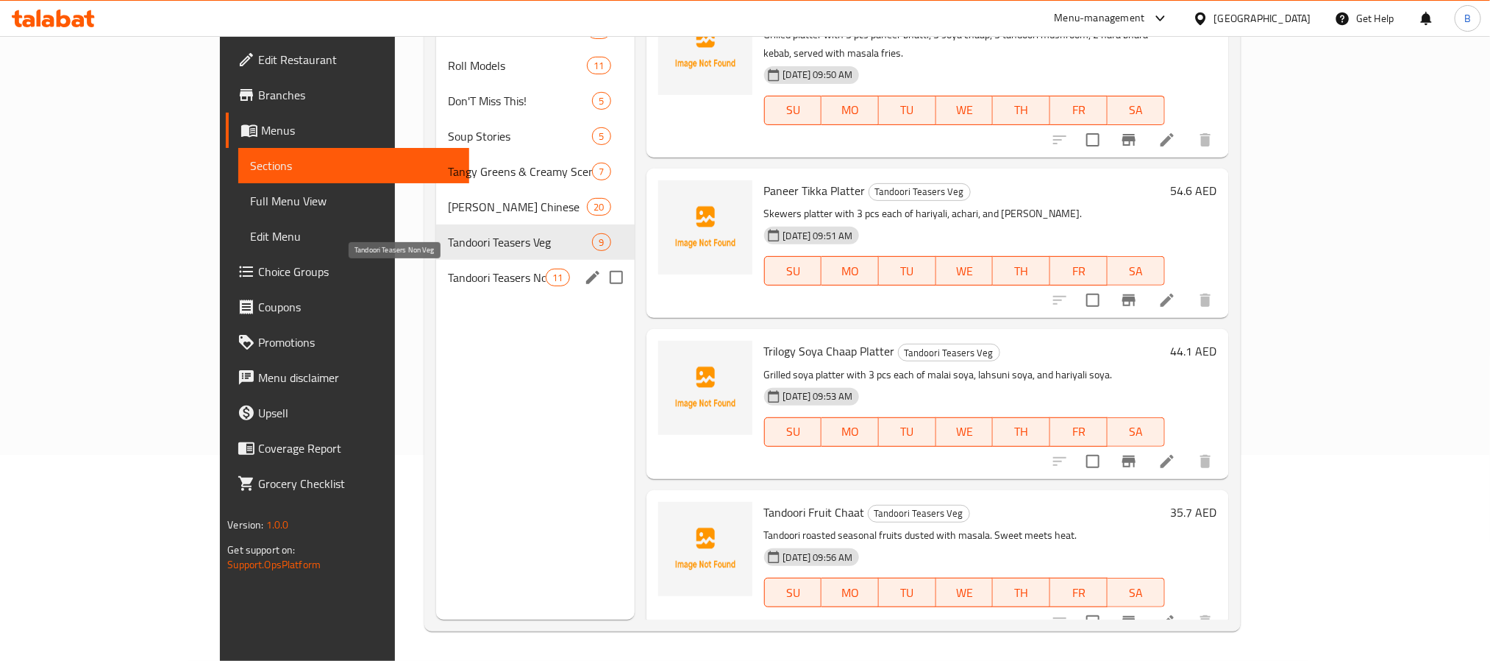
click at [448, 272] on span "Tandoori Teasers Non Veg" at bounding box center [497, 278] width 98 height 18
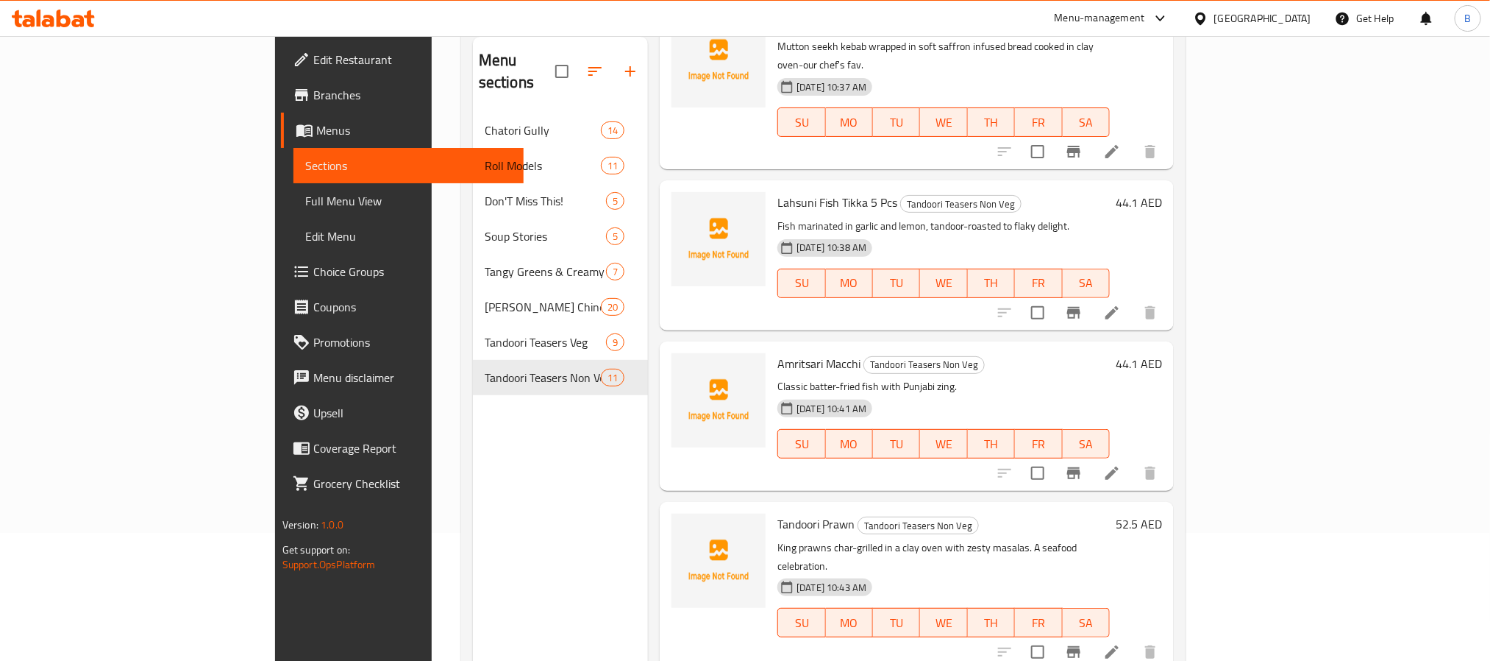
scroll to position [206, 0]
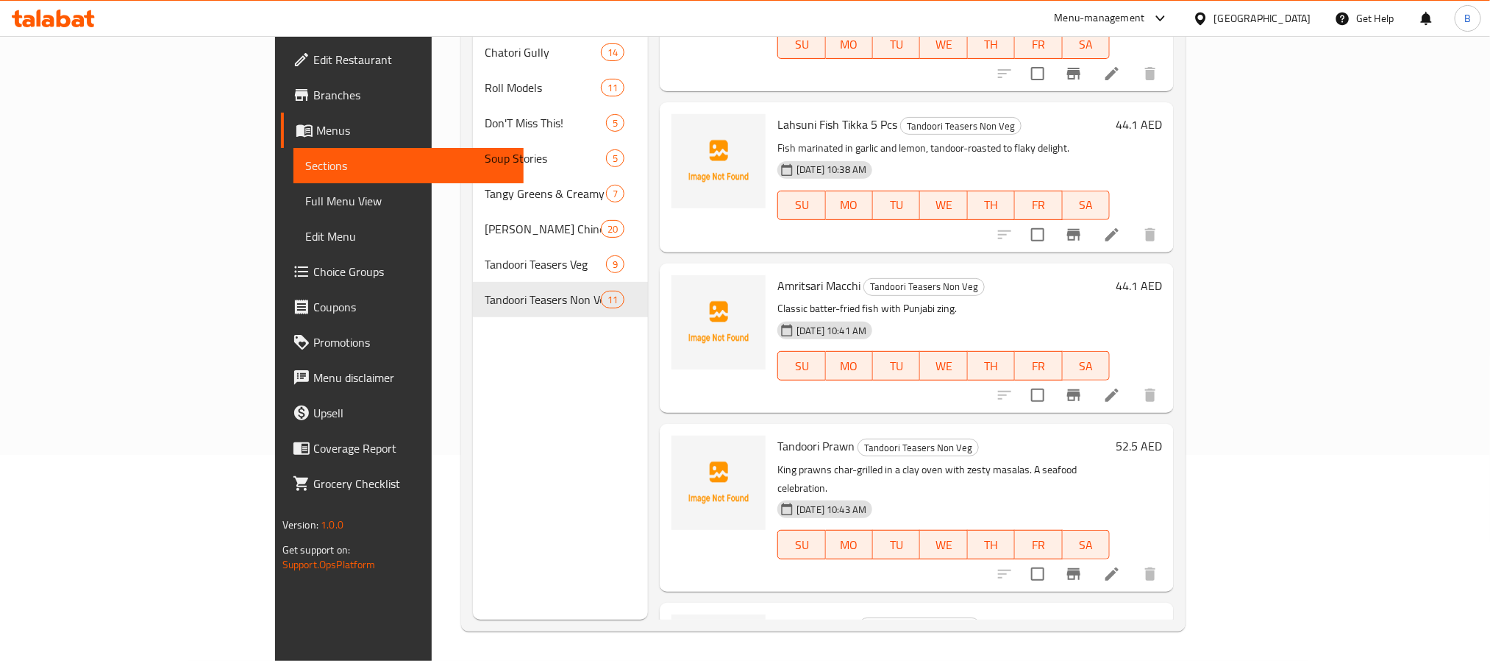
click at [570, 367] on div "Menu sections Chatori Gully 14 Roll Models 11 Don'T Miss This! 5 Soup Stories 5…" at bounding box center [560, 289] width 175 height 661
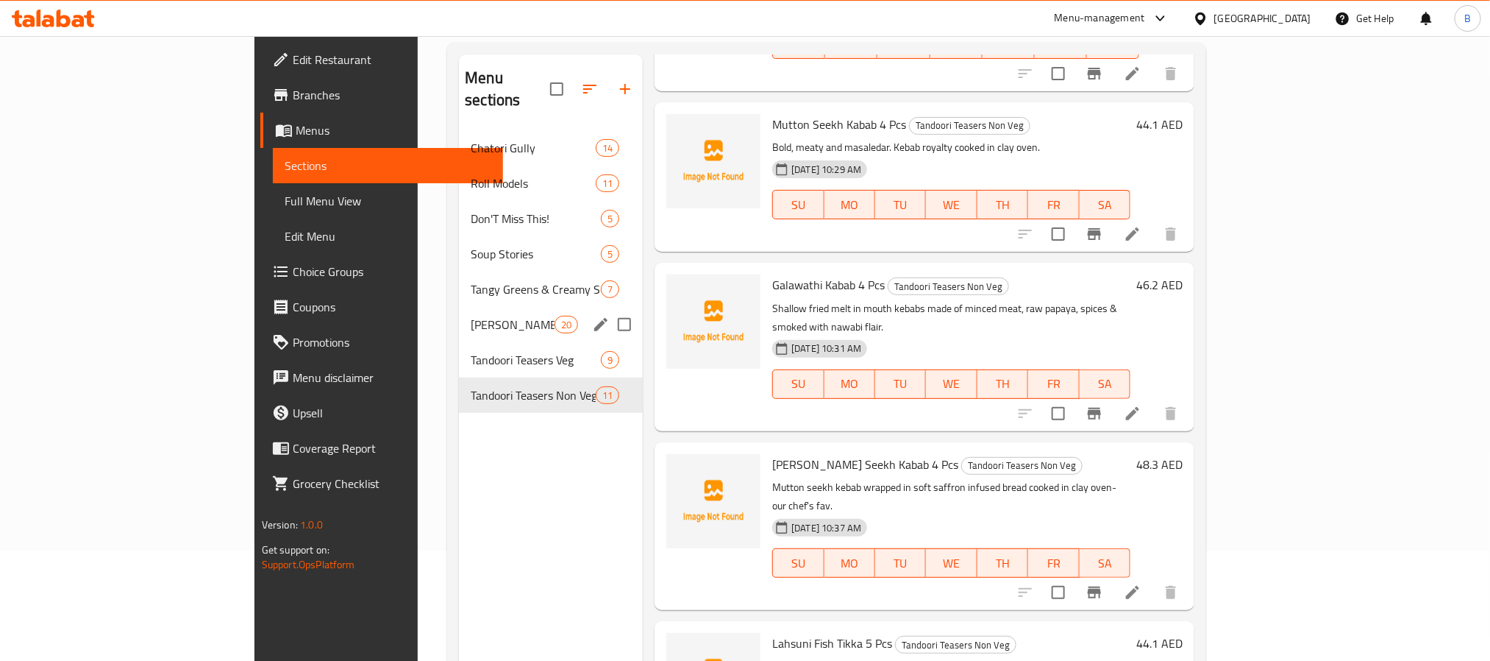
scroll to position [0, 0]
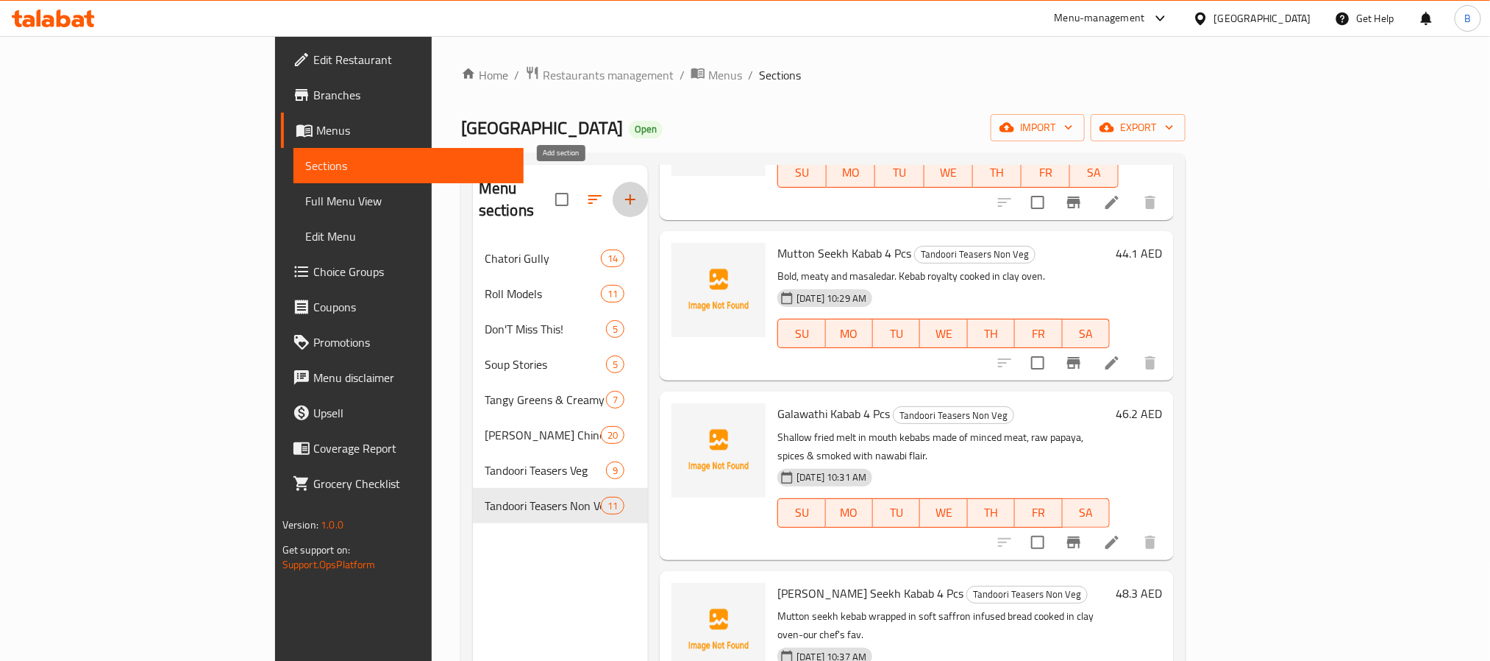
click at [622, 196] on icon "button" at bounding box center [631, 200] width 18 height 18
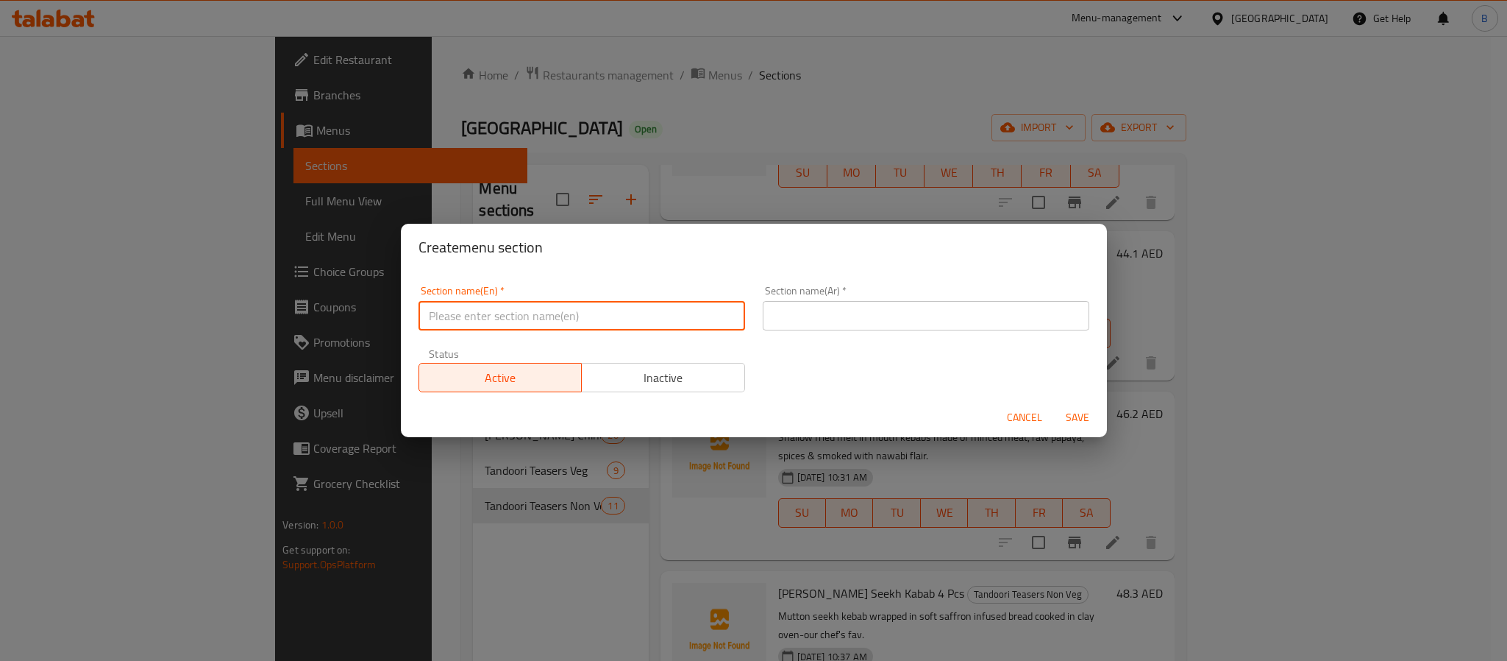
click at [579, 305] on input "text" at bounding box center [582, 315] width 327 height 29
paste input "Zaika-E-Dilli (Veg)"
click at [588, 301] on input "Zaika-E-Dilli Veg" at bounding box center [582, 315] width 327 height 29
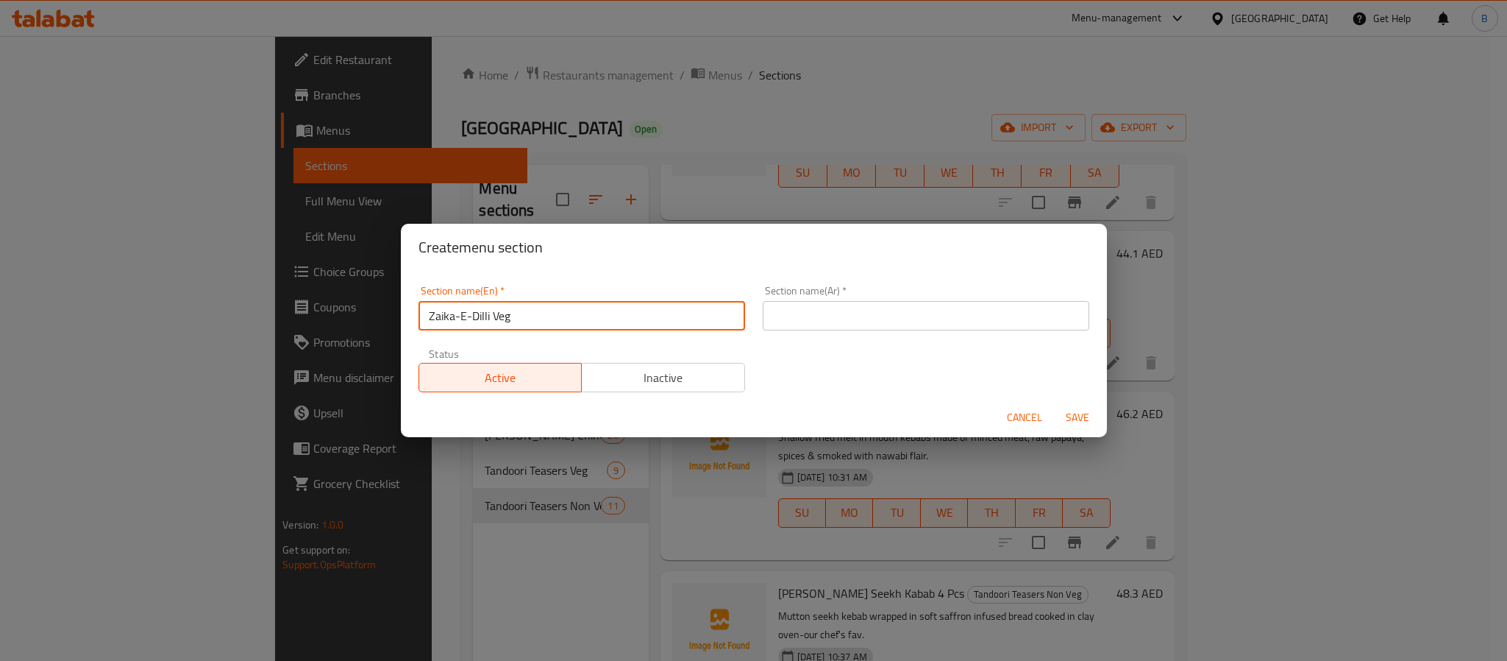
type input "Zaika-E-Dilli Veg"
click at [832, 316] on input "text" at bounding box center [926, 315] width 327 height 29
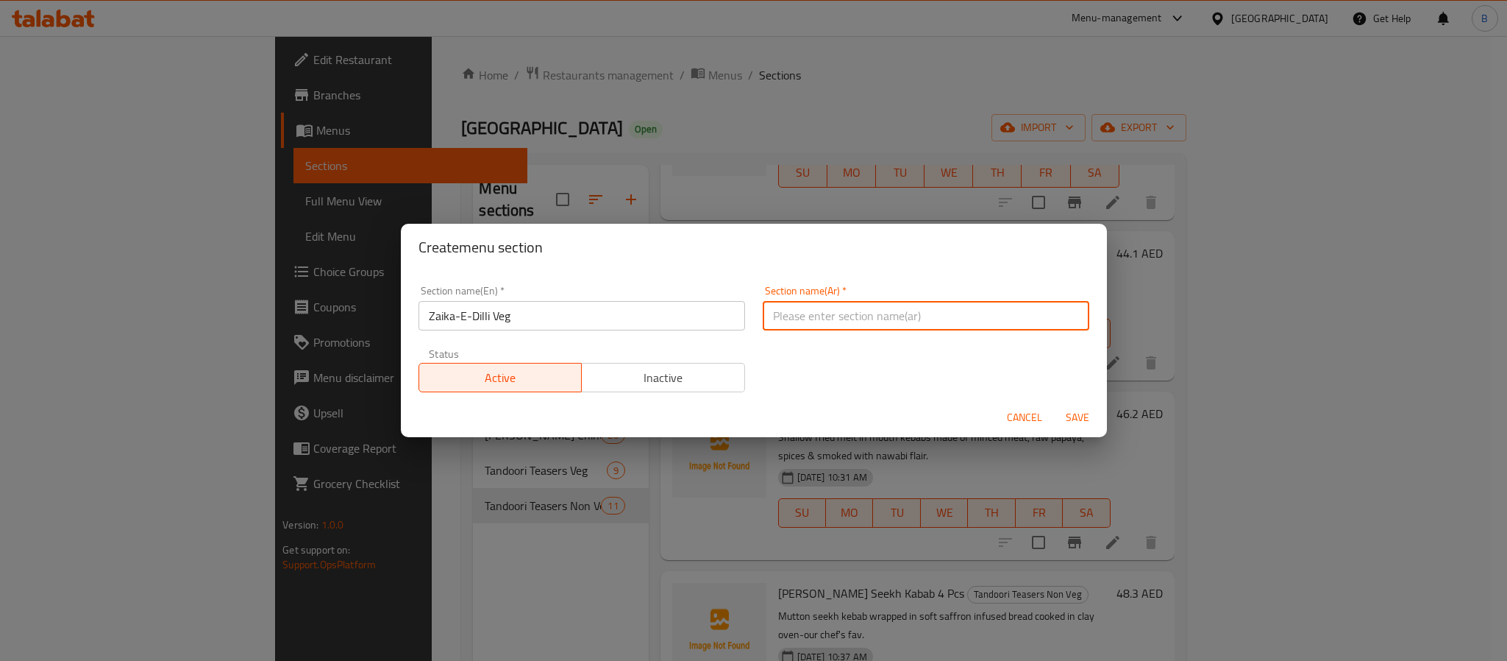
paste input "زايكا-إي-ديلي فيج"
click at [980, 318] on input "زايكا-إي-ديلي فيج" at bounding box center [926, 315] width 327 height 29
type input "زايكا-إي-ديلي نباتي"
click at [1073, 413] on span "Save" at bounding box center [1077, 417] width 35 height 18
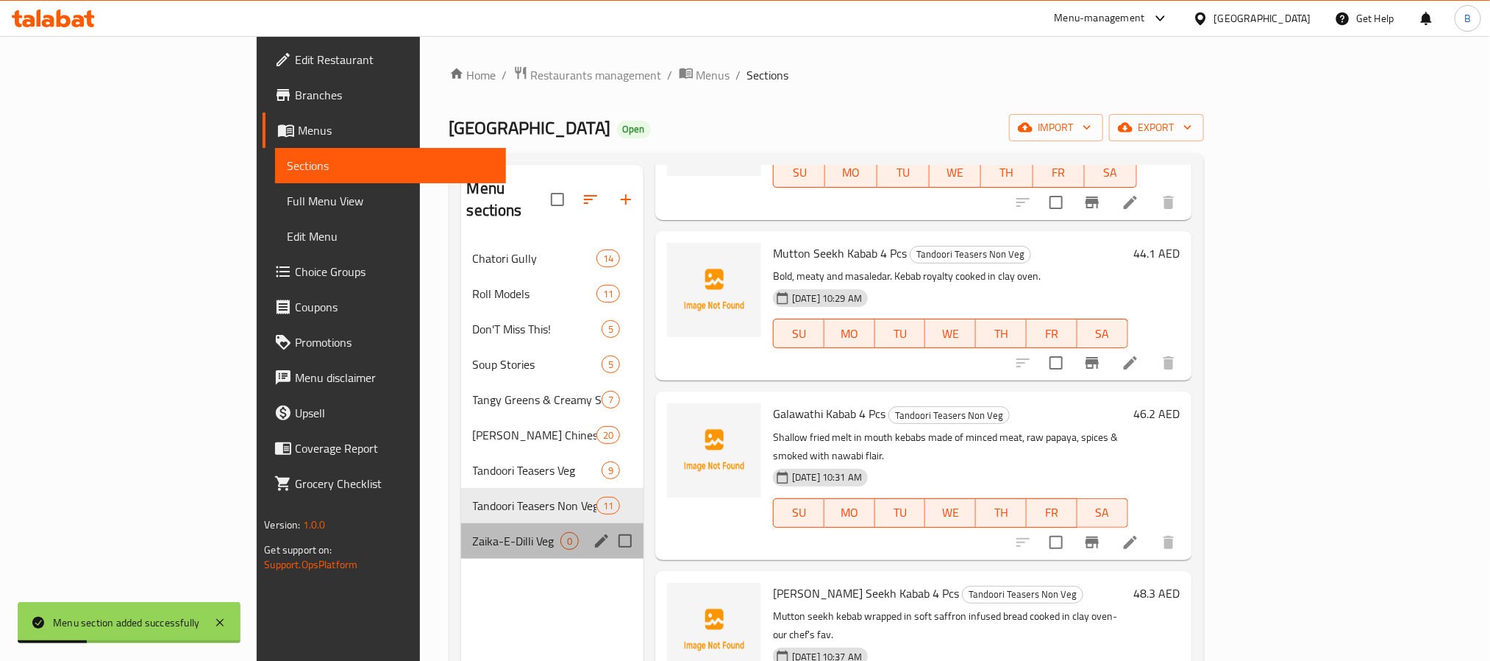
click at [491, 523] on div "Zaika-E-Dilli Veg 0" at bounding box center [552, 540] width 182 height 35
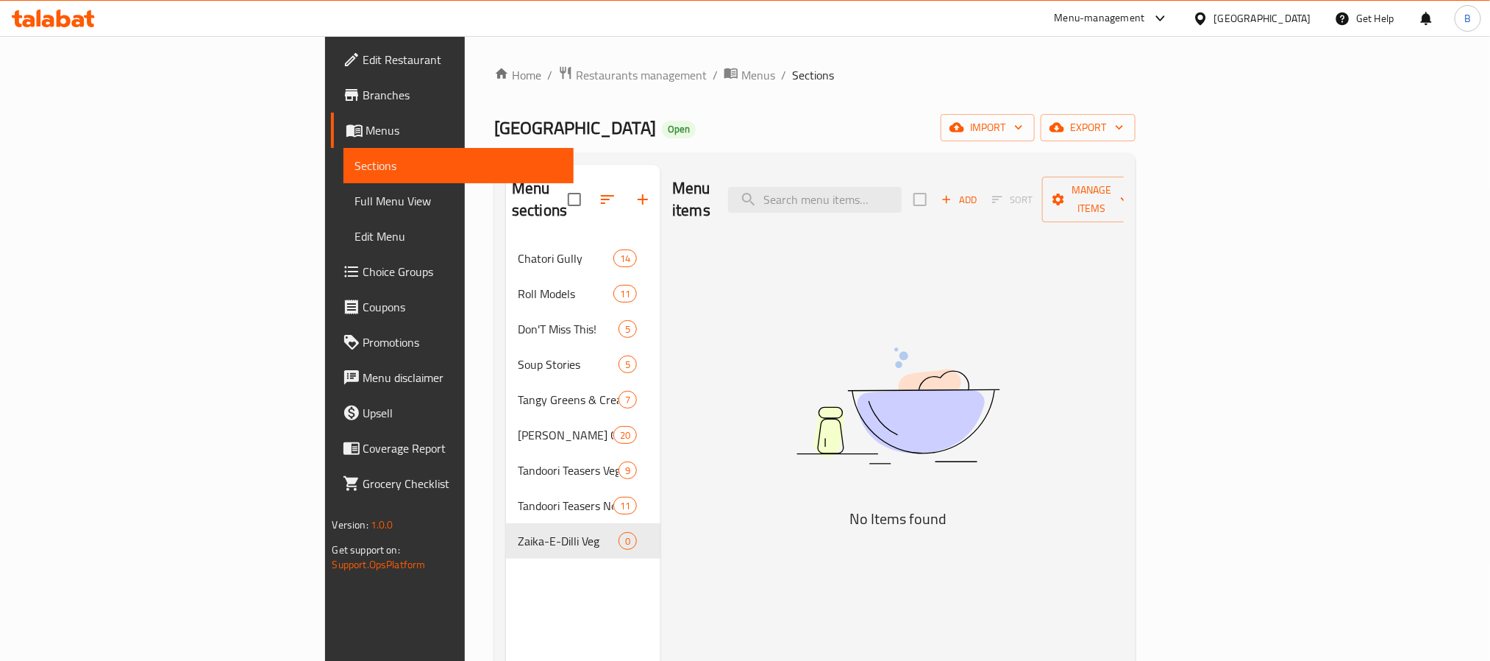
click at [983, 188] on button "Add" at bounding box center [959, 199] width 47 height 23
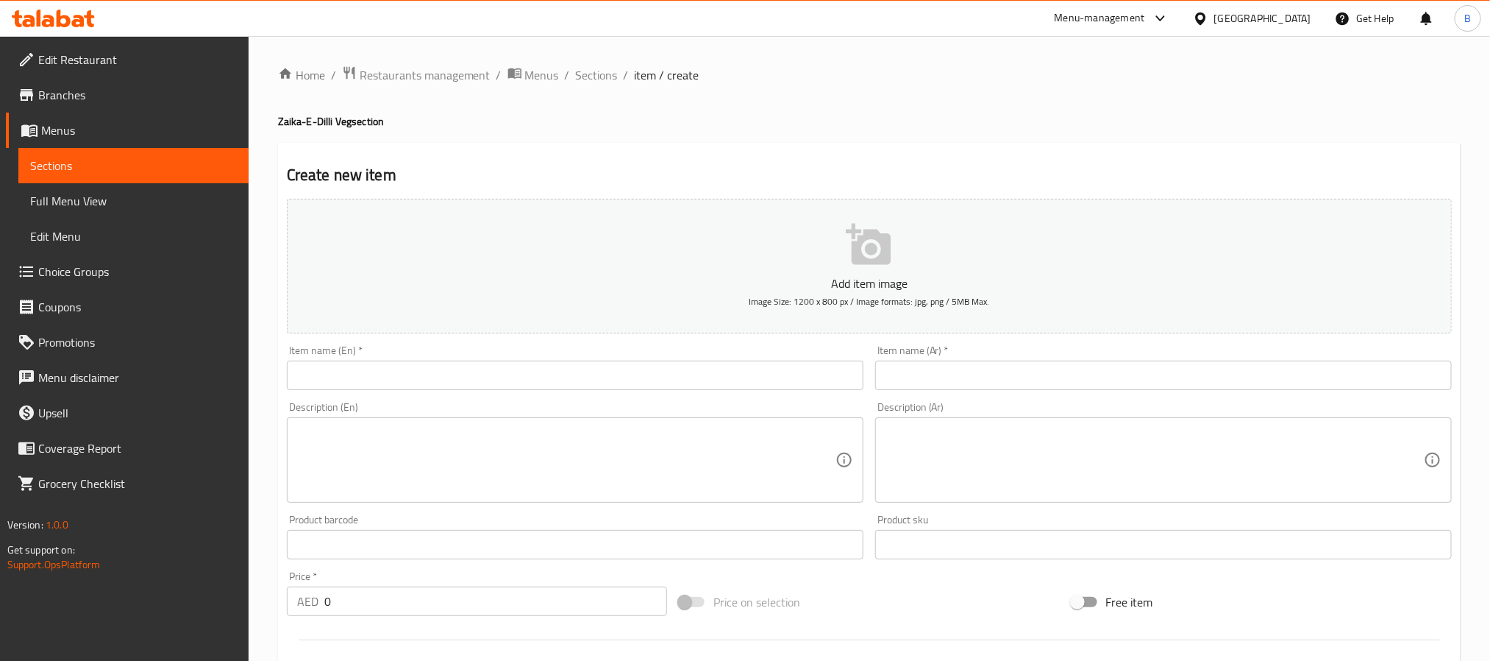
click at [696, 363] on input "text" at bounding box center [575, 374] width 577 height 29
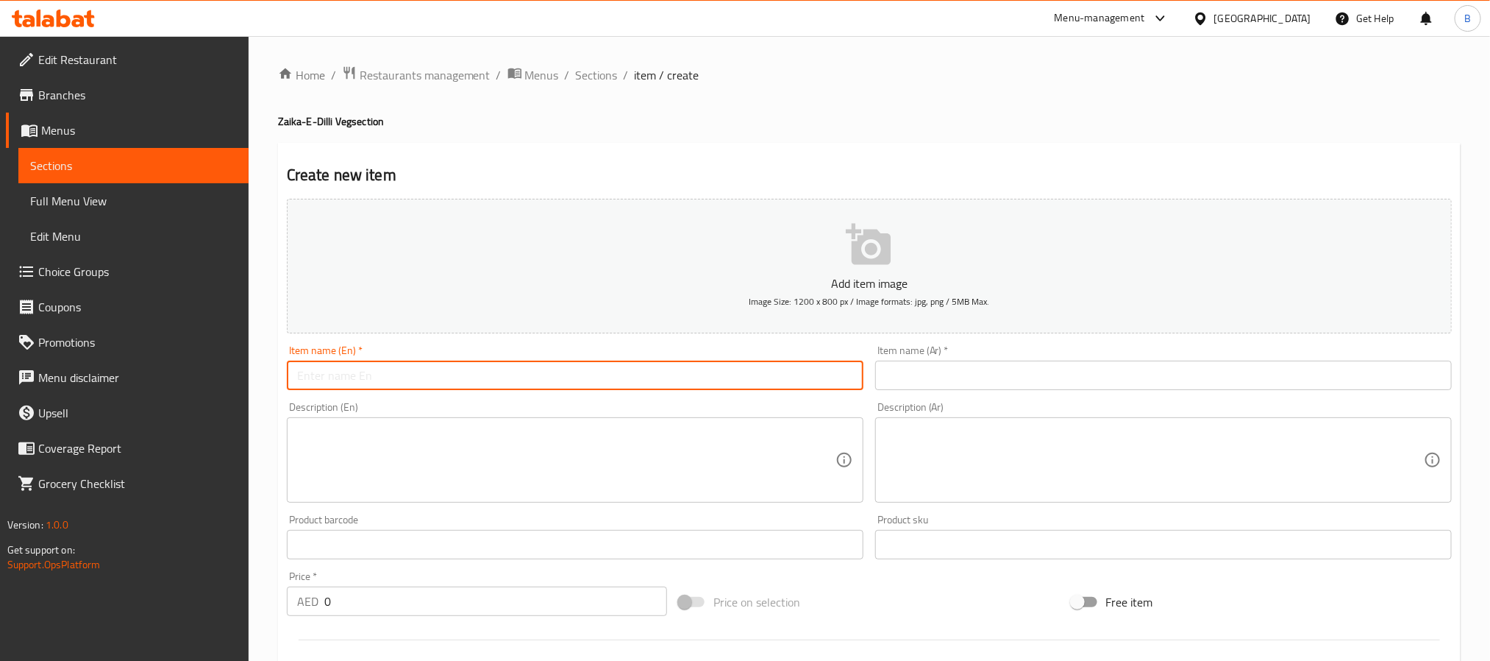
paste input "[PERSON_NAME]"
type input "[PERSON_NAME]"
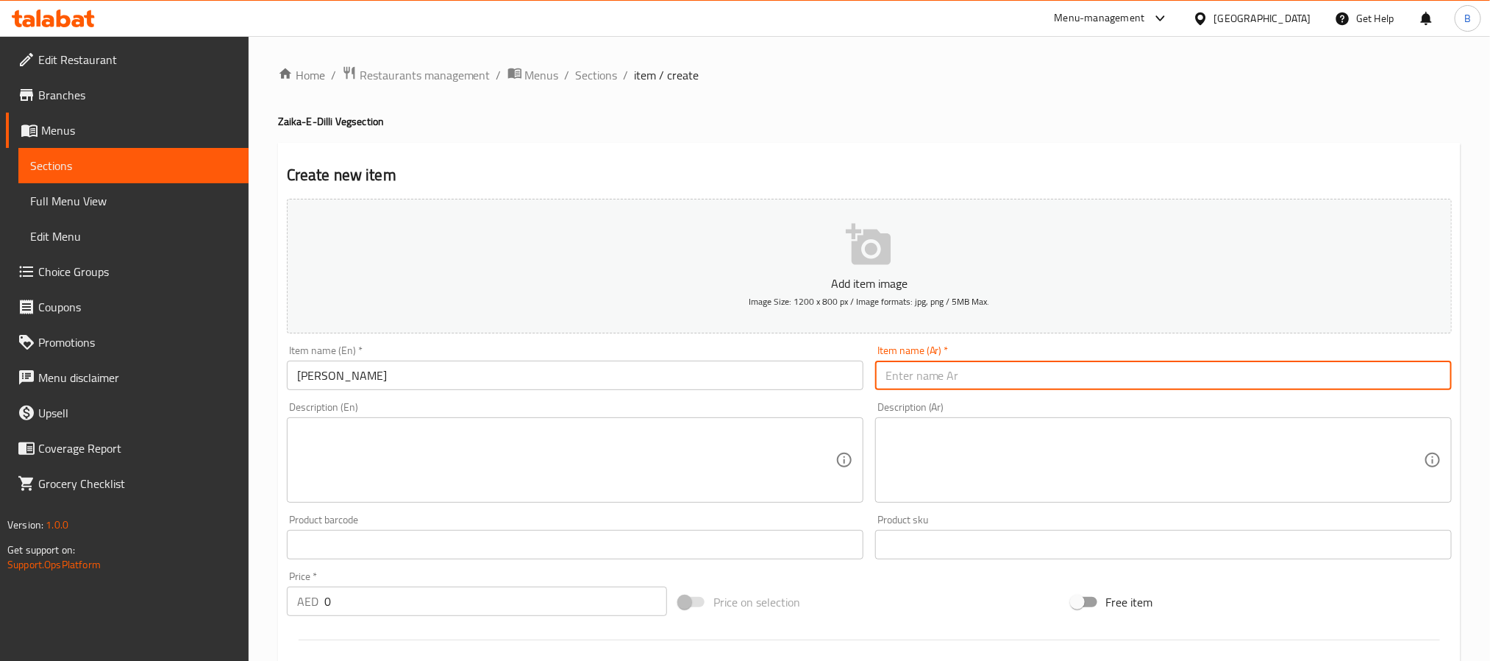
click at [969, 384] on input "text" at bounding box center [1163, 374] width 577 height 29
paste input "بانير ماخاني"
type input "بانير ماخاني"
click at [462, 594] on input "0" at bounding box center [495, 600] width 343 height 29
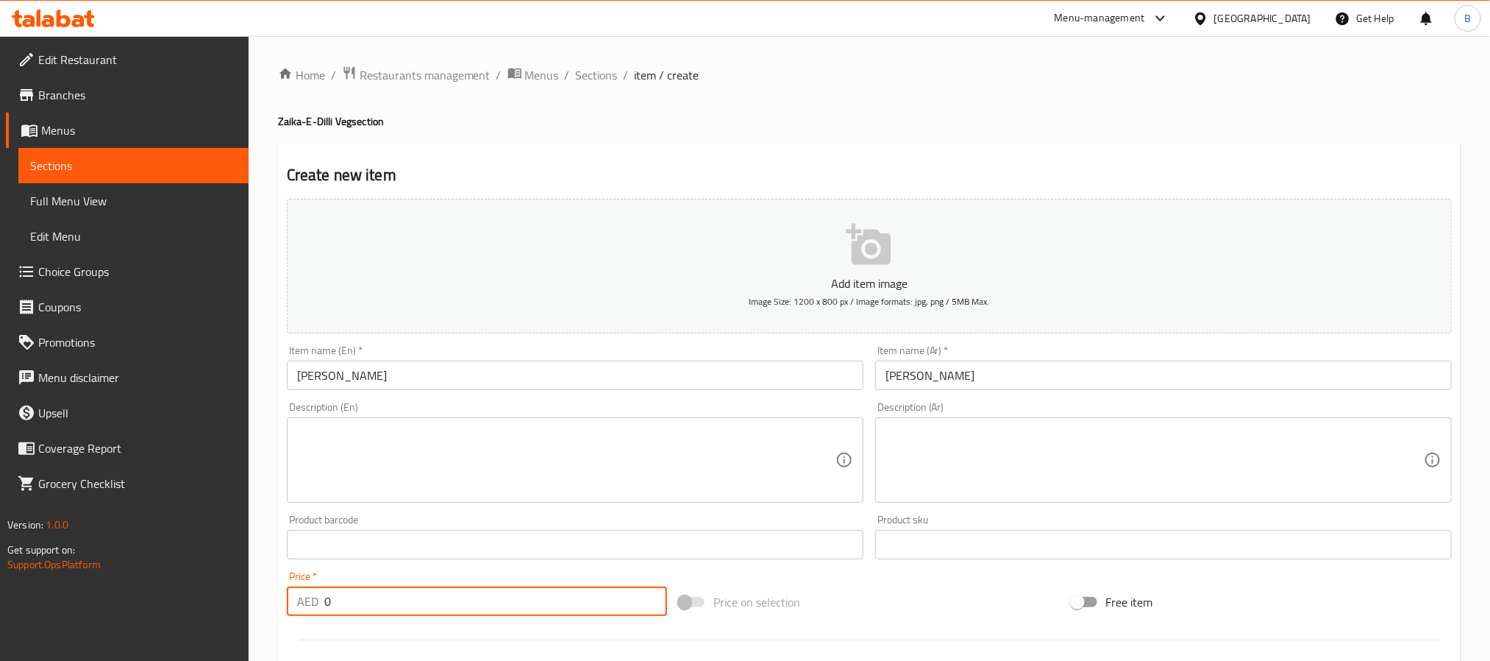
click at [462, 594] on input "0" at bounding box center [495, 600] width 343 height 29
paste input "35.7"
type input "35.70"
click at [609, 504] on div "Description (En) Description (En)" at bounding box center [575, 452] width 589 height 113
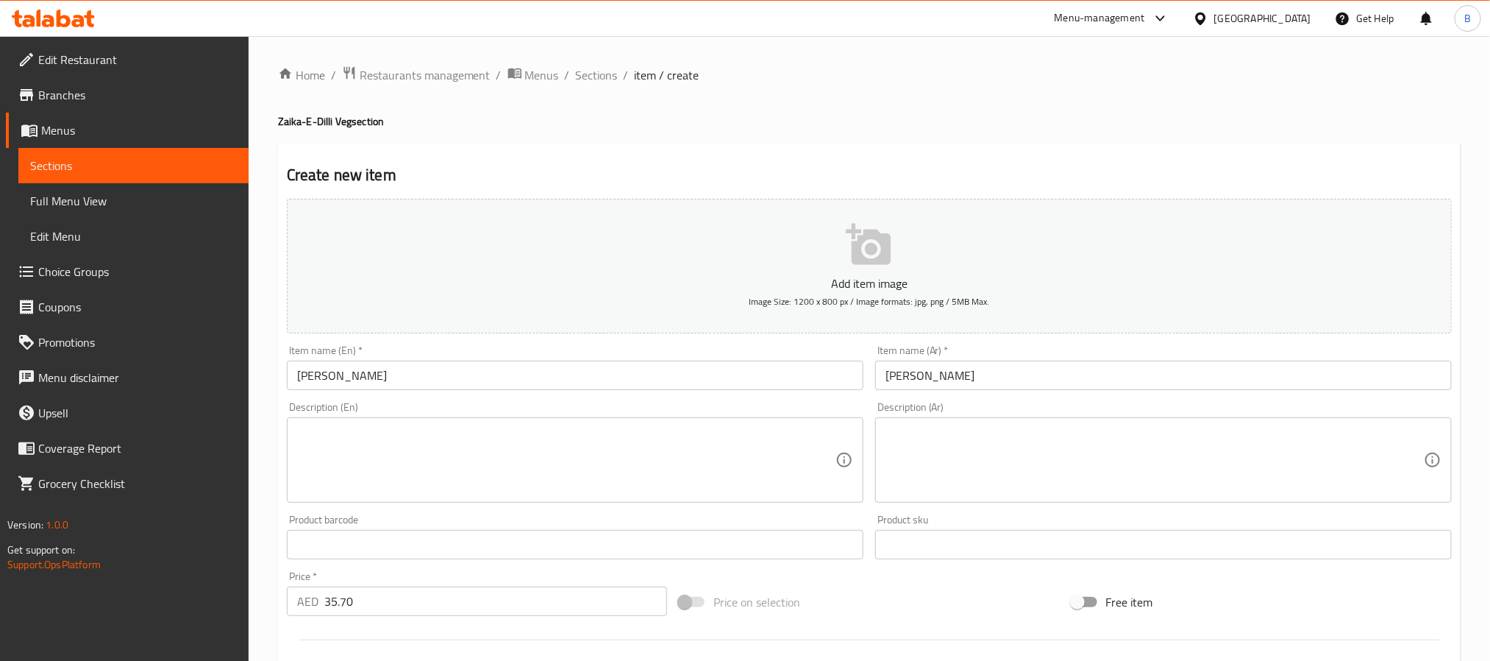
click at [800, 488] on textarea at bounding box center [566, 460] width 539 height 70
click at [600, 455] on textarea "To enrich screen reader interactions, please activate Accessibility in Grammarl…" at bounding box center [566, 460] width 539 height 70
paste textarea "Cottage Cheese Cubes In A Rich Tomato-Butter Gravy. Sweet, Creamy, Indulgent."
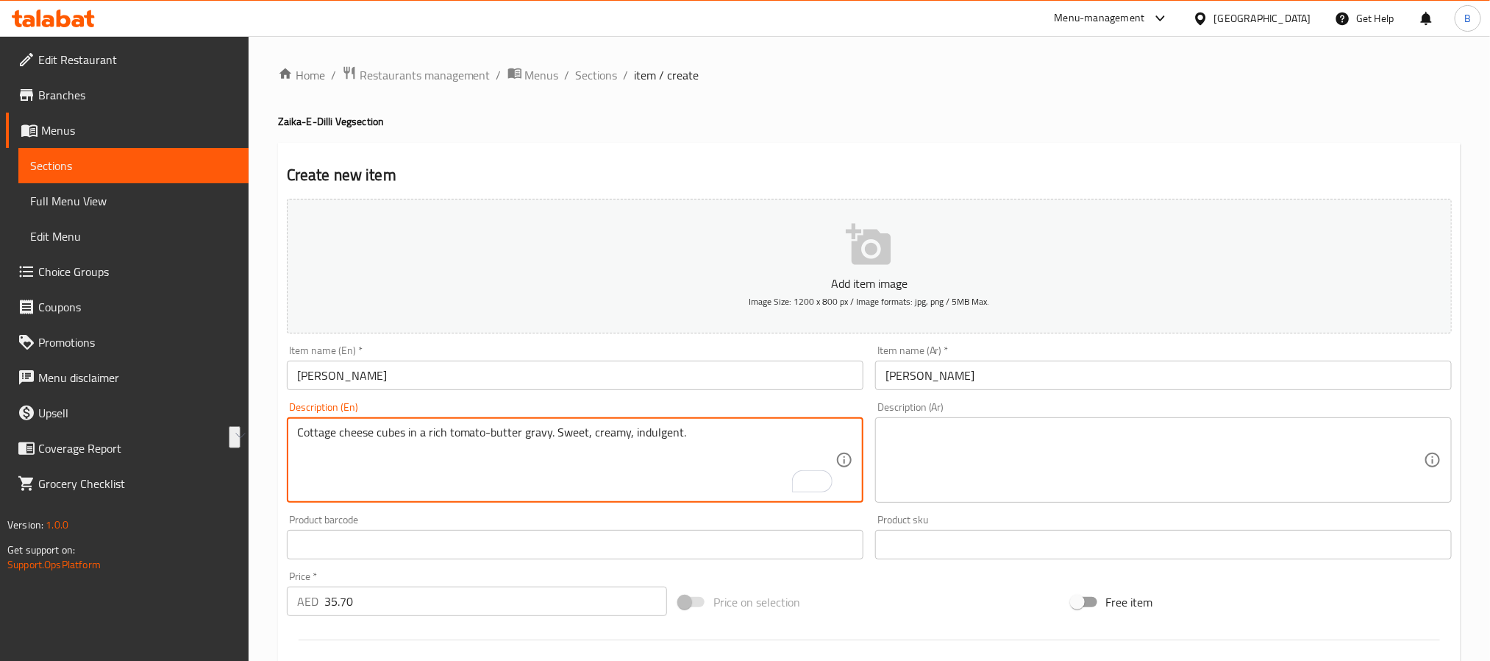
type textarea "Cottage cheese cubes in a rich tomato-butter gravy. Sweet, creamy, indulgent."
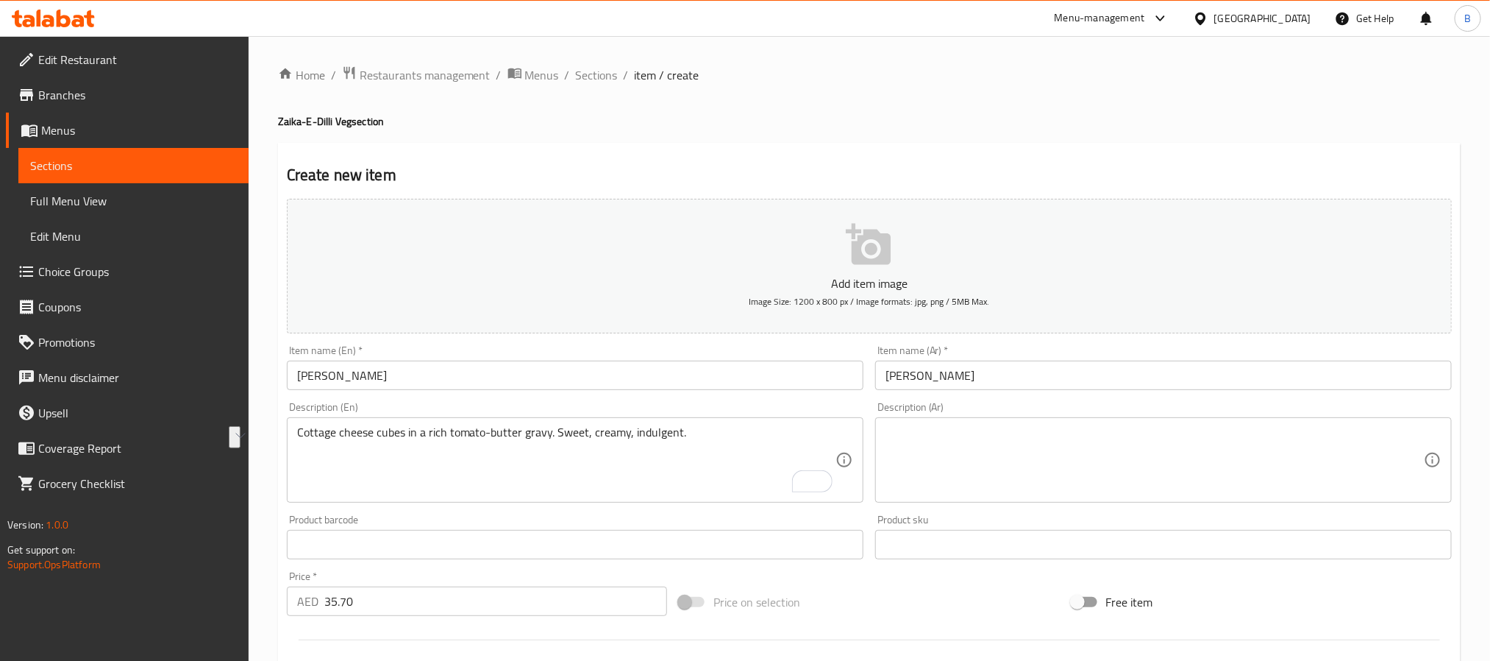
click at [1011, 411] on div "Description (Ar) Description (Ar)" at bounding box center [1163, 452] width 577 height 101
click at [996, 457] on textarea at bounding box center [1155, 460] width 539 height 70
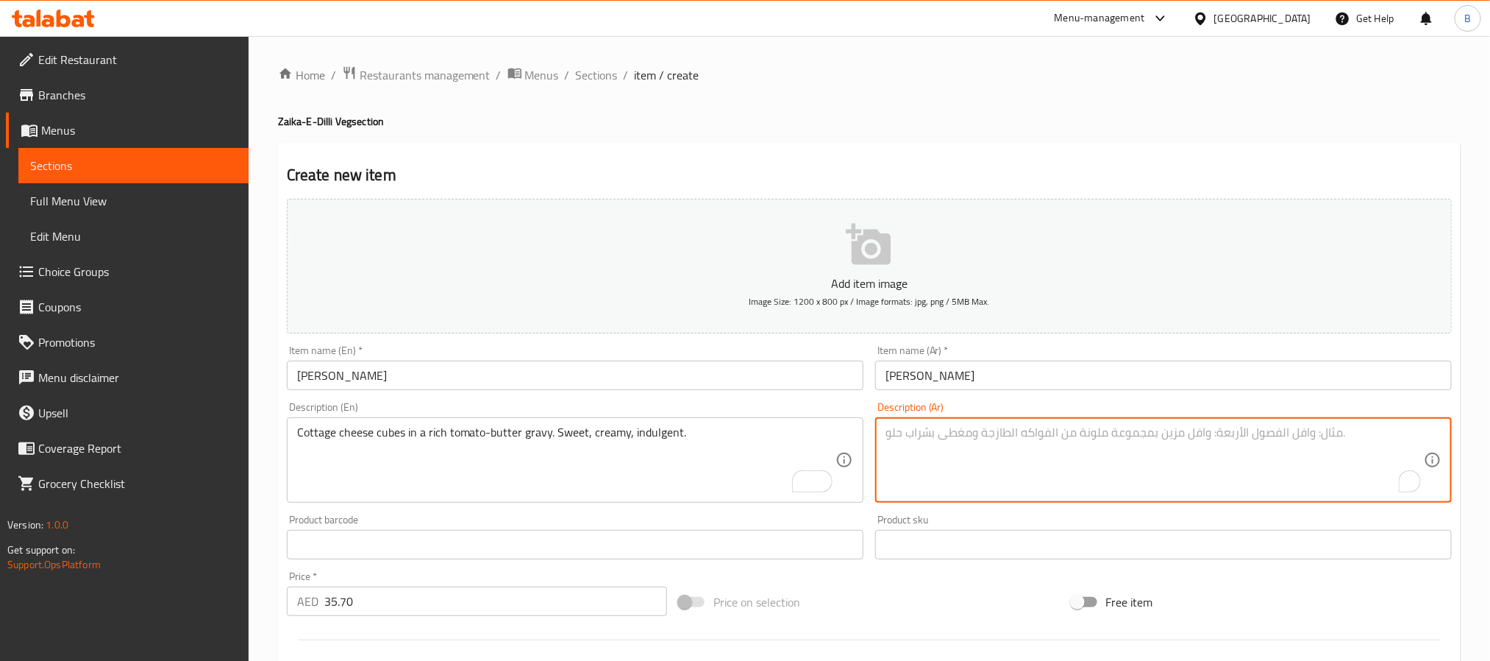
paste textarea "مكعبات جبن قريش في مرق غني بالطماطم والزبدة. [PERSON_NAME]، كريمية، ولذيذة."
click at [1099, 430] on textarea "مكعبات جبن قريش في مرق غني بالطماطم والزبدة. [PERSON_NAME]، كريمية، ولذيذة." at bounding box center [1155, 460] width 539 height 70
click at [1108, 436] on textarea "مكعبات جبن قريش في مرق غني بالطماطم والزبدة. [PERSON_NAME]، كريمية، ولذيذة." at bounding box center [1155, 460] width 539 height 70
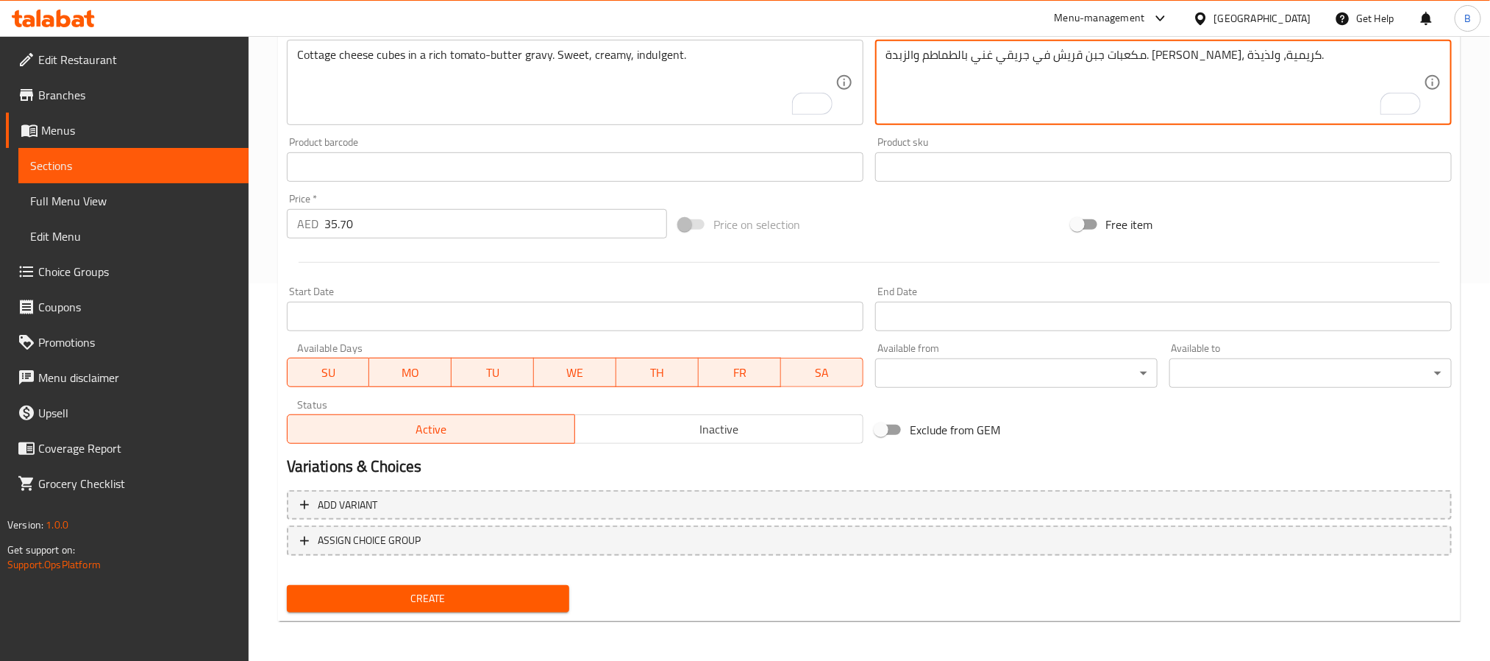
scroll to position [157, 0]
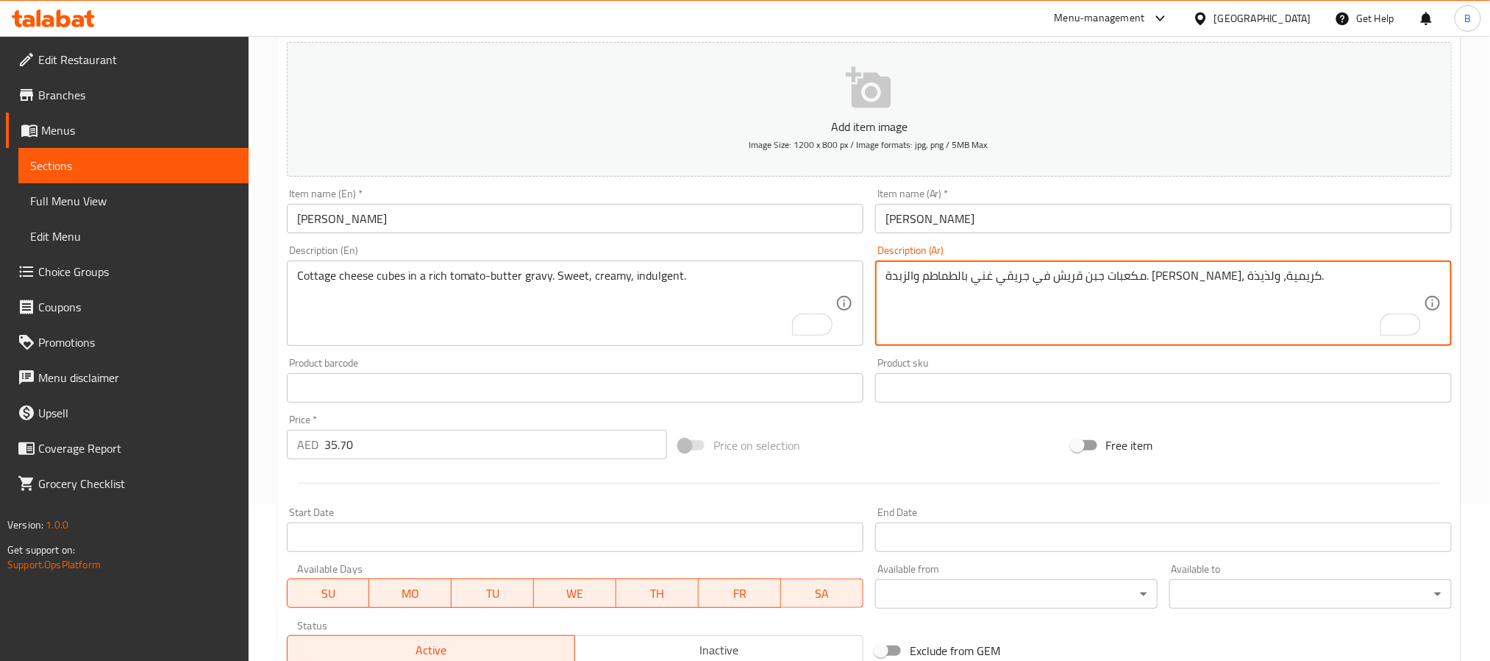
click at [1203, 310] on textarea "مكعبات جبن قريش في جريقي غني بالطماطم والزبدة. [PERSON_NAME]، كريمية، ولذيذة." at bounding box center [1155, 304] width 539 height 70
click at [1241, 302] on textarea "مكعبات جبن قريش في جريقي غني بالطماطم والزبدة. [PERSON_NAME]، كريمية، ولذيذة." at bounding box center [1155, 304] width 539 height 70
click at [1411, 287] on textarea "مكعبات جبن قريش في جريقي غني بالطماطم والزبدة. [PERSON_NAME]، كريمية، ولذيذة." at bounding box center [1155, 304] width 539 height 70
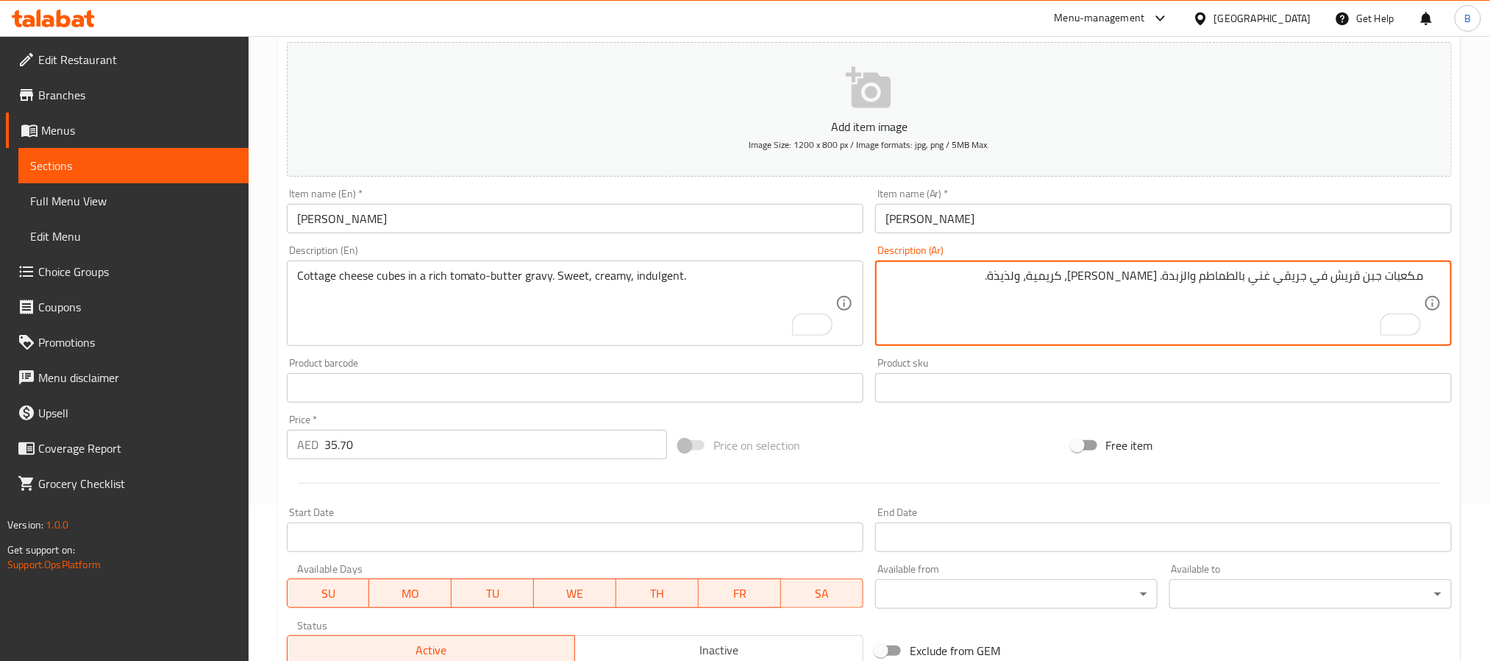
click at [1411, 287] on textarea "مكعبات جبن قريش في جريقي غني بالطماطم والزبدة. [PERSON_NAME]، كريمية، ولذيذة." at bounding box center [1155, 304] width 539 height 70
click at [1358, 307] on textarea "مكعبات جبن قريش في جريقي غني بالطماطم والزبدة. [PERSON_NAME]، كريمية، ولذيذة." at bounding box center [1155, 304] width 539 height 70
click at [1307, 309] on textarea "مكعبات جبن قريش في جريقي غني بالطماطم والزبدة. [PERSON_NAME]، كريمية، ولذيذة." at bounding box center [1155, 304] width 539 height 70
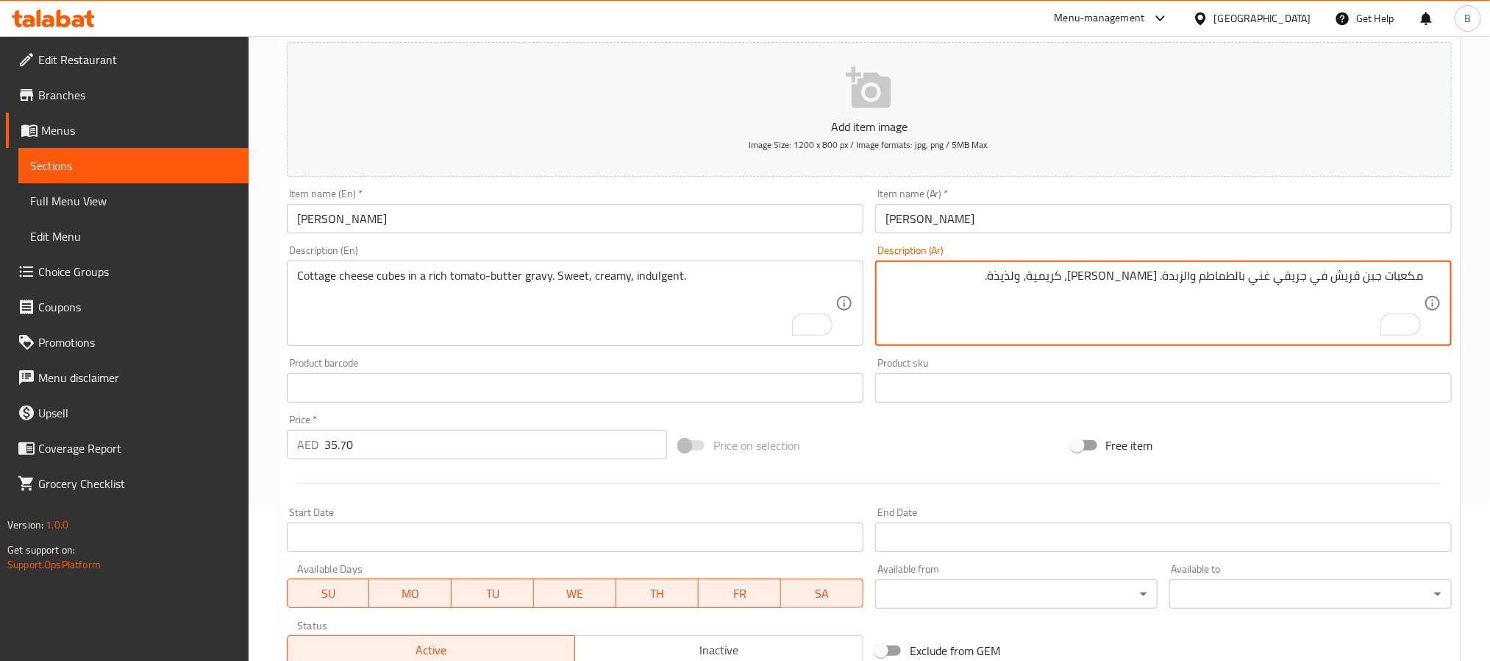
click at [1307, 309] on textarea "مكعبات جبن قريش في جريقي غني بالطماطم والزبدة. [PERSON_NAME]، كريمية، ولذيذة." at bounding box center [1155, 304] width 539 height 70
click at [1179, 313] on textarea "مكعبات جبن قريش في جريقي غني بالطماطم والزبدة. [PERSON_NAME]، كريمية، ولذيذة." at bounding box center [1155, 304] width 539 height 70
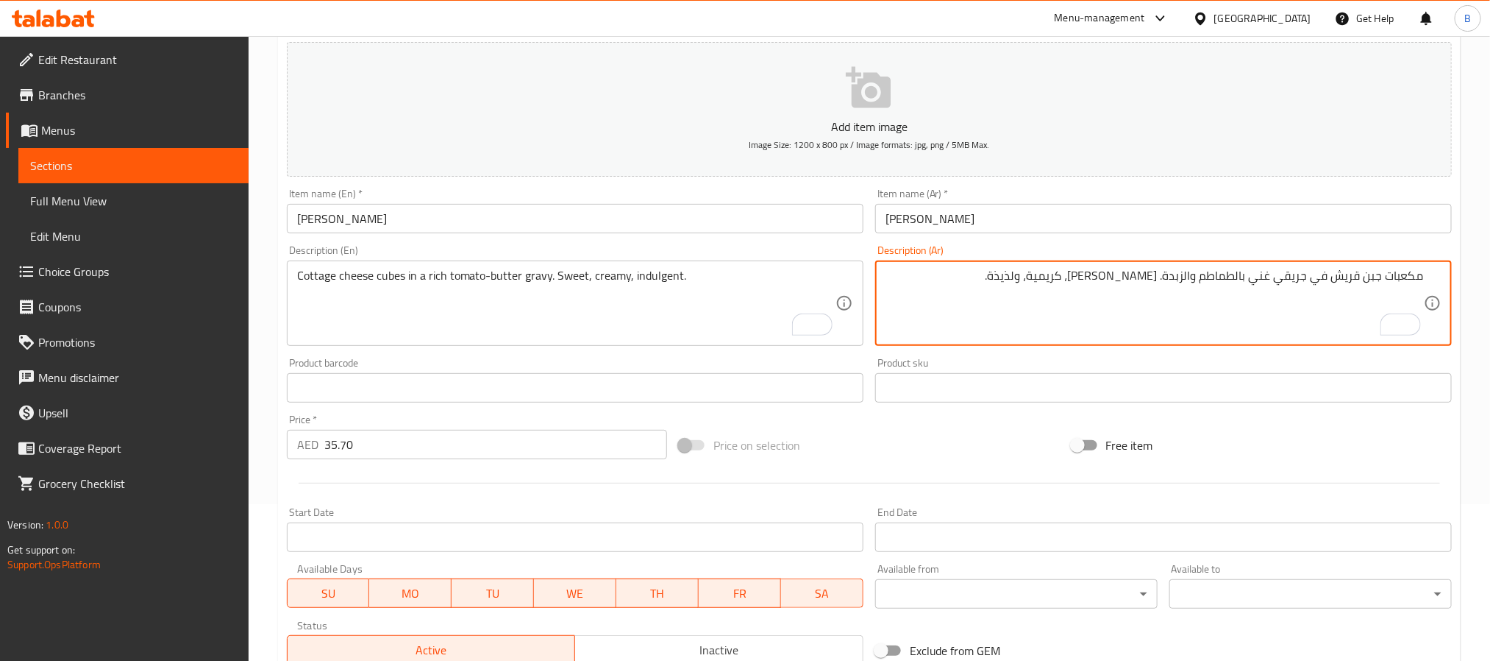
click at [1179, 313] on textarea "مكعبات جبن قريش في جريقي غني بالطماطم والزبدة. [PERSON_NAME]، كريمية، ولذيذة." at bounding box center [1155, 304] width 539 height 70
click at [1174, 334] on textarea "مكعبات جبن قريش في جريقي غني بالطماطم والزبدة. [PERSON_NAME]، كريمية، ولذيذة." at bounding box center [1155, 304] width 539 height 70
click at [1188, 278] on textarea "مكعبات جبن قريش في جريقي غني بالطماطم والزبدة. [PERSON_NAME]، كريمية، ولذيذة." at bounding box center [1155, 304] width 539 height 70
click at [1285, 274] on textarea "مكعبات جبن قريش في جريقي غني بالطماطم وزبدة. [PERSON_NAME]، كريمية، ولذيذة." at bounding box center [1155, 304] width 539 height 70
type textarea "مكعبات جبن قريش في جريفي غني بالطماطم وزبدة. [PERSON_NAME]، كريمية، ولذيذة."
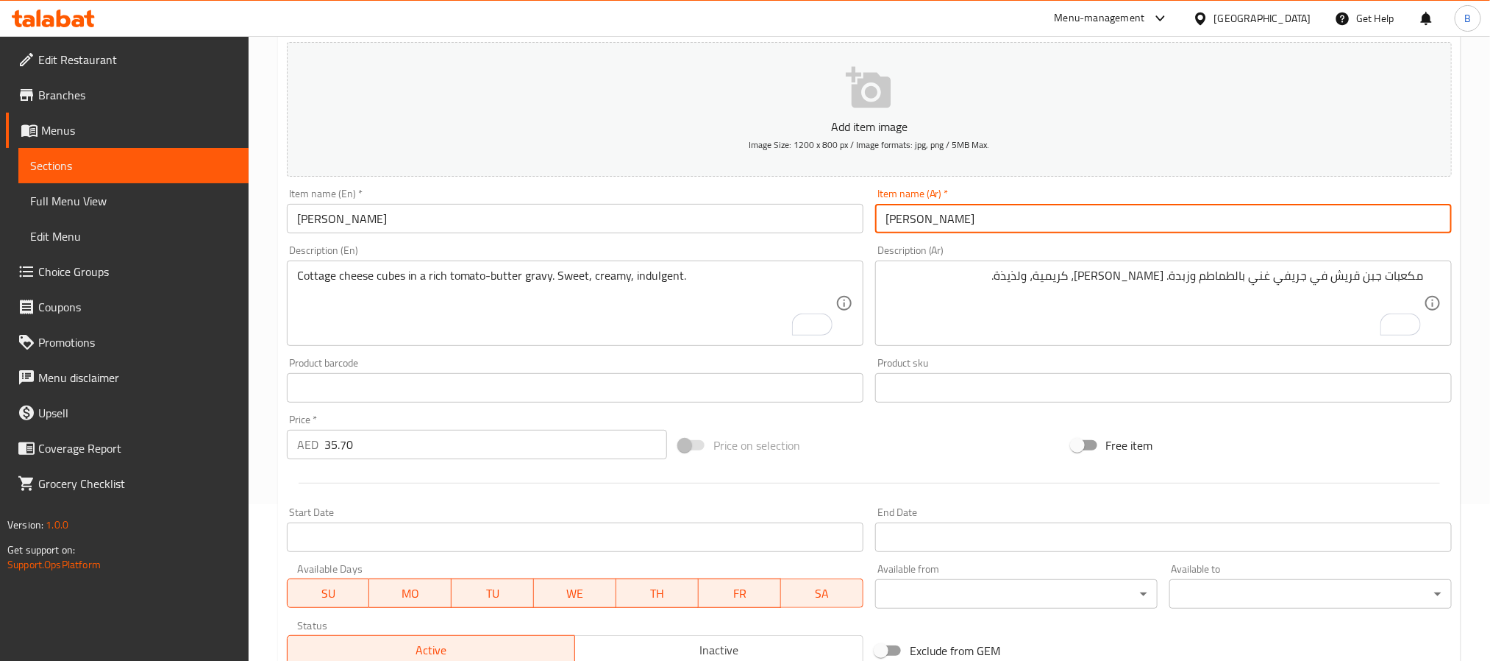
click at [963, 210] on input "[PERSON_NAME]" at bounding box center [1163, 218] width 577 height 29
click at [483, 210] on input "[PERSON_NAME]" at bounding box center [575, 218] width 577 height 29
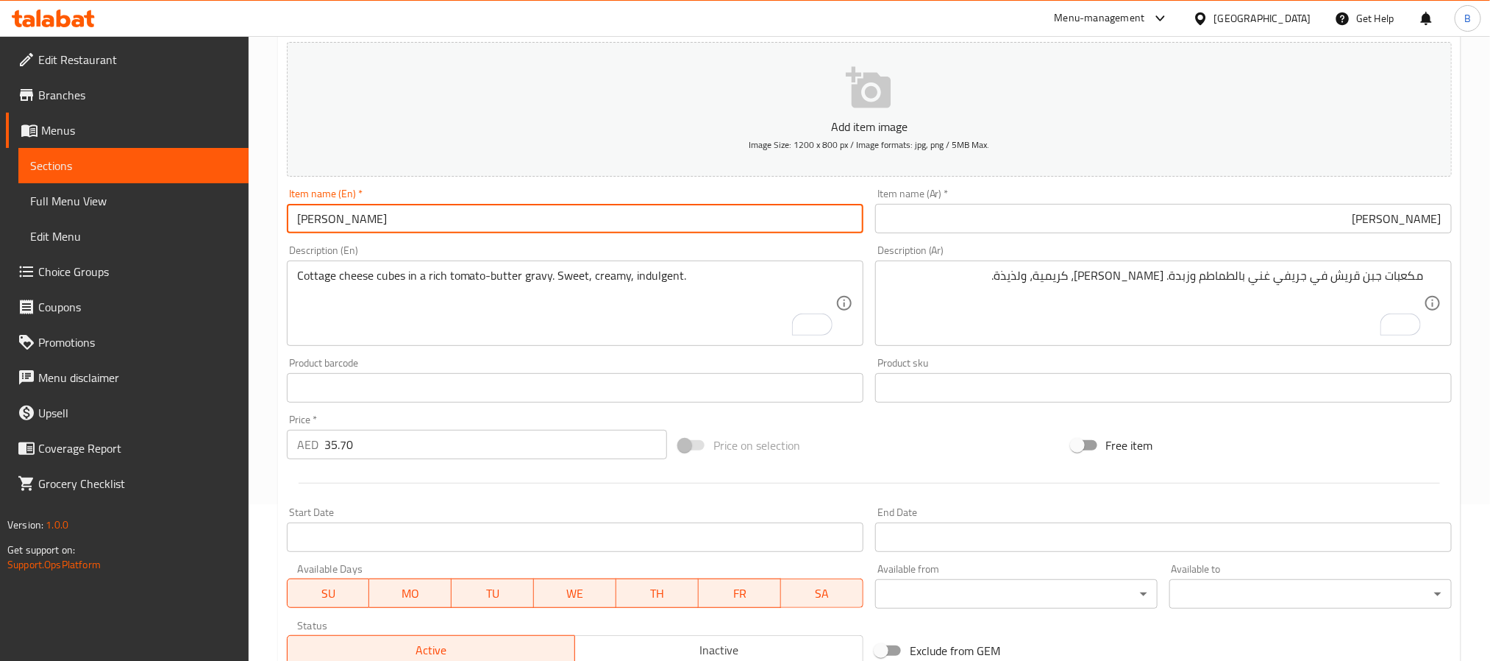
click at [483, 210] on input "[PERSON_NAME]" at bounding box center [575, 218] width 577 height 29
click at [482, 217] on input "[PERSON_NAME]" at bounding box center [575, 218] width 577 height 29
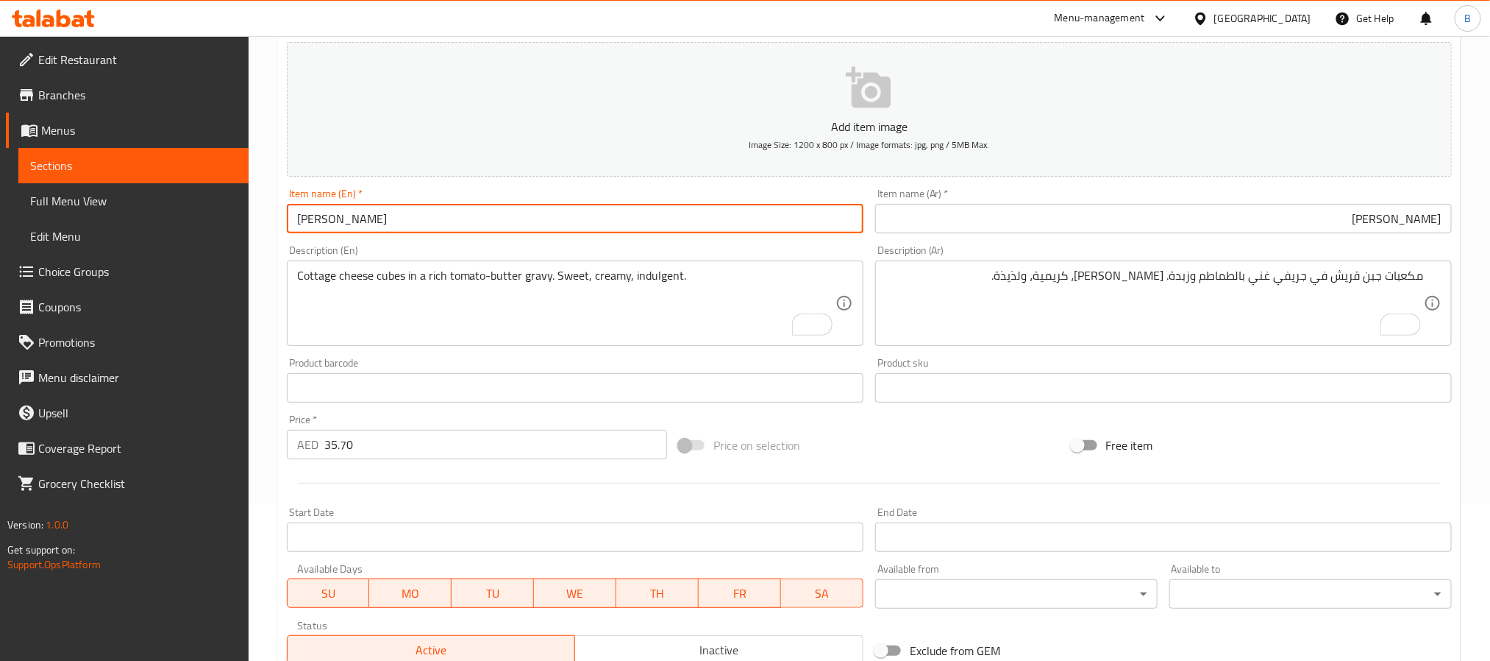
click at [471, 227] on input "[PERSON_NAME]" at bounding box center [575, 218] width 577 height 29
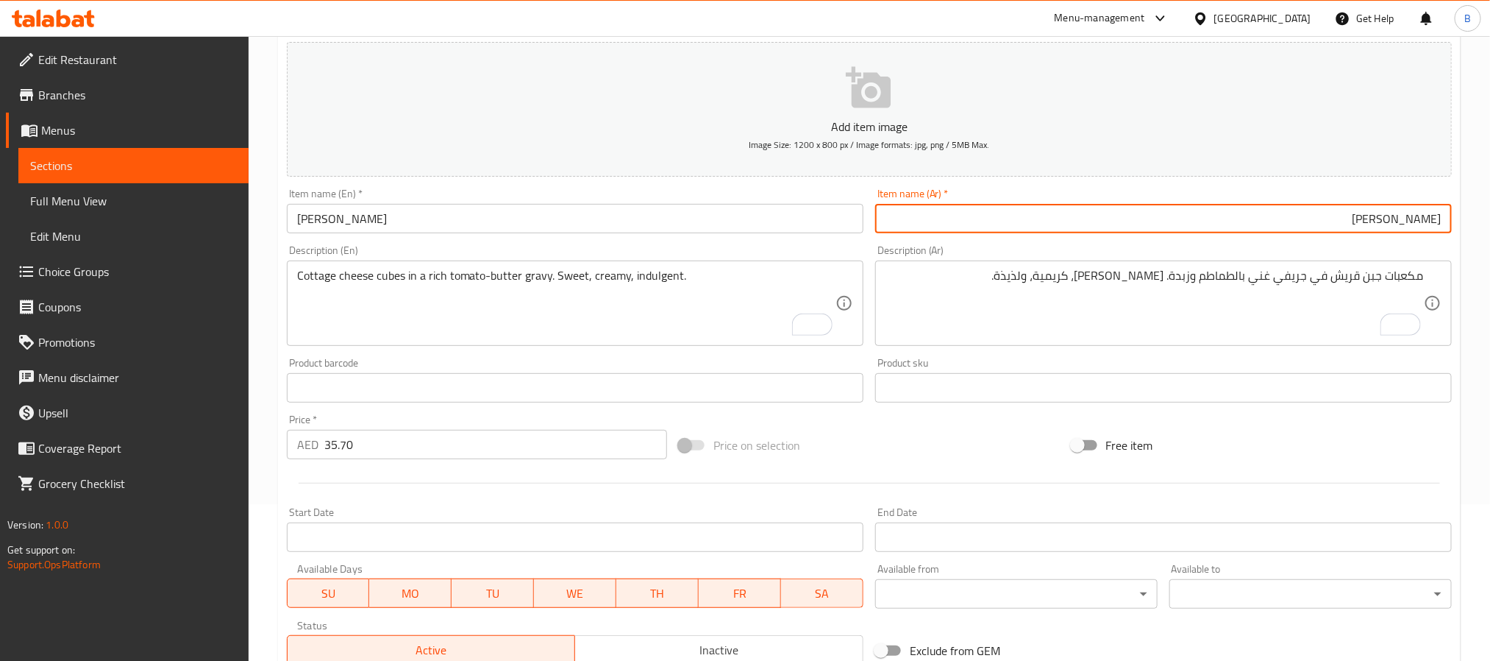
click at [956, 212] on input "[PERSON_NAME]" at bounding box center [1163, 218] width 577 height 29
click at [956, 213] on input "[PERSON_NAME]" at bounding box center [1163, 218] width 577 height 29
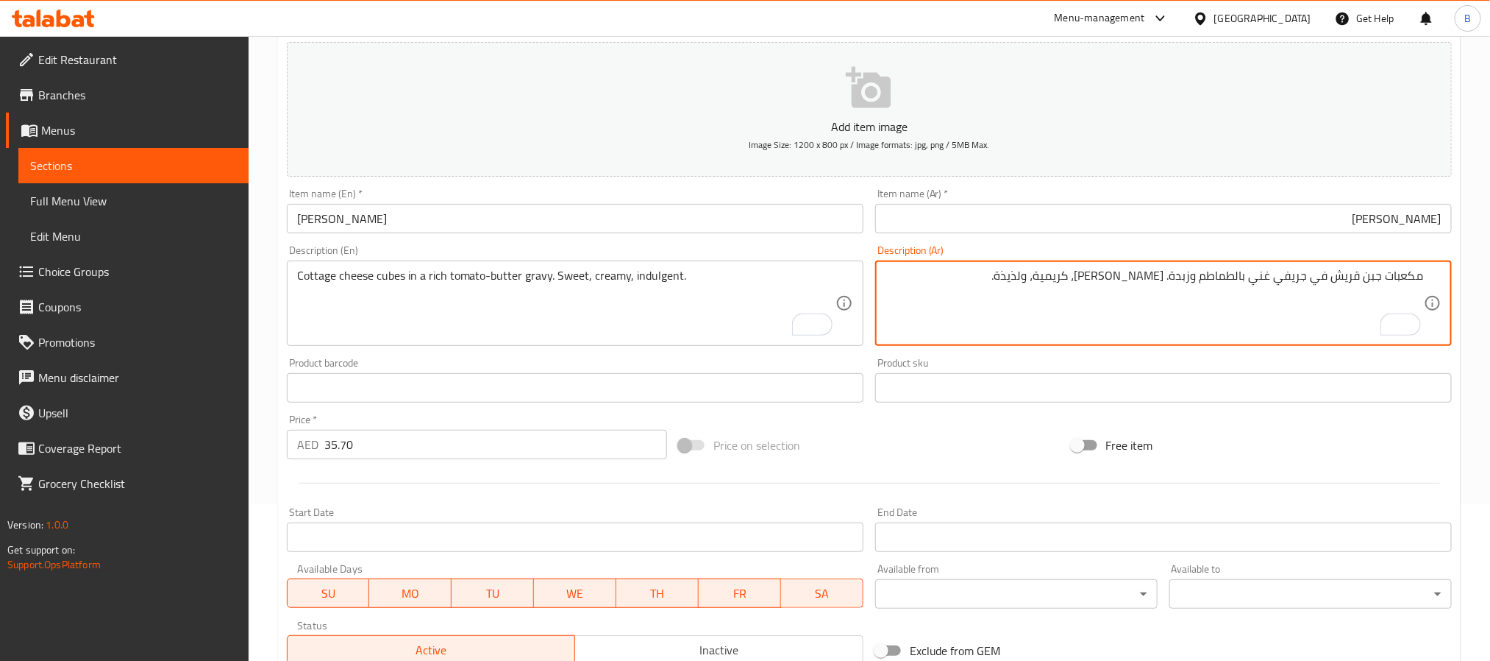
click at [1057, 287] on textarea "مكعبات جبن قريش في جريفي غني بالطماطم وزبدة. [PERSON_NAME]، كريمية، ولذيذة." at bounding box center [1155, 304] width 539 height 70
click at [981, 280] on textarea "مكعبات جبن قريش في جريفي غني بالطماطم وزبدة. [PERSON_NAME]، كريمية، ولذيذة." at bounding box center [1155, 304] width 539 height 70
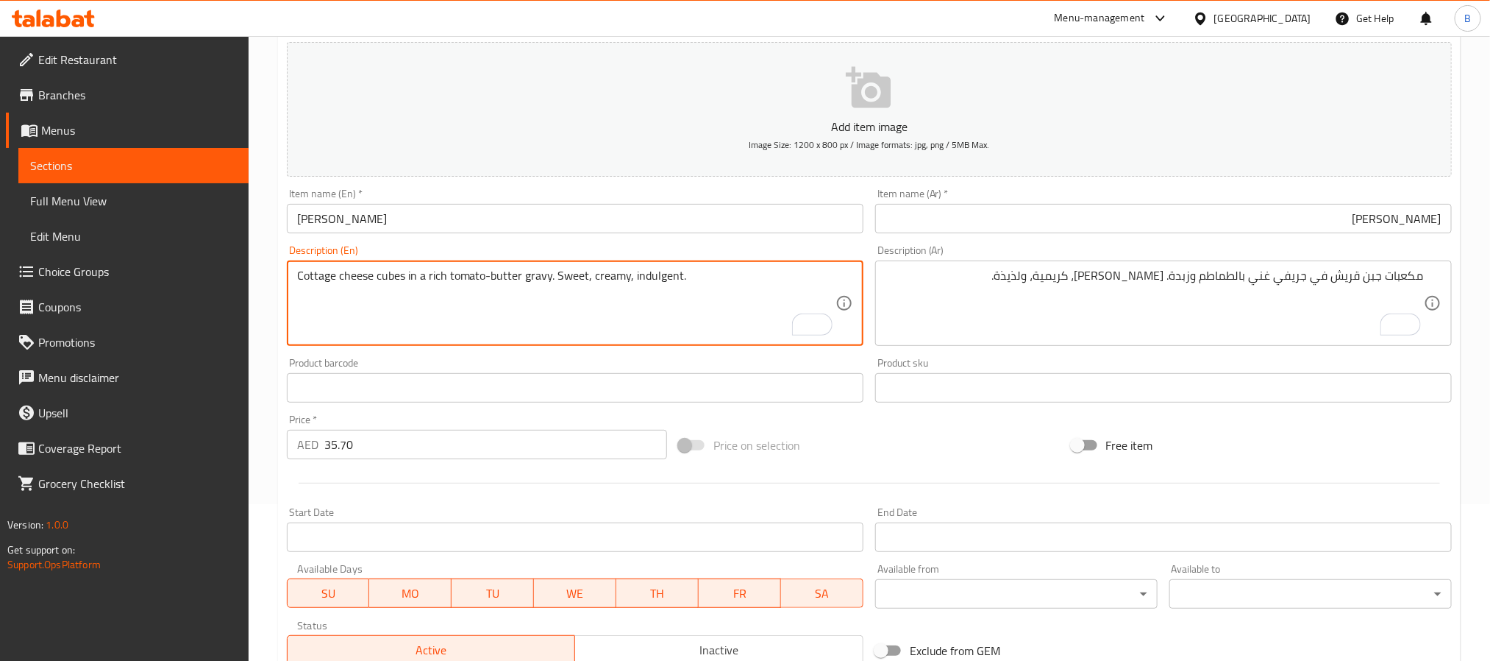
click at [625, 296] on textarea "Cottage cheese cubes in a rich tomato-butter gravy. Sweet, creamy, indulgent." at bounding box center [566, 304] width 539 height 70
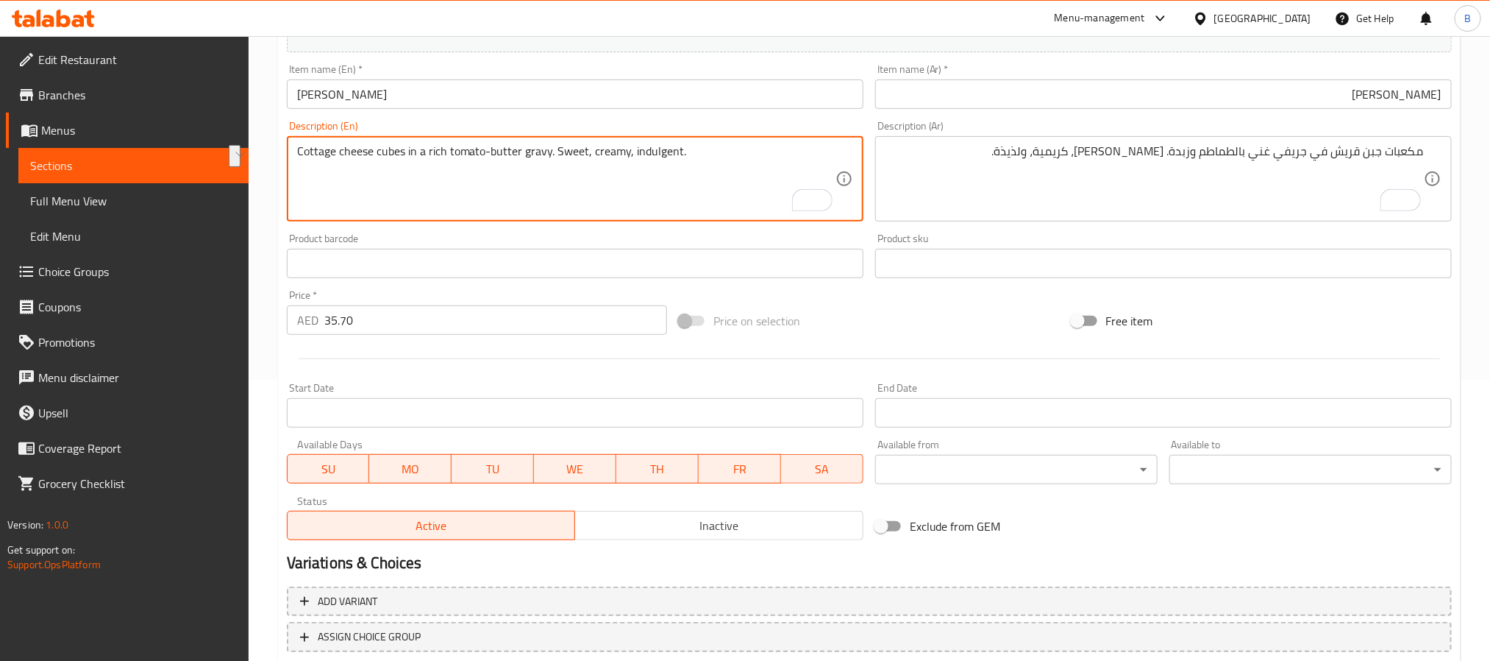
scroll to position [377, 0]
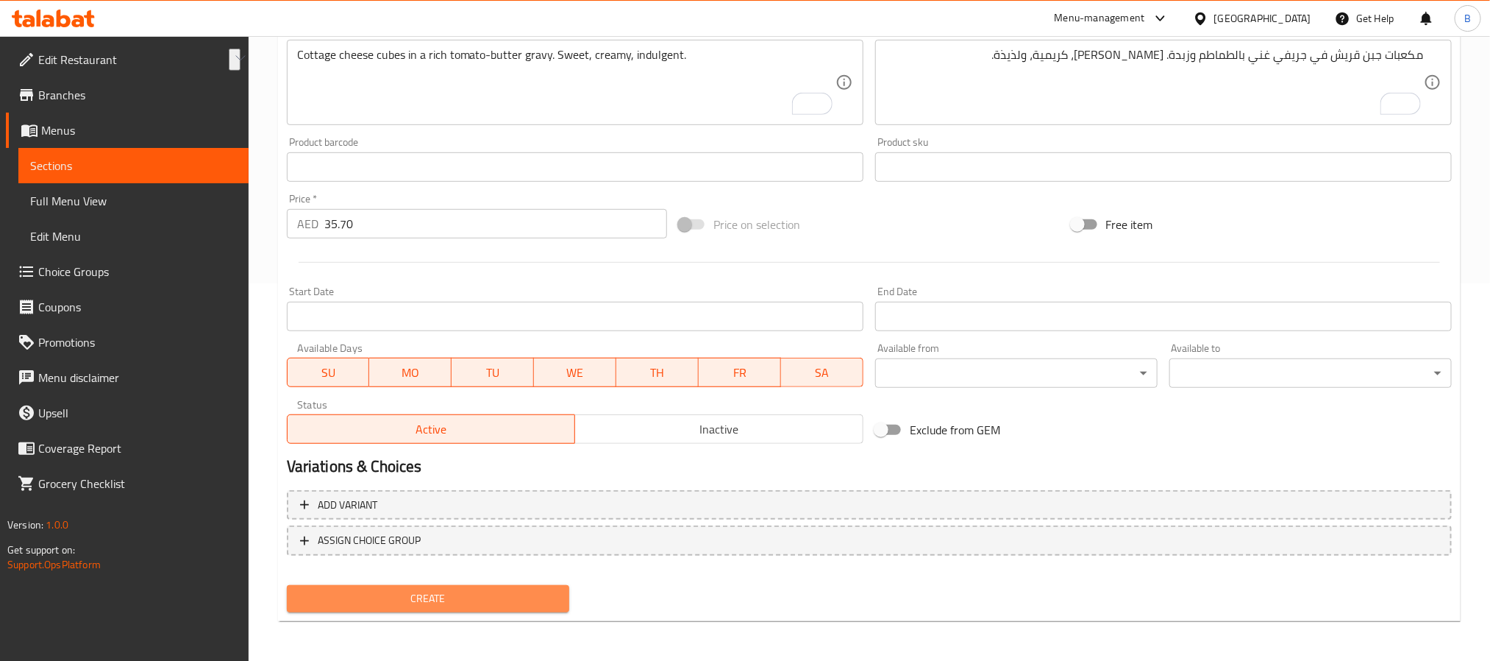
drag, startPoint x: 455, startPoint y: 603, endPoint x: 466, endPoint y: 572, distance: 32.6
click at [455, 599] on span "Create" at bounding box center [428, 598] width 259 height 18
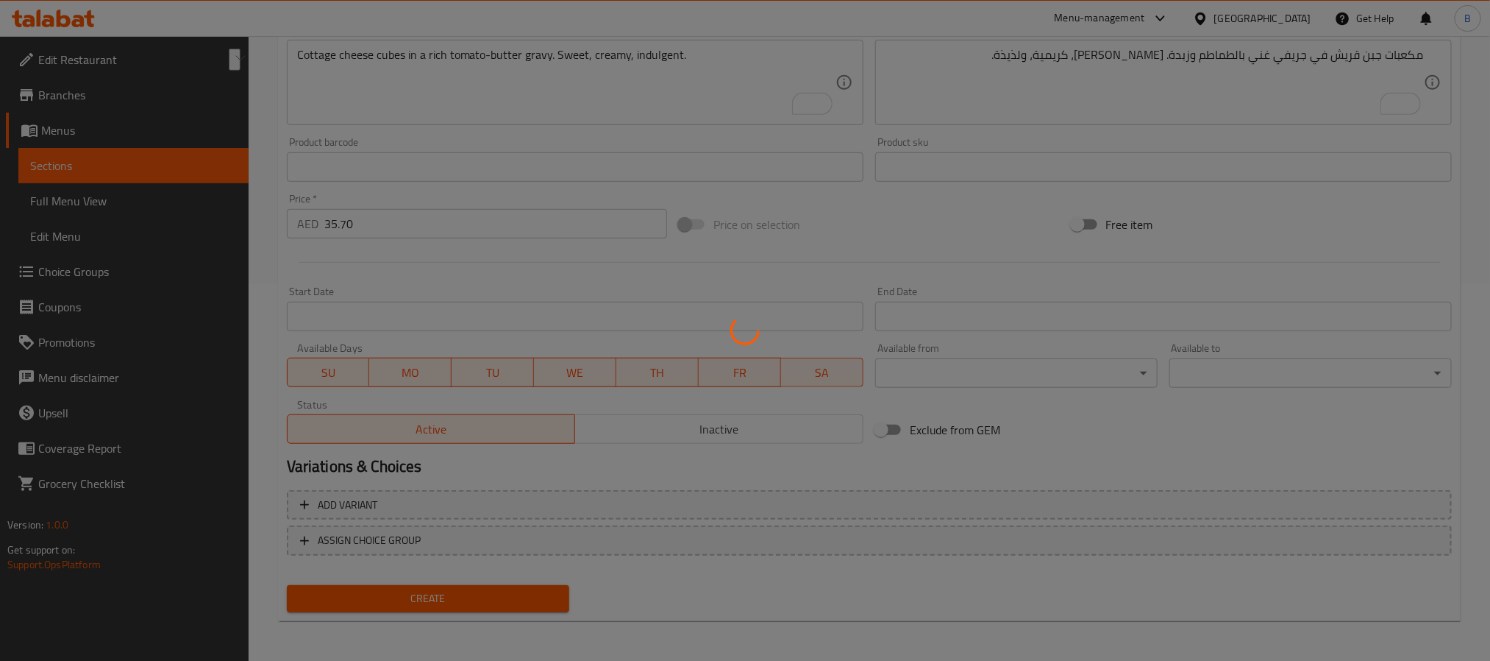
type input "0"
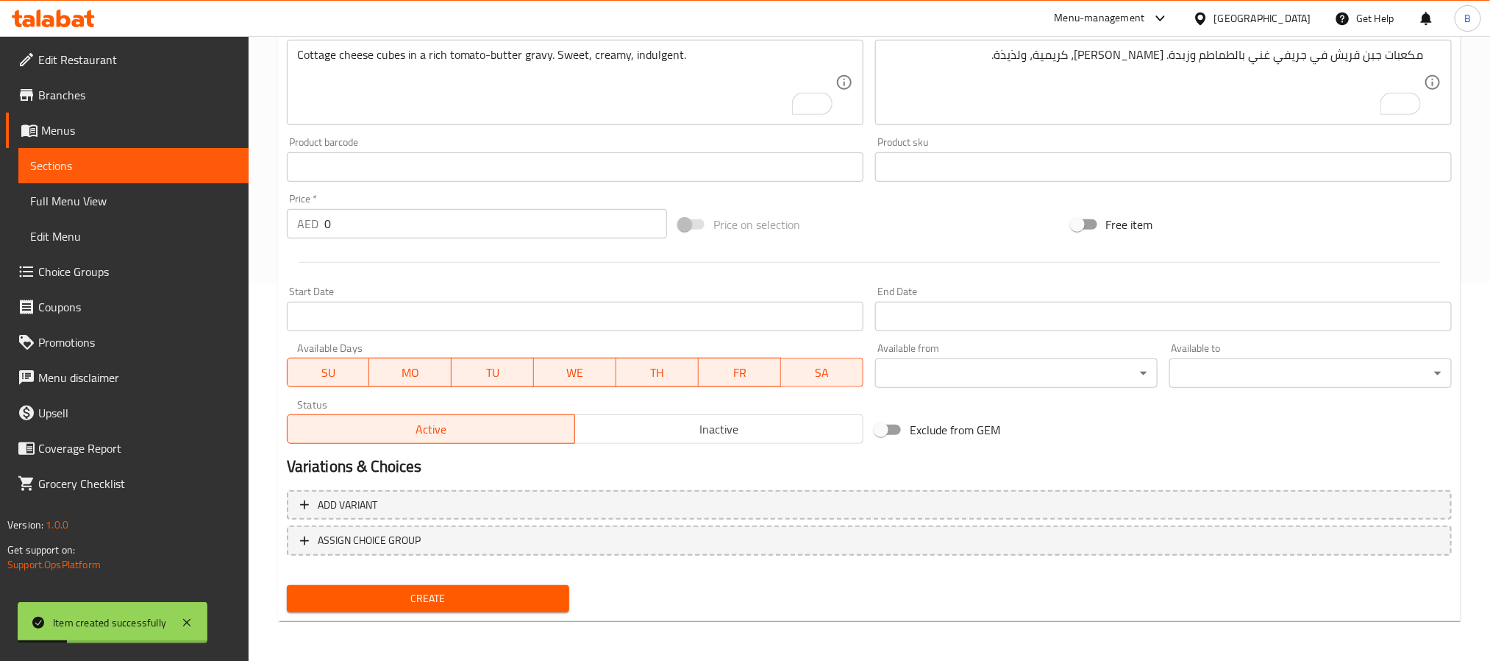
scroll to position [0, 0]
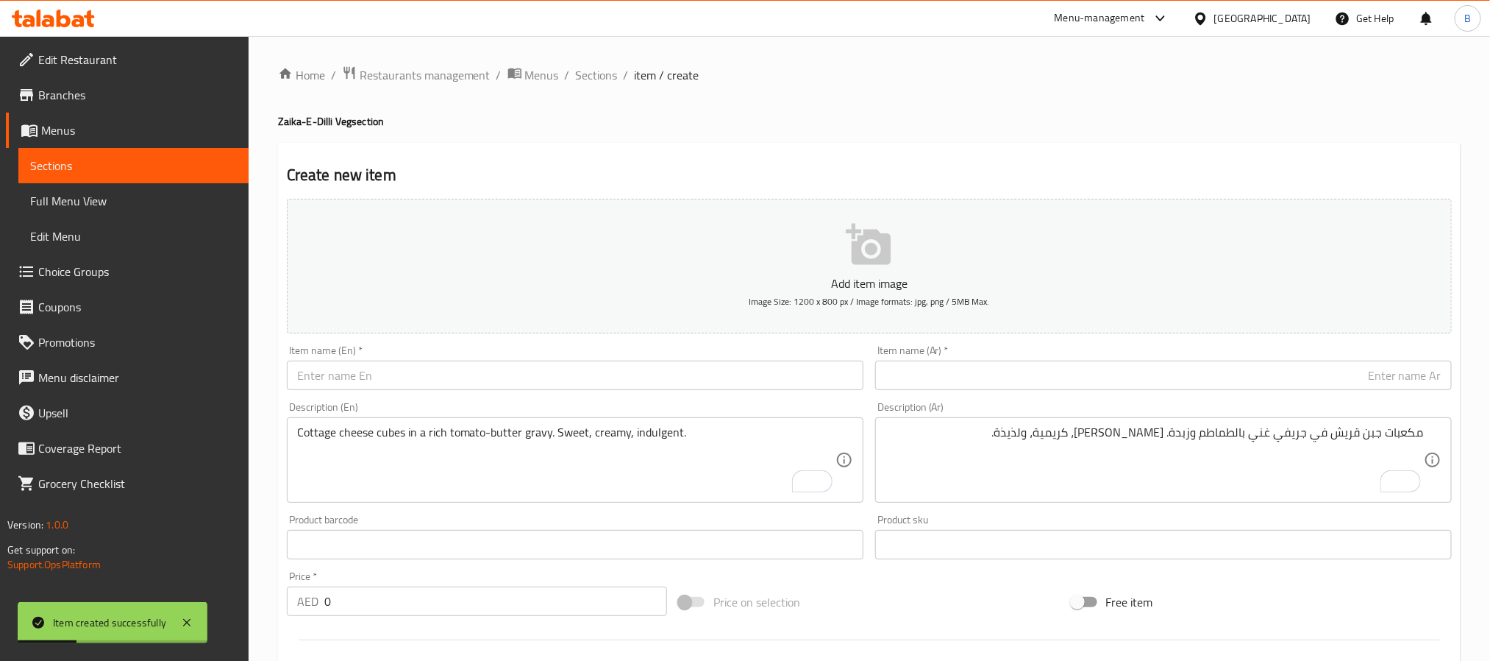
click at [413, 380] on input "text" at bounding box center [575, 374] width 577 height 29
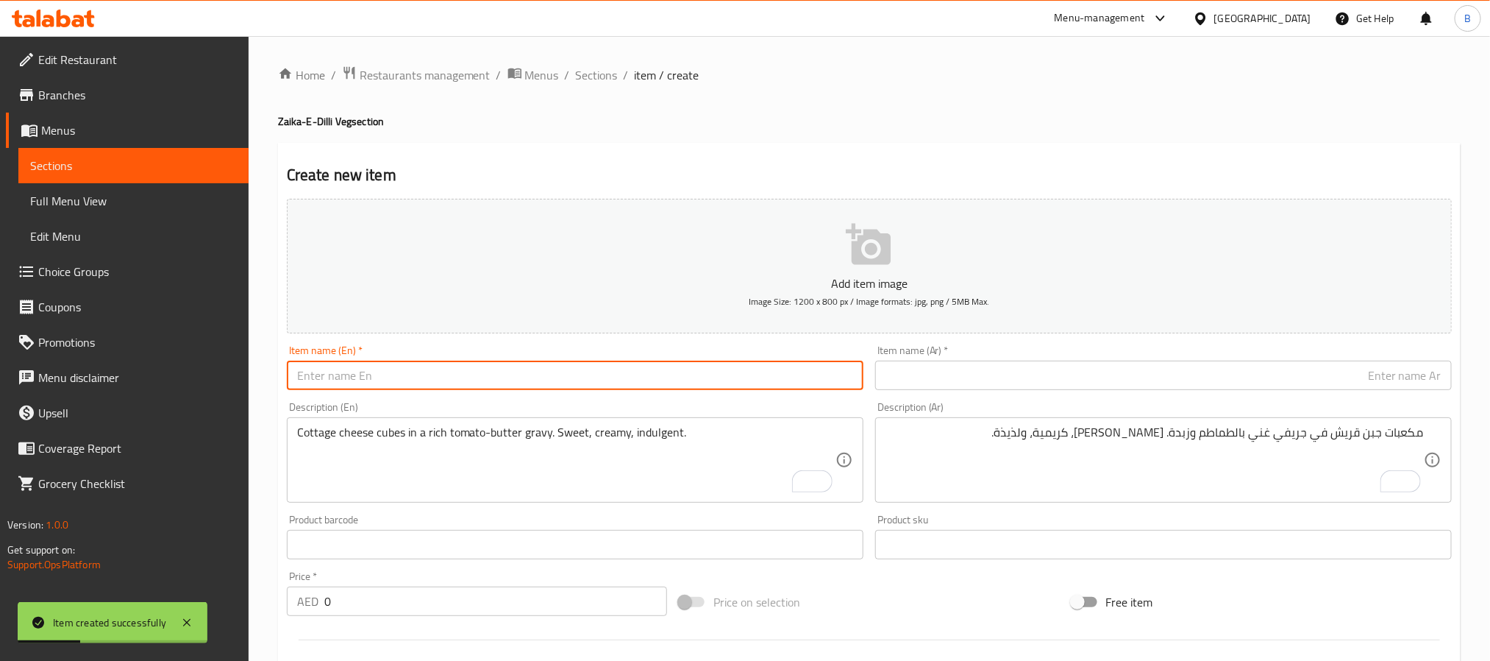
paste input "Paneer Butter Masala"
type input "Paneer Butter Masala"
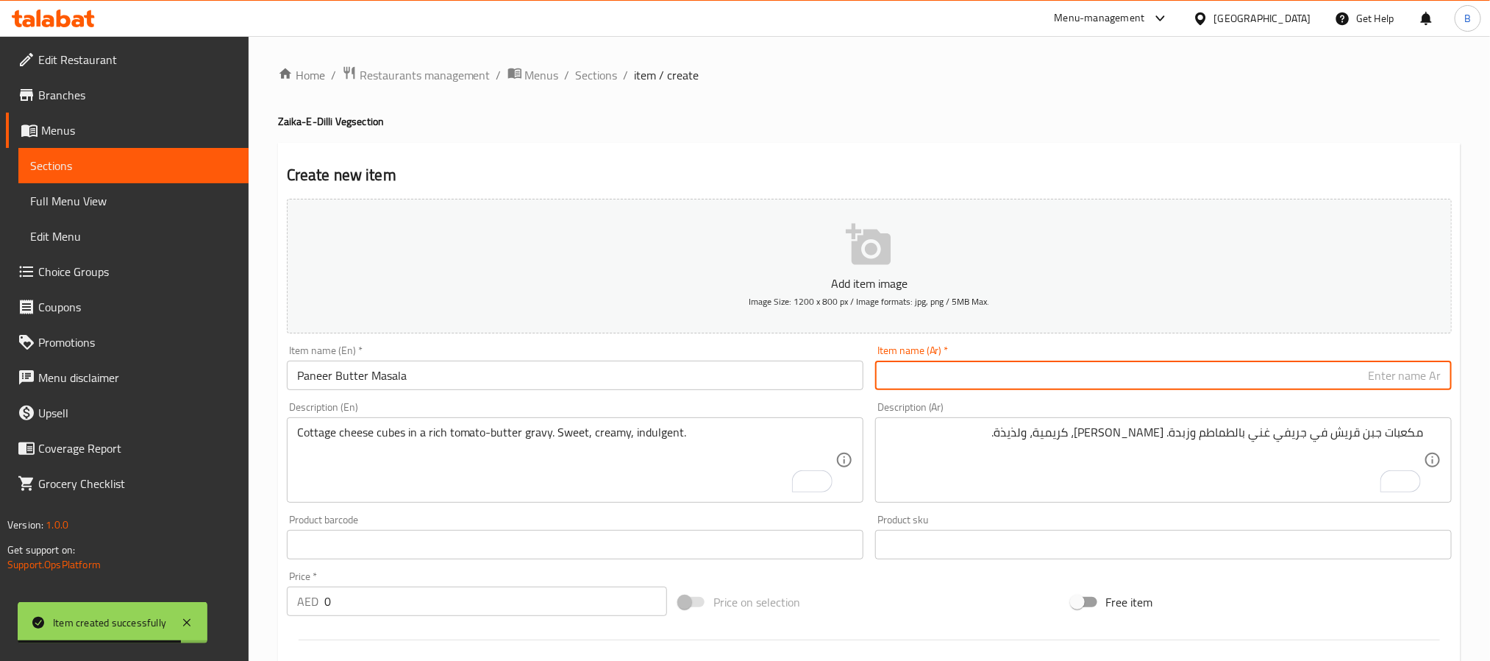
click at [949, 388] on input "text" at bounding box center [1163, 374] width 577 height 29
paste input "بانير زبدة ماسالا"
click at [952, 375] on input "بانير زبدة ماسالا" at bounding box center [1163, 374] width 577 height 29
type input "بانير زبدة ماسالا"
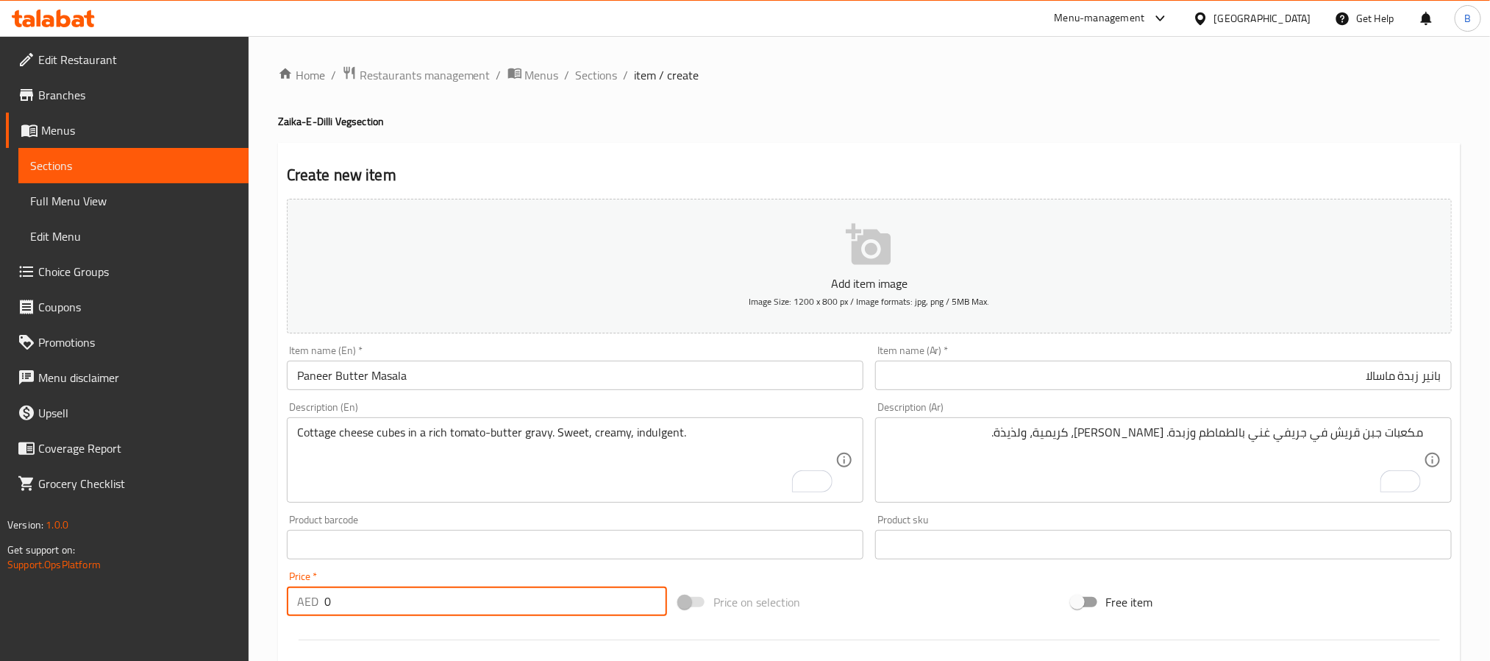
click at [514, 591] on input "0" at bounding box center [495, 600] width 343 height 29
paste input "37.8"
type input "37.80"
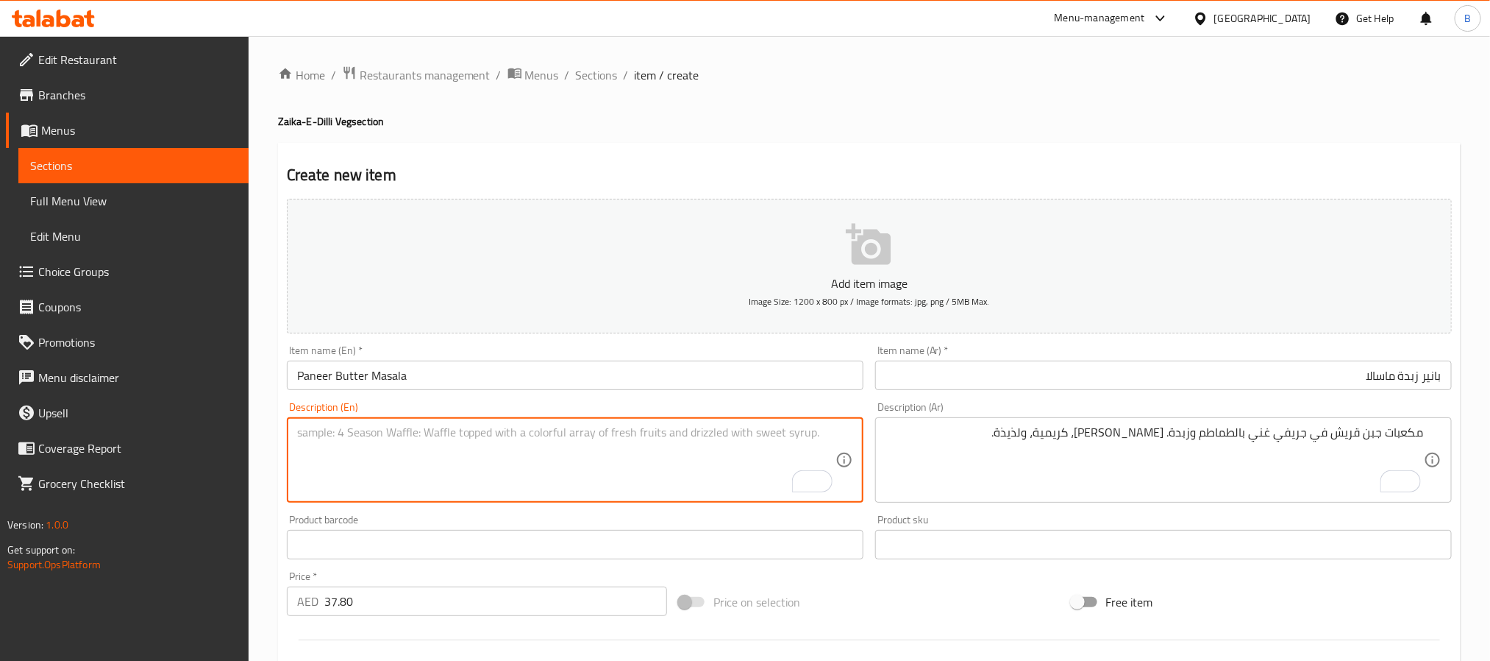
click at [440, 477] on textarea "To enrich screen reader interactions, please activate Accessibility in Grammarl…" at bounding box center [566, 460] width 539 height 70
paste textarea "Chef’S Special -[GEOGRAPHIC_DATA] Favourite! Buttery, Tangy, And Packed With Fl…"
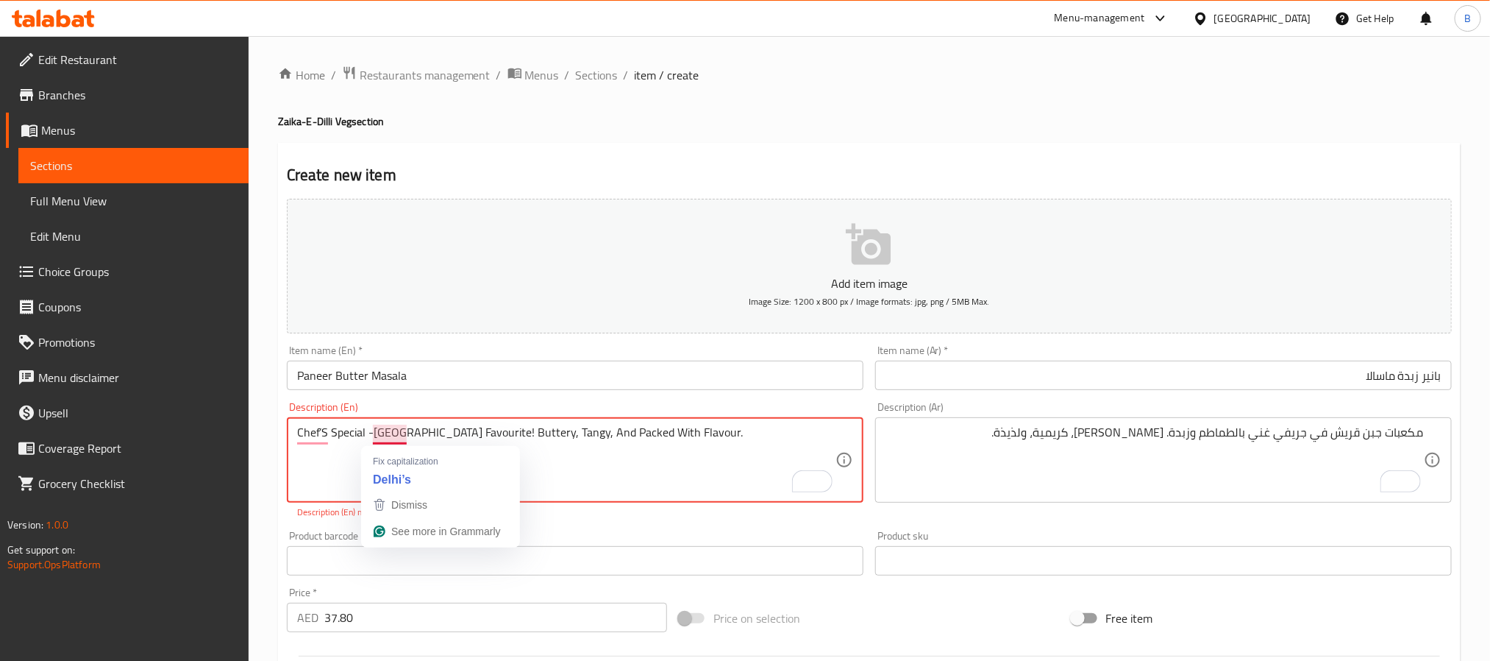
click at [372, 431] on textarea "Chef’S Special -[GEOGRAPHIC_DATA] Favourite! Buttery, Tangy, And Packed With Fl…" at bounding box center [566, 460] width 539 height 70
click at [464, 539] on div "Product barcode Product barcode" at bounding box center [575, 552] width 577 height 45
click at [564, 425] on textarea "Chef’S Special - [GEOGRAPHIC_DATA] Favourite! Buttery, Tangy, And Packed With F…" at bounding box center [566, 460] width 539 height 70
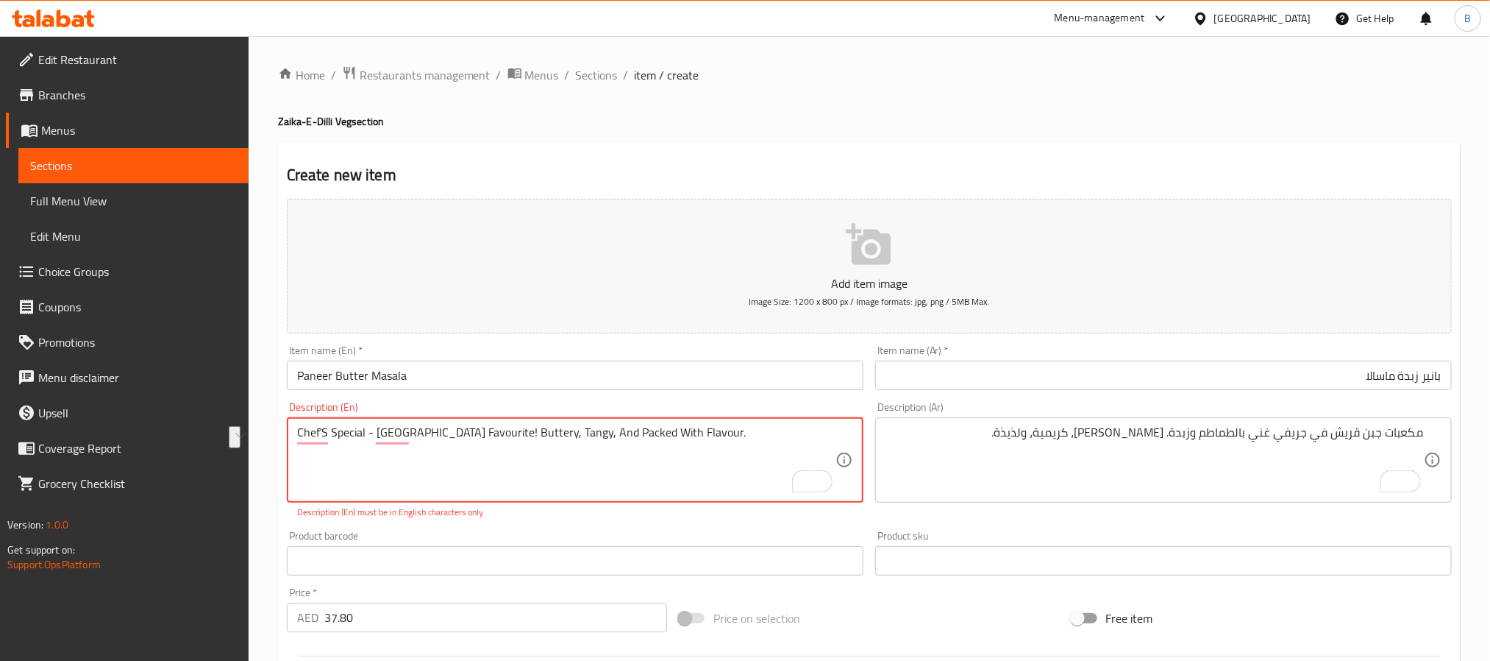
click at [561, 425] on textarea "Chef’S Special - [GEOGRAPHIC_DATA] Favourite! Buttery, Tangy, And Packed With F…" at bounding box center [566, 460] width 539 height 70
click at [700, 490] on textarea "Chef’s special - delhi’s favourite! Buttery, tangy, and packed with flavour." at bounding box center [566, 460] width 539 height 70
click at [585, 524] on div "Description (En) Chef’s special - delhi’s favourite! Buttery, tangy, and packed…" at bounding box center [575, 460] width 589 height 129
drag, startPoint x: 455, startPoint y: 427, endPoint x: 457, endPoint y: 463, distance: 36.8
click at [695, 377] on input "Paneer Butter Masala" at bounding box center [575, 374] width 577 height 29
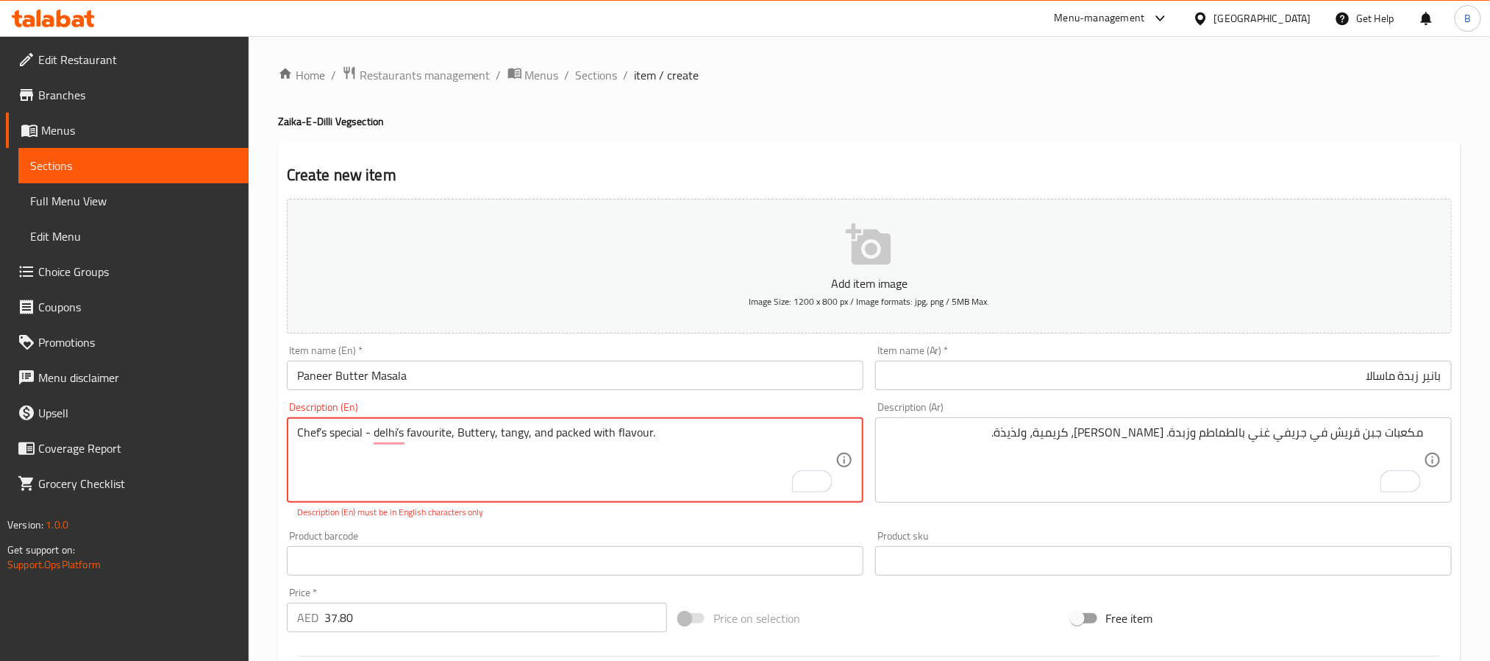
click at [347, 433] on textarea "Chef’s special - delhi’s favourite, Buttery, tangy, and packed with flavour." at bounding box center [566, 460] width 539 height 70
click at [321, 441] on textarea "Chef’s special - delhi’s favourite, Buttery, tangy, and packed with flavour." at bounding box center [566, 460] width 539 height 70
click at [527, 519] on p "Description (En) must be in English characters only" at bounding box center [575, 511] width 556 height 13
click at [656, 448] on textarea "Chef's special - delhi’s favourite, Buttery, tangy, and packed with flavour." at bounding box center [566, 460] width 539 height 70
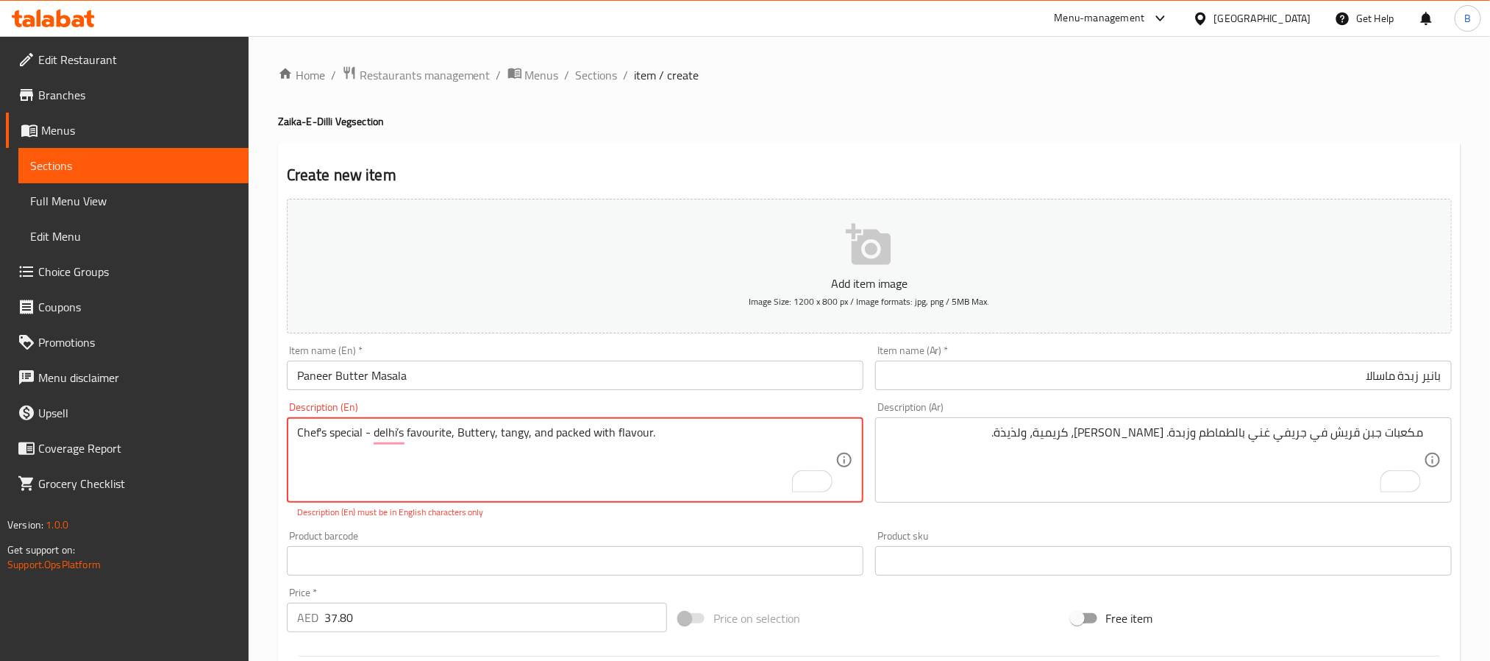
drag, startPoint x: 656, startPoint y: 448, endPoint x: 590, endPoint y: 440, distance: 66.7
click at [653, 450] on textarea "Chef's special - delhi’s favourite, Buttery, tangy, and packed with flavour." at bounding box center [566, 460] width 539 height 70
click at [576, 442] on textarea "Chef's special - delhi’s favourite, Buttery, tangy, and packed with flavour." at bounding box center [566, 460] width 539 height 70
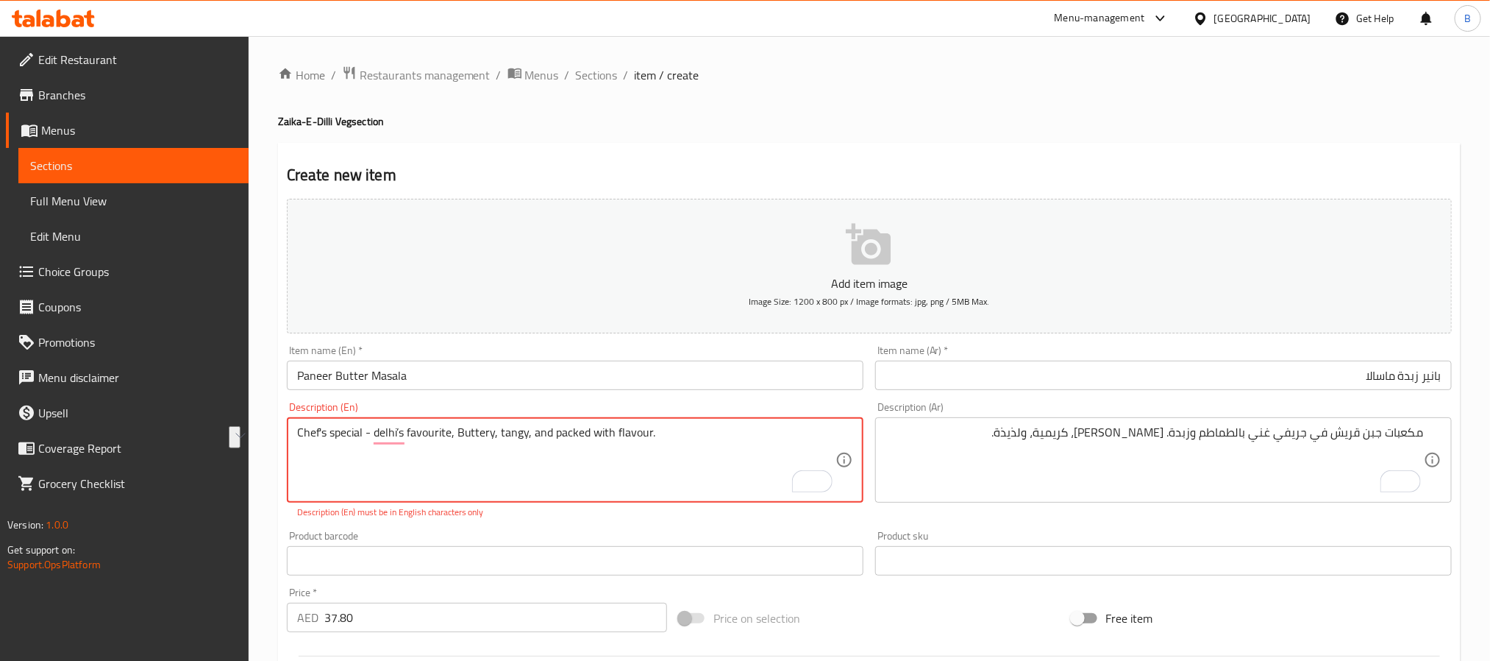
click at [504, 449] on textarea "Chef's special - delhi’s favourite, Buttery, tangy, and packed with flavour." at bounding box center [566, 460] width 539 height 70
click at [380, 441] on textarea "Chef's special - delhi’s favourite, Buttery, tangy, and packed with flavour." at bounding box center [566, 460] width 539 height 70
click at [396, 433] on textarea "Chef's special - delhi’s favourite, Buttery, tangy, and packed with flavour." at bounding box center [566, 460] width 539 height 70
click at [380, 427] on textarea "Chef's special - delhi's favourite, Buttery, tangy, and packed with flavour." at bounding box center [566, 460] width 539 height 70
click at [464, 449] on textarea "Chef's special - Delhi's favourite, Buttery, tangy, and packed with flavour." at bounding box center [566, 460] width 539 height 70
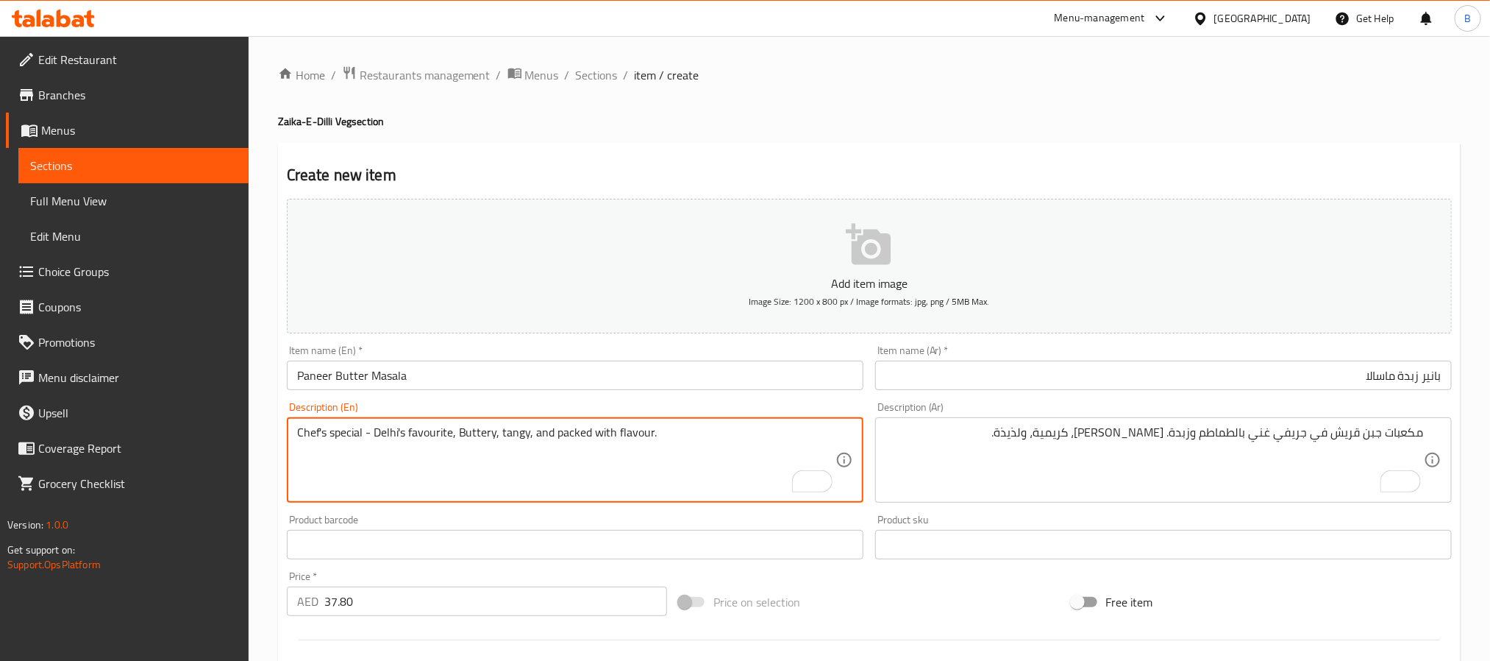
click at [493, 440] on textarea "Chef's special - Delhi's favourite, Buttery, tangy, and packed with flavour." at bounding box center [566, 460] width 539 height 70
type textarea "Chef's special - Delhi's favourite, Buttery, tangy, and packed with flavour."
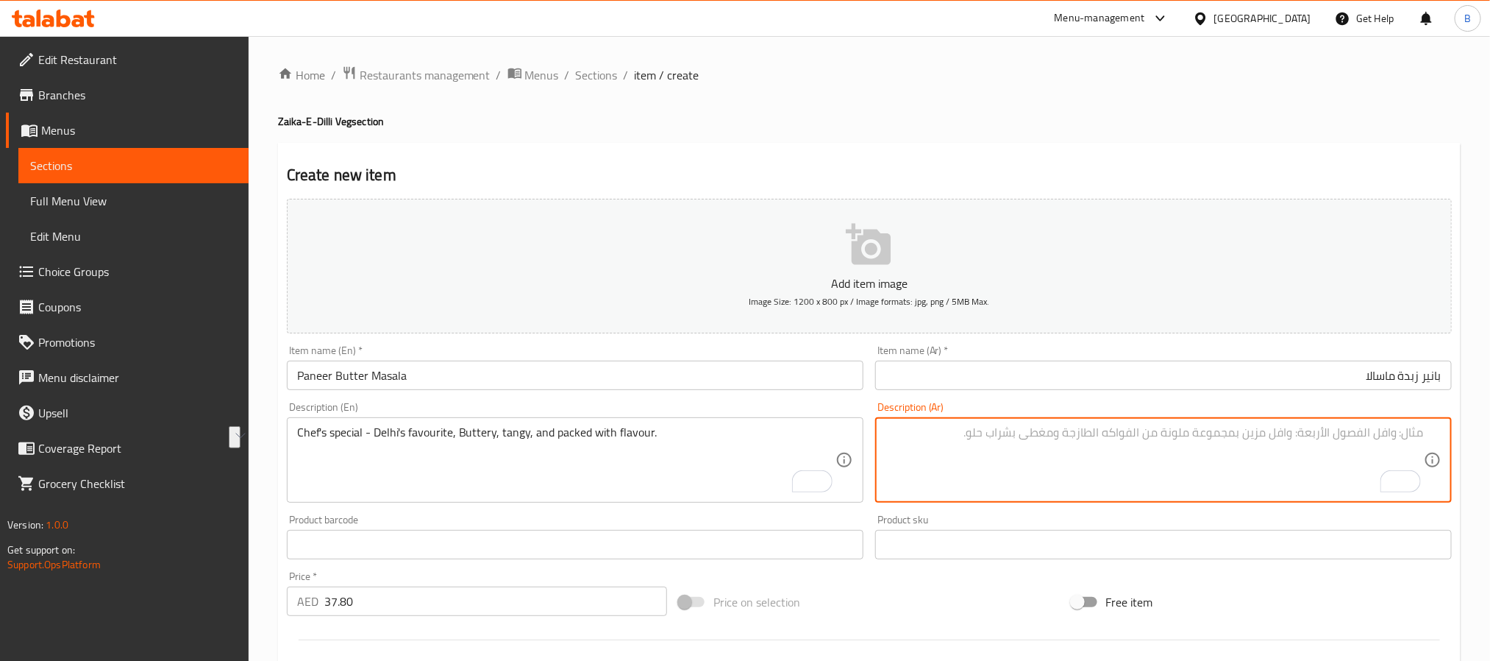
paste textarea "طبق الشيف الخاص - المفضل في [GEOGRAPHIC_DATA]، زبداني، لاذع، ومليء بالنكهة."
type textarea "طبق الشيف الخاص - المفضل في [GEOGRAPHIC_DATA]، زبداني، لاذع، ومليء بالنكهة."
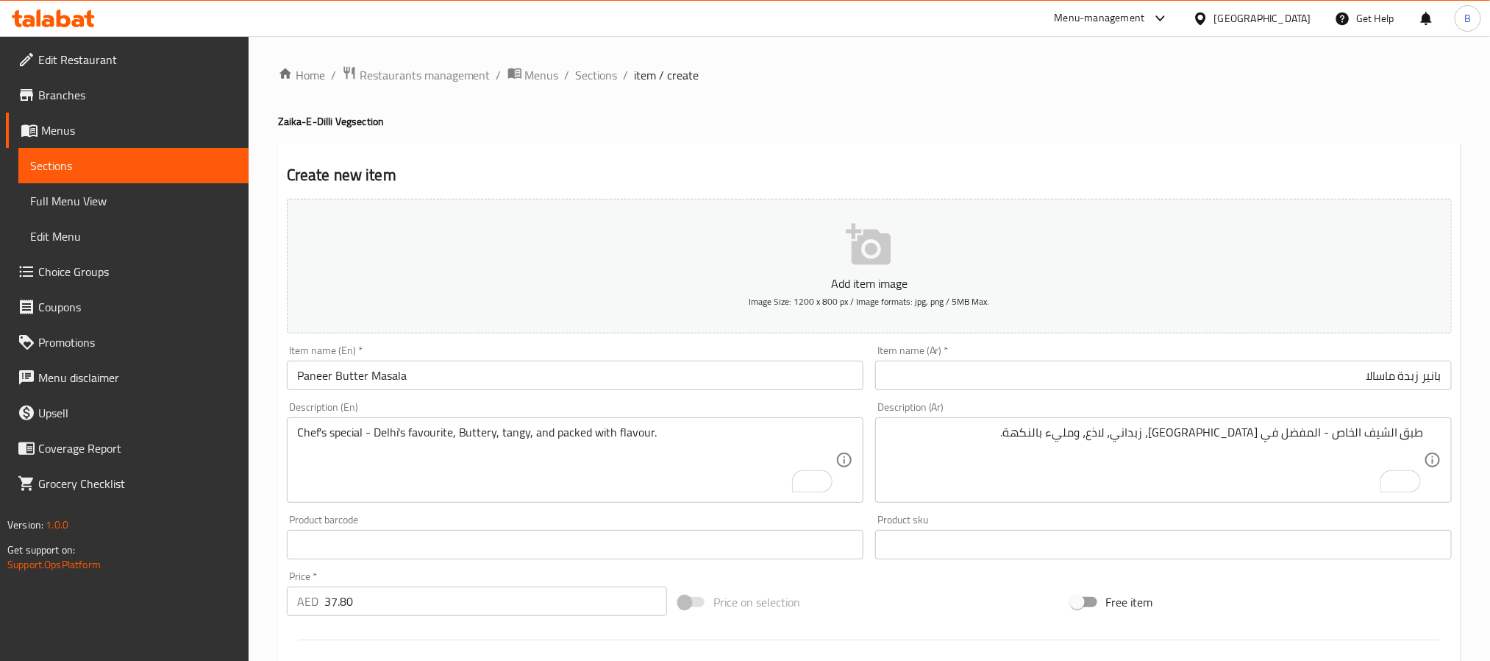
click at [1214, 424] on div "طبق الشيف الخاص - المفضل في [GEOGRAPHIC_DATA]، زبداني، لاذع، ومليء بالنكهة. Des…" at bounding box center [1163, 459] width 577 height 85
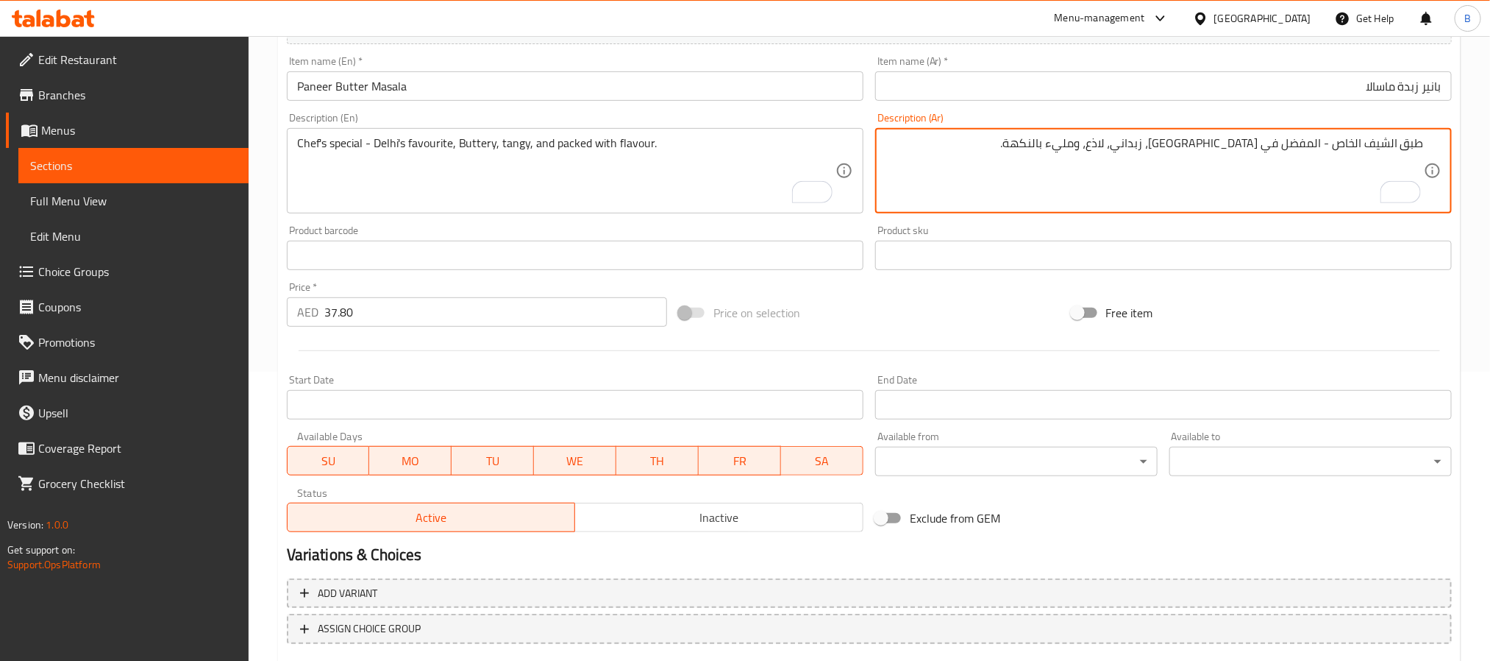
scroll to position [377, 0]
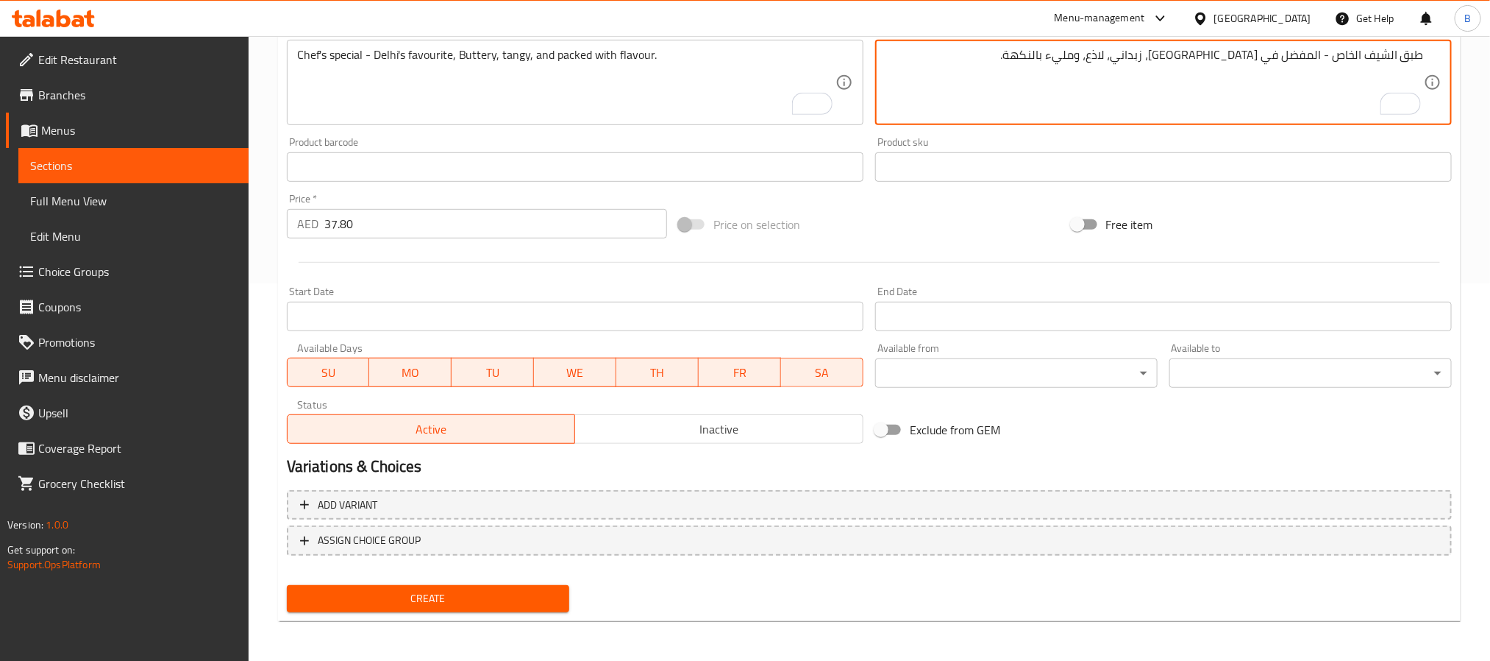
click at [1009, 660] on div "Home / Restaurants management / Menus / Sections / item / create Zaika-E-Dilli …" at bounding box center [870, 160] width 1242 height 1003
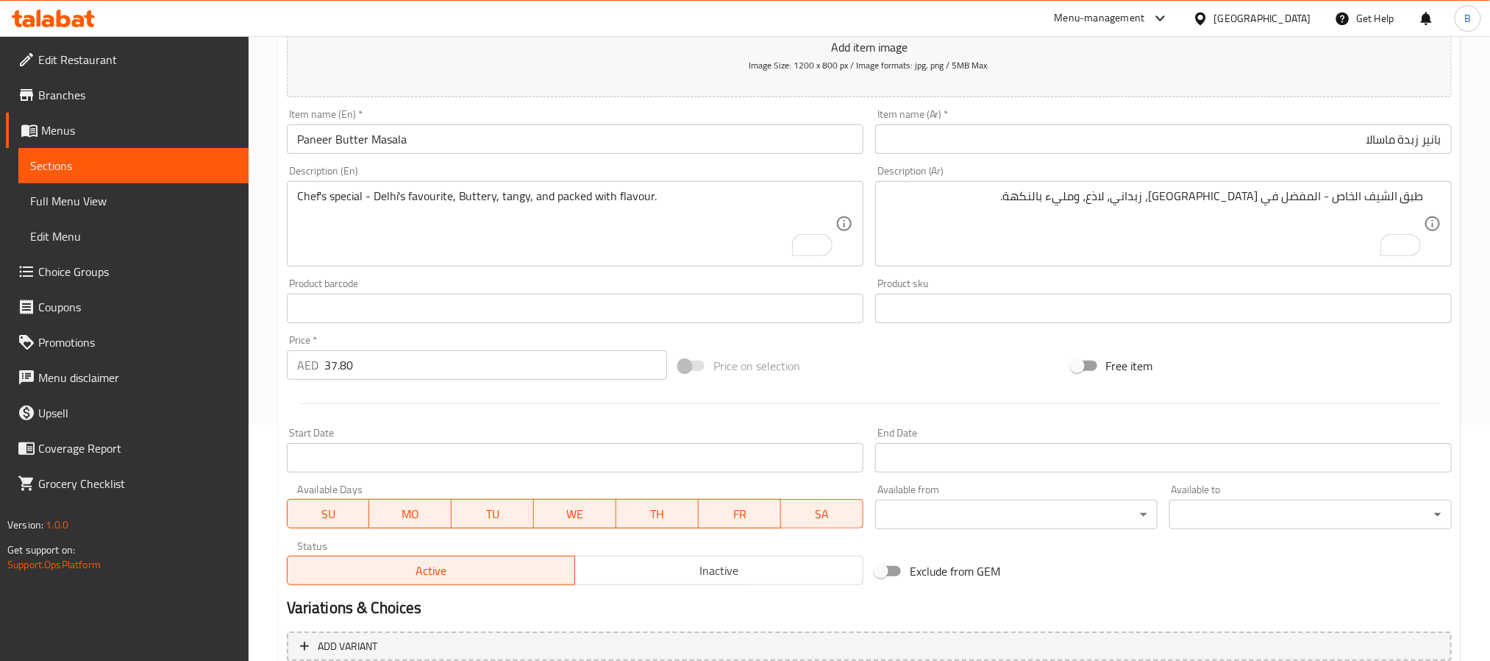
scroll to position [46, 0]
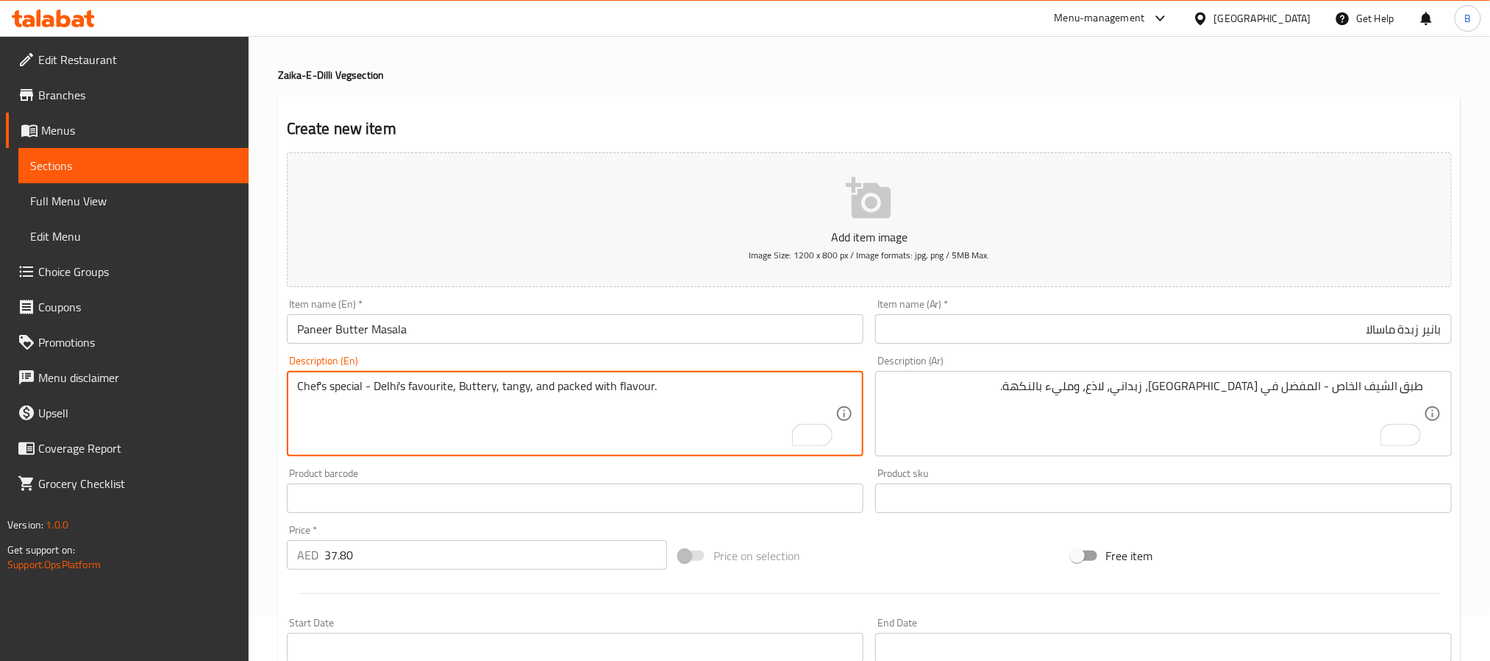
click at [784, 411] on textarea "Chef's special - Delhi's favourite, Buttery, tangy, and packed with flavour." at bounding box center [566, 414] width 539 height 70
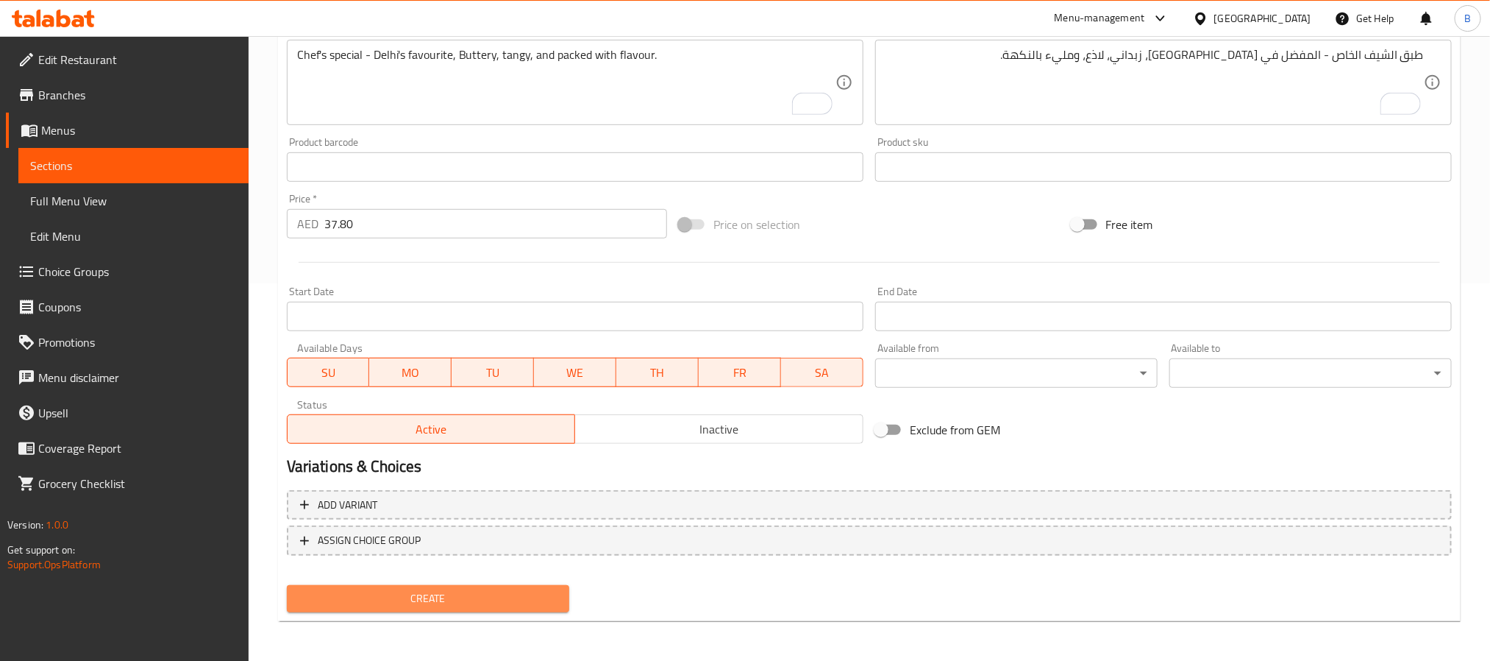
click at [477, 605] on span "Create" at bounding box center [428, 598] width 259 height 18
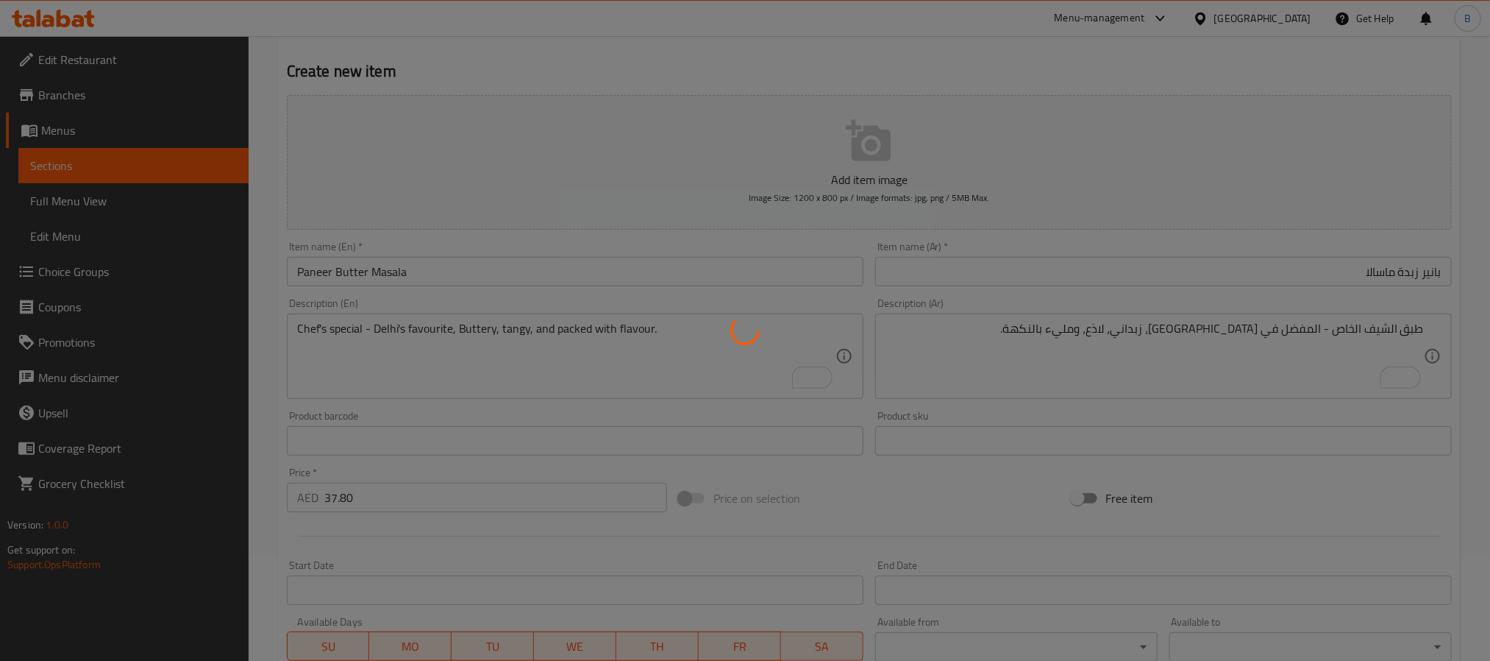
scroll to position [0, 0]
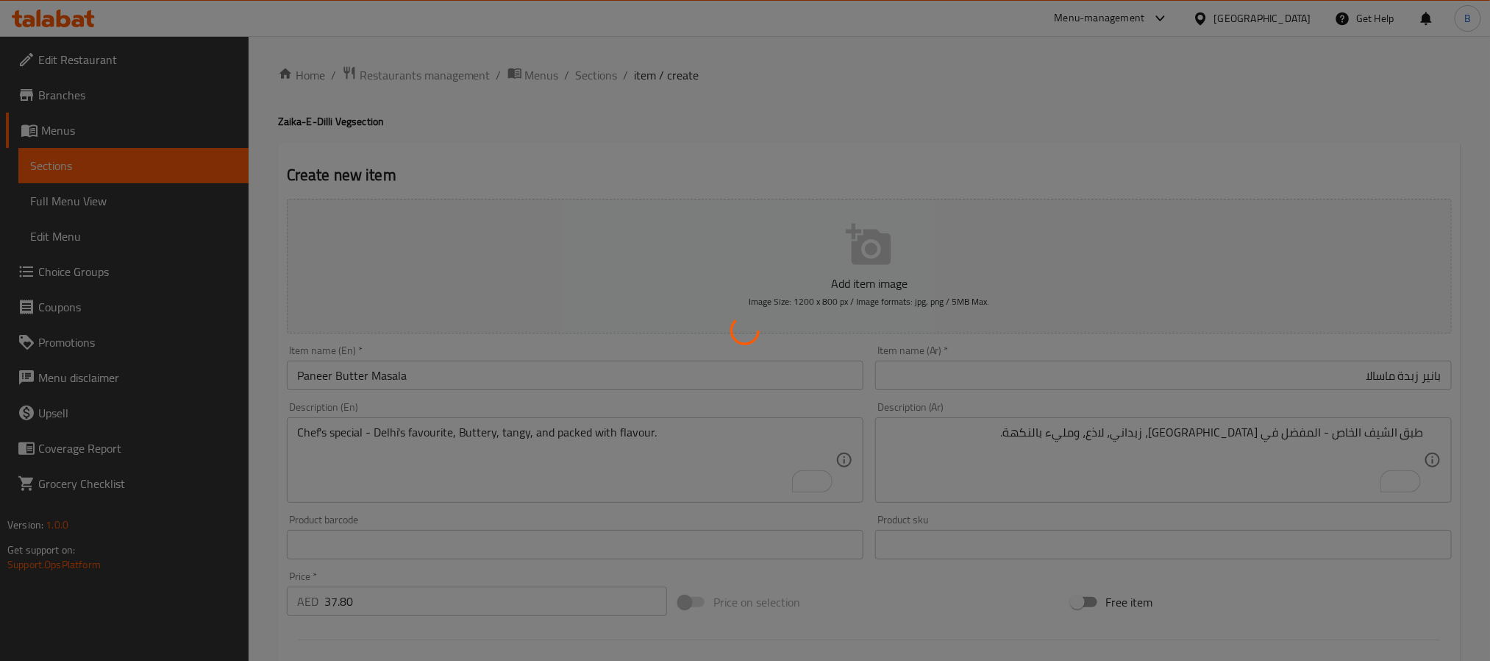
type input "0"
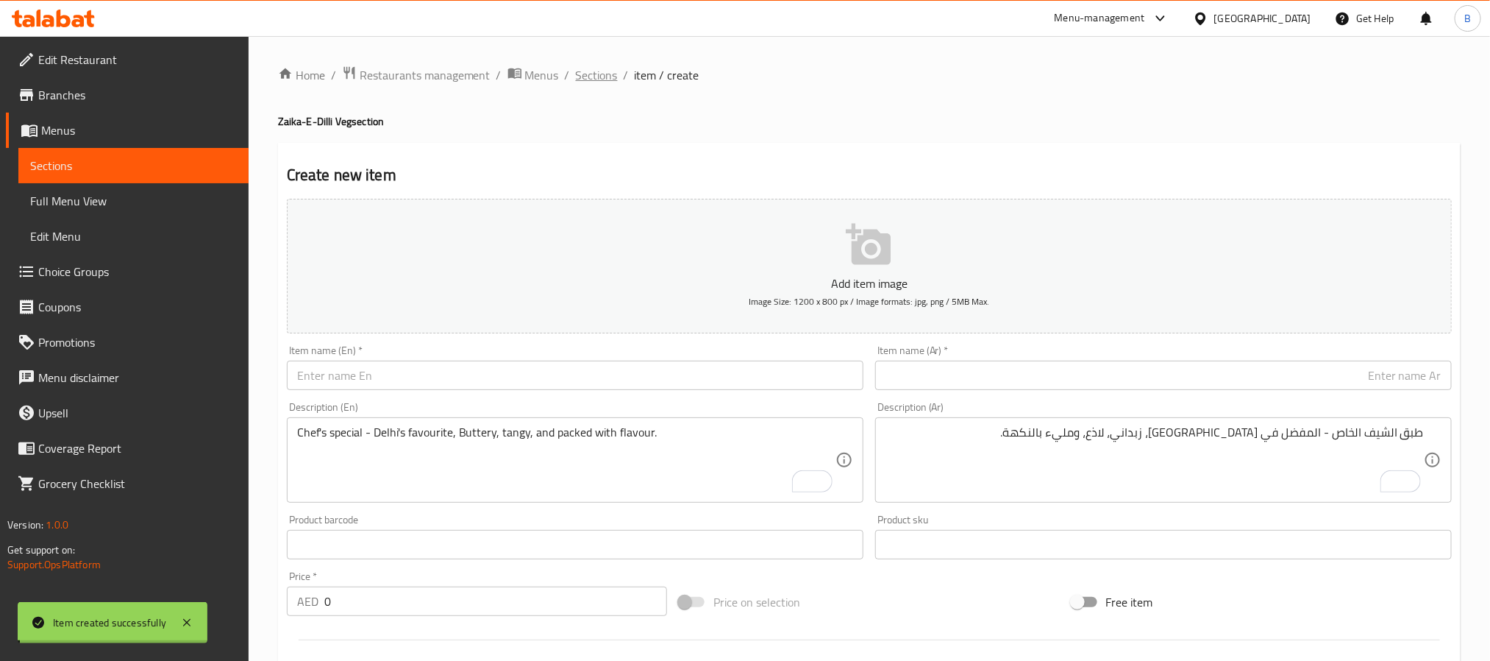
click at [585, 80] on span "Sections" at bounding box center [597, 75] width 42 height 18
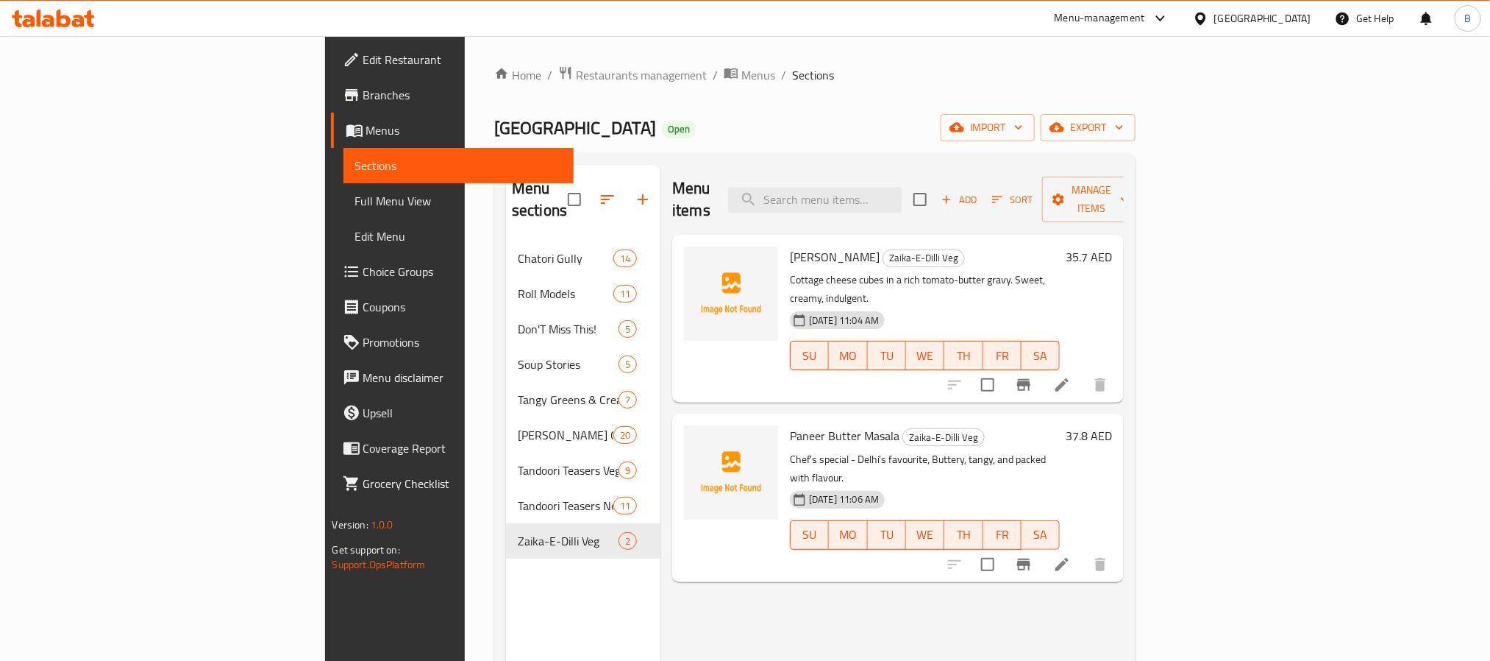
click at [1141, 202] on div "Add Sort Manage items" at bounding box center [1027, 200] width 227 height 46
click at [953, 193] on icon "button" at bounding box center [946, 199] width 13 height 13
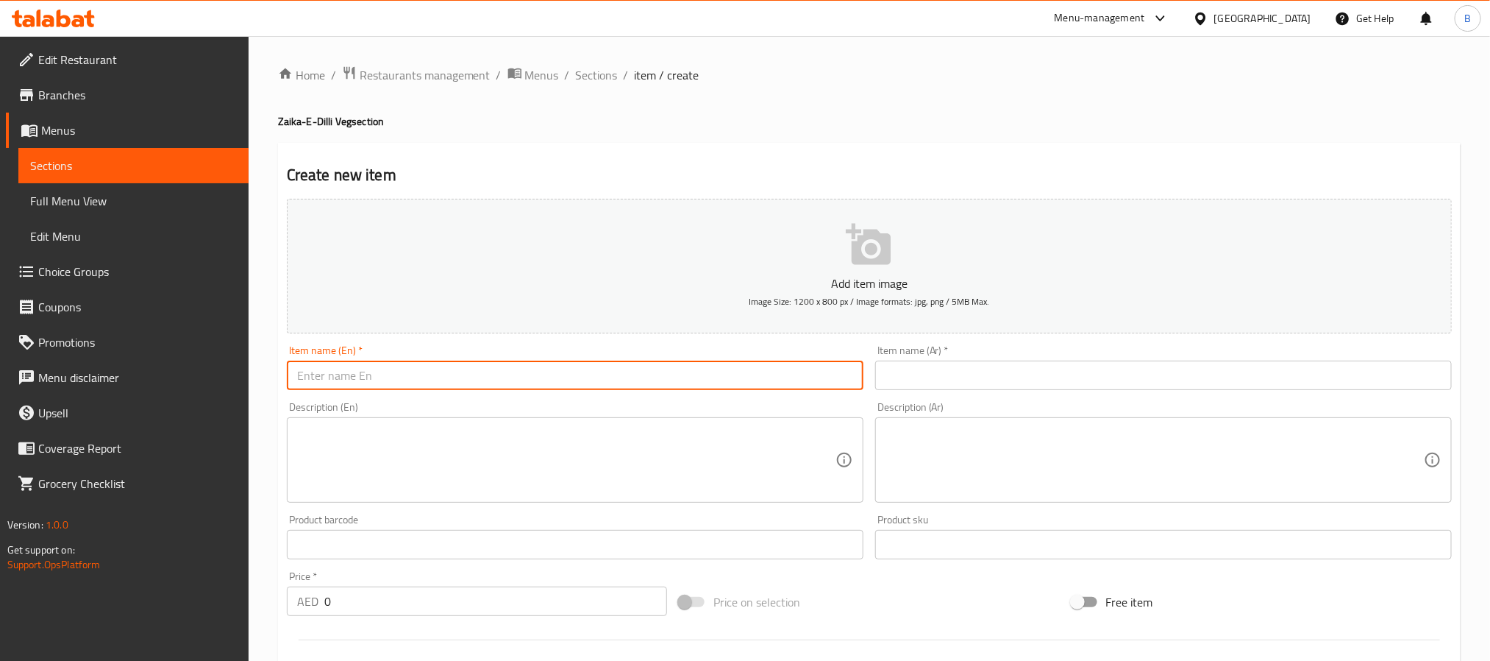
click at [756, 390] on input "text" at bounding box center [575, 374] width 577 height 29
paste input "[PERSON_NAME]"
type input "[PERSON_NAME]"
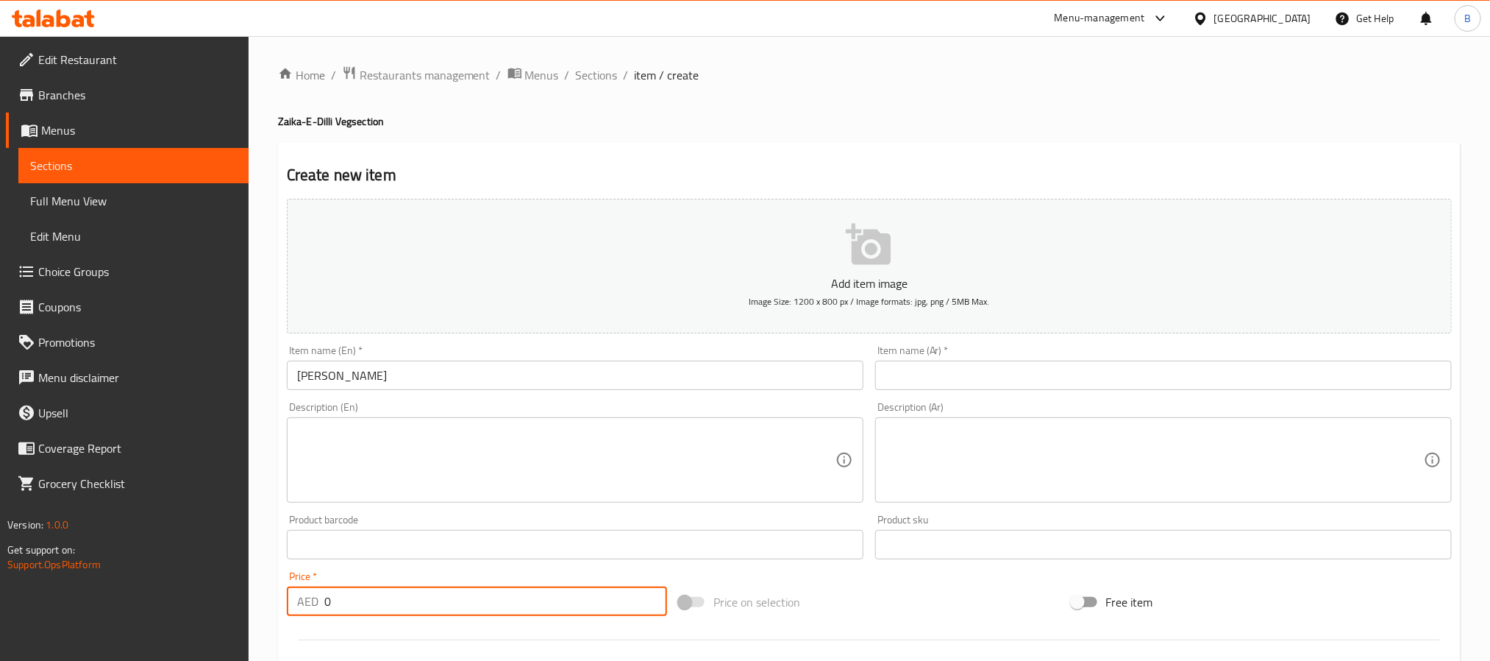
click at [366, 597] on input "0" at bounding box center [495, 600] width 343 height 29
paste input "35.7"
type input "35.70"
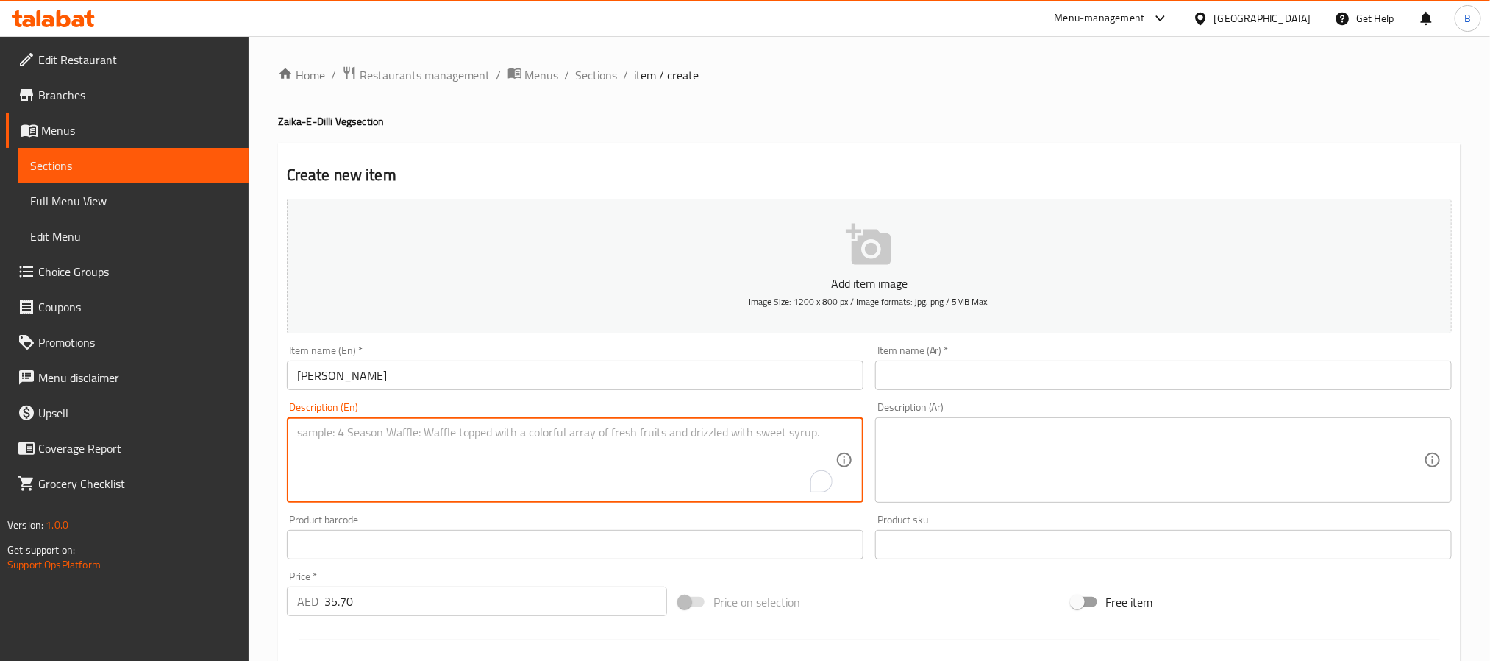
click at [483, 481] on textarea "To enrich screen reader interactions, please activate Accessibility in Grammarl…" at bounding box center [566, 460] width 539 height 70
click at [497, 365] on input "[PERSON_NAME]" at bounding box center [575, 374] width 577 height 29
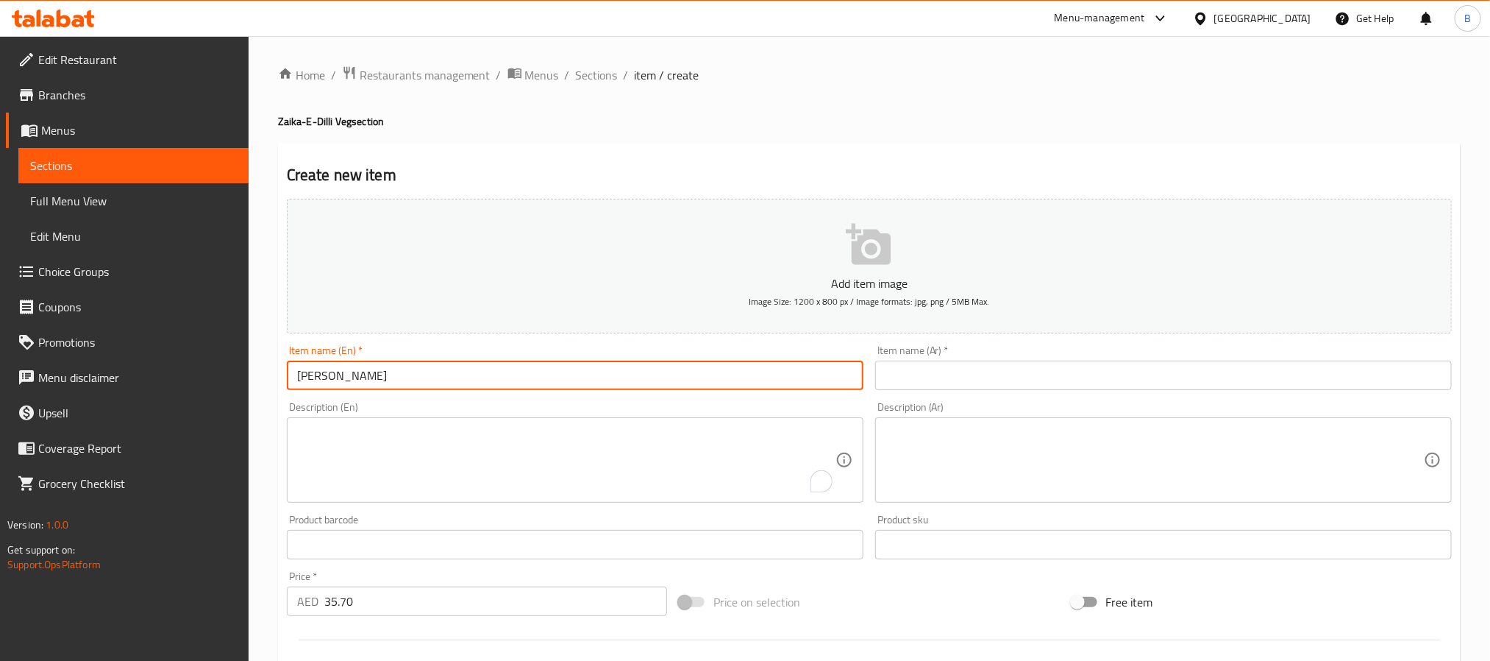
click at [497, 365] on input "[PERSON_NAME]" at bounding box center [575, 374] width 577 height 29
click at [960, 353] on div "Item name (Ar)   * Item name (Ar) *" at bounding box center [1163, 367] width 577 height 45
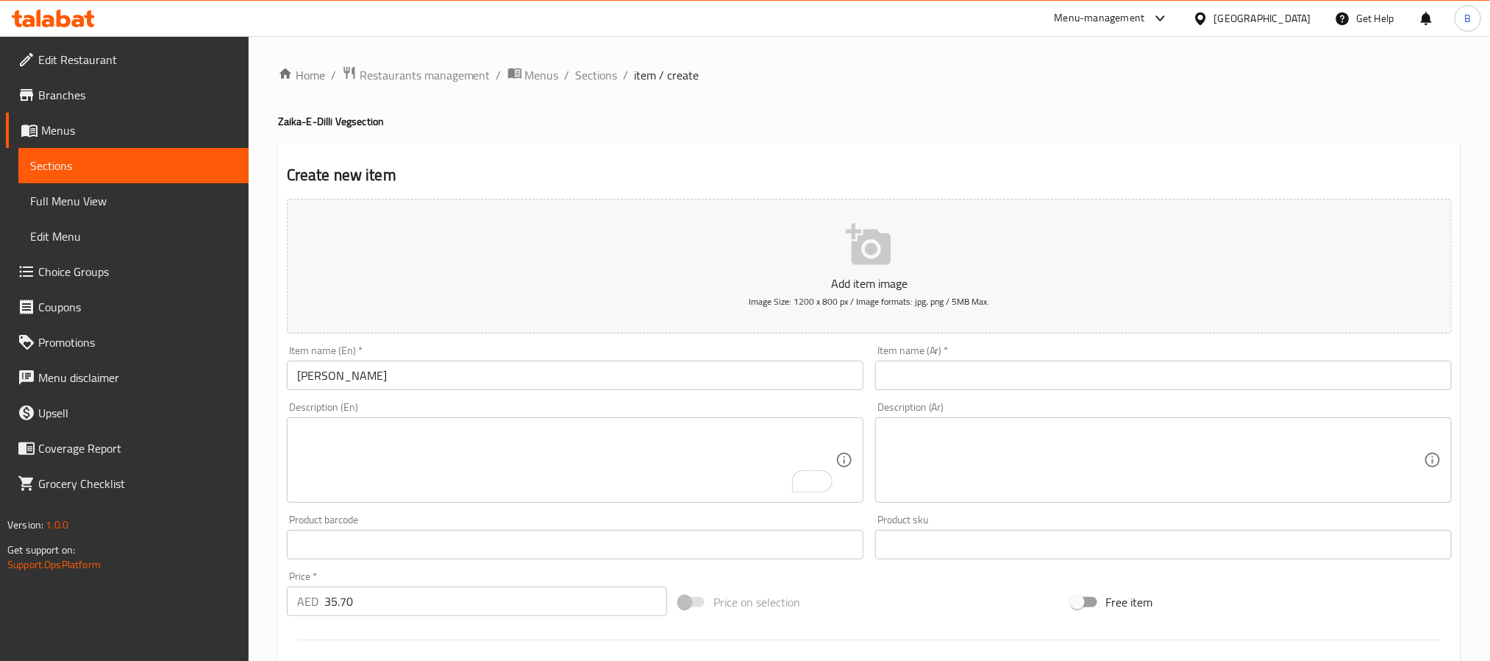
click at [962, 374] on input "text" at bounding box center [1163, 374] width 577 height 29
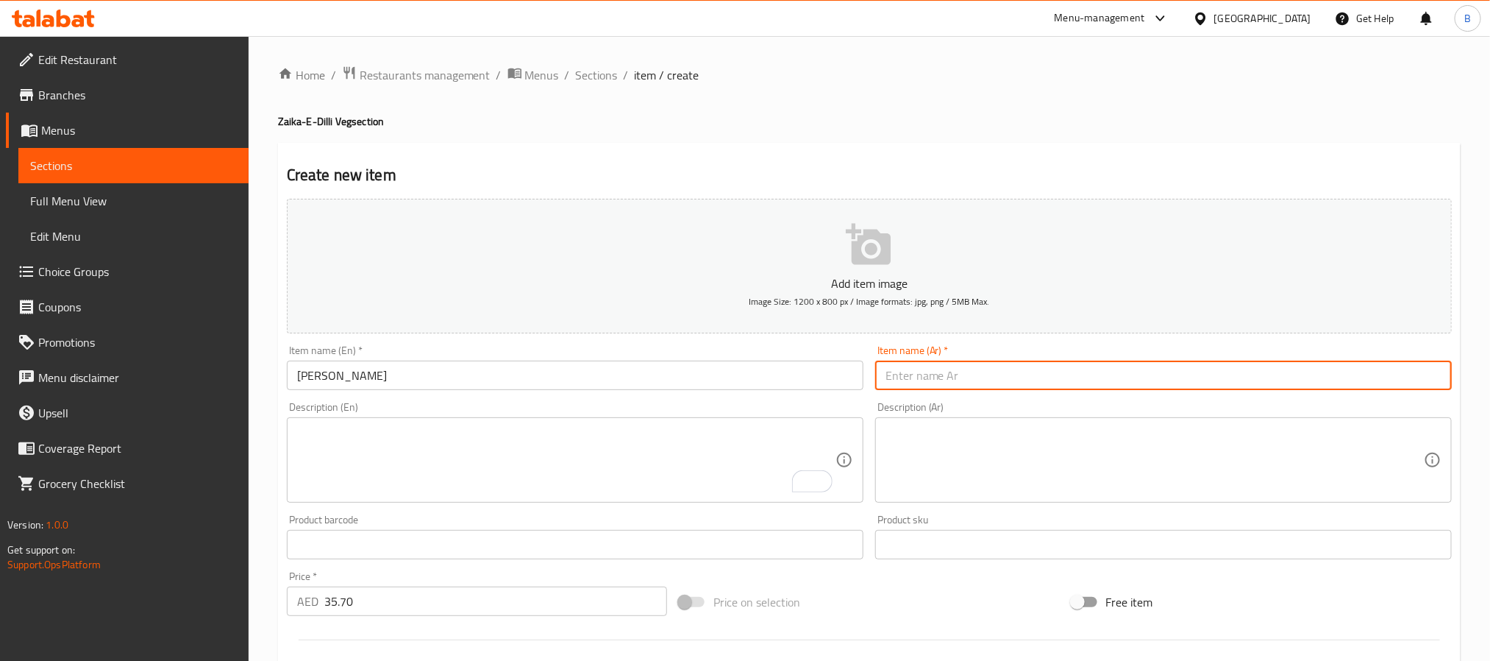
paste input "كاداي بانير"
type input "كاداي بانير"
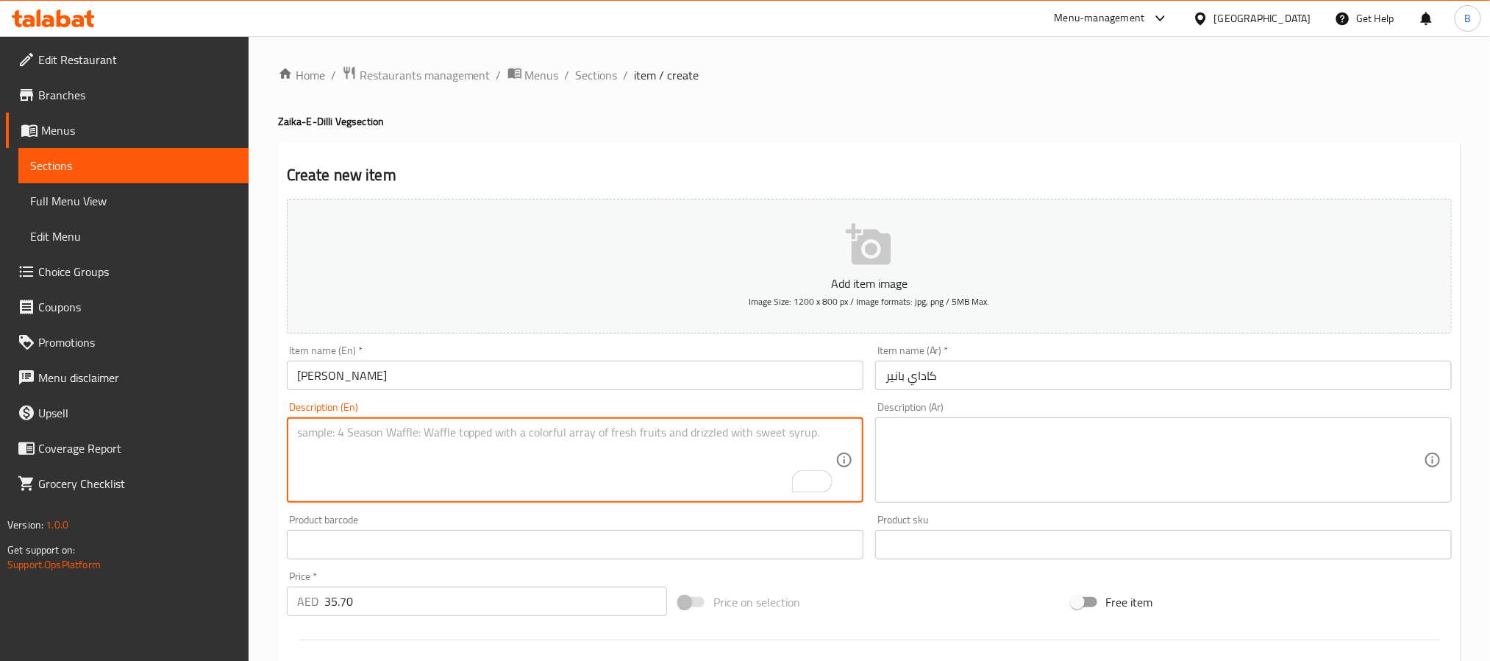
click at [413, 493] on textarea "To enrich screen reader interactions, please activate Accessibility in Grammarl…" at bounding box center [566, 460] width 539 height 70
paste textarea "Bell Peppers, Onions & [PERSON_NAME] Tossed In A Spiced Kadai Masala."
type textarea "Bell peppers, onions & paneer tossed in a spiced kadai masala."
click at [925, 470] on textarea at bounding box center [1155, 460] width 539 height 70
paste textarea "الفلفل الحلو والبصل والبانير ممزوجة مع كاداي ماسالا المتبلة."
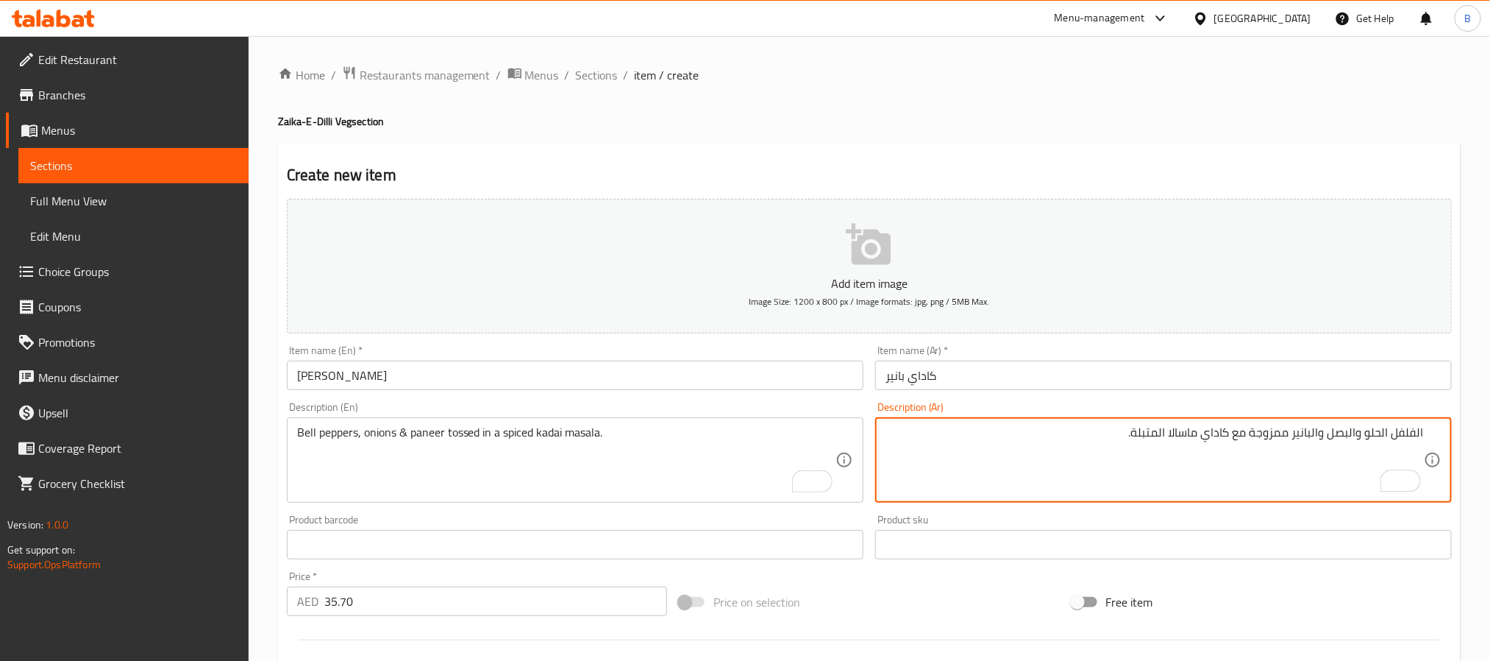
click at [1418, 442] on textarea "الفلفل الحلو والبصل والبانير ممزوجة مع كاداي ماسالا المتبلة." at bounding box center [1155, 460] width 539 height 70
click at [1387, 437] on textarea "فلفل الحلو والبصل والبانير ممزوجة مع كاداي ماسالا المتبلة." at bounding box center [1155, 460] width 539 height 70
click at [1358, 437] on textarea "فلفل حلو والبصل والبانير ممزوجة مع كاداي ماسالا المتبلة." at bounding box center [1155, 460] width 539 height 70
click at [1362, 439] on textarea "فلفل حلو والبصل والبانير ممزوجة مع كاداي ماسالا المتبلة." at bounding box center [1155, 460] width 539 height 70
click at [1332, 439] on textarea "فلفل حلو وبصل والبانير ممزوجة مع كاداي ماسالا المتبلة." at bounding box center [1155, 460] width 539 height 70
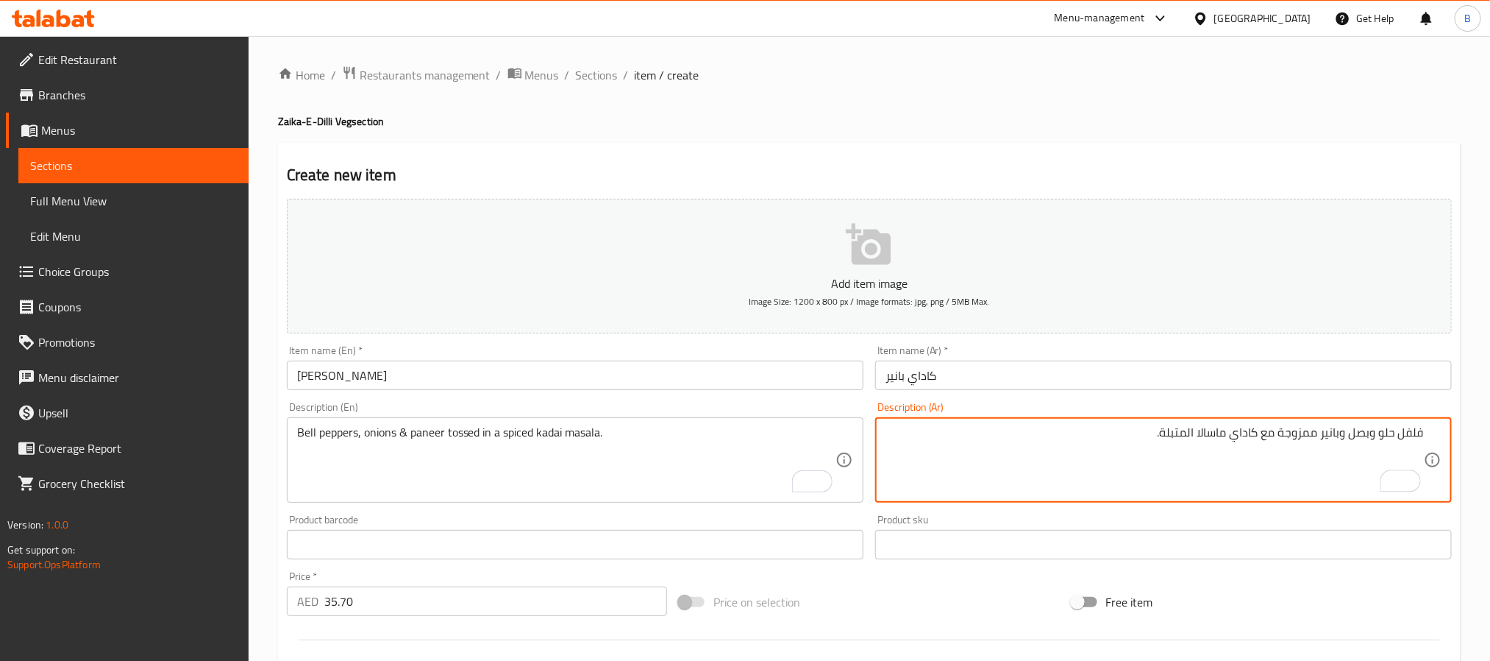
click at [320, 375] on input "[PERSON_NAME]" at bounding box center [575, 374] width 577 height 29
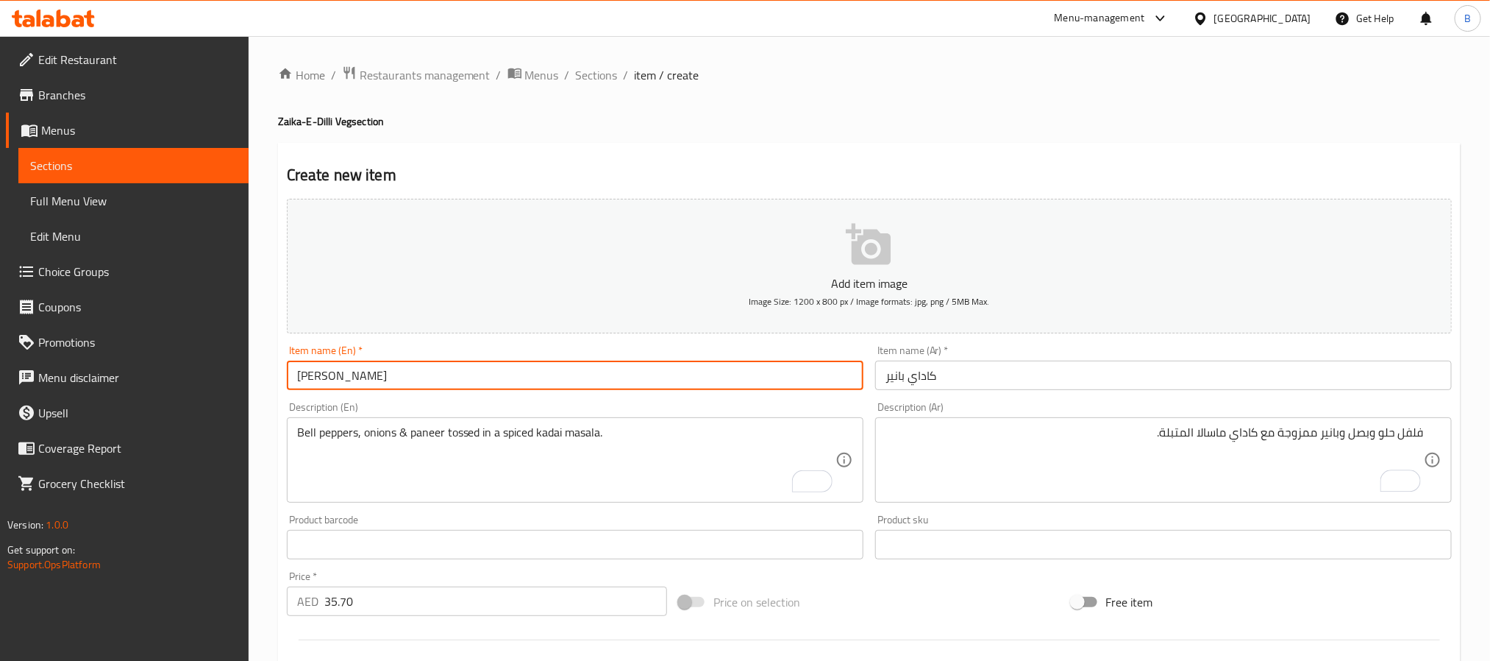
click at [320, 375] on input "[PERSON_NAME]" at bounding box center [575, 374] width 577 height 29
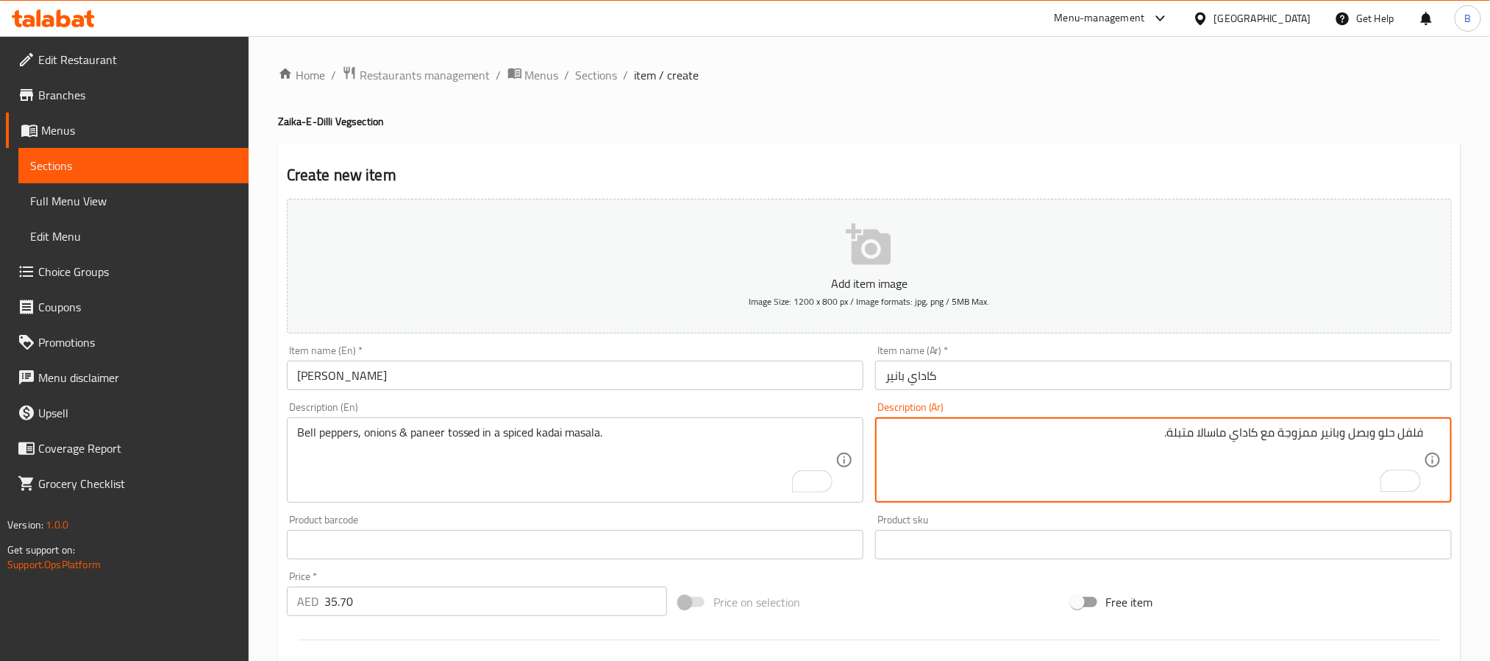
type textarea "فلفل حلو وبصل وبانير ممزوجة مع كاداي ماسالا متبلة."
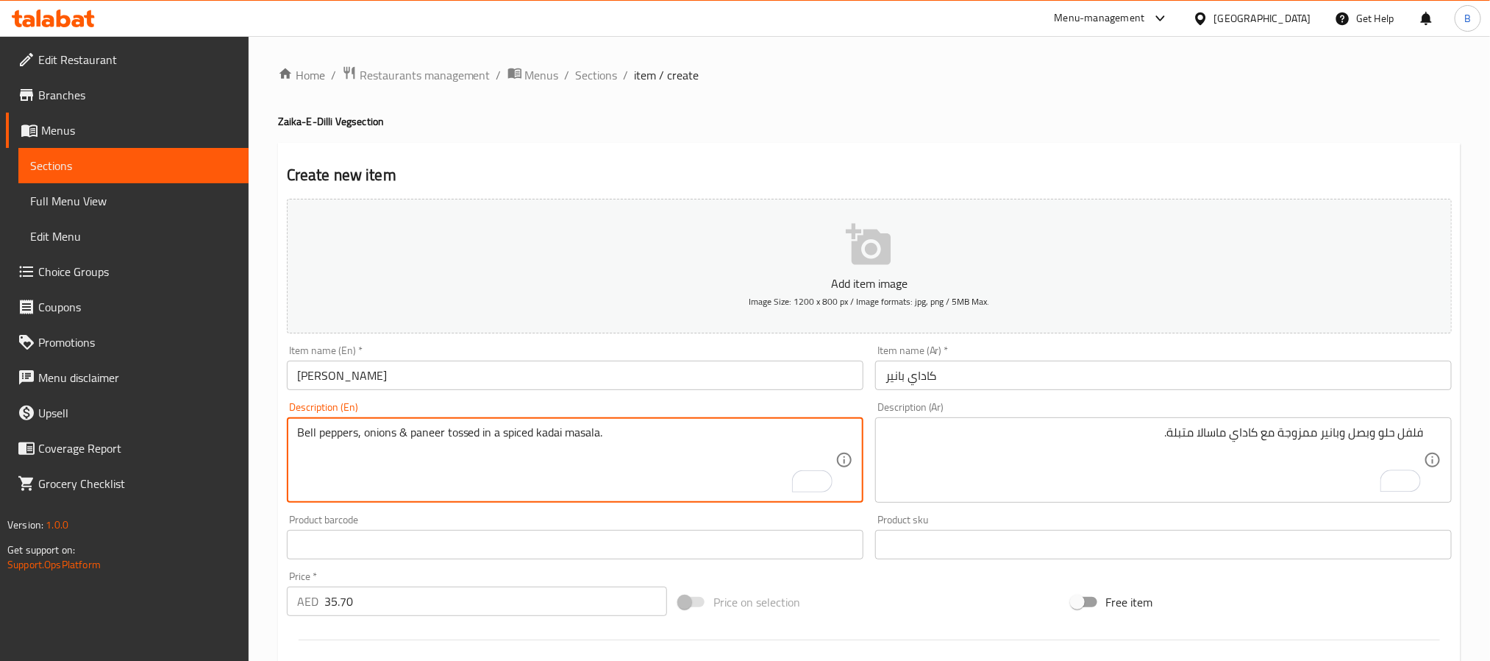
click at [703, 436] on textarea "Bell peppers, onions & paneer tossed in a spiced kadai masala." at bounding box center [566, 460] width 539 height 70
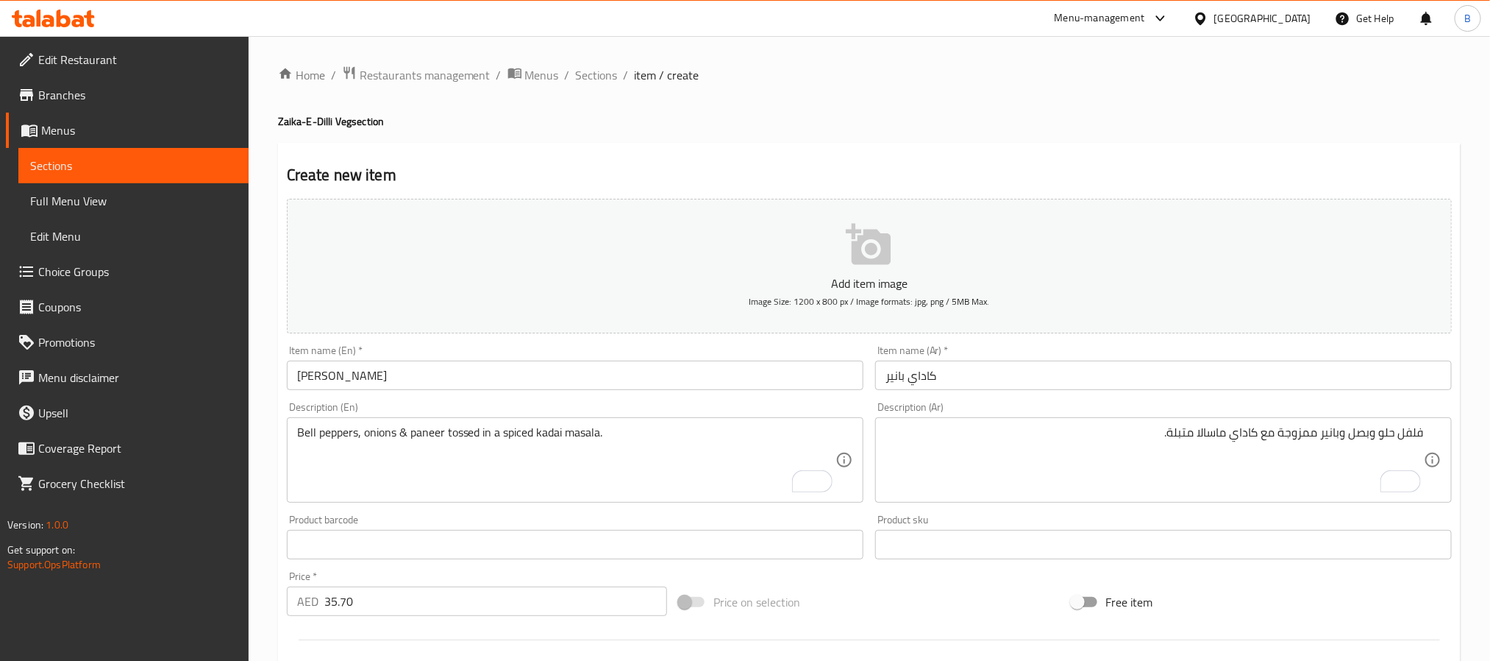
click at [960, 356] on div "Item name (Ar)   * كاداي بانير Item name (Ar) *" at bounding box center [1163, 367] width 577 height 45
click at [992, 394] on div "Item name (Ar)   * كاداي بانير Item name (Ar) *" at bounding box center [1164, 367] width 589 height 57
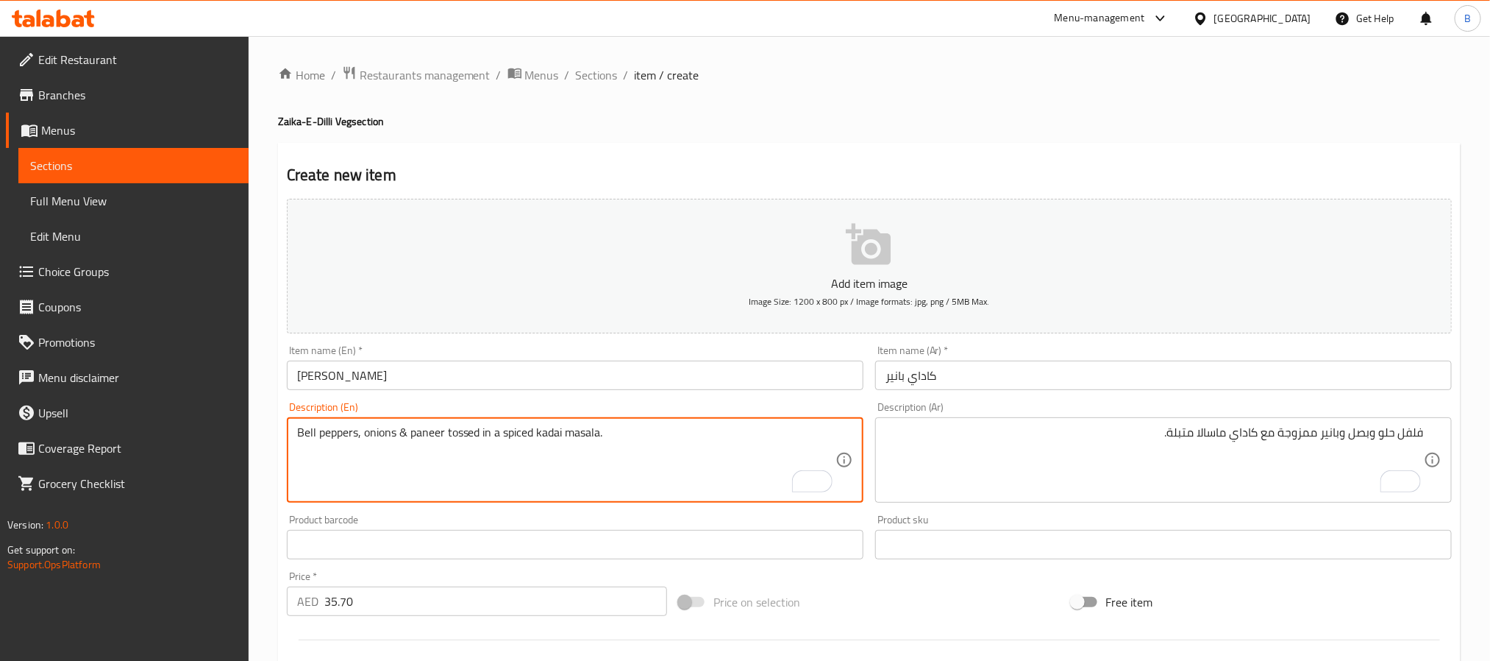
click at [433, 407] on div "Description (En) Bell peppers, onions & paneer tossed in a spiced kadai masala.…" at bounding box center [575, 452] width 577 height 101
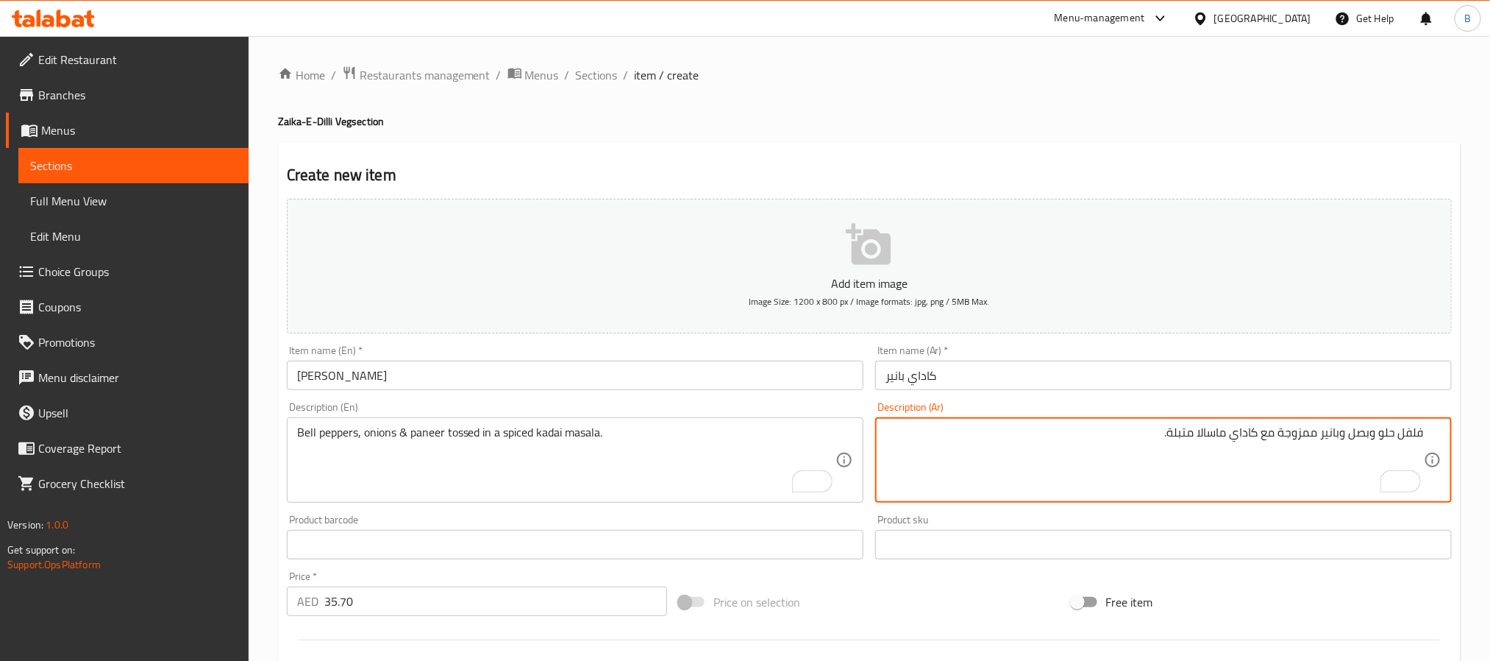
click at [1209, 425] on textarea "فلفل حلو وبصل وبانير ممزوجة مع كاداي ماسالا متبلة." at bounding box center [1155, 460] width 539 height 70
click at [1207, 425] on textarea "فلفل حلو وبصل وبانير ممزوجة مع كاداي ماسالا متبلة." at bounding box center [1155, 460] width 539 height 70
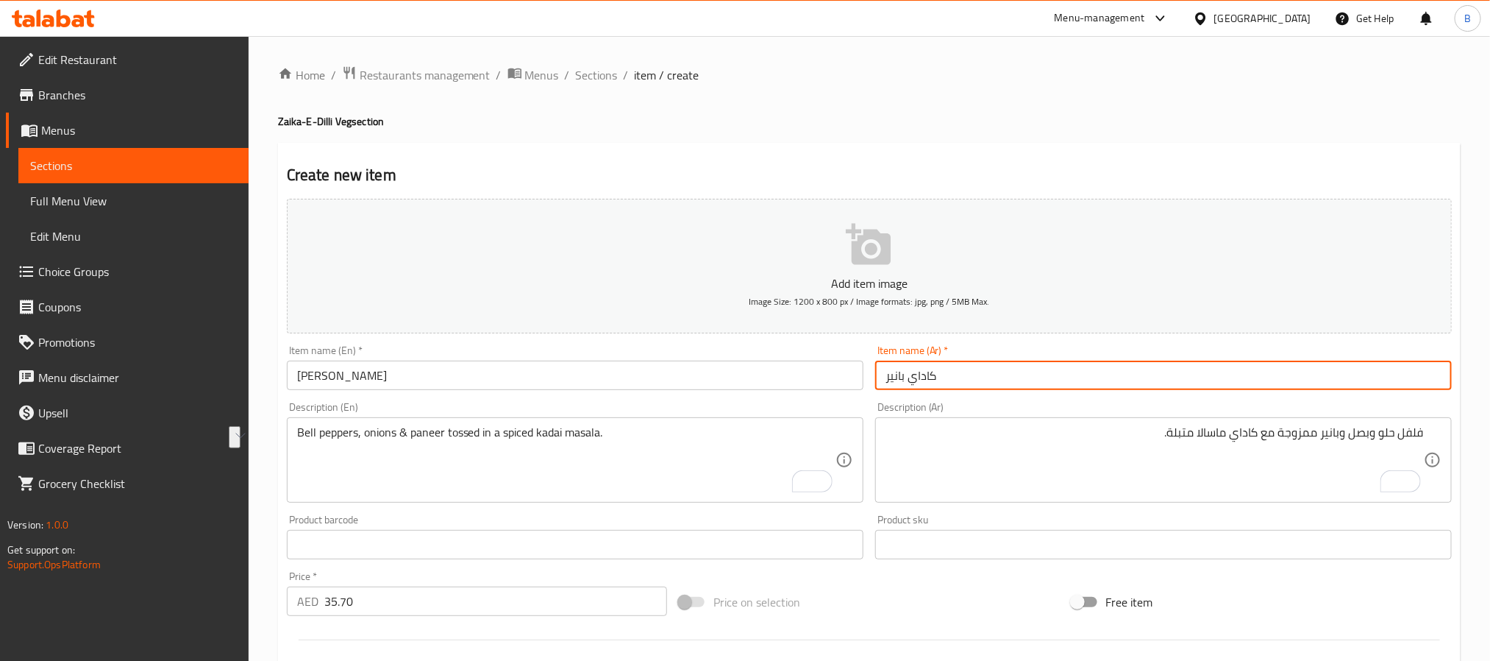
click at [1058, 377] on input "كاداي بانير" at bounding box center [1163, 374] width 577 height 29
click at [900, 409] on div "Description (Ar) فلفل حلو وبصل وبانير ممزوجة مع كاداي ماسالا متبلة. Description…" at bounding box center [1163, 452] width 577 height 101
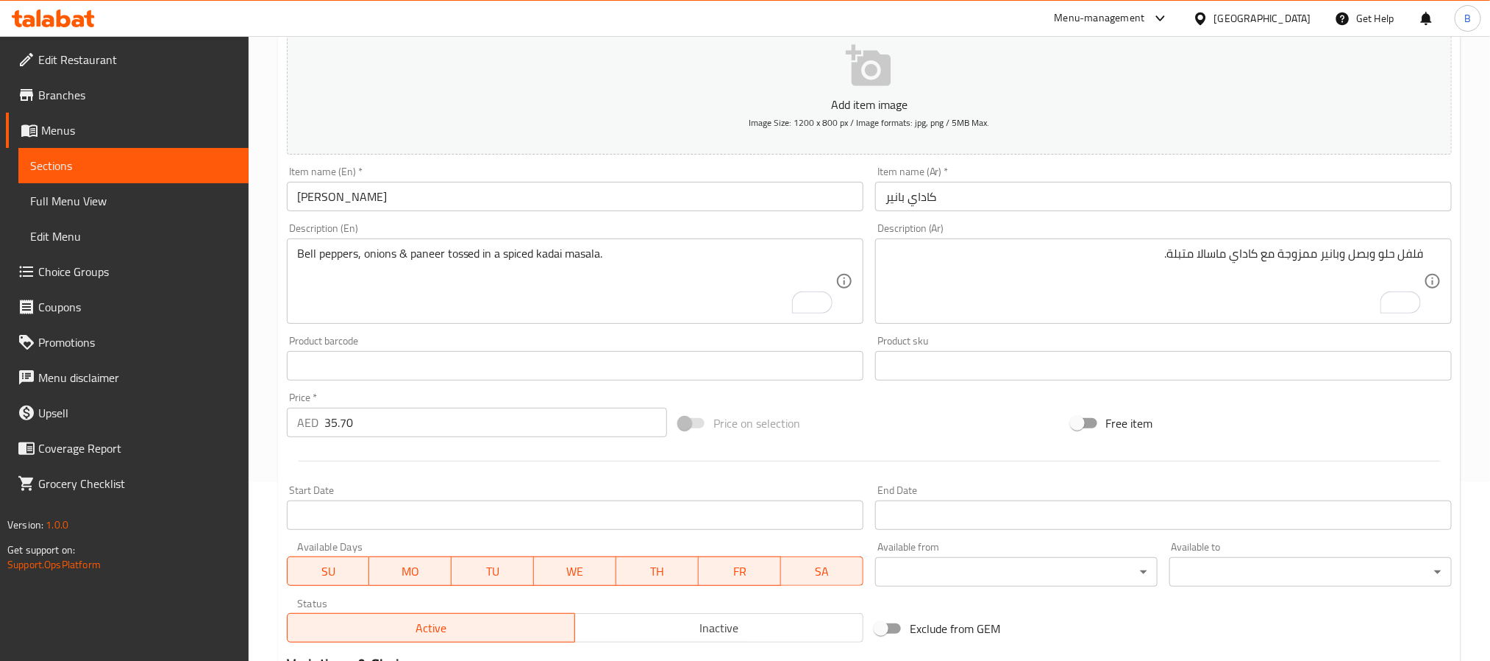
scroll to position [377, 0]
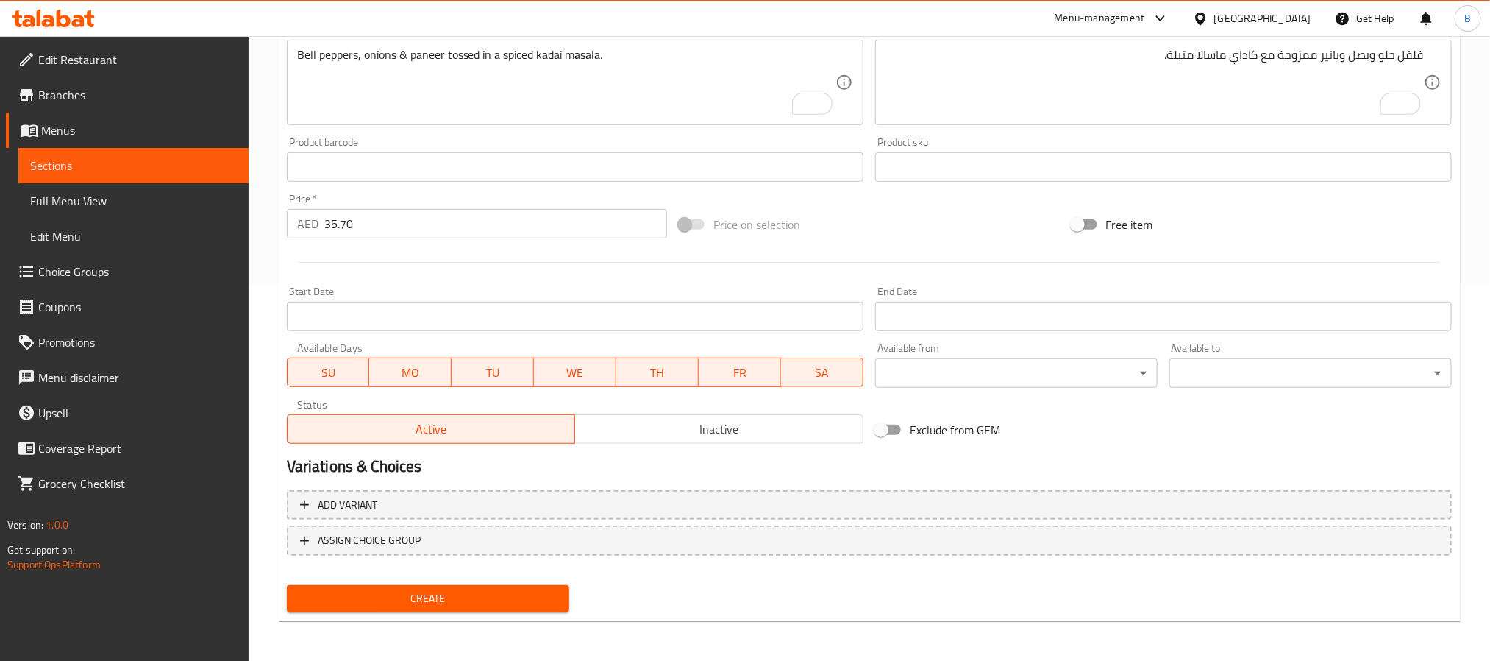
click at [506, 608] on button "Create" at bounding box center [428, 598] width 283 height 27
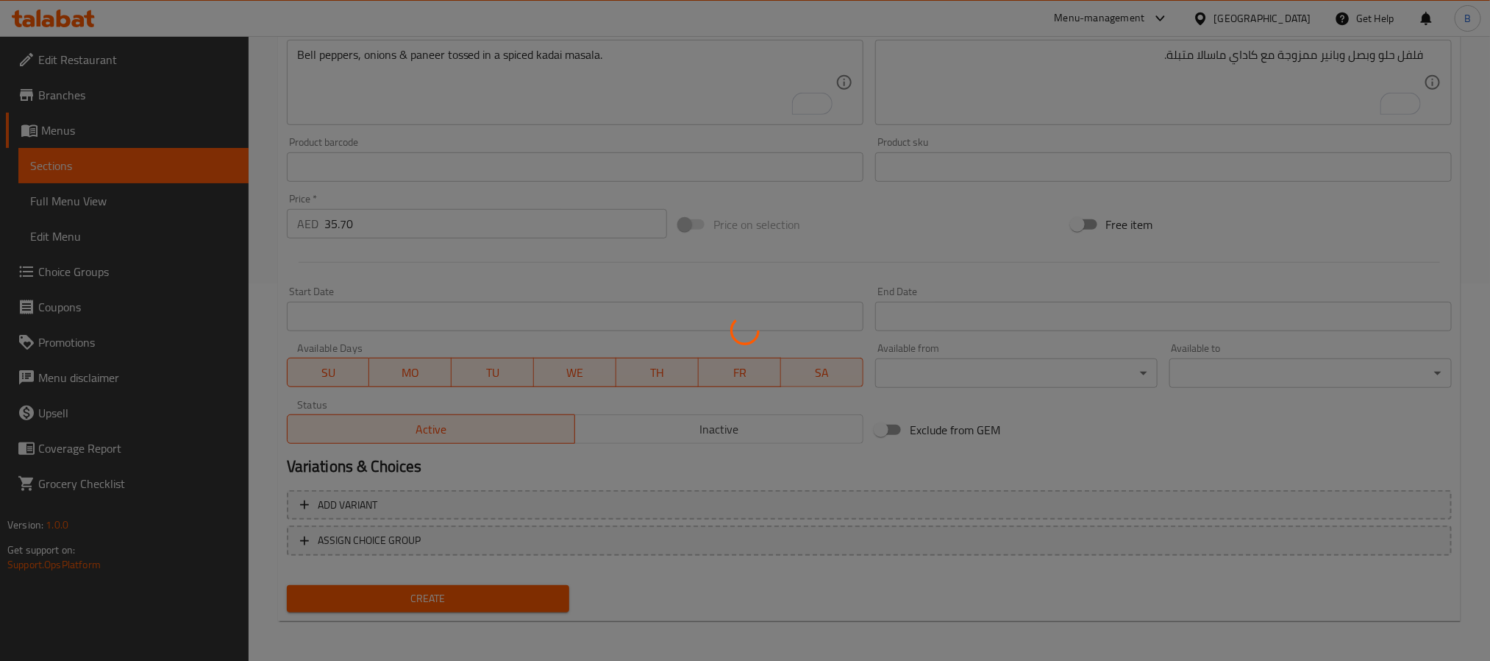
type input "0"
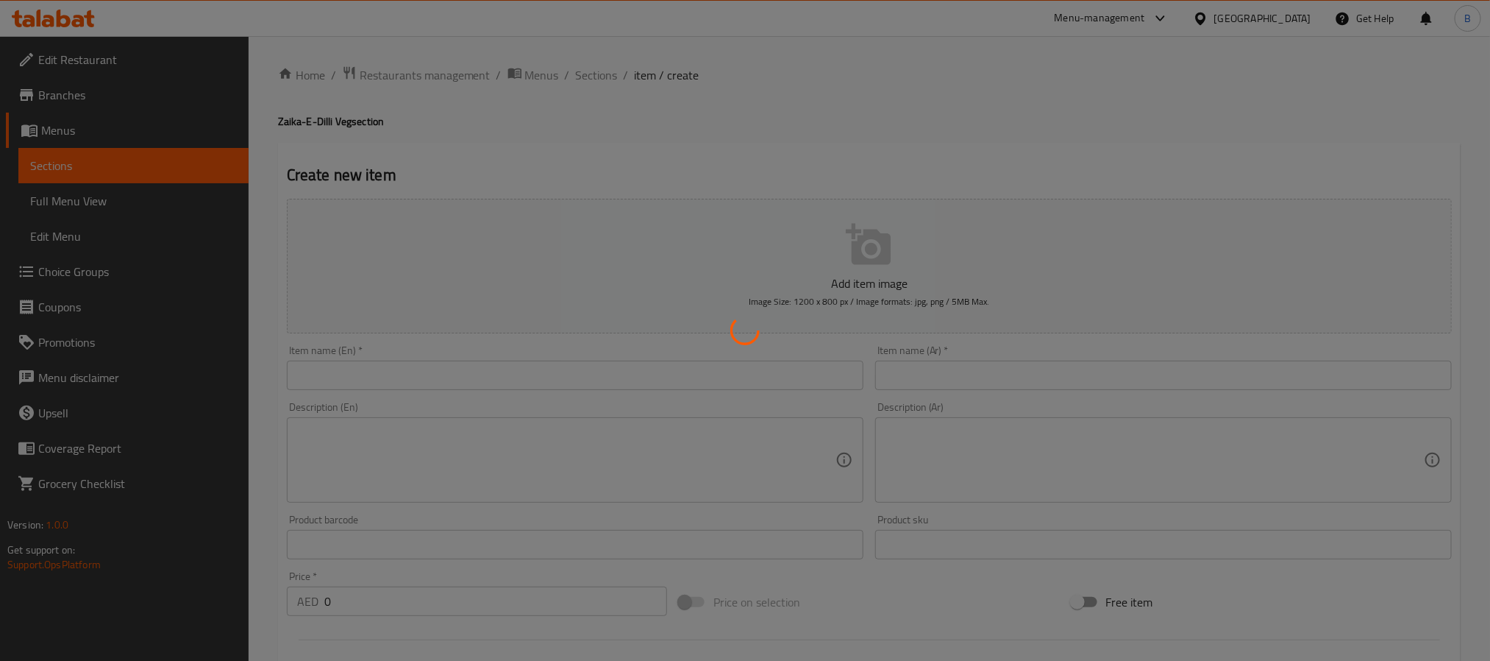
click at [132, 49] on div at bounding box center [745, 330] width 1490 height 661
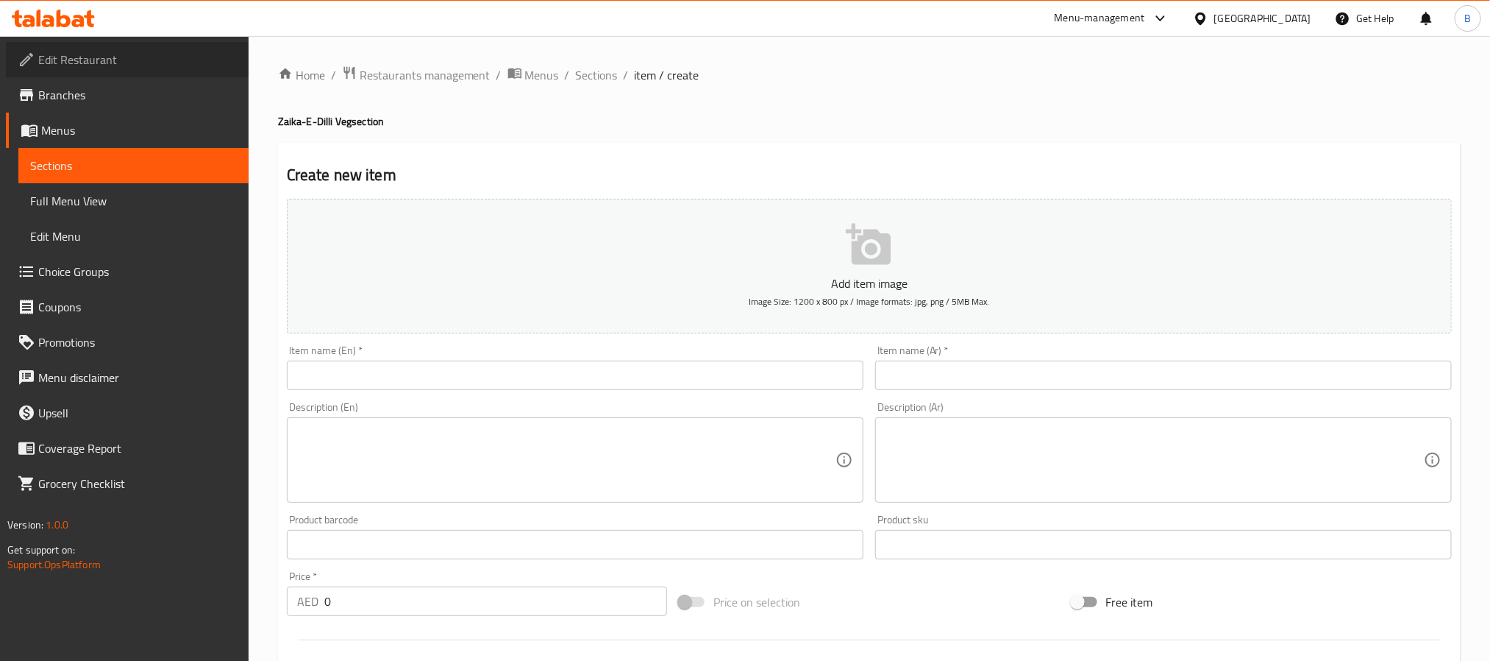
click at [110, 57] on span "Edit Restaurant" at bounding box center [137, 60] width 199 height 18
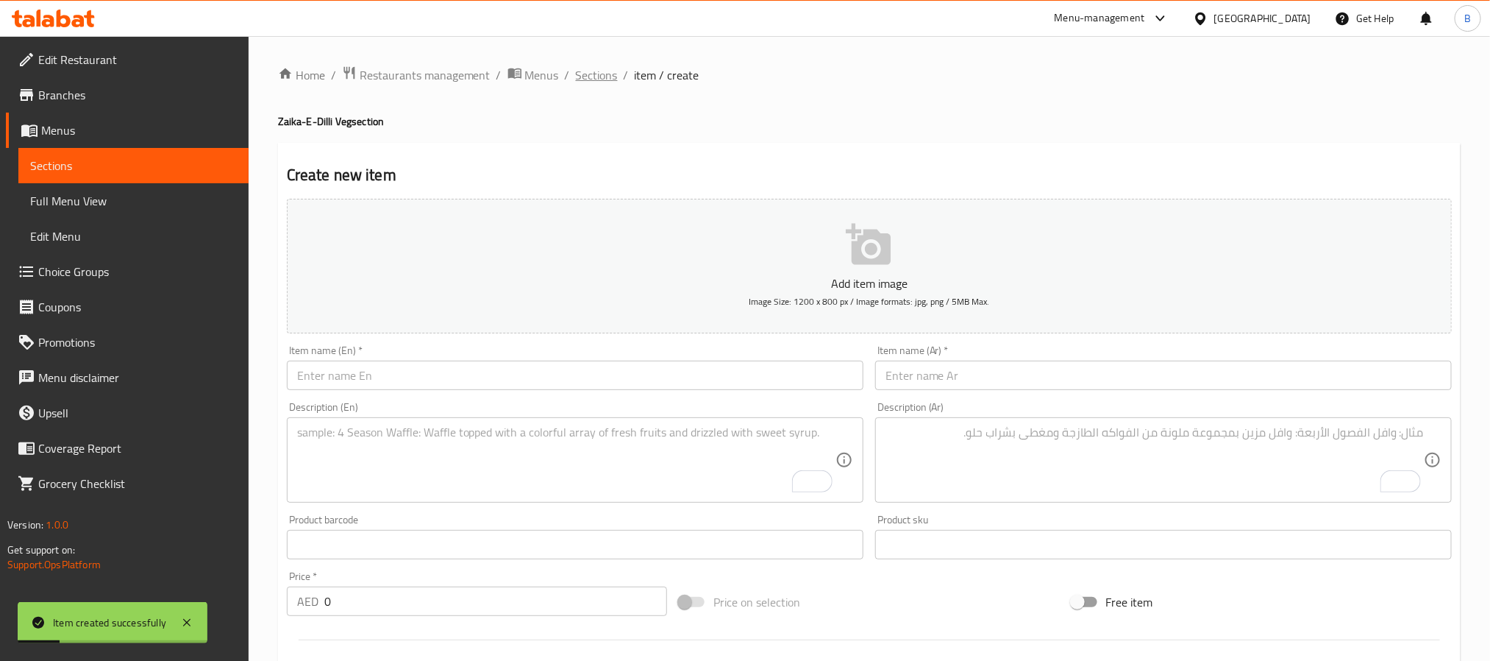
click at [612, 74] on span "Sections" at bounding box center [597, 75] width 42 height 18
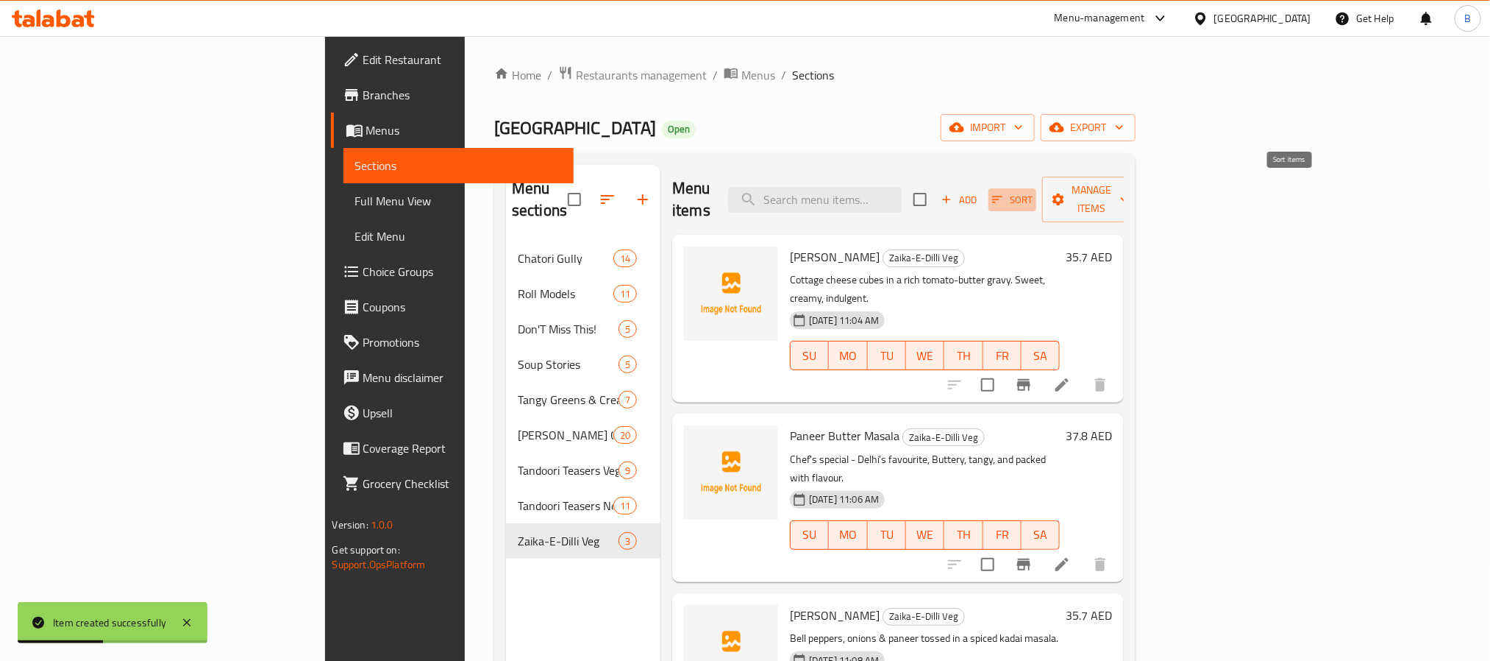
click at [1037, 199] on button "Sort" at bounding box center [1013, 199] width 48 height 23
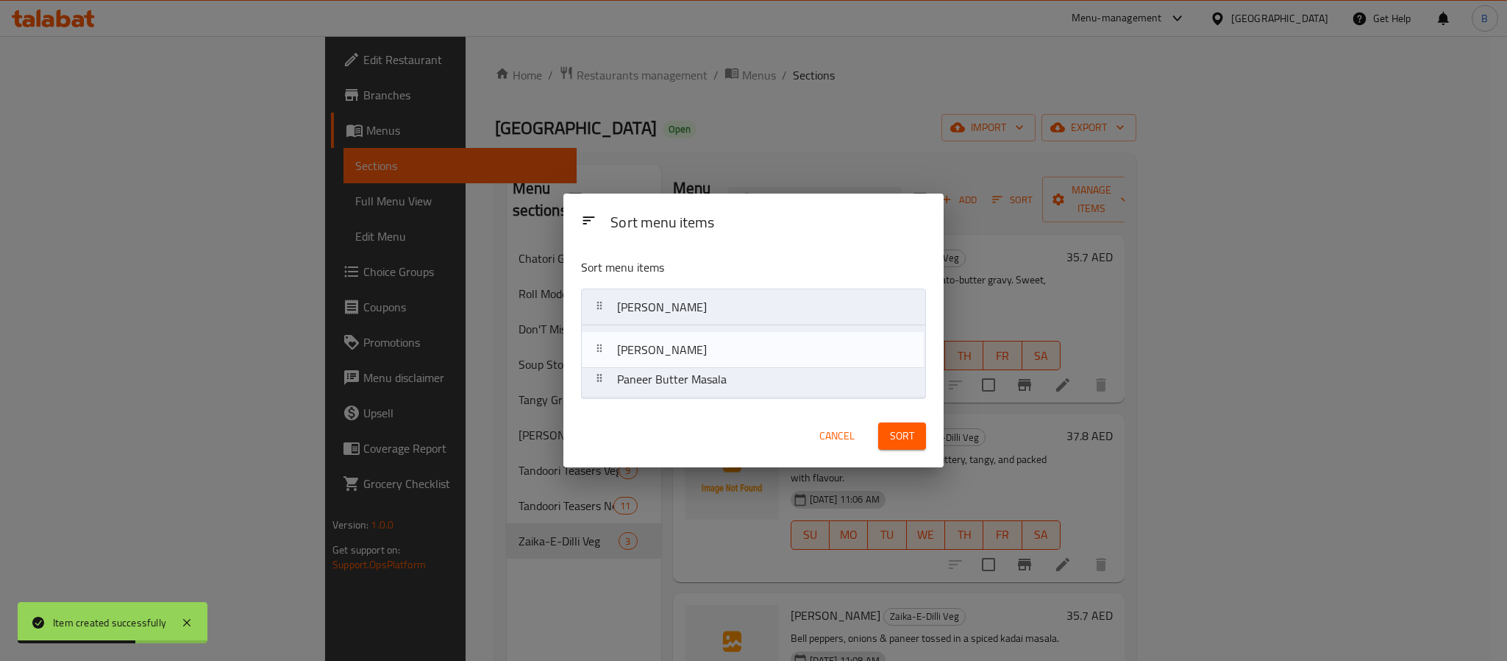
drag, startPoint x: 824, startPoint y: 393, endPoint x: 823, endPoint y: 356, distance: 36.8
click at [823, 356] on nav "[PERSON_NAME] Paneer Butter Masala Kadhai Paneer" at bounding box center [753, 343] width 345 height 110
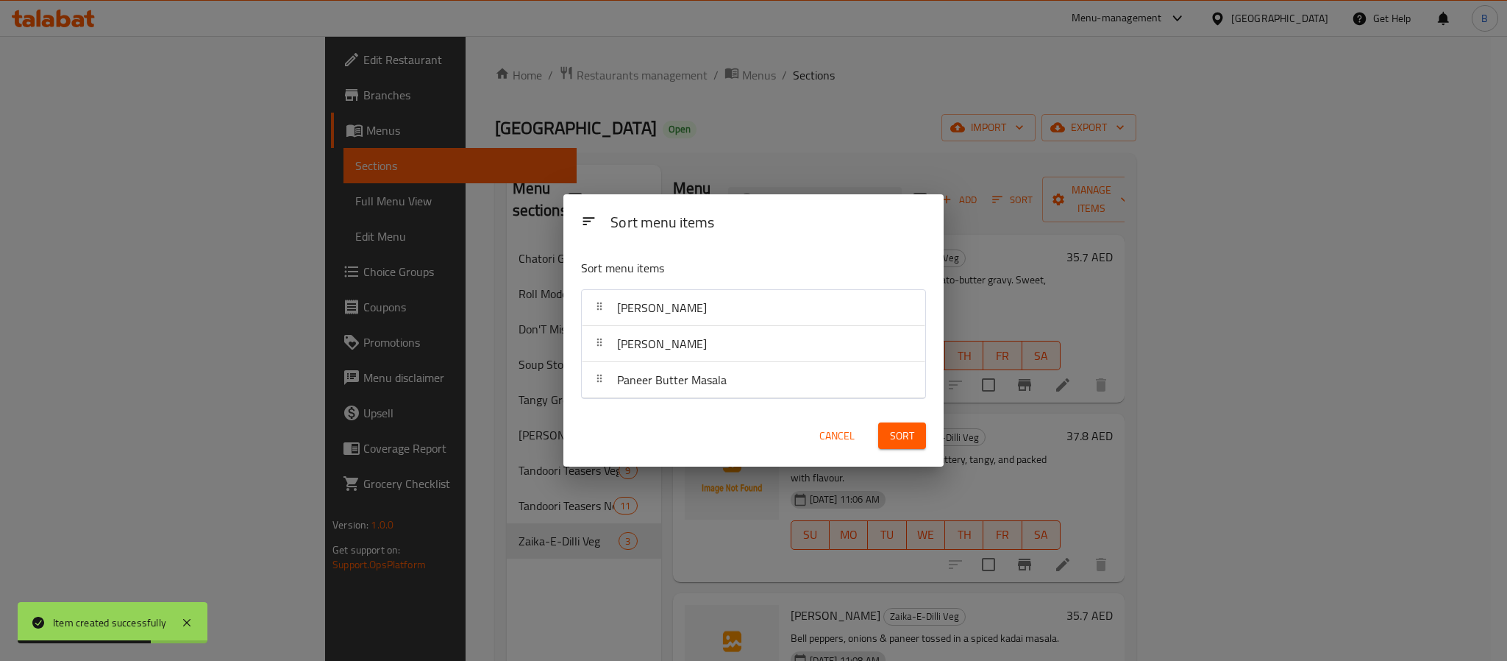
click at [932, 453] on div "Sort" at bounding box center [902, 435] width 65 height 45
click at [931, 444] on div "Sort" at bounding box center [902, 435] width 65 height 45
click at [918, 422] on div "Sort" at bounding box center [902, 435] width 65 height 45
click at [919, 438] on button "Sort" at bounding box center [902, 435] width 48 height 27
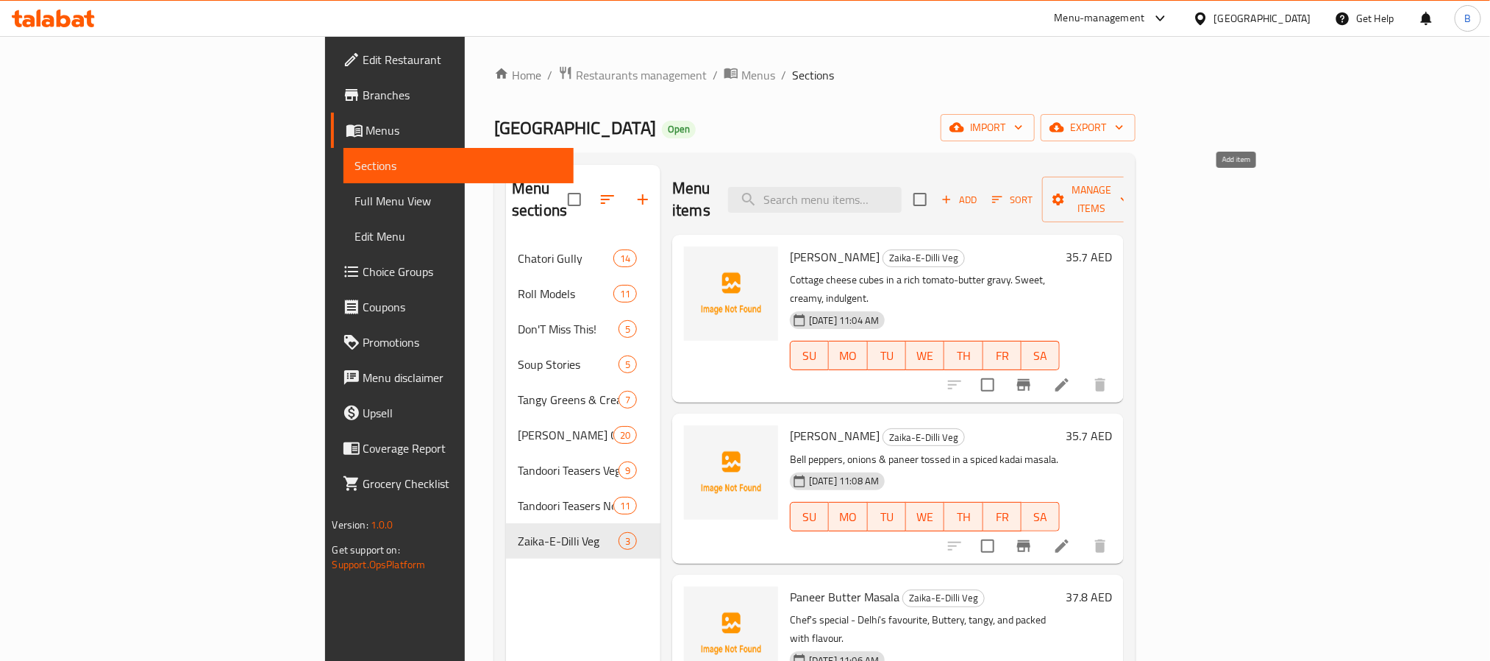
click at [953, 193] on icon "button" at bounding box center [946, 199] width 13 height 13
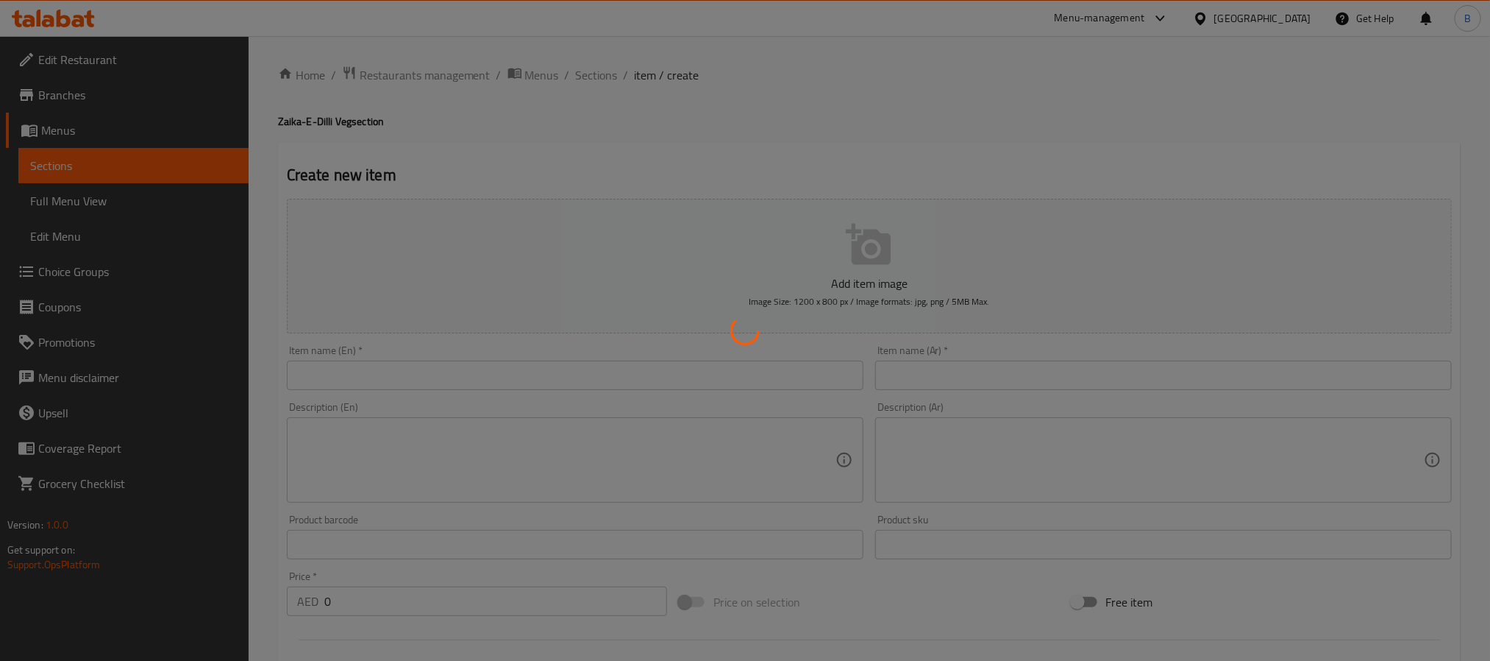
click at [702, 366] on div at bounding box center [745, 330] width 1490 height 661
drag, startPoint x: 715, startPoint y: 358, endPoint x: 696, endPoint y: 369, distance: 21.7
click at [704, 364] on div at bounding box center [745, 330] width 1490 height 661
click at [689, 372] on div at bounding box center [745, 330] width 1490 height 661
click at [650, 375] on div at bounding box center [745, 330] width 1490 height 661
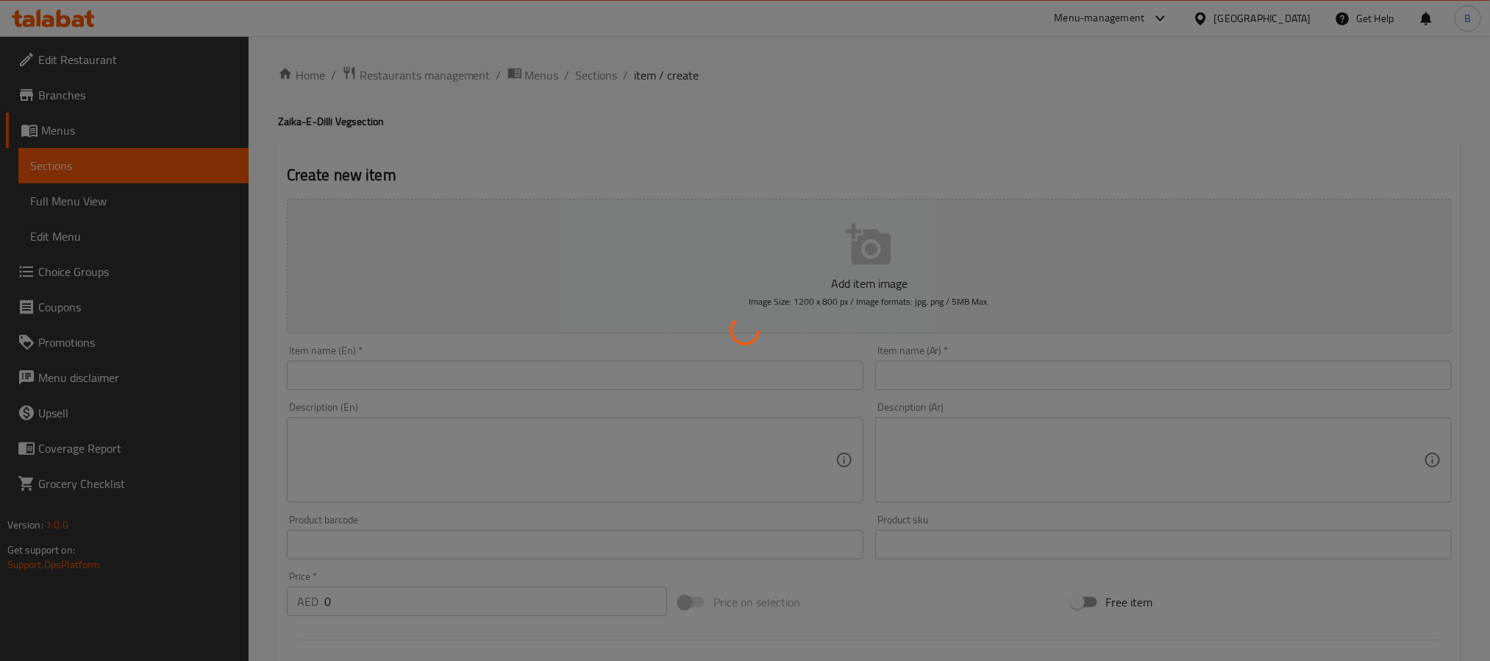
drag, startPoint x: 625, startPoint y: 371, endPoint x: 596, endPoint y: 371, distance: 29.4
click at [610, 371] on div at bounding box center [745, 330] width 1490 height 661
click at [497, 371] on div at bounding box center [745, 330] width 1490 height 661
click at [475, 376] on div at bounding box center [745, 330] width 1490 height 661
click at [389, 367] on div at bounding box center [745, 330] width 1490 height 661
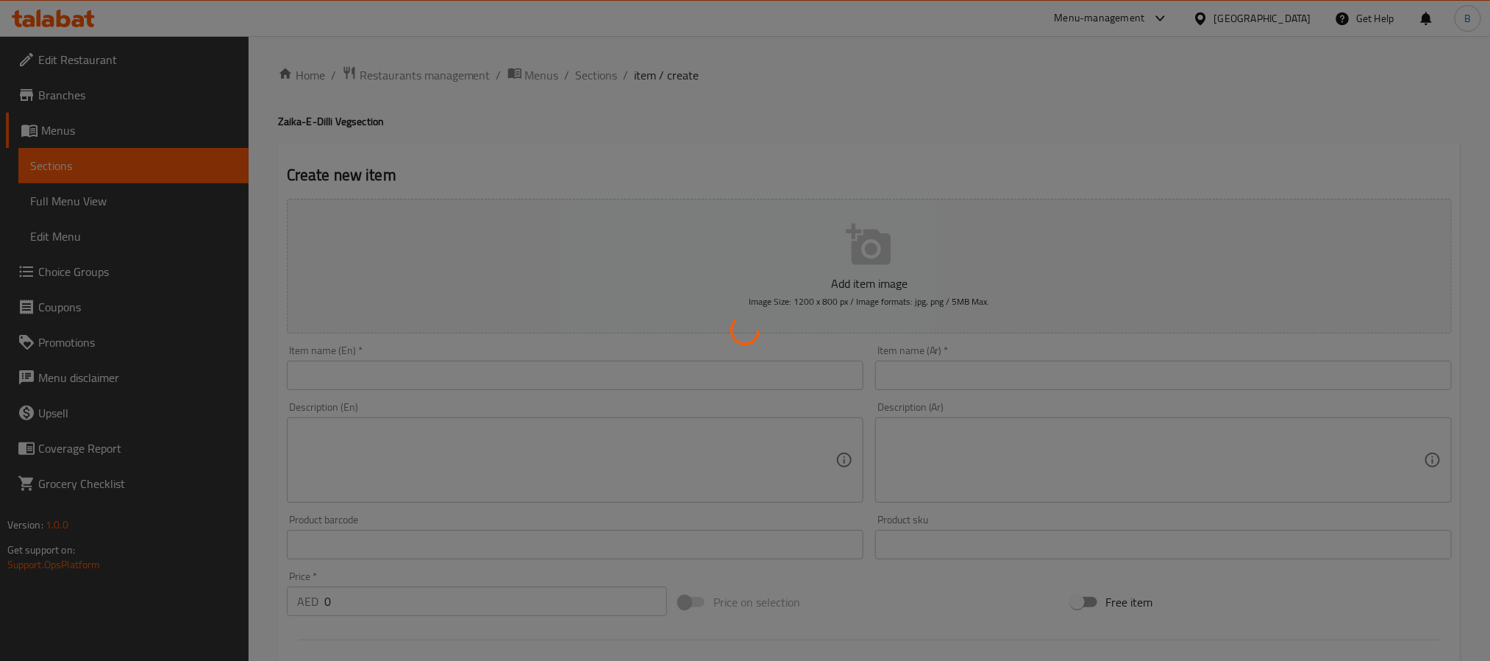
click at [372, 367] on div at bounding box center [745, 330] width 1490 height 661
click at [354, 371] on div at bounding box center [745, 330] width 1490 height 661
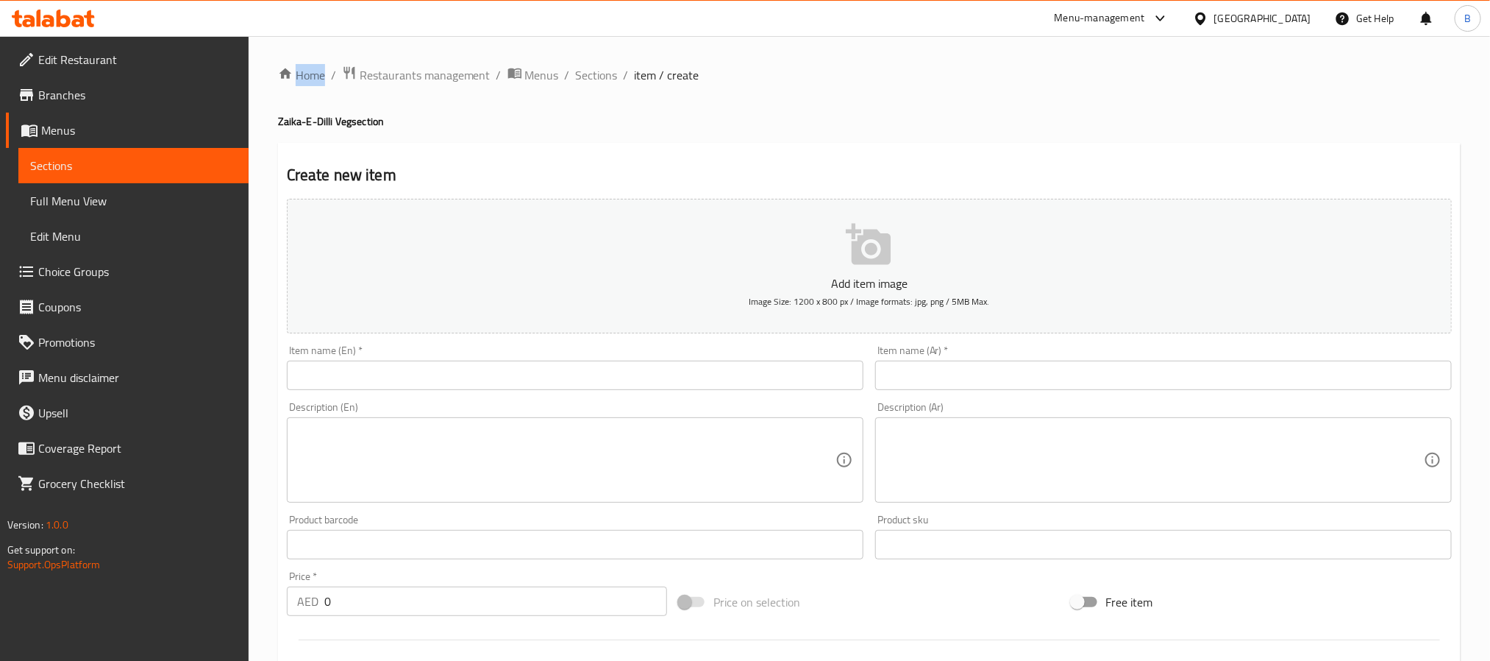
click at [354, 371] on div at bounding box center [745, 330] width 1490 height 661
click at [354, 371] on div "Home / Restaurants management / Menus / Sections / item / create Zaika-E-Dilli …" at bounding box center [869, 537] width 1183 height 945
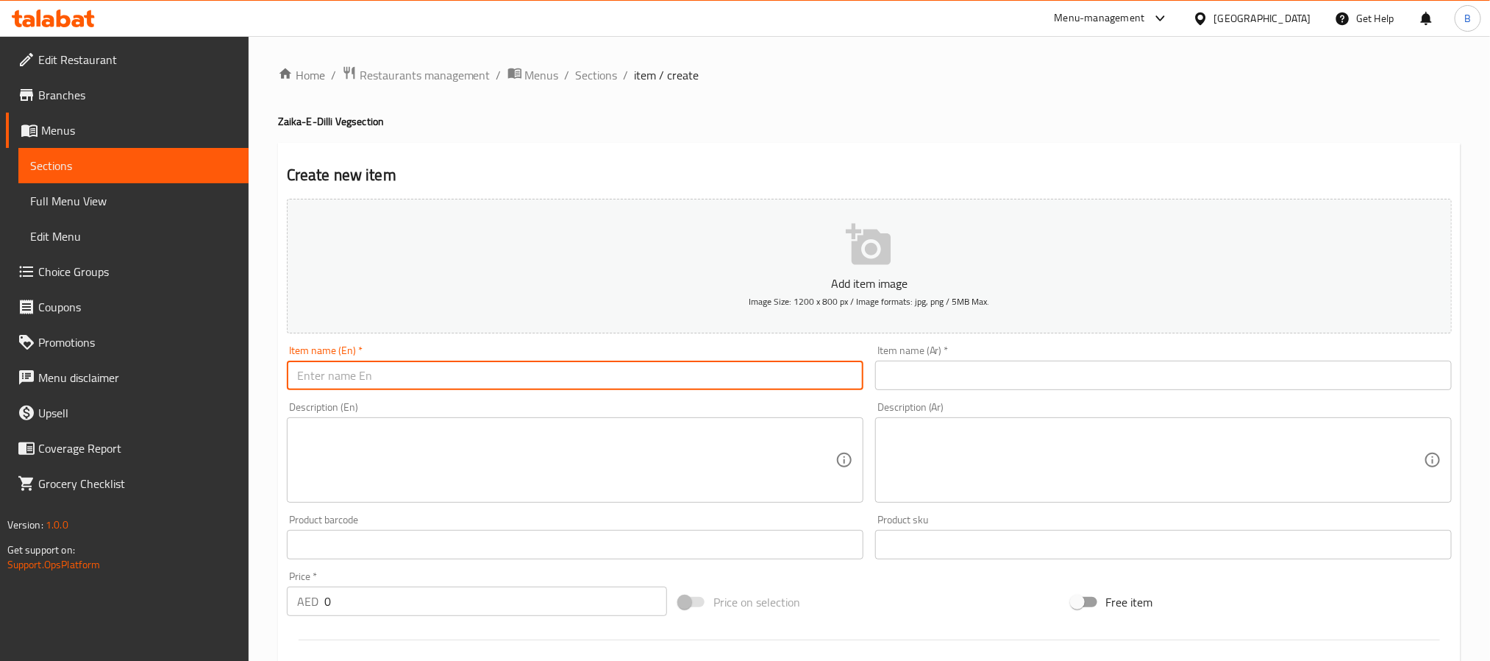
click at [341, 372] on input "text" at bounding box center [575, 374] width 577 height 29
paste input "Palak Paneer"
type input "Palak Paneer"
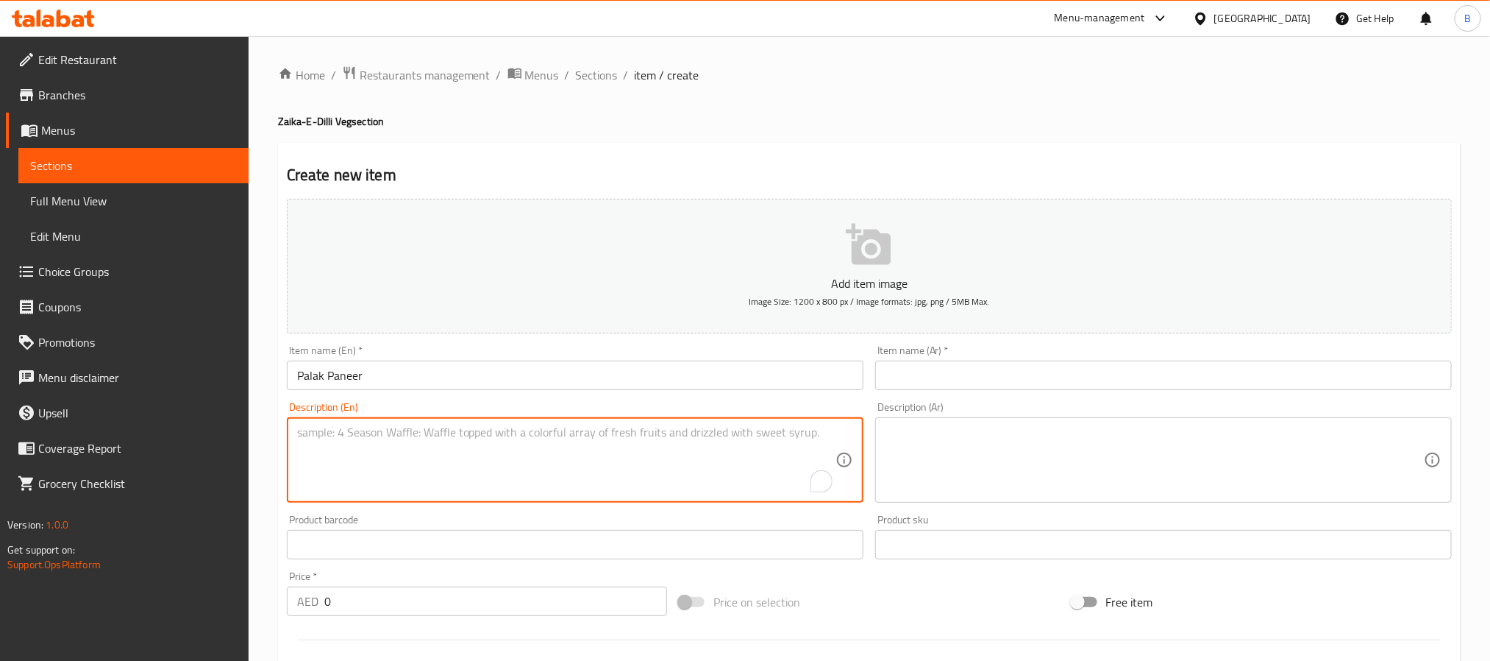
click at [502, 446] on textarea "To enrich screen reader interactions, please activate Accessibility in Grammarl…" at bounding box center [566, 460] width 539 height 70
paste textarea "Spinach And Paneer In Perfect Harmony. Earthy, Iron-Rich, And Delicious."
type textarea "Spinach And Paneer In Perfect Harmony. Earthy, Iron-Rich, And Delicious."
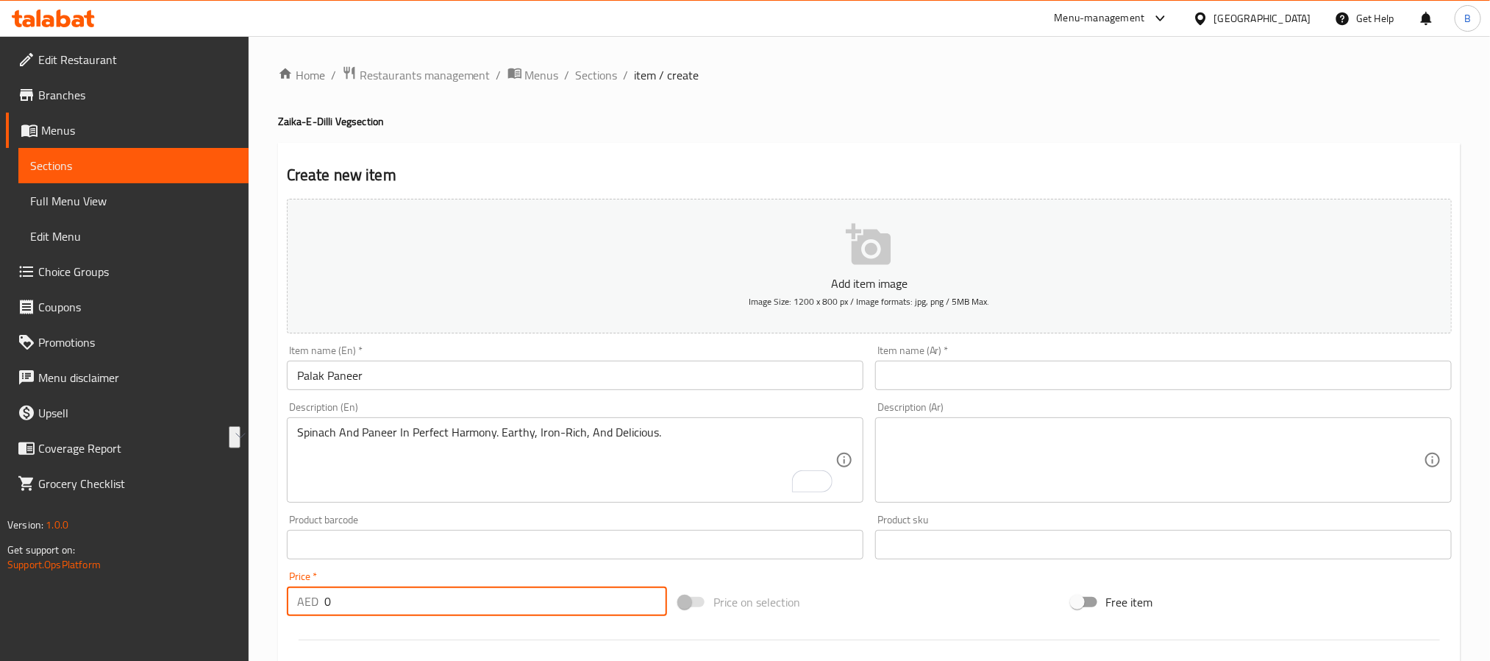
click at [446, 592] on input "0" at bounding box center [495, 600] width 343 height 29
paste input "35.70"
click at [446, 592] on input "035.70" at bounding box center [495, 600] width 343 height 29
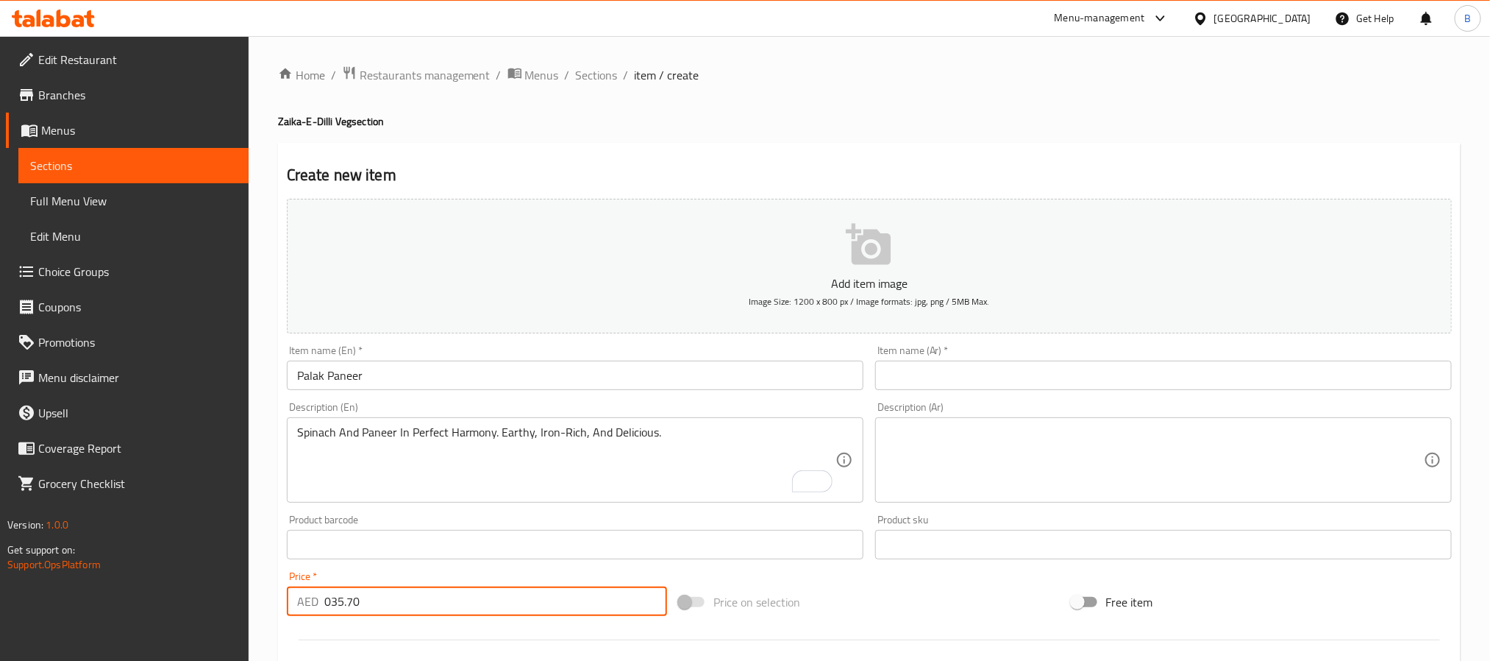
paste input "number"
type input "35.70"
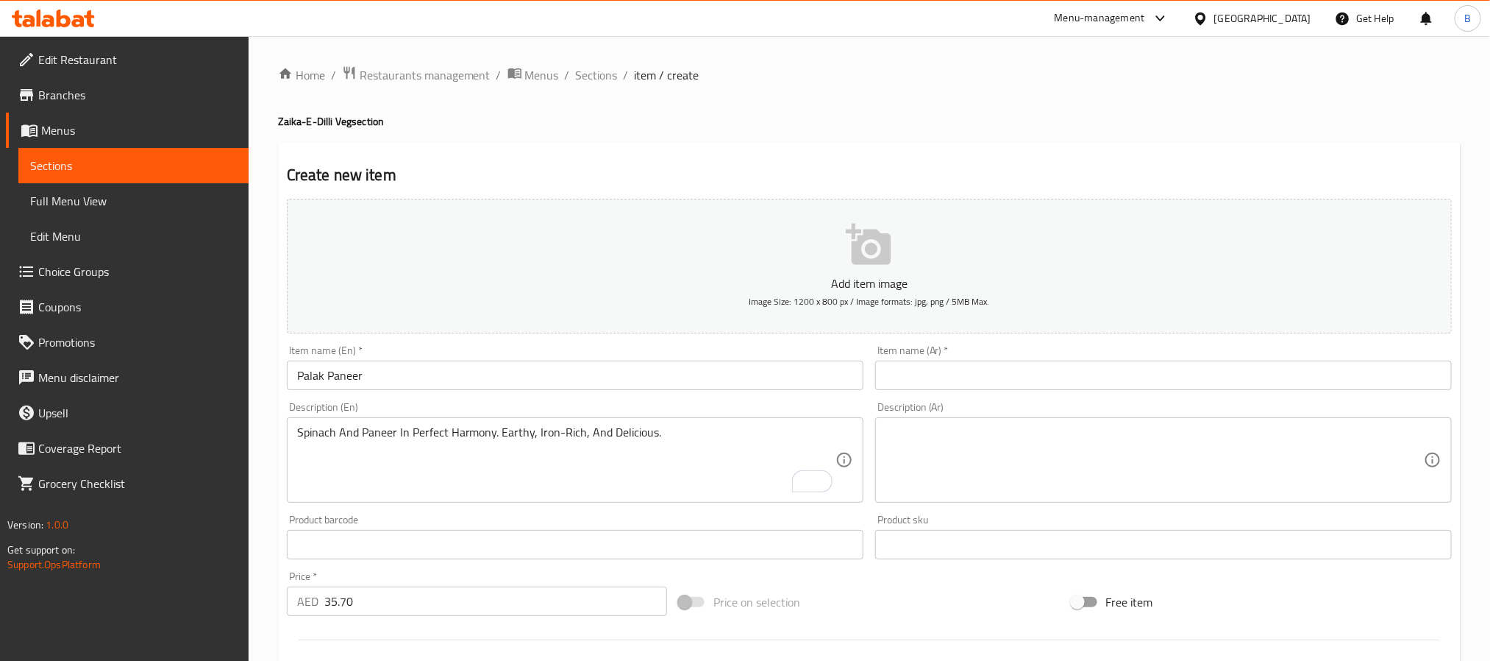
click at [469, 419] on div "Spinach And Paneer In Perfect Harmony. Earthy, Iron-Rich, And Delicious. Descri…" at bounding box center [575, 459] width 577 height 85
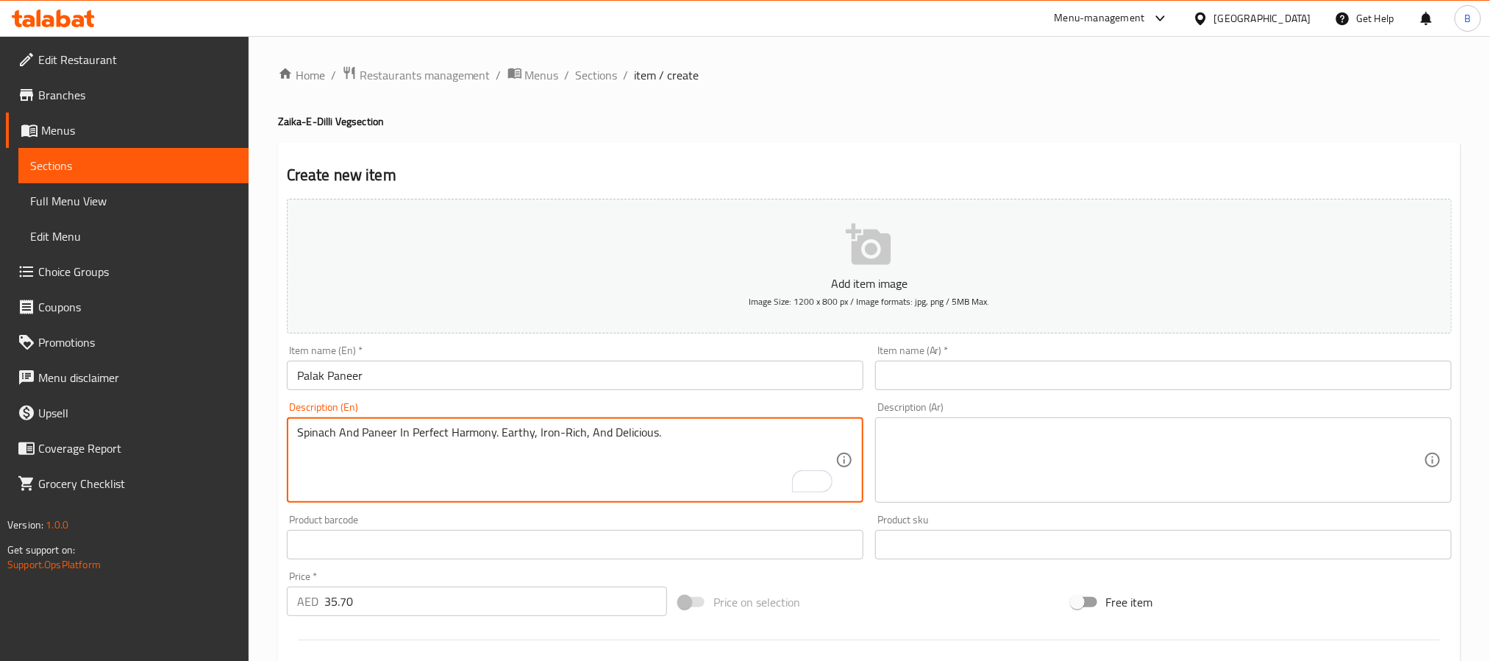
drag, startPoint x: 469, startPoint y: 419, endPoint x: 463, endPoint y: 446, distance: 27.0
click at [468, 429] on div "Spinach And Paneer In Perfect Harmony. Earthy, Iron-Rich, And Delicious. Descri…" at bounding box center [575, 459] width 577 height 85
click at [463, 446] on textarea "Spinach And Paneer In Perfect Harmony. Earthy, Iron-Rich, And Delicious." at bounding box center [566, 460] width 539 height 70
click at [486, 428] on textarea "Spinach And Paneer In Perfect Harmony. Earthy, Iron-Rich, And Delicious." at bounding box center [566, 460] width 539 height 70
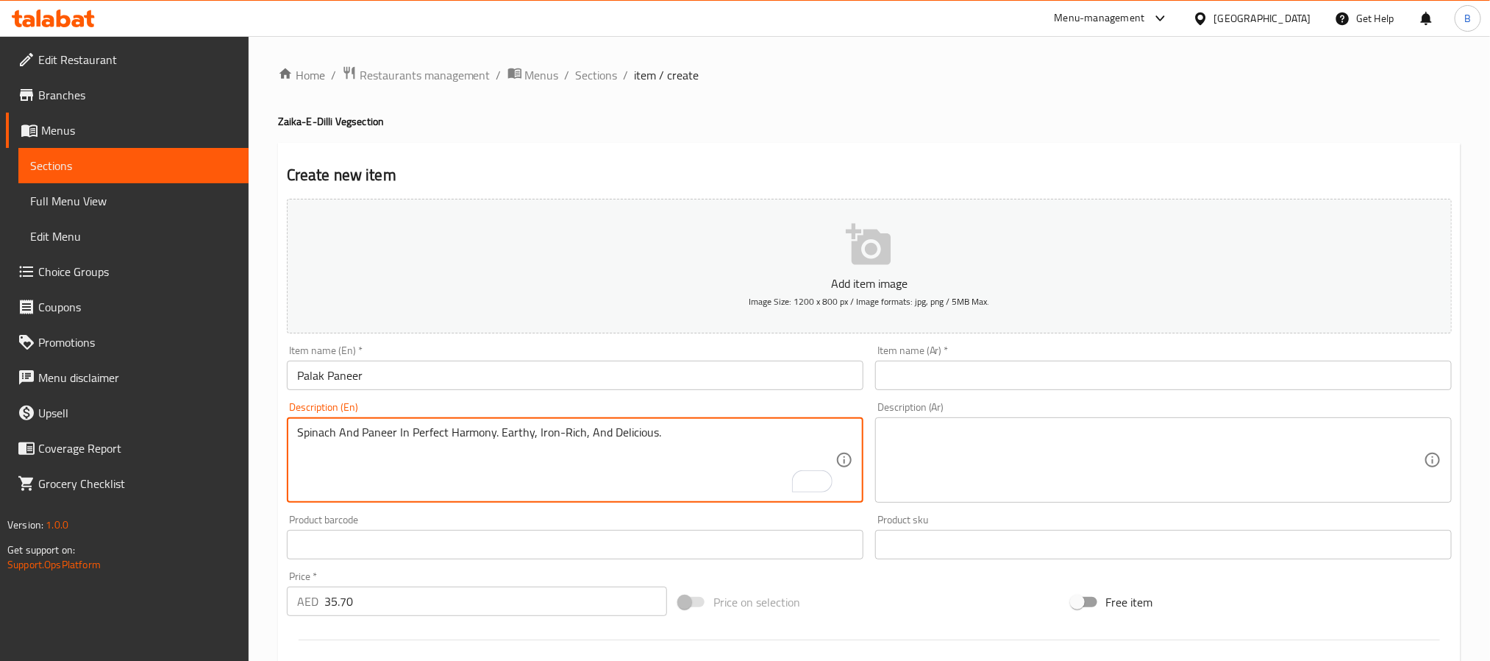
click at [486, 428] on textarea "Spinach And Paneer In Perfect Harmony. Earthy, Iron-Rich, And Delicious." at bounding box center [566, 460] width 539 height 70
type textarea "Spinach and paneer in perfect harmony. Earthy, iron-rich, and delicious."
click at [578, 377] on input "Palak Paneer" at bounding box center [575, 374] width 577 height 29
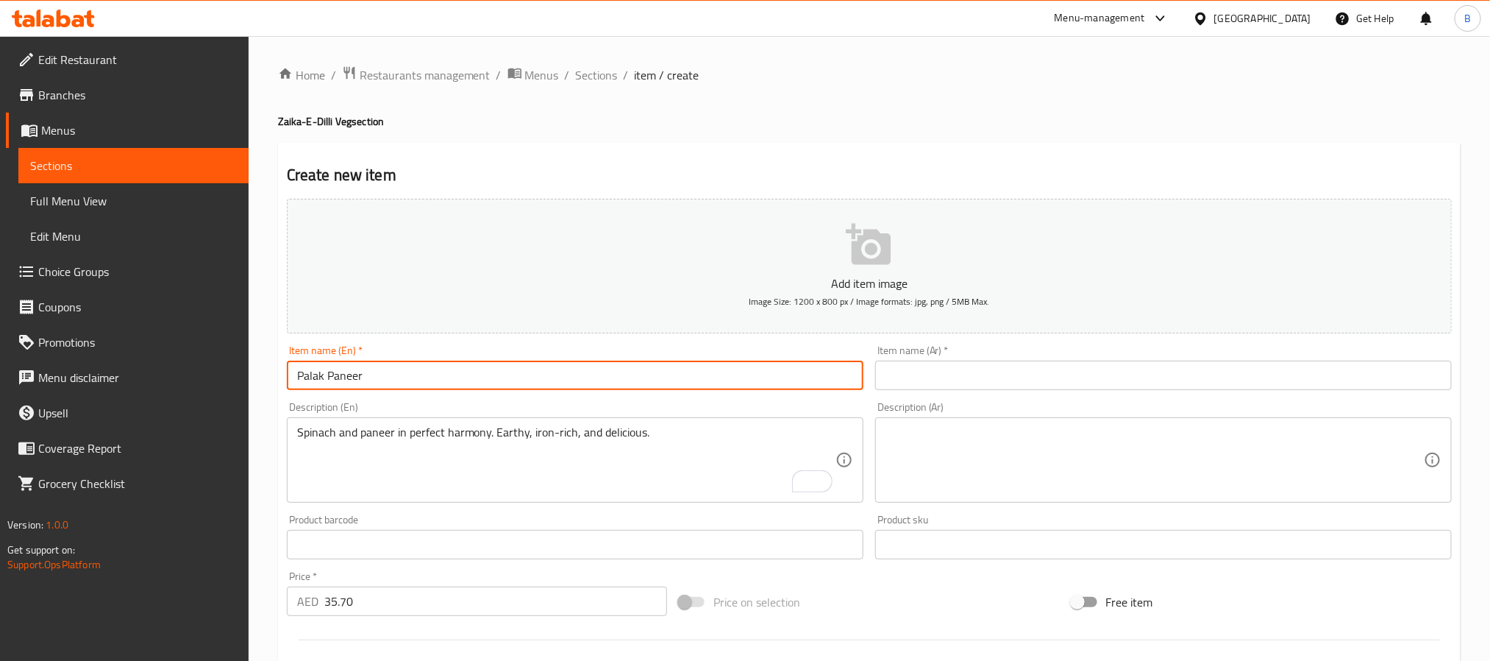
click at [578, 377] on input "Palak Paneer" at bounding box center [575, 374] width 577 height 29
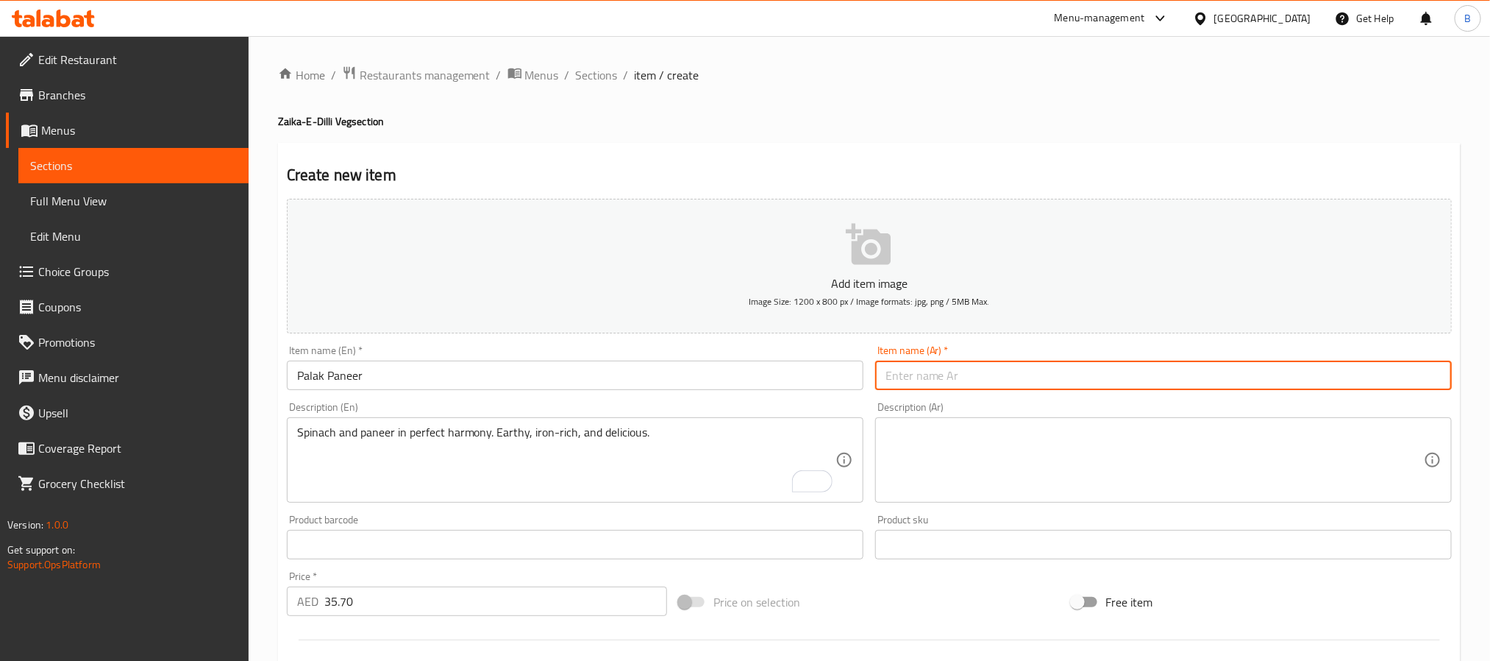
click at [1036, 376] on input "text" at bounding box center [1163, 374] width 577 height 29
paste input "بالاك بانير"
type input "بالاك بانير"
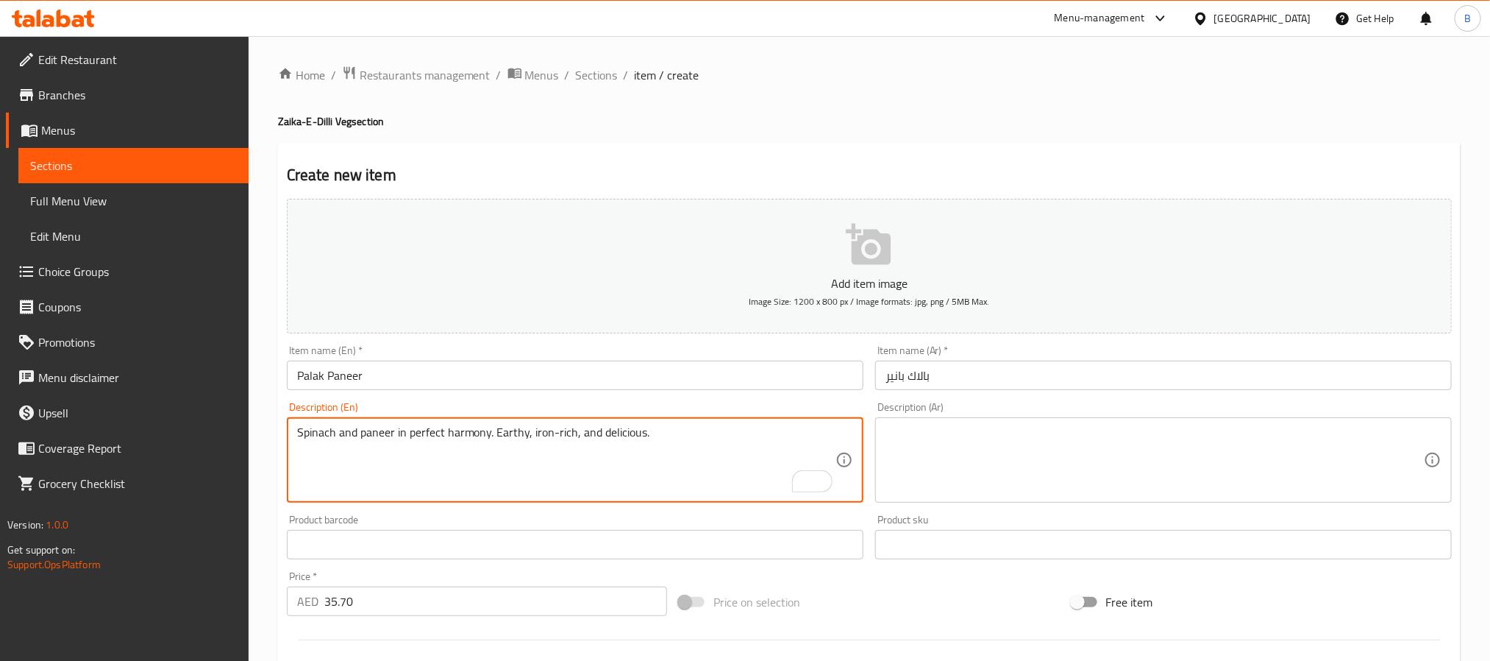
click at [750, 415] on div "Description (En) Spinach and paneer in perfect harmony. Earthy, iron-rich, and …" at bounding box center [575, 452] width 577 height 101
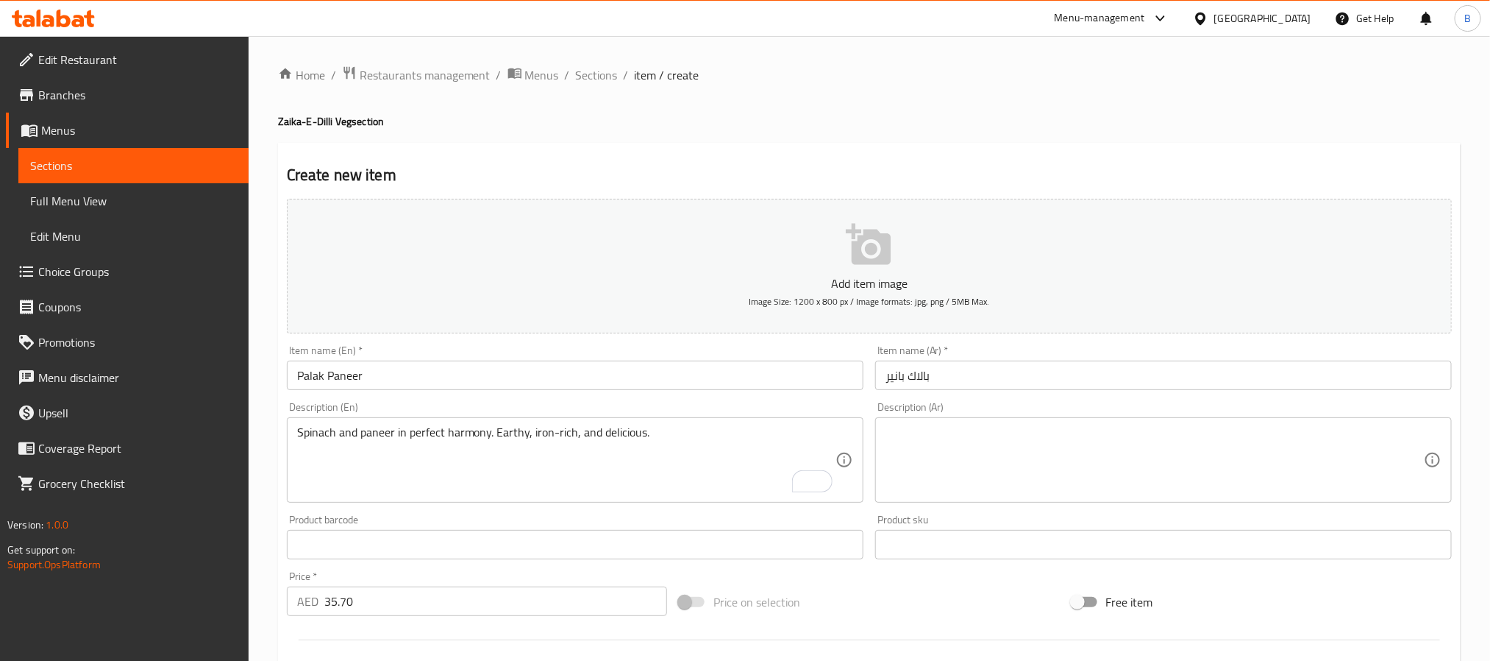
drag, startPoint x: 750, startPoint y: 415, endPoint x: 733, endPoint y: 438, distance: 28.4
click at [749, 417] on div "Description (En) Spinach and paneer in perfect harmony. Earthy, iron-rich, and …" at bounding box center [575, 452] width 577 height 101
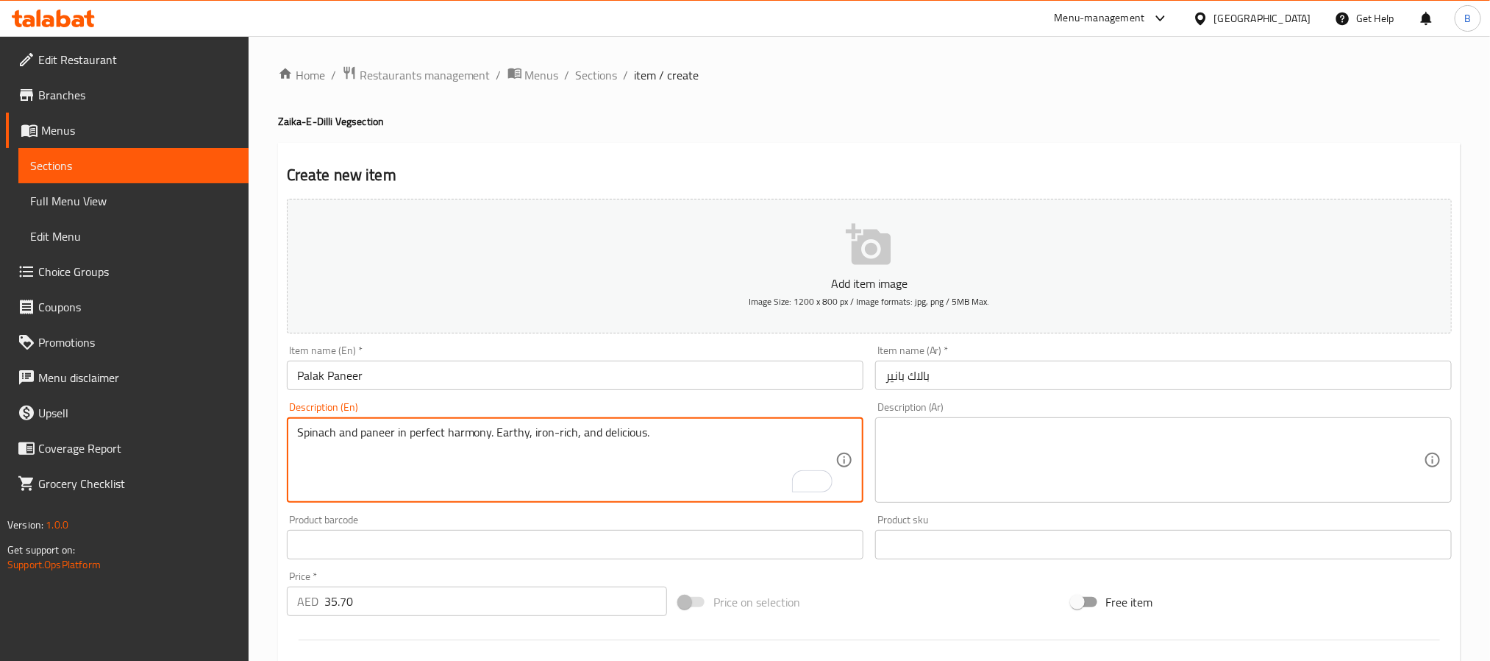
click at [733, 439] on textarea "Spinach and paneer in perfect harmony. Earthy, iron-rich, and delicious." at bounding box center [566, 460] width 539 height 70
click at [1038, 500] on div "Description (Ar)" at bounding box center [1163, 459] width 577 height 85
paste textarea "سبانخ وجبنة بانير في تناغم مثالي. نكهة ترابية غنية بالحديد ولذيذة."
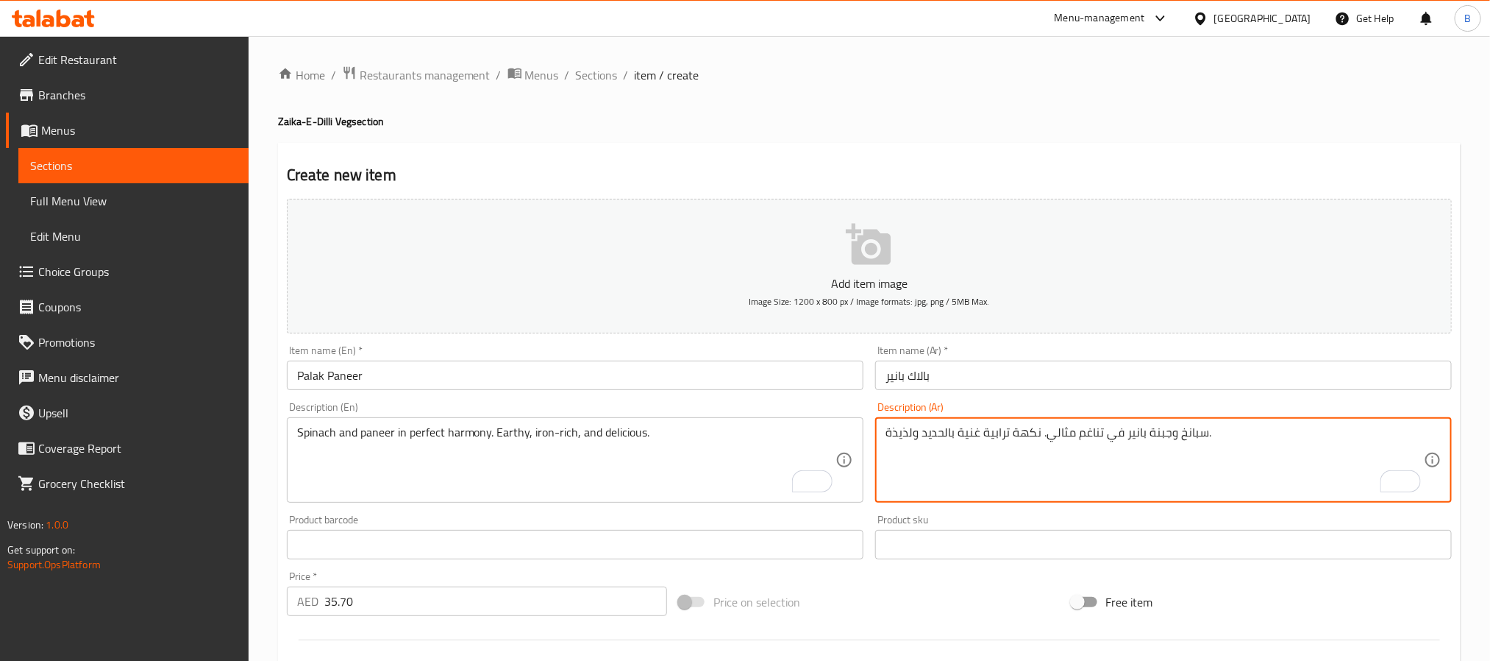
click at [1162, 437] on textarea "سبانخ وجبنة بانير في تناغم مثالي. نكهة ترابية غنية بالحديد ولذيذة." at bounding box center [1155, 460] width 539 height 70
drag, startPoint x: 1205, startPoint y: 429, endPoint x: 1102, endPoint y: 430, distance: 103.0
click at [1102, 430] on textarea "سبانخ وبانير في تناغم مثالي. نكهة ترابية غنية بالحديد ولذيذة." at bounding box center [1155, 460] width 539 height 70
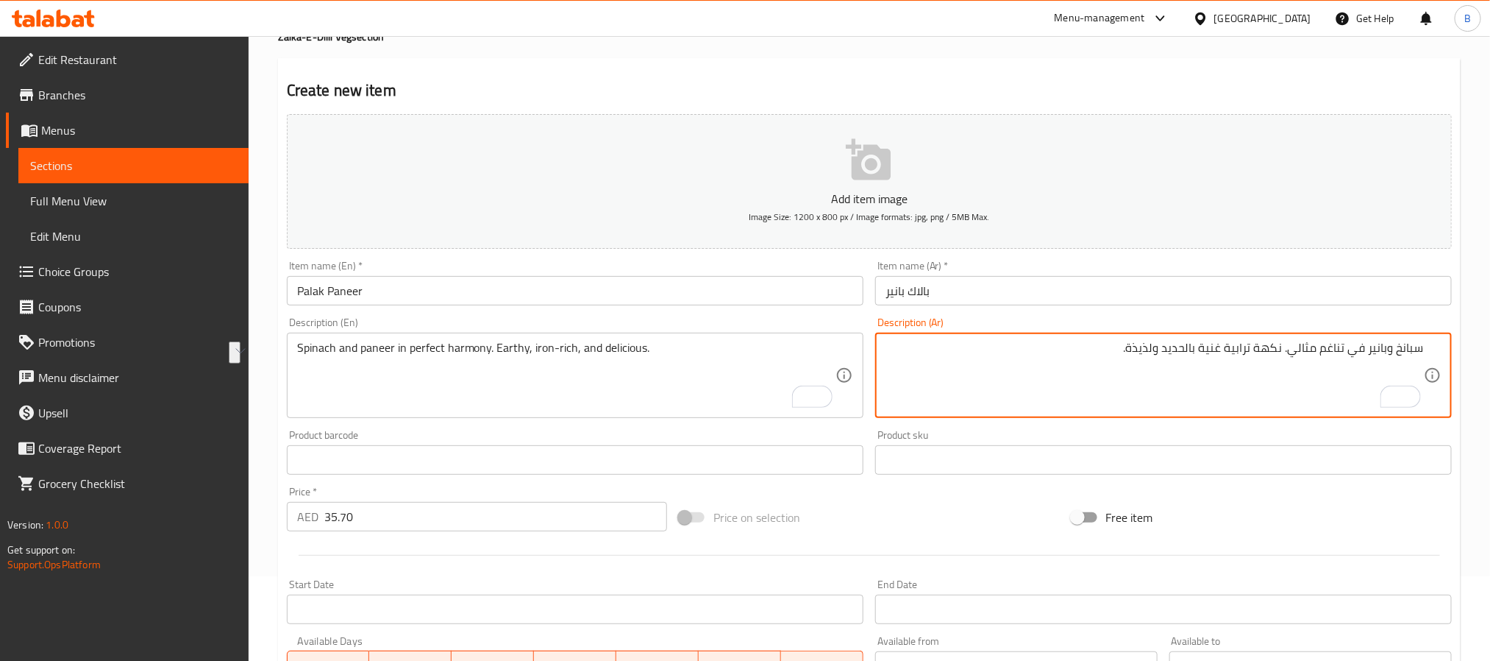
scroll to position [46, 0]
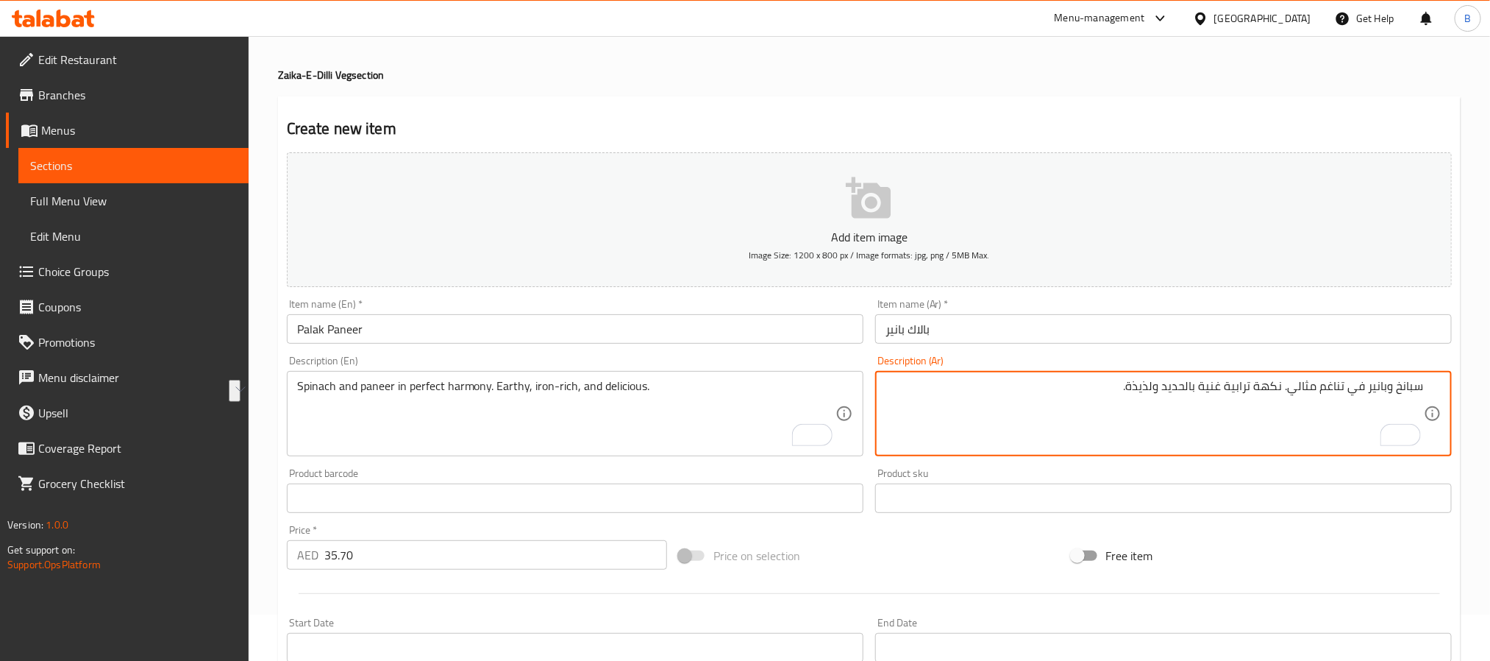
type textarea "سبانخ وبانير في تناغم مثالي. نكهة ترابية غنية بالحديد ولذيذة."
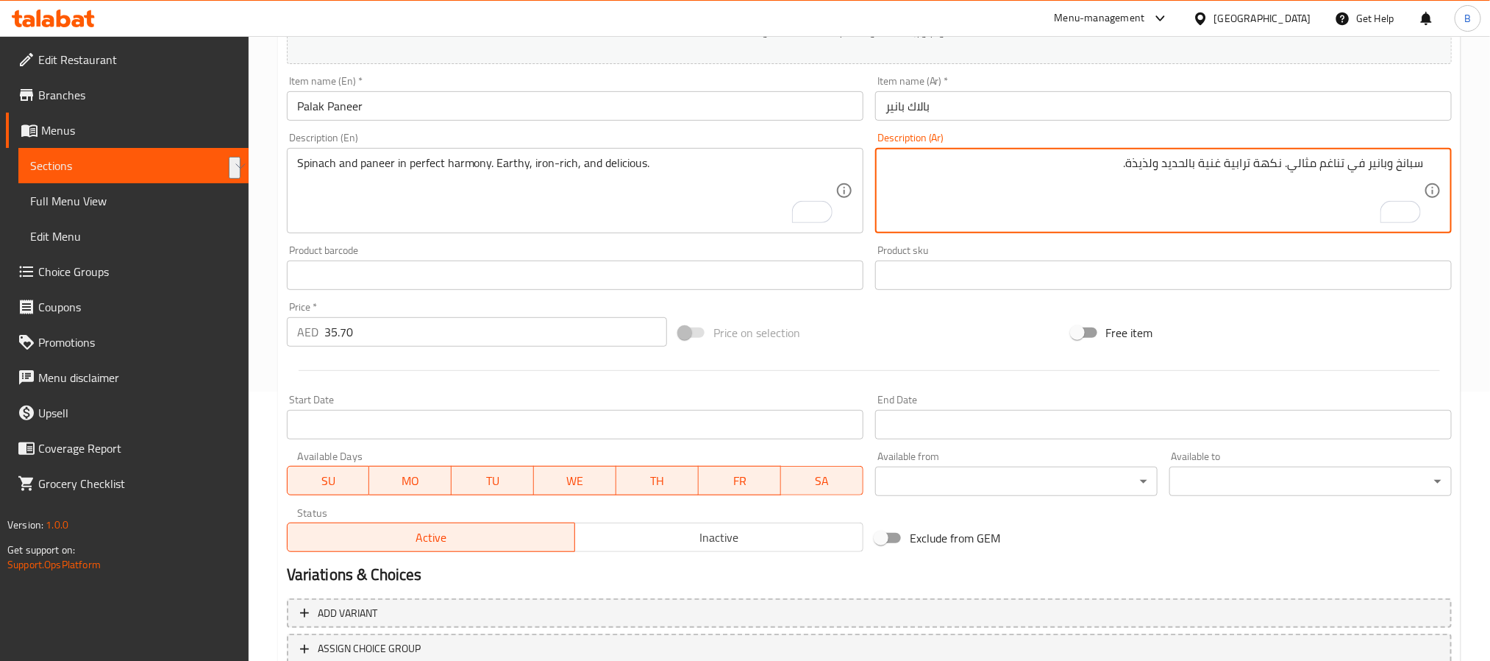
scroll to position [377, 0]
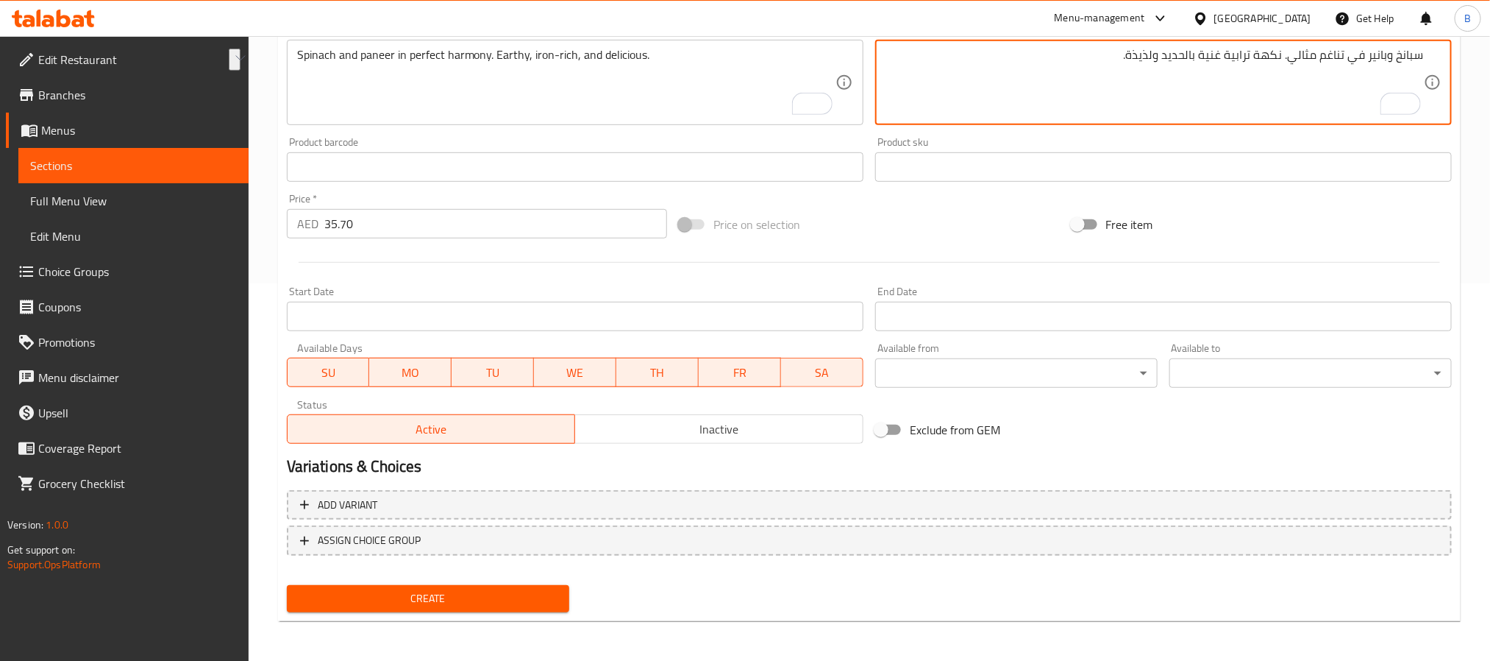
drag, startPoint x: 405, startPoint y: 579, endPoint x: 397, endPoint y: 580, distance: 7.5
click at [405, 579] on div "Create" at bounding box center [428, 598] width 294 height 39
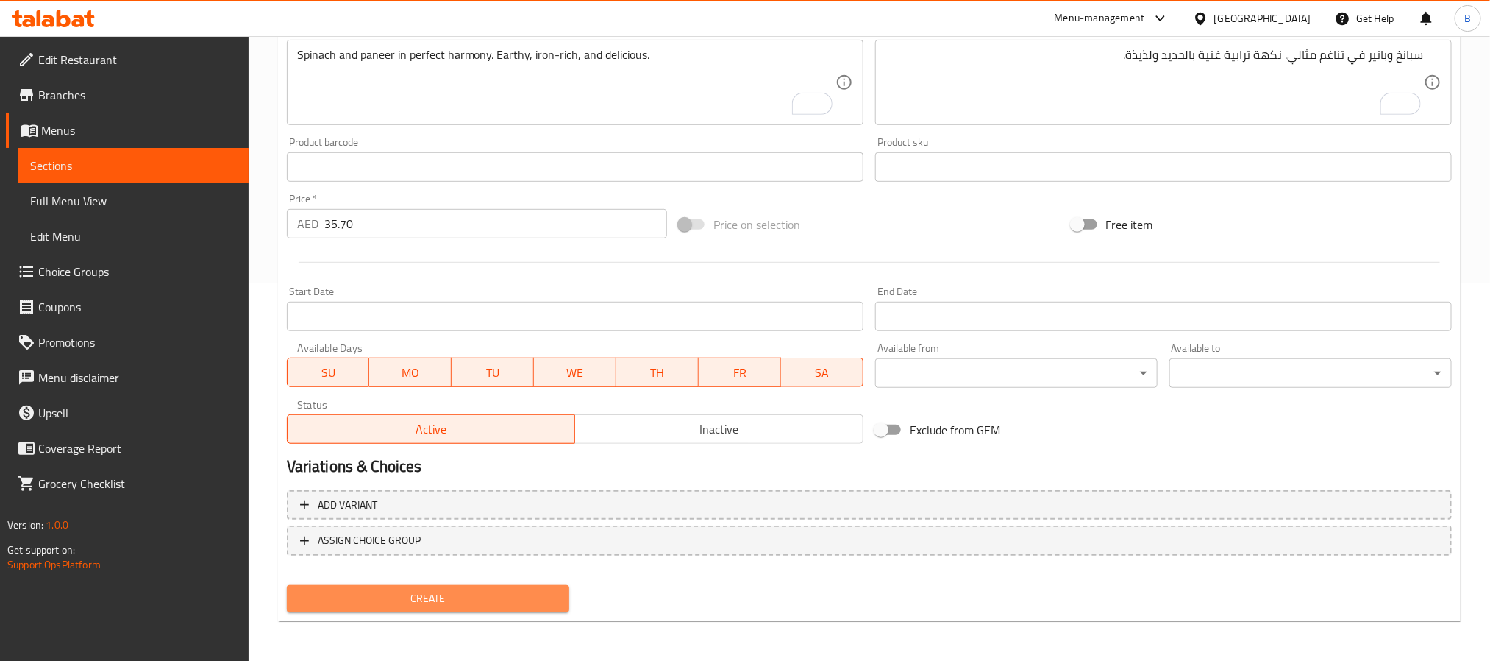
click at [393, 585] on button "Create" at bounding box center [428, 598] width 283 height 27
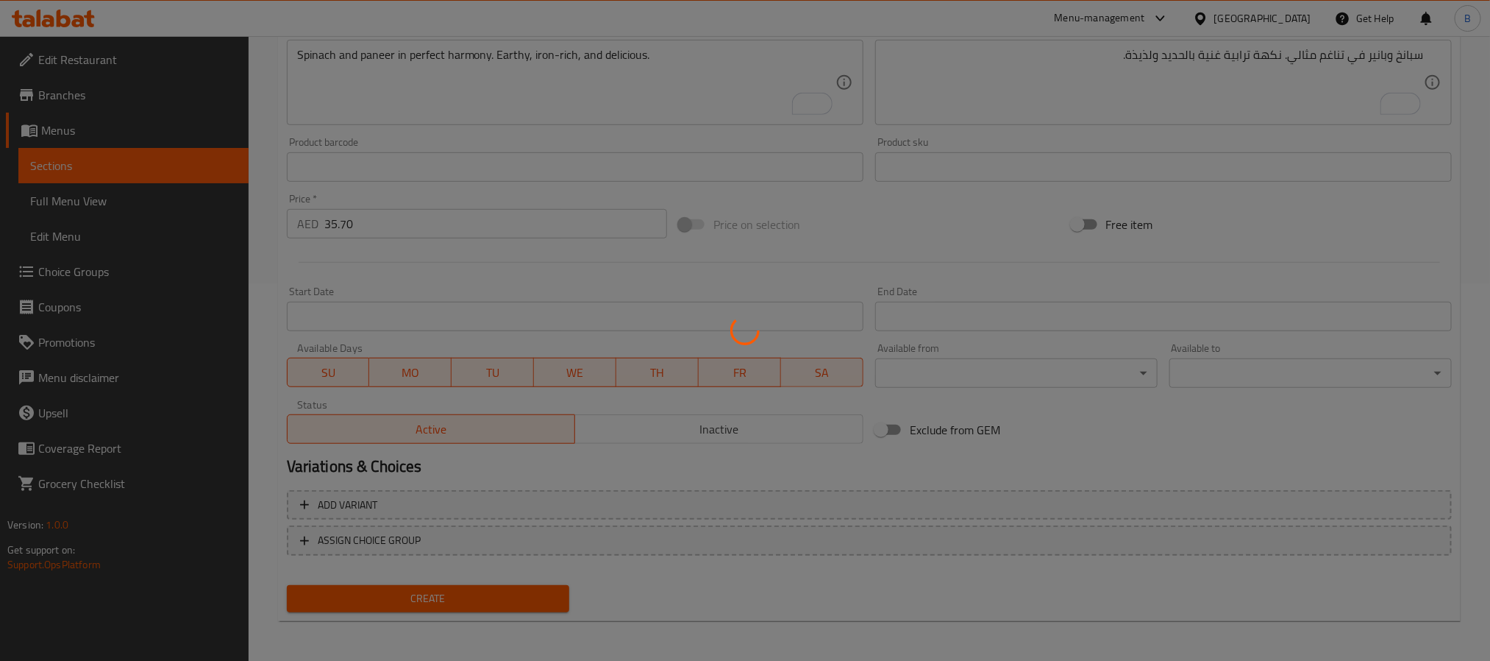
scroll to position [46, 0]
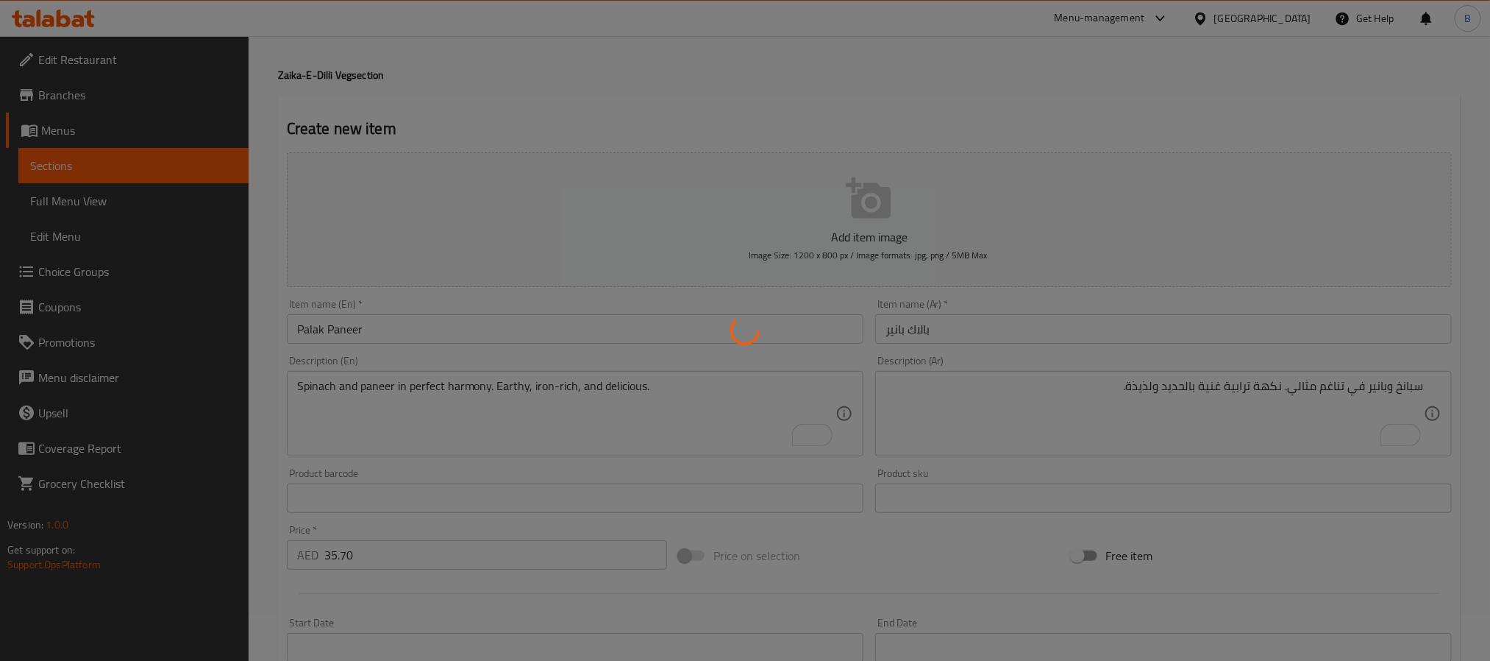
type input "0"
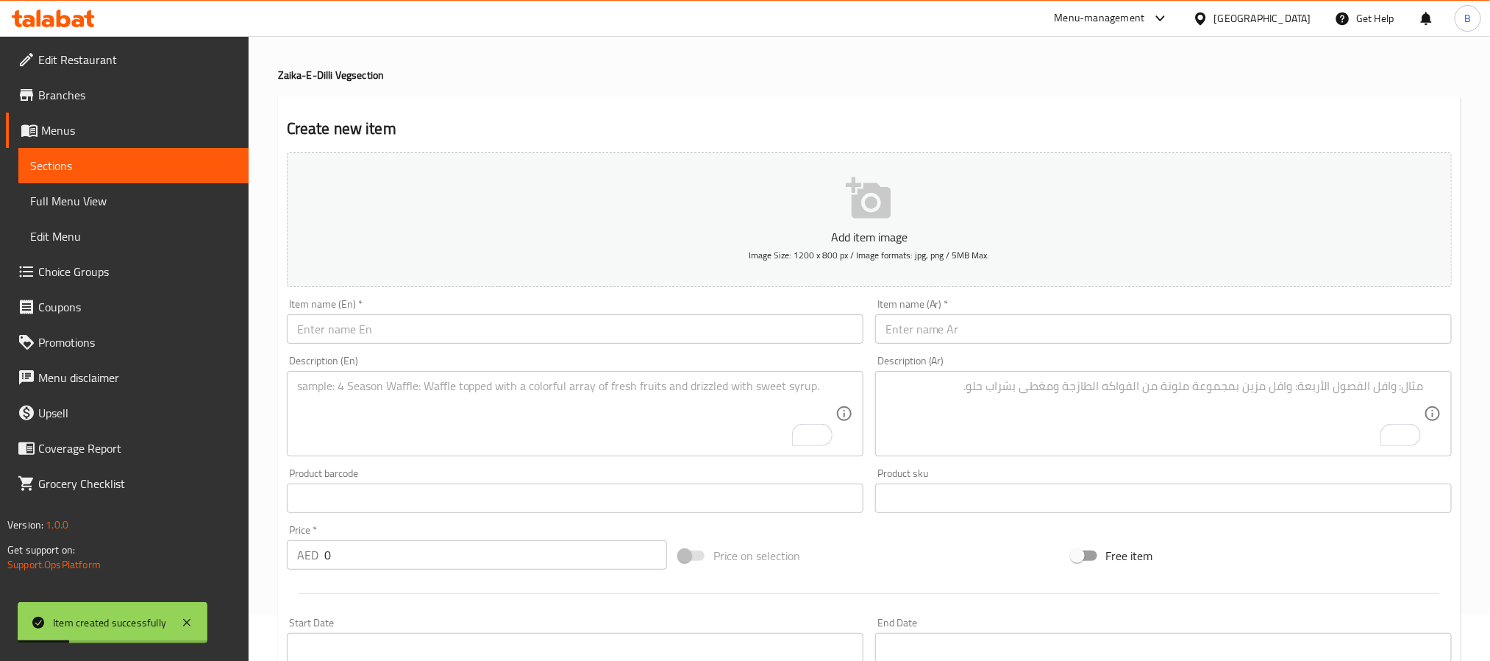
click at [480, 347] on div "Item name (En)   * Item name (En) *" at bounding box center [575, 321] width 589 height 57
click at [495, 331] on input "text" at bounding box center [575, 328] width 577 height 29
paste input "Gobhi Aloo"
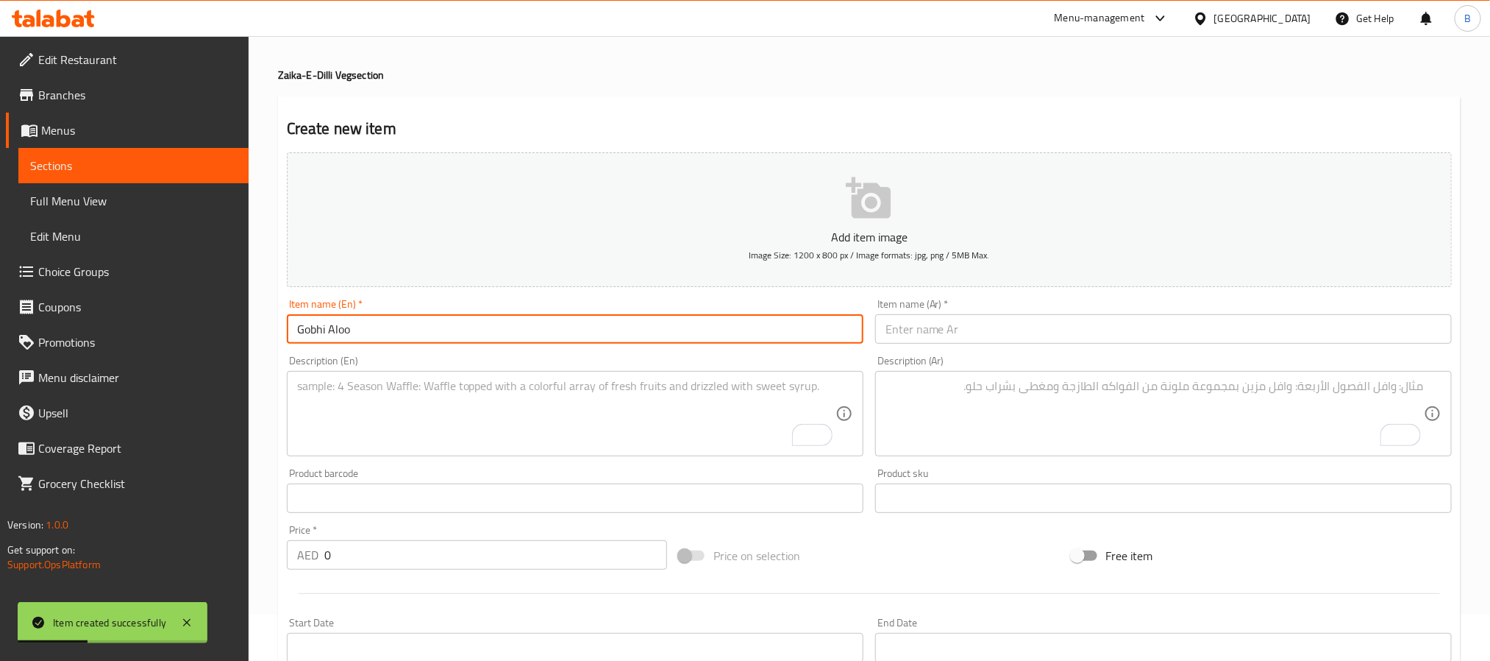
type input "Gobhi Aloo"
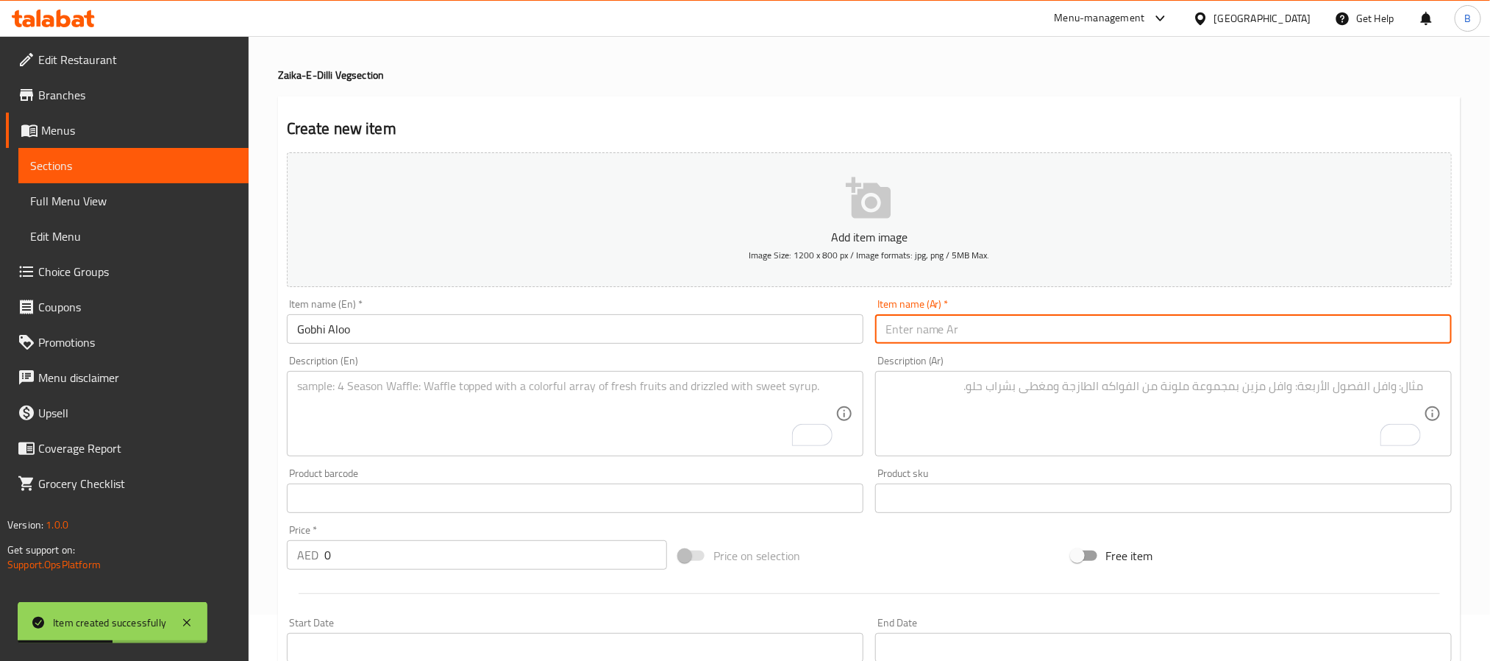
click at [961, 335] on input "text" at bounding box center [1163, 328] width 577 height 29
paste input "[PERSON_NAME]"
type input "[PERSON_NAME]"
click at [415, 462] on div "Product barcode Product barcode" at bounding box center [575, 490] width 589 height 57
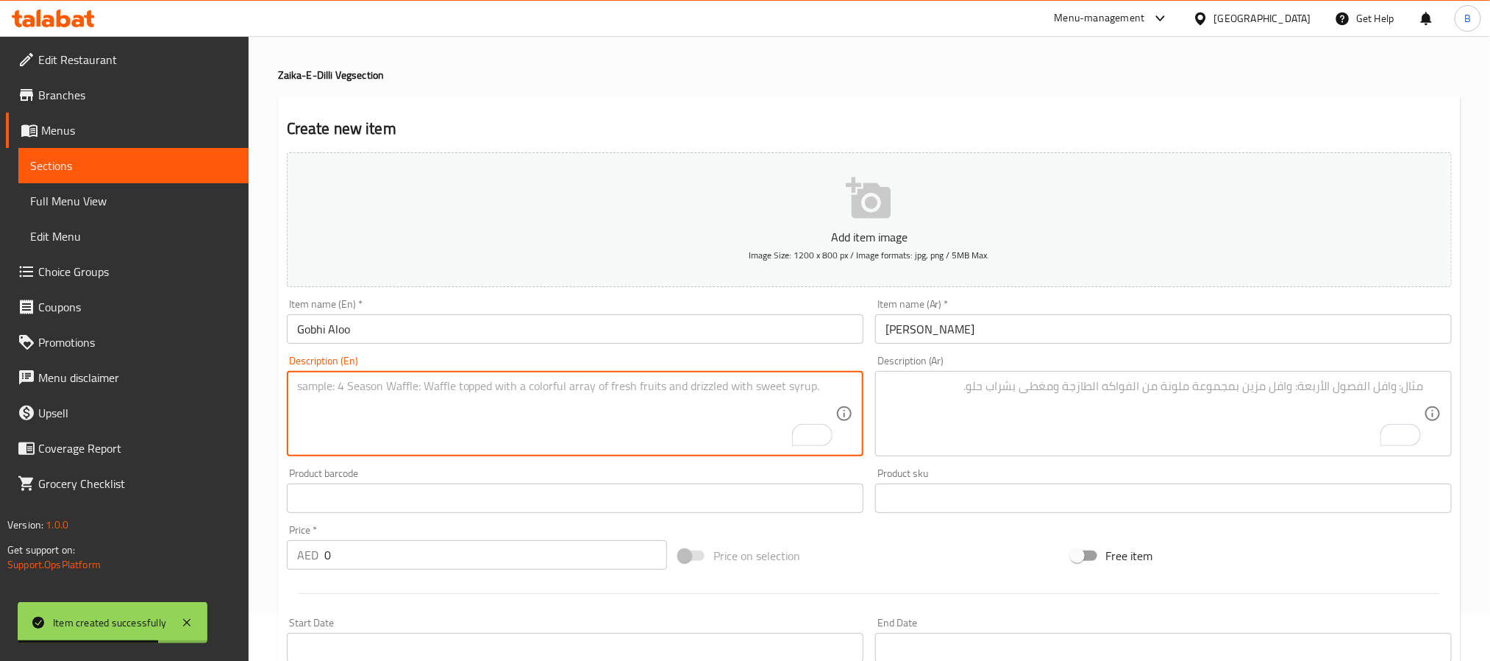
click at [452, 413] on textarea "To enrich screen reader interactions, please activate Accessibility in Grammarl…" at bounding box center [566, 414] width 539 height 70
paste textarea "Cauliflower & Potato Sabzi Like Mum Made It. Classic Dry-Style Masala."
type textarea "Cauliflower & potato sabzi like mum made it. classic dry-style masala."
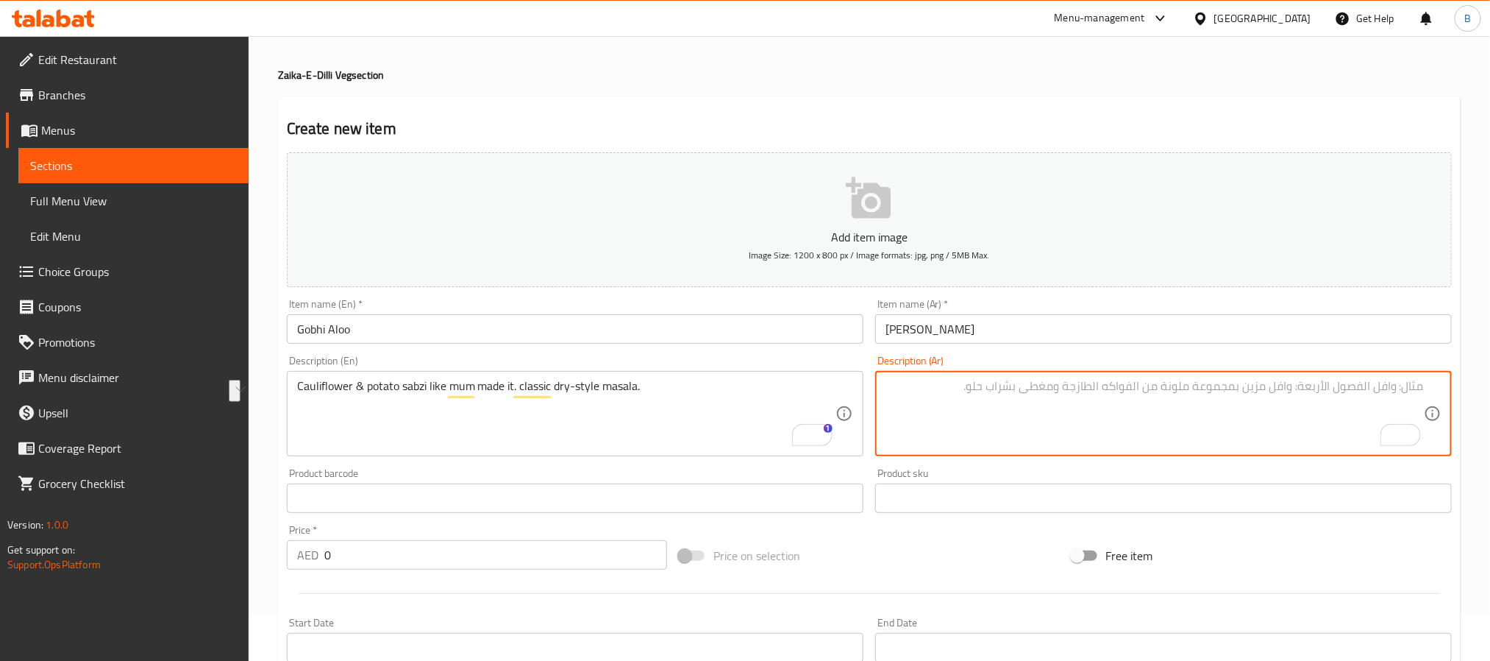
click at [964, 387] on textarea "To enrich screen reader interactions, please activate Accessibility in Grammarl…" at bounding box center [1155, 414] width 539 height 70
paste textarea "سابزي القرنبيط والبطاطس، على طريقة أمي. ماسالا جافة كلاسيكية."
type textarea "سابزي القرنبيط والبطاطس، على طريقة أمي. ماسالا جافة كلاسيكية."
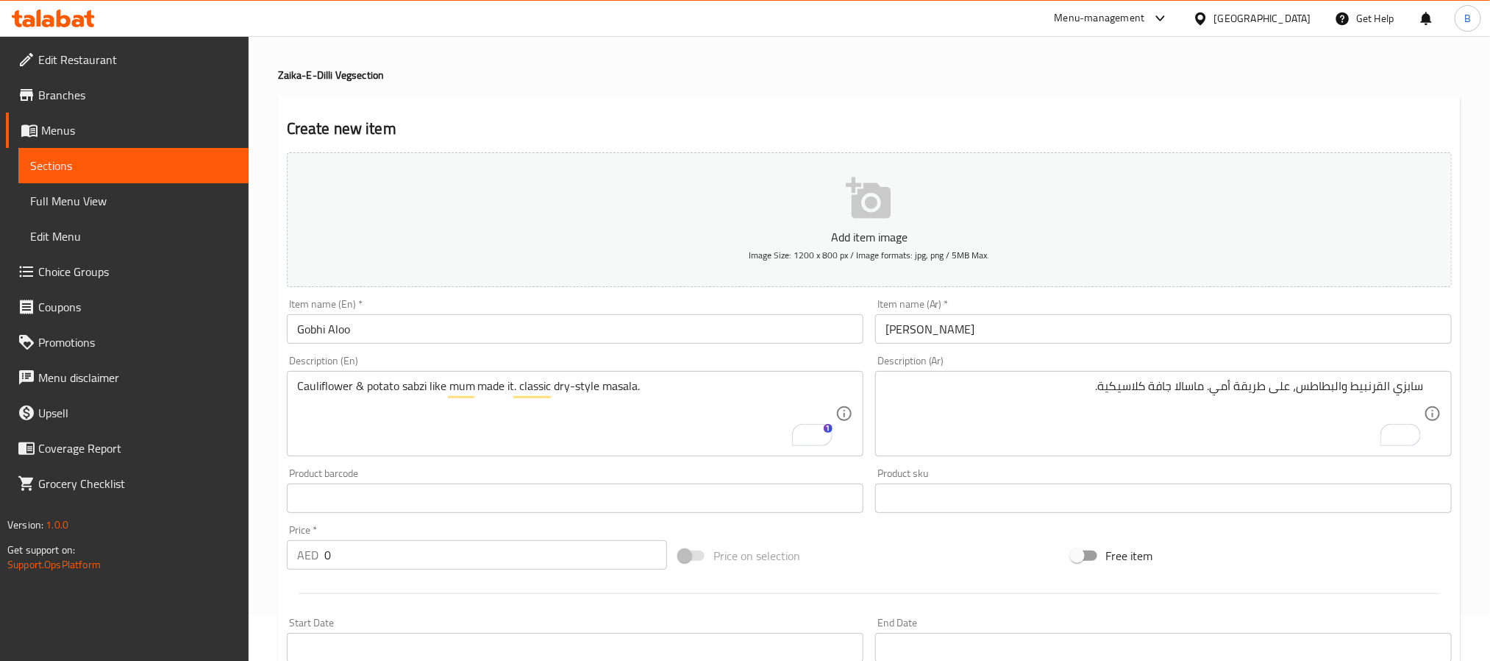
drag, startPoint x: 475, startPoint y: 530, endPoint x: 473, endPoint y: 541, distance: 11.3
click at [475, 535] on div "Price   * AED 0 Price *" at bounding box center [477, 547] width 380 height 45
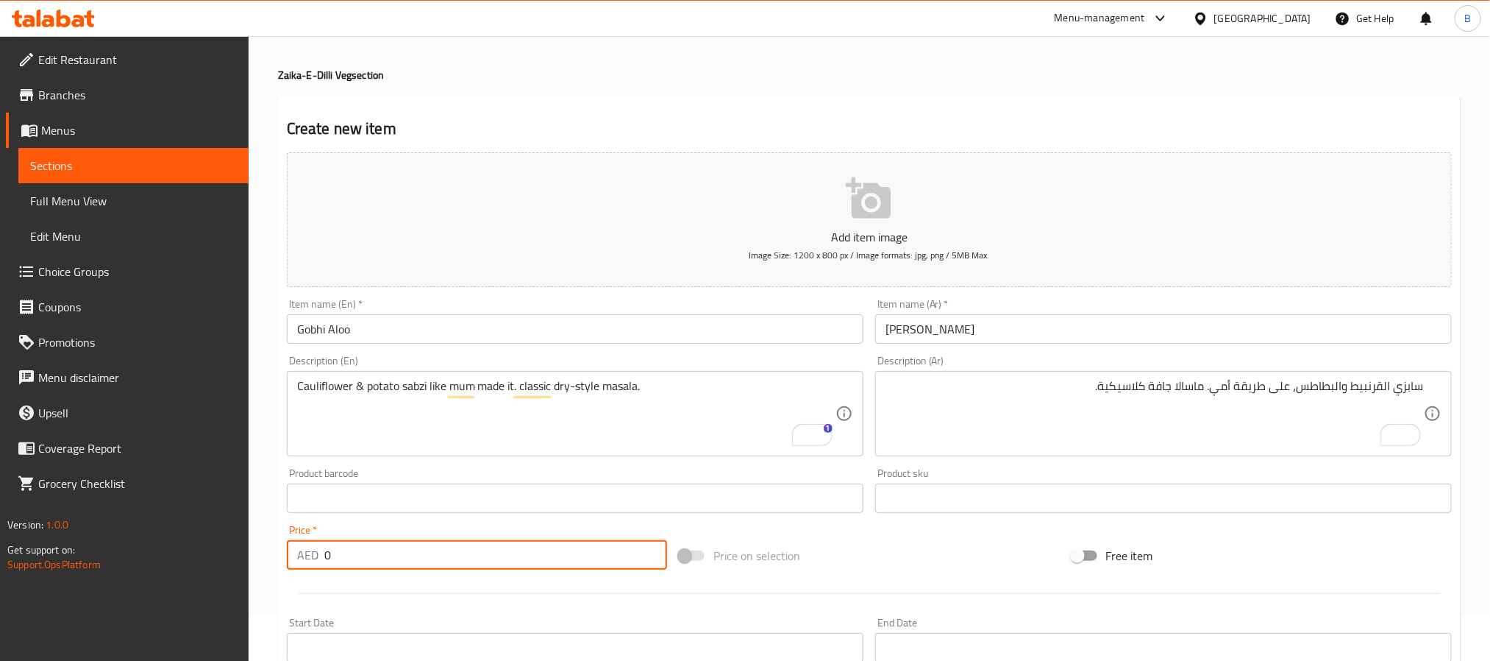
click at [457, 563] on input "0" at bounding box center [495, 554] width 343 height 29
paste input "31.5"
type input "31.50"
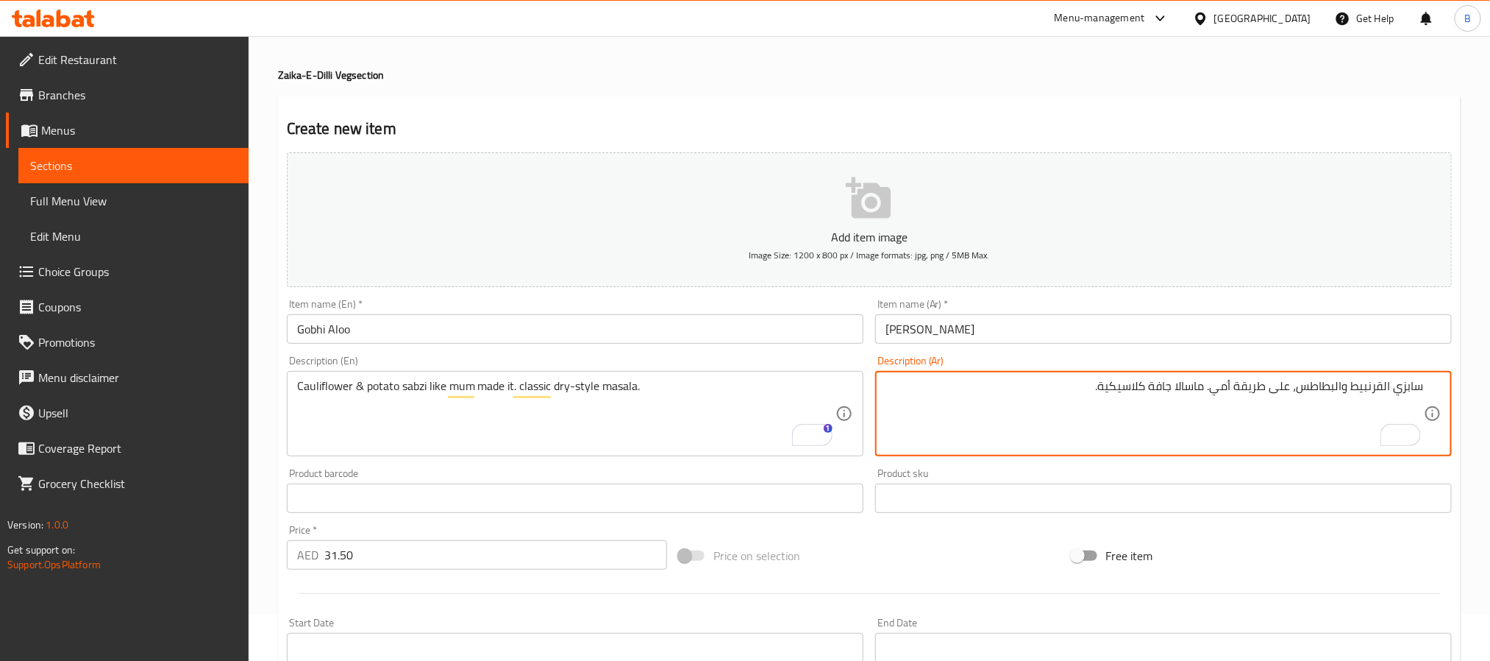
click at [1338, 395] on textarea "سابزي القرنبيط والبطاطس، على طريقة أمي. ماسالا جافة كلاسيكية." at bounding box center [1155, 414] width 539 height 70
drag, startPoint x: 1321, startPoint y: 386, endPoint x: 1259, endPoint y: 395, distance: 62.4
click at [1259, 395] on textarea "سابزي قرنبيط وبطاطس، على طريقة أمي. ماسالا جافة كلاسيكية." at bounding box center [1155, 414] width 539 height 70
click at [1304, 387] on textarea "سابزي قرنبيط وبطاطس، على طريقة أمي. ماسالا جافة كلاسيكية." at bounding box center [1155, 414] width 539 height 70
drag, startPoint x: 1304, startPoint y: 387, endPoint x: 1214, endPoint y: 387, distance: 90.5
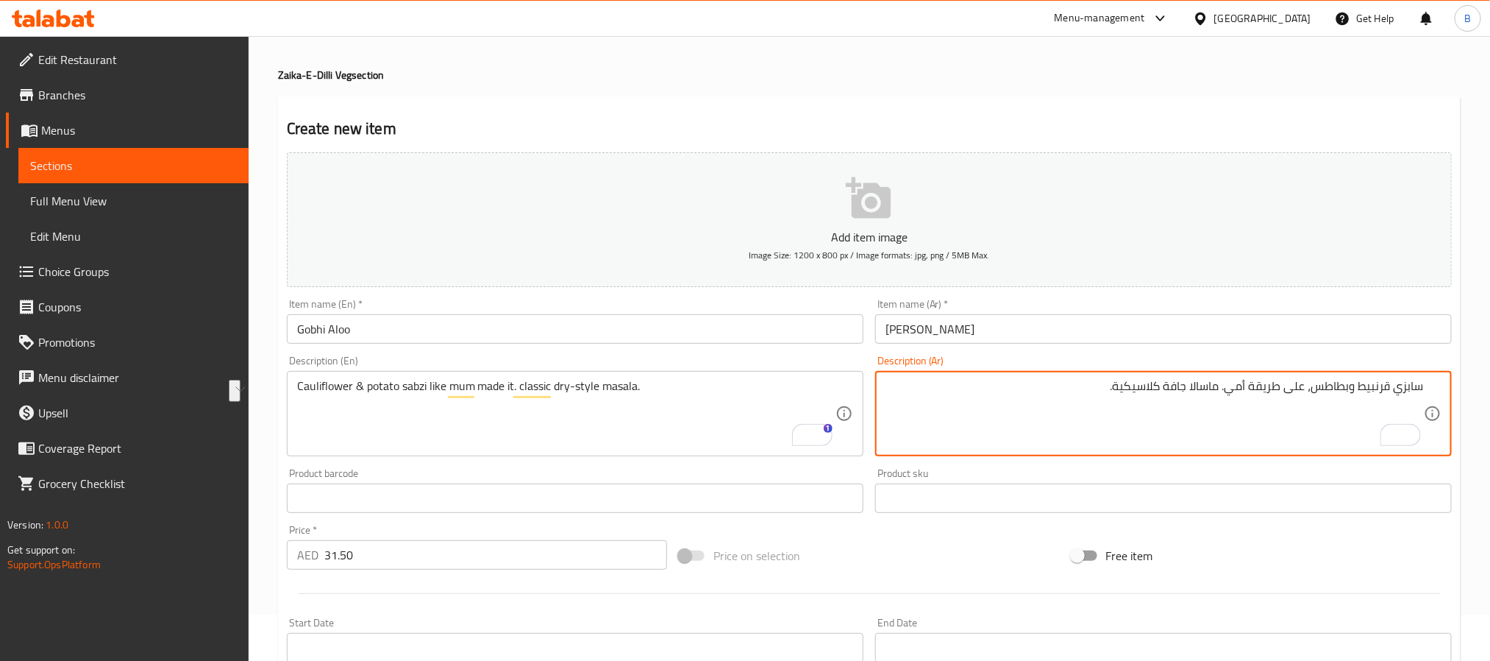
click at [1214, 387] on textarea "سابزي قرنبيط وبطاطس، على طريقة أمي. ماسالا جافة كلاسيكية." at bounding box center [1155, 414] width 539 height 70
click at [1161, 394] on textarea "سابزي قرنبيط وبطاطس، على طريقة أمي. ماسالا جافة كلاسيكية." at bounding box center [1155, 414] width 539 height 70
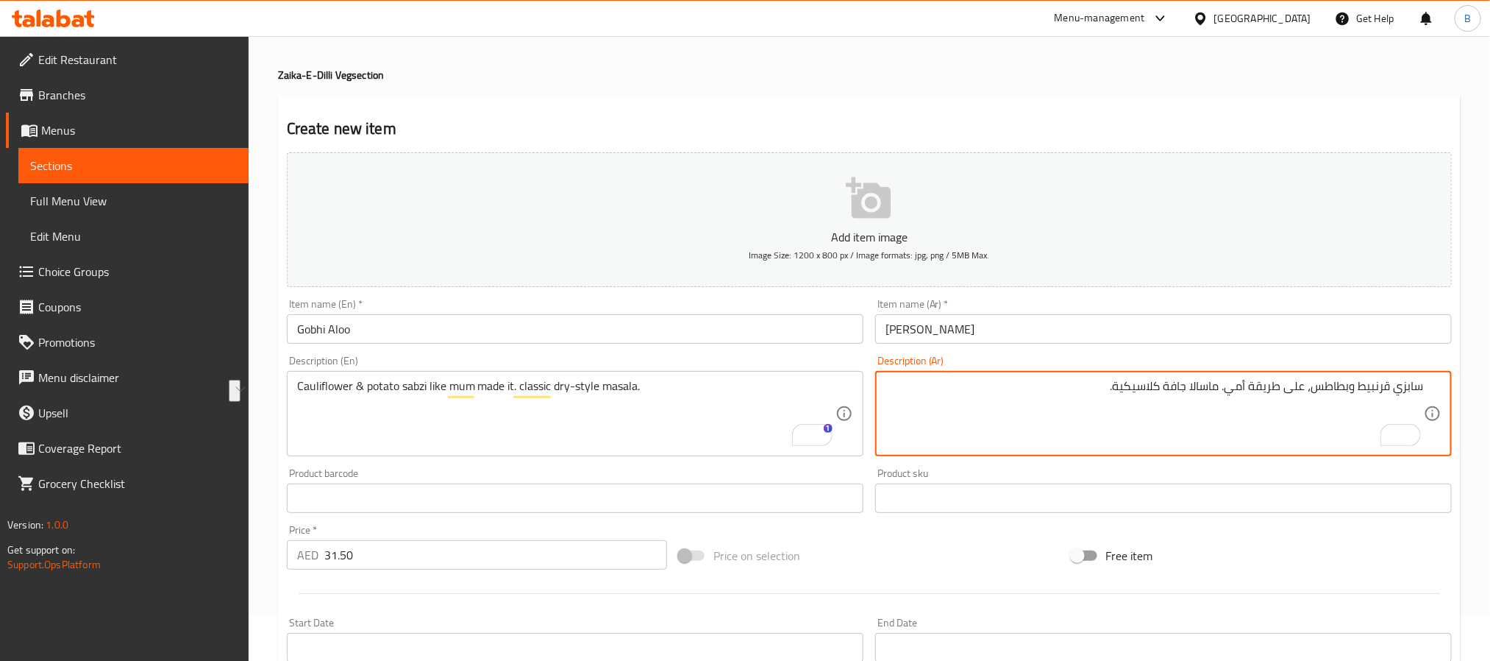
click at [1161, 394] on textarea "سابزي قرنبيط وبطاطس، على طريقة أمي. ماسالا جافة كلاسيكية." at bounding box center [1155, 414] width 539 height 70
click at [1099, 393] on textarea "سابزي قرنبيط وبطاطس، على طريقة أمي. ماسالا جافة كلاسيكية." at bounding box center [1155, 414] width 539 height 70
click at [1095, 395] on textarea "سابزي قرنبيط وبطاطس، على طريقة أمي. ماسالا جافة كلاسيكية." at bounding box center [1155, 414] width 539 height 70
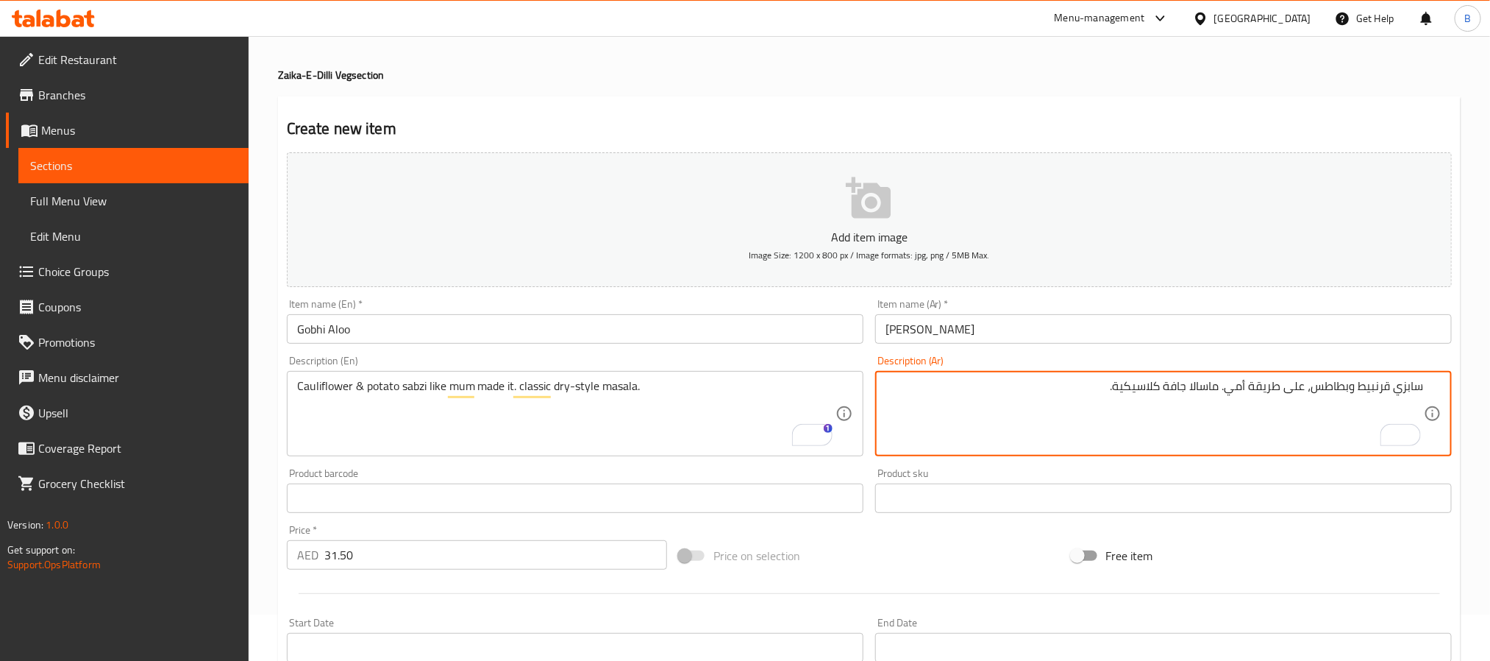
click at [1095, 395] on textarea "سابزي قرنبيط وبطاطس، على طريقة أمي. ماسالا جافة كلاسيكية." at bounding box center [1155, 414] width 539 height 70
type textarea "سابزي قرنبيط وبطاطس، على طريقة أمي. ماسالا جافة كلاسيكية."
drag, startPoint x: 1046, startPoint y: 356, endPoint x: 1042, endPoint y: 386, distance: 30.4
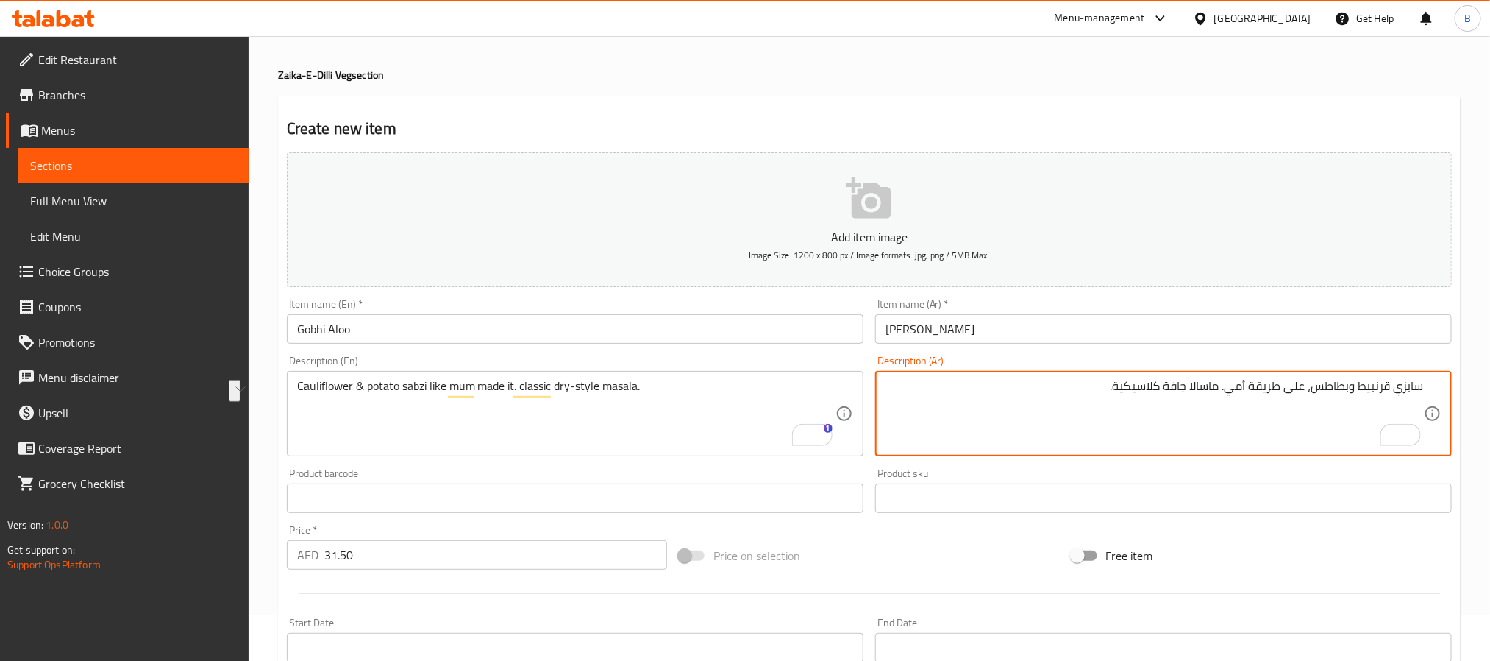
click at [1045, 364] on div "Description (Ar) سابزي قرنبيط وبطاطس، على طريقة أمي. ماسالا جافة كلاسيكية. Desc…" at bounding box center [1163, 405] width 577 height 101
click at [1042, 386] on textarea "سابزي قرنبيط وبطاطس، على طريقة أمي. ماسالا جافة كلاسيكية." at bounding box center [1155, 414] width 539 height 70
click at [1062, 402] on textarea "سابزي قرنبيط وبطاطس، على طريقة أمي. ماسالا جافة كلاسيكية." at bounding box center [1155, 414] width 539 height 70
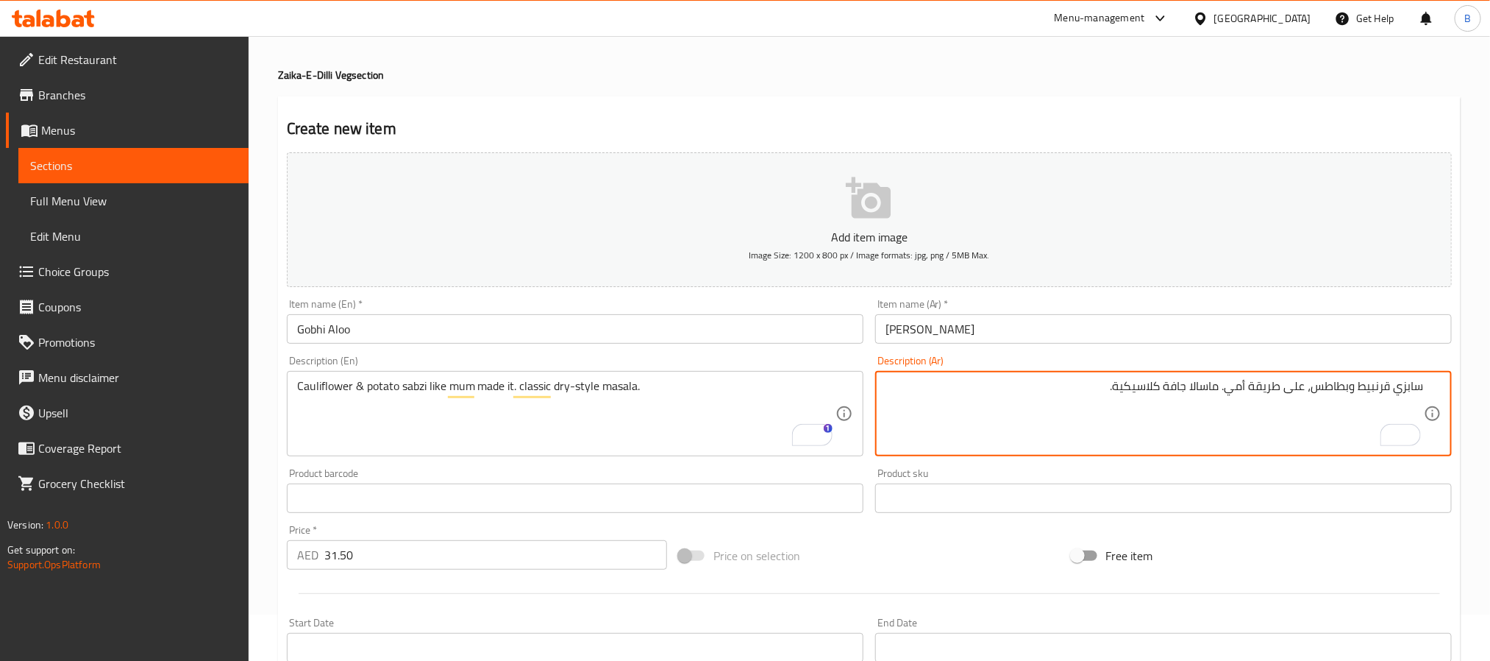
click at [1062, 402] on textarea "سابزي قرنبيط وبطاطس، على طريقة أمي. ماسالا جافة كلاسيكية." at bounding box center [1155, 414] width 539 height 70
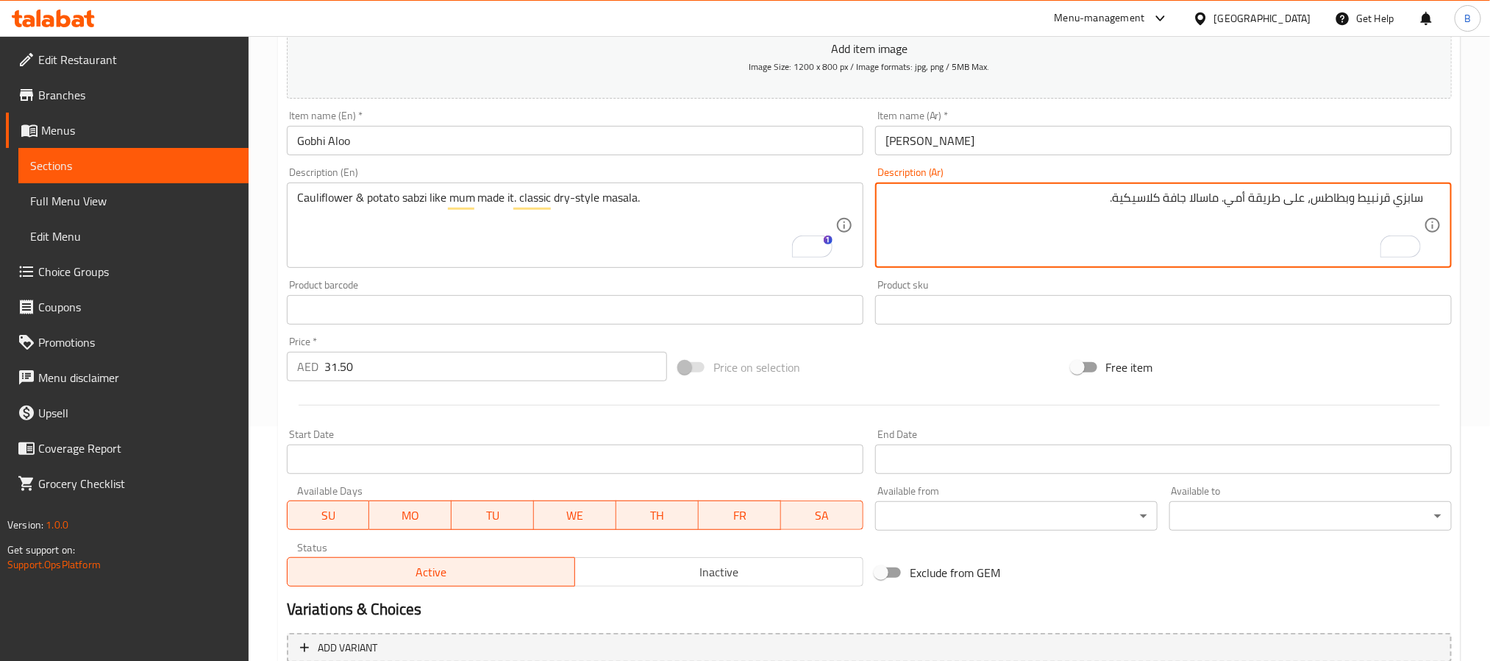
scroll to position [377, 0]
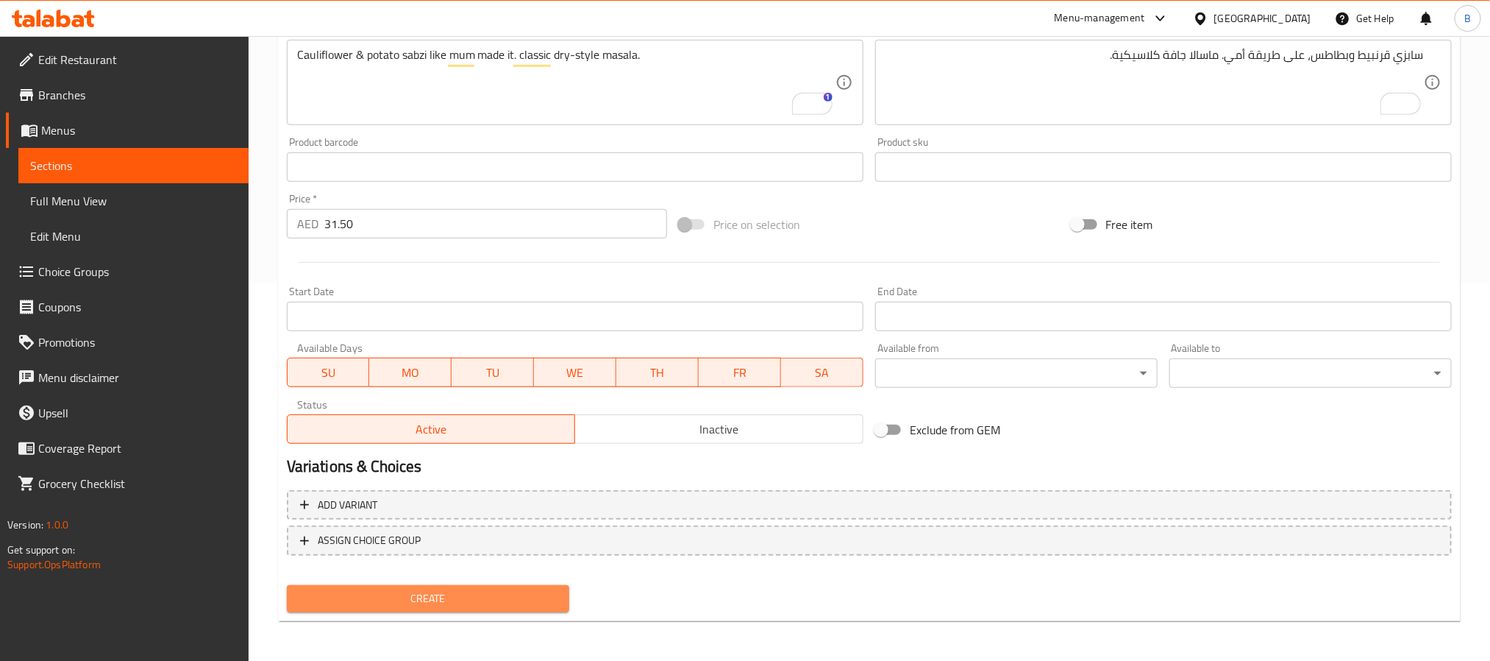
click at [380, 600] on span "Create" at bounding box center [428, 598] width 259 height 18
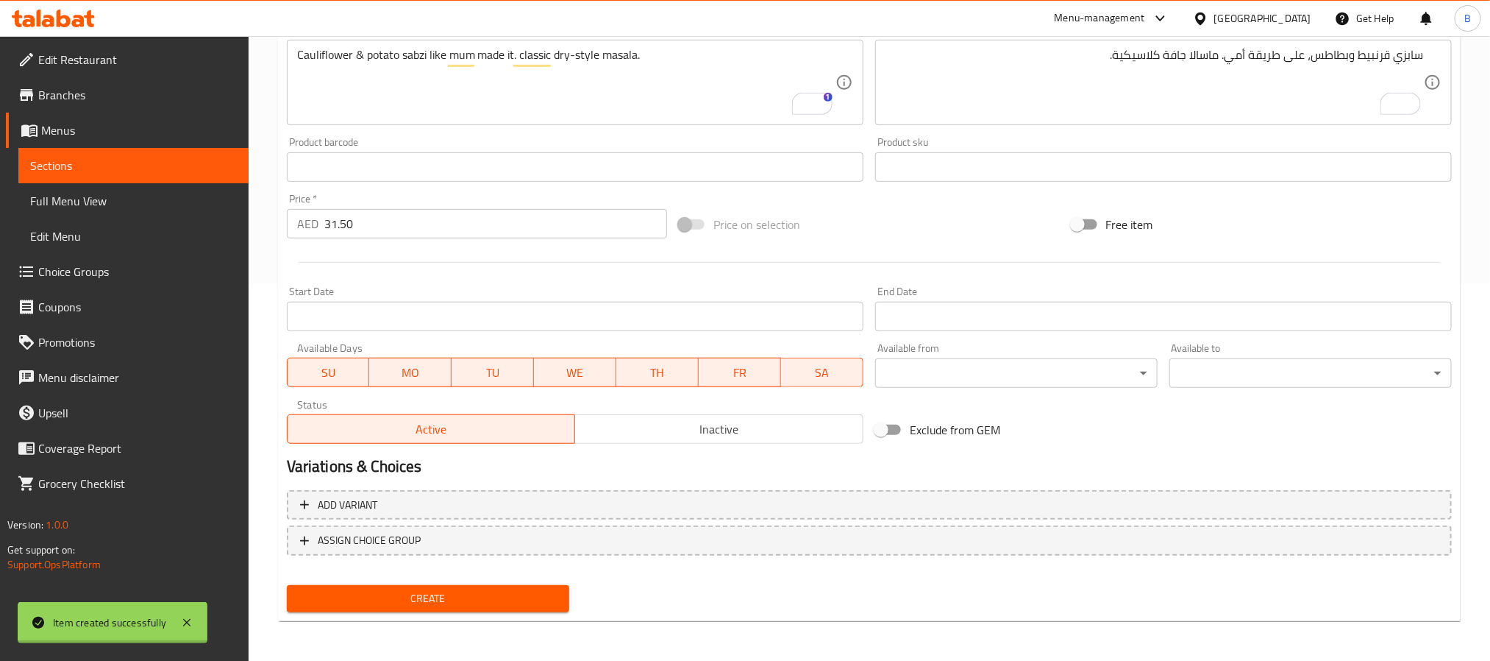
type input "0"
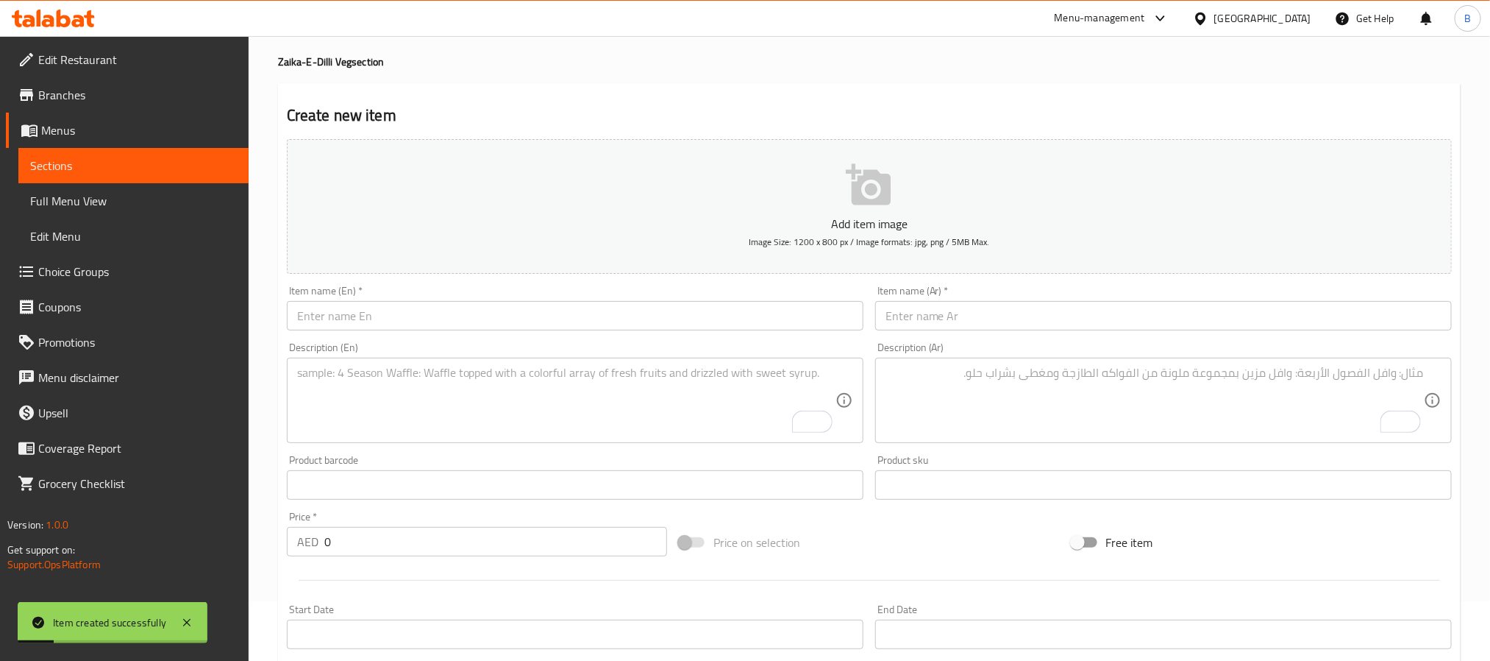
scroll to position [46, 0]
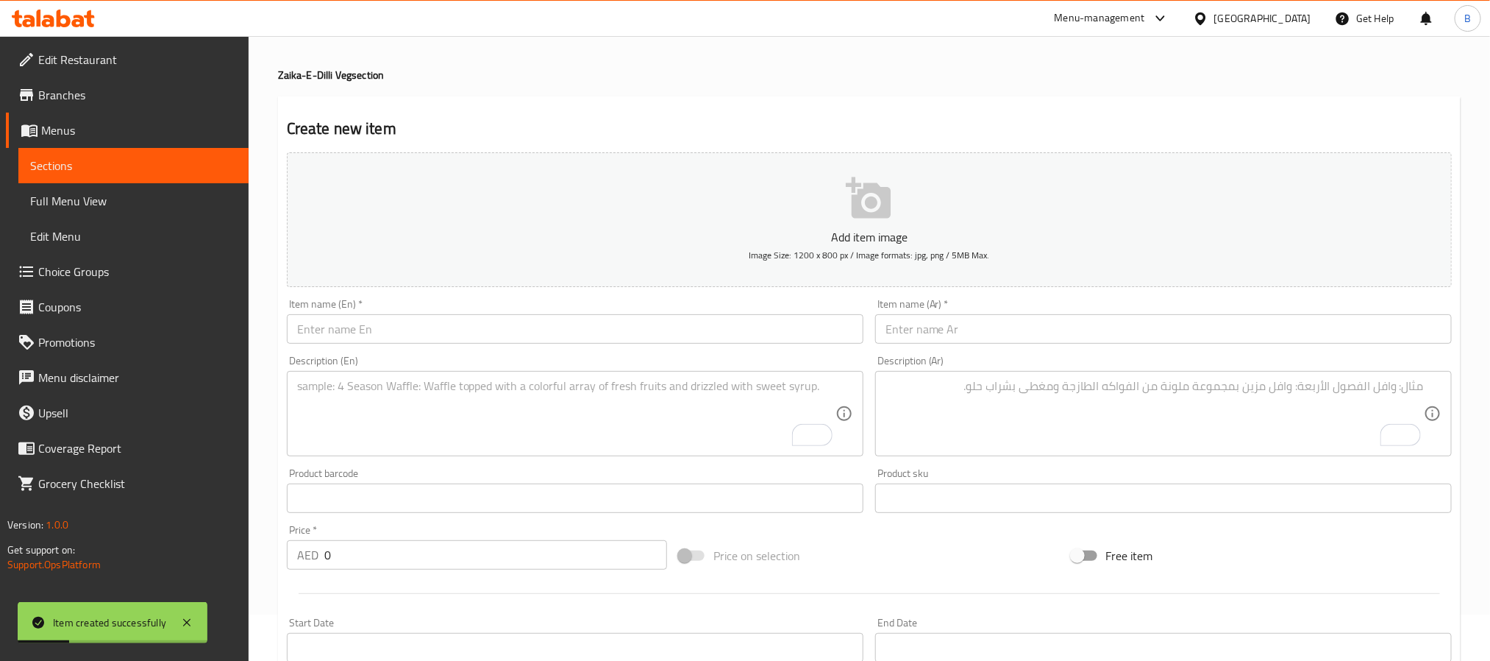
drag, startPoint x: 482, startPoint y: 309, endPoint x: 480, endPoint y: 332, distance: 22.9
click at [481, 324] on div "Item name (En)   * Item name (En) *" at bounding box center [575, 321] width 577 height 45
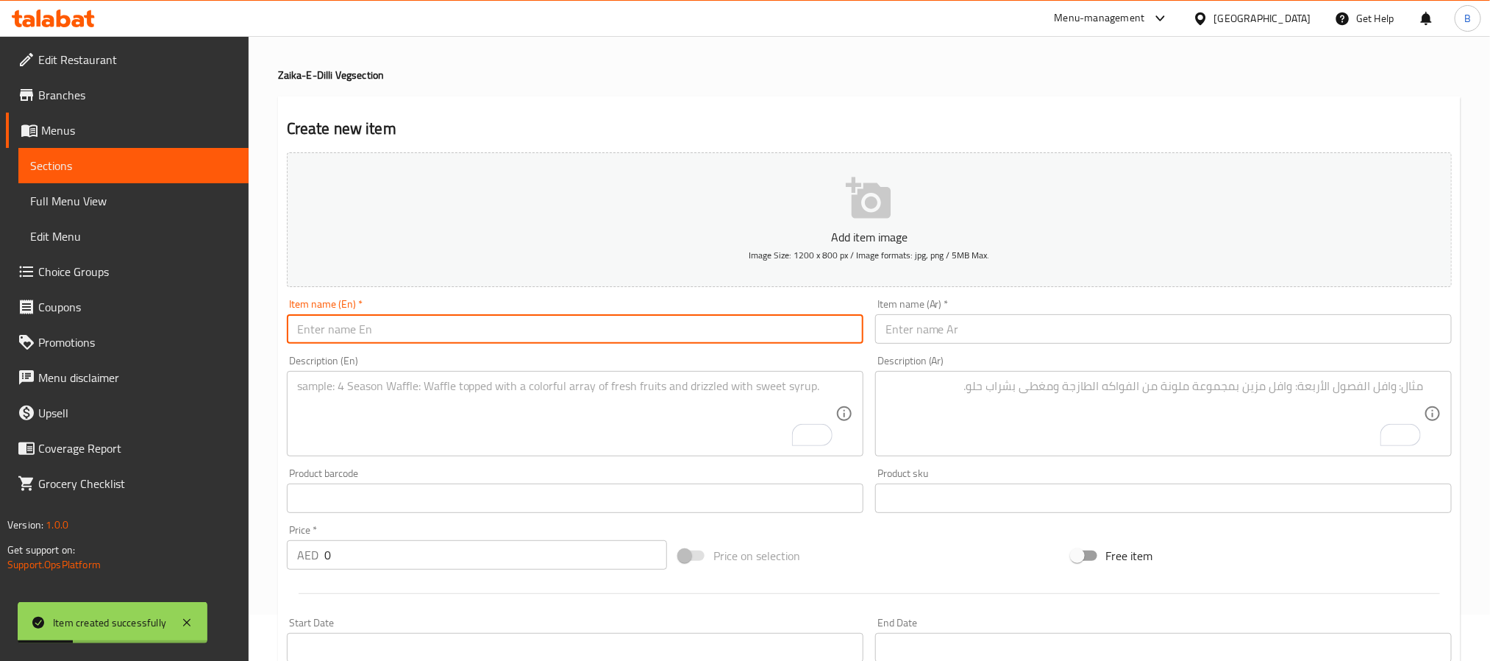
paste input "Aloo Jeera"
click at [480, 333] on input "text" at bounding box center [575, 328] width 577 height 29
type input "Aloo Jeera"
click at [925, 316] on input "text" at bounding box center [1163, 328] width 577 height 29
paste input "ألو جيرا"
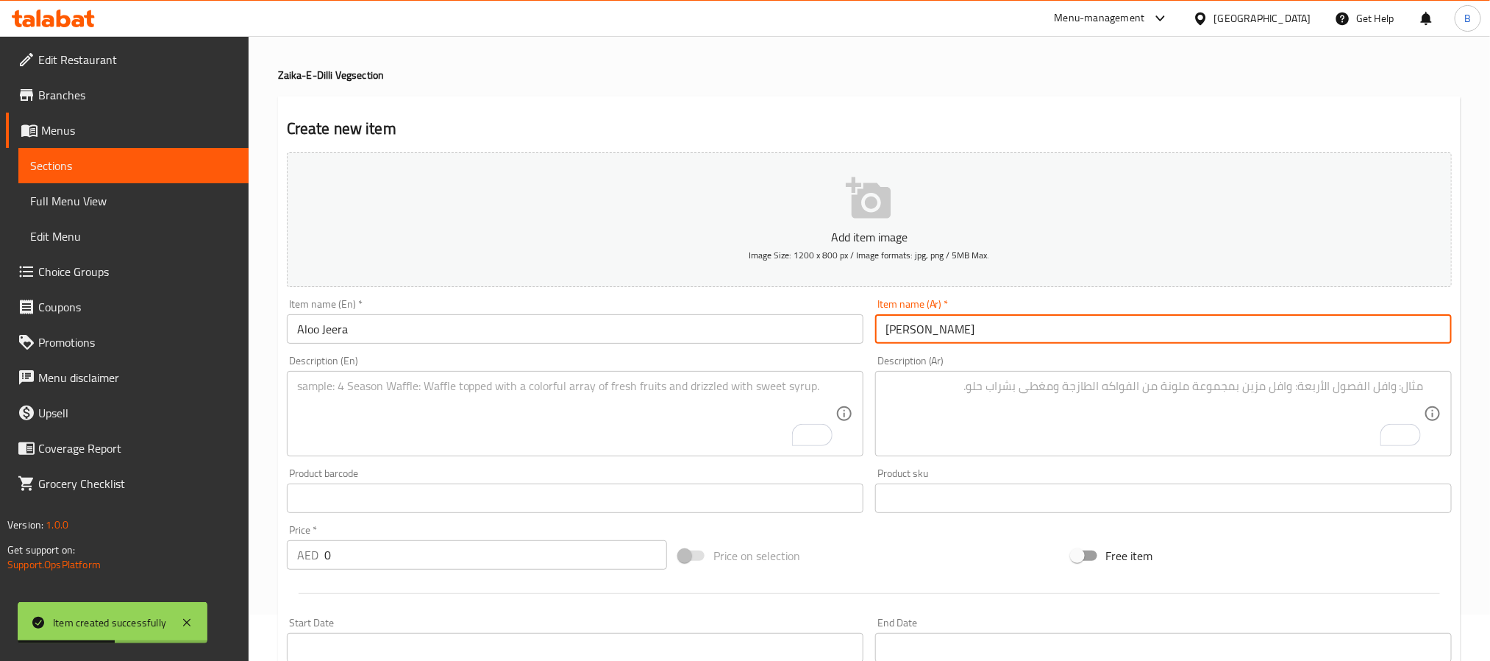
type input "ألو جيرا"
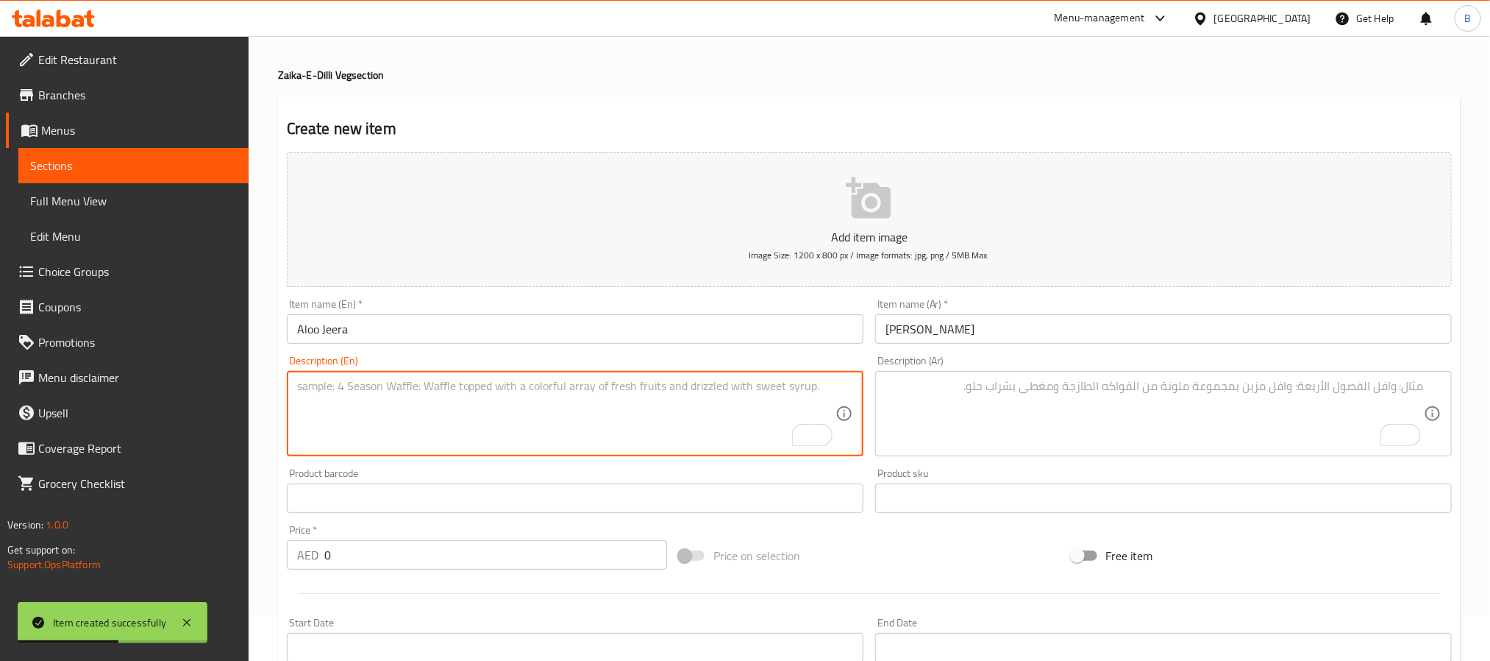
click at [803, 415] on textarea "To enrich screen reader interactions, please activate Accessibility in Grammarl…" at bounding box center [566, 414] width 539 height 70
click at [389, 554] on input "0" at bounding box center [495, 554] width 343 height 29
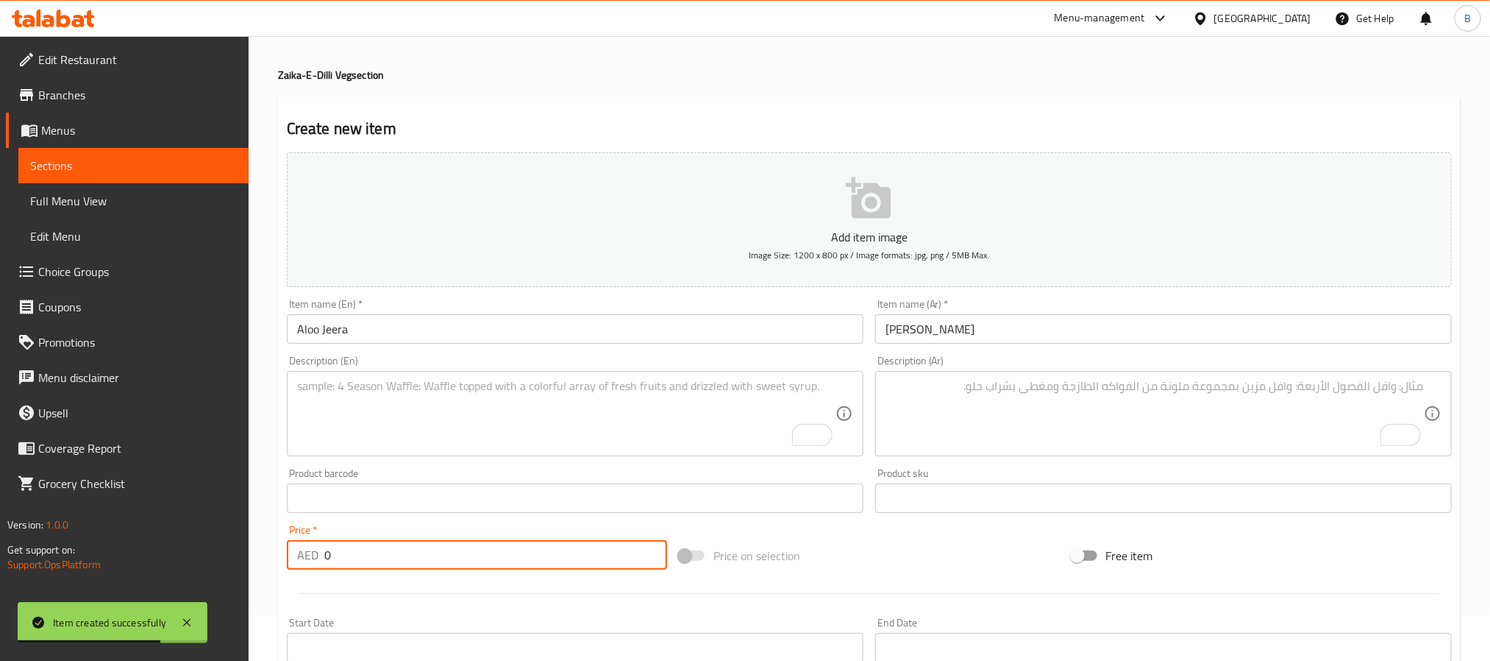
click at [389, 554] on input "0" at bounding box center [495, 554] width 343 height 29
paste input "29.4"
type input "29.40"
click at [628, 428] on textarea "To enrich screen reader interactions, please activate Accessibility in Grammarl…" at bounding box center [566, 414] width 539 height 70
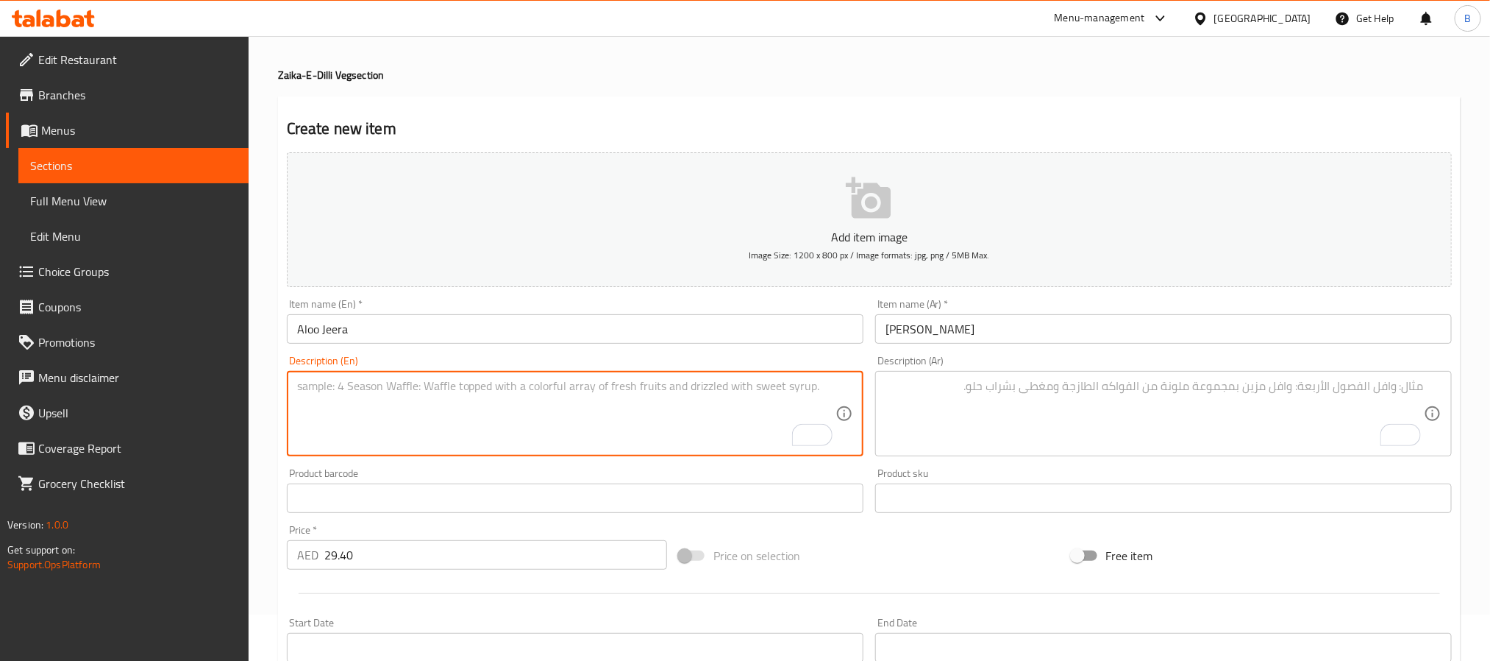
paste textarea "Simple Cumin-Spiced Potatoes."
type textarea "Simple cumin-spiced potatoes."
click at [1150, 399] on textarea "To enrich screen reader interactions, please activate Accessibility in Grammarl…" at bounding box center [1155, 414] width 539 height 70
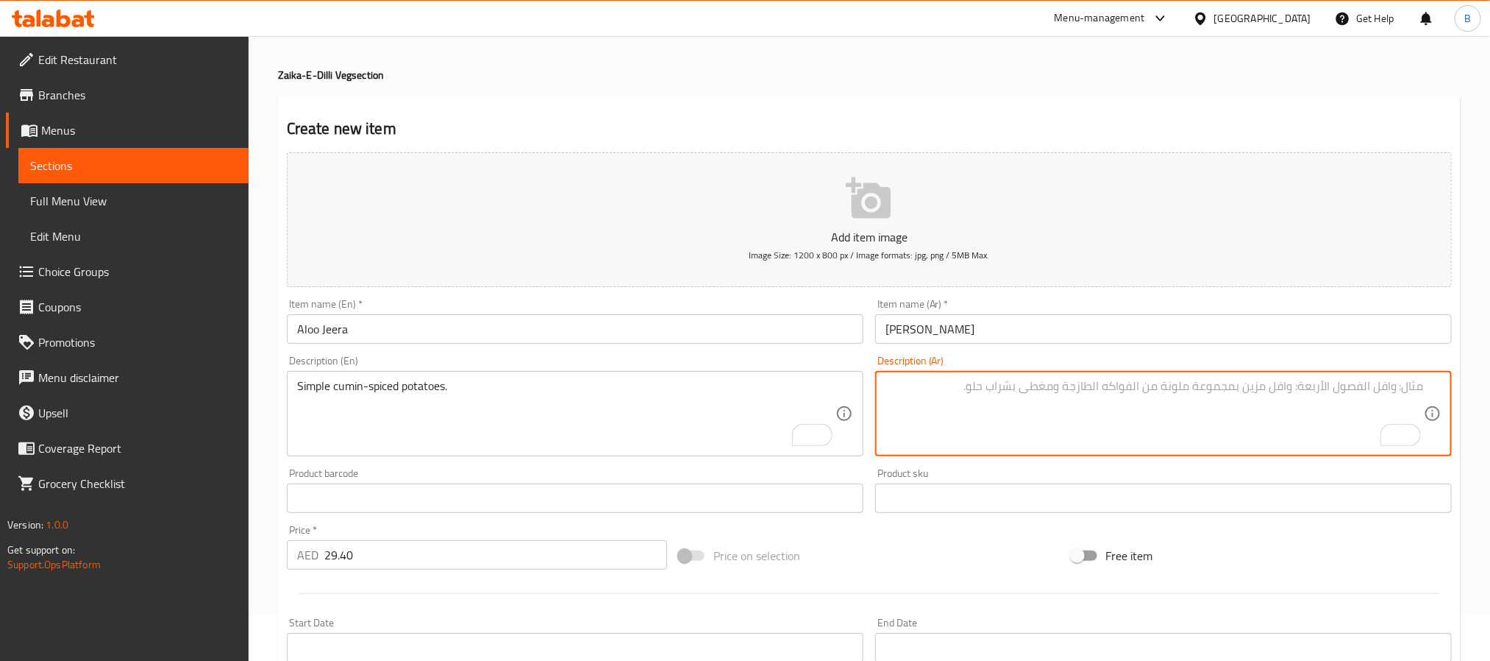
paste textarea "بطاطس بسيطة متبلة بالكمون."
type textarea "بطاطس بسيطة متبلة بالكمون."
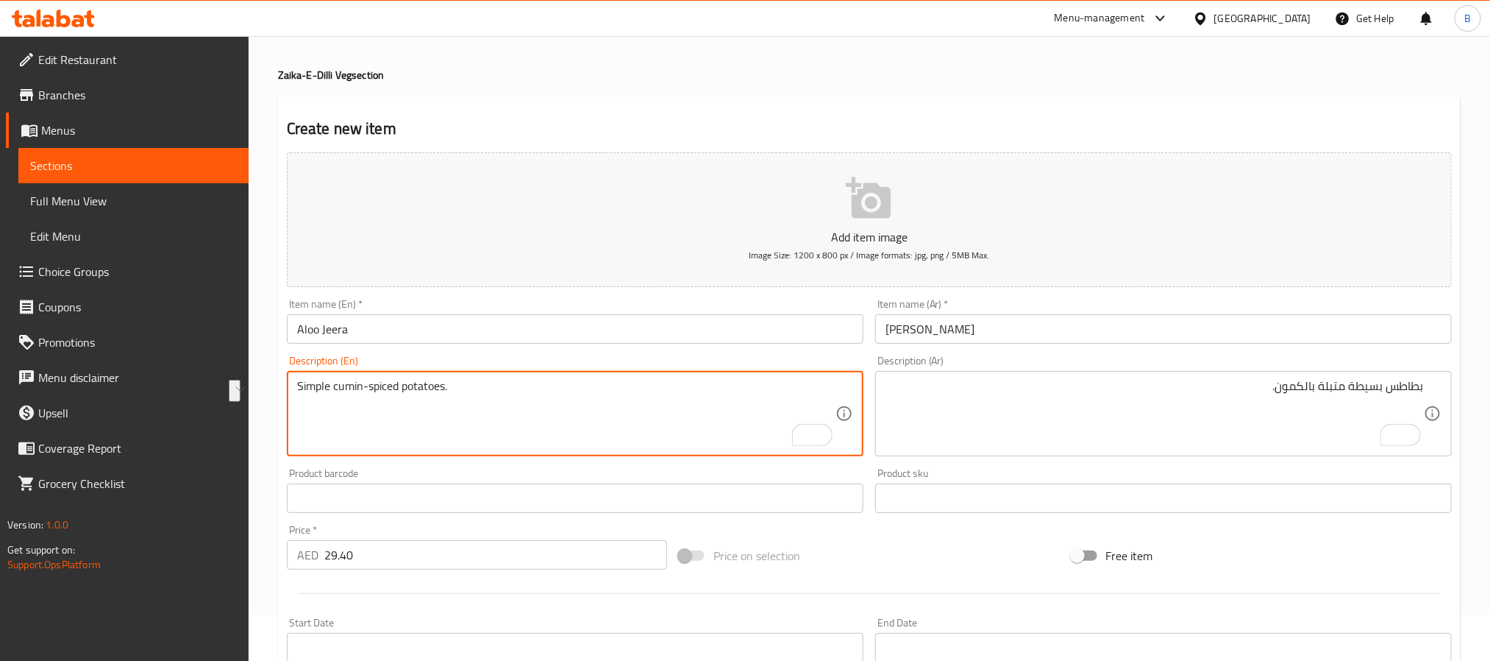
drag, startPoint x: 377, startPoint y: 388, endPoint x: 468, endPoint y: 402, distance: 91.6
click at [468, 402] on textarea "Simple cumin-spiced potatoes." at bounding box center [566, 414] width 539 height 70
click at [422, 380] on textarea "Simple cumin-spiced potatoes." at bounding box center [566, 414] width 539 height 70
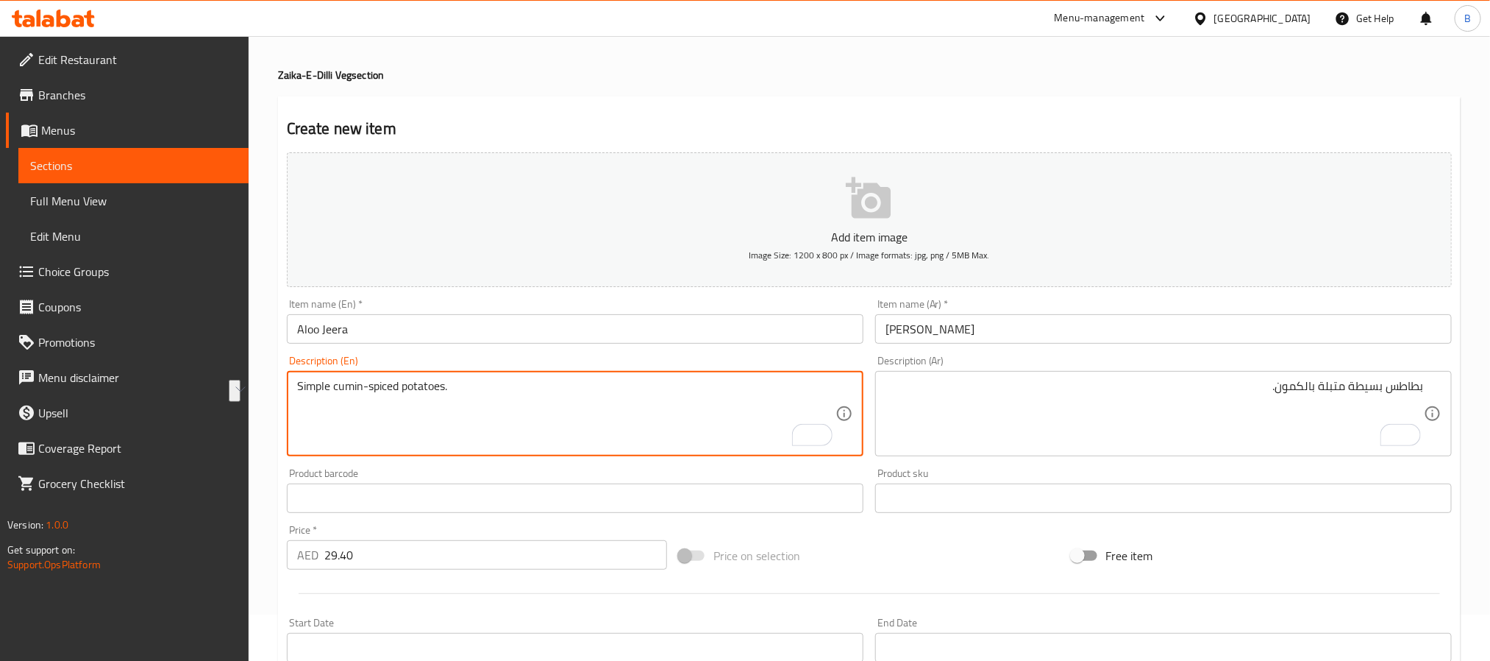
click at [422, 380] on textarea "Simple cumin-spiced potatoes." at bounding box center [566, 414] width 539 height 70
click at [356, 422] on textarea "Simple cumin-spiced potatoes." at bounding box center [566, 414] width 539 height 70
drag, startPoint x: 471, startPoint y: 405, endPoint x: 260, endPoint y: 395, distance: 210.6
click at [260, 395] on div "Home / Restaurants management / Menus / Sections / item / create Zaika-E-Dilli …" at bounding box center [870, 491] width 1242 height 1003
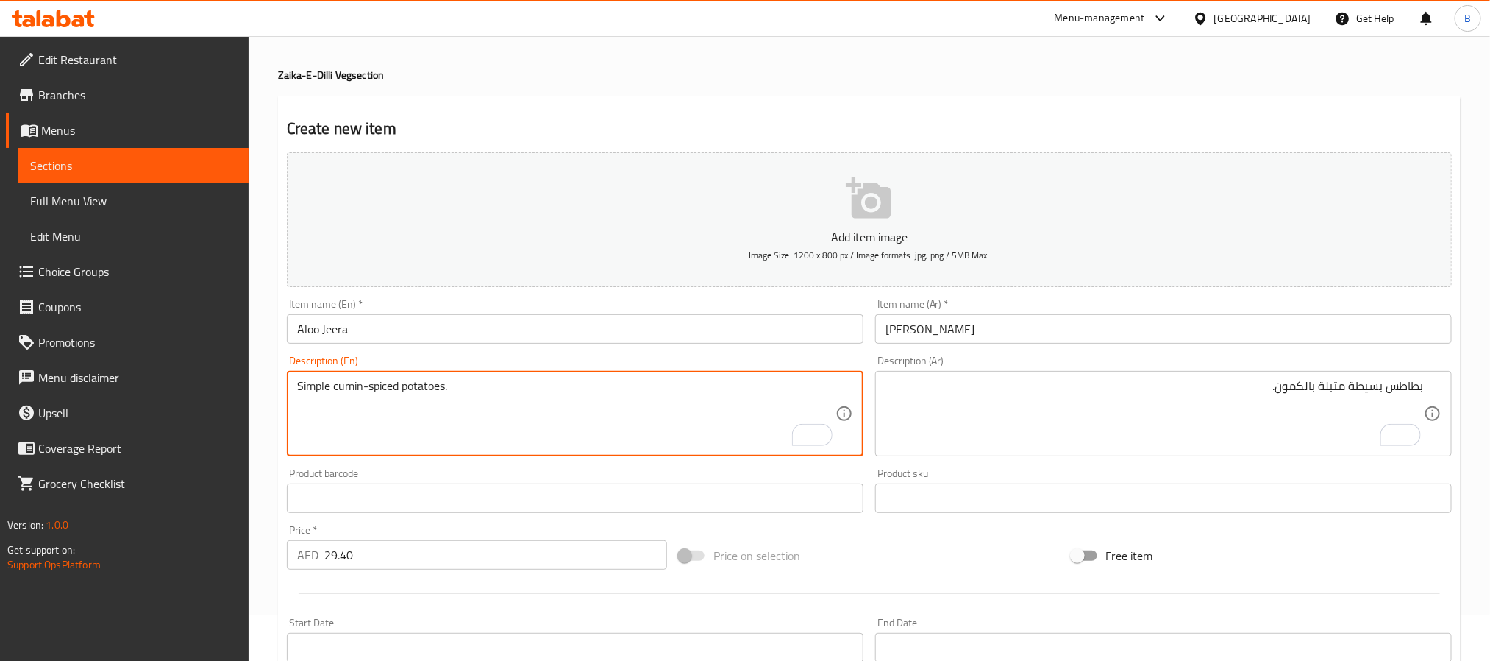
click at [316, 394] on textarea "Simple cumin-spiced potatoes." at bounding box center [566, 414] width 539 height 70
click at [377, 436] on textarea "Simple cumin-spiced potatoes." at bounding box center [566, 414] width 539 height 70
click at [508, 438] on textarea "Simple cumin-spiced potatoes." at bounding box center [566, 414] width 539 height 70
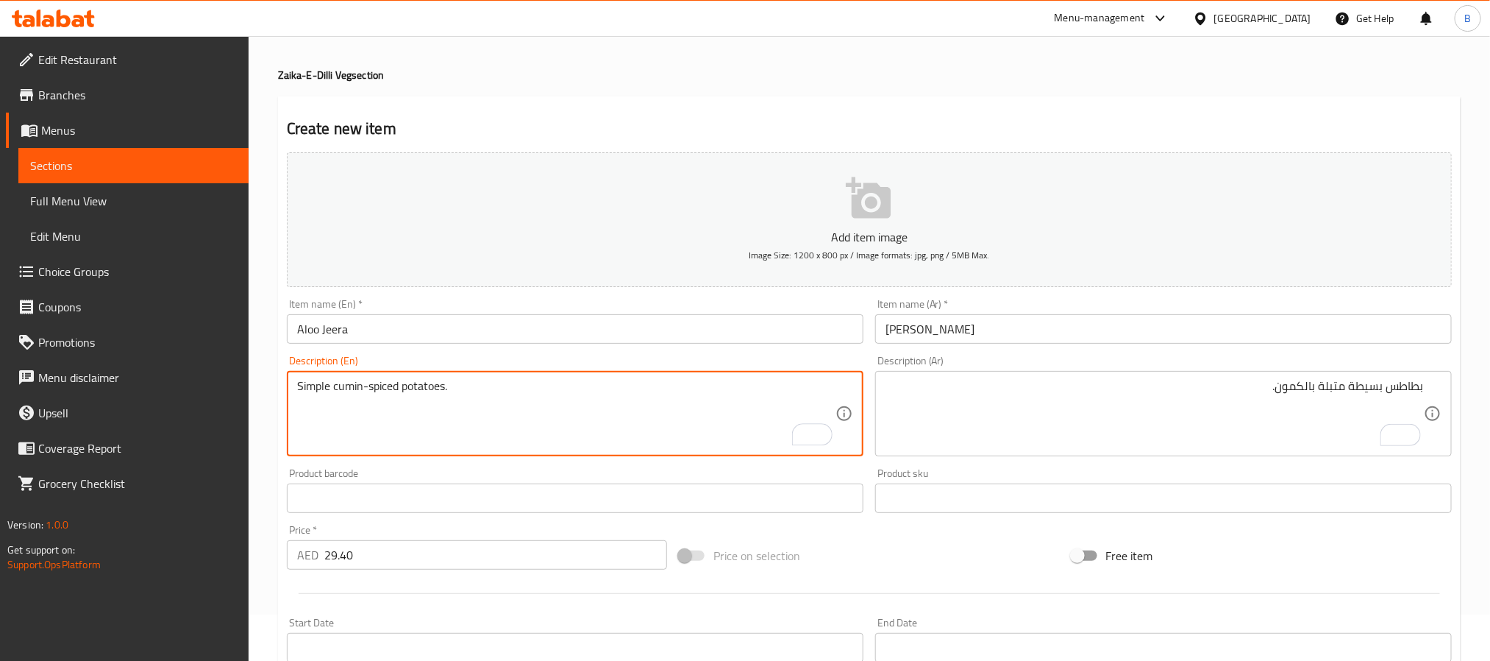
type textarea "Simple cumin-spiced potatoes."
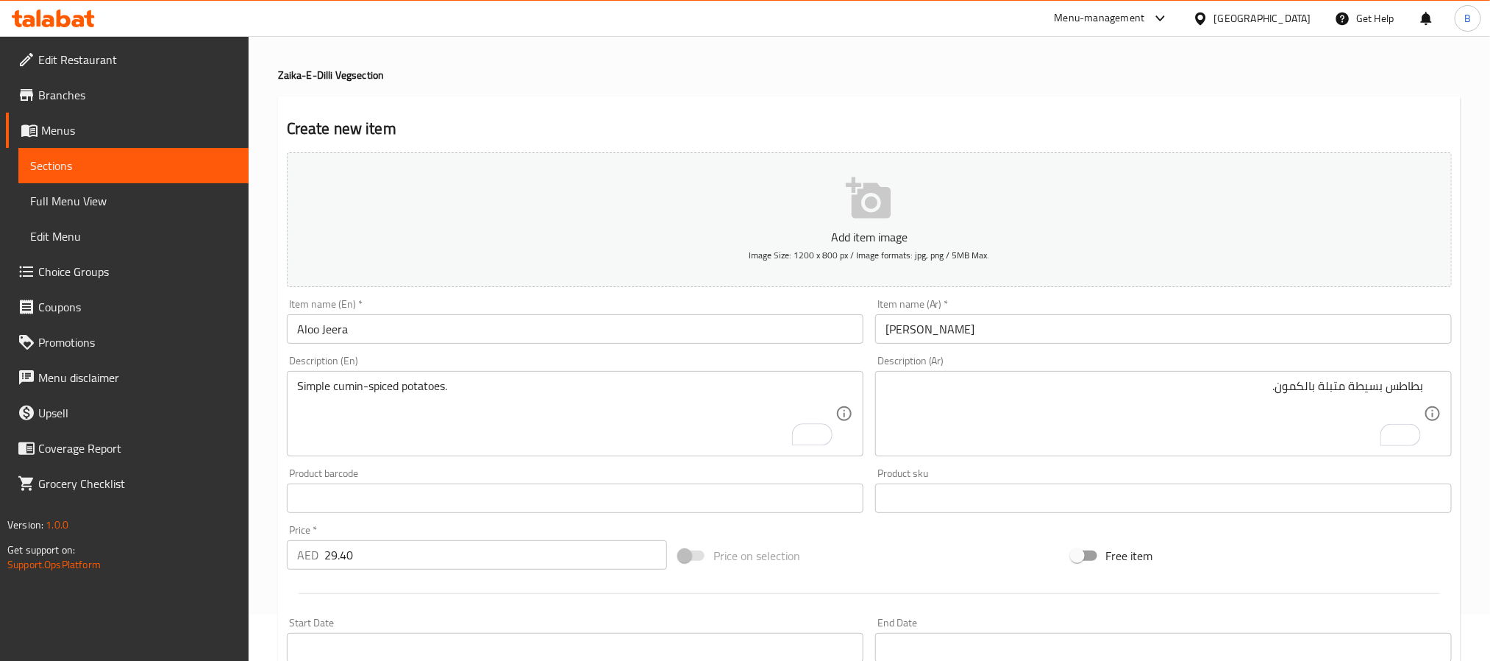
click at [526, 347] on div "Item name (En)   * Aloo Jeera Item name (En) *" at bounding box center [575, 321] width 589 height 57
click at [514, 333] on input "Aloo Jeera" at bounding box center [575, 328] width 577 height 29
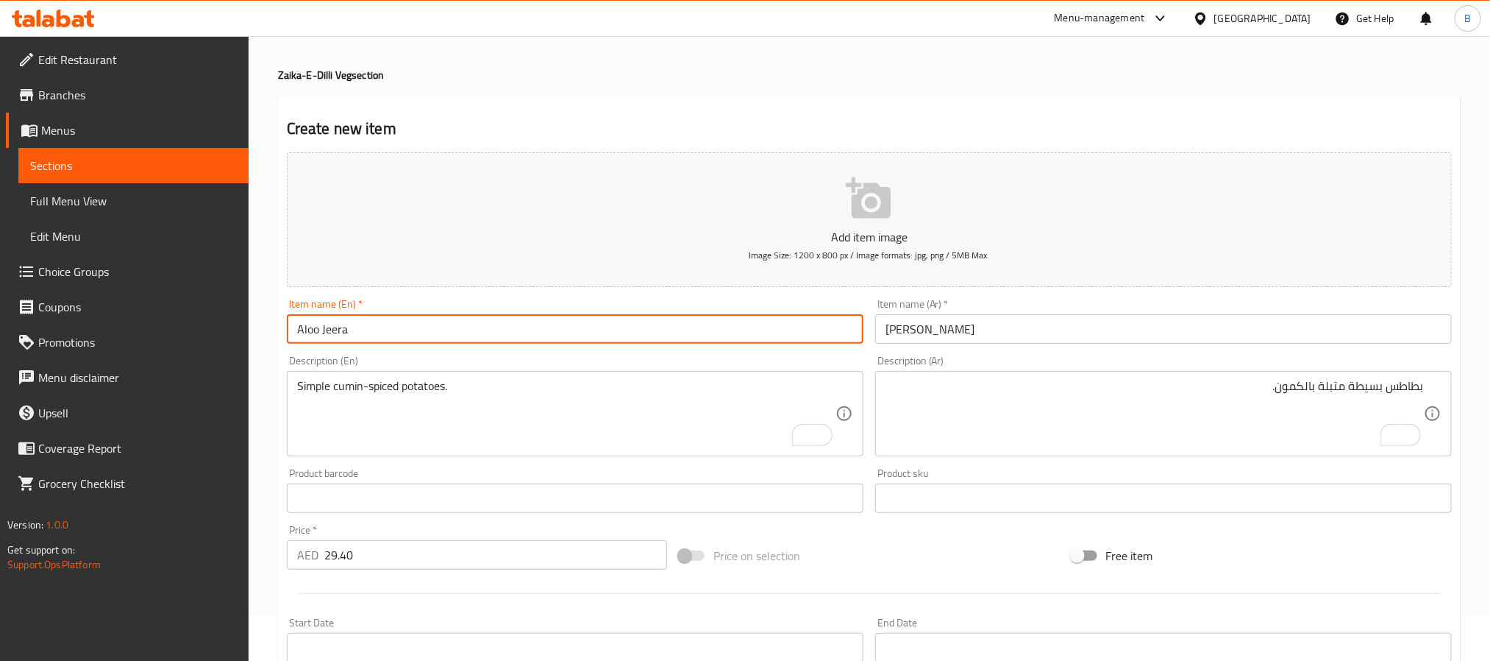
click at [514, 333] on input "Aloo Jeera" at bounding box center [575, 328] width 577 height 29
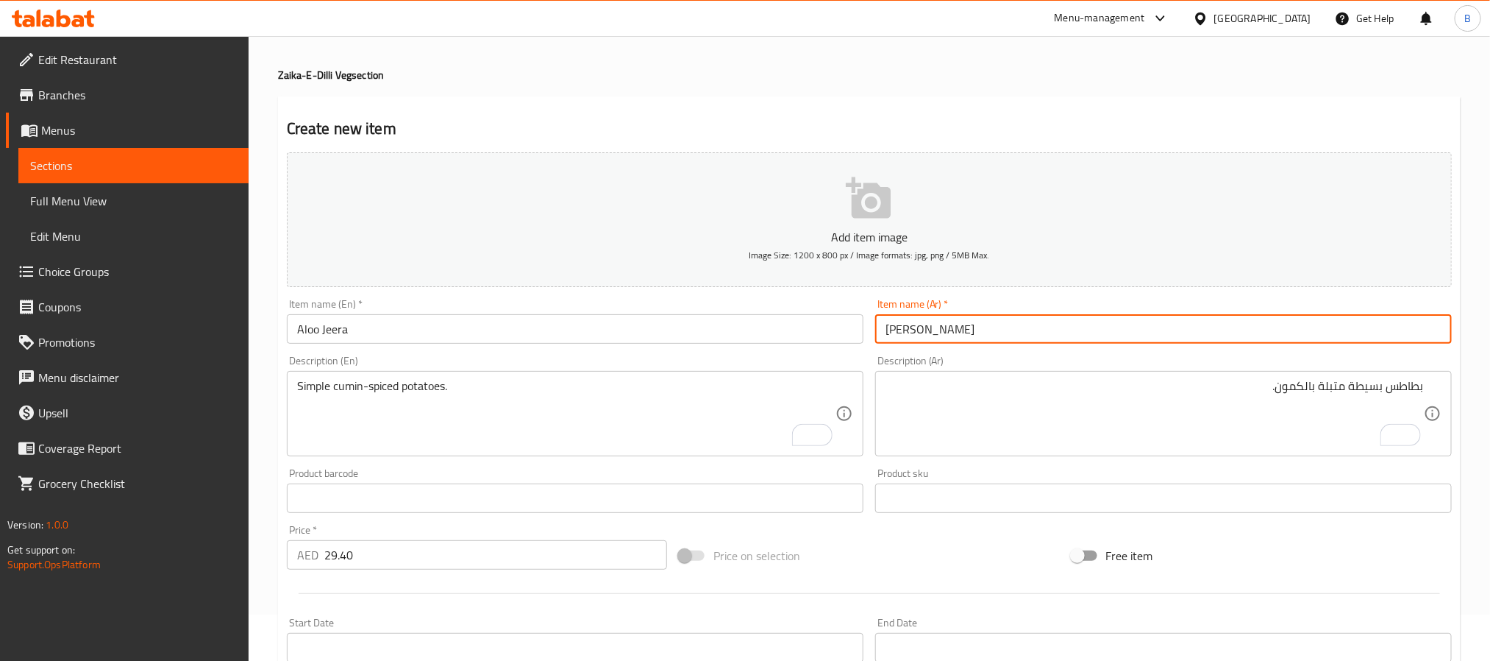
click at [969, 318] on input "ألو جيرا" at bounding box center [1163, 328] width 577 height 29
click at [1115, 338] on input "ألو جيرا" at bounding box center [1163, 328] width 577 height 29
click at [1089, 316] on input "ألو جيرا" at bounding box center [1163, 328] width 577 height 29
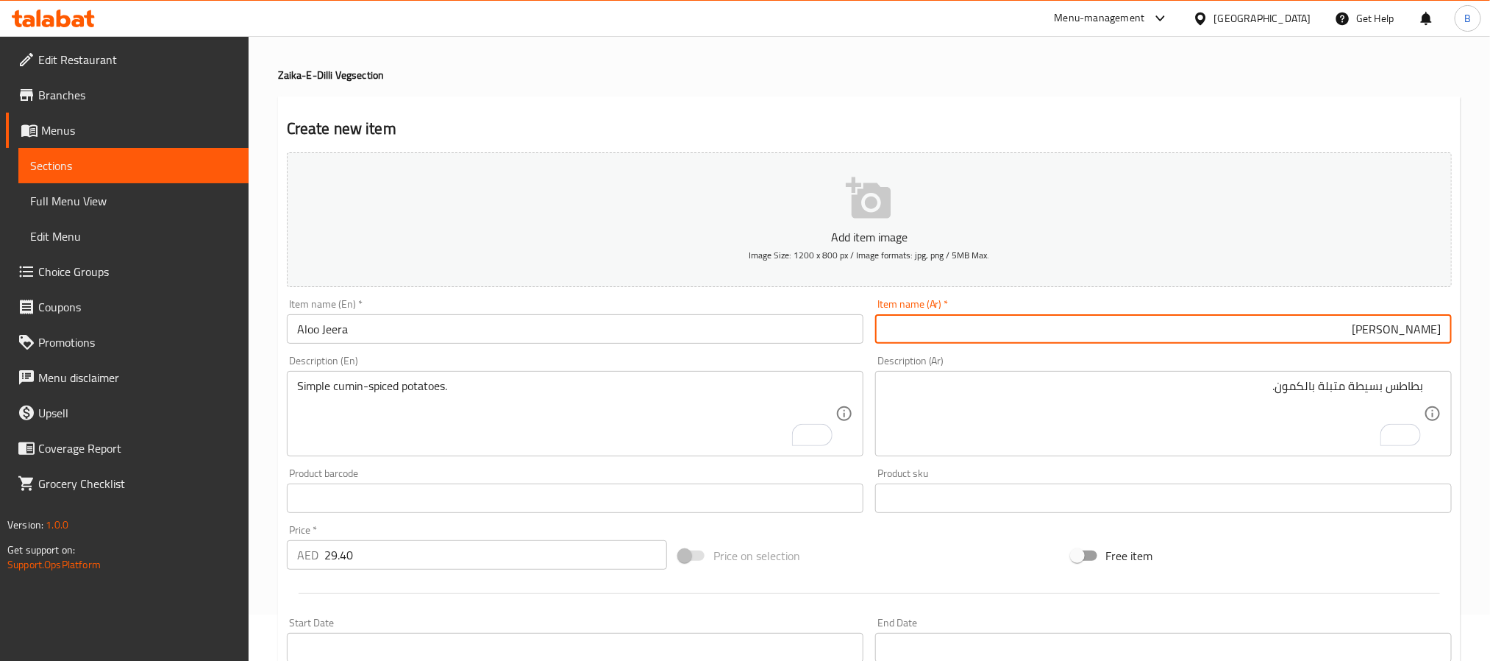
click at [437, 325] on input "Aloo Jeera" at bounding box center [575, 328] width 577 height 29
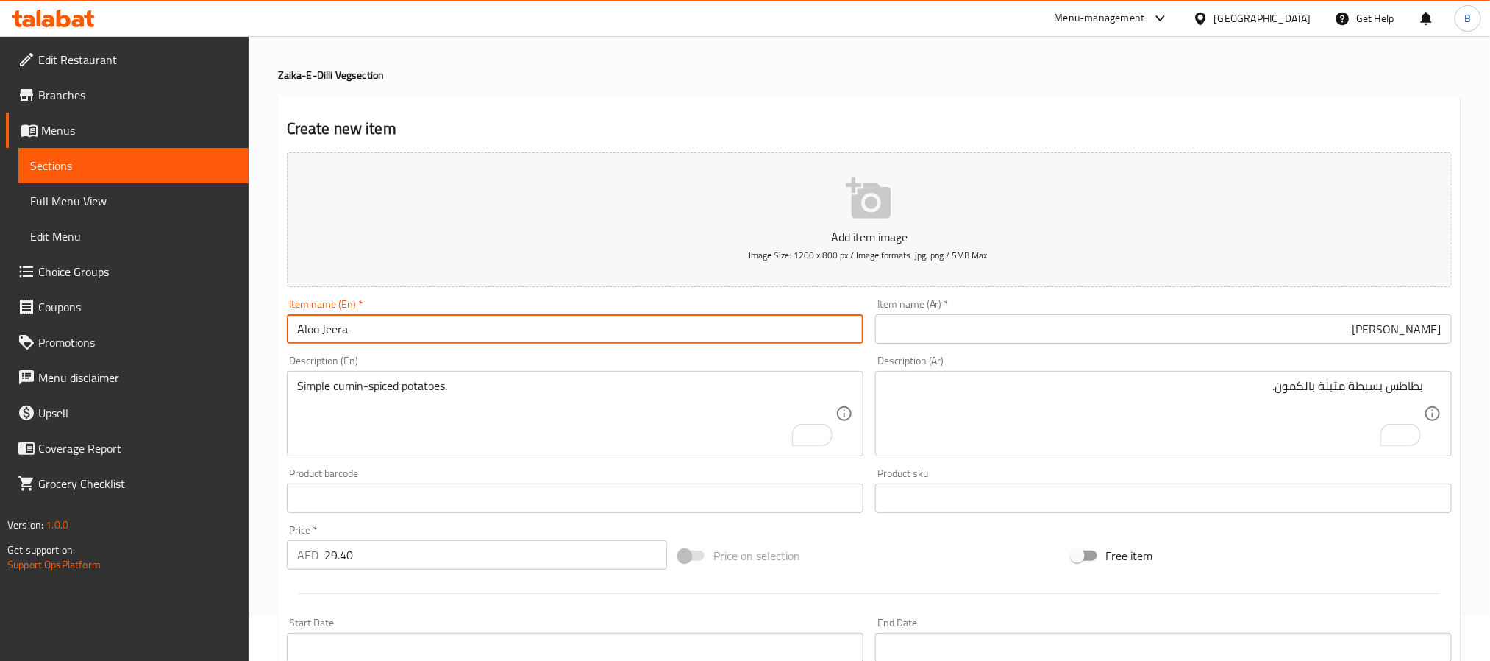
click at [437, 327] on input "Aloo Jeera" at bounding box center [575, 328] width 577 height 29
click at [422, 347] on div "Item name (En)   * Aloo Jeera Item name (En) *" at bounding box center [575, 321] width 589 height 57
drag, startPoint x: 400, startPoint y: 327, endPoint x: 373, endPoint y: 369, distance: 50.6
click at [375, 367] on div "Add item image Image Size: 1200 x 800 px / Image formats: jpg, png / 5MB Max. I…" at bounding box center [869, 463] width 1177 height 634
click at [387, 327] on input "Aloo Jeera" at bounding box center [575, 328] width 577 height 29
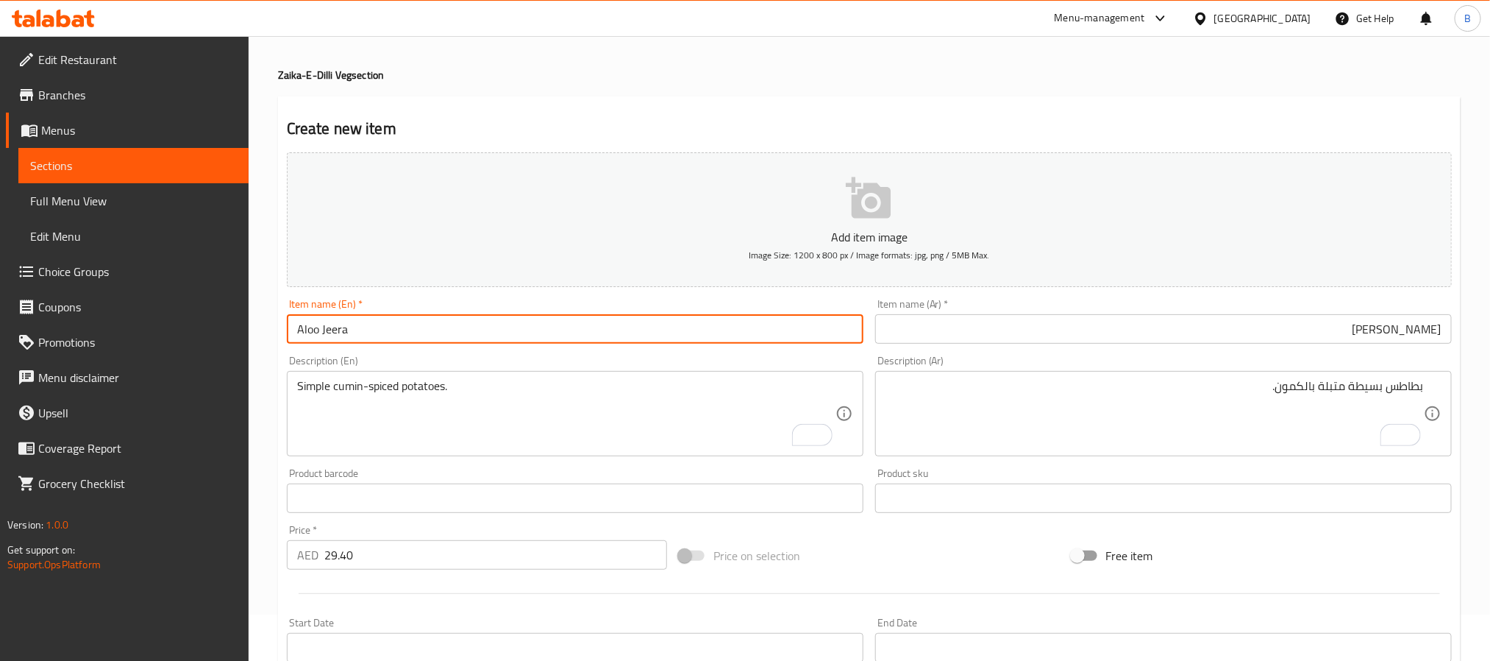
click at [387, 327] on input "Aloo Jeera" at bounding box center [575, 328] width 577 height 29
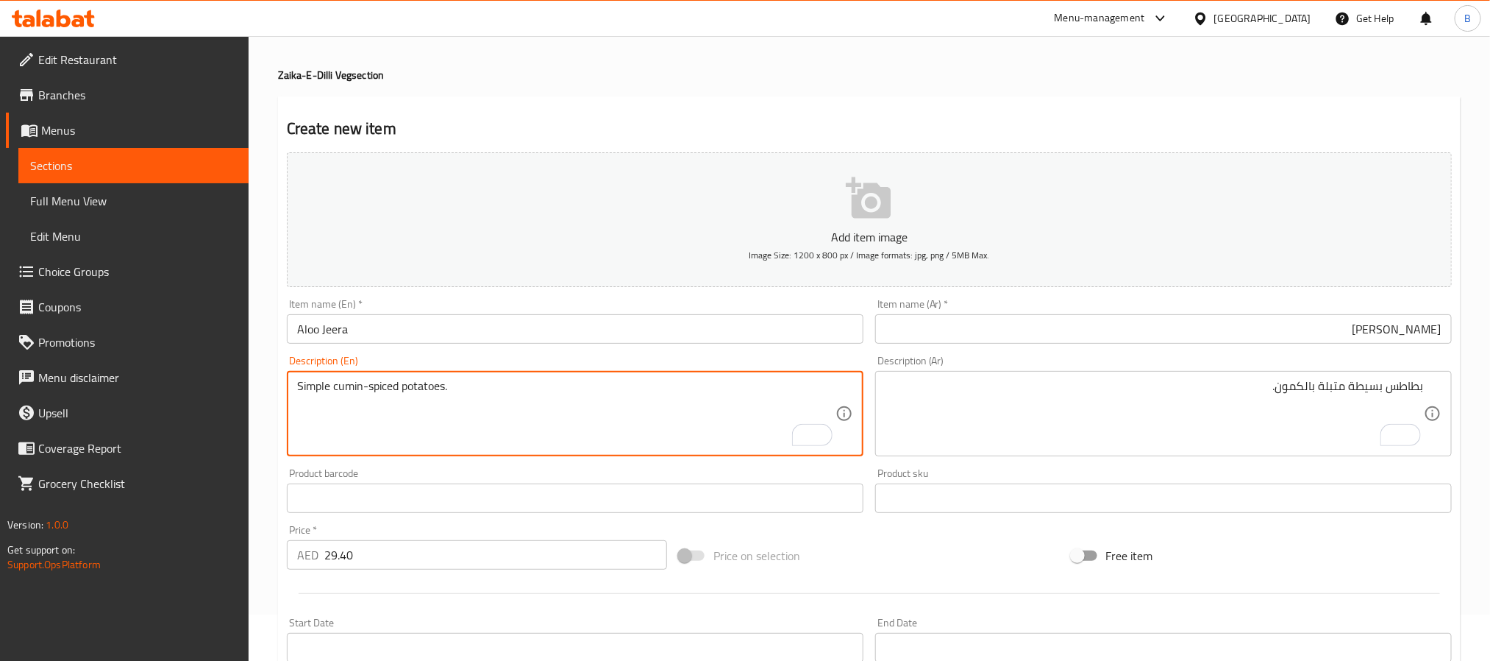
click at [572, 388] on textarea "Simple cumin-spiced potatoes." at bounding box center [566, 414] width 539 height 70
click at [545, 411] on textarea "Simple cumin-spiced potatoes." at bounding box center [566, 414] width 539 height 70
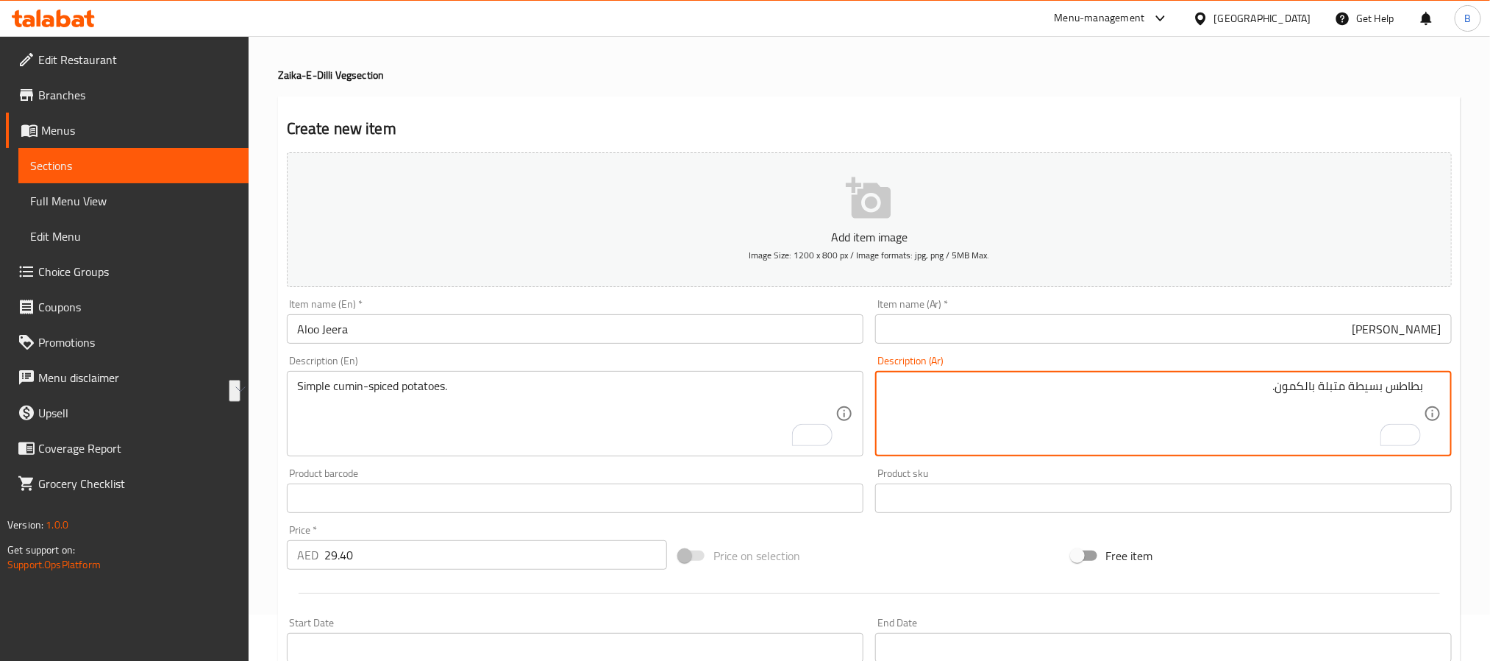
drag, startPoint x: 1323, startPoint y: 420, endPoint x: 1223, endPoint y: 420, distance: 100.1
click at [1229, 406] on textarea "بطاطس بسيطة متبلة بالكمون." at bounding box center [1155, 414] width 539 height 70
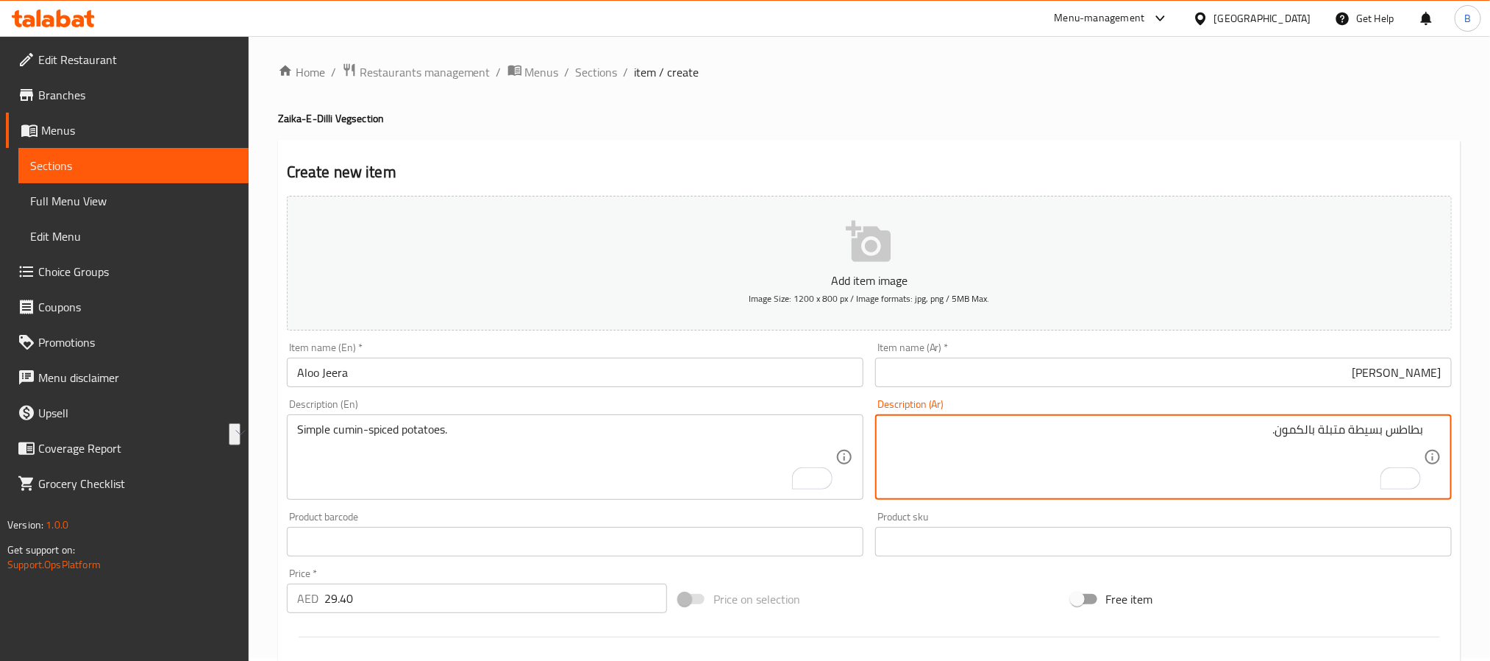
scroll to position [0, 0]
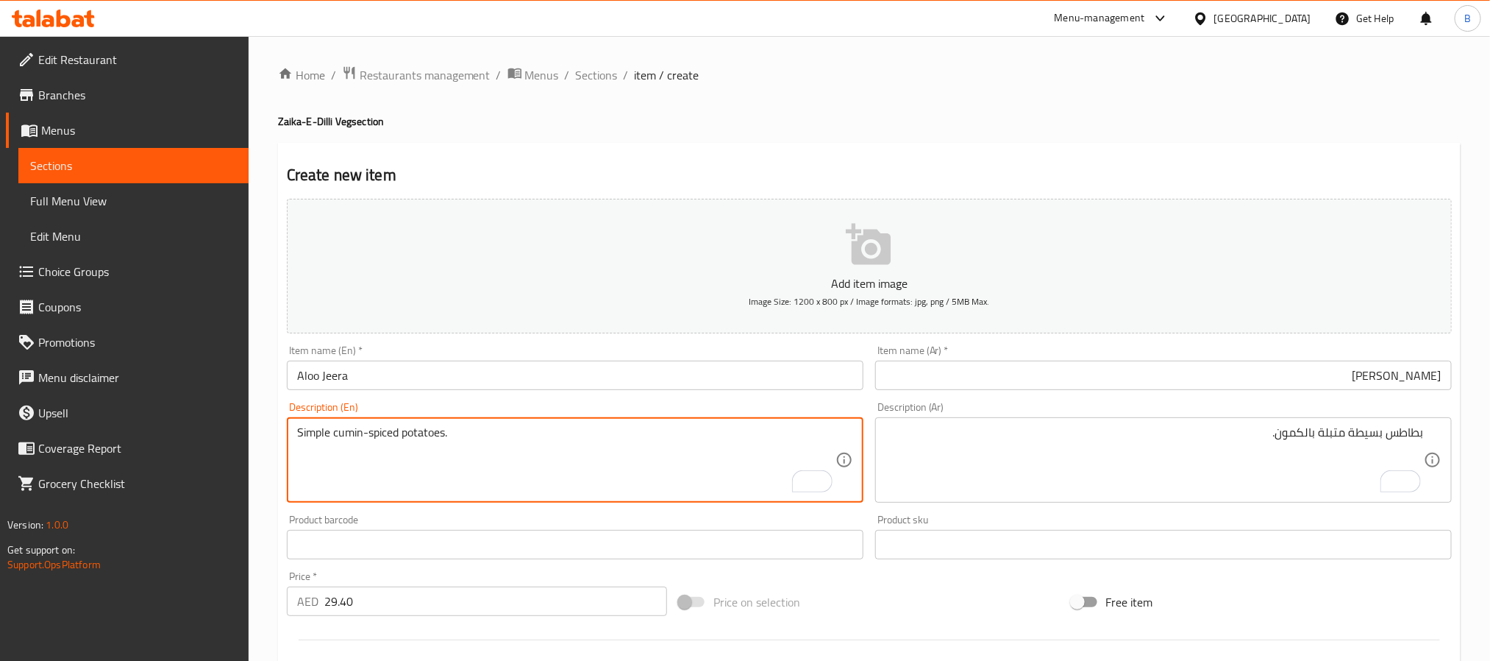
click at [448, 483] on textarea "Simple cumin-spiced potatoes." at bounding box center [566, 460] width 539 height 70
click at [464, 468] on textarea "Simple cumin-spiced potatoes." at bounding box center [566, 460] width 539 height 70
click at [506, 428] on textarea "Simple cumin-spiced potatoes." at bounding box center [566, 460] width 539 height 70
click at [502, 428] on textarea "Simple cumin-spiced potatoes." at bounding box center [566, 460] width 539 height 70
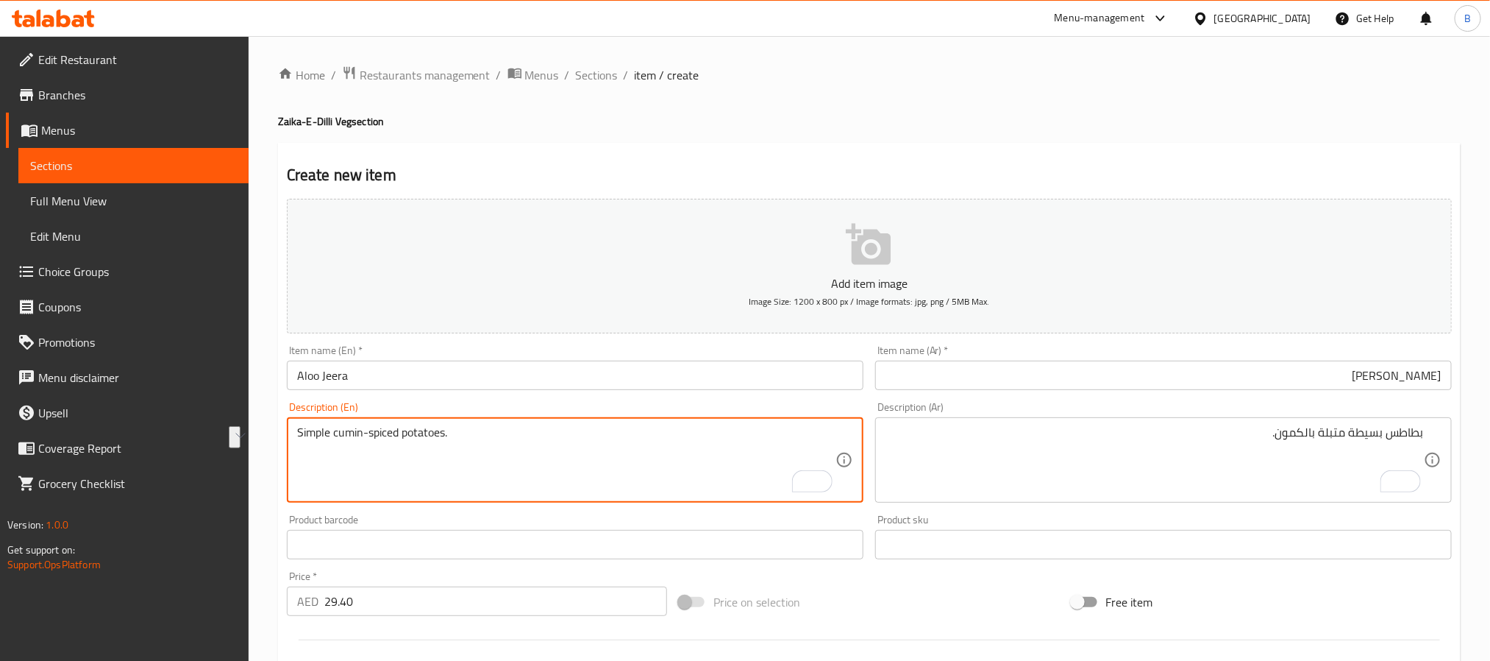
drag, startPoint x: 491, startPoint y: 441, endPoint x: 479, endPoint y: 482, distance: 42.1
click at [441, 482] on textarea "Simple cumin-spiced potatoes." at bounding box center [566, 460] width 539 height 70
click at [492, 480] on textarea "Simple cumin-spiced potatoes." at bounding box center [566, 460] width 539 height 70
click at [517, 437] on textarea "Simple cumin-spiced potatoes." at bounding box center [566, 460] width 539 height 70
click at [511, 437] on textarea "Simple cumin-spiced potatoes." at bounding box center [566, 460] width 539 height 70
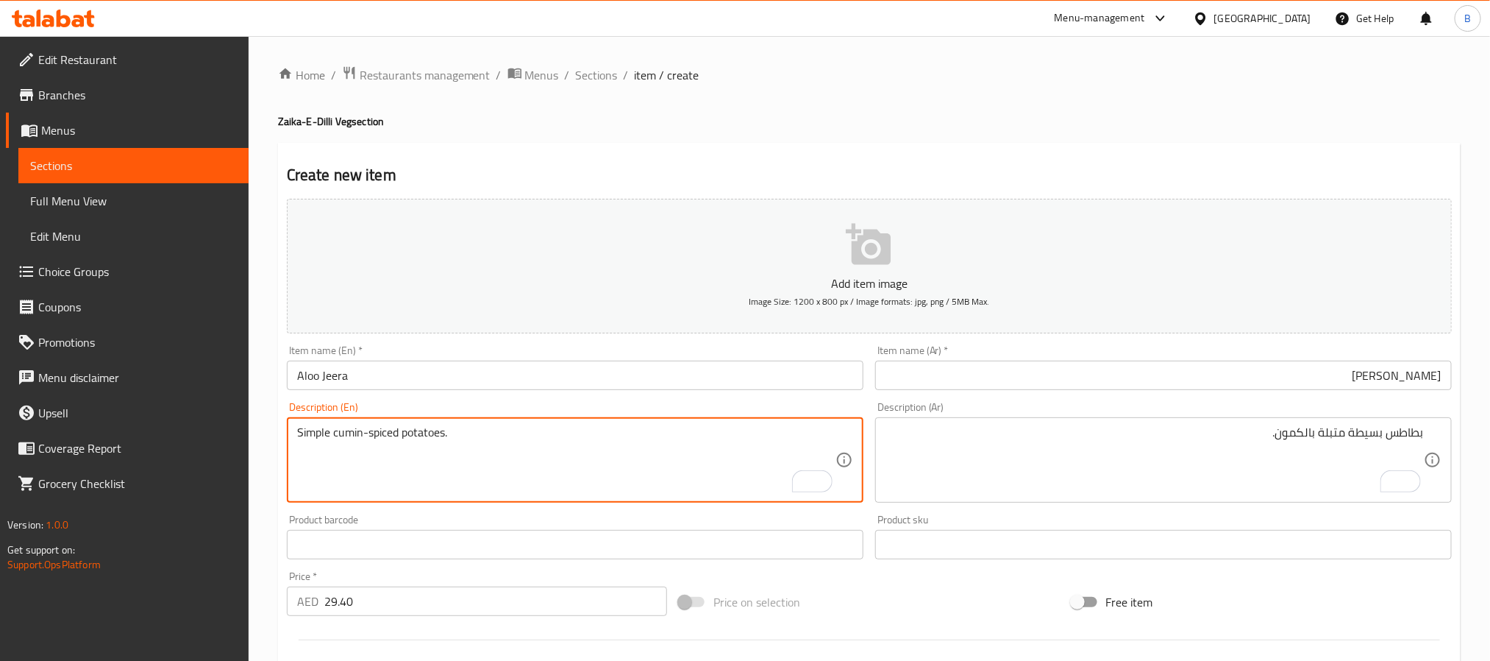
drag, startPoint x: 508, startPoint y: 437, endPoint x: 334, endPoint y: 344, distance: 197.5
click at [338, 349] on div "Add item image Image Size: 1200 x 800 px / Image formats: jpg, png / 5MB Max. I…" at bounding box center [869, 510] width 1177 height 634
click at [490, 450] on textarea "Simple cumin-spiced potatoes." at bounding box center [566, 460] width 539 height 70
drag, startPoint x: 490, startPoint y: 450, endPoint x: 497, endPoint y: 446, distance: 8.6
click at [483, 448] on textarea "Simple cumin-spiced potatoes." at bounding box center [566, 460] width 539 height 70
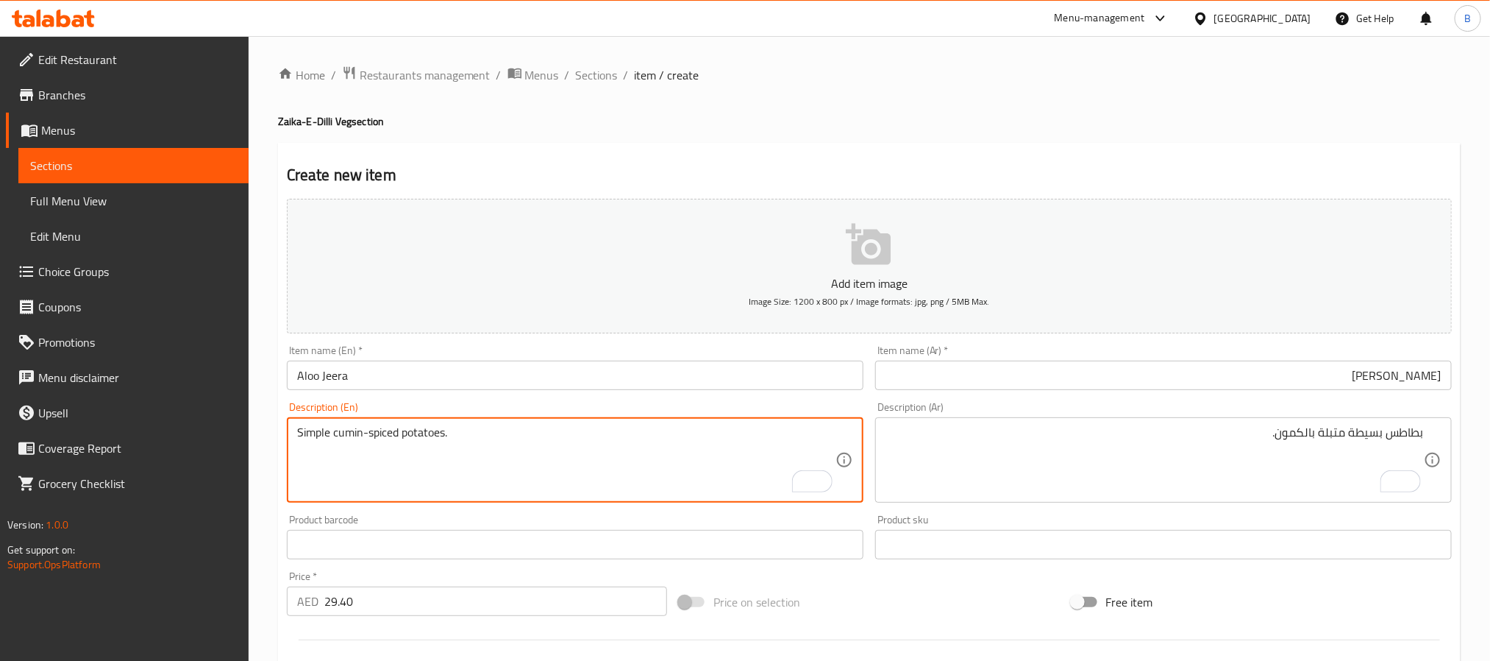
click at [499, 444] on textarea "Simple cumin-spiced potatoes." at bounding box center [566, 460] width 539 height 70
drag, startPoint x: 488, startPoint y: 435, endPoint x: 277, endPoint y: 351, distance: 227.9
click at [278, 351] on div "Create new item Add item image Image Size: 1200 x 800 px / Image formats: jpg, …" at bounding box center [869, 571] width 1183 height 856
click at [488, 444] on textarea "Simple cumin-spiced potatoes." at bounding box center [566, 460] width 539 height 70
click at [450, 433] on textarea "Simple cumin-spiced potatoes." at bounding box center [566, 460] width 539 height 70
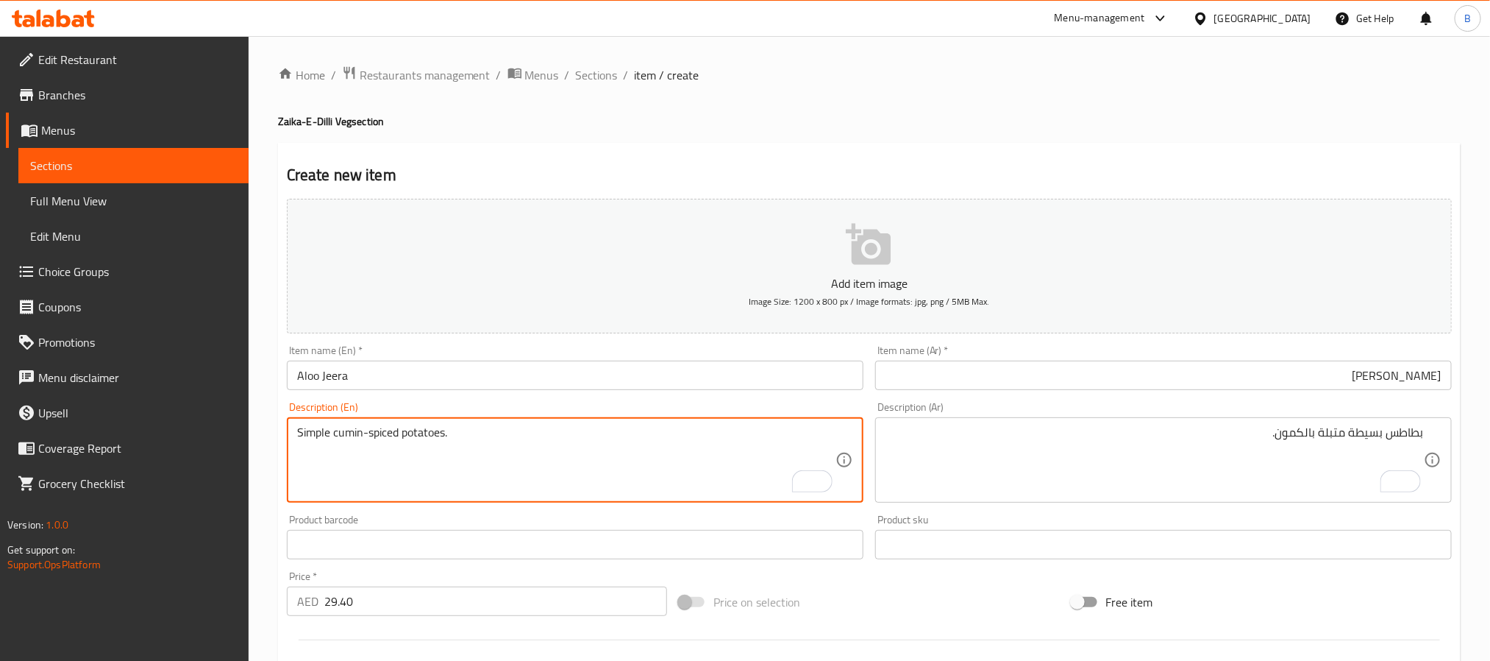
click at [450, 433] on textarea "Simple cumin-spiced potatoes." at bounding box center [566, 460] width 539 height 70
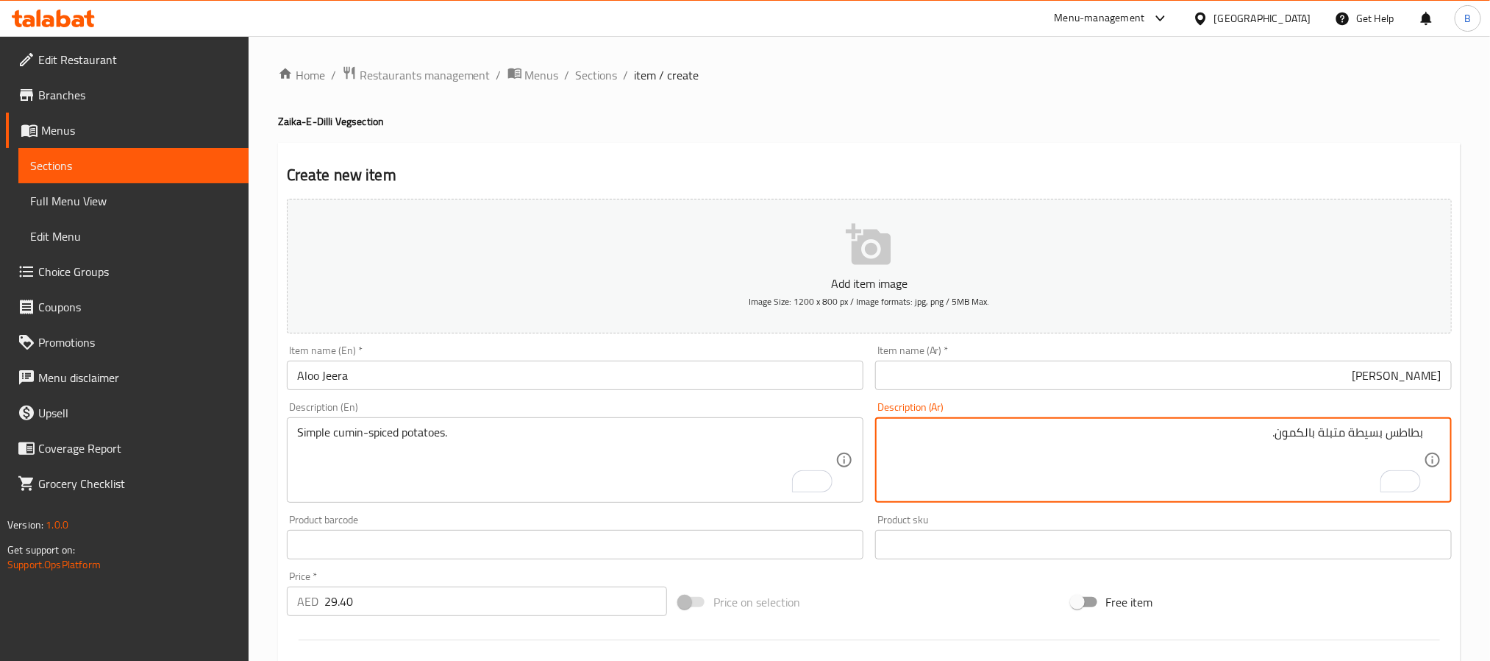
click at [1068, 441] on textarea "بطاطس بسيطة متبلة بالكمون." at bounding box center [1155, 460] width 539 height 70
click at [1069, 441] on textarea "بطاطس بسيطة متبلة بالكمون." at bounding box center [1155, 460] width 539 height 70
drag, startPoint x: 1148, startPoint y: 449, endPoint x: 1316, endPoint y: 460, distance: 168.8
click at [1315, 461] on textarea "بطاطس بسيطة متبلة بالكمون." at bounding box center [1155, 460] width 539 height 70
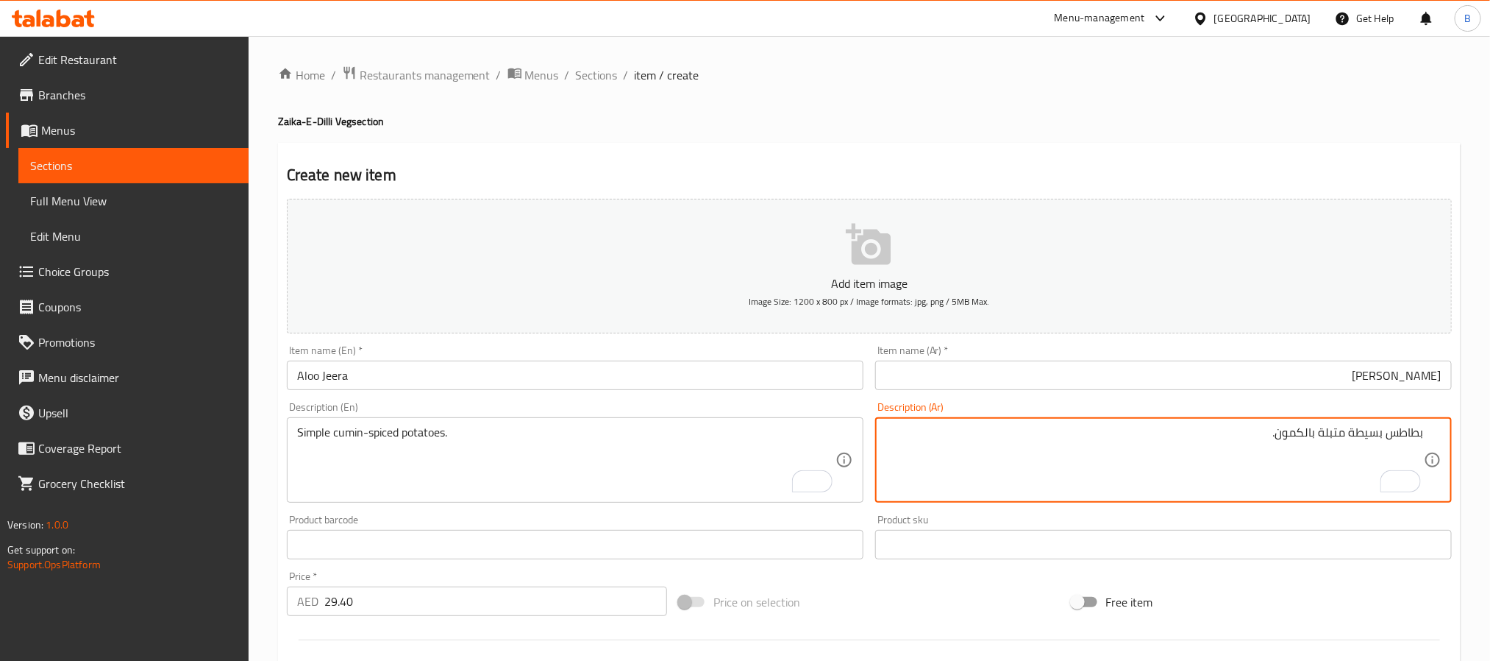
click at [1318, 459] on textarea "بطاطس بسيطة متبلة بالكمون." at bounding box center [1155, 460] width 539 height 70
click at [1325, 455] on textarea "بطاطس بسيطة متبلة بالكمون." at bounding box center [1155, 460] width 539 height 70
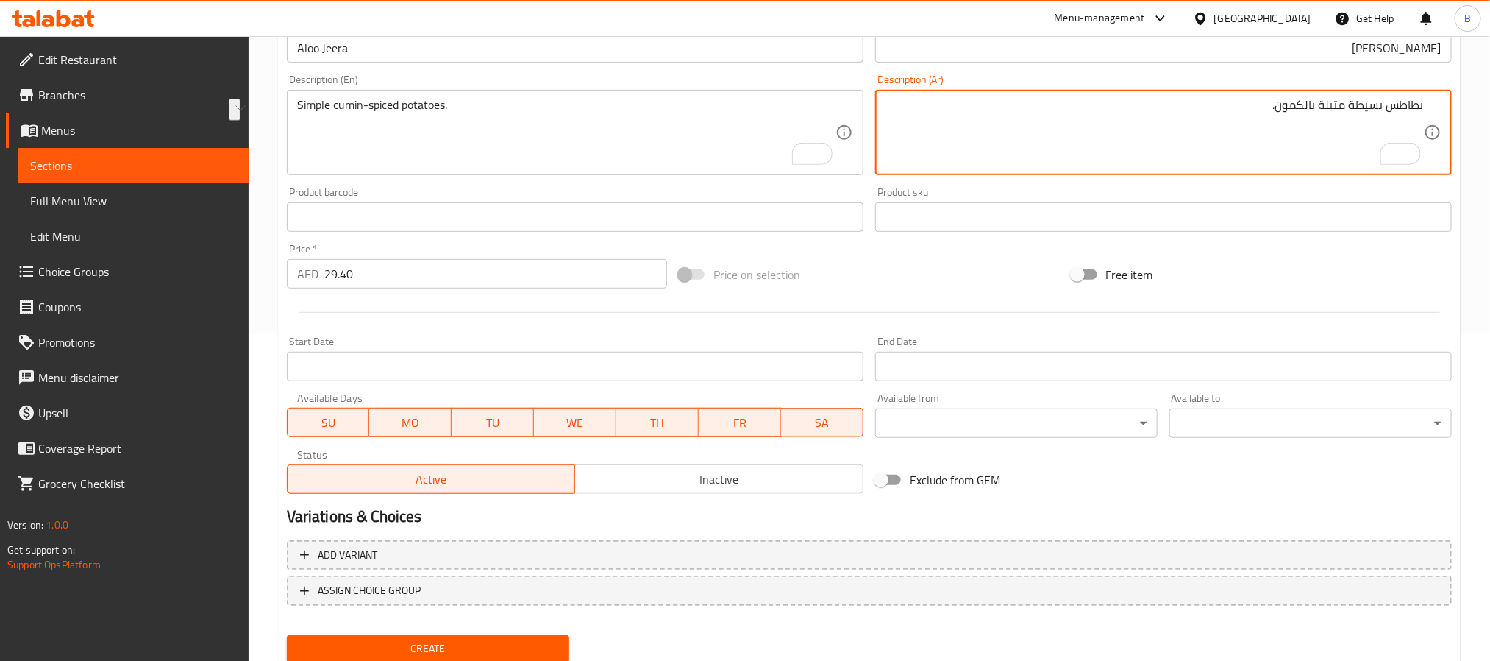
scroll to position [377, 0]
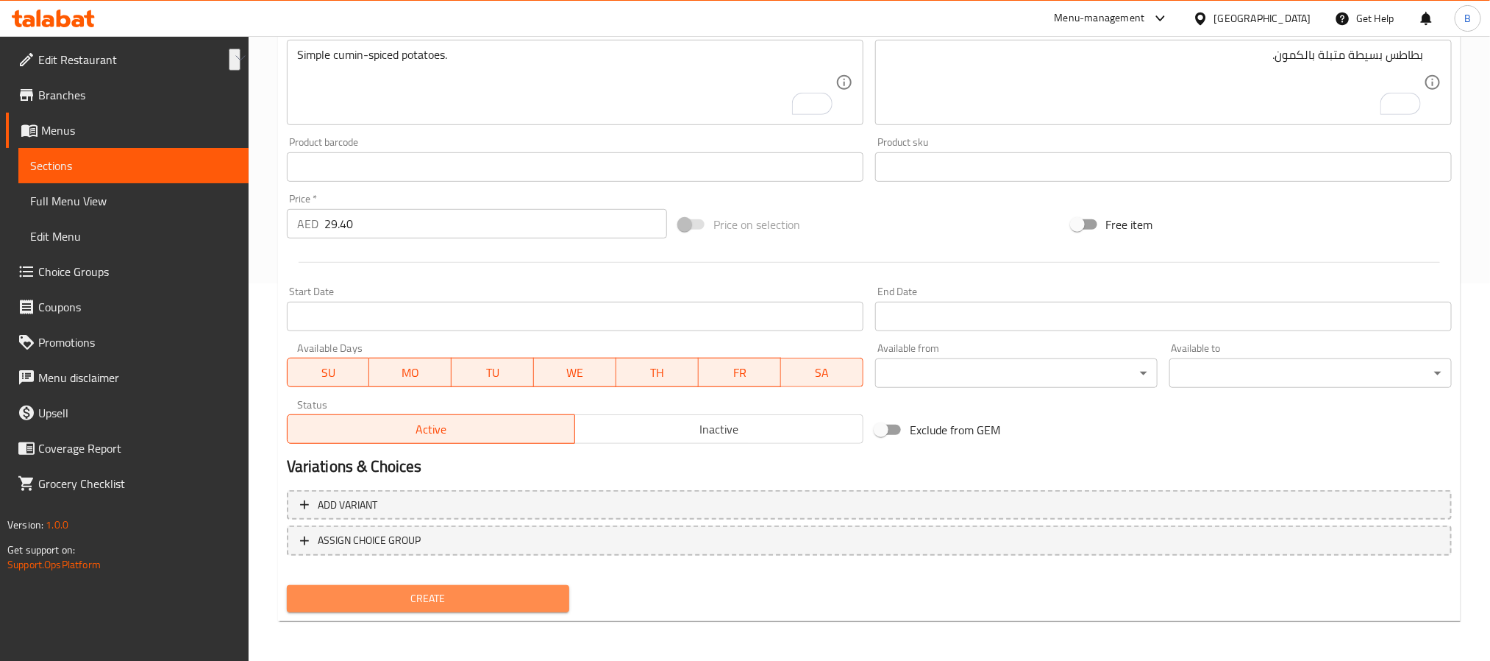
click at [492, 609] on button "Create" at bounding box center [428, 598] width 283 height 27
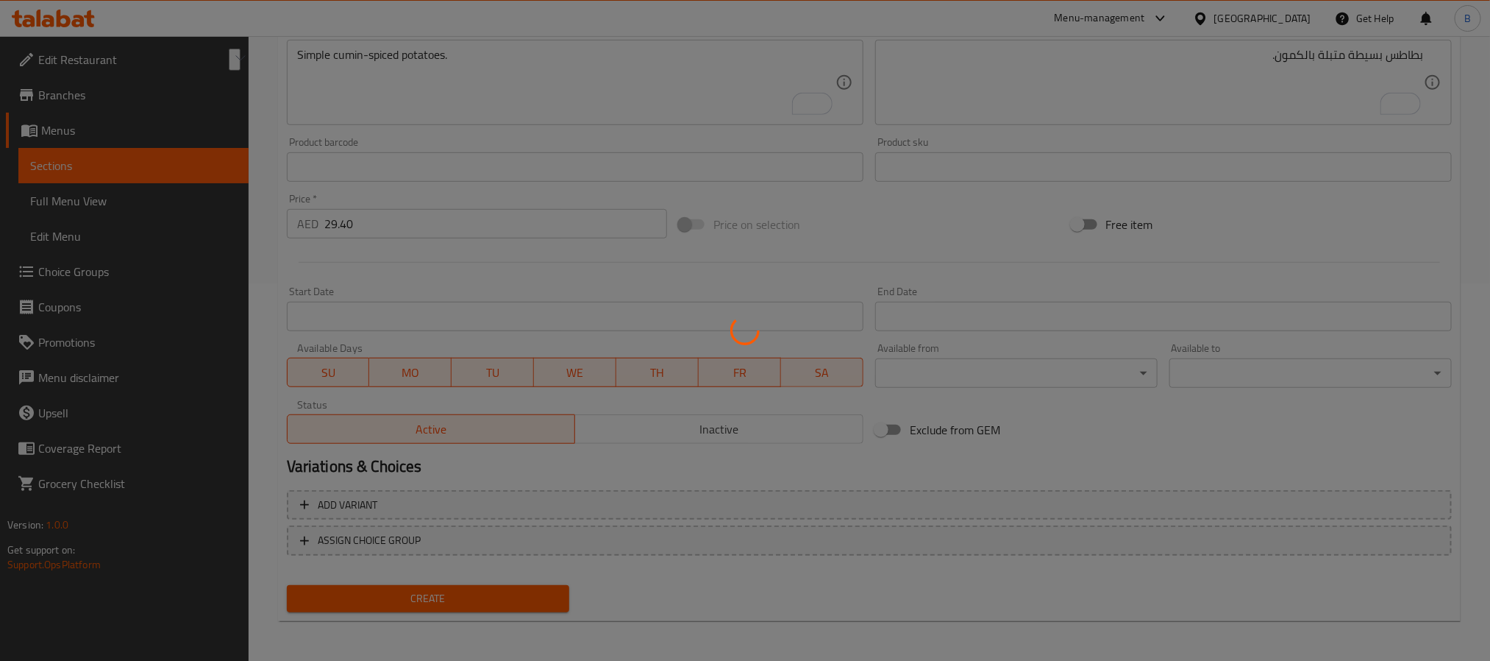
scroll to position [0, 0]
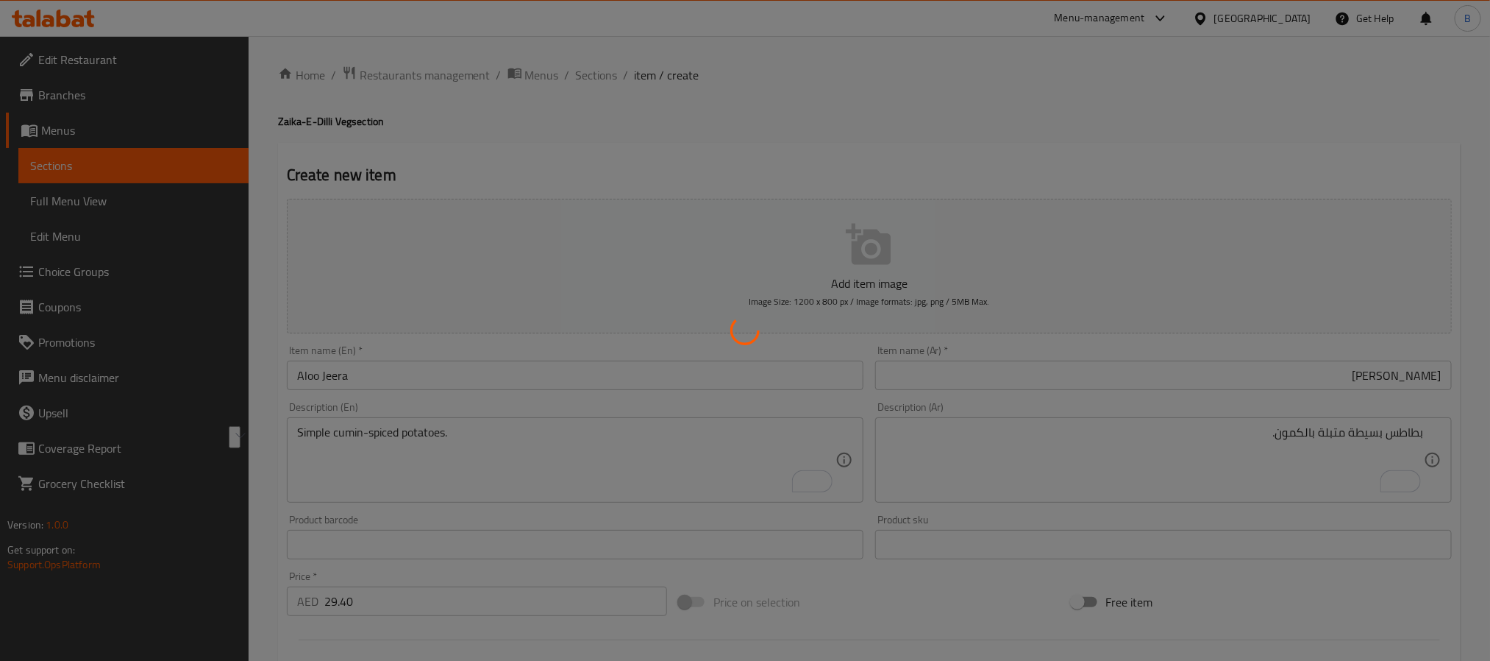
type input "0"
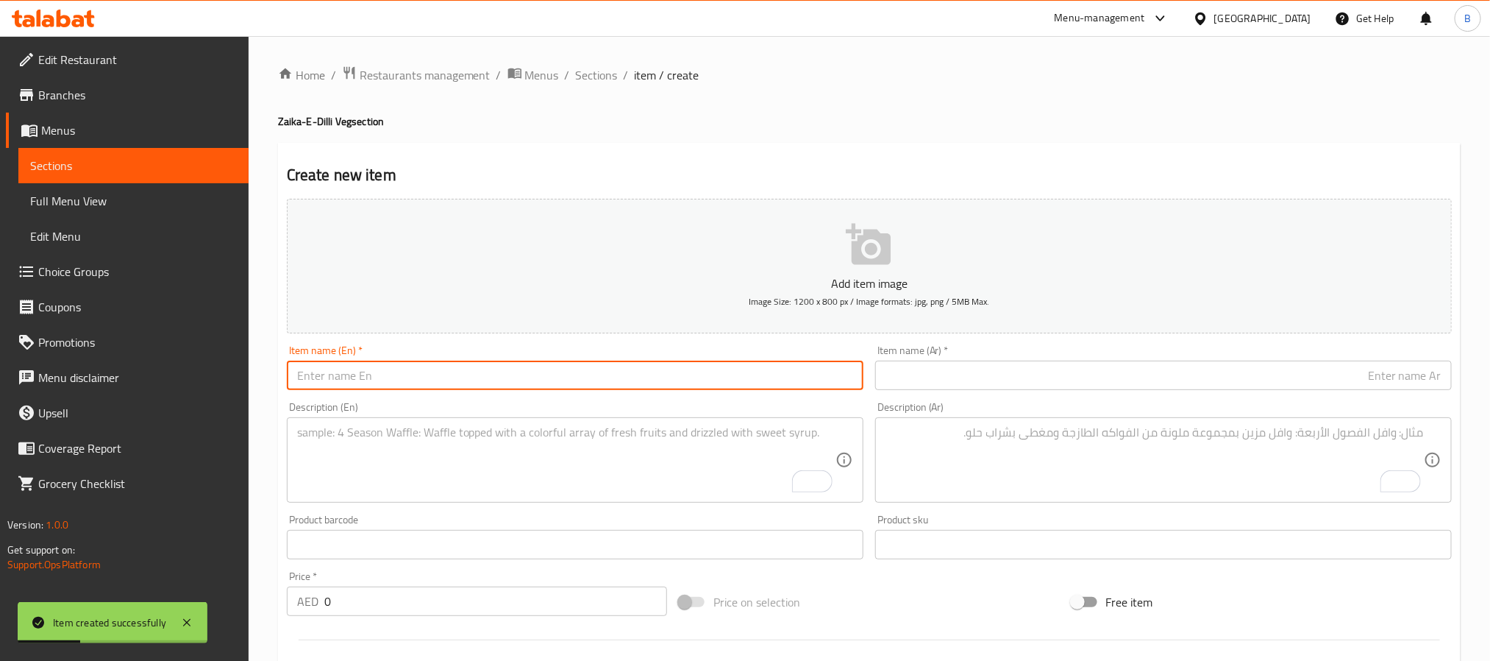
click at [354, 388] on input "text" at bounding box center [575, 374] width 577 height 29
paste input "Mushroom Do Pyaza"
type input "Mushroom Do Pyaza"
click at [980, 369] on input "text" at bounding box center [1163, 374] width 577 height 29
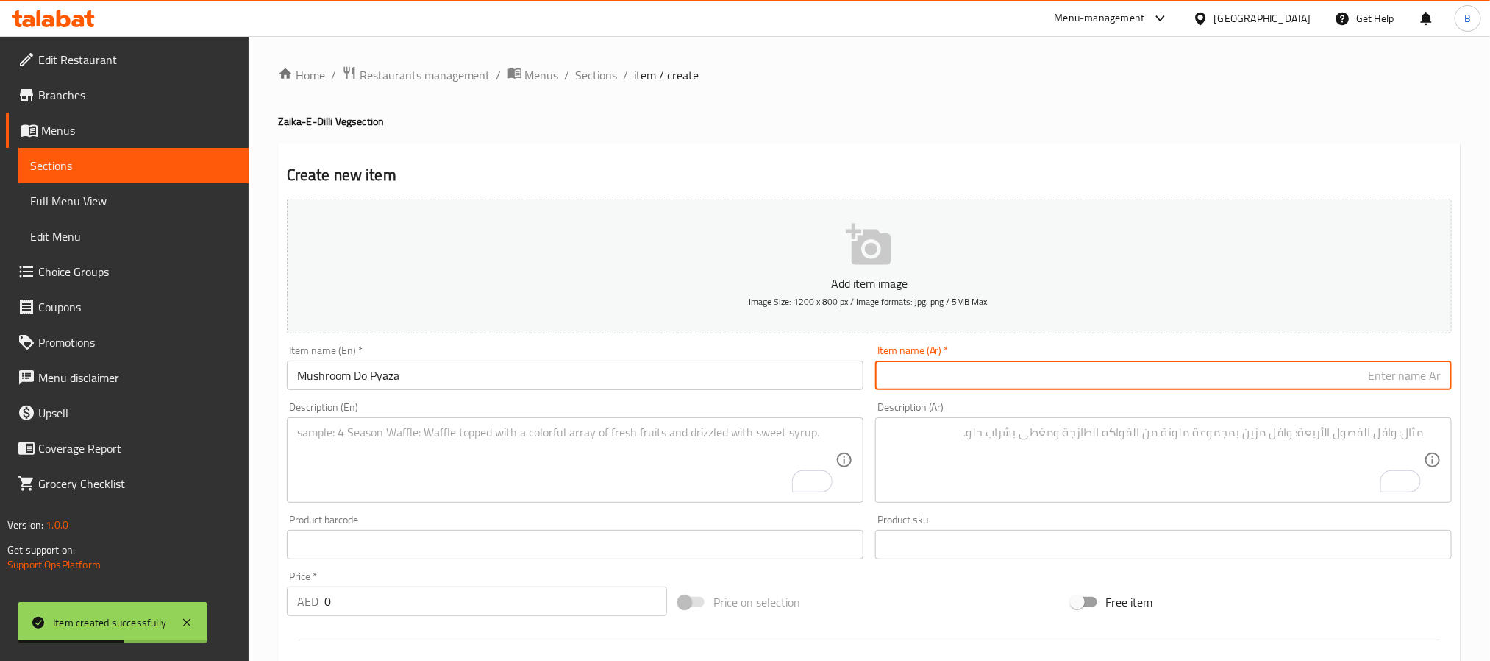
paste input "فطر دو بيازا"
type input "فطر دو بيازا"
click at [383, 605] on input "0" at bounding box center [495, 600] width 343 height 29
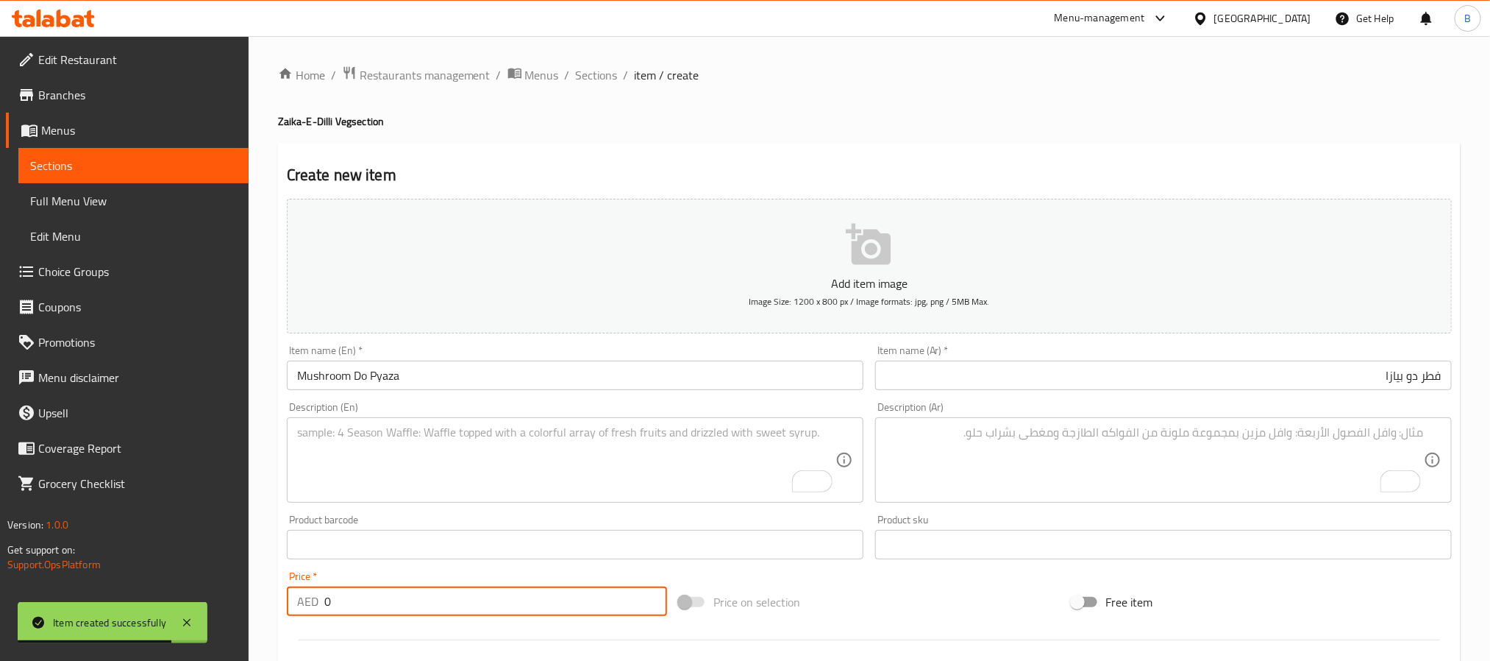
click at [383, 605] on input "0" at bounding box center [495, 600] width 343 height 29
paste input "35.7"
type input "35.70"
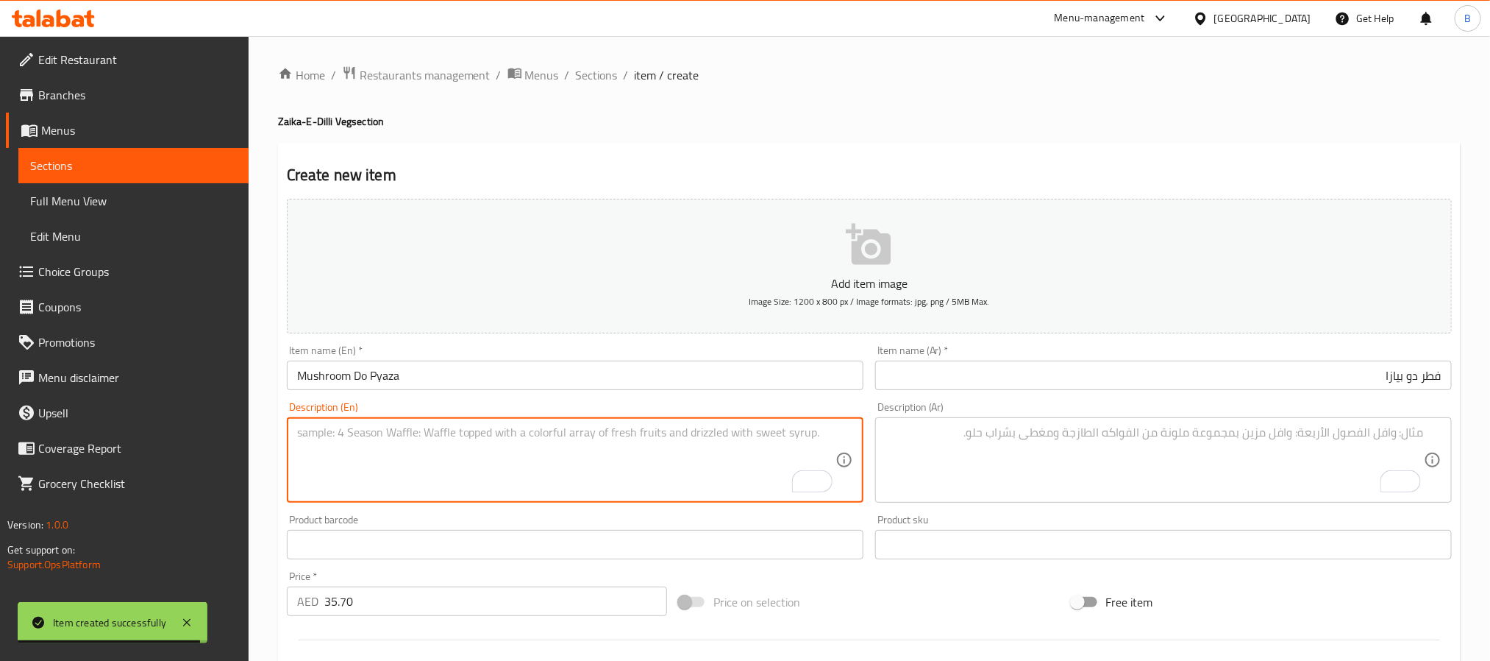
click at [575, 475] on textarea "To enrich screen reader interactions, please activate Accessibility in Grammarl…" at bounding box center [566, 460] width 539 height 70
paste textarea "Juicy Mushrooms With Double Onions In A Thick Masala Base."
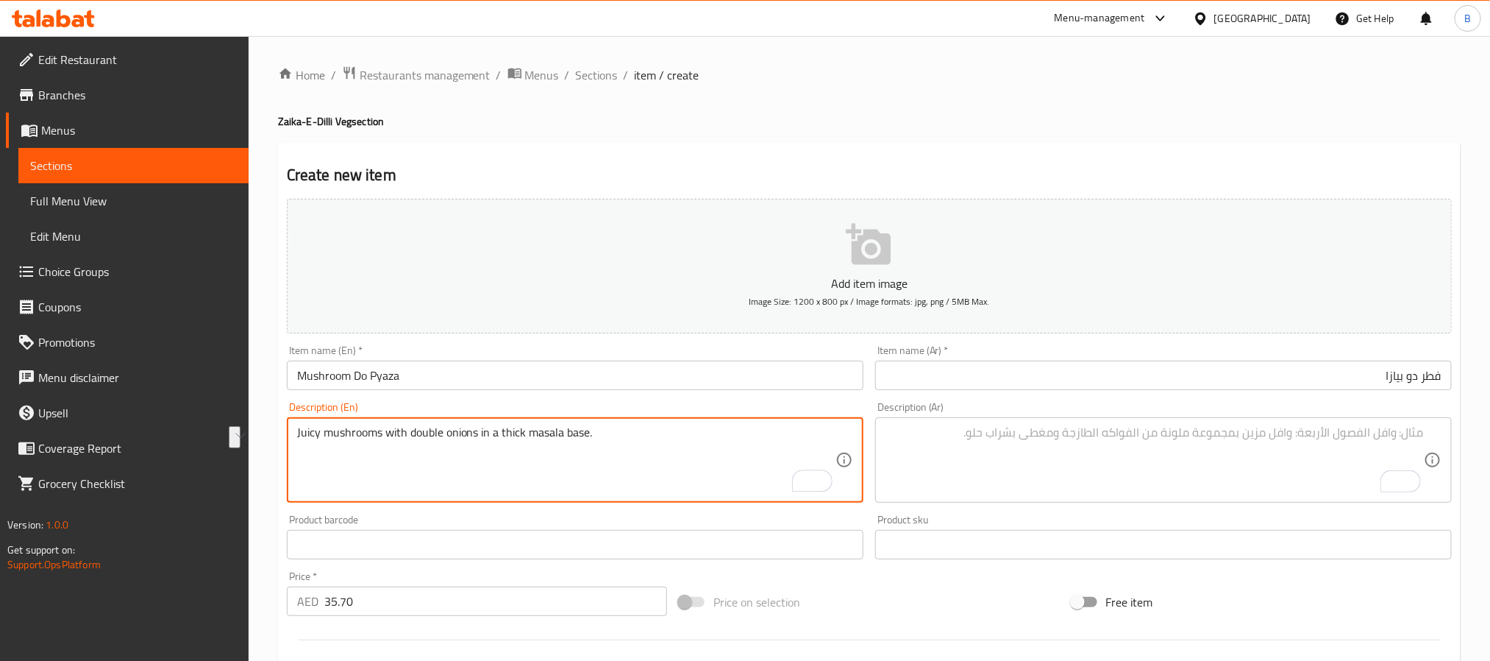
click at [372, 429] on textarea "Juicy mushrooms with double onions in a thick masala base." at bounding box center [566, 460] width 539 height 70
type textarea "Juicy mushrooms with double onions in a thick masala base."
click at [1066, 458] on textarea "To enrich screen reader interactions, please activate Accessibility in Grammarl…" at bounding box center [1155, 460] width 539 height 70
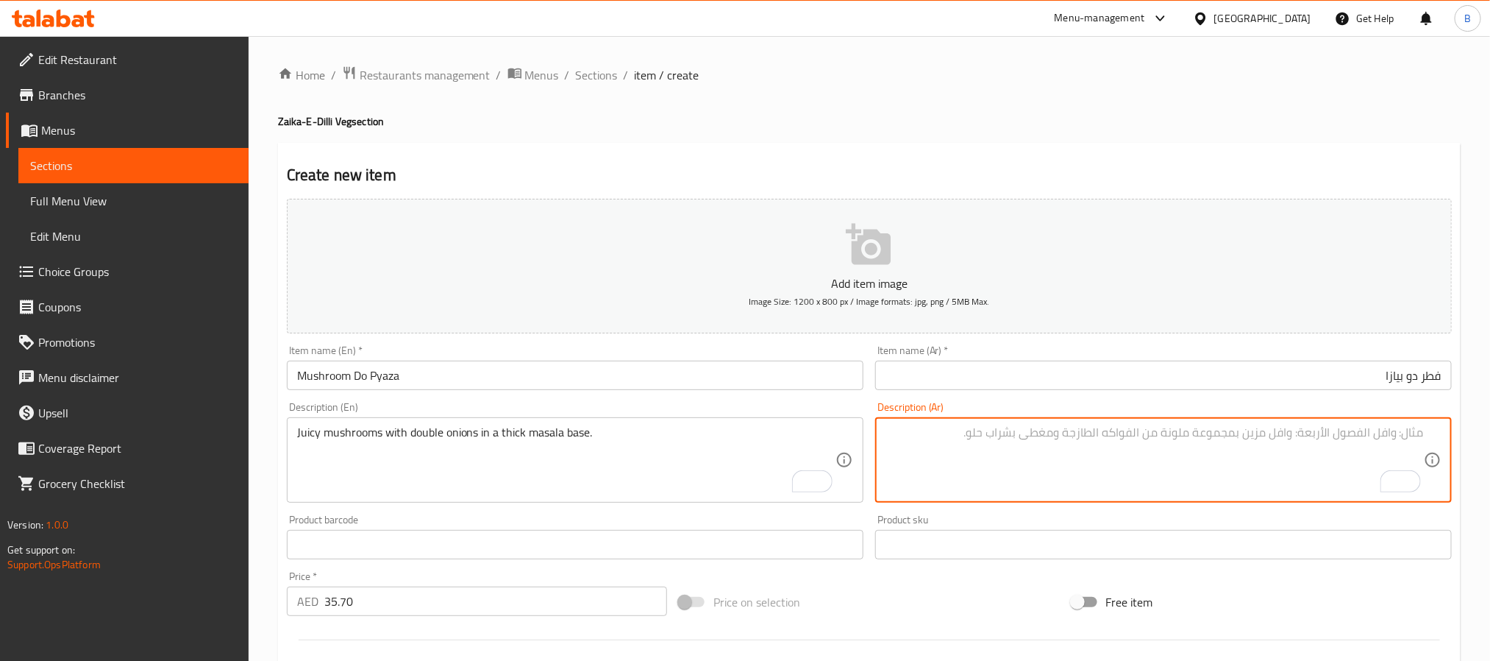
paste textarea "فطر لذيذ مع البصل المزدوج في قاعدة ماسالا سميكة."
click at [1353, 431] on textarea "فطر لذيذ مع البصل المزدوج في قاعدة ماسالا سميكة." at bounding box center [1155, 460] width 539 height 70
click at [1311, 426] on textarea "فطر لذيذ مع بصل المزدوج في قاعدة ماسالا سميكة." at bounding box center [1155, 460] width 539 height 70
type textarea "فطر لذيذ مع بصل دوبل في قاعدة ماسالا سميكة."
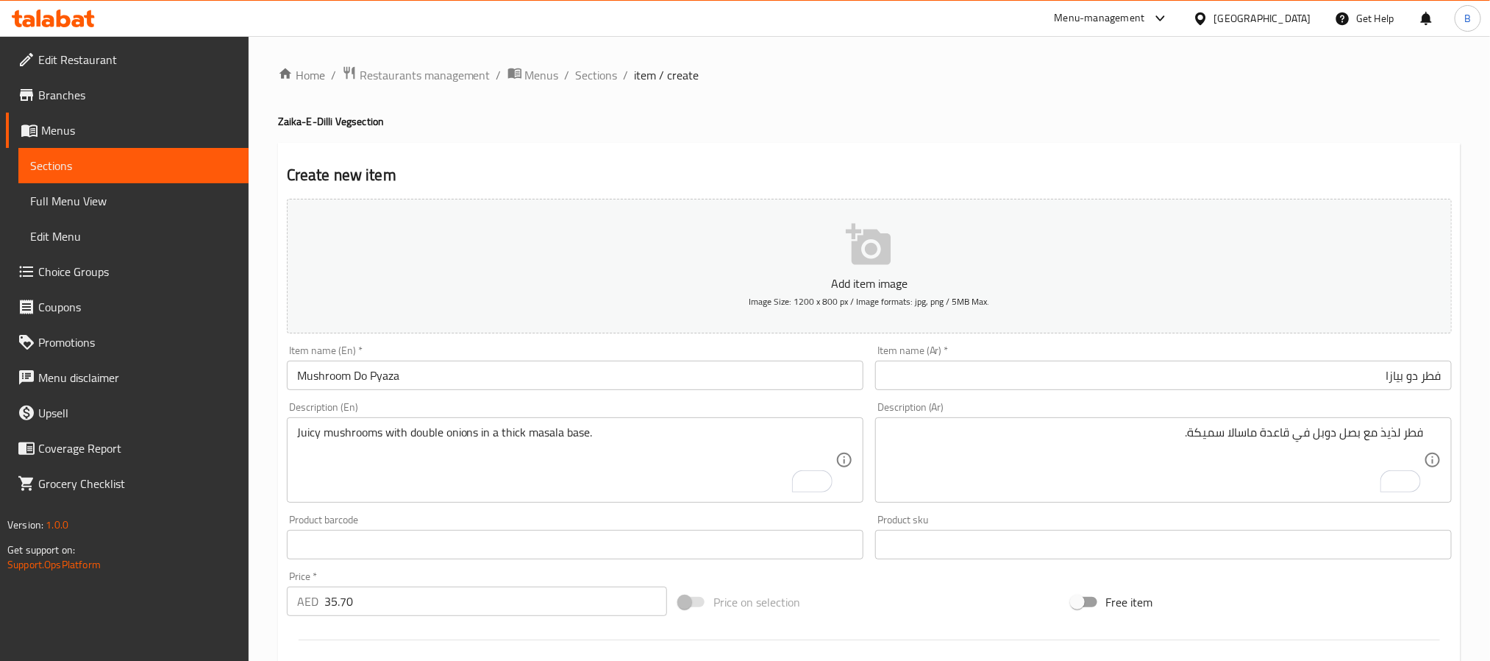
drag, startPoint x: 1421, startPoint y: 435, endPoint x: 1053, endPoint y: 417, distance: 368.3
click at [1053, 417] on div "فطر لذيذ مع بصل دوبل في قاعدة ماسالا سميكة. Description (Ar)" at bounding box center [1163, 459] width 577 height 85
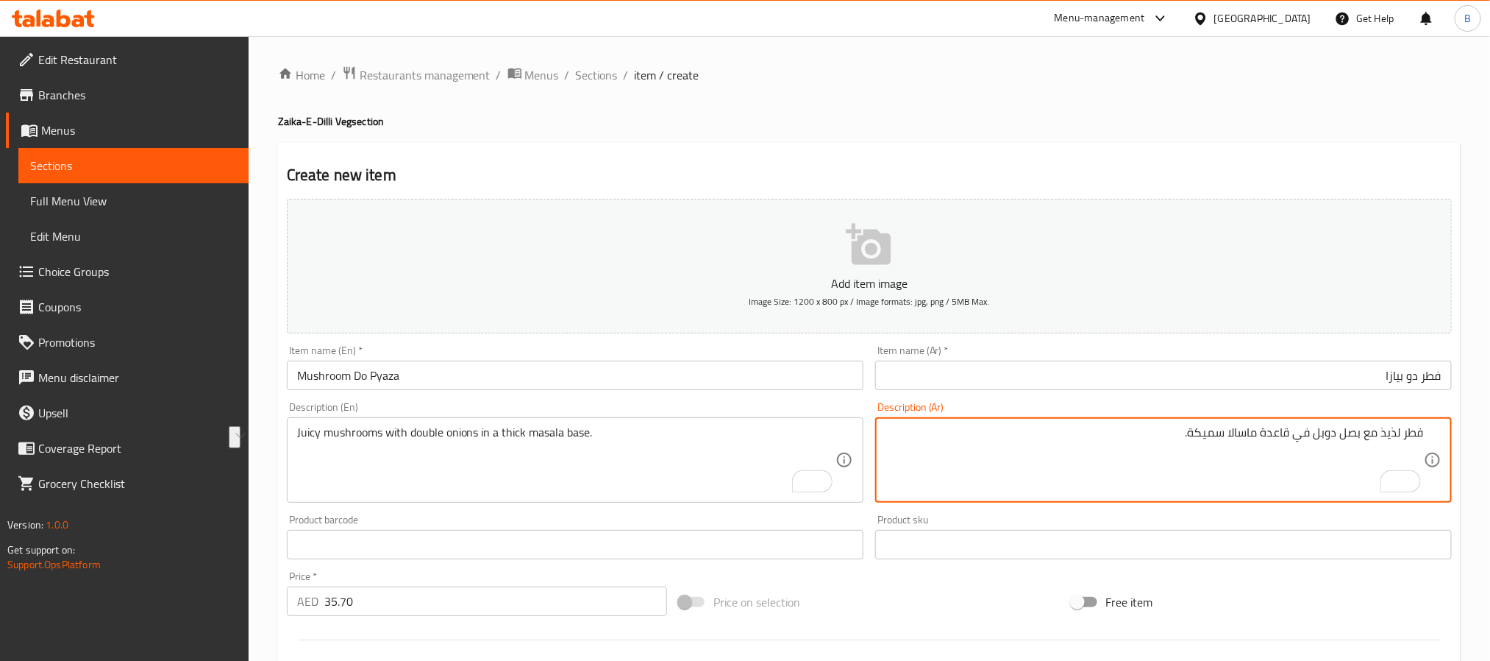
drag, startPoint x: 1311, startPoint y: 441, endPoint x: 1165, endPoint y: 447, distance: 145.8
click at [1165, 447] on textarea "فطر لذيذ مع بصل دوبل في قاعدة ماسالا سميكة." at bounding box center [1155, 460] width 539 height 70
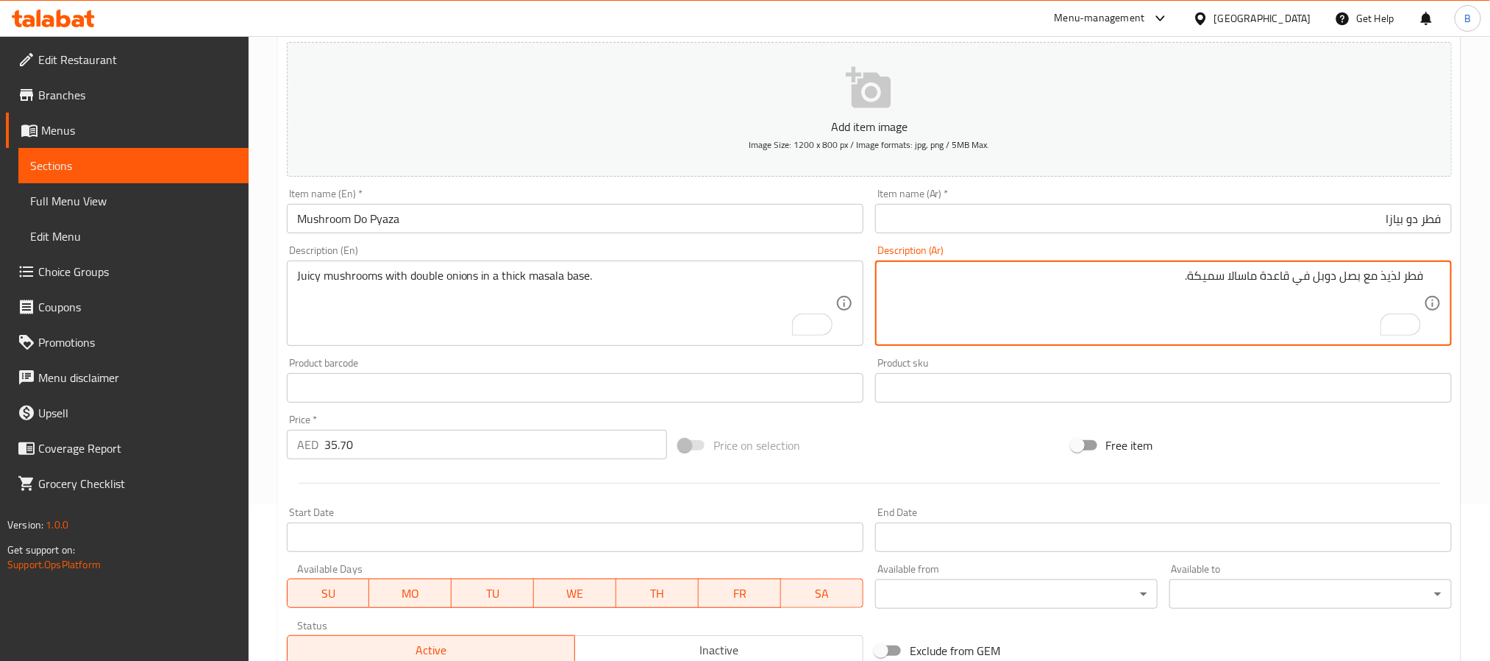
scroll to position [377, 0]
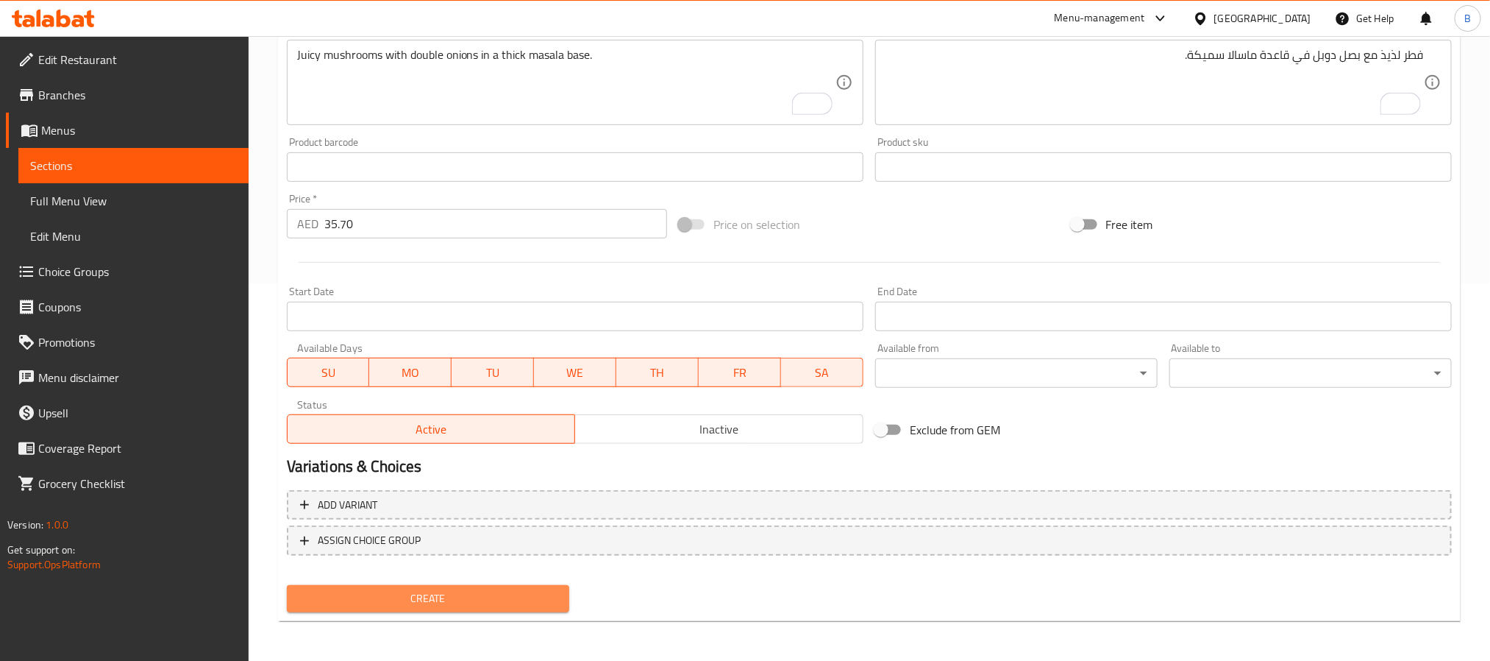
click at [490, 597] on span "Create" at bounding box center [428, 598] width 259 height 18
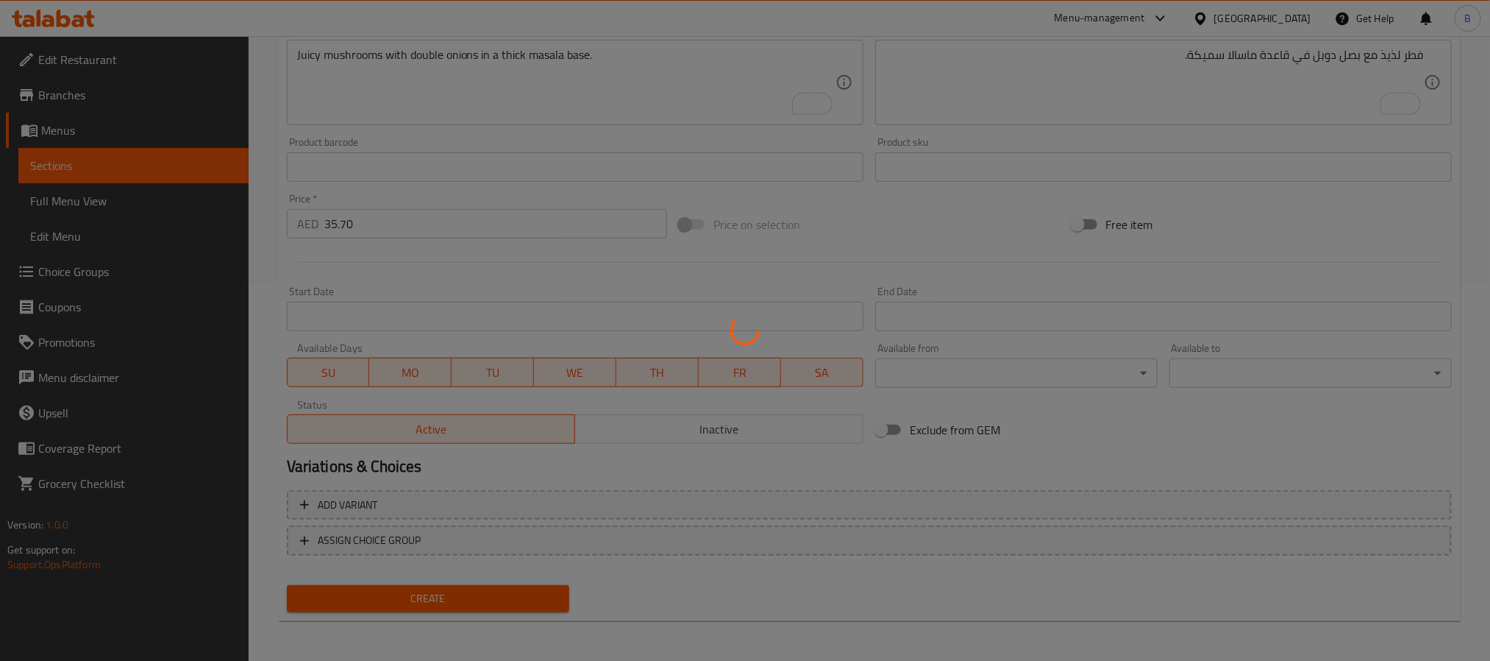
type input "0"
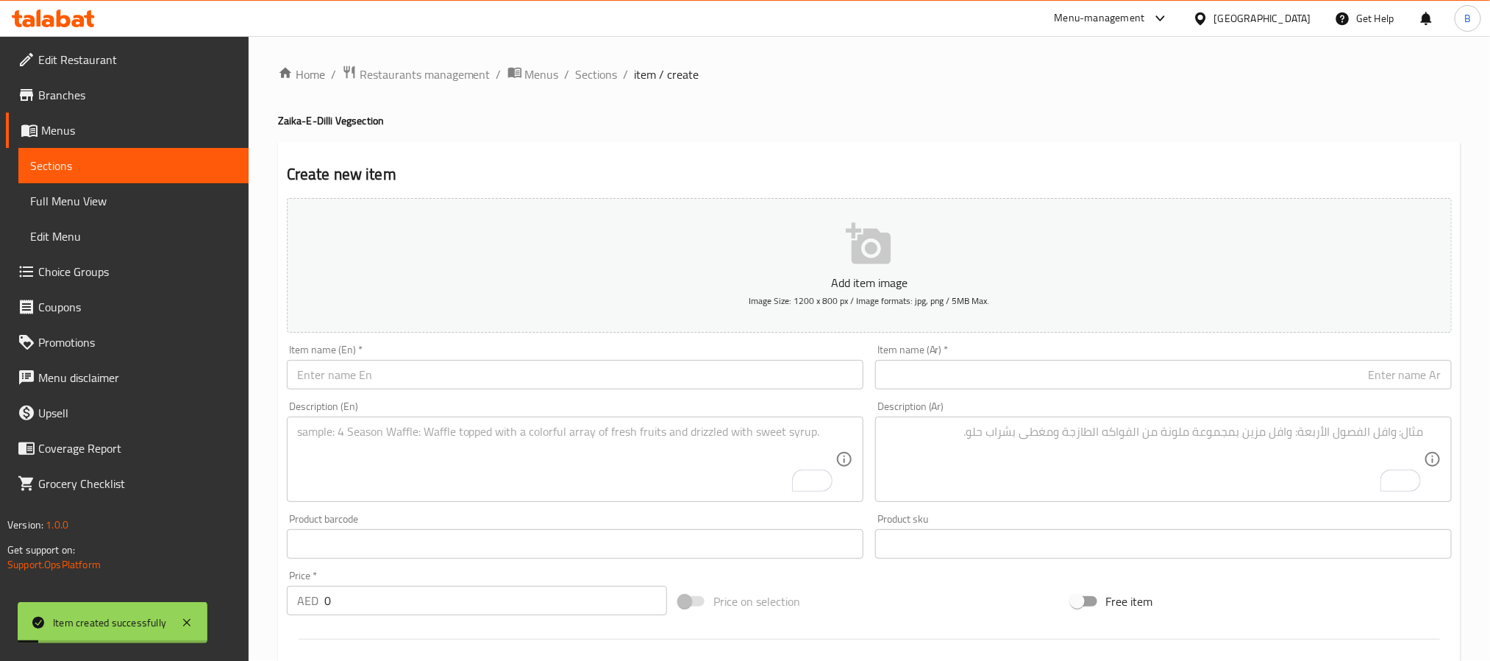
scroll to position [0, 0]
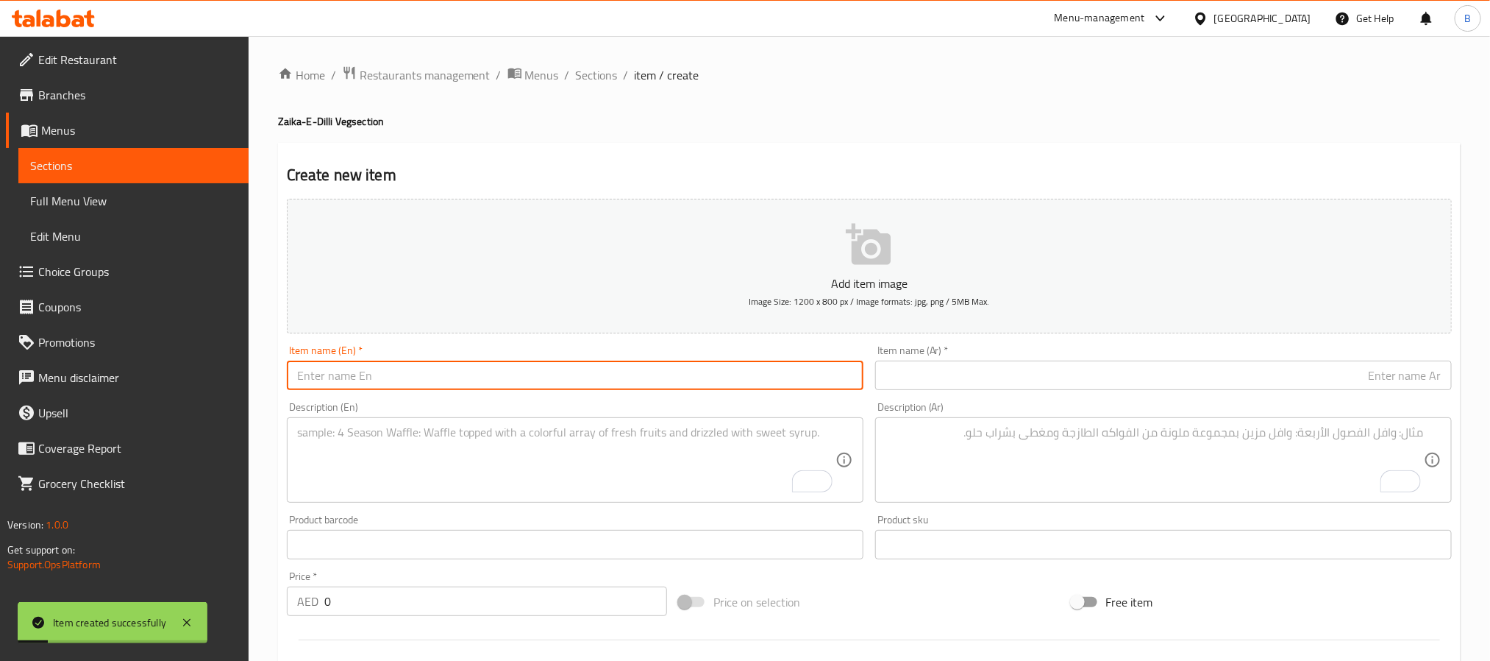
click at [628, 367] on input "text" at bounding box center [575, 374] width 577 height 29
paste input "Mix Vegetable"
type input "Mix Vegetable"
click at [1122, 367] on input "text" at bounding box center [1163, 374] width 577 height 29
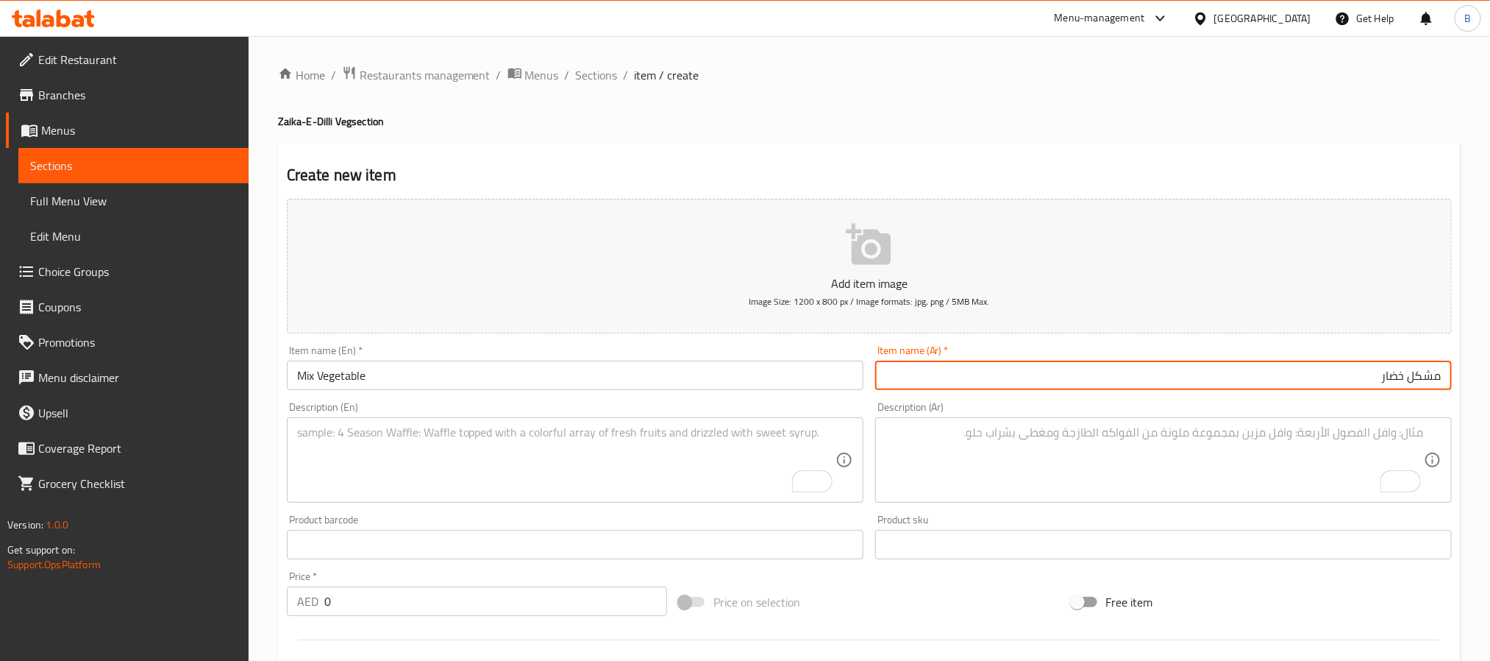
type input "مشكل خضار"
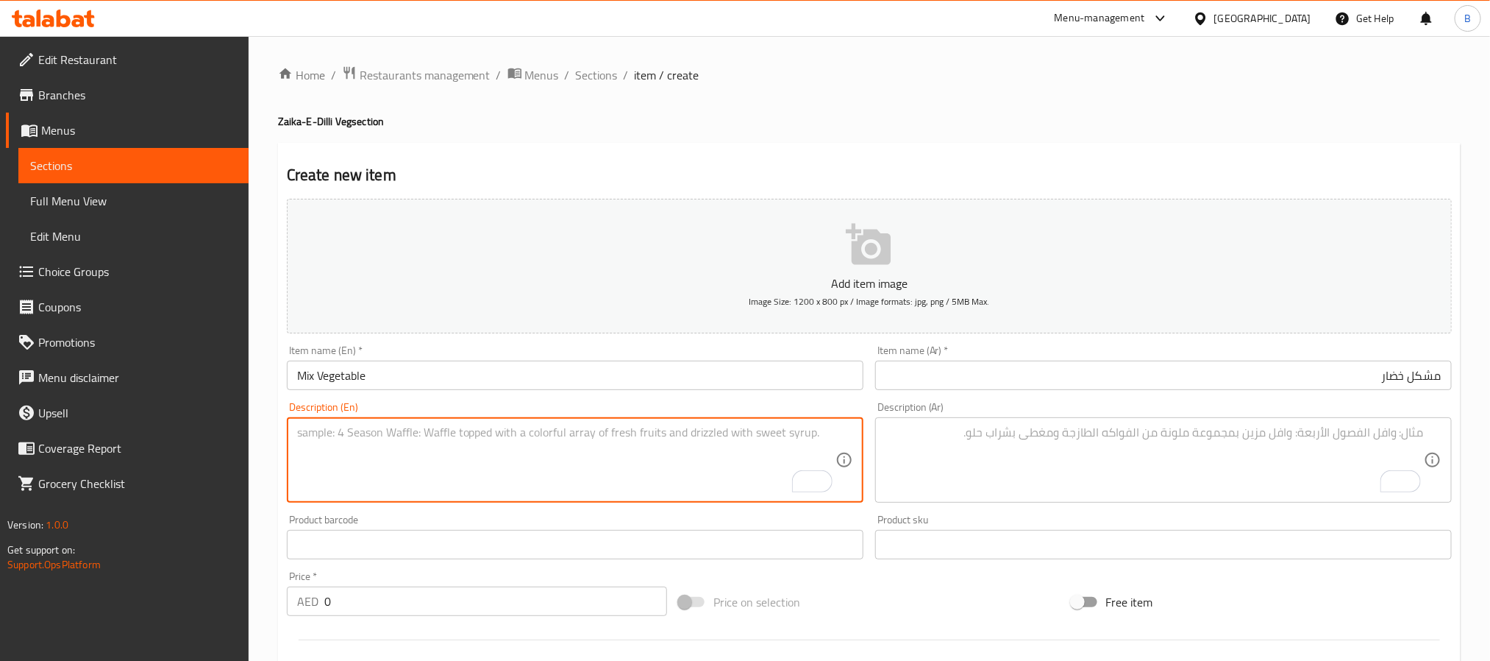
click at [594, 477] on textarea "To enrich screen reader interactions, please activate Accessibility in Grammarl…" at bounding box center [566, 460] width 539 height 70
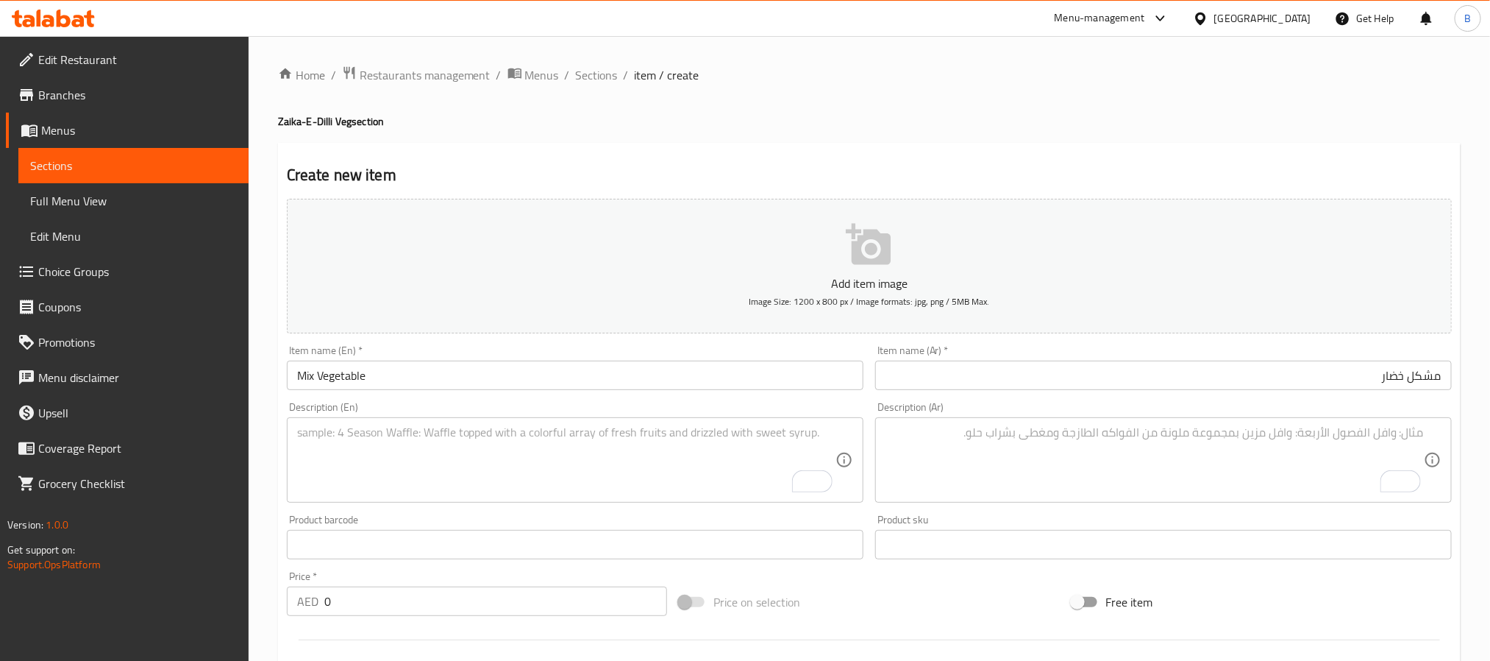
click at [497, 619] on div "Price   * AED 0 Price *" at bounding box center [477, 593] width 392 height 57
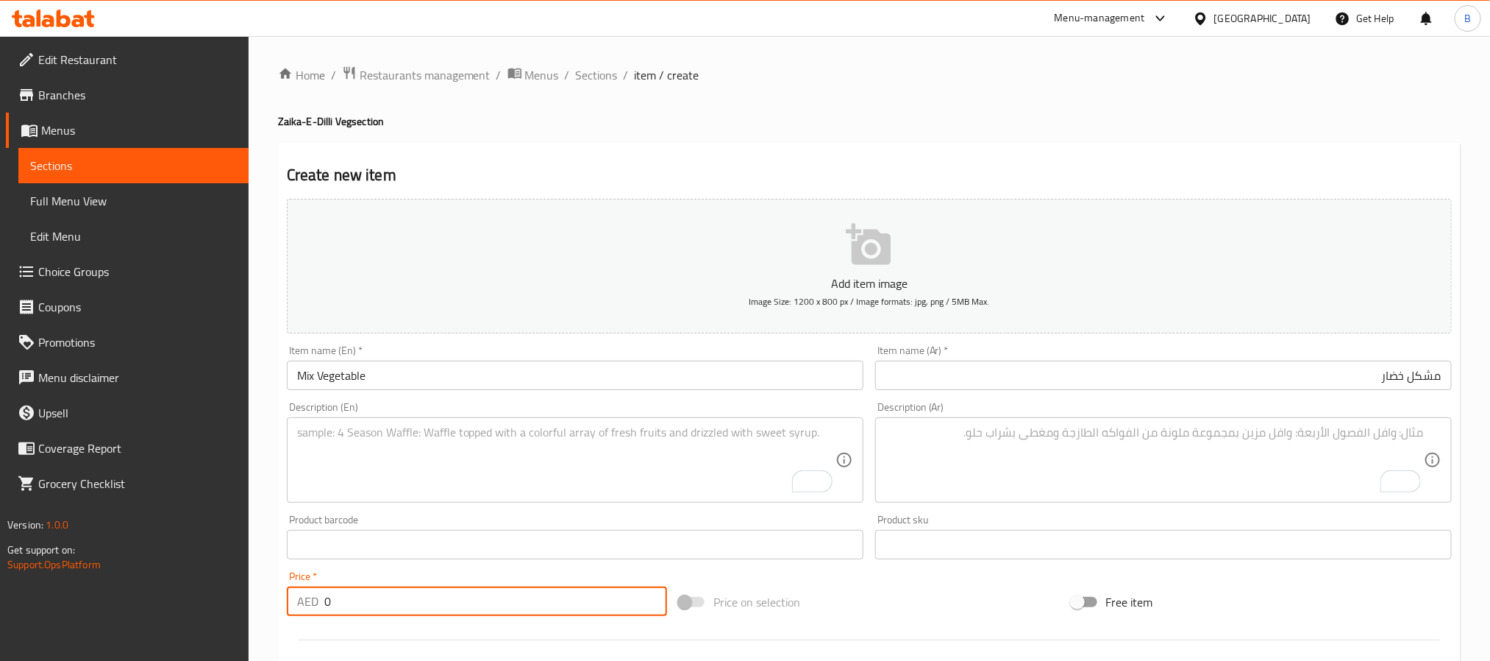
click at [495, 611] on input "0" at bounding box center [495, 600] width 343 height 29
paste input "33.6"
type input "33.60"
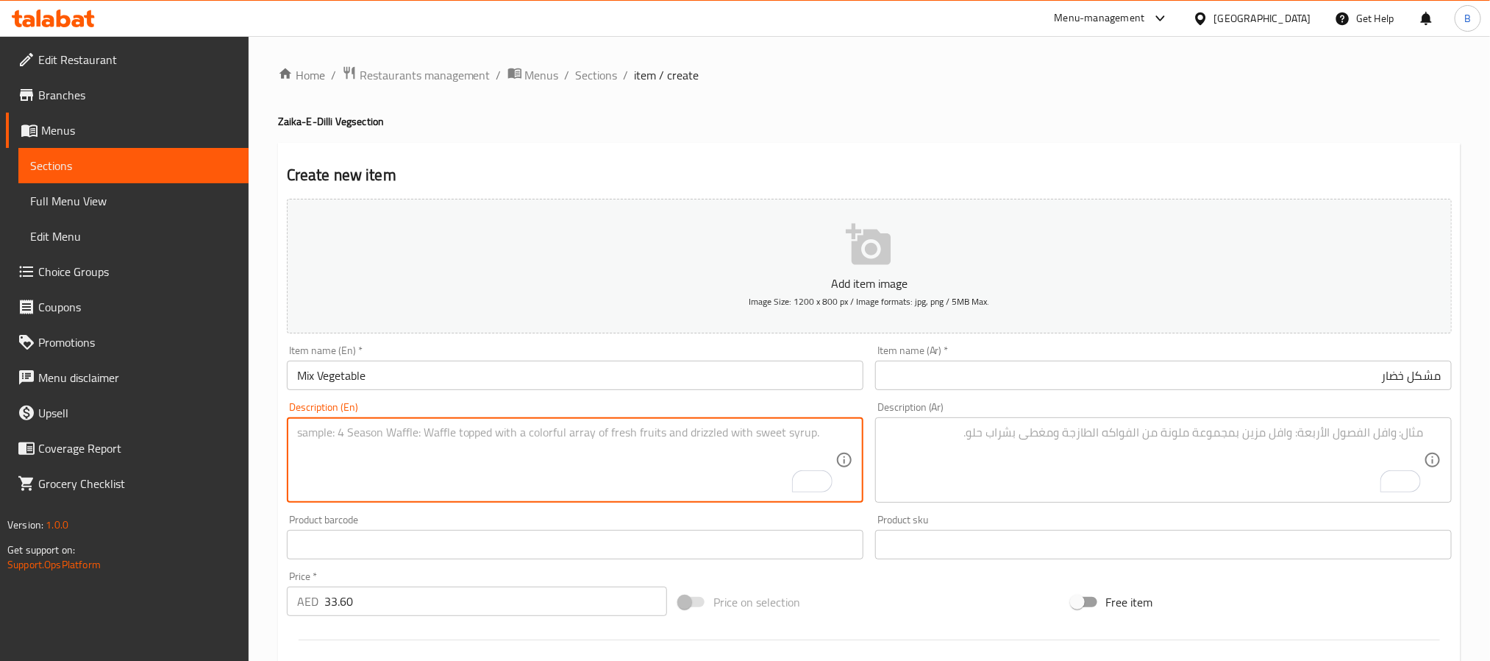
click at [667, 482] on textarea "To enrich screen reader interactions, please activate Accessibility in Grammarl…" at bounding box center [566, 460] width 539 height 70
paste textarea "A Colourful Medley Of Seasonal Veggies In Masaledar Gravy."
type textarea "A colourful medley of seasonal veggies in masaledar gravy."
paste textarea "مزيج ملون من الخضروات الموسمية في مرق ماساليدار."
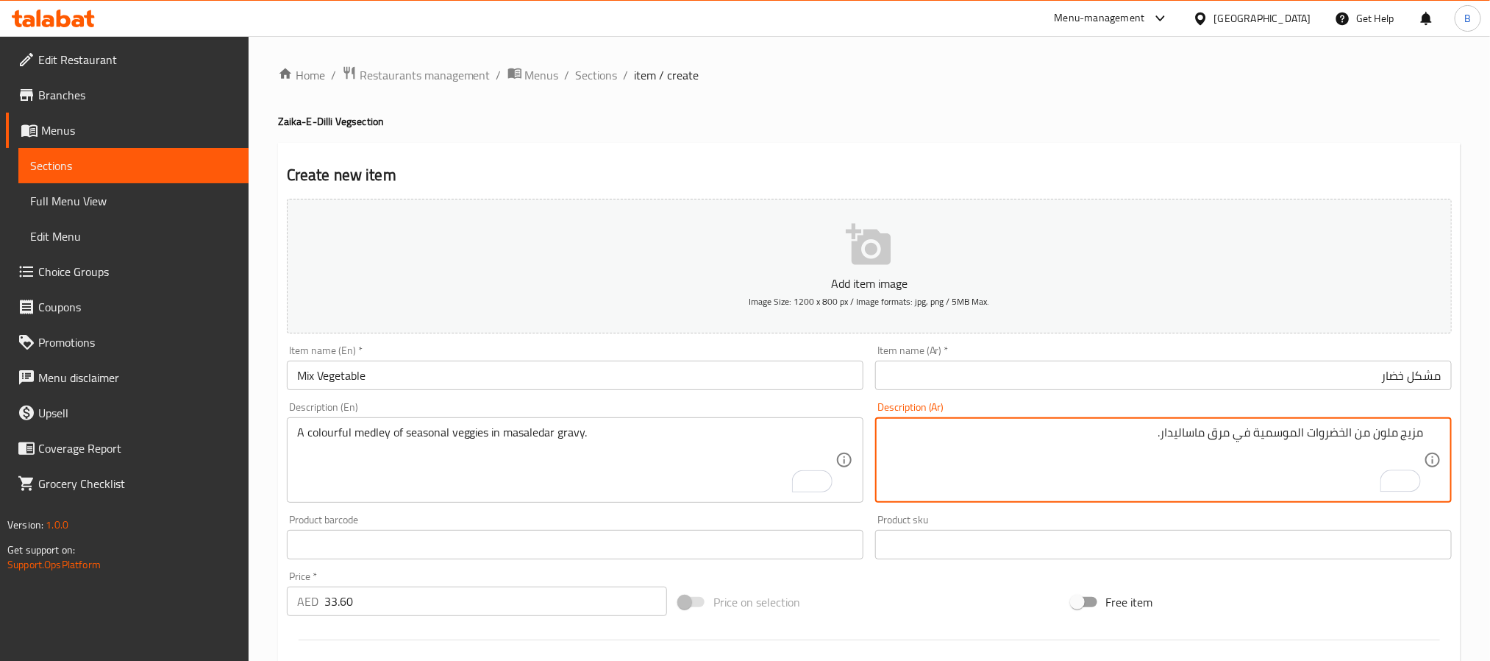
click at [1344, 431] on textarea "مزيج ملون من الخضروات الموسمية في مرق ماساليدار." at bounding box center [1155, 460] width 539 height 70
click at [1301, 435] on textarea "مزيج ملون من خضروات الموسمية في مرق ماساليدار." at bounding box center [1155, 460] width 539 height 70
click at [1302, 429] on textarea "مزيج ملون من خضروات الموسمية في مرق ماساليدار." at bounding box center [1155, 460] width 539 height 70
click at [1324, 430] on textarea "مزيج ملون من خضروات موسمية في مرق ماساليدار." at bounding box center [1155, 460] width 539 height 70
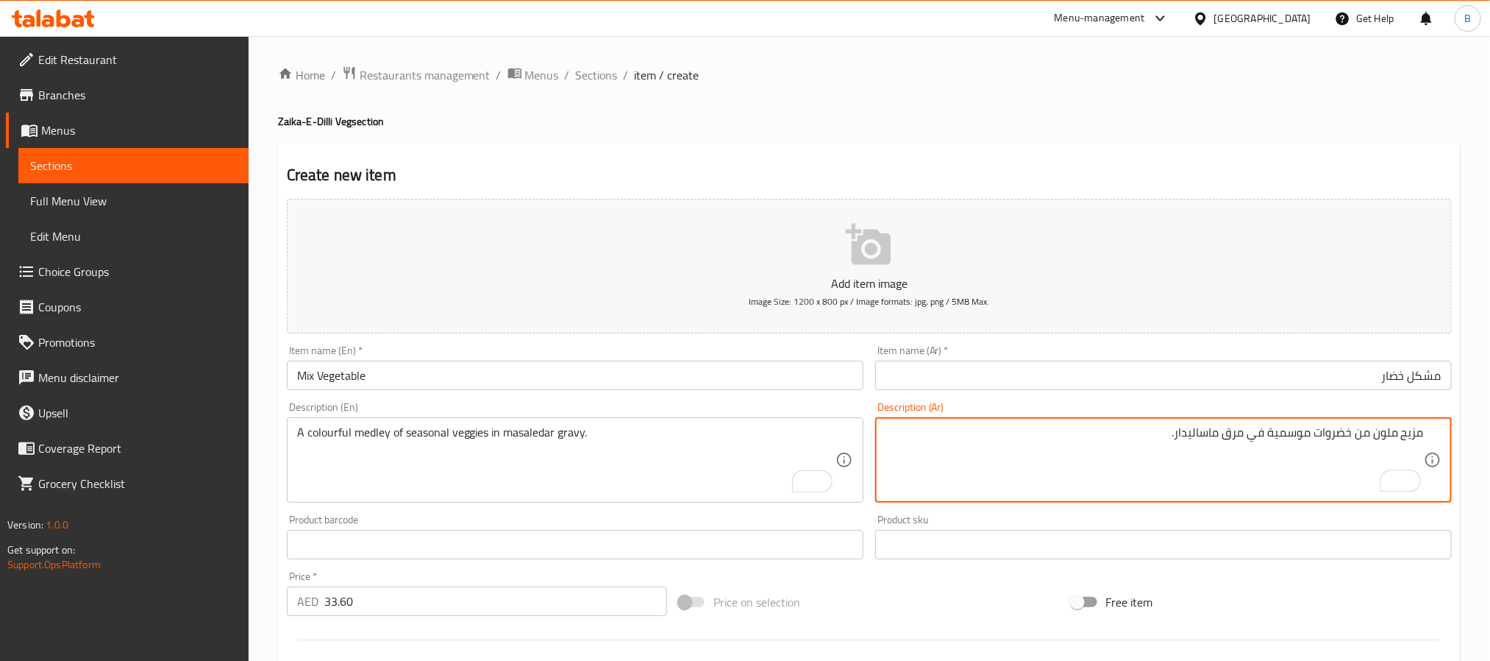
type textarea "مزيج ملون من خضروات موسمية في مرق ماساليدار."
click at [1399, 384] on input "مشكل خضار" at bounding box center [1163, 374] width 577 height 29
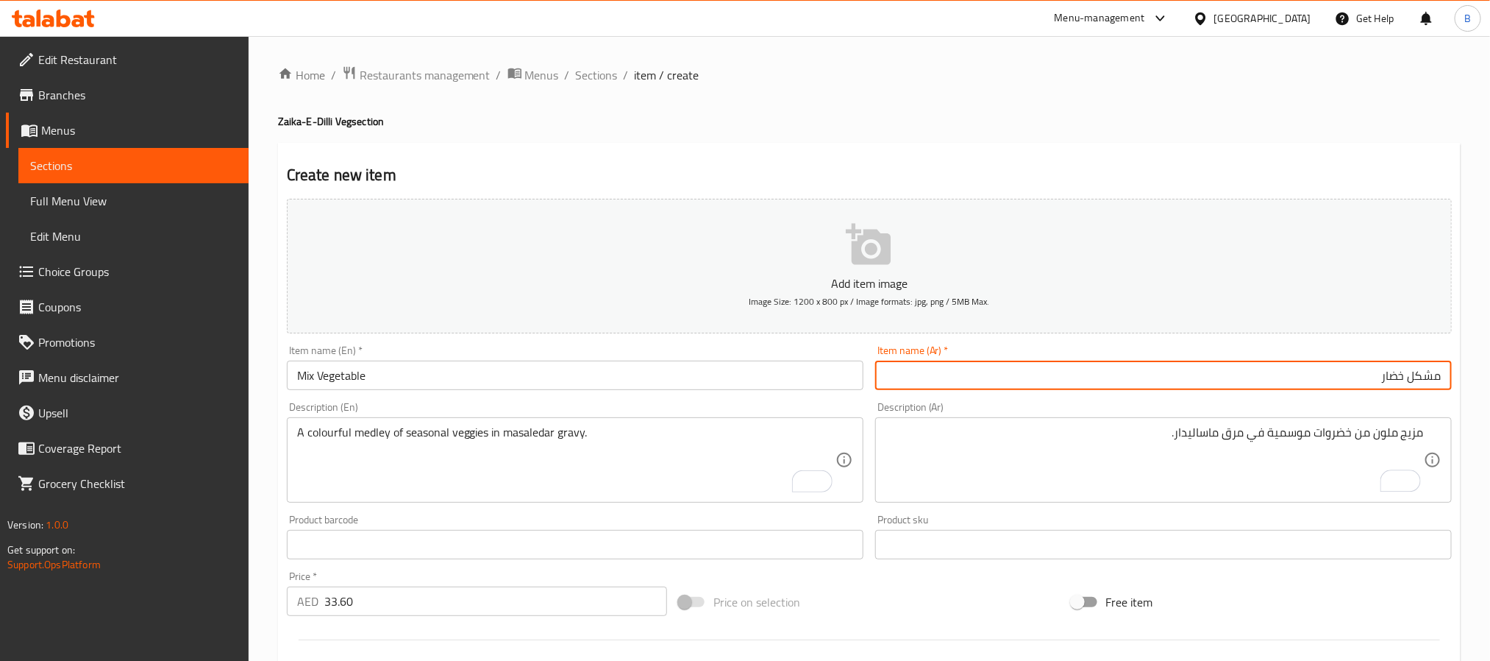
click at [1399, 384] on input "مشكل خضار" at bounding box center [1163, 374] width 577 height 29
paste input "وات"
type input "مشكل خضروات"
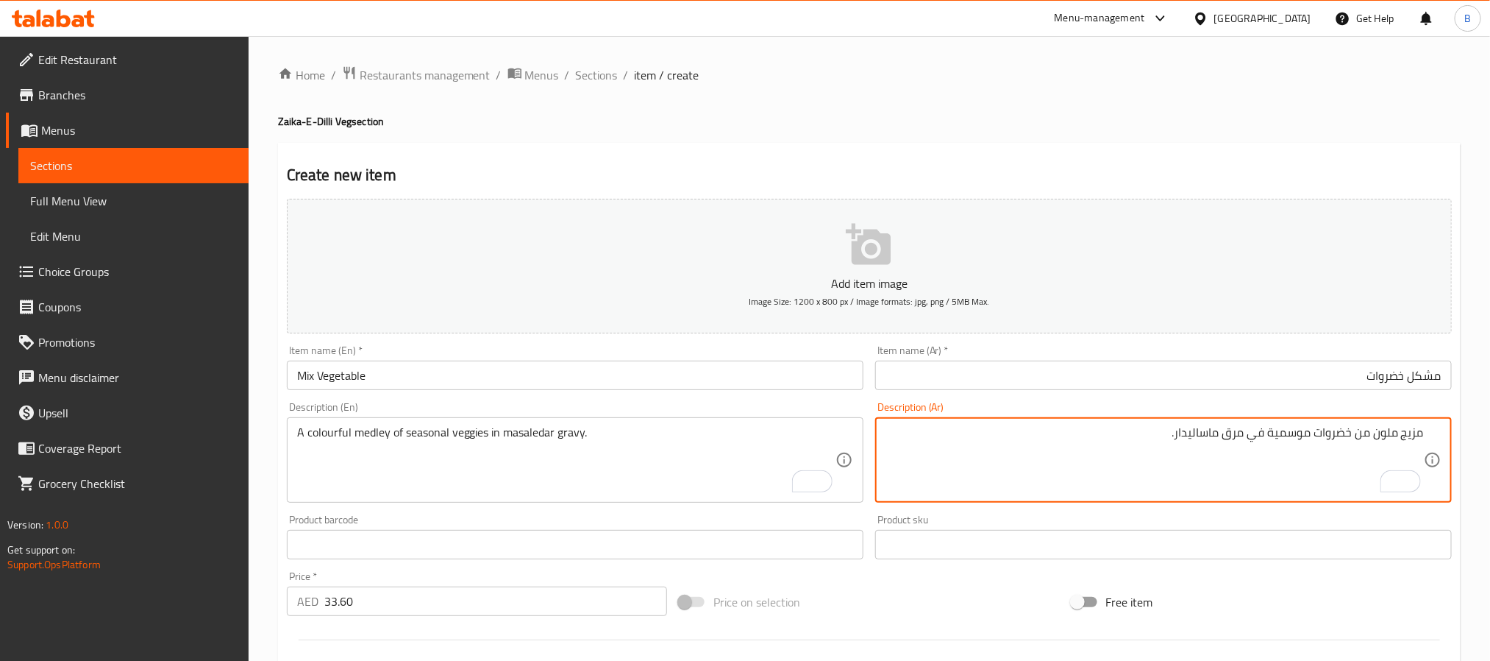
click at [1229, 425] on textarea "مزيج ملون من خضروات موسمية في مرق ماساليدار." at bounding box center [1155, 460] width 539 height 70
click at [976, 475] on textarea "مزيج ملون من خضروات موسمية في جريفي ماساليدار." at bounding box center [1155, 460] width 539 height 70
click at [983, 475] on textarea "مزيج ملون من خضروات موسمية في جريفي ماساليدار." at bounding box center [1155, 460] width 539 height 70
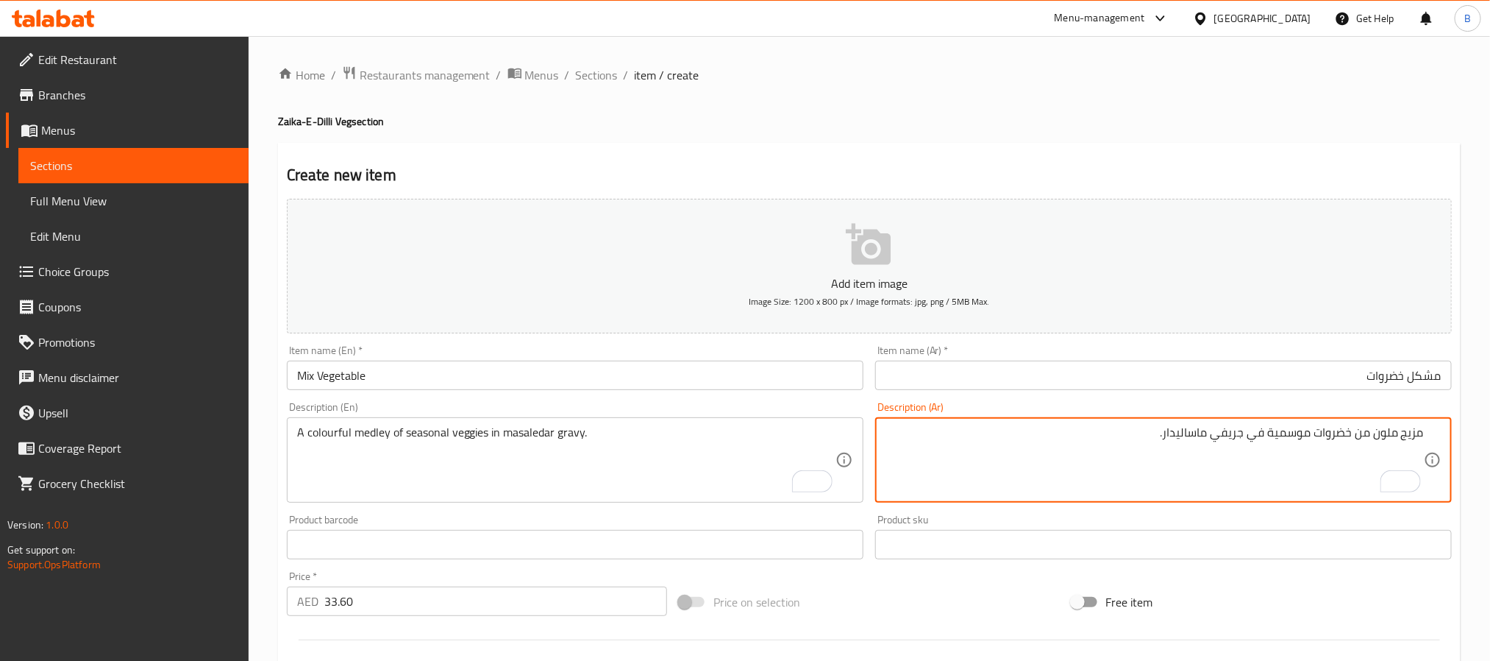
scroll to position [377, 0]
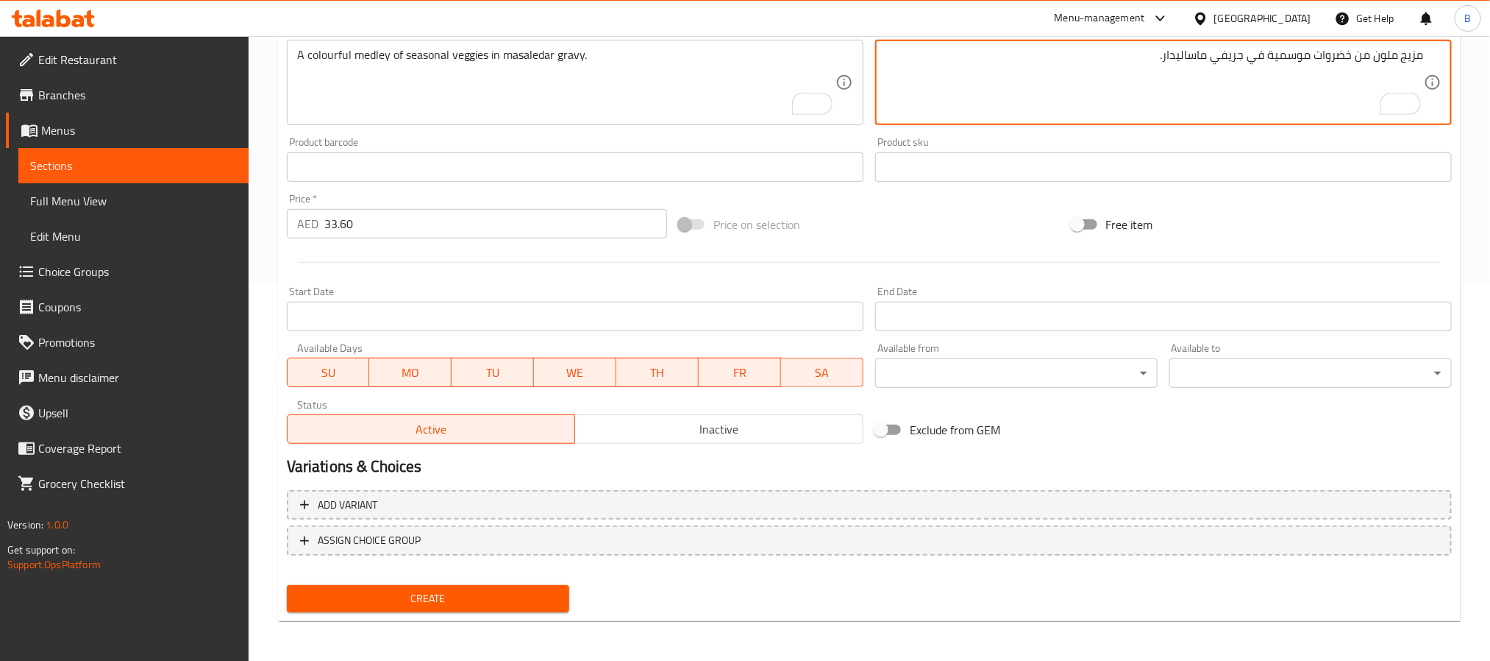
type textarea "مزيج ملون من خضروات موسمية في جريفي ماساليدار."
click at [431, 591] on span "Create" at bounding box center [428, 598] width 259 height 18
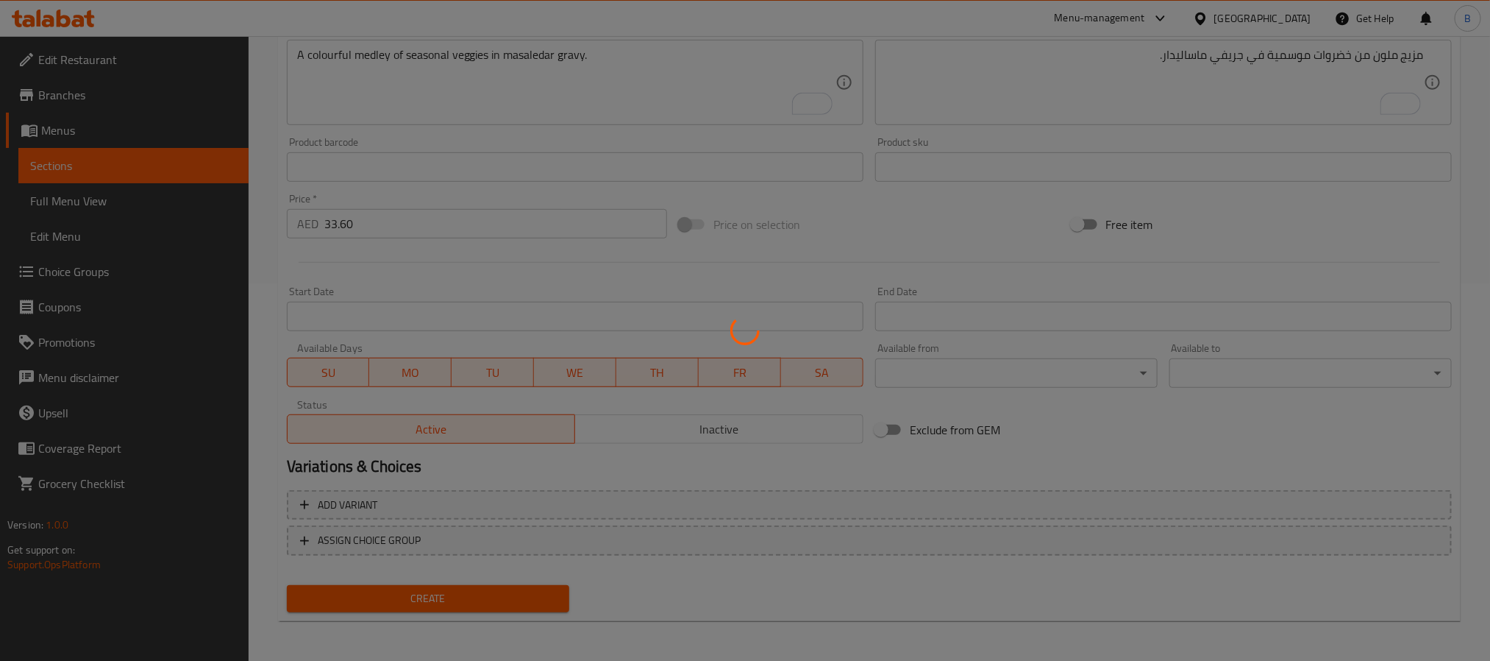
type input "0"
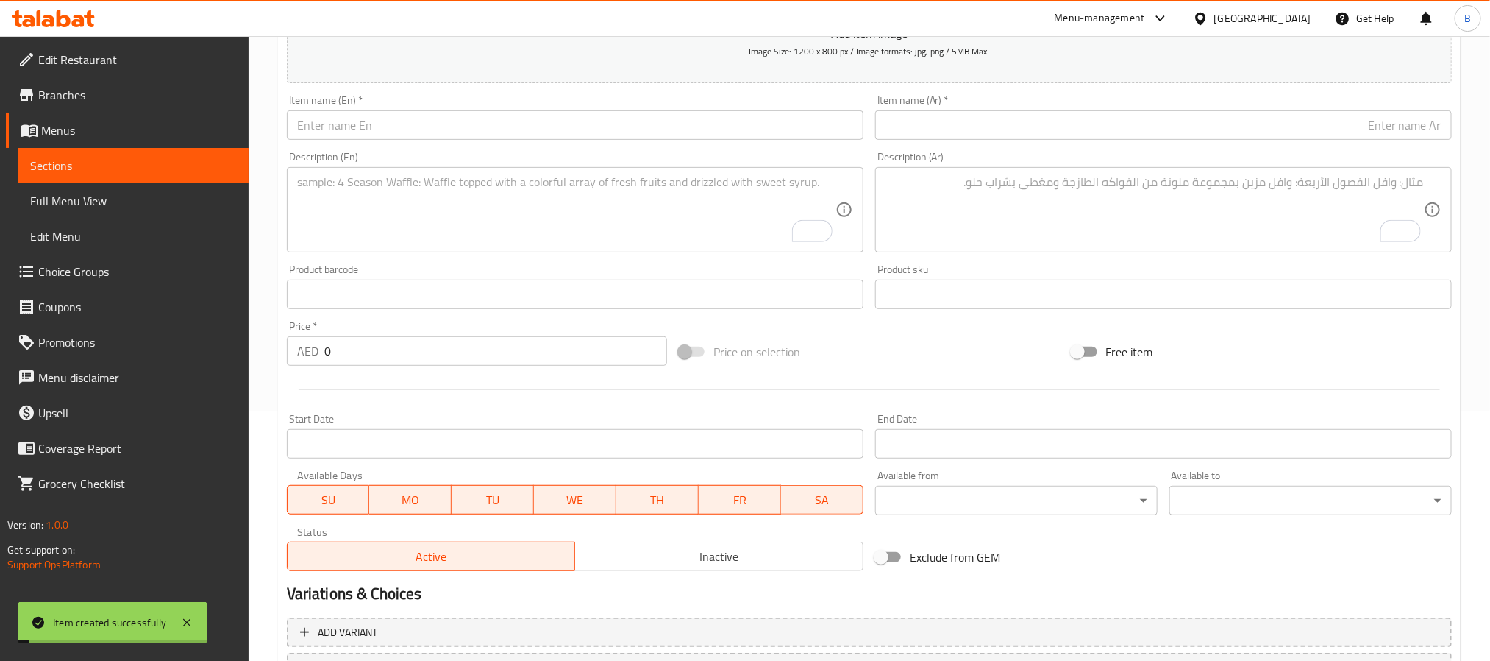
scroll to position [0, 0]
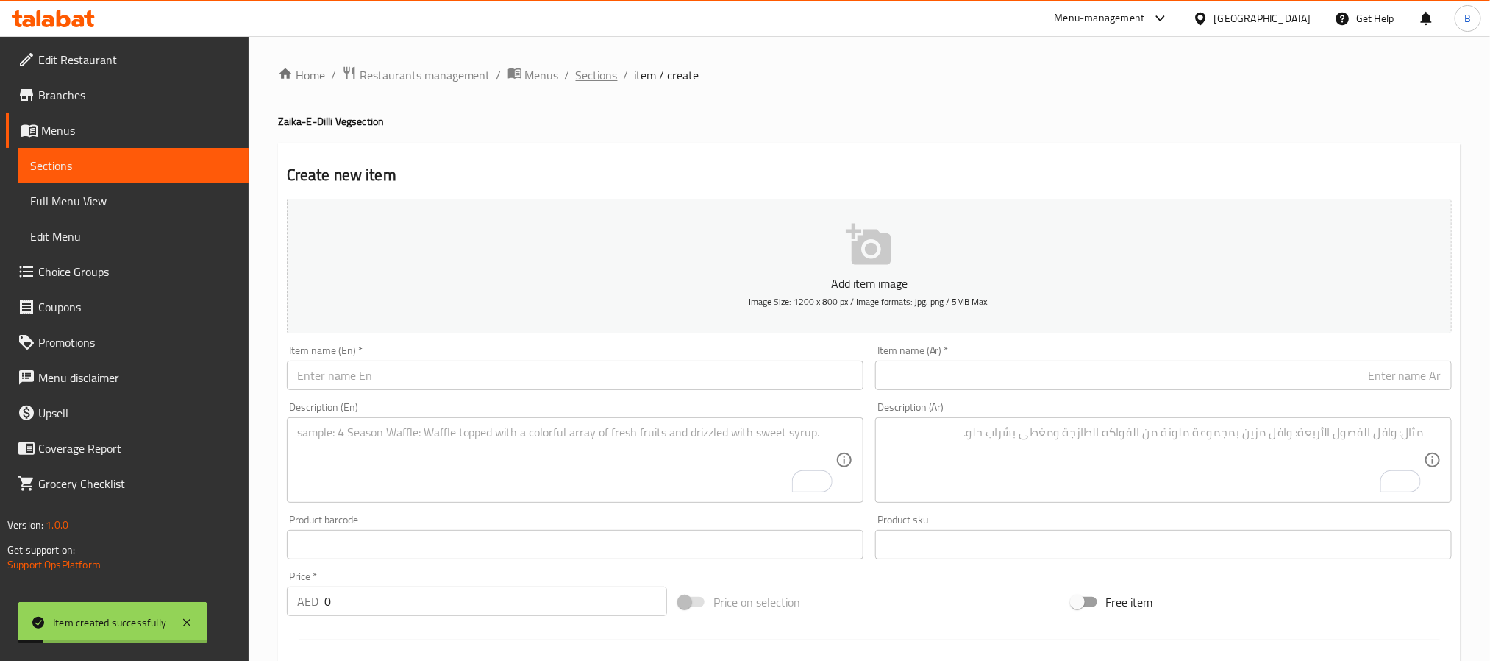
click at [605, 80] on span "Sections" at bounding box center [597, 75] width 42 height 18
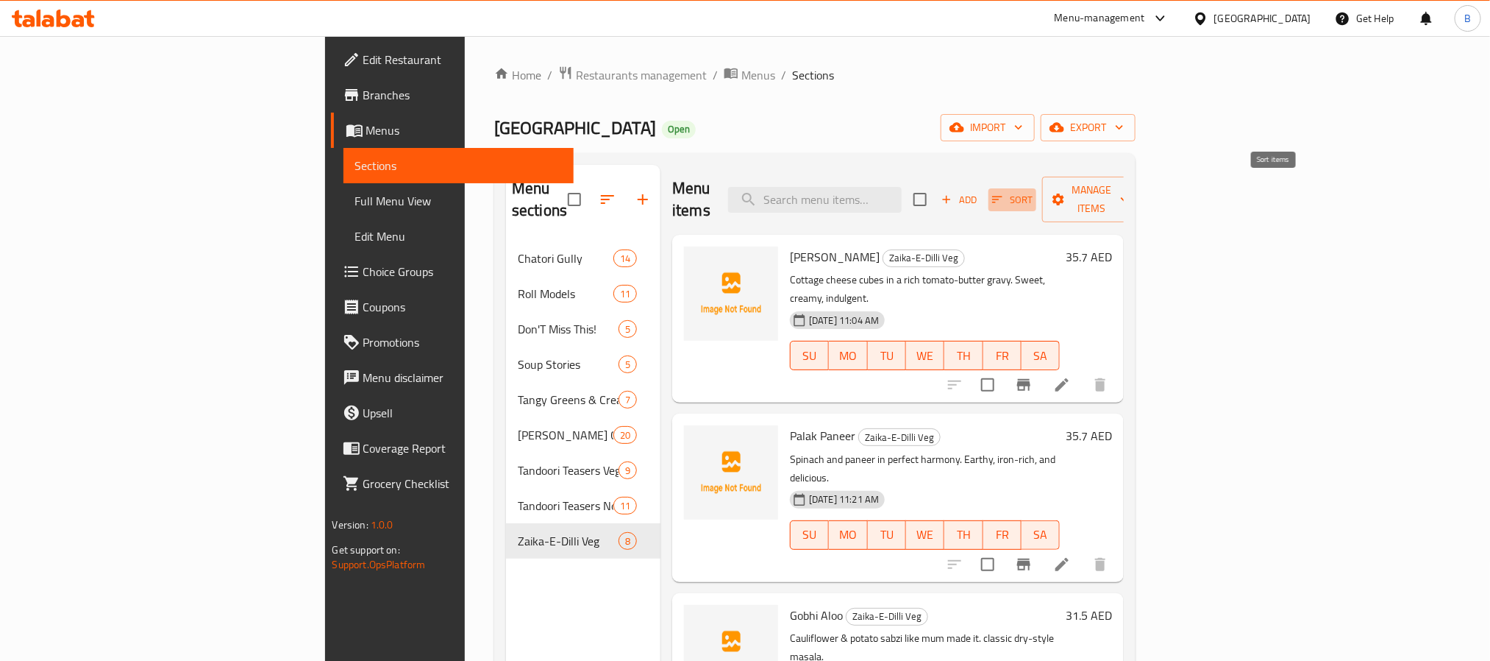
click at [1033, 192] on span "Sort" at bounding box center [1012, 199] width 40 height 17
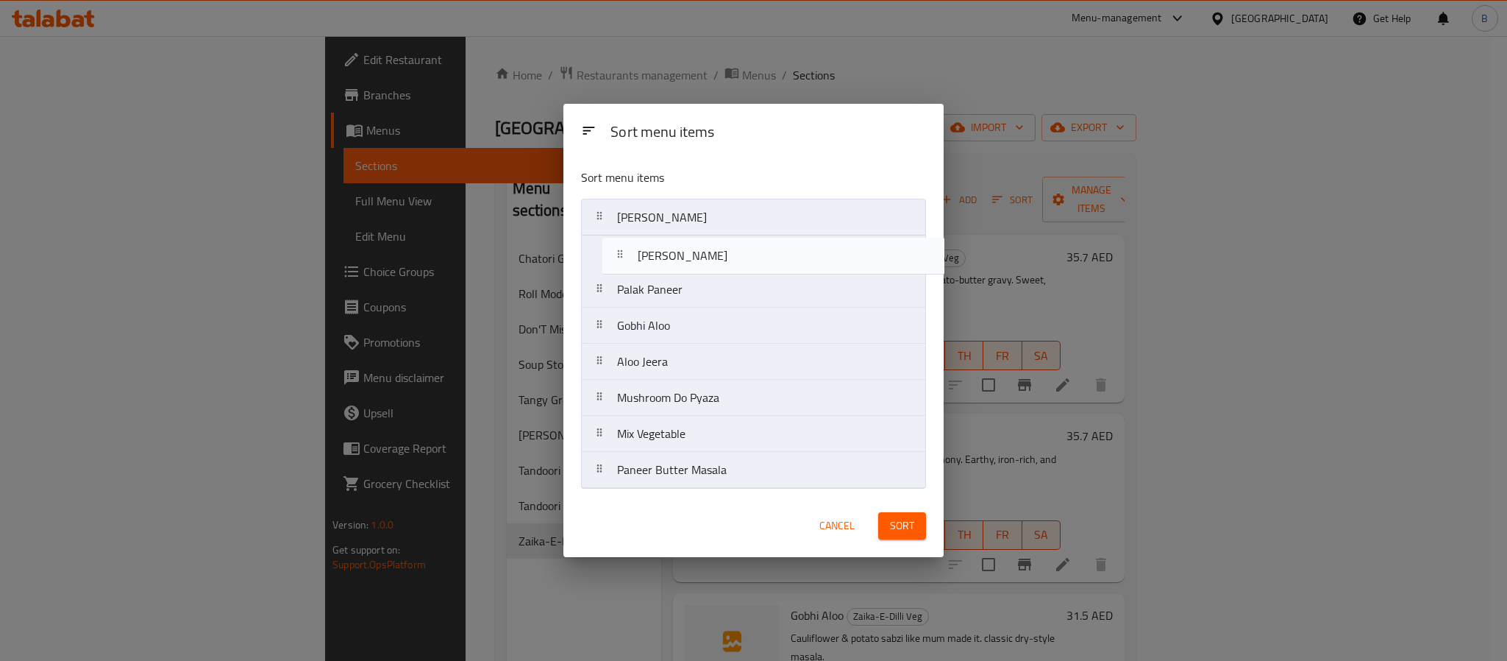
drag, startPoint x: 714, startPoint y: 441, endPoint x: 733, endPoint y: 247, distance: 195.2
click at [733, 247] on nav "Paneer Makhani Palak Paneer Gobhi Aloo Aloo Jeera Mushroom Do Pyaza Mix Vegetab…" at bounding box center [753, 344] width 345 height 290
drag, startPoint x: 702, startPoint y: 462, endPoint x: 703, endPoint y: 250, distance: 211.9
click at [703, 250] on nav "Paneer Makhani Kadhai Paneer Palak Paneer Gobhi Aloo Aloo Jeera Mushroom Do Pya…" at bounding box center [753, 344] width 345 height 290
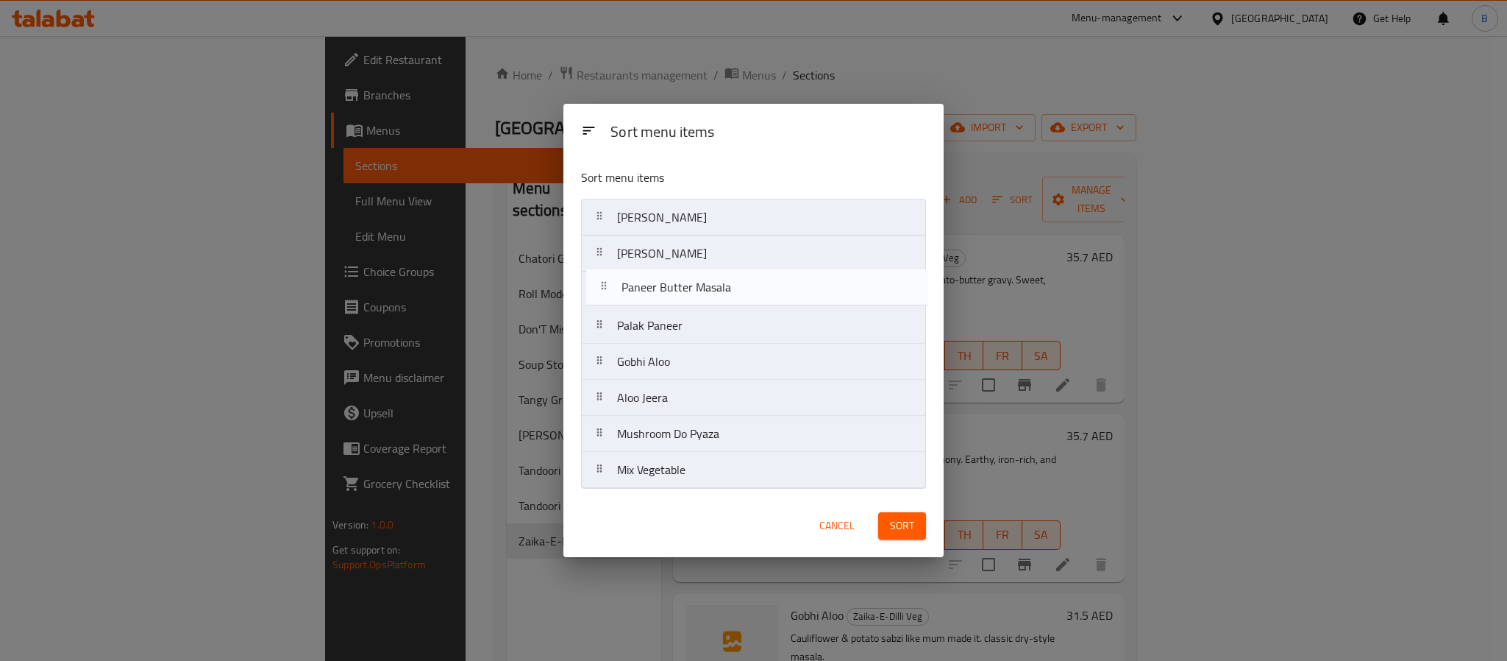
drag, startPoint x: 711, startPoint y: 263, endPoint x: 715, endPoint y: 296, distance: 33.4
click at [715, 296] on nav "Paneer Makhani Paneer Butter Masala Kadhai Paneer Palak Paneer Gobhi Aloo Aloo …" at bounding box center [753, 344] width 345 height 290
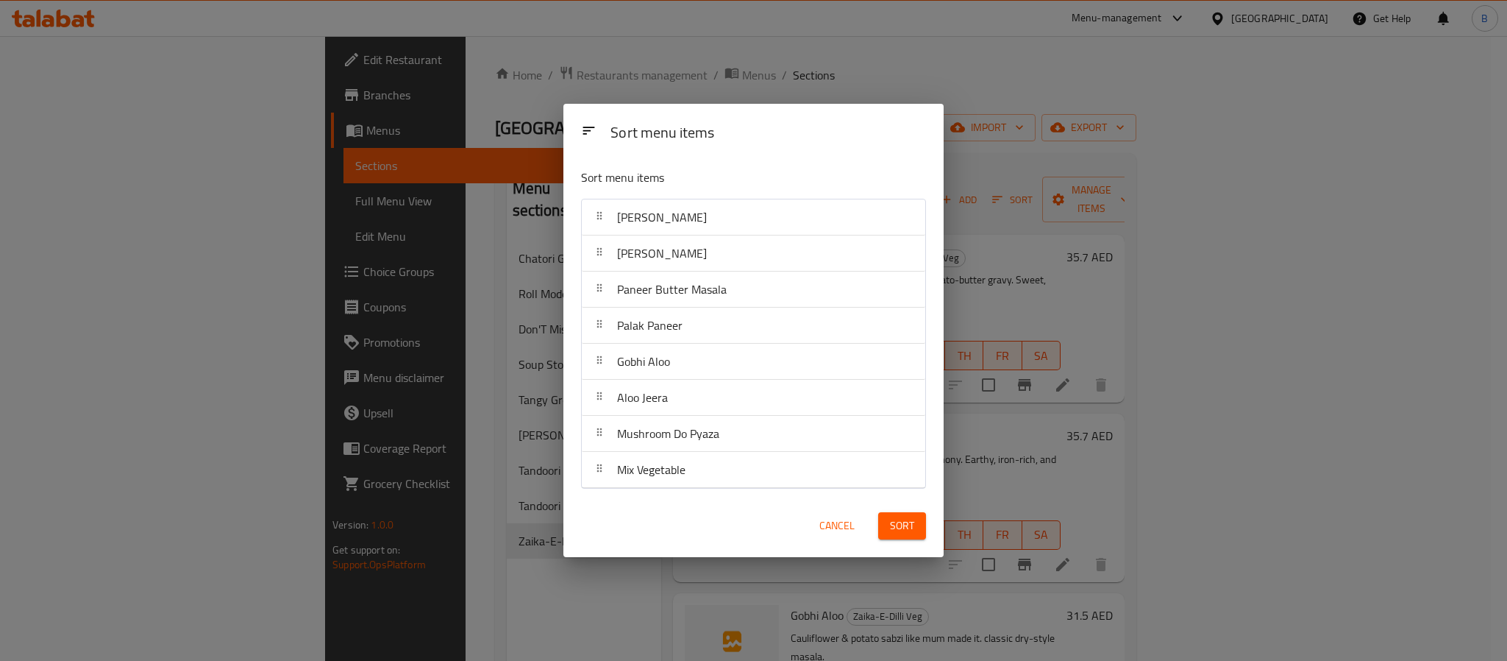
click at [892, 539] on button "Sort" at bounding box center [902, 525] width 48 height 27
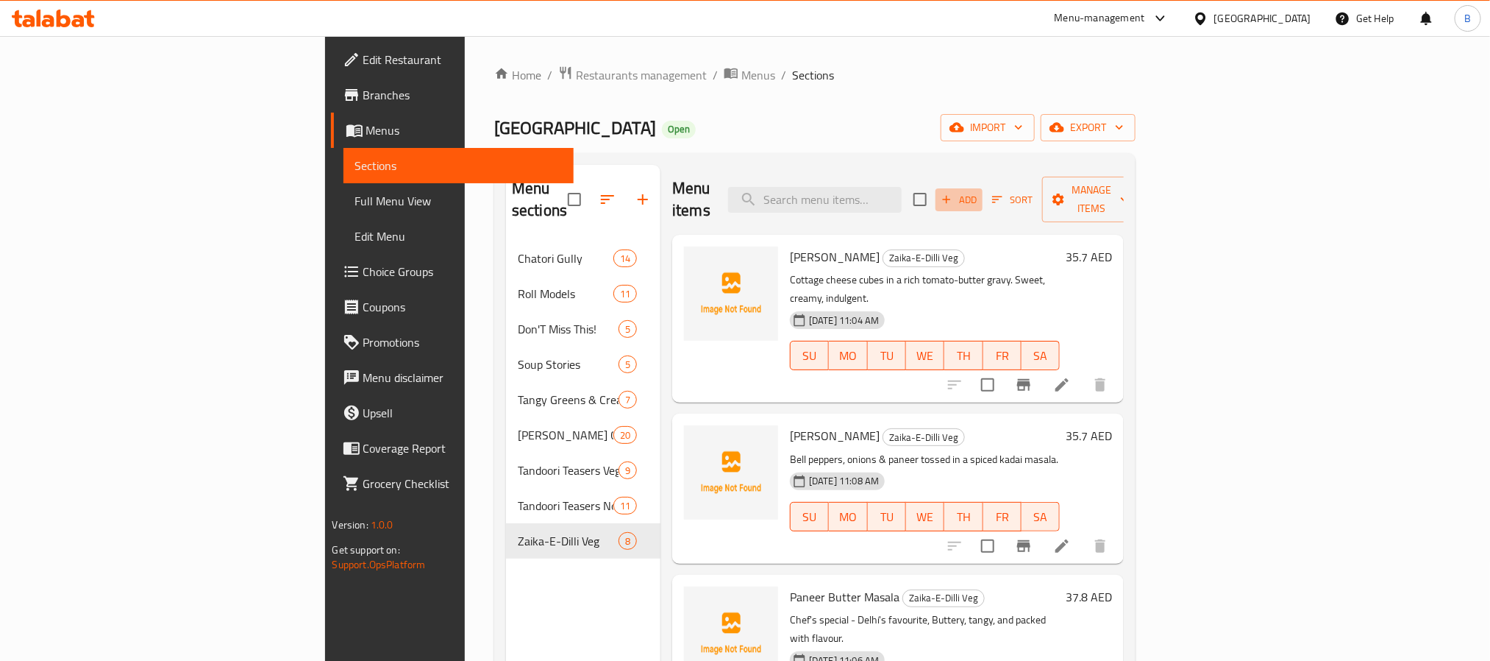
click at [979, 196] on span "Add" at bounding box center [959, 199] width 40 height 17
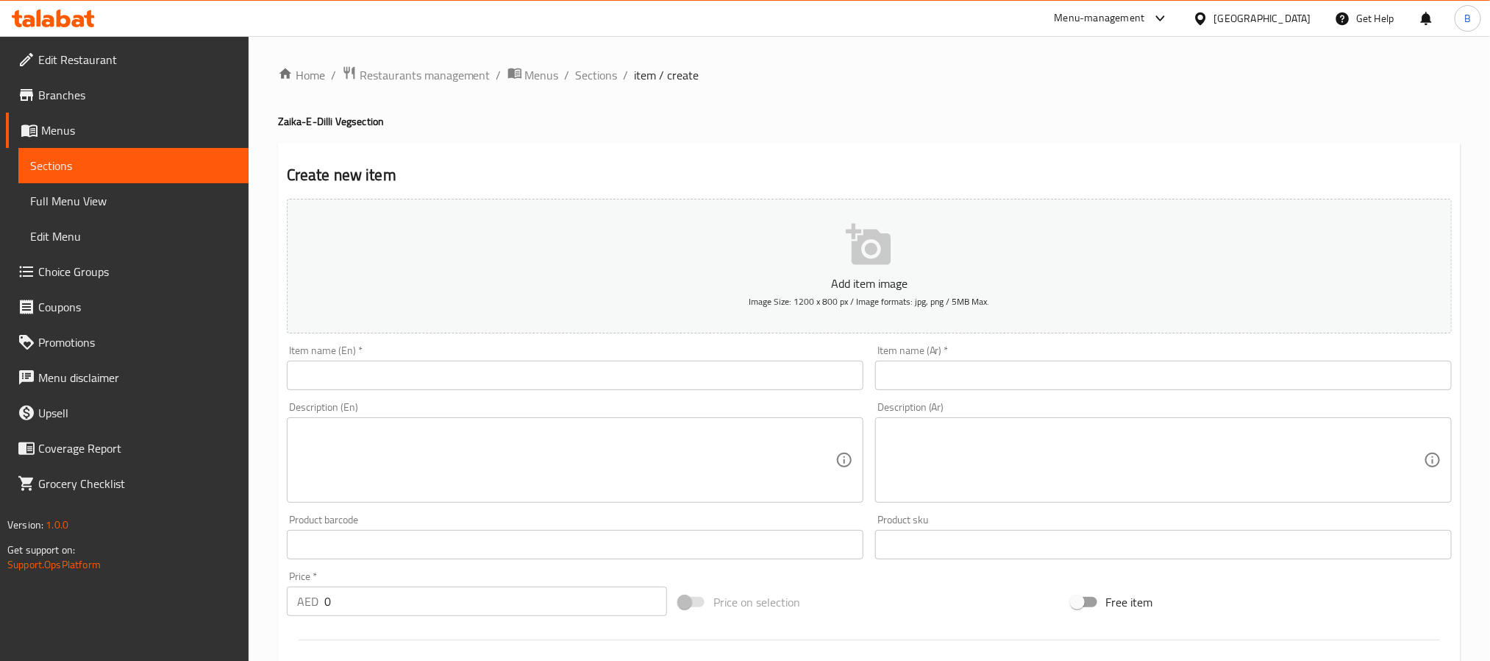
click at [335, 367] on input "text" at bounding box center [575, 374] width 577 height 29
paste input "Punjabi Dal Tadka"
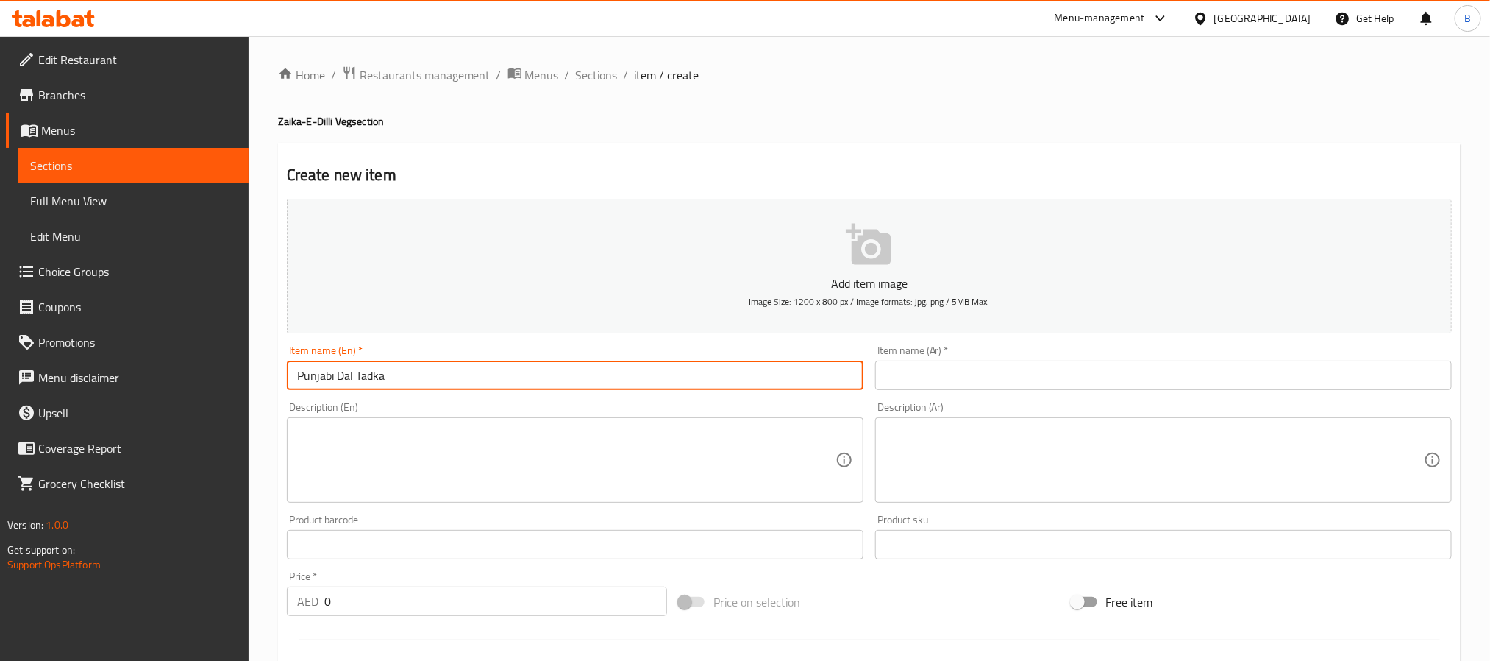
type input "Punjabi Dal Tadka"
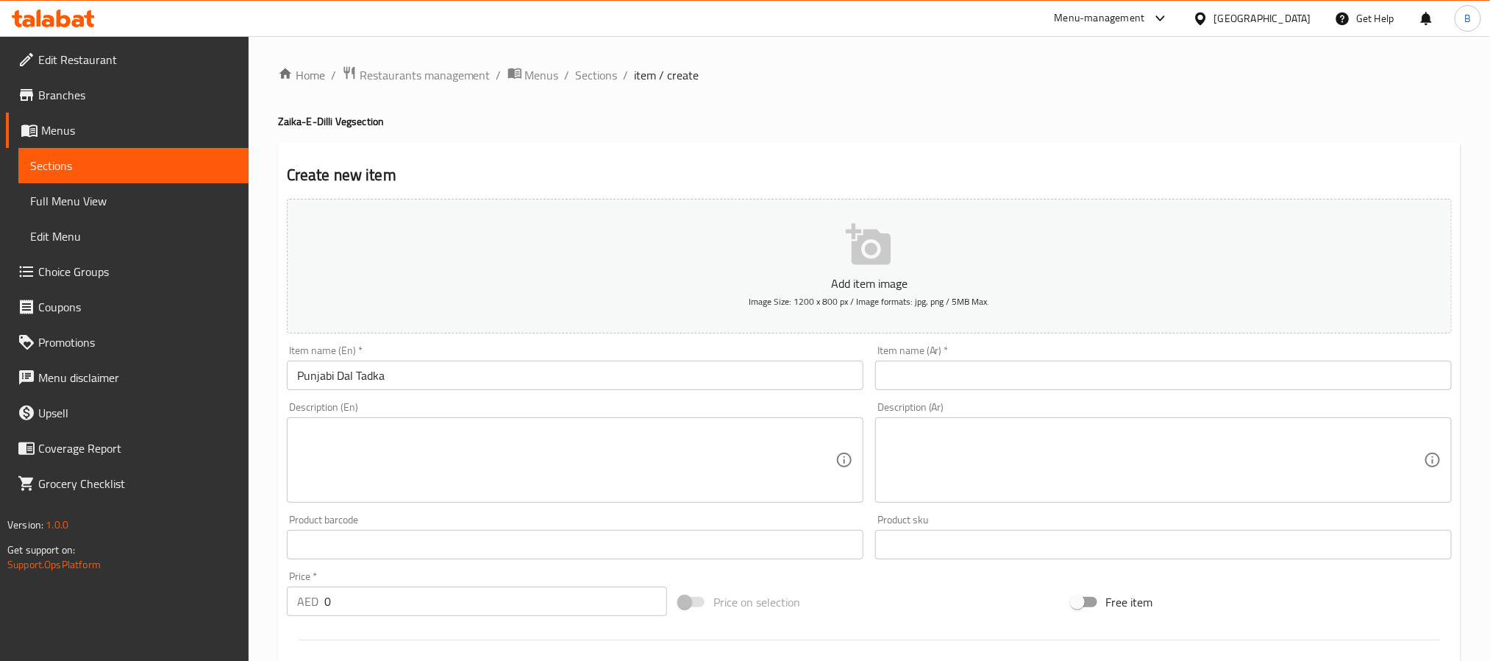
click at [455, 617] on div "Price   * AED 0 Price *" at bounding box center [477, 593] width 392 height 57
click at [447, 581] on div "Price   * AED 0 Price *" at bounding box center [477, 593] width 380 height 45
click at [455, 592] on input "0" at bounding box center [495, 600] width 343 height 29
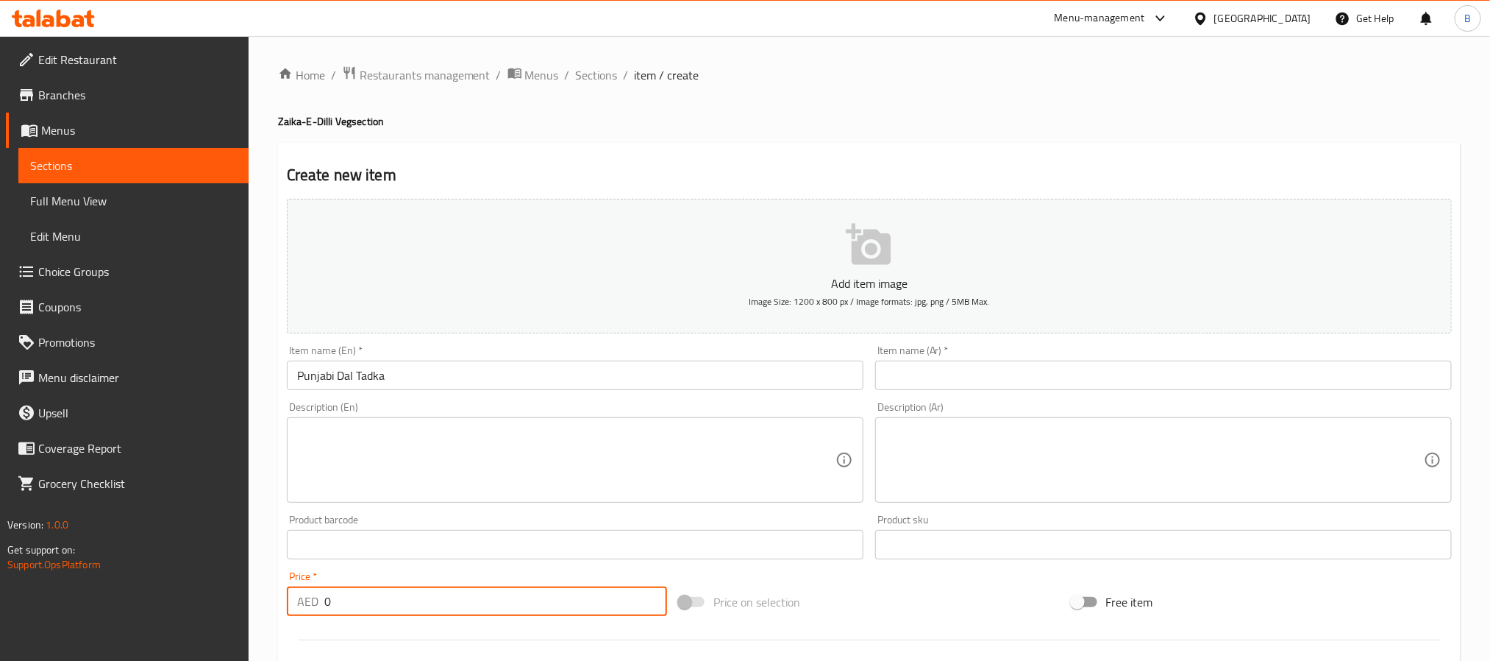
click at [455, 592] on input "0" at bounding box center [495, 600] width 343 height 29
paste input "29.4"
type input "29.40"
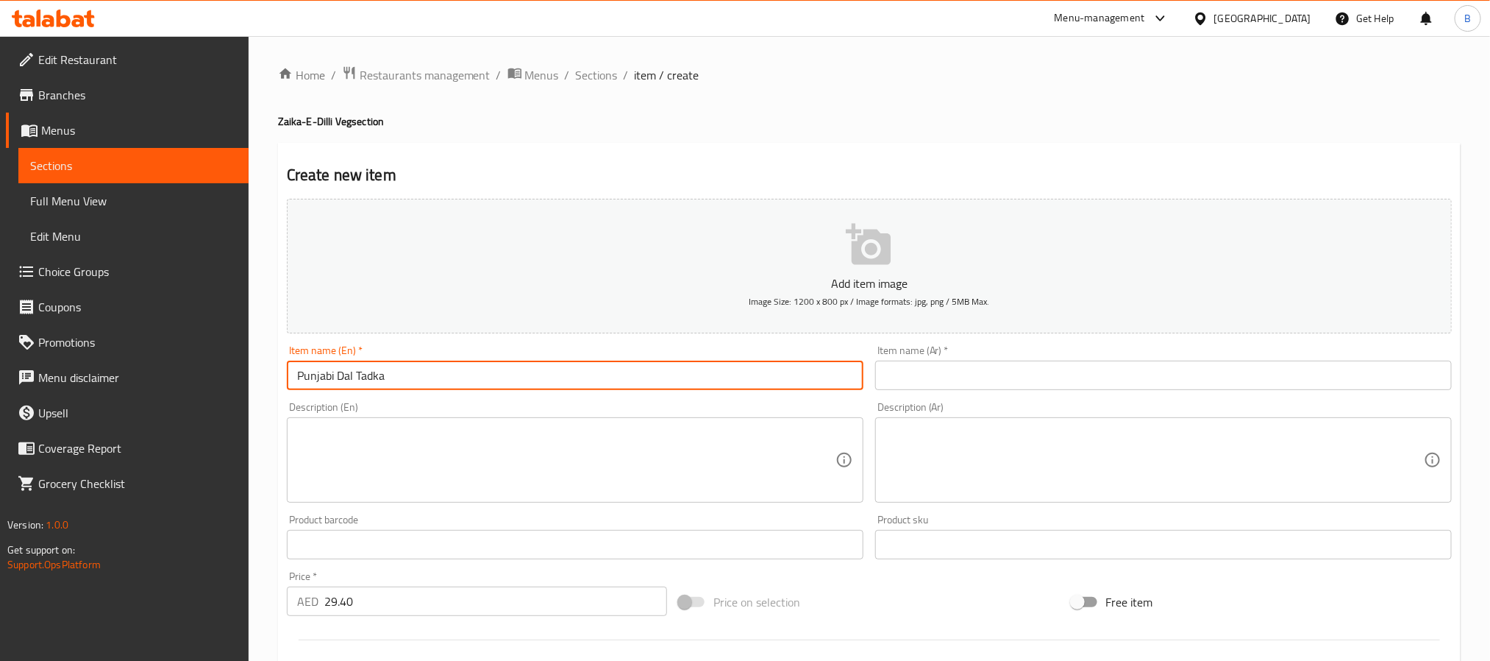
click at [583, 369] on input "Punjabi Dal Tadka" at bounding box center [575, 374] width 577 height 29
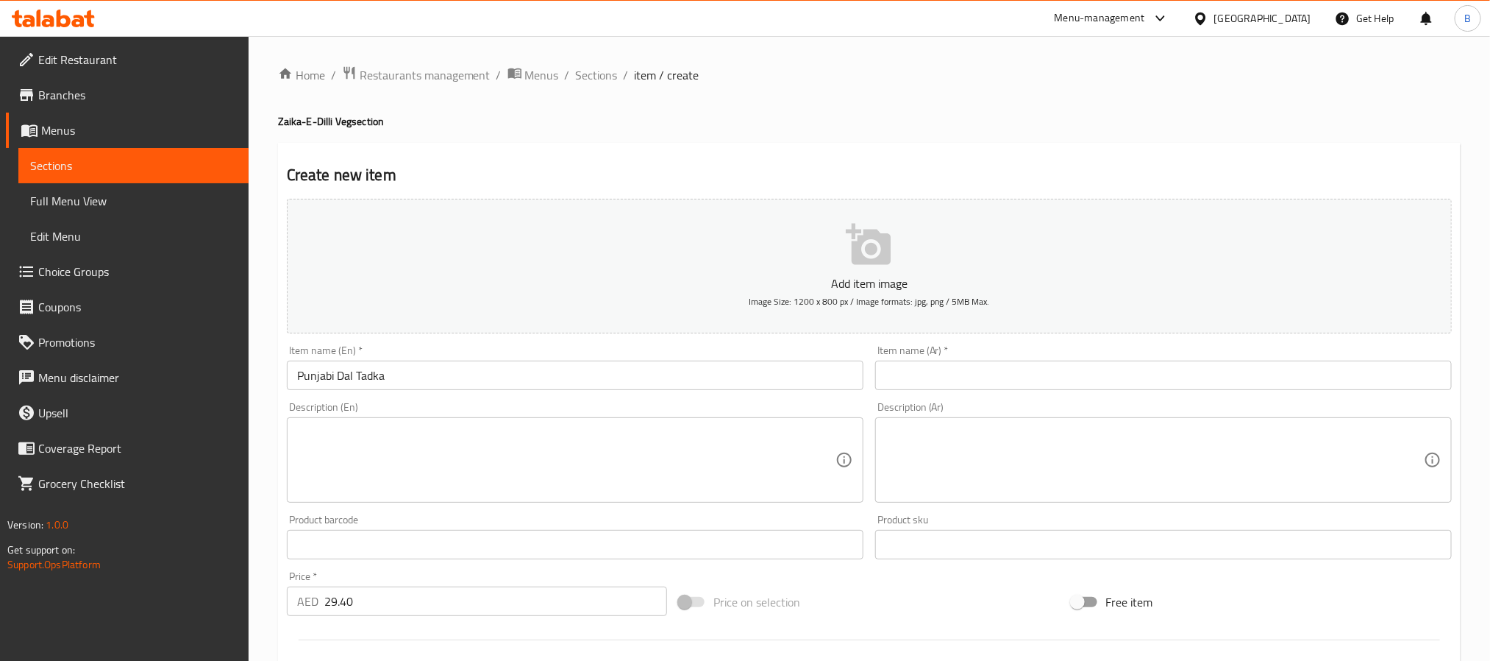
drag, startPoint x: 982, startPoint y: 349, endPoint x: 983, endPoint y: 406, distance: 57.4
click at [983, 398] on div "Add item image Image Size: 1200 x 800 px / Image formats: jpg, png / 5MB Max. I…" at bounding box center [869, 510] width 1177 height 634
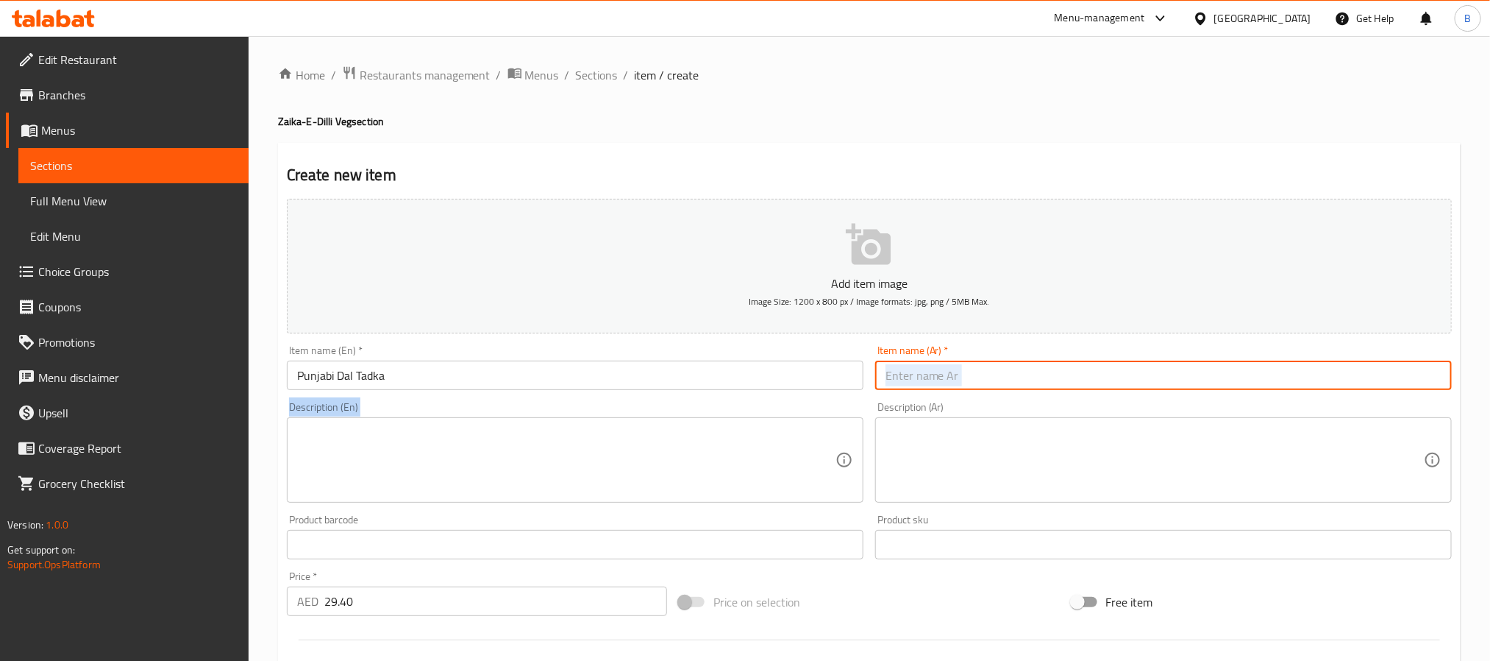
click at [989, 387] on input "text" at bounding box center [1163, 374] width 577 height 29
paste input "دال تادكا البنجابية"
click at [1393, 371] on input "دال تادكا البنجابية" at bounding box center [1163, 374] width 577 height 29
type input "دال تادكا بنجابية"
click at [494, 455] on textarea at bounding box center [566, 460] width 539 height 70
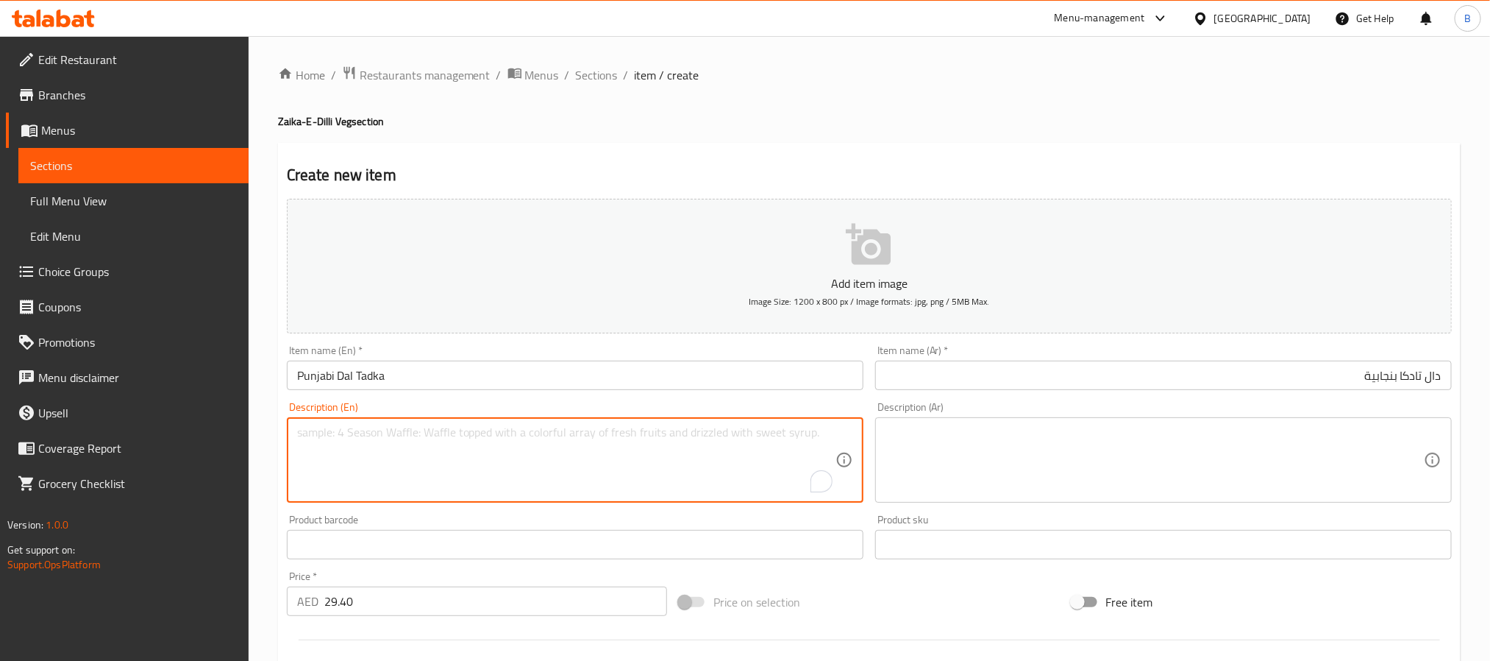
paste textarea "Yellow Dal Tempered With Ghee, Garlic, And Red Chilli Crackle."
type textarea "Yellow dal tempered with ghee, garlic, and red chilli crackle."
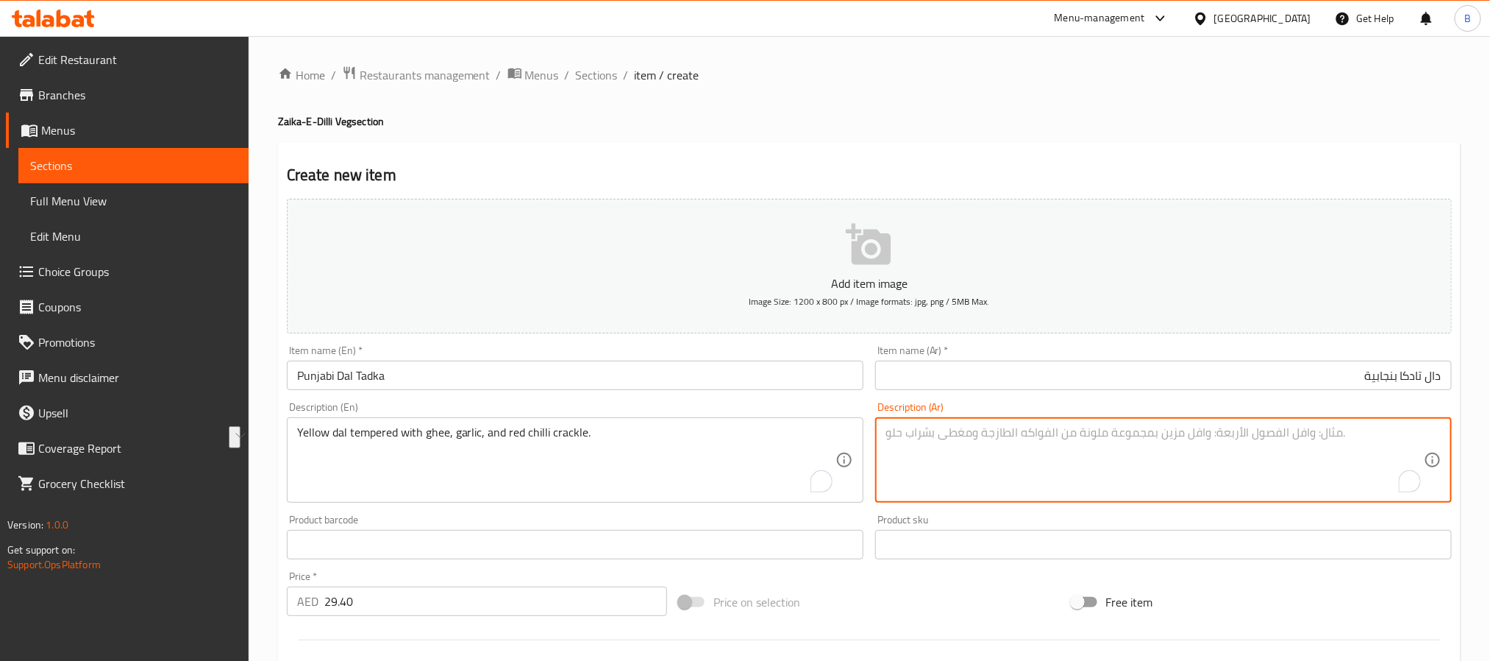
click at [1062, 448] on textarea "To enrich screen reader interactions, please activate Accessibility in Grammarl…" at bounding box center [1155, 460] width 539 height 70
paste textarea "دال أصفر متبل بالسمن والثوم والفلفل الأحمر الحار."
click at [1298, 425] on textarea "دال أصفر متبل بالسمن والثوم والفلفل الأحمر الحار." at bounding box center [1155, 460] width 539 height 70
drag, startPoint x: 1362, startPoint y: 433, endPoint x: 1162, endPoint y: 430, distance: 200.9
click at [1163, 430] on textarea "دال أصفر متبل بالسمن وثوم وفلفل أحمر حار." at bounding box center [1155, 460] width 539 height 70
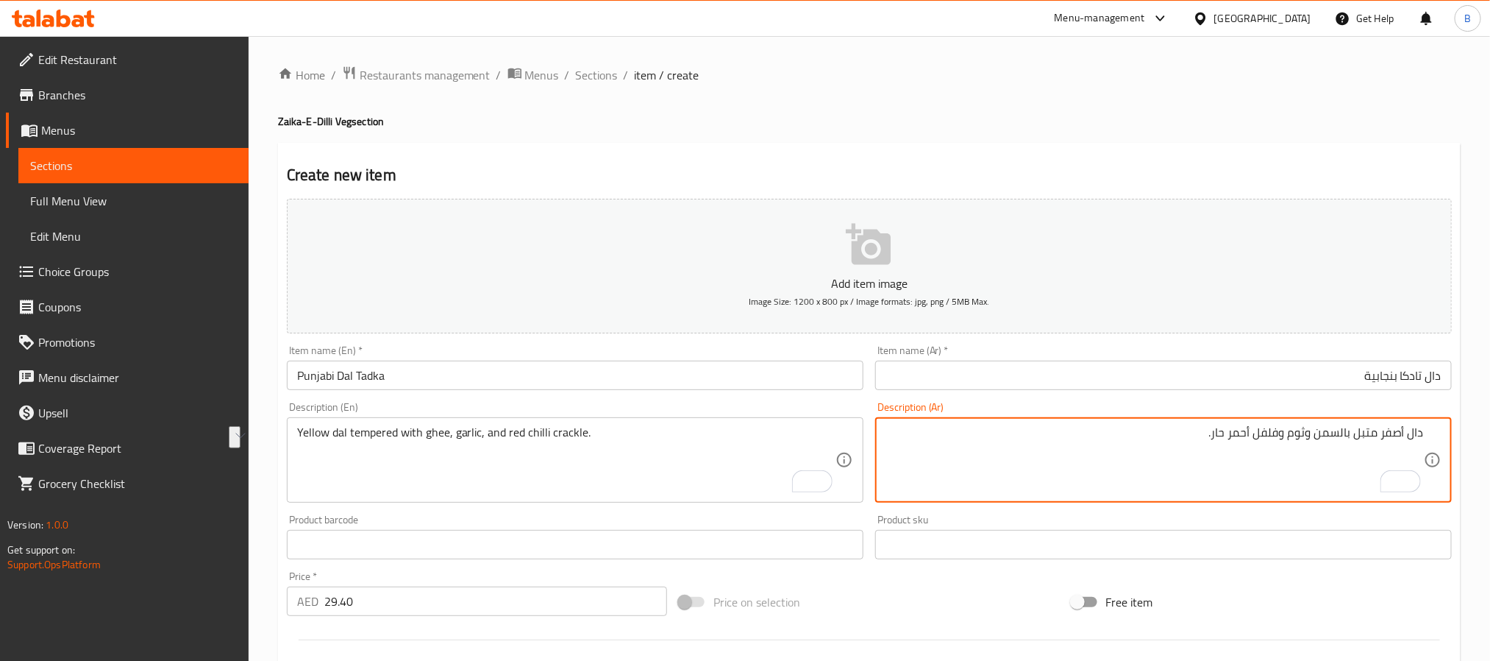
click at [1161, 430] on textarea "دال أصفر متبل بالسمن وثوم وفلفل أحمر حار." at bounding box center [1155, 460] width 539 height 70
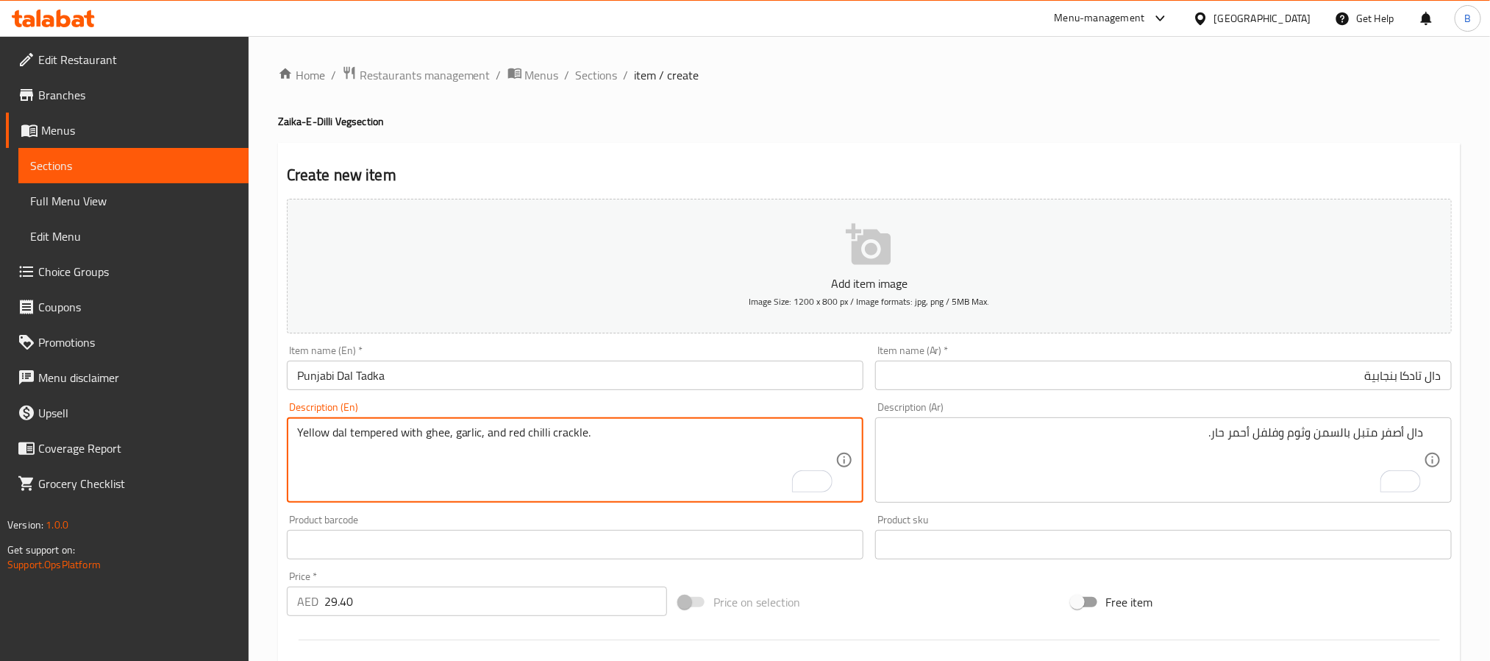
drag, startPoint x: 773, startPoint y: 469, endPoint x: 608, endPoint y: 440, distance: 168.0
click at [608, 440] on textarea "Yellow dal tempered with ghee, garlic, and red chilli crackle." at bounding box center [566, 460] width 539 height 70
click at [603, 437] on textarea "Yellow dal tempered with ghee, garlic, and red chilli crackle." at bounding box center [566, 460] width 539 height 70
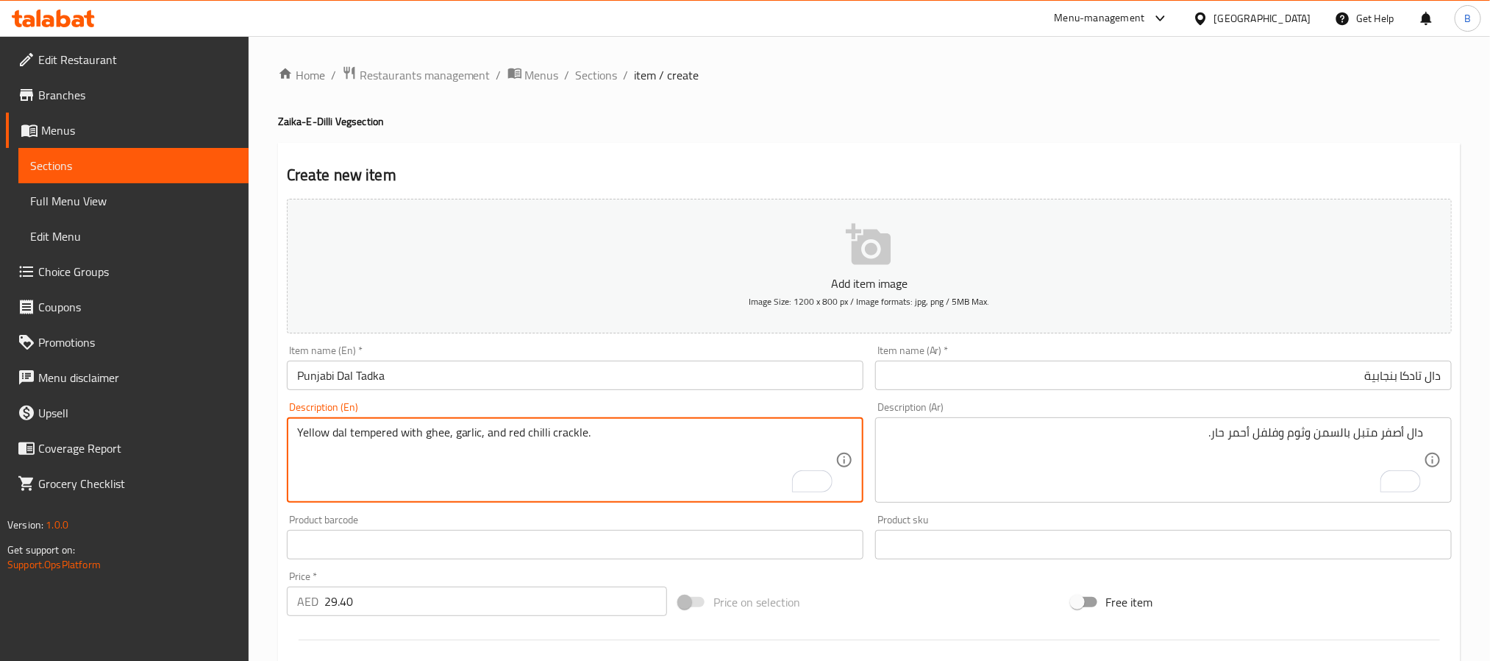
click at [563, 433] on textarea "Yellow dal tempered with ghee, garlic, and red chilli crackle." at bounding box center [566, 460] width 539 height 70
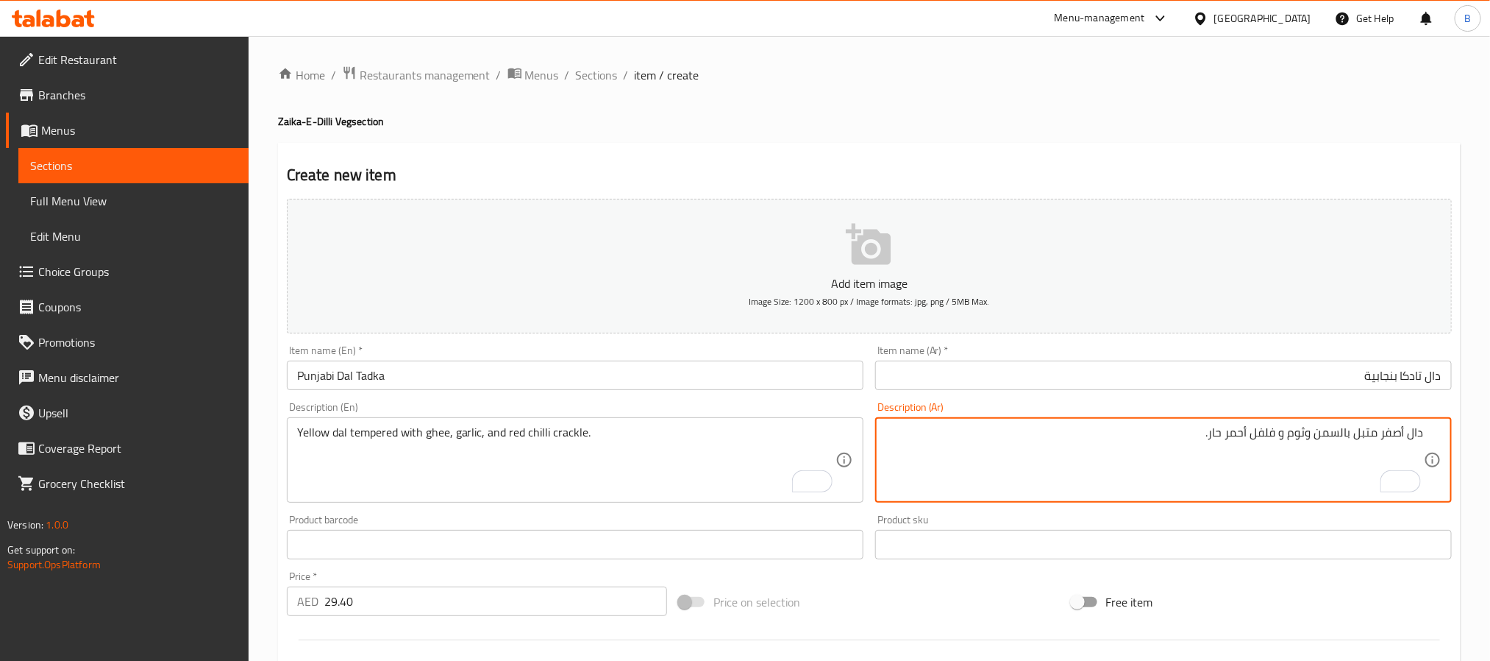
paste textarea "رقعةف"
click at [1262, 433] on textarea "دال أصفر متبل بالسمن وثوم و فرقعة فلفل أحمر حار." at bounding box center [1155, 460] width 539 height 70
type textarea "دال أصفر متبل بالسمن وثوم و فرقعة فلفل أحمر حار."
click at [1104, 472] on textarea "دال أصفر متبل بالسمن وثوم و فرقعة فلفل أحمر حار." at bounding box center [1155, 460] width 539 height 70
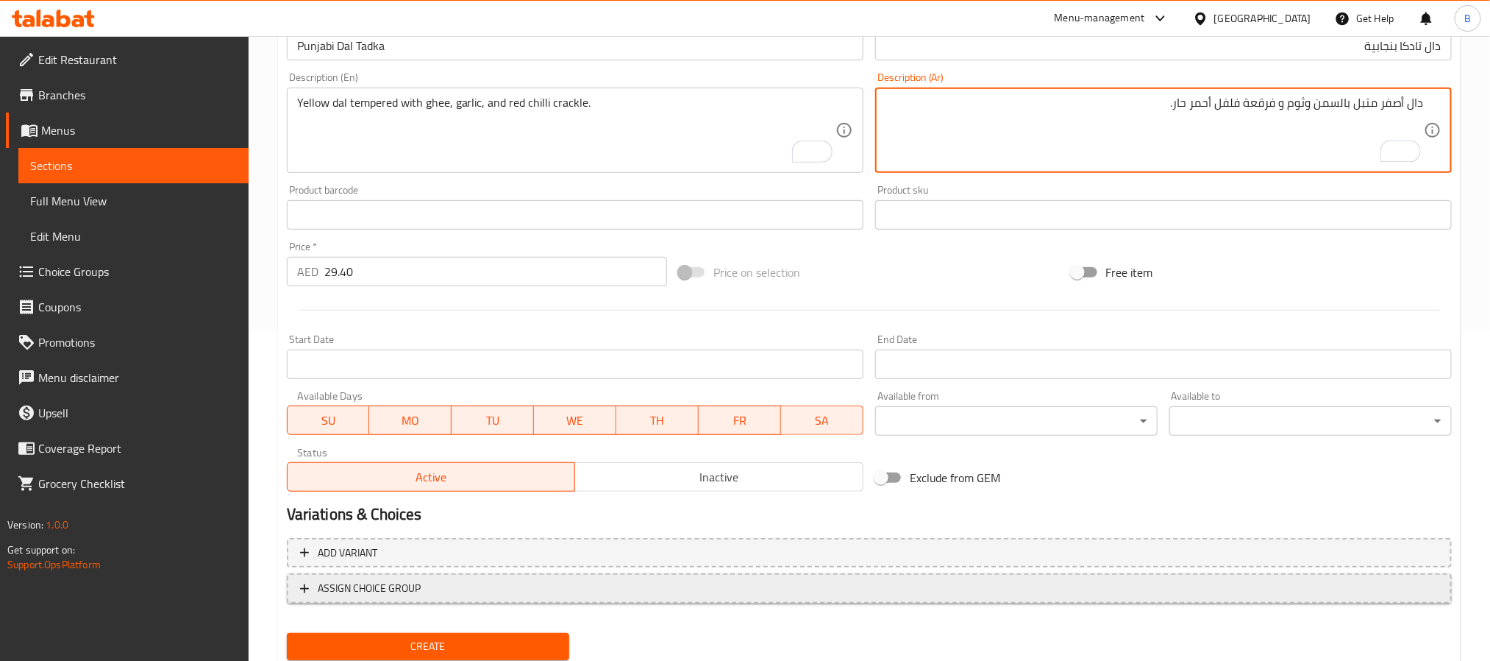
scroll to position [377, 0]
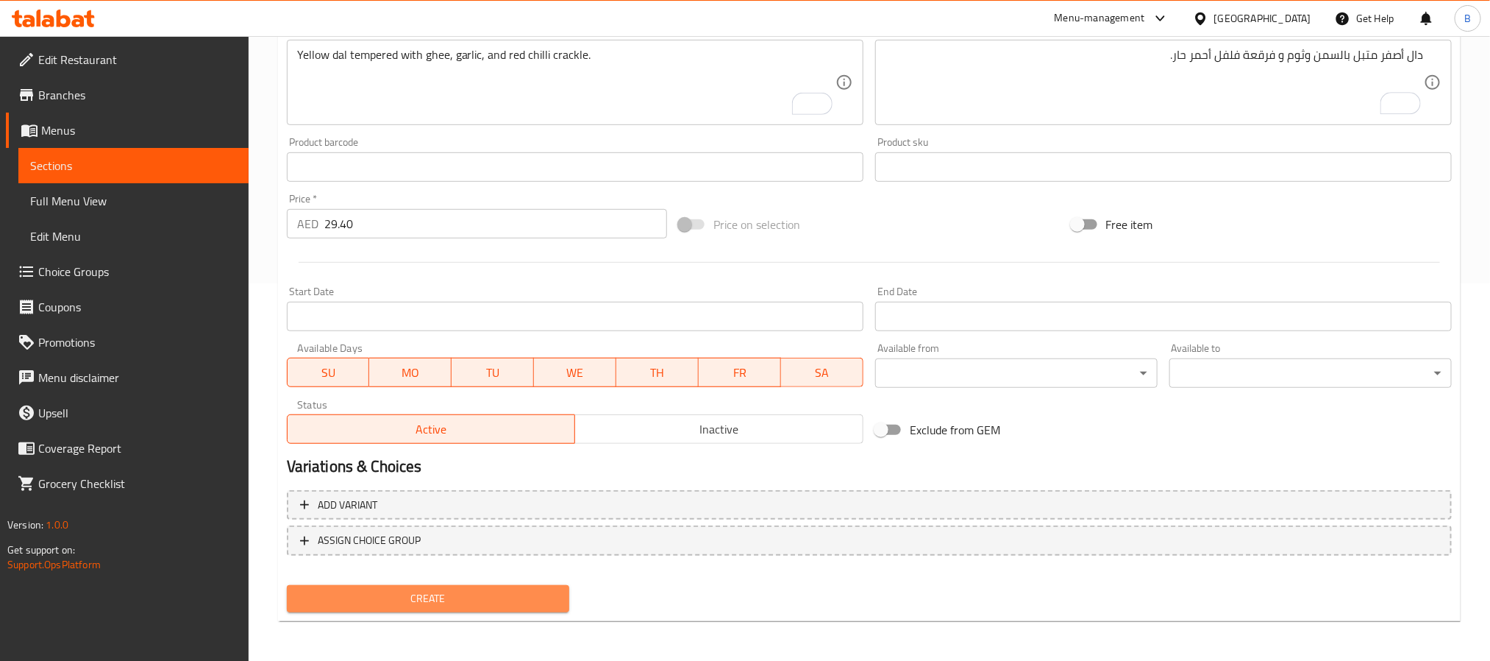
click at [466, 591] on span "Create" at bounding box center [428, 598] width 259 height 18
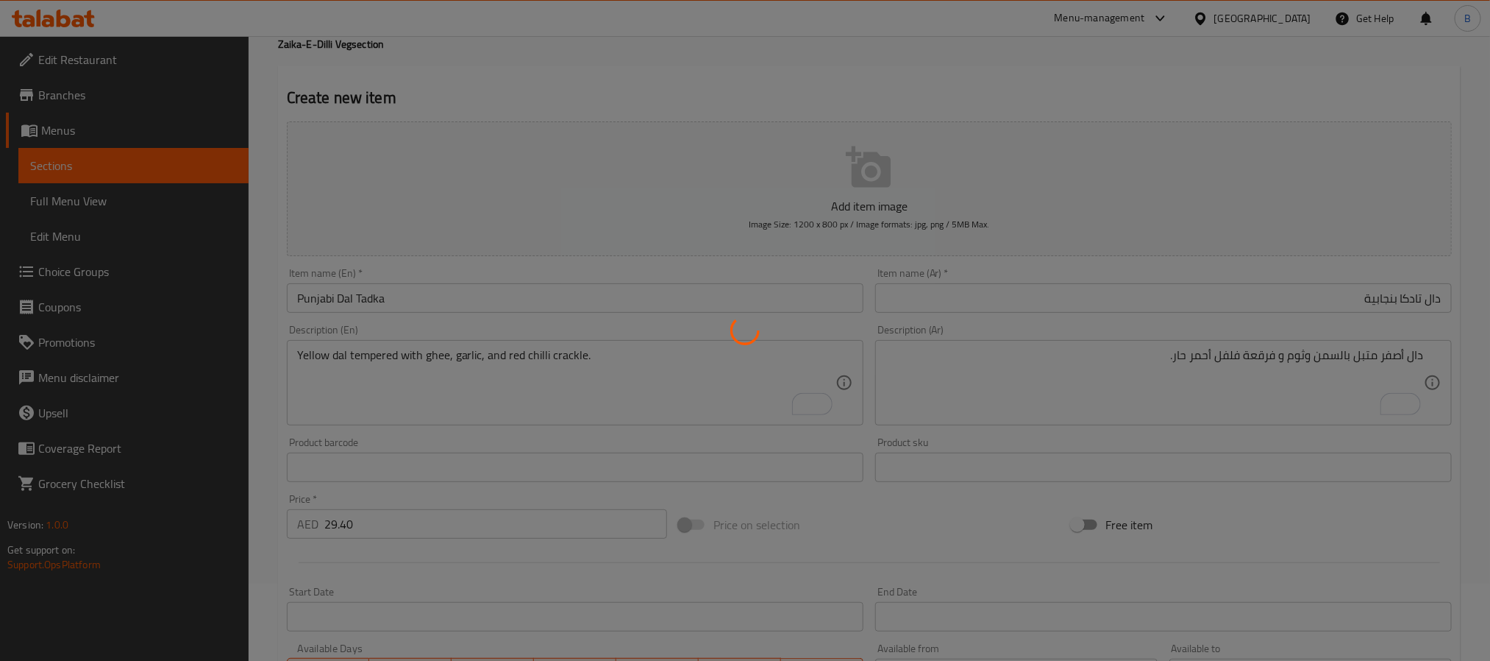
scroll to position [0, 0]
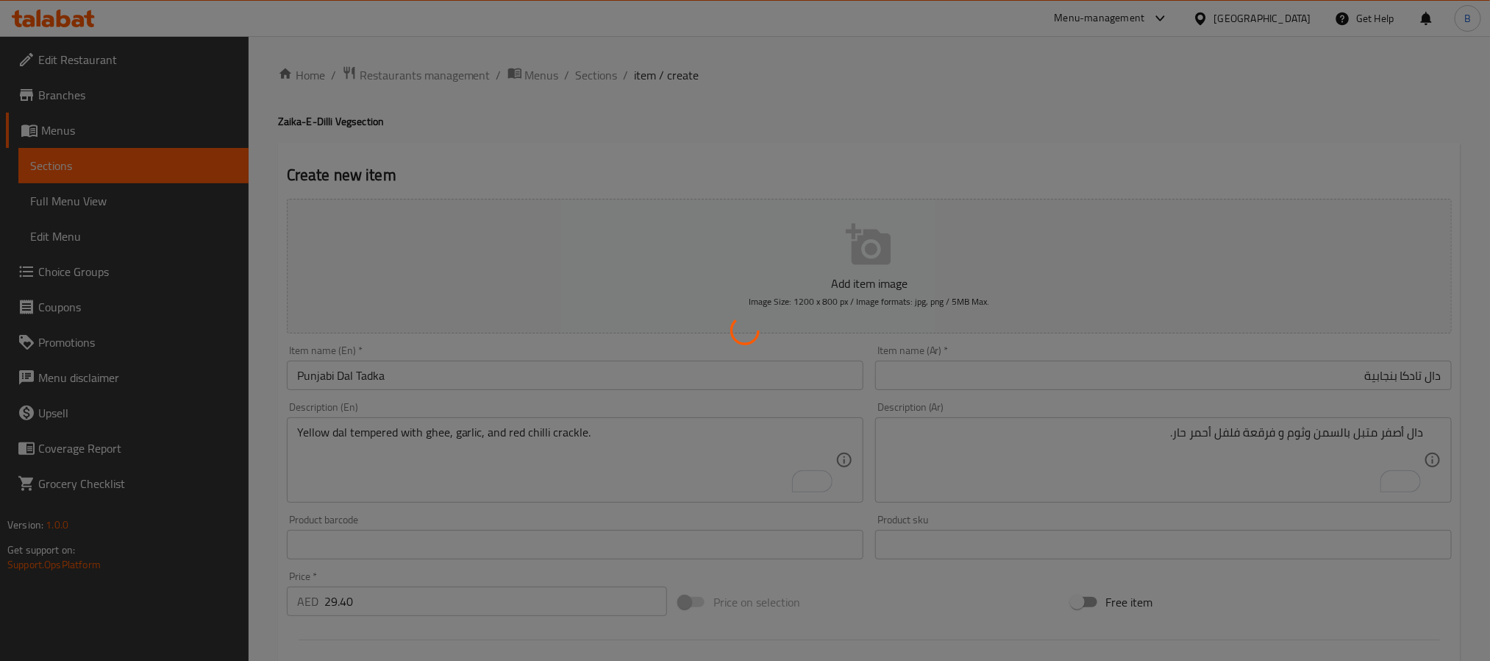
click at [502, 409] on div at bounding box center [745, 330] width 1490 height 661
type input "0"
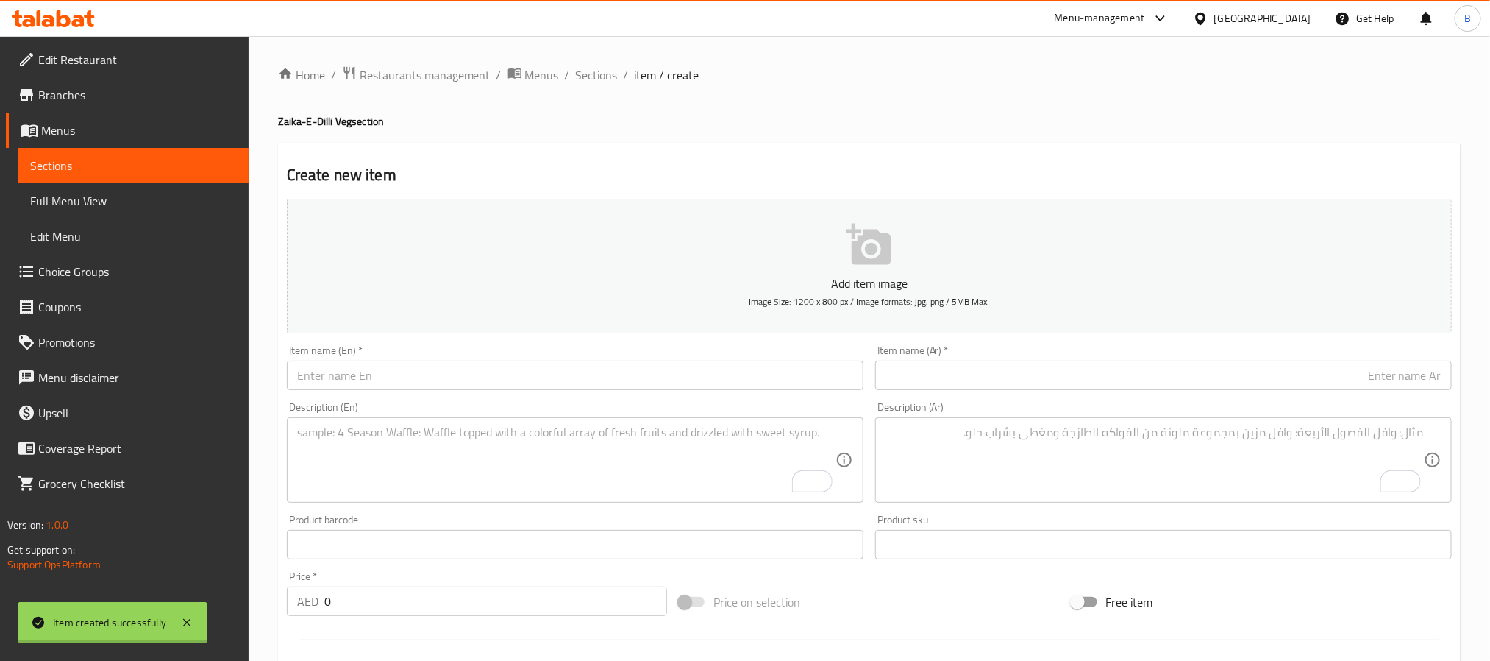
click at [439, 382] on input "text" at bounding box center [575, 374] width 577 height 29
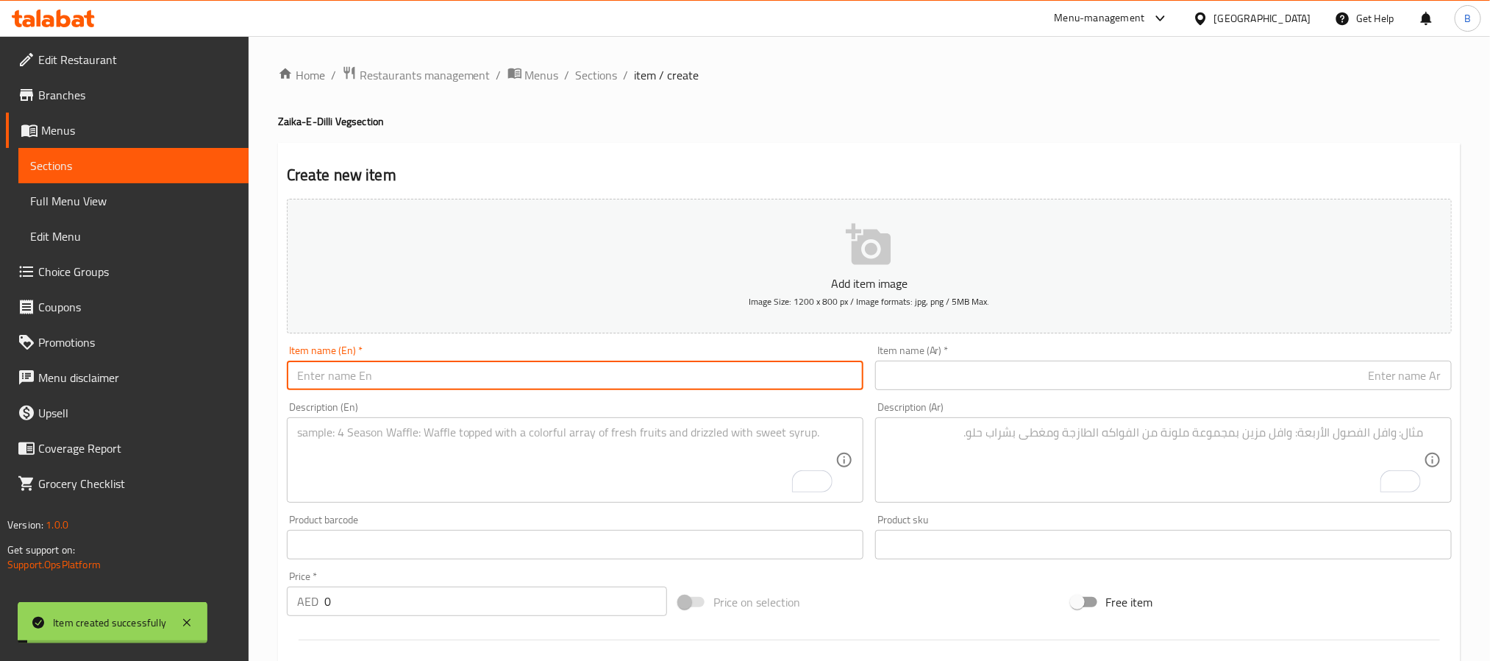
paste input "[PERSON_NAME]"
type input "[PERSON_NAME]"
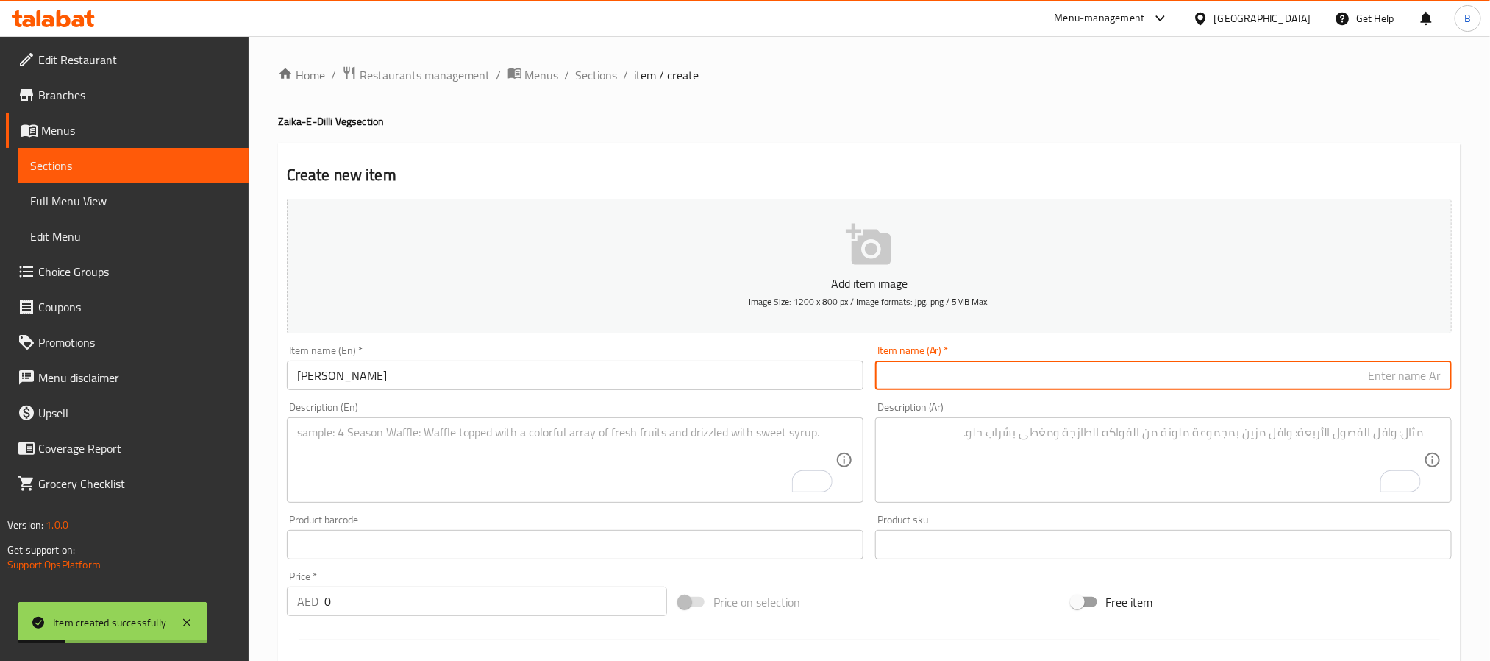
click at [1084, 386] on input "text" at bounding box center [1163, 374] width 577 height 29
paste input "دال ماخني"
type input "دال ماخني"
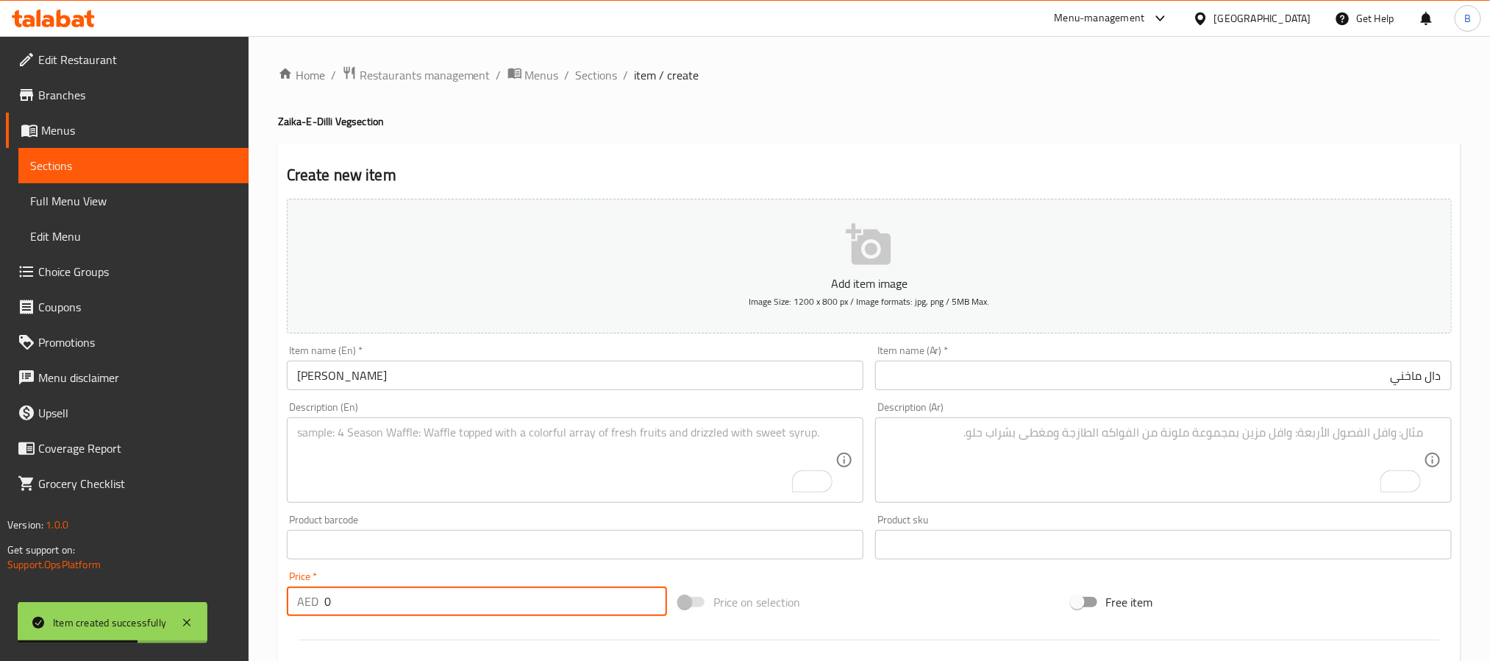
click at [422, 594] on input "0" at bounding box center [495, 600] width 343 height 29
paste input "31.5"
type input "31.50"
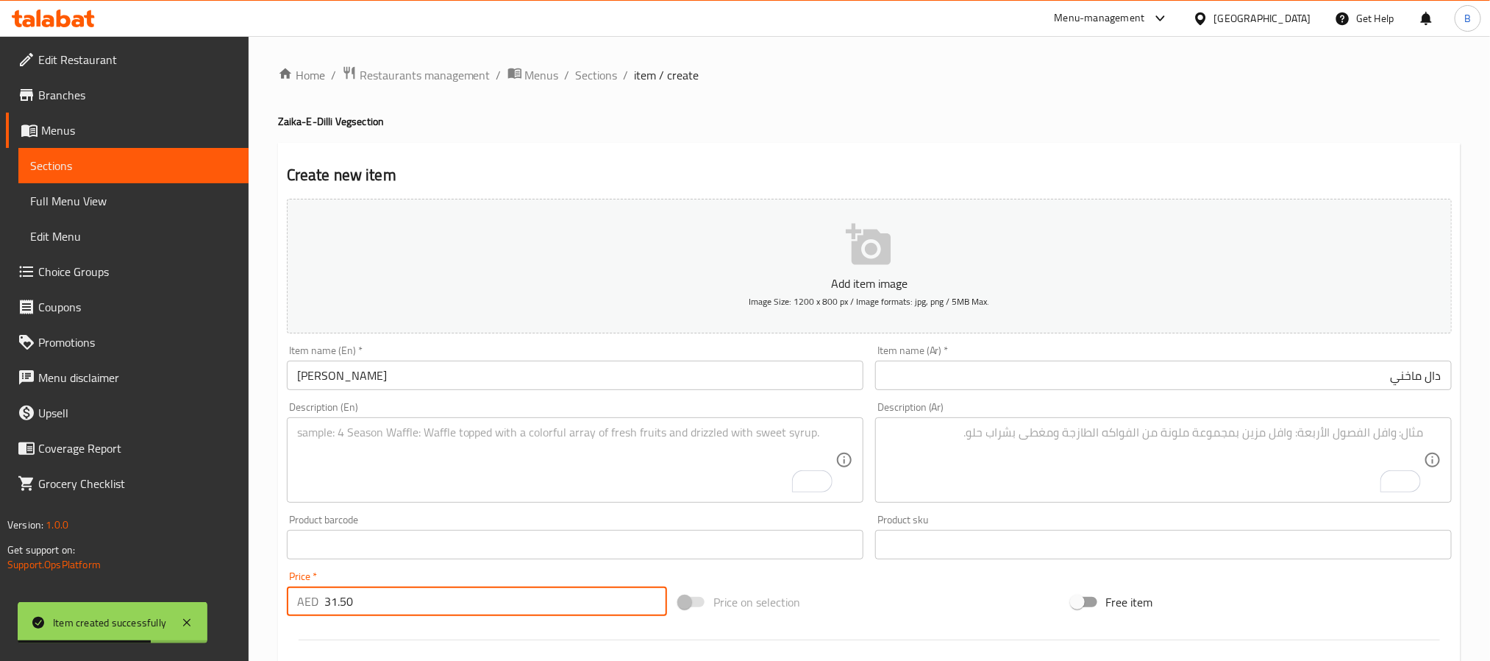
click at [552, 494] on textarea "To enrich screen reader interactions, please activate Accessibility in Grammarl…" at bounding box center [566, 460] width 539 height 70
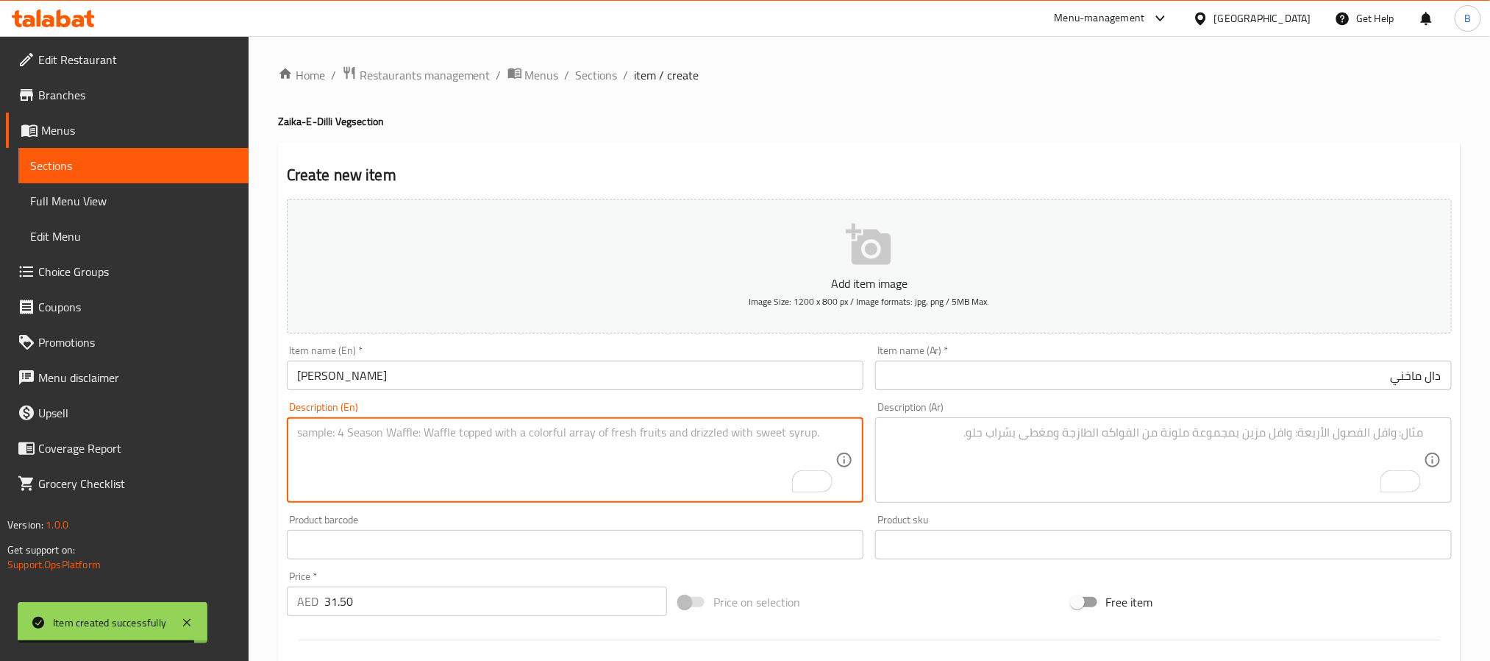
paste textarea "Creamy Slow-Cooked Black Lentils With Butter And Love."
type textarea "Creamy Slow-Cooked Black Lentils With Butter And Love."
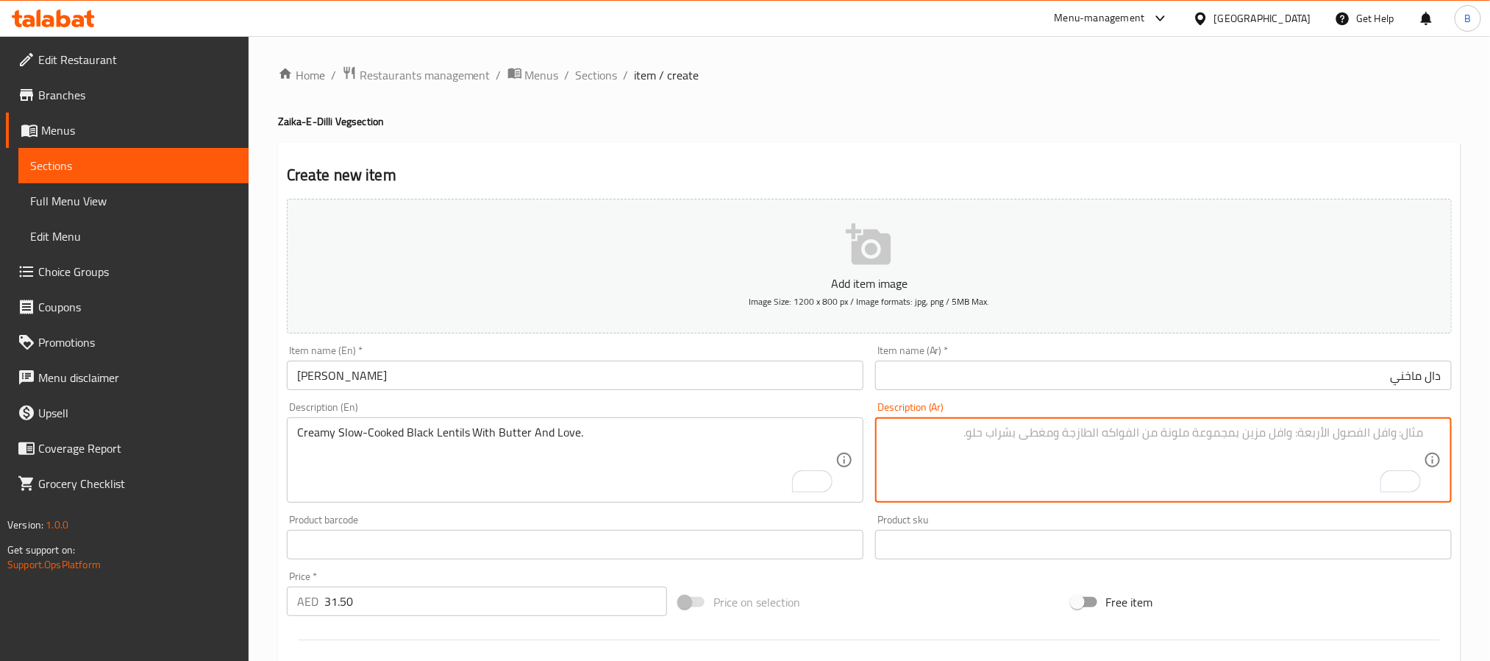
click at [1104, 438] on textarea "To enrich screen reader interactions, please activate Accessibility in Grammarl…" at bounding box center [1155, 460] width 539 height 70
paste textarea "عدس أسود كريمي مطهو ببطء مع الزبدة والحب."
type textarea "عدس أسود كريمي مطهو ببطء مع الزبدة والحب."
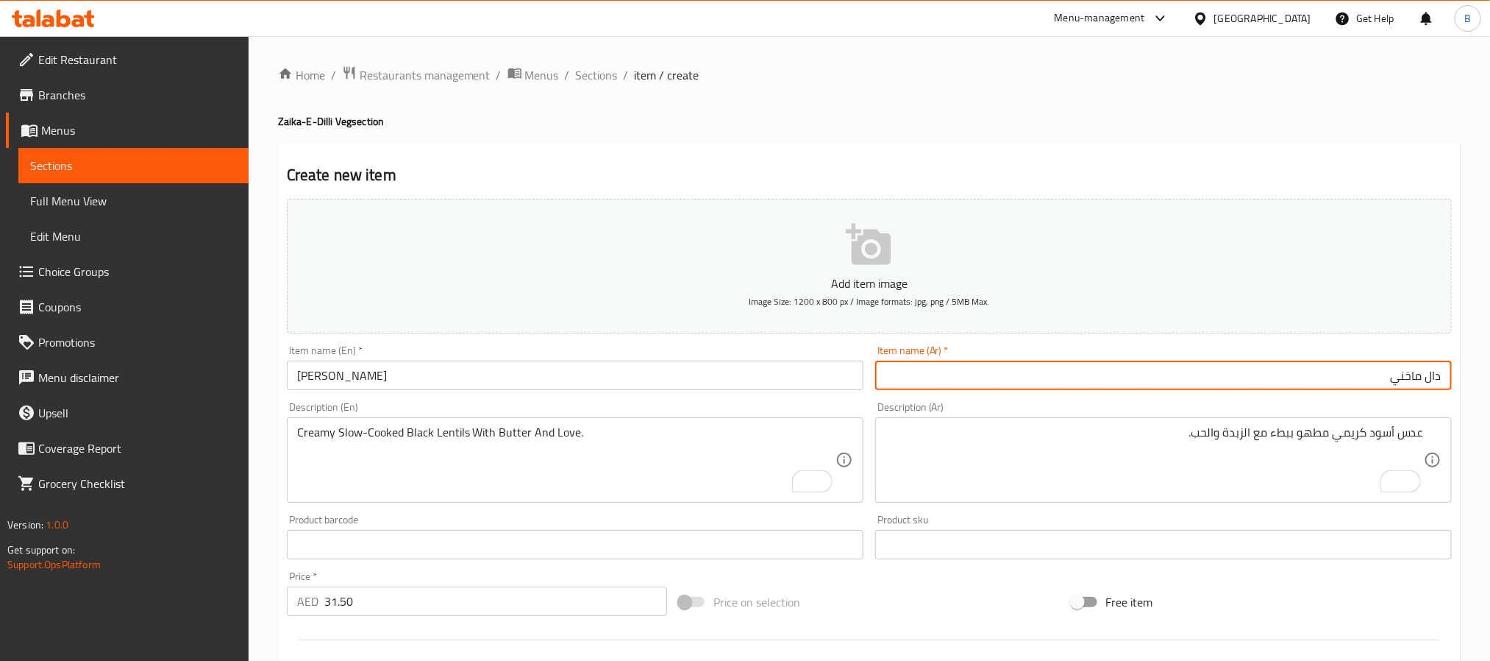
click at [1334, 383] on input "دال ماخني" at bounding box center [1163, 374] width 577 height 29
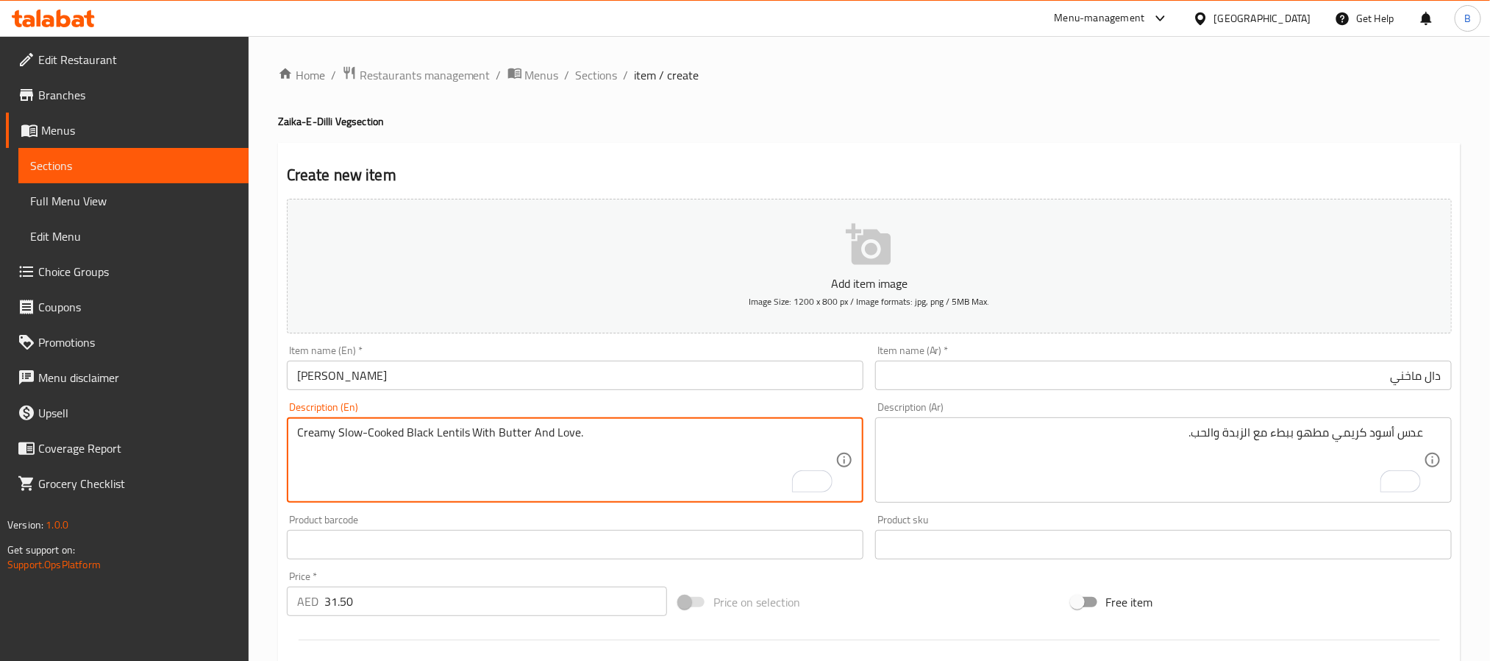
click at [636, 459] on textarea "Creamy Slow-Cooked Black Lentils With Butter And Love." at bounding box center [566, 460] width 539 height 70
type textarea "Creamy slow-cooked black lentils with butter and love."
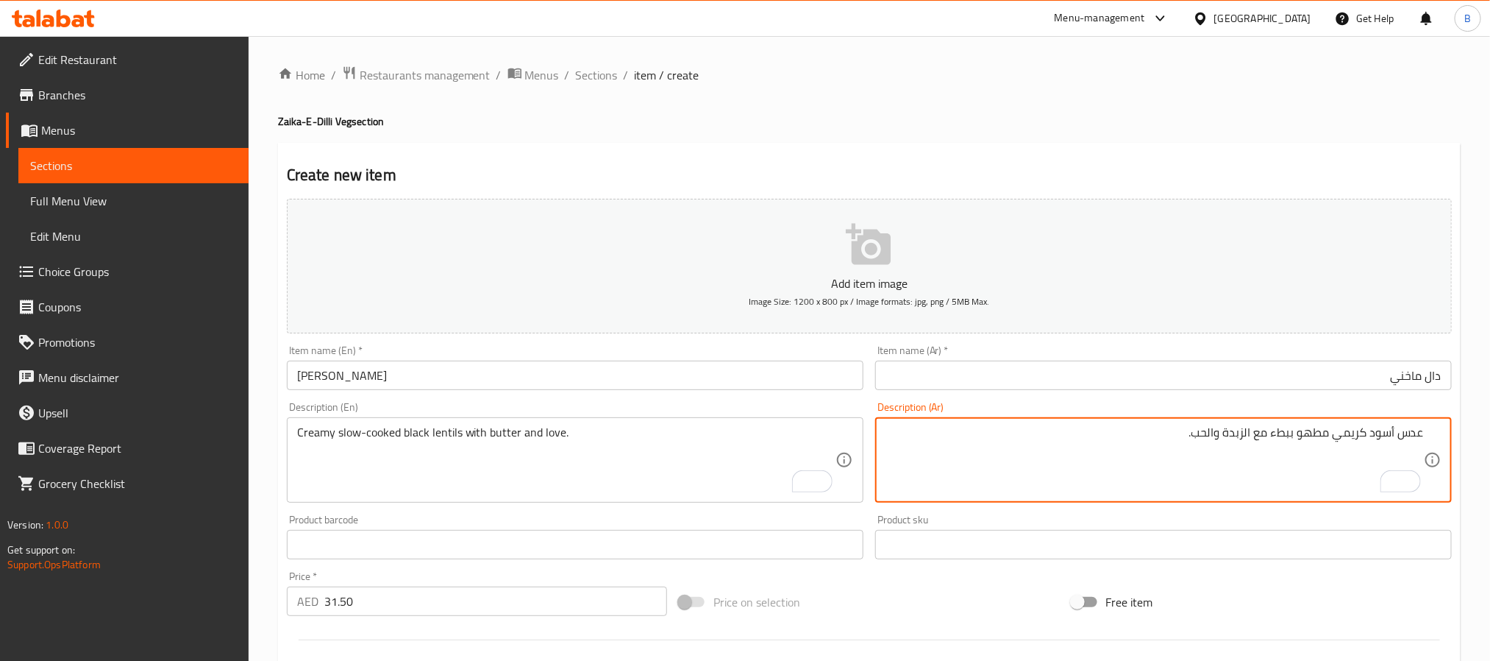
click at [1153, 451] on textarea "عدس أسود كريمي مطهو ببطء مع الزبدة والحب." at bounding box center [1155, 460] width 539 height 70
click at [1129, 449] on textarea "عدس أسود كريمي مطهو ببطء مع الزبدة والحب." at bounding box center [1155, 460] width 539 height 70
drag, startPoint x: 1316, startPoint y: 441, endPoint x: 1126, endPoint y: 448, distance: 190.7
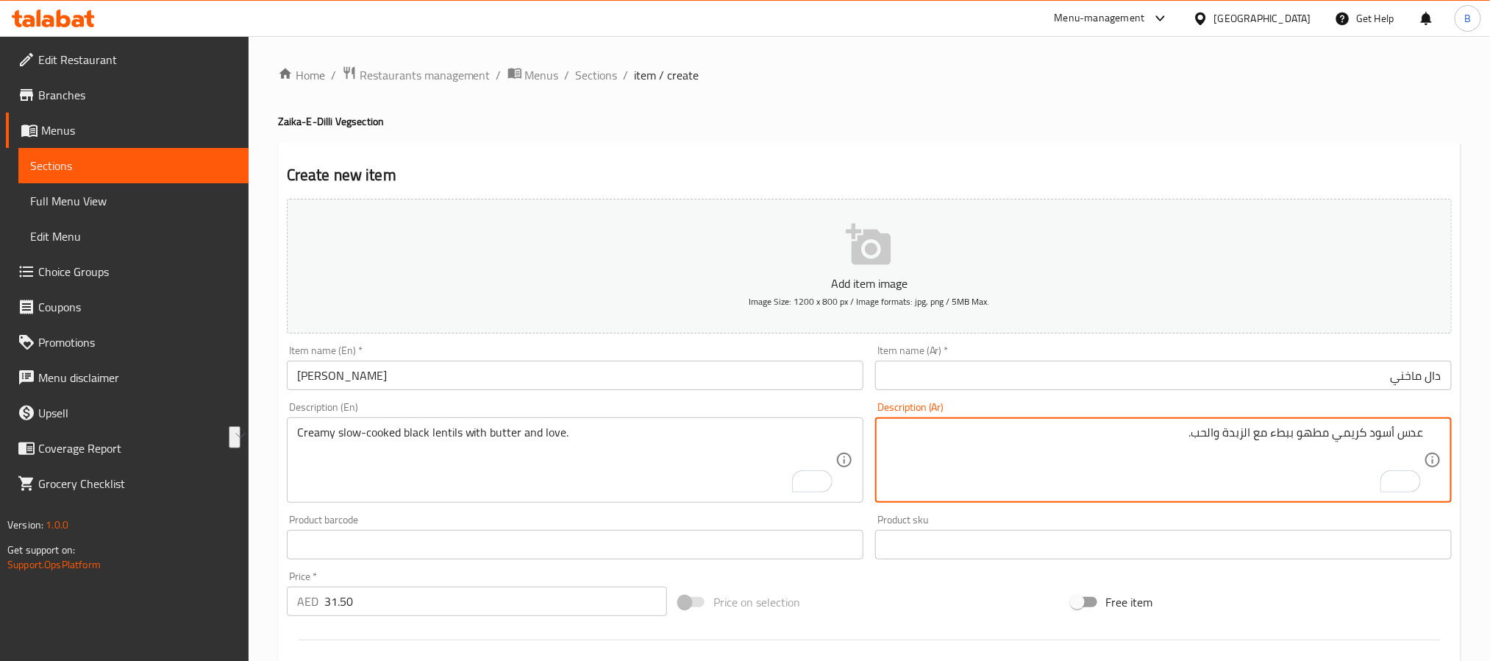
click at [1126, 448] on textarea "عدس أسود كريمي مطهو ببطء مع الزبدة والحب." at bounding box center [1155, 460] width 539 height 70
click at [1124, 449] on textarea "عدس أسود كريمي مطهو ببطء مع الزبدة والحب." at bounding box center [1155, 460] width 539 height 70
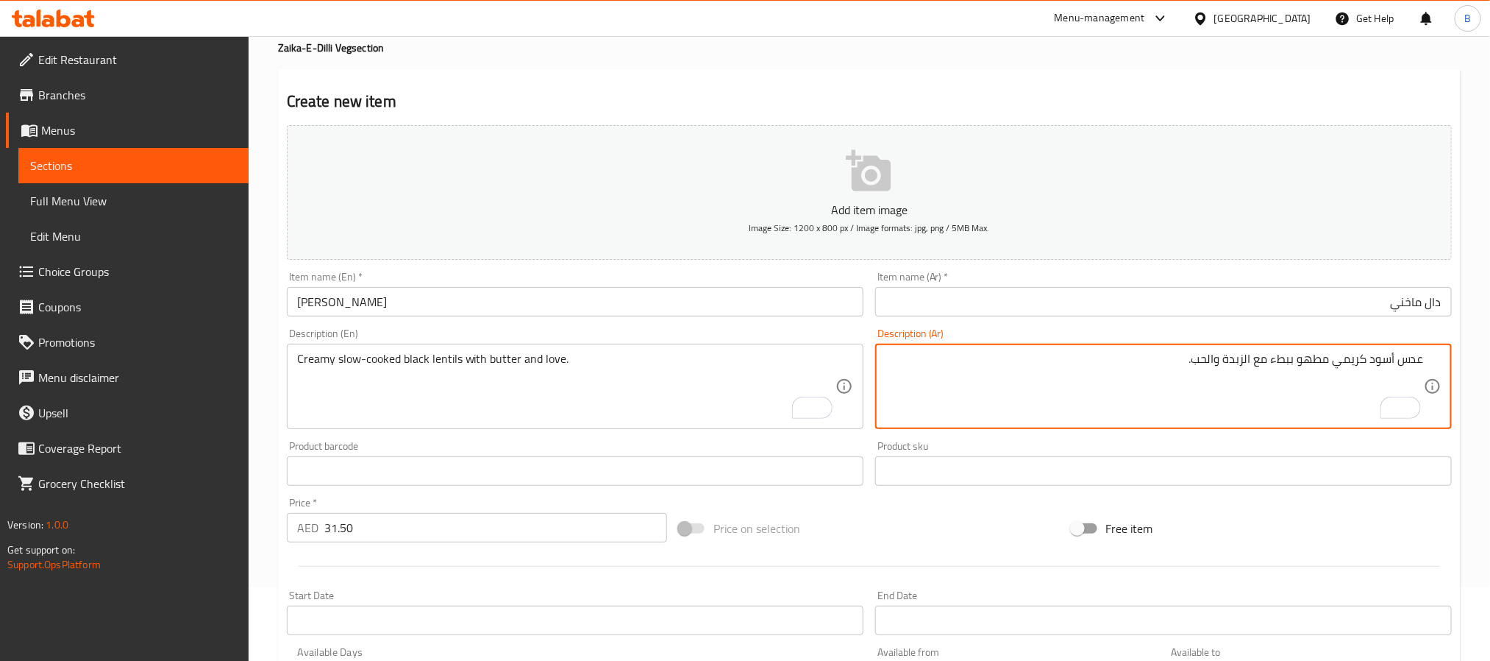
scroll to position [110, 0]
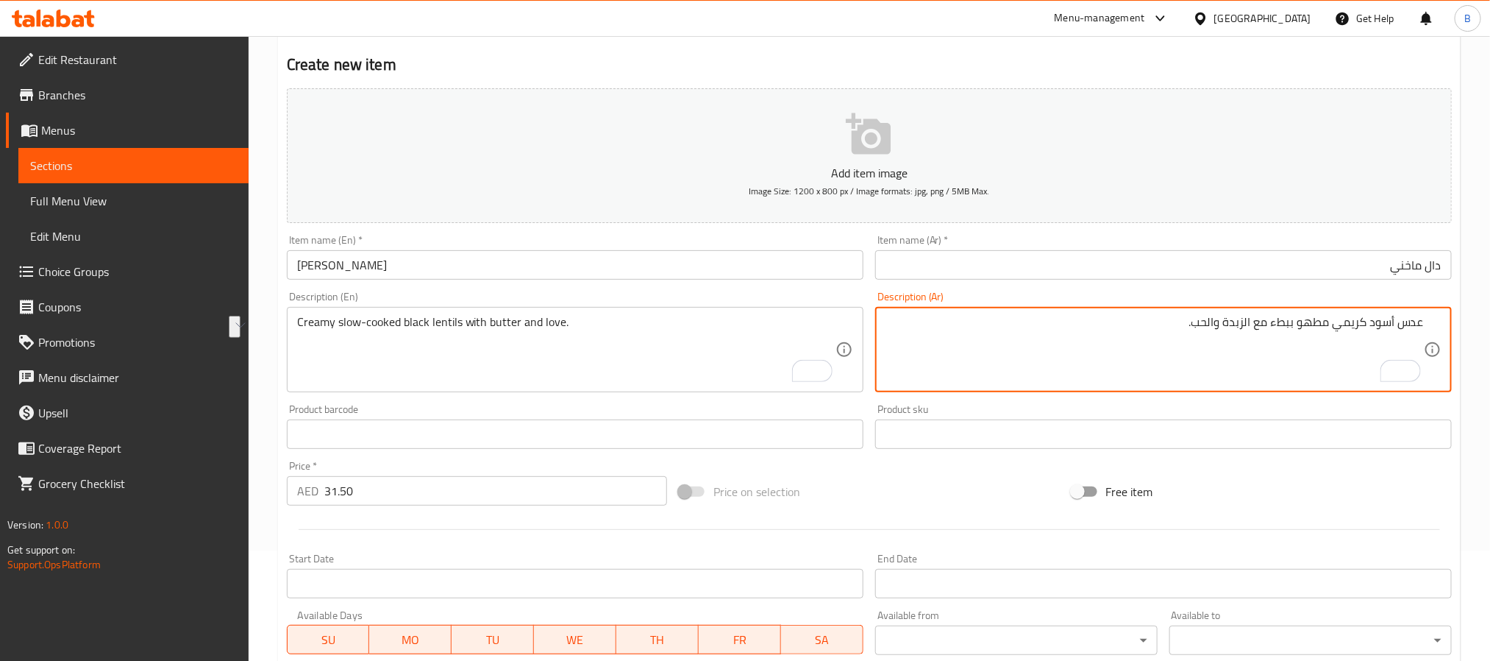
drag, startPoint x: 1315, startPoint y: 321, endPoint x: 1165, endPoint y: 330, distance: 150.3
click at [1165, 330] on textarea "عدس أسود كريمي مطهو ببطء مع الزبدة والحب." at bounding box center [1155, 350] width 539 height 70
click at [1212, 330] on textarea "عدس أسود كريمي مطهو ببطء مع الزبدة والحب." at bounding box center [1155, 350] width 539 height 70
click at [1216, 343] on textarea "عدس أسود كريمي مطهو ببطء مع الزبدة والحب." at bounding box center [1155, 350] width 539 height 70
click at [1205, 320] on textarea "عدس أسود كريمي مطهو ببطء مع الزبدة والحب." at bounding box center [1155, 350] width 539 height 70
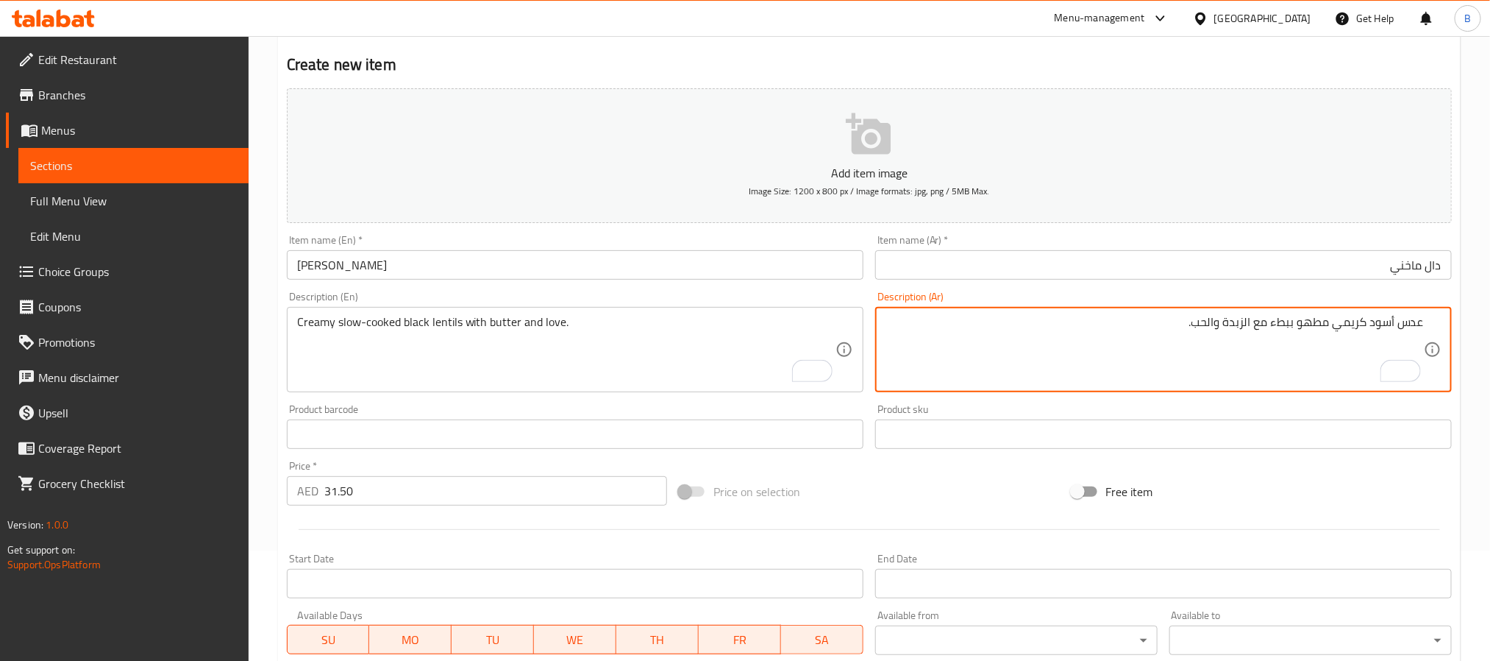
click at [1217, 316] on textarea "عدس أسود كريمي مطهو ببطء مع الزبدة والحب." at bounding box center [1155, 350] width 539 height 70
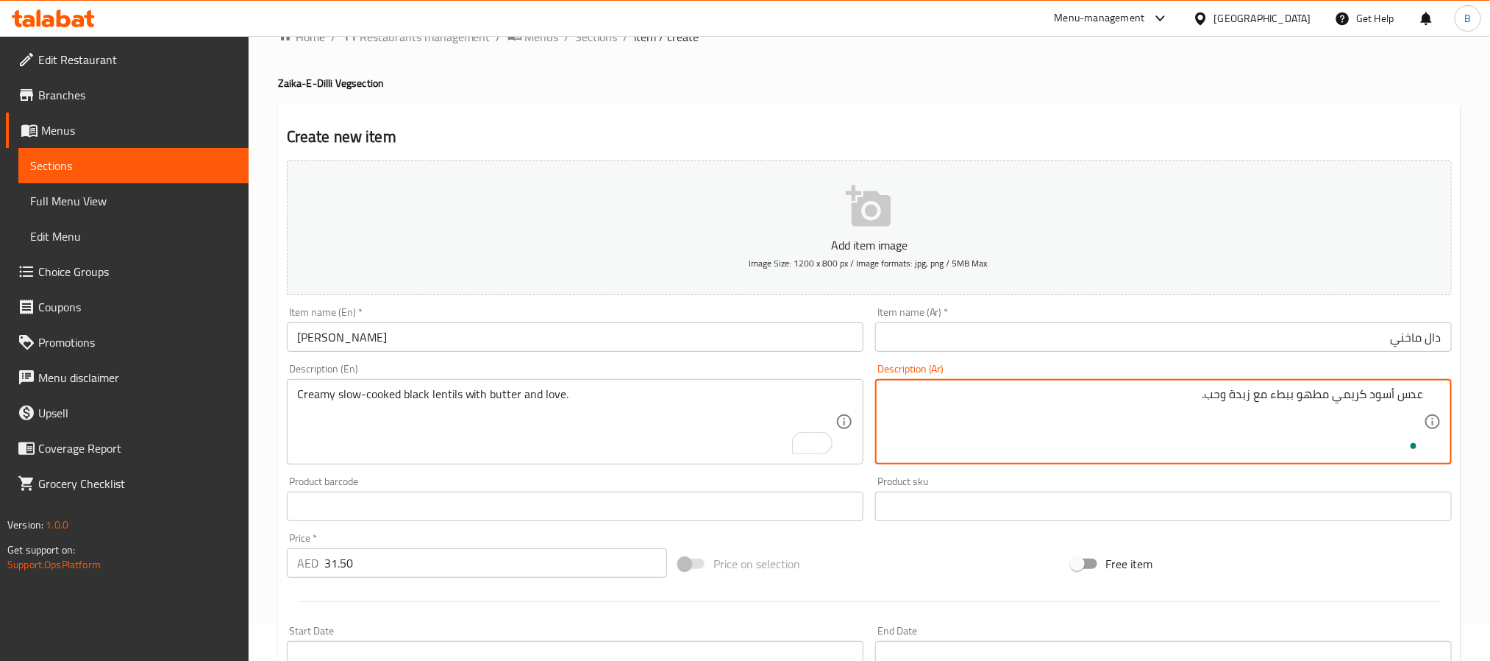
scroll to position [0, 0]
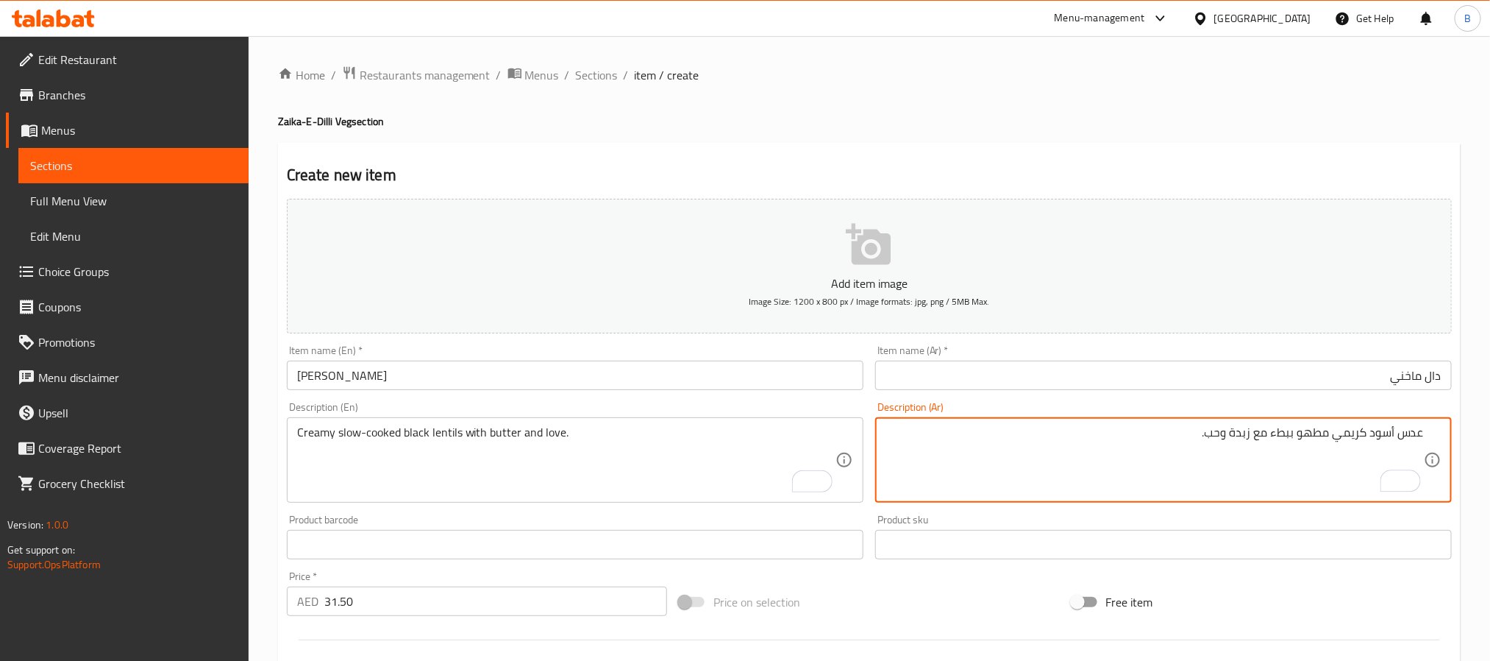
type textarea "عدس أسود كريمي مطهو ببطء مع زبدة وحب."
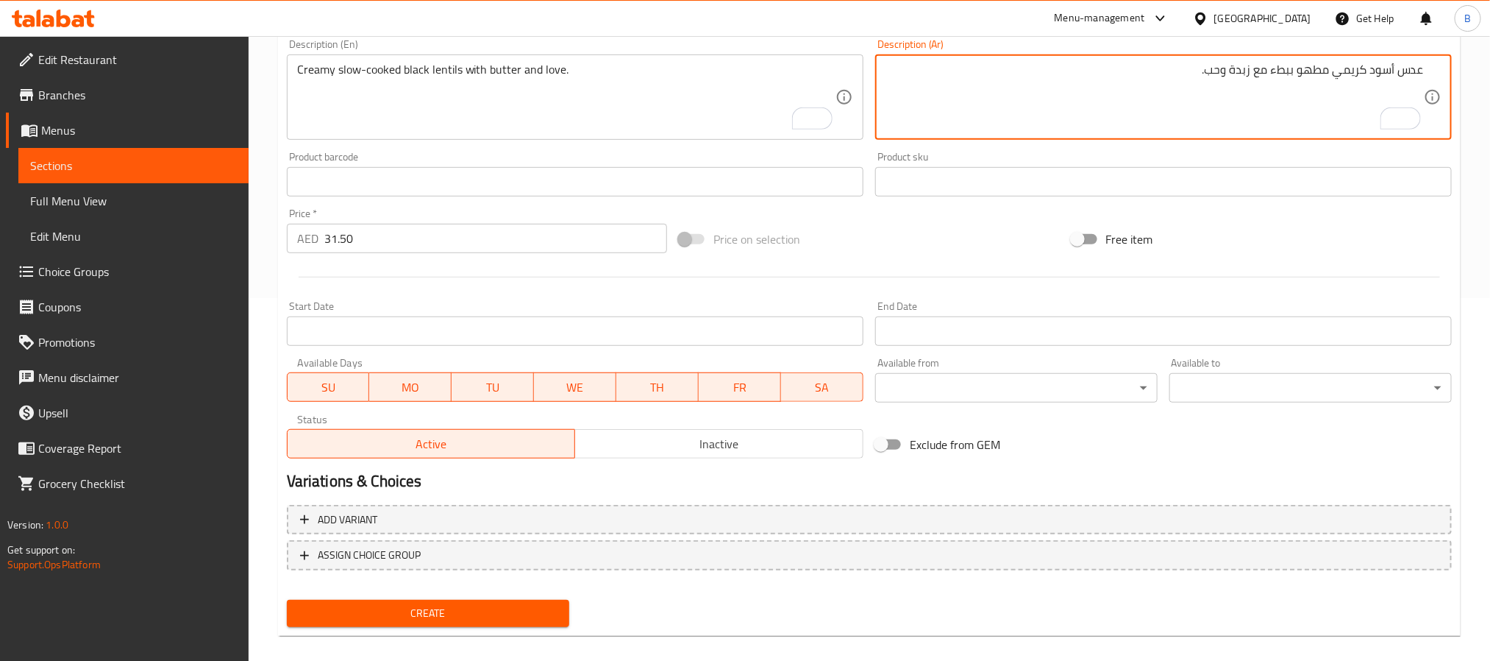
scroll to position [377, 0]
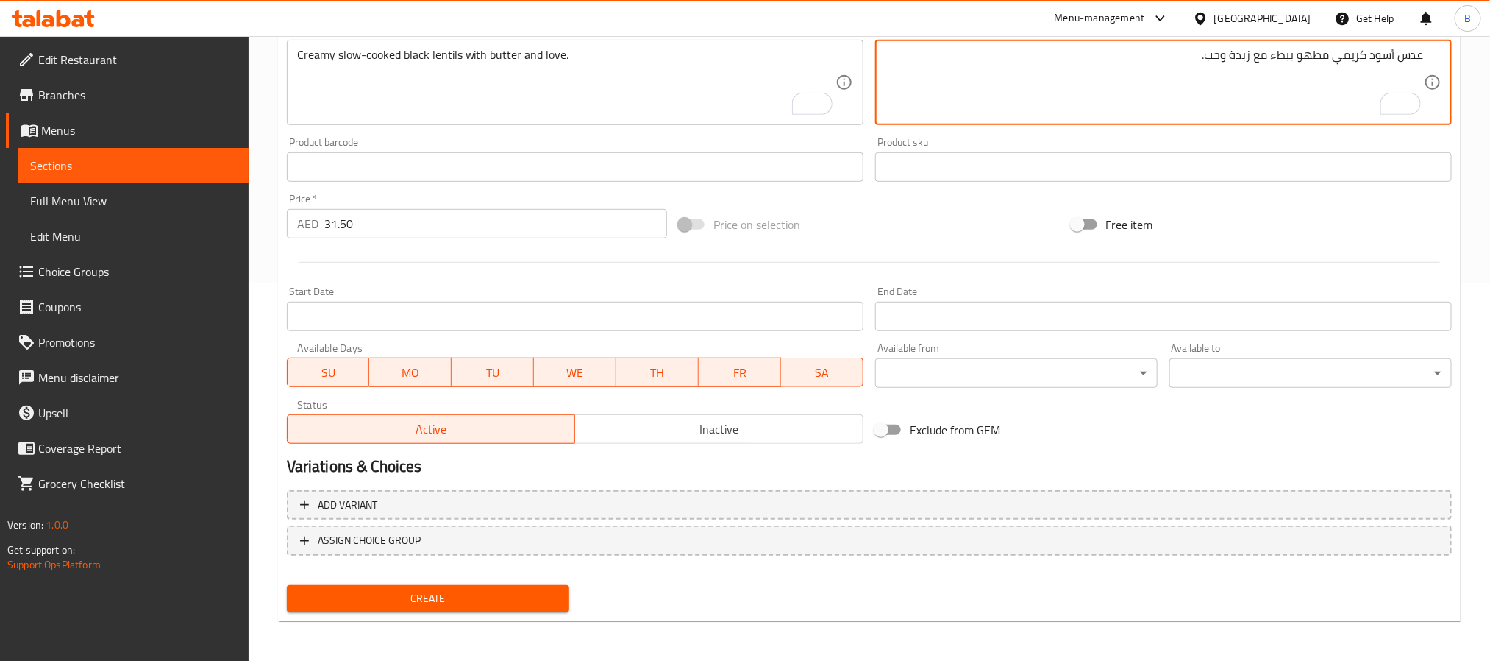
click at [430, 594] on span "Create" at bounding box center [428, 598] width 259 height 18
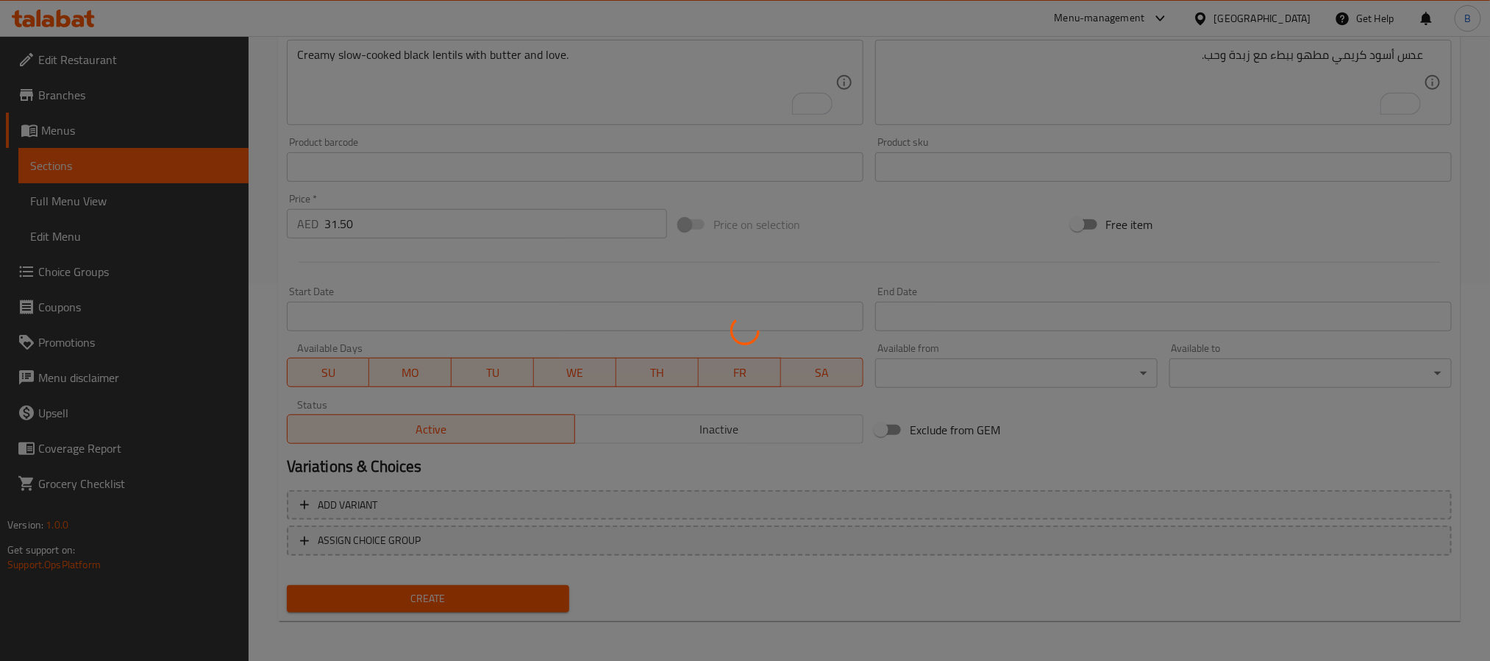
type input "0"
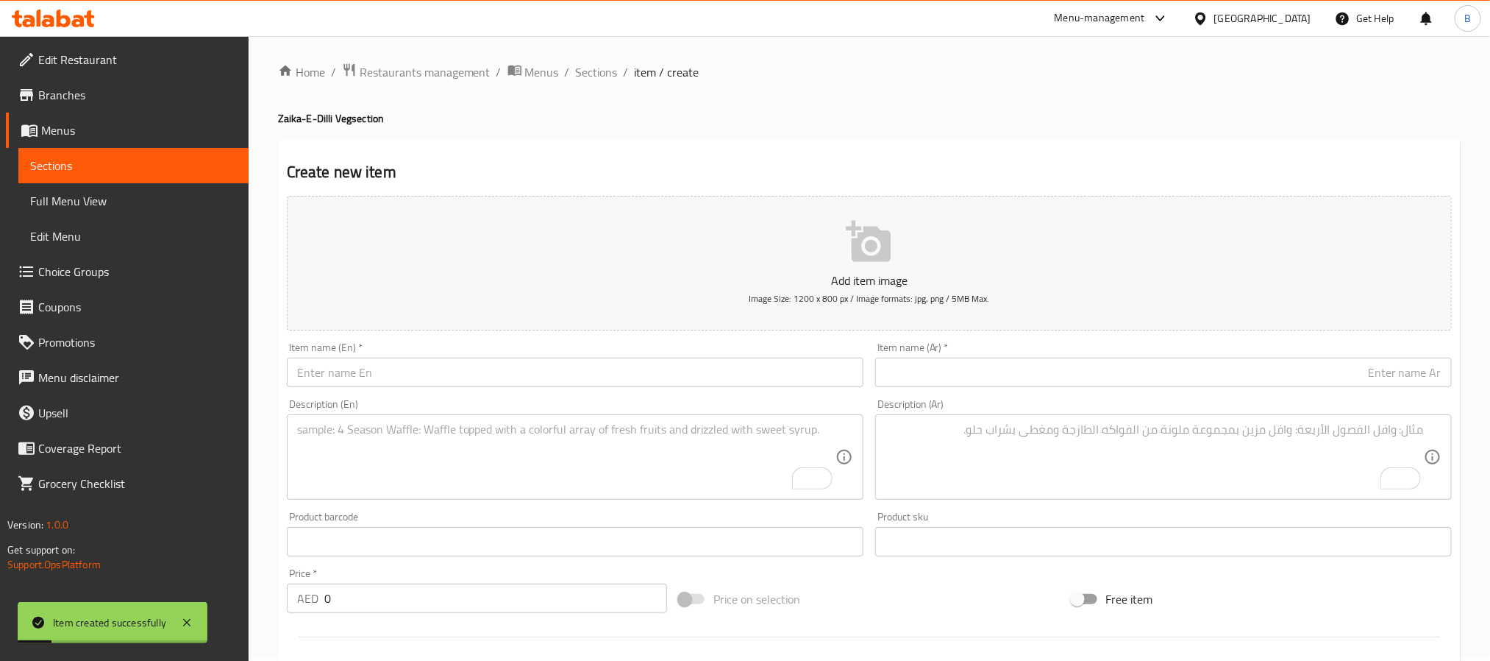
scroll to position [0, 0]
click at [447, 364] on input "text" at bounding box center [575, 374] width 577 height 29
paste input "[PERSON_NAME]"
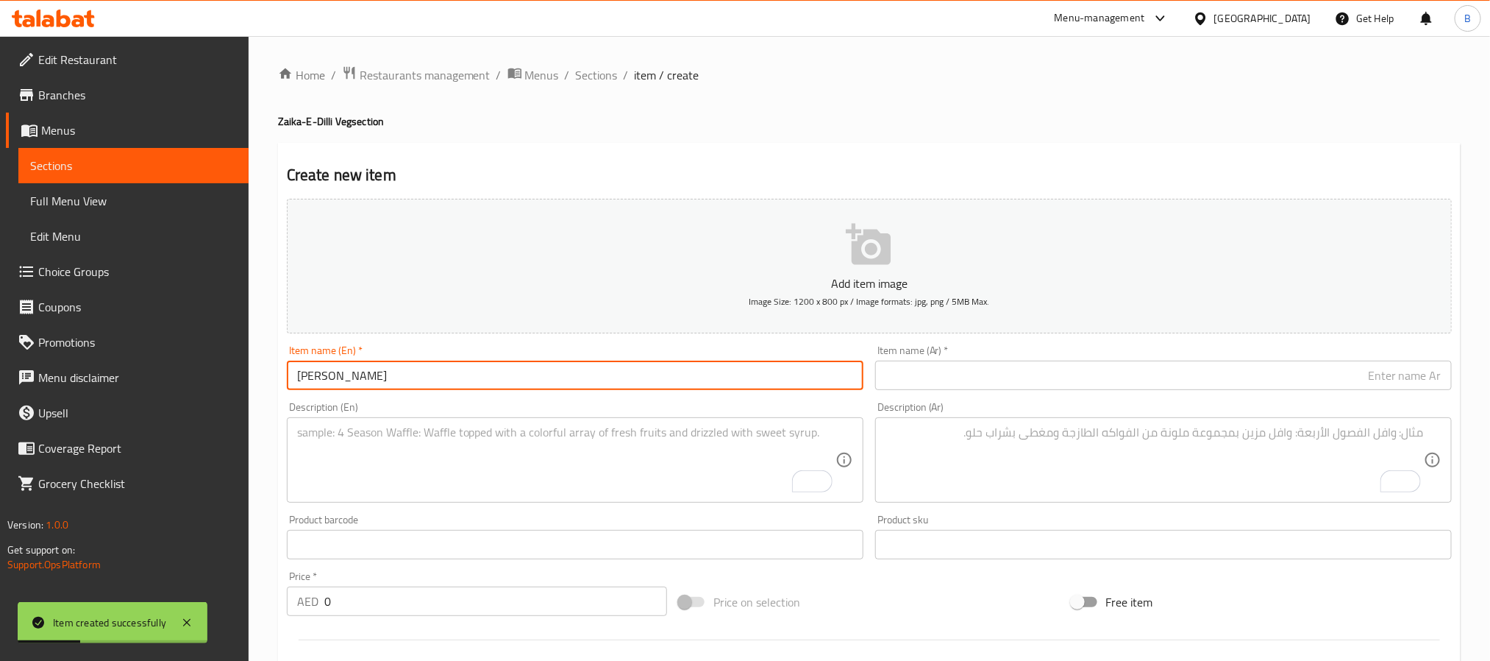
type input "[PERSON_NAME]"
click at [967, 386] on input "text" at bounding box center [1163, 374] width 577 height 29
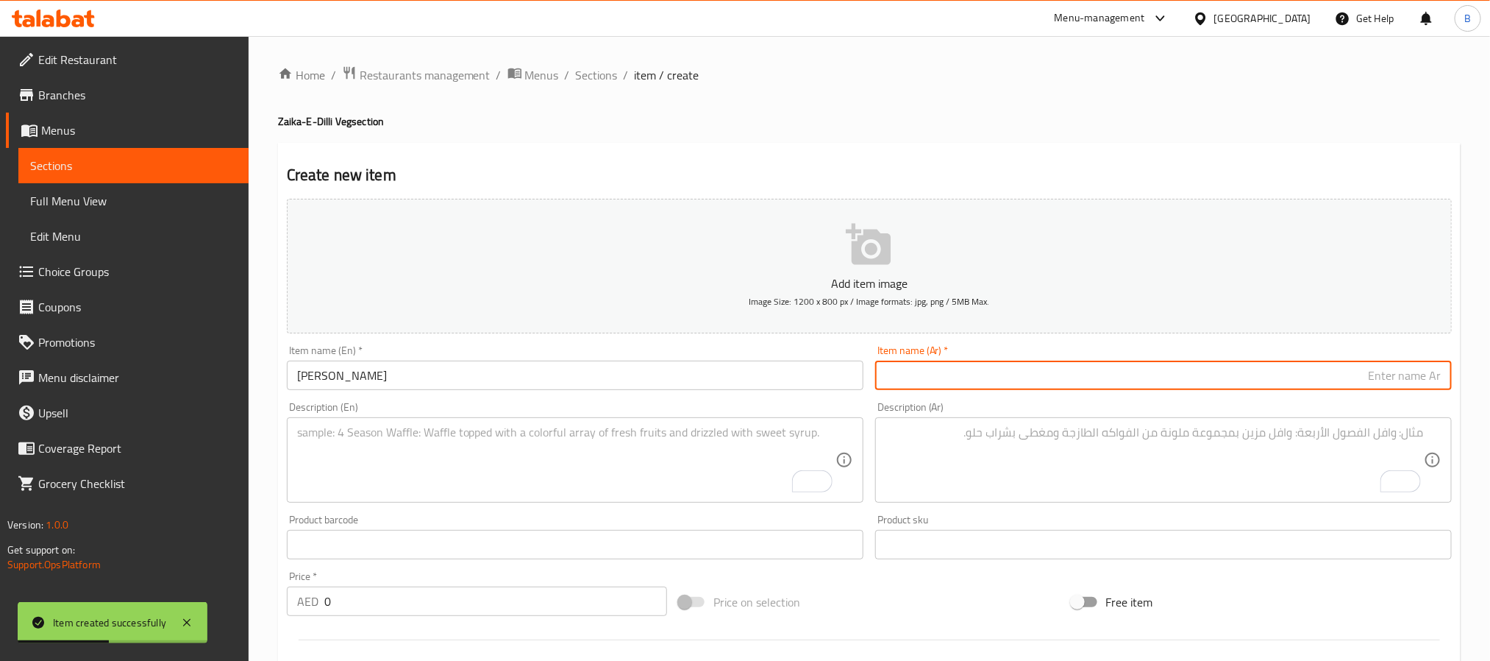
paste input "دال ماهاراني"
type input "دال ماهاراني"
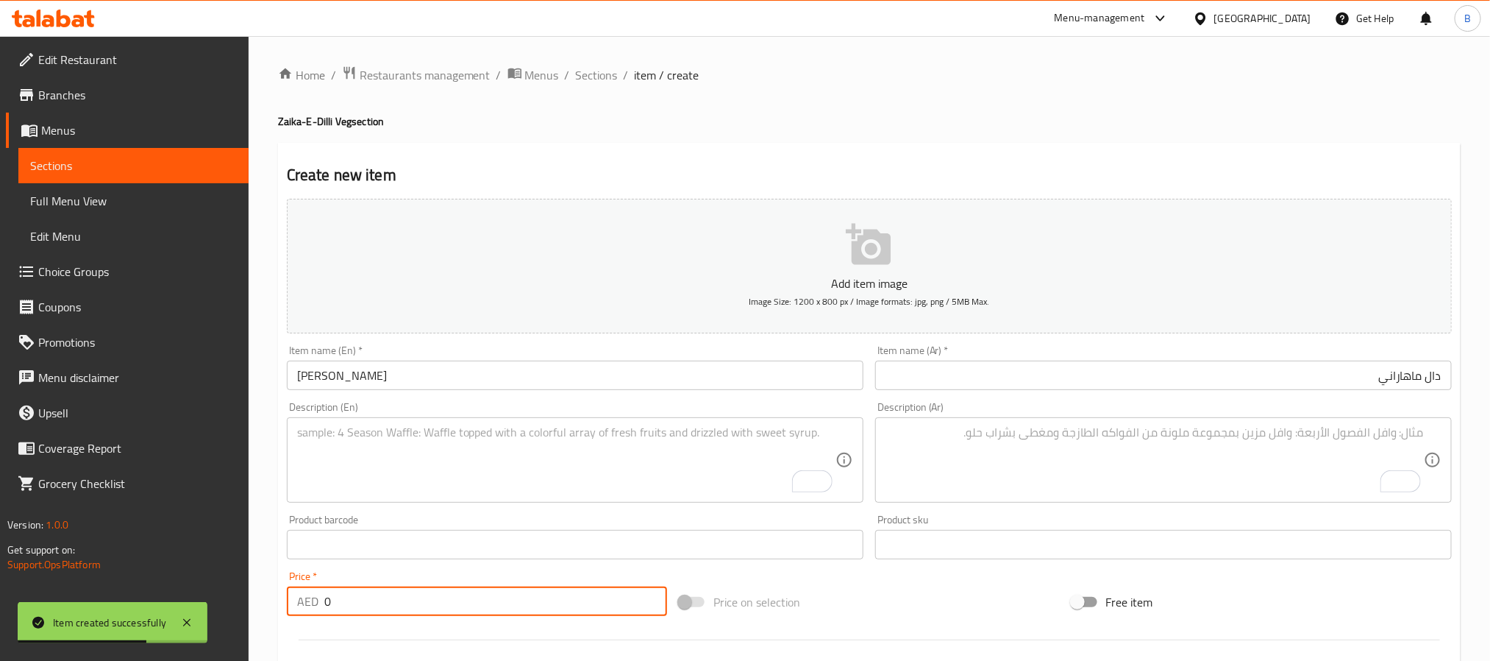
click at [512, 596] on input "0" at bounding box center [495, 600] width 343 height 29
paste input "33.6"
type input "33.60"
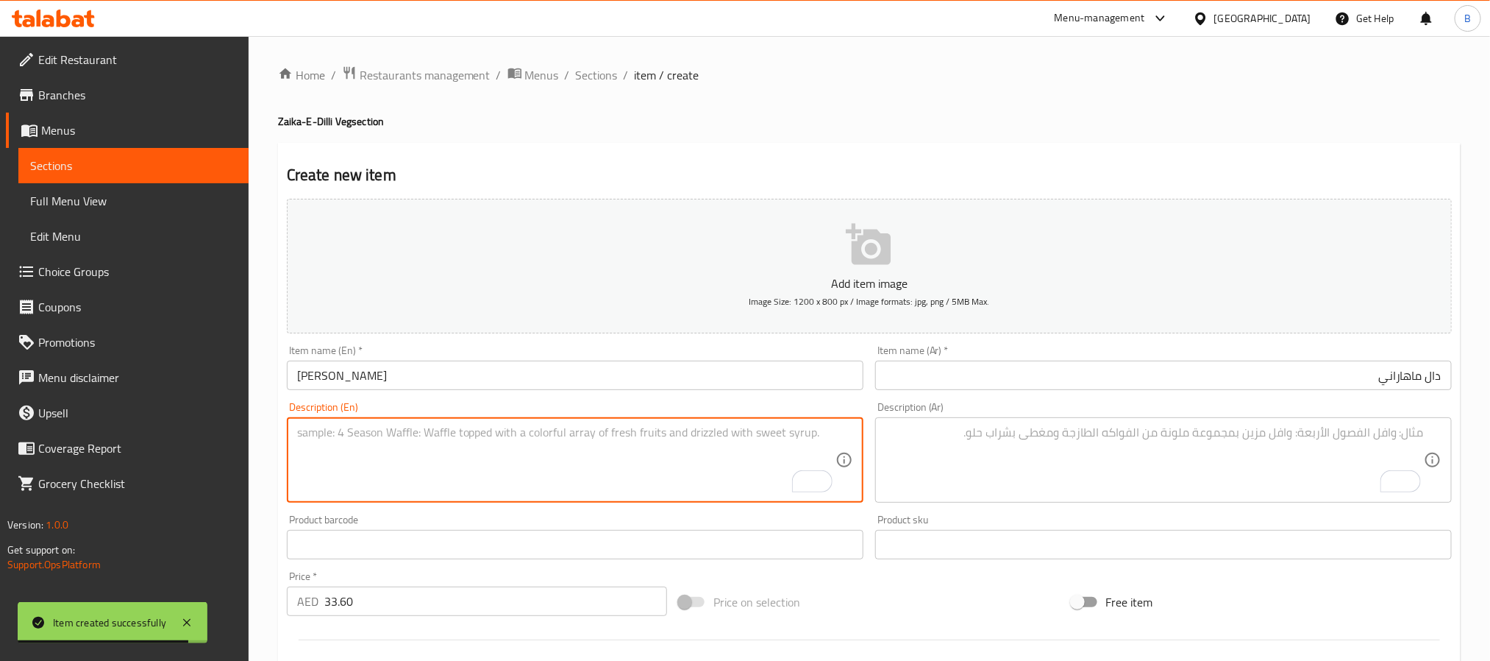
click at [347, 486] on textarea "To enrich screen reader interactions, please activate Accessibility in Grammarl…" at bounding box center [566, 460] width 539 height 70
paste textarea "Royal Sibling Of Dal Makhni. Heavier, Creamier, Dreamier."
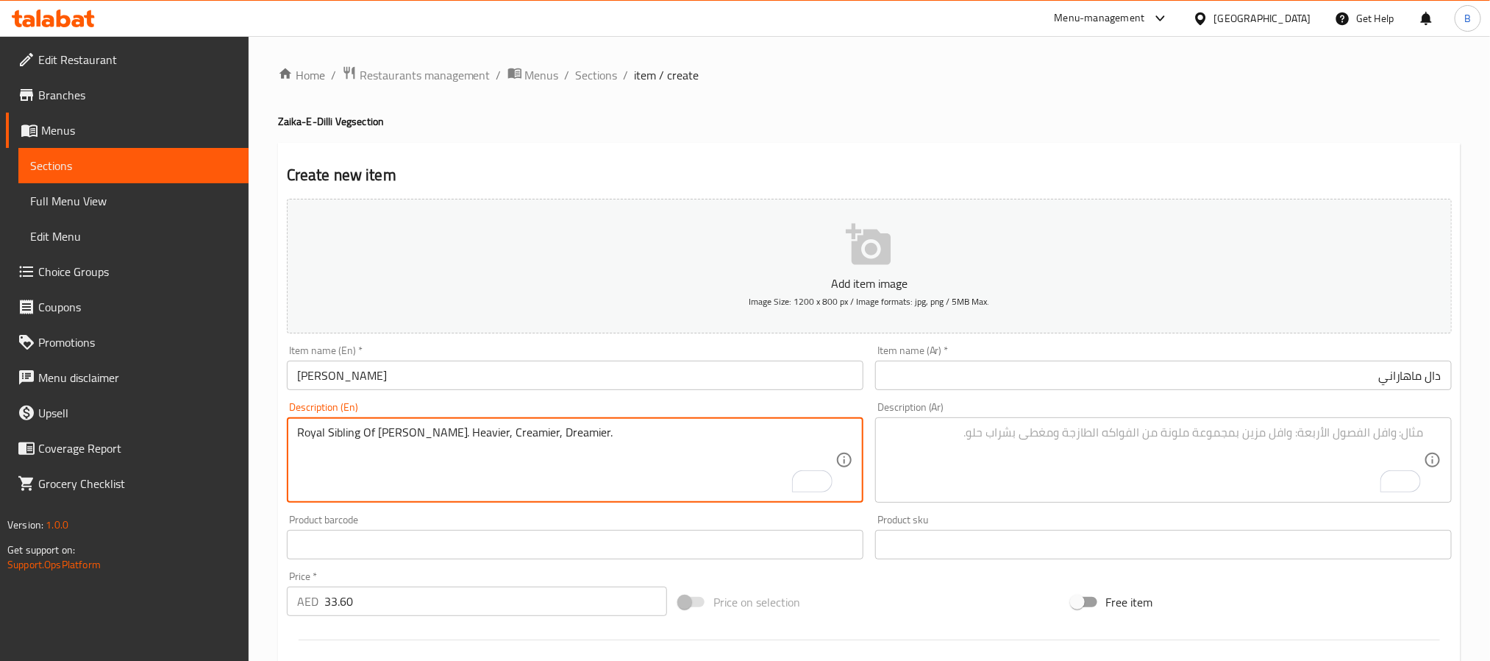
click at [411, 439] on textarea "Royal Sibling Of Dal Makhni. Heavier, Creamier, Dreamier." at bounding box center [566, 460] width 539 height 70
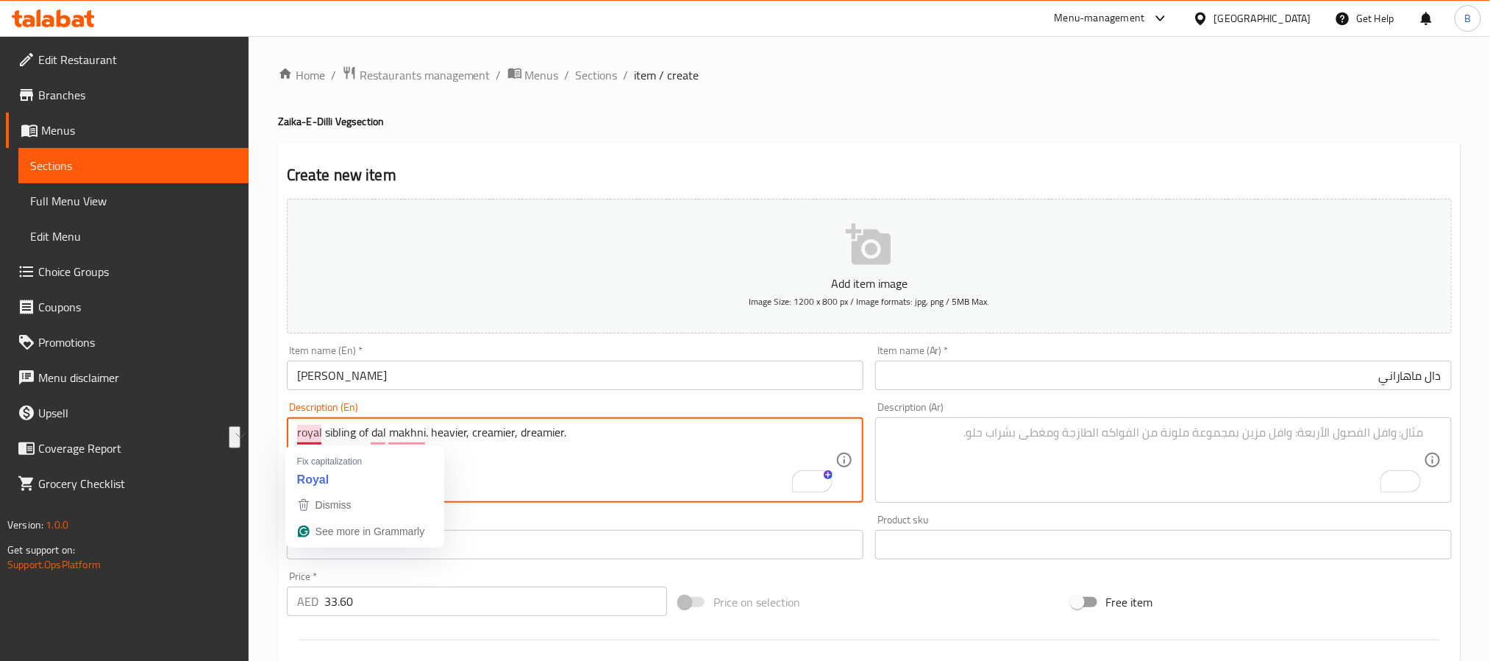
click at [305, 433] on textarea "royal sibling of dal makhni. heavier, creamier, dreamier." at bounding box center [566, 460] width 539 height 70
type textarea "Royal sibling of dal makhni. heavier, creamier, dreamier."
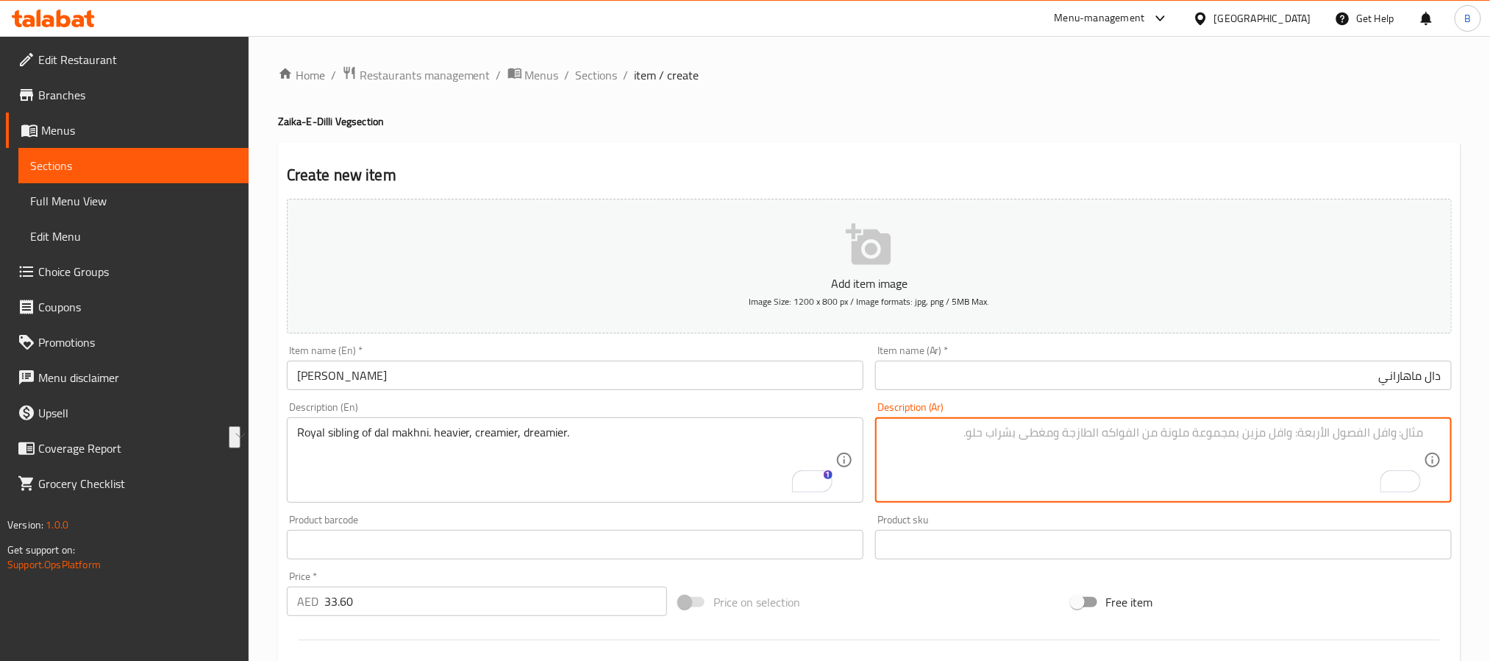
click at [1084, 450] on textarea "To enrich screen reader interactions, please activate Accessibility in Grammarl…" at bounding box center [1155, 460] width 539 height 70
paste textarea "الأخ الملكي لدال ماخني. [PERSON_NAME]، وأكثر [PERSON_NAME]، وأكثر حالمة."
type textarea "الأخ الملكي لدال ماخني. [PERSON_NAME]، وأكثر [PERSON_NAME]، وأكثر حالمة."
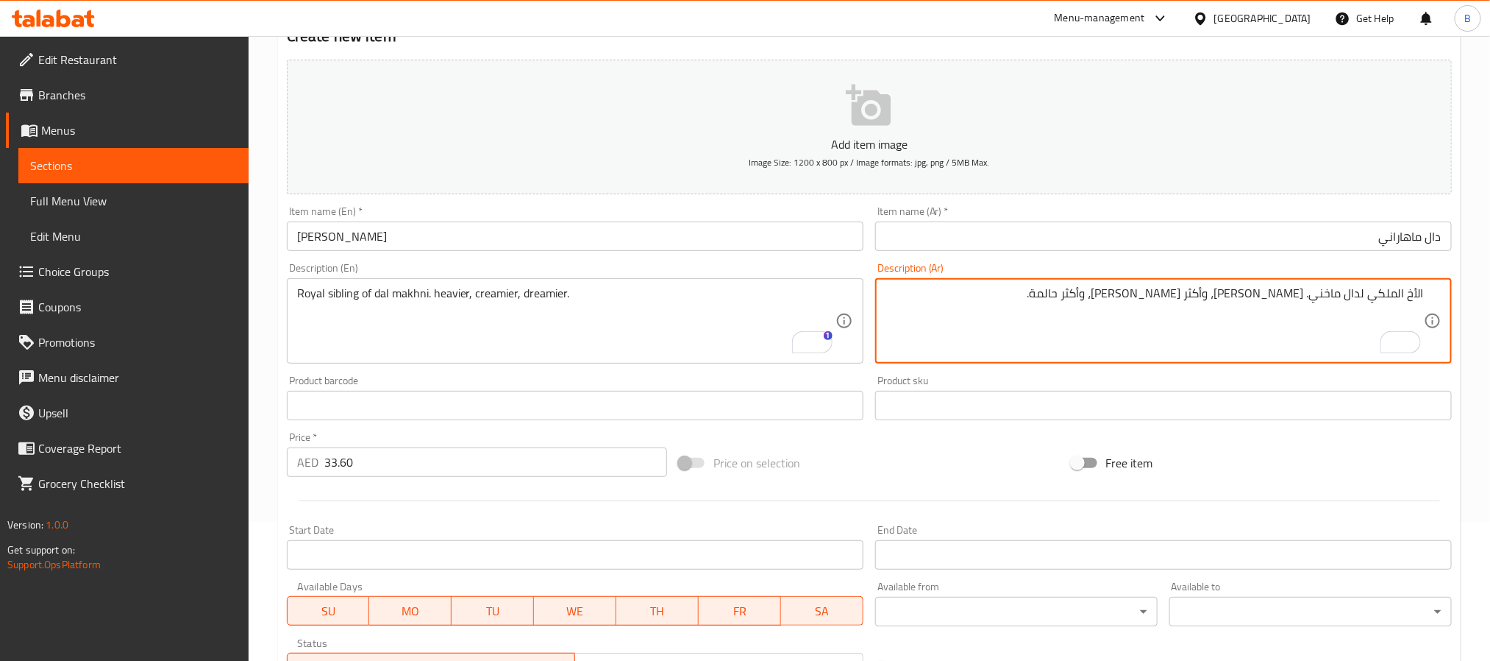
scroll to position [331, 0]
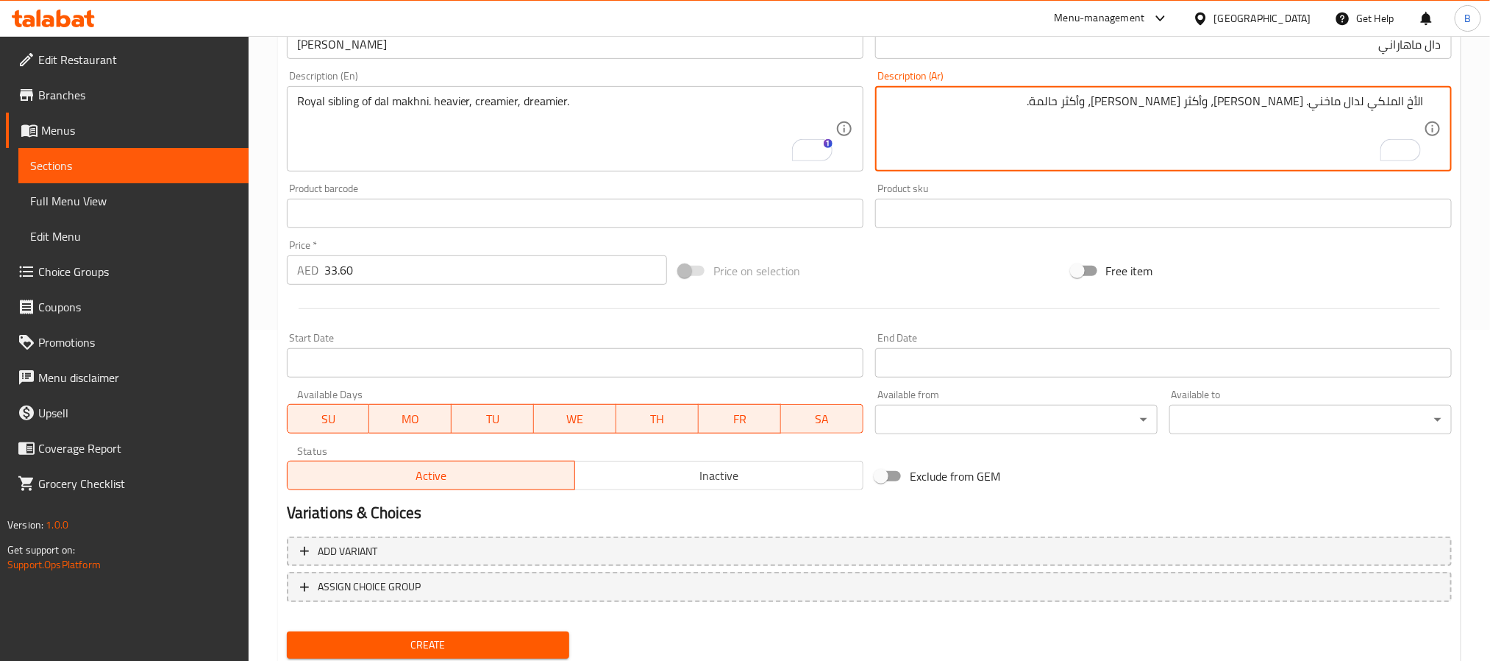
click at [433, 647] on span "Create" at bounding box center [428, 645] width 259 height 18
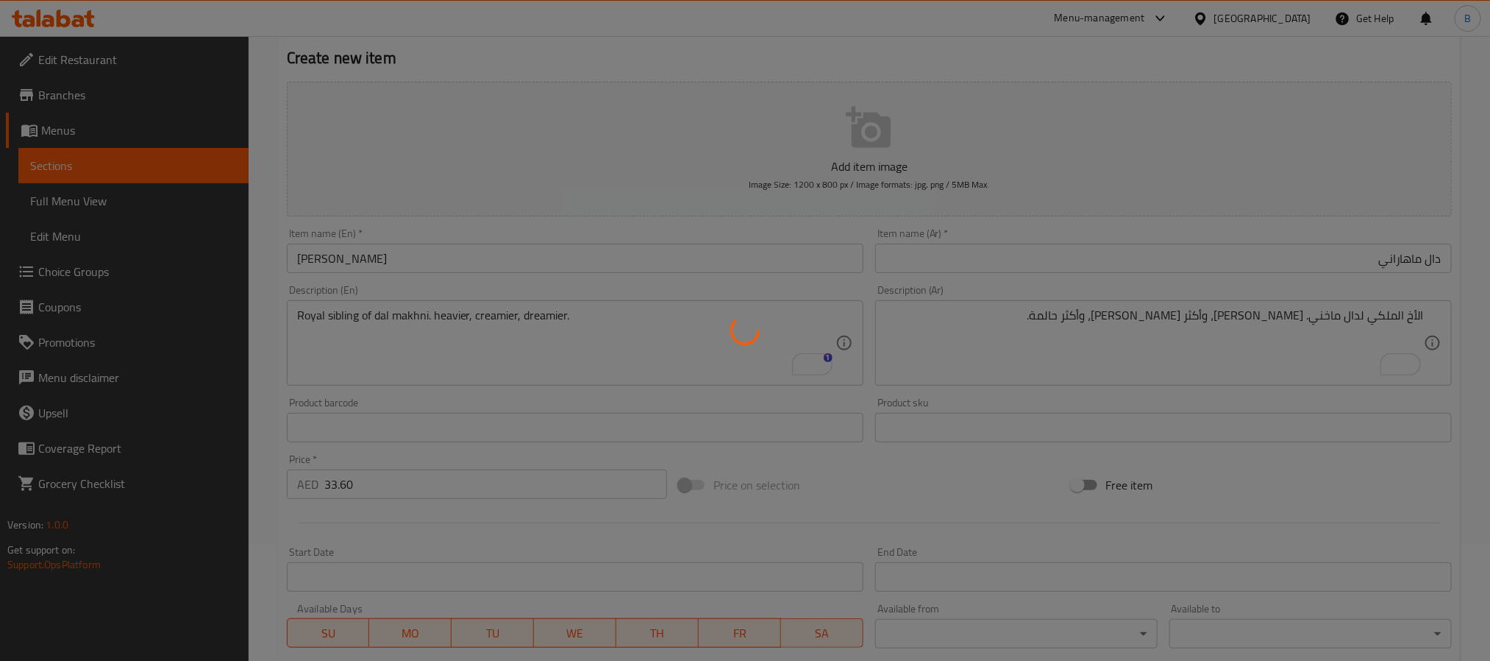
scroll to position [0, 0]
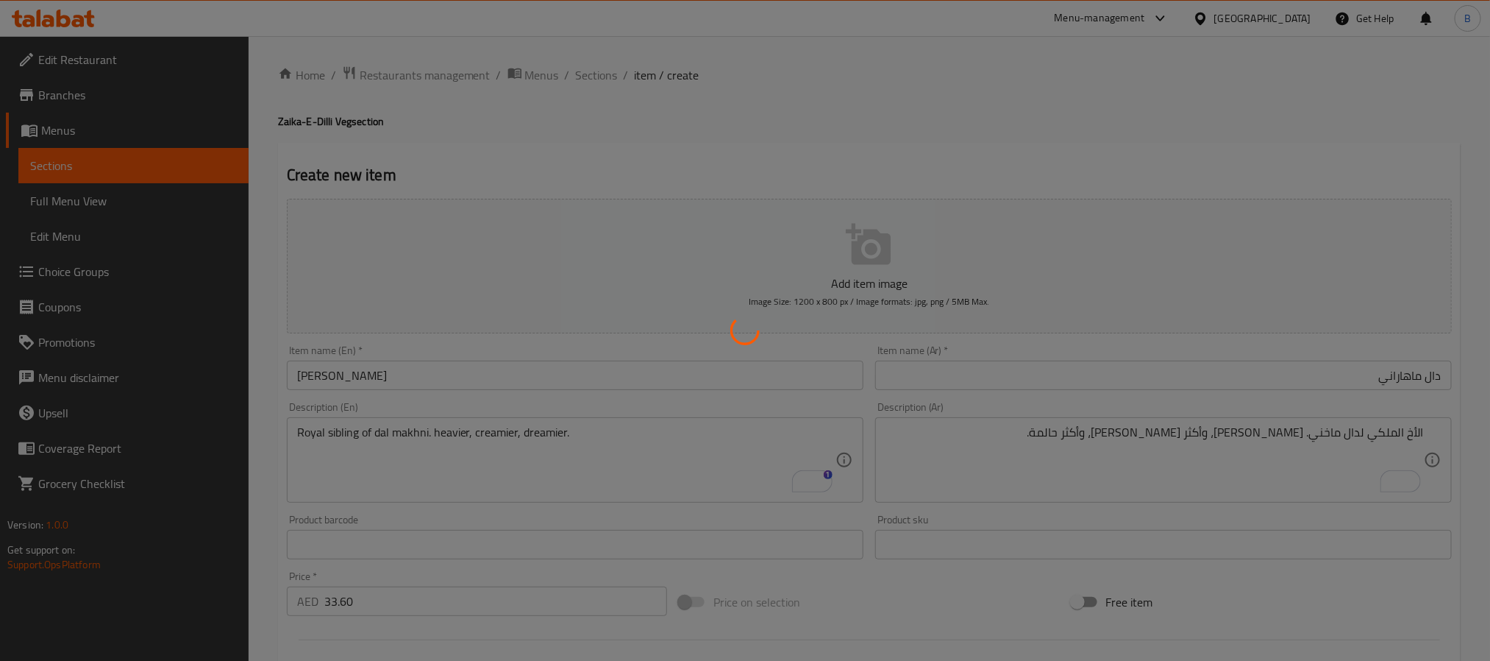
type input "0"
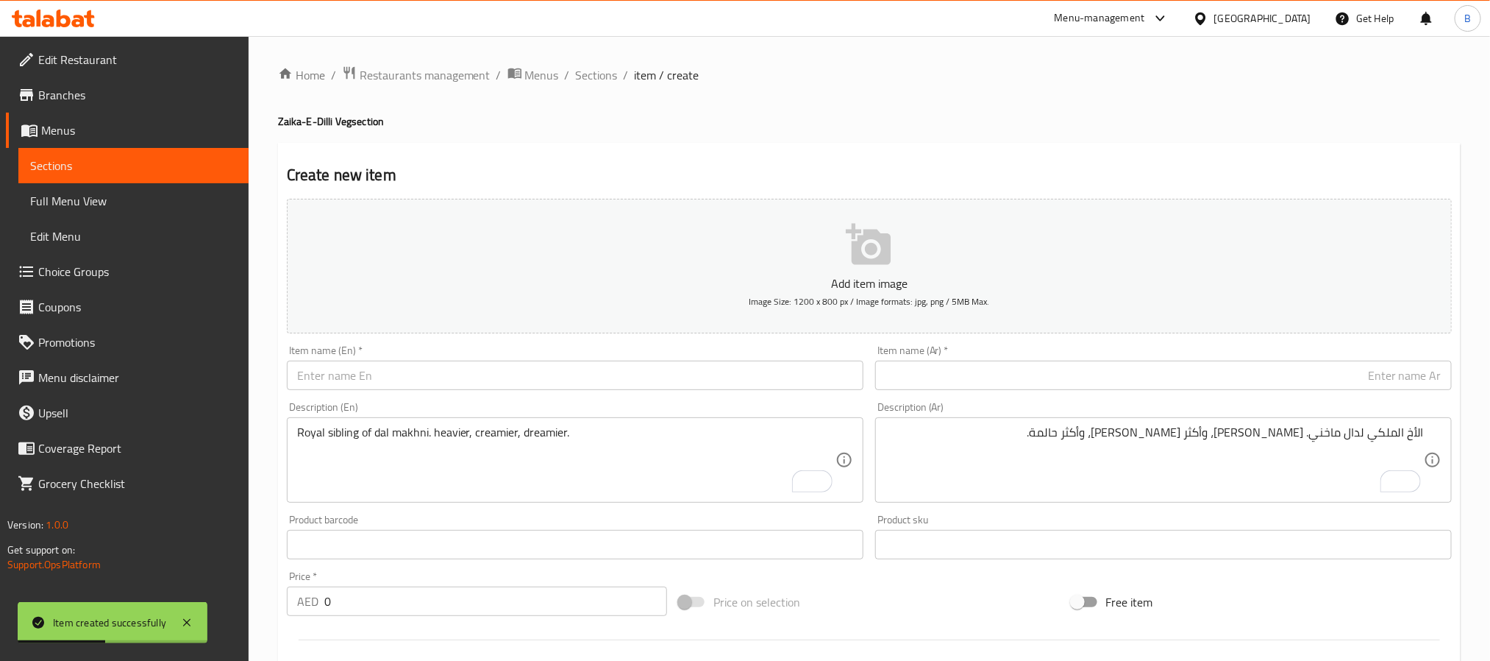
click at [458, 396] on div "Description (En) Royal sibling of dal makhni. heavier, creamier, dreamier. Desc…" at bounding box center [575, 452] width 589 height 113
click at [452, 380] on input "text" at bounding box center [575, 374] width 577 height 29
paste input "[PERSON_NAME]"
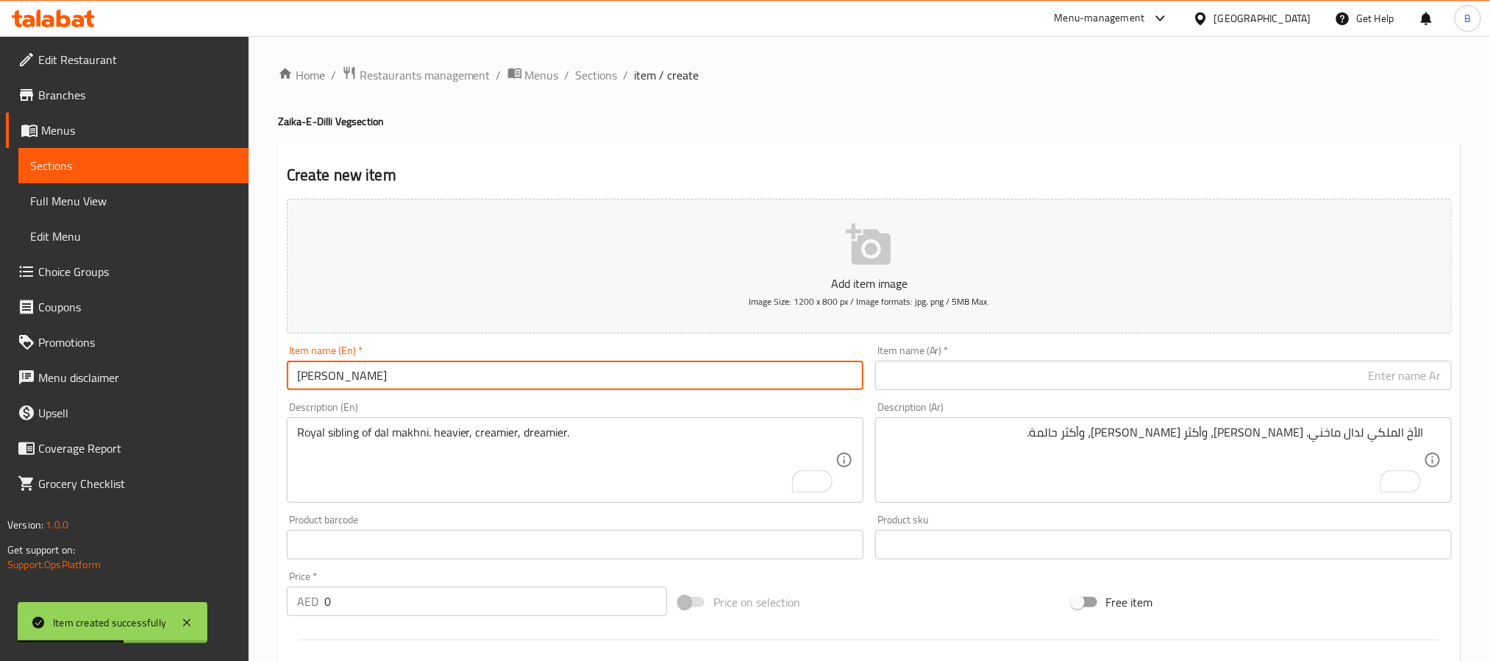
type input "[PERSON_NAME]"
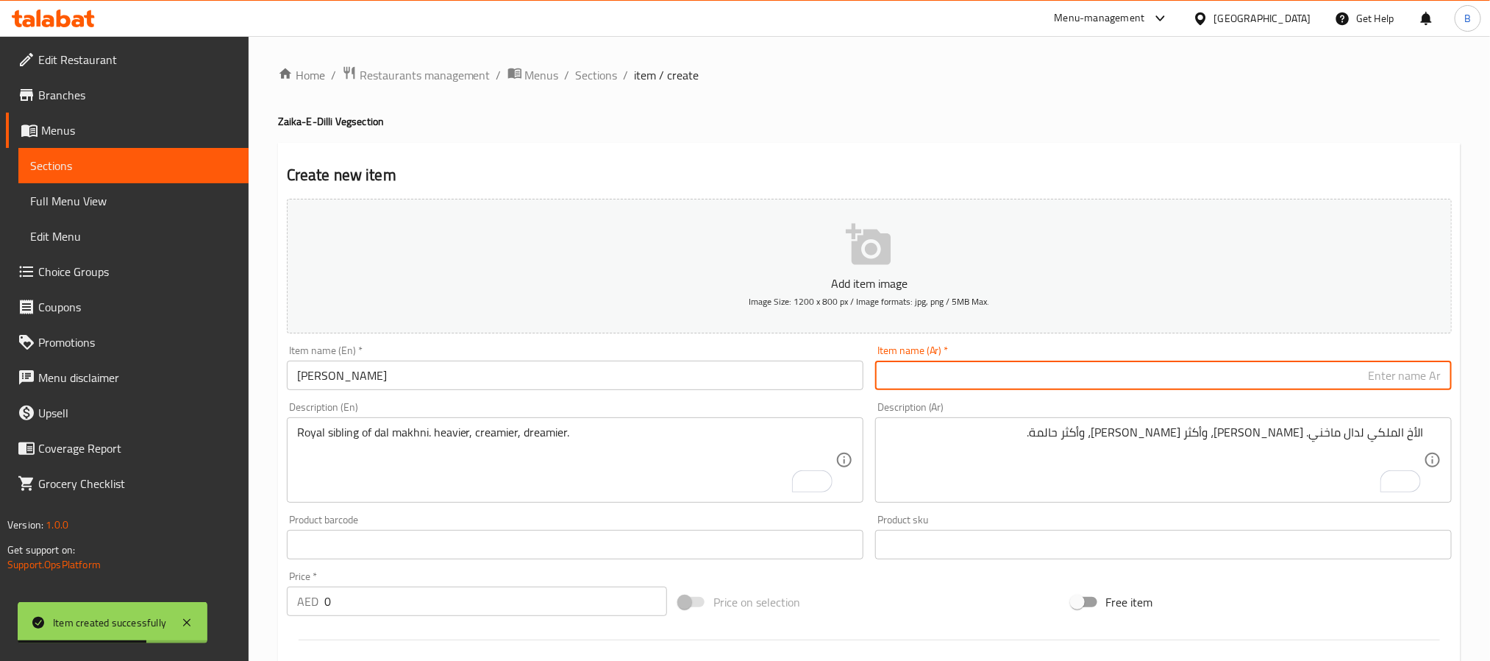
click at [972, 375] on input "text" at bounding box center [1163, 374] width 577 height 29
paste input "[PERSON_NAME]"
type input "[PERSON_NAME]"
click at [534, 605] on input "0" at bounding box center [495, 600] width 343 height 29
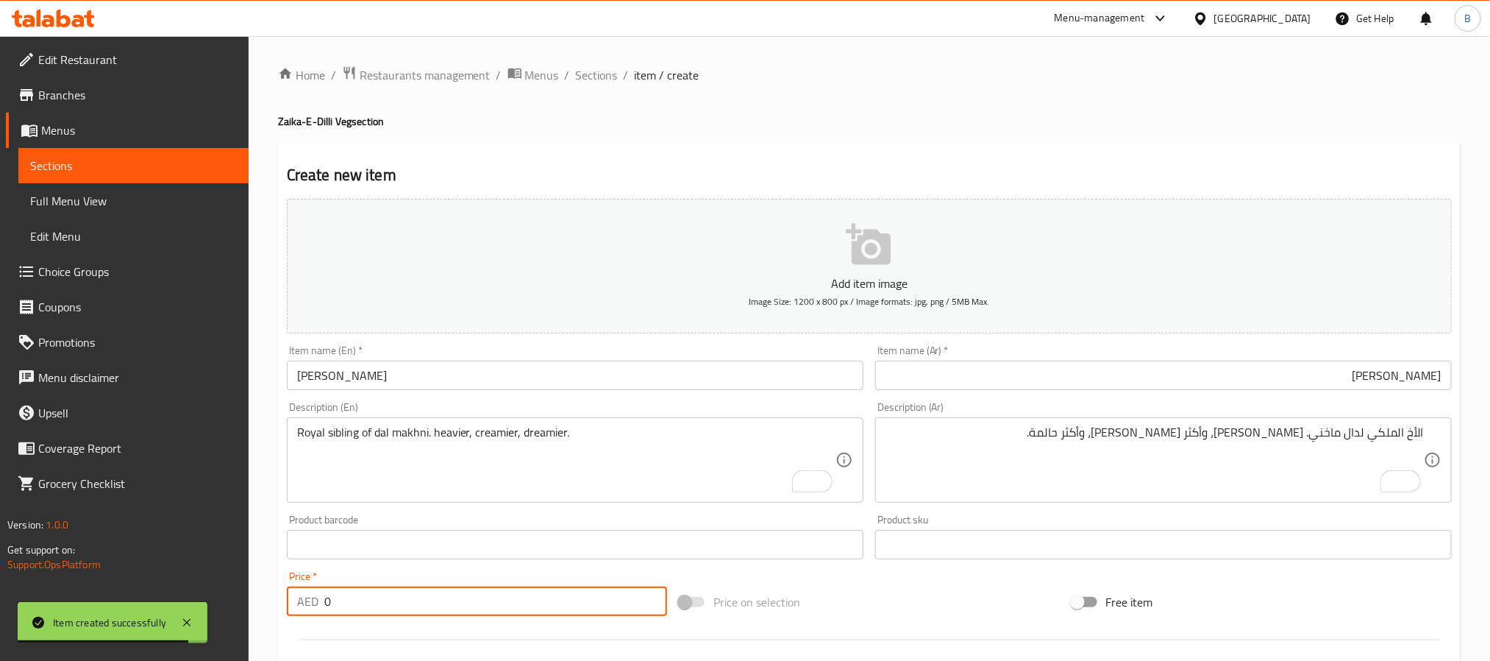
click at [534, 605] on input "0" at bounding box center [495, 600] width 343 height 29
paste input "35.7"
type input "35.70"
click at [583, 461] on textarea "Royal sibling of dal makhni. heavier, creamier, dreamier." at bounding box center [566, 460] width 539 height 70
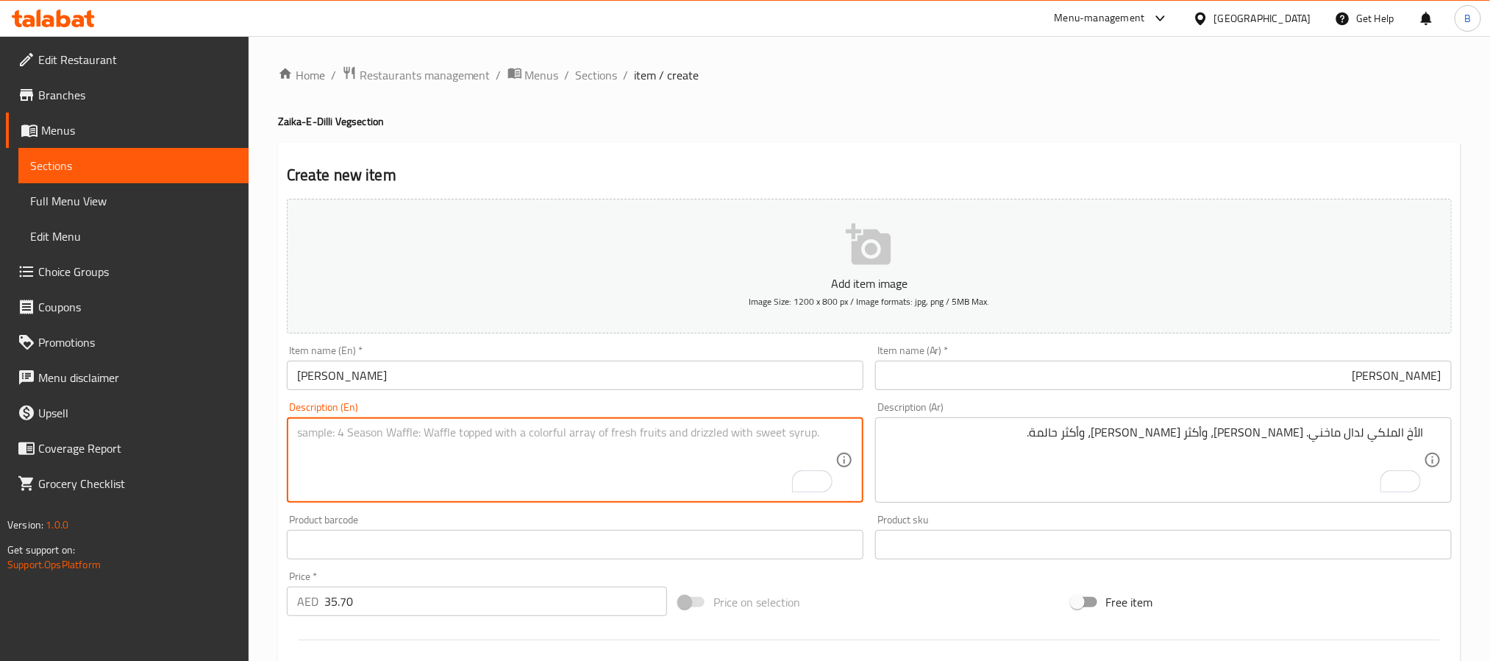
paste textarea "Dark Roasted Chole Cooked Dry With Amla, Anardana And Bold Spice."
type textarea "Dark roasted chole cooked dry with amla, anardana and bold spice."
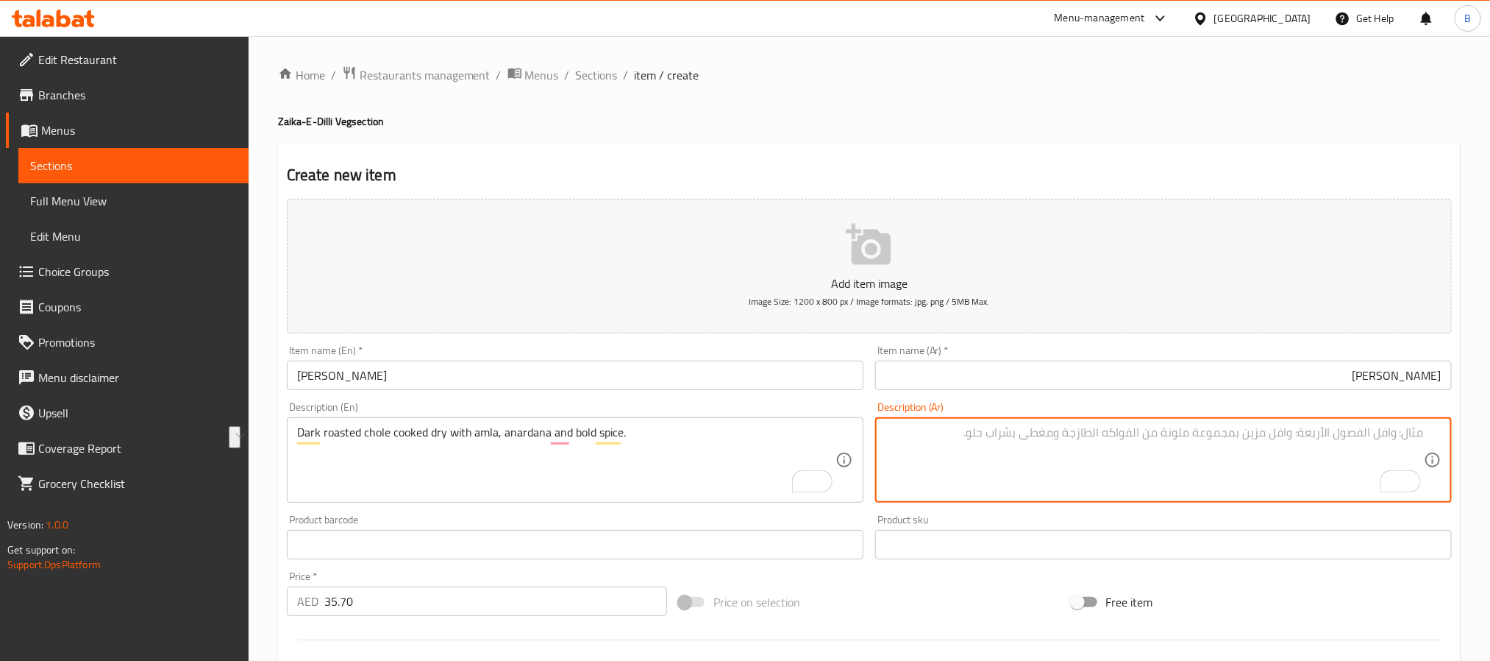
click at [1026, 473] on textarea "To enrich screen reader interactions, please activate Accessibility in Grammarl…" at bounding box center [1155, 460] width 539 height 70
paste textarea "تشولي محمص داكن مطبوخ جافًا مع الأملا والأناردان والتوابل الجريئة."
drag, startPoint x: 1340, startPoint y: 437, endPoint x: 1199, endPoint y: 437, distance: 140.5
click at [1197, 437] on textarea "تشولي محمص داكن مطبوخ جافًا مع الأملا والأناردان والتوابل الجريئة." at bounding box center [1155, 460] width 539 height 70
click at [1204, 437] on textarea "تشولي محمص داكن مطبوخ جافًا مع الأملا والأناردان والتوابل الجريئة." at bounding box center [1155, 460] width 539 height 70
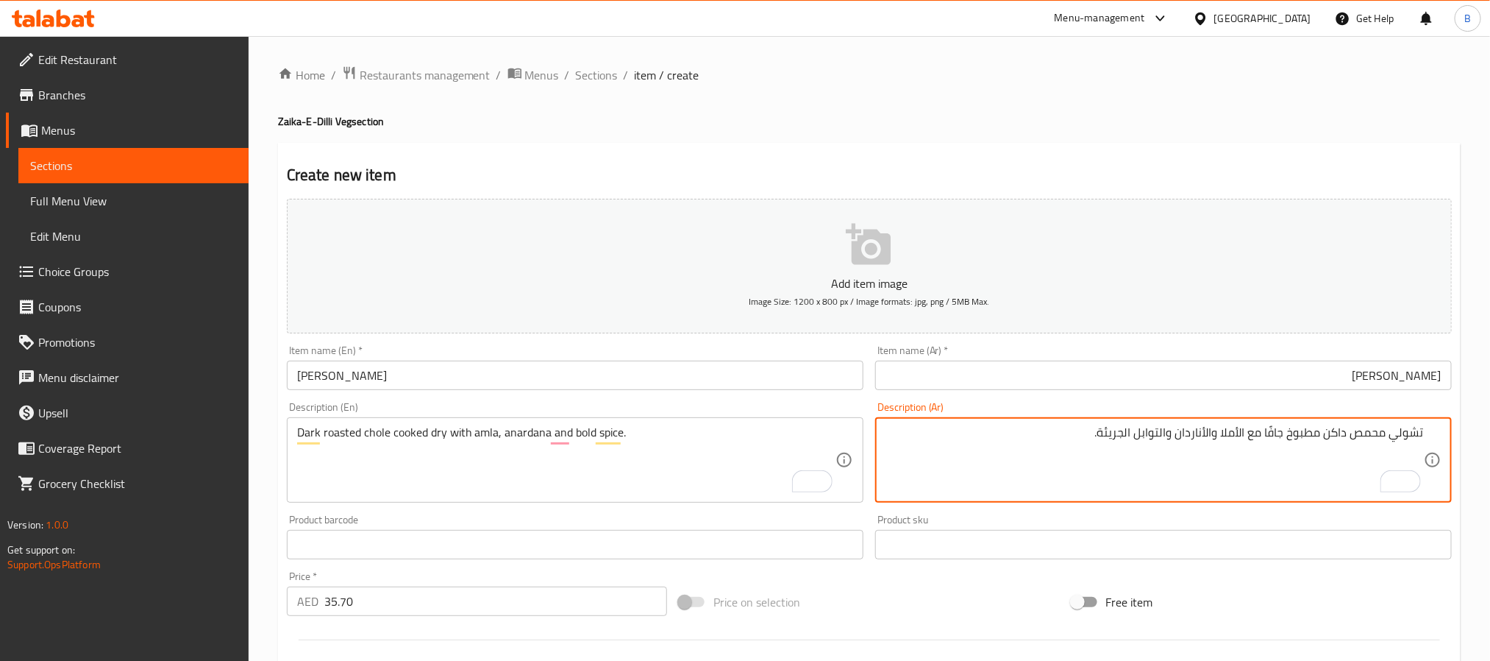
click at [1238, 428] on textarea "تشولي محمص داكن مطبوخ جافًا مع الأملا والأناردان والتوابل الجريئة." at bounding box center [1155, 460] width 539 height 70
click at [1217, 436] on textarea "تشولي محمص داكن مطبوخ جافًا مع أملا والأناردان والتوابل الجريئة." at bounding box center [1155, 460] width 539 height 70
click at [1177, 436] on textarea "تشولي محمص داكن مطبوخ جافًا مع أملا وأناردان والتوابل الجريئة." at bounding box center [1155, 460] width 539 height 70
click at [1143, 436] on textarea "تشولي محمص داكن مطبوخ جافًا مع [PERSON_NAME] وتوابل الجريئة." at bounding box center [1155, 460] width 539 height 70
click at [1148, 433] on textarea "تشولي محمص داكن مطبوخ جافًا مع [PERSON_NAME] وتوابل الجريئة." at bounding box center [1155, 460] width 539 height 70
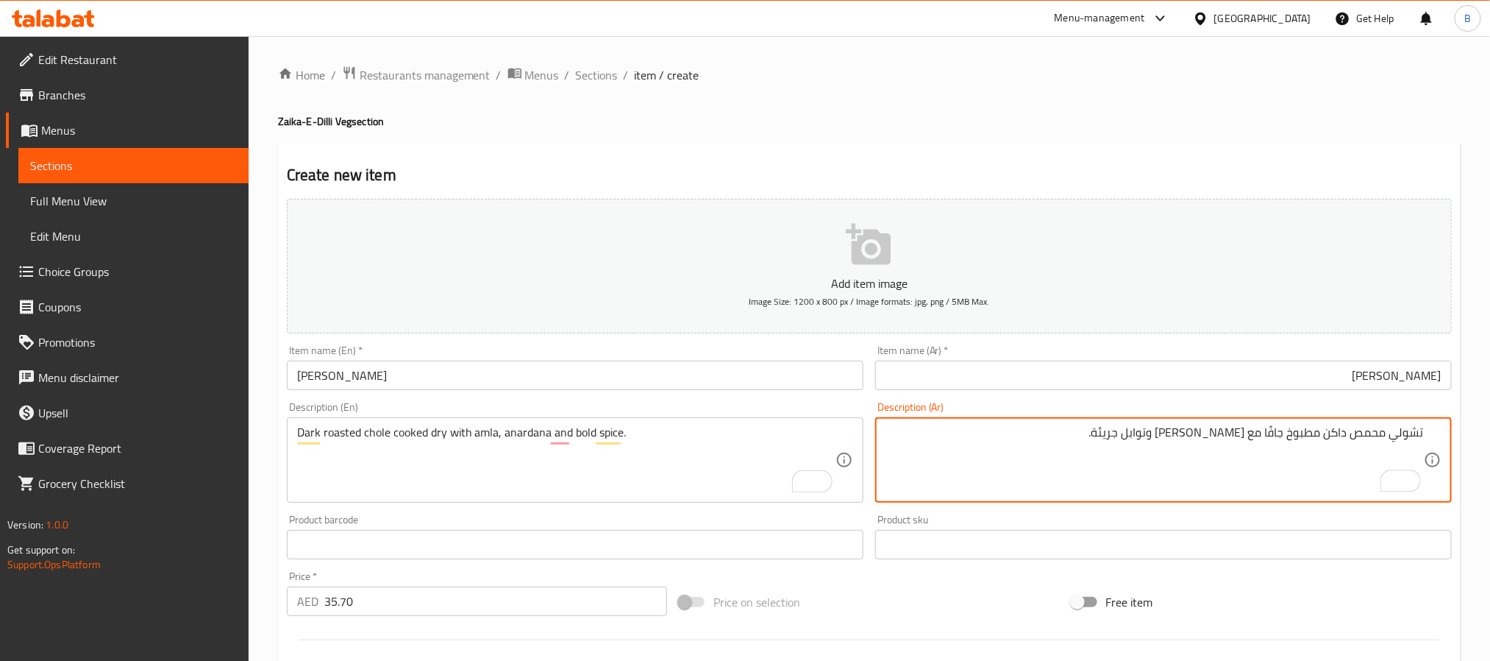
type textarea "تشولي محمص داكن مطبوخ جافًا مع [PERSON_NAME] وتوابل جريئة."
click at [1051, 495] on textarea "تشولي محمص داكن مطبوخ جافًا مع [PERSON_NAME] وتوابل جريئة." at bounding box center [1155, 460] width 539 height 70
click at [1020, 431] on textarea "تشولي محمص داكن مطبوخ جافًا مع [PERSON_NAME] وتوابل جريئة." at bounding box center [1155, 460] width 539 height 70
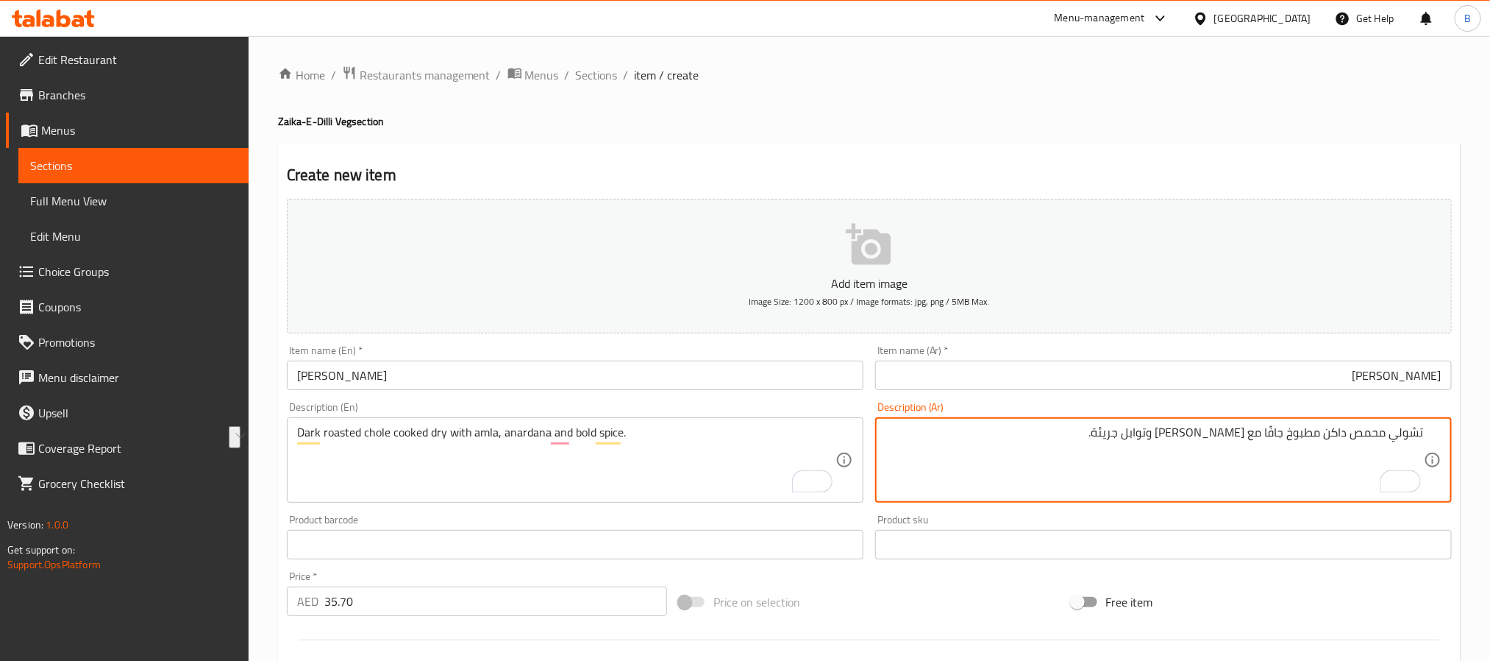
click at [1184, 431] on textarea "تشولي محمص داكن مطبوخ جافًا مع [PERSON_NAME] وتوابل جريئة." at bounding box center [1155, 460] width 539 height 70
click at [1108, 473] on textarea "تشولي محمص داكن مطبوخ جافًا مع [PERSON_NAME] وتوابل جريئة." at bounding box center [1155, 460] width 539 height 70
click at [1079, 433] on textarea "تشولي محمص داكن مطبوخ جافًا مع [PERSON_NAME] وتوابل جريئة." at bounding box center [1155, 460] width 539 height 70
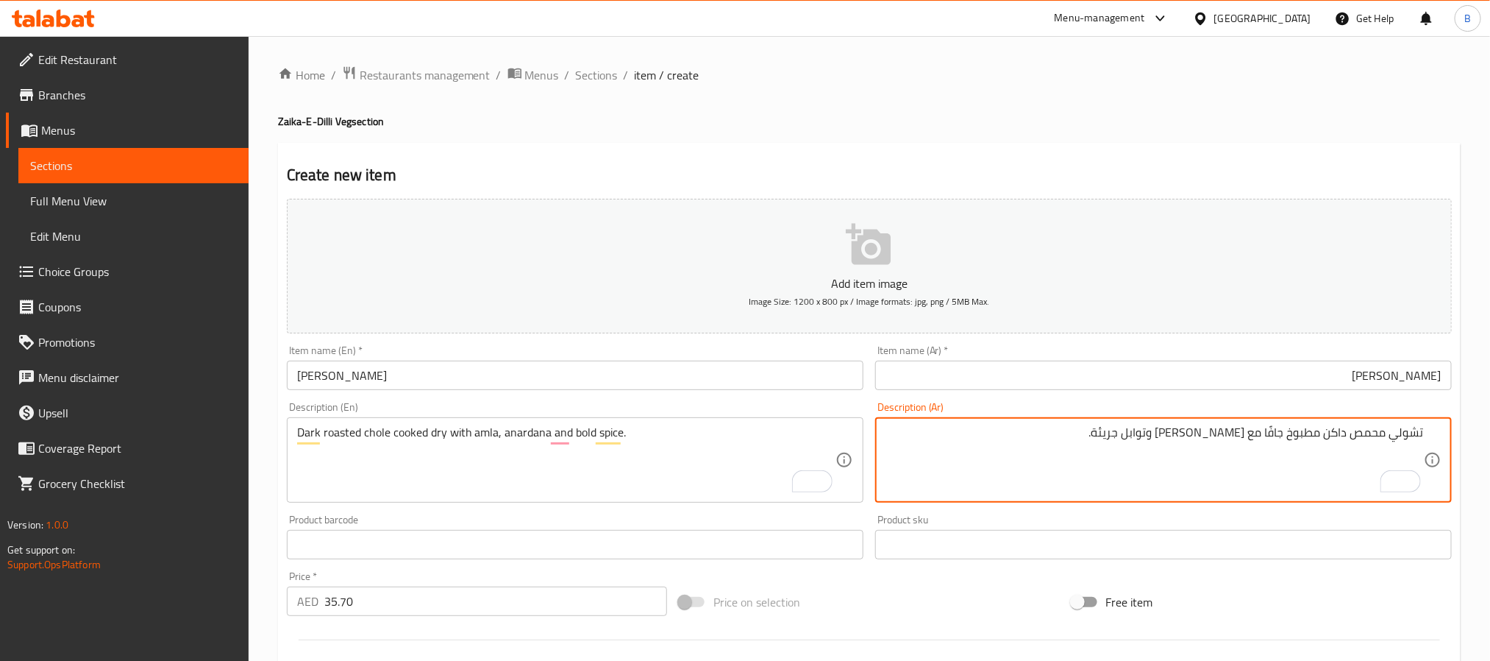
click at [1079, 433] on textarea "تشولي محمص داكن مطبوخ جافًا مع [PERSON_NAME] وتوابل جريئة." at bounding box center [1155, 460] width 539 height 70
click at [1077, 433] on textarea "تشولي محمص داكن مطبوخ جافًا مع [PERSON_NAME] وتوابل جريئة." at bounding box center [1155, 460] width 539 height 70
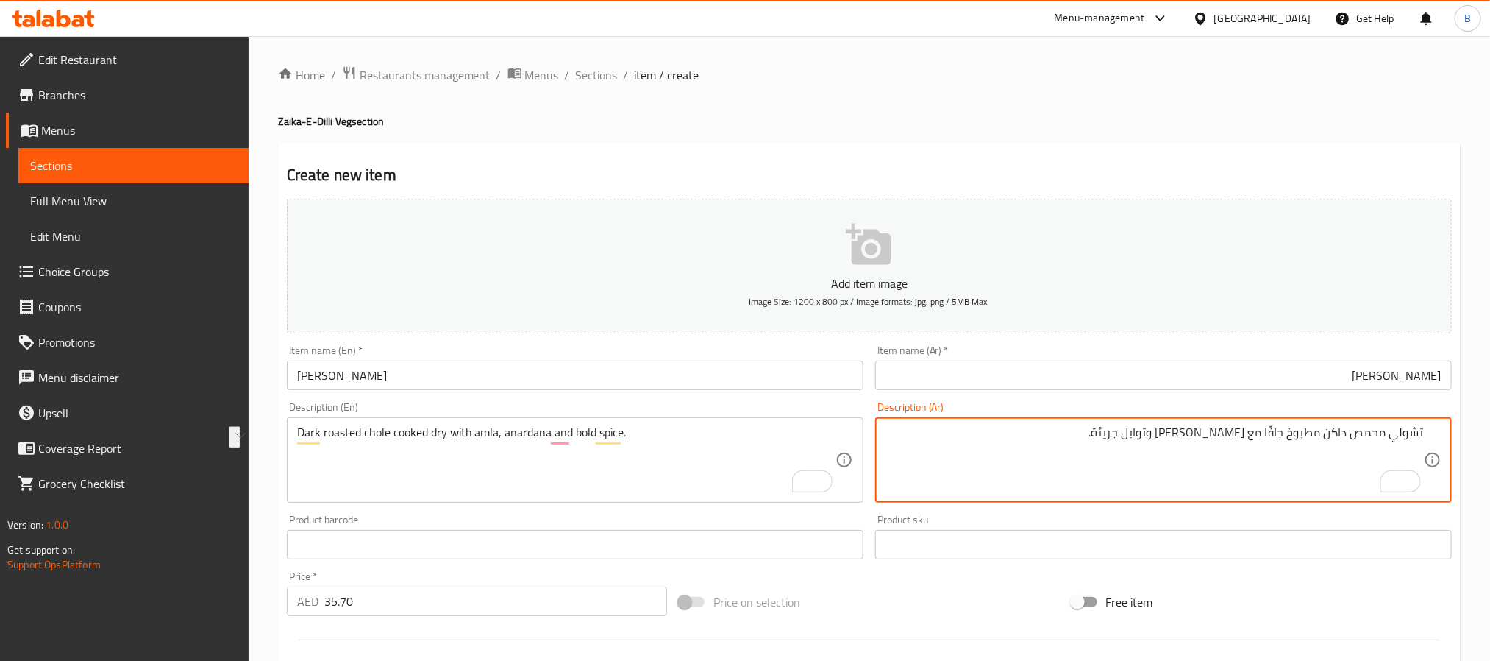
click at [1073, 436] on textarea "تشولي محمص داكن مطبوخ جافًا مع [PERSON_NAME] وتوابل جريئة." at bounding box center [1155, 460] width 539 height 70
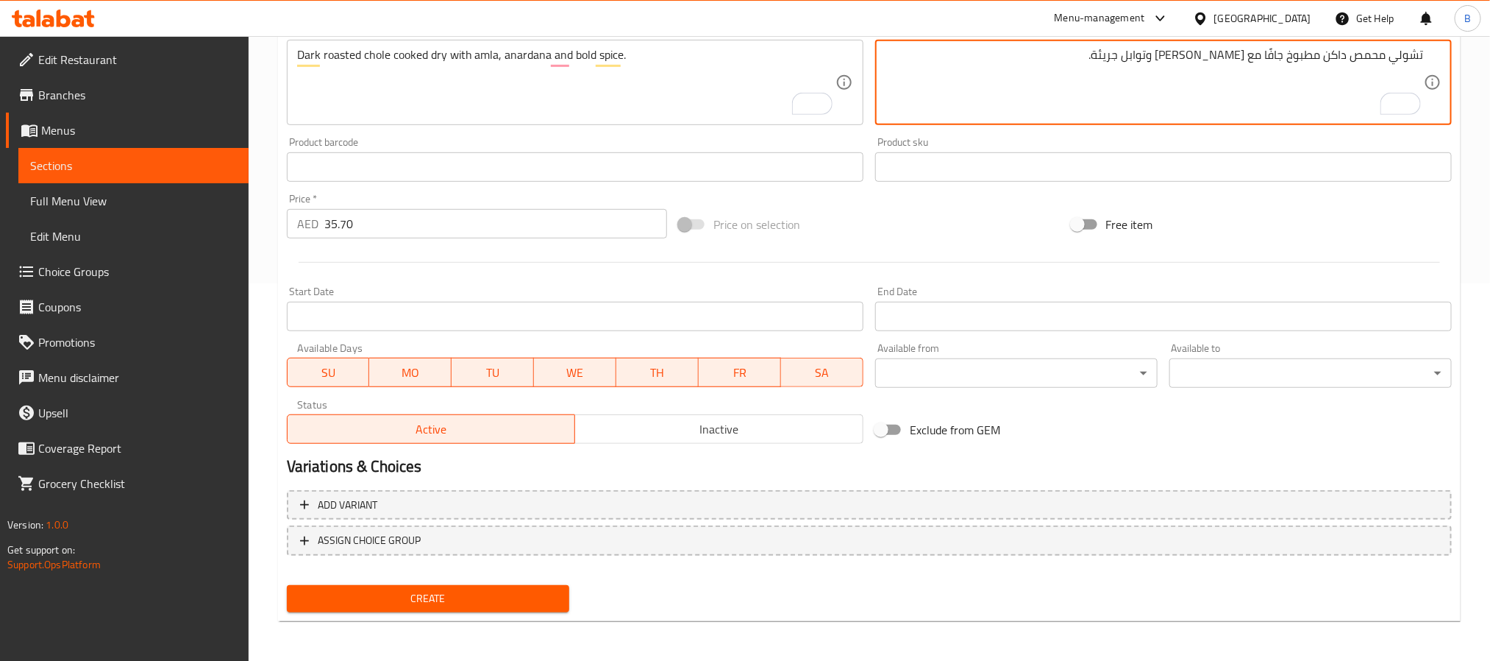
click at [505, 597] on span "Create" at bounding box center [428, 598] width 259 height 18
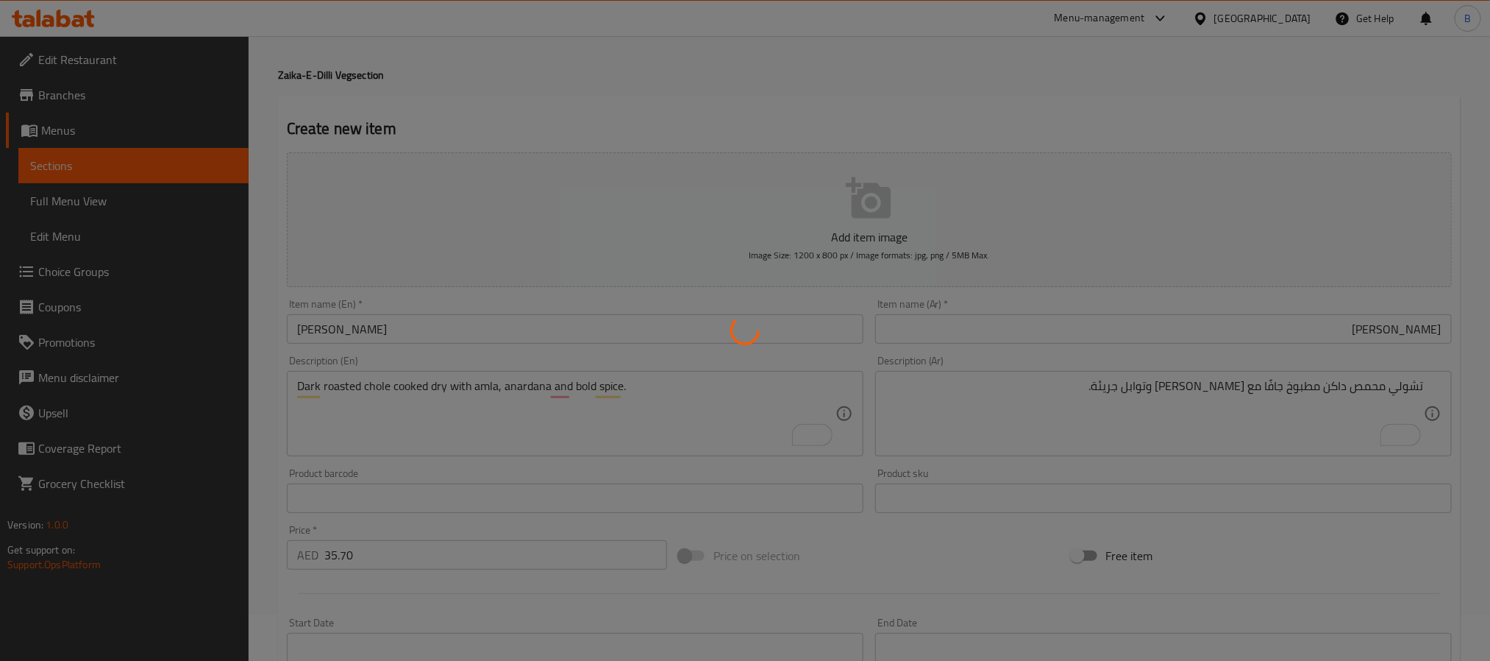
type input "0"
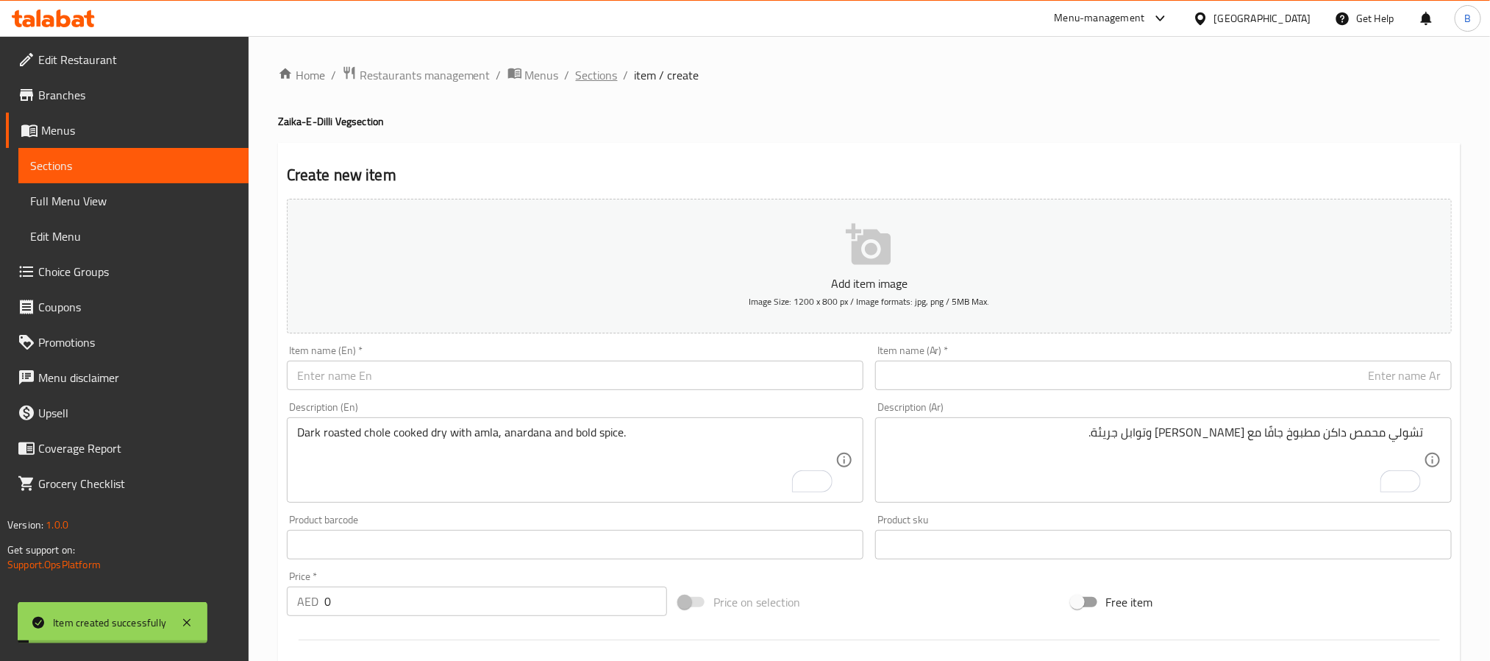
click at [597, 71] on span "Sections" at bounding box center [597, 75] width 42 height 18
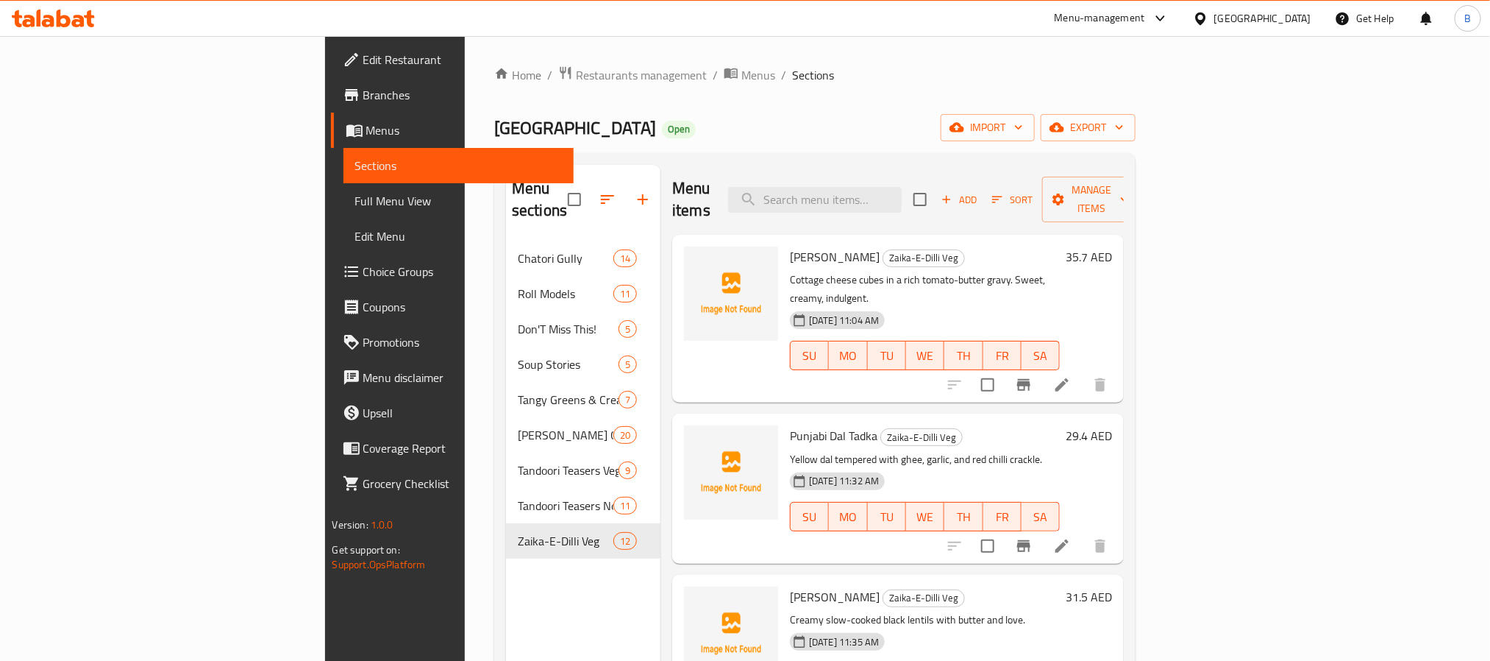
click at [1141, 177] on div "Add Sort Manage items" at bounding box center [1027, 200] width 227 height 46
click at [1004, 193] on icon "button" at bounding box center [997, 199] width 13 height 13
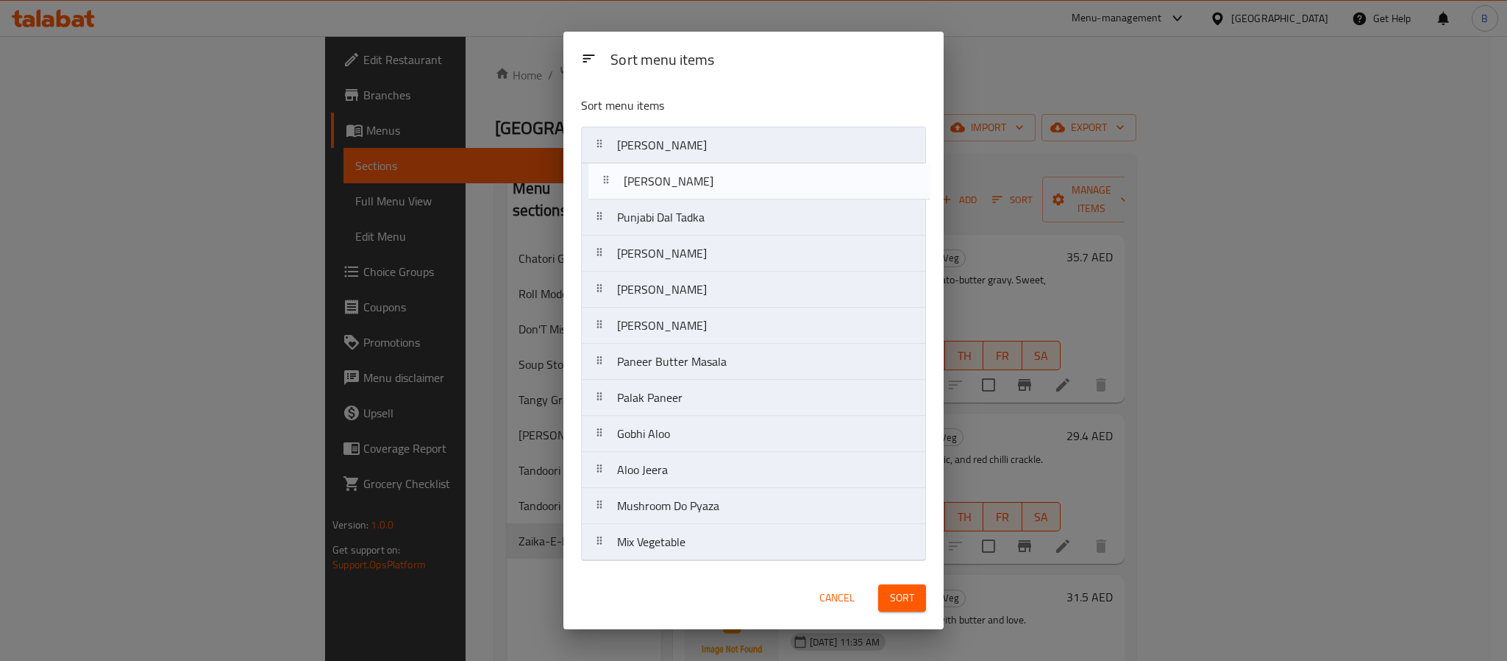
drag, startPoint x: 667, startPoint y: 327, endPoint x: 675, endPoint y: 166, distance: 160.6
click at [675, 166] on nav "Paneer Makhani Punjabi Dal Tadka Dal Makhni Dal Maharani Pindi Chana Kadhai Pan…" at bounding box center [753, 344] width 345 height 434
drag, startPoint x: 715, startPoint y: 362, endPoint x: 716, endPoint y: 210, distance: 151.6
click at [716, 210] on nav "Paneer Makhani Kadhai Paneer Punjabi Dal Tadka Dal Makhni Dal Maharani Pindi Ch…" at bounding box center [753, 344] width 345 height 434
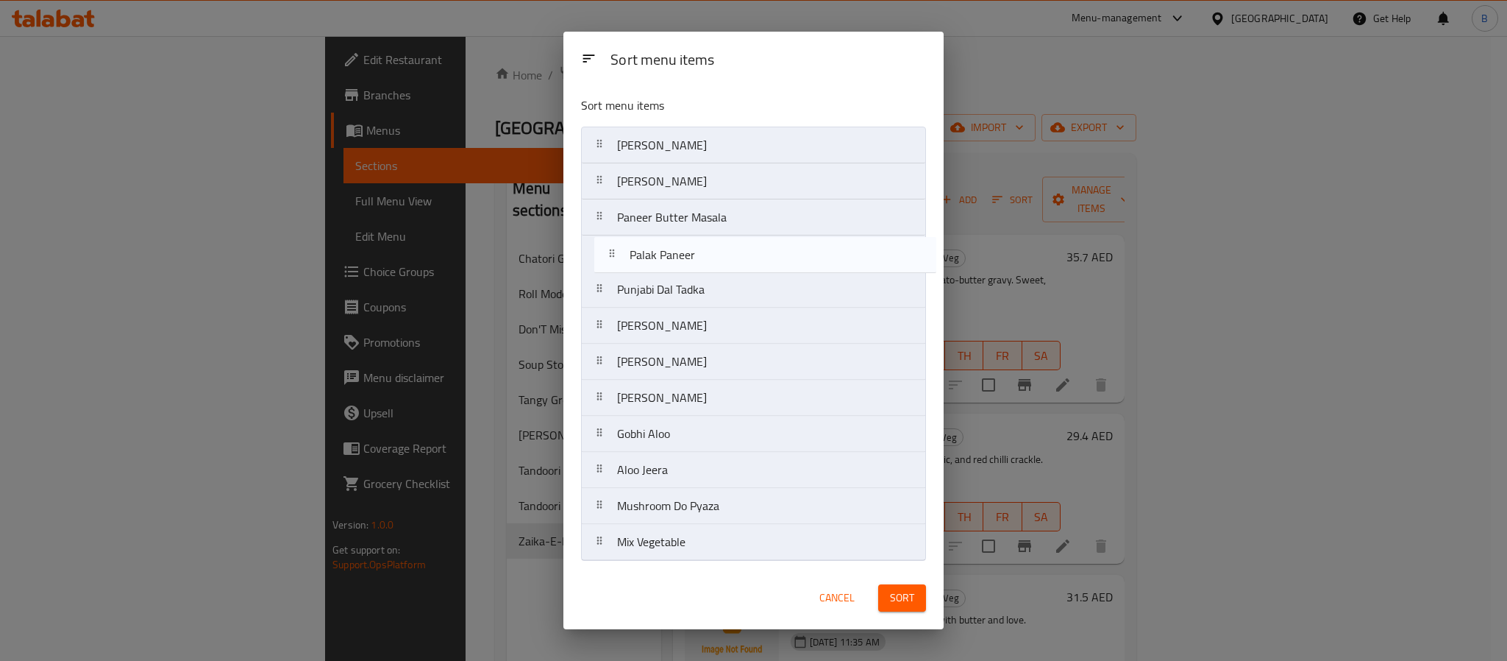
drag, startPoint x: 680, startPoint y: 406, endPoint x: 692, endPoint y: 258, distance: 148.3
click at [692, 258] on nav "Paneer Makhani Kadhai Paneer Paneer Butter Masala Punjabi Dal Tadka Dal Makhni …" at bounding box center [753, 344] width 345 height 434
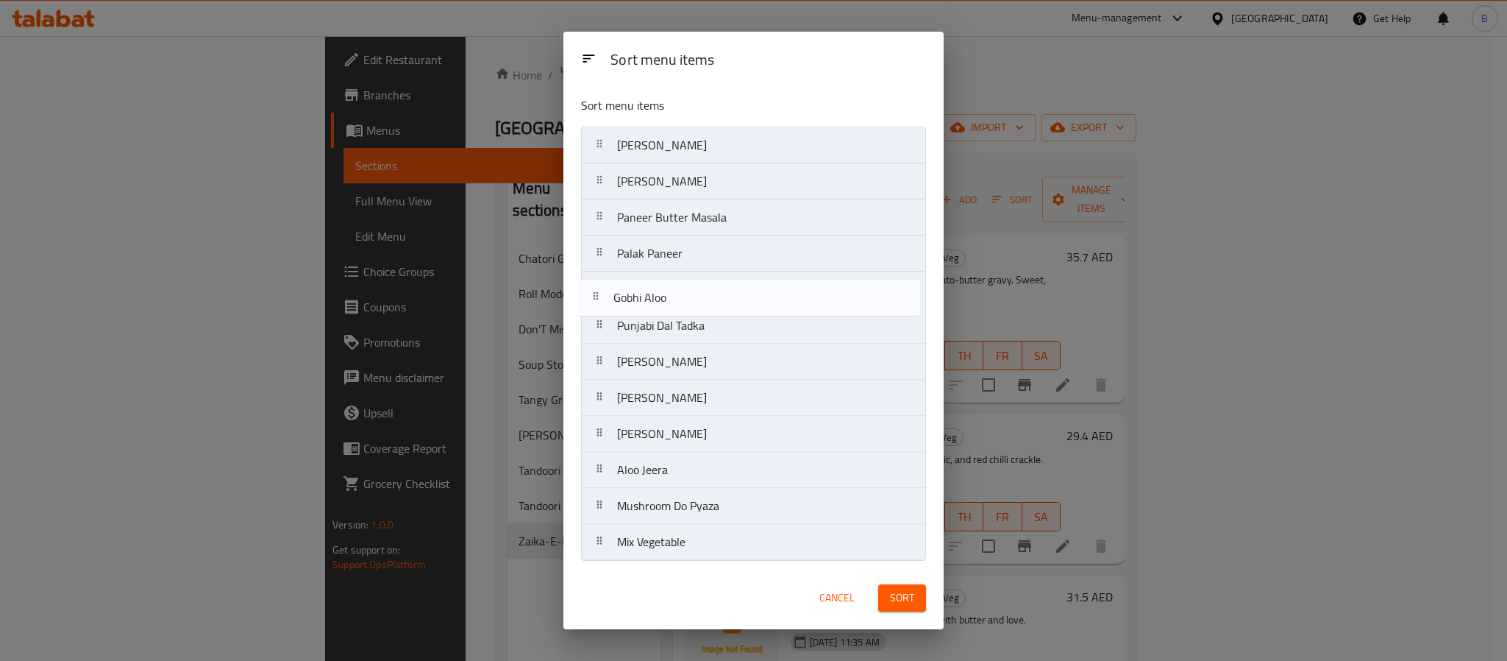
drag, startPoint x: 702, startPoint y: 438, endPoint x: 697, endPoint y: 294, distance: 143.5
click at [697, 294] on nav "Paneer Makhani Kadhai Paneer Paneer Butter Masala Palak Paneer Punjabi Dal Tadk…" at bounding box center [753, 344] width 345 height 434
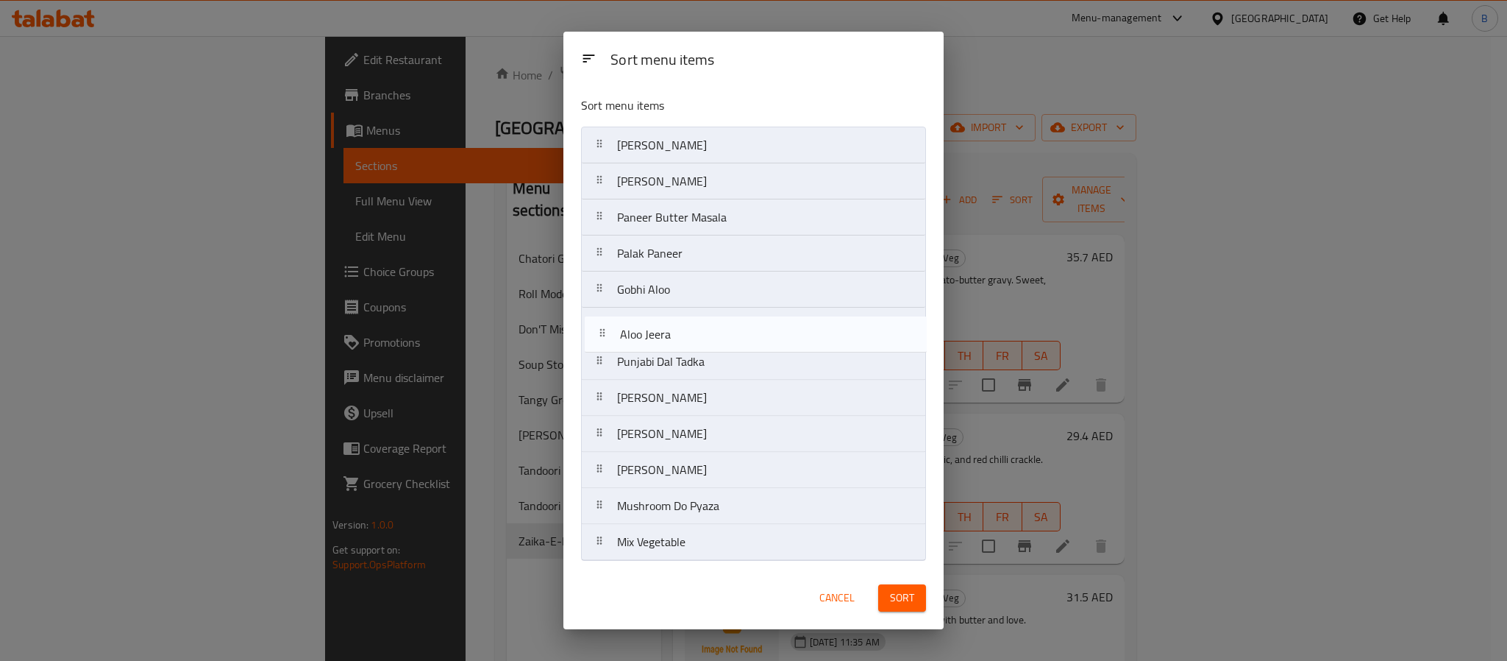
drag, startPoint x: 711, startPoint y: 471, endPoint x: 715, endPoint y: 318, distance: 153.1
click at [715, 318] on nav "Paneer Makhani Kadhai Paneer Paneer Butter Masala Palak Paneer Gobhi Aloo Punja…" at bounding box center [753, 344] width 345 height 434
drag, startPoint x: 703, startPoint y: 508, endPoint x: 706, endPoint y: 343, distance: 164.8
click at [707, 345] on nav "Paneer Makhani Kadhai Paneer Paneer Butter Masala Palak Paneer Gobhi Aloo Aloo …" at bounding box center [753, 344] width 345 height 434
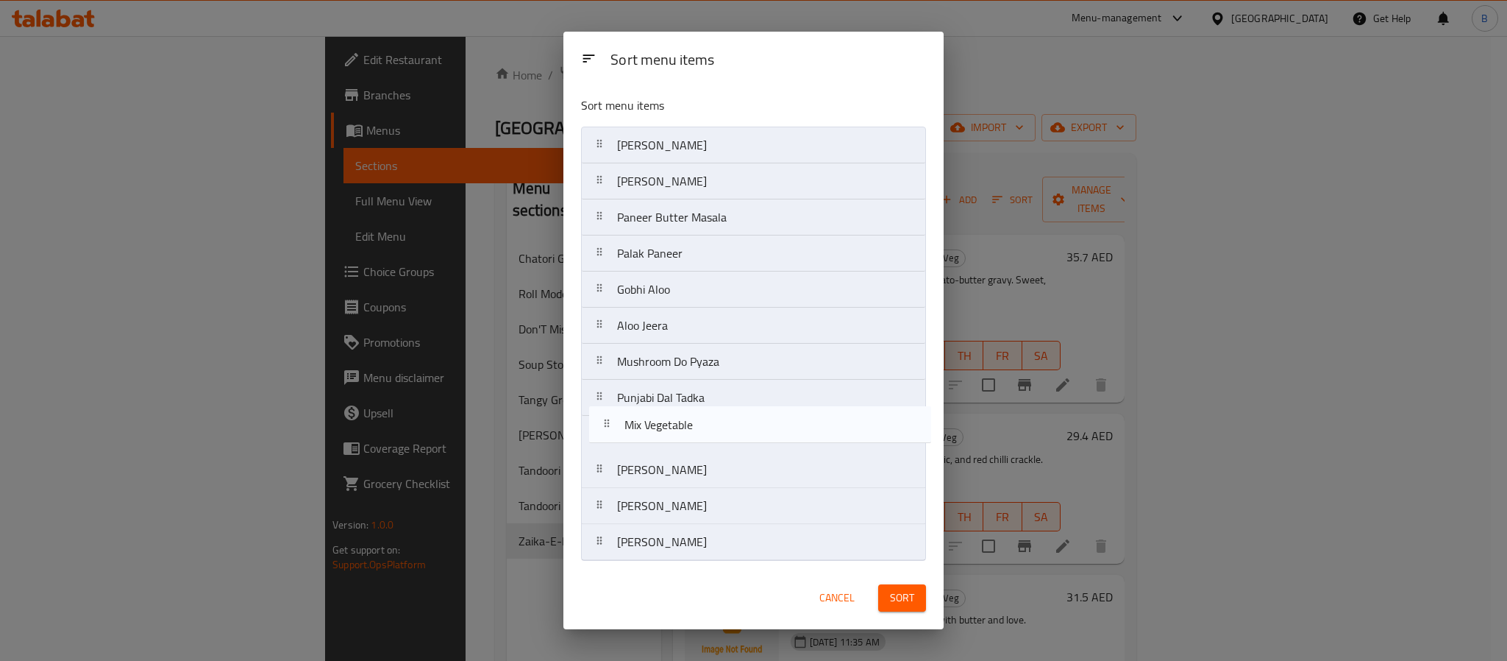
drag, startPoint x: 771, startPoint y: 528, endPoint x: 772, endPoint y: 377, distance: 150.8
click at [772, 377] on nav "Paneer Makhani Kadhai Paneer Paneer Butter Masala Palak Paneer Gobhi Aloo Aloo …" at bounding box center [753, 344] width 345 height 434
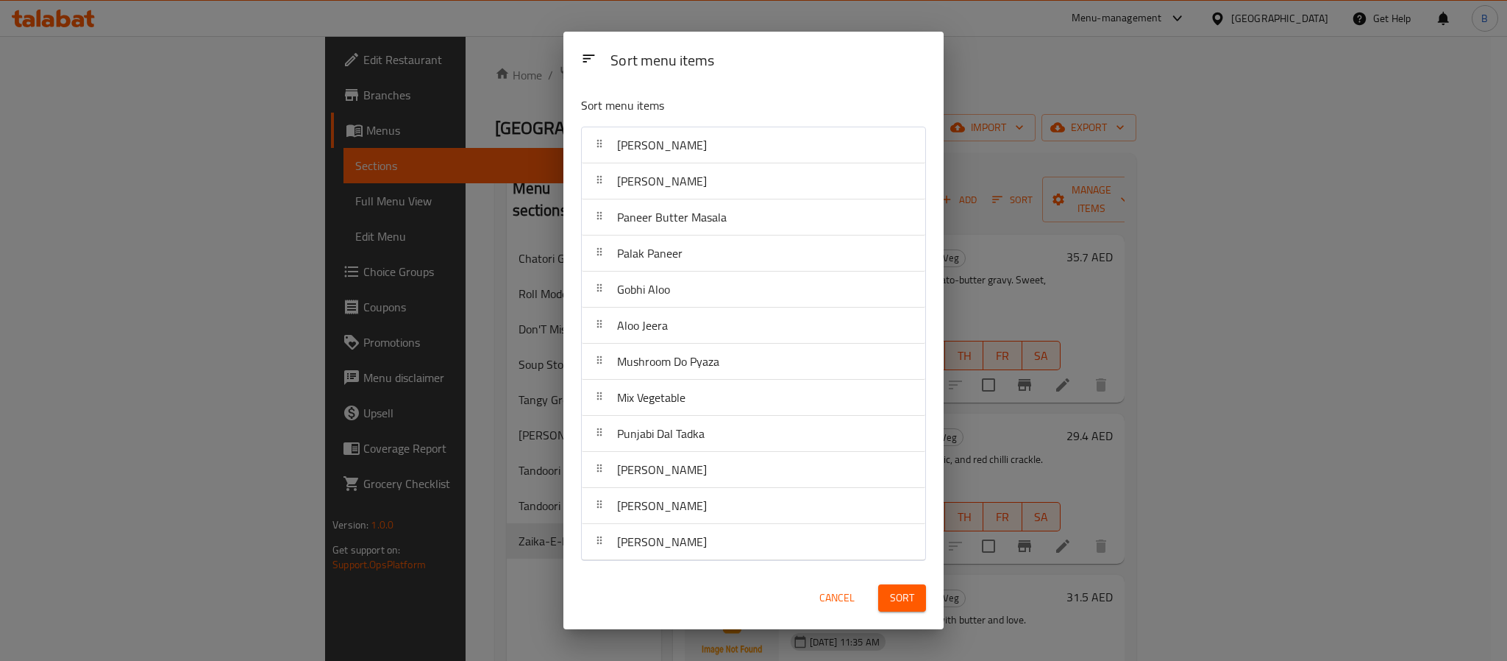
click at [909, 591] on span "Sort" at bounding box center [902, 598] width 24 height 18
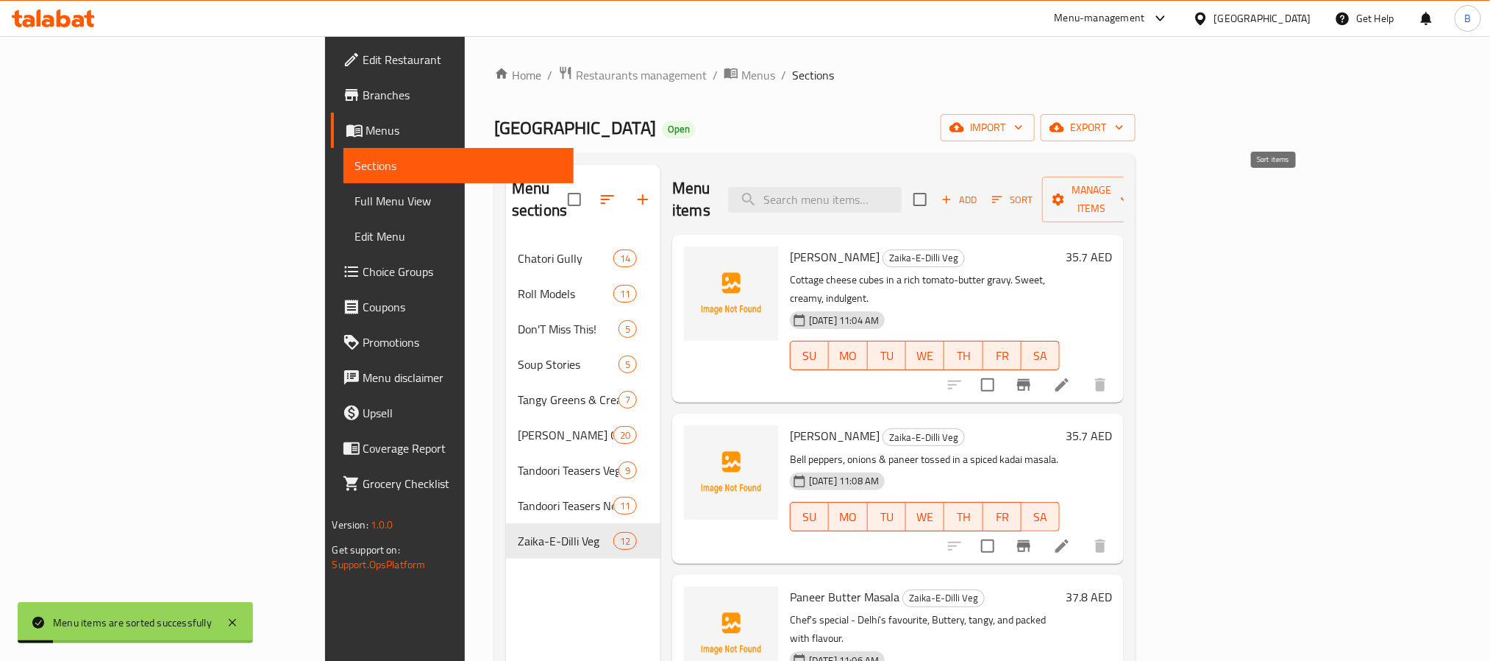
click at [1033, 197] on span "Sort" at bounding box center [1012, 199] width 40 height 17
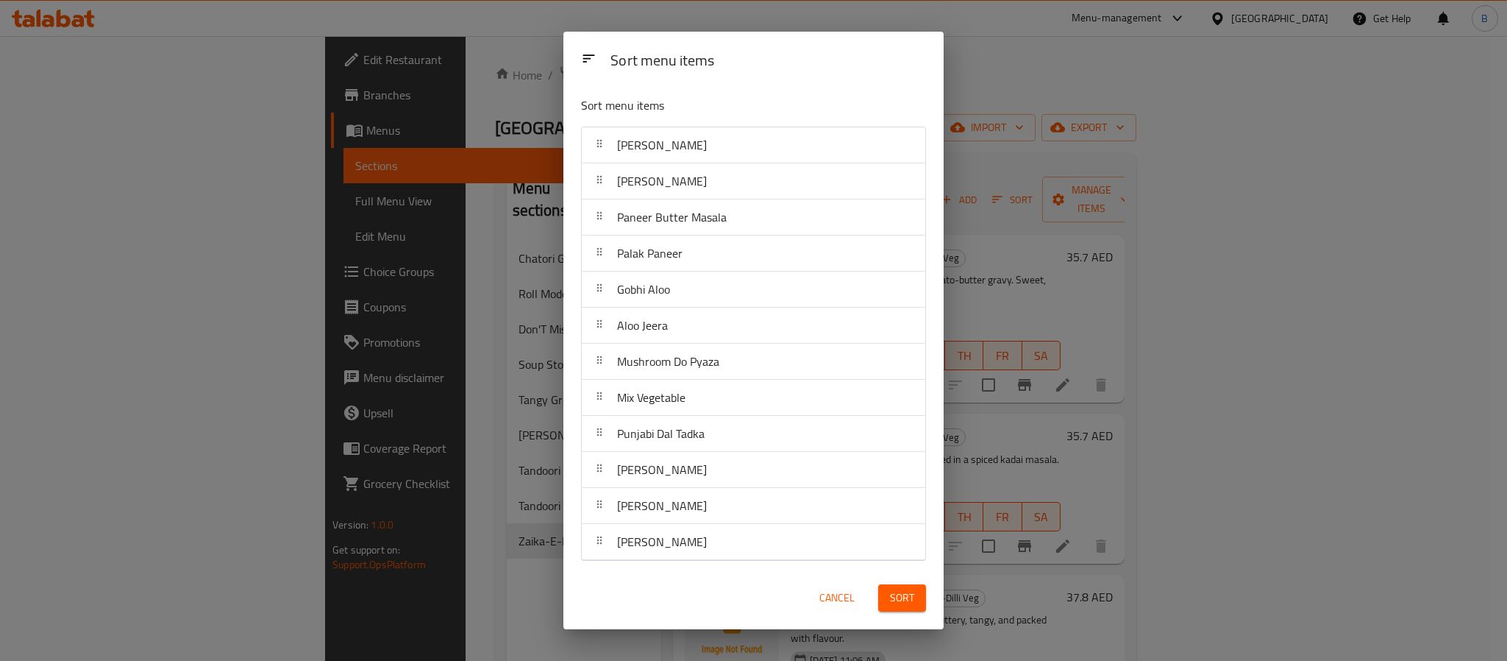
click at [907, 594] on span "Sort" at bounding box center [902, 598] width 24 height 18
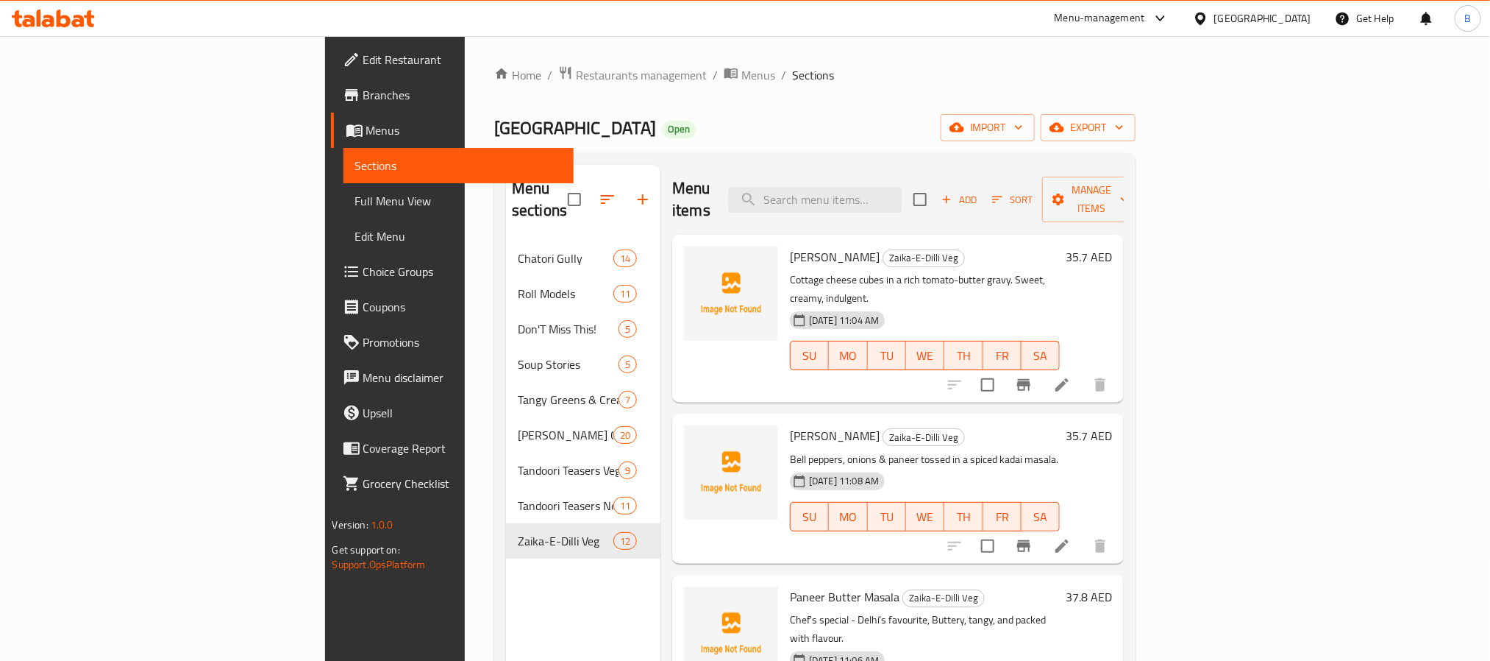
click at [1136, 146] on div "Home / Restaurants management / Menus / Sections [GEOGRAPHIC_DATA] Restaurant O…" at bounding box center [815, 451] width 642 height 772
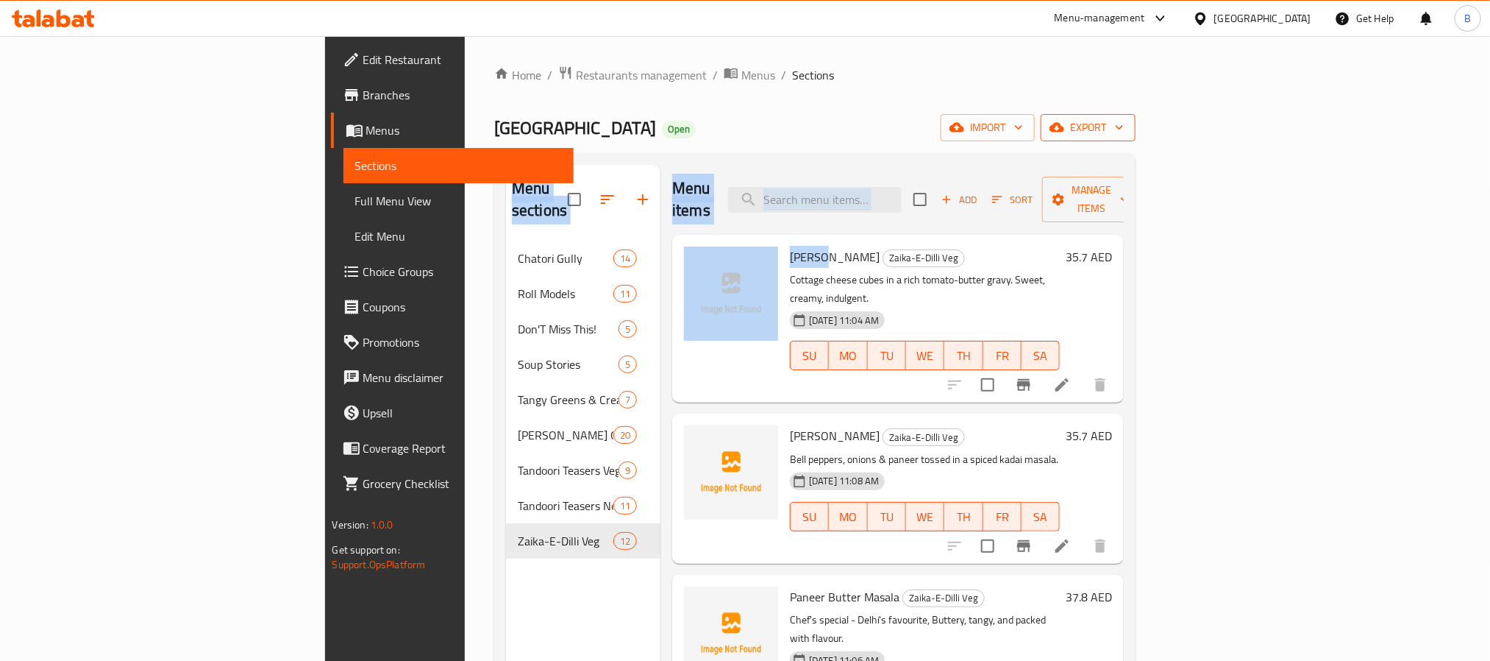
drag, startPoint x: 1401, startPoint y: 146, endPoint x: 1390, endPoint y: 115, distance: 32.8
click at [1136, 127] on div "Home / Restaurants management / Menus / Sections [GEOGRAPHIC_DATA] Restaurant O…" at bounding box center [815, 451] width 642 height 772
click at [1136, 115] on button "export" at bounding box center [1088, 127] width 95 height 27
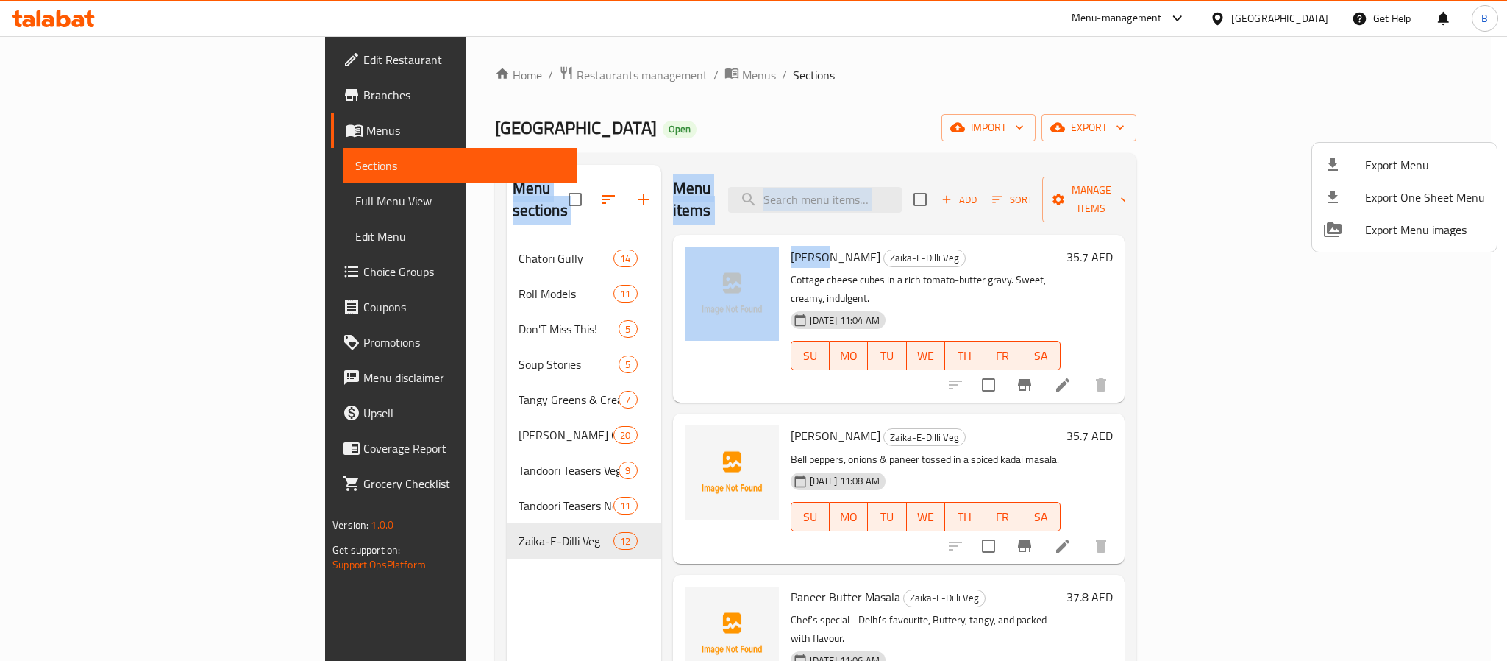
click at [1376, 151] on li "Export Menu" at bounding box center [1404, 165] width 185 height 32
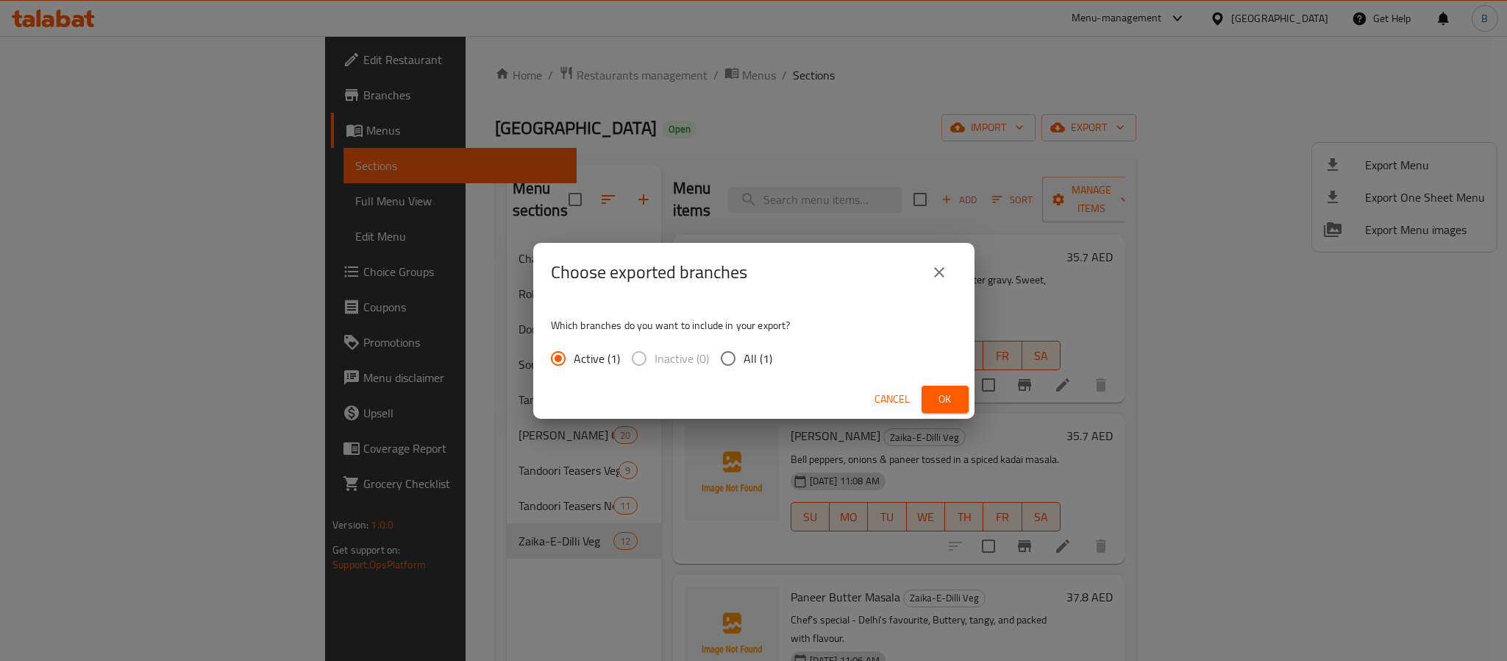
click at [758, 351] on span "All (1)" at bounding box center [758, 358] width 29 height 18
click at [744, 351] on input "All (1)" at bounding box center [728, 358] width 31 height 31
radio input "true"
click at [943, 404] on span "Ok" at bounding box center [946, 399] width 24 height 18
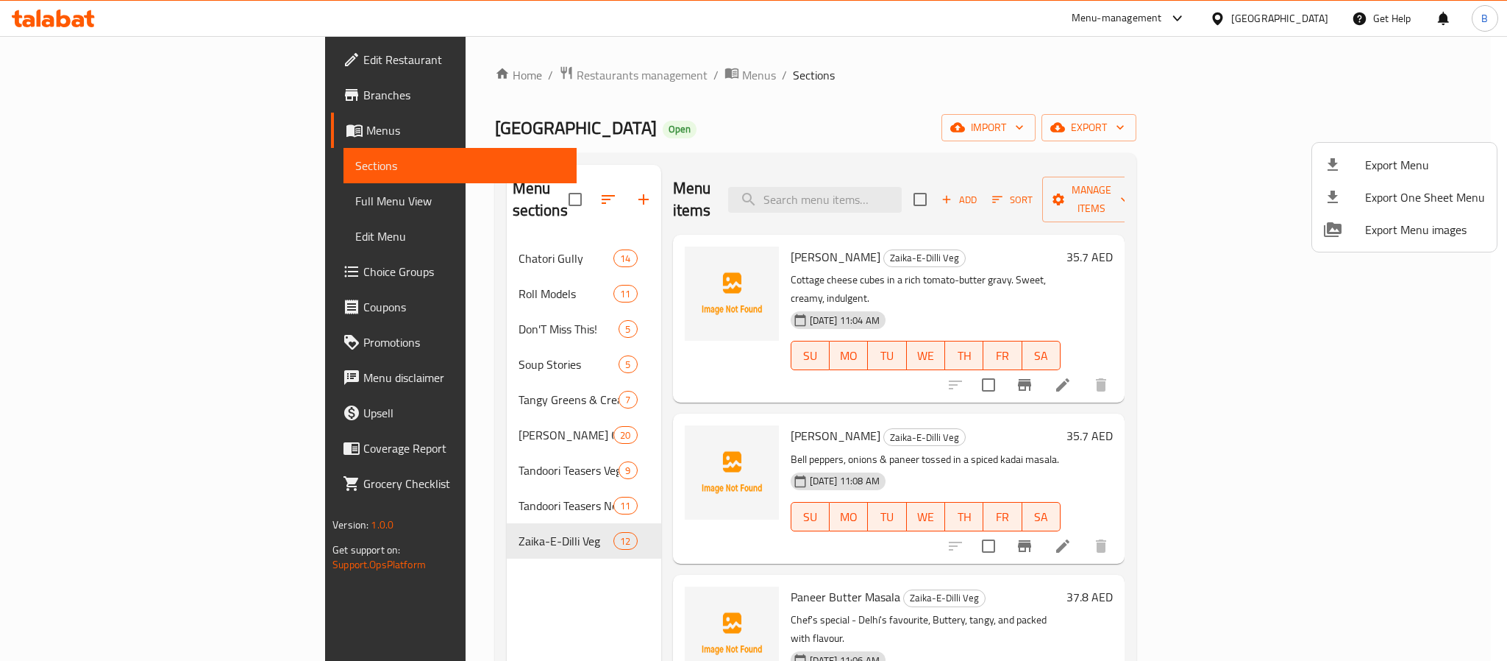
click at [557, 67] on div at bounding box center [753, 330] width 1507 height 661
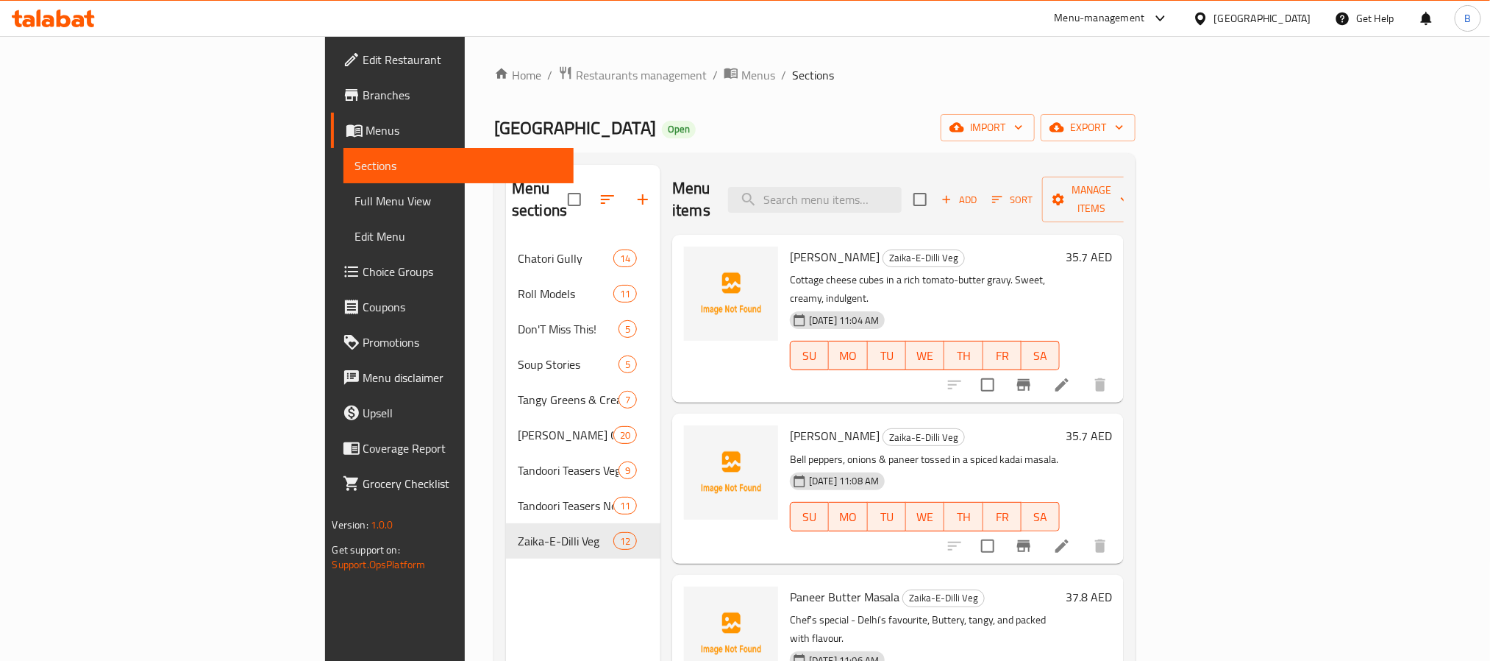
click at [557, 67] on ol "Home / Restaurants management / Menus / Sections" at bounding box center [815, 74] width 642 height 19
click at [742, 73] on span "Menus" at bounding box center [759, 75] width 34 height 18
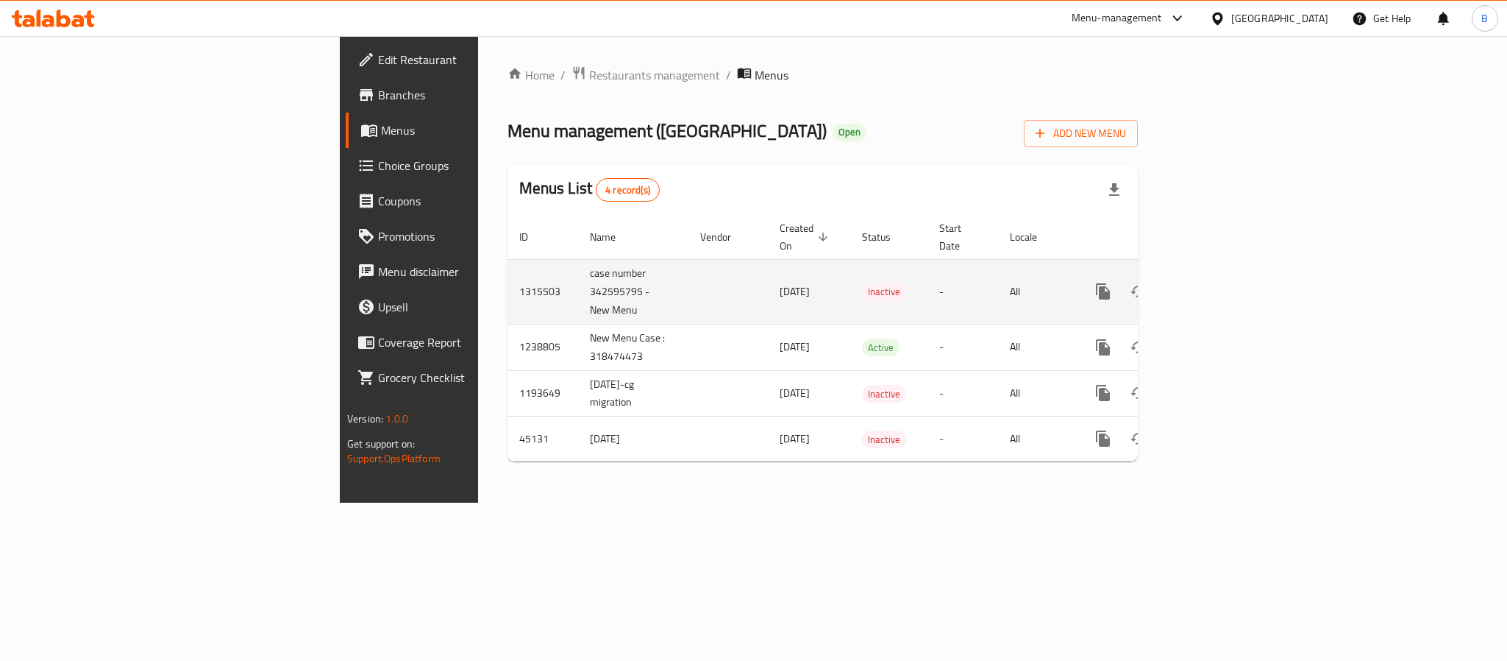
click at [578, 274] on td "case number 342595795 - New Menu" at bounding box center [633, 291] width 110 height 65
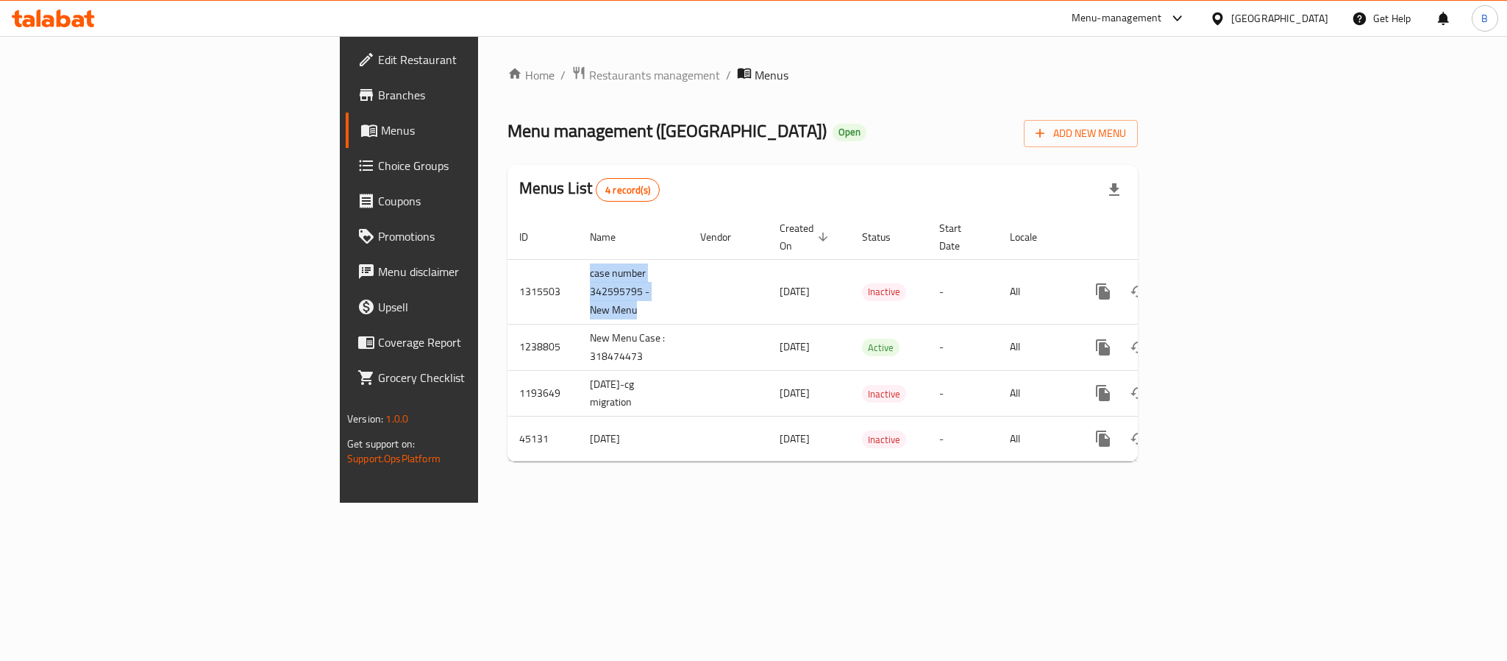
copy td "case number 342595795 - New Menu"
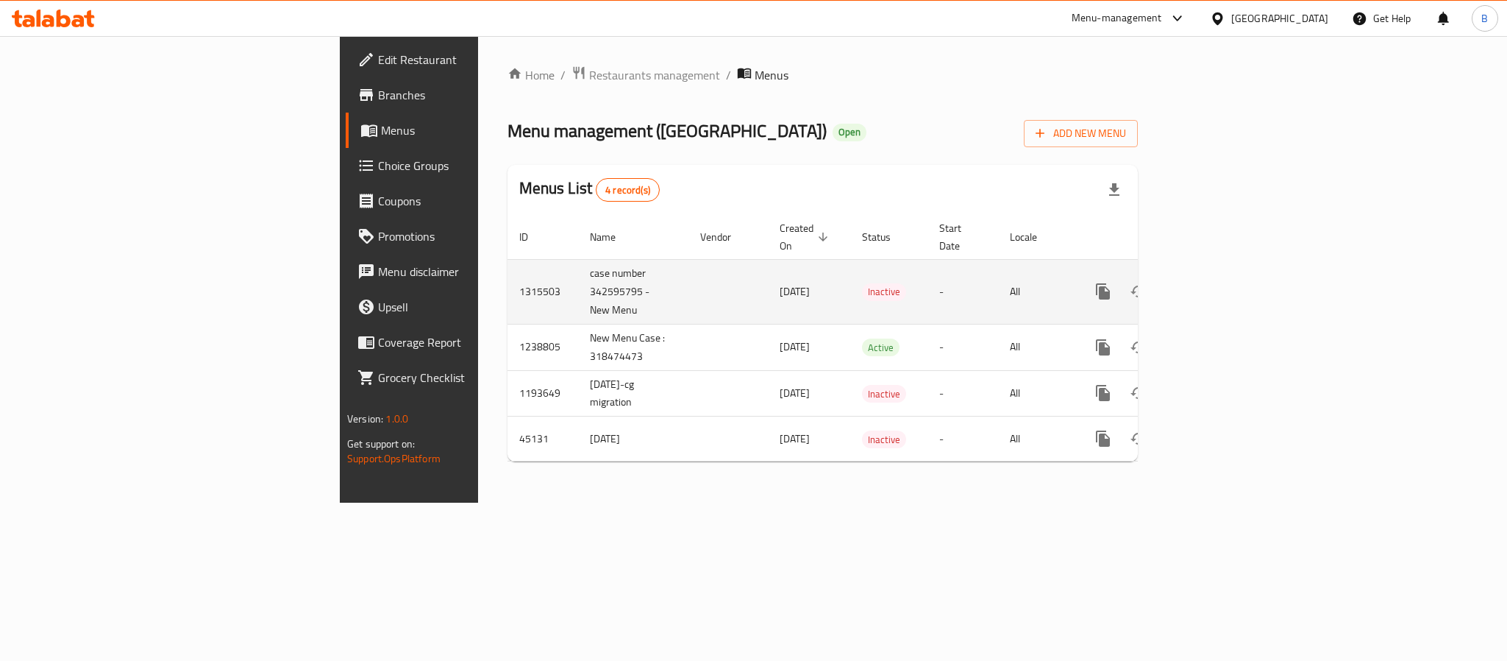
click at [508, 283] on td "1315503" at bounding box center [543, 291] width 71 height 65
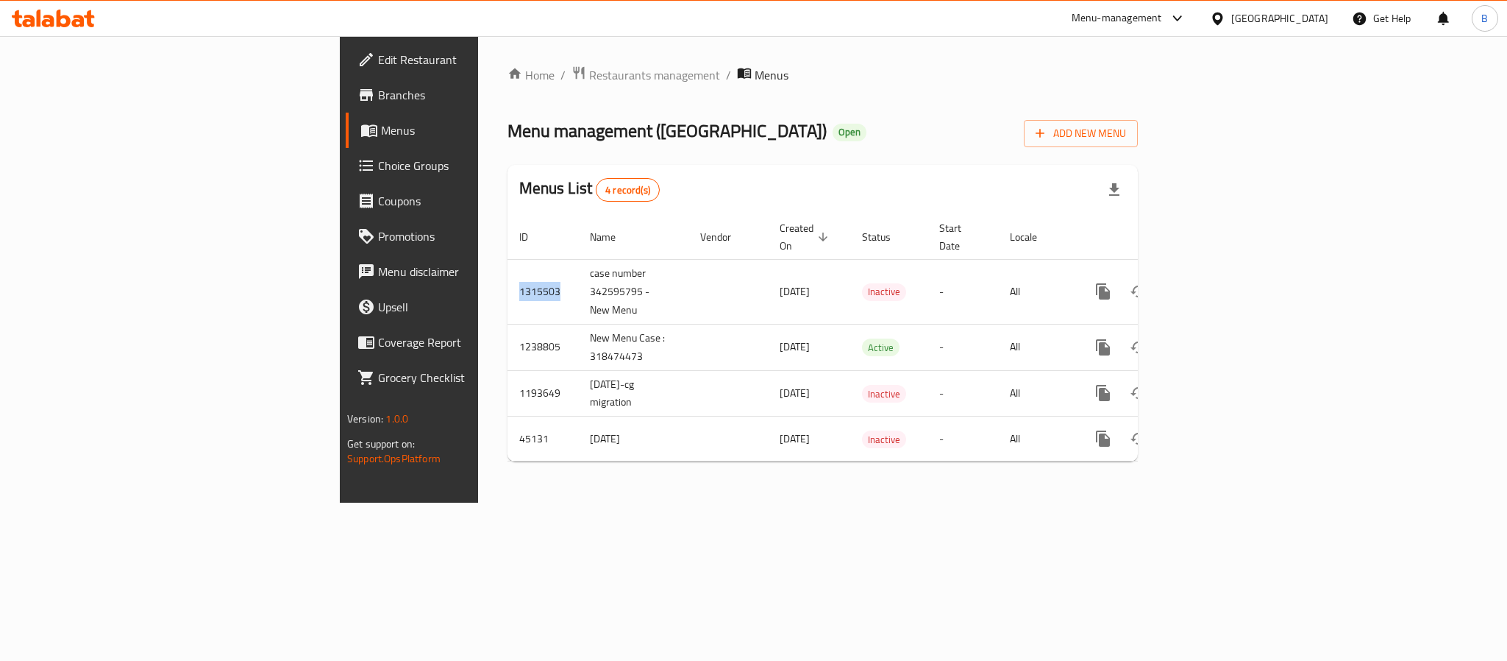
copy td "1315503"
